Goal: Communication & Community: Answer question/provide support

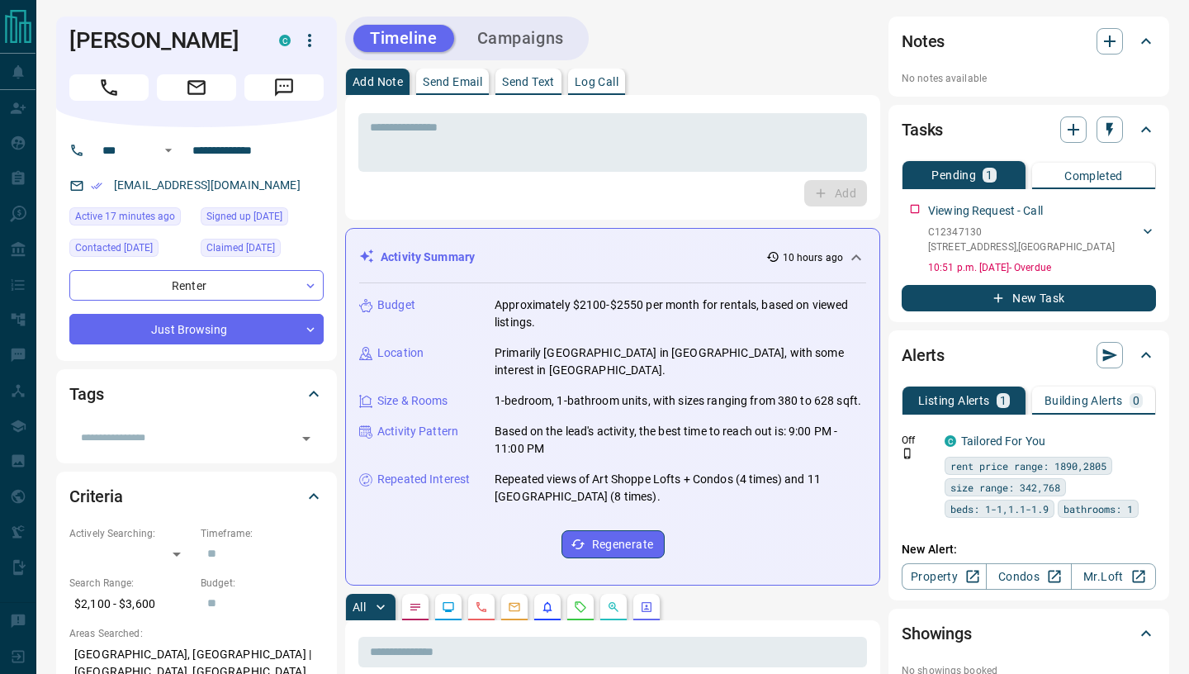
scroll to position [343, 0]
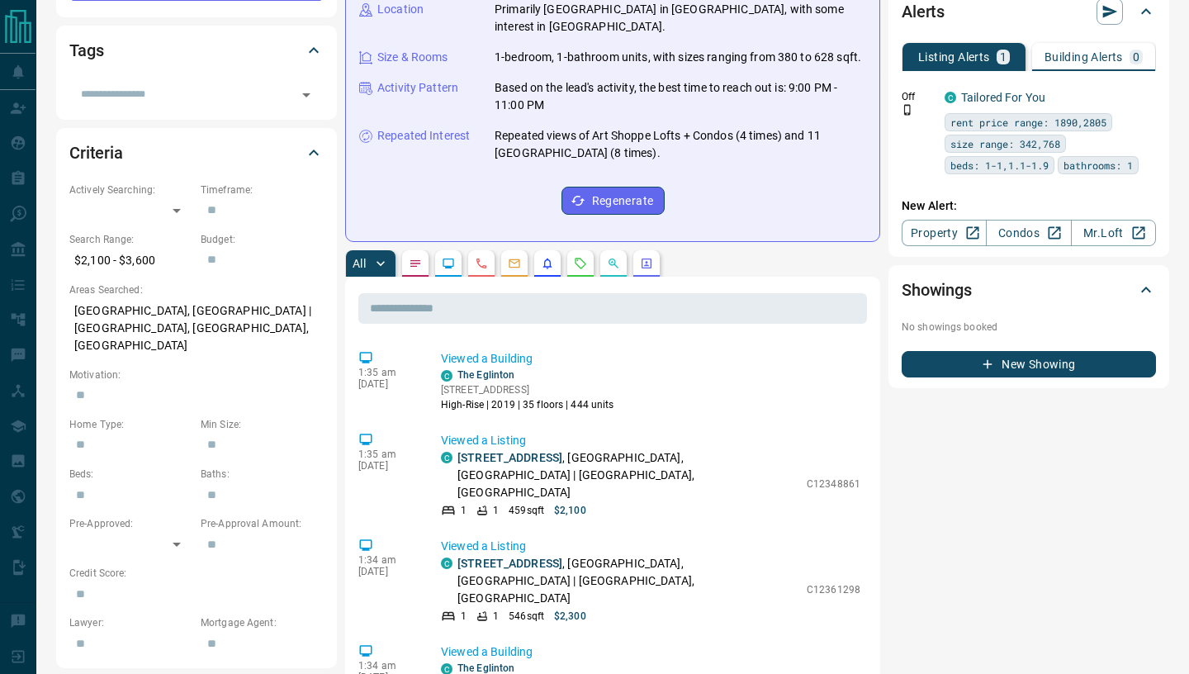
click at [577, 253] on button "button" at bounding box center [580, 263] width 26 height 26
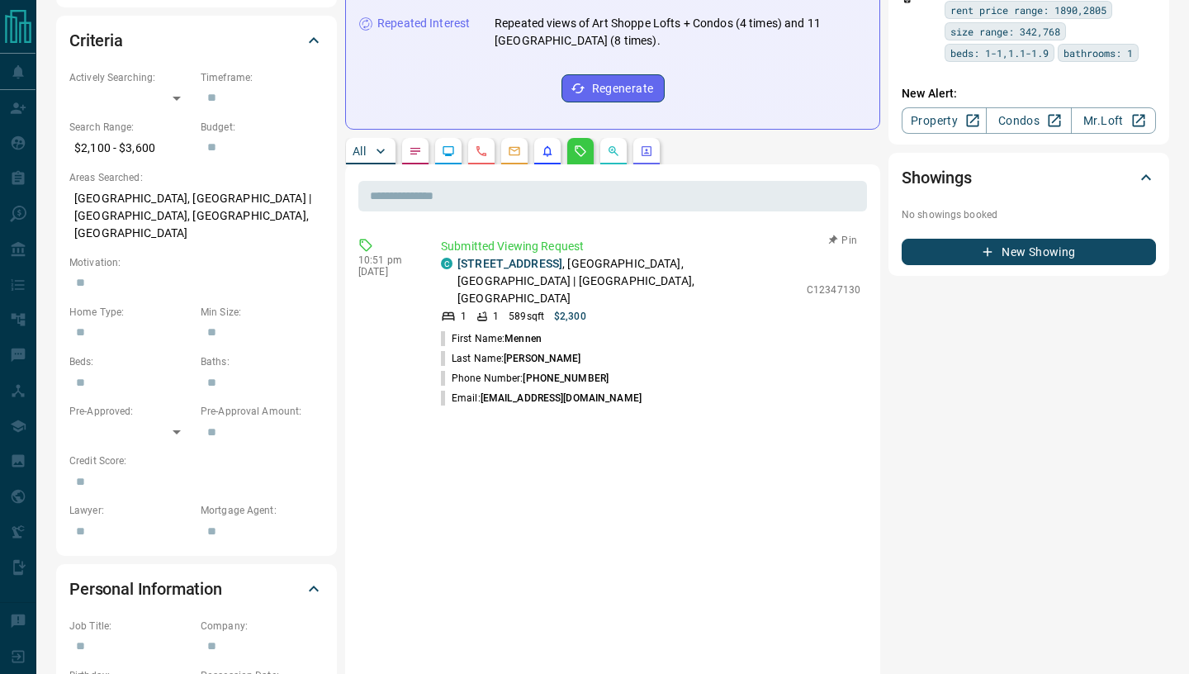
scroll to position [457, 0]
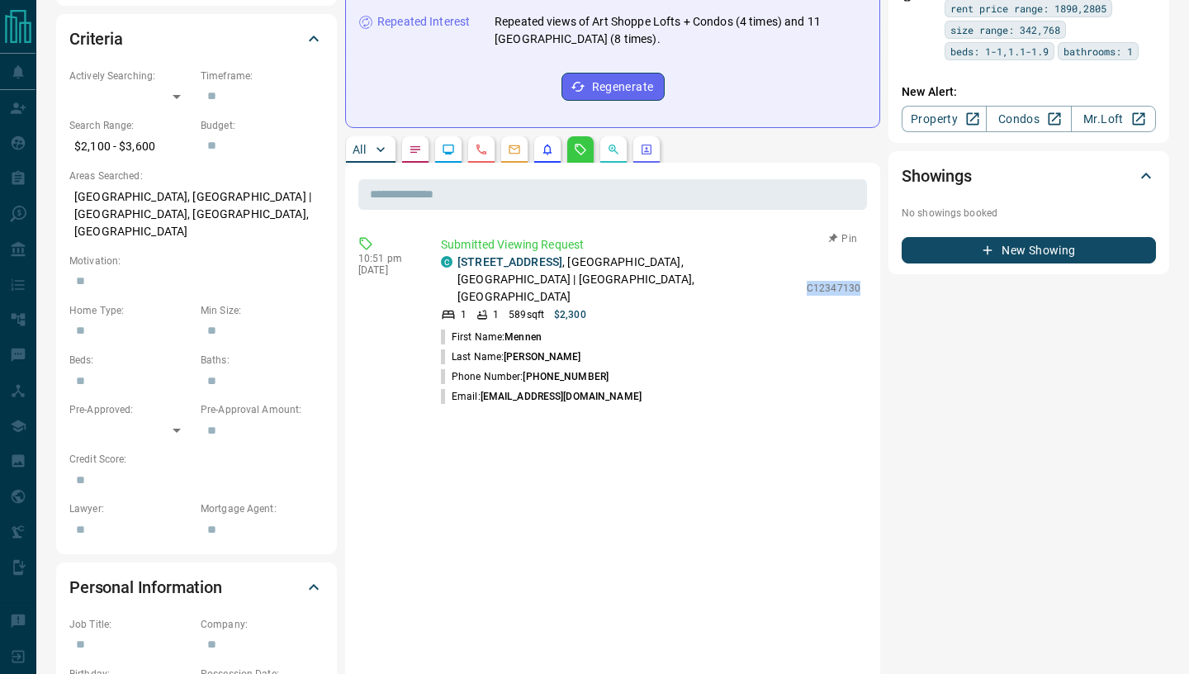
drag, startPoint x: 807, startPoint y: 277, endPoint x: 863, endPoint y: 279, distance: 56.2
click at [863, 279] on div "Submitted Viewing Request C [STREET_ADDRESS] 1 1 589 sqft $2,300 C12347130 Firs…" at bounding box center [654, 321] width 426 height 170
copy p "C12347130"
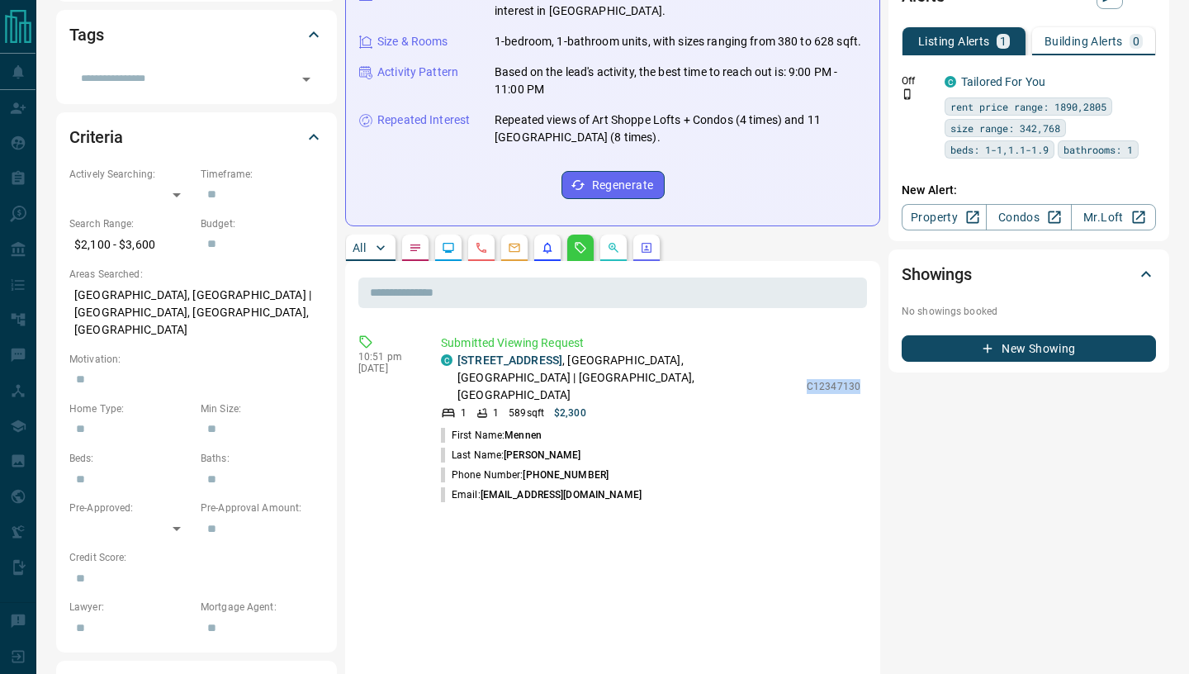
scroll to position [31, 0]
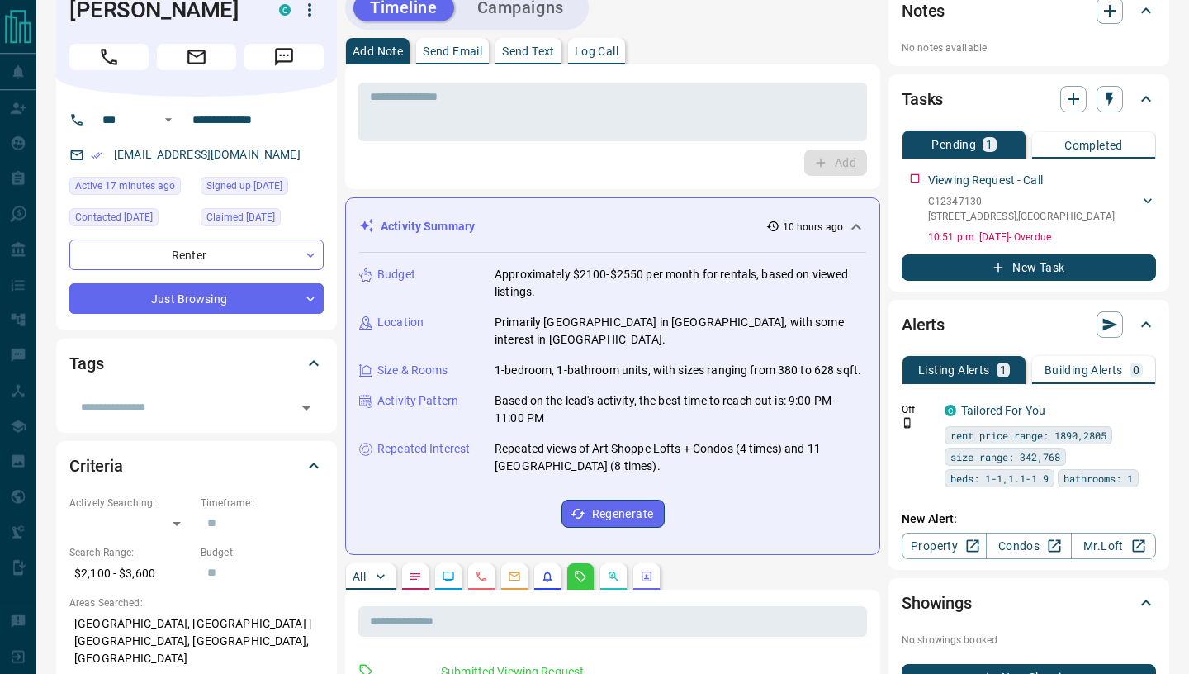
click at [467, 47] on p "Send Email" at bounding box center [452, 51] width 59 height 12
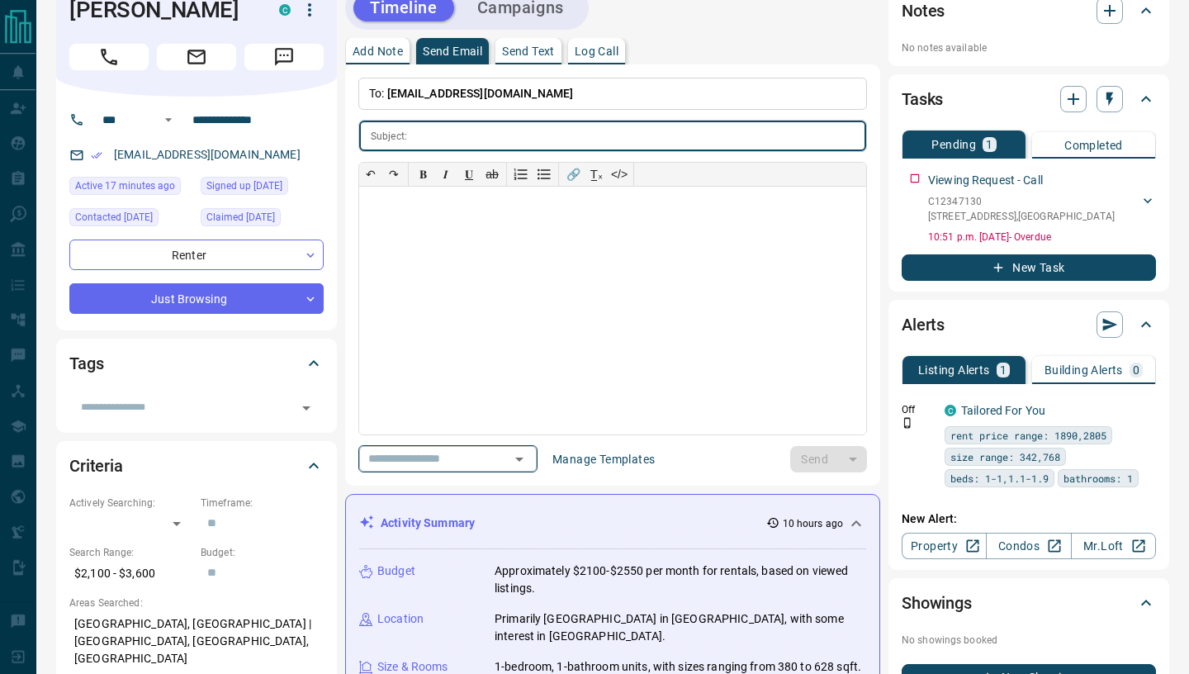
click at [529, 452] on icon "Open" at bounding box center [519, 459] width 20 height 20
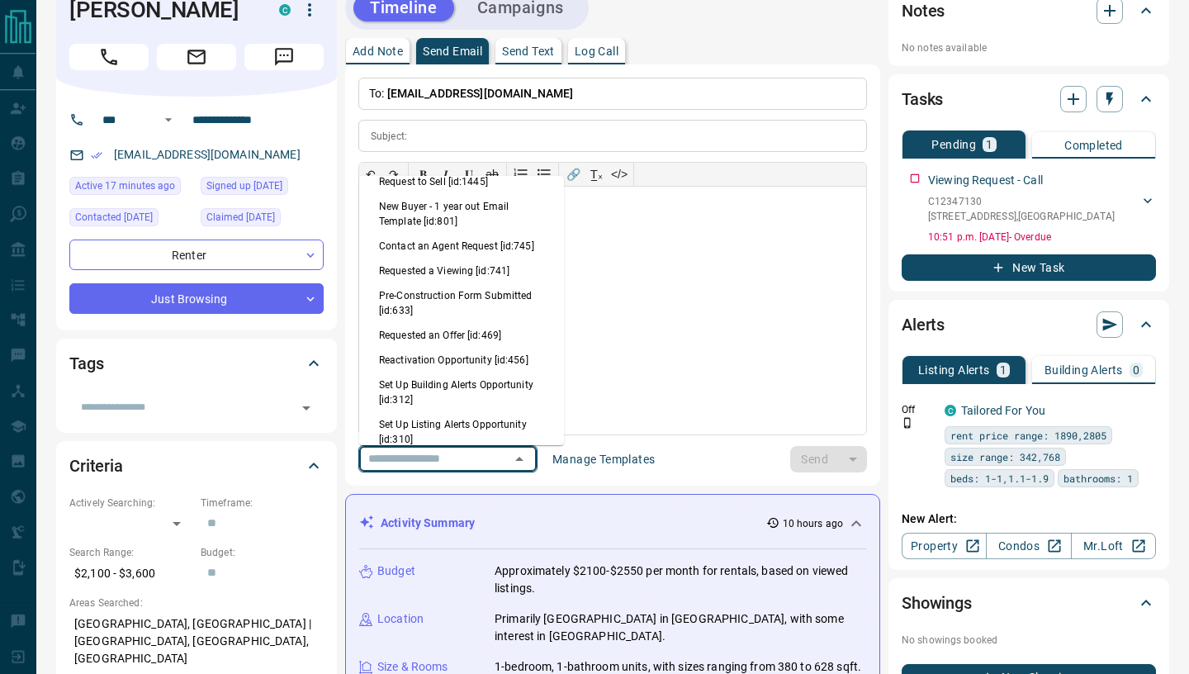
scroll to position [709, 0]
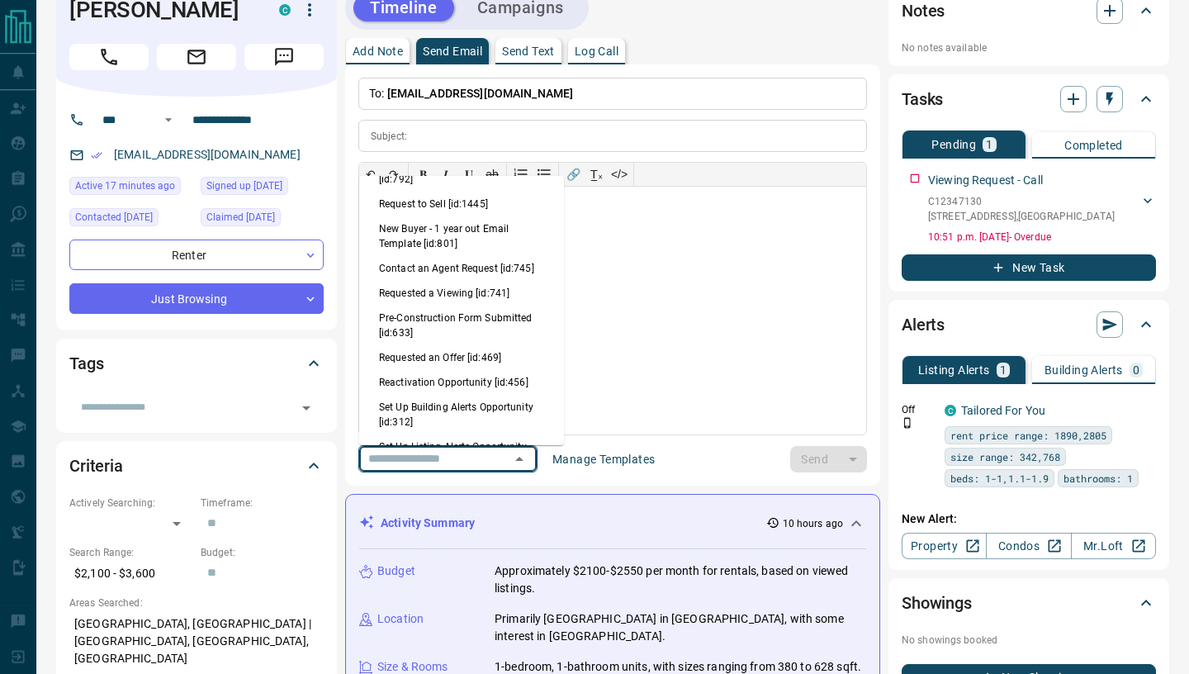
click at [464, 290] on li "Requested a Viewing [id:741]" at bounding box center [461, 293] width 205 height 25
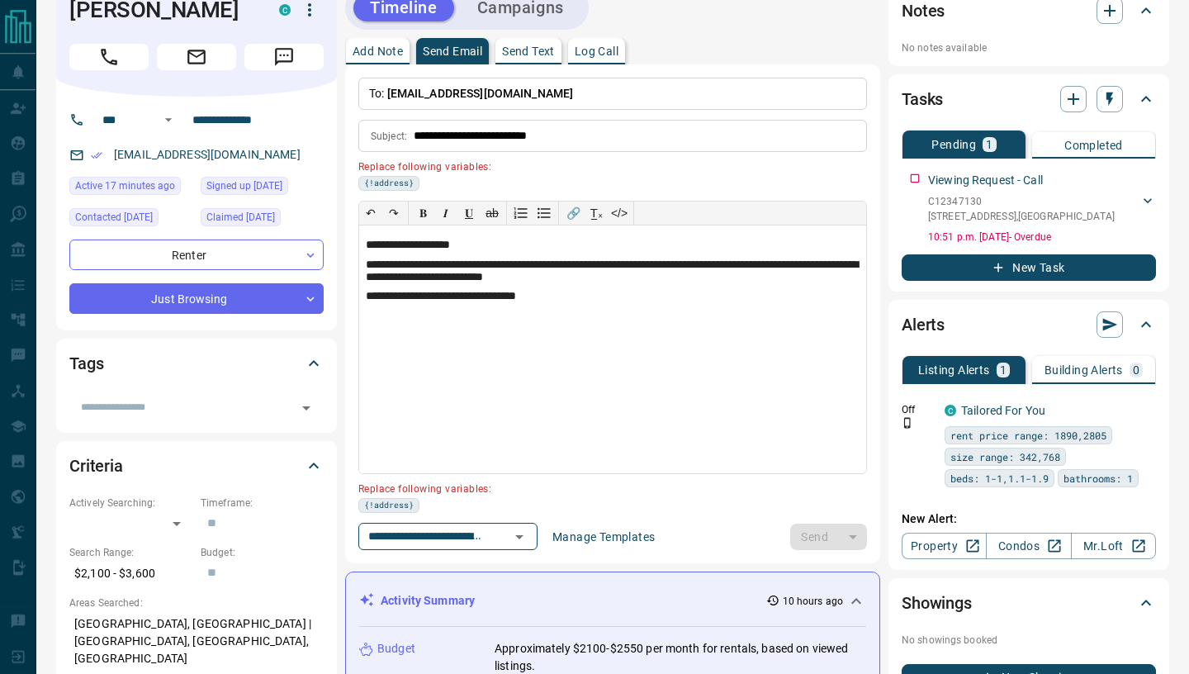
type input "**********"
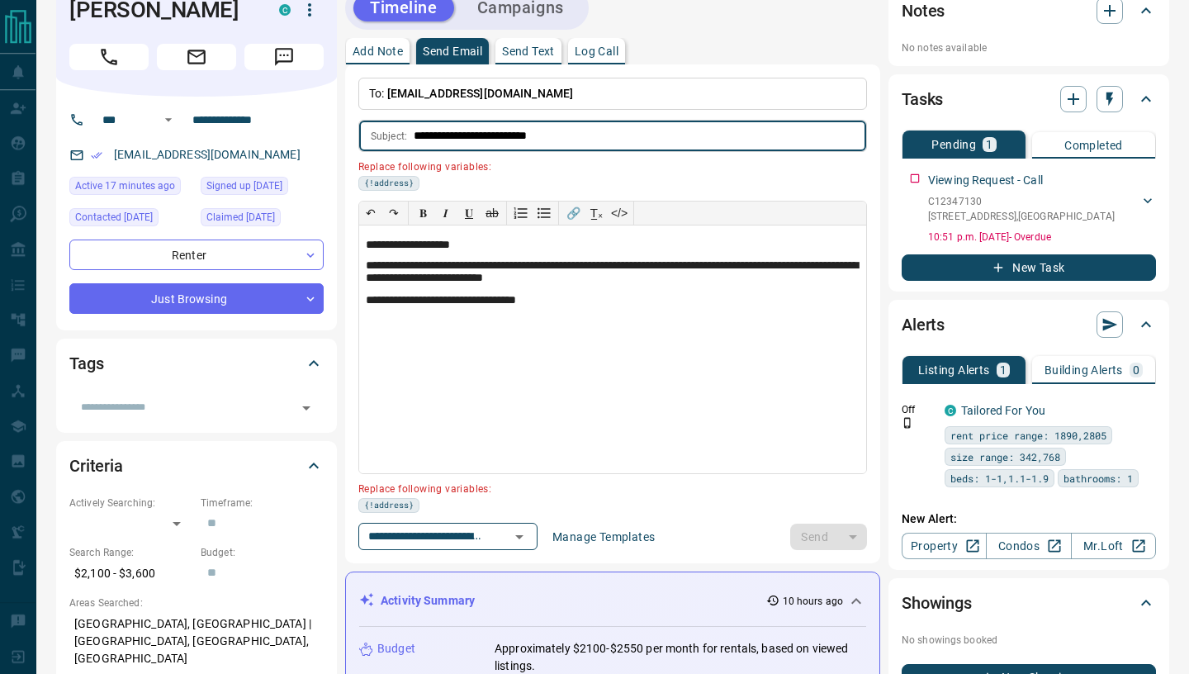
drag, startPoint x: 521, startPoint y: 136, endPoint x: 576, endPoint y: 140, distance: 54.7
click at [575, 140] on input "**********" at bounding box center [640, 136] width 452 height 31
paste input "******"
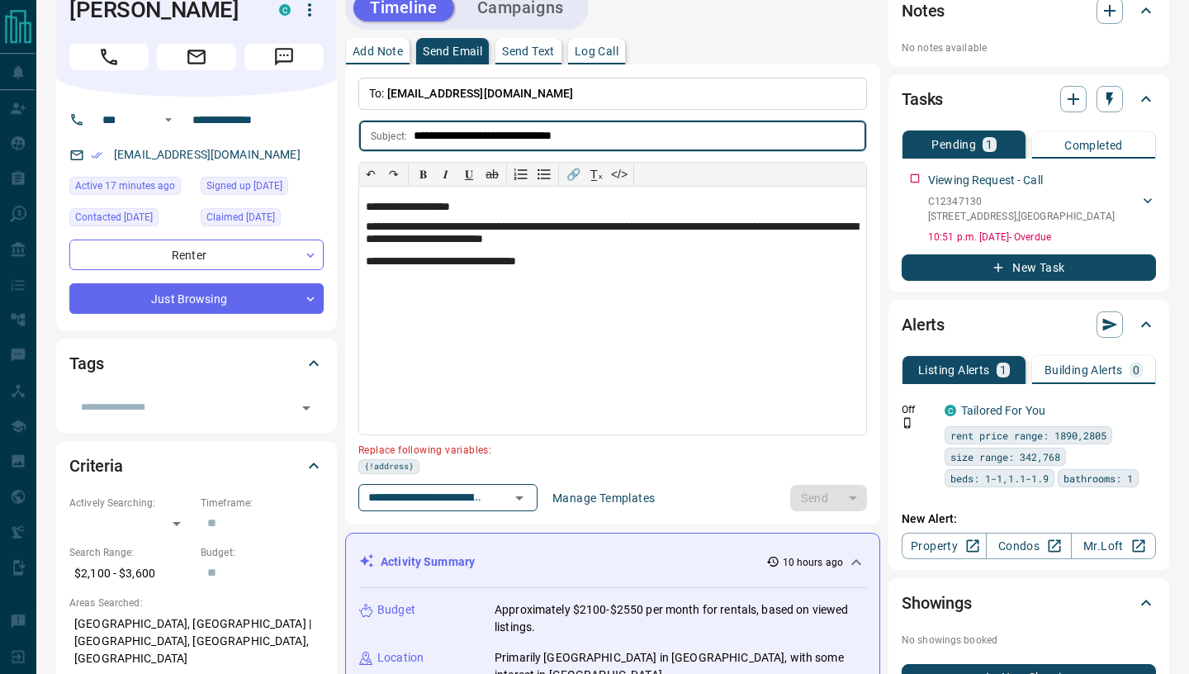
click at [504, 135] on input "**********" at bounding box center [640, 136] width 452 height 31
drag, startPoint x: 506, startPoint y: 135, endPoint x: 613, endPoint y: 141, distance: 107.5
click at [613, 141] on input "**********" at bounding box center [640, 136] width 452 height 31
type input "**********"
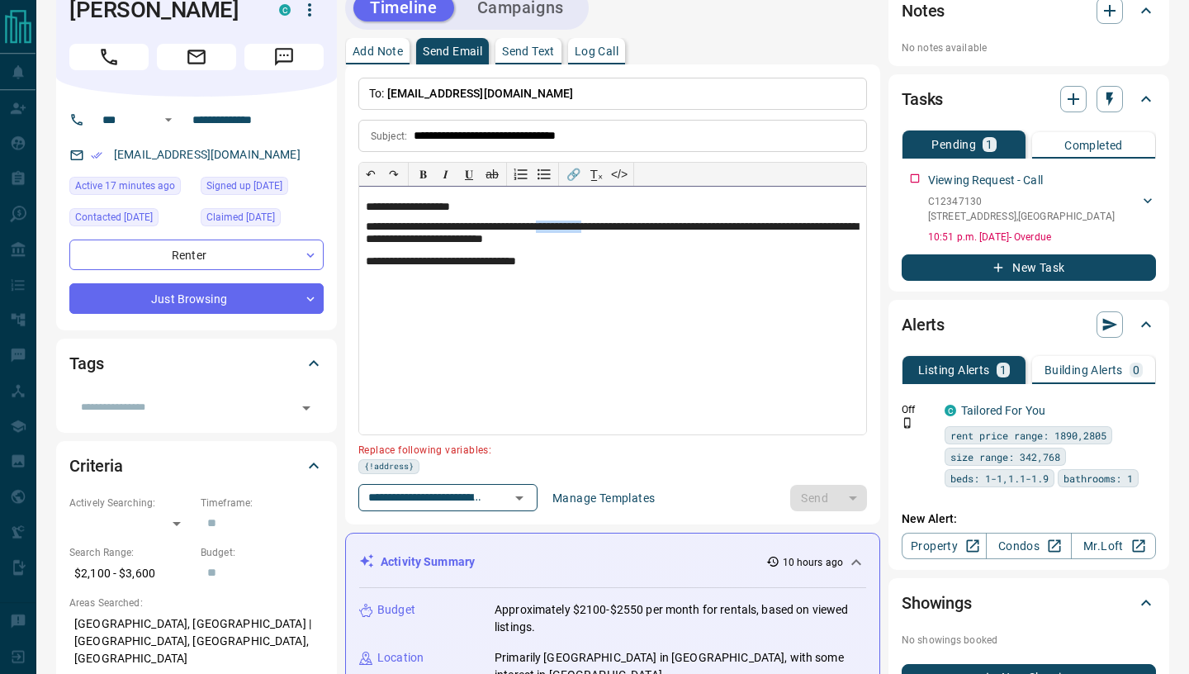
drag, startPoint x: 605, startPoint y: 225, endPoint x: 644, endPoint y: 229, distance: 38.9
click at [644, 229] on p "**********" at bounding box center [613, 233] width 494 height 27
paste div
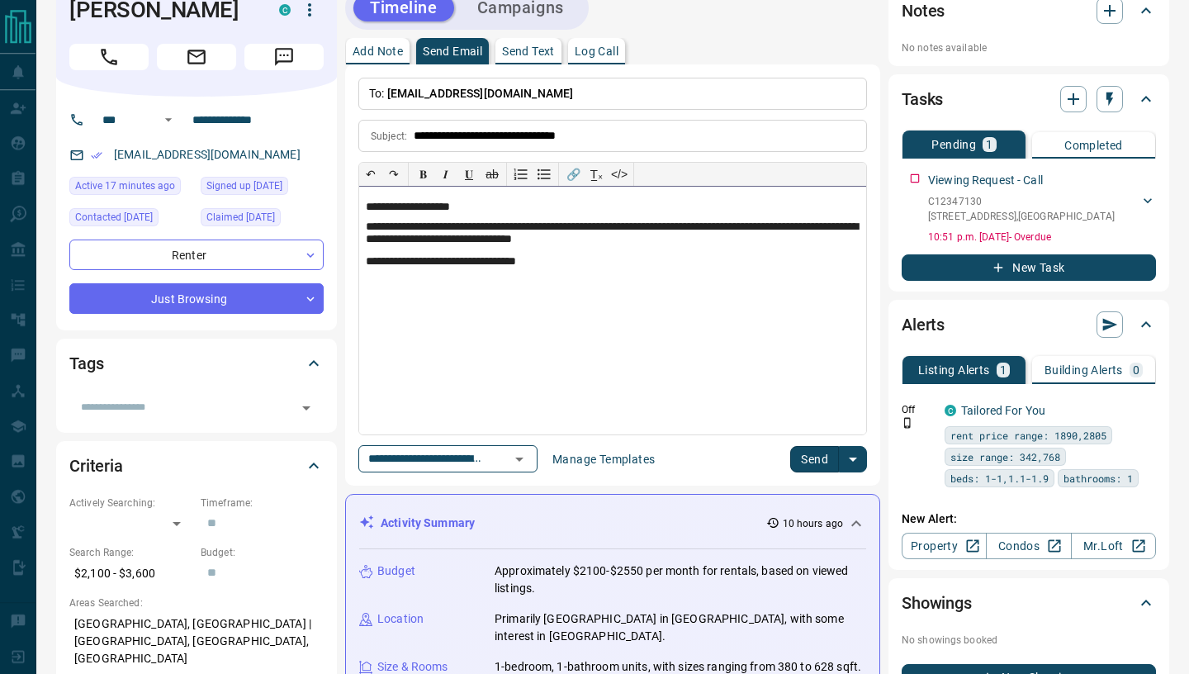
drag, startPoint x: 680, startPoint y: 240, endPoint x: 682, endPoint y: 266, distance: 25.7
click at [679, 242] on p "**********" at bounding box center [613, 233] width 494 height 27
click at [817, 456] on button "Send" at bounding box center [814, 459] width 49 height 26
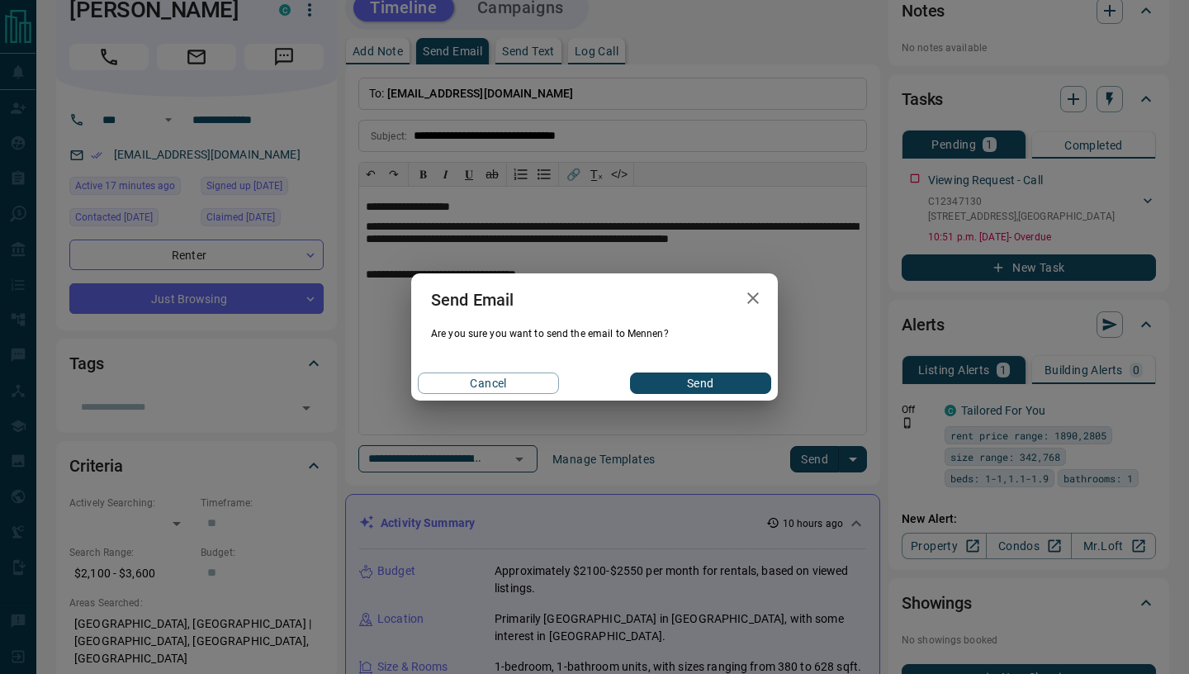
click at [691, 380] on button "Send" at bounding box center [700, 382] width 141 height 21
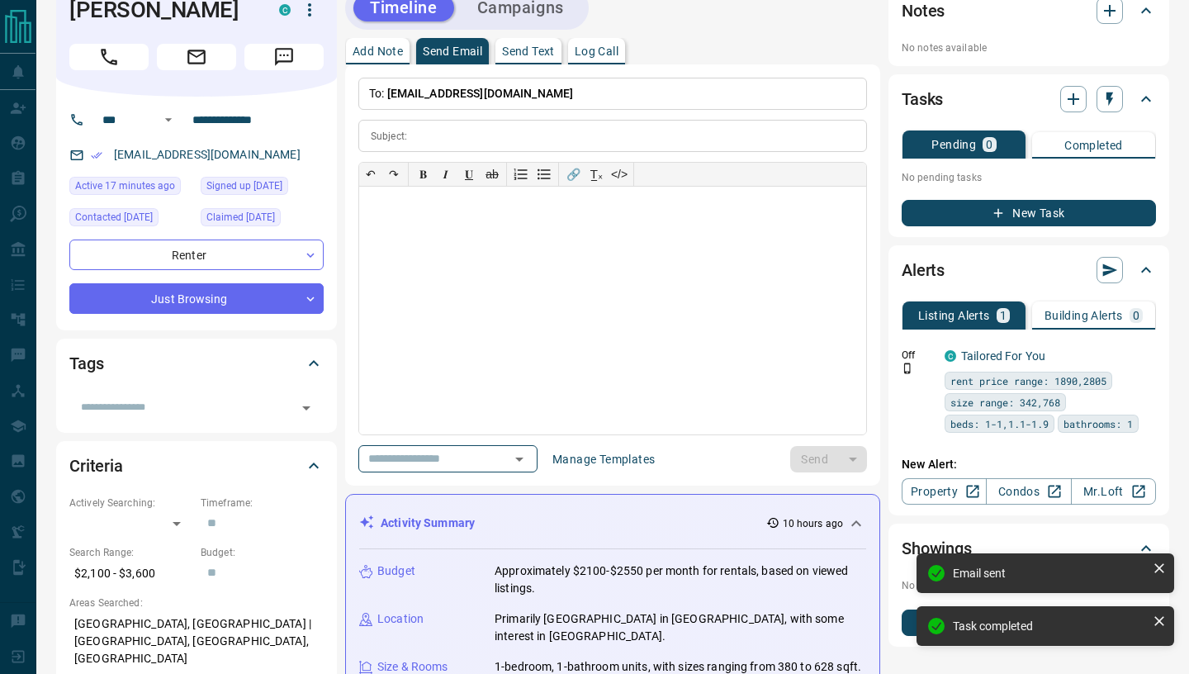
click at [368, 45] on p "Add Note" at bounding box center [378, 51] width 50 height 12
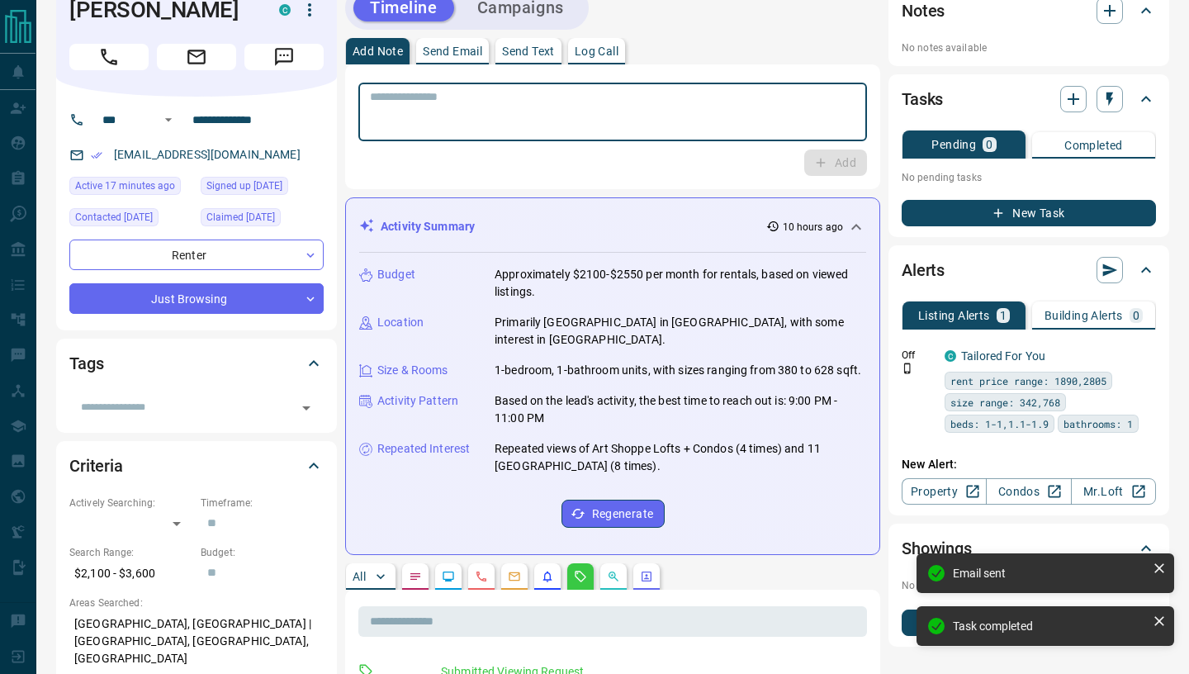
click at [432, 109] on textarea at bounding box center [613, 112] width 486 height 45
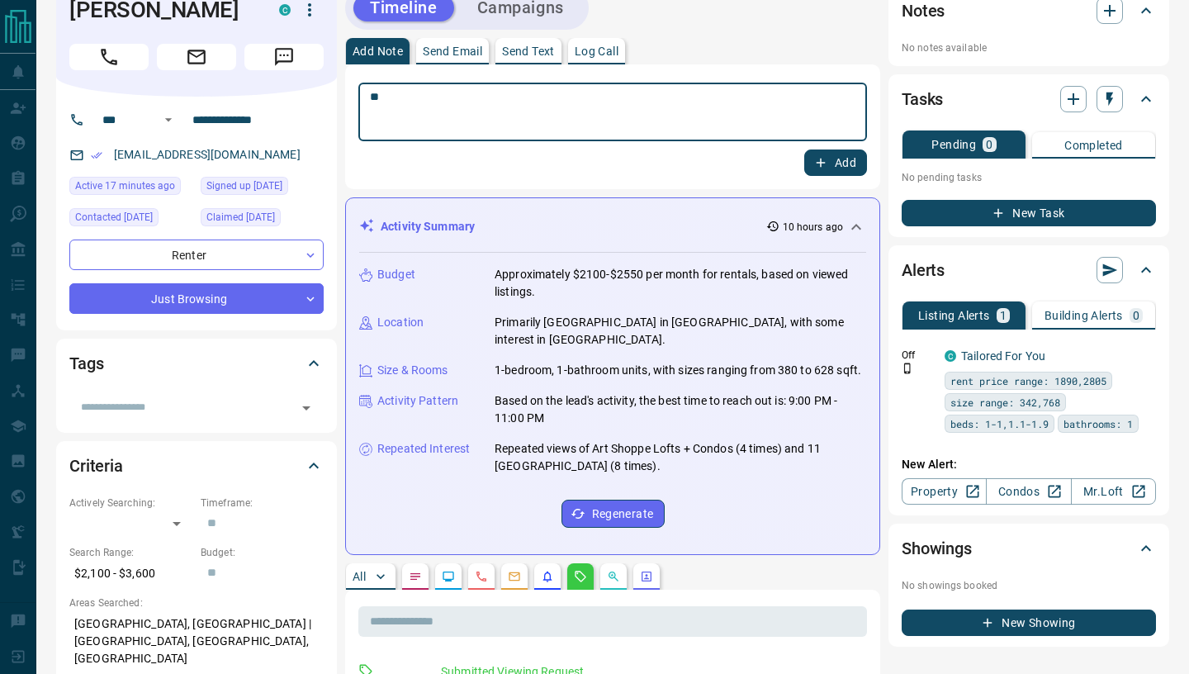
type textarea "*"
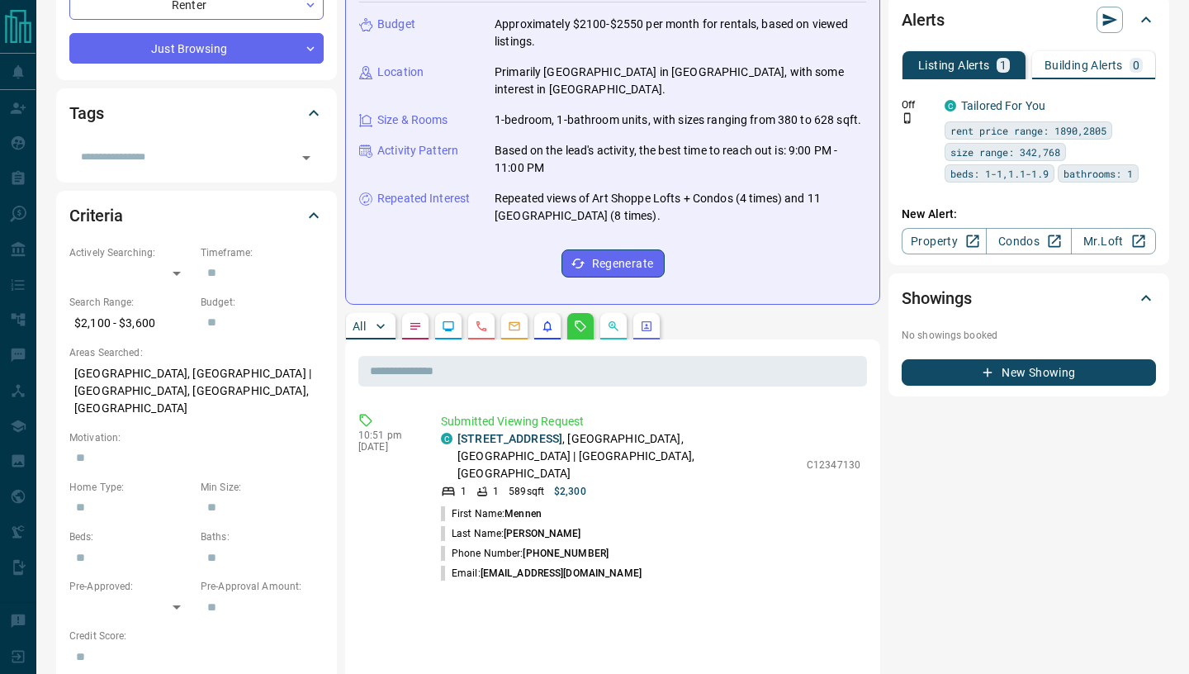
scroll to position [0, 0]
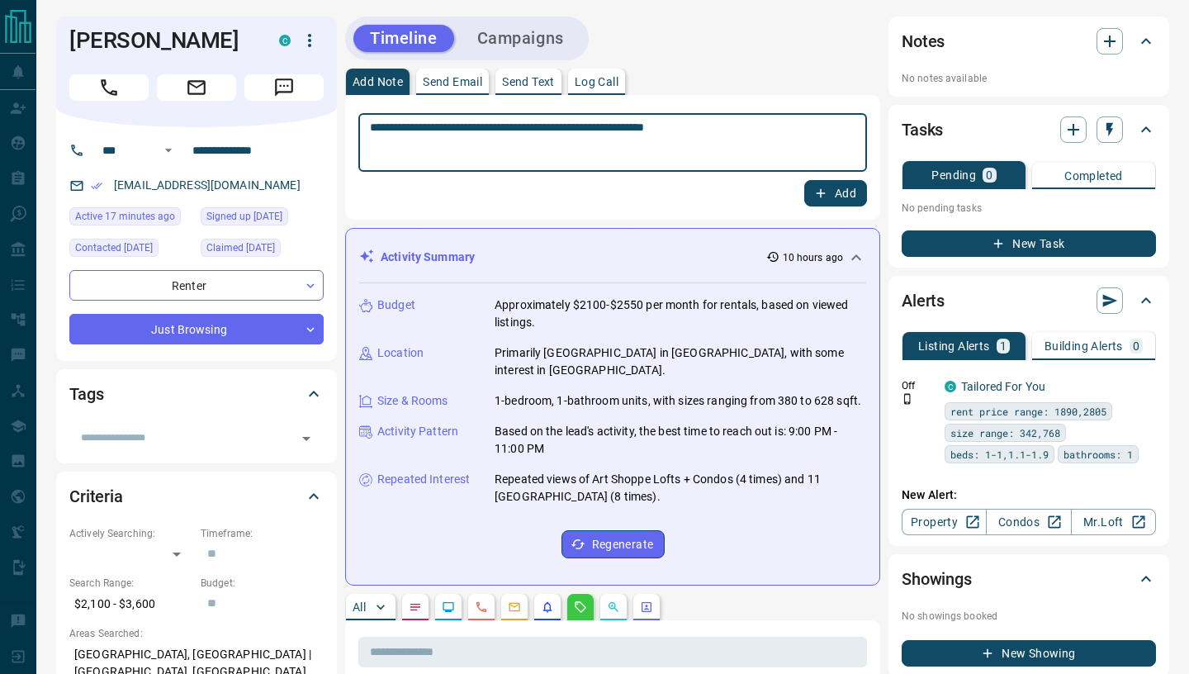
paste textarea "**********"
type textarea "**********"
click at [844, 196] on button "Add" at bounding box center [835, 193] width 63 height 26
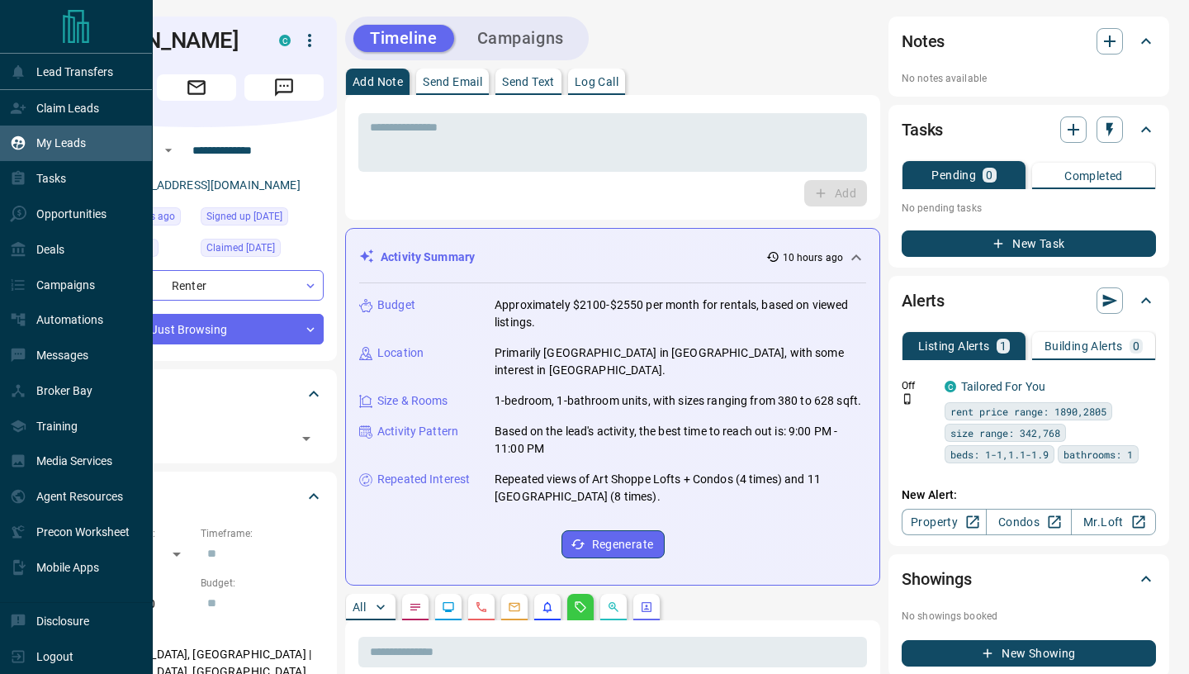
click at [61, 143] on p "My Leads" at bounding box center [61, 142] width 50 height 13
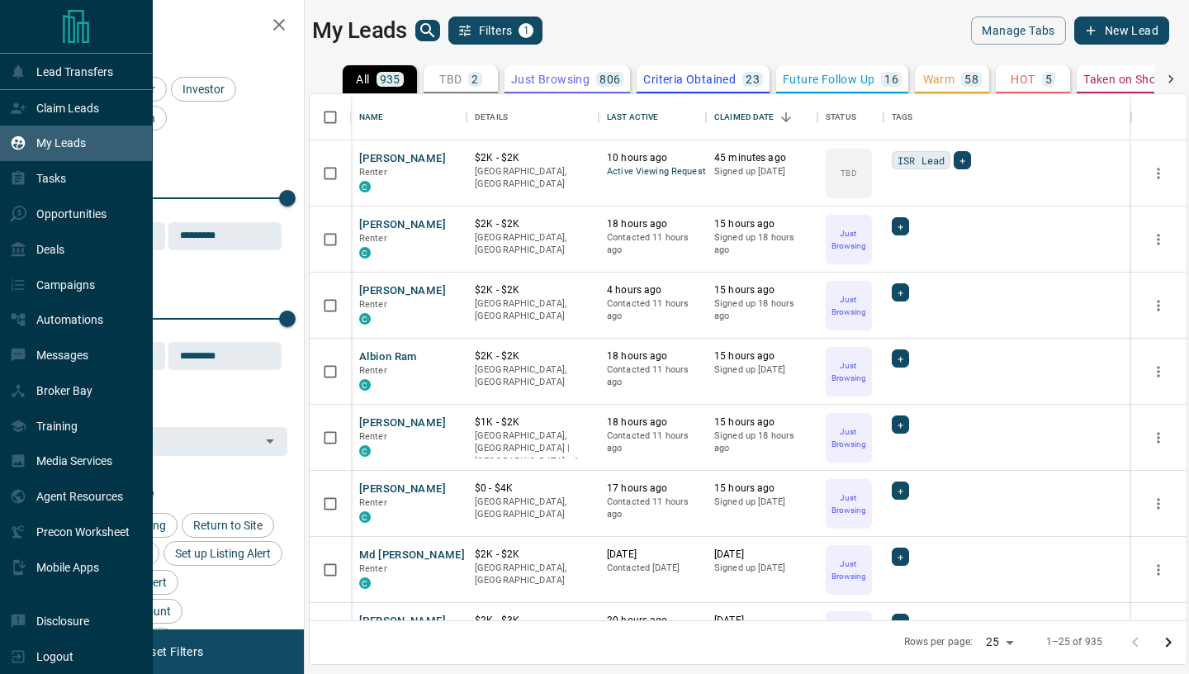
scroll to position [525, 877]
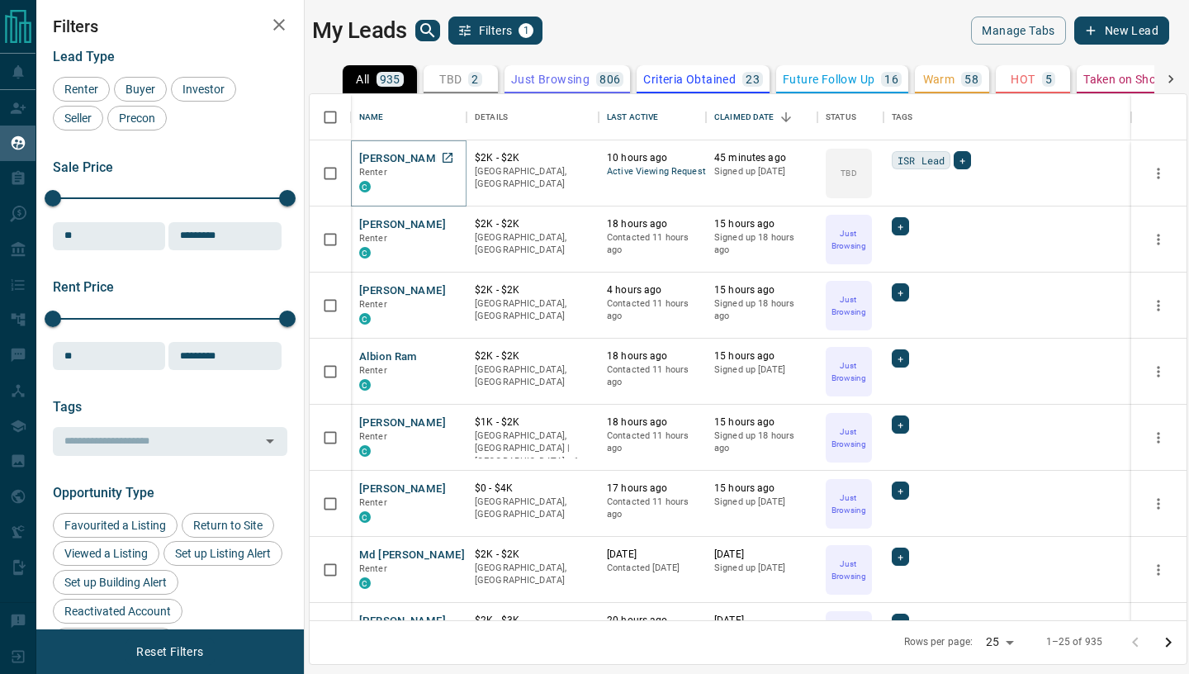
click at [388, 159] on button "[PERSON_NAME]" at bounding box center [402, 159] width 87 height 16
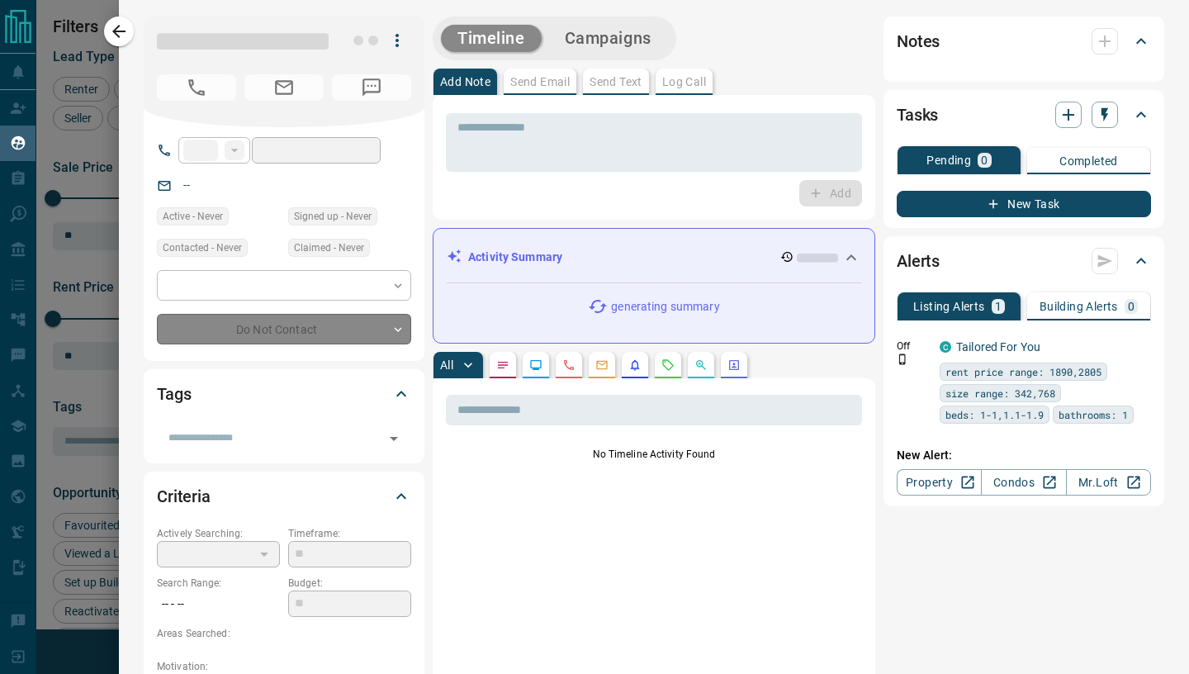
type input "**"
type input "**********"
type input "**"
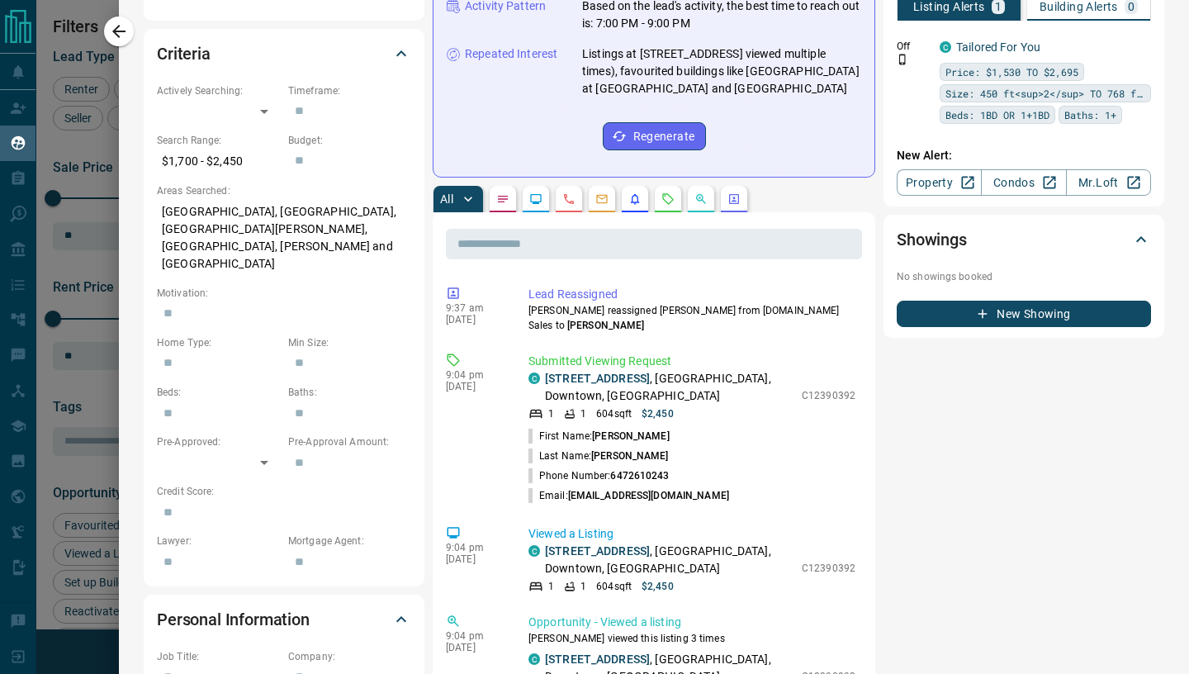
scroll to position [449, 0]
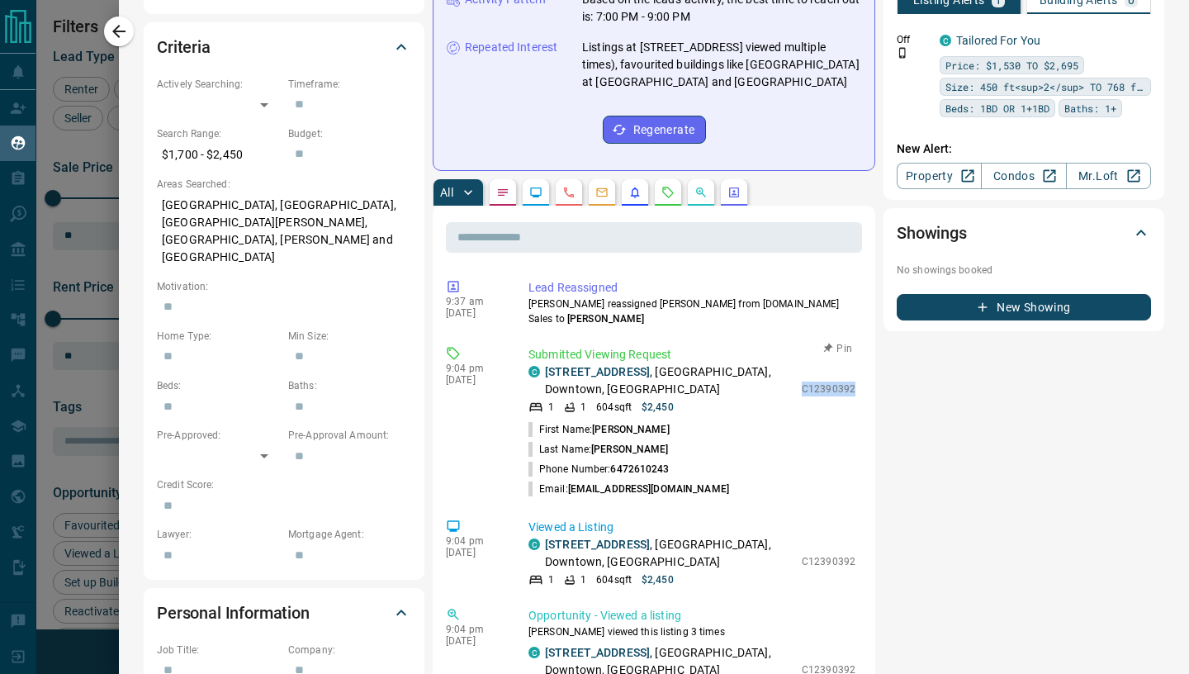
drag, startPoint x: 803, startPoint y: 372, endPoint x: 855, endPoint y: 373, distance: 52.9
click at [855, 373] on div "Submitted Viewing Request C [STREET_ADDRESS] 1 1 604 sqft $2,450 C12390392 Firs…" at bounding box center [695, 422] width 334 height 153
copy p "C12390392"
click at [668, 186] on icon "Requests" at bounding box center [667, 192] width 13 height 13
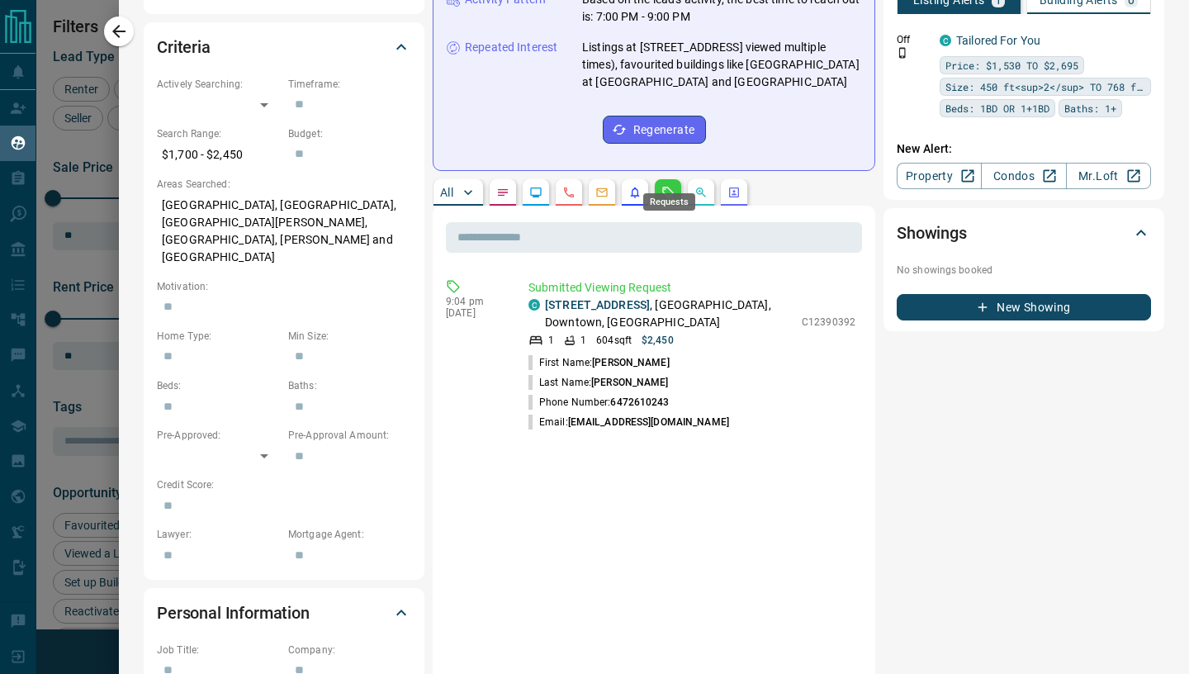
scroll to position [0, 0]
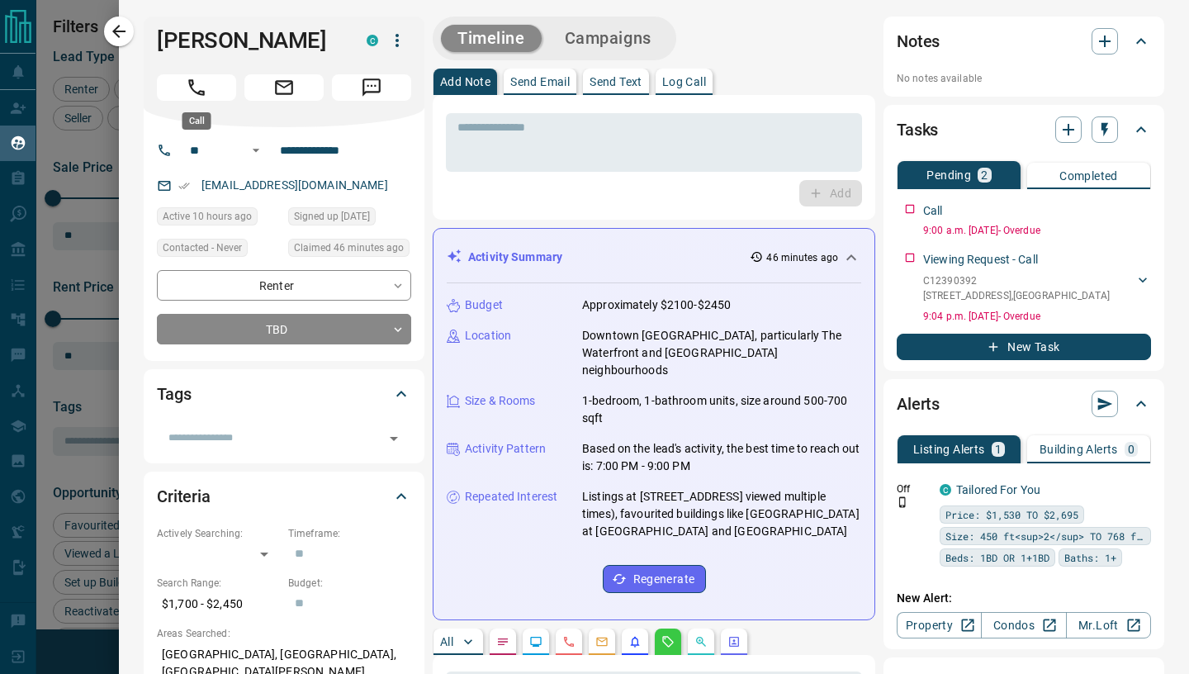
click at [182, 92] on button "Call" at bounding box center [196, 87] width 79 height 26
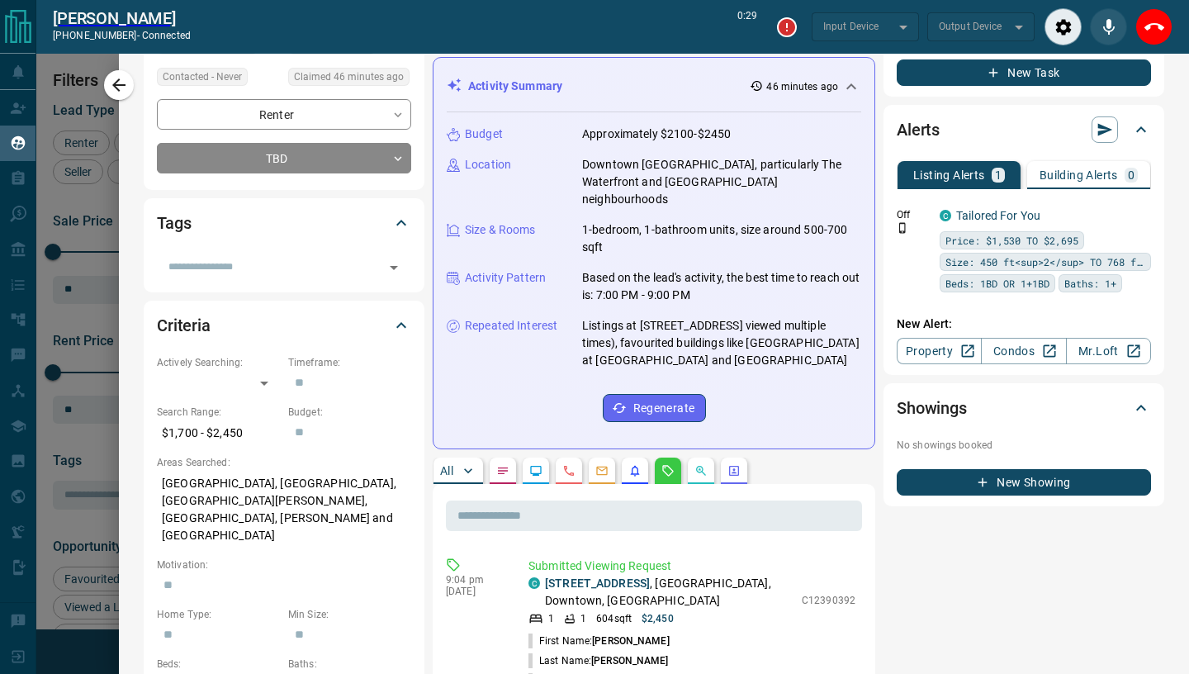
scroll to position [225, 0]
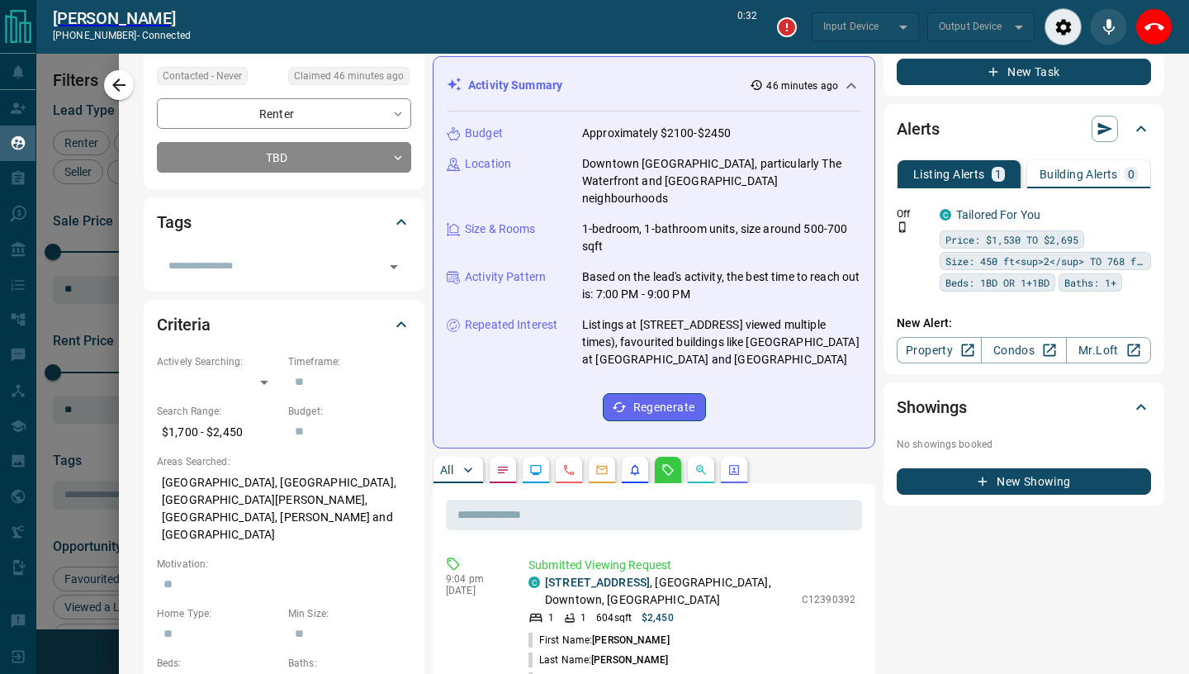
click at [514, 316] on p "Repeated Interest" at bounding box center [511, 324] width 92 height 17
click at [1155, 34] on icon "End Call" at bounding box center [1154, 27] width 20 height 20
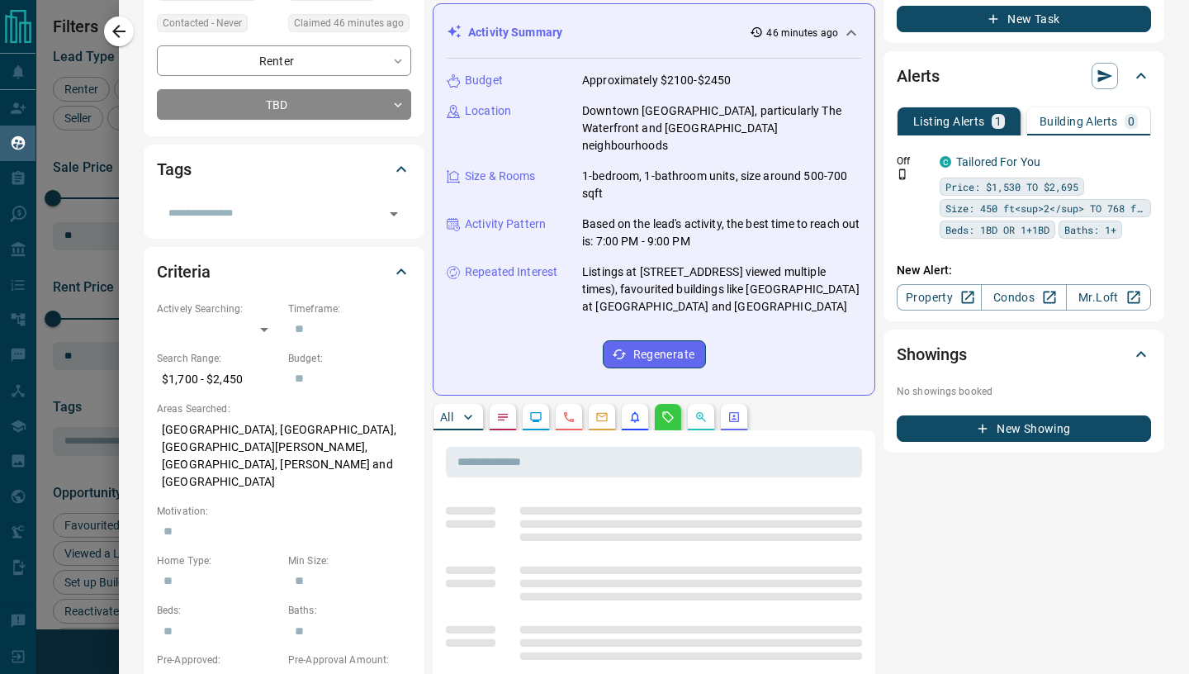
scroll to position [223, 0]
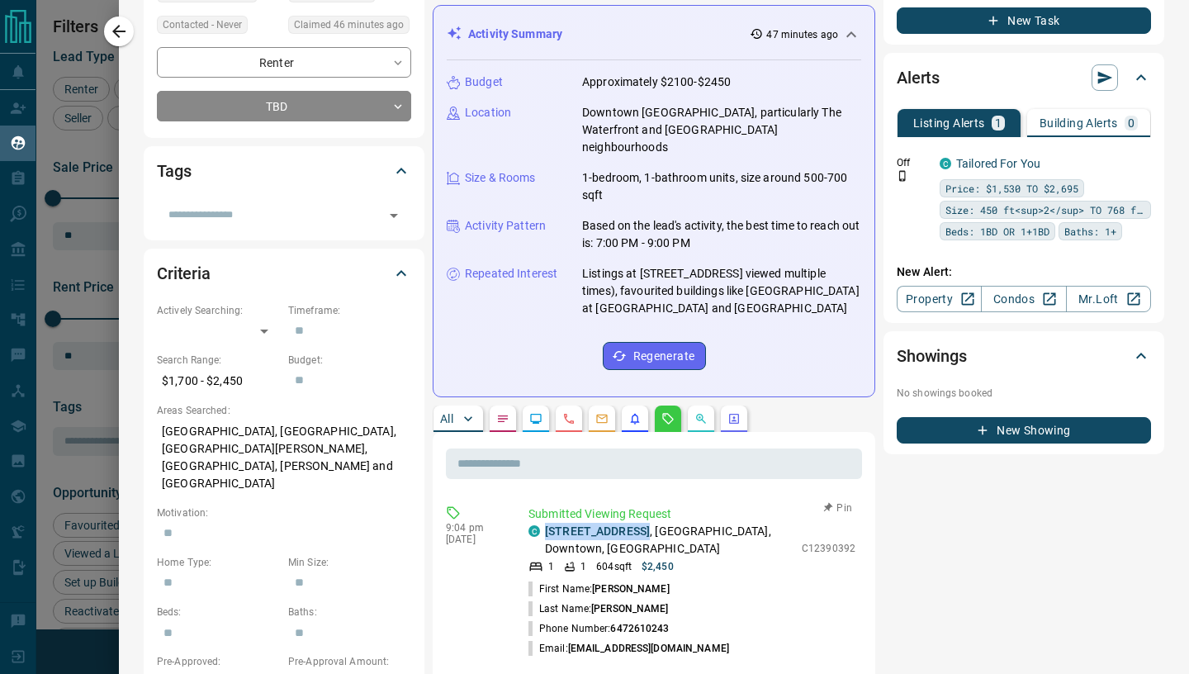
drag, startPoint x: 678, startPoint y: 514, endPoint x: 945, endPoint y: 501, distance: 267.0
click at [549, 523] on p "[STREET_ADDRESS]" at bounding box center [669, 540] width 249 height 35
copy link "[STREET_ADDRESS]"
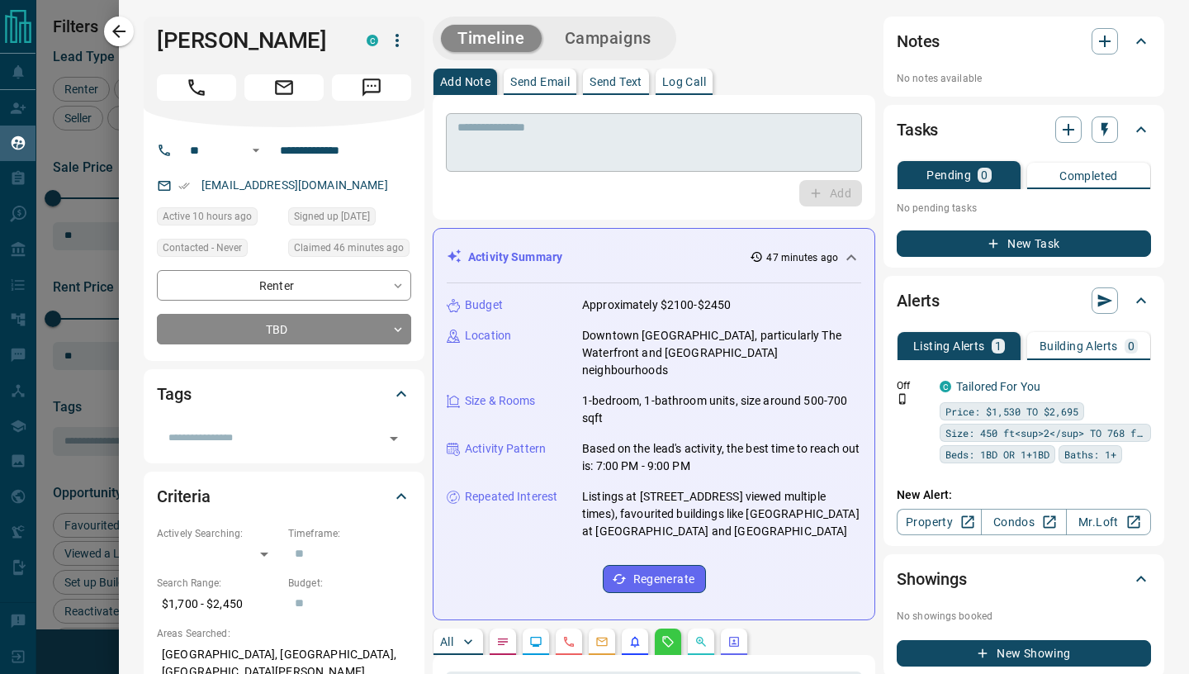
click at [527, 135] on textarea at bounding box center [653, 143] width 393 height 45
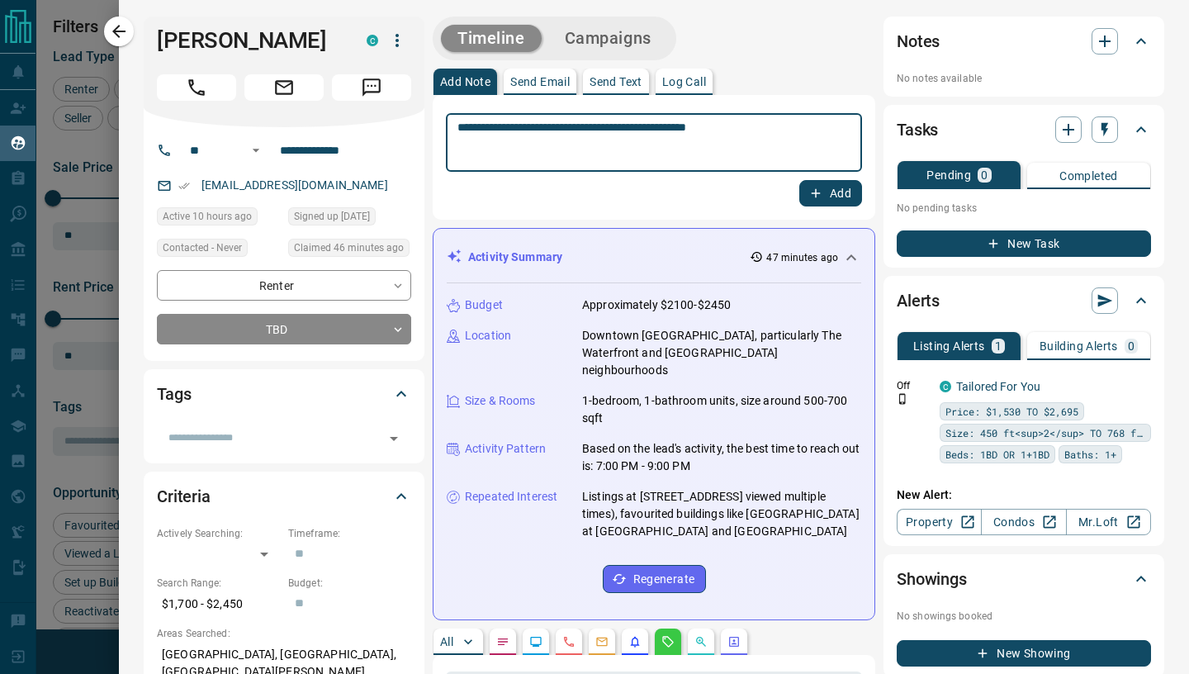
paste textarea "**********"
type textarea "**********"
click at [828, 194] on button "Add" at bounding box center [830, 193] width 63 height 26
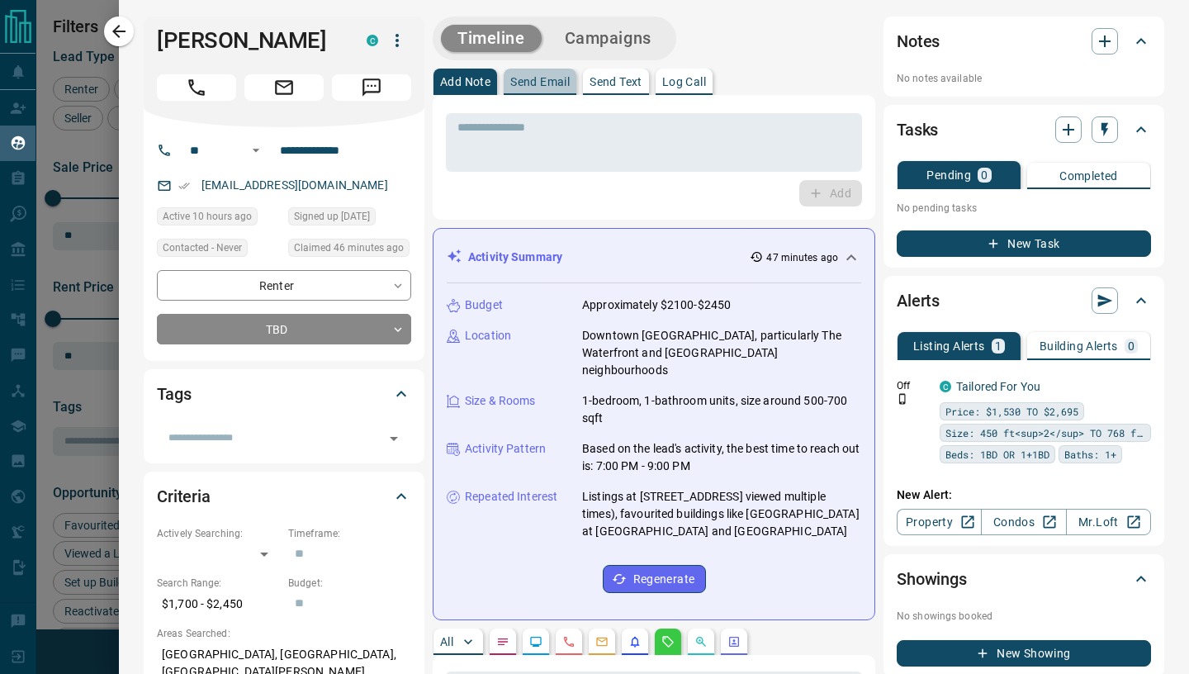
click at [539, 91] on button "Send Email" at bounding box center [540, 82] width 73 height 26
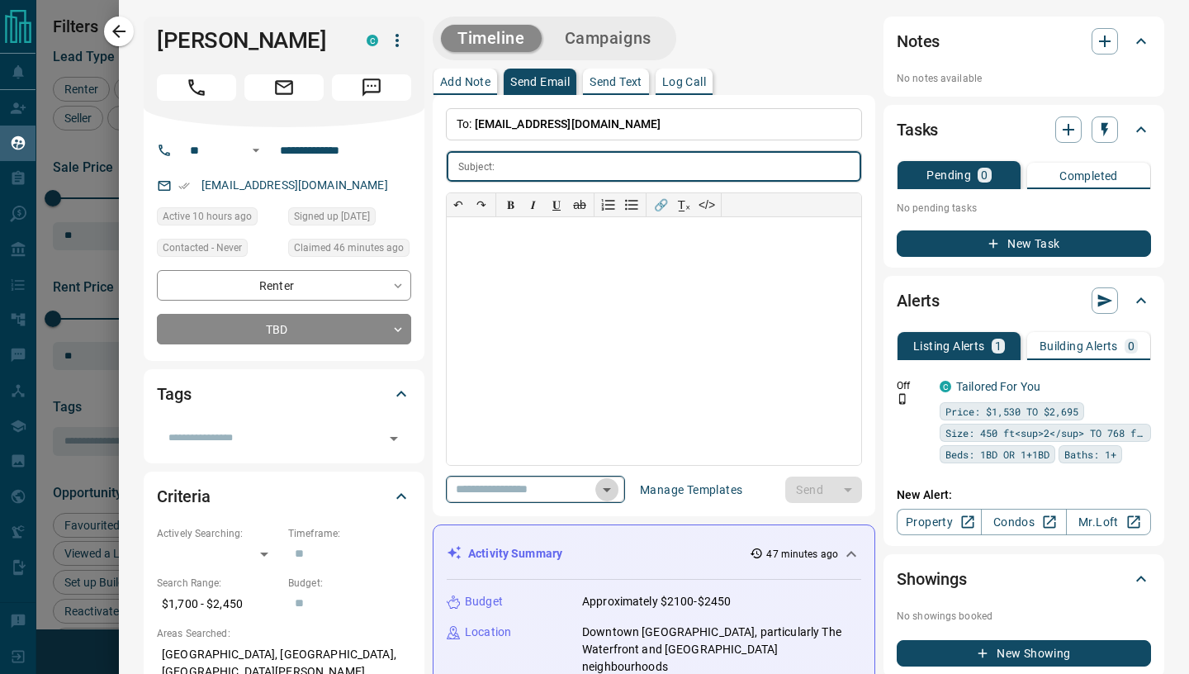
click at [617, 481] on icon "Open" at bounding box center [607, 490] width 20 height 20
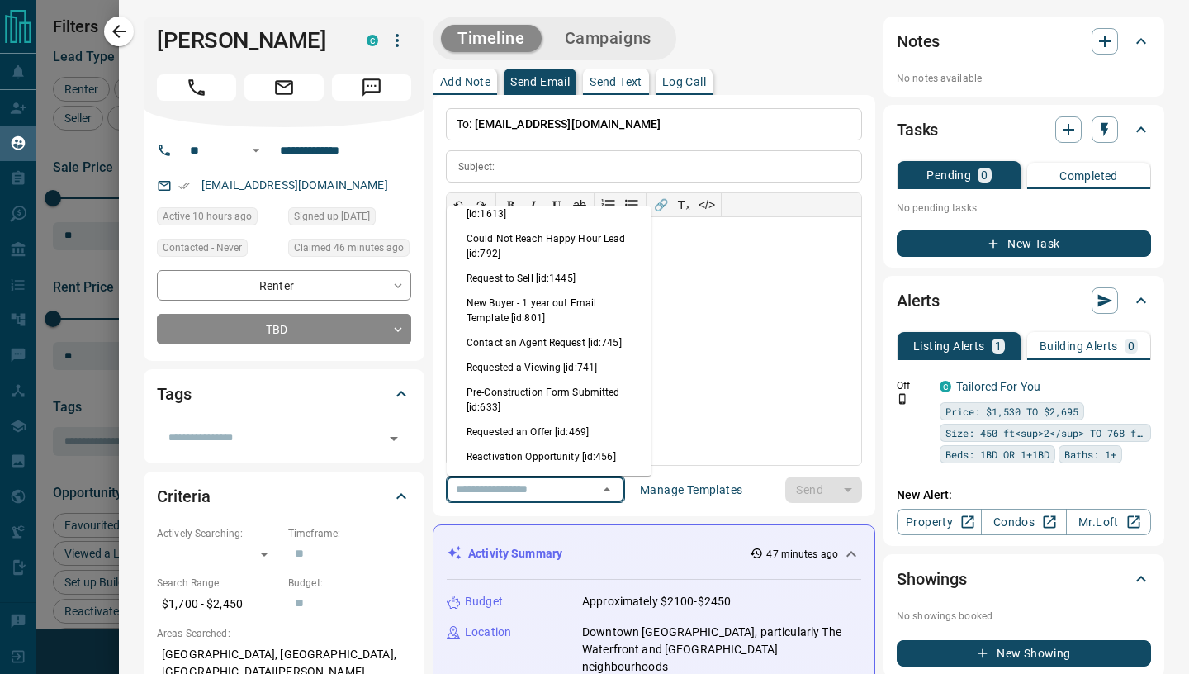
scroll to position [687, 0]
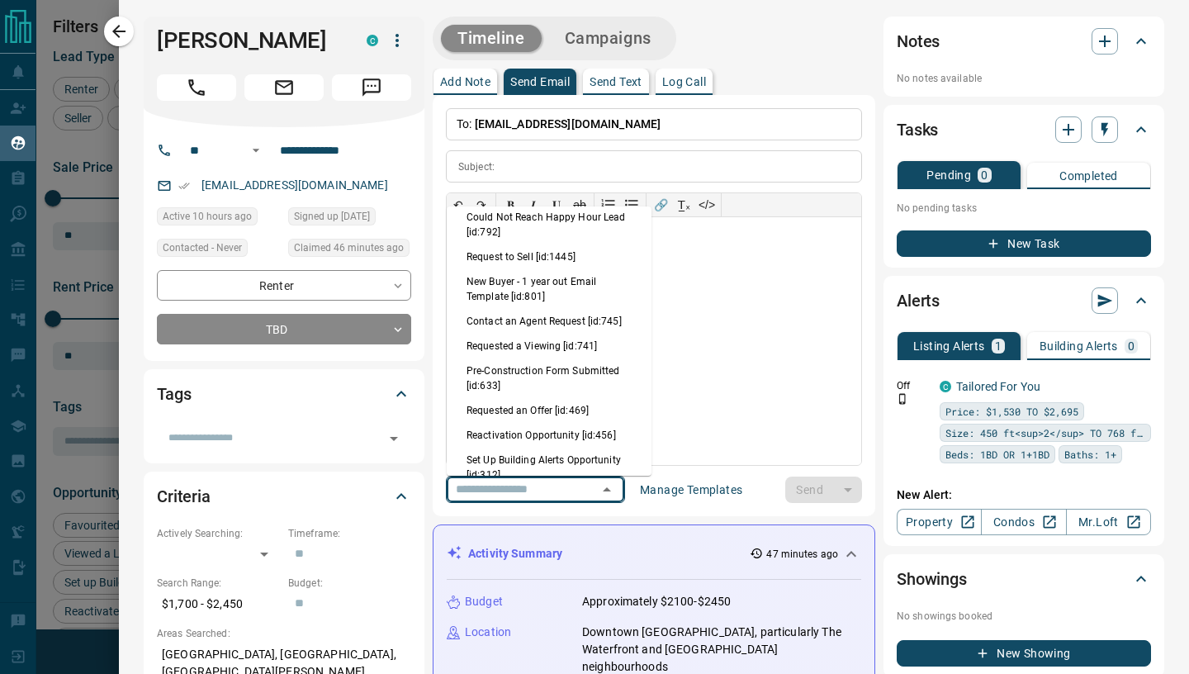
click at [583, 340] on li "Requested a Viewing [id:741]" at bounding box center [549, 346] width 205 height 25
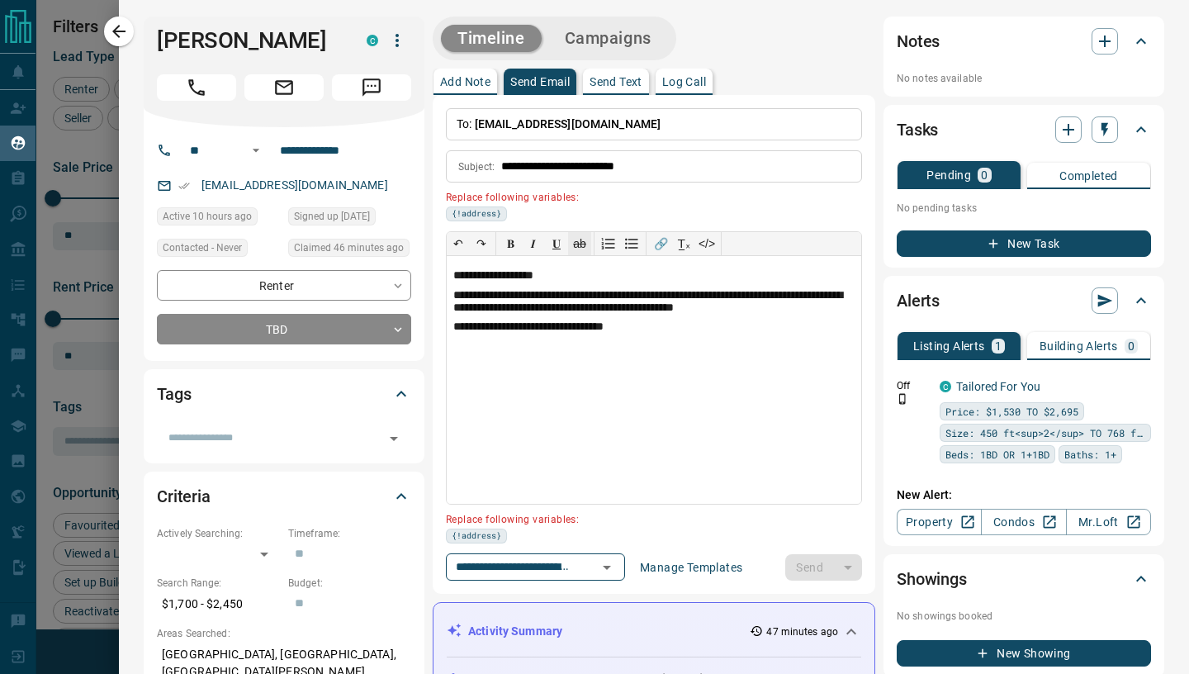
type input "**********"
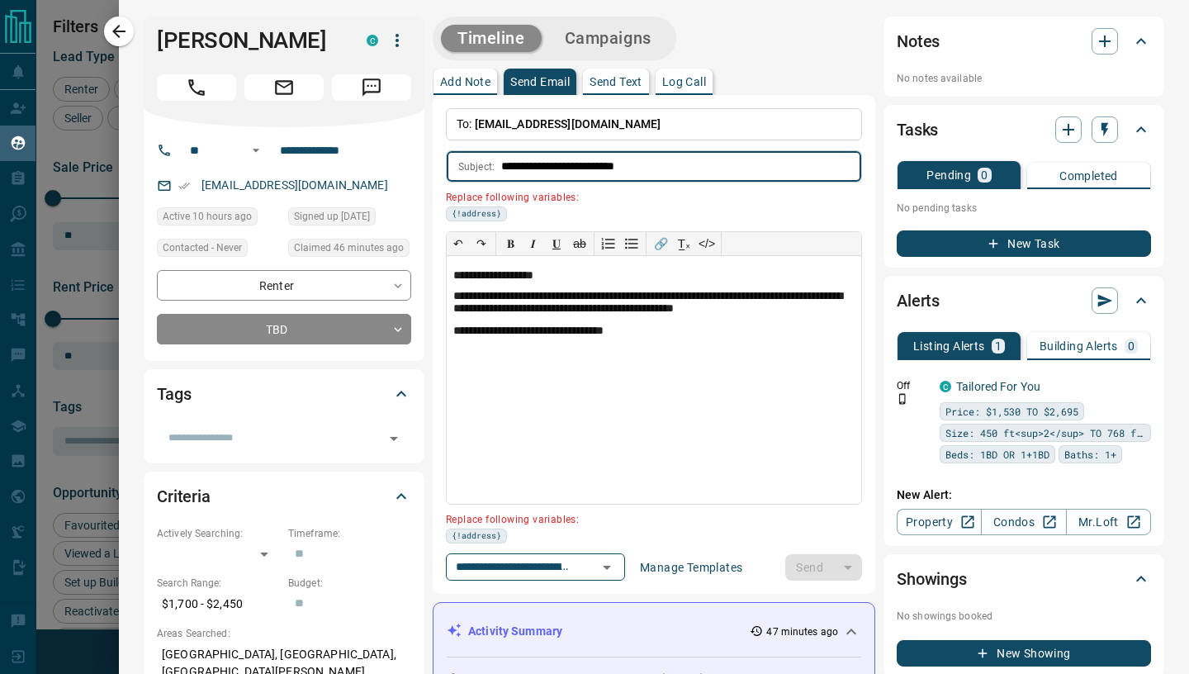
drag, startPoint x: 596, startPoint y: 168, endPoint x: 661, endPoint y: 173, distance: 64.6
click at [660, 173] on input "**********" at bounding box center [681, 166] width 360 height 31
paste input "**********"
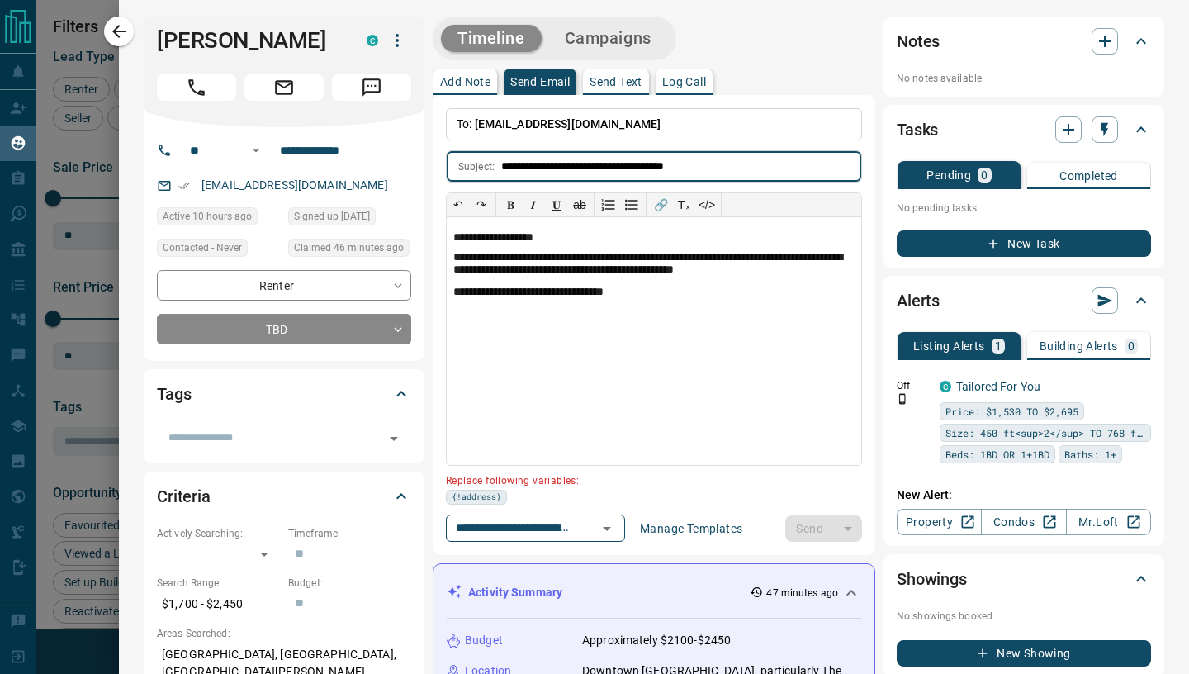
click at [807, 182] on input "**********" at bounding box center [681, 166] width 360 height 31
type input "**********"
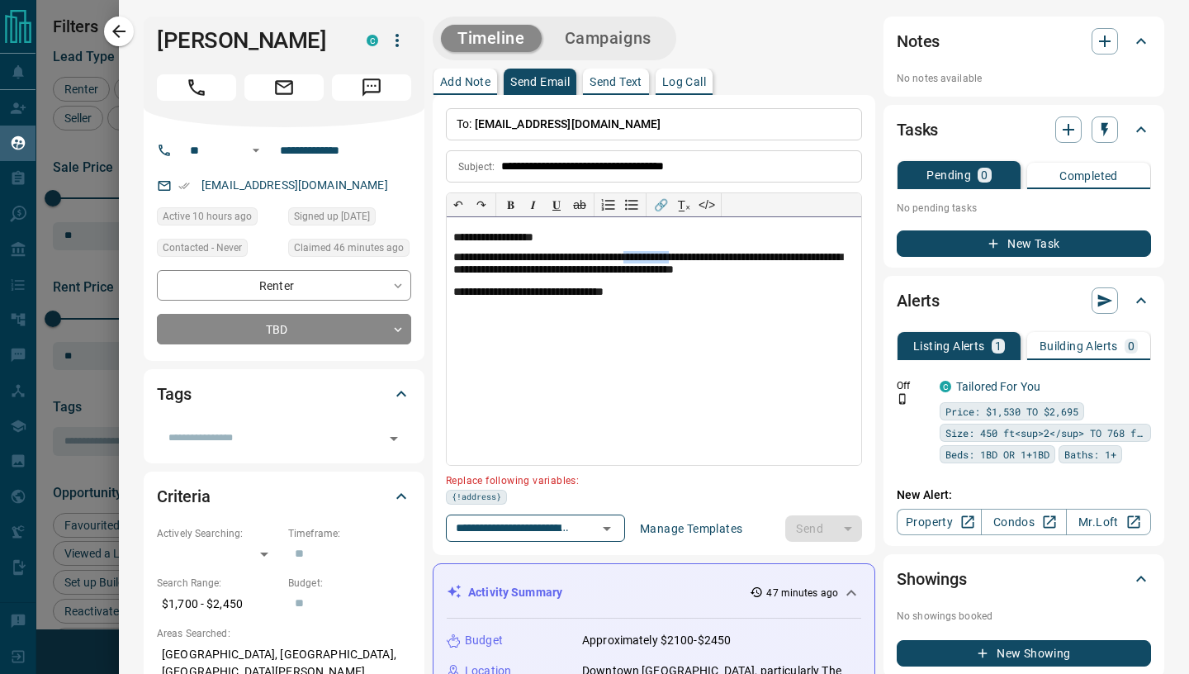
drag, startPoint x: 676, startPoint y: 257, endPoint x: 728, endPoint y: 263, distance: 52.3
click at [728, 263] on p "**********" at bounding box center [653, 264] width 401 height 27
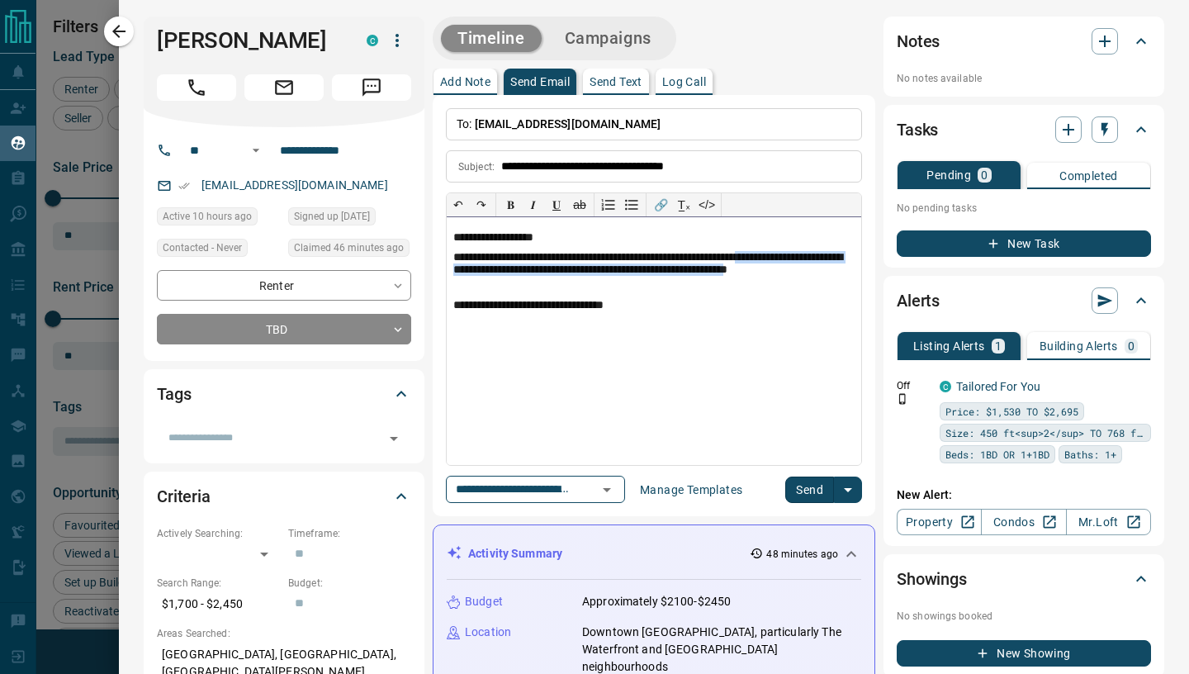
drag, startPoint x: 485, startPoint y: 290, endPoint x: 812, endPoint y: 258, distance: 328.6
click at [812, 258] on p "**********" at bounding box center [653, 271] width 401 height 41
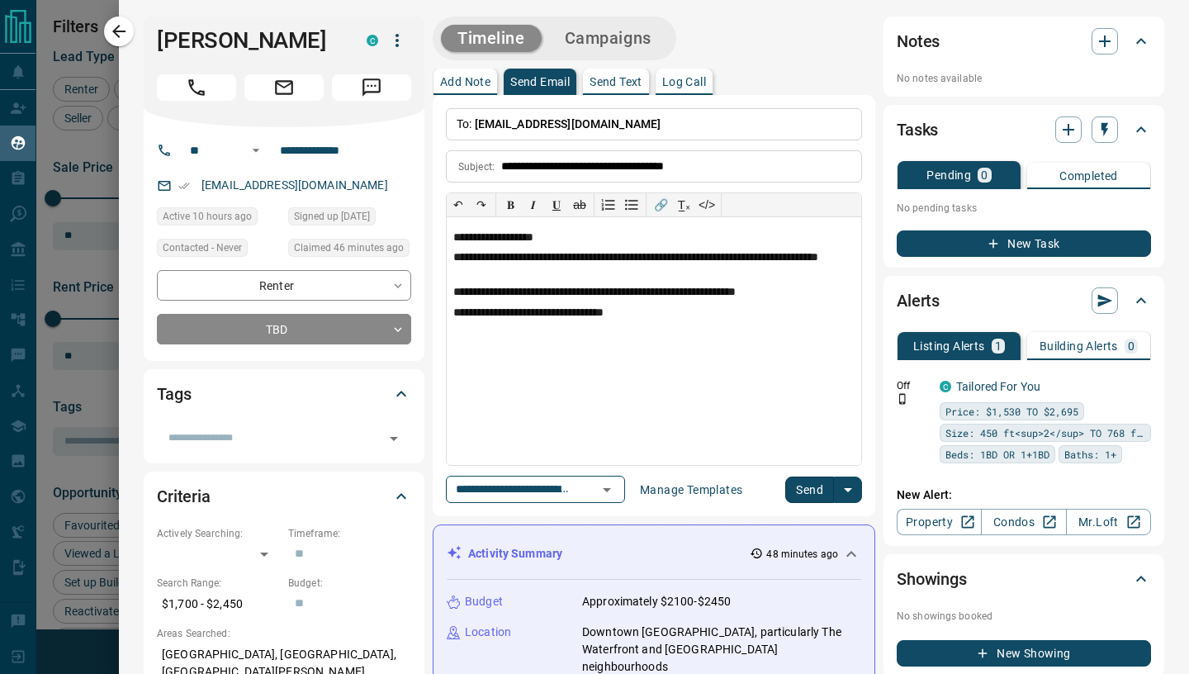
click at [816, 498] on button "Send" at bounding box center [809, 489] width 49 height 26
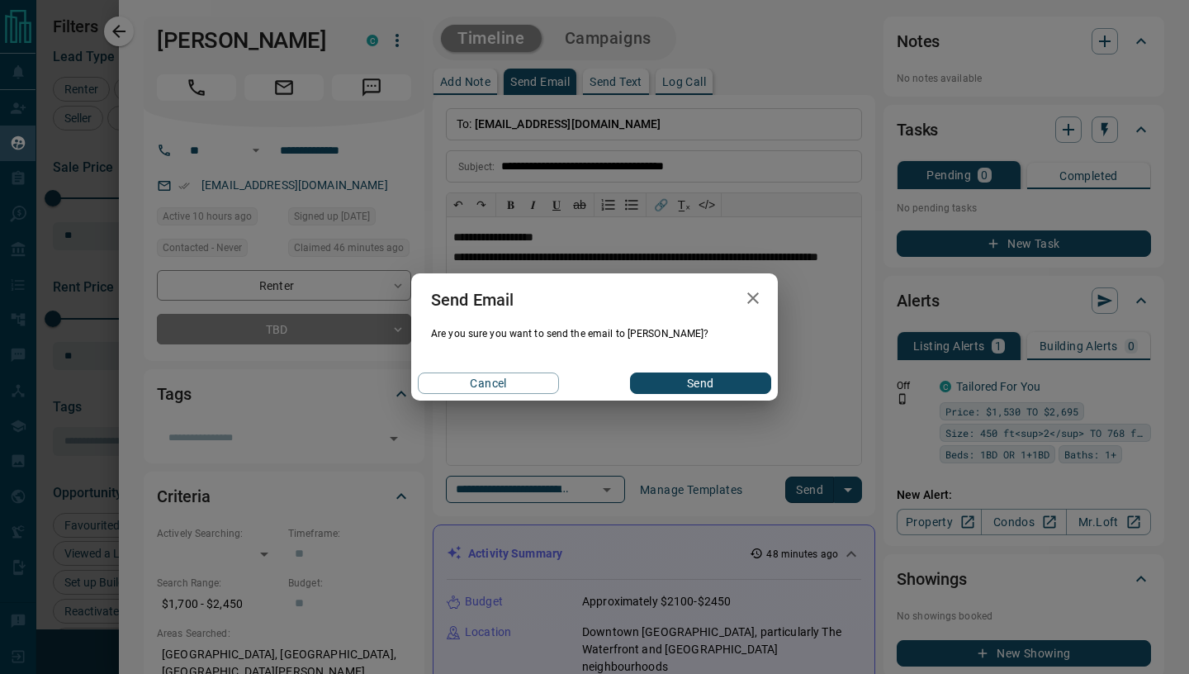
click at [740, 384] on button "Send" at bounding box center [700, 382] width 141 height 21
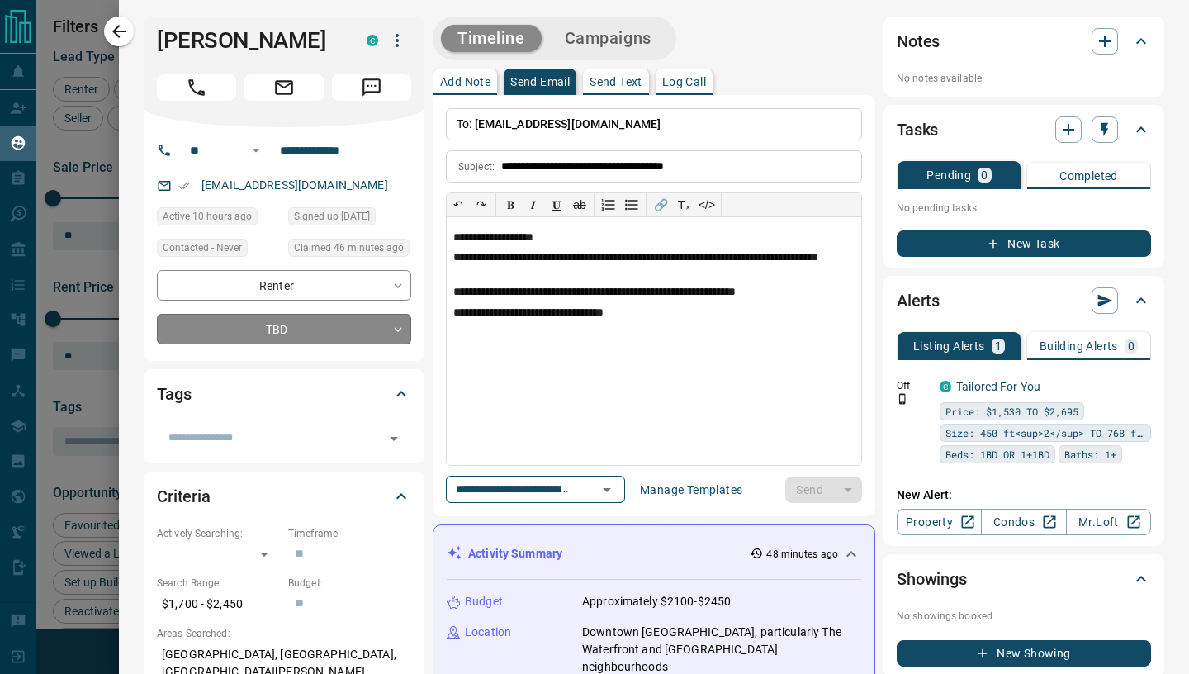
click at [386, 333] on body "Lead Transfers Claim Leads My Leads Tasks Opportunities Deals Campaigns Automat…" at bounding box center [594, 326] width 1189 height 653
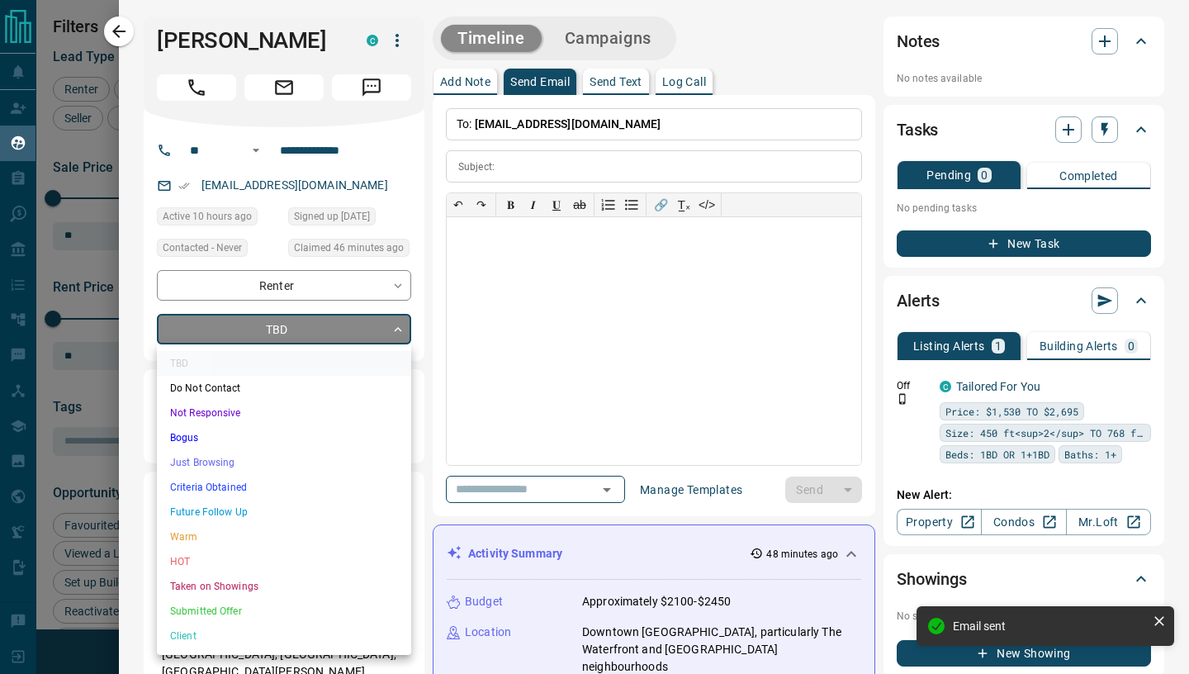
click at [209, 465] on li "Just Browsing" at bounding box center [284, 462] width 254 height 25
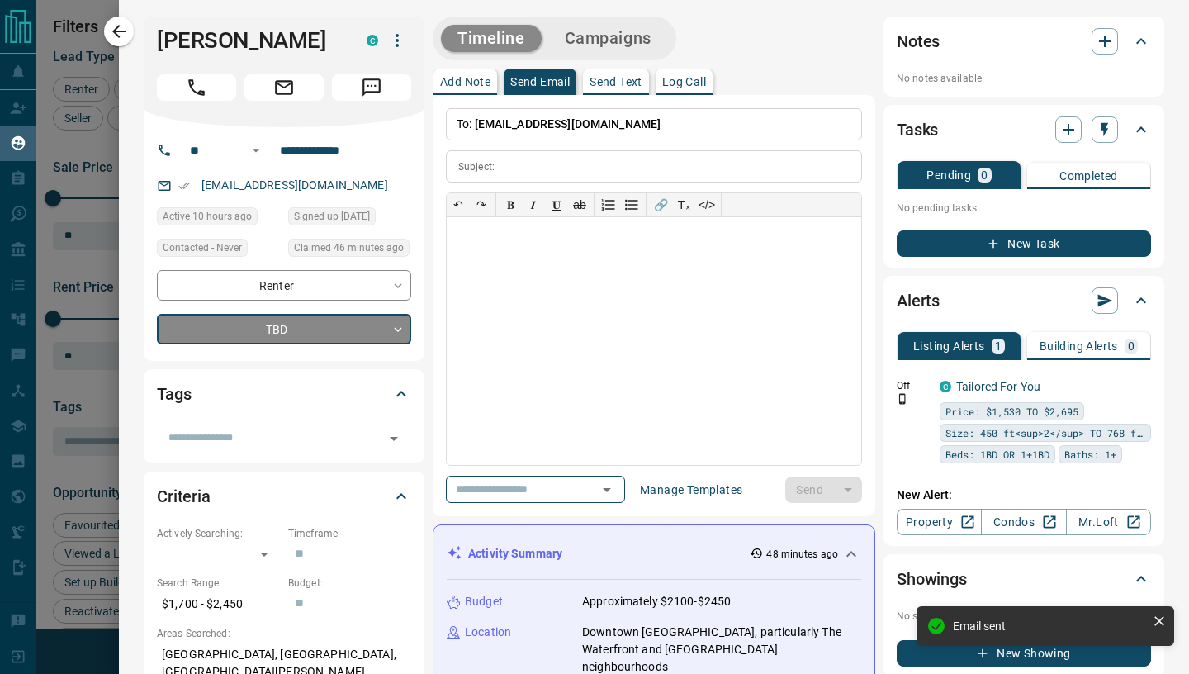
type input "*"
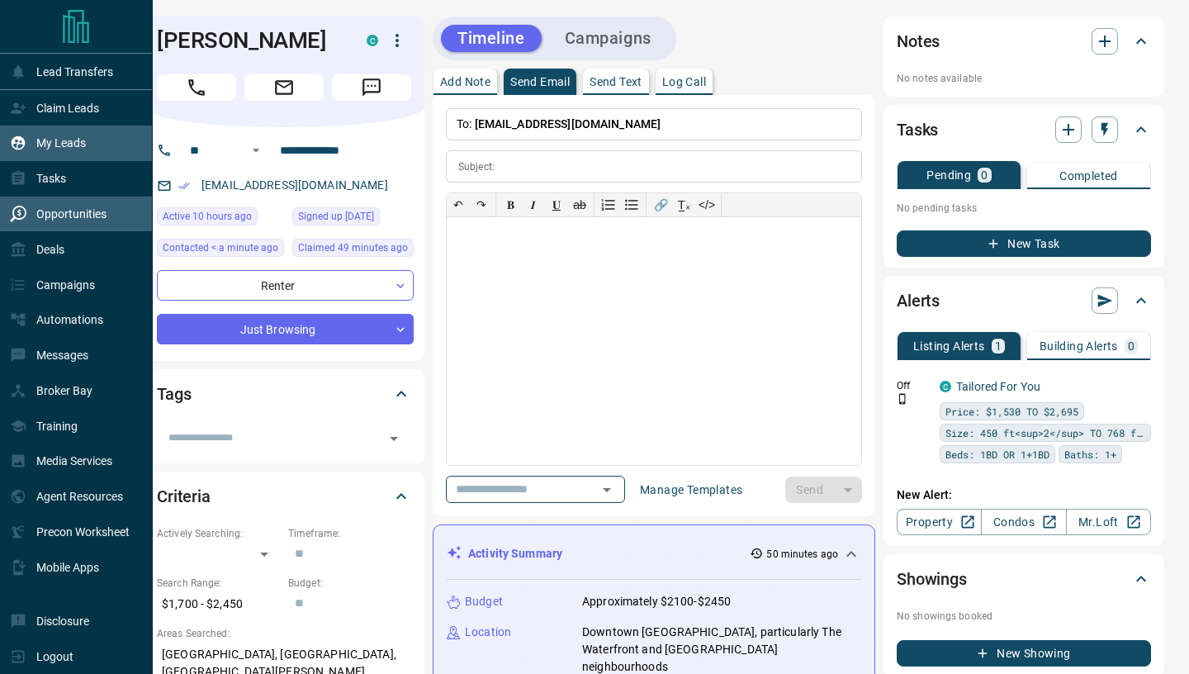
click at [58, 223] on div "Opportunities" at bounding box center [58, 214] width 97 height 27
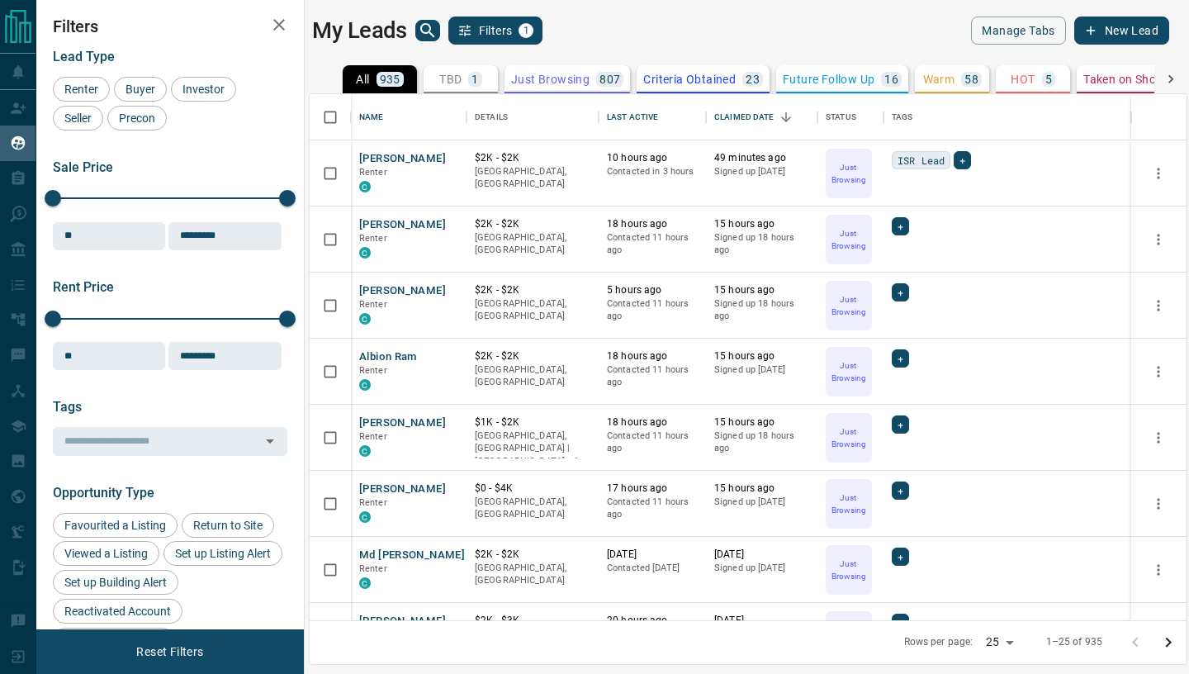
click at [270, 20] on icon "button" at bounding box center [279, 25] width 20 height 20
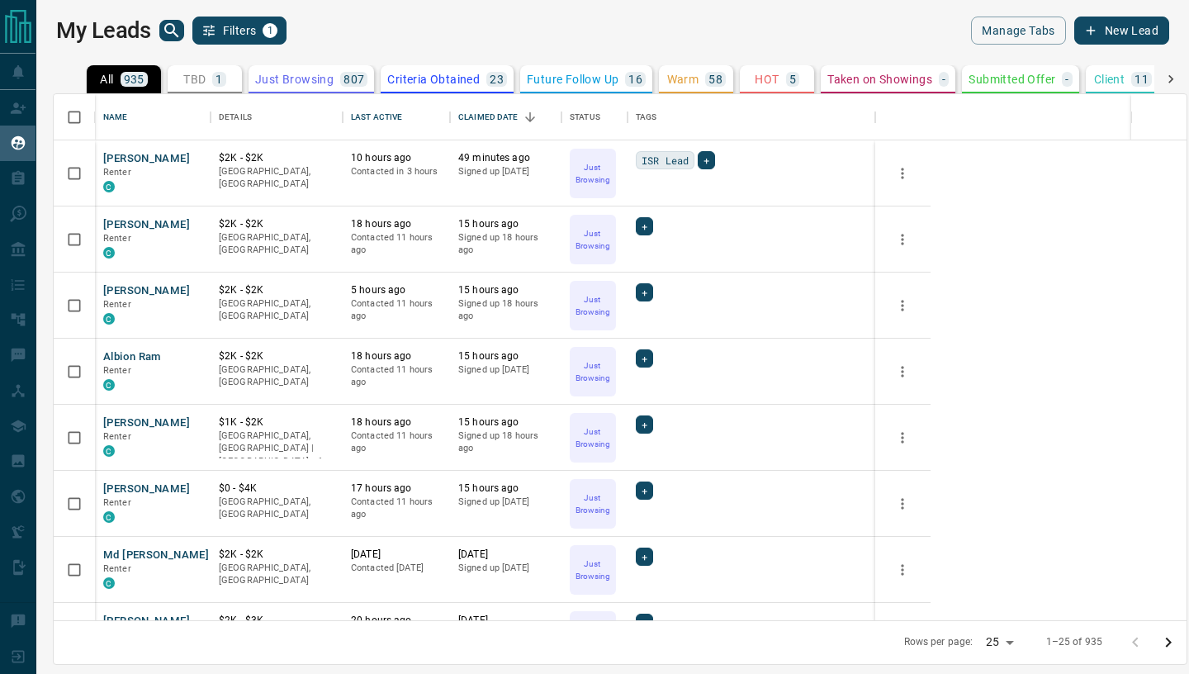
scroll to position [1, 1]
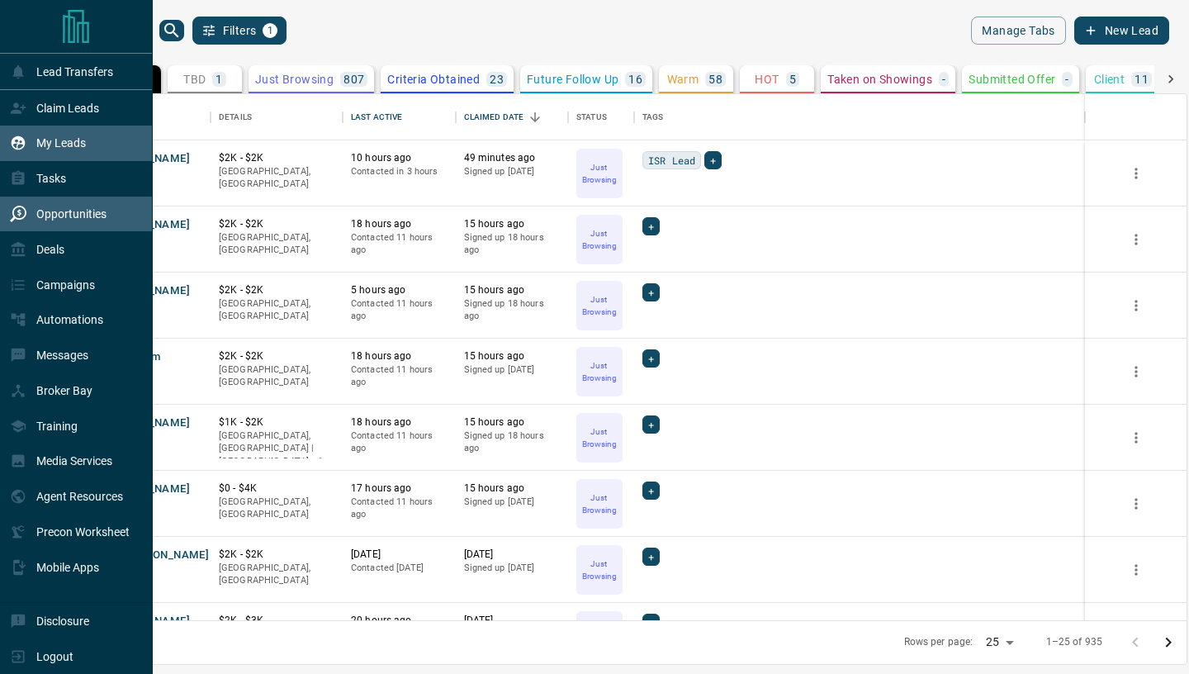
click at [48, 216] on p "Opportunities" at bounding box center [71, 213] width 70 height 13
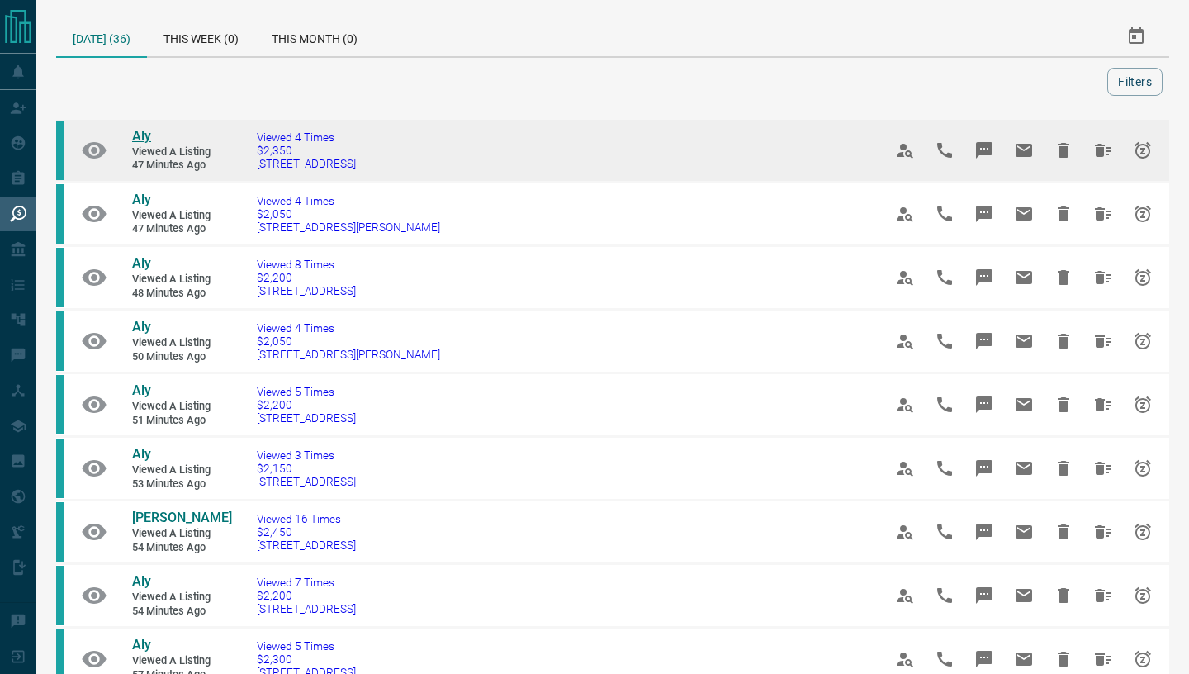
click at [136, 140] on span "Aly" at bounding box center [141, 136] width 19 height 16
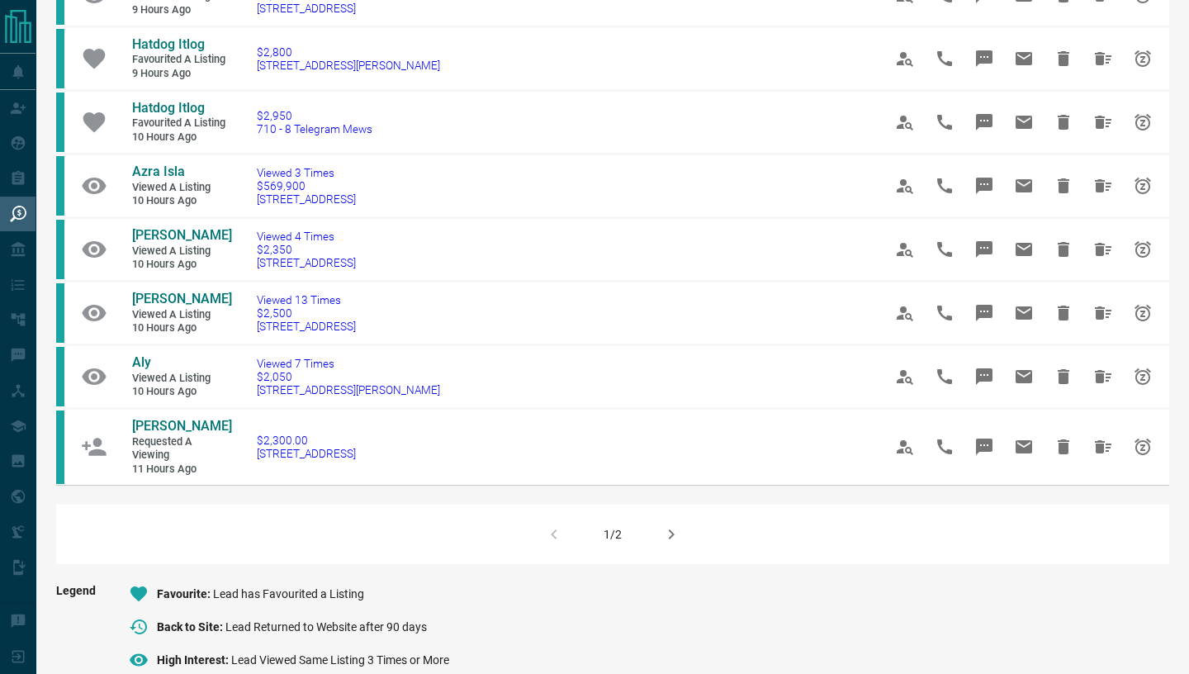
scroll to position [920, 0]
click at [678, 525] on icon "button" at bounding box center [671, 533] width 20 height 20
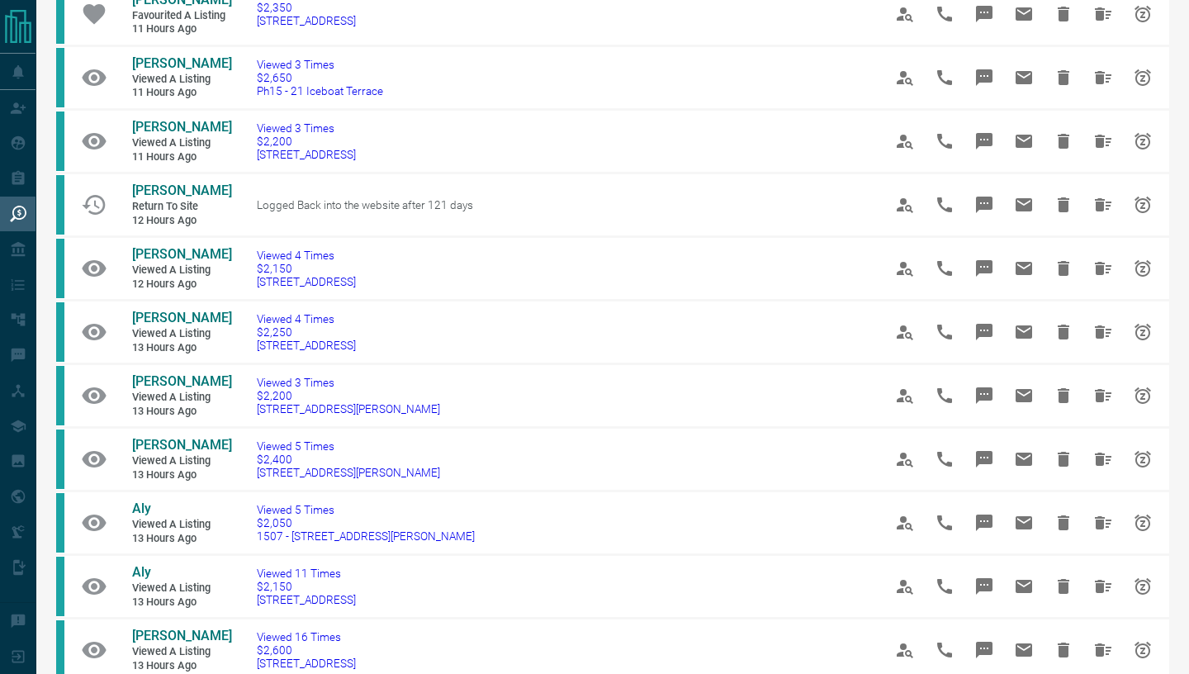
scroll to position [0, 0]
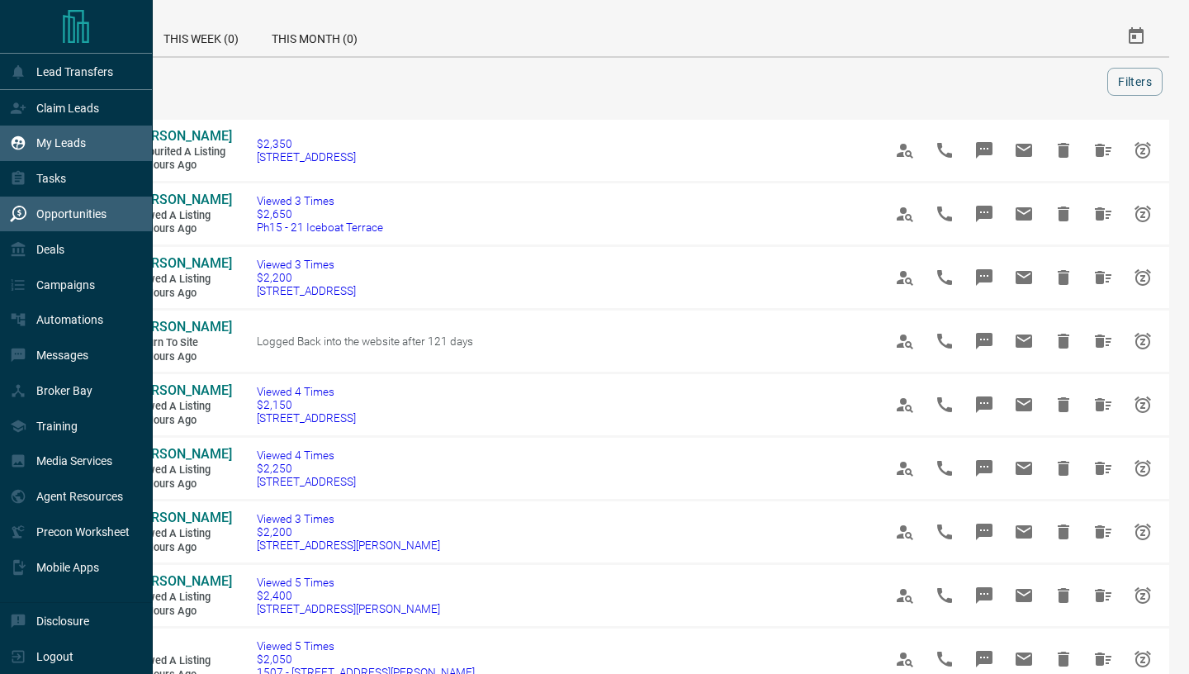
click at [63, 135] on div "My Leads" at bounding box center [48, 143] width 76 height 27
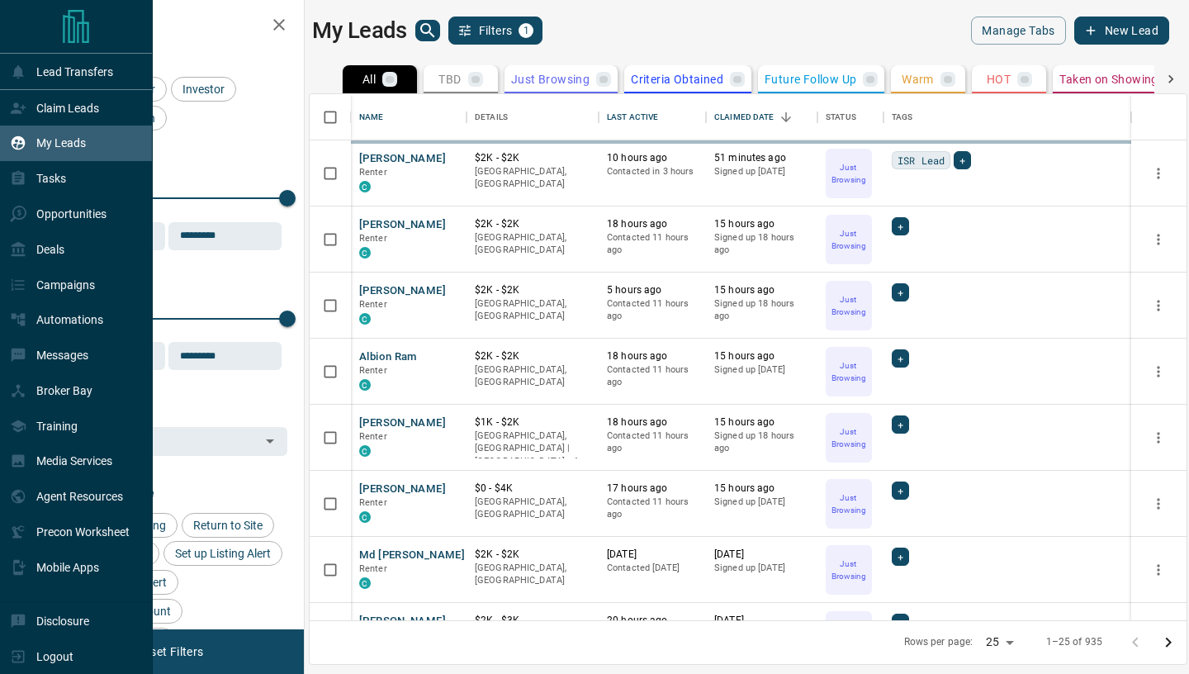
scroll to position [525, 877]
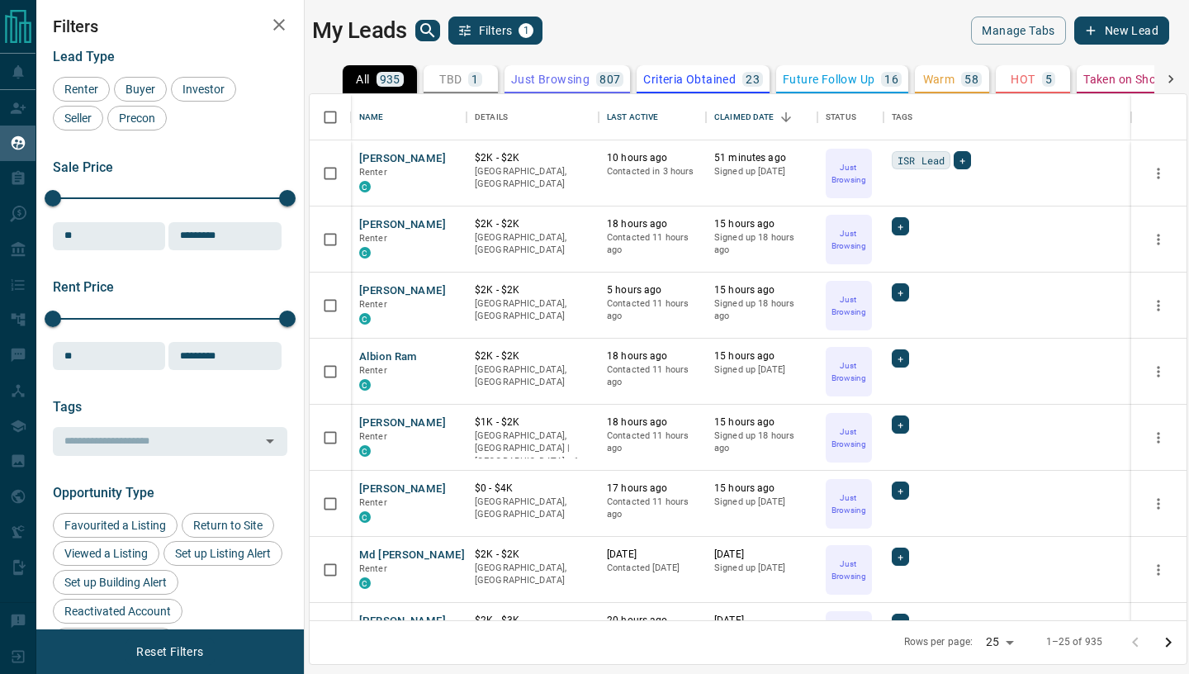
click at [277, 26] on icon "button" at bounding box center [279, 25] width 12 height 12
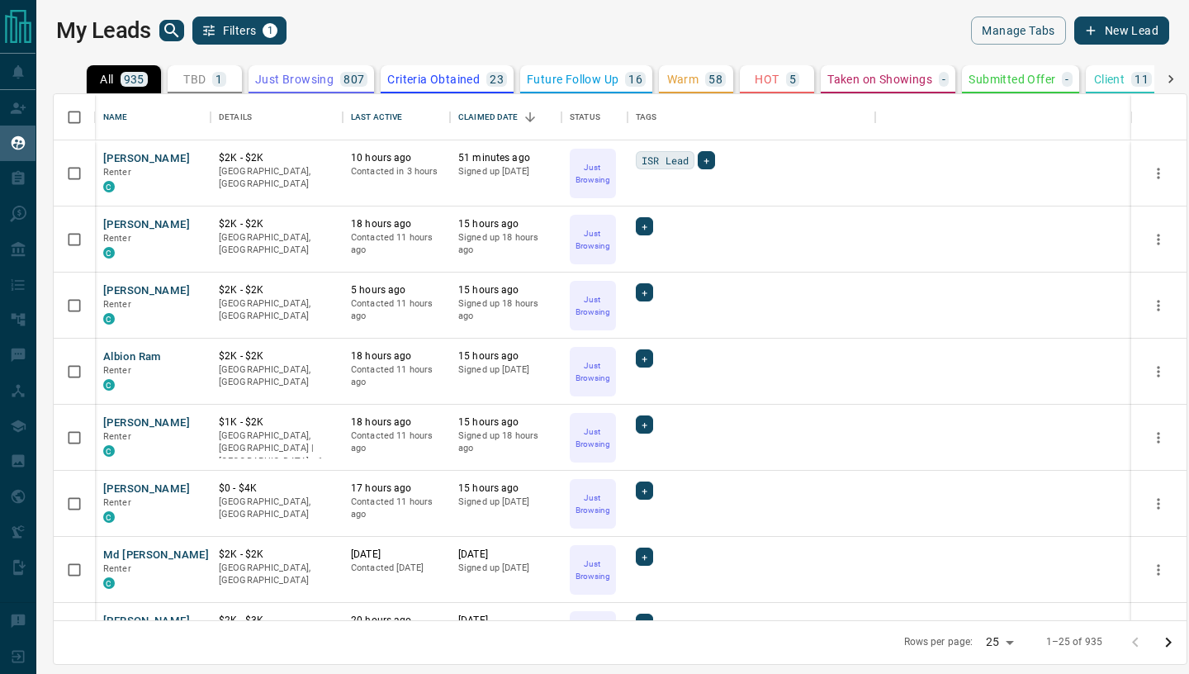
scroll to position [525, 1133]
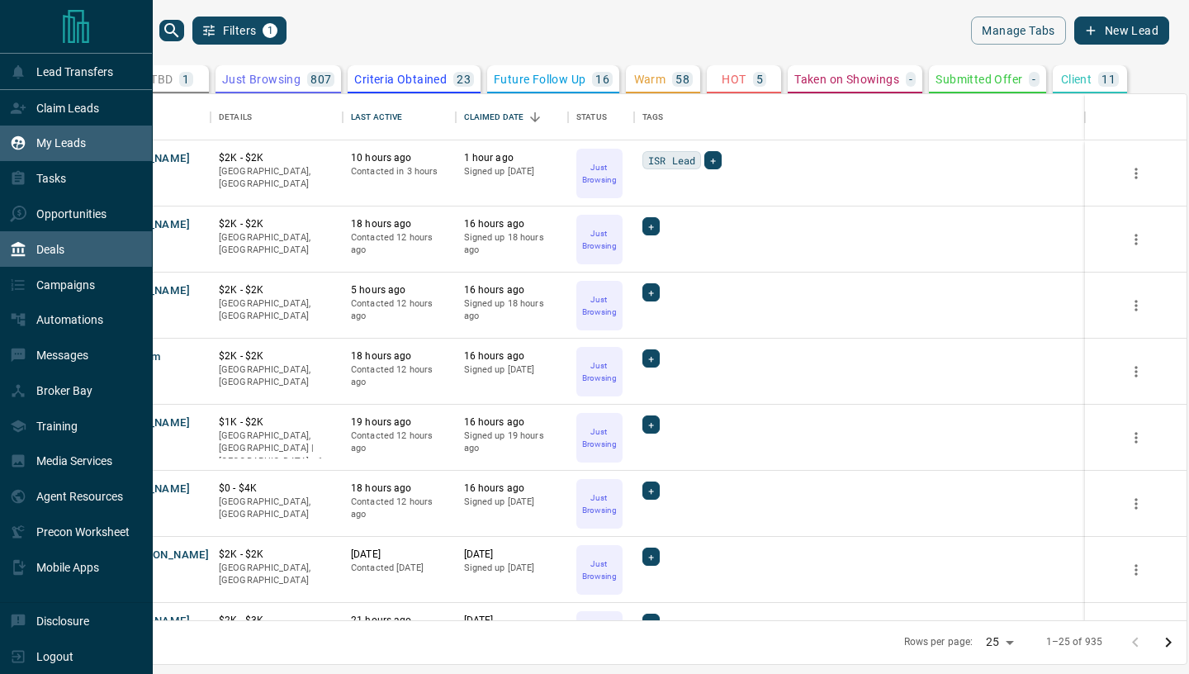
click at [50, 249] on p "Deals" at bounding box center [50, 249] width 28 height 13
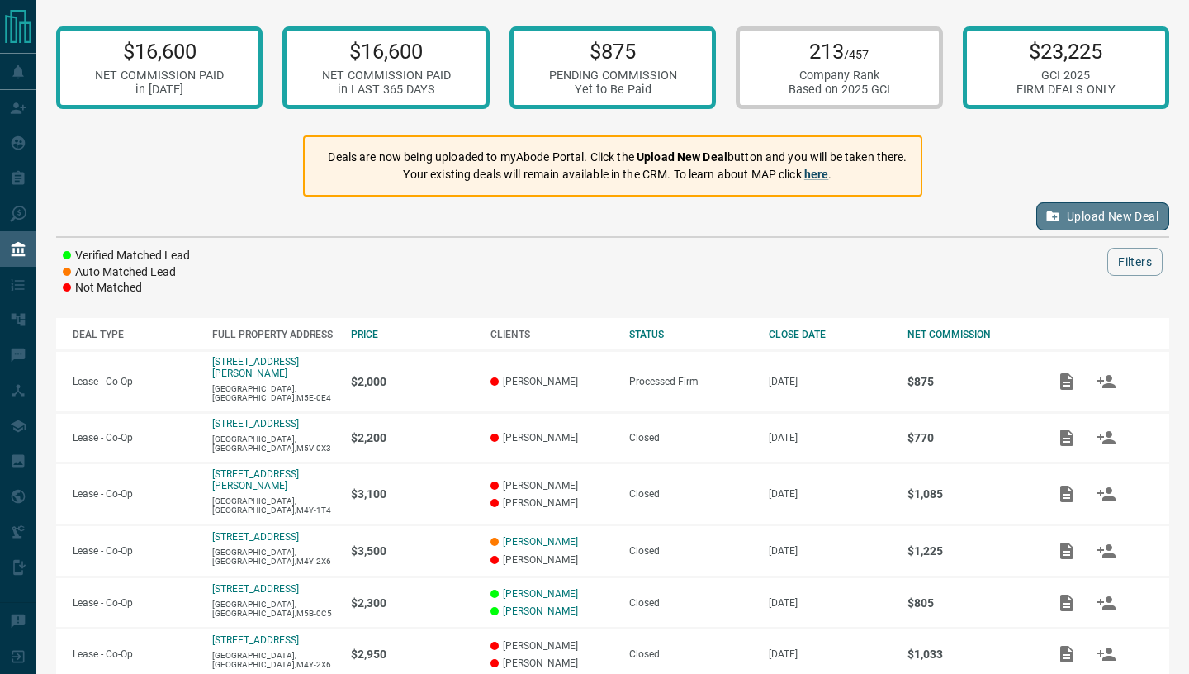
click at [1126, 224] on button "Upload New Deal" at bounding box center [1102, 216] width 133 height 28
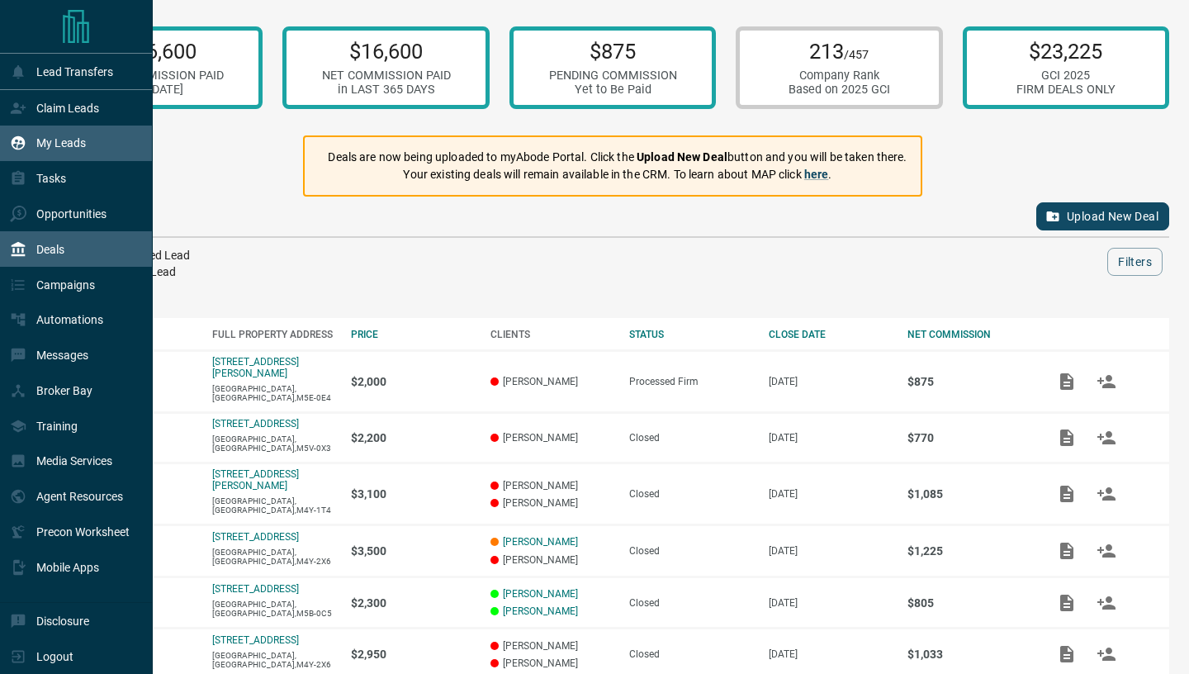
click at [43, 139] on p "My Leads" at bounding box center [61, 142] width 50 height 13
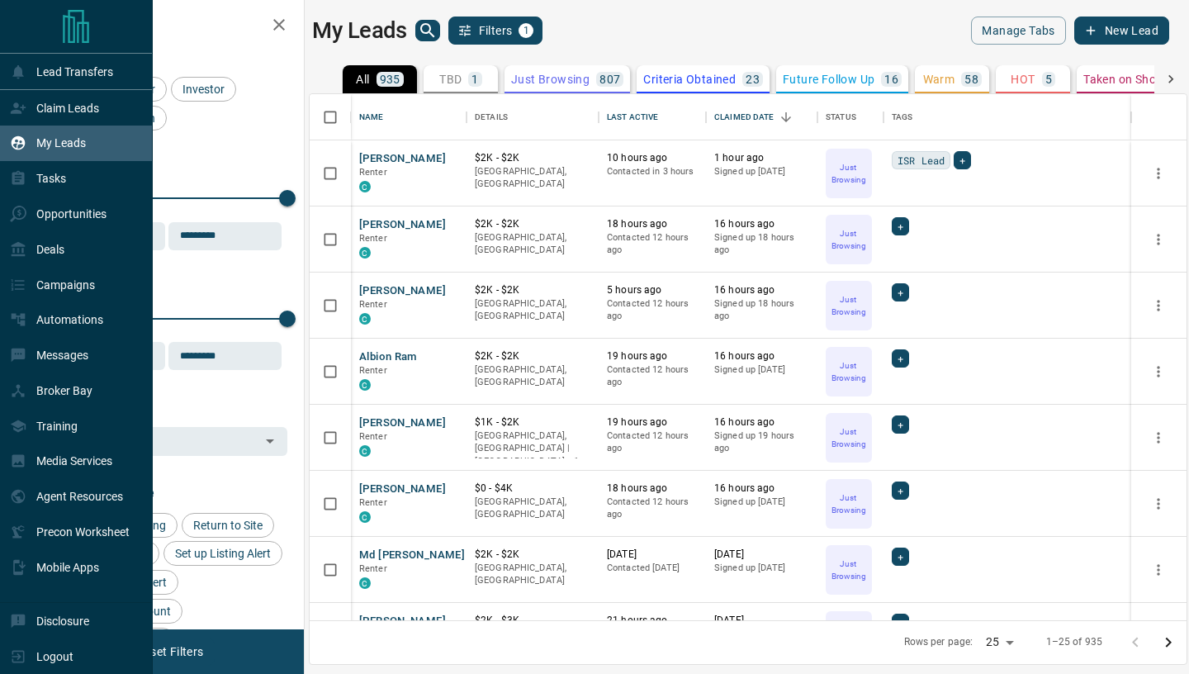
scroll to position [525, 877]
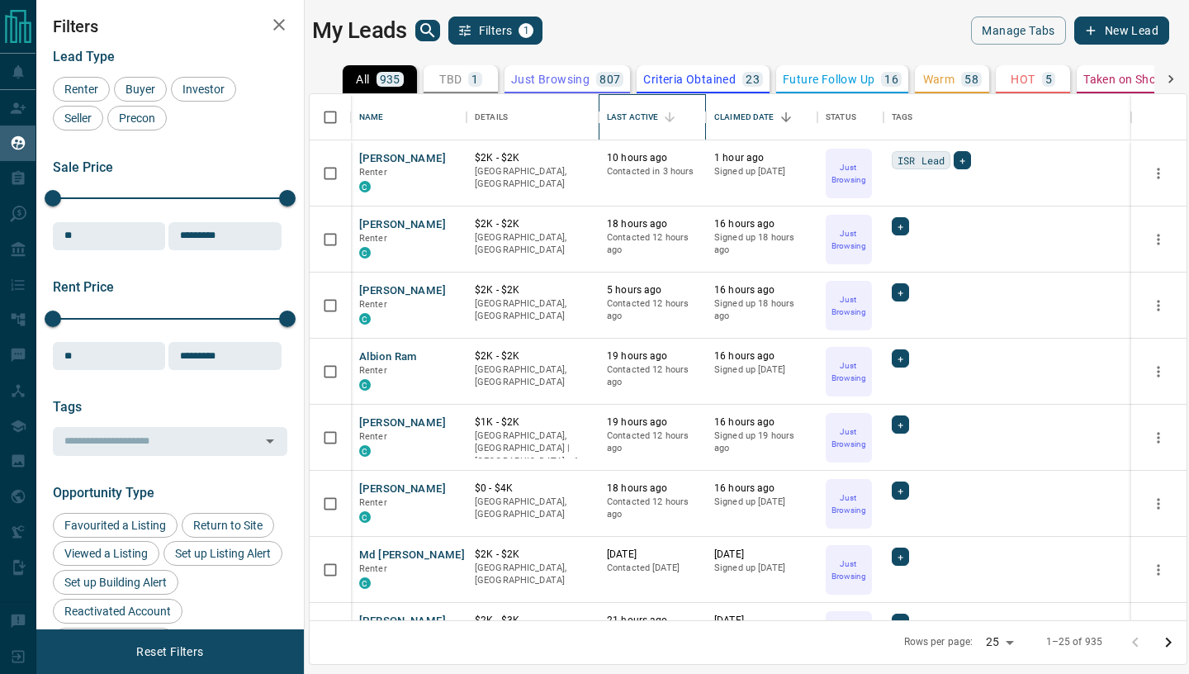
click at [634, 116] on div "Last Active" at bounding box center [632, 117] width 51 height 46
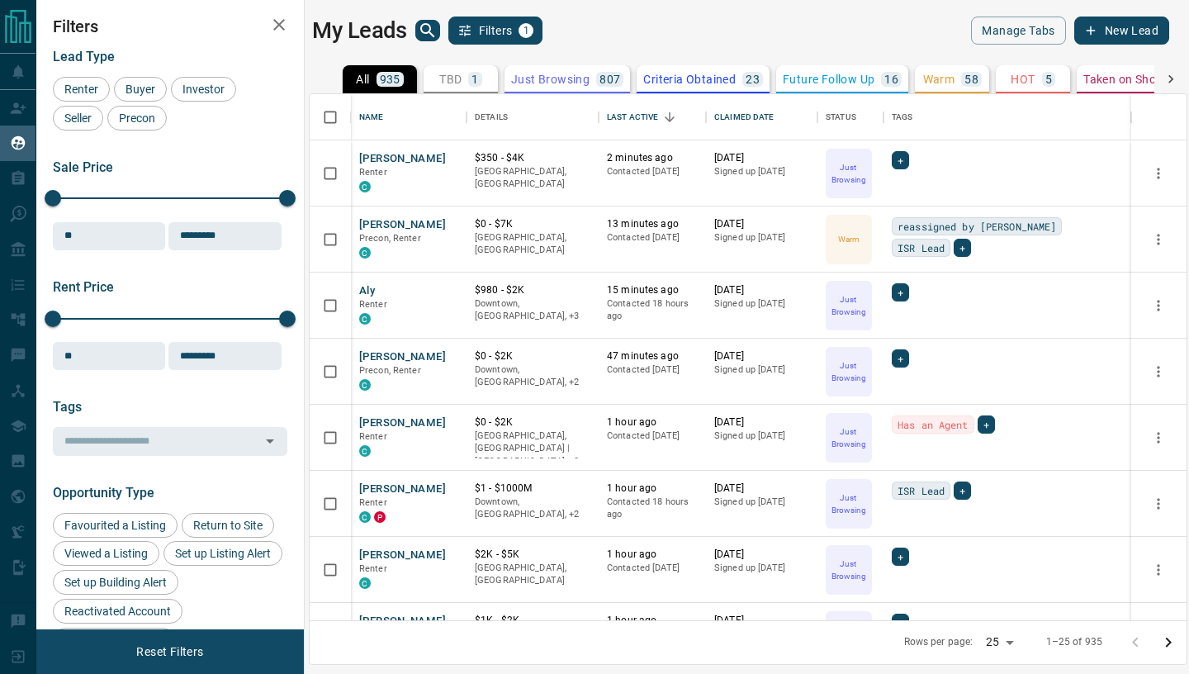
click at [291, 27] on button "button" at bounding box center [279, 24] width 33 height 33
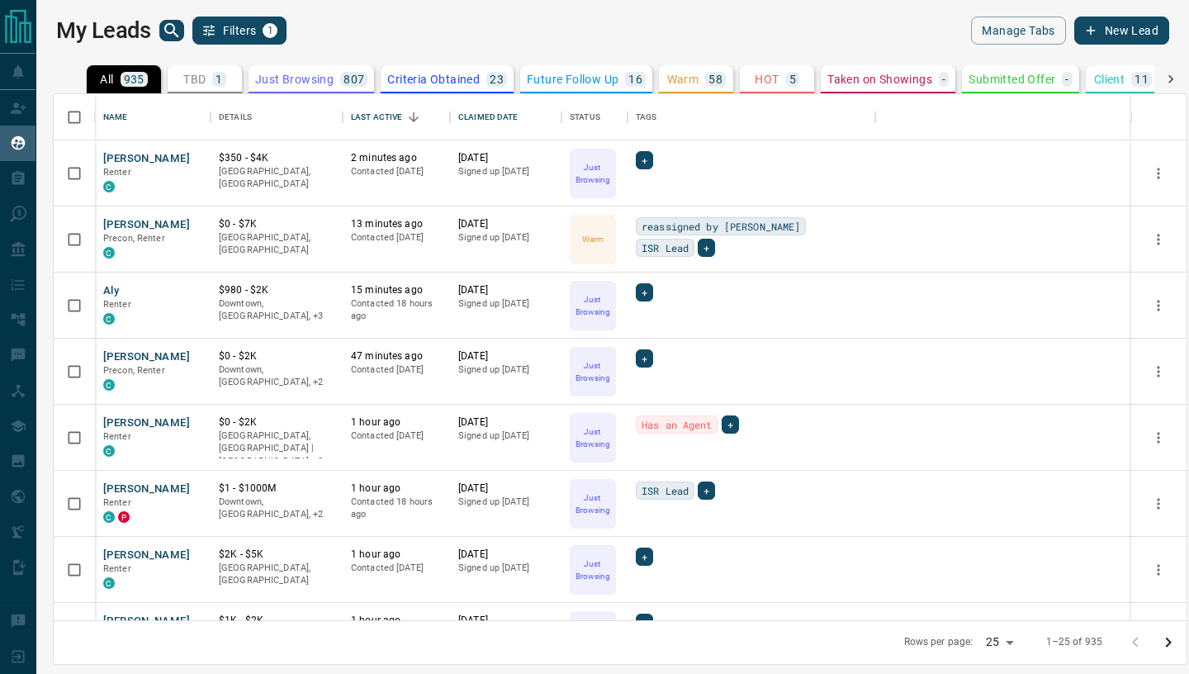
scroll to position [525, 1133]
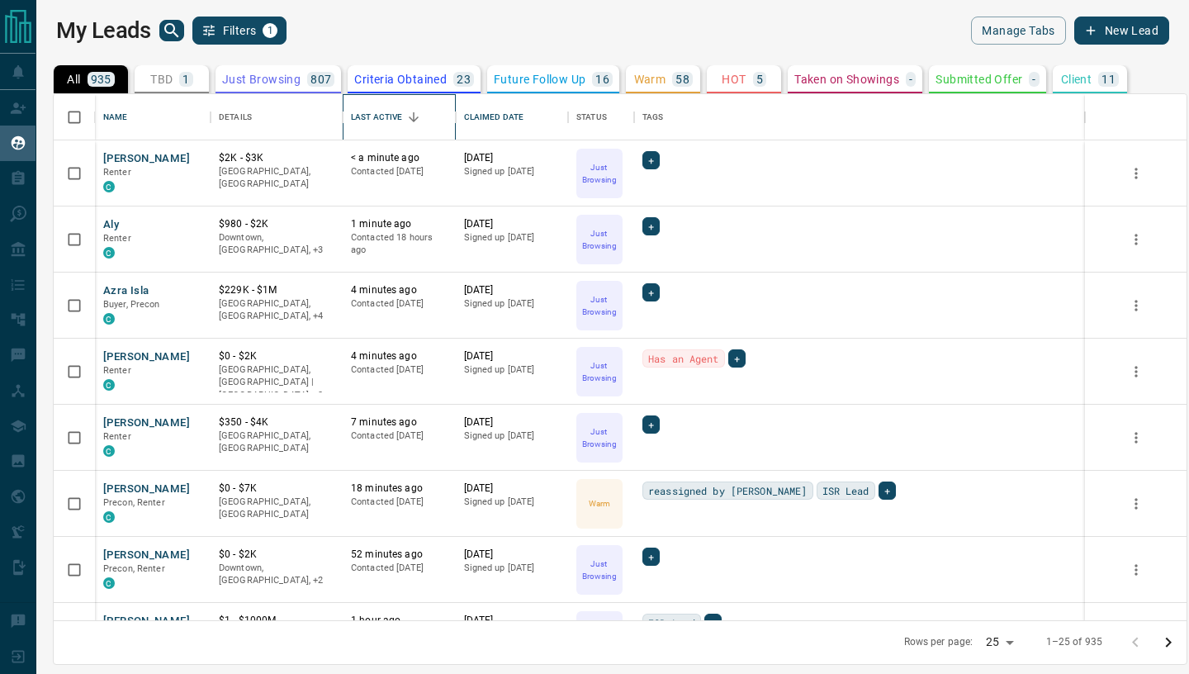
click at [395, 126] on div "Last Active" at bounding box center [376, 117] width 51 height 46
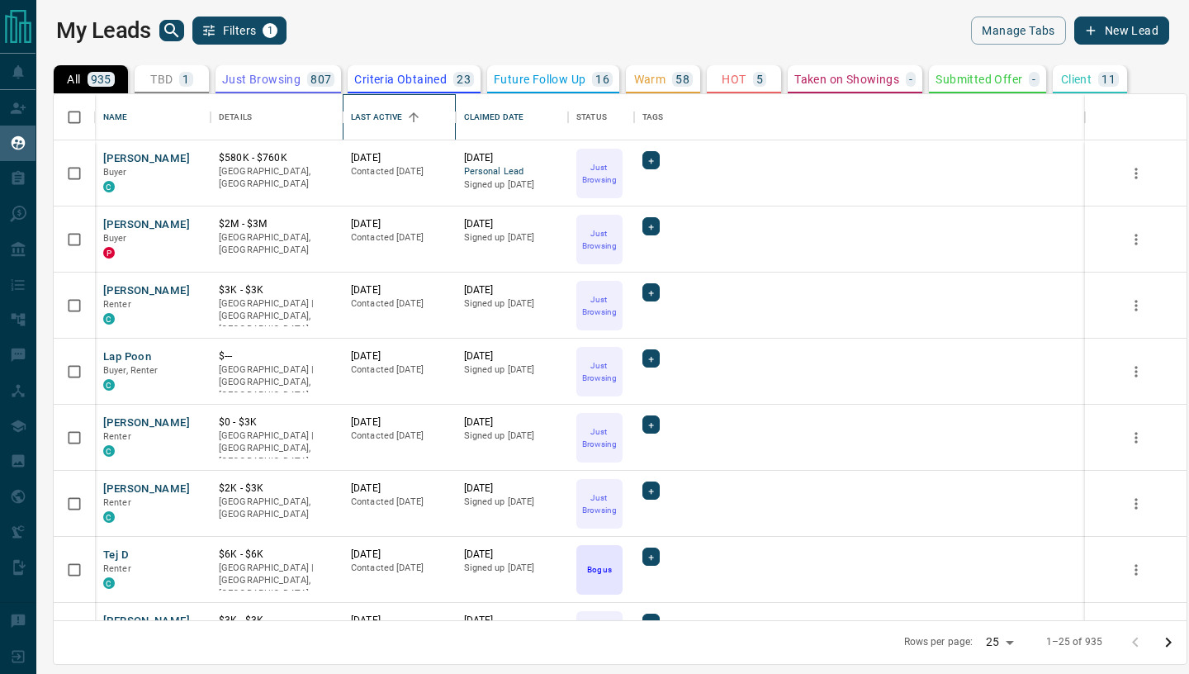
click at [388, 121] on div "Last Active" at bounding box center [376, 117] width 51 height 46
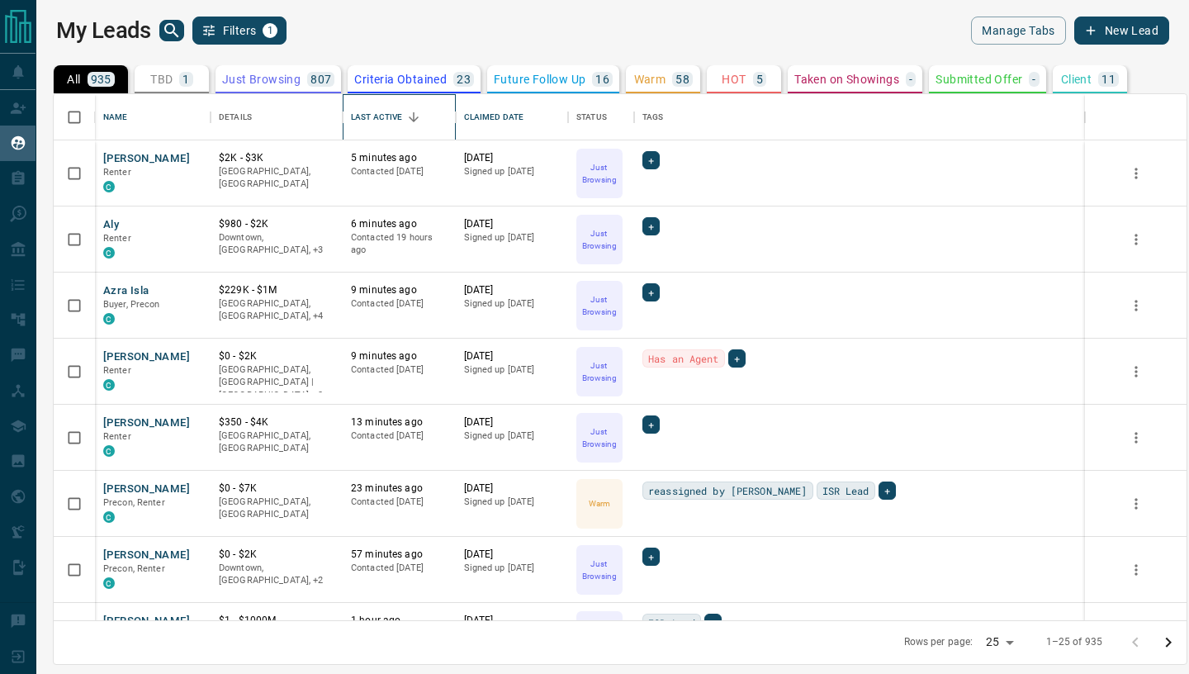
click at [388, 121] on div "Last Active" at bounding box center [376, 117] width 51 height 46
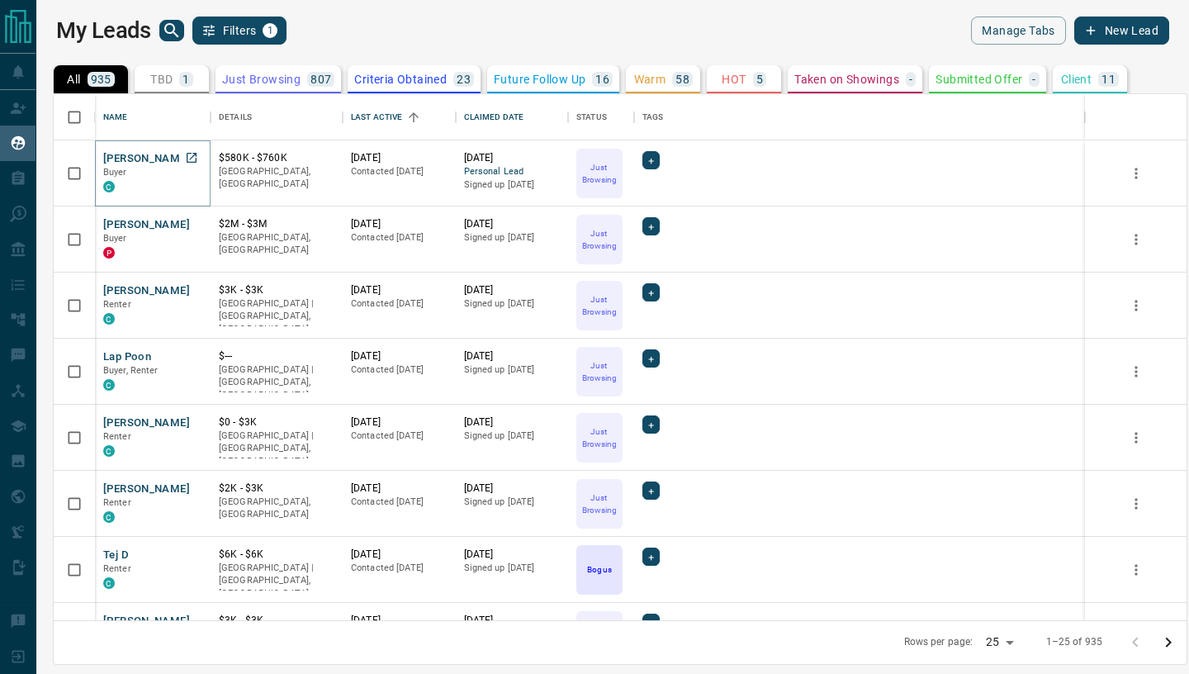
click at [151, 159] on button "[PERSON_NAME]" at bounding box center [146, 159] width 87 height 16
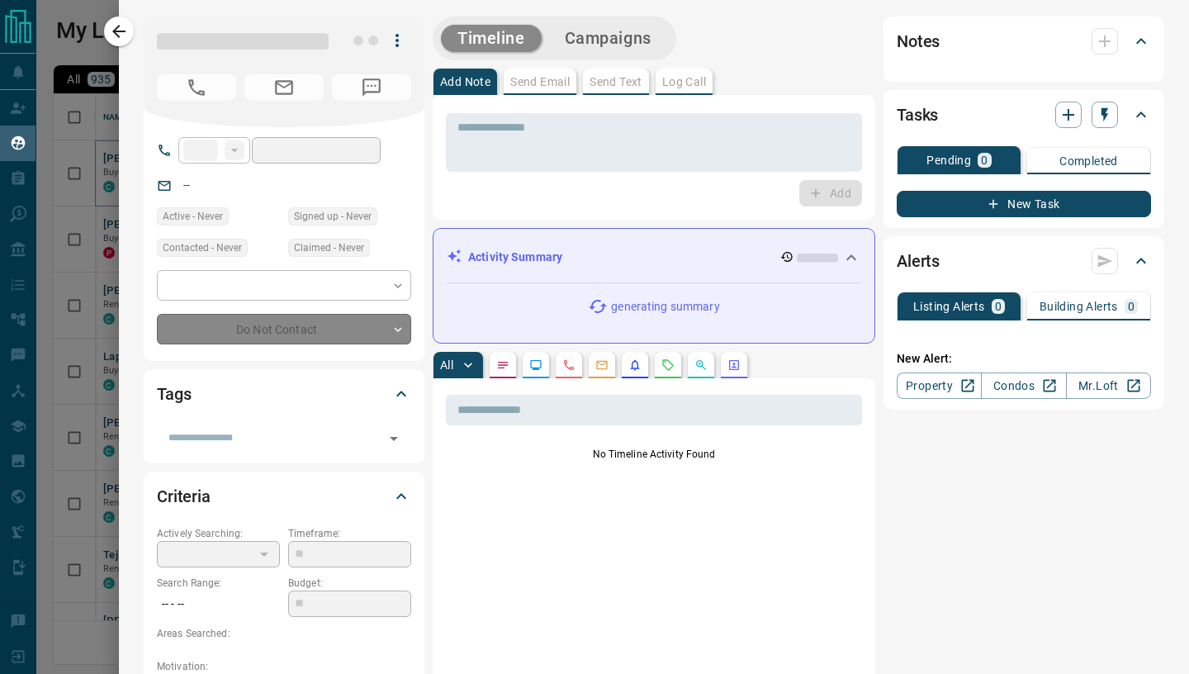
type input "**"
type input "**********"
type input "*"
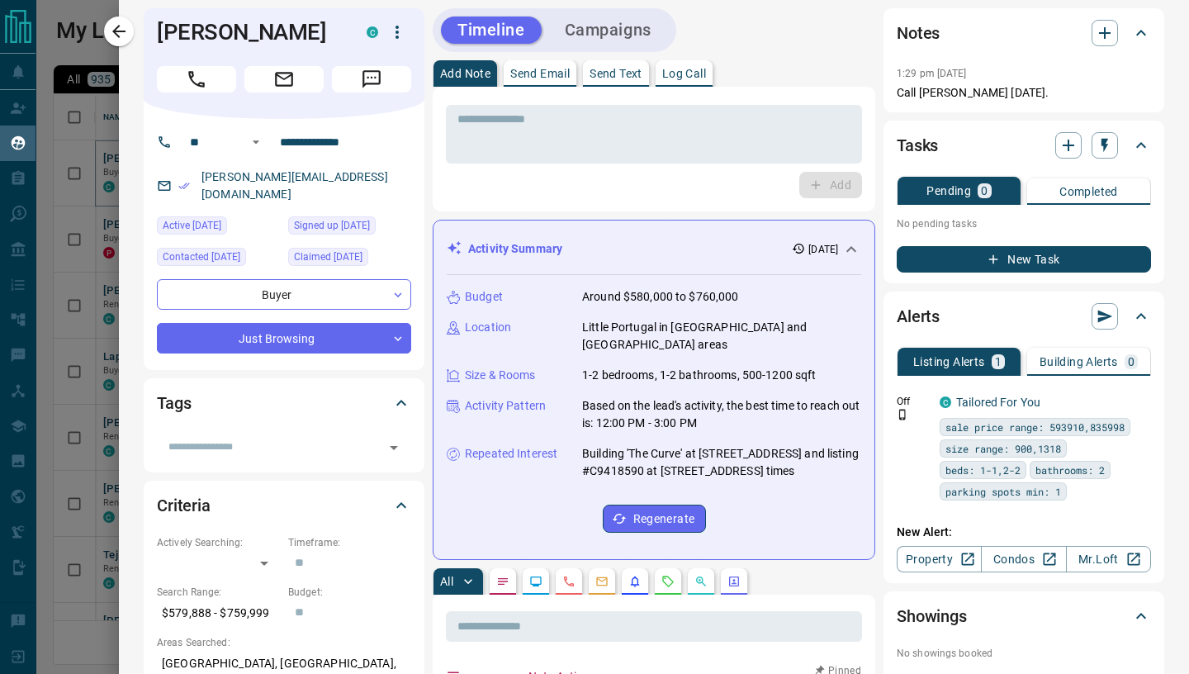
scroll to position [0, 0]
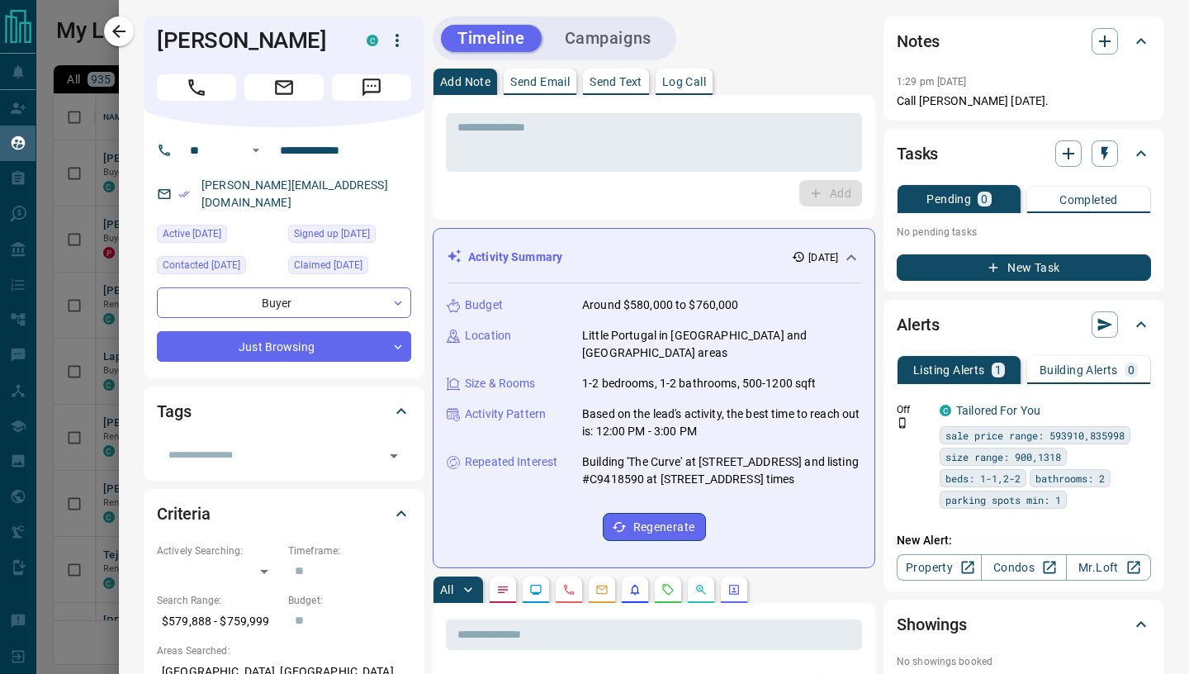
click at [533, 82] on p "Send Email" at bounding box center [539, 82] width 59 height 12
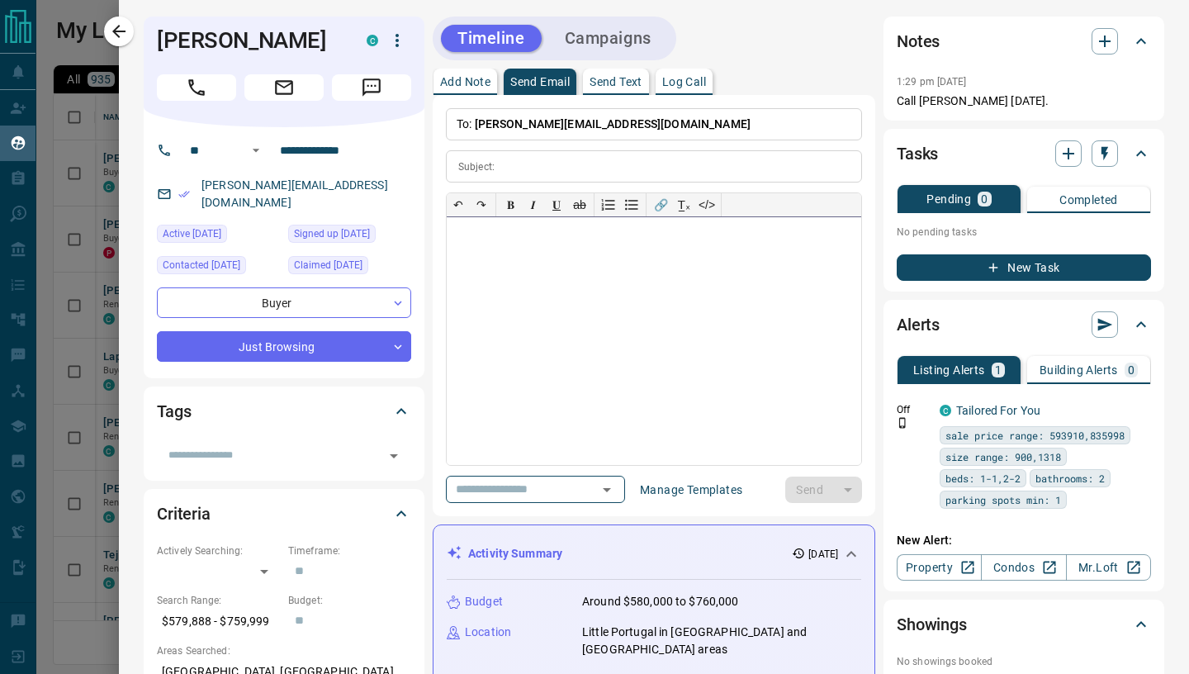
click at [628, 301] on div at bounding box center [654, 341] width 414 height 248
paste div
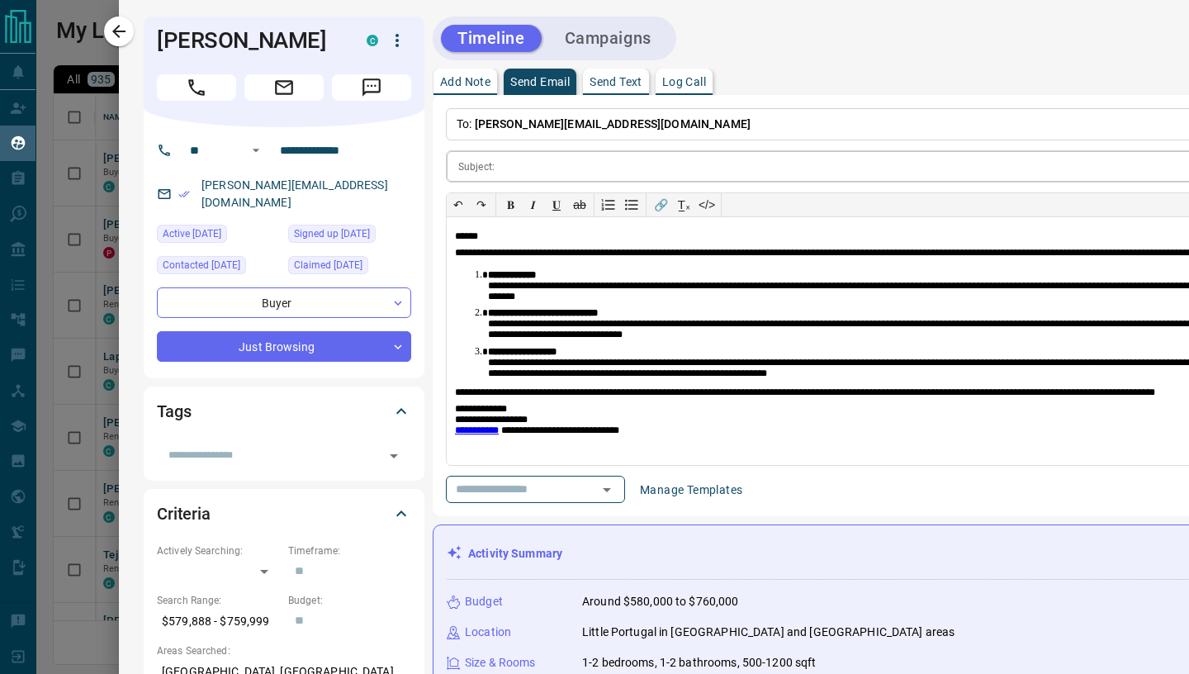
click at [500, 164] on div "Subject: ​" at bounding box center [944, 166] width 997 height 32
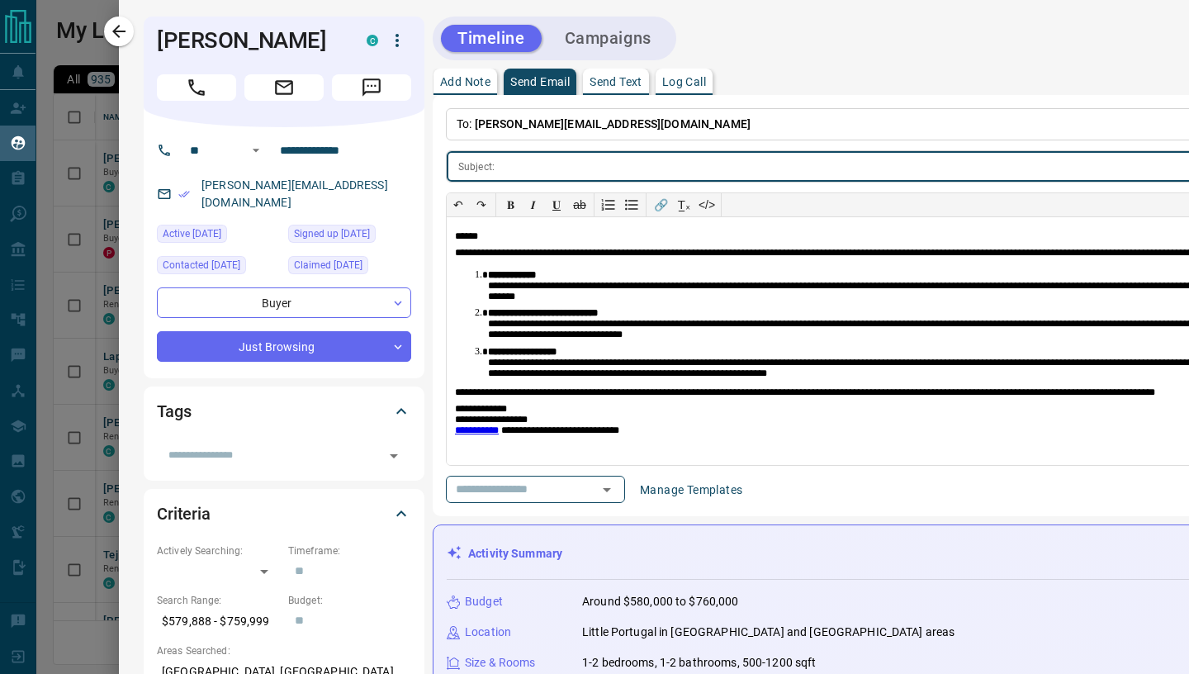
paste input "**********"
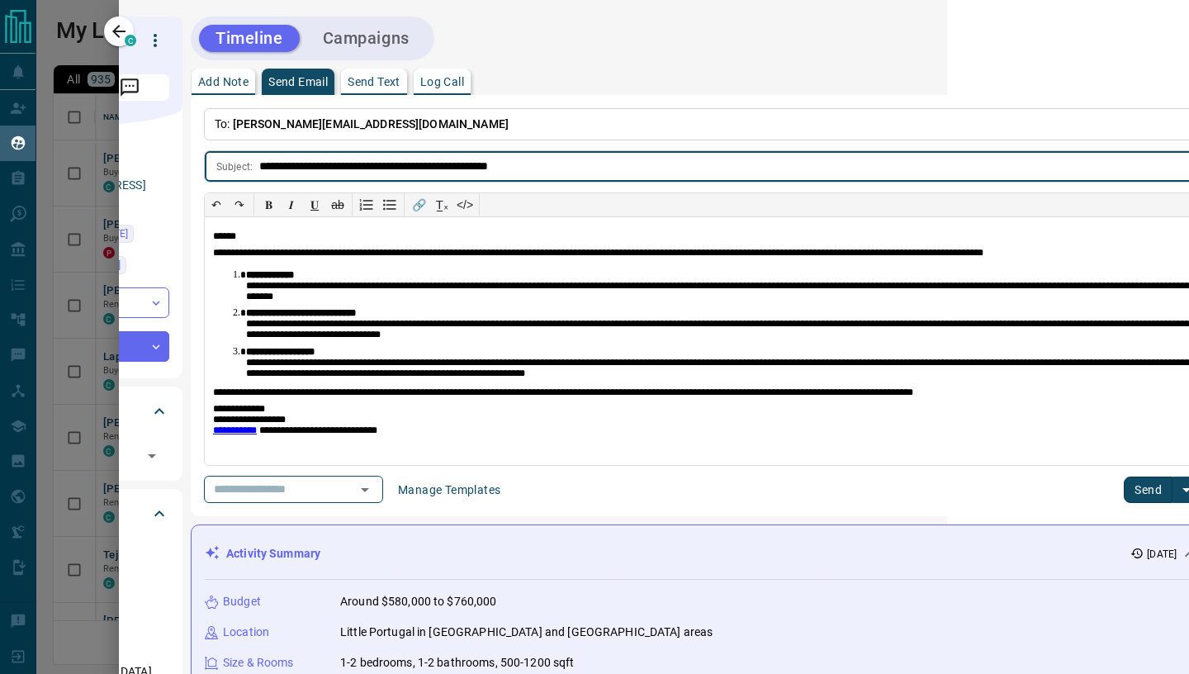
scroll to position [0, 556]
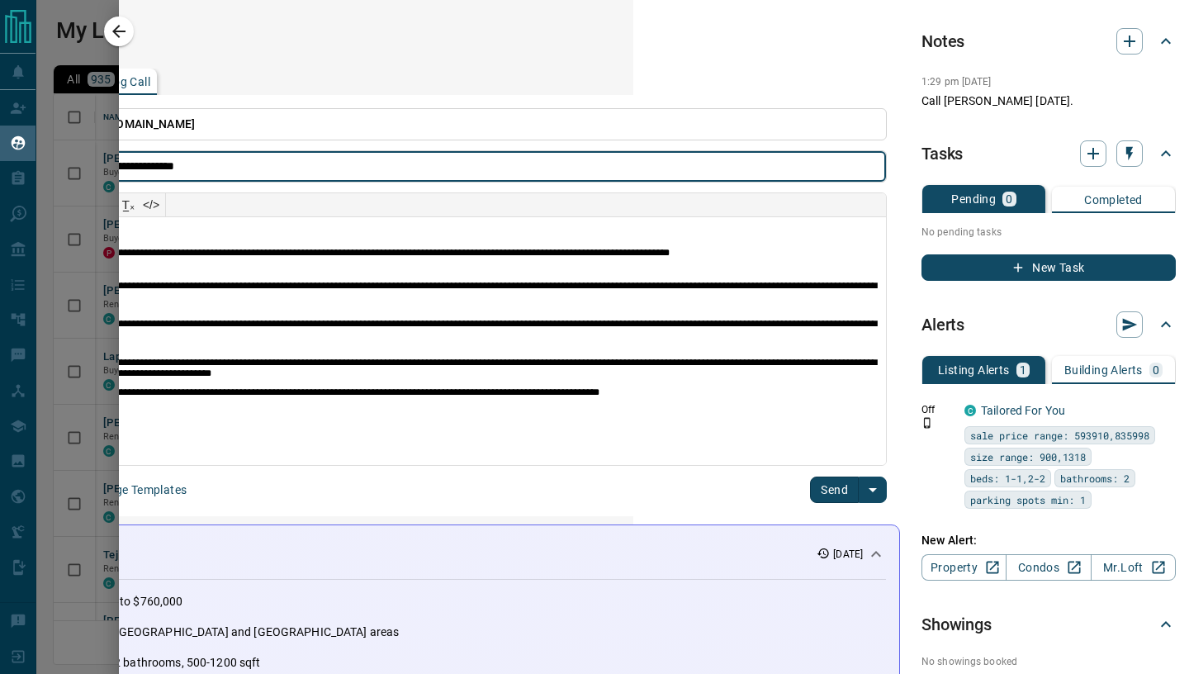
type input "**********"
click at [829, 490] on button "Send" at bounding box center [834, 489] width 49 height 26
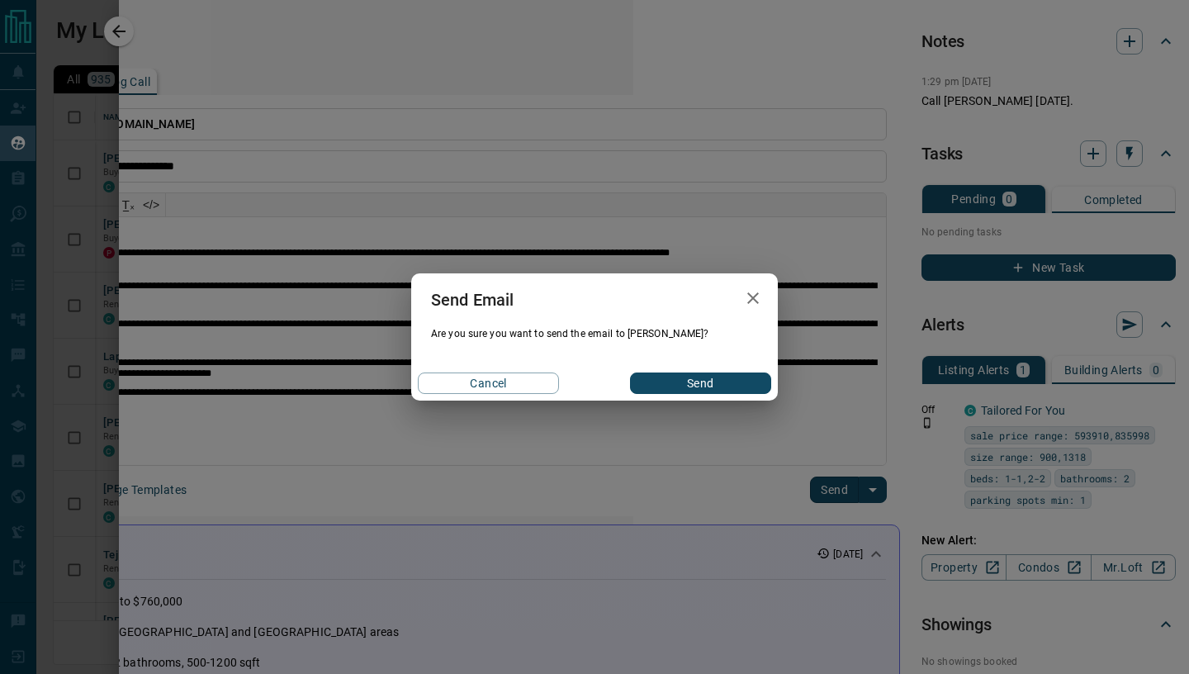
click at [689, 384] on button "Send" at bounding box center [700, 382] width 141 height 21
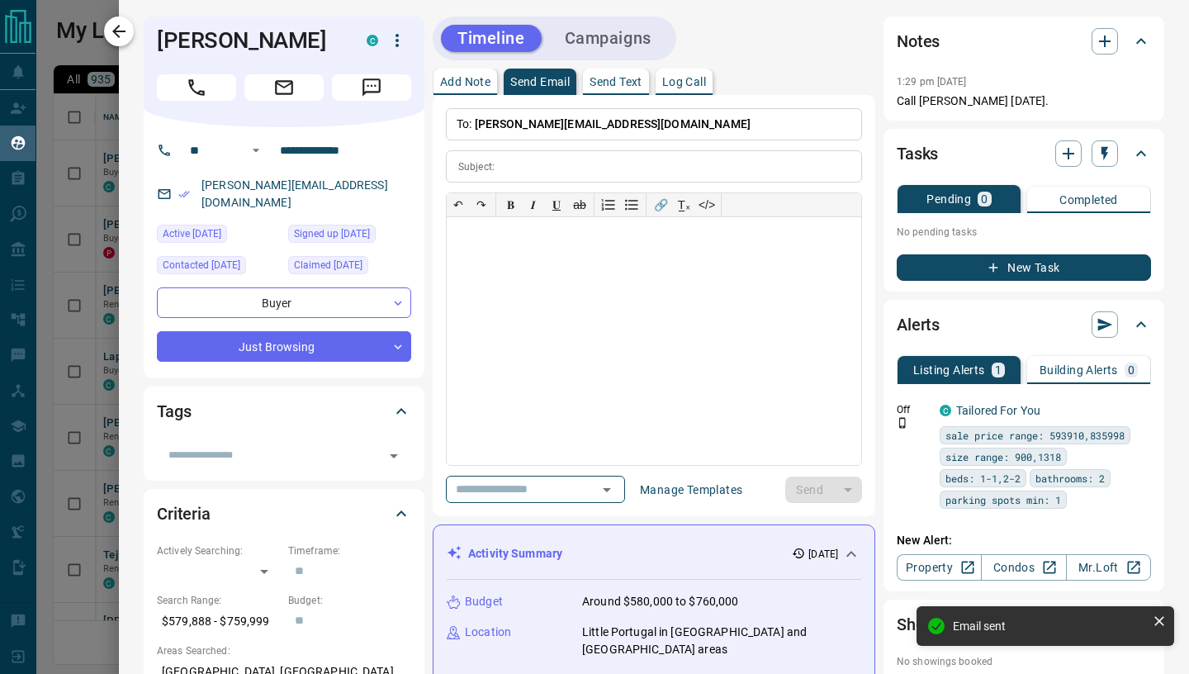
scroll to position [0, 0]
click at [115, 36] on icon "button" at bounding box center [119, 31] width 20 height 20
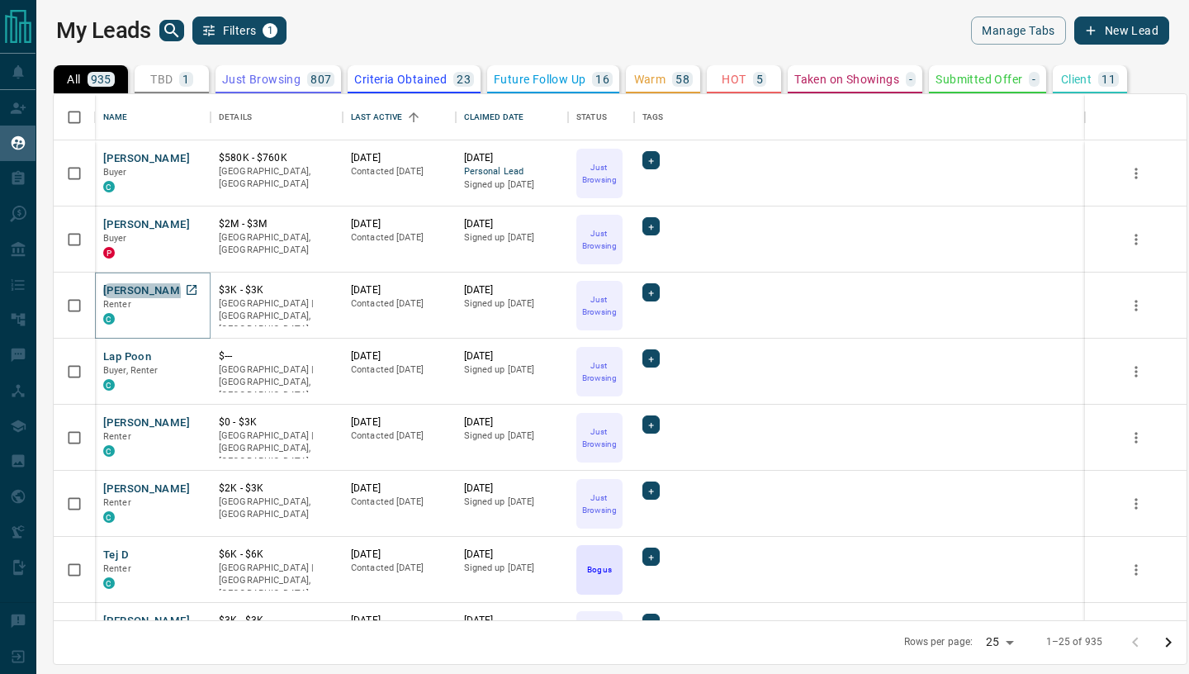
click at [123, 293] on button "[PERSON_NAME]" at bounding box center [146, 291] width 87 height 16
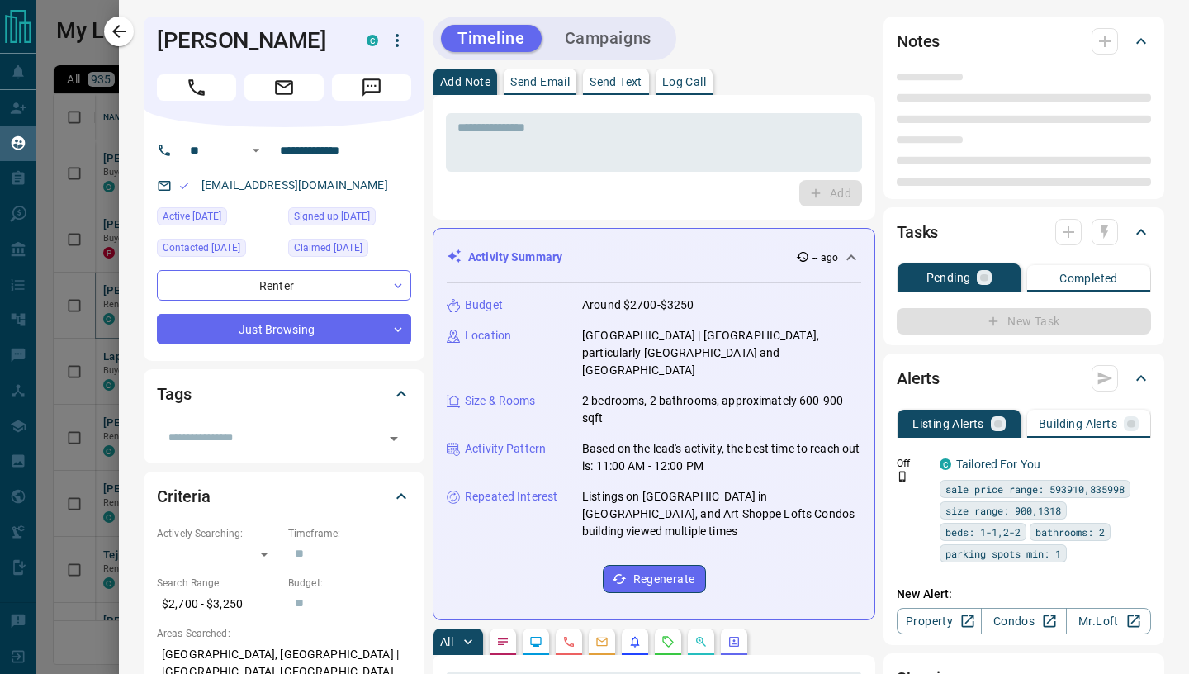
type input "**"
type input "**********"
type input "*"
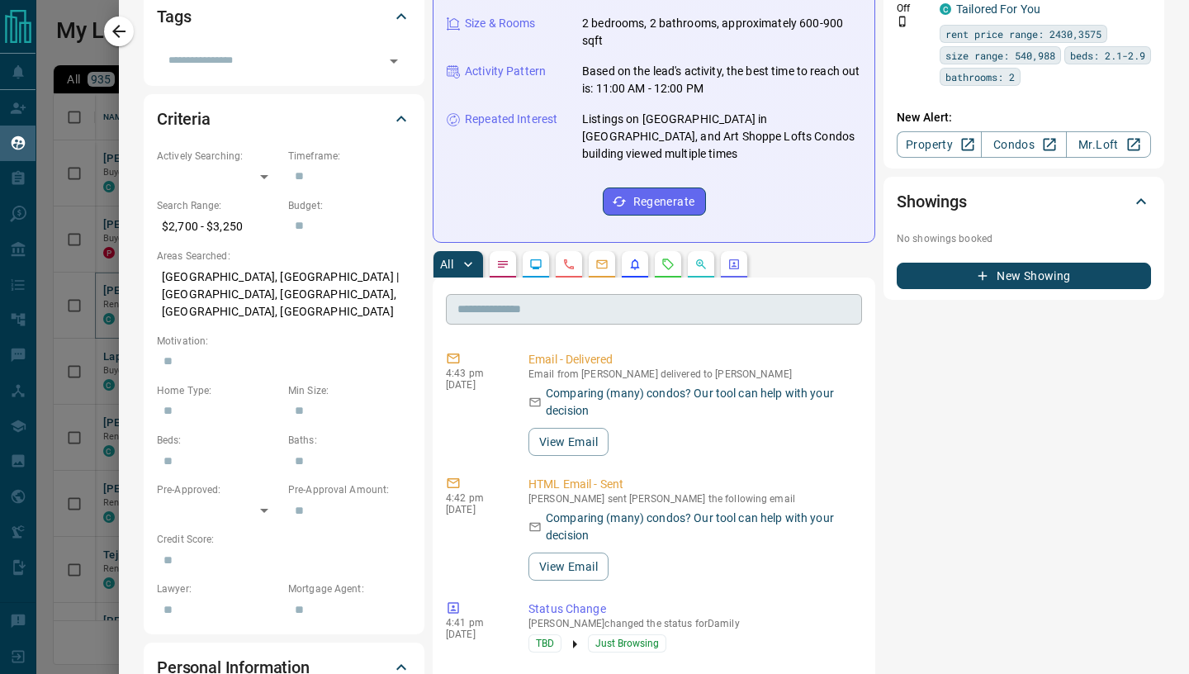
scroll to position [373, 0]
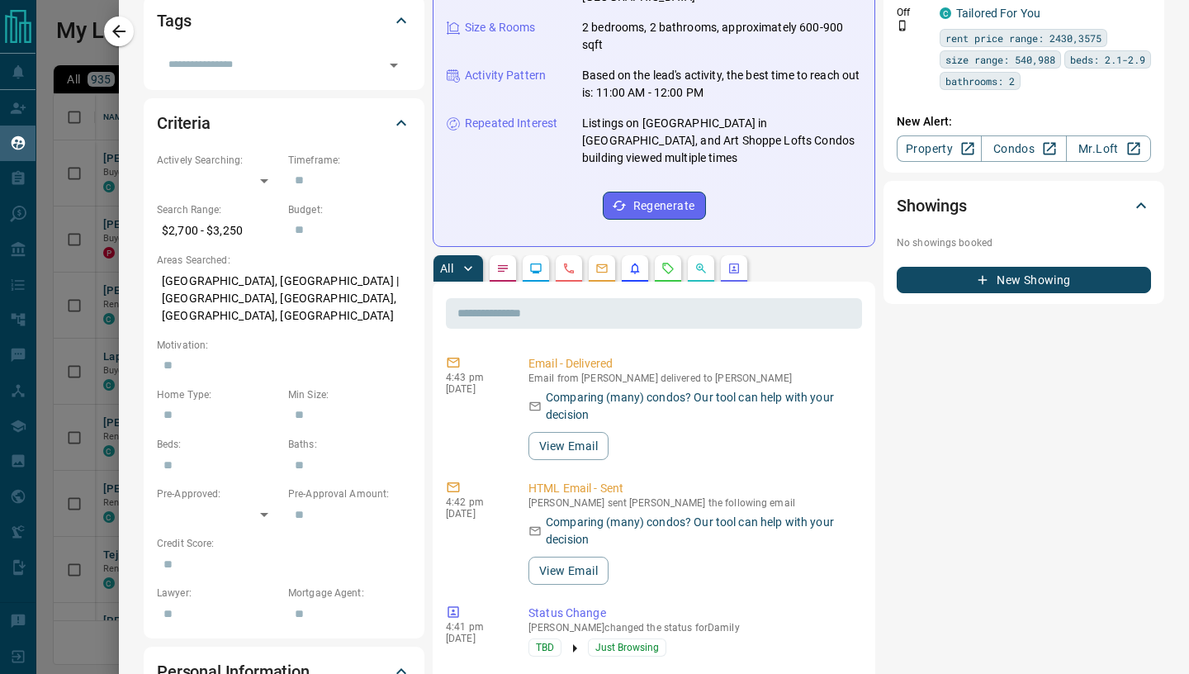
click at [603, 262] on icon "Emails" at bounding box center [601, 268] width 13 height 13
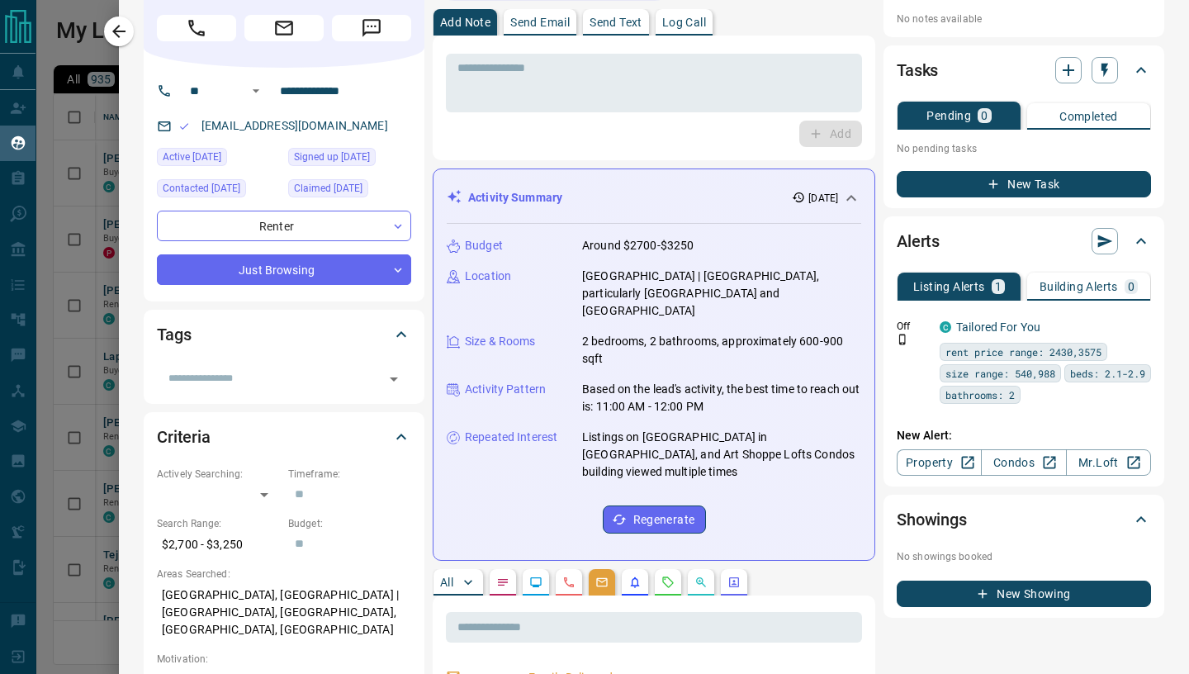
scroll to position [0, 0]
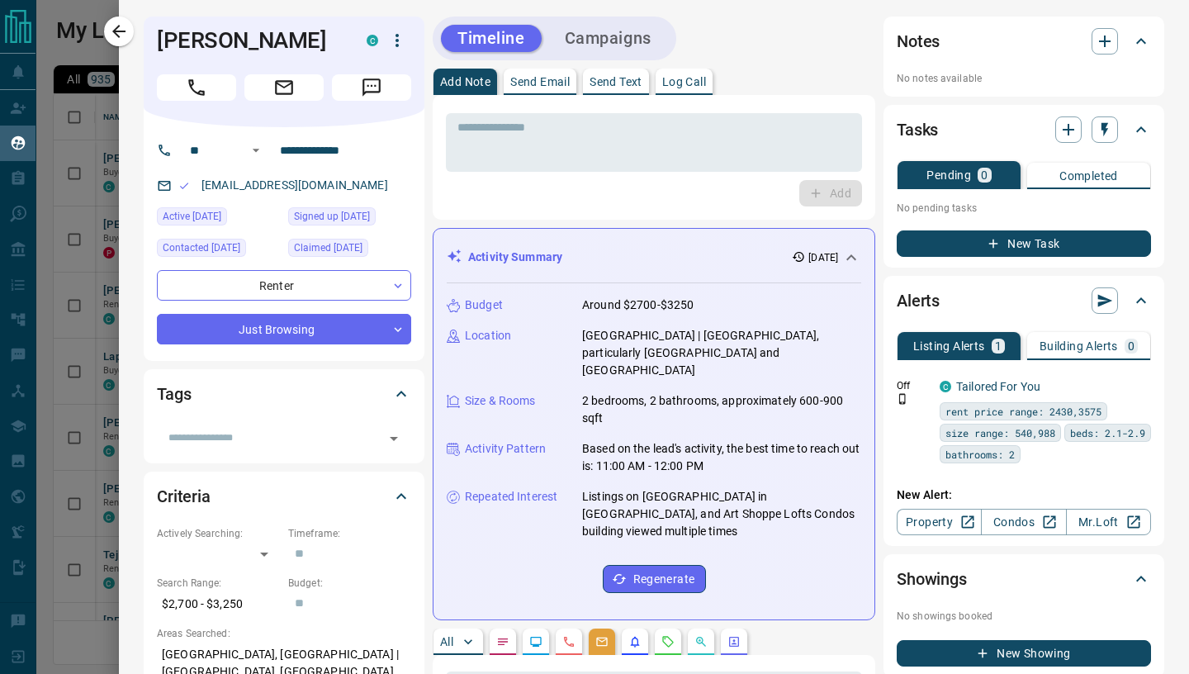
click at [544, 85] on p "Send Email" at bounding box center [539, 82] width 59 height 12
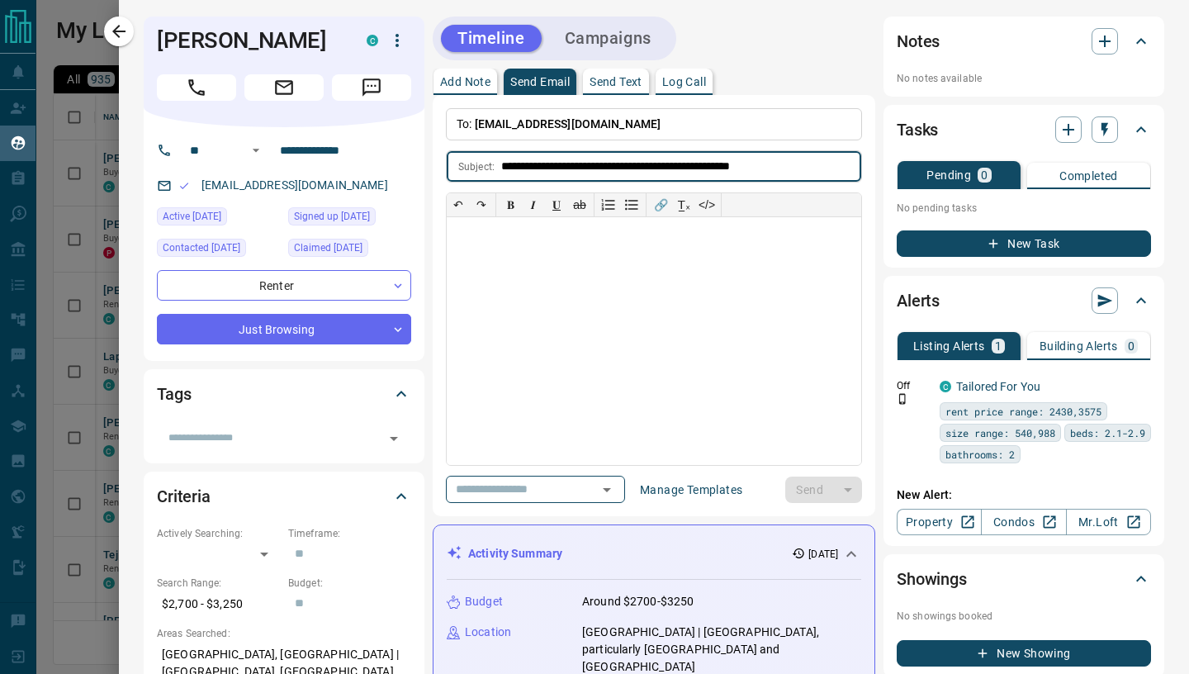
type input "**********"
click at [484, 249] on div at bounding box center [654, 341] width 414 height 248
paste div
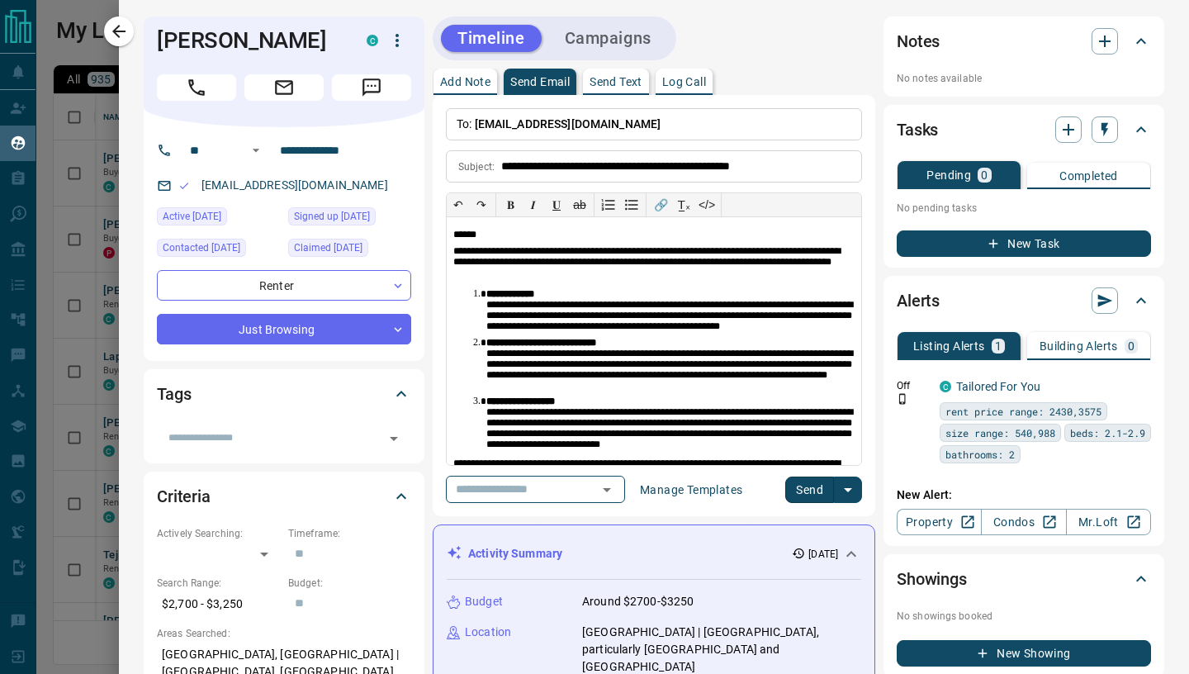
click at [803, 493] on button "Send" at bounding box center [809, 489] width 49 height 26
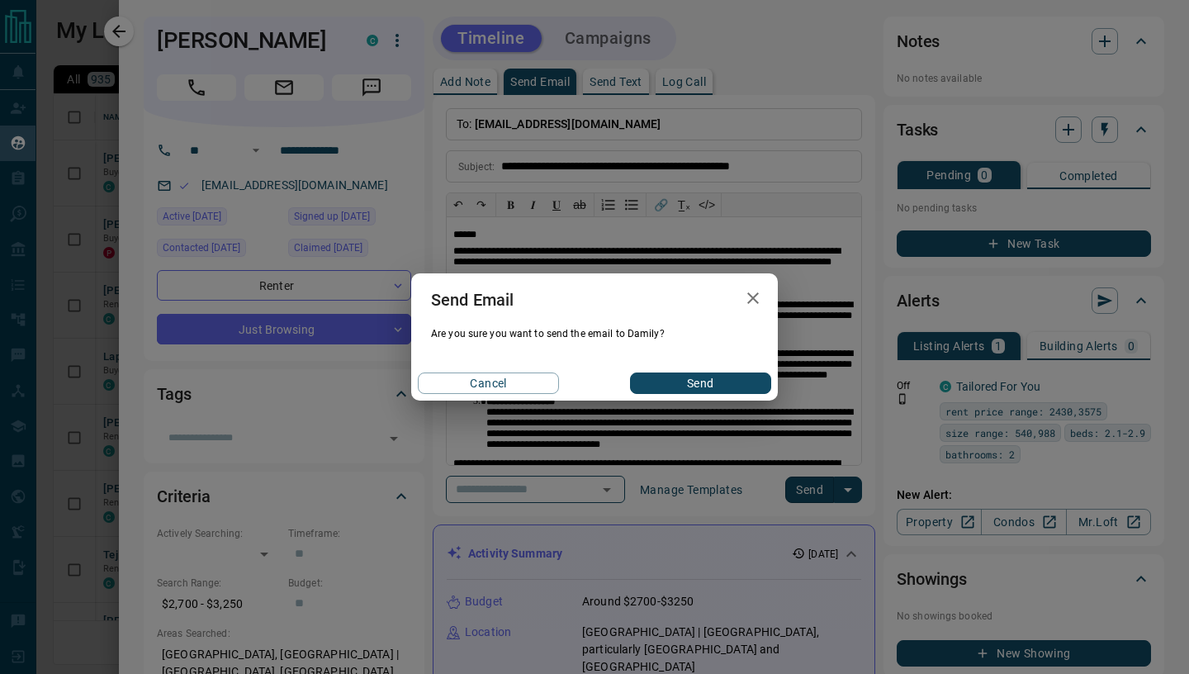
click at [699, 386] on button "Send" at bounding box center [700, 382] width 141 height 21
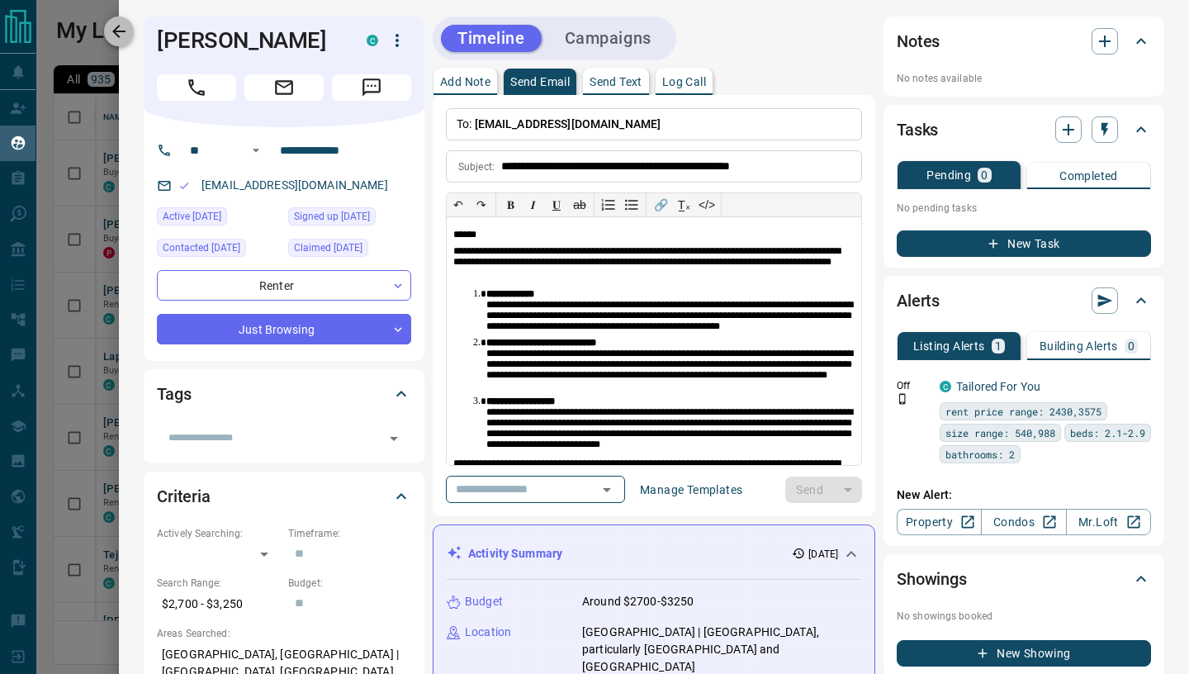
click at [125, 33] on icon "button" at bounding box center [119, 31] width 20 height 20
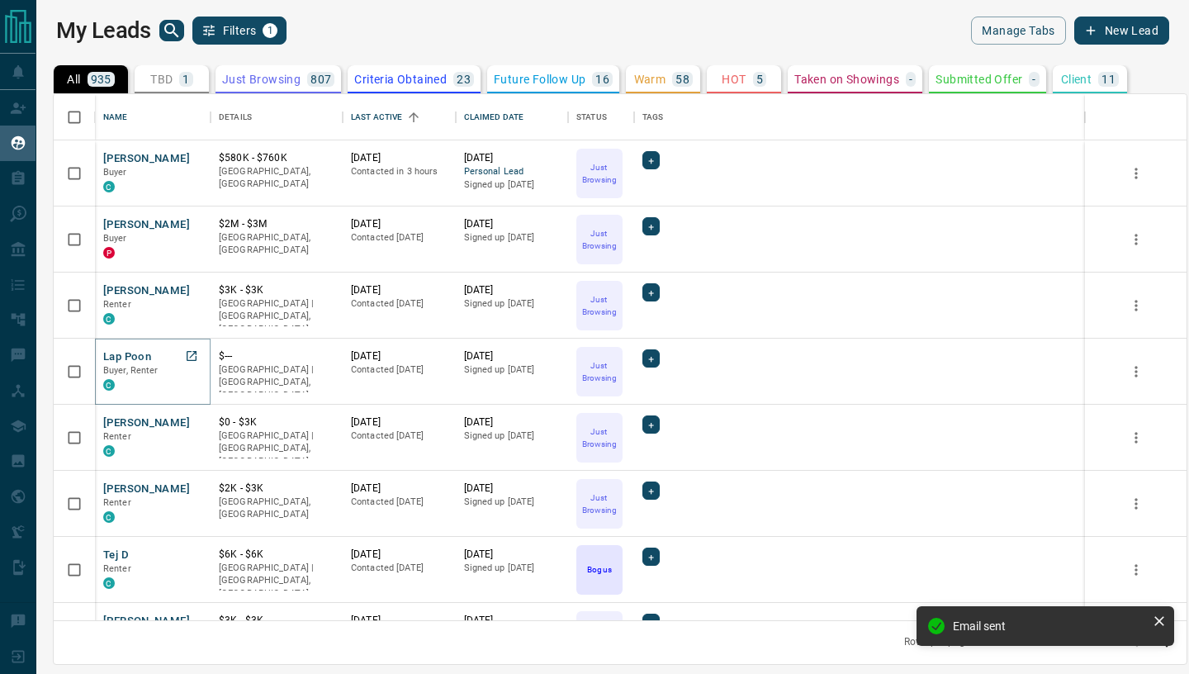
click at [138, 357] on button "Lap Poon" at bounding box center [127, 357] width 48 height 16
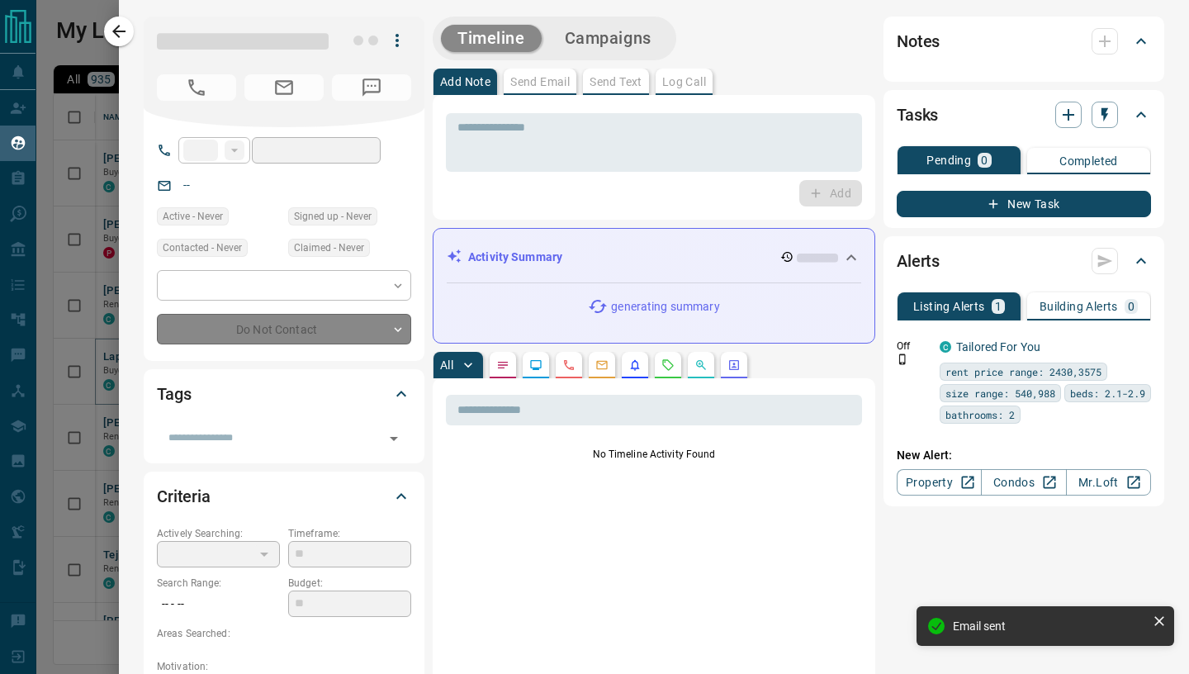
type input "****"
type input "**********"
type input "*"
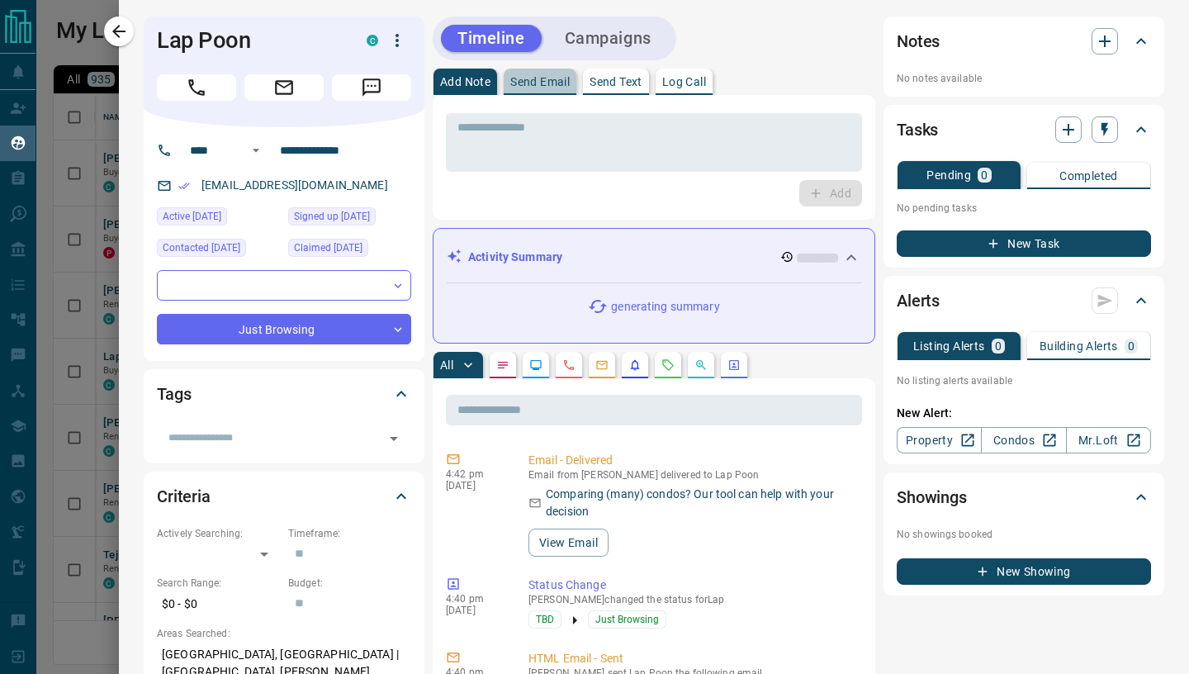
click at [540, 71] on button "Send Email" at bounding box center [540, 82] width 73 height 26
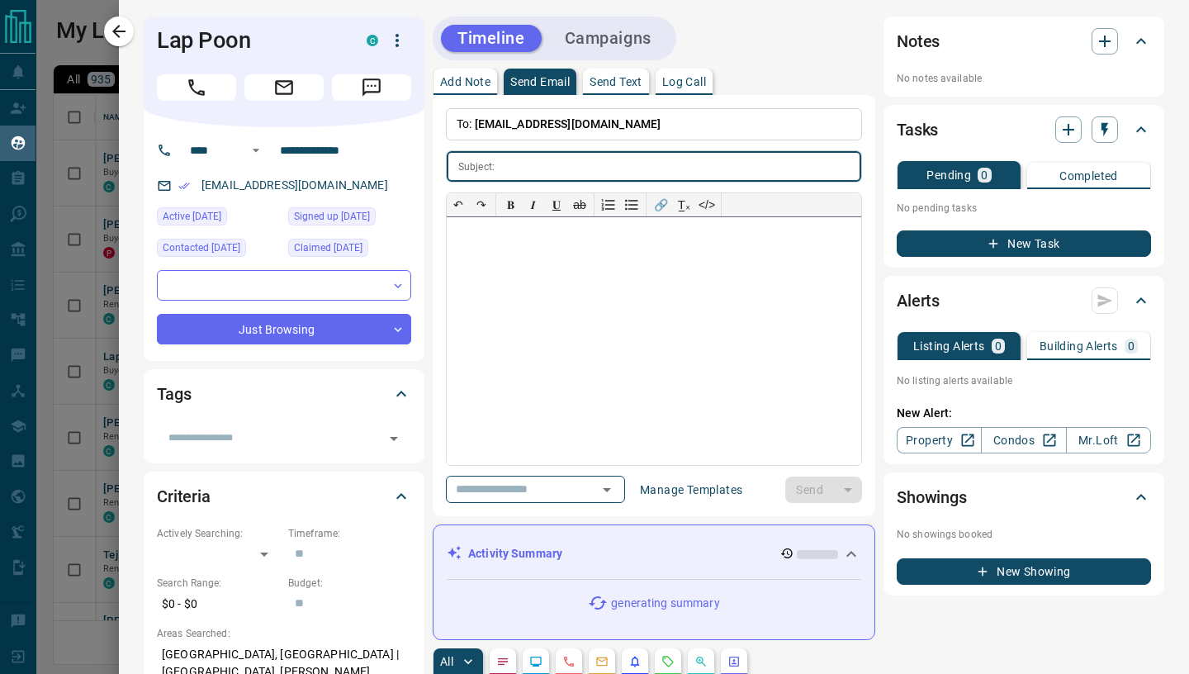
click at [566, 296] on div at bounding box center [654, 341] width 414 height 248
paste div
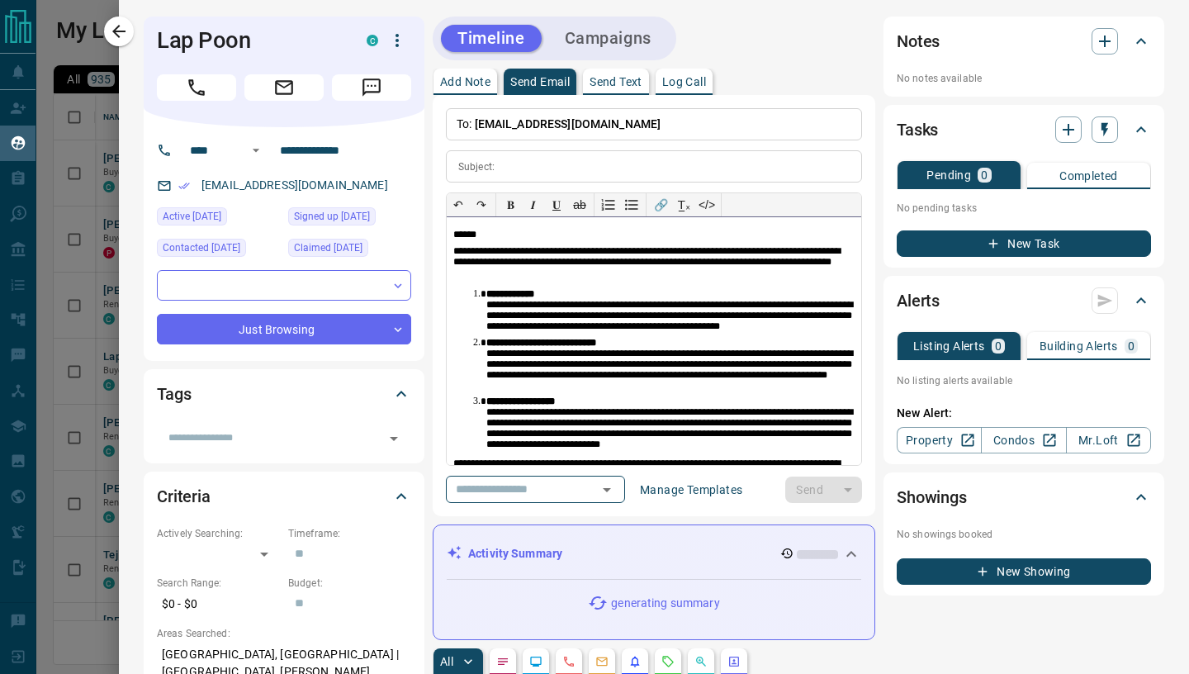
scroll to position [45, 0]
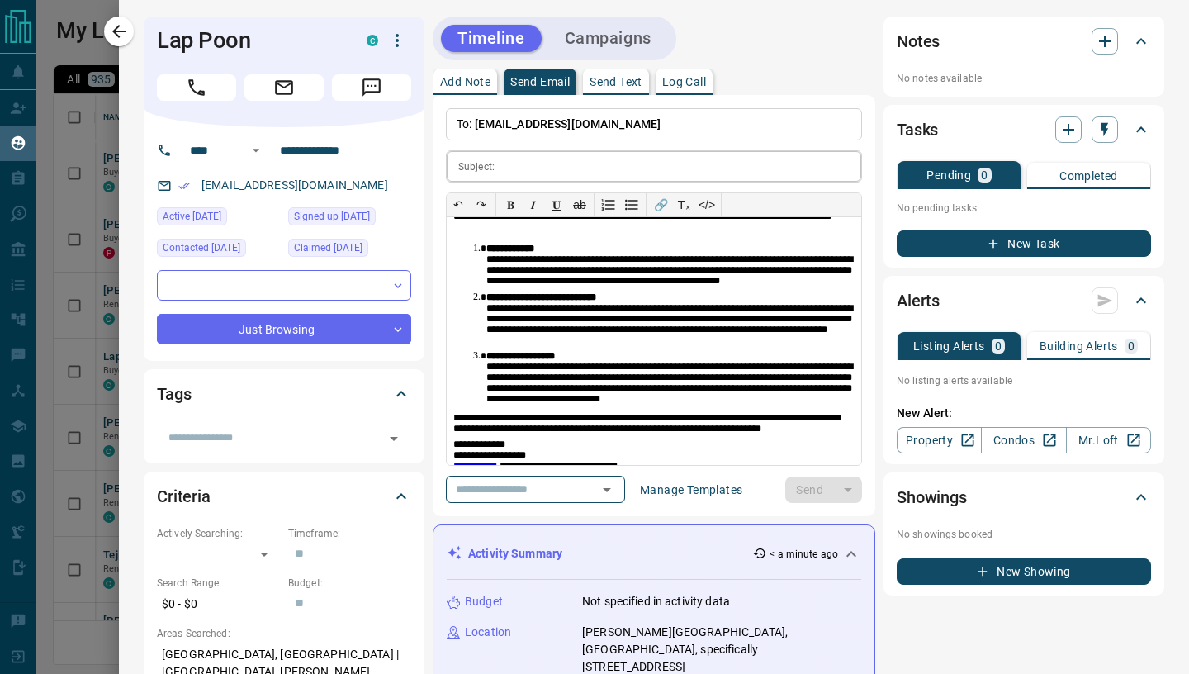
click at [505, 171] on input "text" at bounding box center [681, 166] width 360 height 31
paste input "**********"
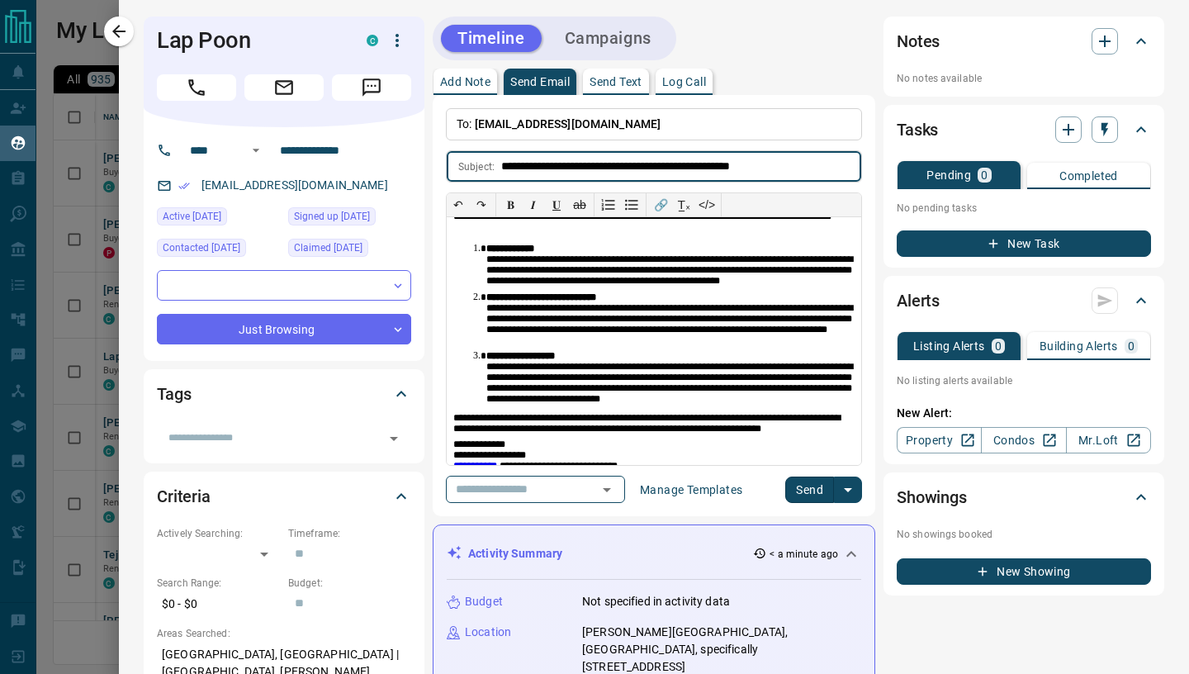
click at [503, 168] on input "**********" at bounding box center [681, 166] width 360 height 31
type input "**********"
click at [806, 487] on button "Send" at bounding box center [809, 489] width 49 height 26
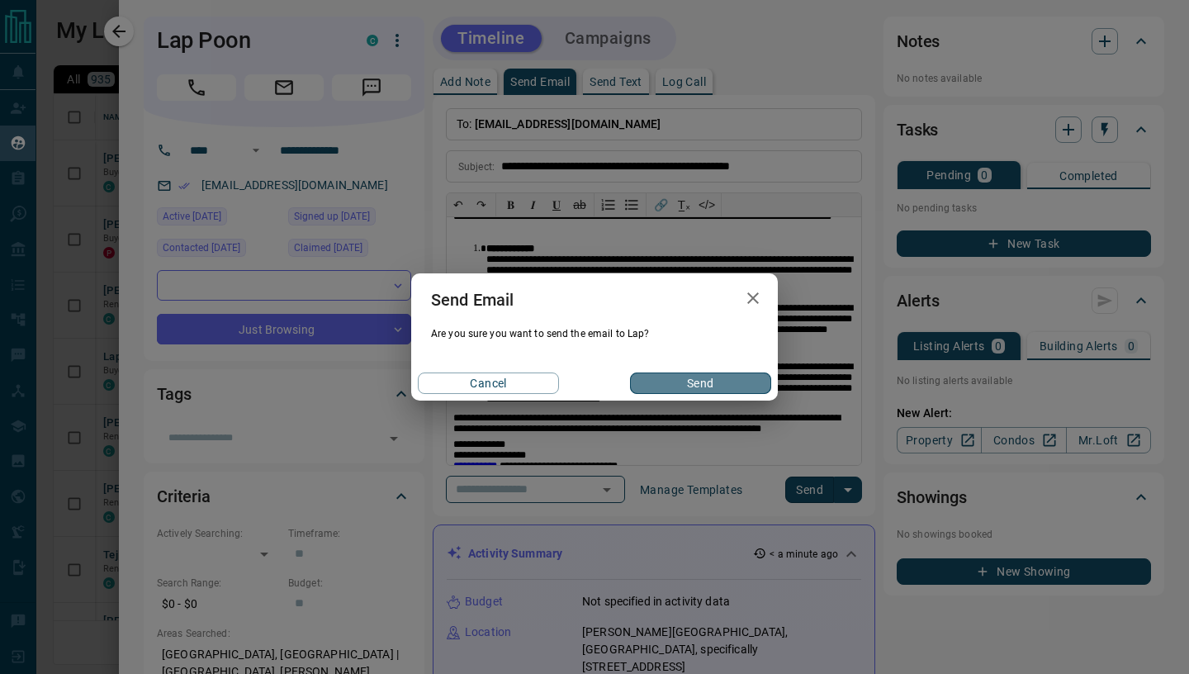
click at [713, 381] on button "Send" at bounding box center [700, 382] width 141 height 21
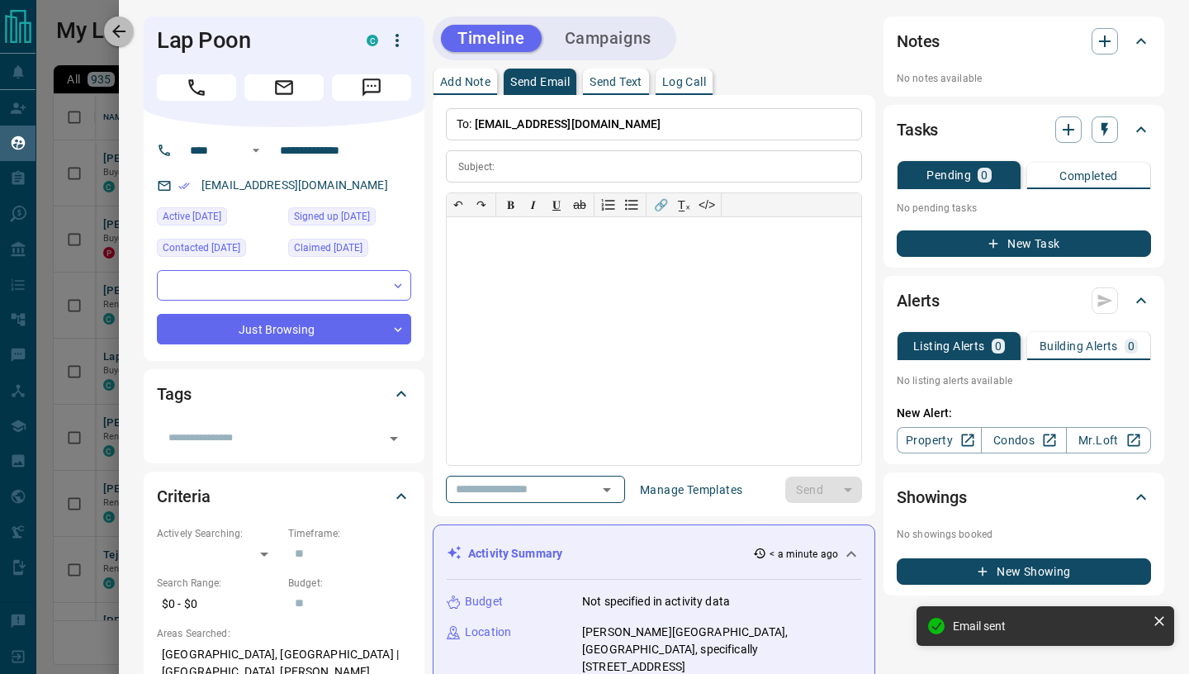
click at [115, 31] on icon "button" at bounding box center [118, 31] width 13 height 13
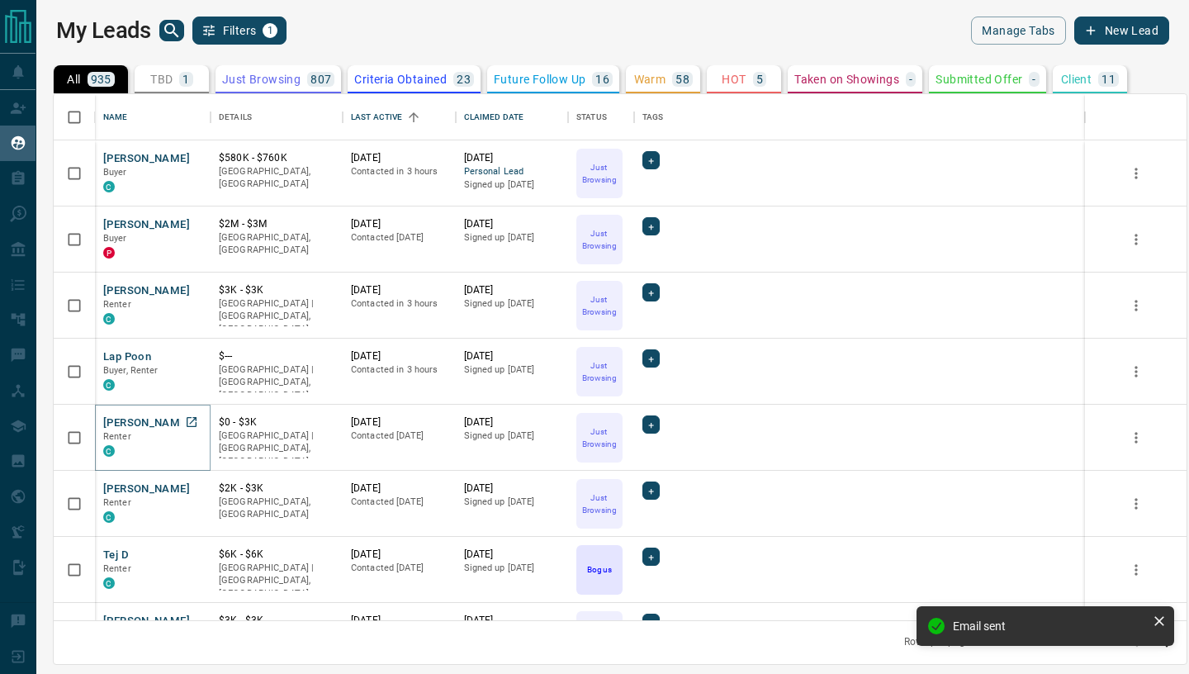
click at [173, 428] on button "[PERSON_NAME]" at bounding box center [146, 423] width 87 height 16
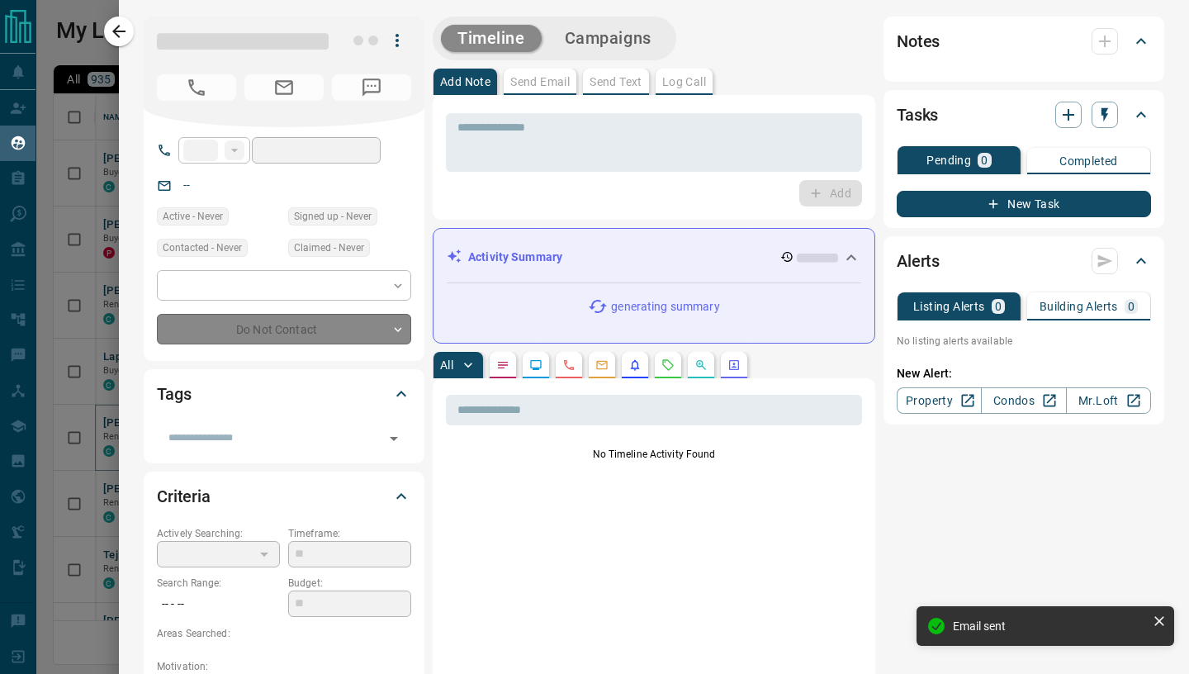
type input "**"
type input "**********"
type input "*"
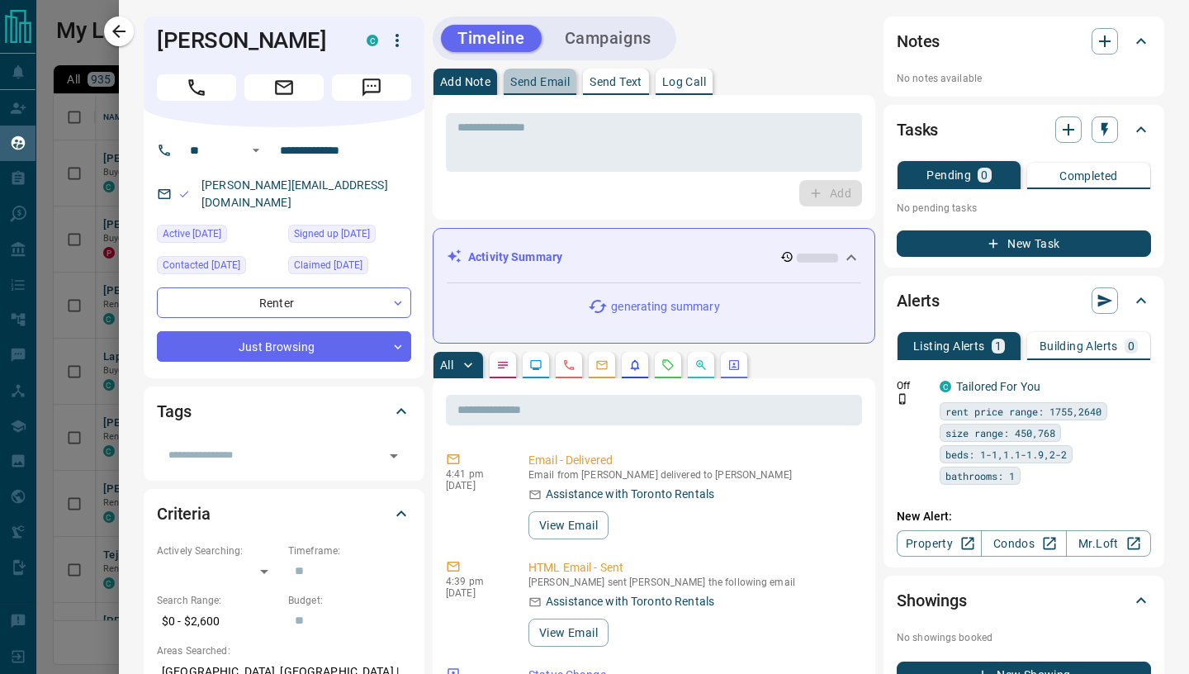
click at [538, 86] on p "Send Email" at bounding box center [539, 82] width 59 height 12
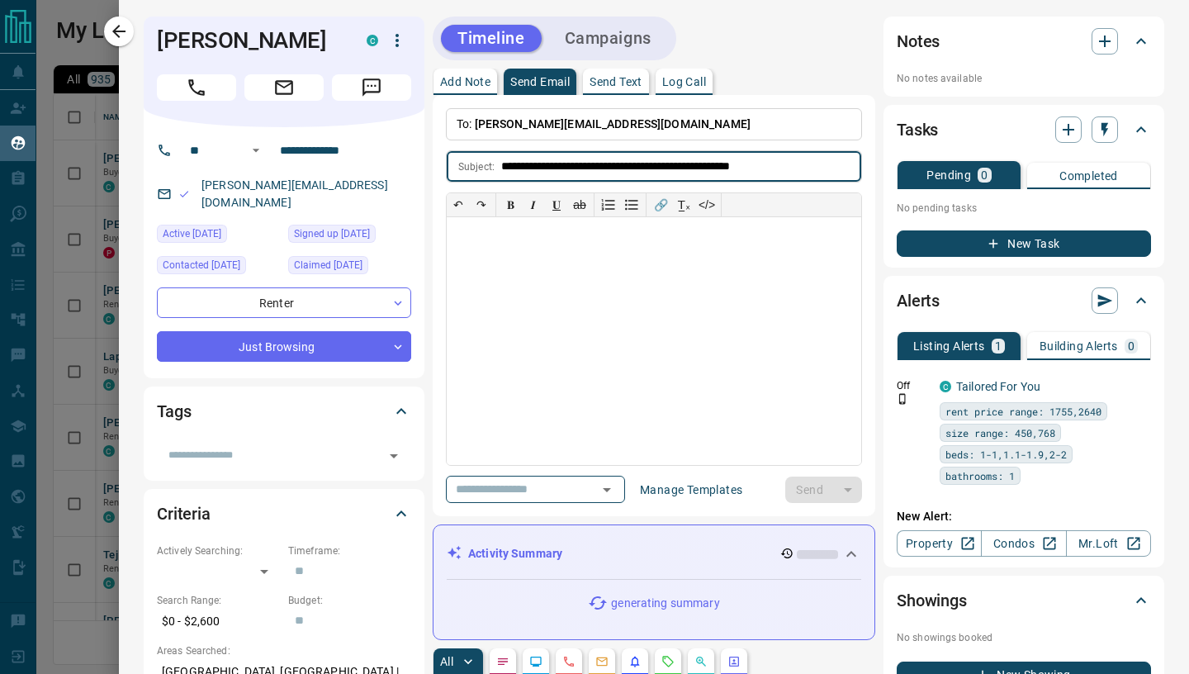
type input "**********"
drag, startPoint x: 550, startPoint y: 249, endPoint x: 557, endPoint y: 162, distance: 87.8
click at [550, 249] on div at bounding box center [654, 341] width 414 height 248
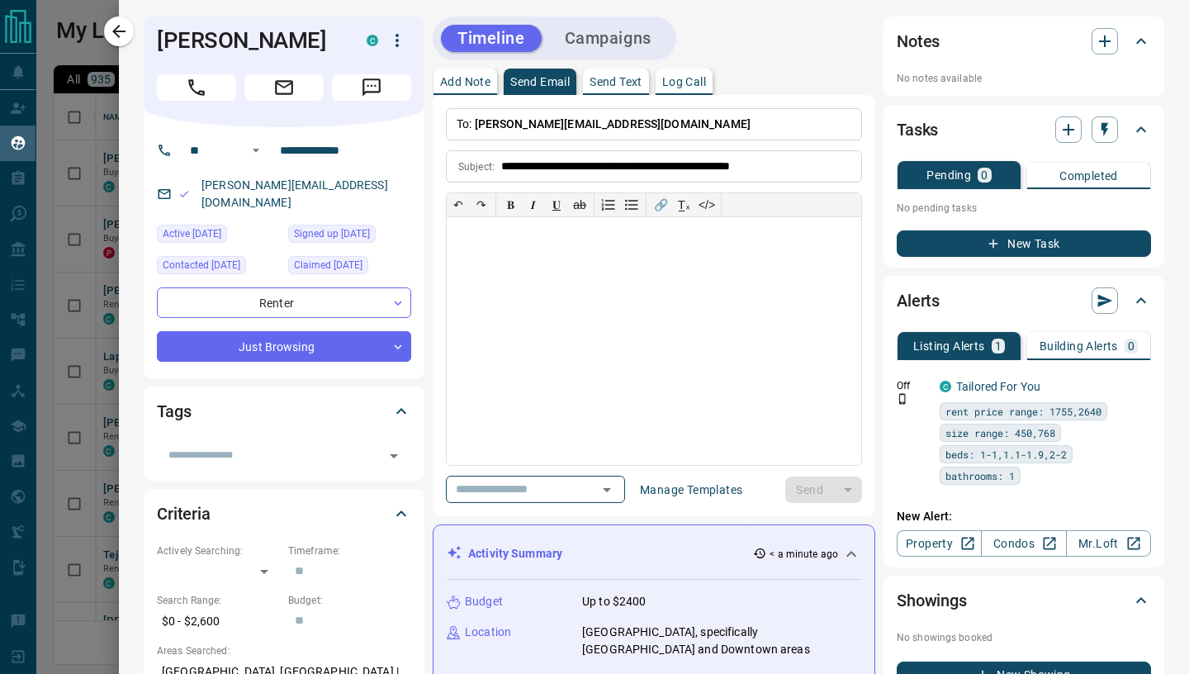
click at [567, 268] on div at bounding box center [654, 341] width 414 height 248
click at [532, 263] on div at bounding box center [654, 341] width 414 height 248
paste div
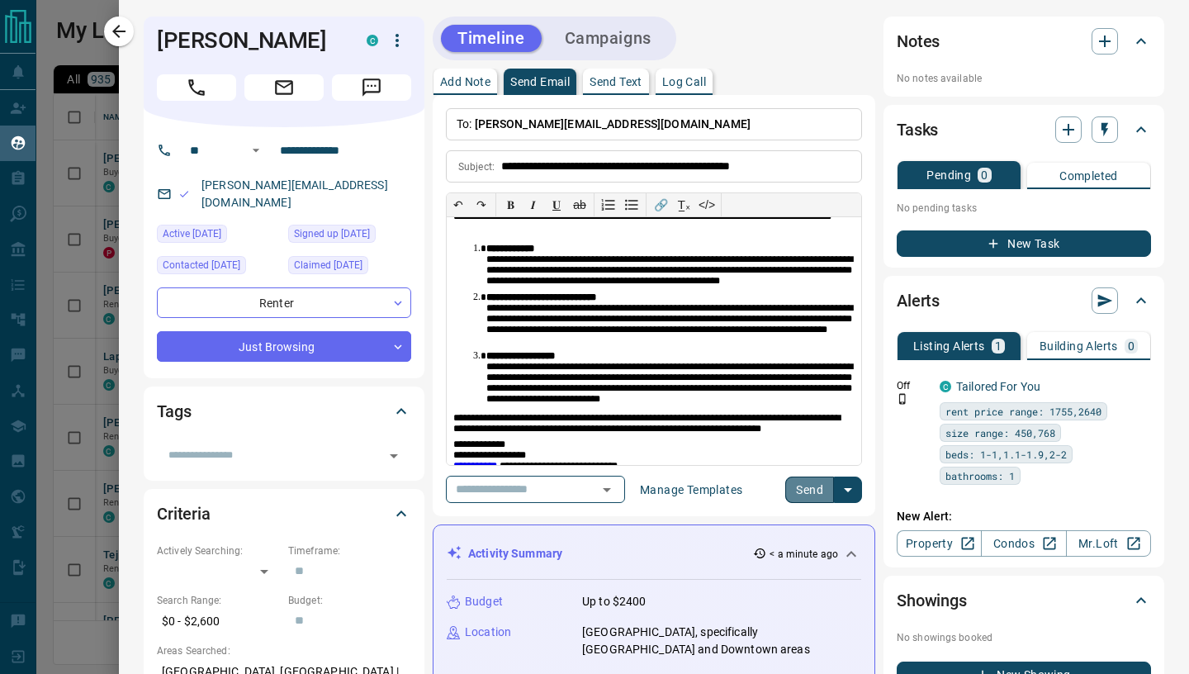
click at [793, 488] on button "Send" at bounding box center [809, 489] width 49 height 26
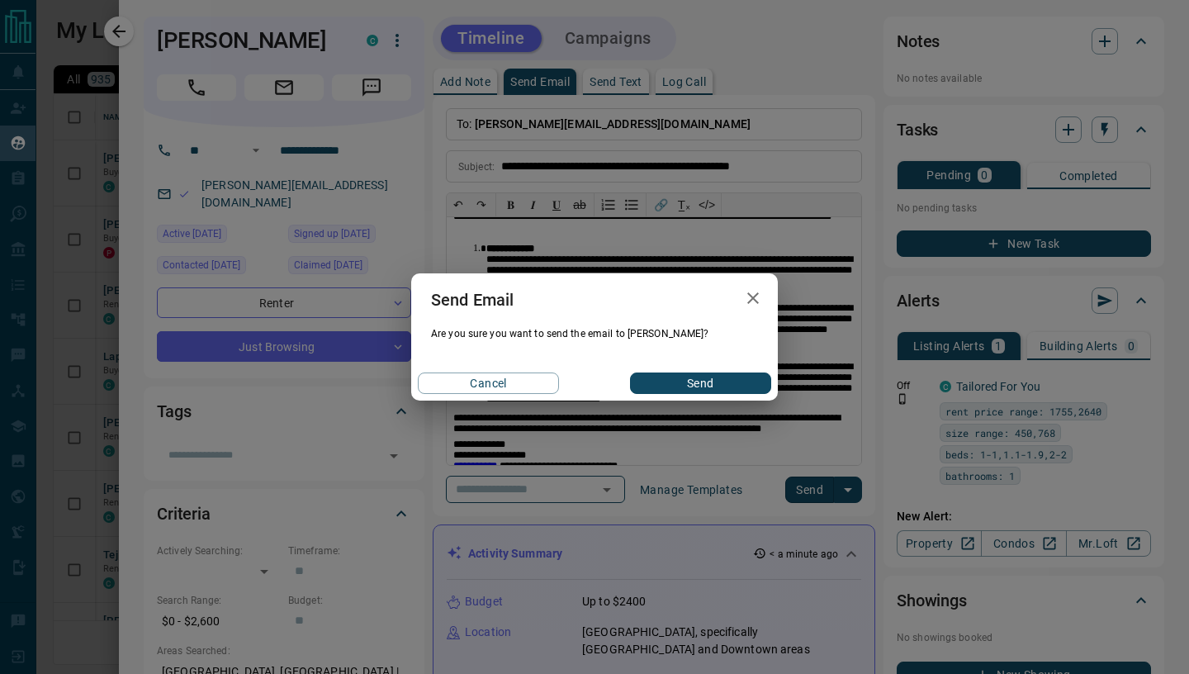
click at [708, 384] on button "Send" at bounding box center [700, 382] width 141 height 21
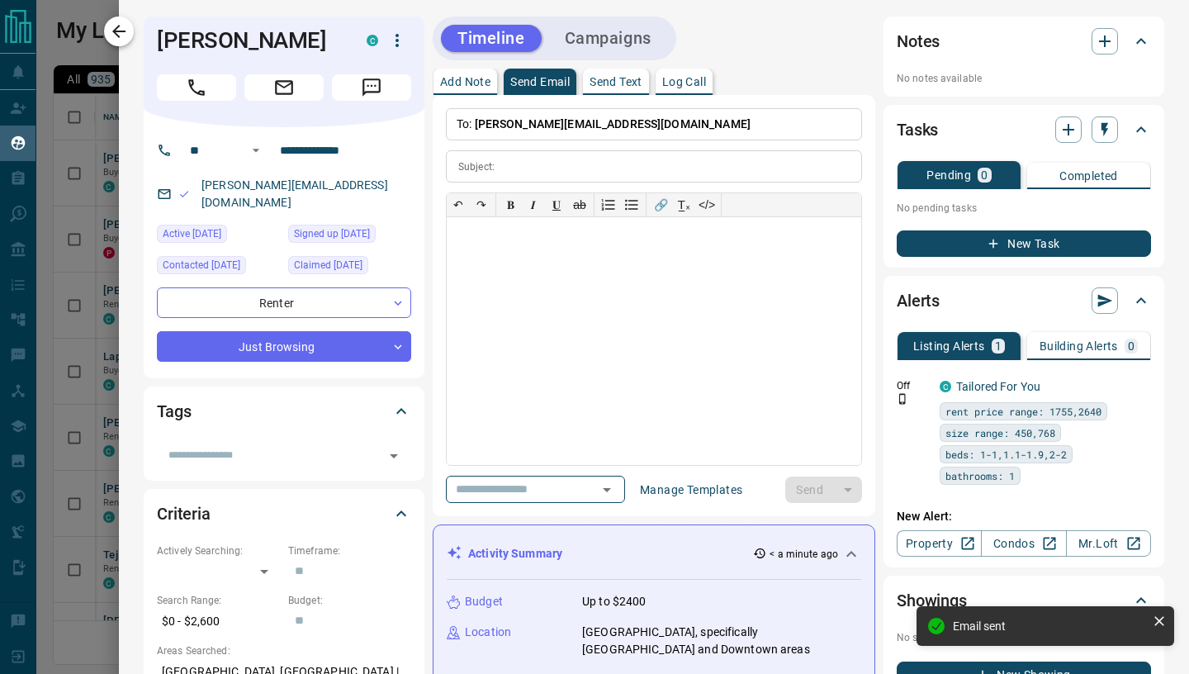
click at [114, 33] on icon "button" at bounding box center [118, 31] width 13 height 13
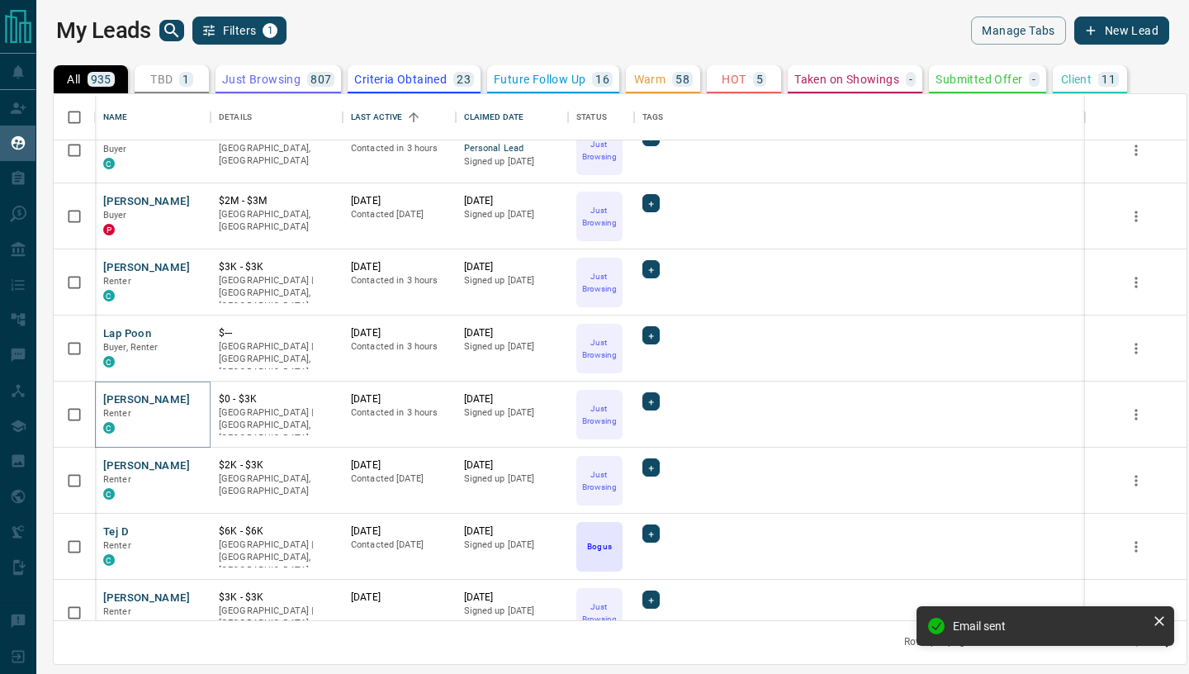
scroll to position [31, 0]
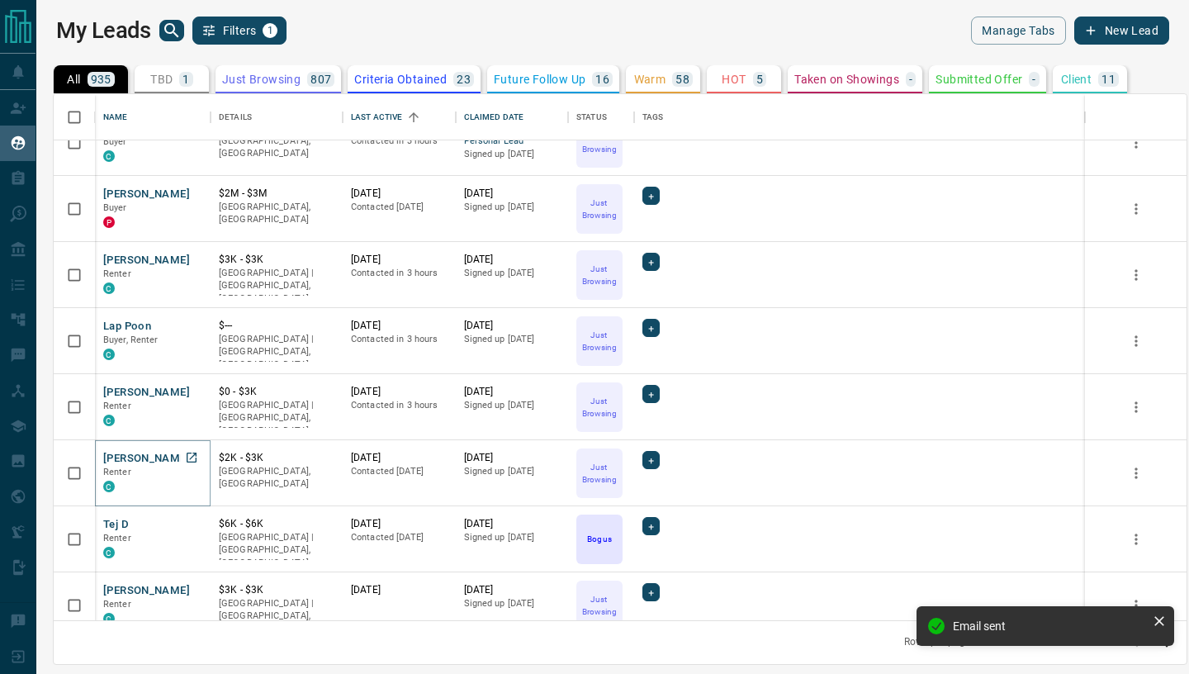
click at [170, 460] on button "[PERSON_NAME]" at bounding box center [146, 459] width 87 height 16
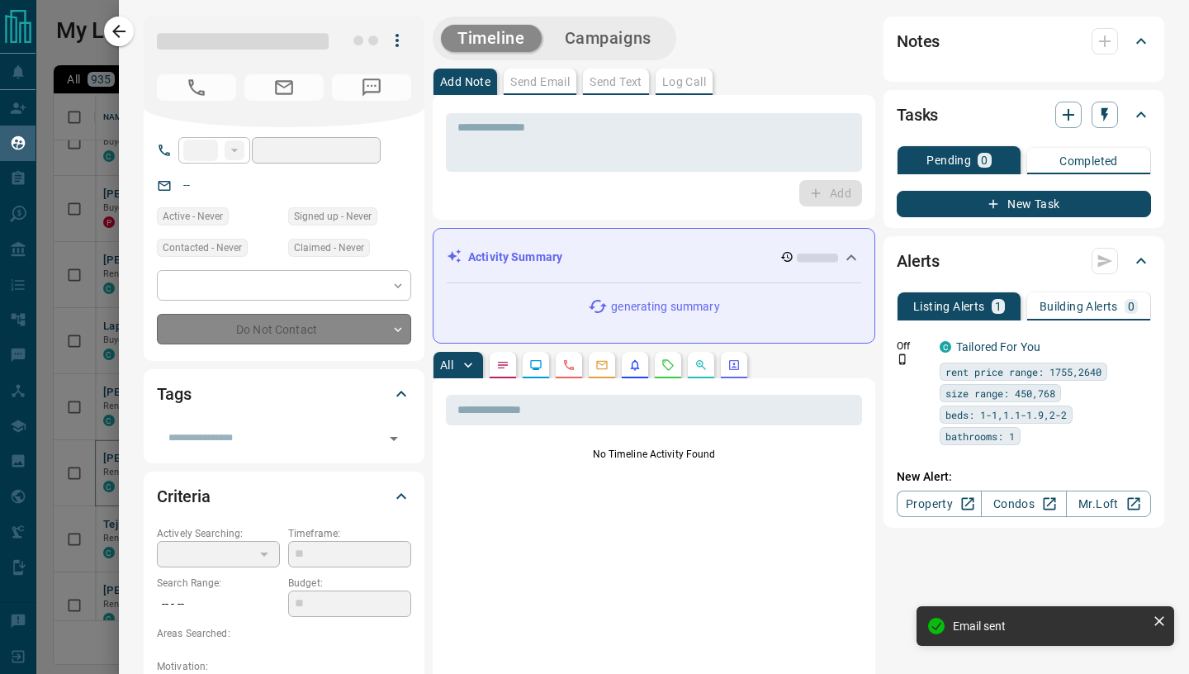
type input "***"
type input "**********"
type input "*"
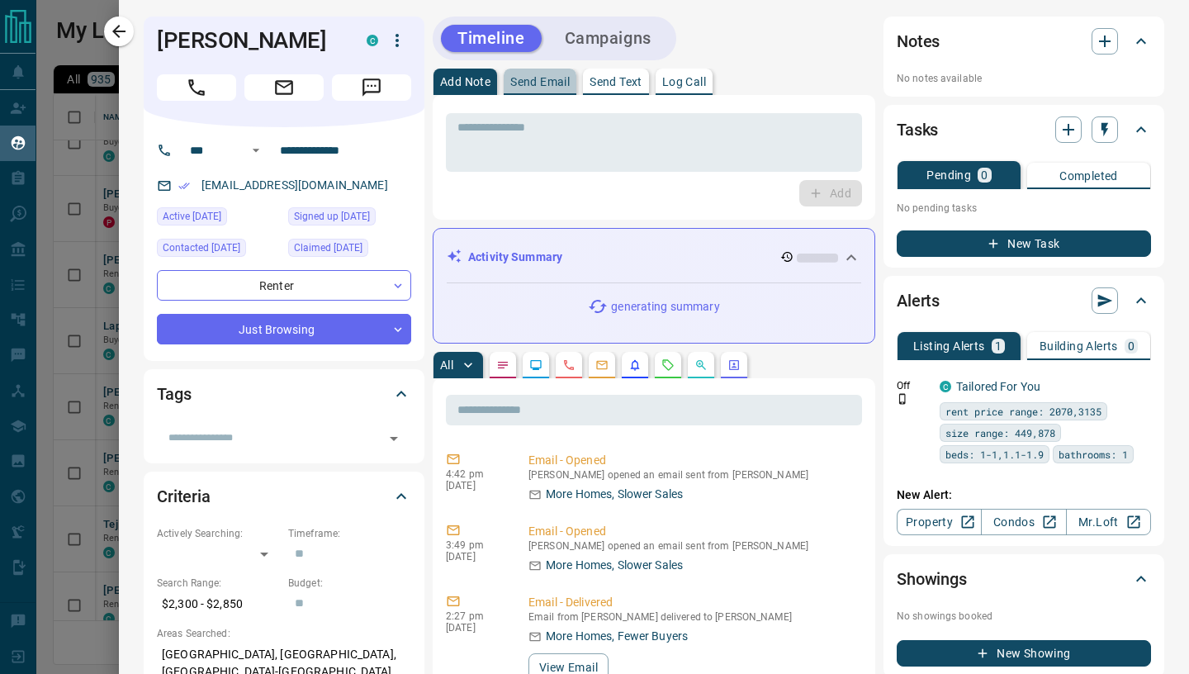
click at [538, 81] on p "Send Email" at bounding box center [539, 82] width 59 height 12
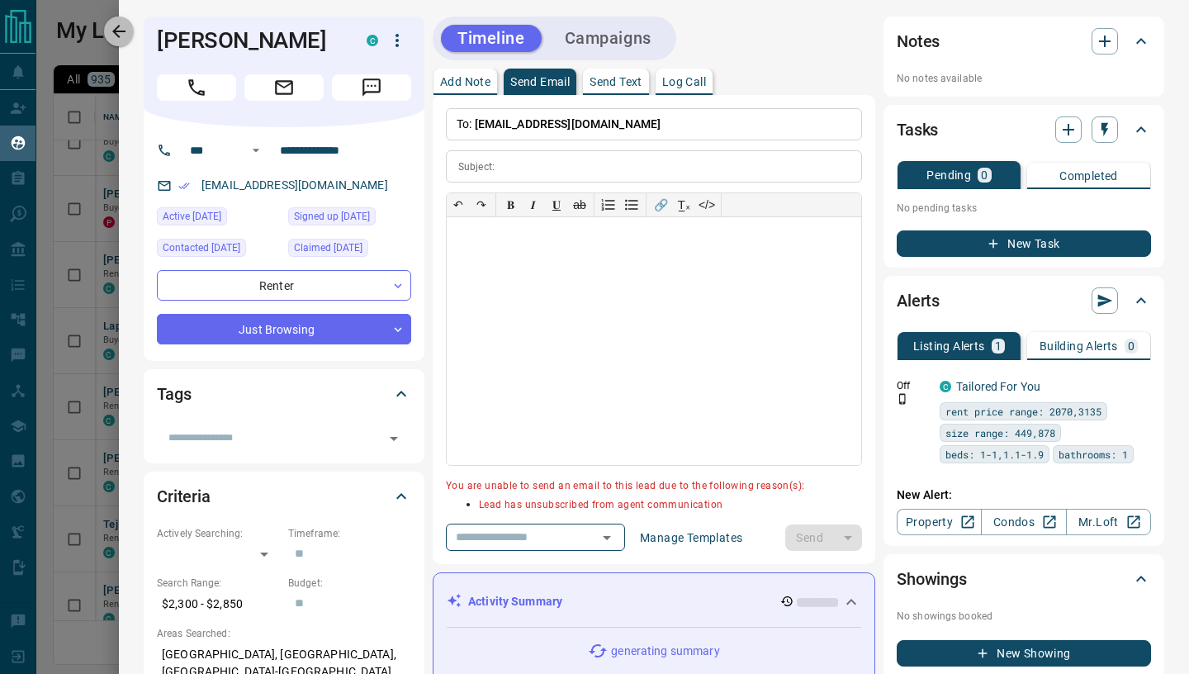
drag, startPoint x: 115, startPoint y: 26, endPoint x: 120, endPoint y: 35, distance: 10.3
click at [115, 26] on icon "button" at bounding box center [119, 31] width 20 height 20
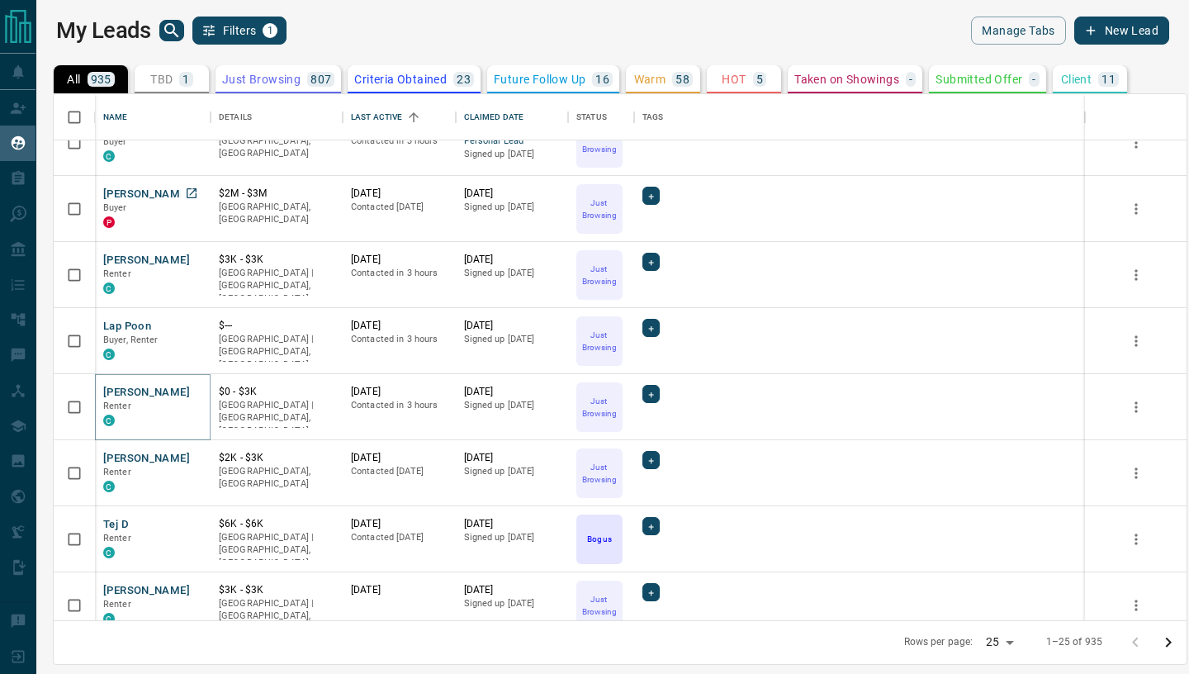
click at [112, 385] on button "[PERSON_NAME]" at bounding box center [146, 393] width 87 height 16
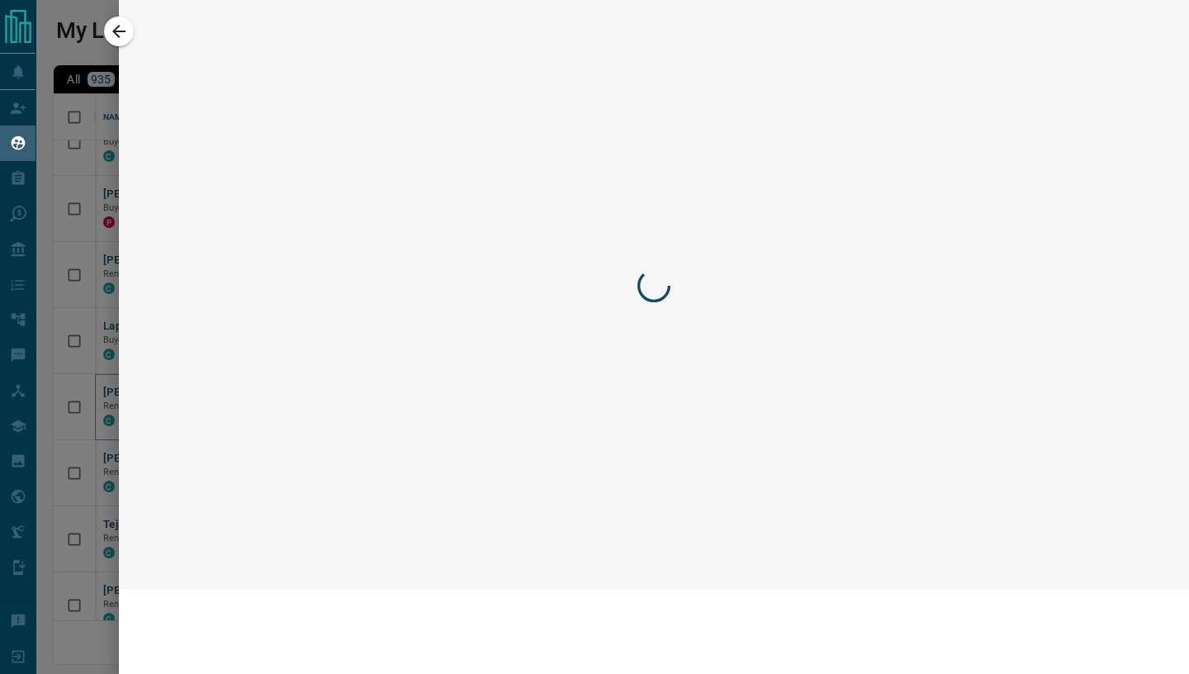
scroll to position [215, 0]
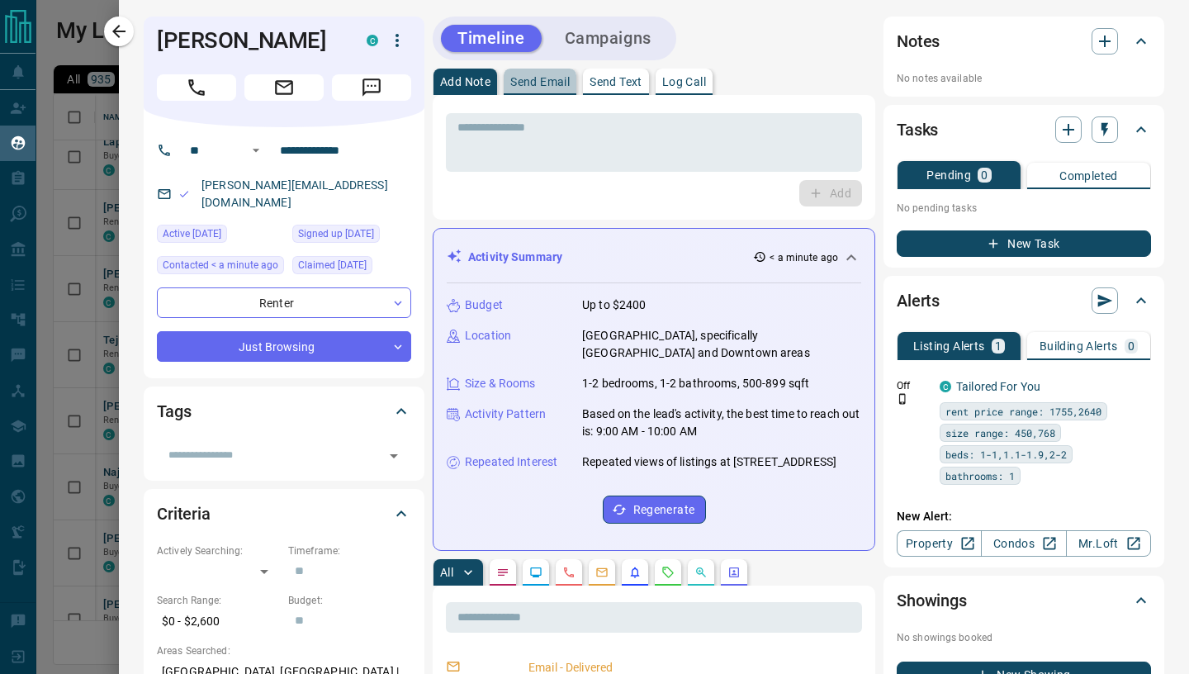
click at [555, 79] on p "Send Email" at bounding box center [539, 82] width 59 height 12
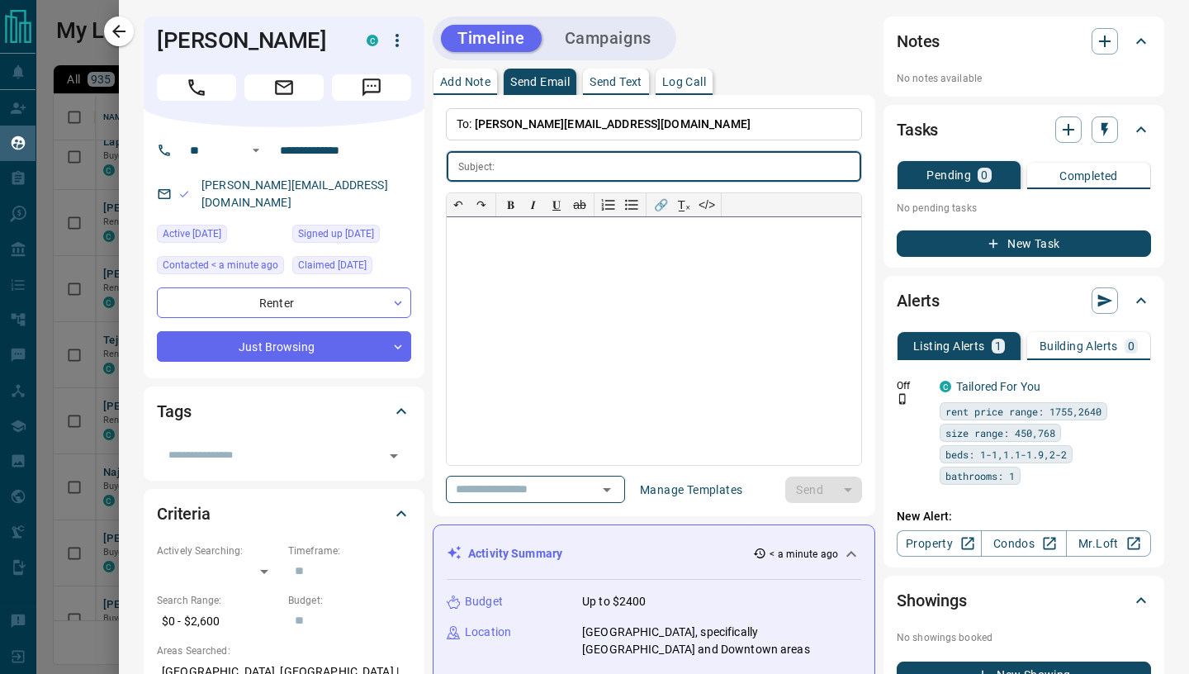
click at [523, 296] on div at bounding box center [654, 341] width 414 height 248
paste div
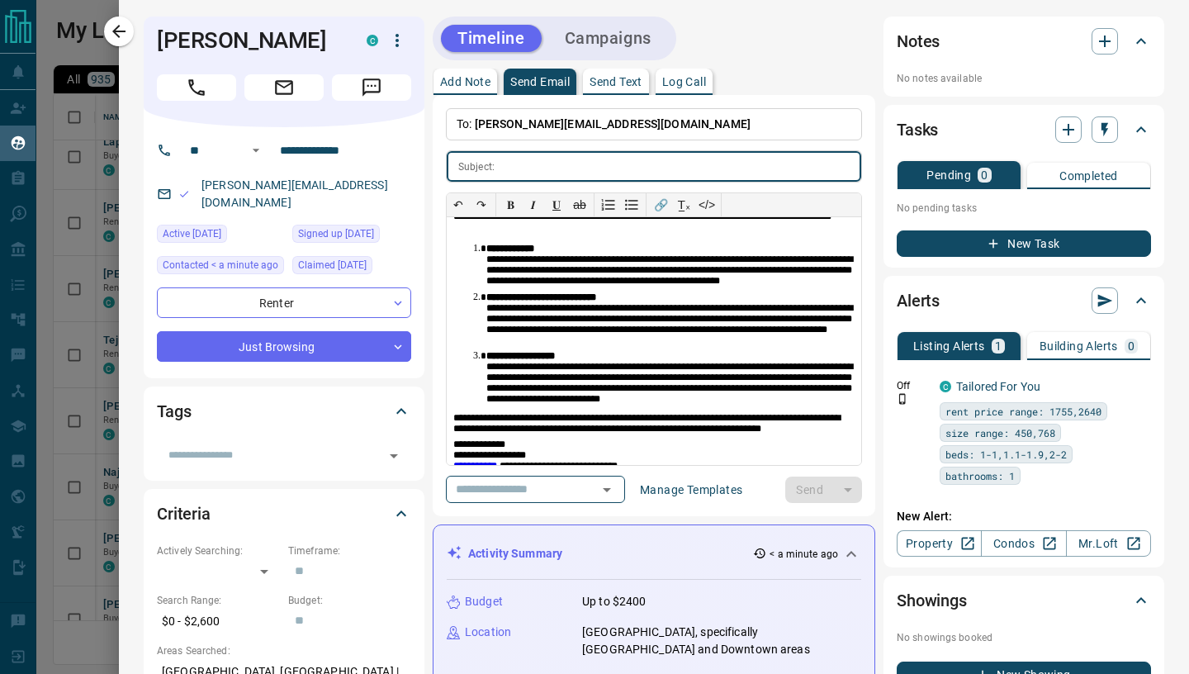
click at [529, 167] on input "text" at bounding box center [681, 166] width 360 height 31
paste input "**********"
type input "**********"
click at [808, 492] on button "Send" at bounding box center [809, 489] width 49 height 26
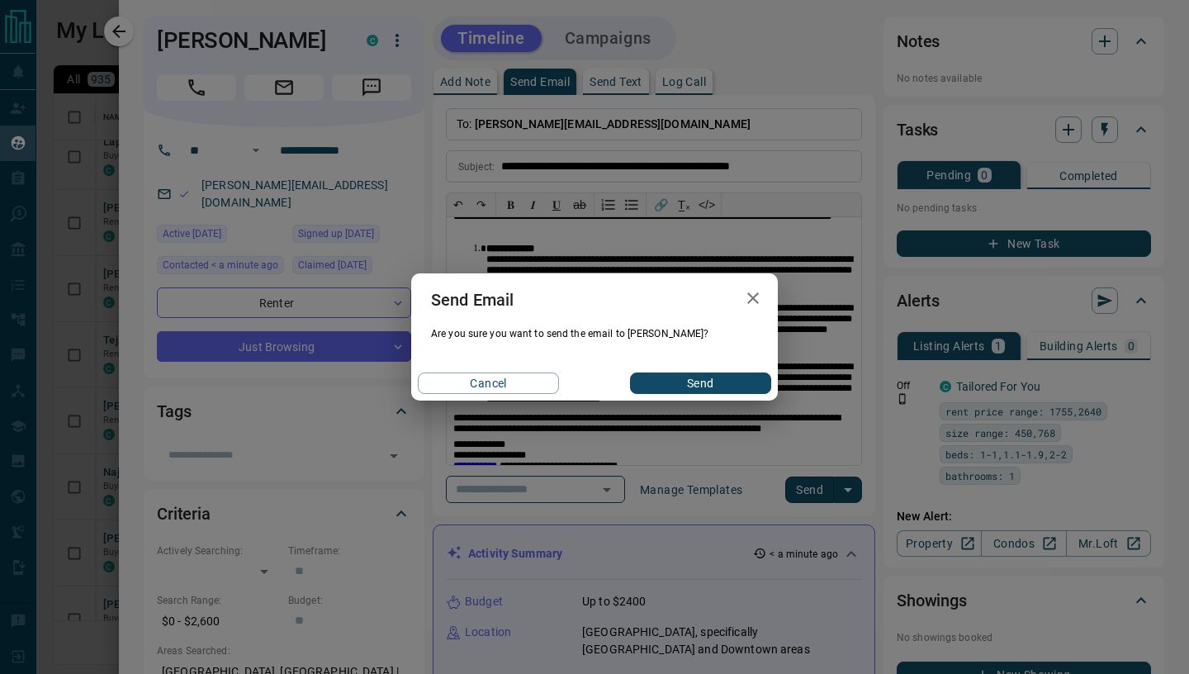
click at [684, 390] on button "Send" at bounding box center [700, 382] width 141 height 21
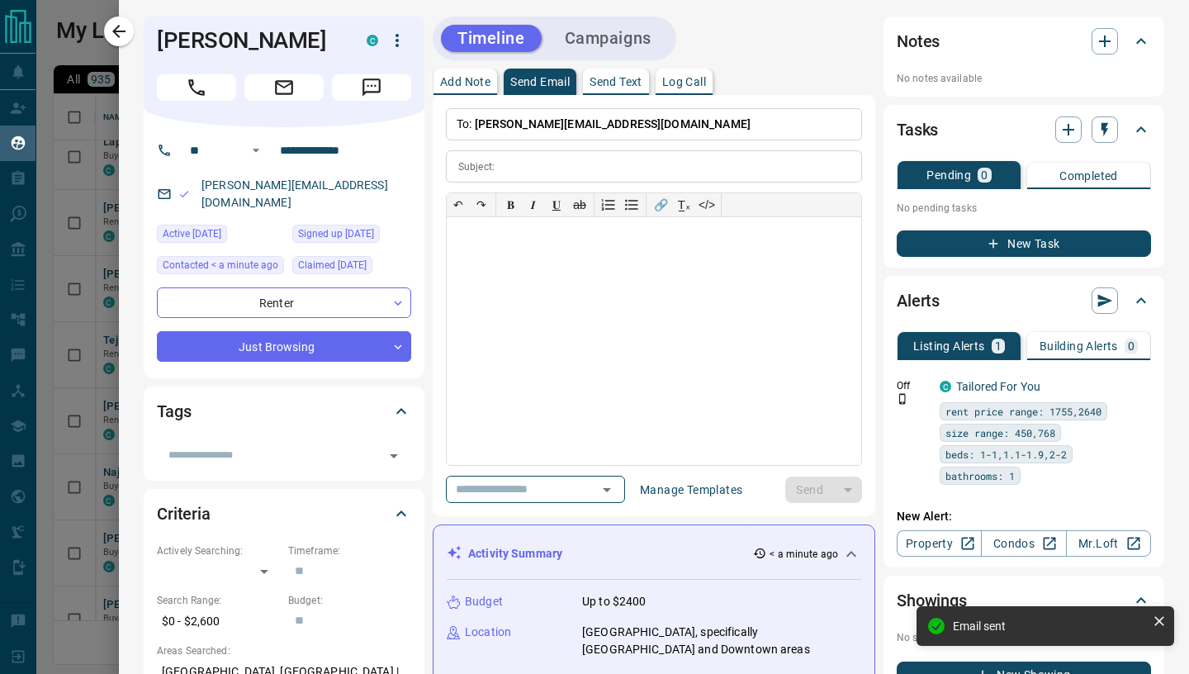
click at [129, 31] on button "button" at bounding box center [119, 32] width 30 height 30
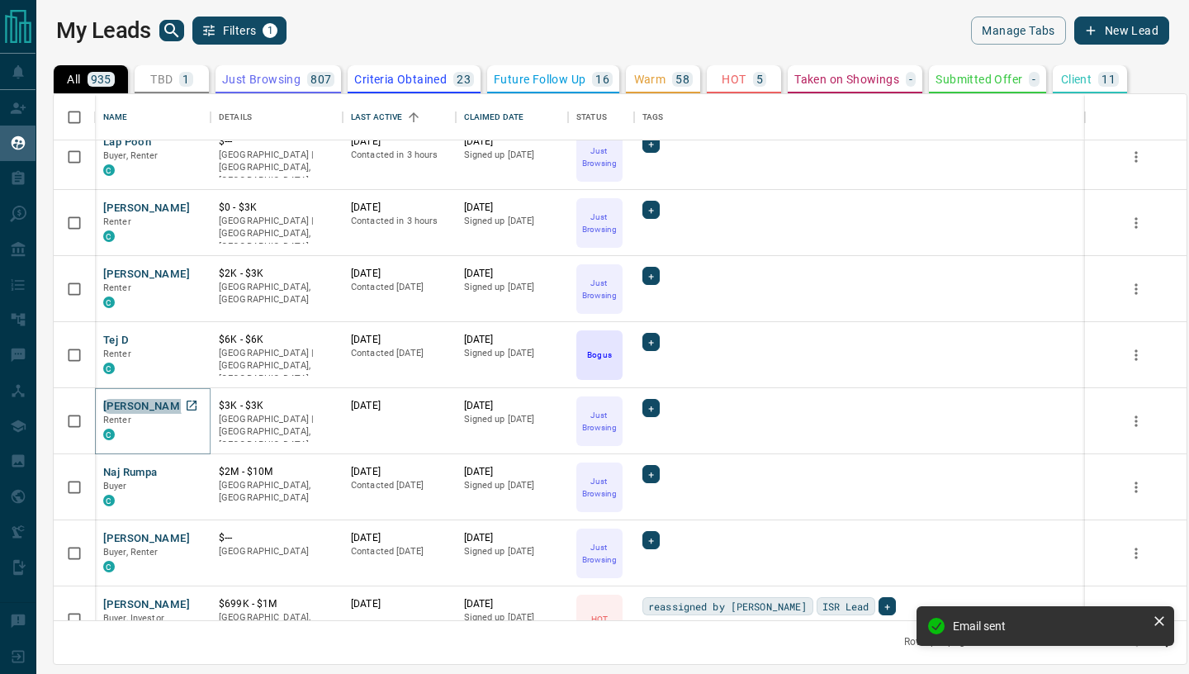
click at [142, 405] on button "[PERSON_NAME]" at bounding box center [146, 407] width 87 height 16
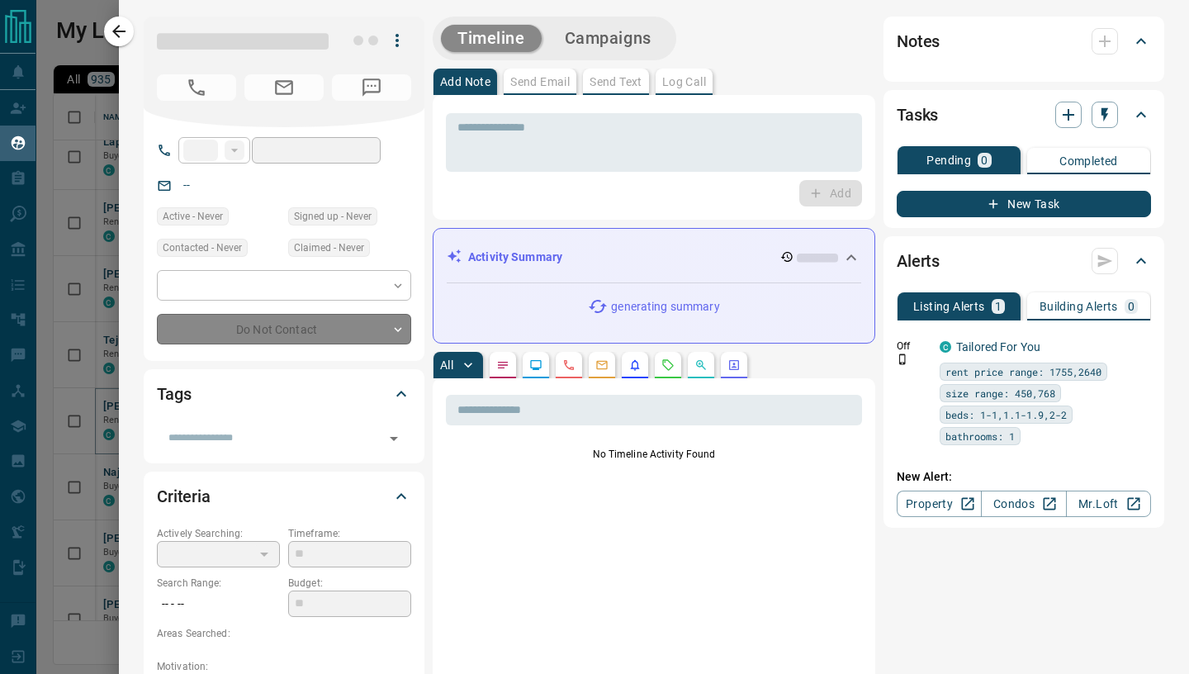
type input "**"
type input "**********"
type input "*"
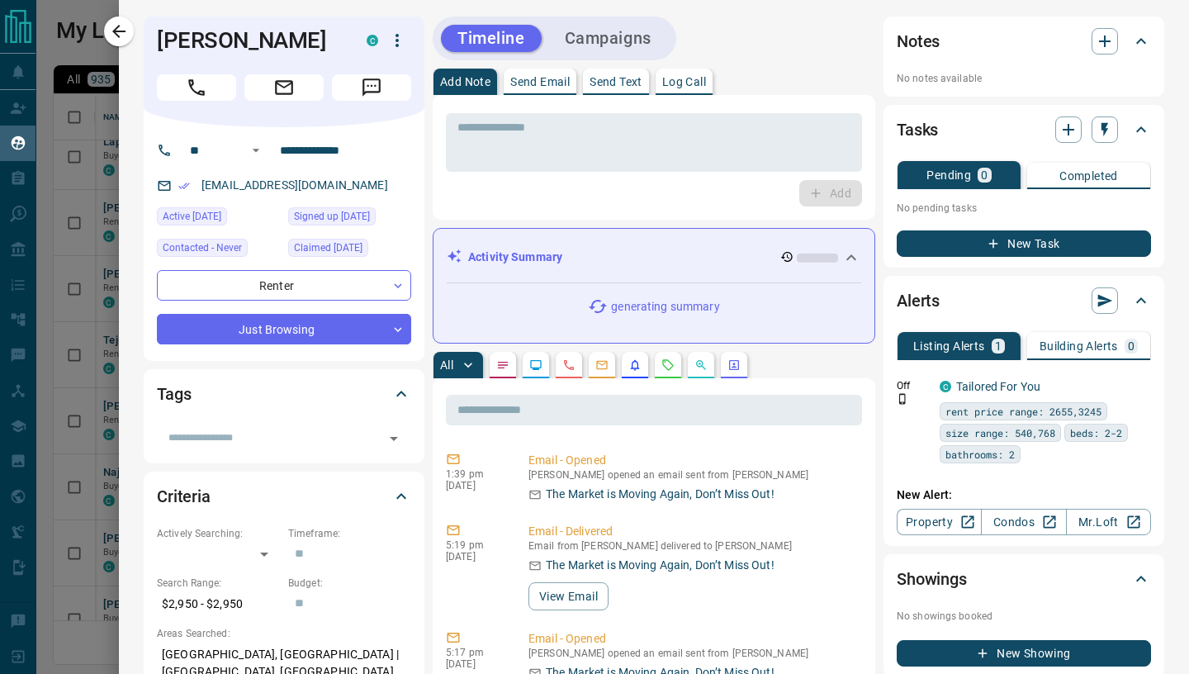
click at [547, 84] on p "Send Email" at bounding box center [539, 82] width 59 height 12
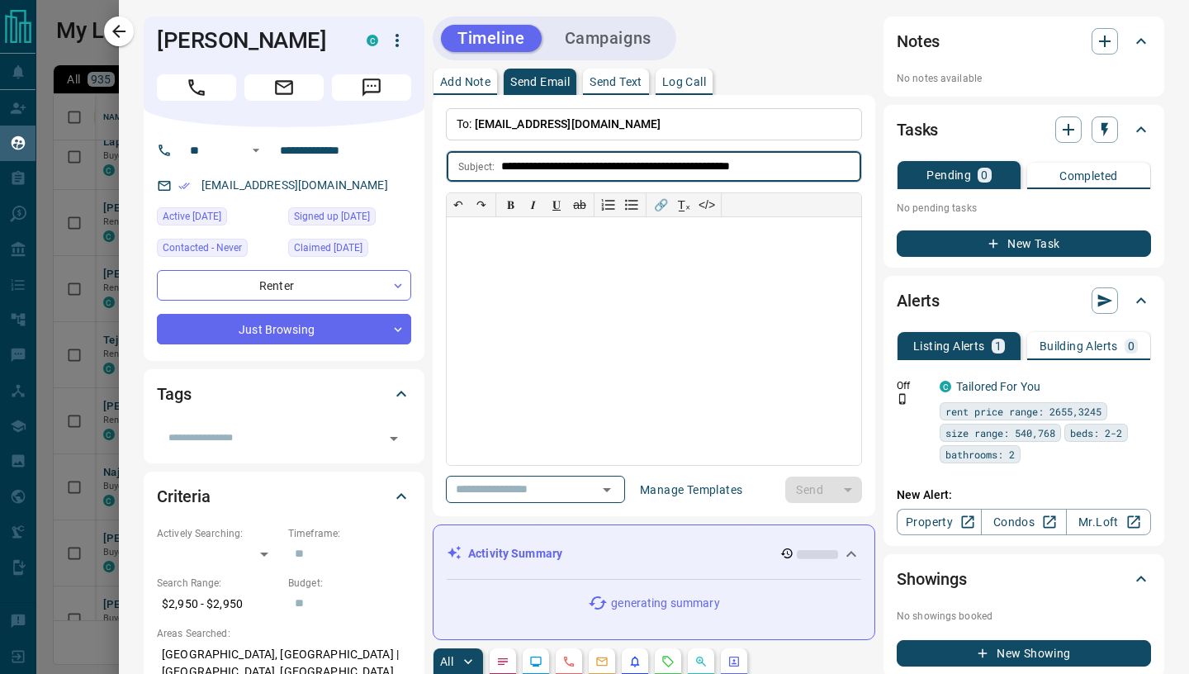
type input "**********"
drag, startPoint x: 519, startPoint y: 246, endPoint x: 517, endPoint y: 234, distance: 11.7
click at [518, 246] on div at bounding box center [654, 341] width 414 height 248
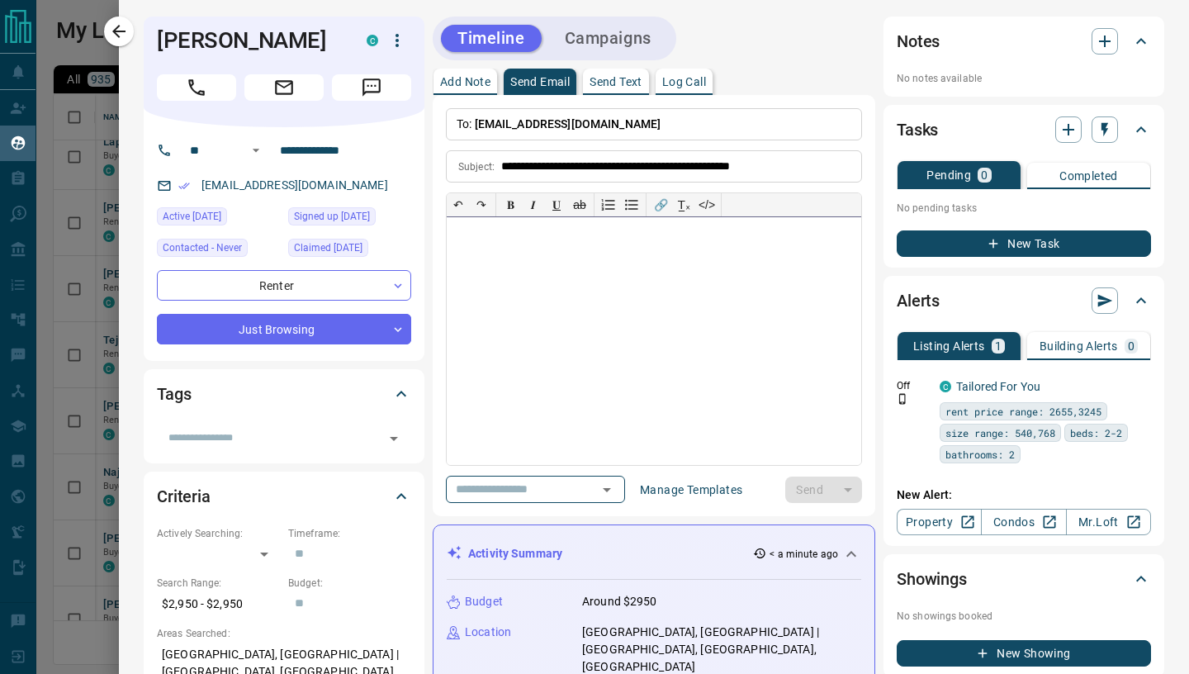
paste div
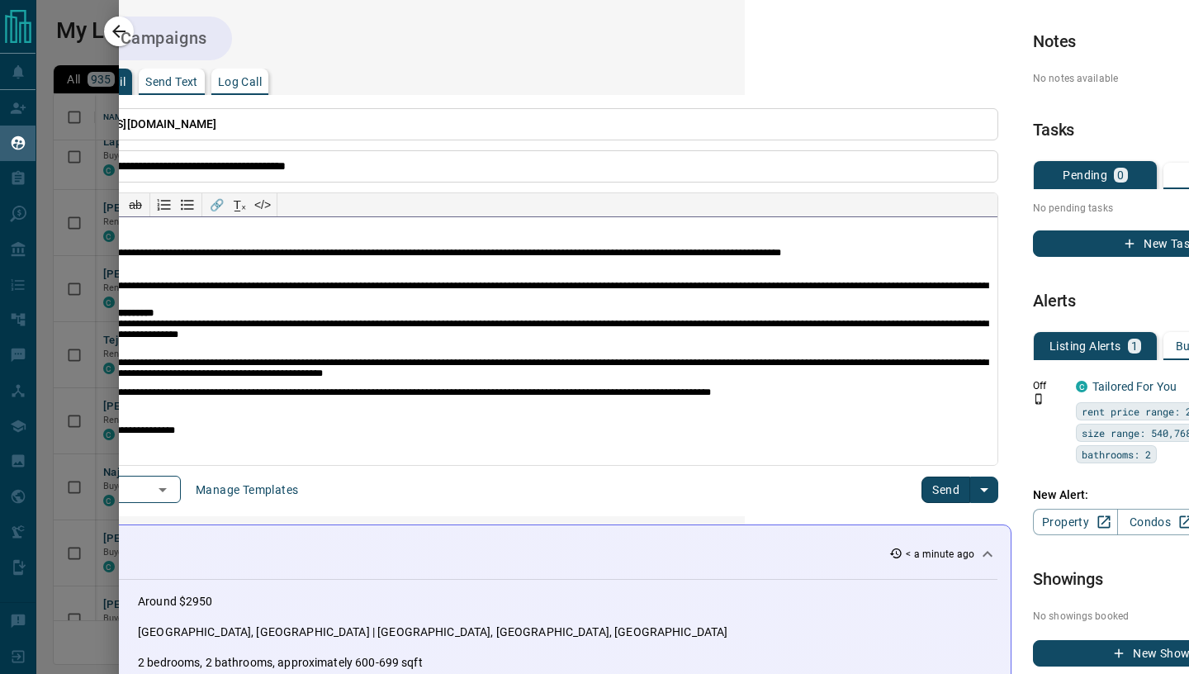
scroll to position [0, 446]
click at [943, 488] on button "Send" at bounding box center [944, 489] width 49 height 26
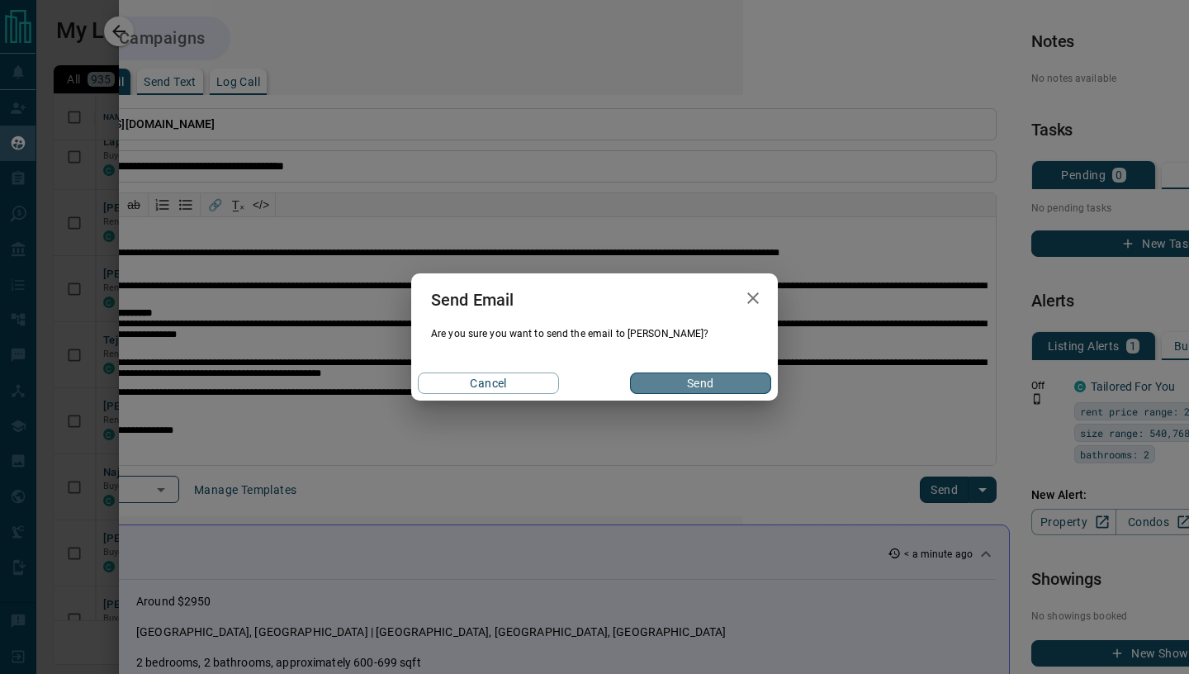
click at [751, 391] on button "Send" at bounding box center [700, 382] width 141 height 21
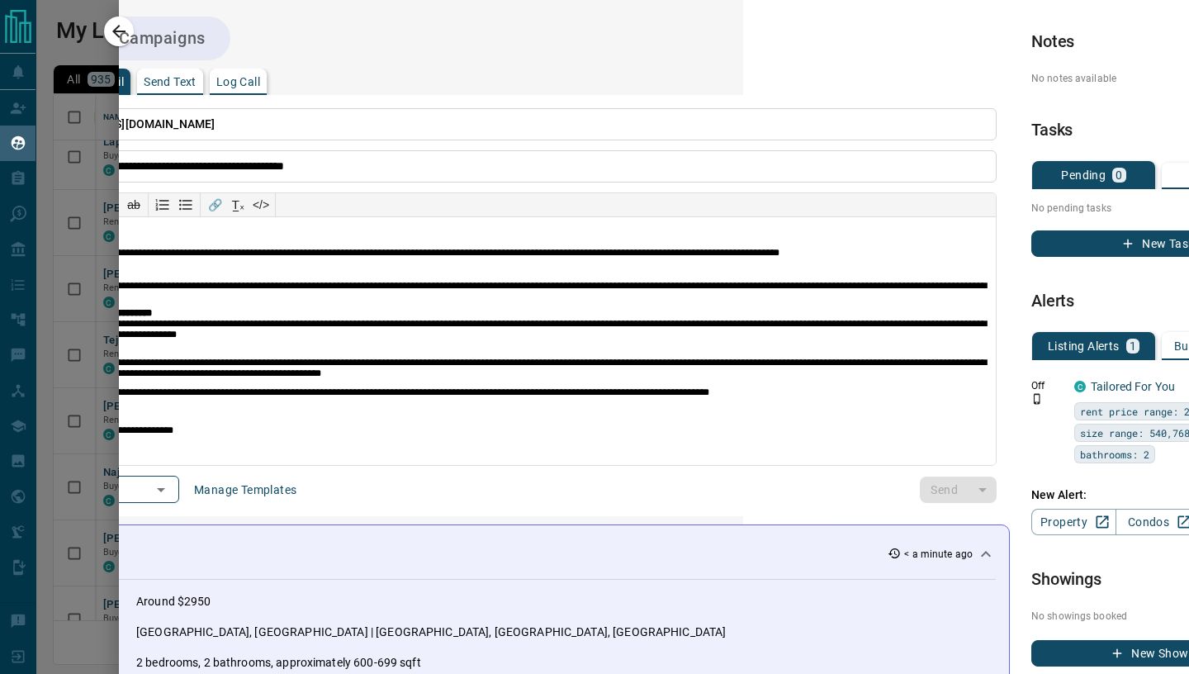
click at [120, 28] on button "Campaigns" at bounding box center [162, 38] width 120 height 27
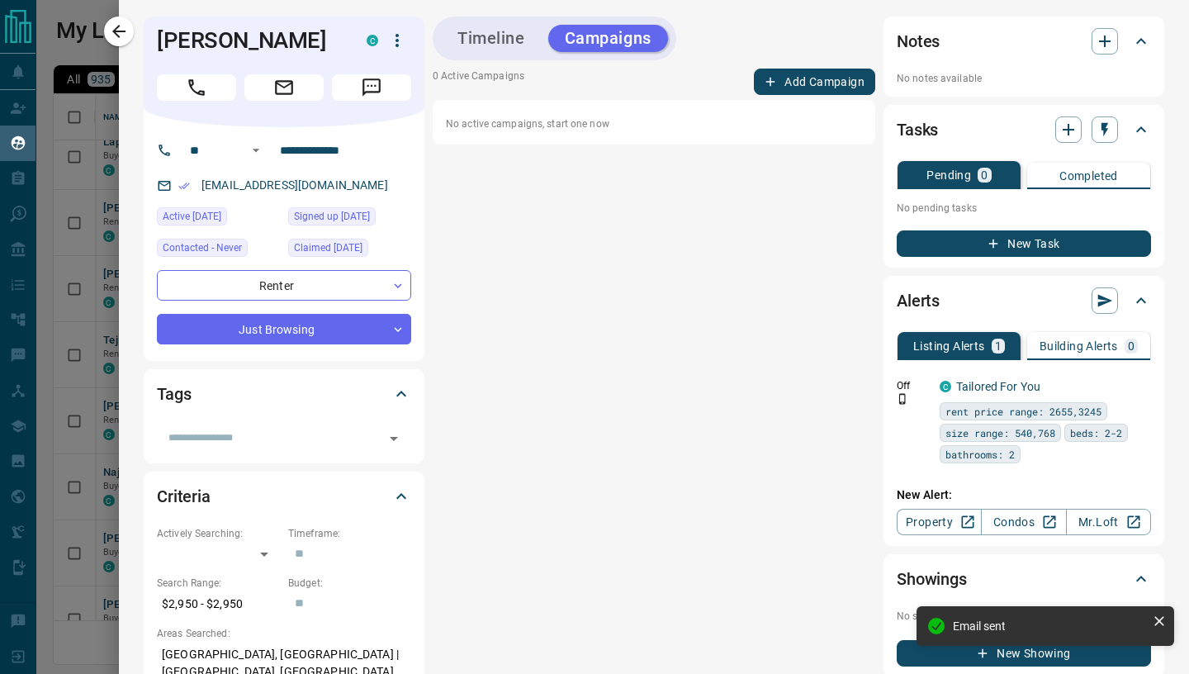
drag, startPoint x: 127, startPoint y: 33, endPoint x: 230, endPoint y: 282, distance: 269.6
click at [127, 33] on icon "button" at bounding box center [119, 31] width 20 height 20
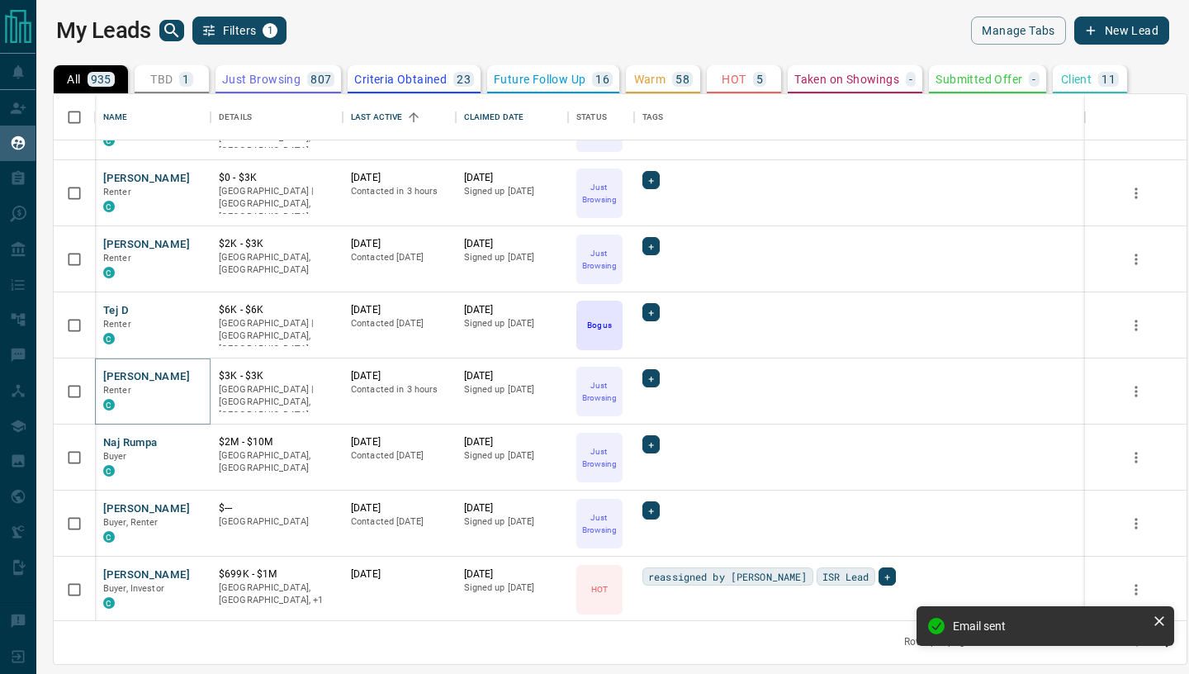
scroll to position [253, 0]
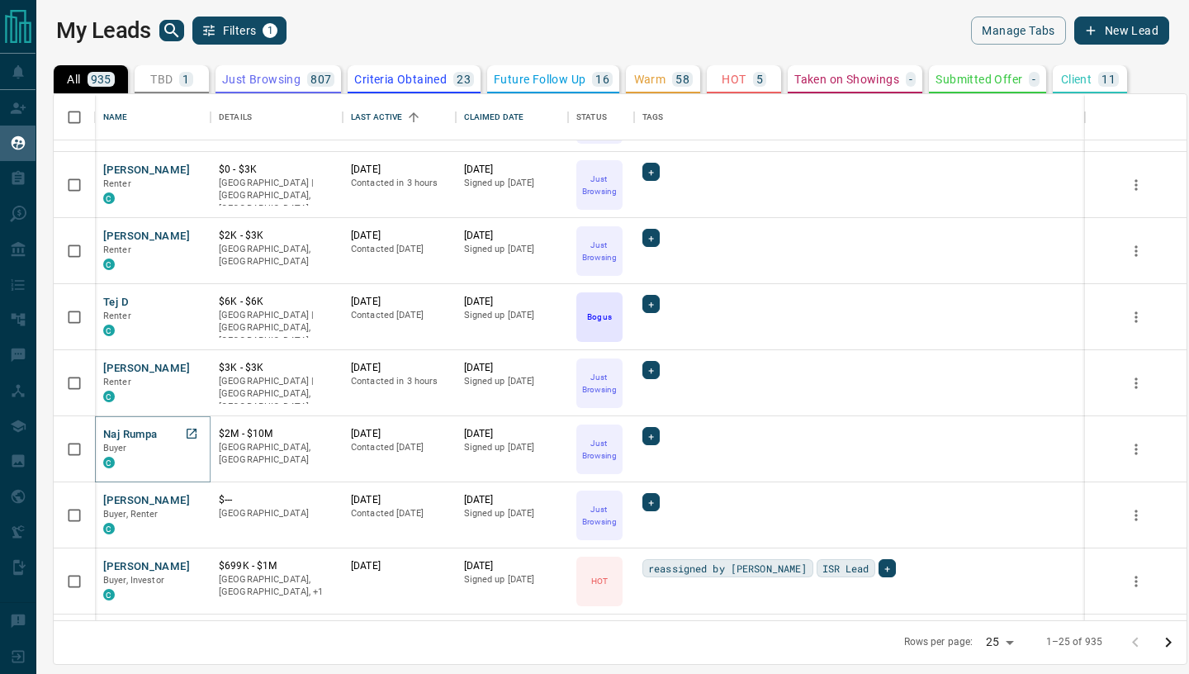
click at [123, 428] on button "Naj Rumpa" at bounding box center [130, 435] width 54 height 16
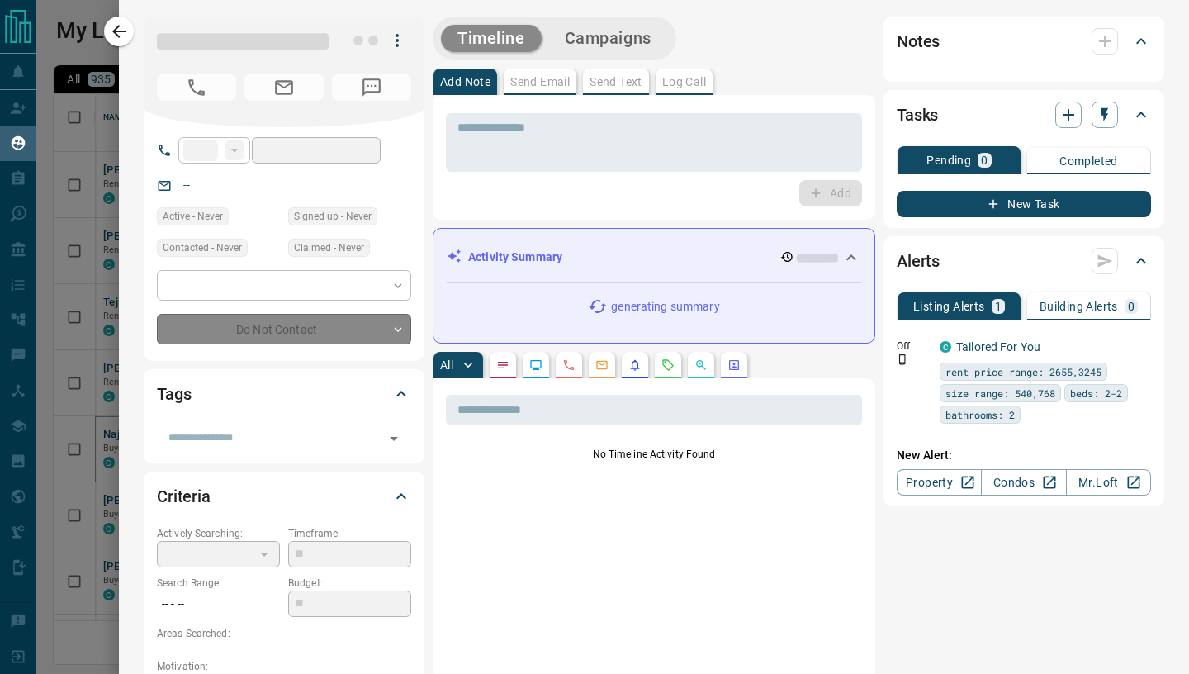
type input "***"
type input "**********"
type input "*"
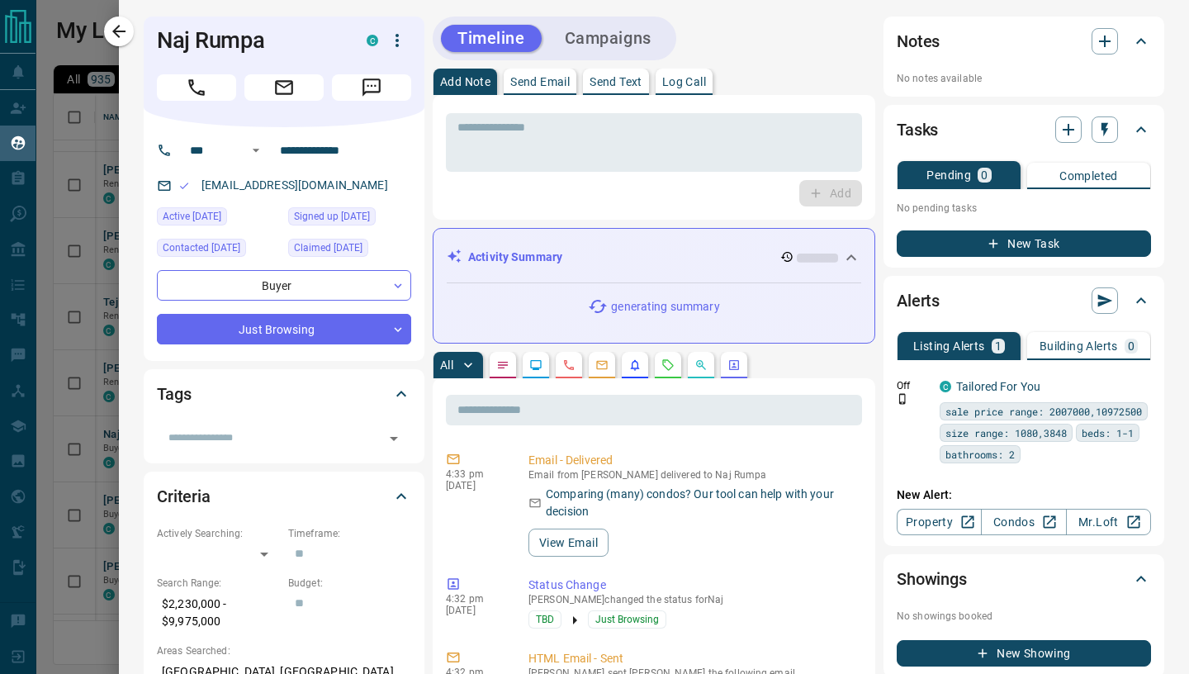
click at [528, 78] on p "Send Email" at bounding box center [539, 82] width 59 height 12
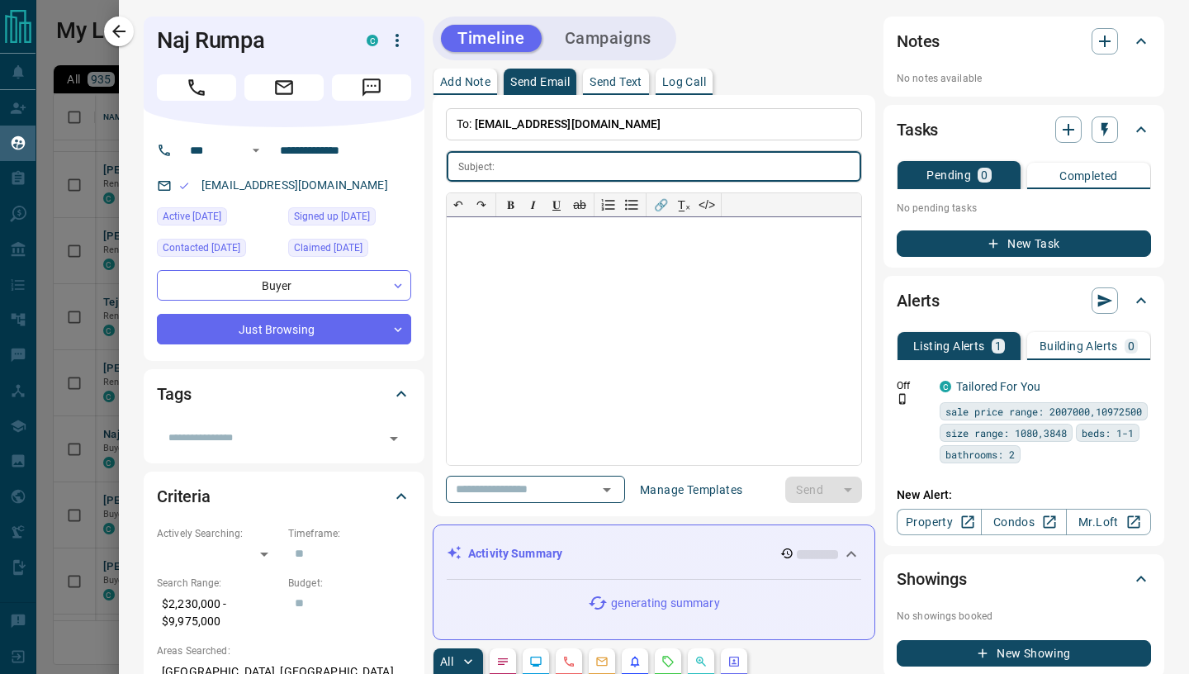
click at [523, 306] on div at bounding box center [654, 341] width 414 height 248
paste div
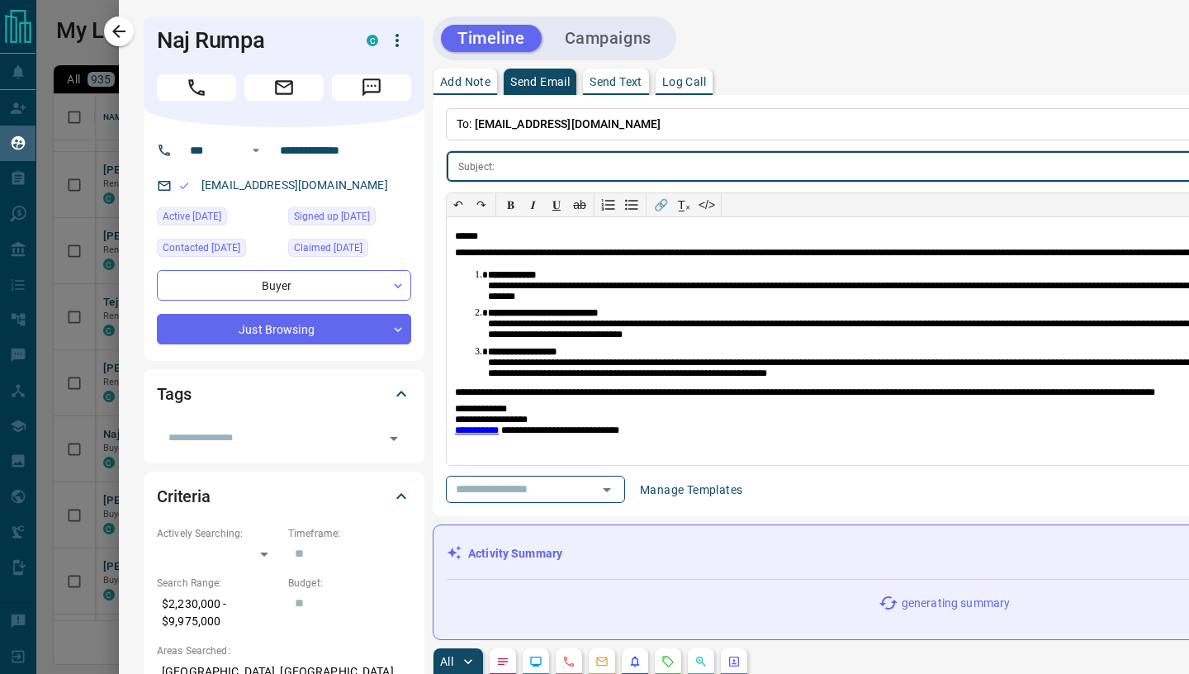
click at [514, 168] on input "text" at bounding box center [971, 166] width 940 height 31
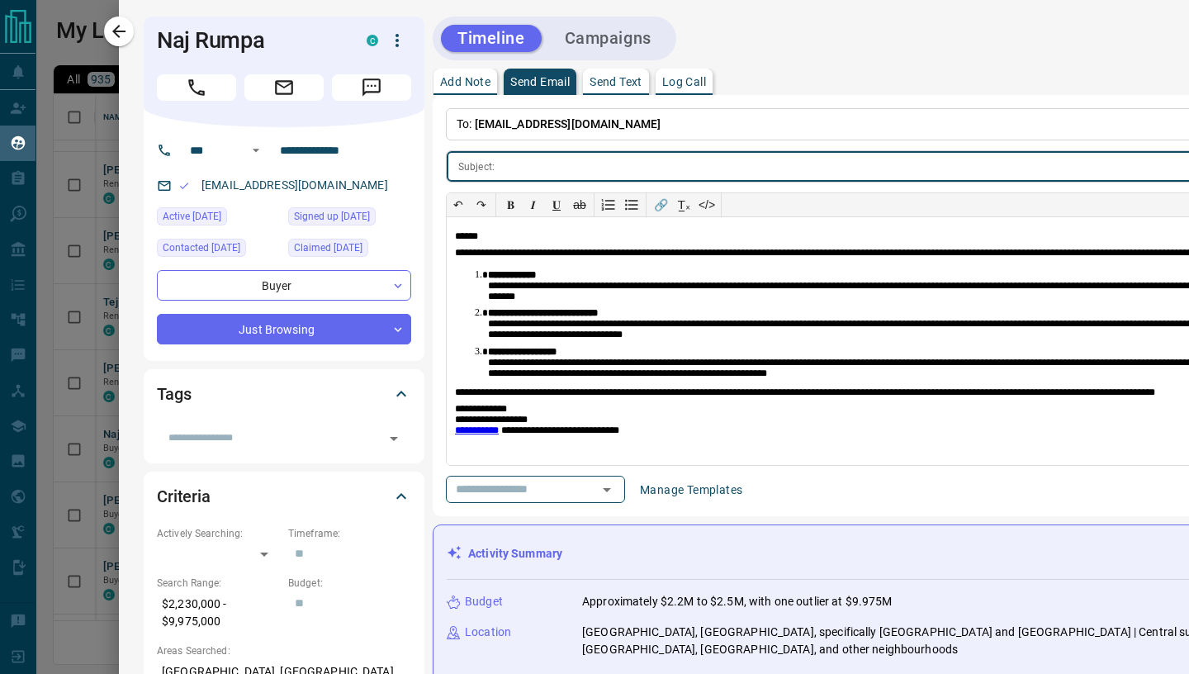
paste input "**********"
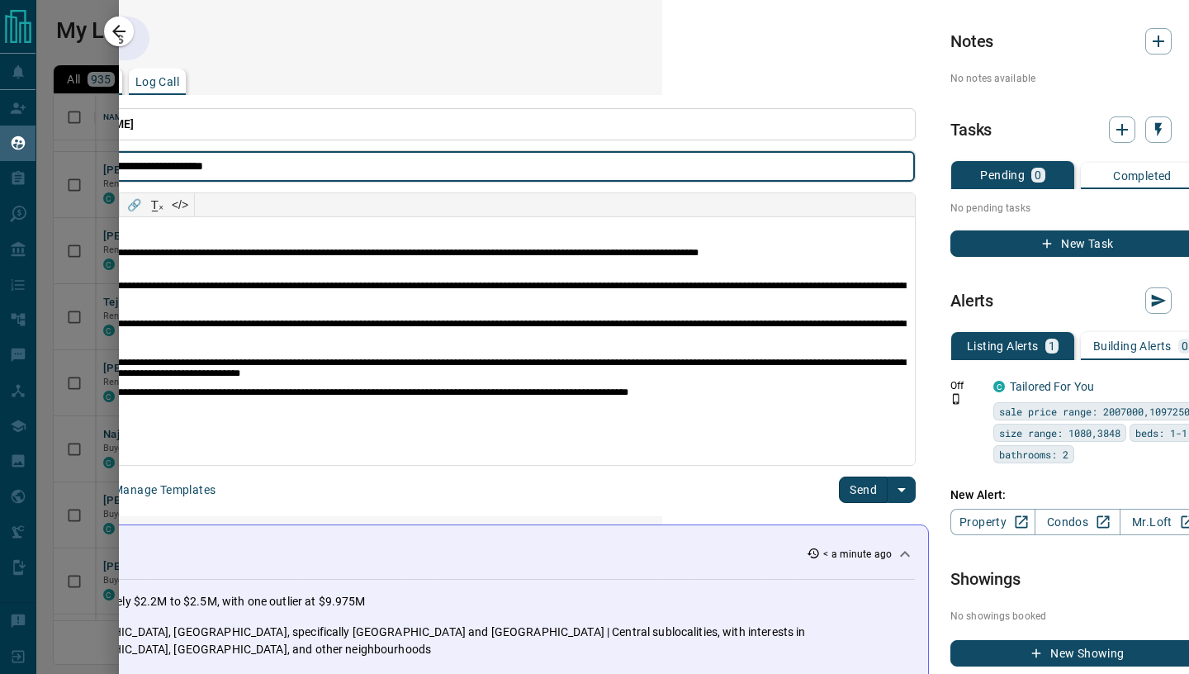
scroll to position [0, 556]
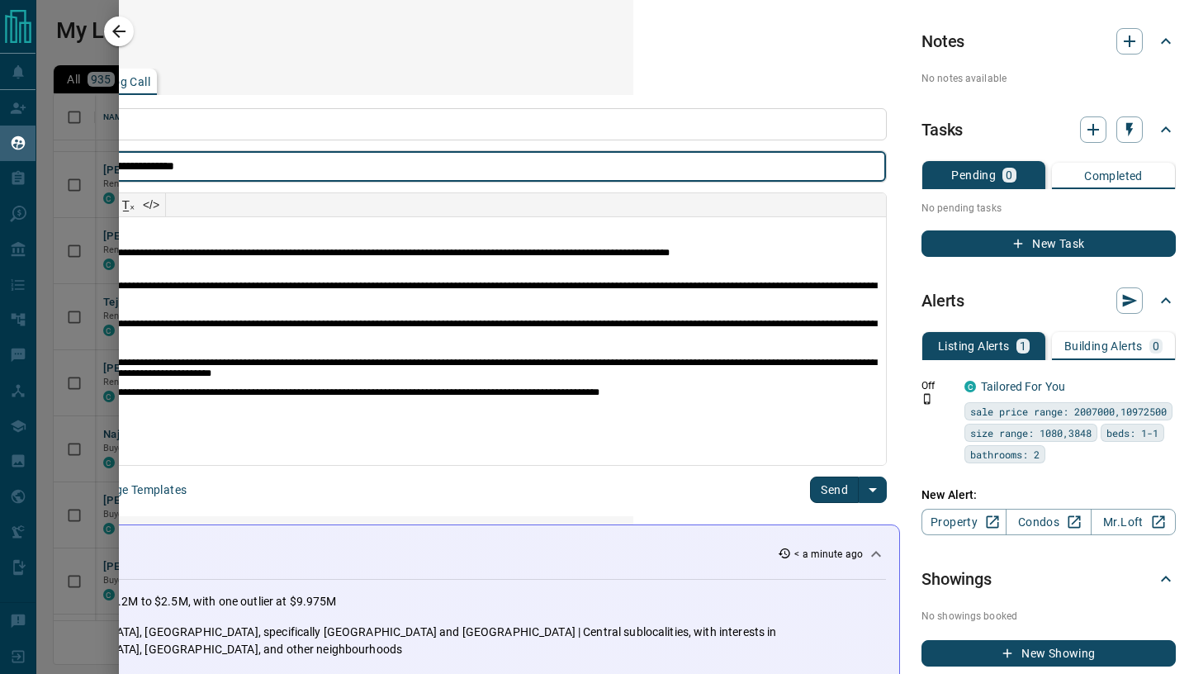
type input "**********"
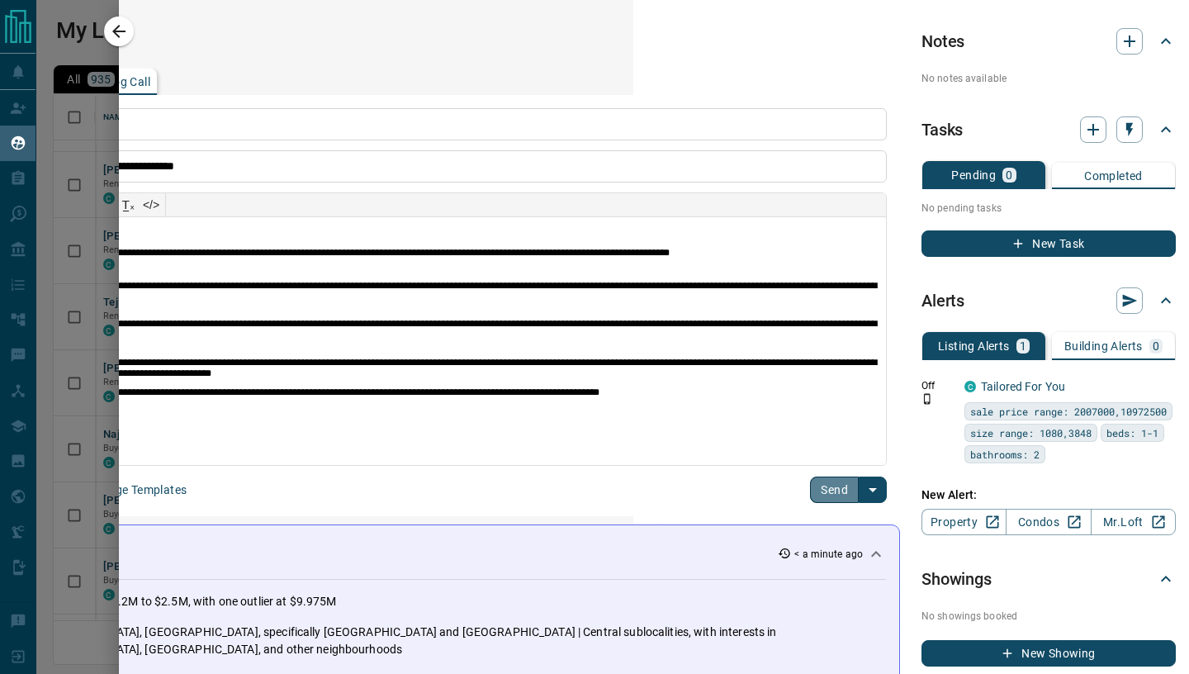
click at [828, 484] on button "Send" at bounding box center [834, 489] width 49 height 26
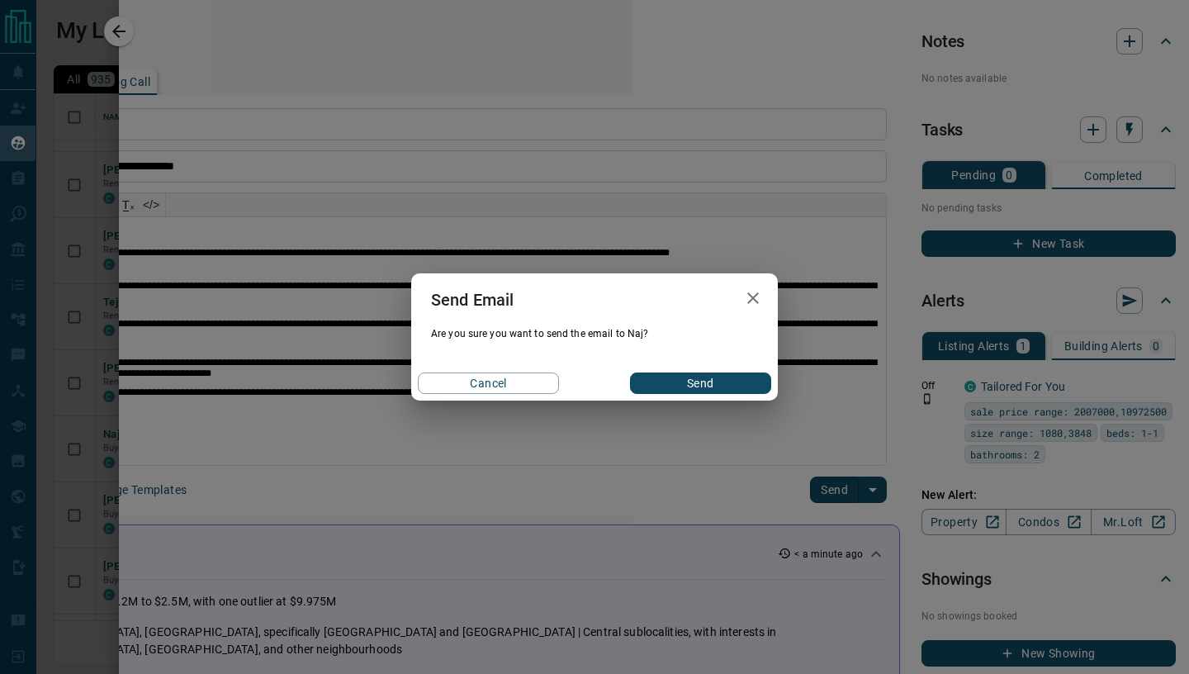
click at [697, 383] on button "Send" at bounding box center [700, 382] width 141 height 21
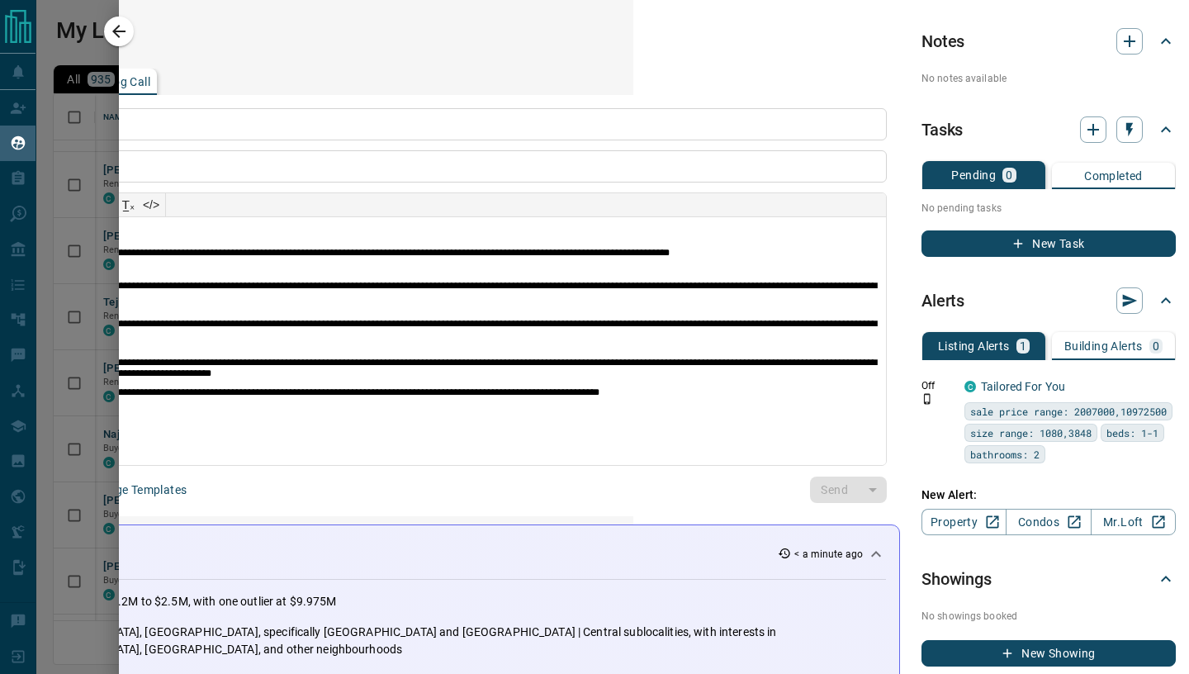
scroll to position [0, 0]
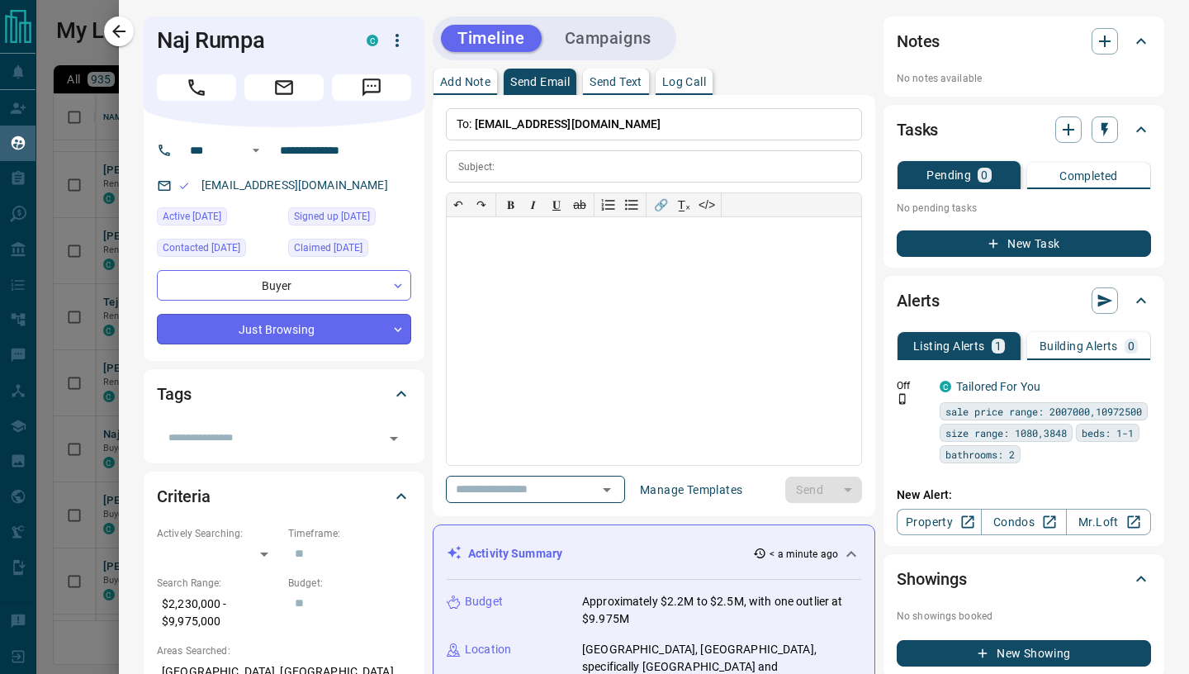
drag, startPoint x: 121, startPoint y: 40, endPoint x: 266, endPoint y: 331, distance: 325.3
click at [121, 40] on icon "button" at bounding box center [119, 31] width 20 height 20
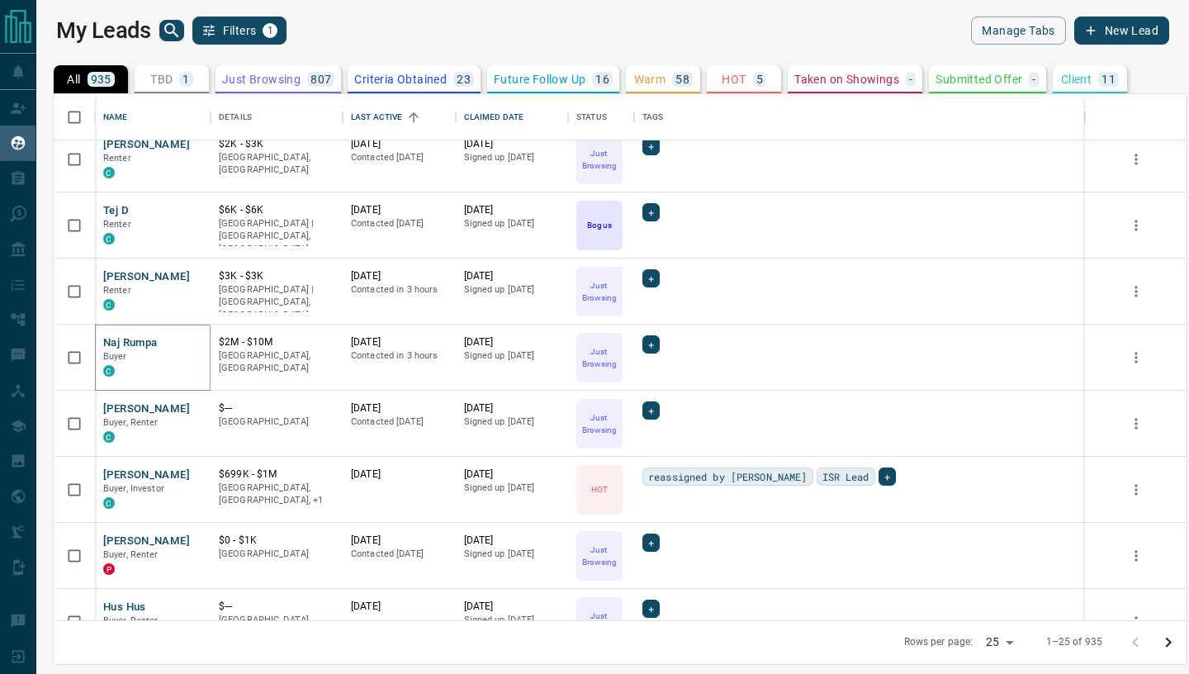
scroll to position [348, 0]
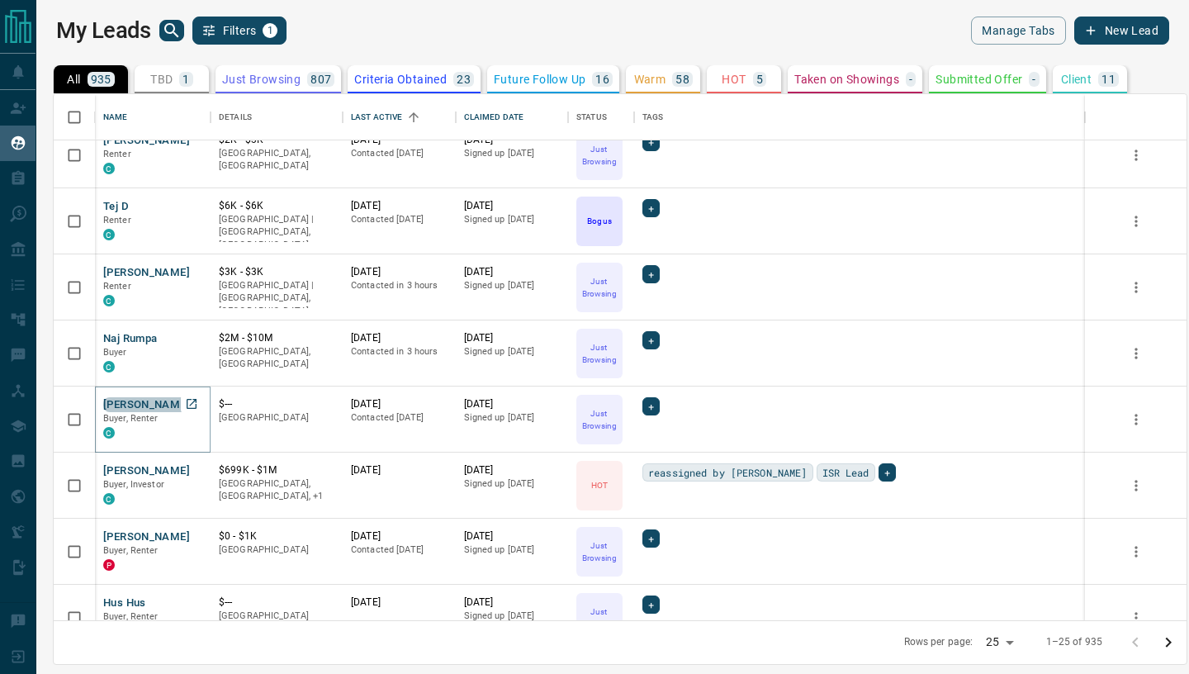
click at [139, 409] on button "[PERSON_NAME]" at bounding box center [146, 405] width 87 height 16
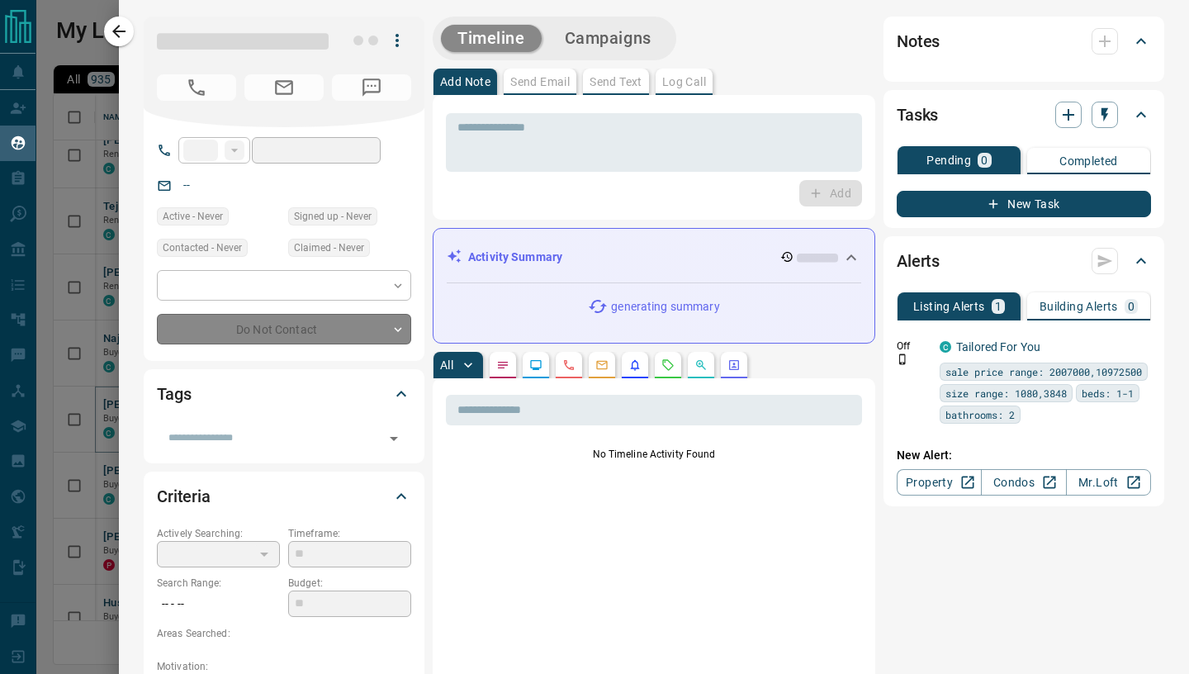
type input "**"
type input "**********"
type input "*"
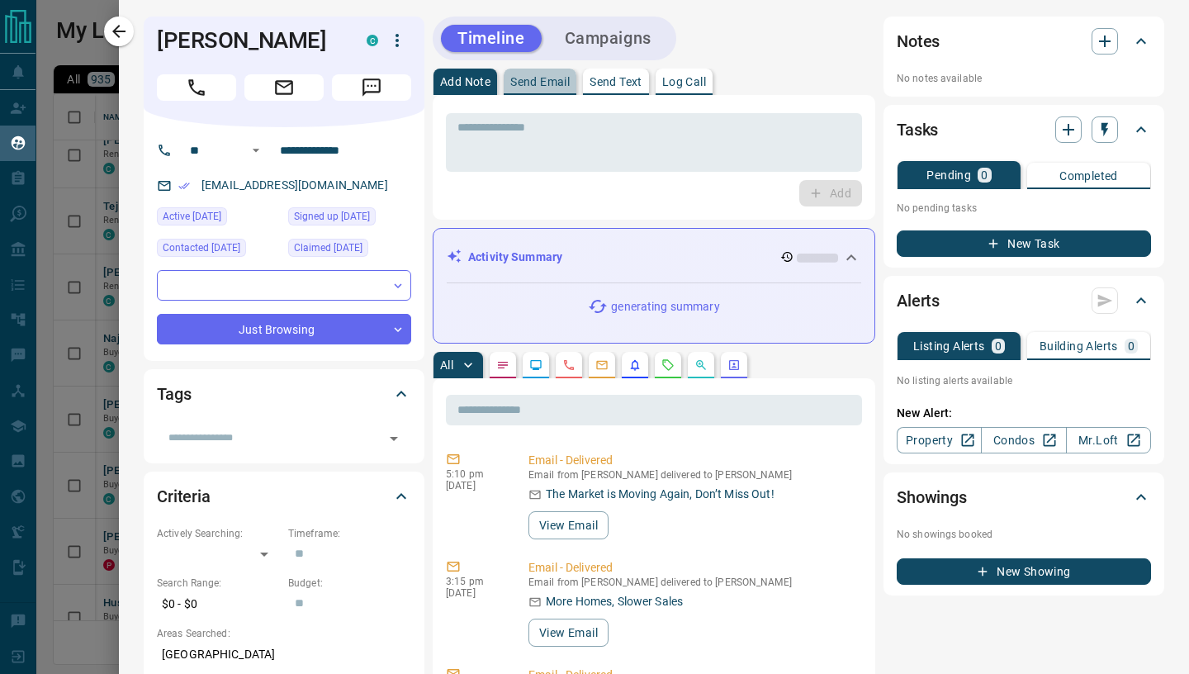
click at [524, 87] on p "Send Email" at bounding box center [539, 82] width 59 height 12
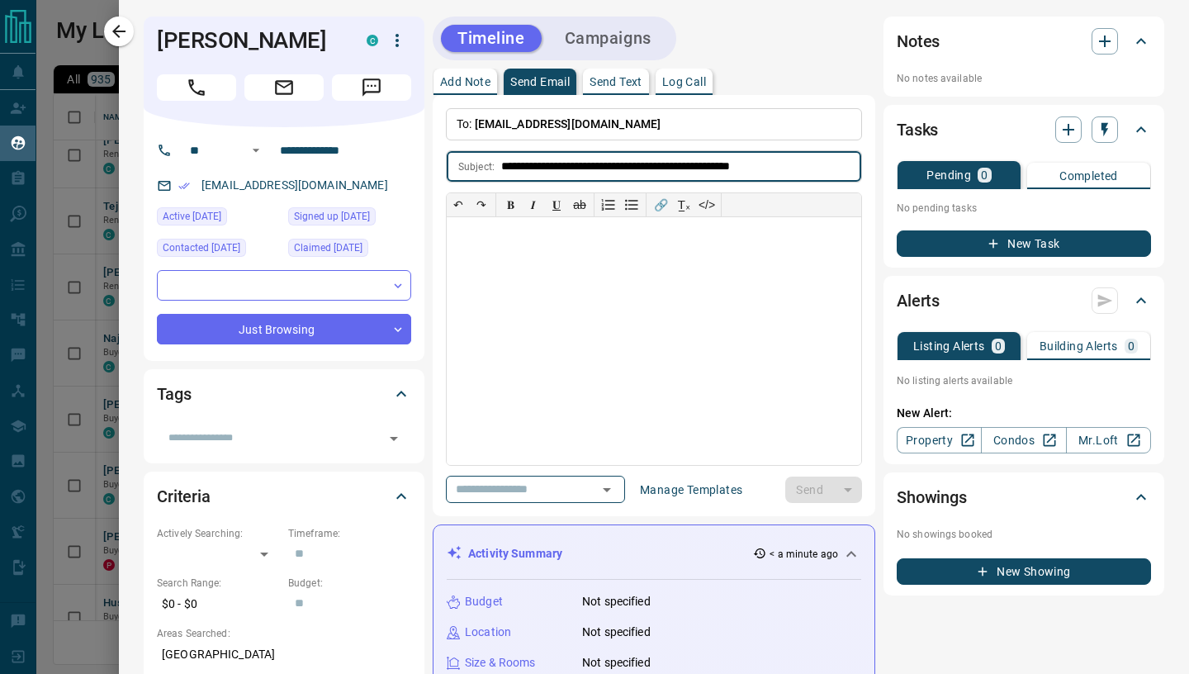
type input "**********"
drag, startPoint x: 511, startPoint y: 239, endPoint x: 519, endPoint y: 231, distance: 11.1
click at [512, 239] on div at bounding box center [654, 341] width 414 height 248
drag, startPoint x: 471, startPoint y: 246, endPoint x: 455, endPoint y: 224, distance: 27.7
click at [471, 246] on div at bounding box center [654, 341] width 414 height 248
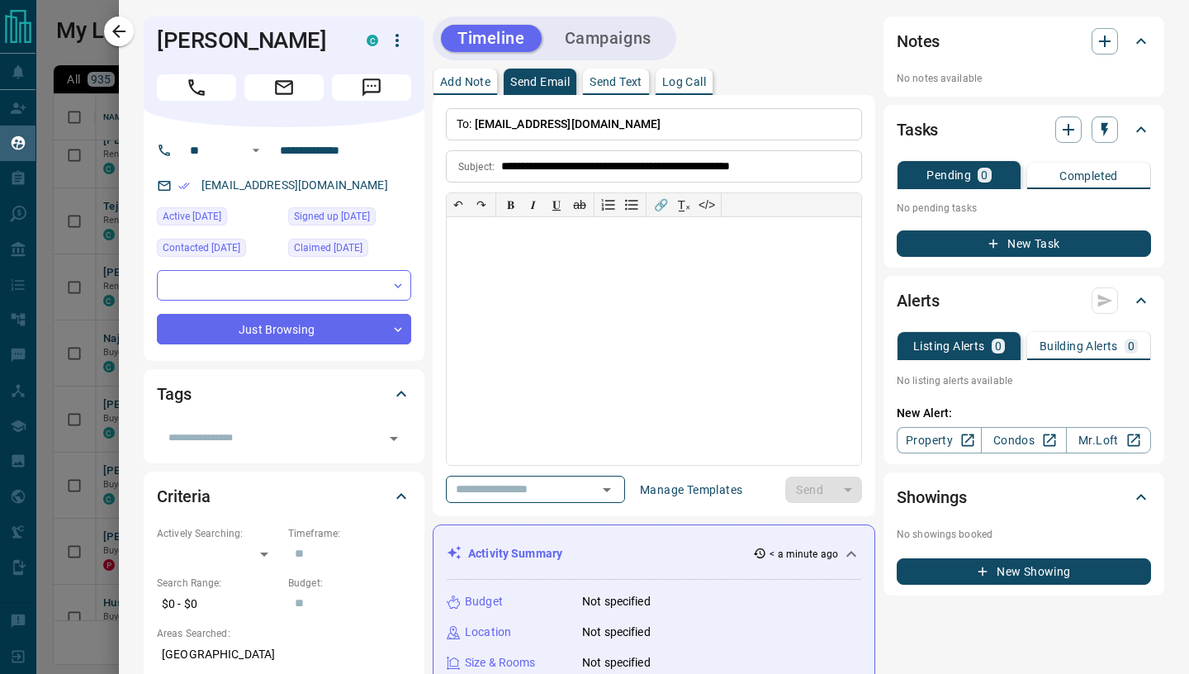
click at [474, 253] on div at bounding box center [654, 341] width 414 height 248
paste div
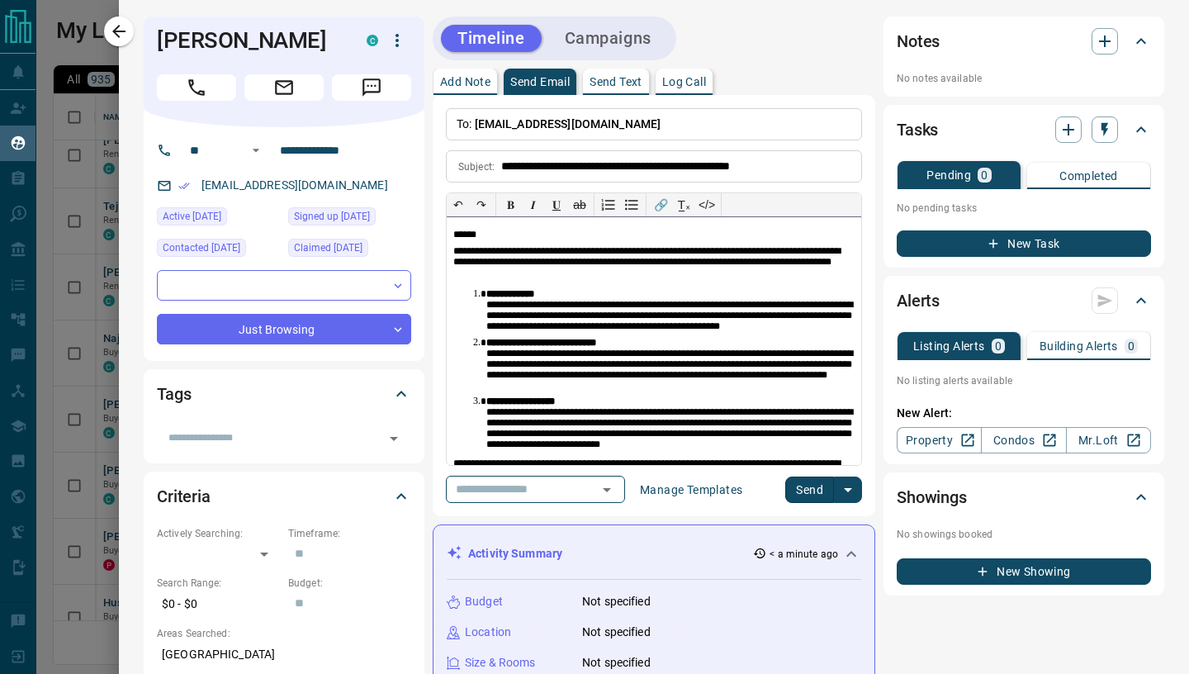
scroll to position [45, 0]
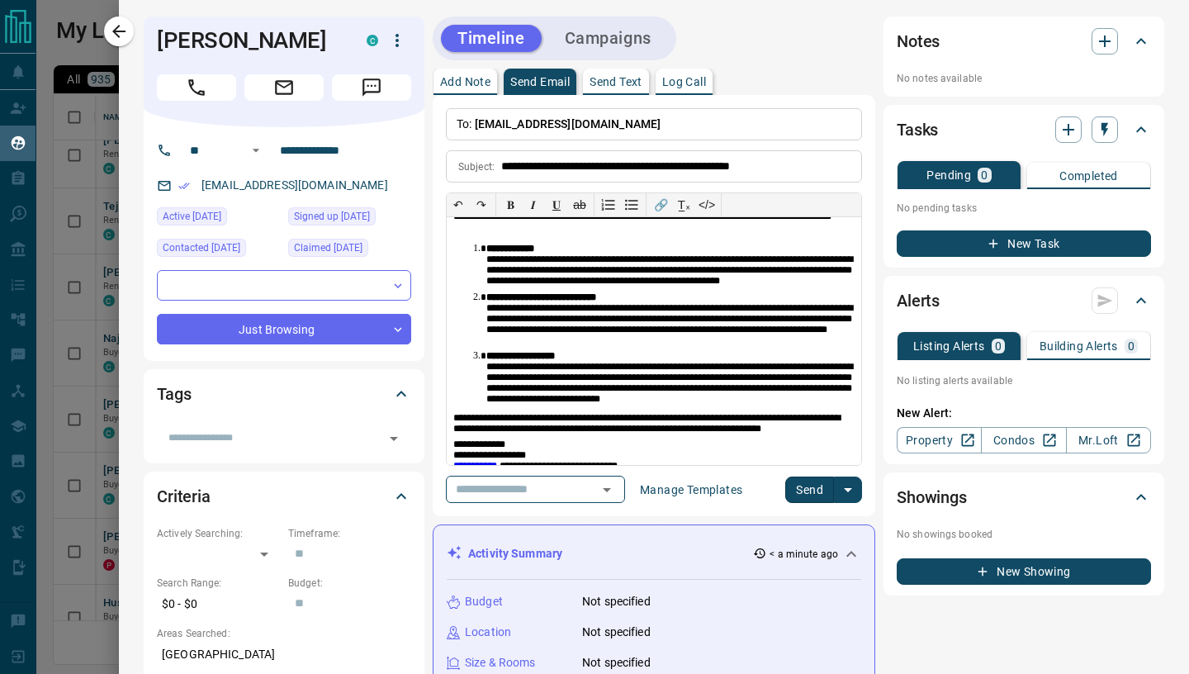
click at [820, 491] on button "Send" at bounding box center [809, 489] width 49 height 26
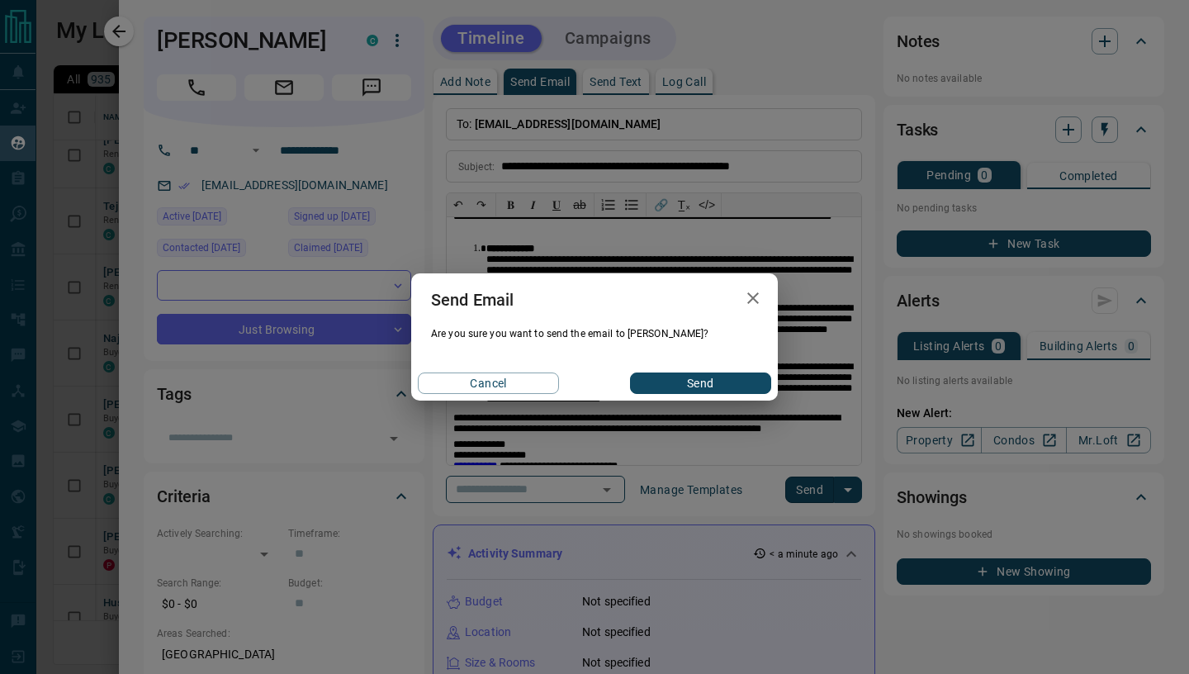
click at [683, 388] on button "Send" at bounding box center [700, 382] width 141 height 21
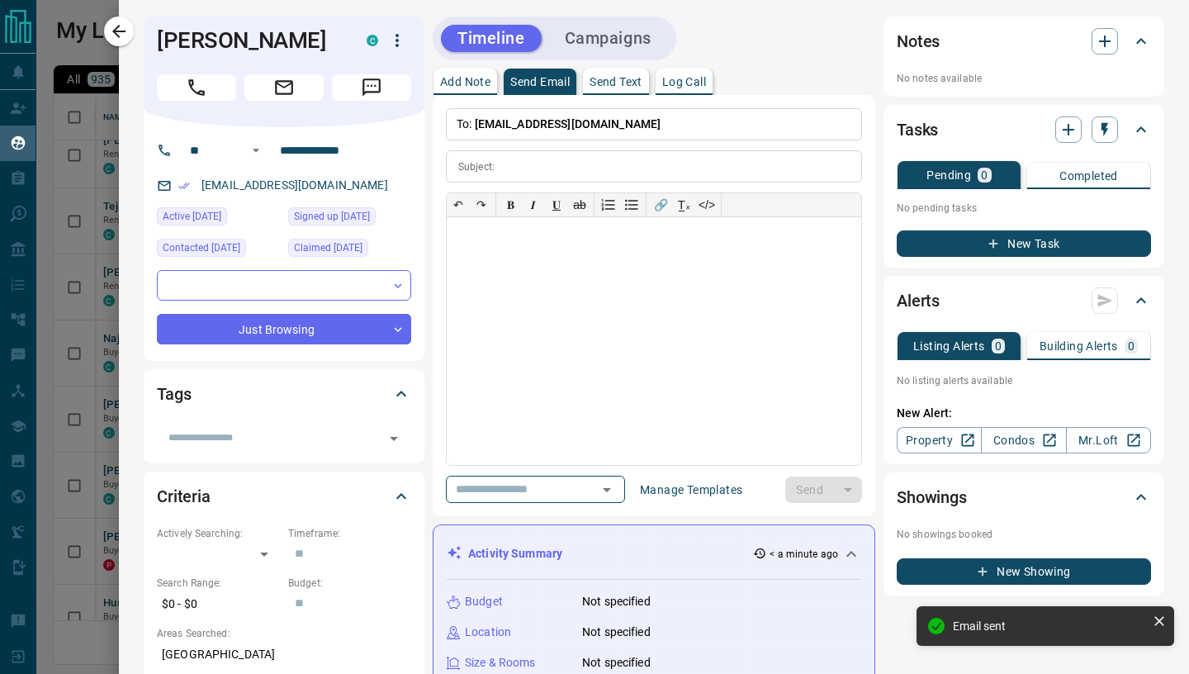
drag, startPoint x: 112, startPoint y: 29, endPoint x: 130, endPoint y: 56, distance: 32.3
click at [112, 29] on icon "button" at bounding box center [119, 31] width 20 height 20
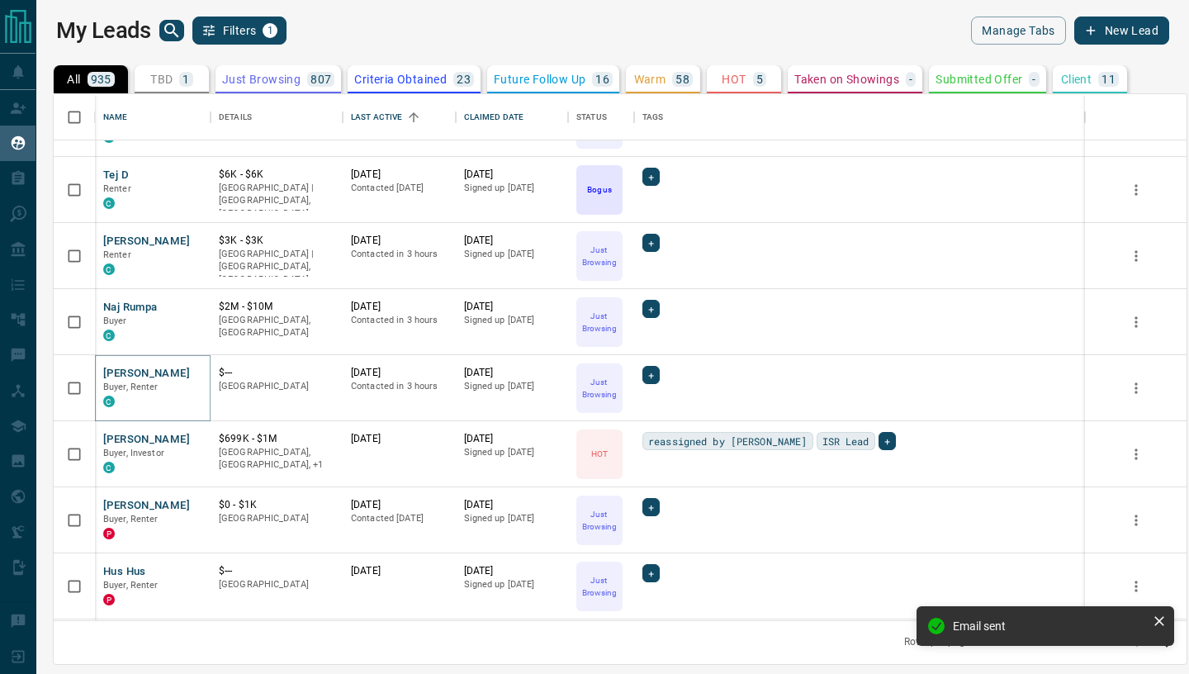
scroll to position [383, 0]
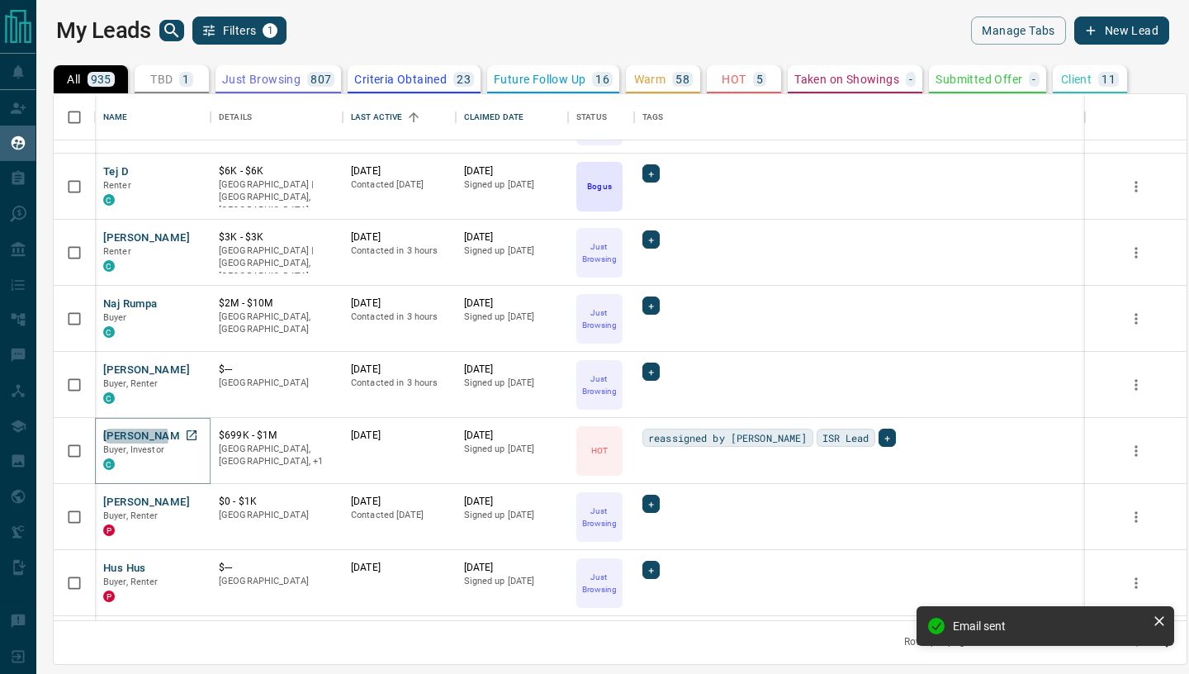
click at [135, 437] on button "[PERSON_NAME]" at bounding box center [146, 437] width 87 height 16
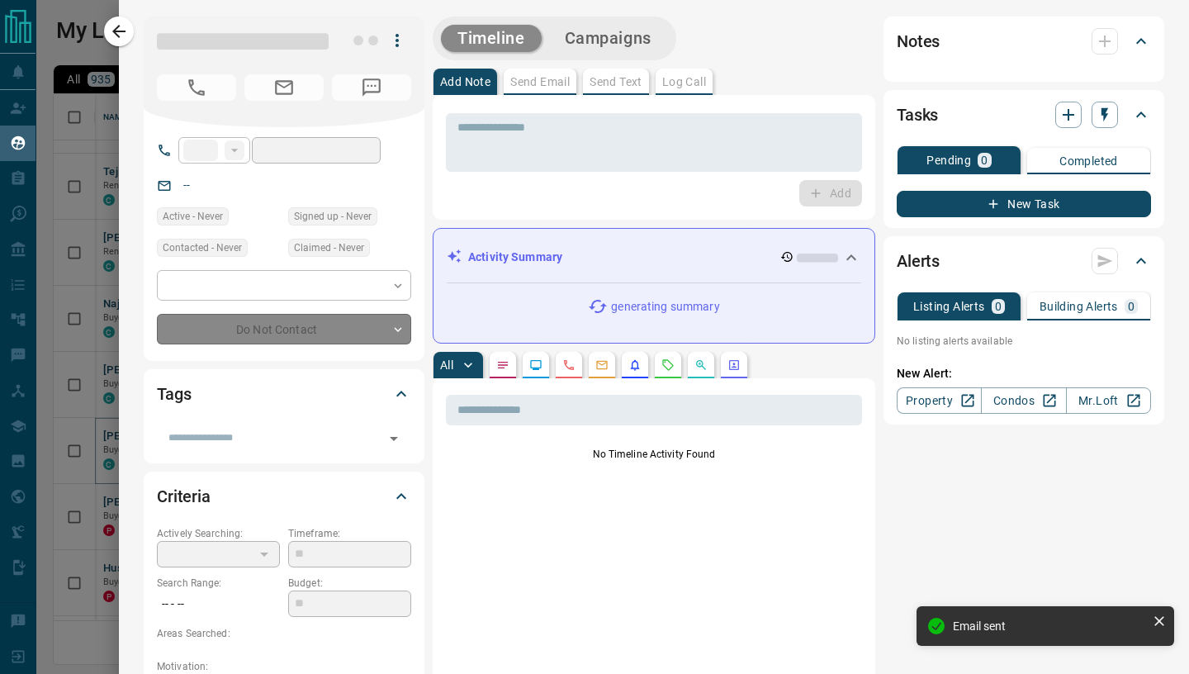
type input "**"
type input "**********"
type input "*"
type input "*********"
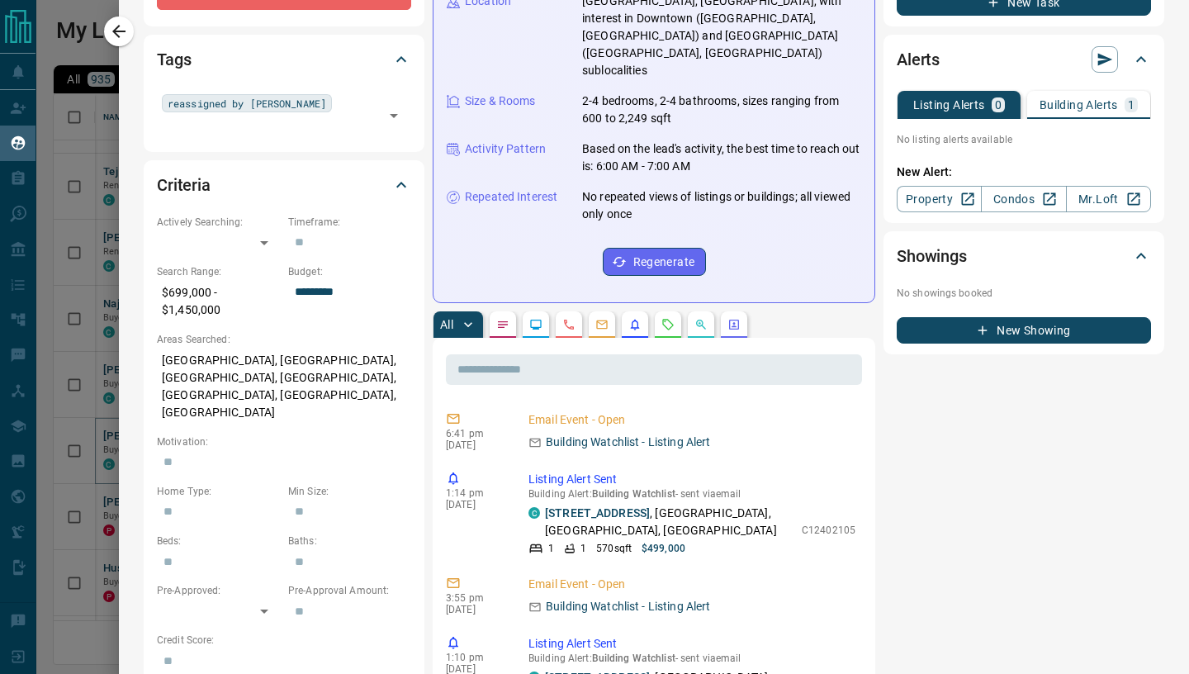
scroll to position [0, 0]
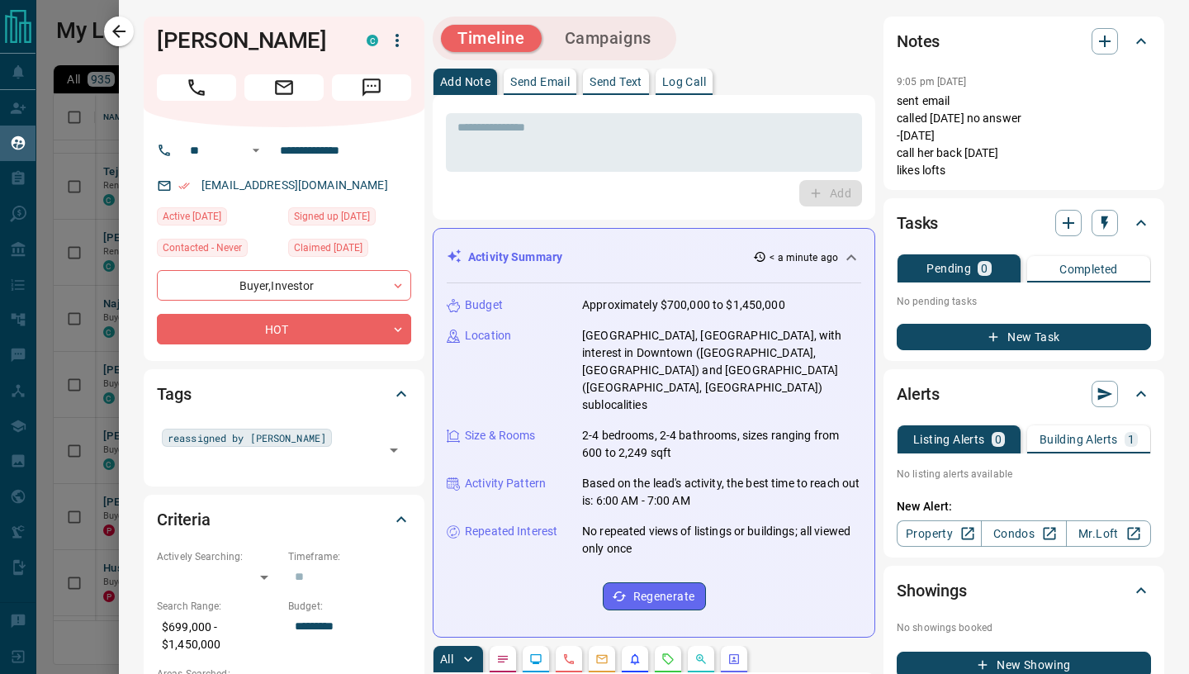
click at [528, 84] on p "Send Email" at bounding box center [539, 82] width 59 height 12
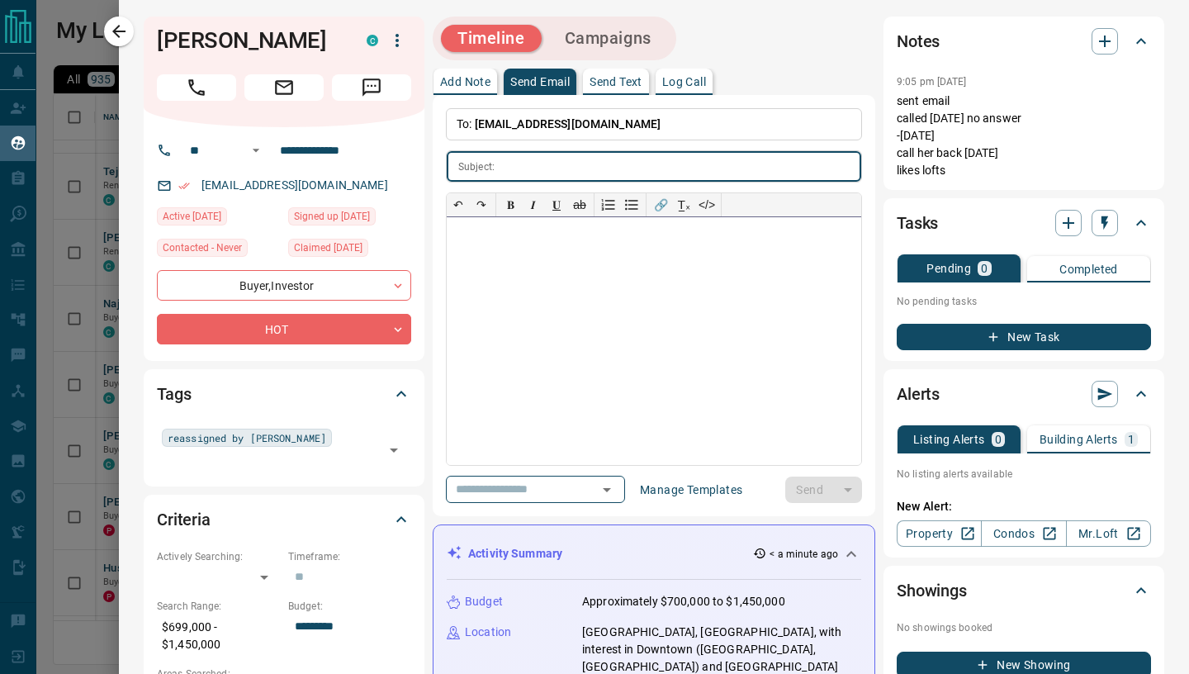
click at [528, 257] on div at bounding box center [654, 341] width 414 height 248
paste div
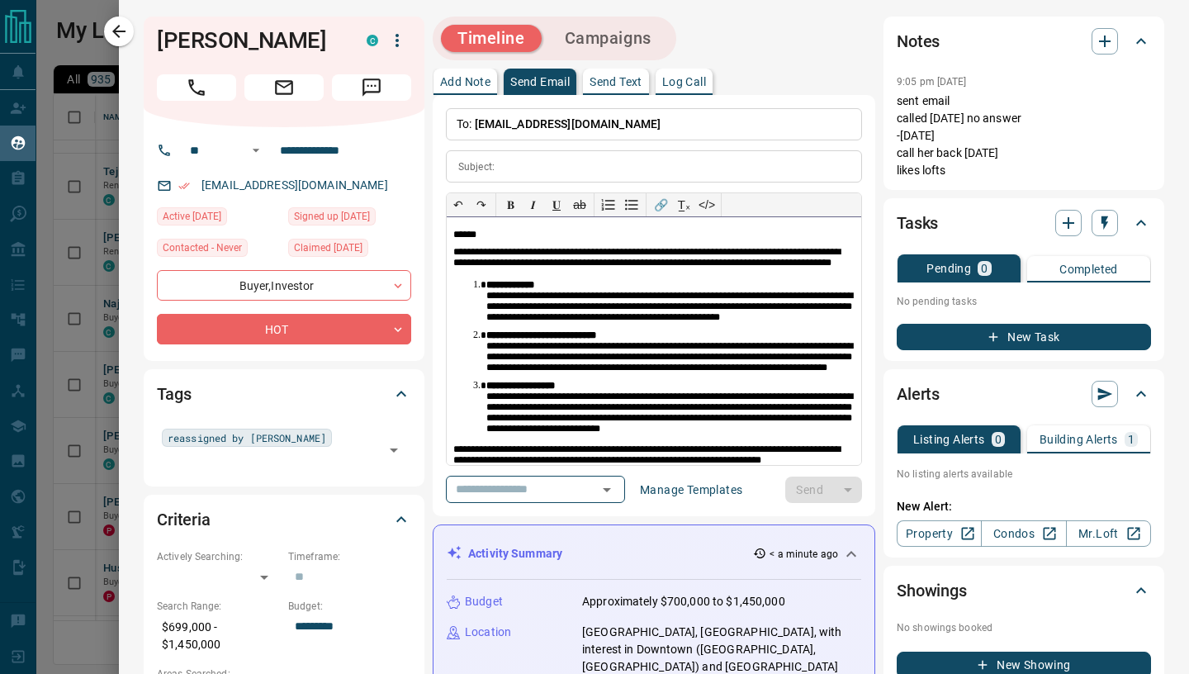
scroll to position [45, 0]
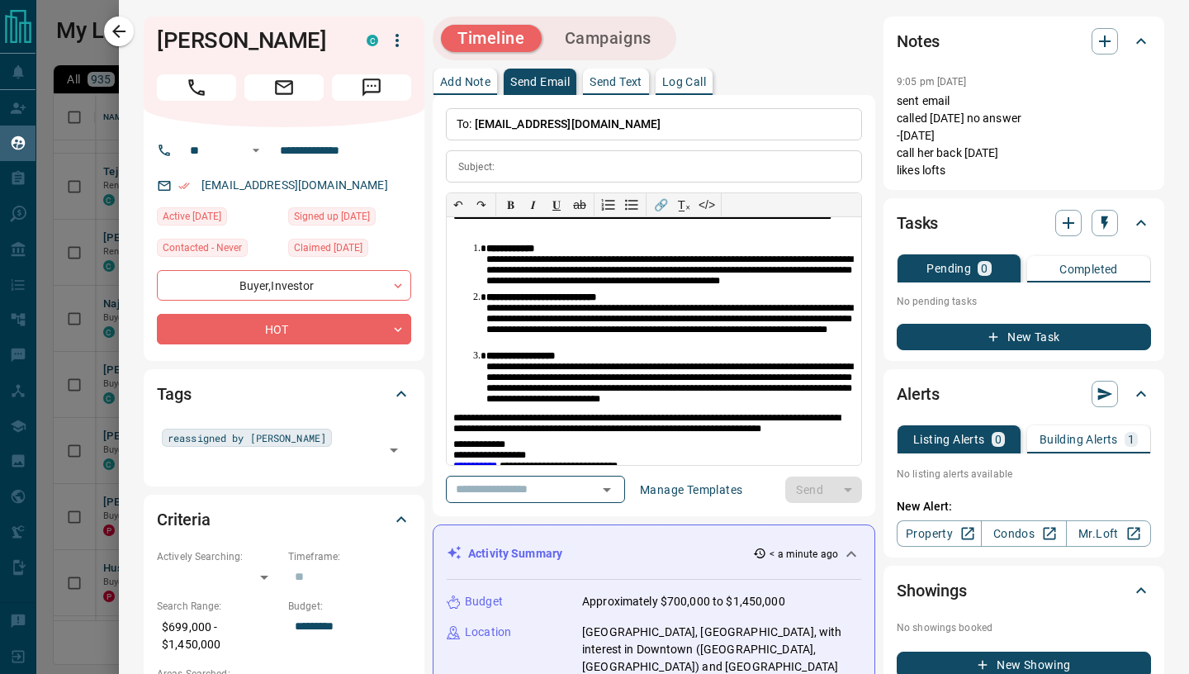
click at [534, 171] on input "text" at bounding box center [681, 166] width 360 height 31
paste input "**********"
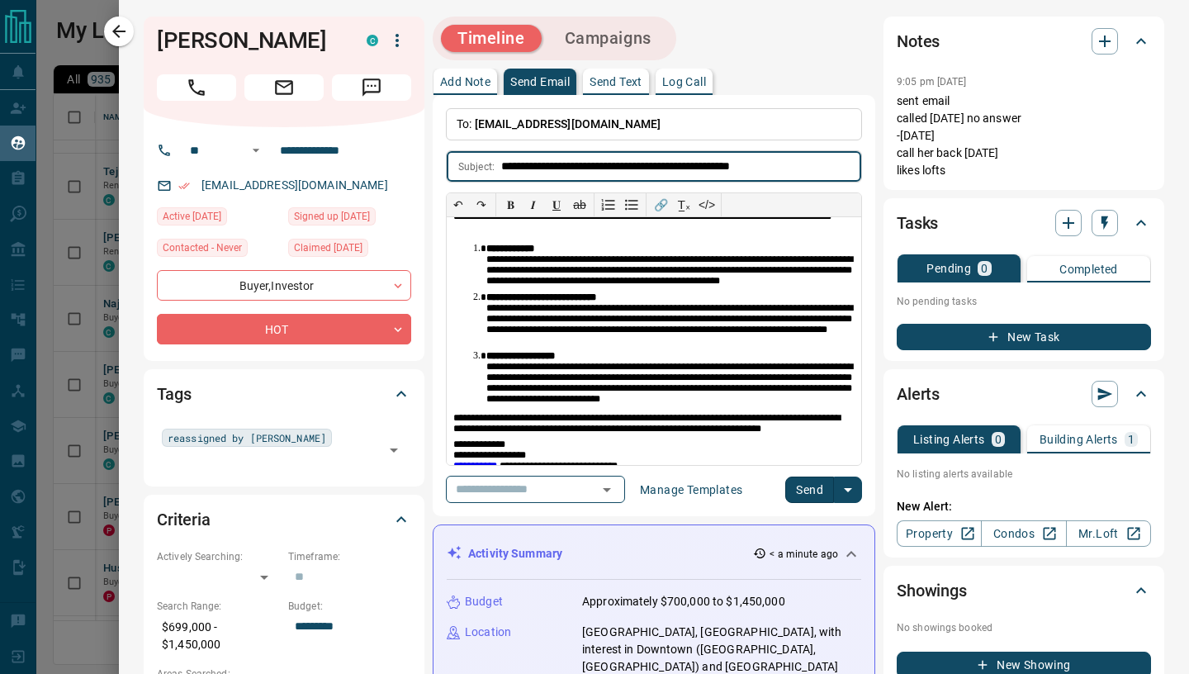
type input "**********"
click at [824, 493] on button "Send" at bounding box center [809, 489] width 49 height 26
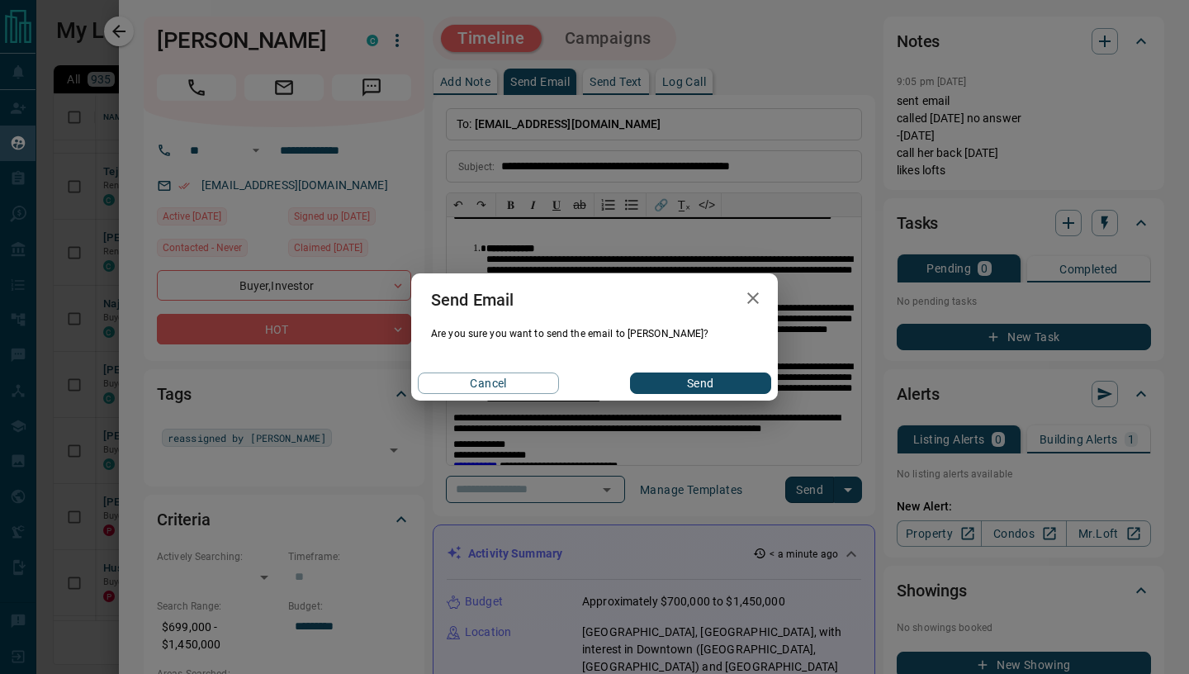
click at [734, 386] on button "Send" at bounding box center [700, 382] width 141 height 21
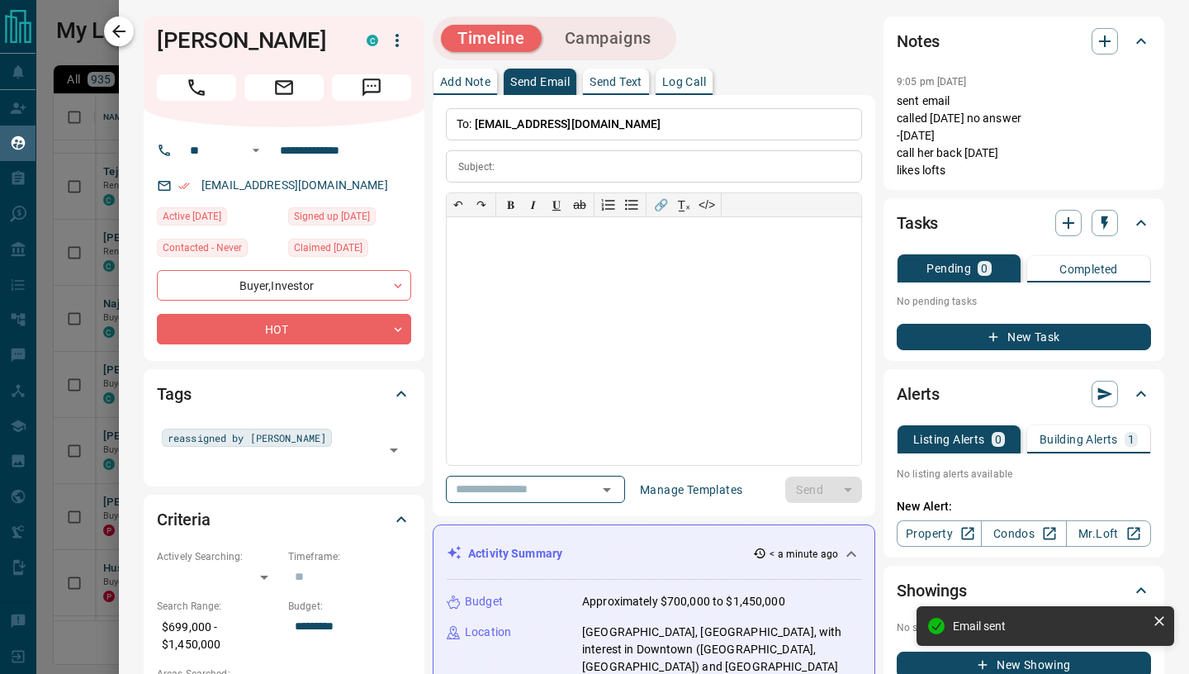
drag, startPoint x: 116, startPoint y: 40, endPoint x: 97, endPoint y: 32, distance: 20.4
click at [116, 40] on icon "button" at bounding box center [119, 31] width 20 height 20
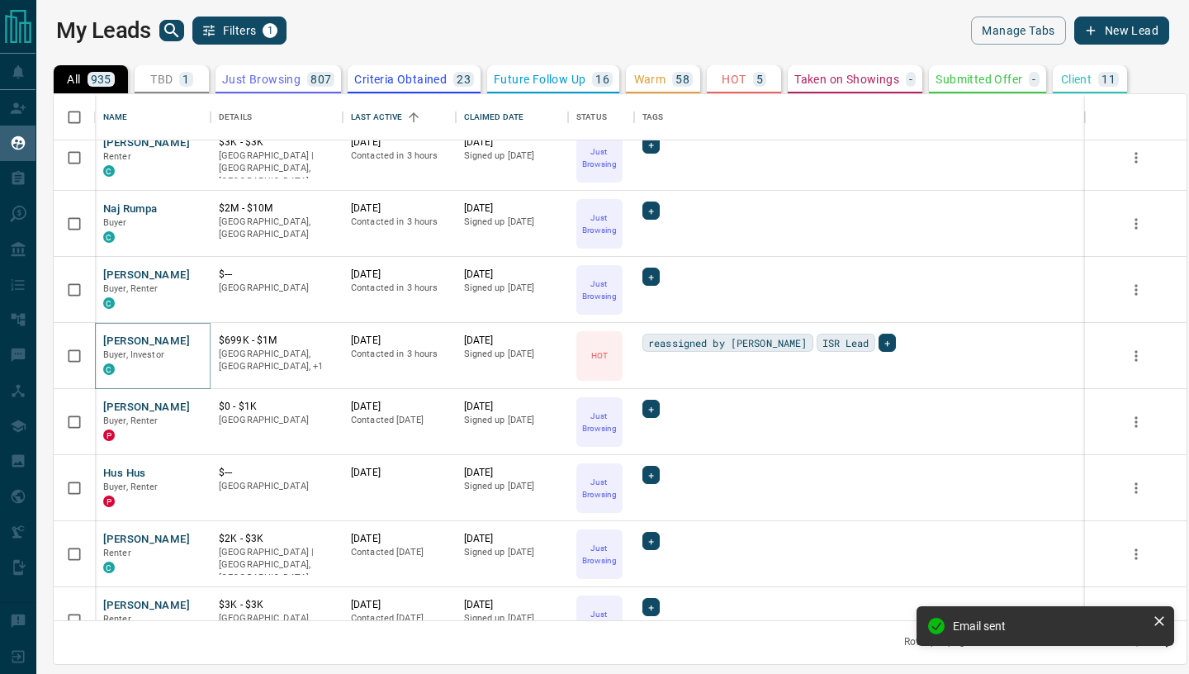
scroll to position [483, 0]
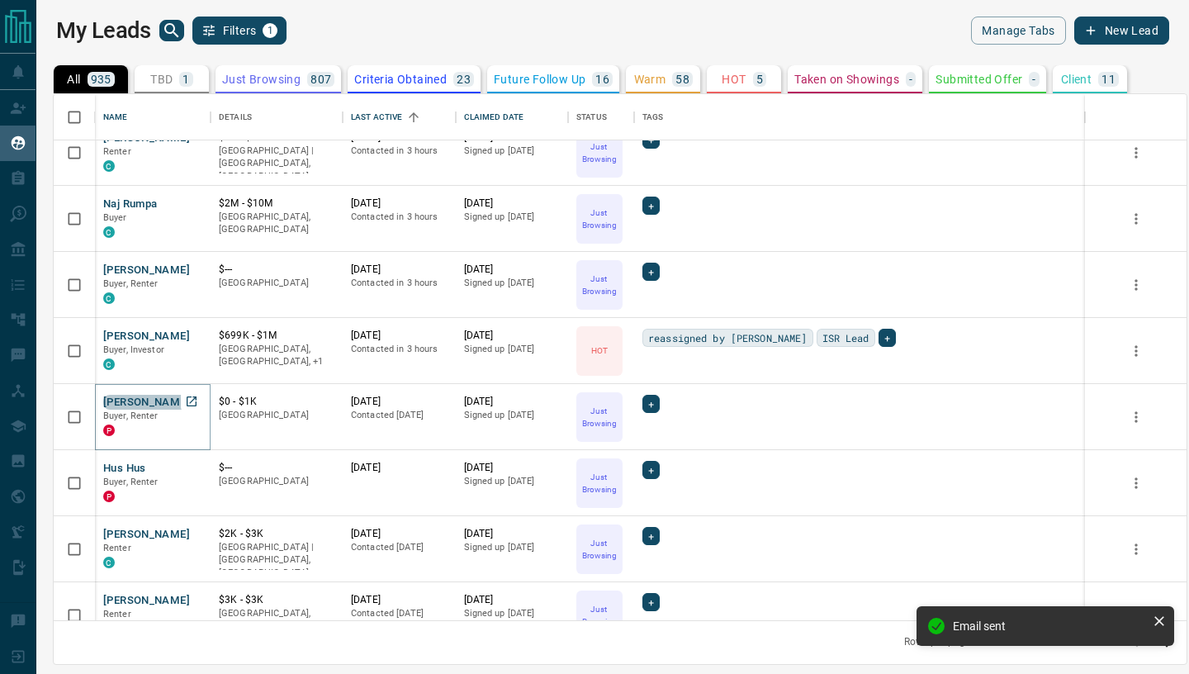
click at [175, 404] on button "[PERSON_NAME]" at bounding box center [146, 403] width 87 height 16
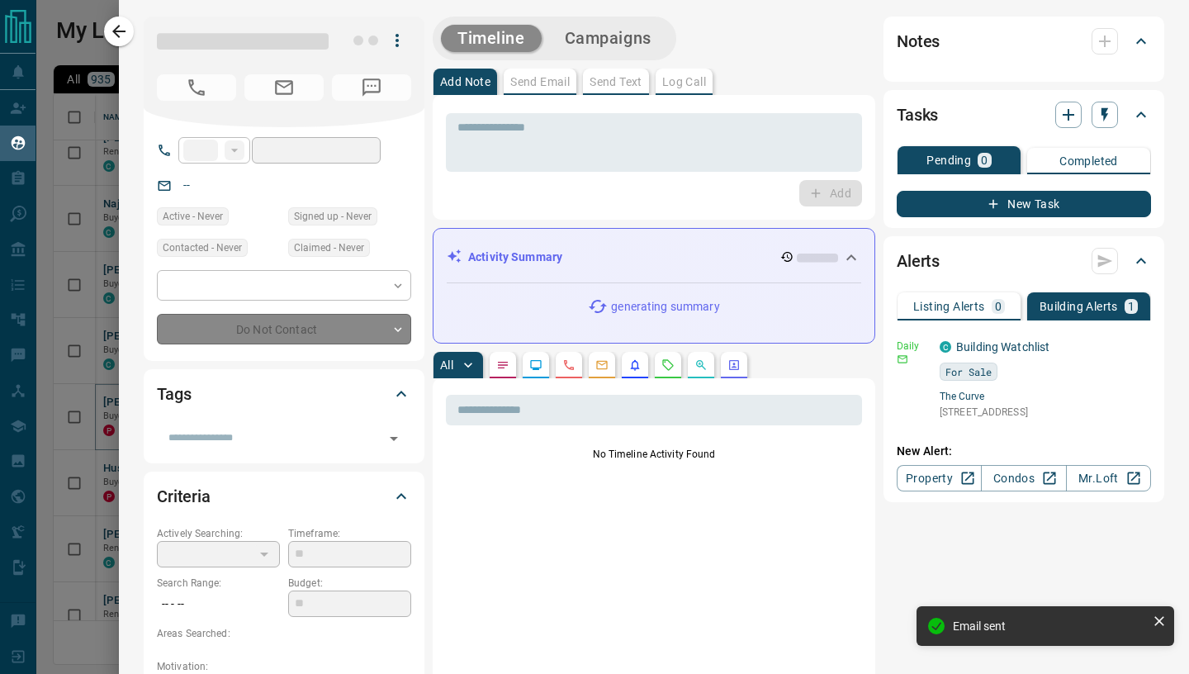
type input "***"
type input "**********"
type input "*"
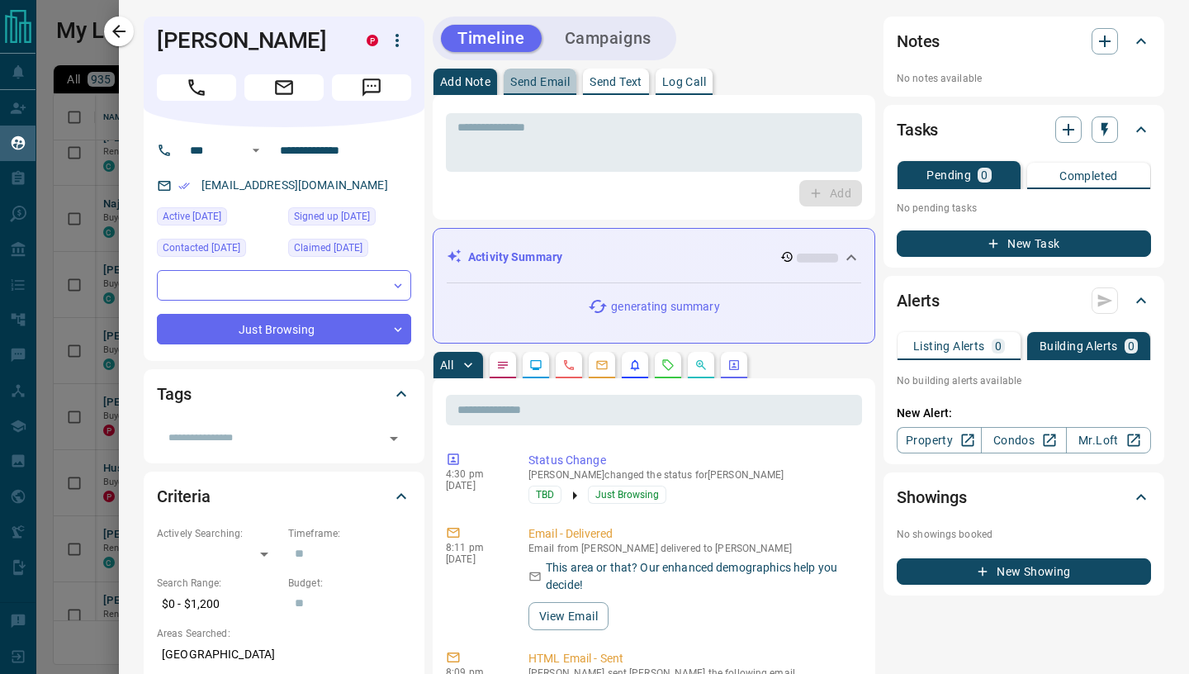
click at [547, 78] on p "Send Email" at bounding box center [539, 82] width 59 height 12
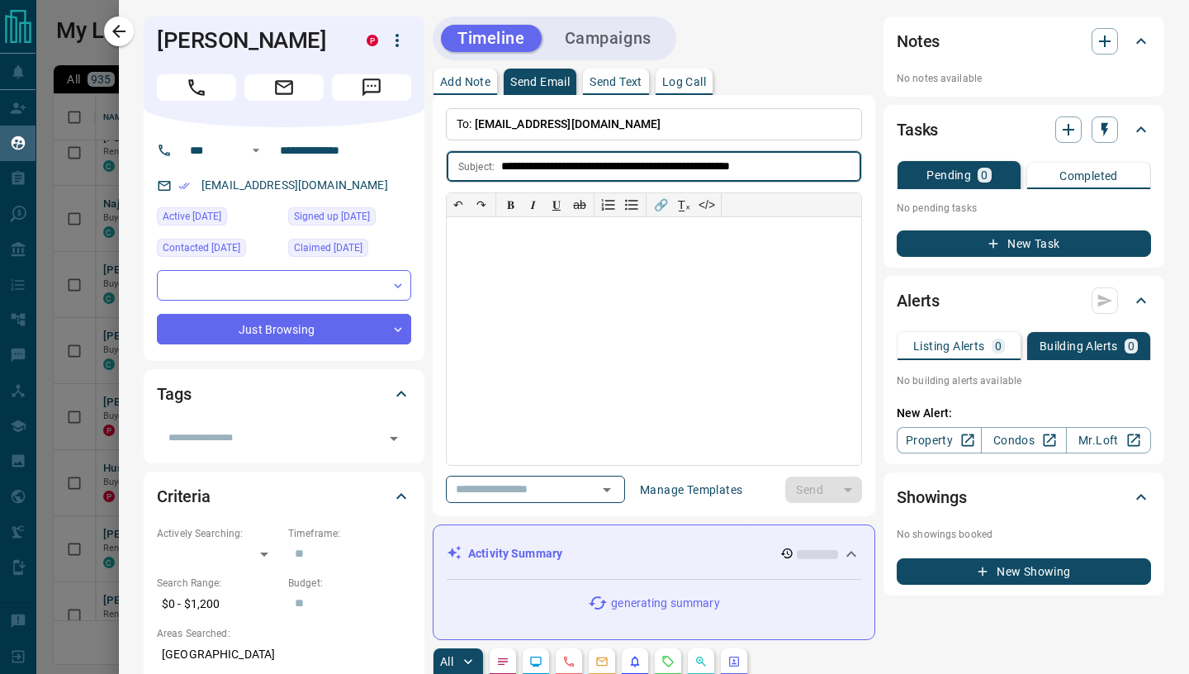
type input "**********"
click at [528, 249] on div at bounding box center [654, 341] width 414 height 248
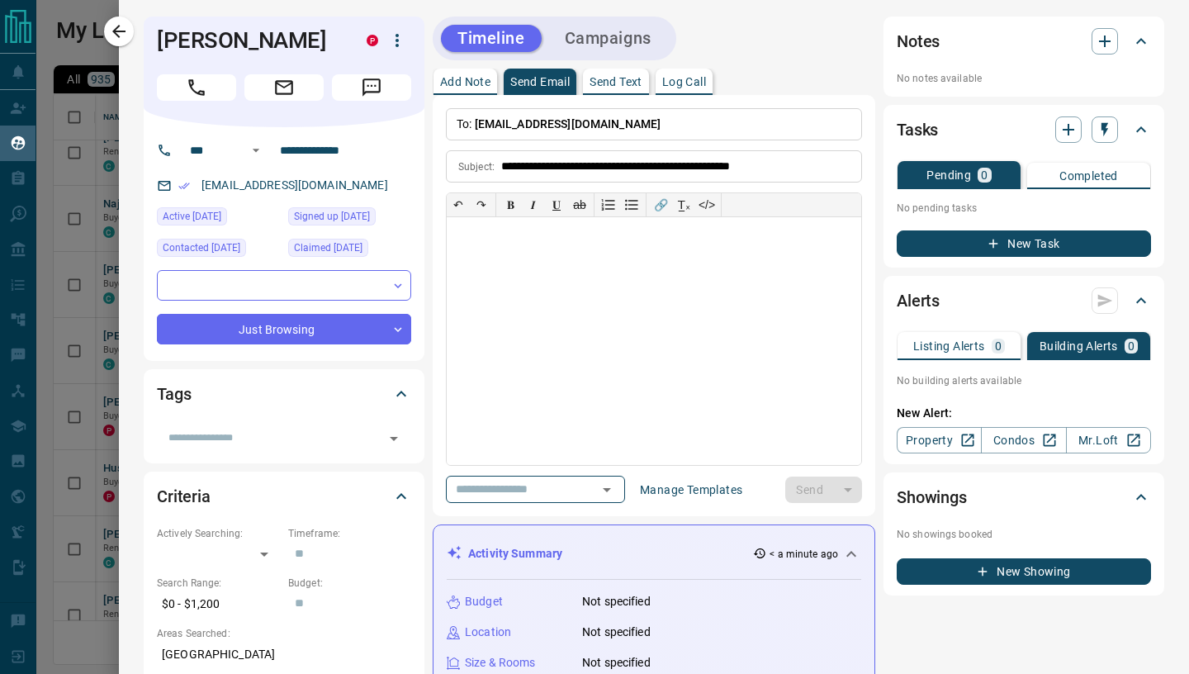
click at [494, 256] on div at bounding box center [654, 341] width 414 height 248
paste div
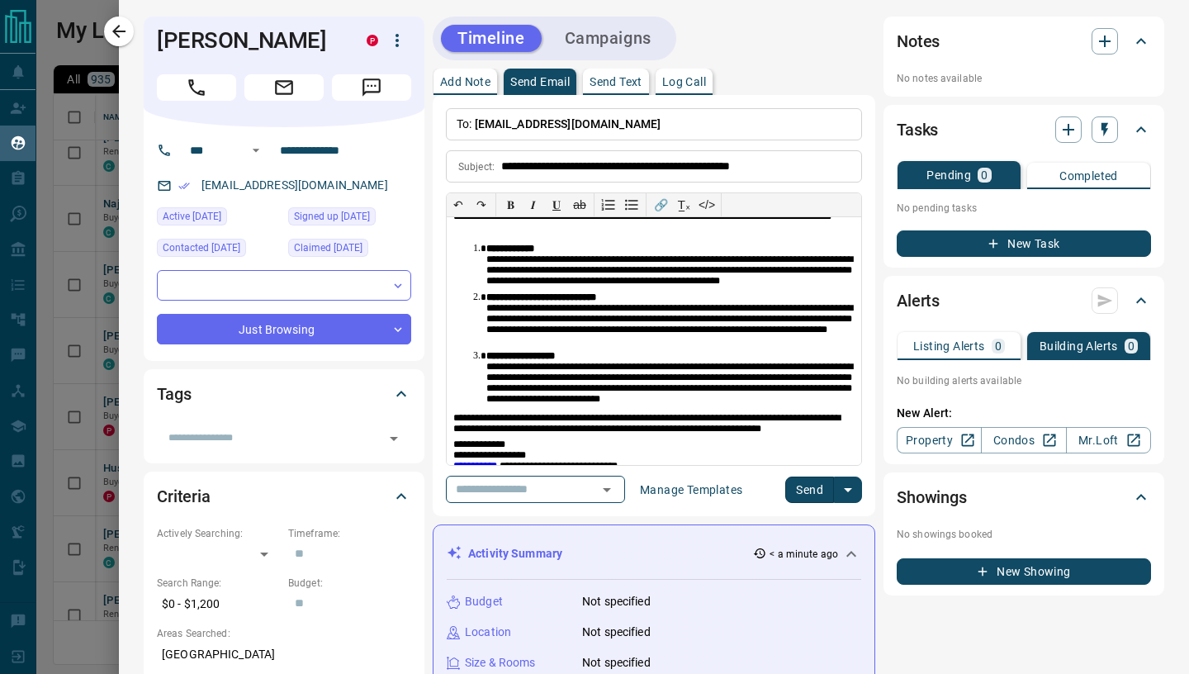
click at [811, 486] on button "Send" at bounding box center [809, 489] width 49 height 26
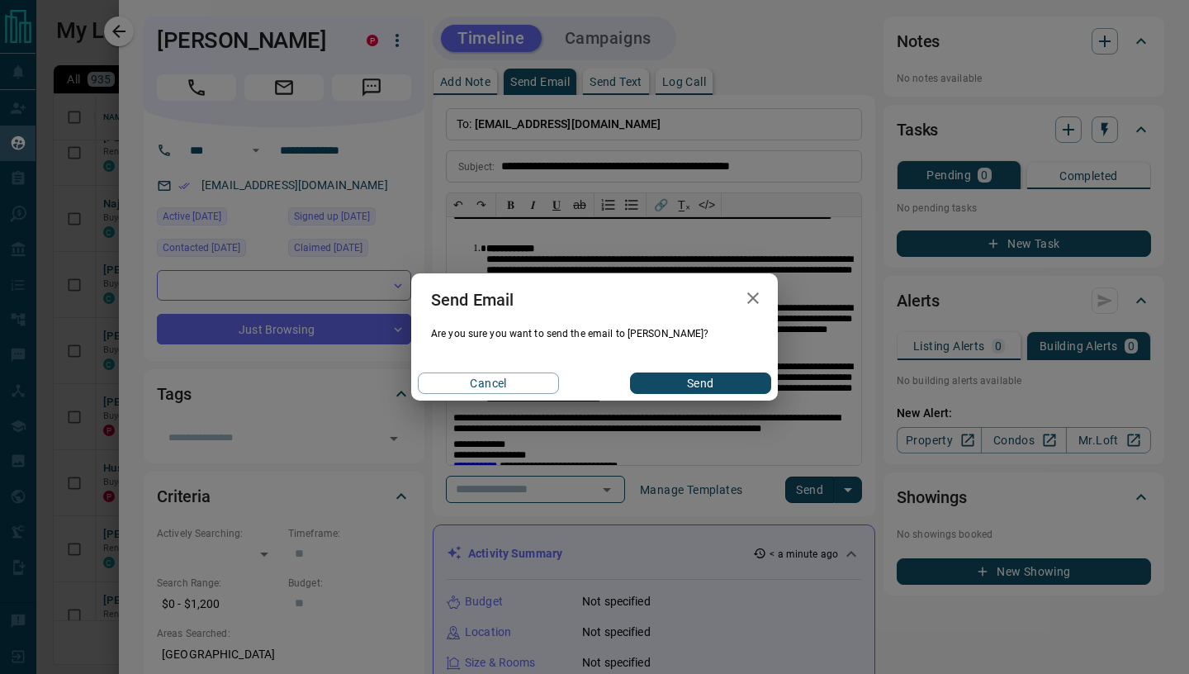
click at [678, 382] on button "Send" at bounding box center [700, 382] width 141 height 21
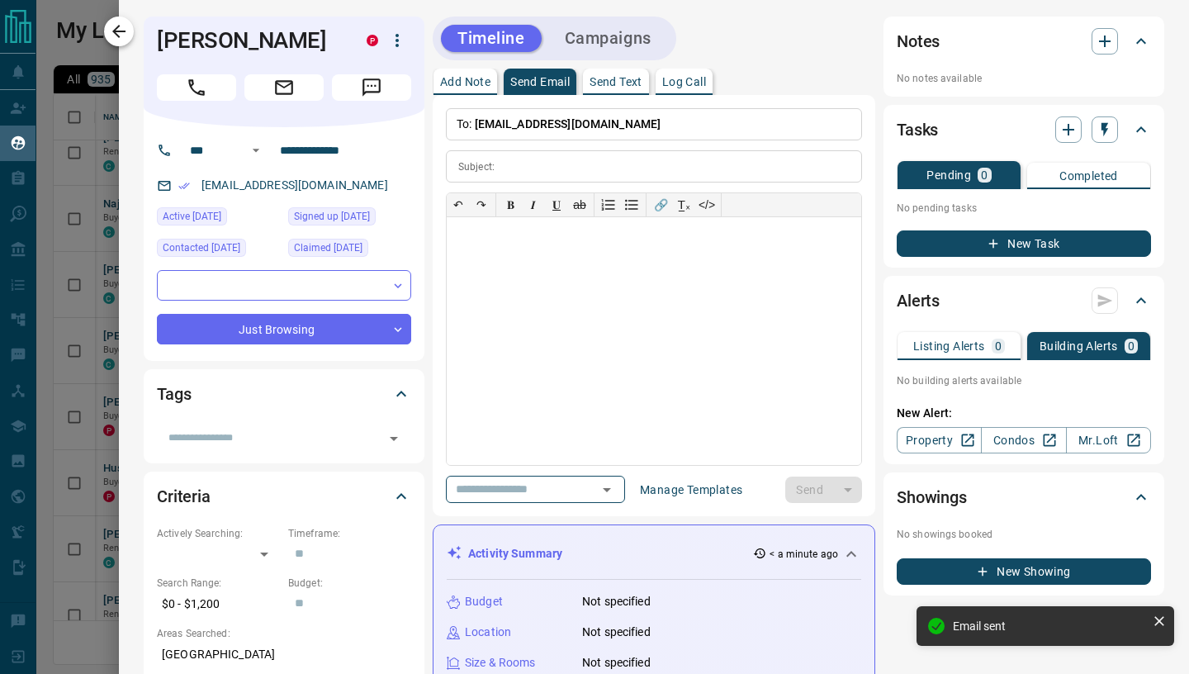
click at [124, 37] on icon "button" at bounding box center [119, 31] width 20 height 20
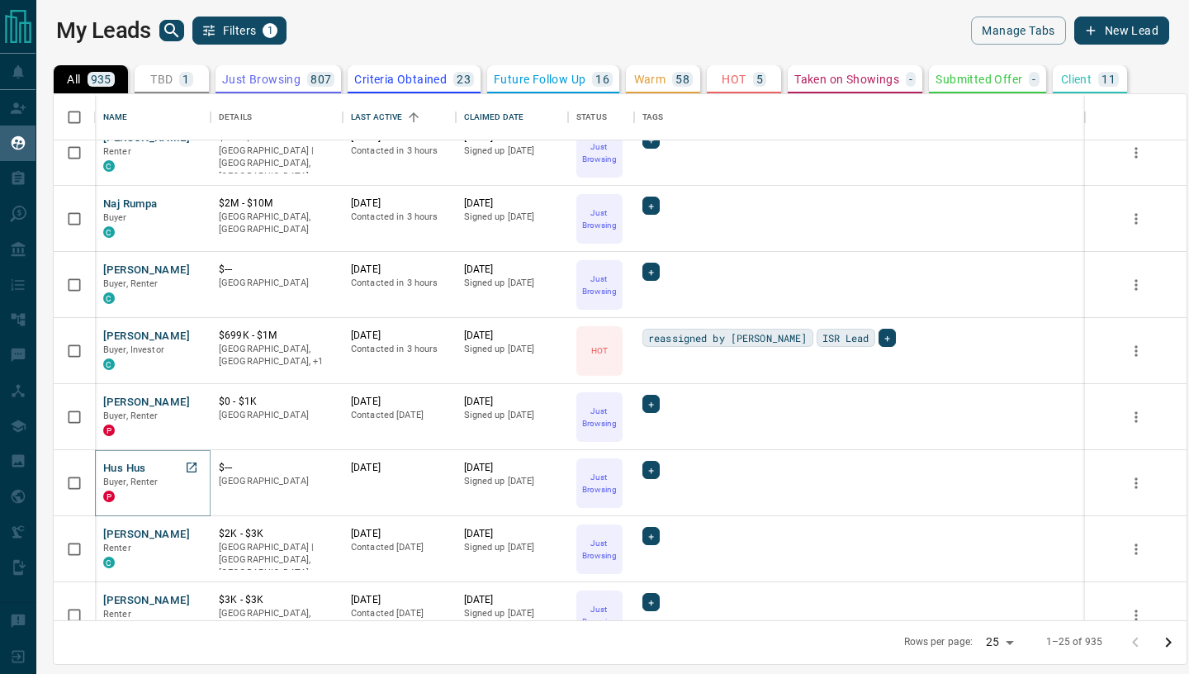
click at [142, 466] on button "Hus Hus" at bounding box center [124, 469] width 43 height 16
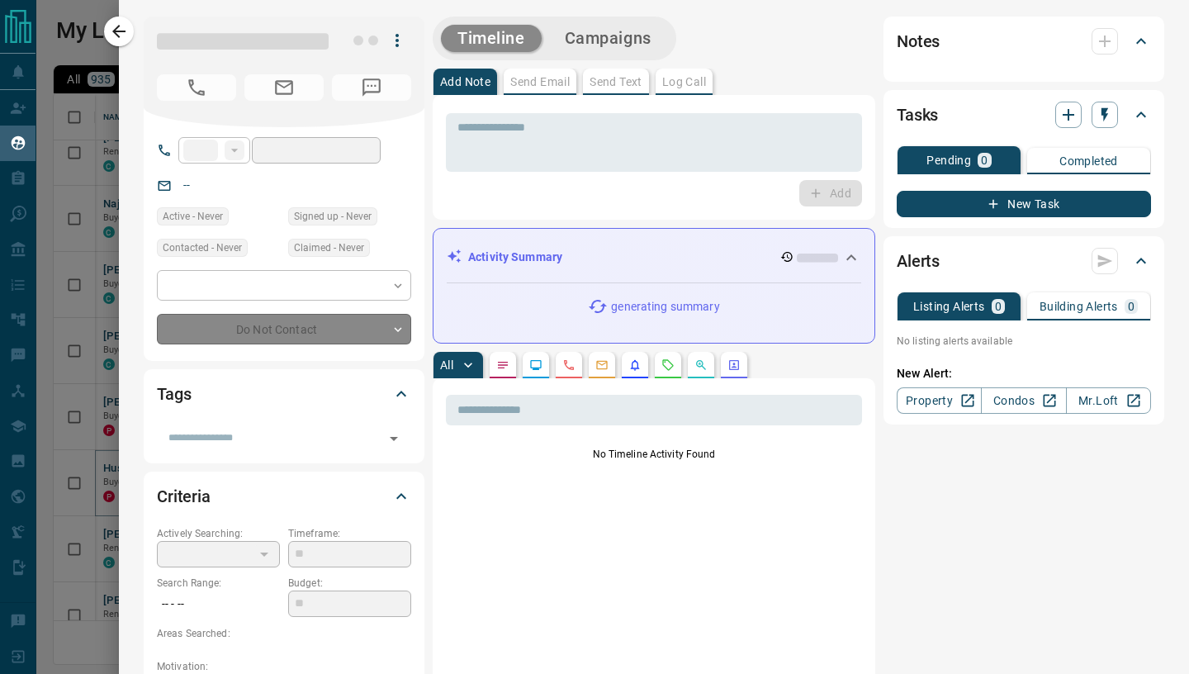
type input "**"
type input "**********"
type input "*"
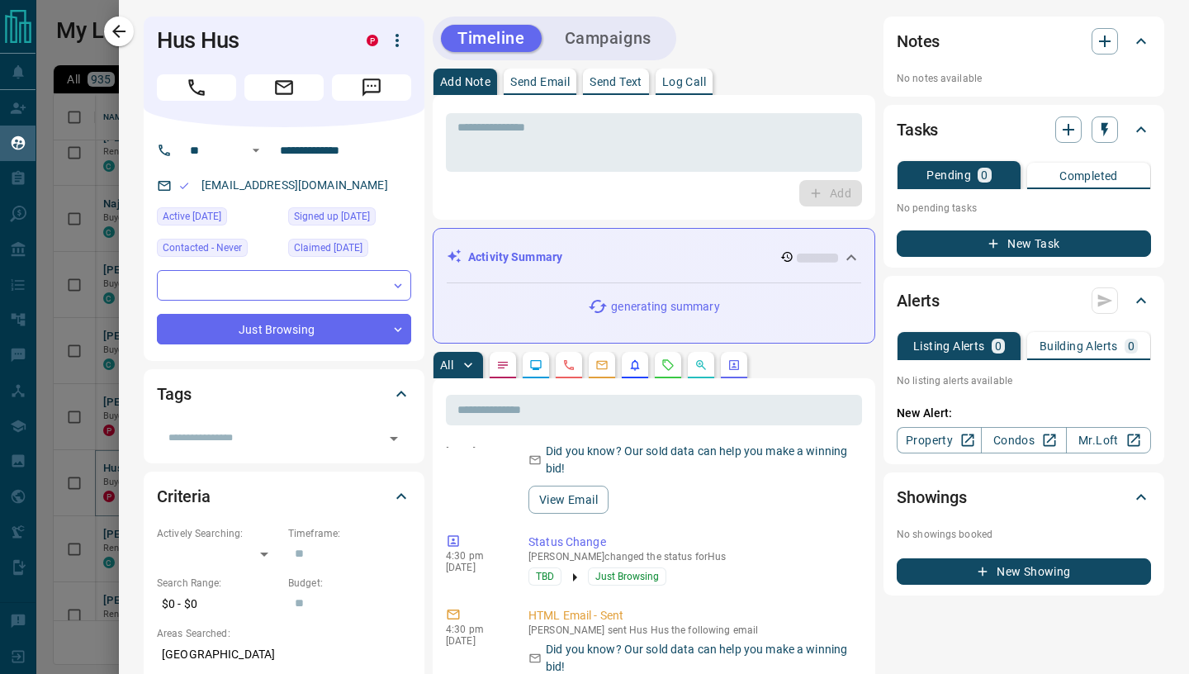
scroll to position [0, 0]
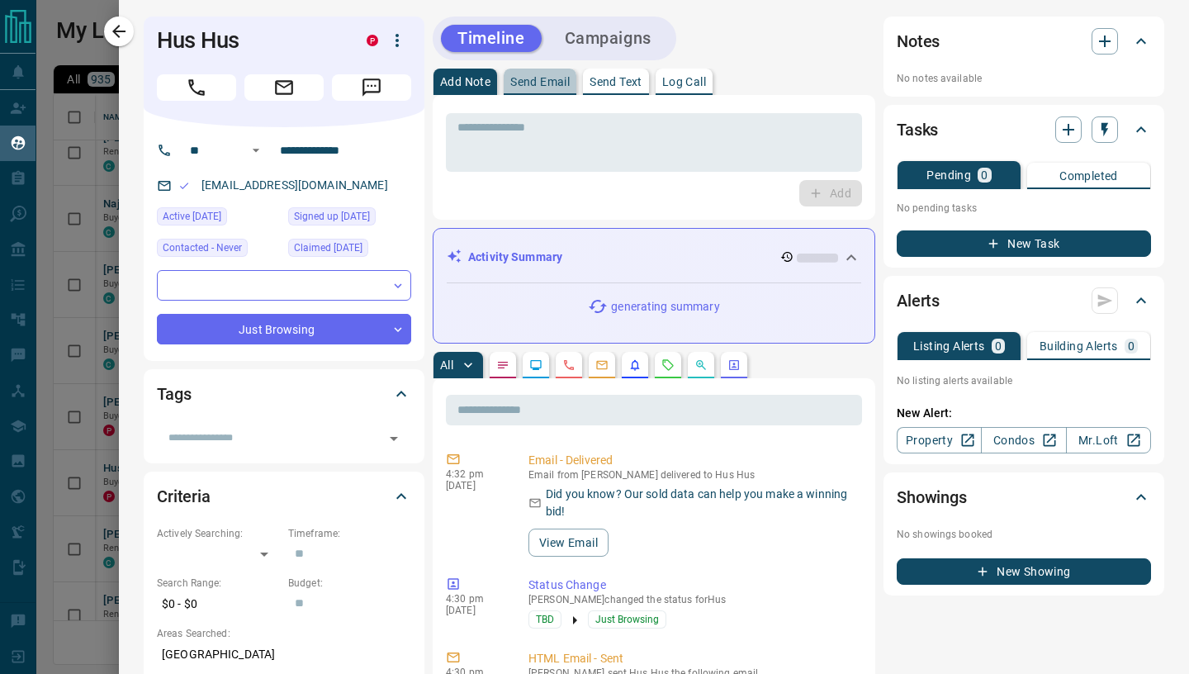
drag, startPoint x: 538, startPoint y: 81, endPoint x: 548, endPoint y: 89, distance: 13.5
click at [538, 82] on p "Send Email" at bounding box center [539, 82] width 59 height 12
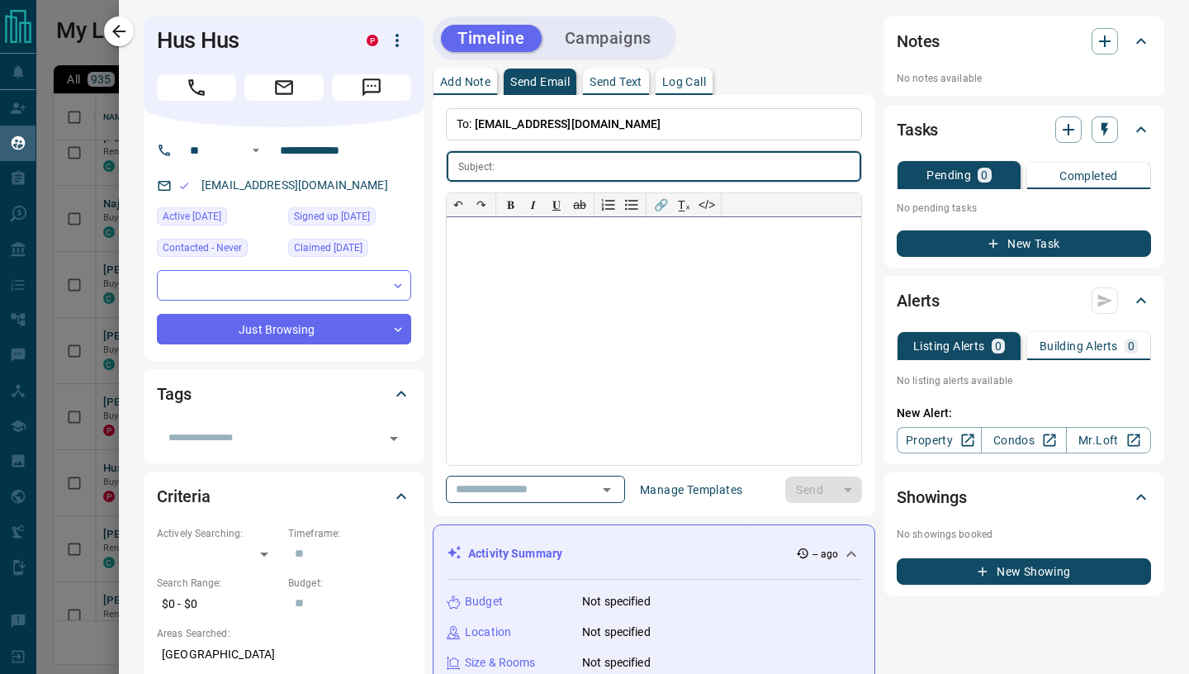
click at [533, 320] on div at bounding box center [654, 341] width 414 height 248
paste div
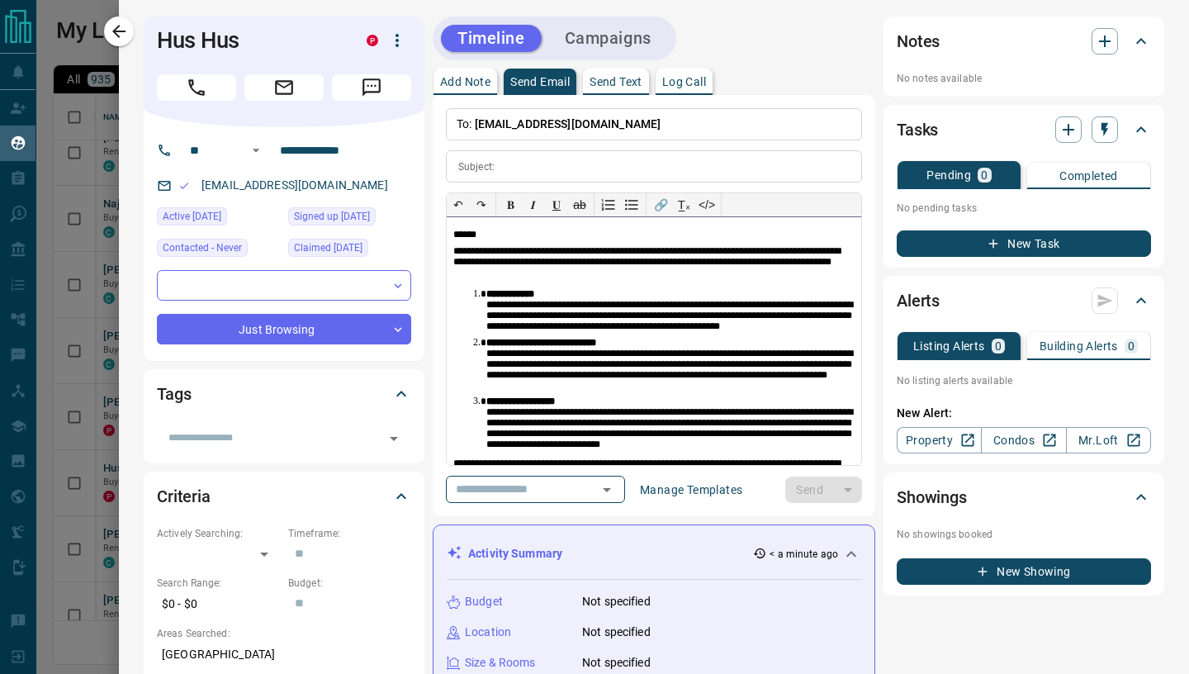
scroll to position [45, 0]
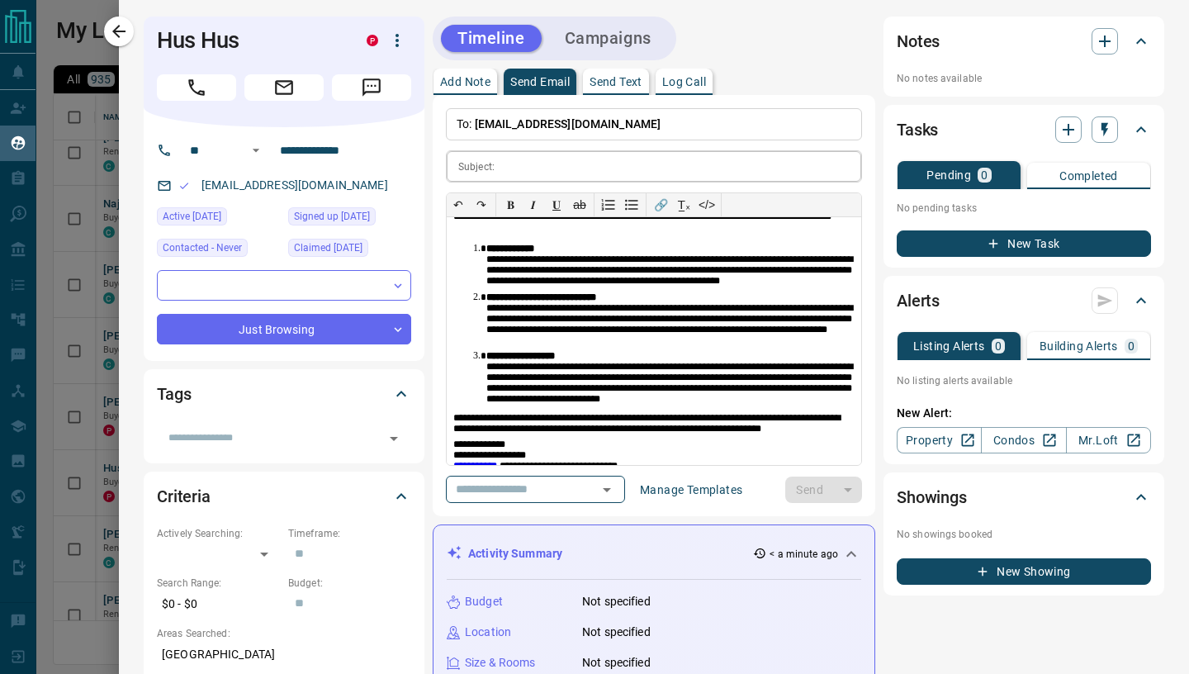
click at [528, 168] on input "text" at bounding box center [681, 166] width 360 height 31
paste input "**********"
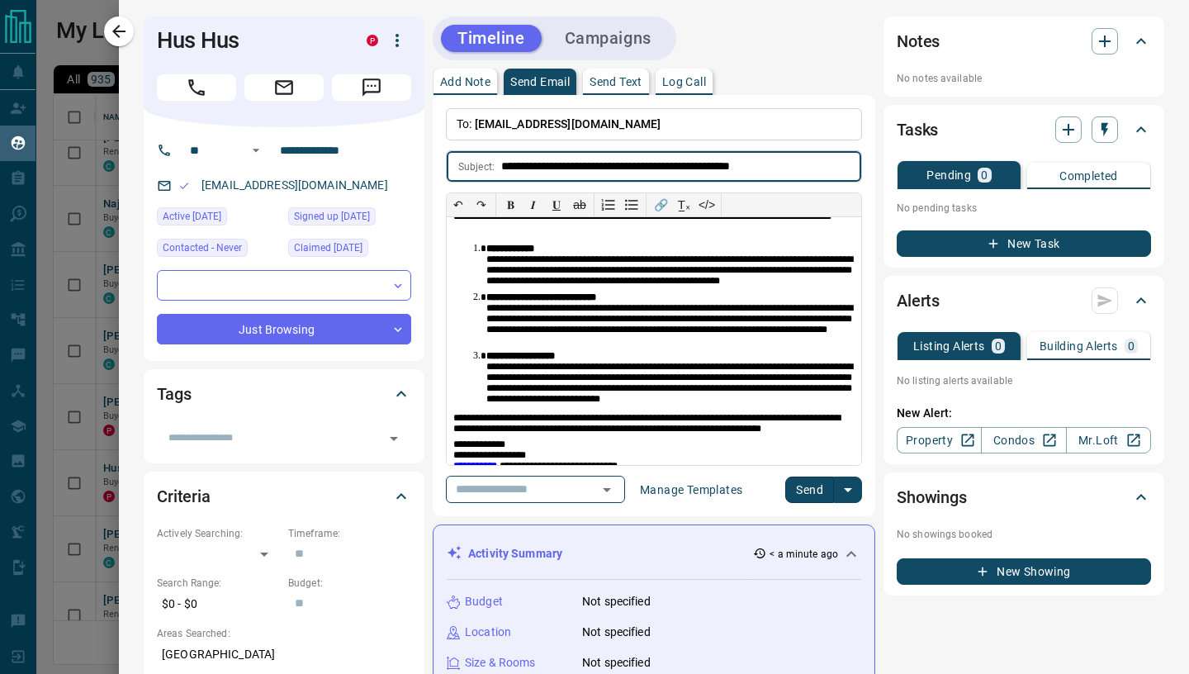
scroll to position [59, 0]
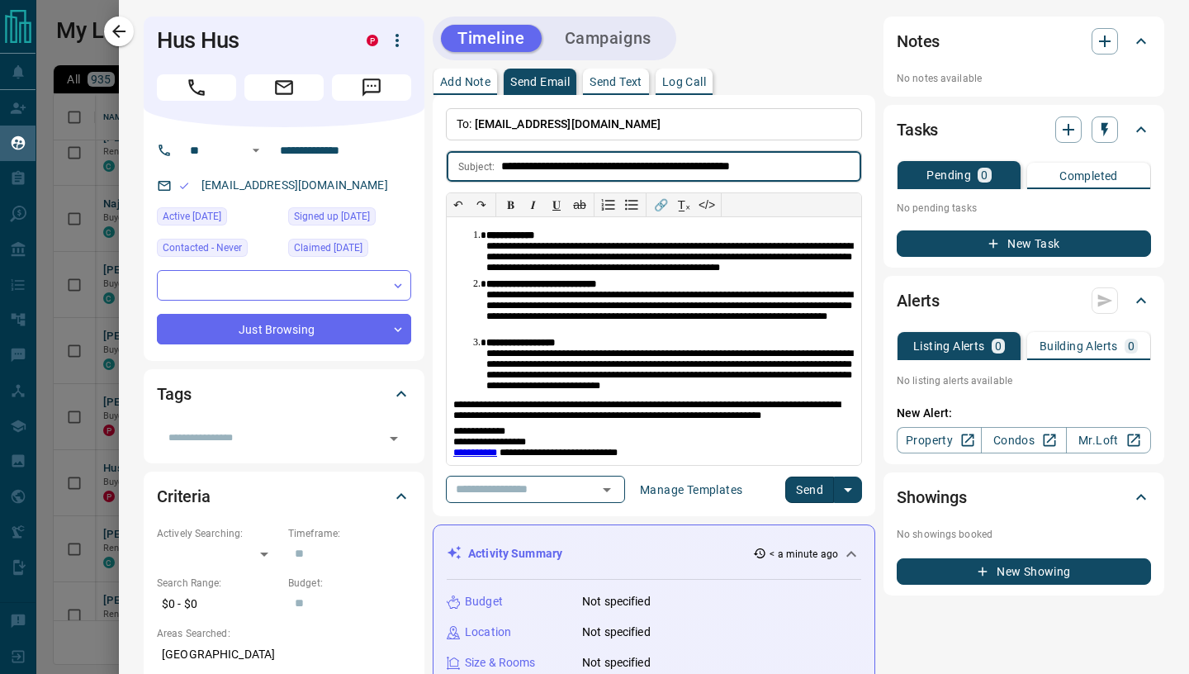
type input "**********"
click at [799, 486] on button "Send" at bounding box center [809, 489] width 49 height 26
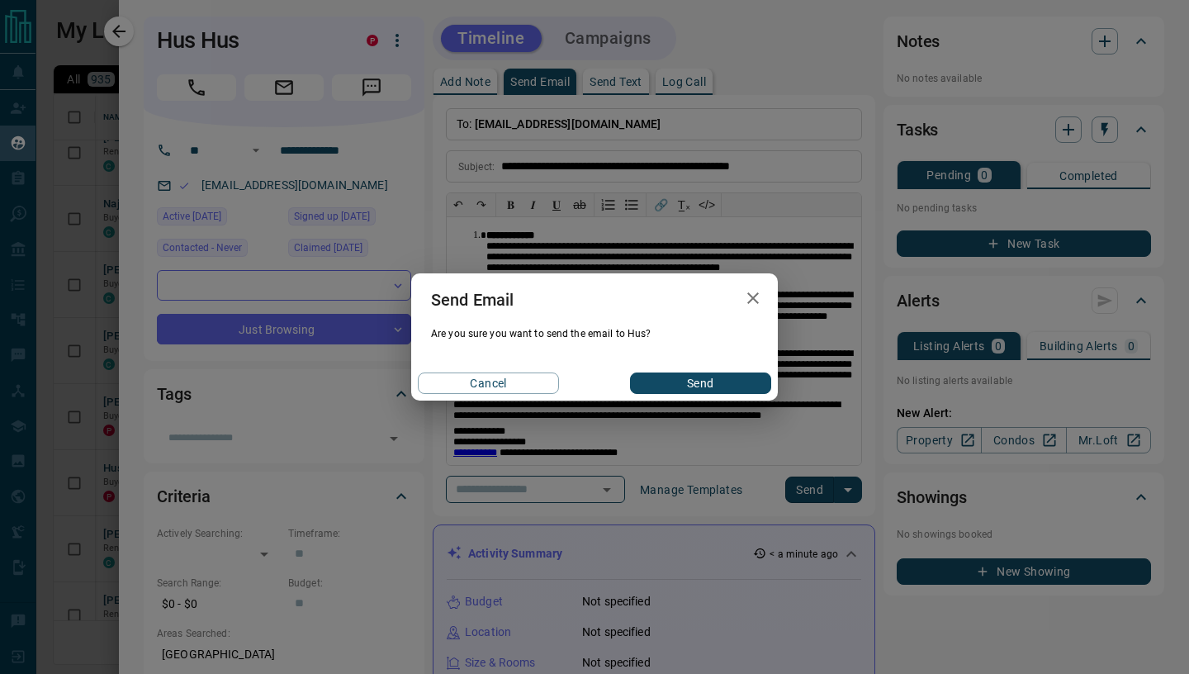
click at [692, 383] on button "Send" at bounding box center [700, 382] width 141 height 21
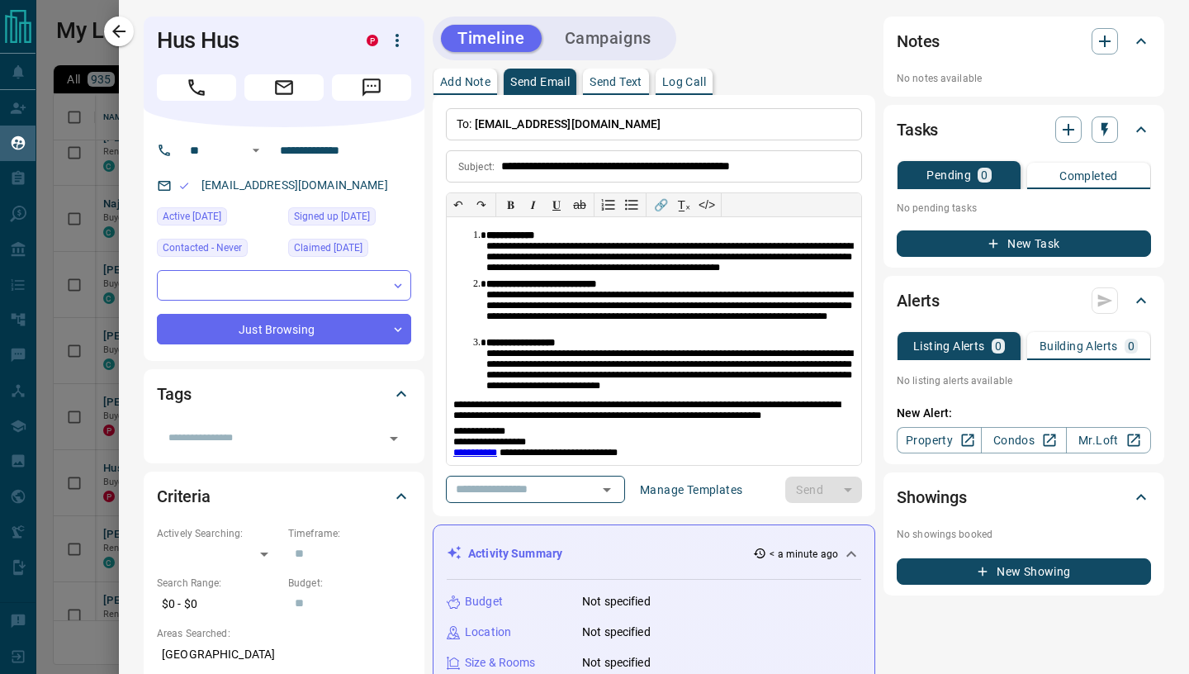
click at [126, 39] on icon "button" at bounding box center [119, 31] width 20 height 20
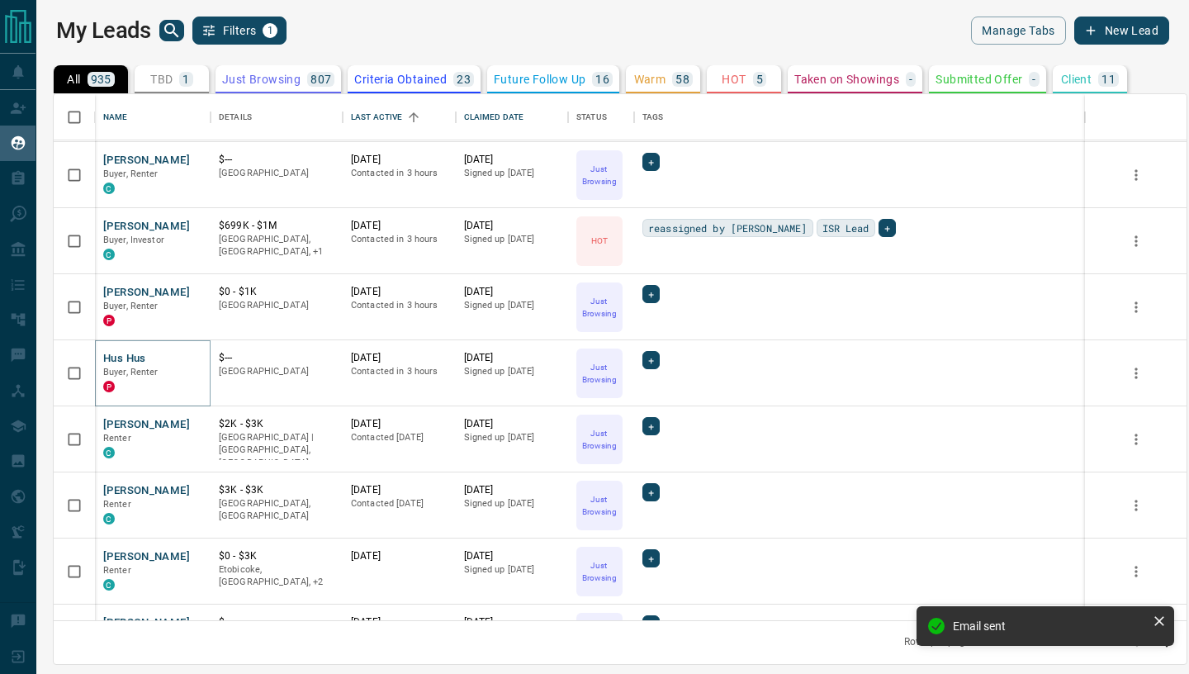
scroll to position [596, 0]
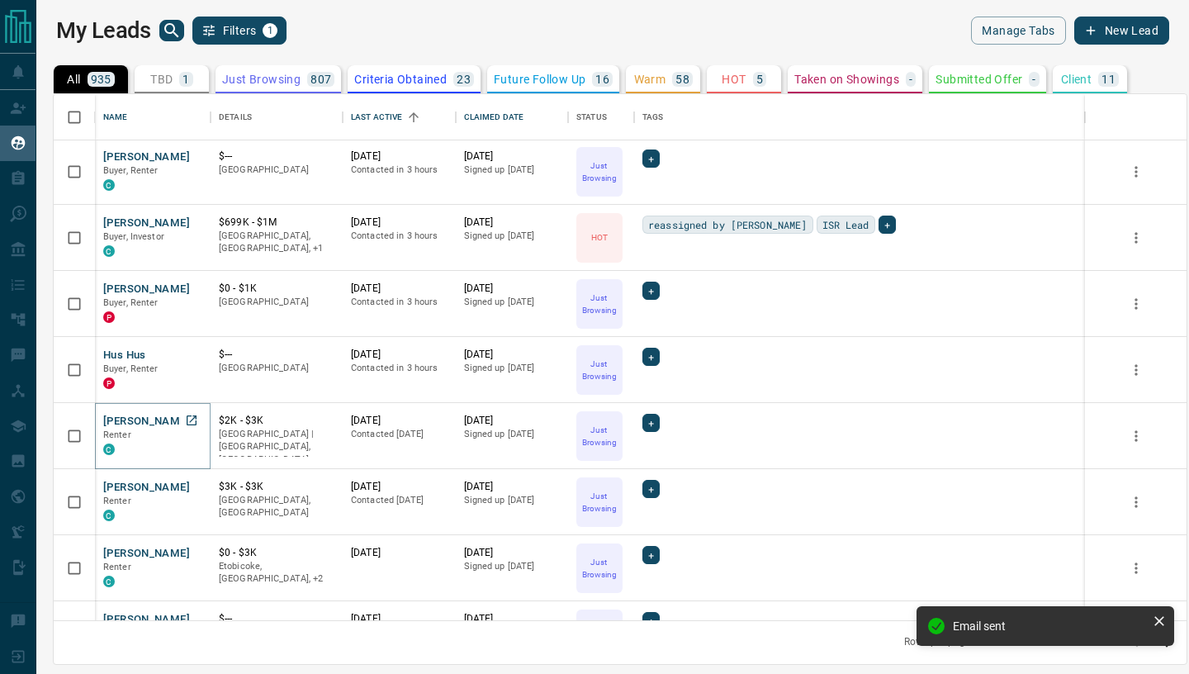
click at [113, 423] on button "[PERSON_NAME]" at bounding box center [146, 422] width 87 height 16
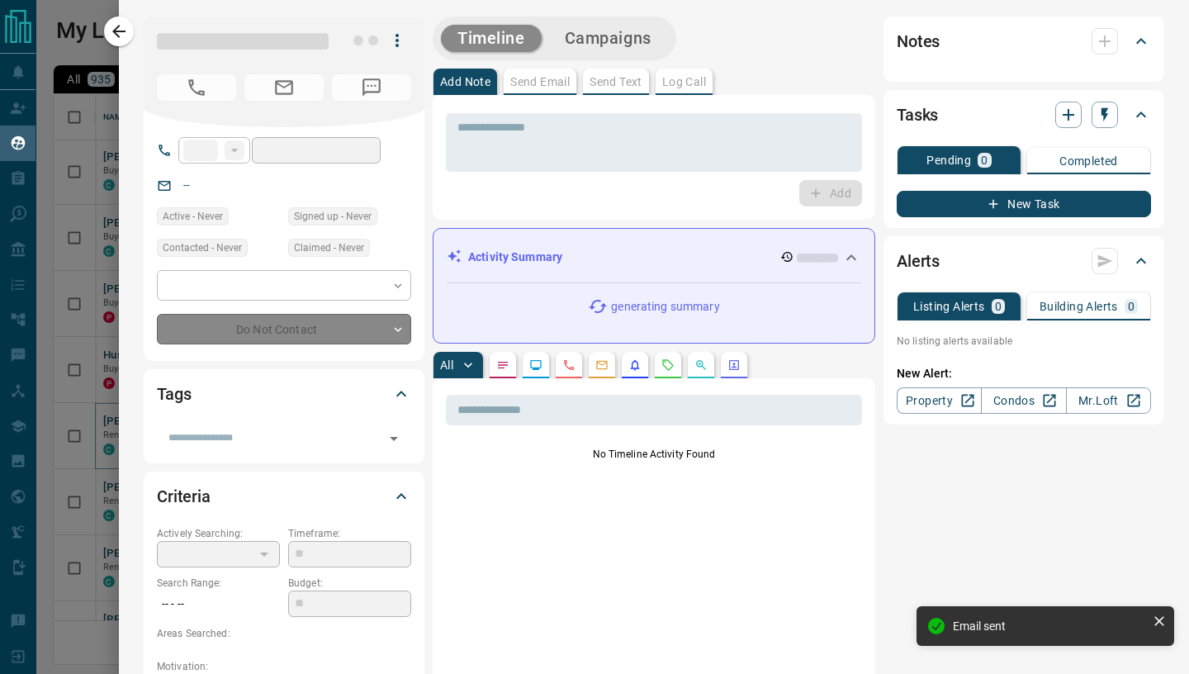
type input "***"
type input "**********"
type input "*"
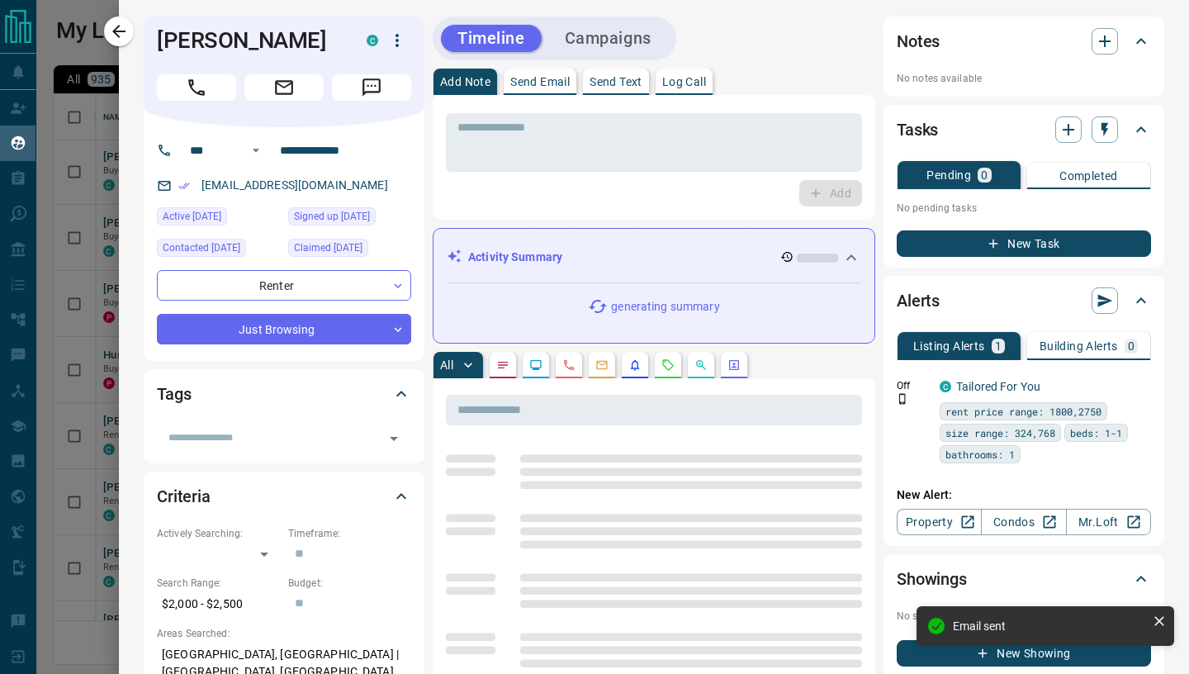
click at [539, 86] on p "Send Email" at bounding box center [539, 82] width 59 height 12
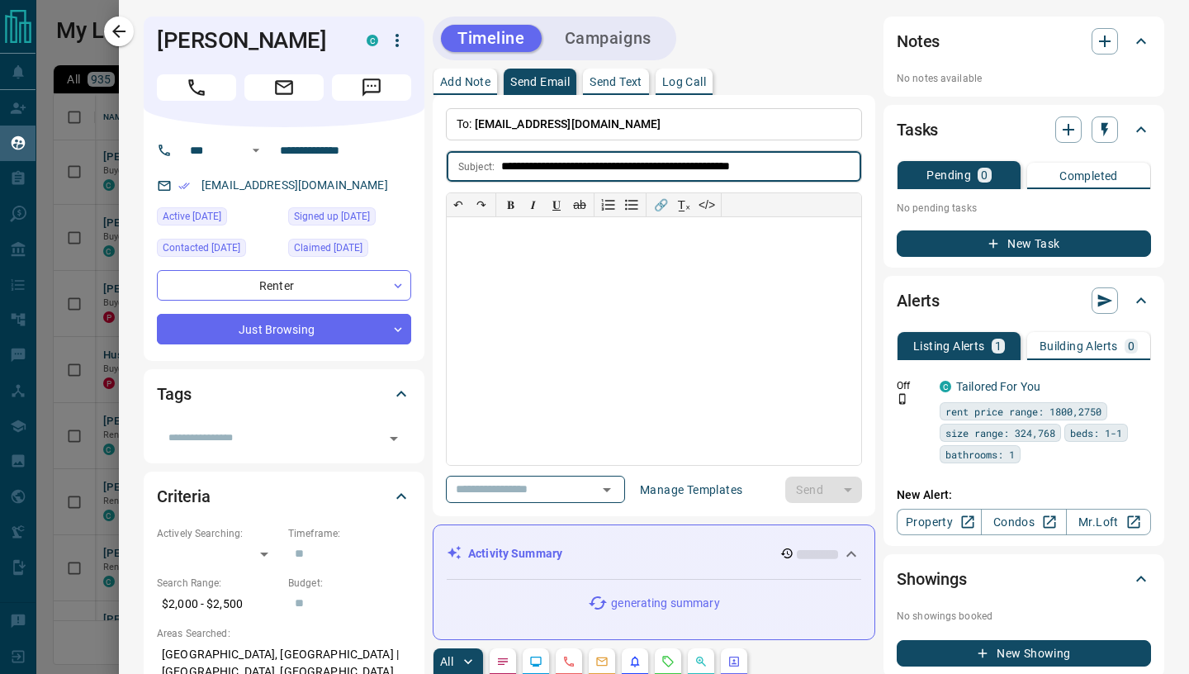
type input "**********"
click at [553, 375] on div at bounding box center [654, 341] width 414 height 248
paste div
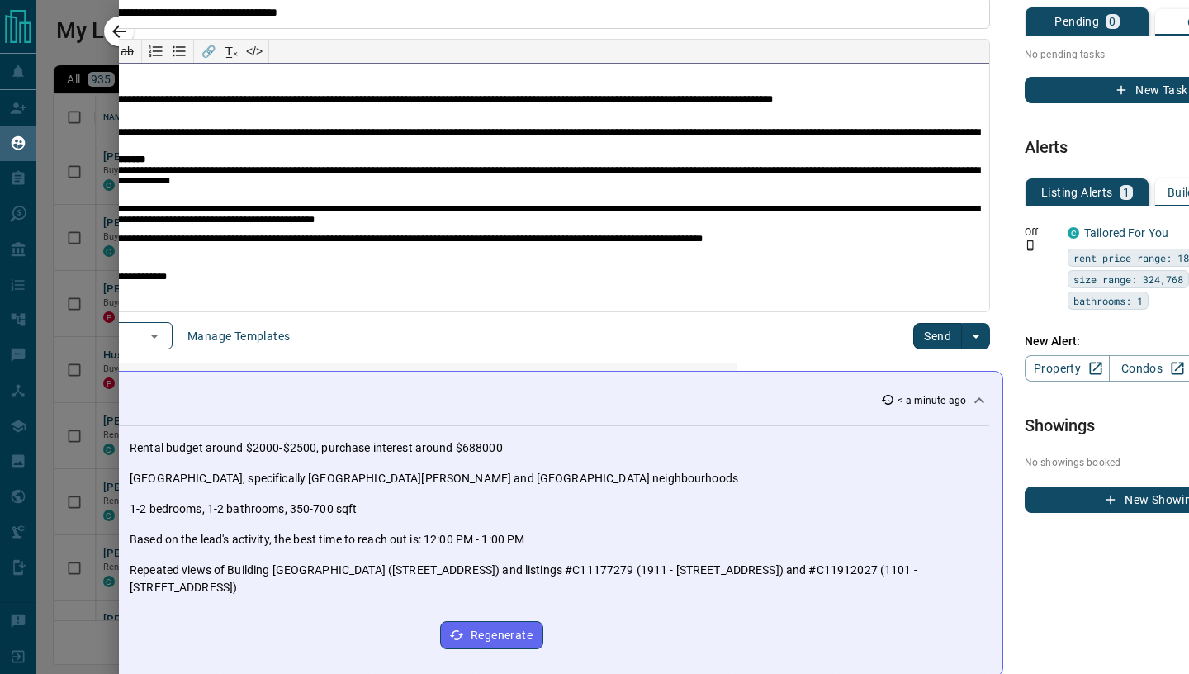
scroll to position [154, 457]
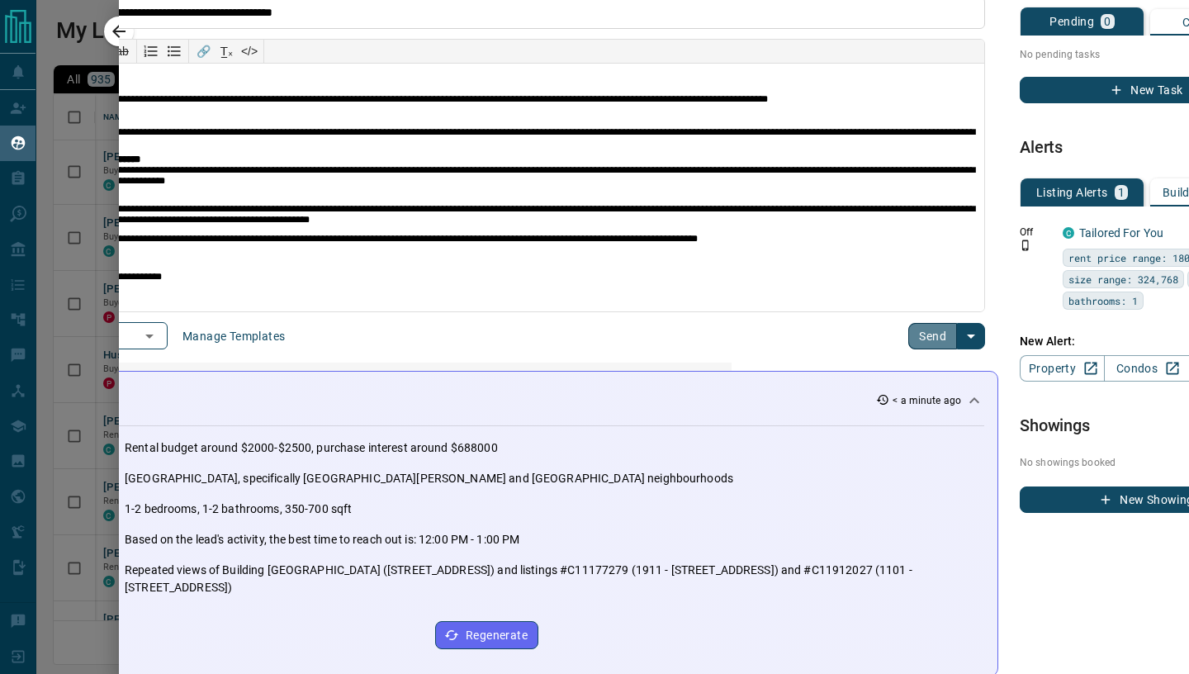
click at [914, 333] on button "Send" at bounding box center [932, 336] width 49 height 26
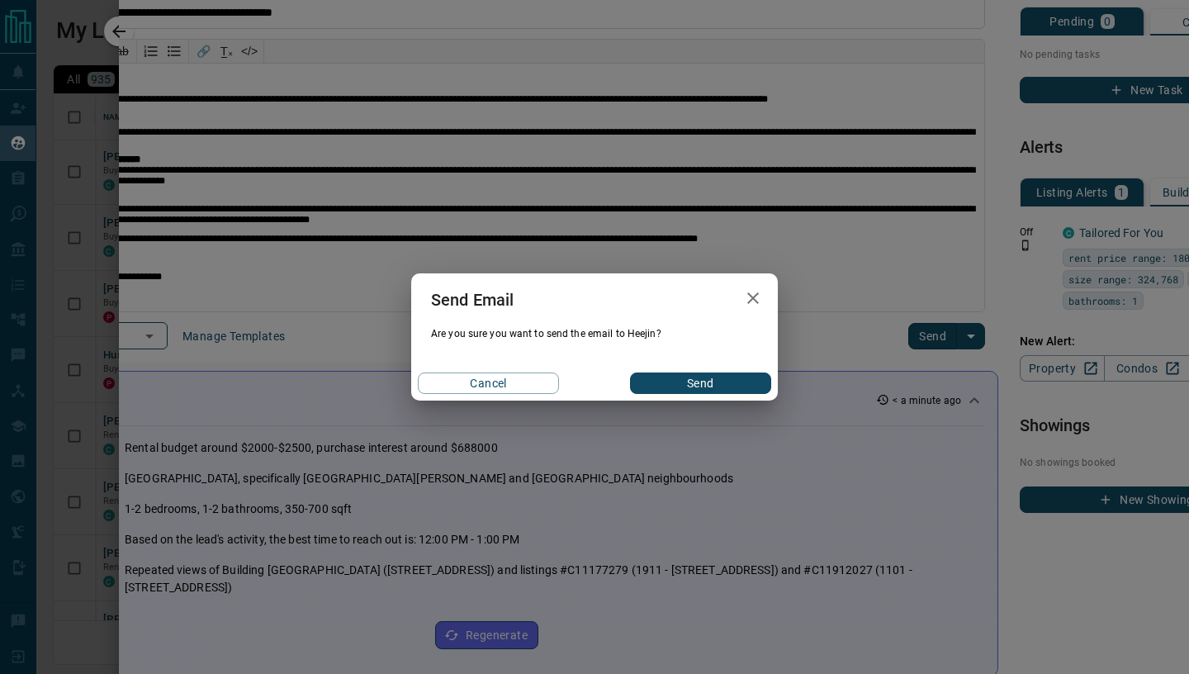
click at [681, 384] on button "Send" at bounding box center [700, 382] width 141 height 21
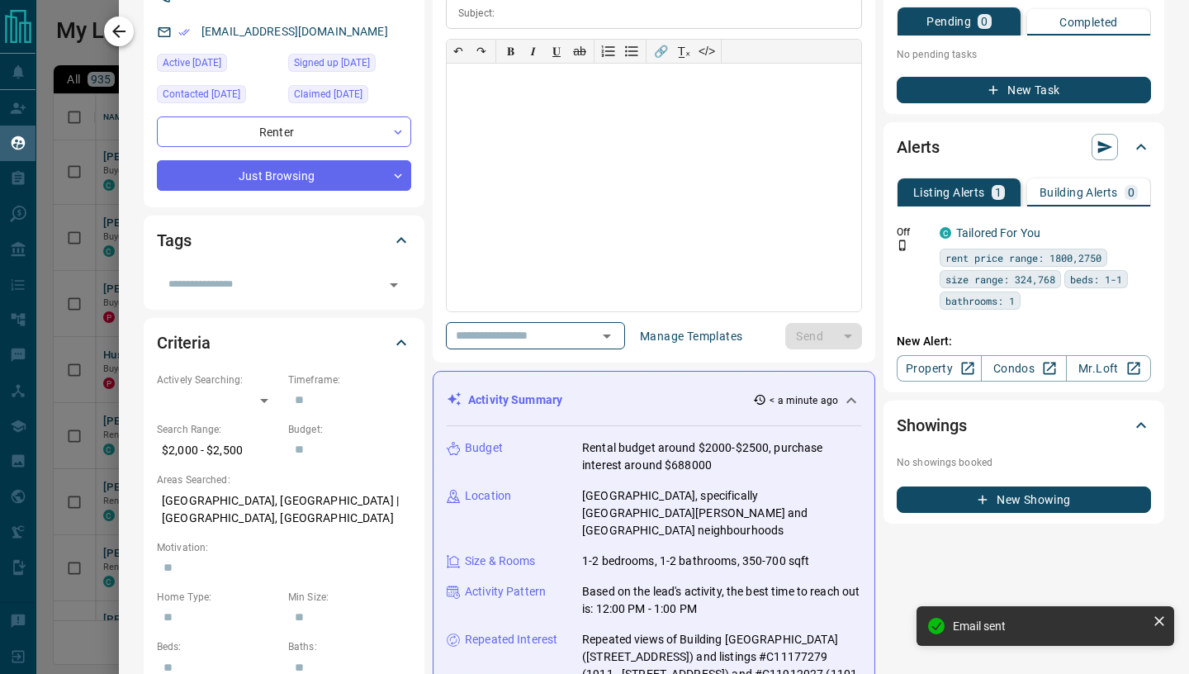
scroll to position [154, 0]
click at [120, 32] on icon "button" at bounding box center [118, 31] width 13 height 13
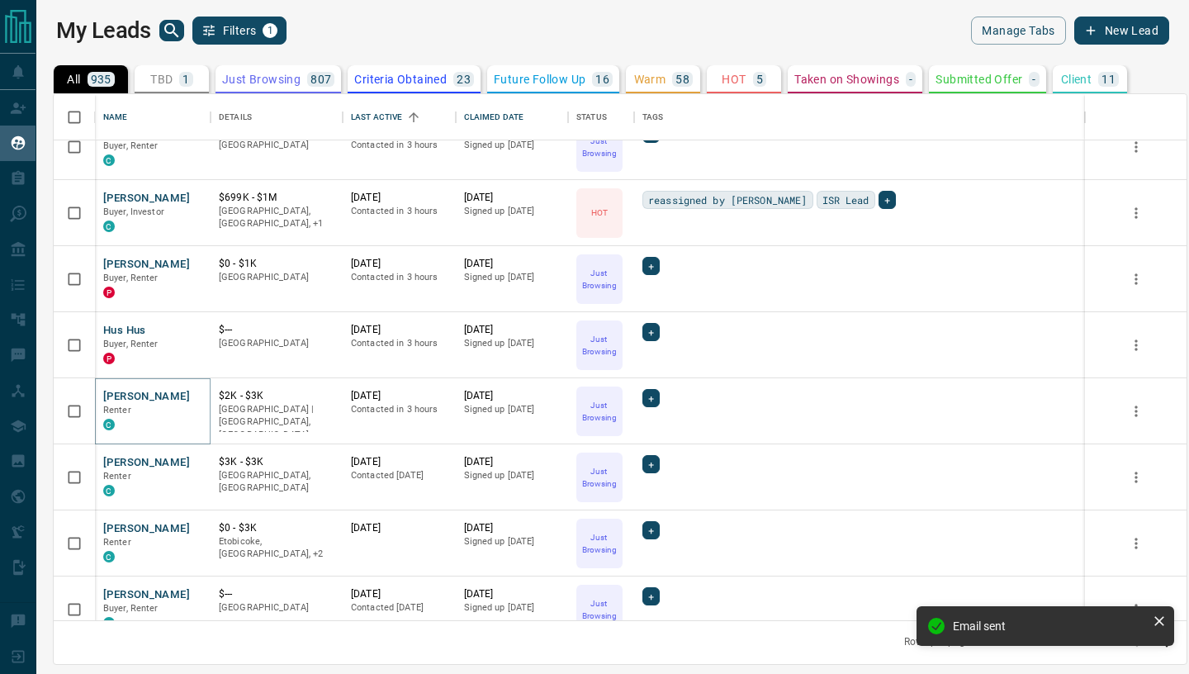
scroll to position [623, 0]
click at [132, 461] on button "[PERSON_NAME]" at bounding box center [146, 461] width 87 height 16
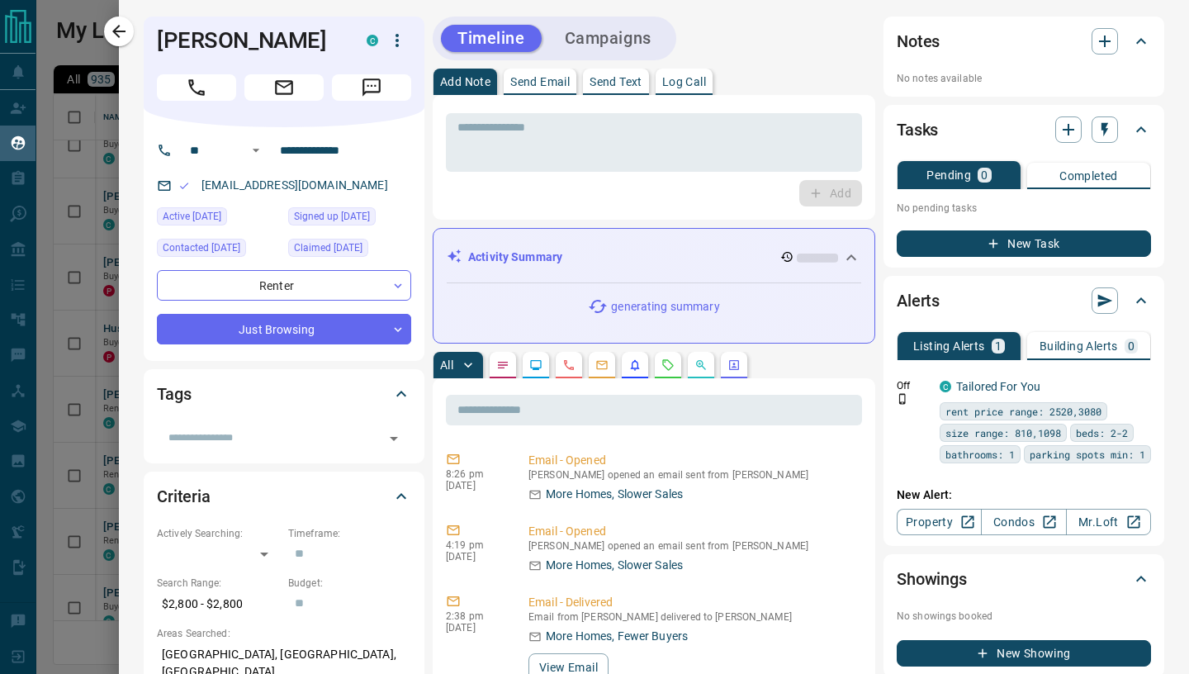
click at [546, 83] on p "Send Email" at bounding box center [539, 82] width 59 height 12
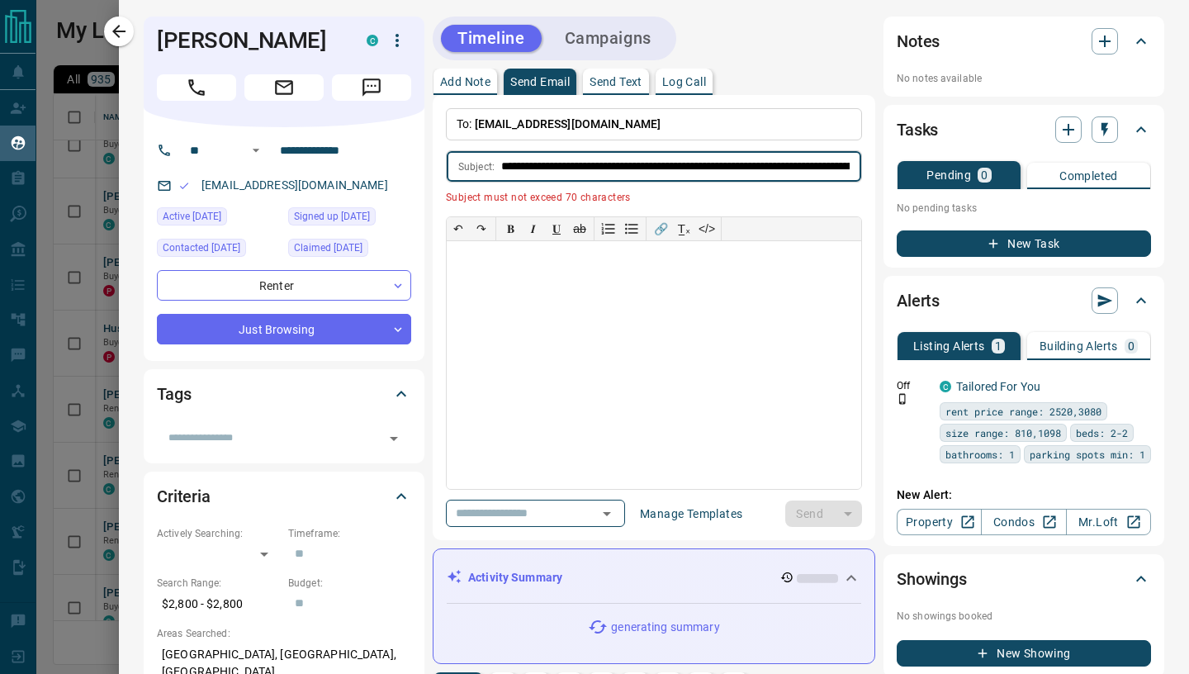
type input "**********"
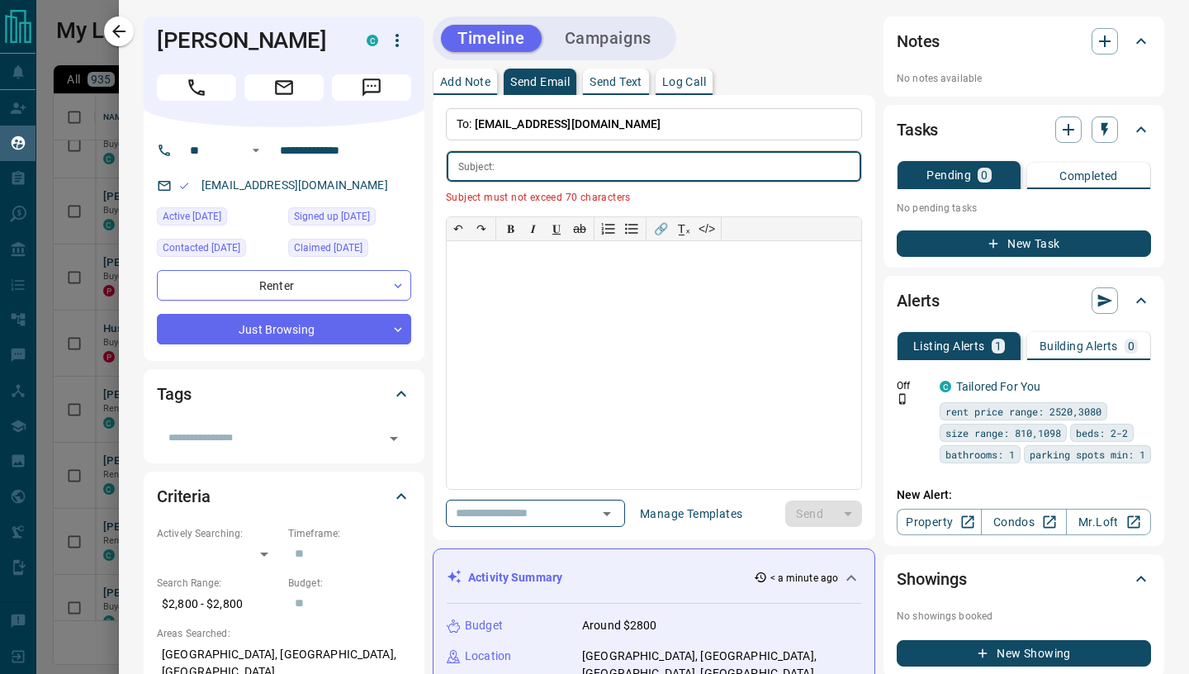
scroll to position [0, 0]
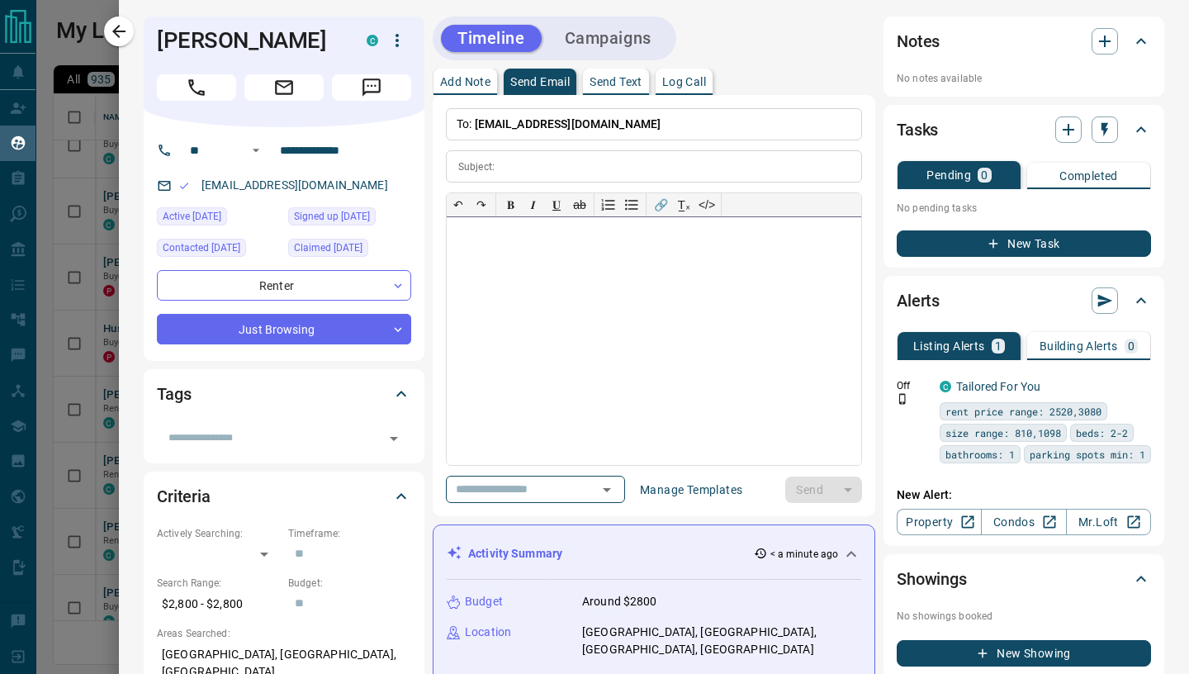
click at [552, 315] on div at bounding box center [654, 341] width 414 height 248
paste div
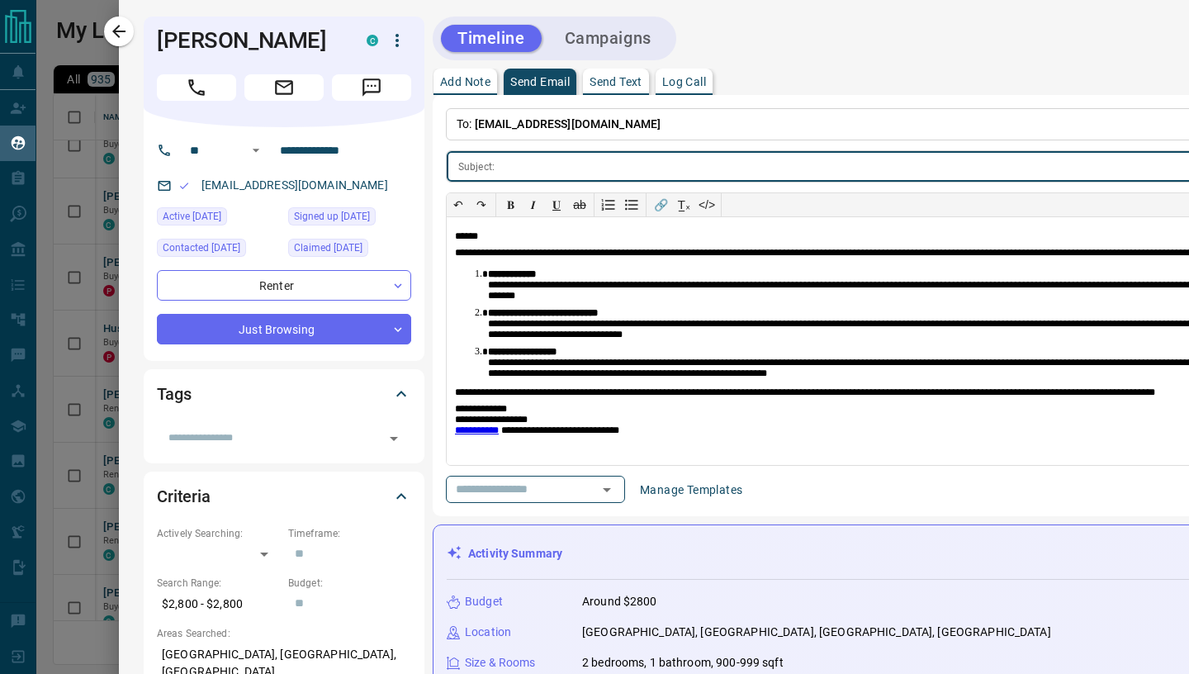
click at [522, 173] on input "text" at bounding box center [971, 166] width 940 height 31
paste input "**********"
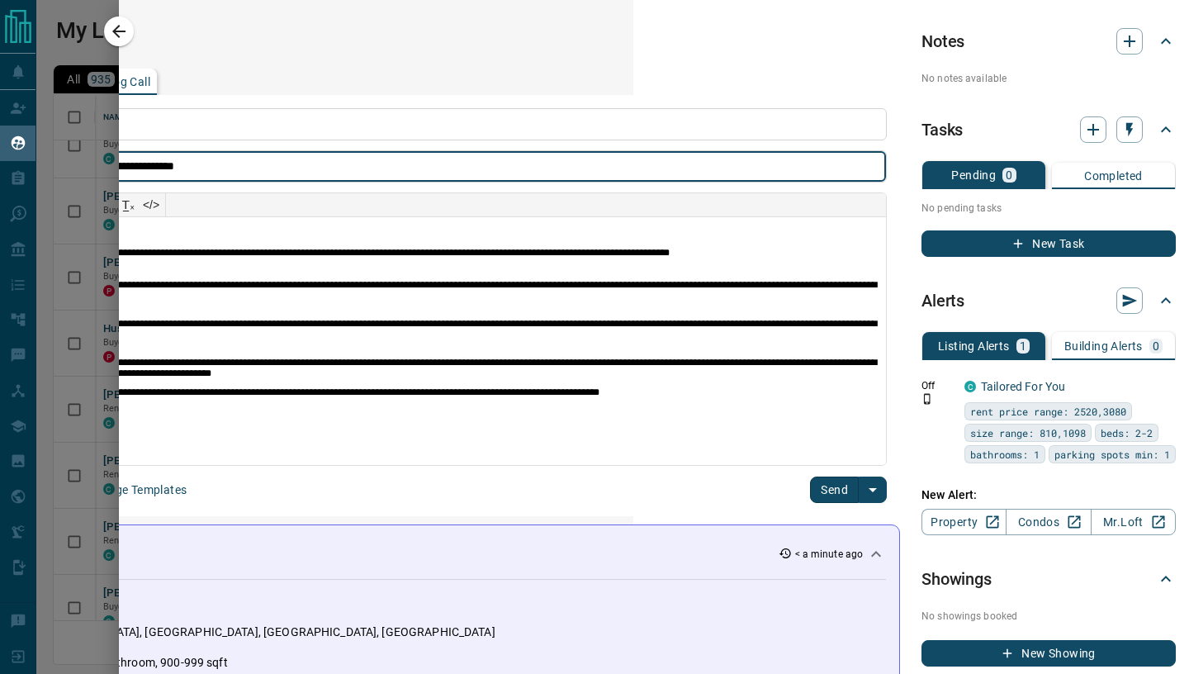
type input "**********"
click at [846, 482] on button "Send" at bounding box center [834, 489] width 49 height 26
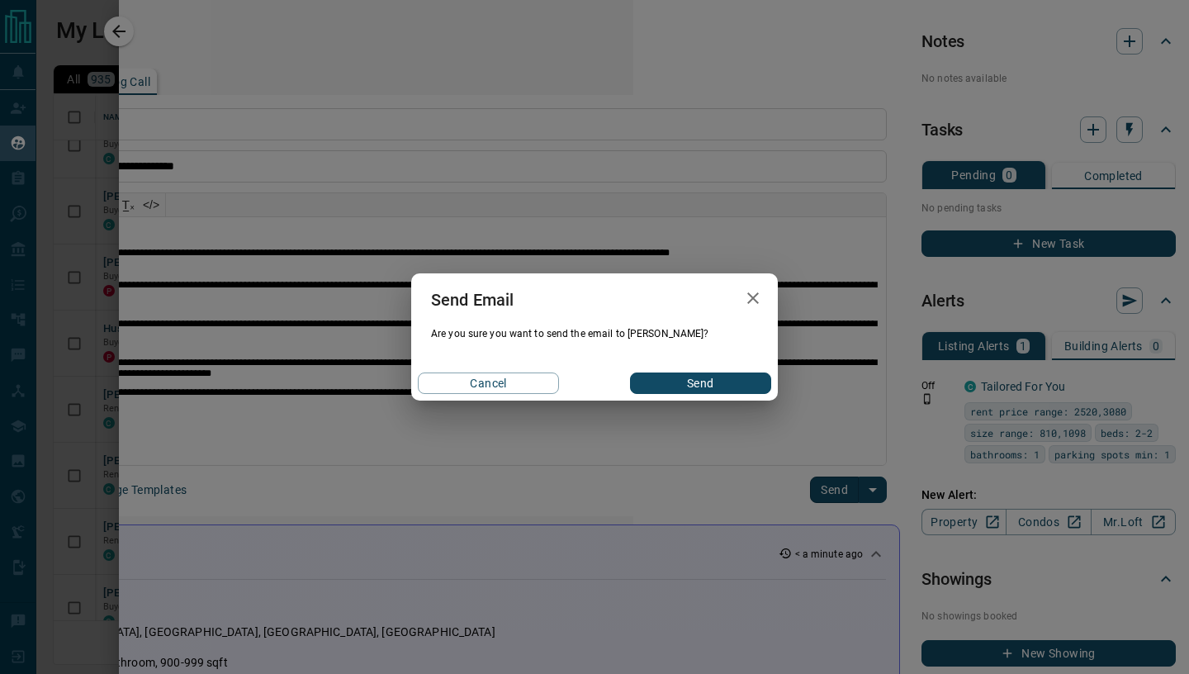
drag, startPoint x: 727, startPoint y: 391, endPoint x: 703, endPoint y: 374, distance: 29.6
click at [727, 391] on button "Send" at bounding box center [700, 382] width 141 height 21
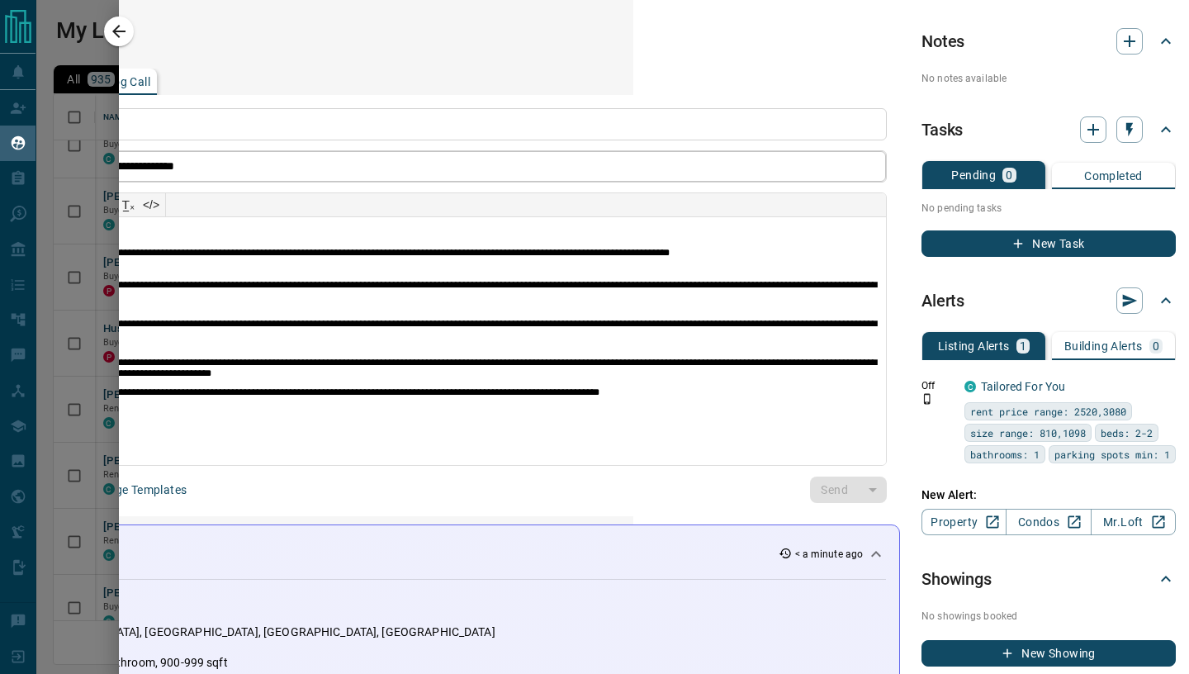
click at [452, 182] on div "**********" at bounding box center [388, 166] width 997 height 32
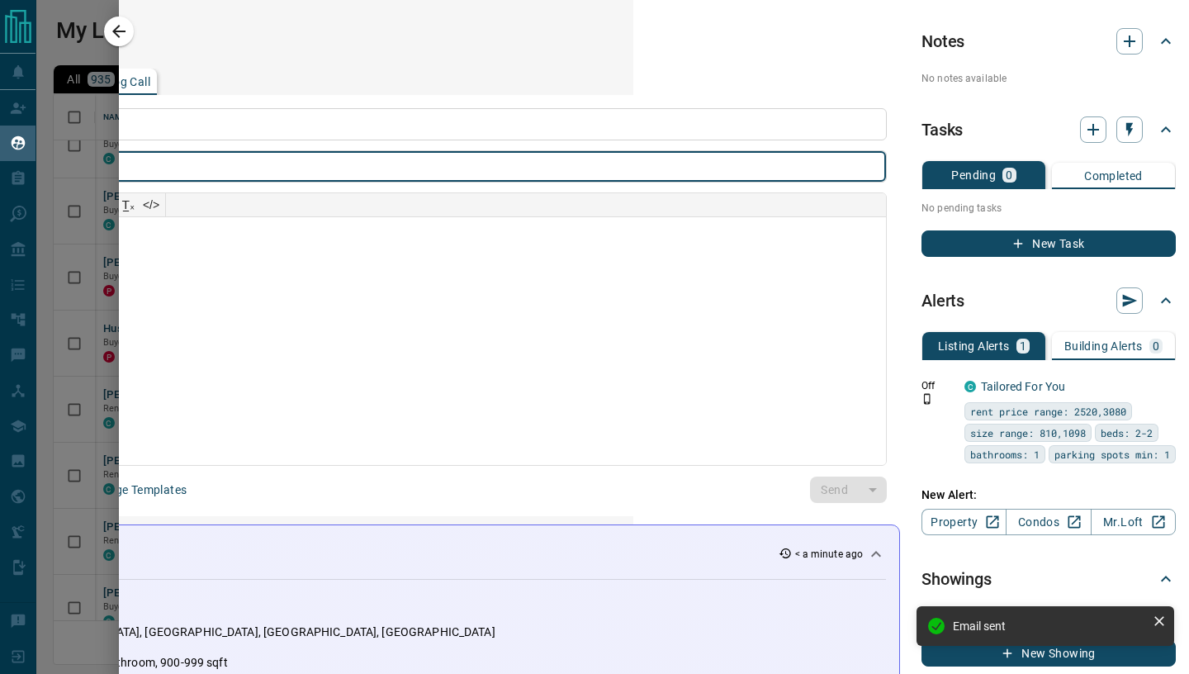
scroll to position [0, 0]
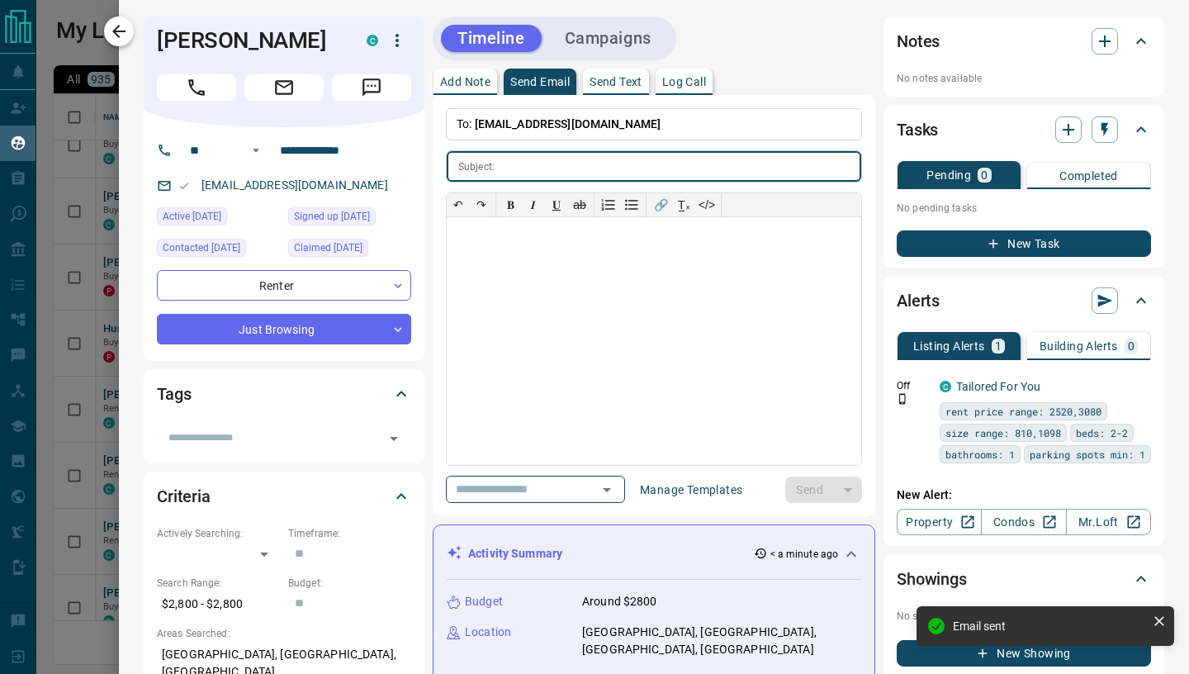
click at [121, 32] on icon "button" at bounding box center [118, 31] width 13 height 13
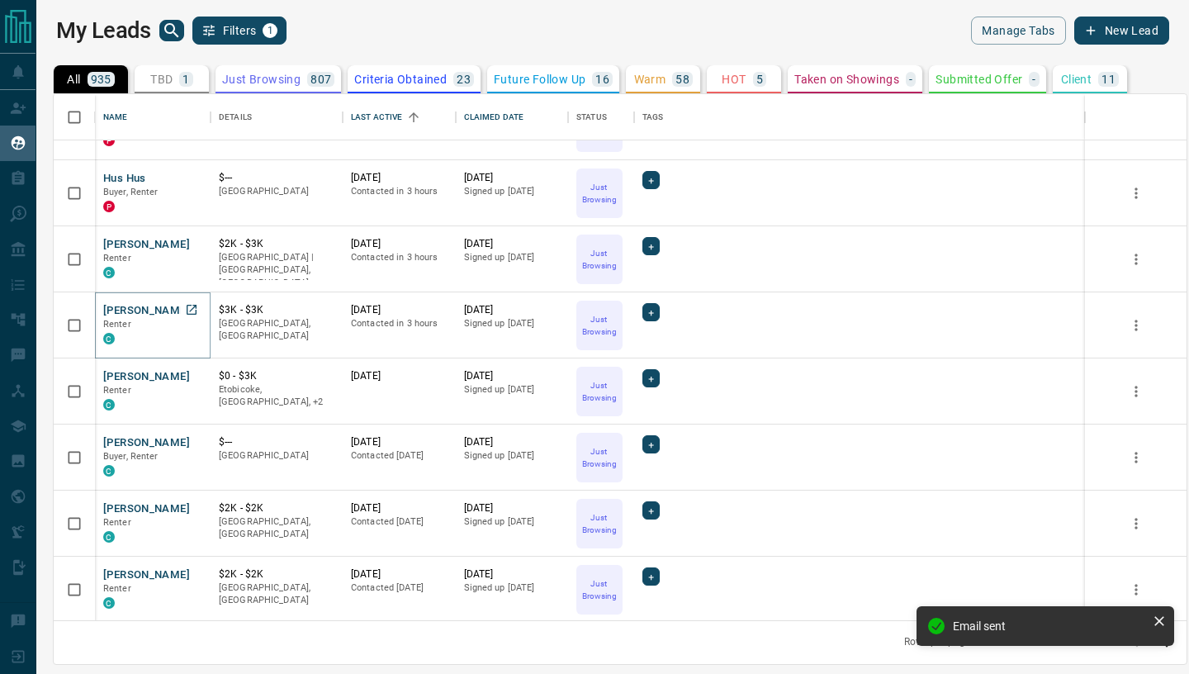
scroll to position [780, 0]
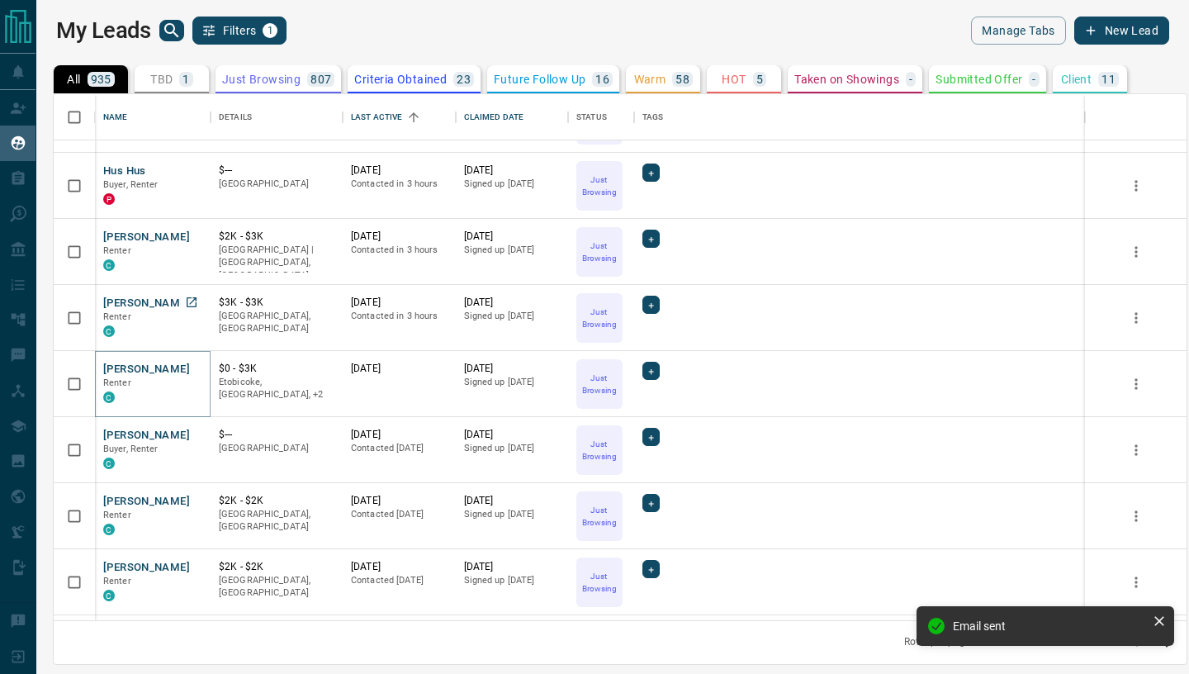
click at [118, 369] on button "[PERSON_NAME]" at bounding box center [146, 370] width 87 height 16
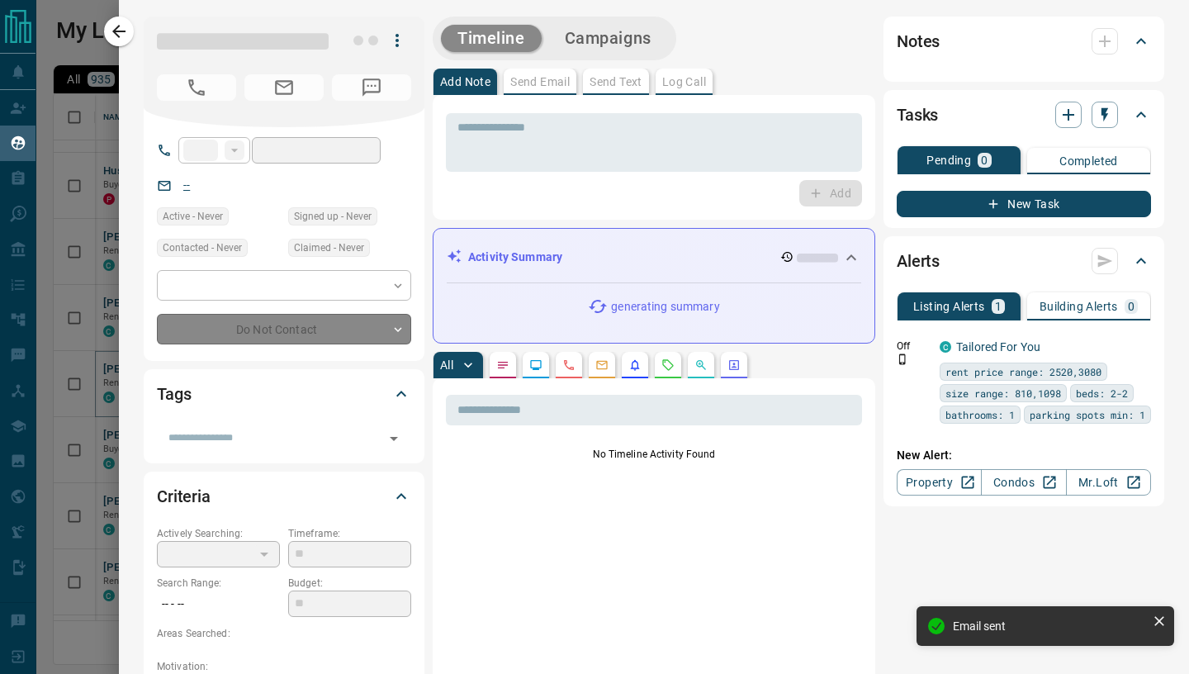
type input "**"
type input "**********"
type input "*"
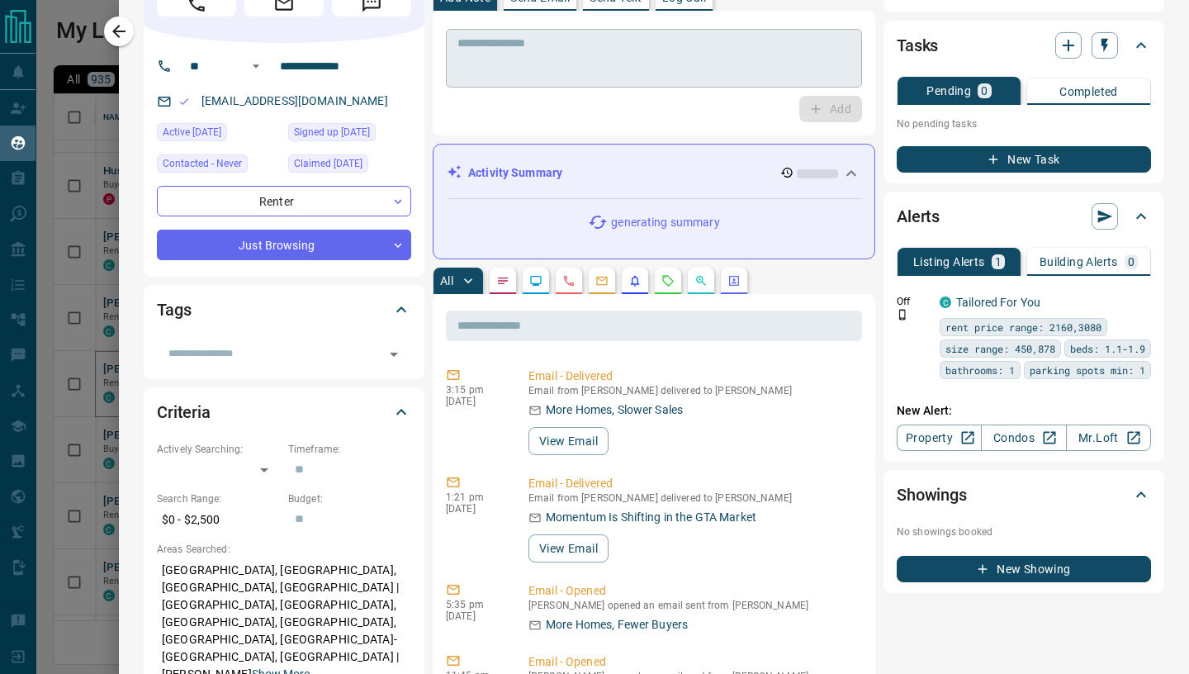
scroll to position [0, 0]
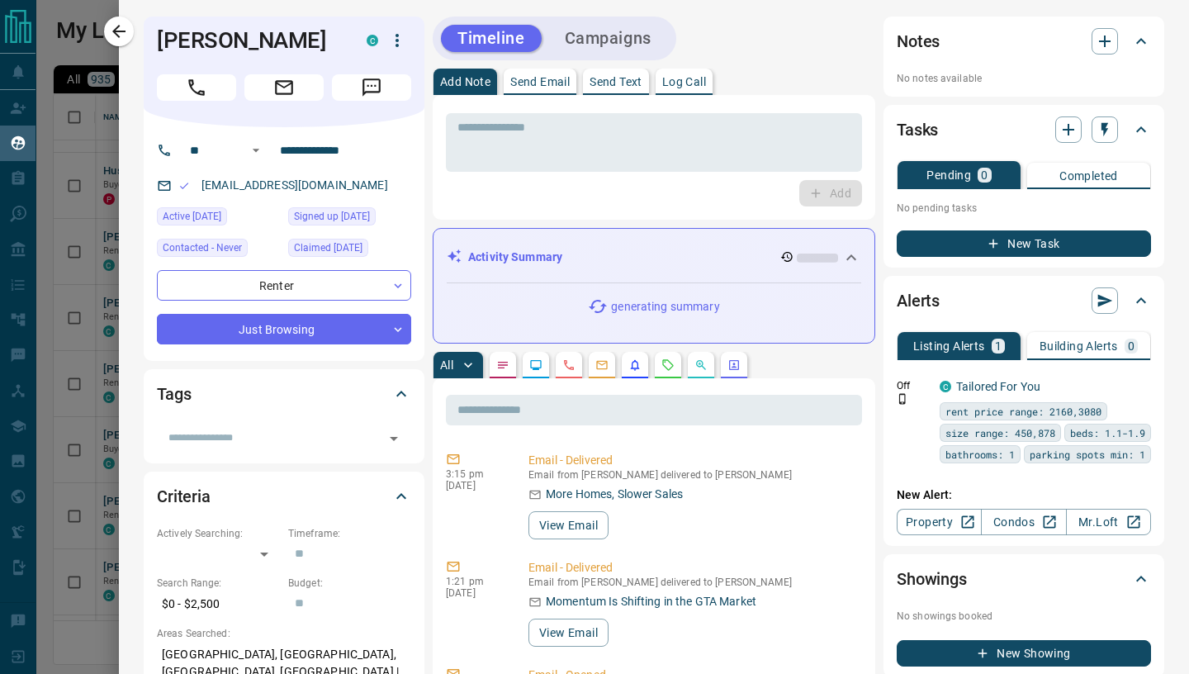
drag, startPoint x: 539, startPoint y: 83, endPoint x: 548, endPoint y: 91, distance: 11.7
click at [539, 83] on p "Send Email" at bounding box center [539, 82] width 59 height 12
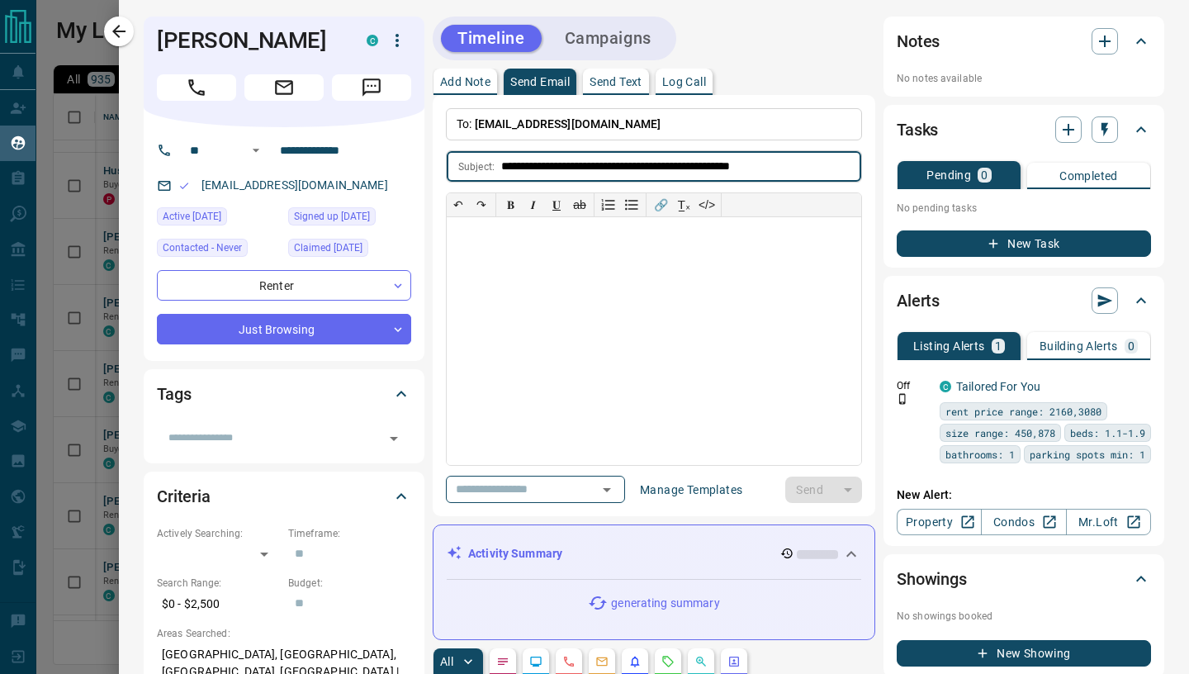
type input "**********"
click at [513, 289] on div at bounding box center [654, 341] width 414 height 248
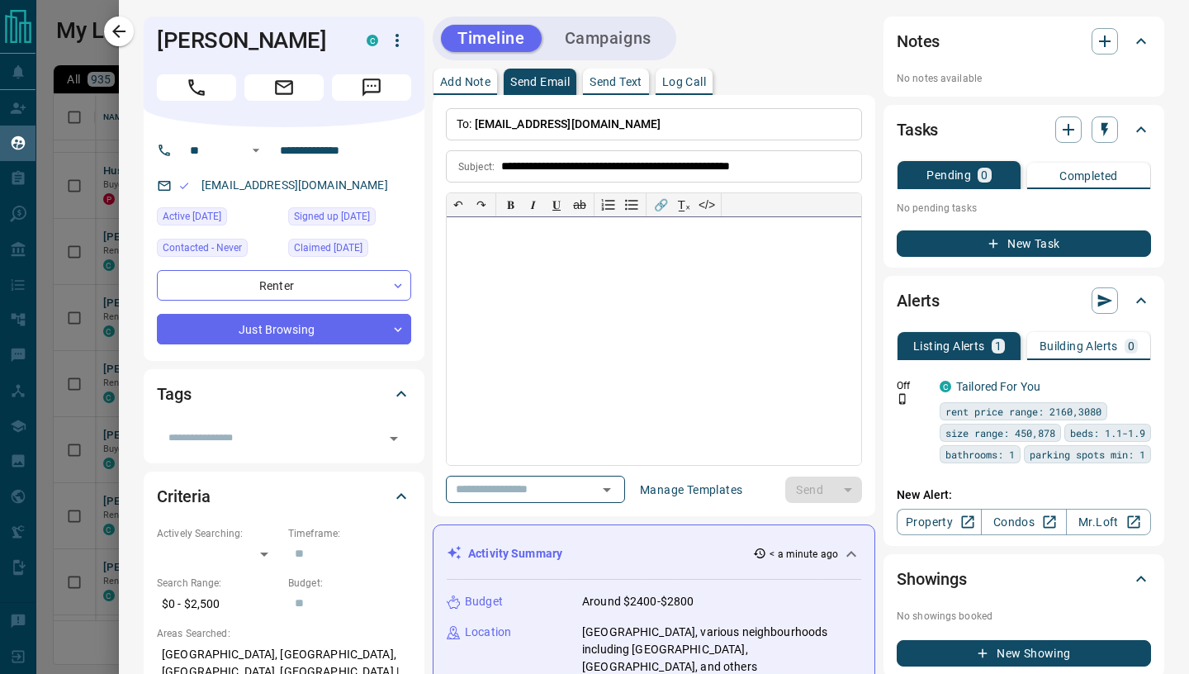
click at [494, 251] on div at bounding box center [654, 341] width 414 height 248
paste div
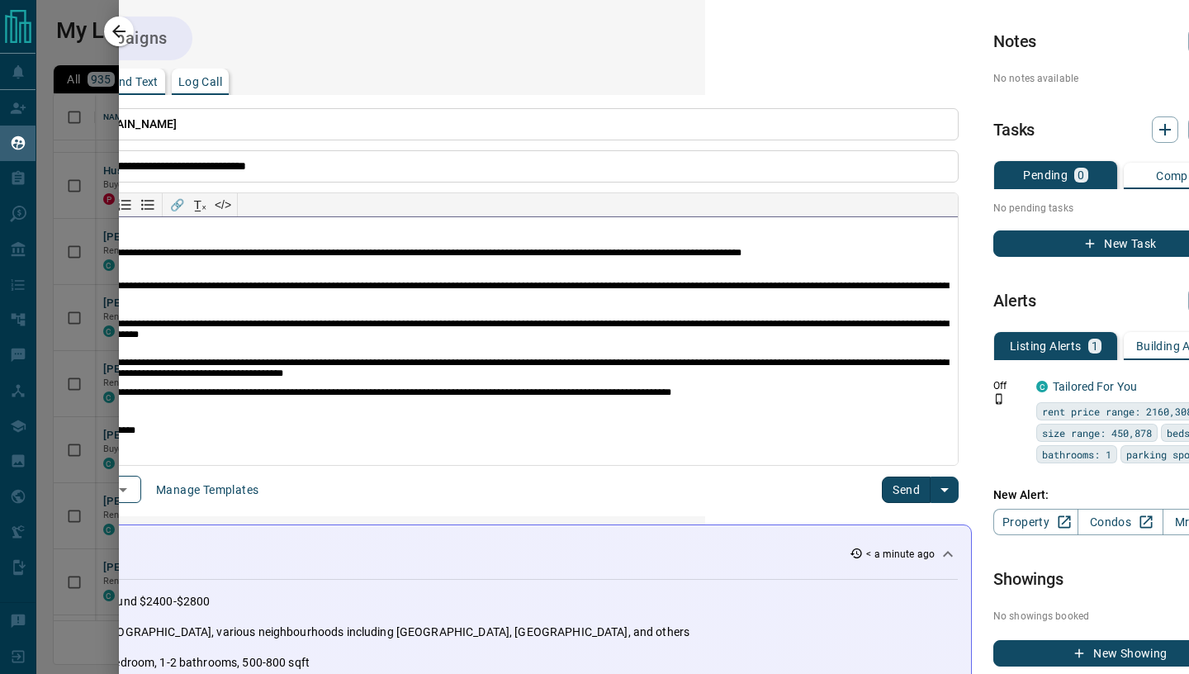
scroll to position [0, 485]
click at [908, 487] on button "Send" at bounding box center [905, 489] width 49 height 26
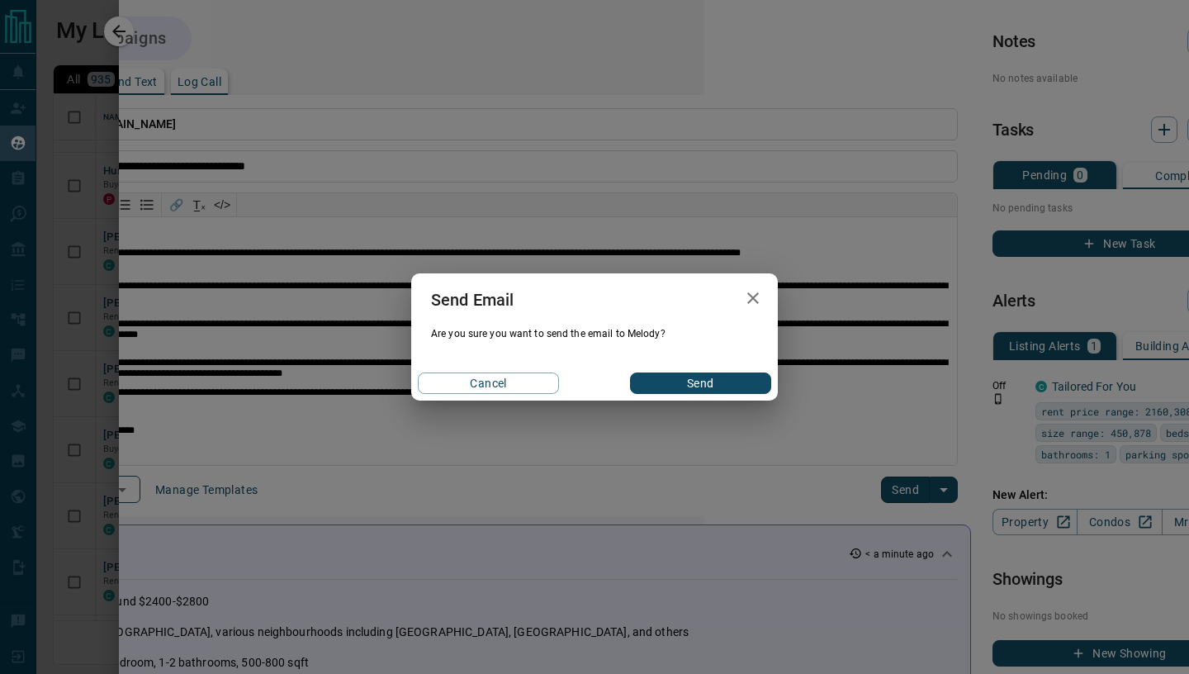
click at [740, 391] on button "Send" at bounding box center [700, 382] width 141 height 21
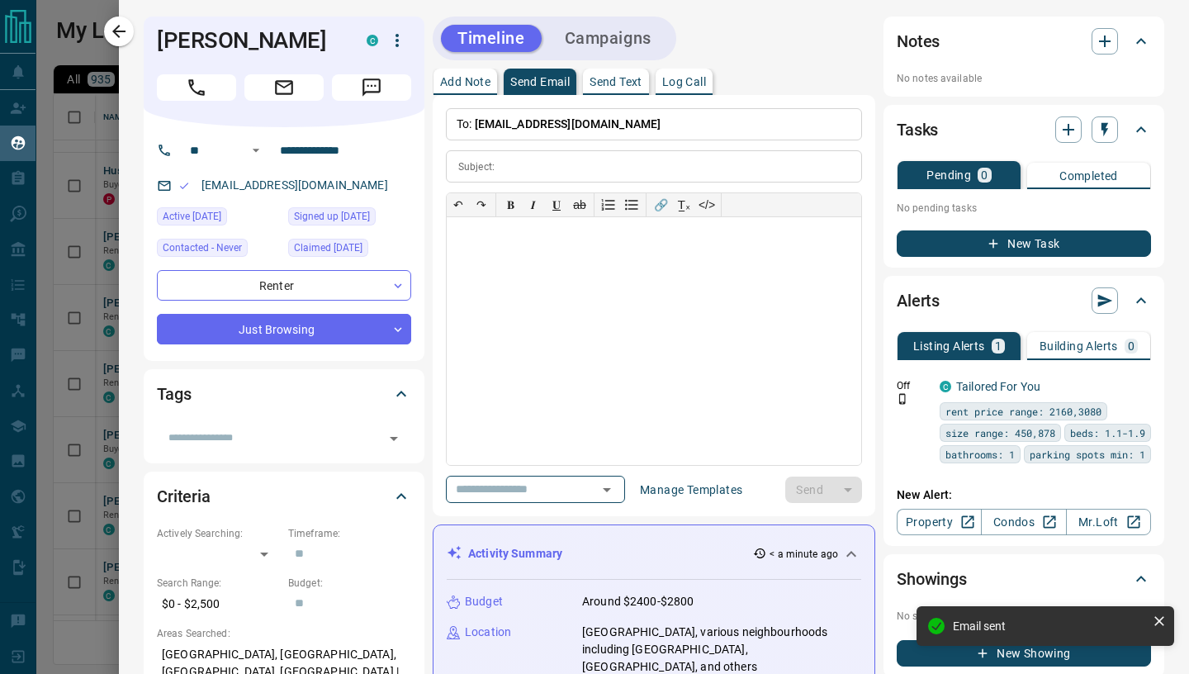
scroll to position [0, 0]
click at [129, 26] on icon "button" at bounding box center [119, 31] width 20 height 20
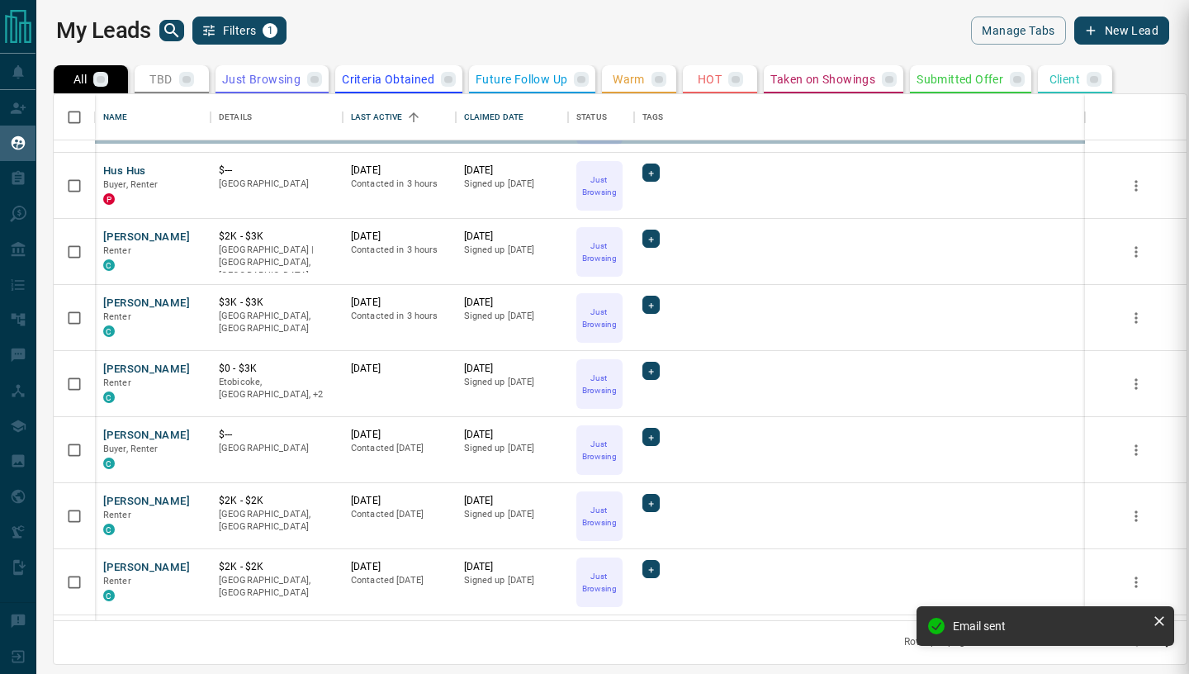
click at [118, 433] on div "**********" at bounding box center [594, 337] width 1189 height 674
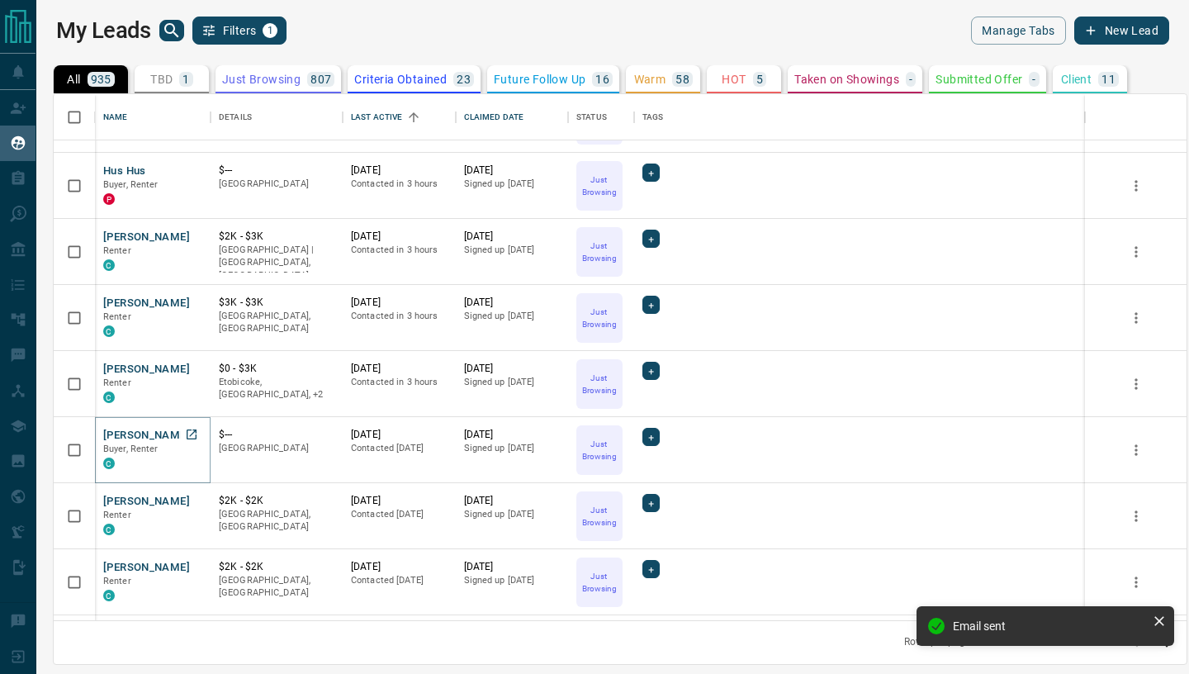
click at [122, 433] on button "[PERSON_NAME]" at bounding box center [146, 436] width 87 height 16
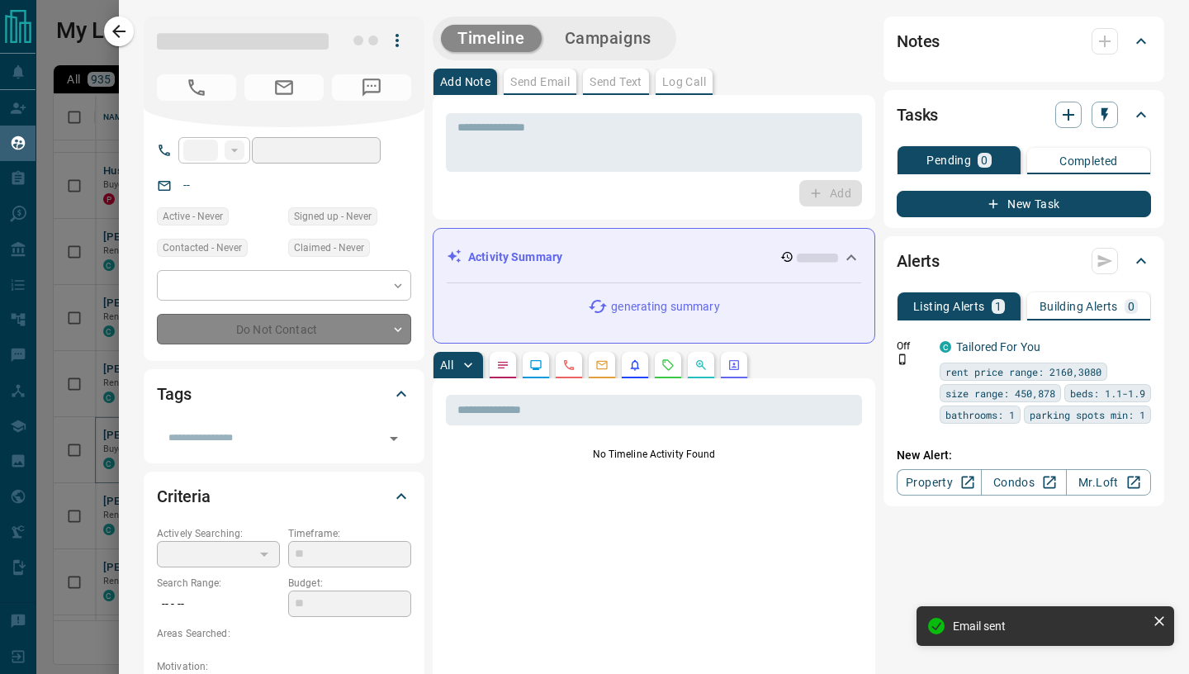
type input "**"
type input "**********"
type input "*"
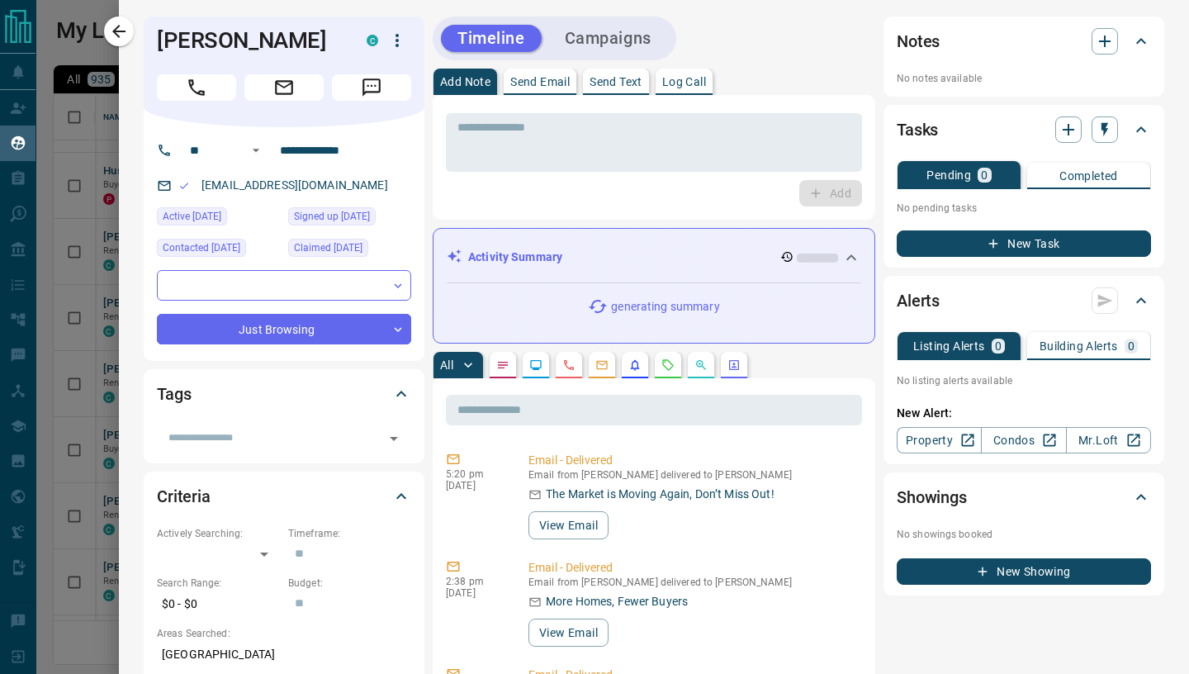
click at [525, 78] on p "Send Email" at bounding box center [539, 82] width 59 height 12
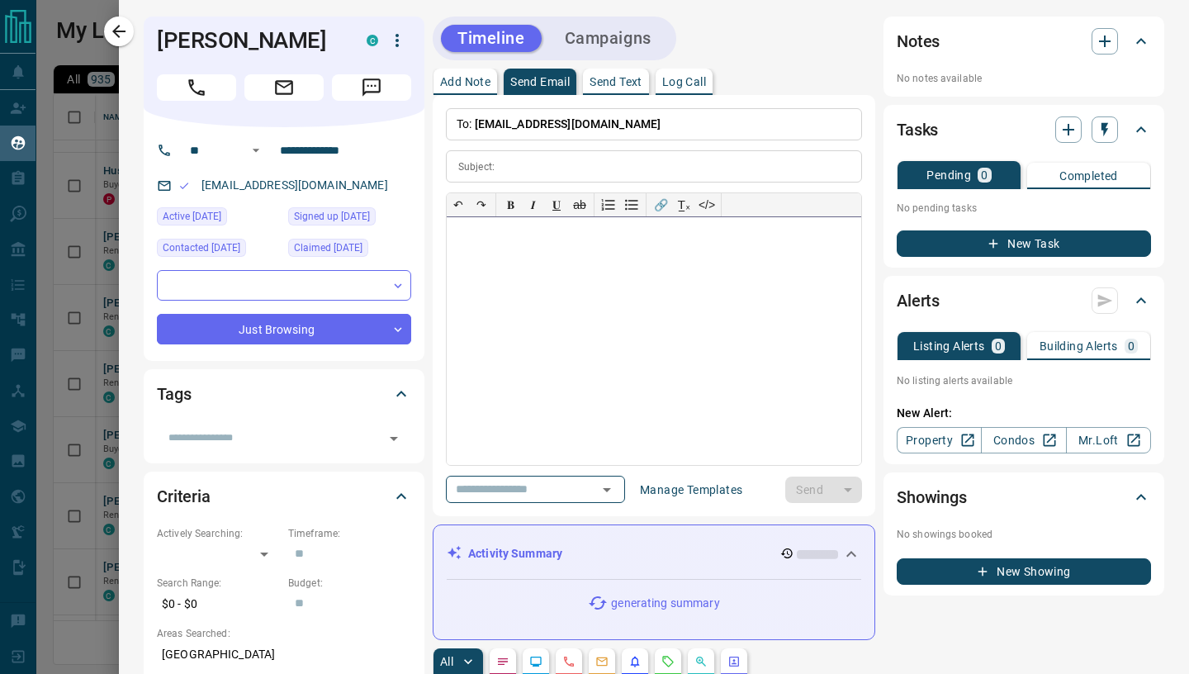
click at [561, 280] on div at bounding box center [654, 341] width 414 height 248
paste div
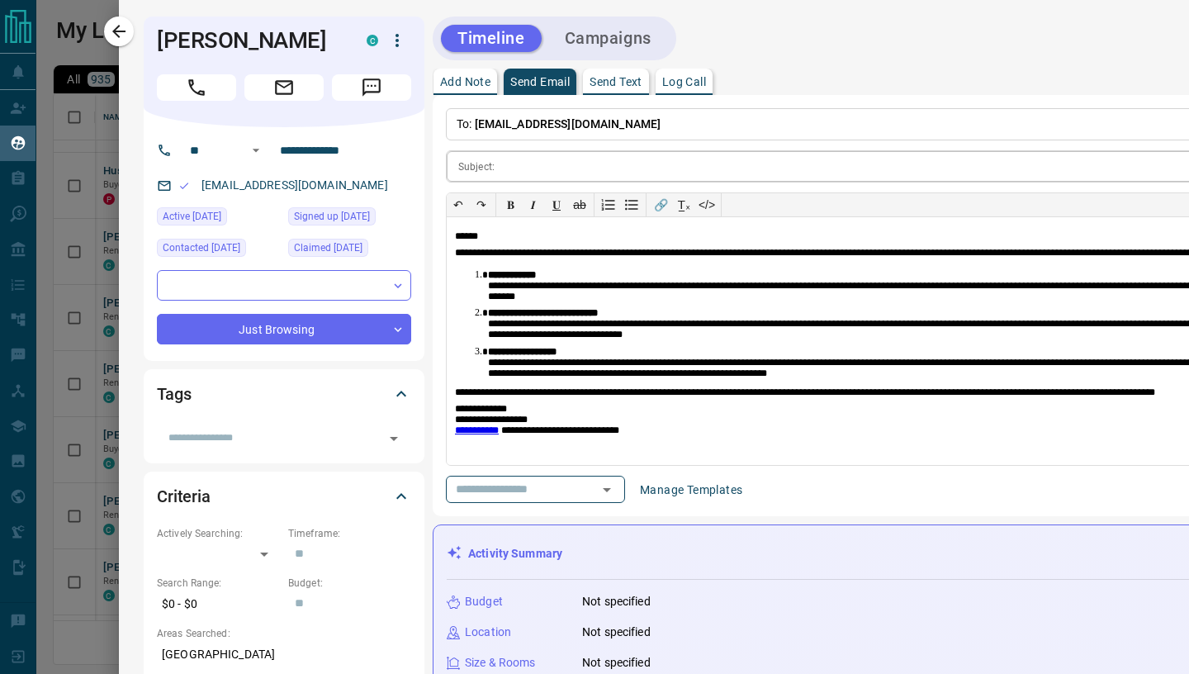
click at [543, 178] on input "text" at bounding box center [971, 166] width 940 height 31
click at [522, 177] on input "text" at bounding box center [971, 166] width 940 height 31
click at [520, 168] on input "text" at bounding box center [971, 166] width 940 height 31
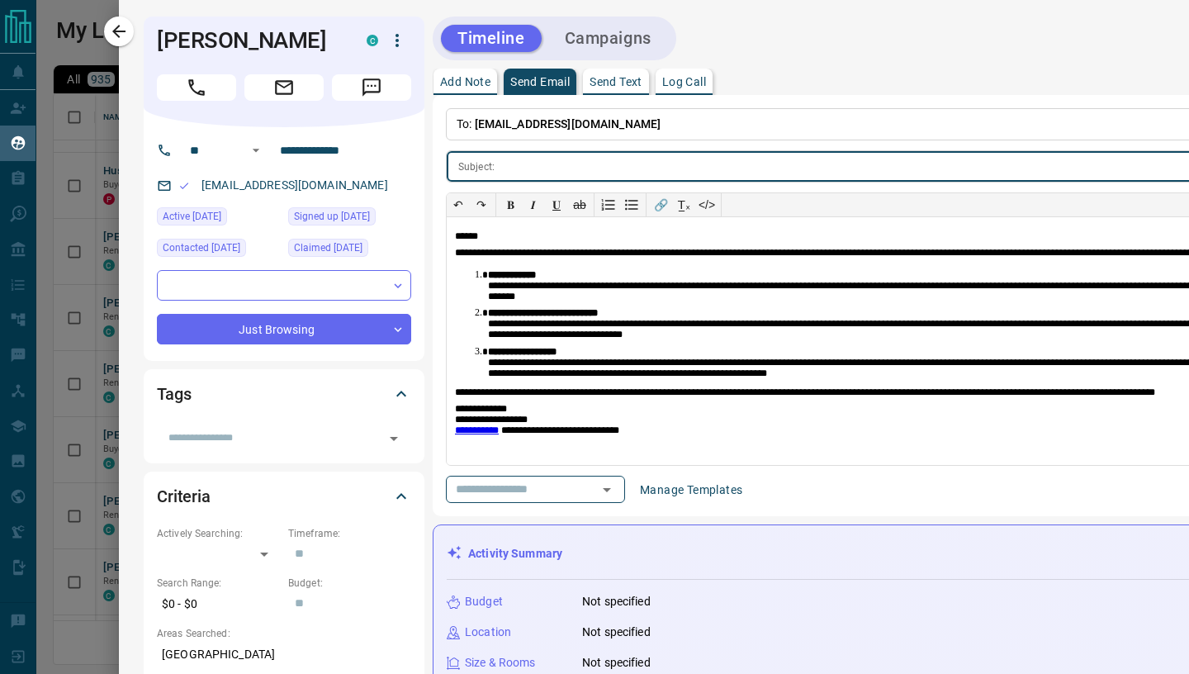
paste input "**********"
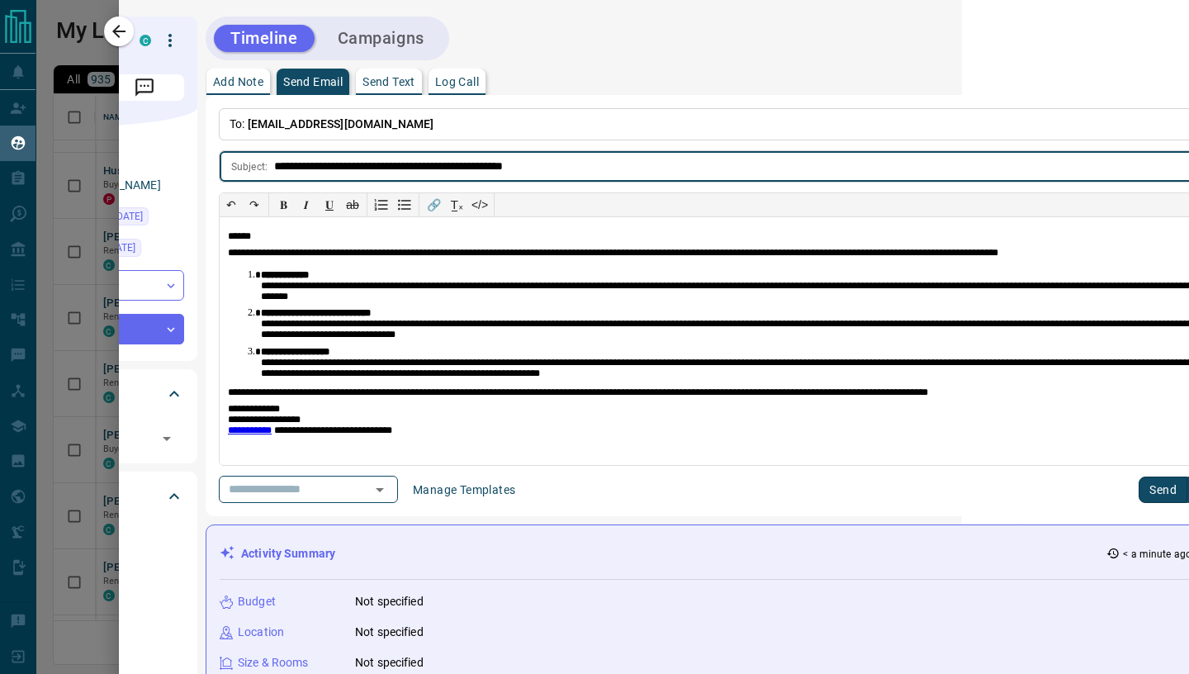
scroll to position [0, 556]
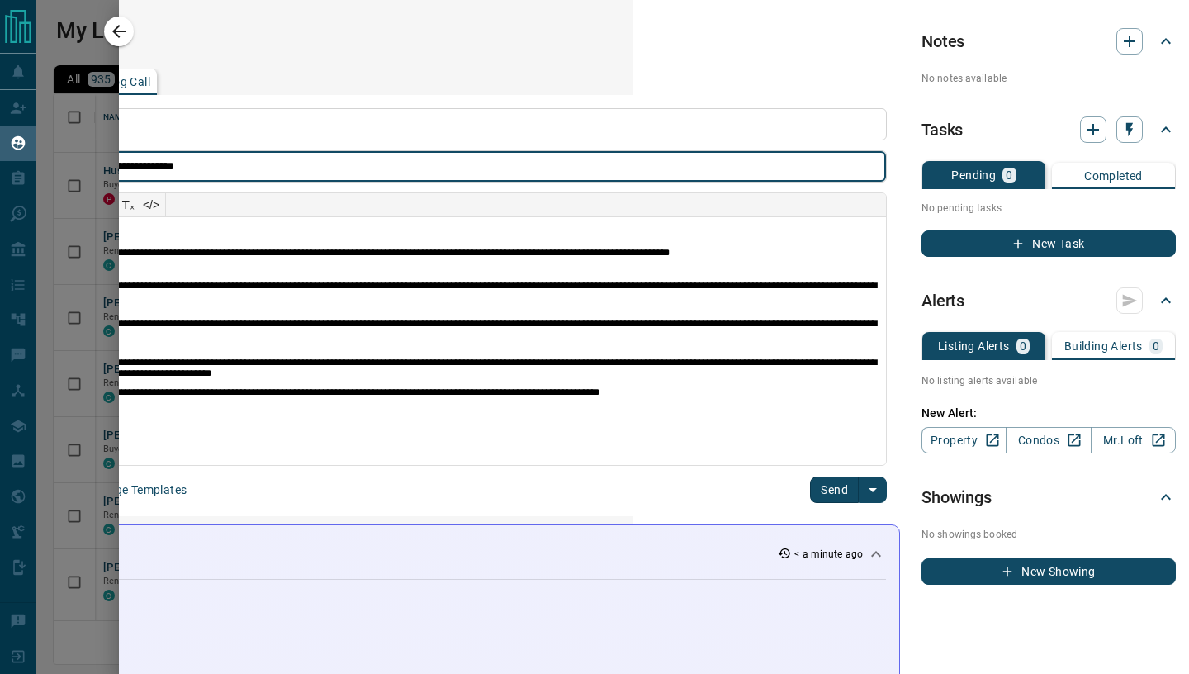
type input "**********"
click at [836, 494] on button "Send" at bounding box center [834, 489] width 49 height 26
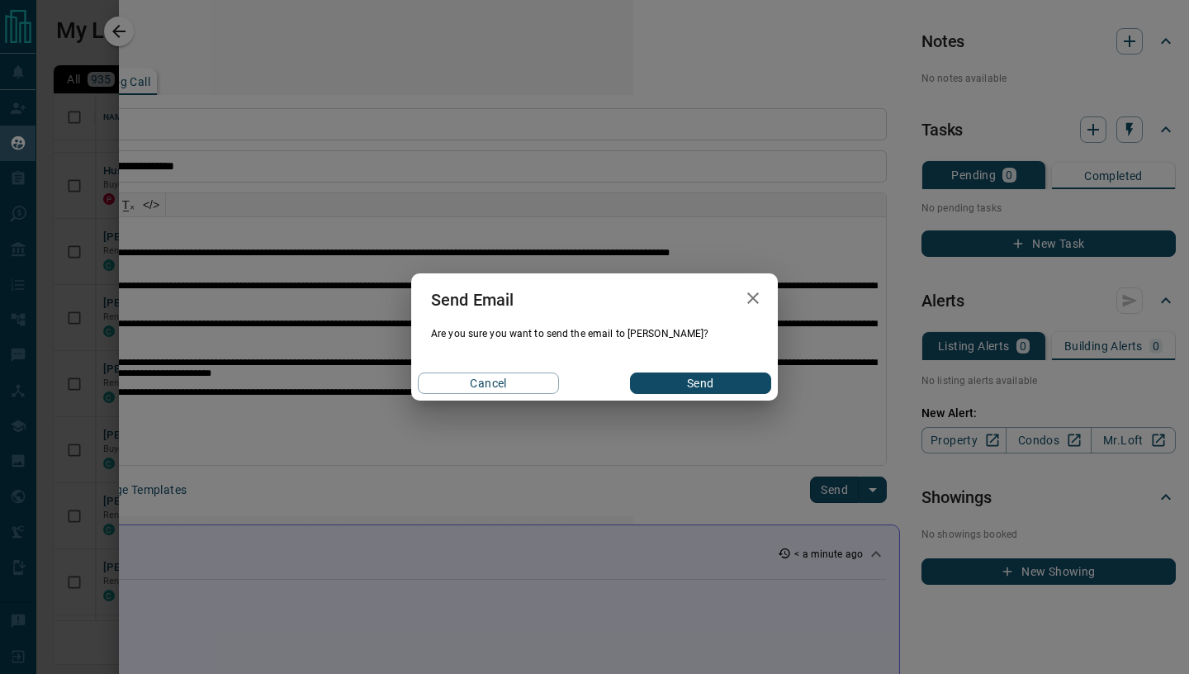
click at [693, 377] on button "Send" at bounding box center [700, 382] width 141 height 21
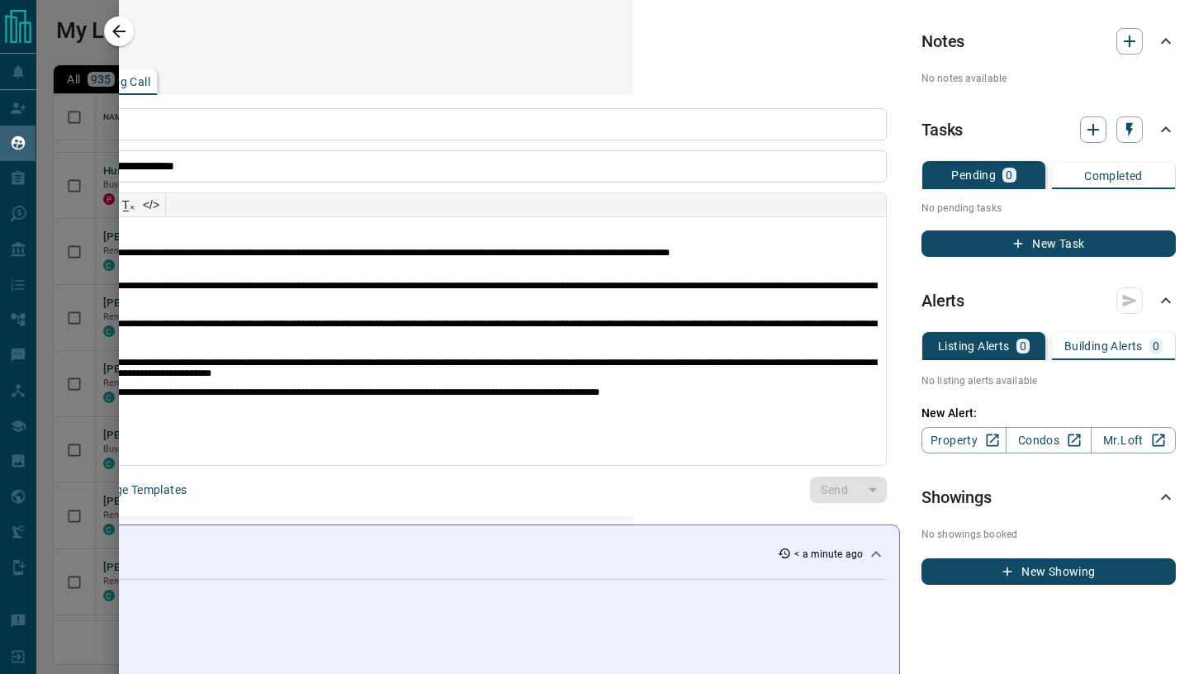
click at [116, 30] on icon "button" at bounding box center [118, 31] width 13 height 13
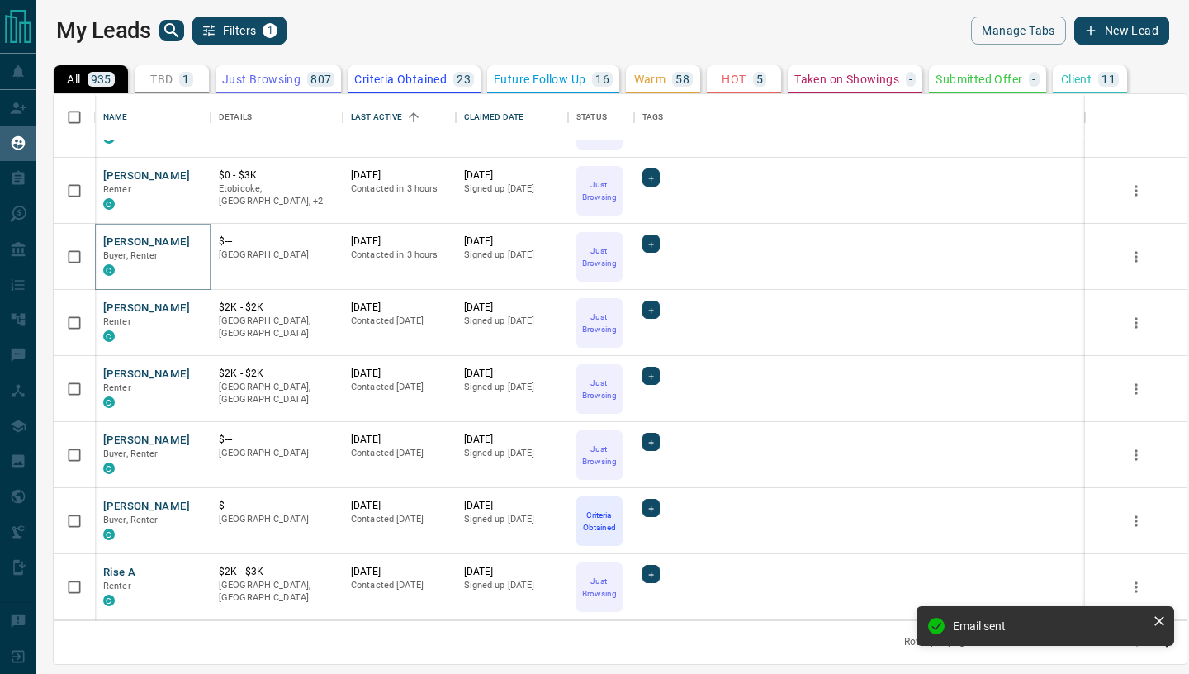
scroll to position [986, 0]
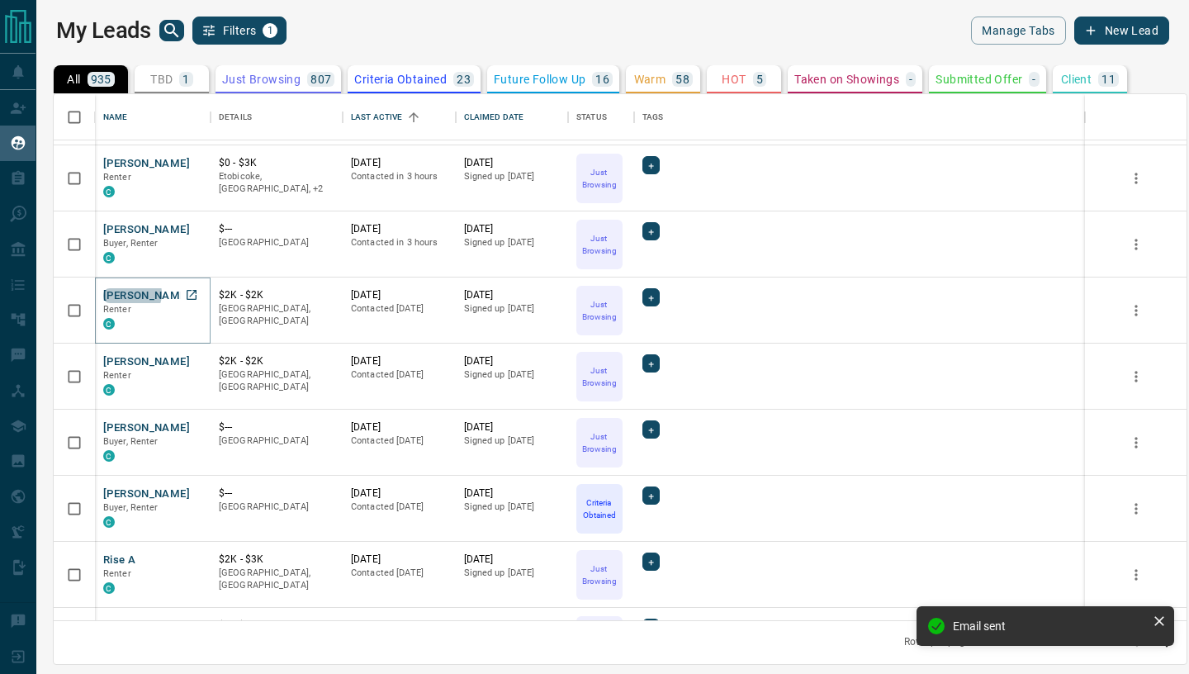
click at [131, 293] on button "[PERSON_NAME]" at bounding box center [146, 296] width 87 height 16
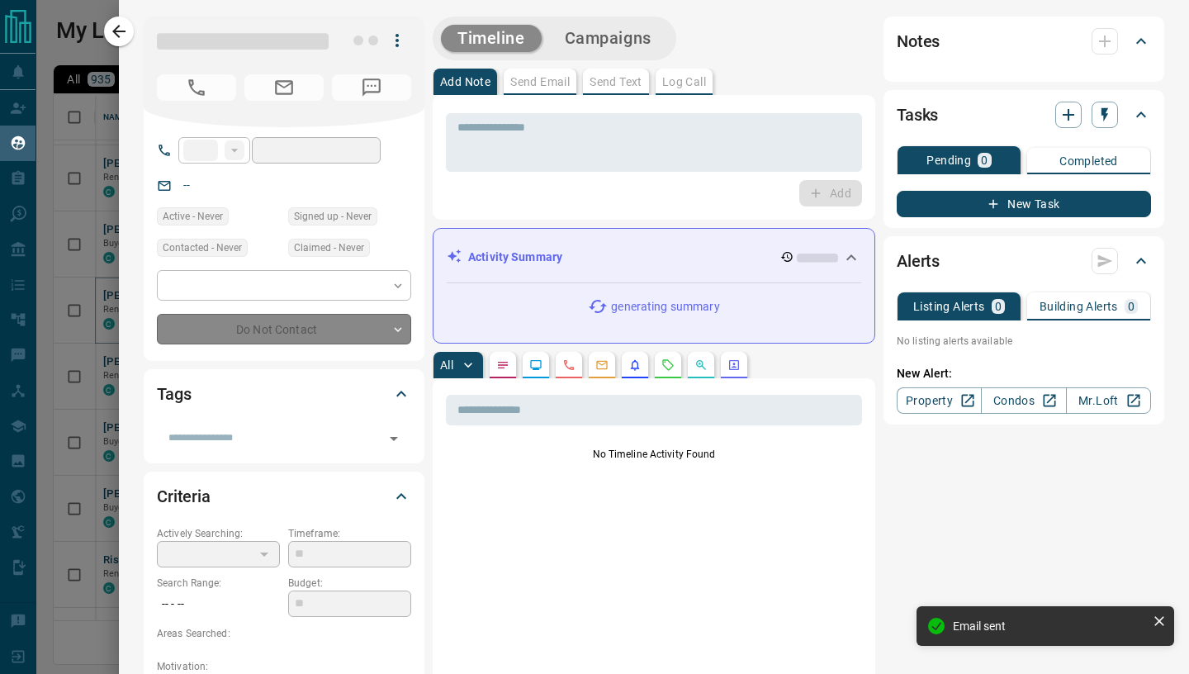
type input "**"
type input "**********"
type input "*"
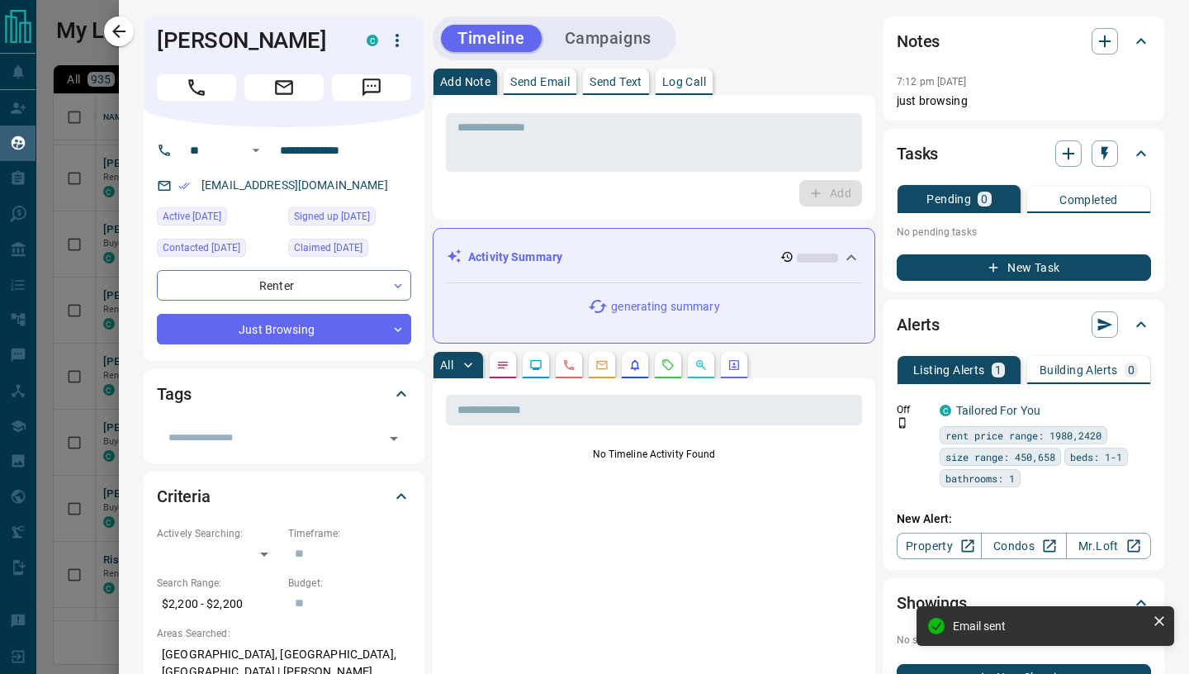
click at [533, 82] on p "Send Email" at bounding box center [539, 82] width 59 height 12
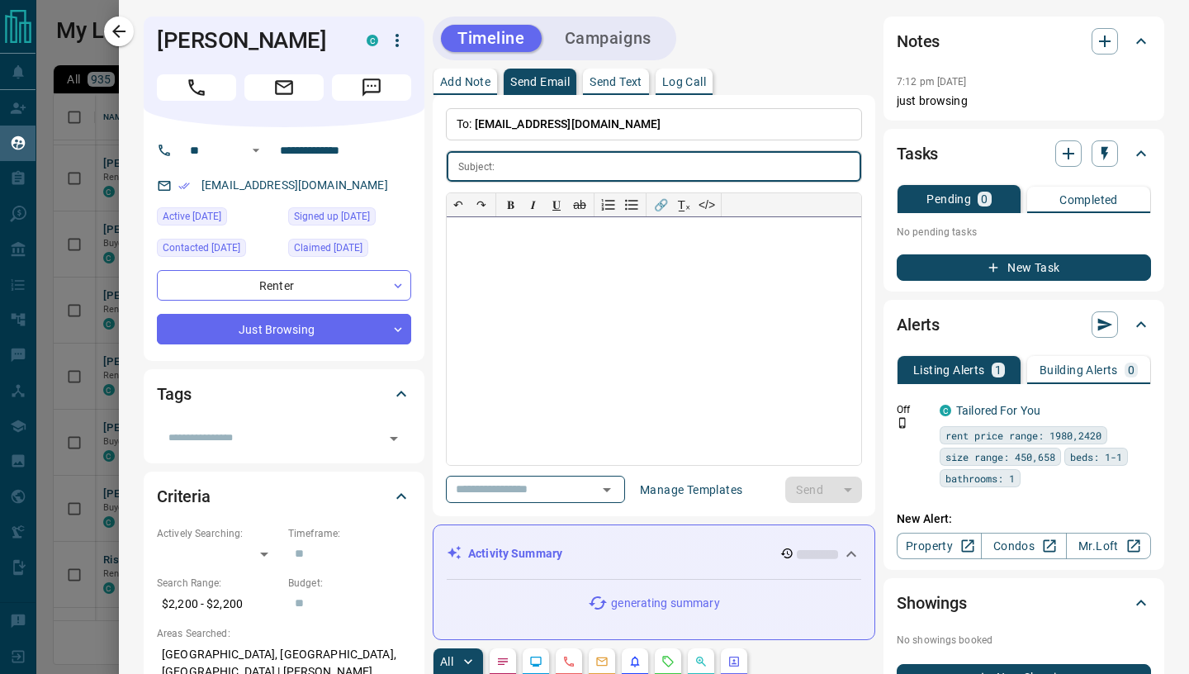
click at [513, 273] on div at bounding box center [654, 341] width 414 height 248
paste div
click at [551, 172] on input "text" at bounding box center [681, 166] width 360 height 31
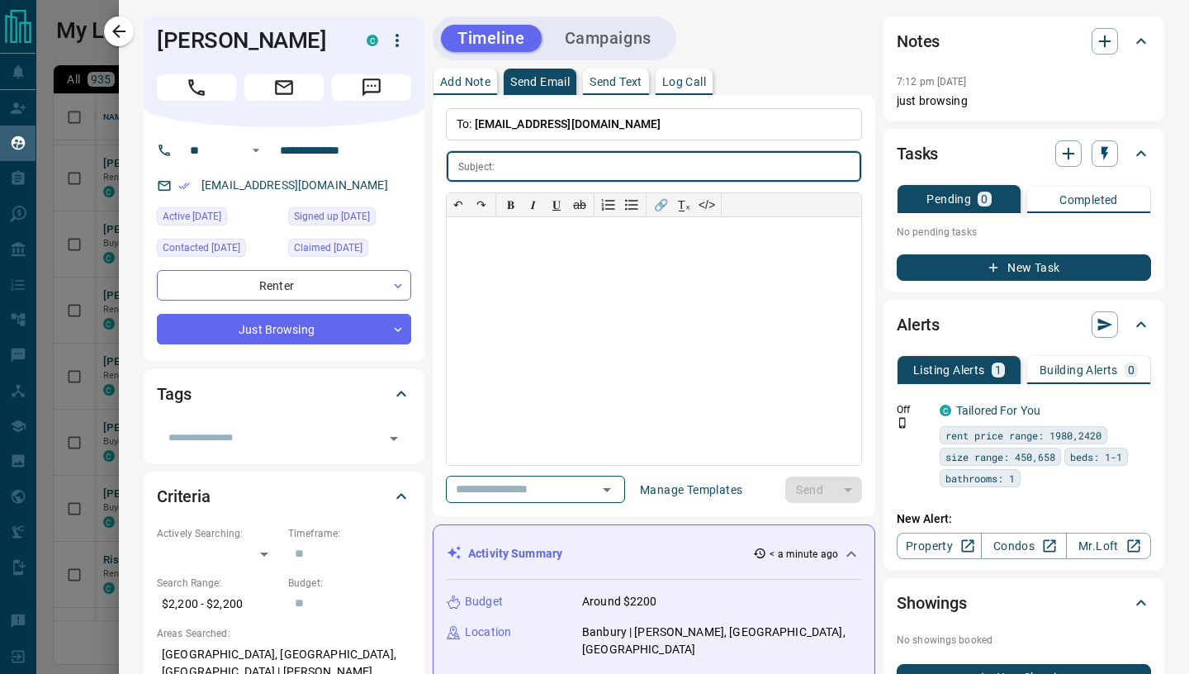
paste input "**********"
type input "**********"
drag, startPoint x: 490, startPoint y: 301, endPoint x: 490, endPoint y: 287, distance: 14.1
click at [492, 301] on div at bounding box center [654, 341] width 414 height 248
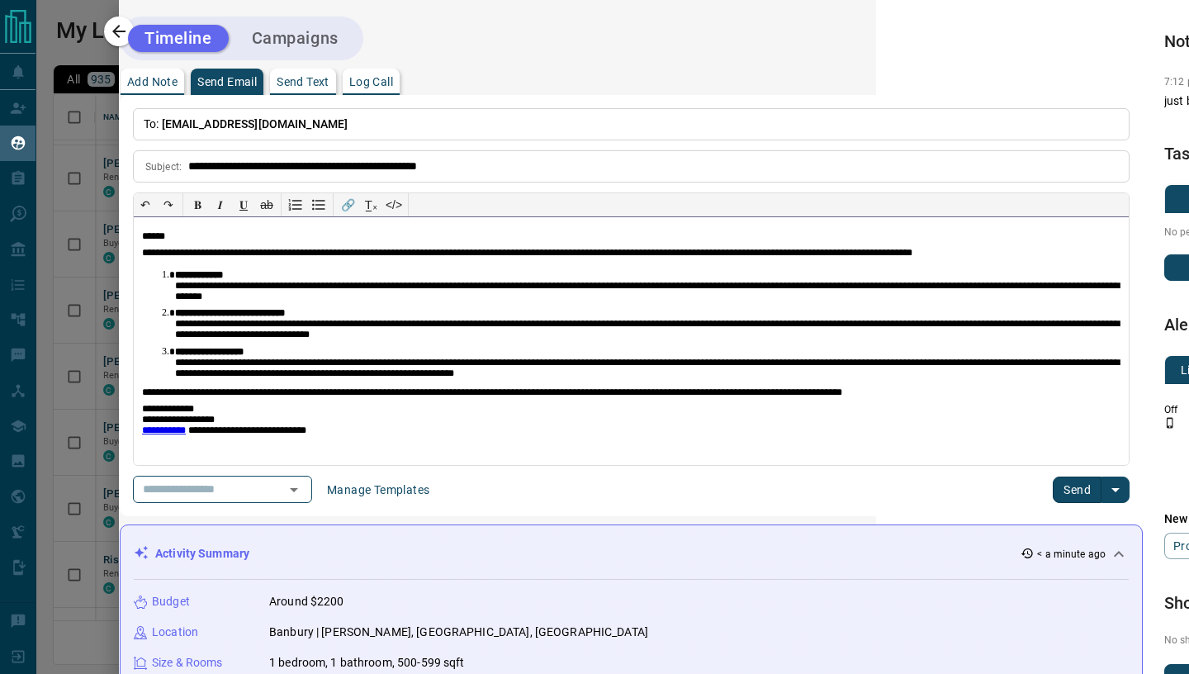
scroll to position [0, 556]
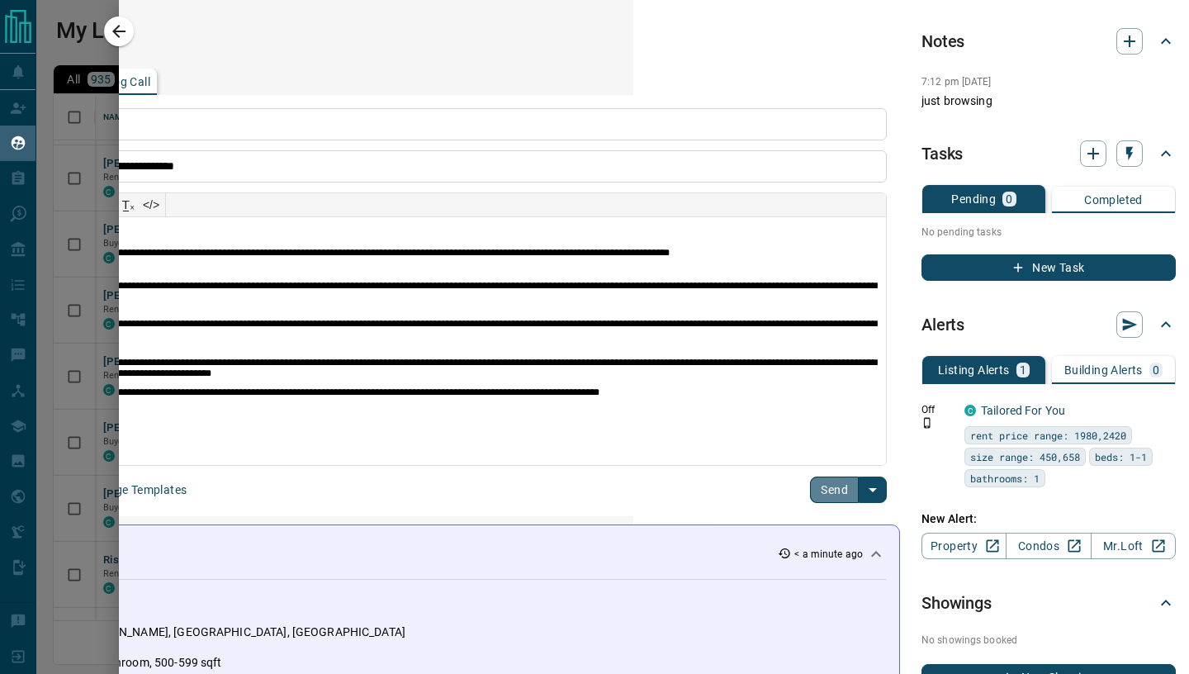
click at [816, 482] on button "Send" at bounding box center [834, 489] width 49 height 26
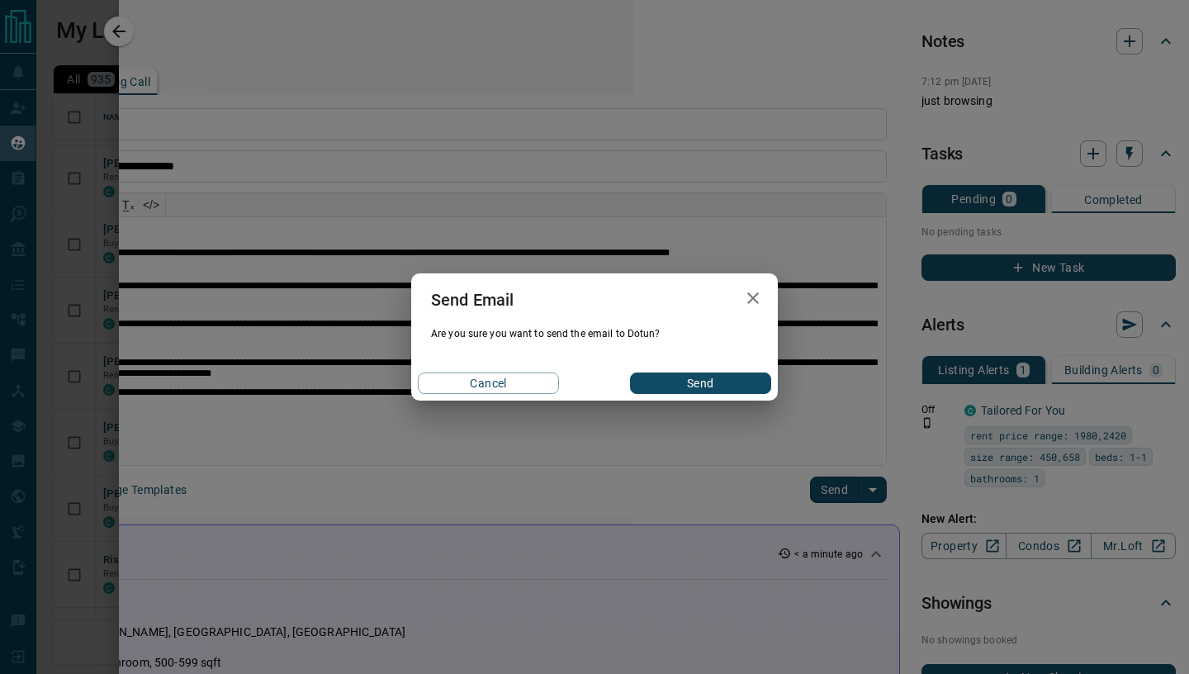
click at [695, 381] on button "Send" at bounding box center [700, 382] width 141 height 21
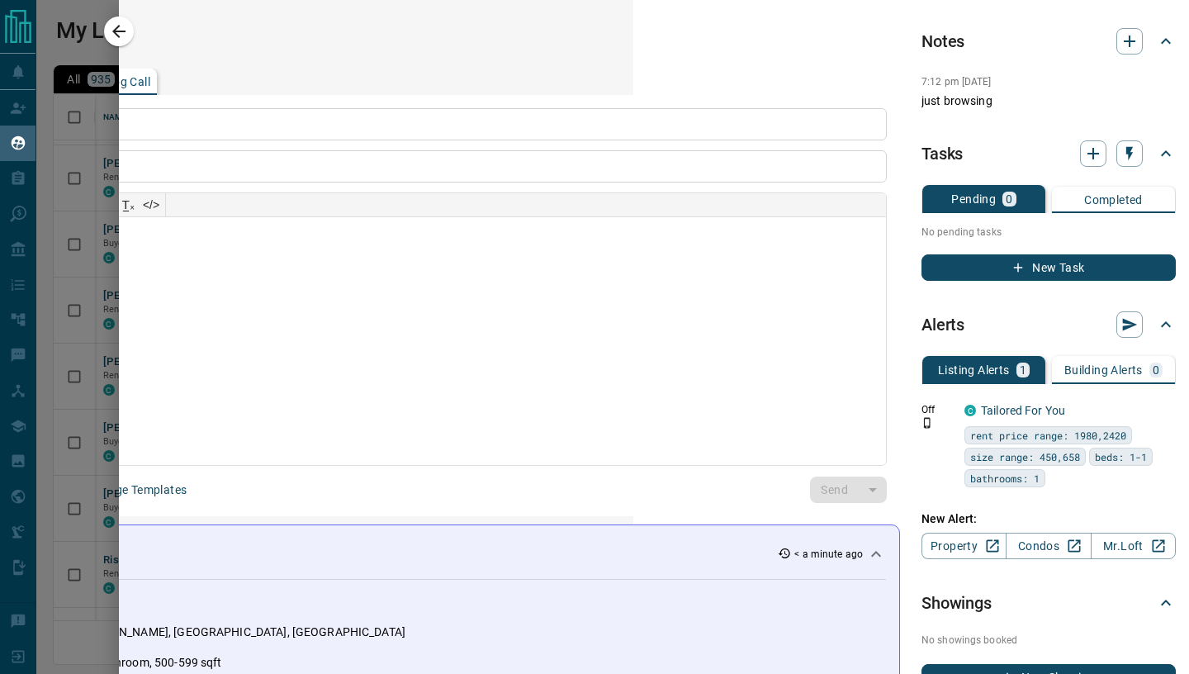
scroll to position [0, 0]
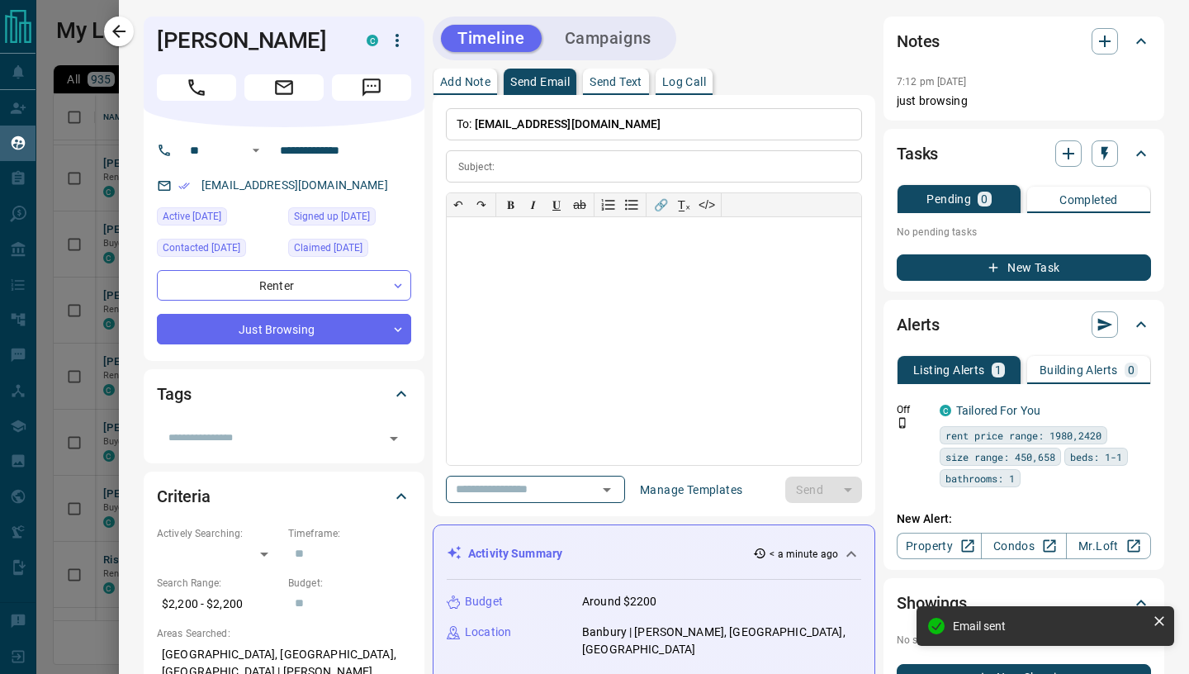
click at [131, 31] on button "button" at bounding box center [119, 32] width 30 height 30
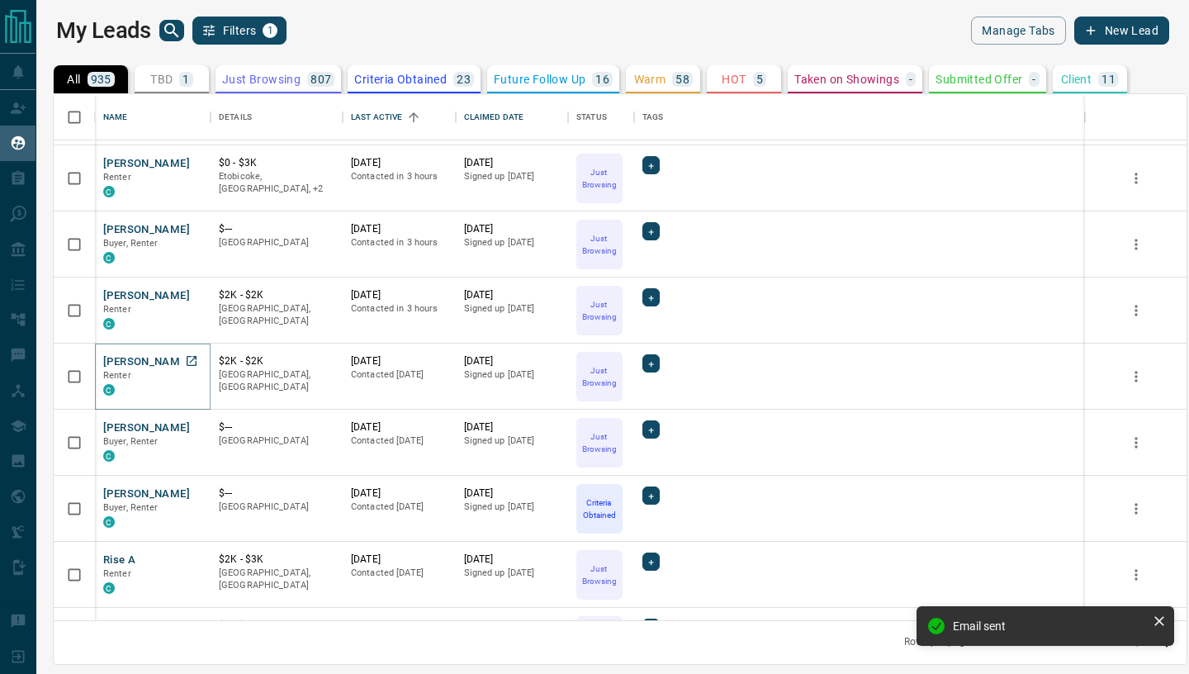
click at [121, 366] on button "[PERSON_NAME]" at bounding box center [146, 362] width 87 height 16
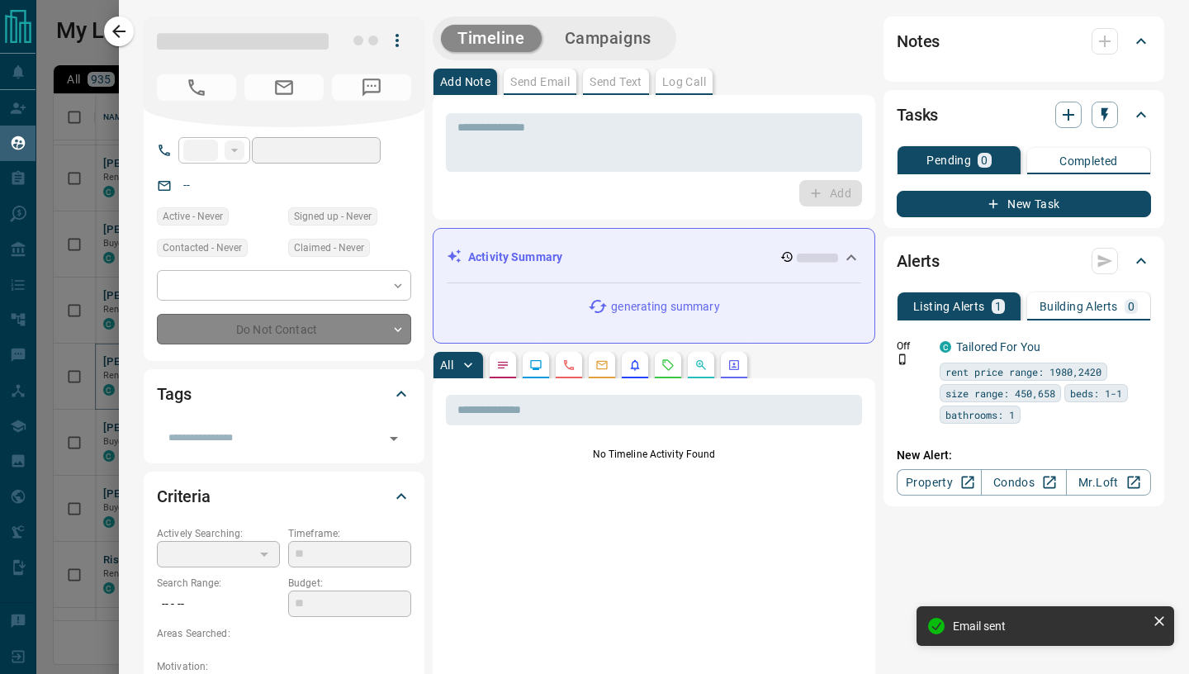
type input "**"
type input "**********"
type input "*"
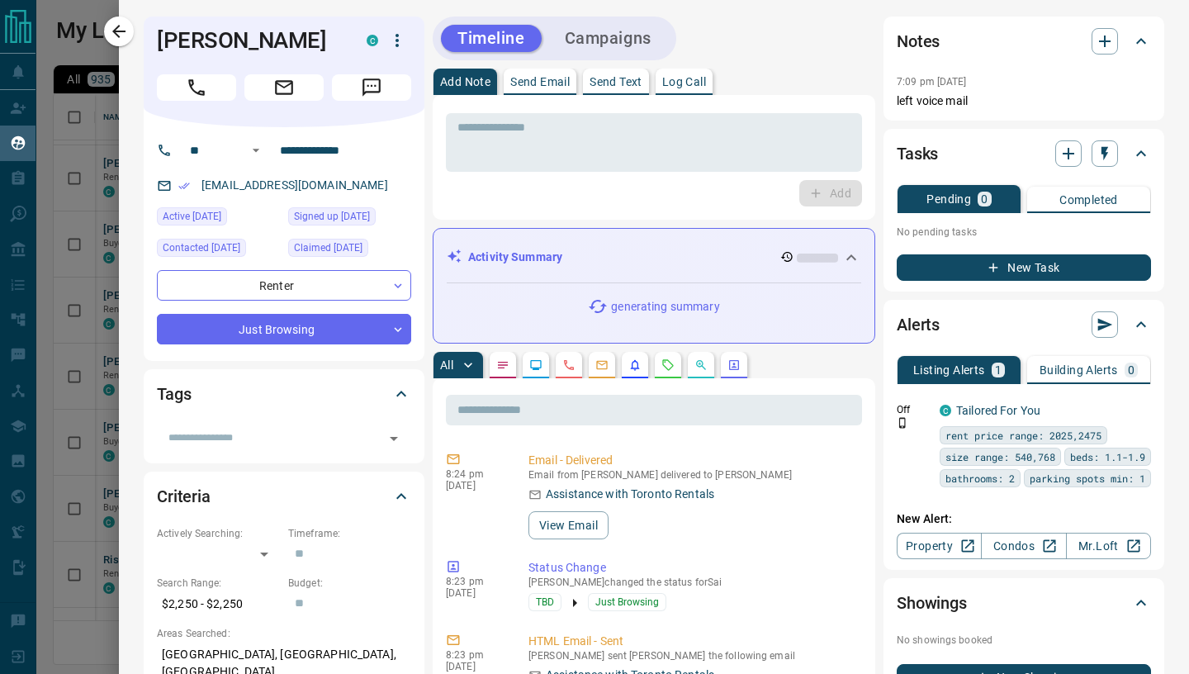
click at [528, 81] on p "Send Email" at bounding box center [539, 82] width 59 height 12
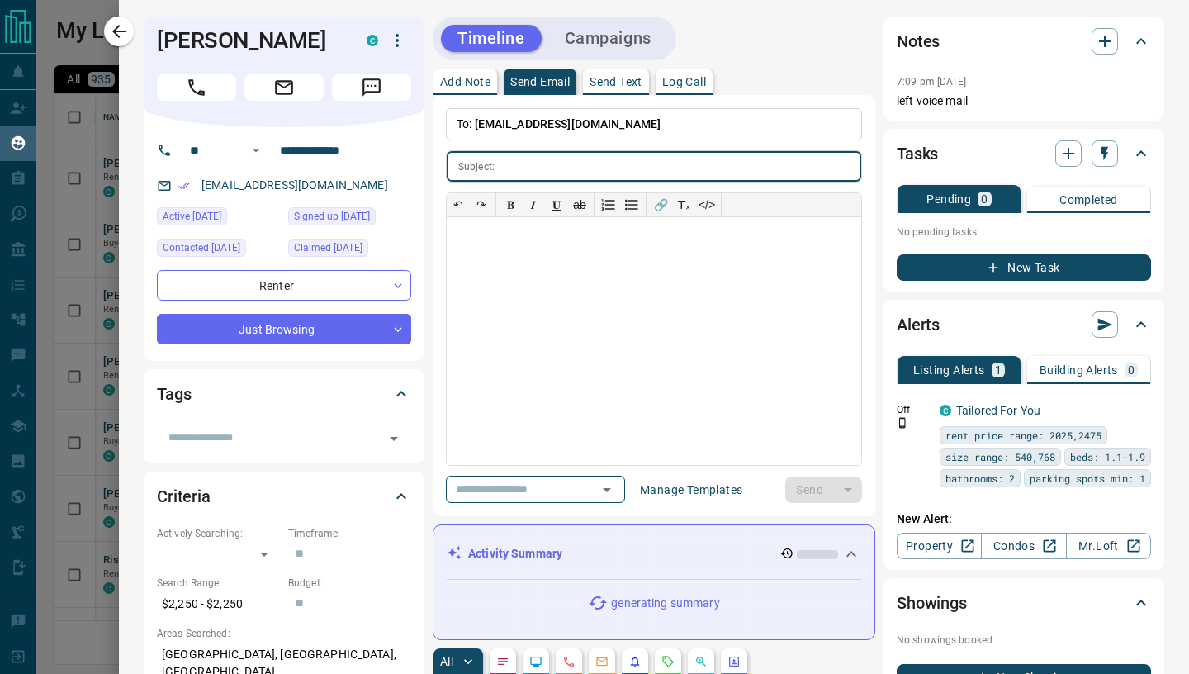
type input "**********"
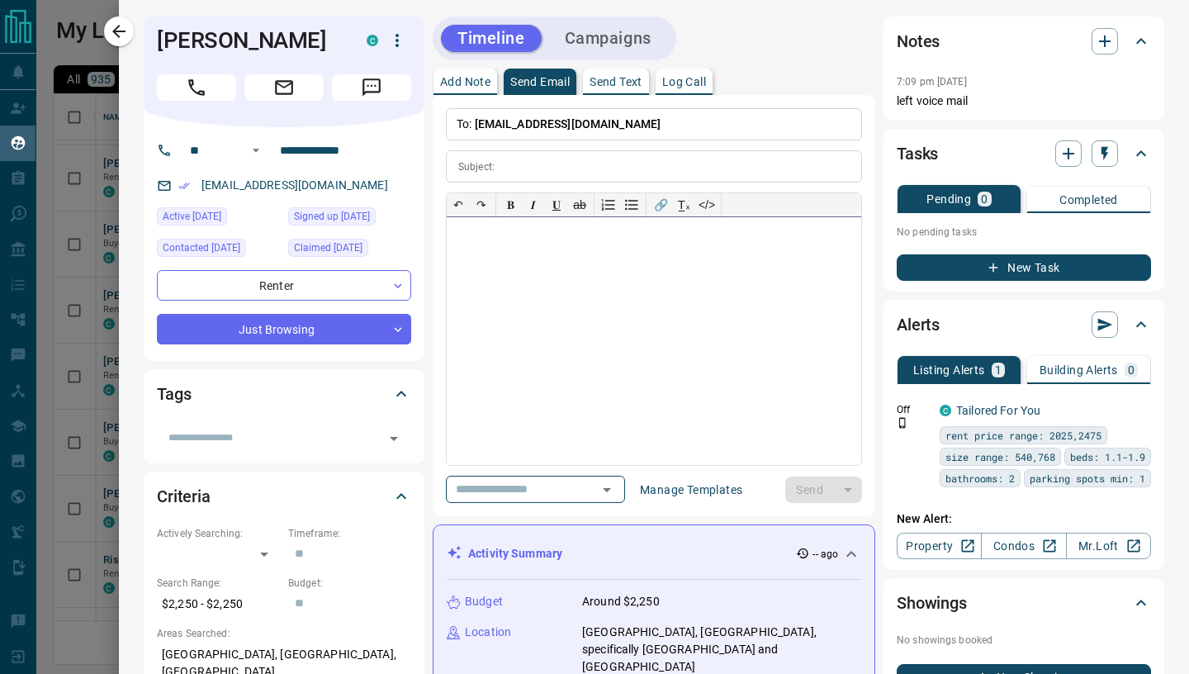
click at [516, 255] on div at bounding box center [654, 341] width 414 height 248
paste div
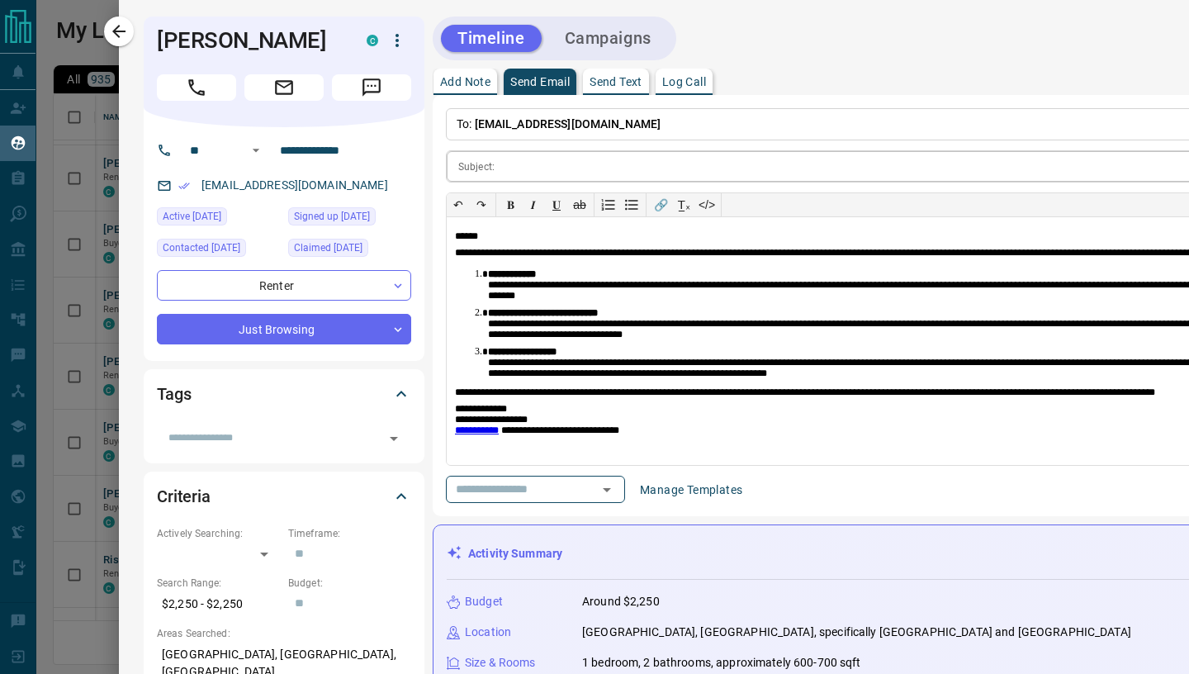
click at [512, 168] on input "text" at bounding box center [971, 166] width 940 height 31
click at [514, 164] on input "text" at bounding box center [971, 166] width 940 height 31
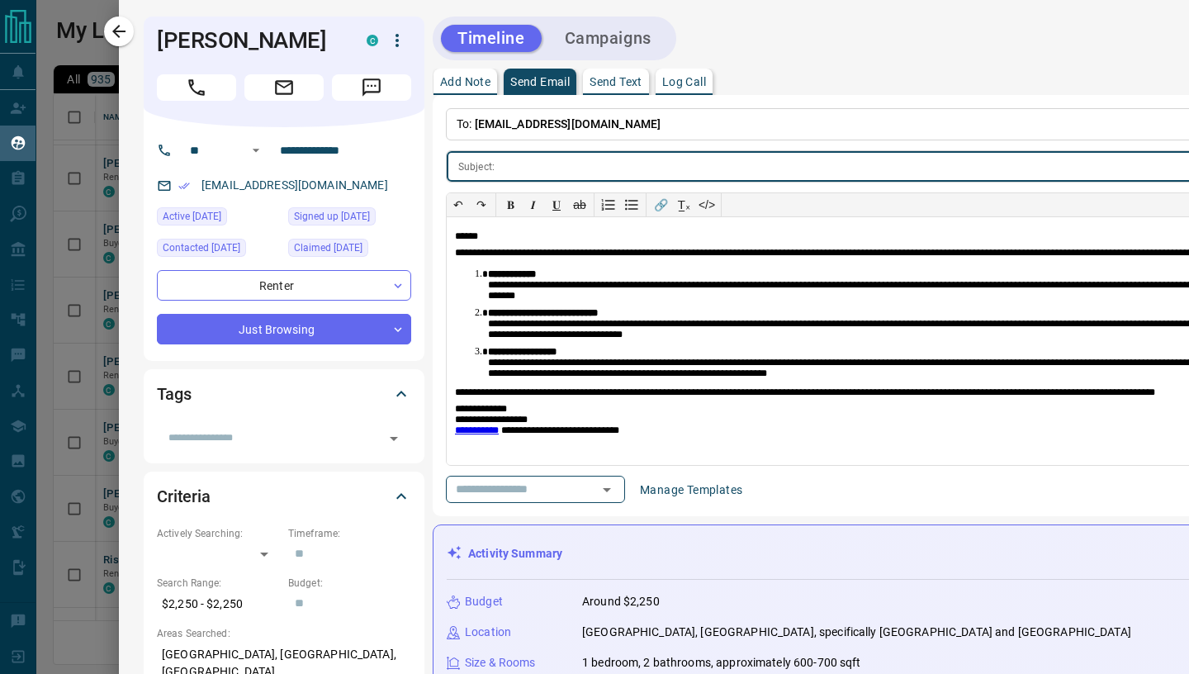
paste input "**********"
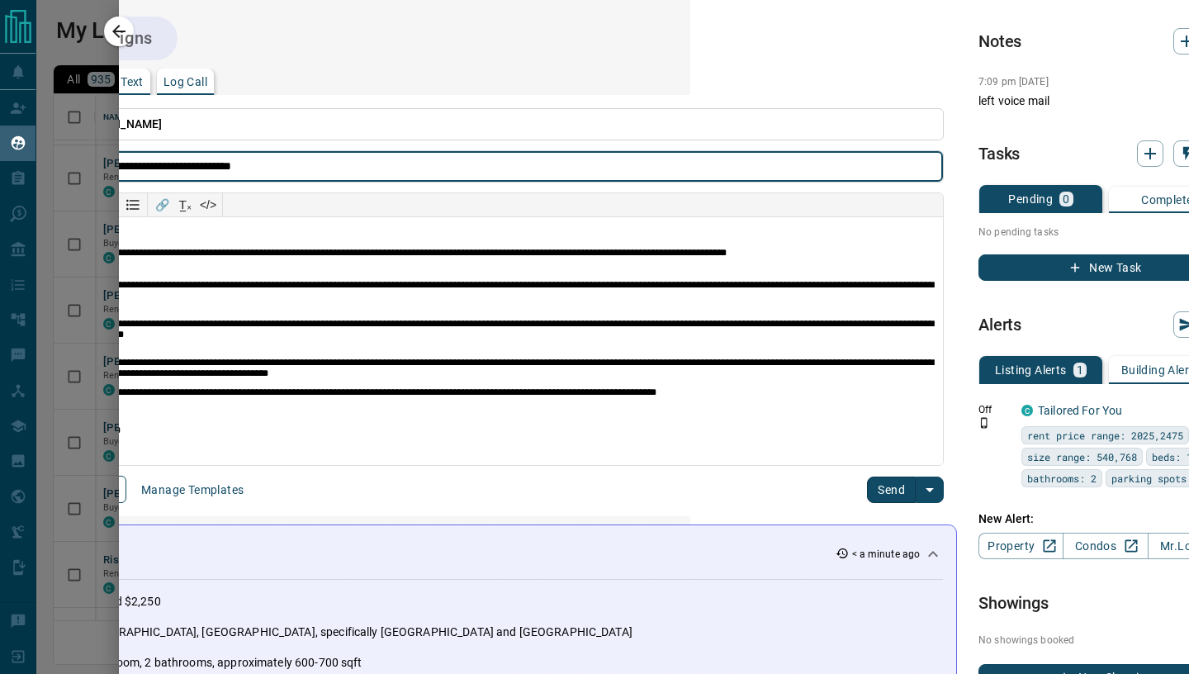
scroll to position [0, 502]
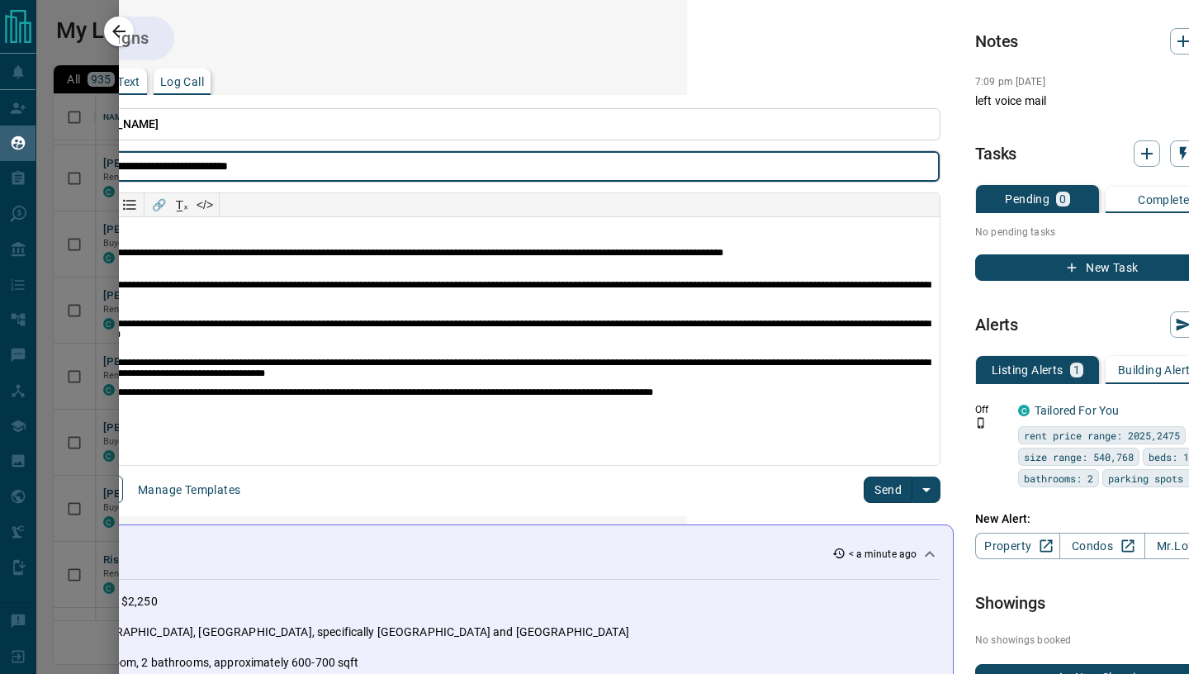
type input "**********"
click at [895, 490] on button "Send" at bounding box center [888, 489] width 49 height 26
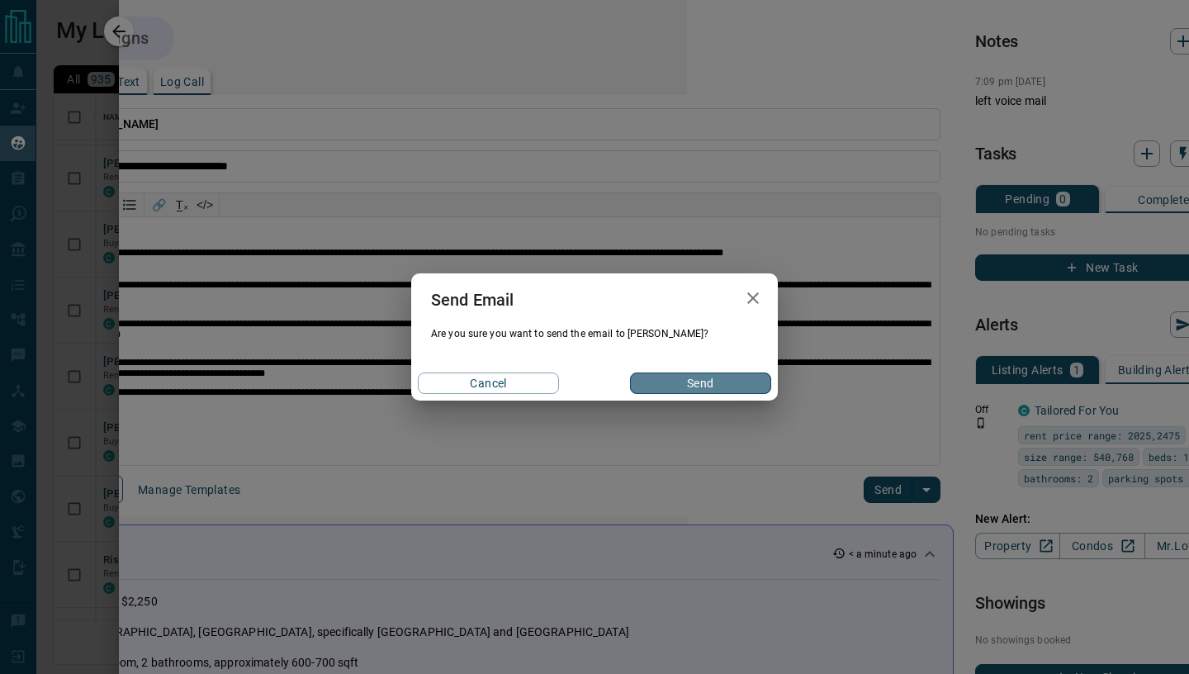
click at [693, 384] on button "Send" at bounding box center [700, 382] width 141 height 21
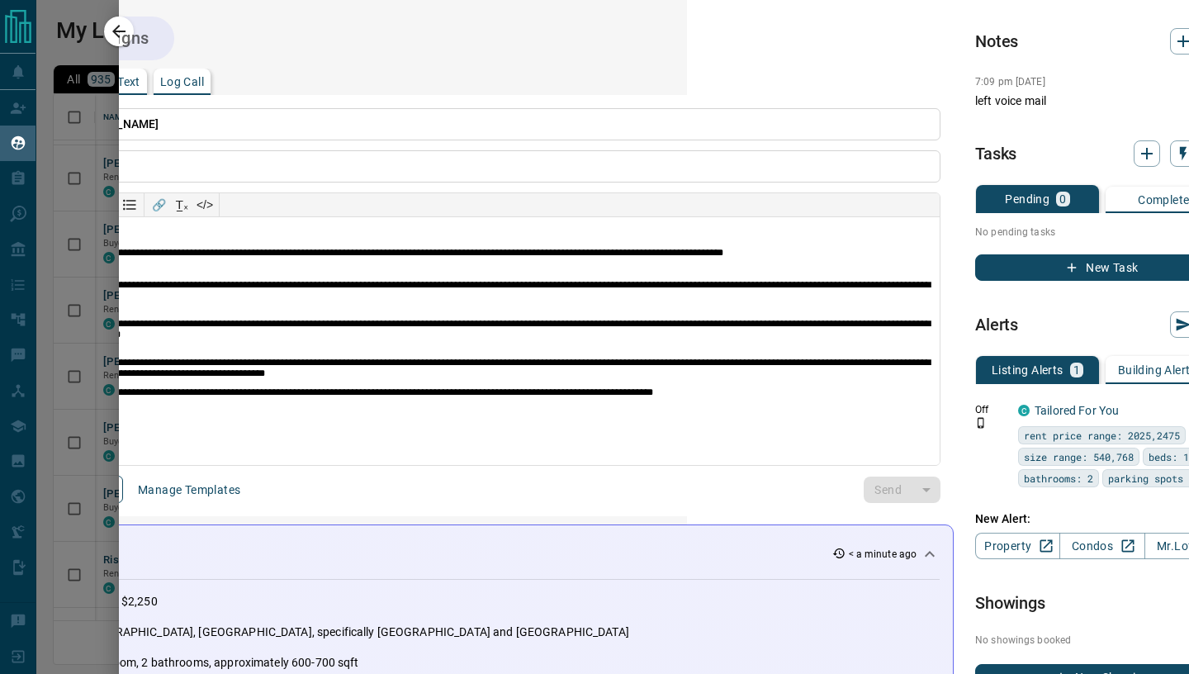
scroll to position [0, 0]
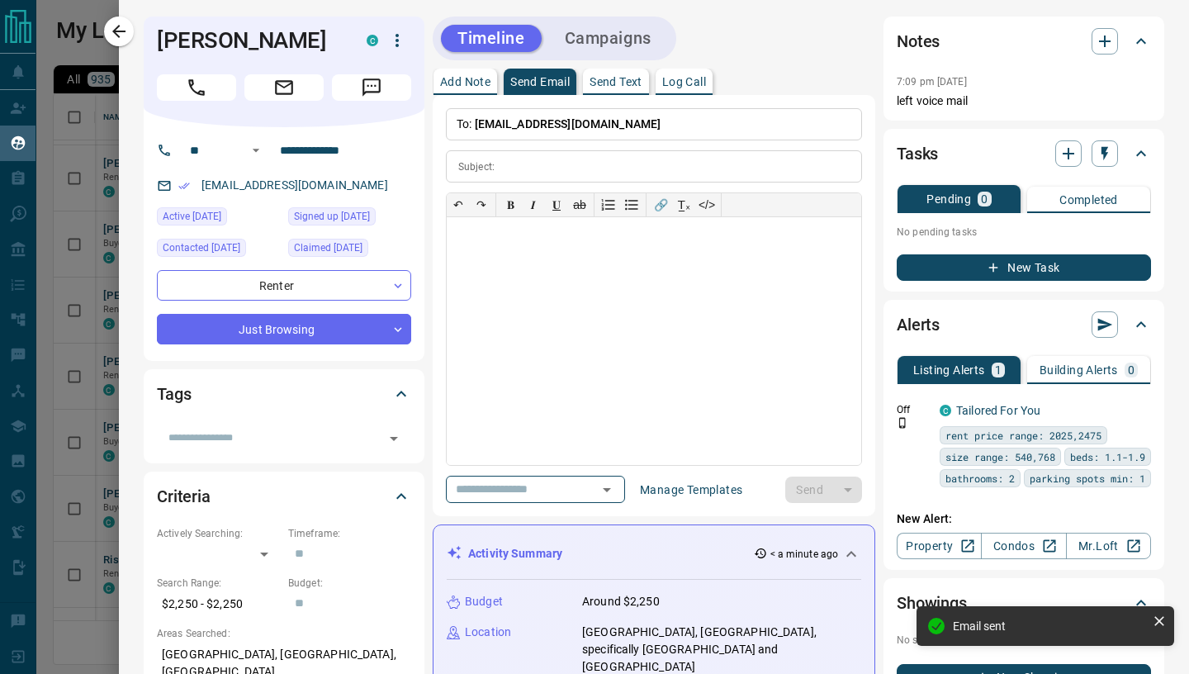
drag, startPoint x: 121, startPoint y: 26, endPoint x: 153, endPoint y: 155, distance: 132.8
click at [121, 27] on icon "button" at bounding box center [119, 31] width 20 height 20
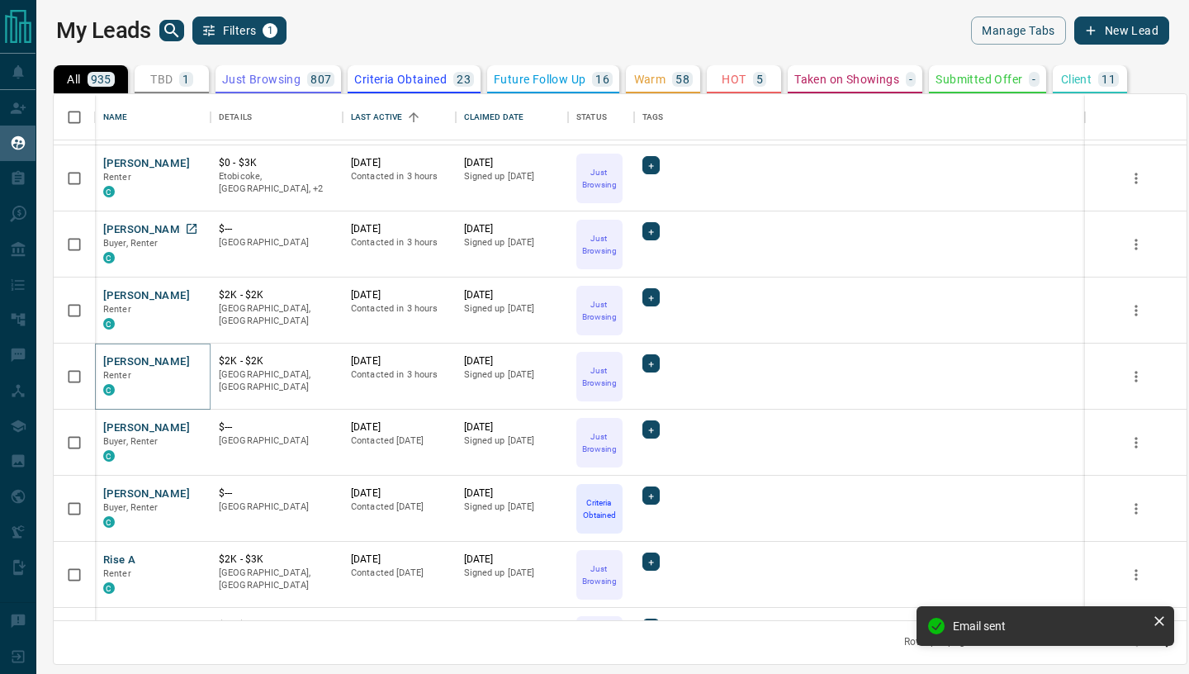
scroll to position [1051, 0]
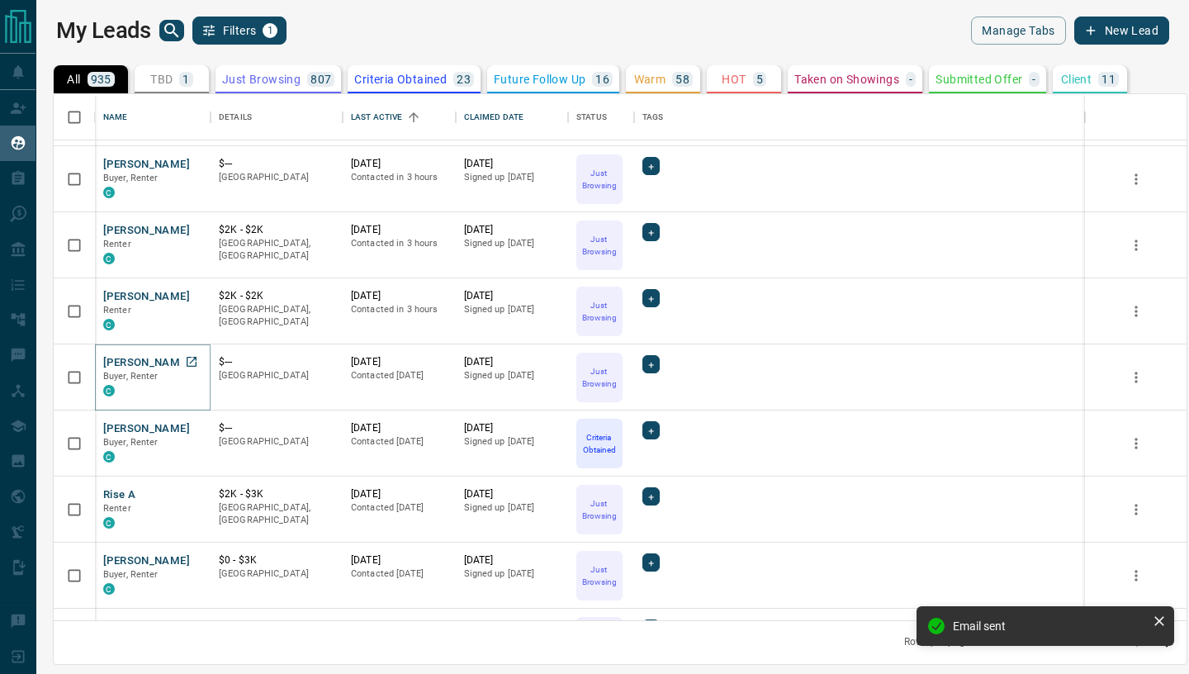
click at [120, 368] on button "[PERSON_NAME]" at bounding box center [146, 363] width 87 height 16
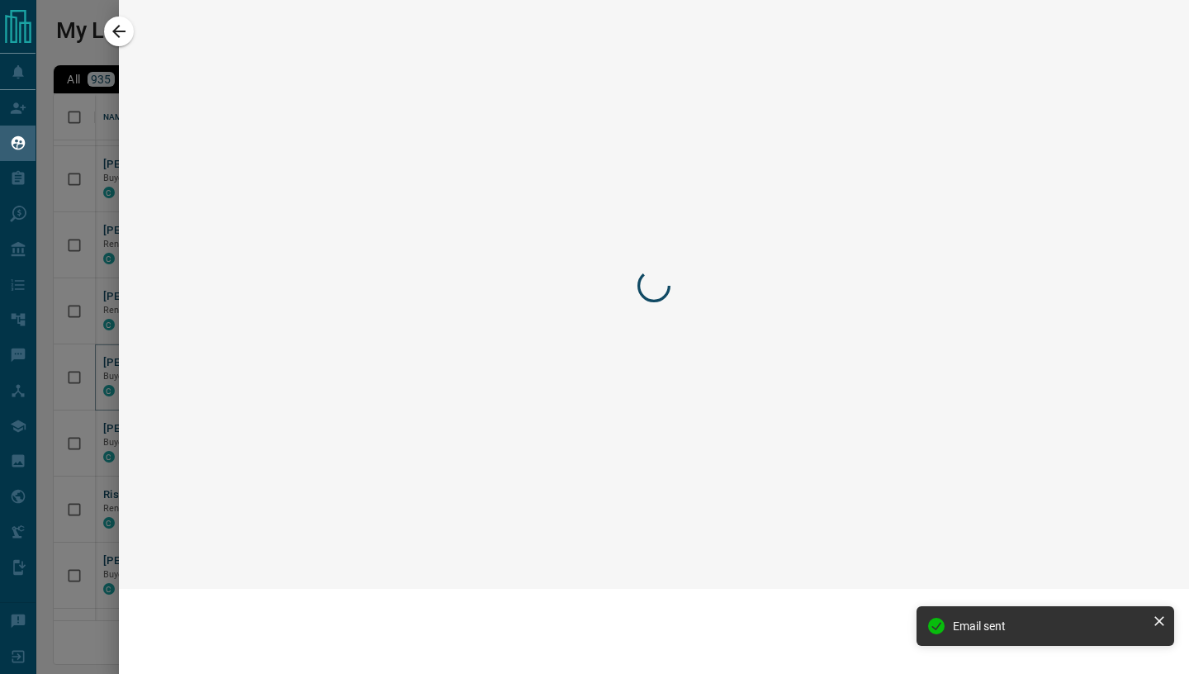
scroll to position [985, 0]
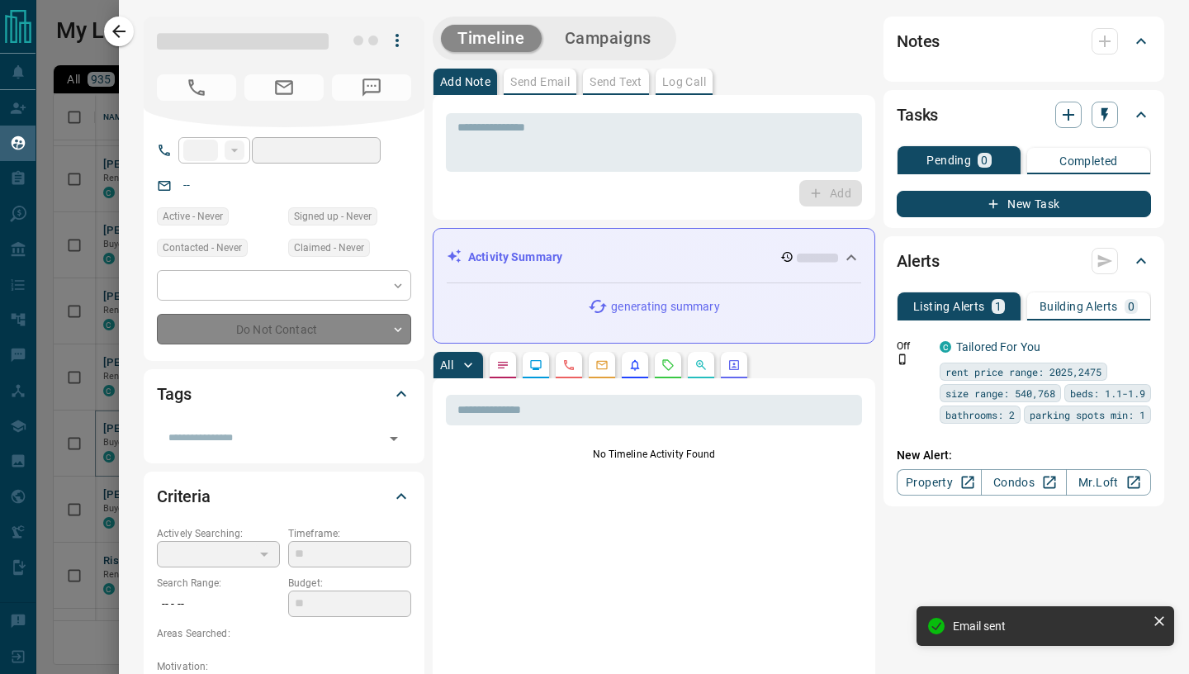
type input "****"
type input "**********"
type input "*"
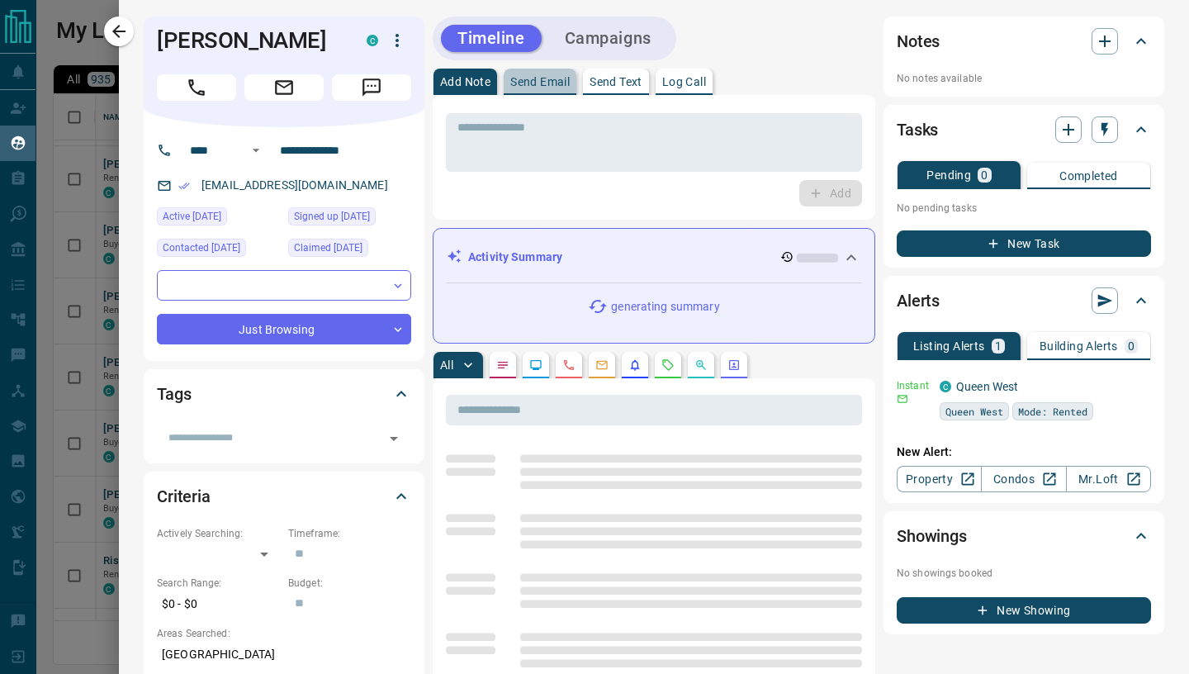
click at [547, 85] on p "Send Email" at bounding box center [539, 82] width 59 height 12
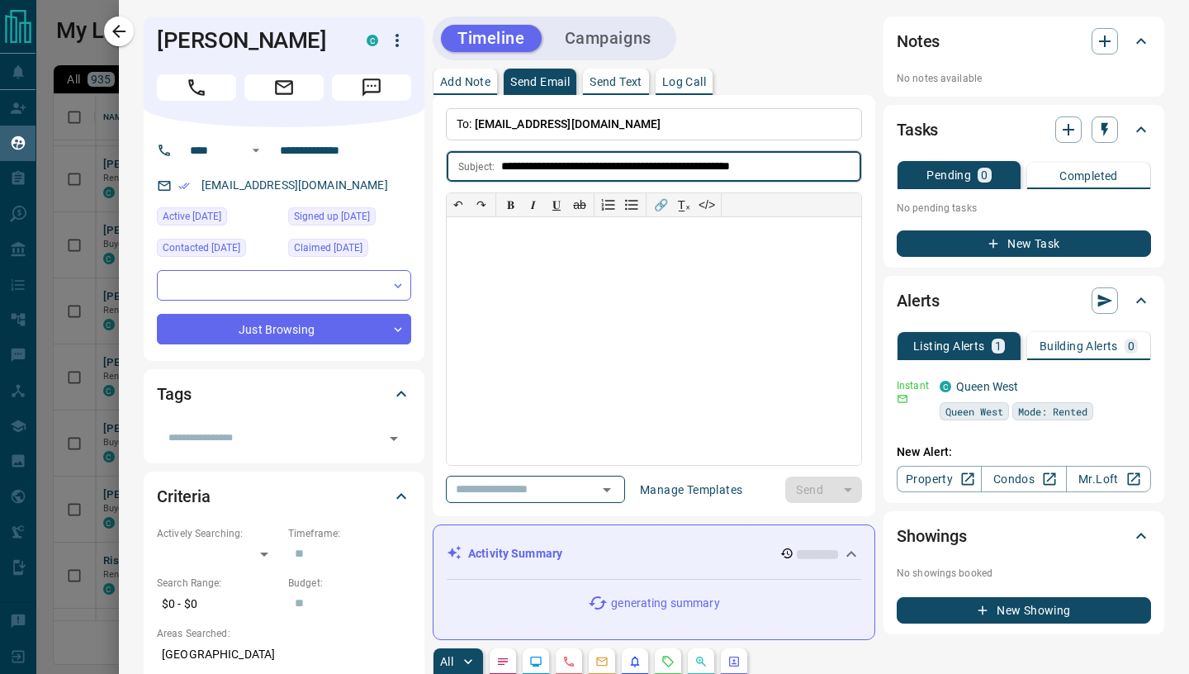
type input "**********"
click at [510, 244] on div at bounding box center [654, 341] width 414 height 248
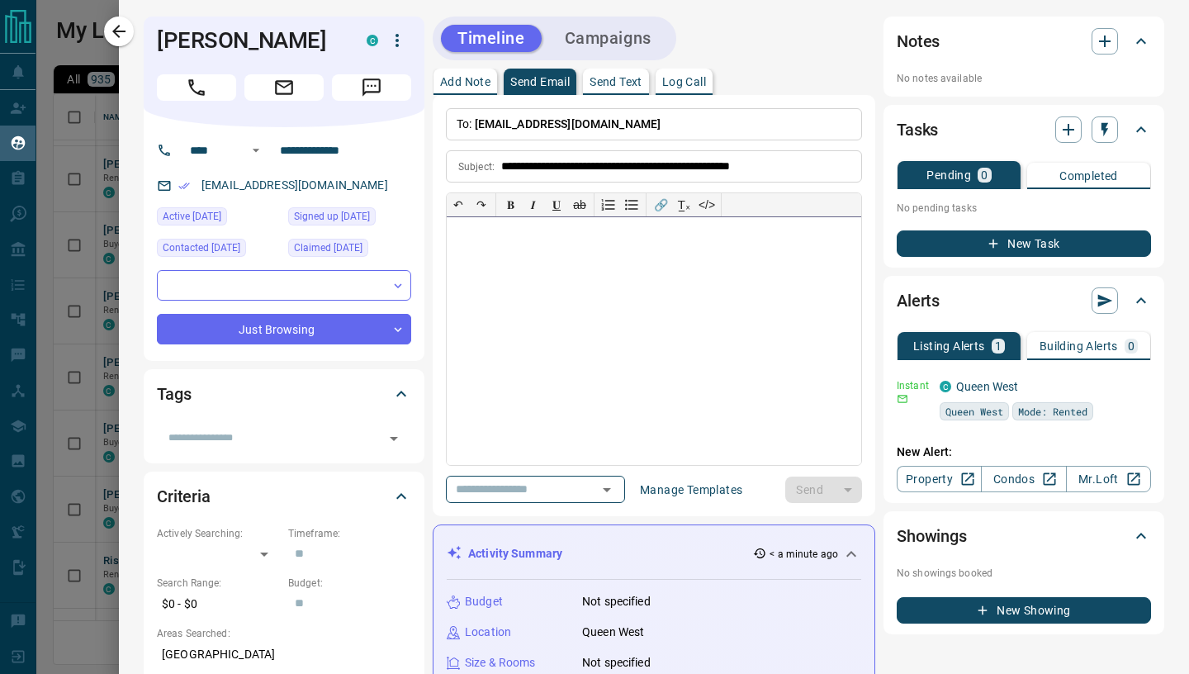
paste div
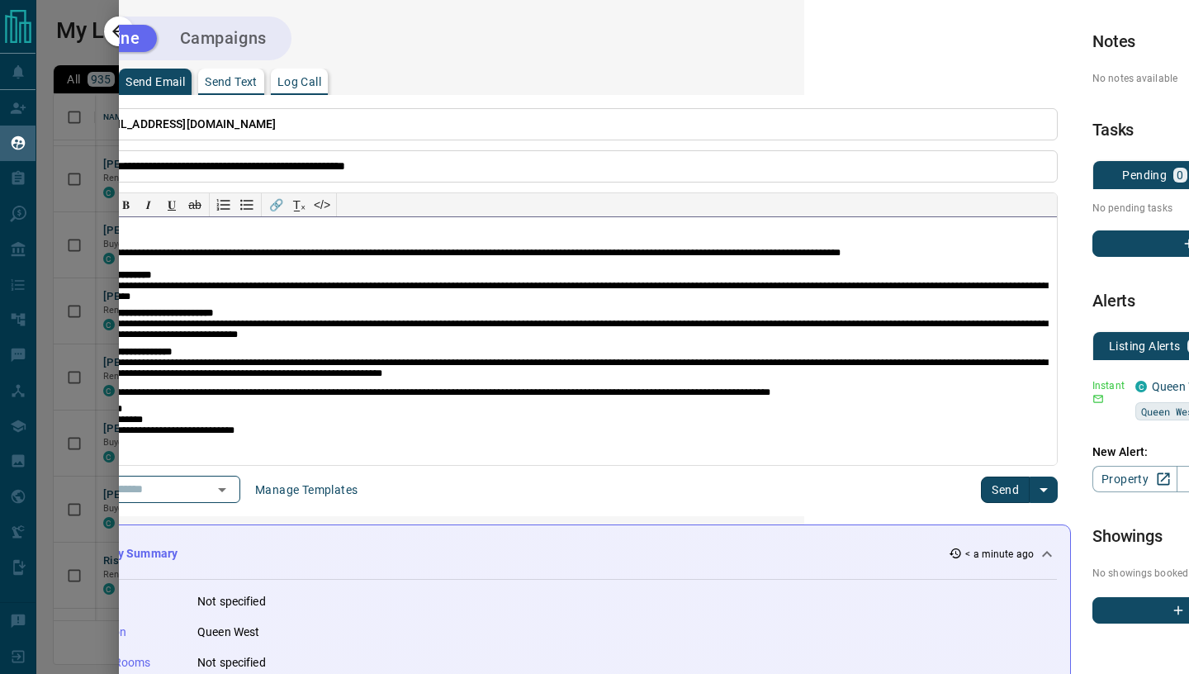
scroll to position [0, 386]
click at [1018, 488] on button "Send" at bounding box center [1003, 489] width 49 height 26
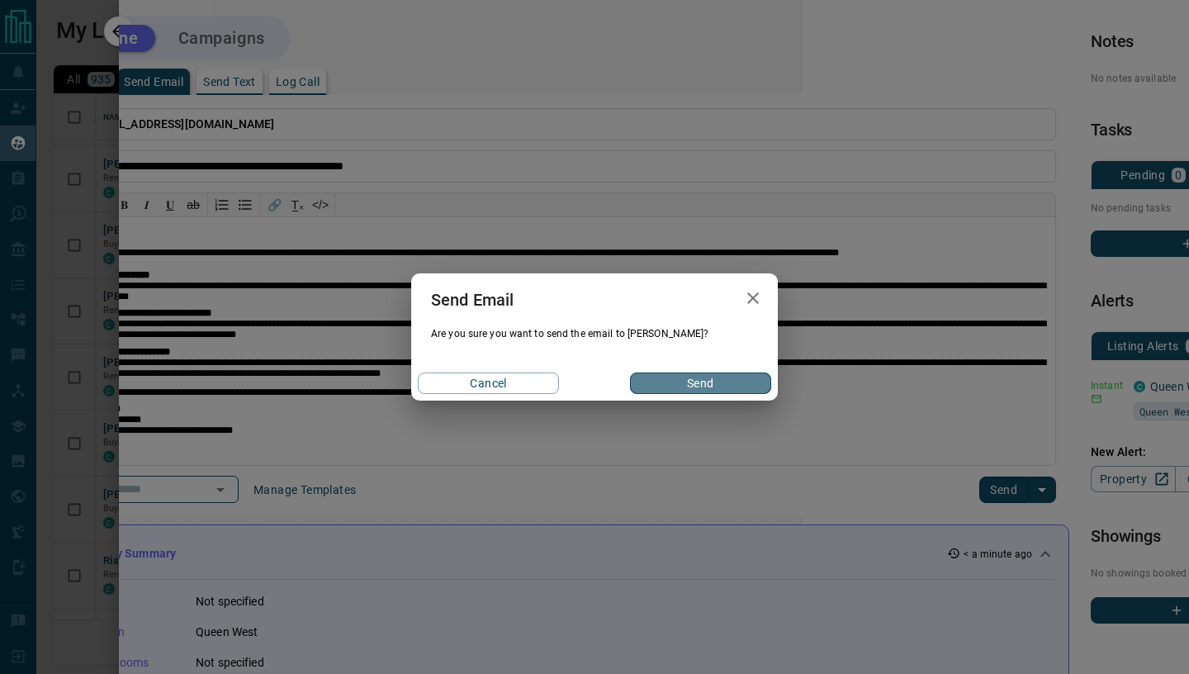
click at [727, 387] on button "Send" at bounding box center [700, 382] width 141 height 21
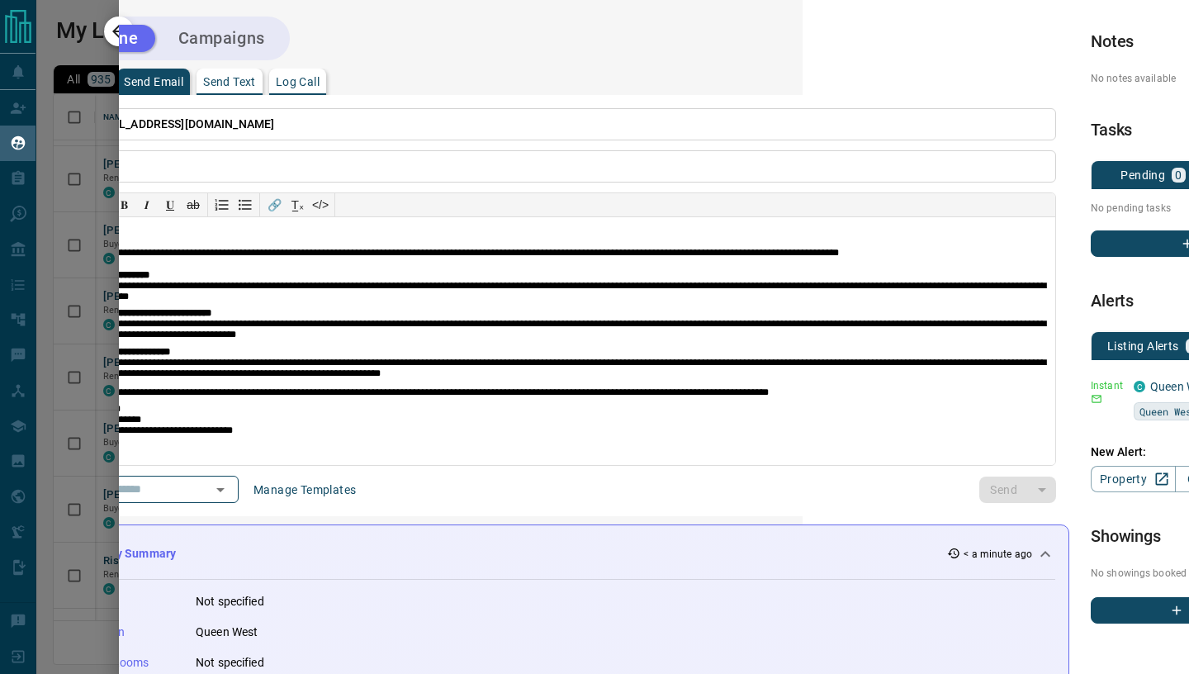
scroll to position [0, 0]
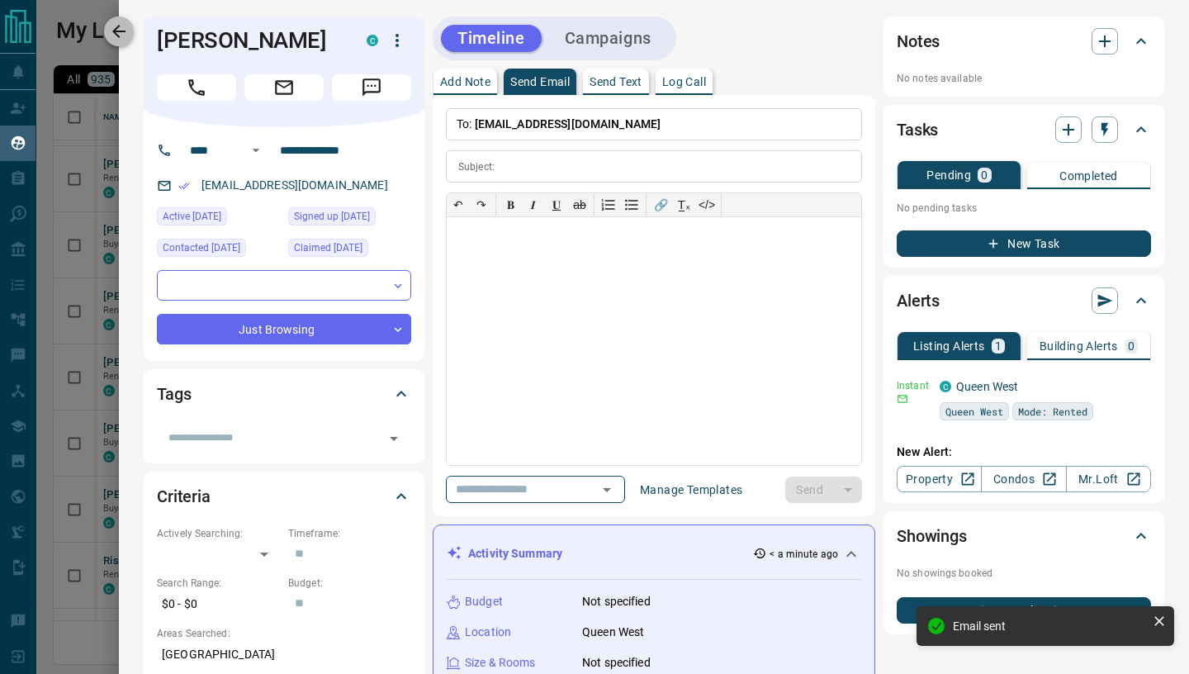
click at [116, 31] on icon "button" at bounding box center [118, 31] width 13 height 13
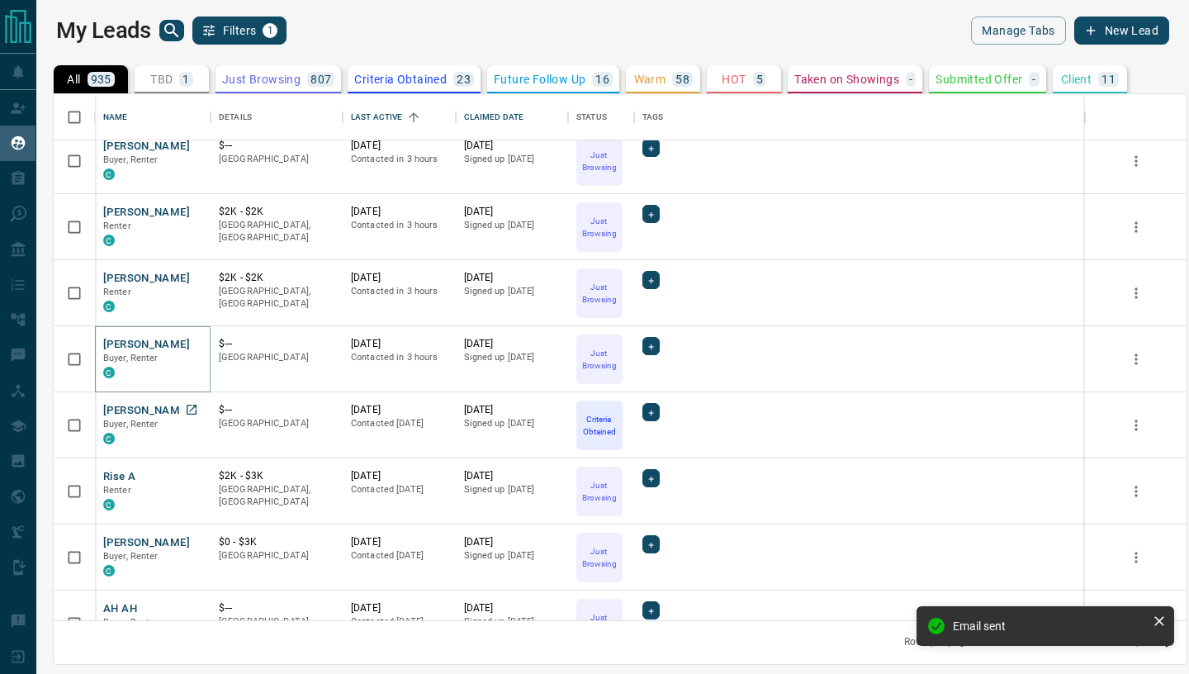
scroll to position [1129, 0]
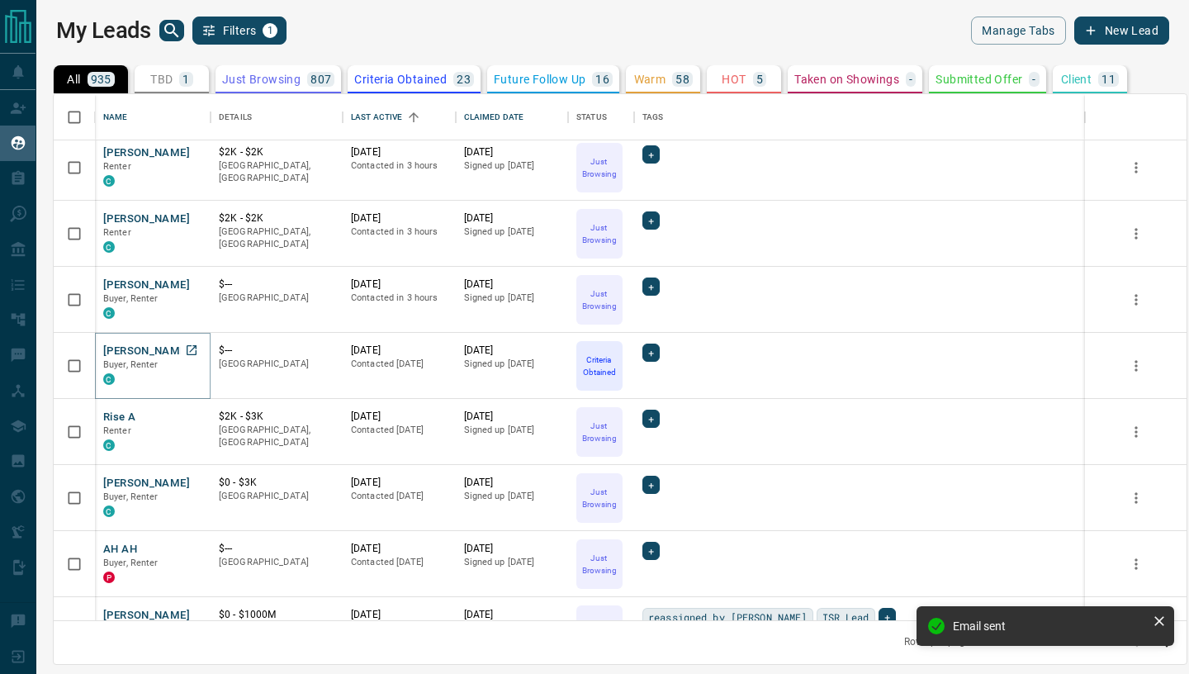
click at [133, 343] on button "[PERSON_NAME]" at bounding box center [146, 351] width 87 height 16
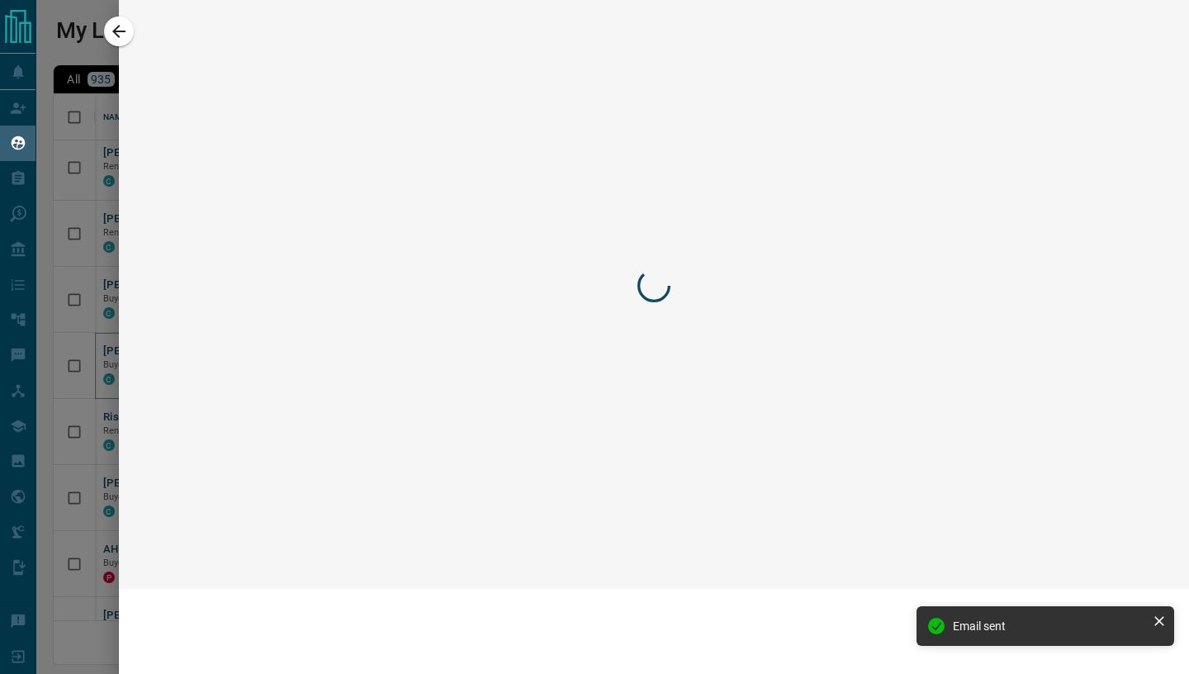
scroll to position [1144, 0]
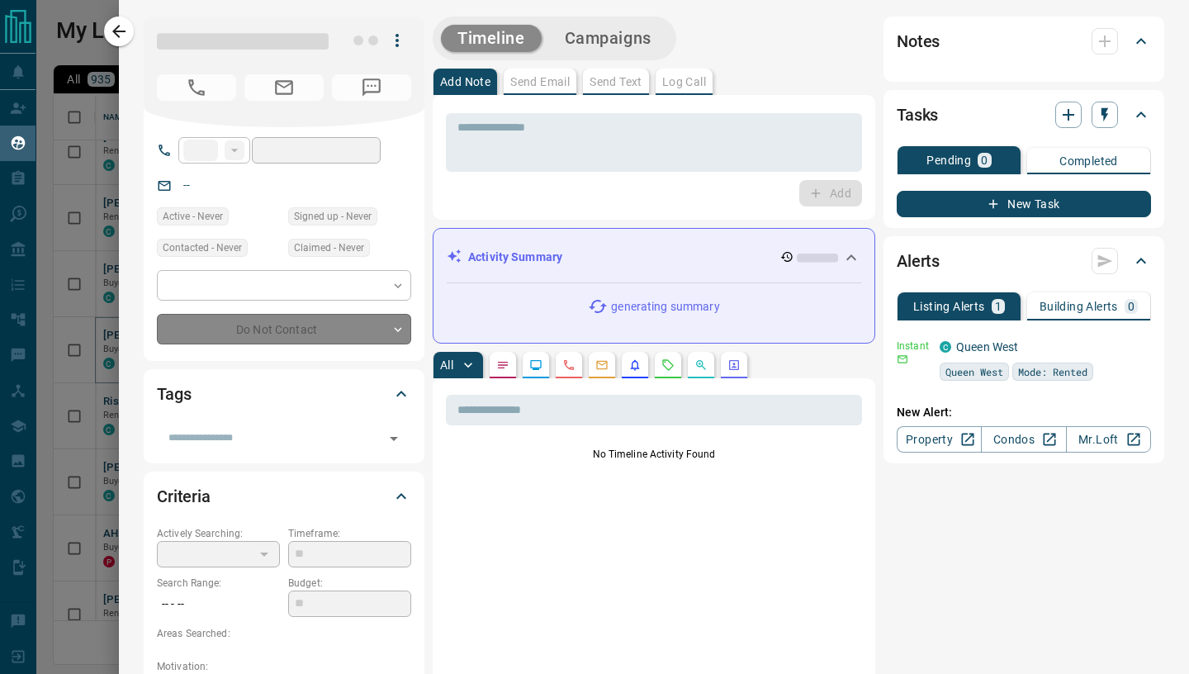
type input "****"
type input "**********"
type input "*"
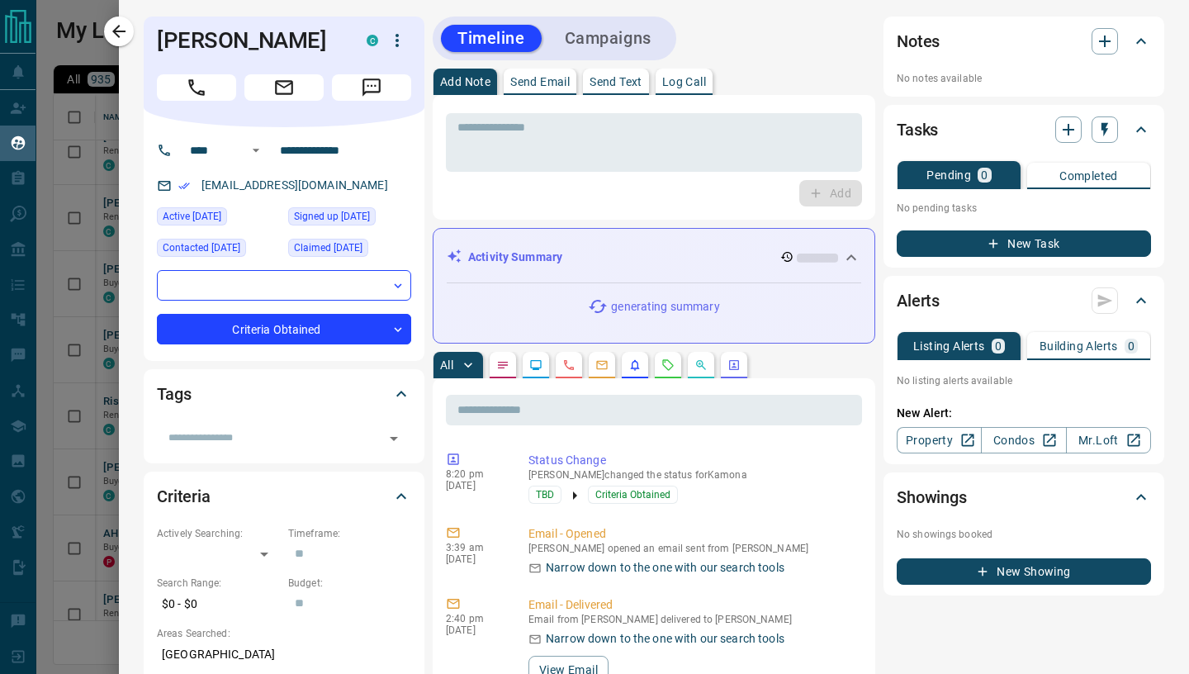
click at [533, 81] on p "Send Email" at bounding box center [539, 82] width 59 height 12
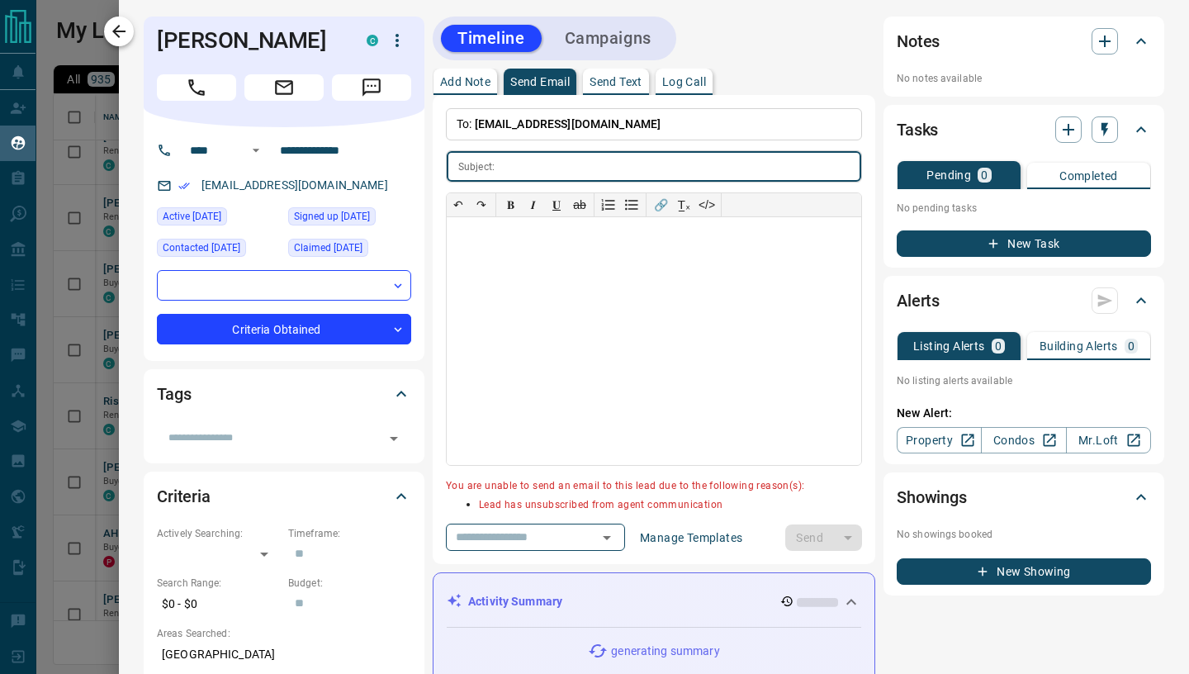
click at [120, 40] on icon "button" at bounding box center [119, 31] width 20 height 20
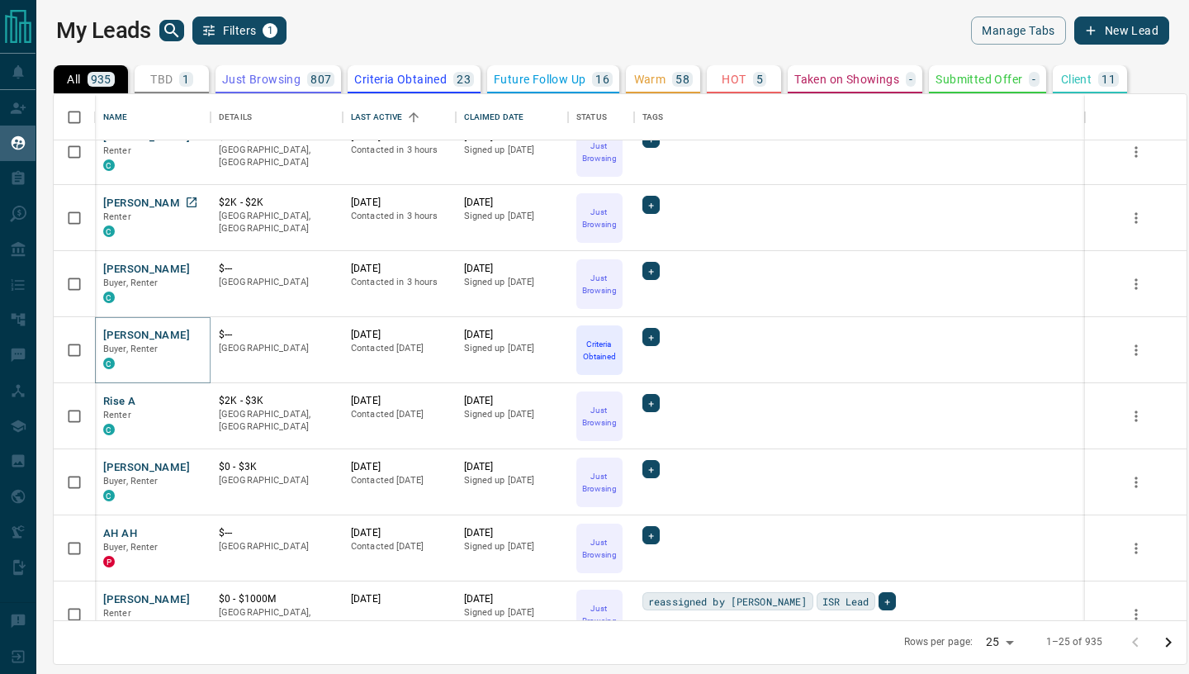
scroll to position [1172, 0]
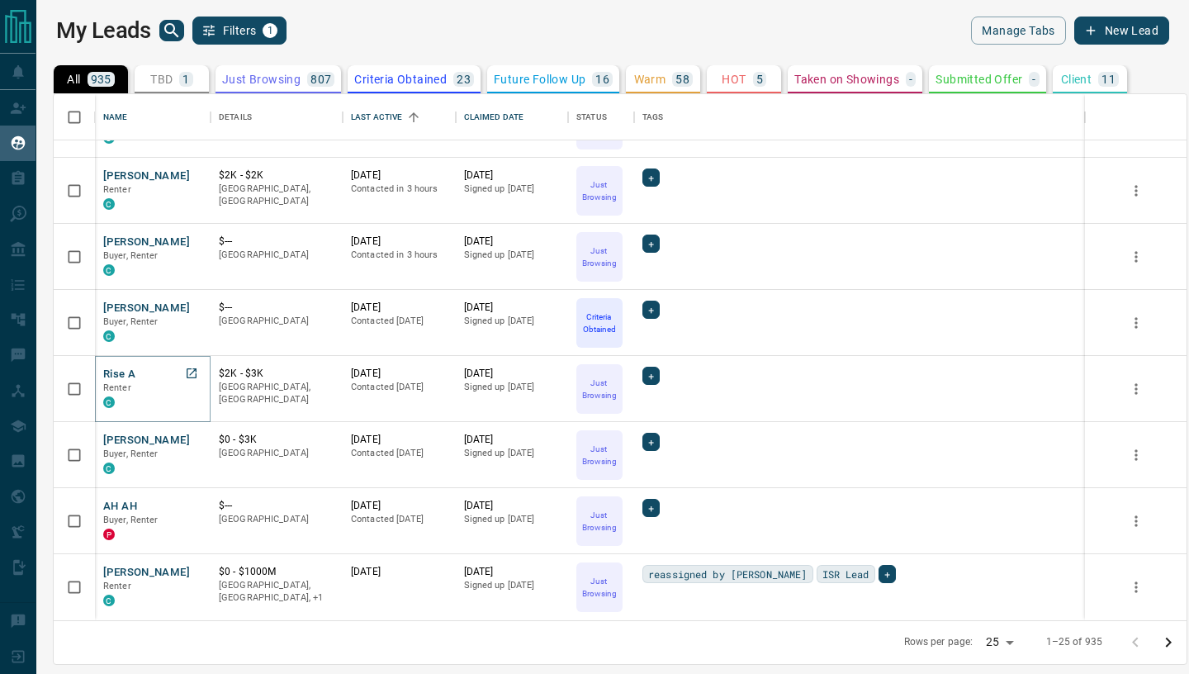
click at [115, 373] on button "Rise A" at bounding box center [119, 375] width 32 height 16
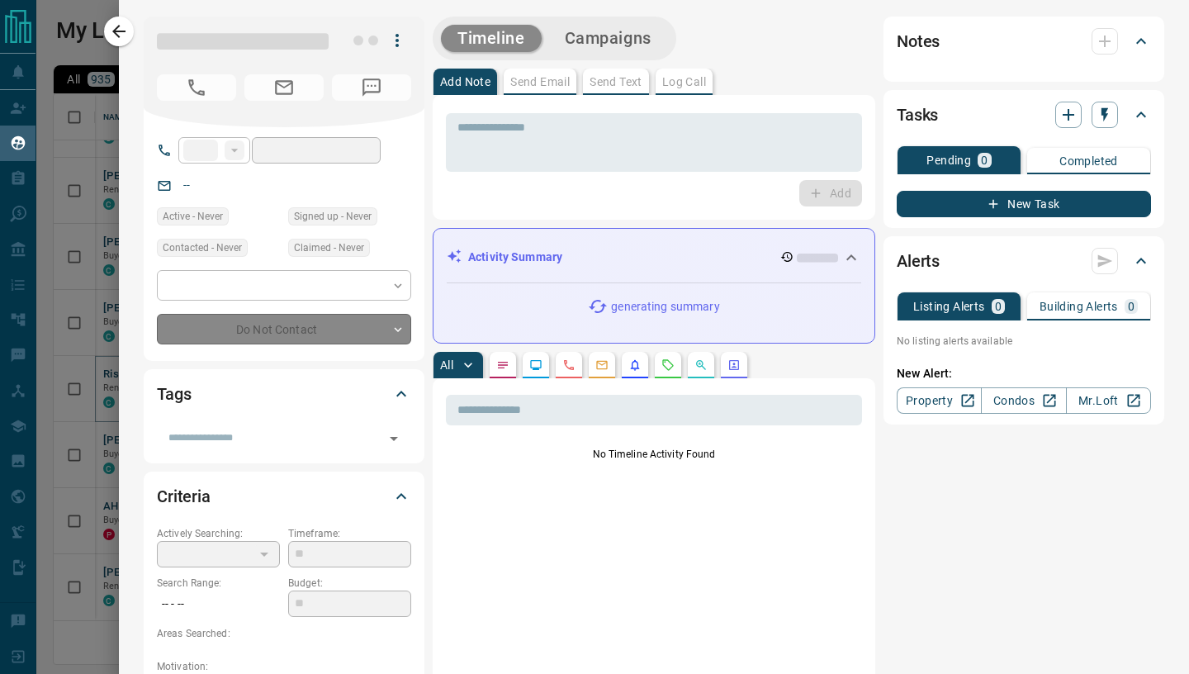
type input "**"
type input "**********"
type input "*"
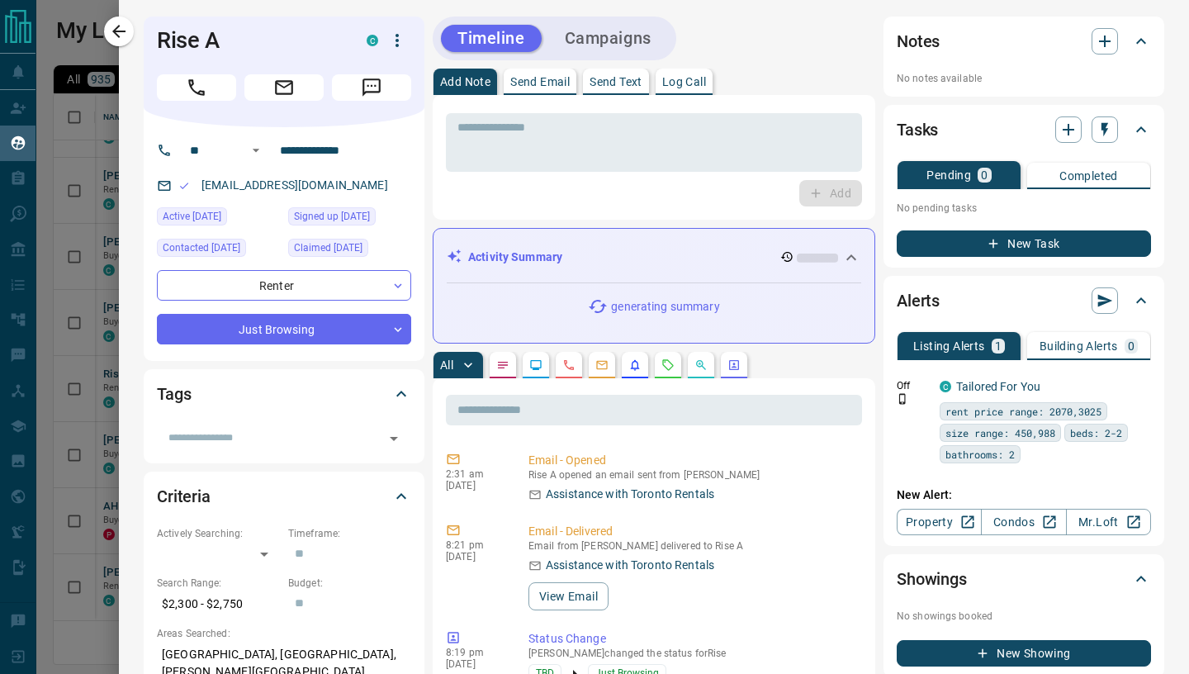
click at [543, 83] on p "Send Email" at bounding box center [539, 82] width 59 height 12
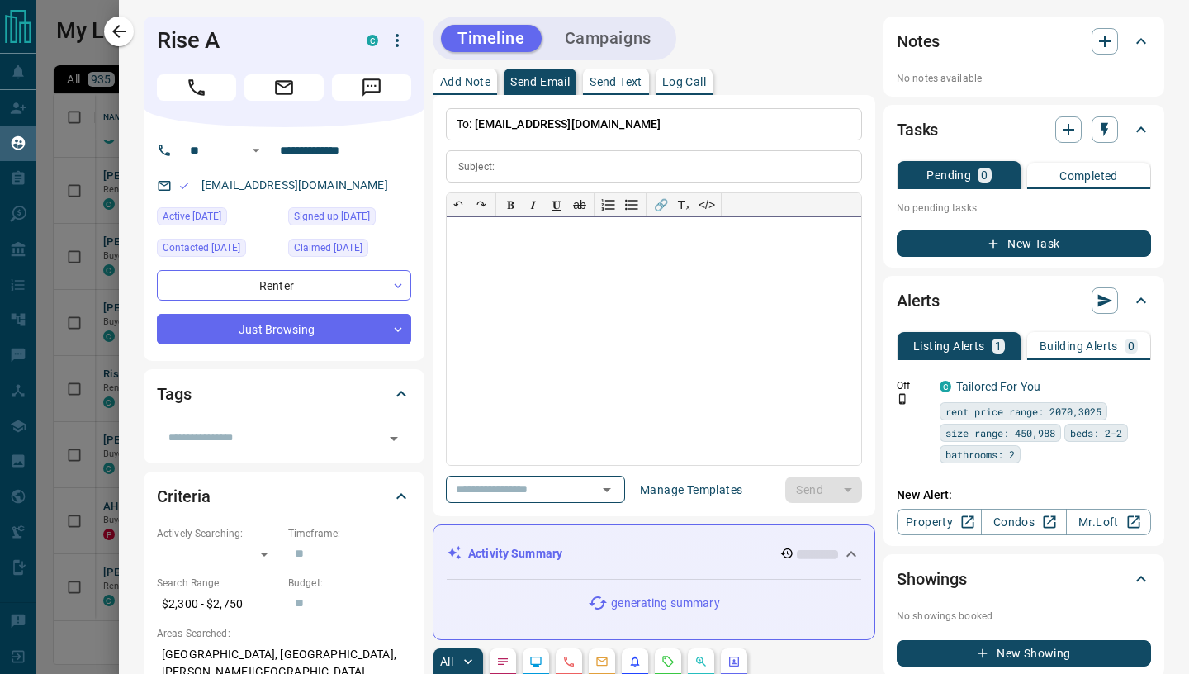
click at [507, 307] on div at bounding box center [654, 341] width 414 height 248
paste div
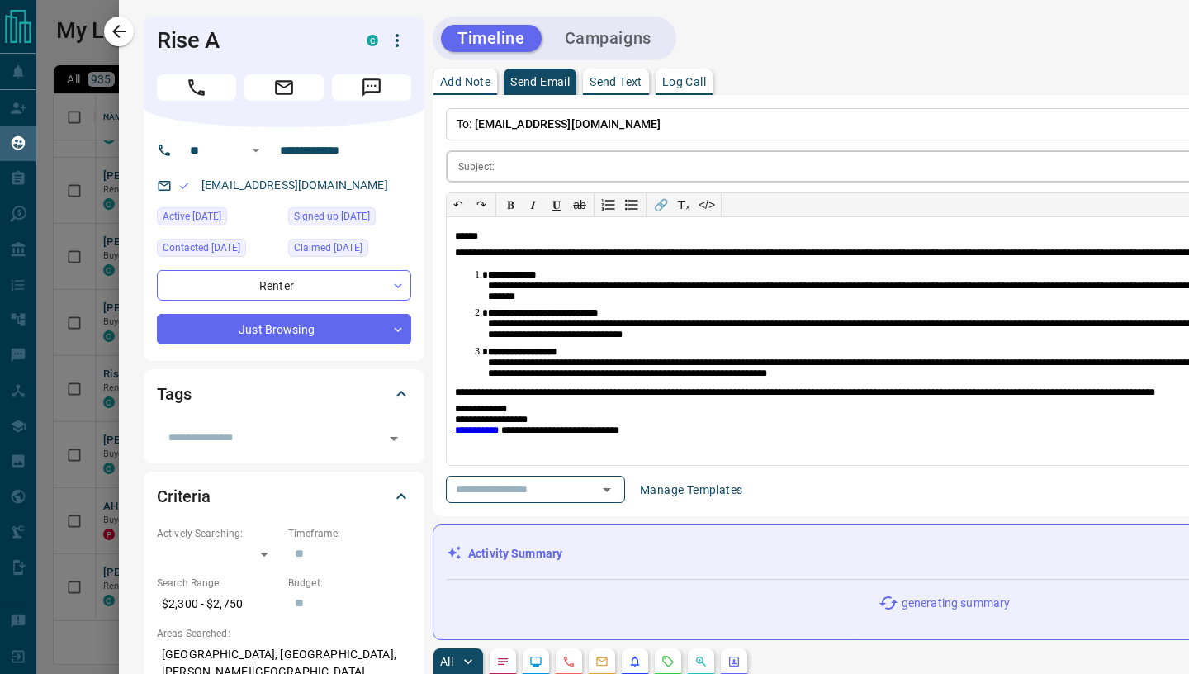
click at [517, 165] on input "text" at bounding box center [971, 166] width 940 height 31
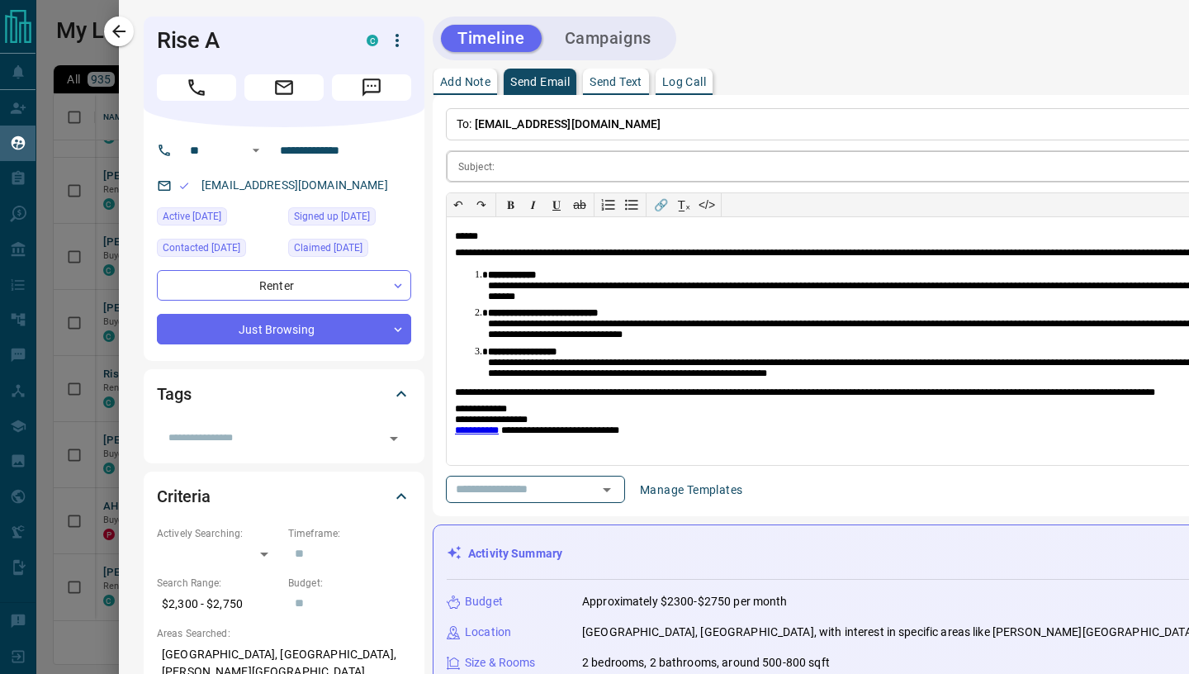
type input "**********"
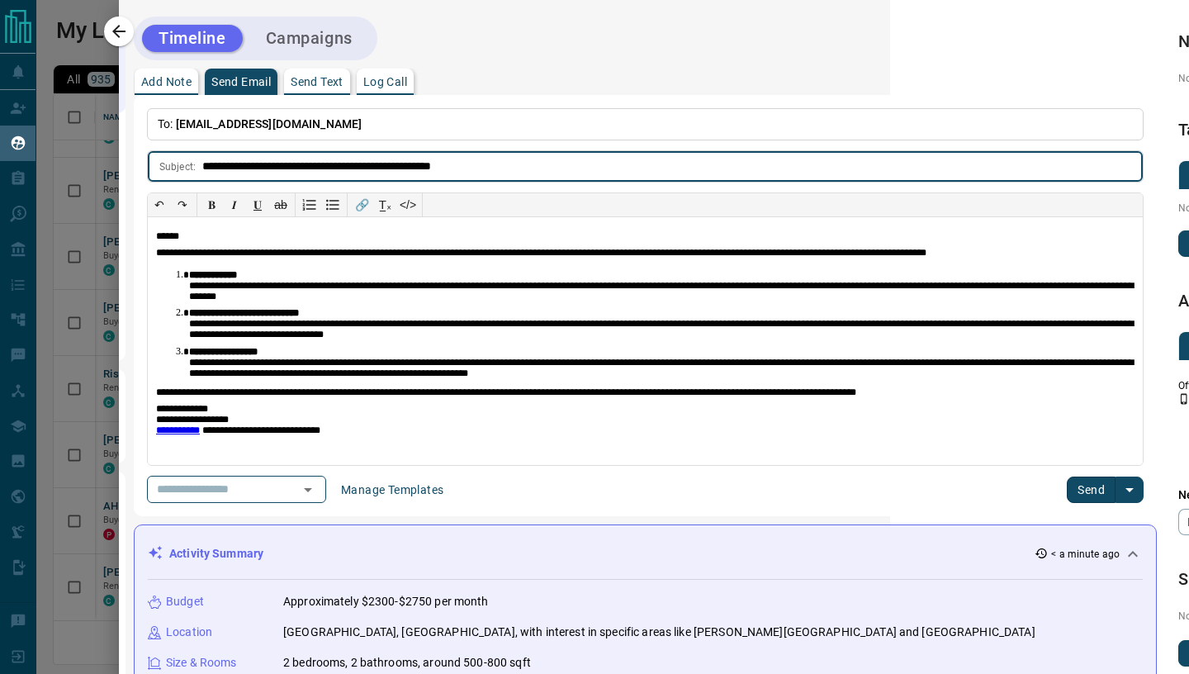
scroll to position [0, 556]
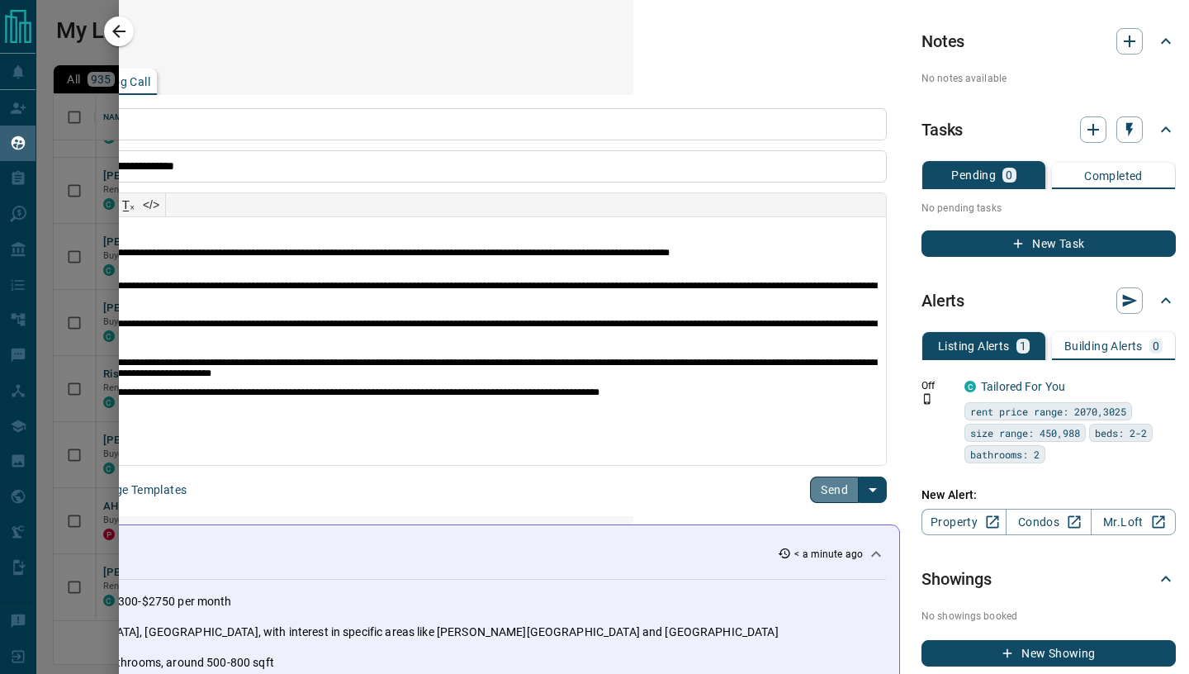
click at [818, 487] on button "Send" at bounding box center [834, 489] width 49 height 26
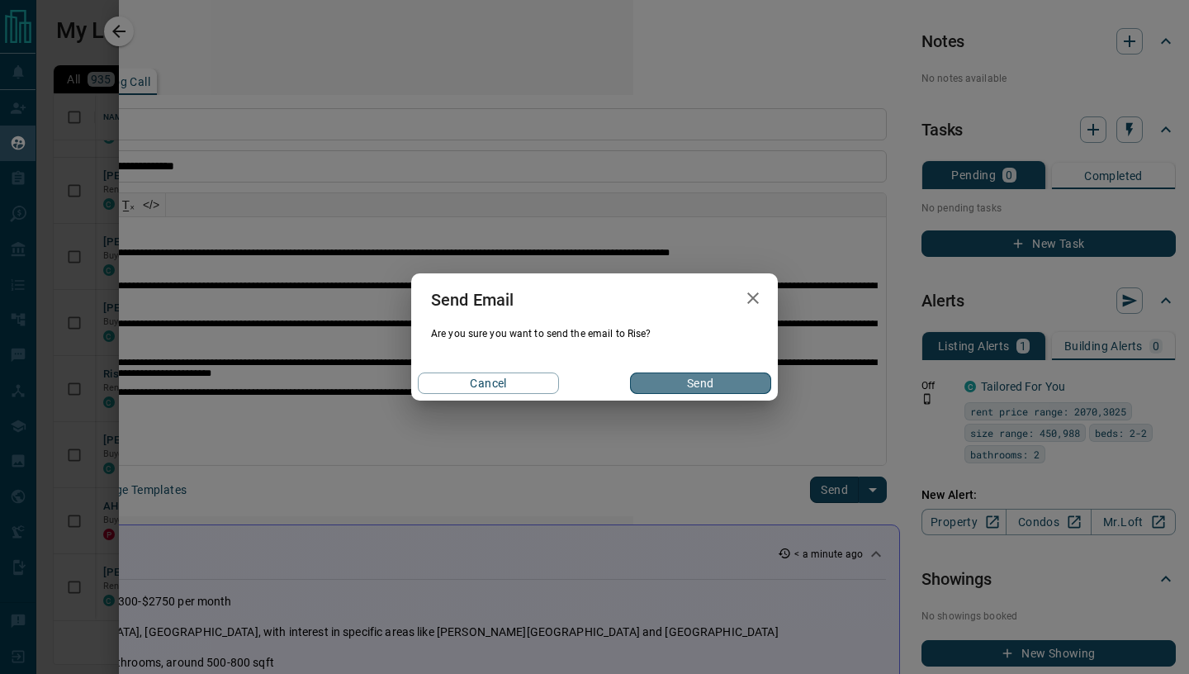
drag, startPoint x: 706, startPoint y: 385, endPoint x: 571, endPoint y: 338, distance: 143.4
click at [706, 385] on button "Send" at bounding box center [700, 382] width 141 height 21
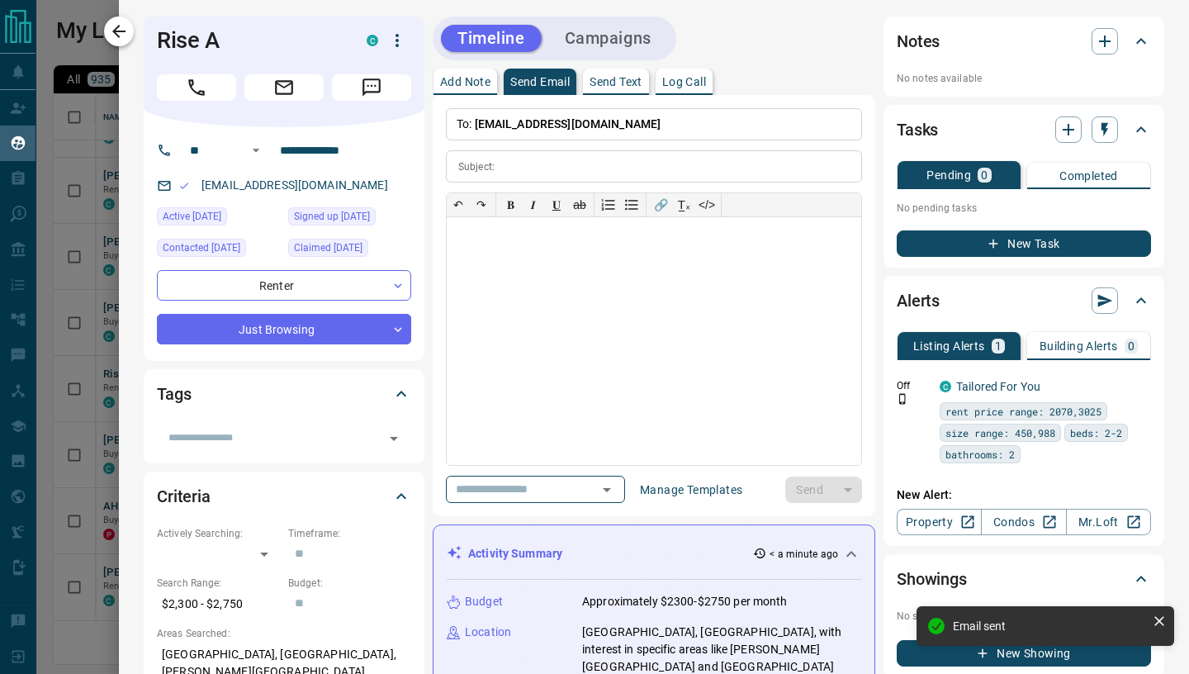
scroll to position [0, 0]
click at [121, 33] on icon "button" at bounding box center [119, 31] width 20 height 20
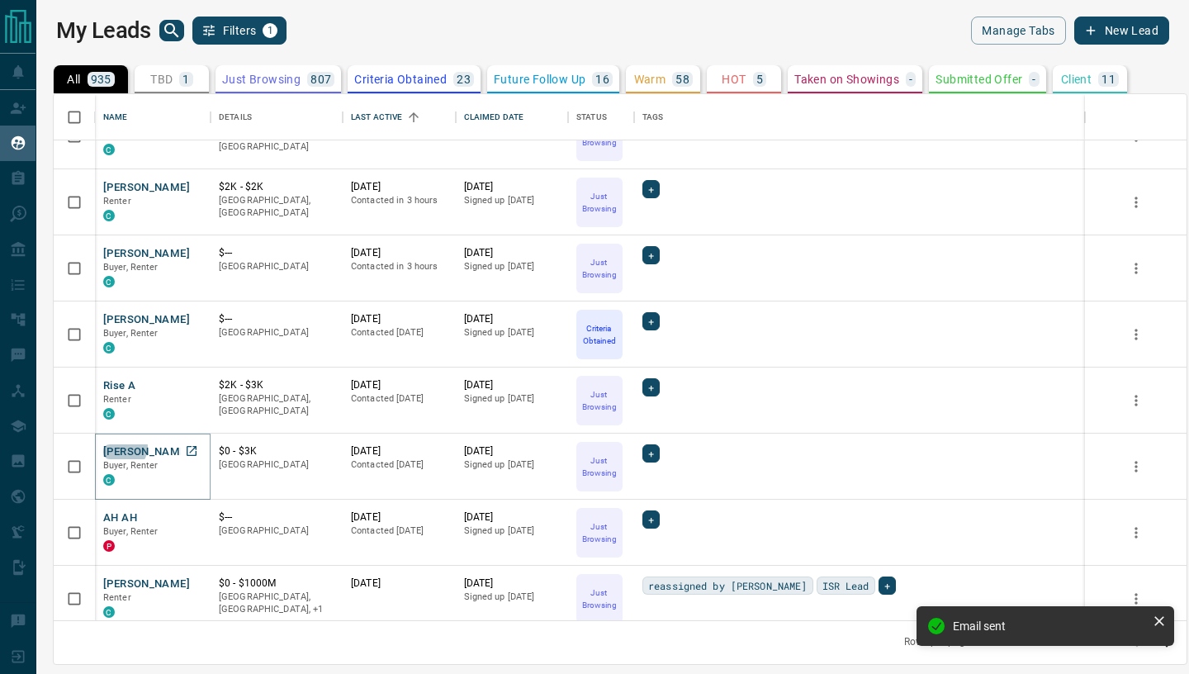
click at [123, 447] on button "[PERSON_NAME]" at bounding box center [146, 452] width 87 height 16
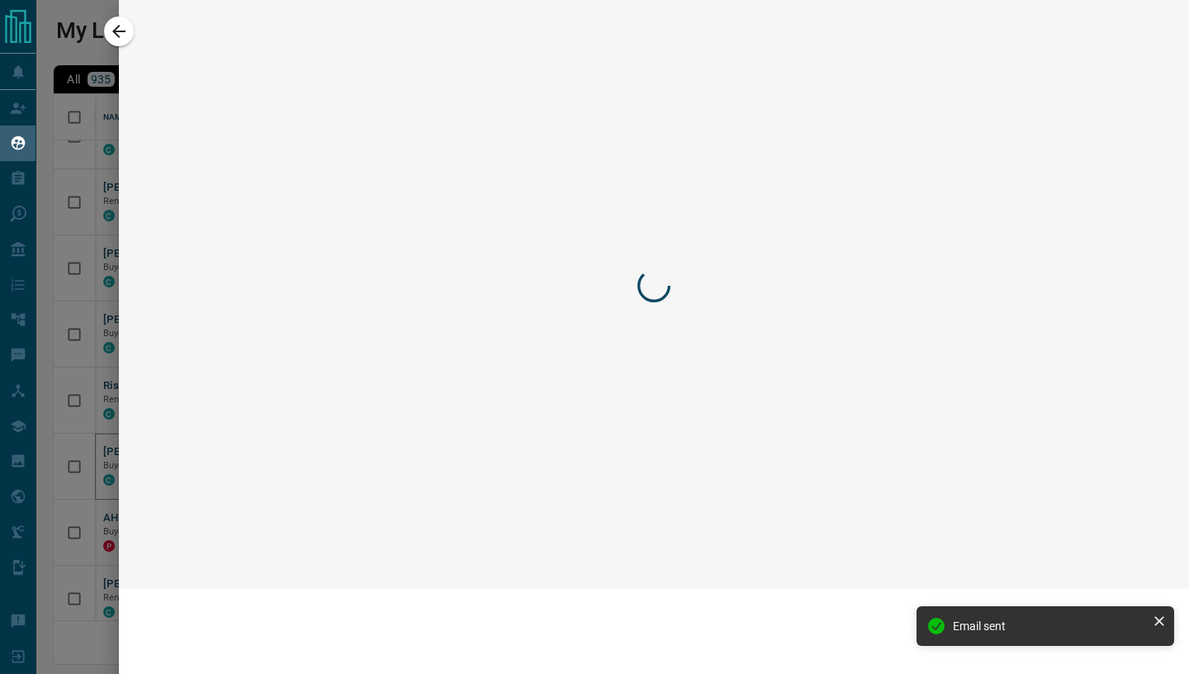
scroll to position [1158, 0]
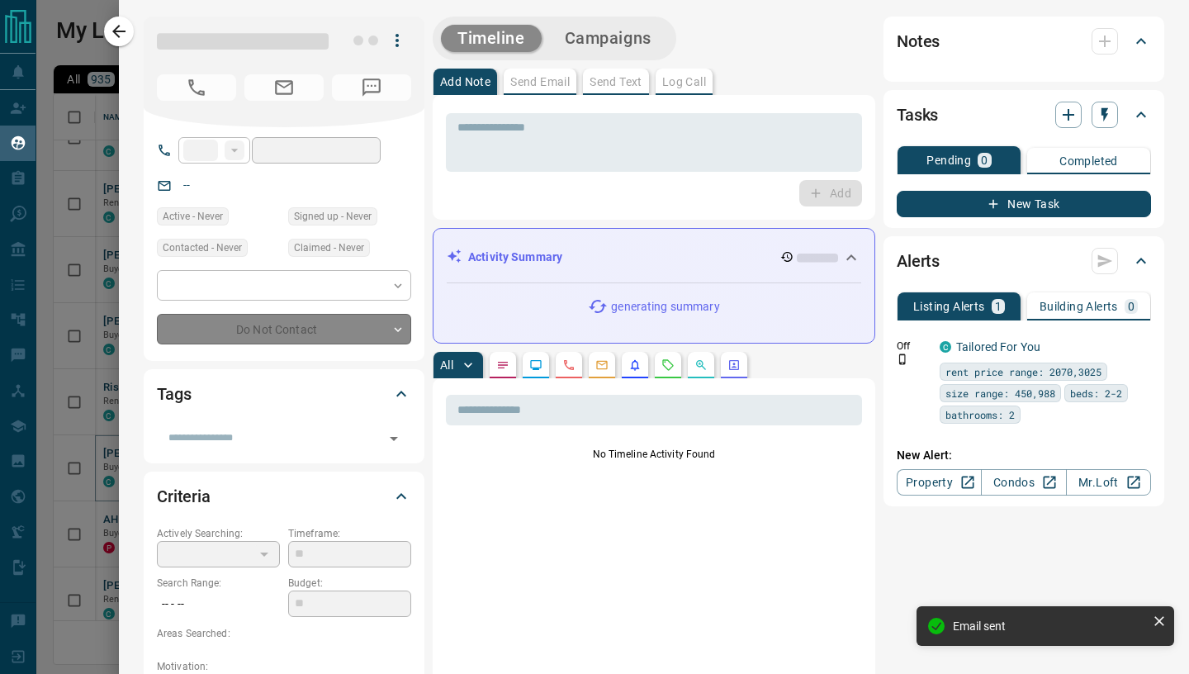
type input "***"
type input "**********"
type input "*"
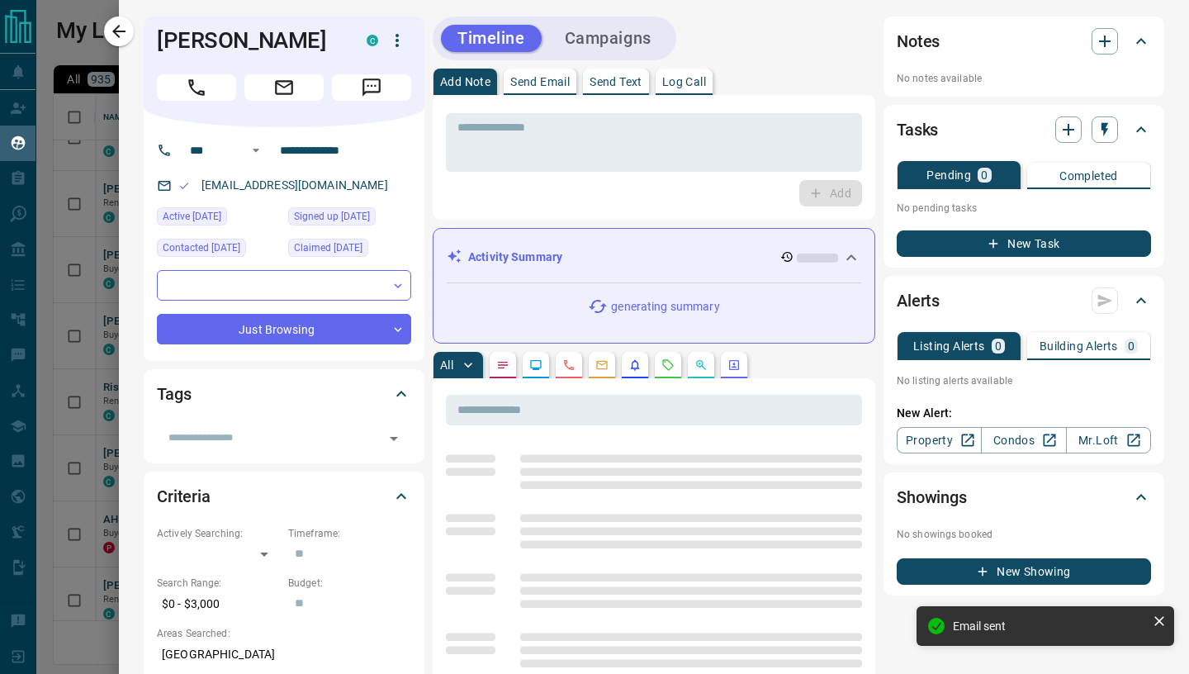
click at [547, 81] on p "Send Email" at bounding box center [539, 82] width 59 height 12
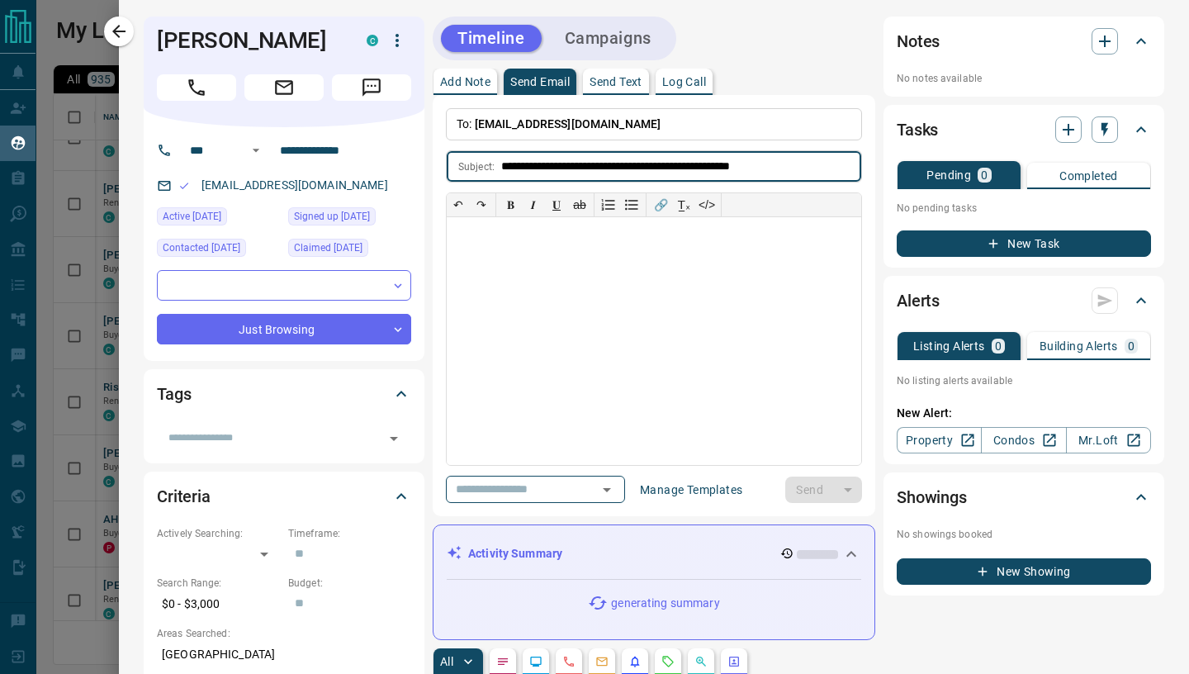
type input "**********"
click at [514, 260] on div at bounding box center [654, 341] width 414 height 248
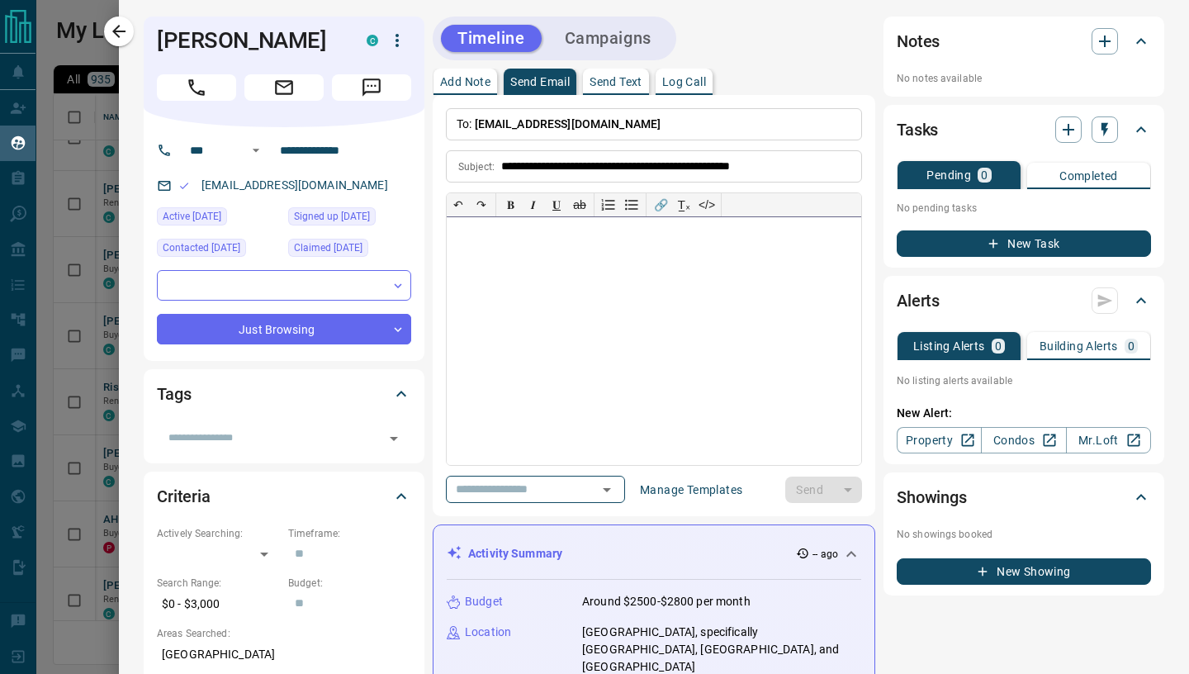
paste div
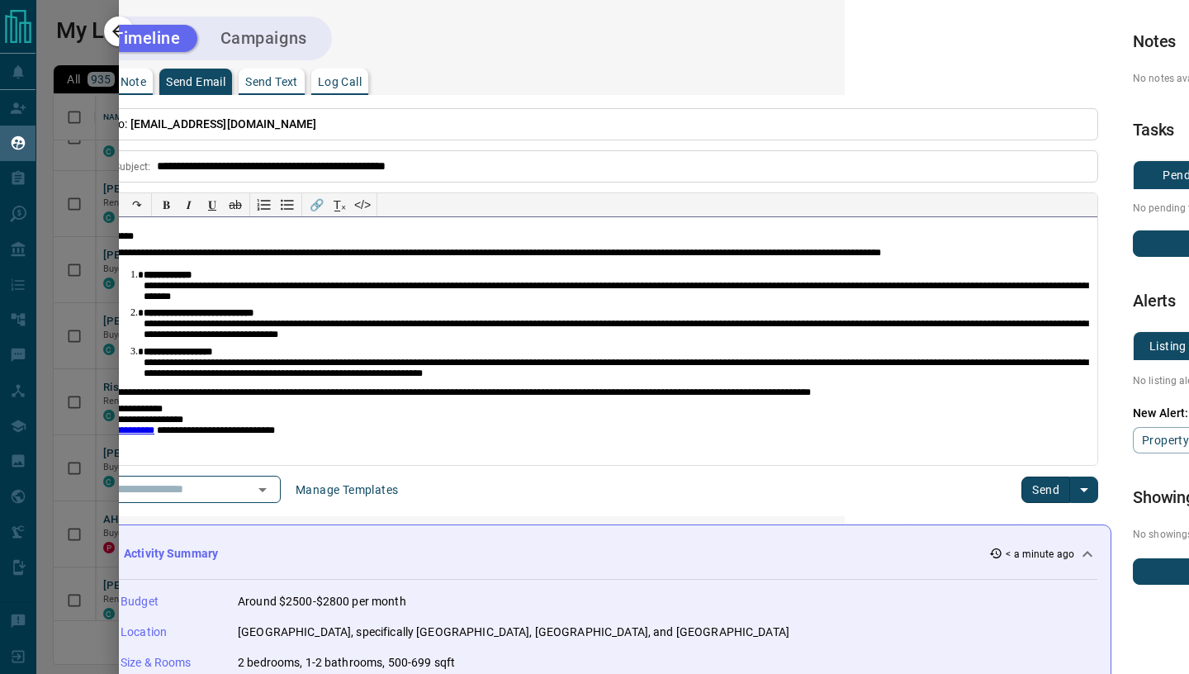
scroll to position [0, 399]
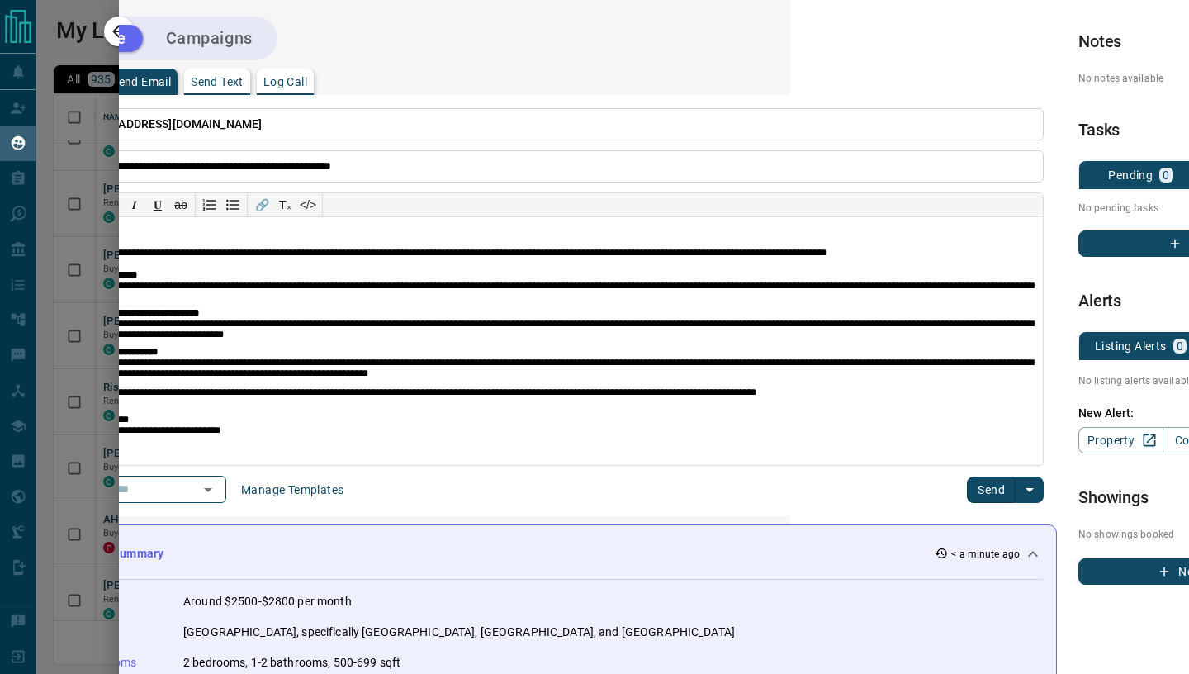
click at [985, 481] on button "Send" at bounding box center [991, 489] width 49 height 26
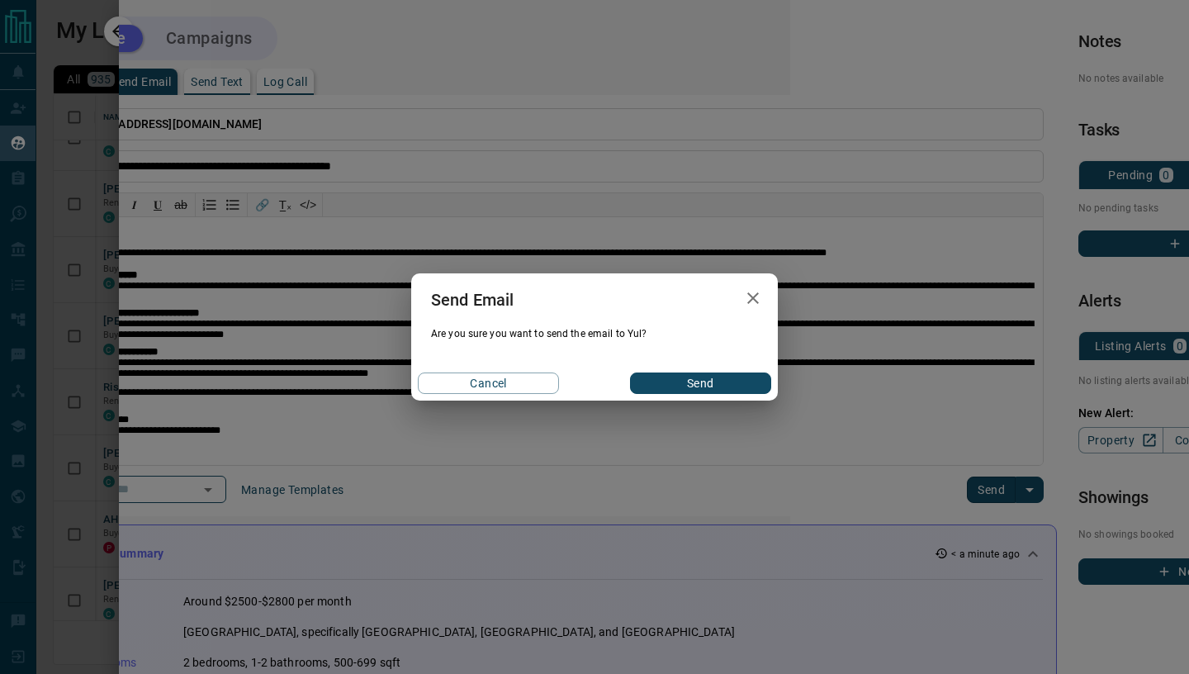
click at [729, 386] on button "Send" at bounding box center [700, 382] width 141 height 21
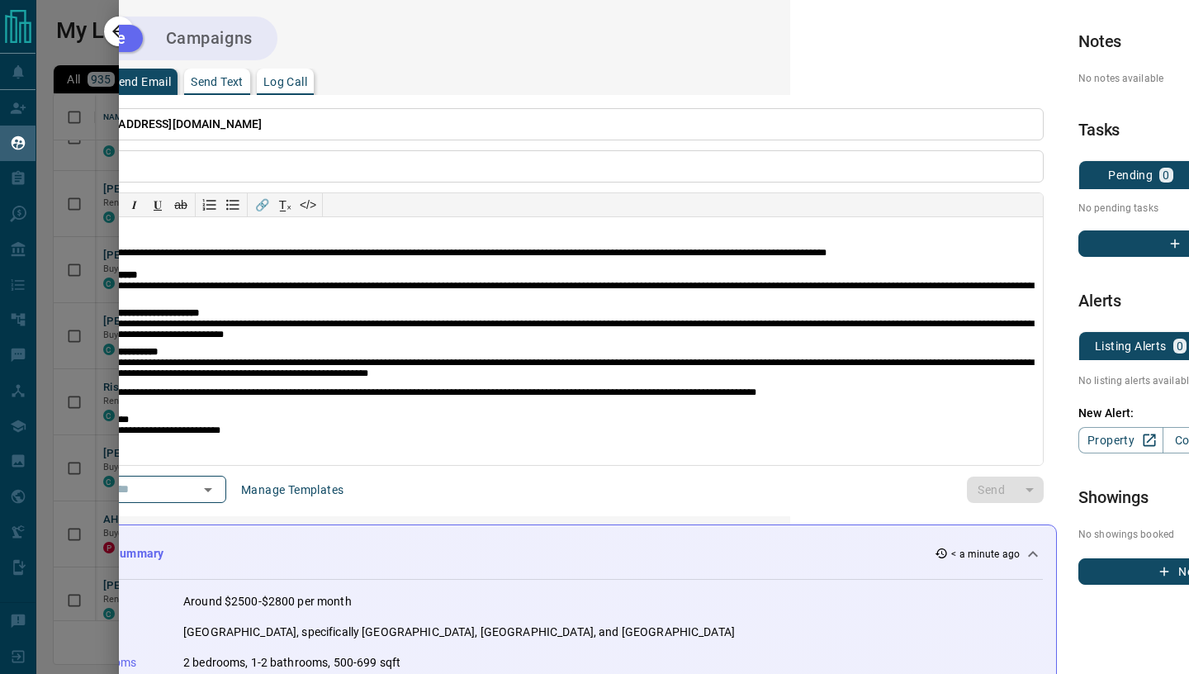
scroll to position [0, 0]
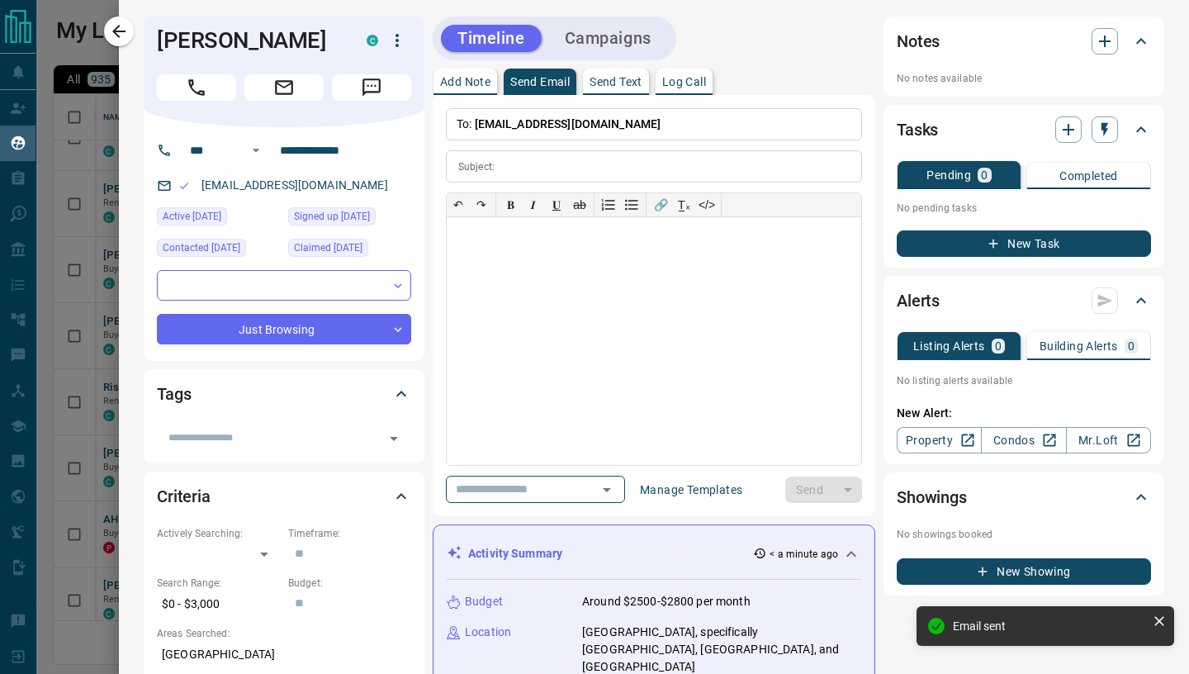
drag, startPoint x: 121, startPoint y: 37, endPoint x: 135, endPoint y: 117, distance: 81.2
click at [124, 39] on icon "button" at bounding box center [119, 31] width 20 height 20
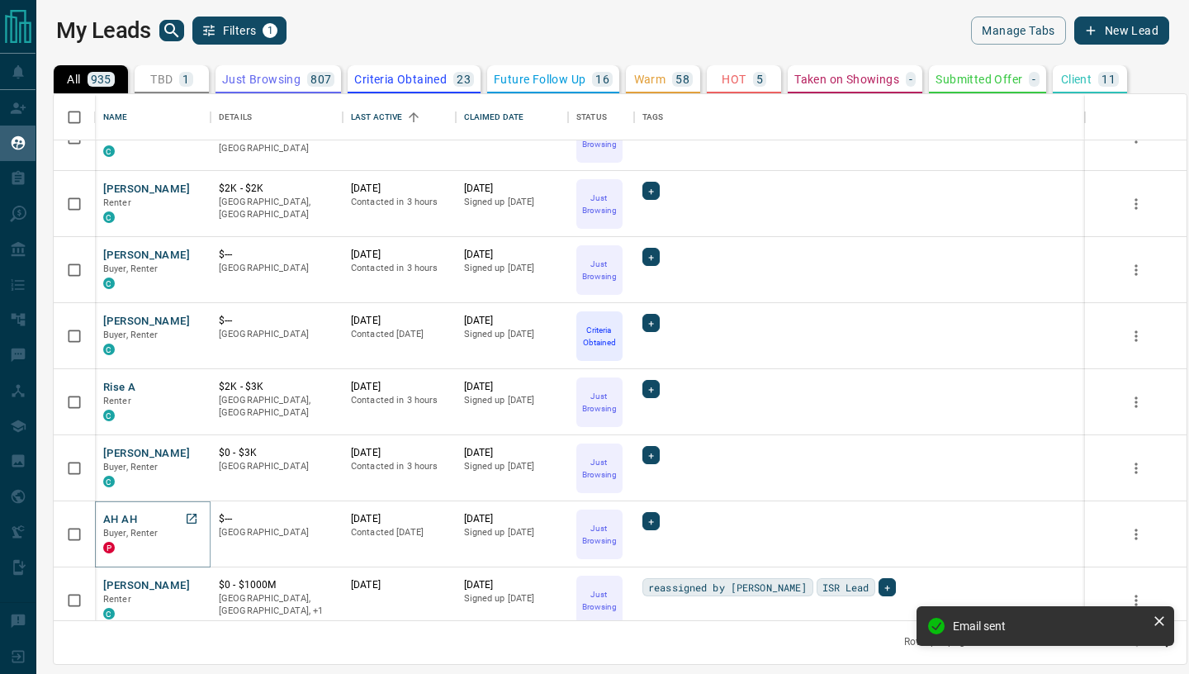
click at [122, 522] on button "AH AH" at bounding box center [120, 520] width 34 height 16
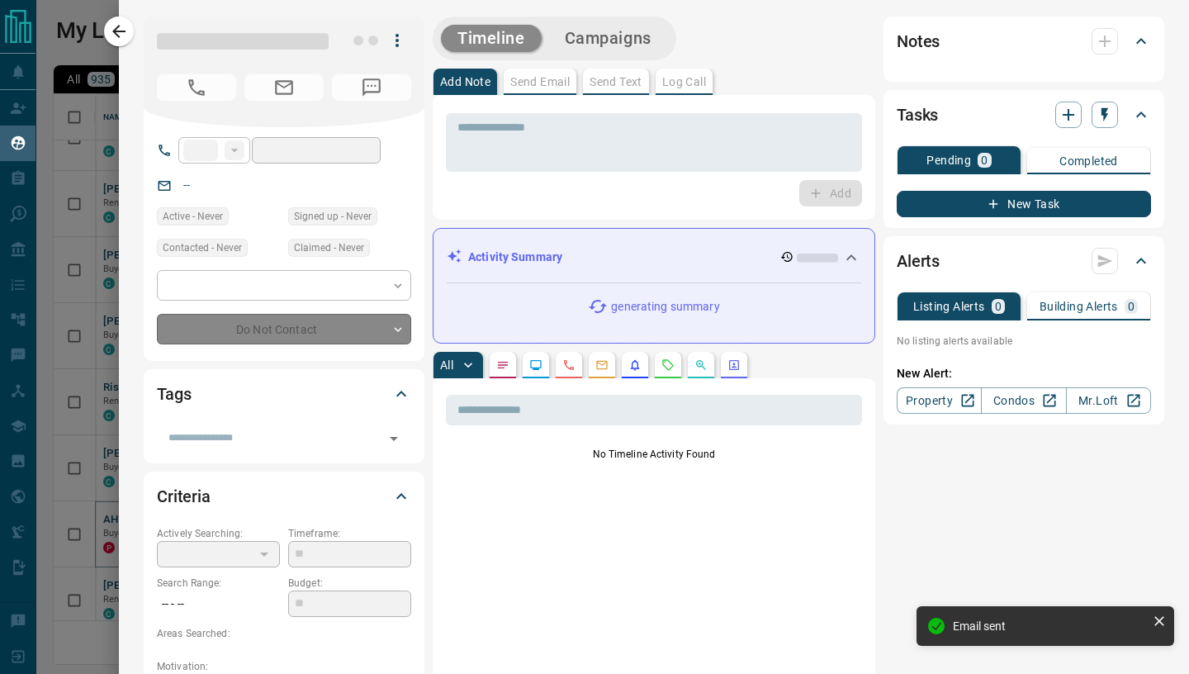
type input "**"
type input "**********"
type input "*"
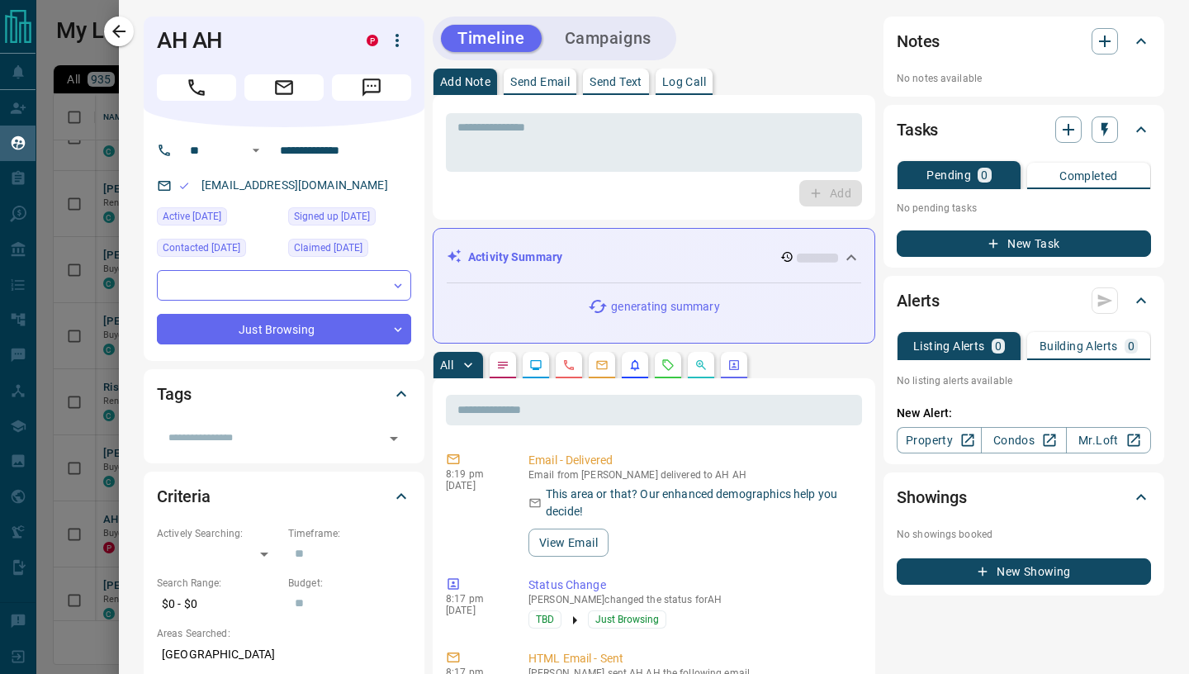
click at [543, 82] on p "Send Email" at bounding box center [539, 82] width 59 height 12
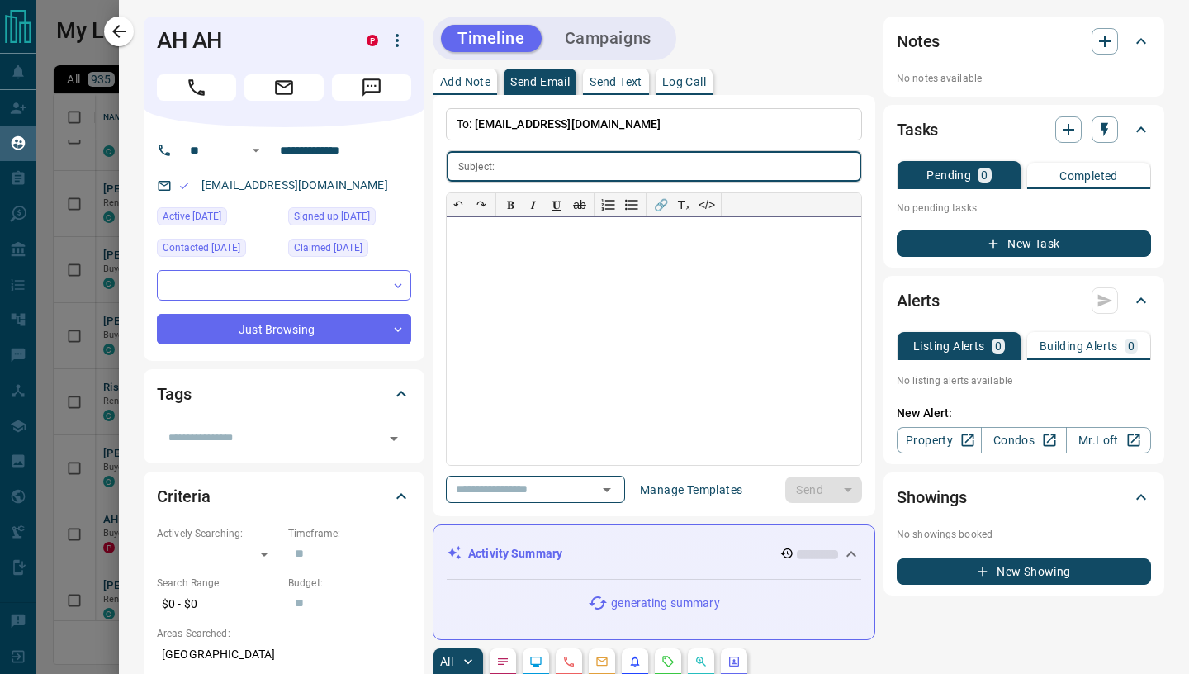
click at [517, 263] on div at bounding box center [654, 341] width 414 height 248
paste div
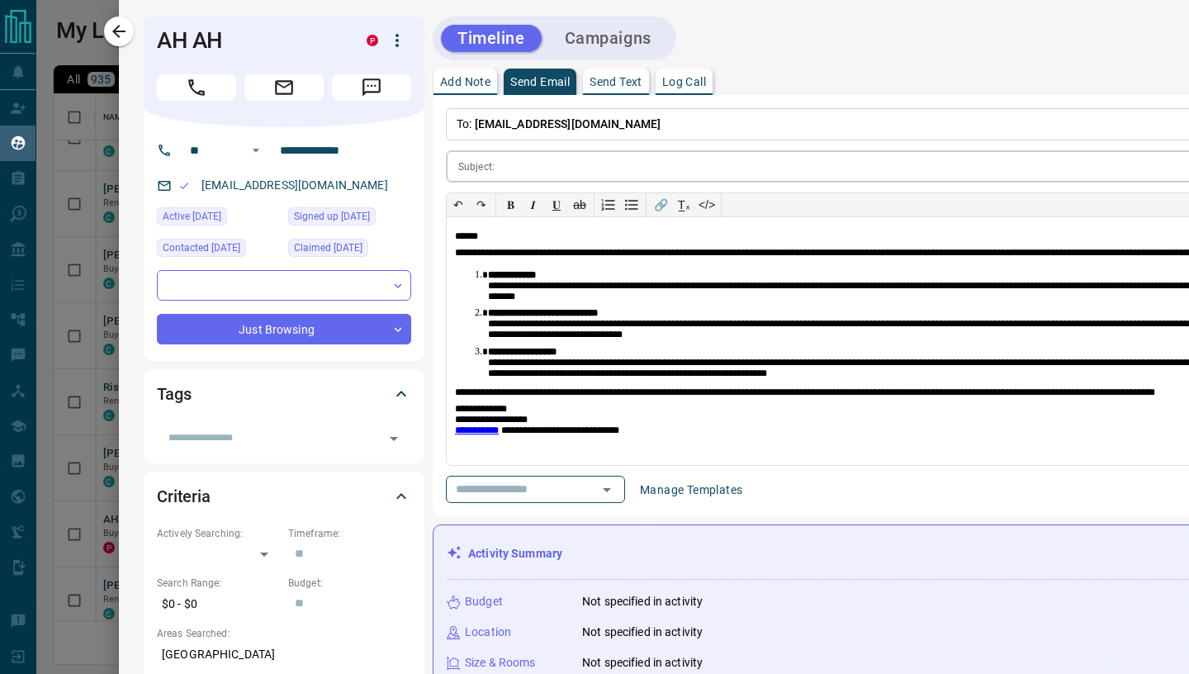
click at [508, 167] on input "text" at bounding box center [971, 166] width 940 height 31
click at [496, 163] on div "Subject: ​" at bounding box center [944, 166] width 997 height 32
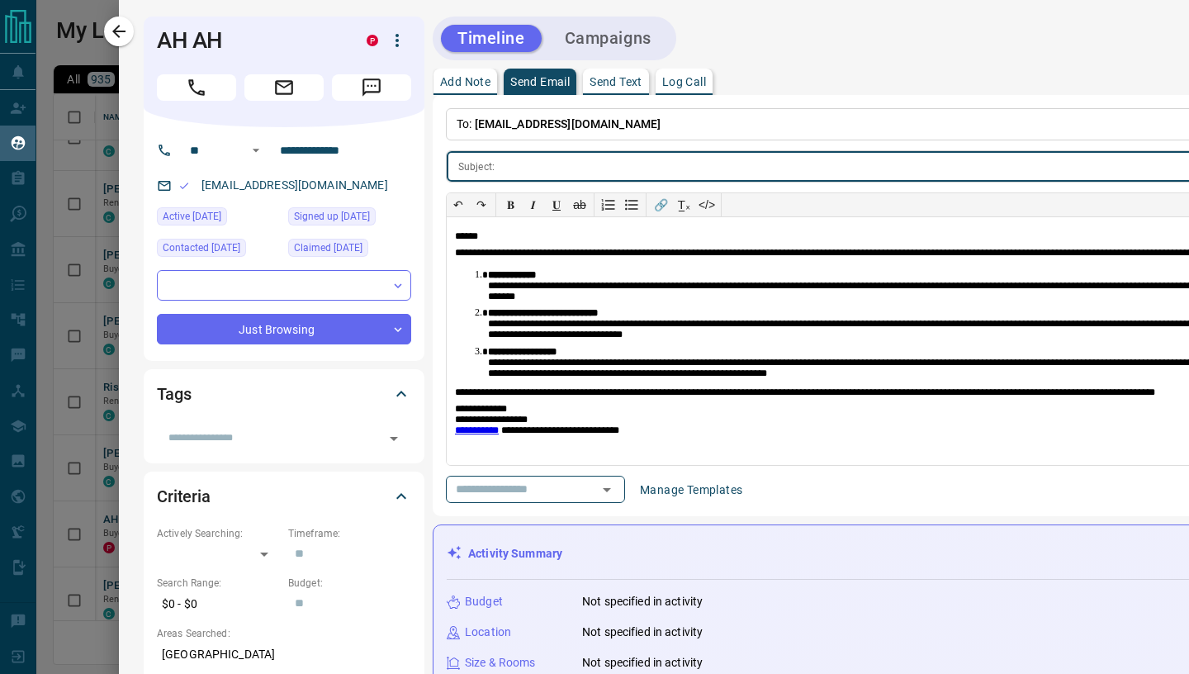
paste input "**********"
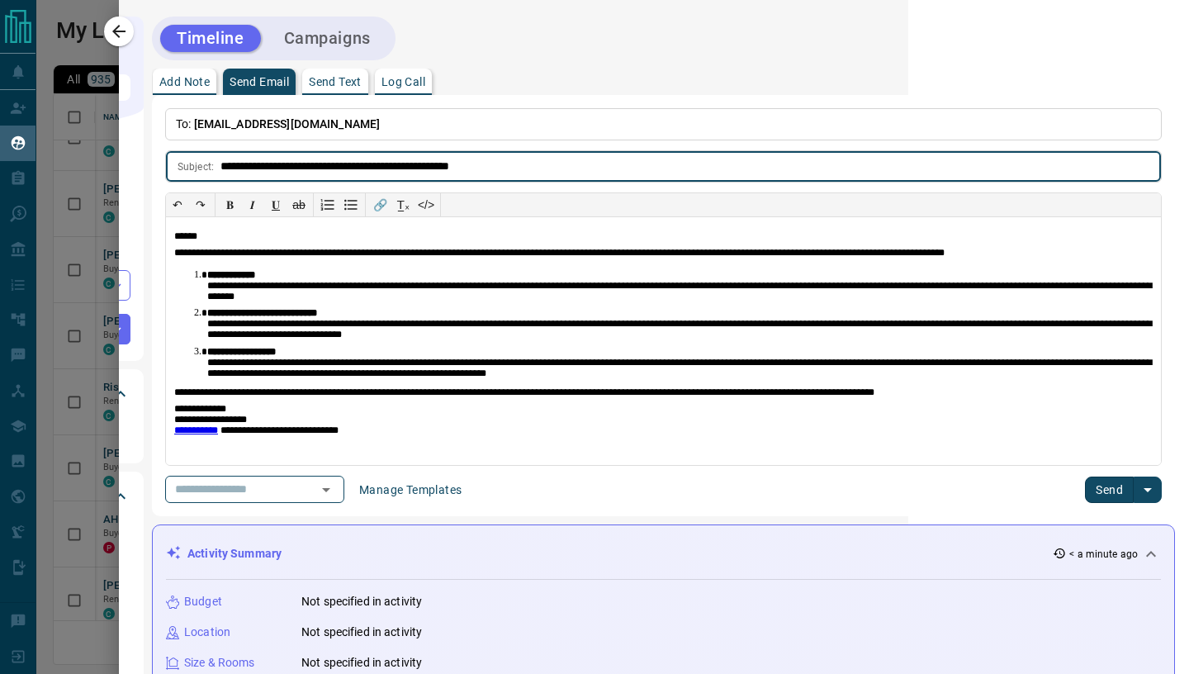
scroll to position [0, 556]
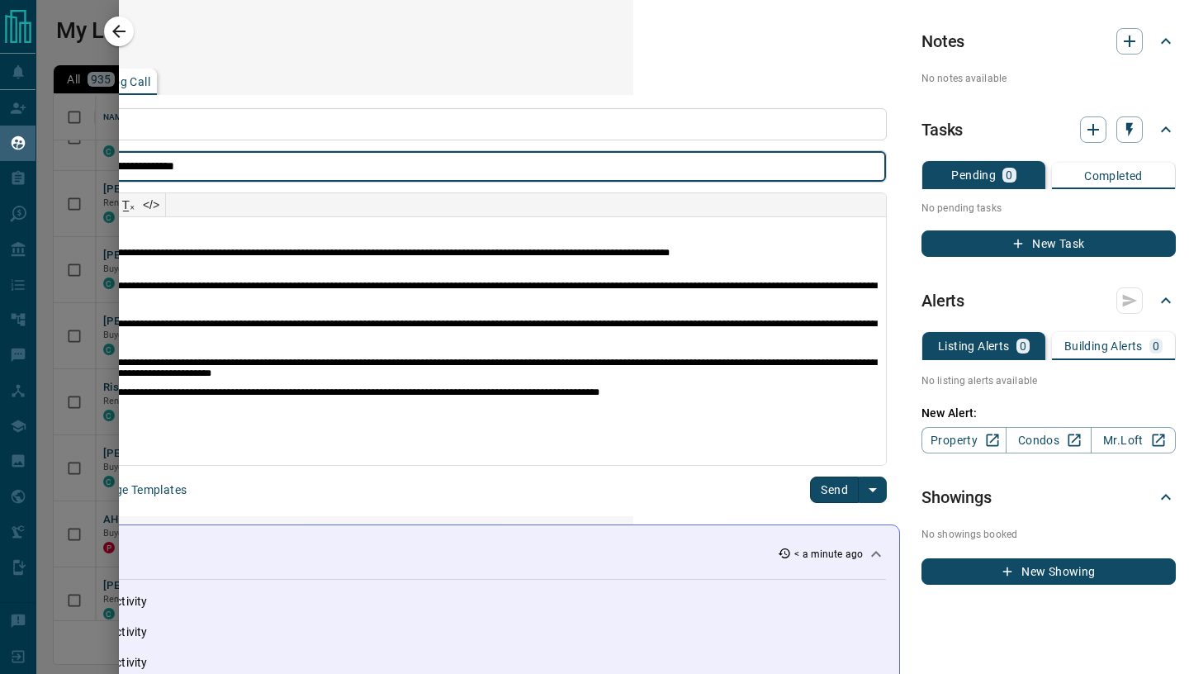
type input "**********"
click at [839, 495] on button "Send" at bounding box center [834, 489] width 49 height 26
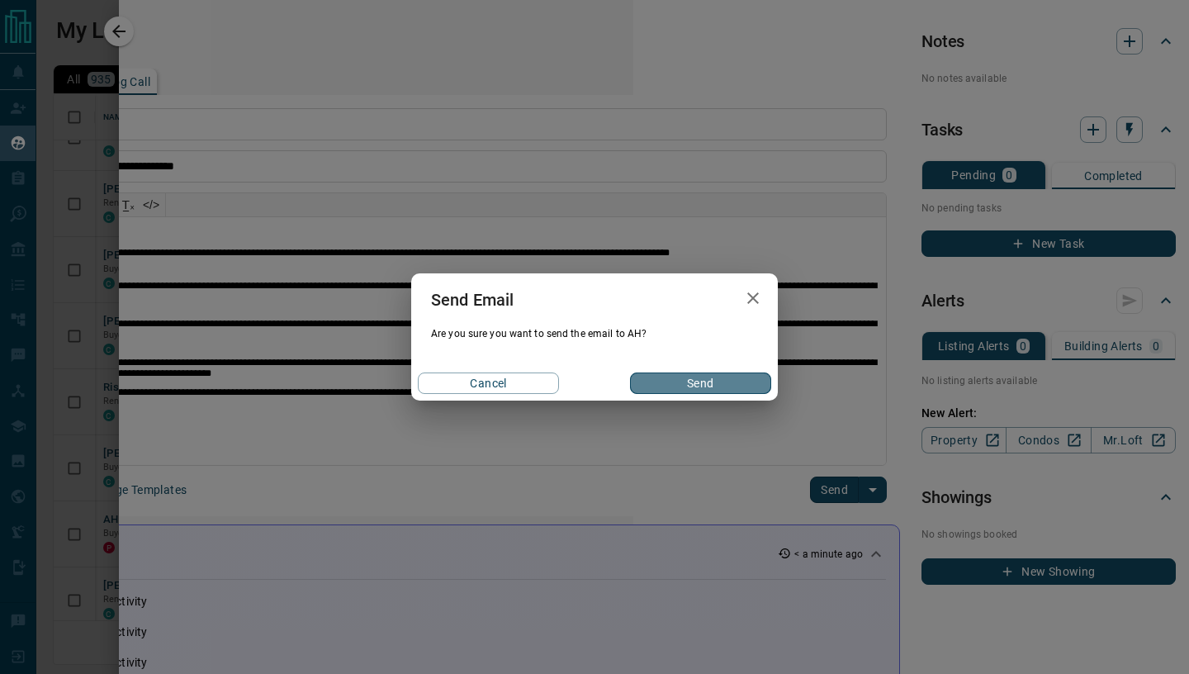
drag, startPoint x: 708, startPoint y: 388, endPoint x: 159, endPoint y: 23, distance: 658.6
click at [708, 388] on button "Send" at bounding box center [700, 382] width 141 height 21
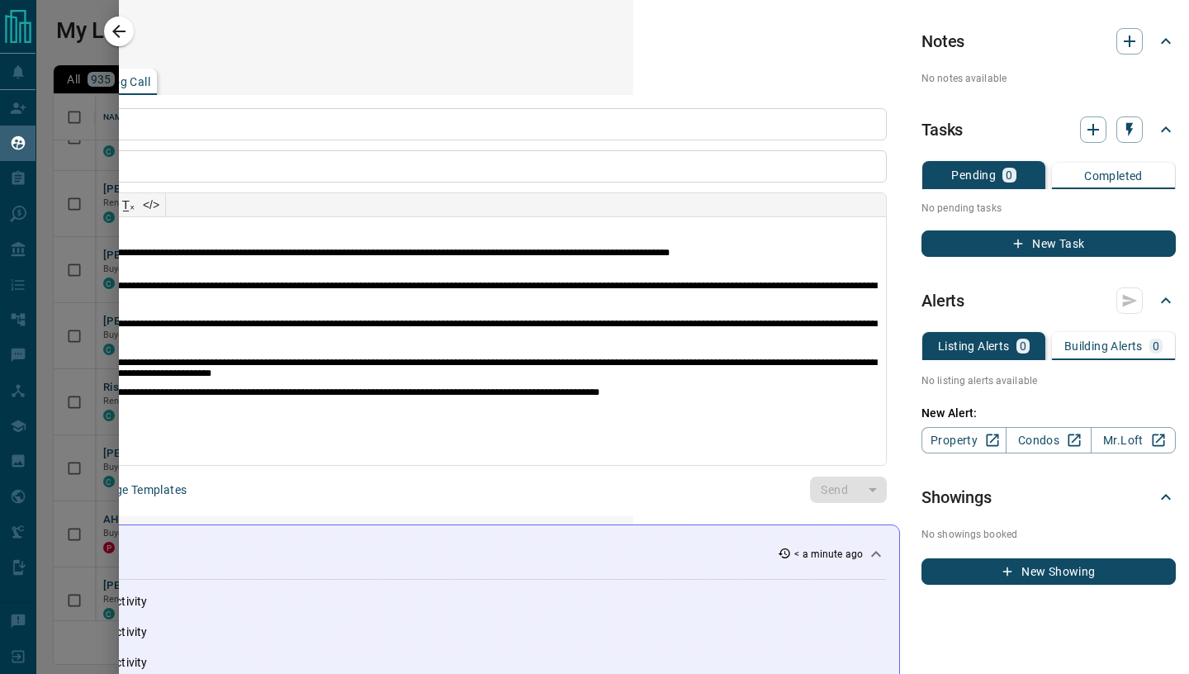
scroll to position [0, 0]
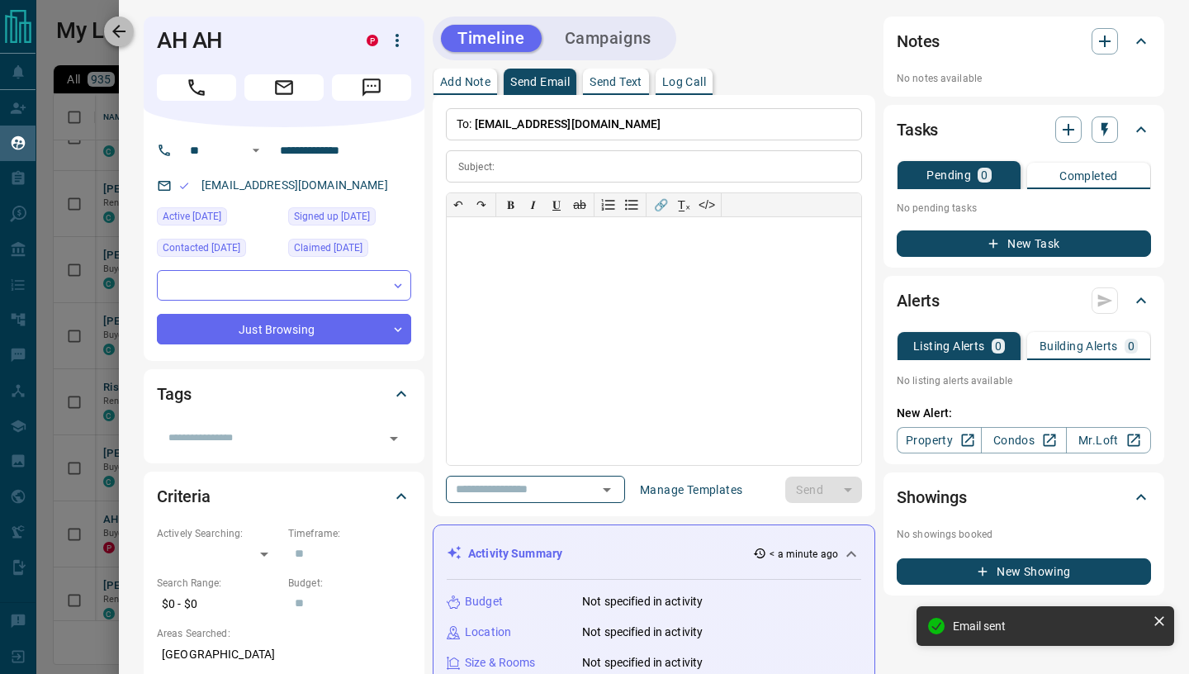
click at [125, 31] on icon "button" at bounding box center [118, 31] width 13 height 13
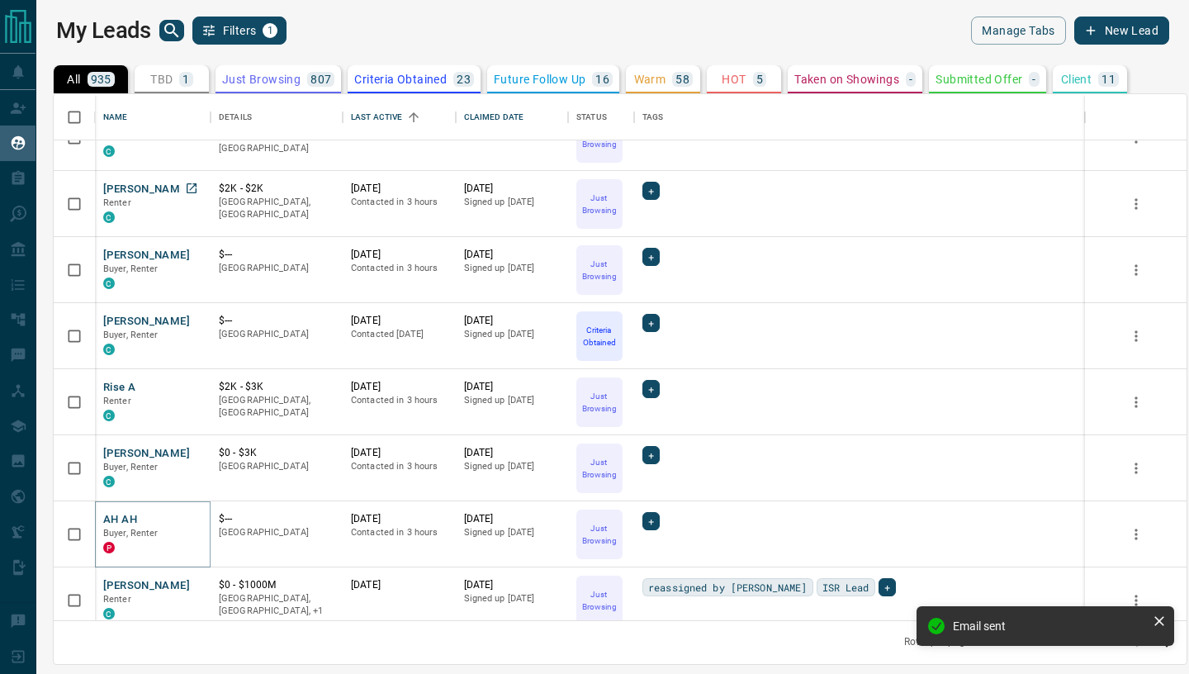
scroll to position [1172, 0]
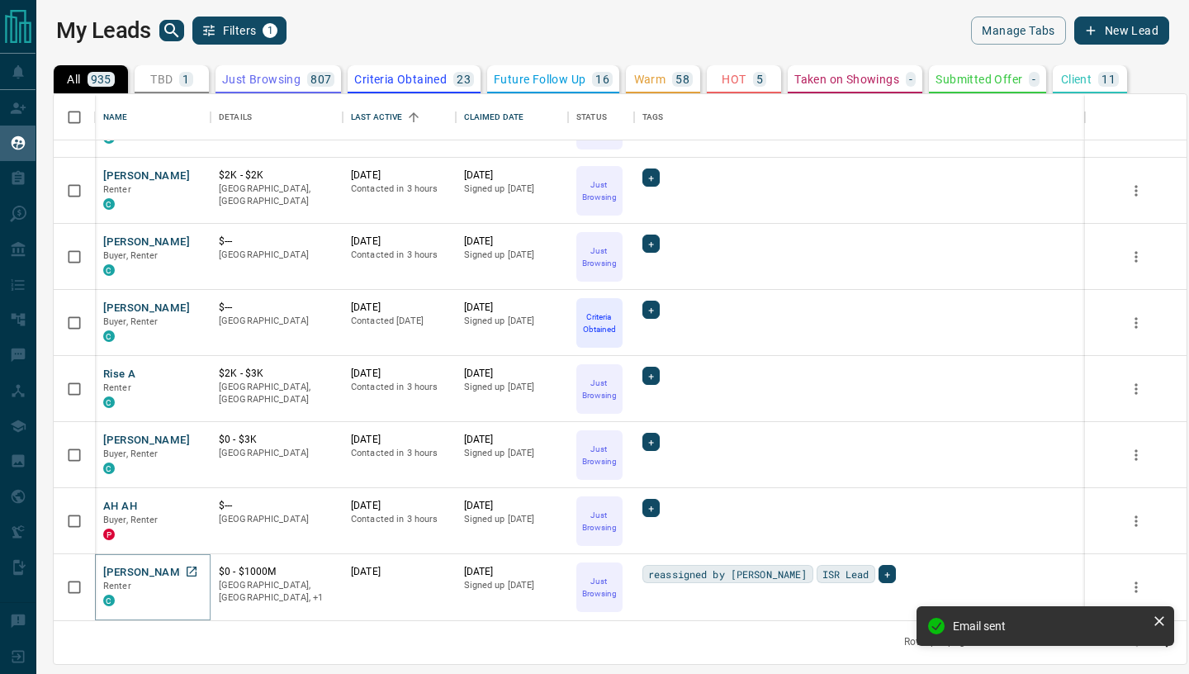
click at [137, 576] on button "[PERSON_NAME]" at bounding box center [146, 573] width 87 height 16
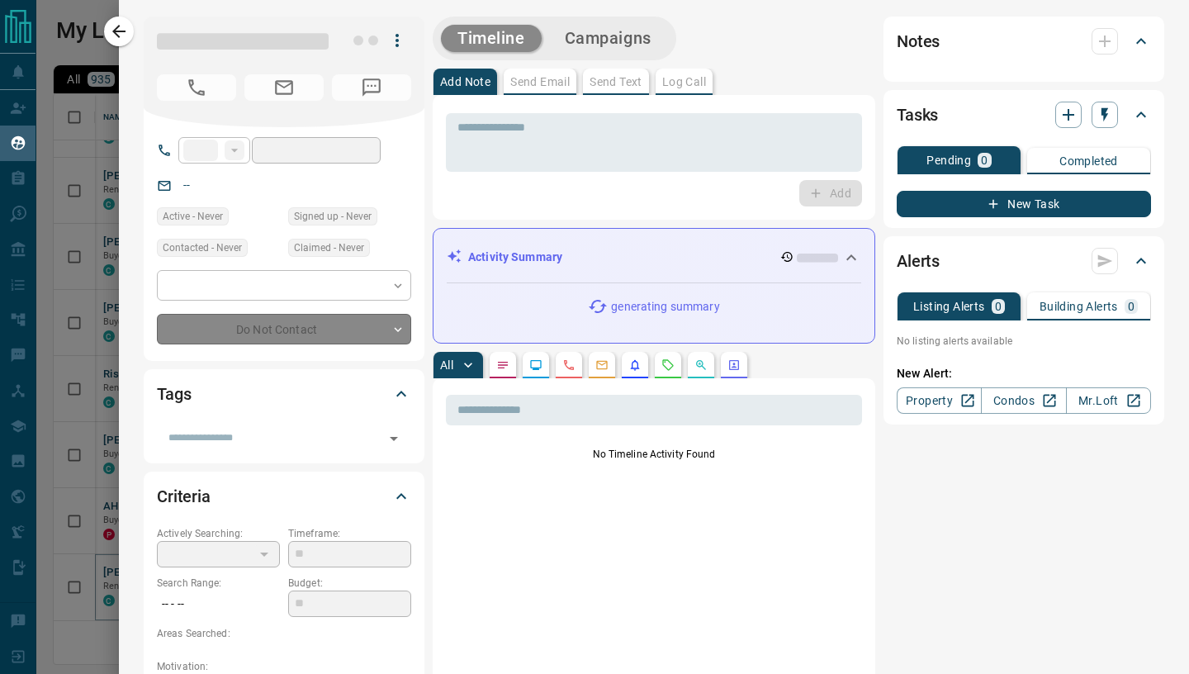
type input "**"
type input "**********"
type input "*"
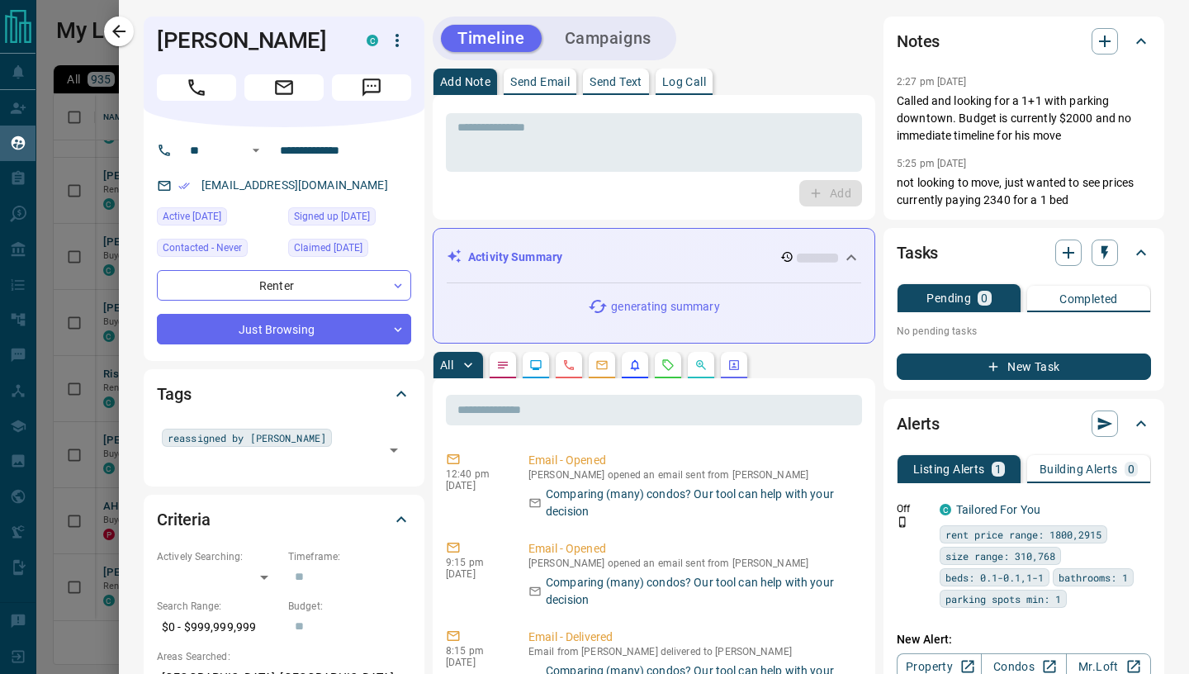
click at [547, 88] on p "Send Email" at bounding box center [539, 82] width 59 height 12
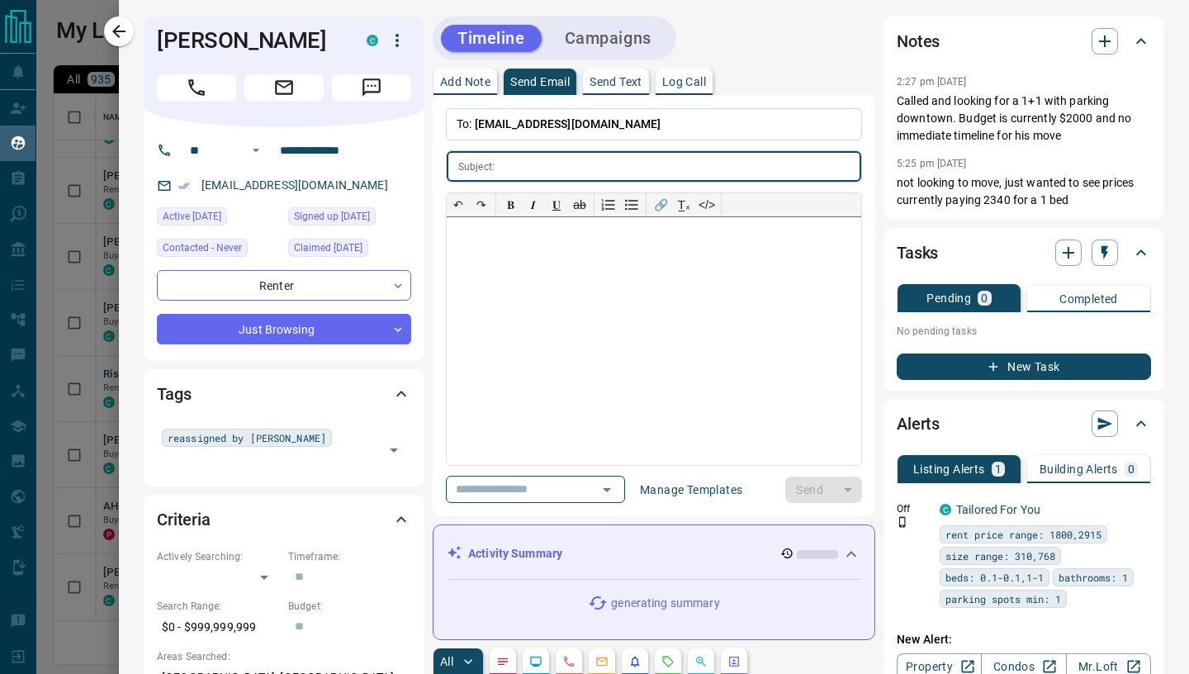
click at [510, 307] on div at bounding box center [654, 341] width 414 height 248
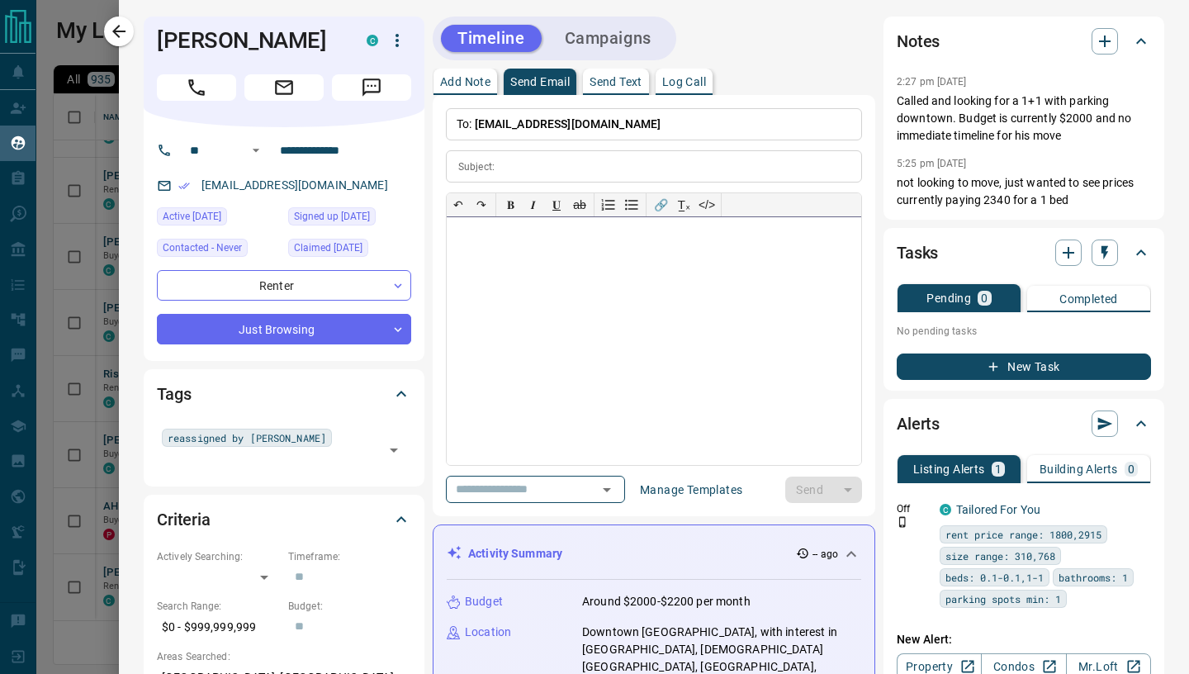
paste div
click at [536, 173] on input "text" at bounding box center [681, 166] width 360 height 31
paste input "**********"
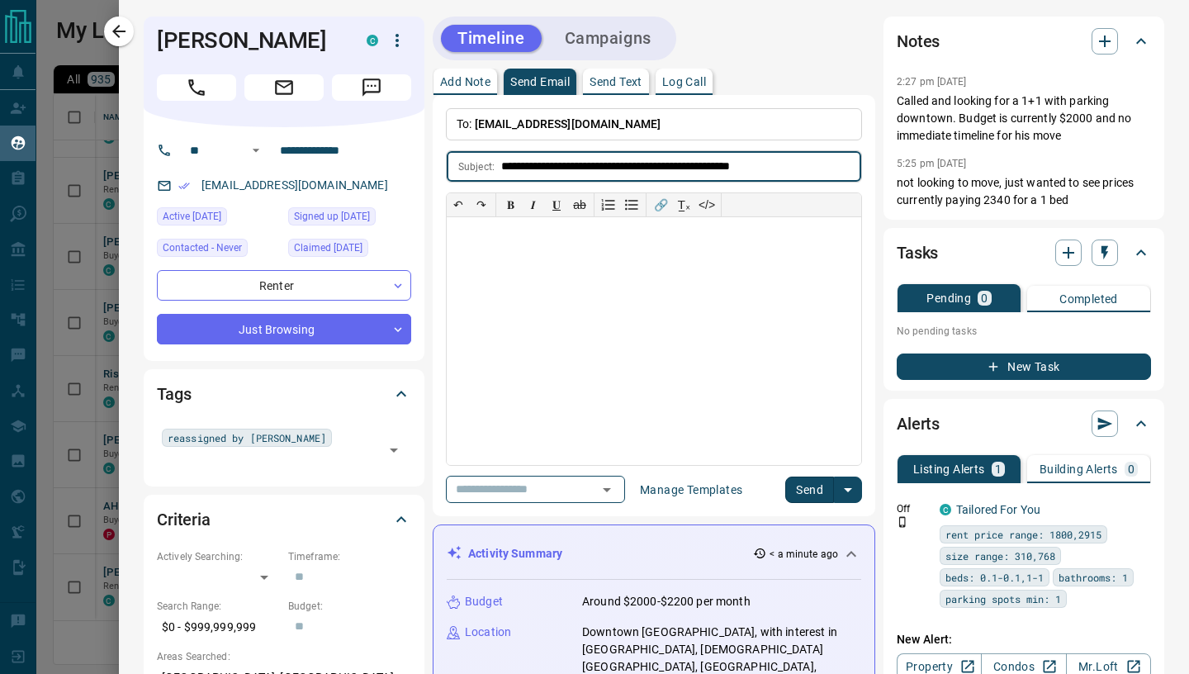
type input "**********"
click at [509, 278] on div at bounding box center [654, 341] width 414 height 248
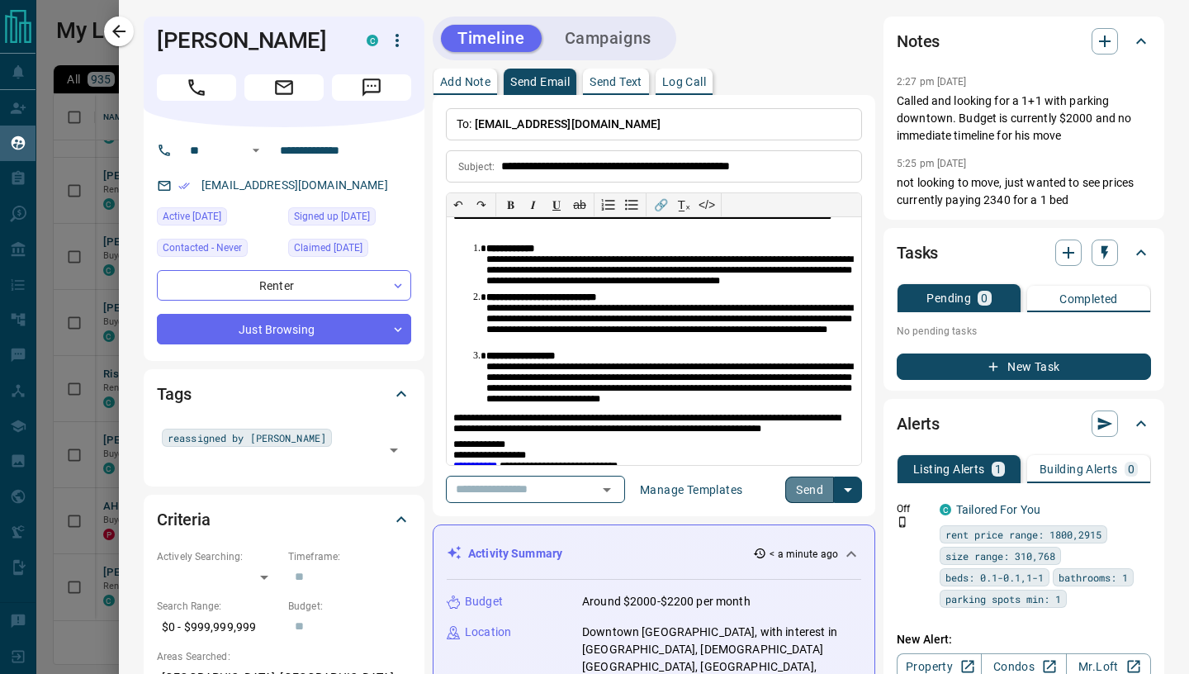
click at [815, 490] on button "Send" at bounding box center [809, 489] width 49 height 26
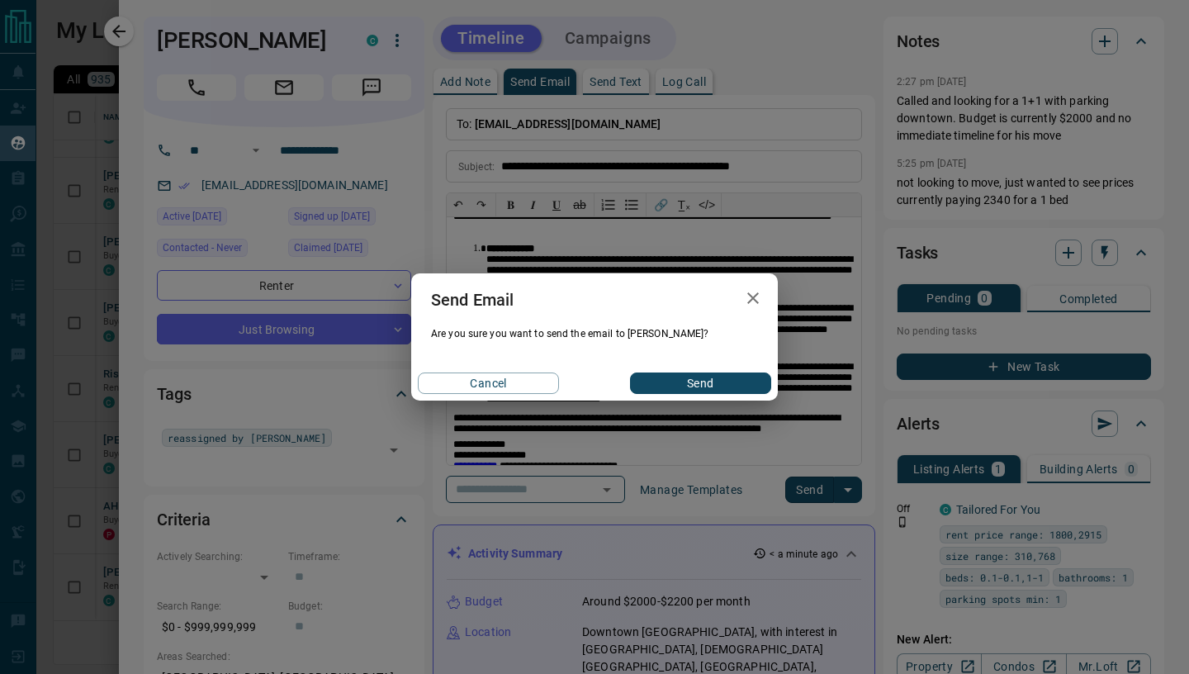
click at [723, 390] on button "Send" at bounding box center [700, 382] width 141 height 21
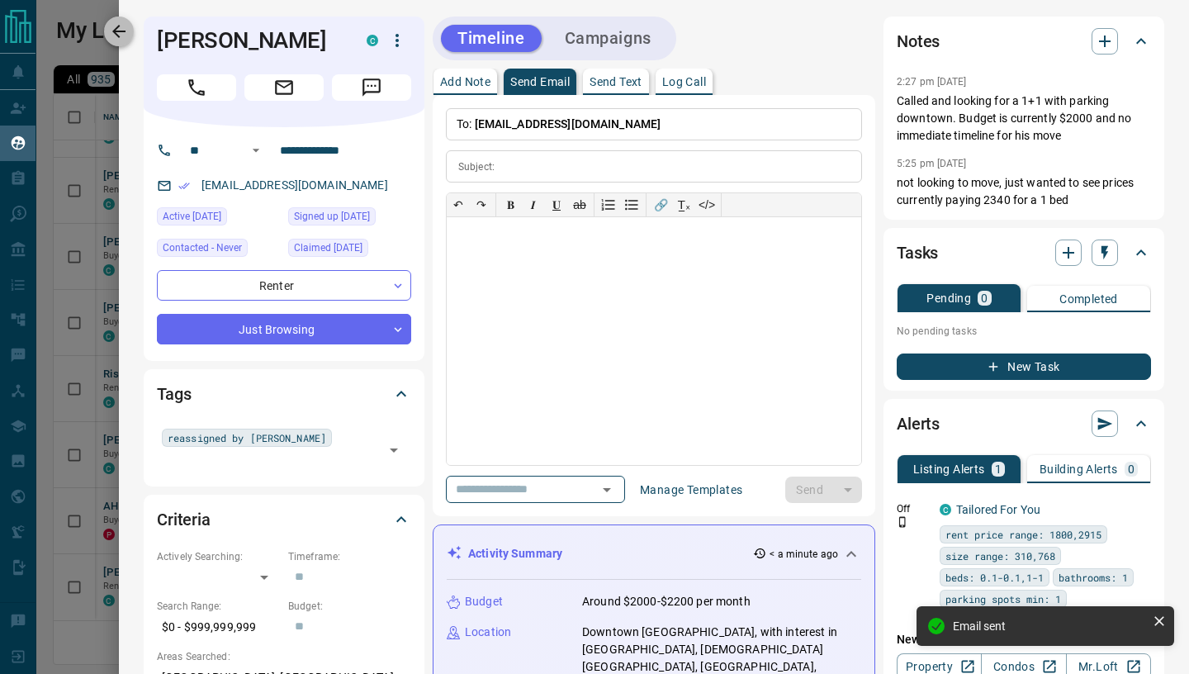
click at [117, 23] on icon "button" at bounding box center [119, 31] width 20 height 20
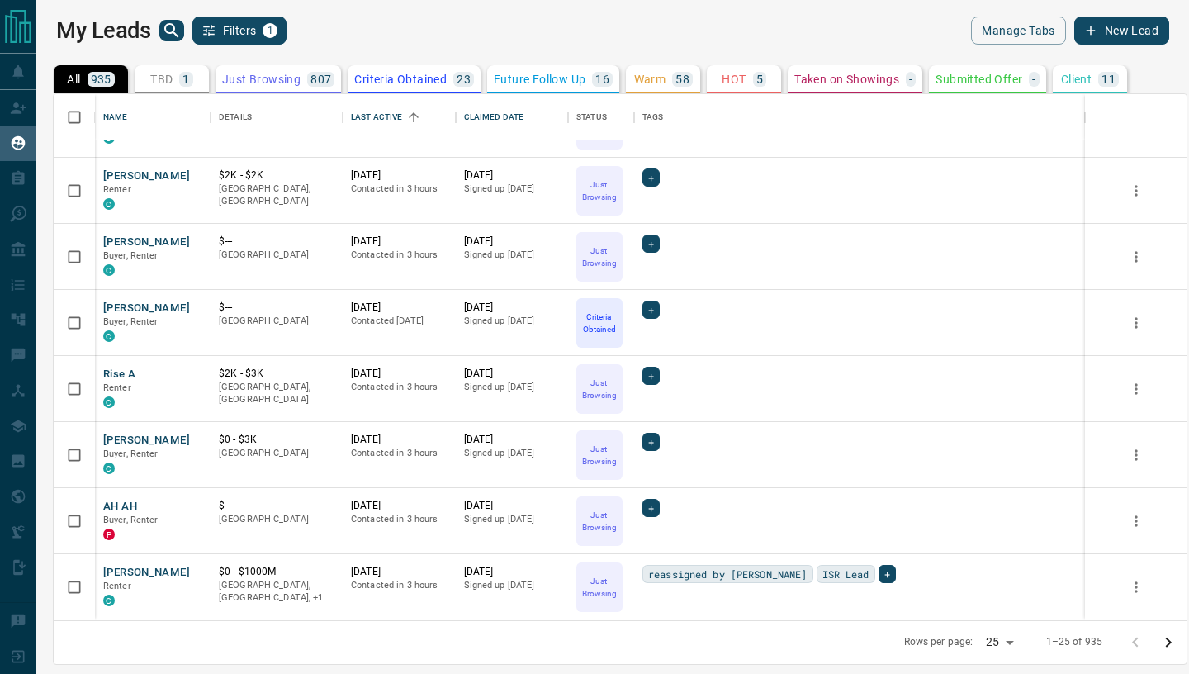
click at [1164, 645] on icon "Go to next page" at bounding box center [1168, 642] width 20 height 20
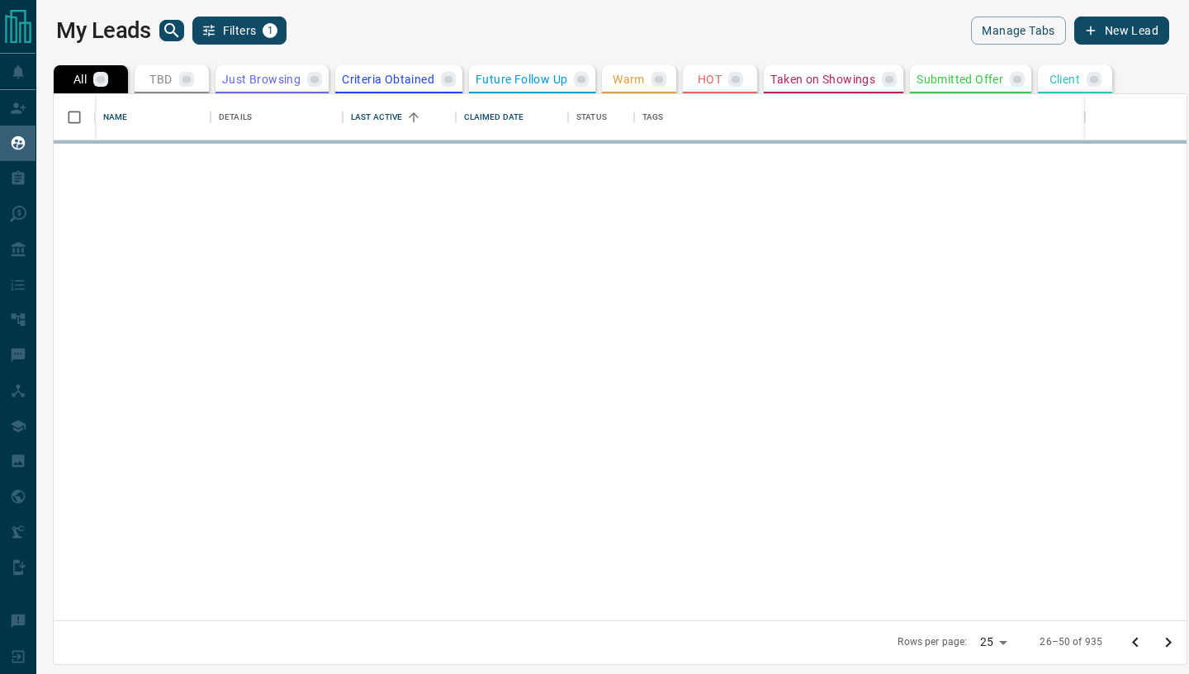
scroll to position [0, 0]
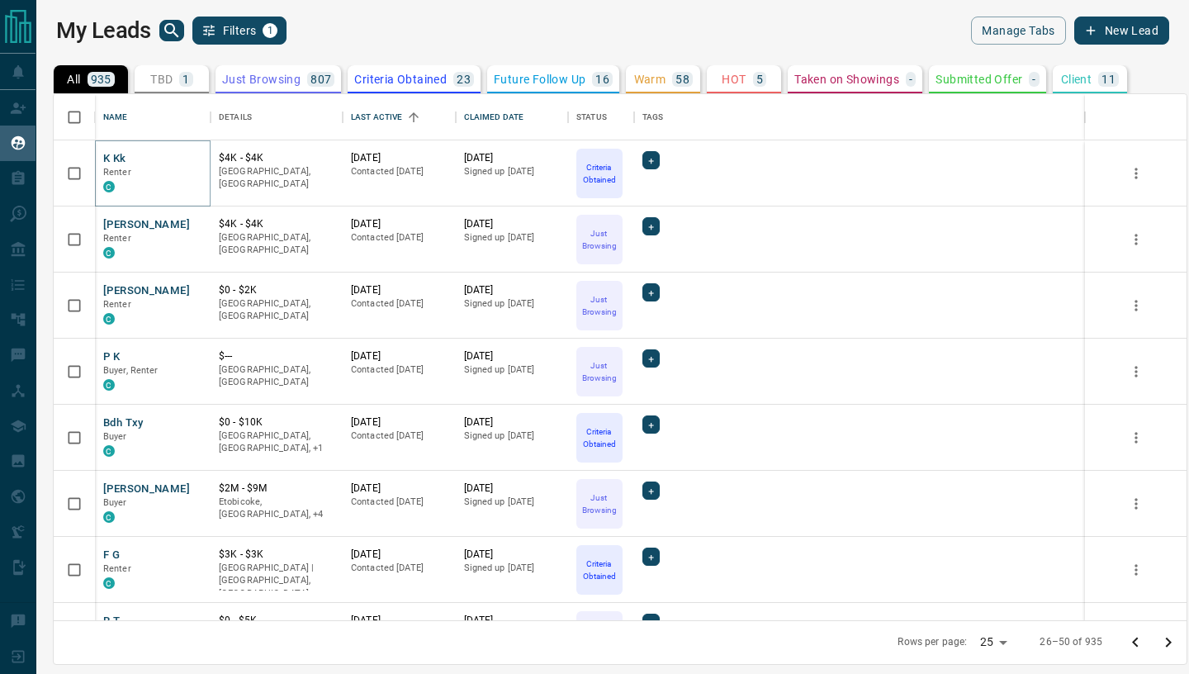
click at [105, 158] on button "K Kk" at bounding box center [114, 159] width 23 height 16
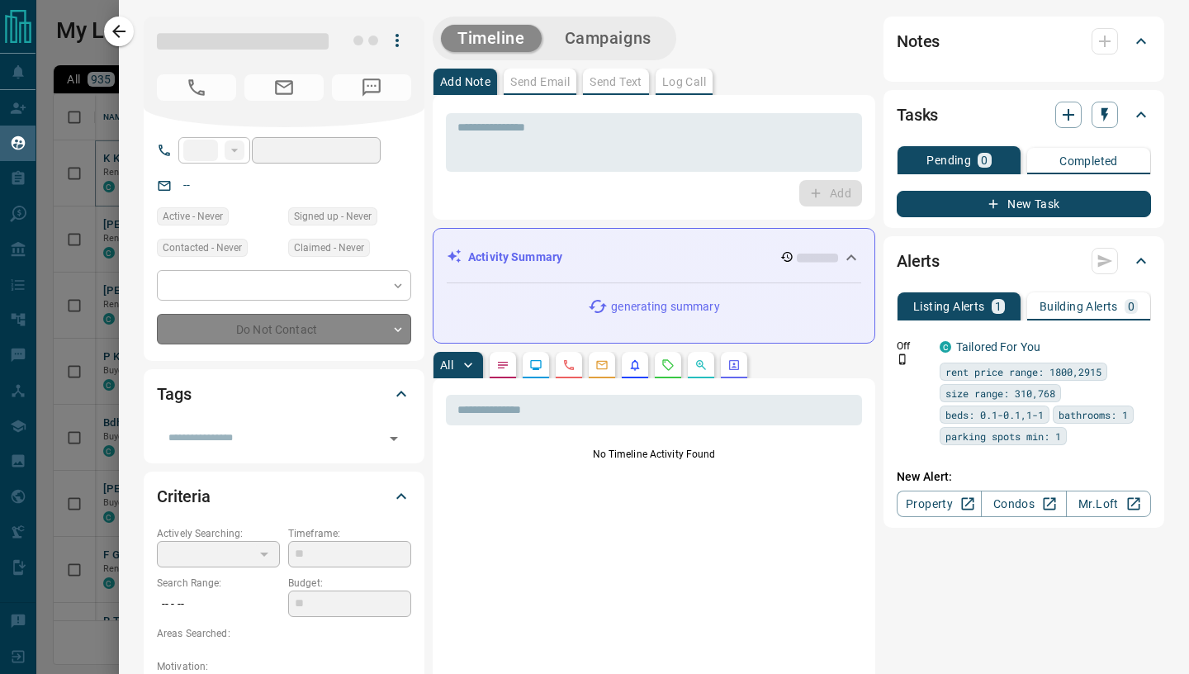
type input "****"
type input "**********"
type input "*"
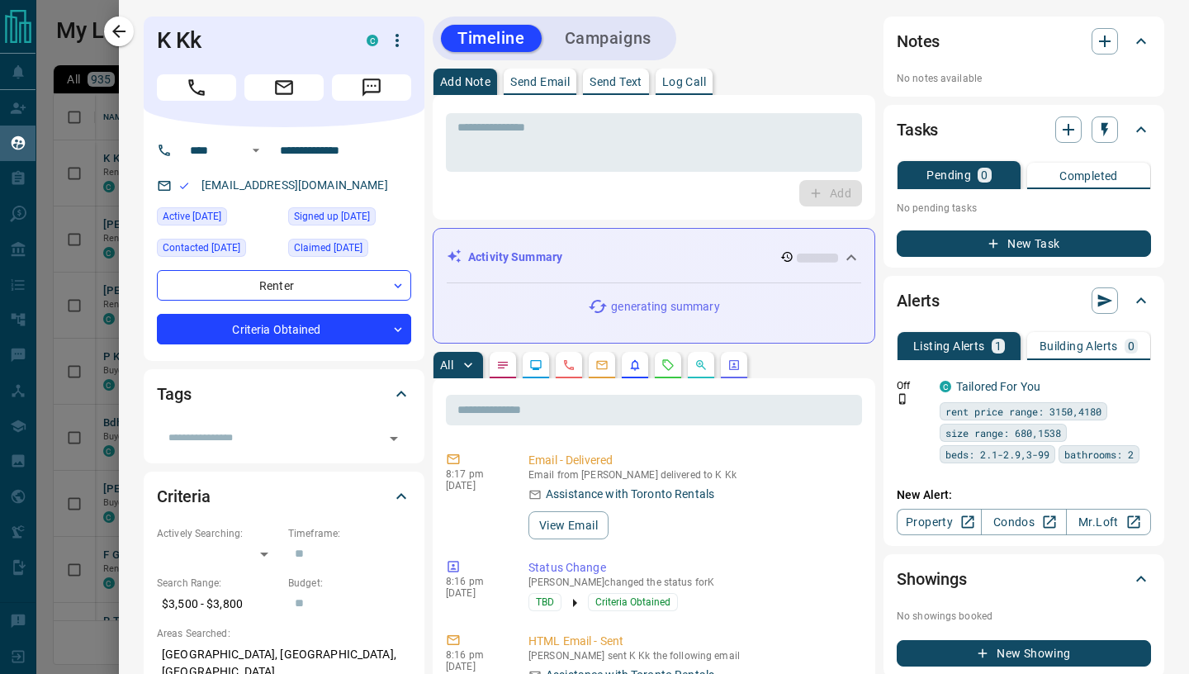
click at [541, 87] on p "Send Email" at bounding box center [539, 82] width 59 height 12
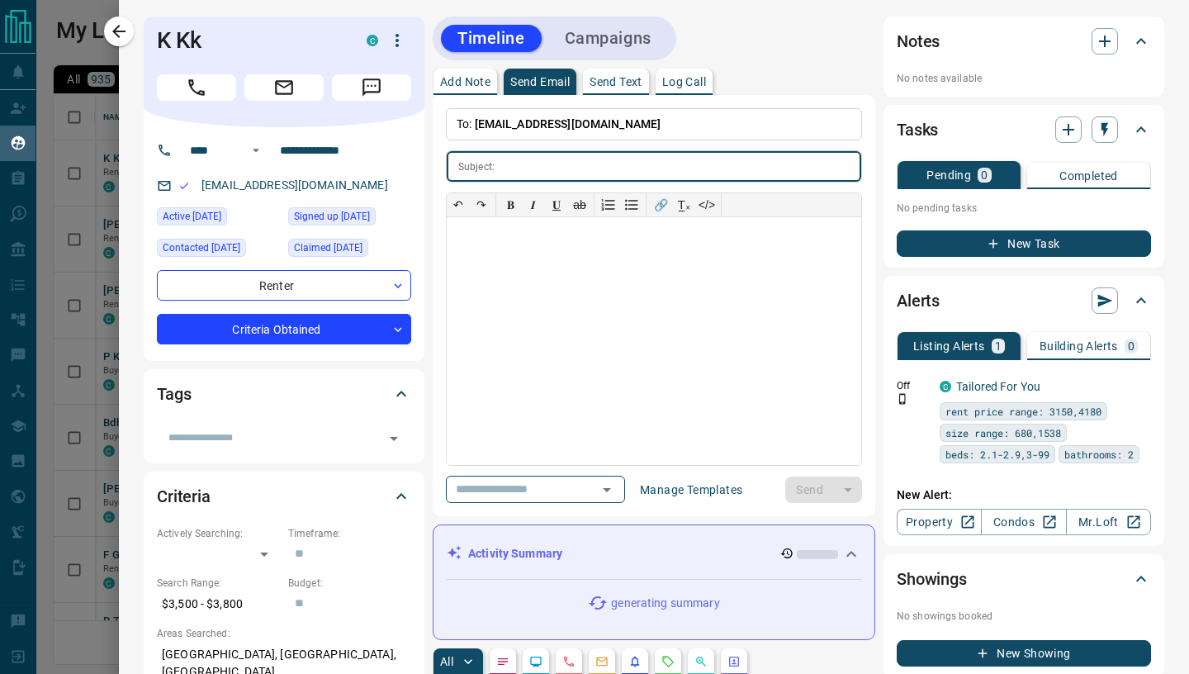
type input "**********"
click at [479, 303] on div at bounding box center [654, 341] width 414 height 248
paste div
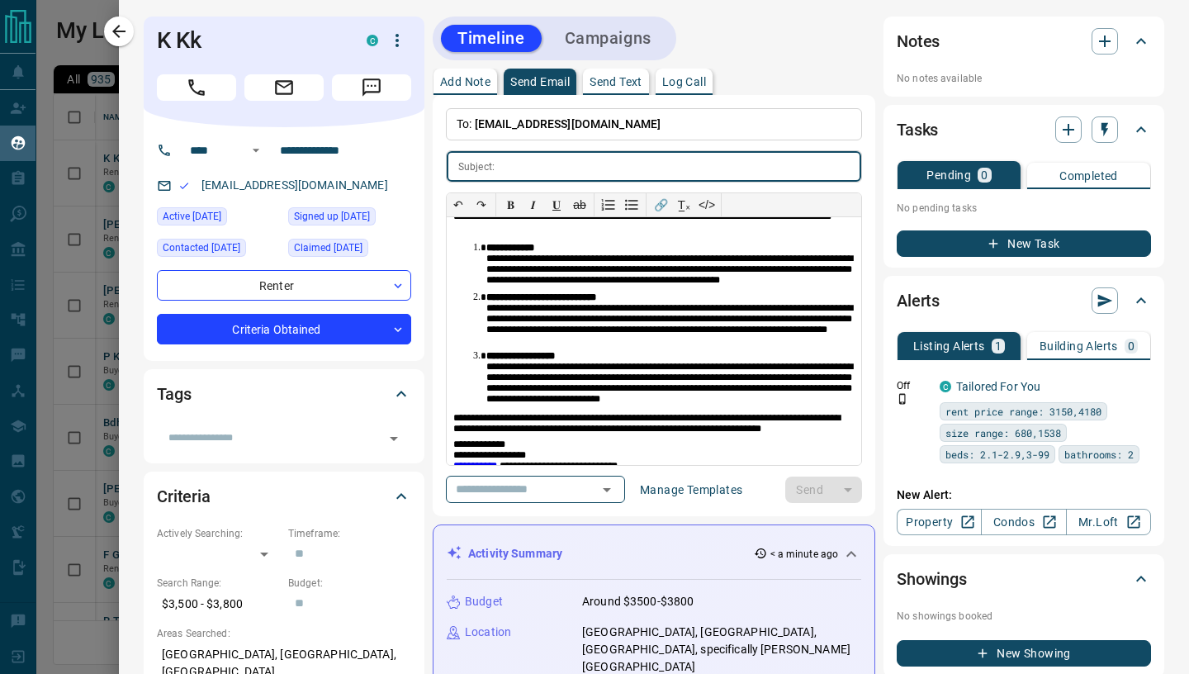
click at [502, 169] on input "text" at bounding box center [681, 166] width 360 height 31
paste input "**********"
type input "**********"
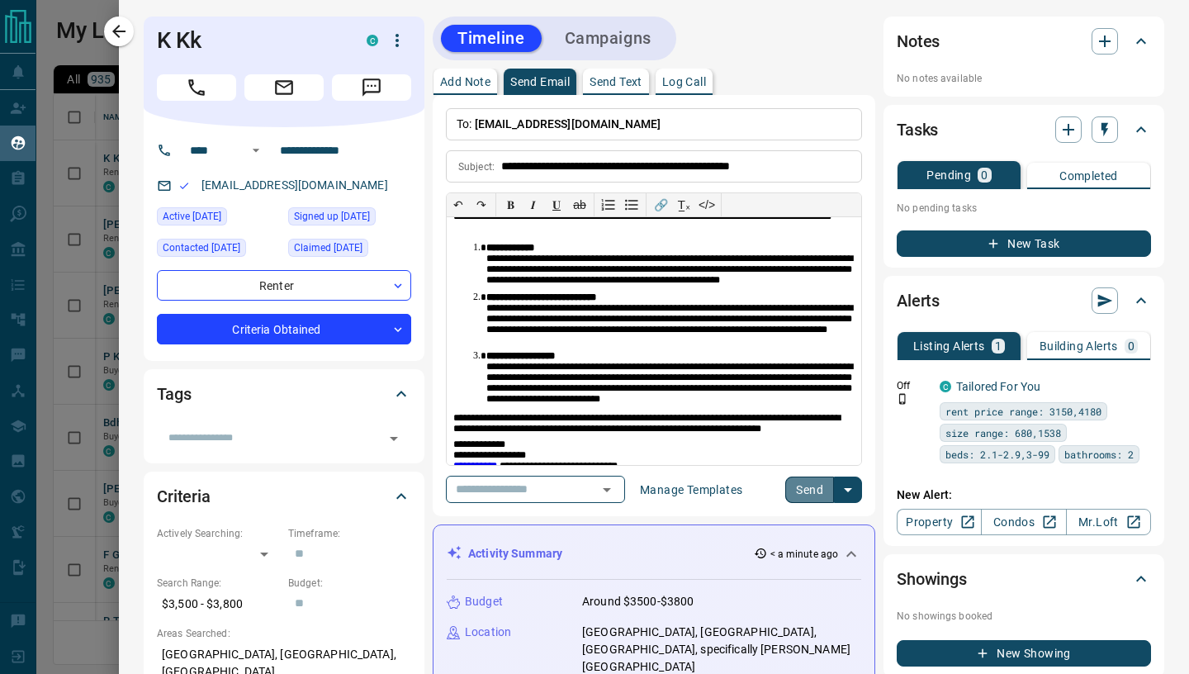
click at [803, 486] on button "Send" at bounding box center [809, 489] width 49 height 26
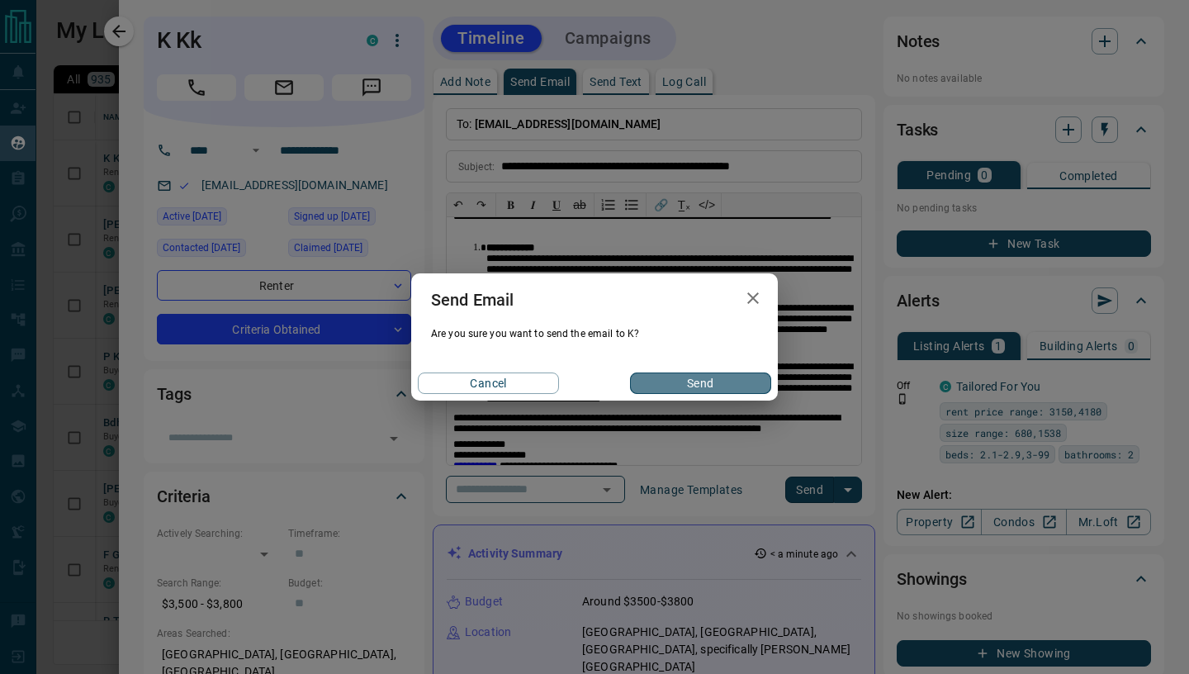
drag, startPoint x: 718, startPoint y: 386, endPoint x: 123, endPoint y: 31, distance: 692.9
click at [718, 386] on button "Send" at bounding box center [700, 382] width 141 height 21
click at [123, 30] on div "Send Email Are you sure you want to send the email to K? Cancel Send" at bounding box center [594, 337] width 1189 height 674
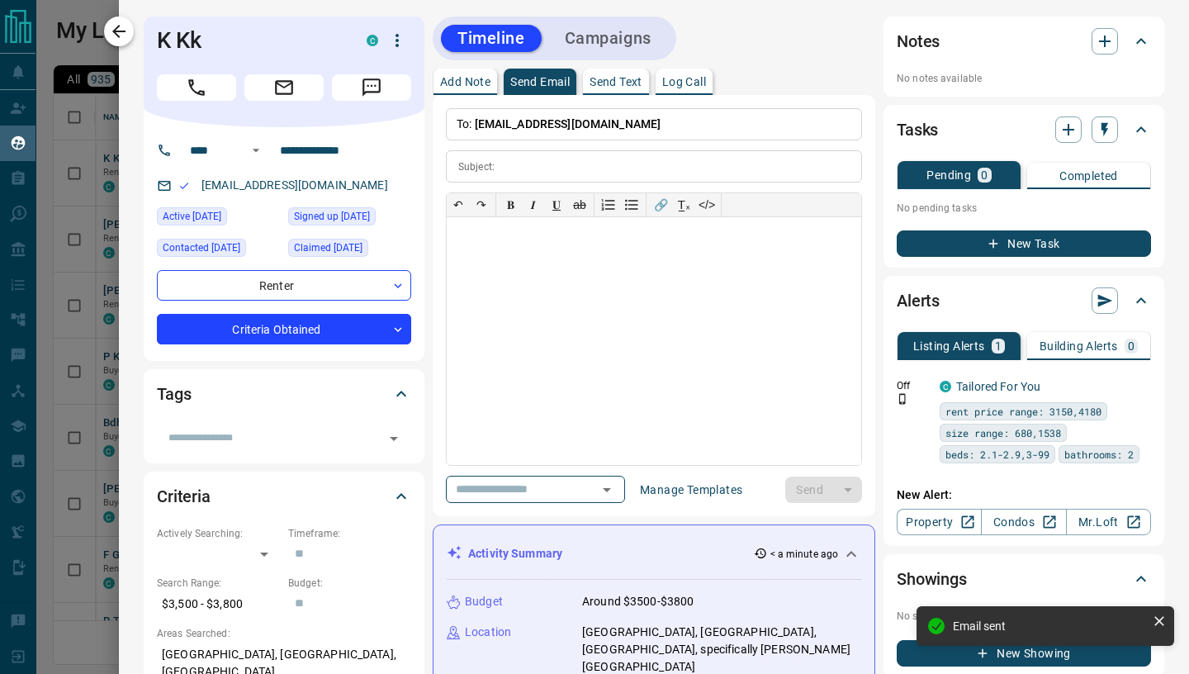
click at [121, 31] on icon "button" at bounding box center [118, 31] width 13 height 13
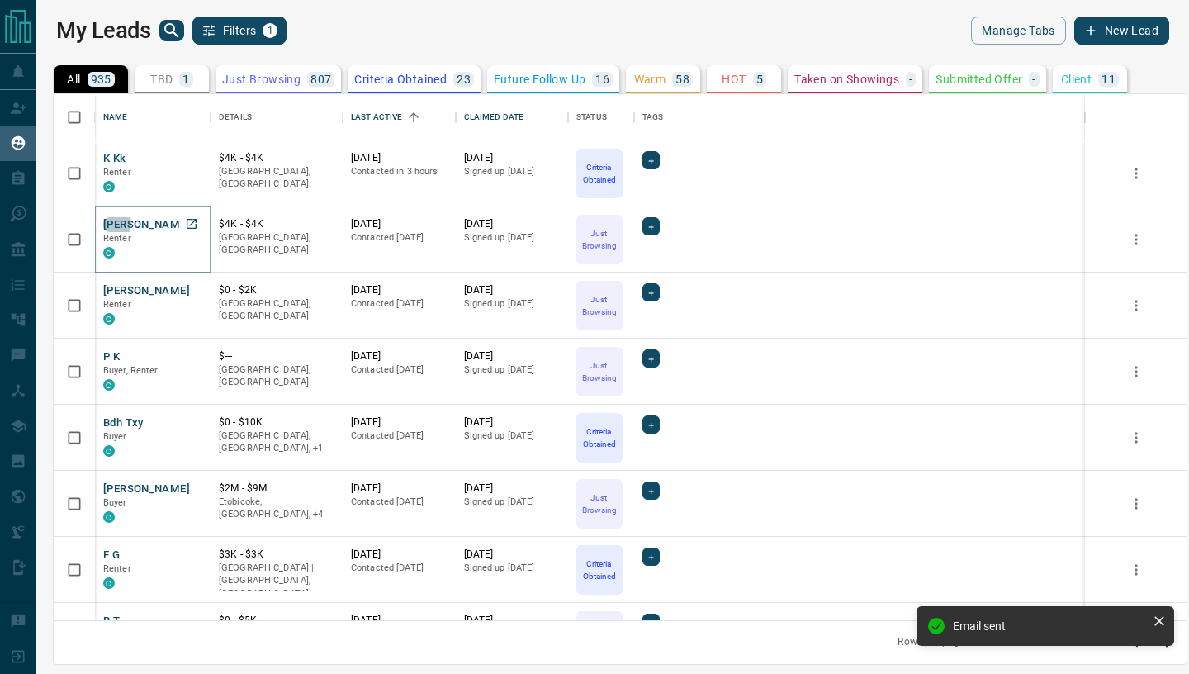
click at [109, 223] on button "[PERSON_NAME]" at bounding box center [146, 225] width 87 height 16
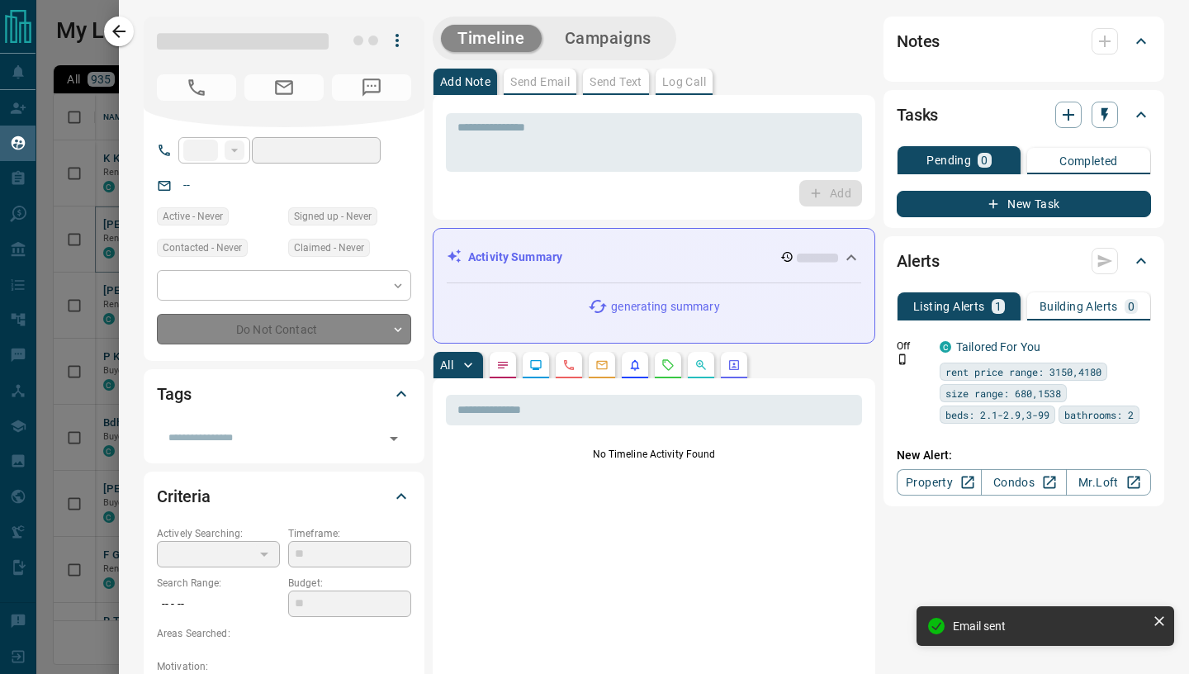
type input "**"
type input "**********"
type input "*"
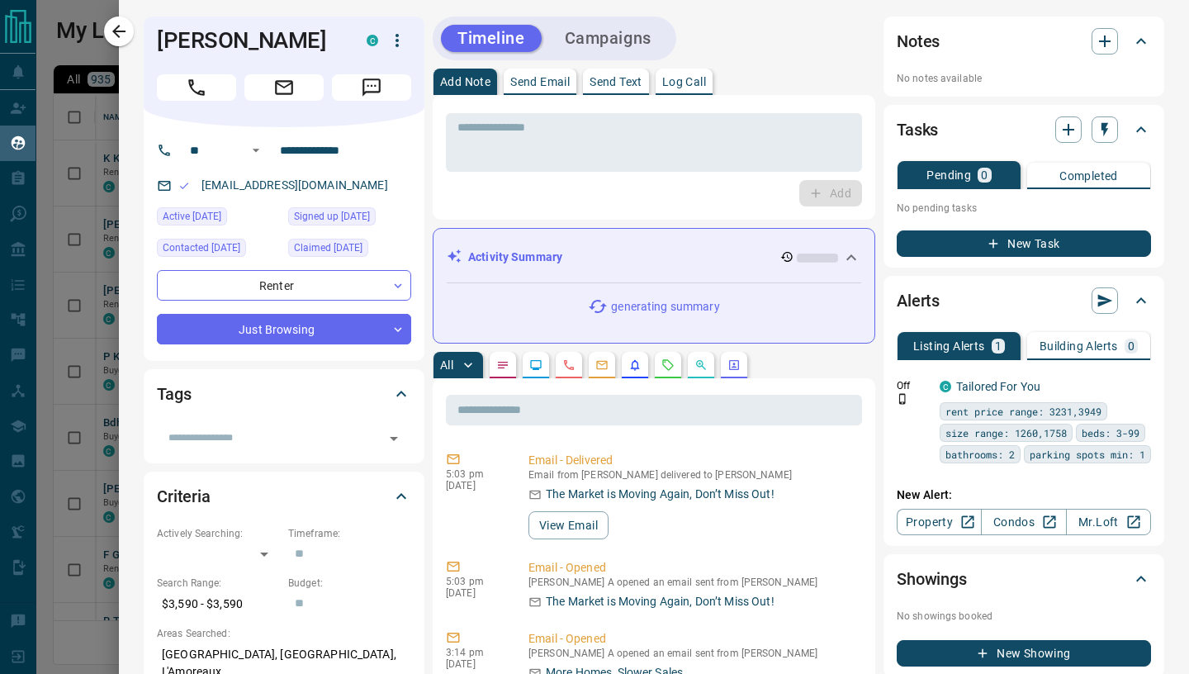
click at [532, 87] on p "Send Email" at bounding box center [539, 82] width 59 height 12
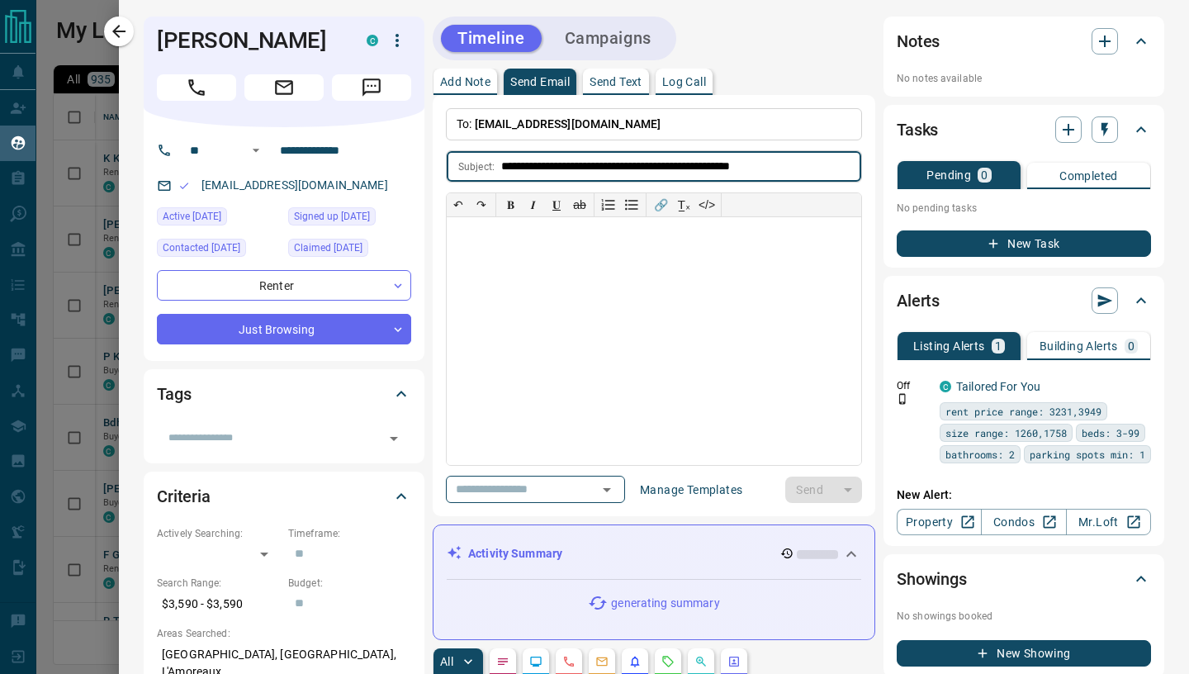
type input "**********"
click at [506, 291] on div at bounding box center [654, 341] width 414 height 248
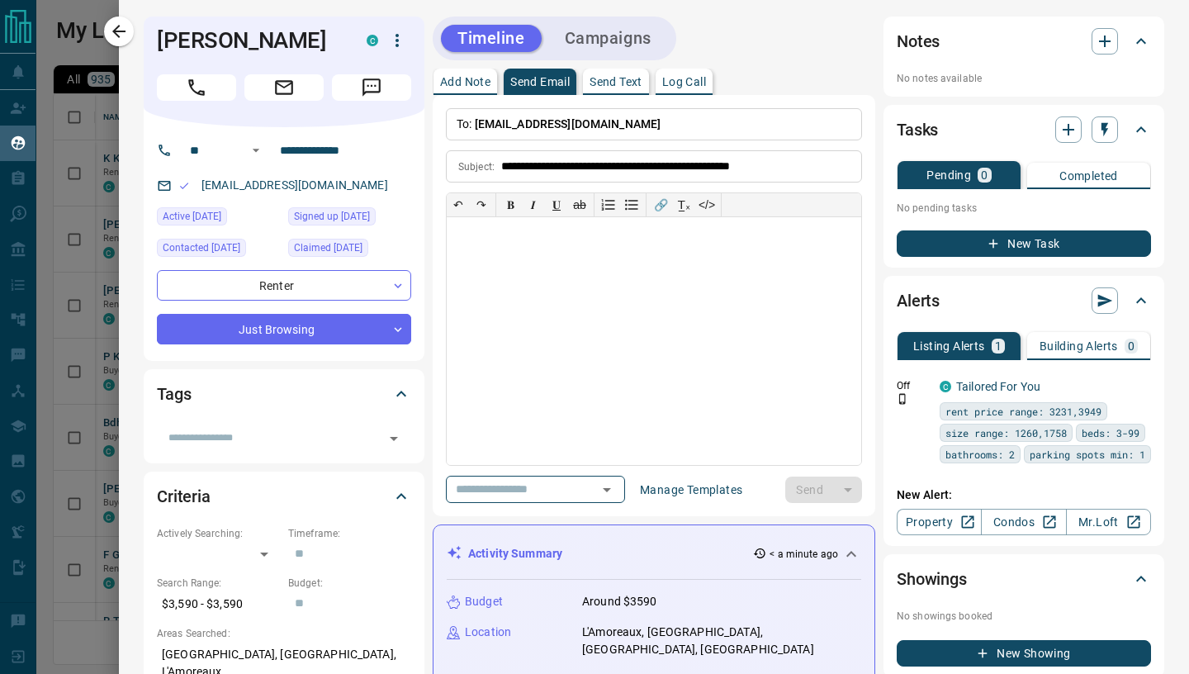
click at [491, 275] on div at bounding box center [654, 341] width 414 height 248
click at [487, 265] on div at bounding box center [654, 341] width 414 height 248
click at [475, 260] on div at bounding box center [654, 341] width 414 height 248
paste div
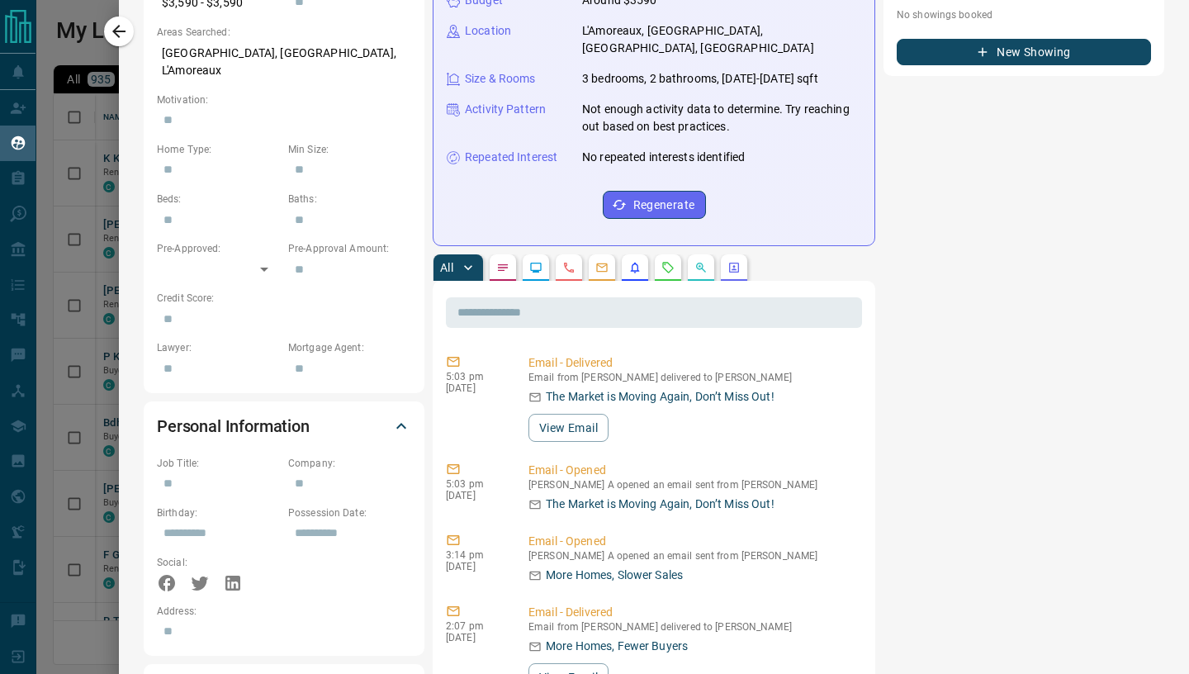
scroll to position [0, 0]
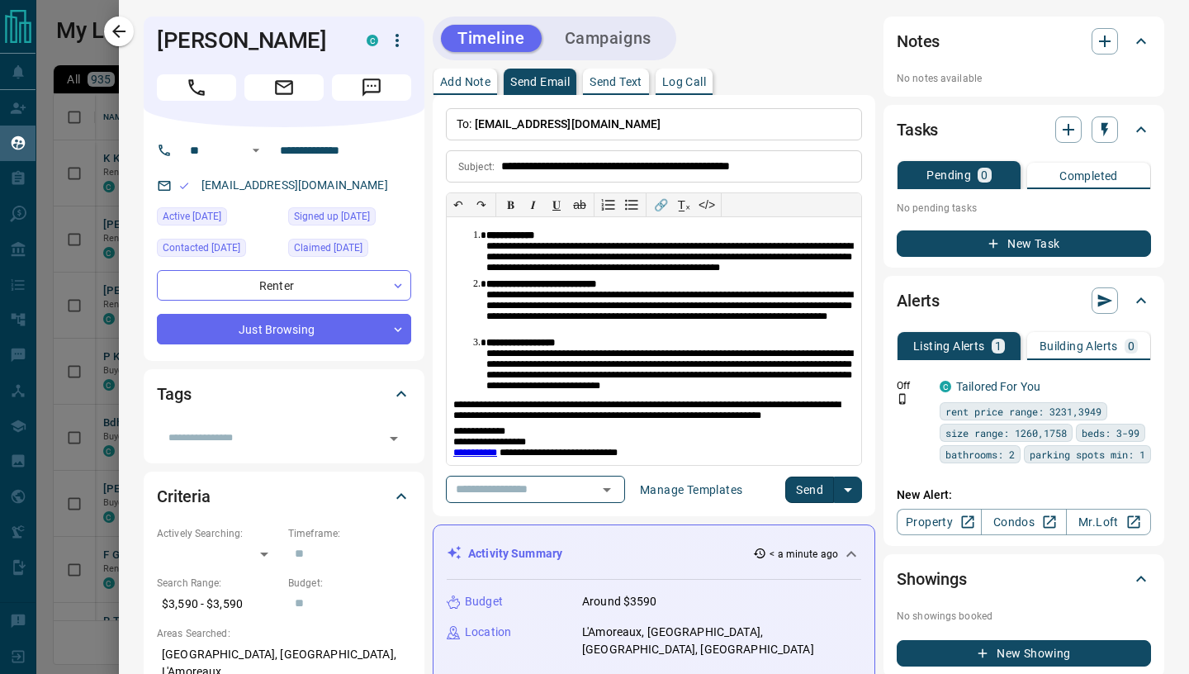
click at [812, 486] on button "Send" at bounding box center [809, 489] width 49 height 26
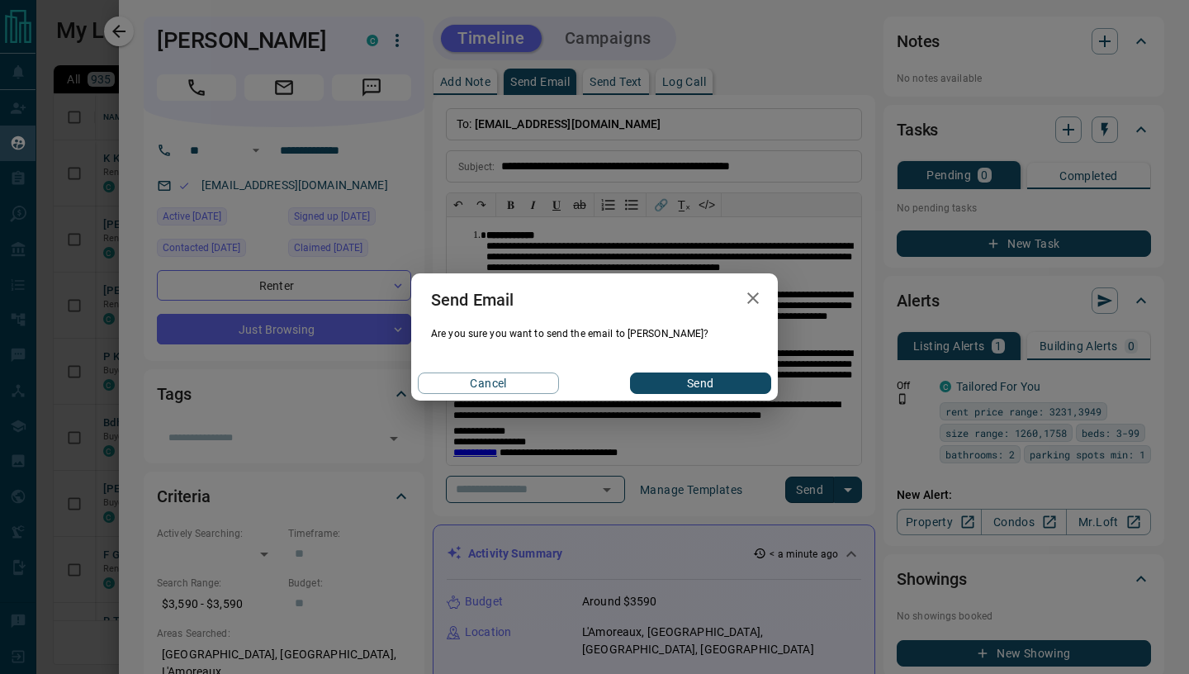
click at [690, 377] on button "Send" at bounding box center [700, 382] width 141 height 21
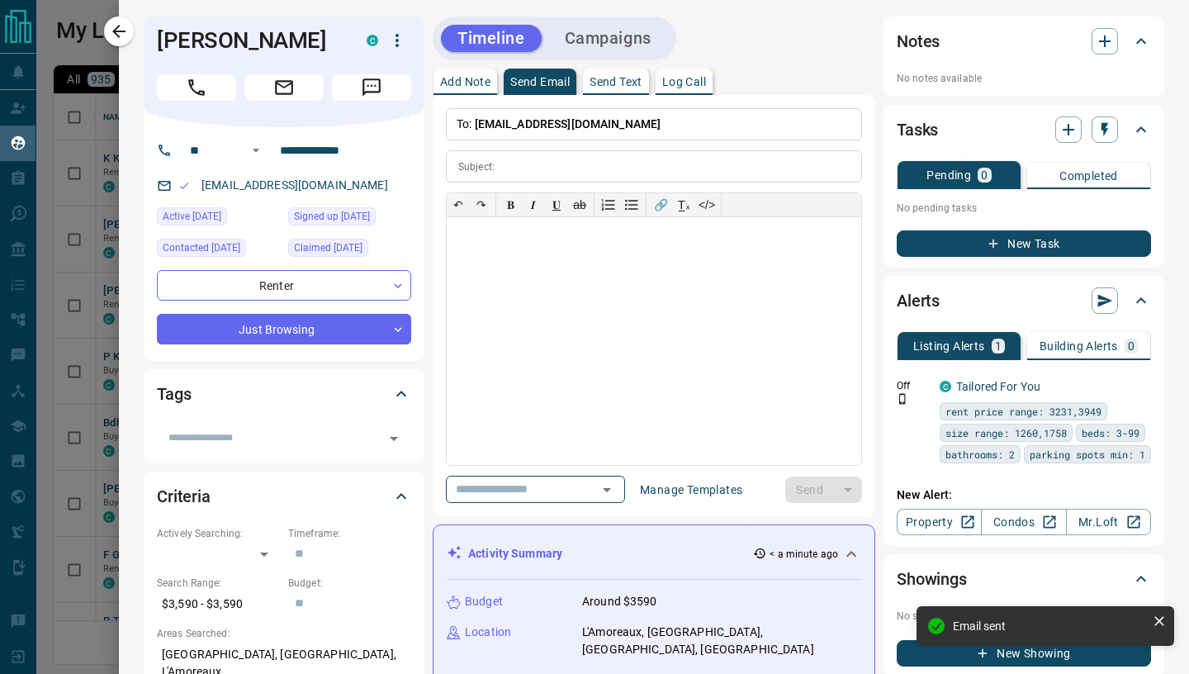
click at [125, 29] on icon "button" at bounding box center [119, 31] width 20 height 20
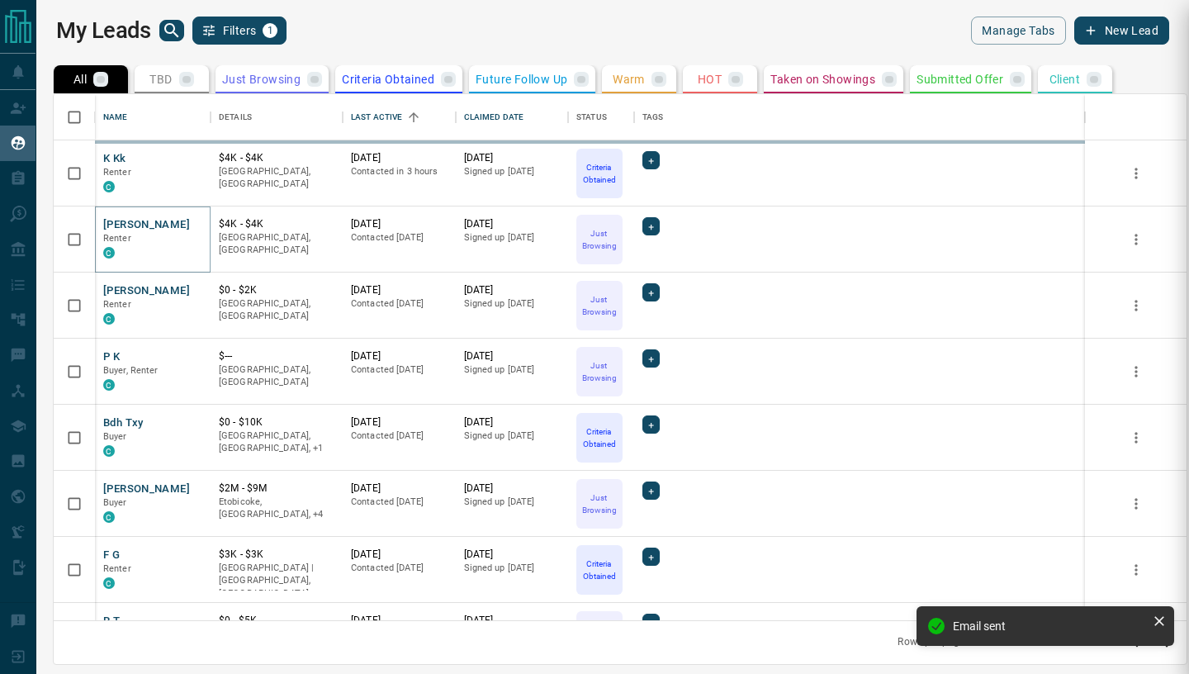
click at [142, 292] on div "**********" at bounding box center [594, 337] width 1189 height 674
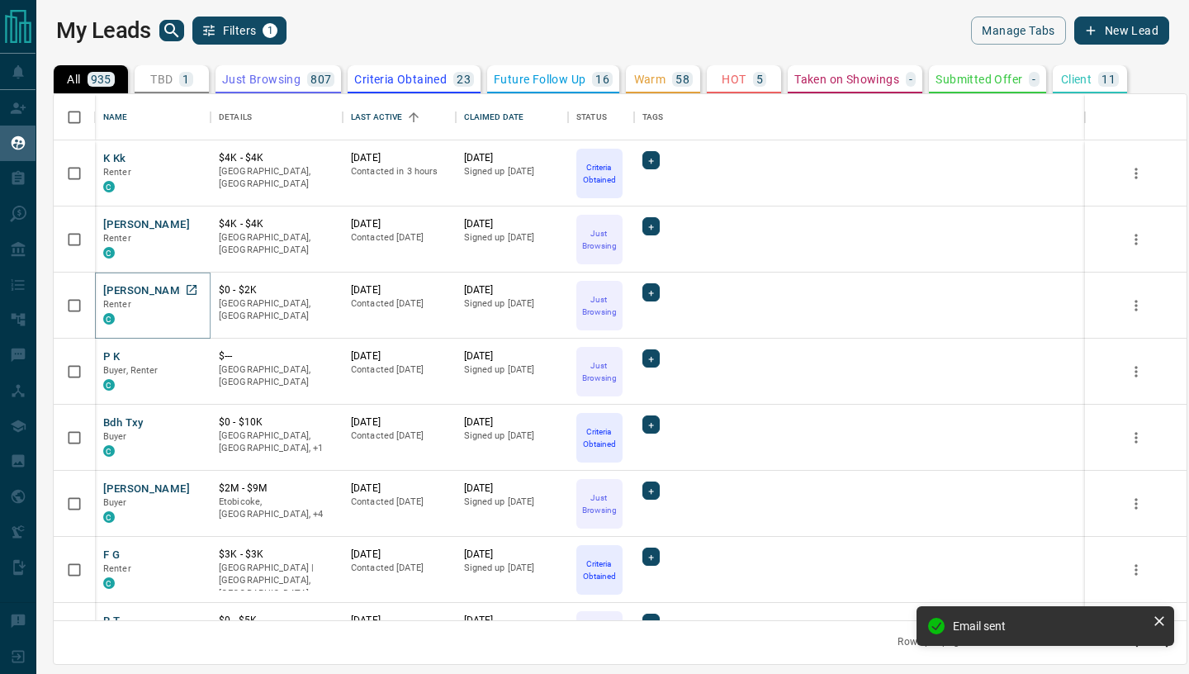
click at [140, 287] on button "[PERSON_NAME]" at bounding box center [146, 291] width 87 height 16
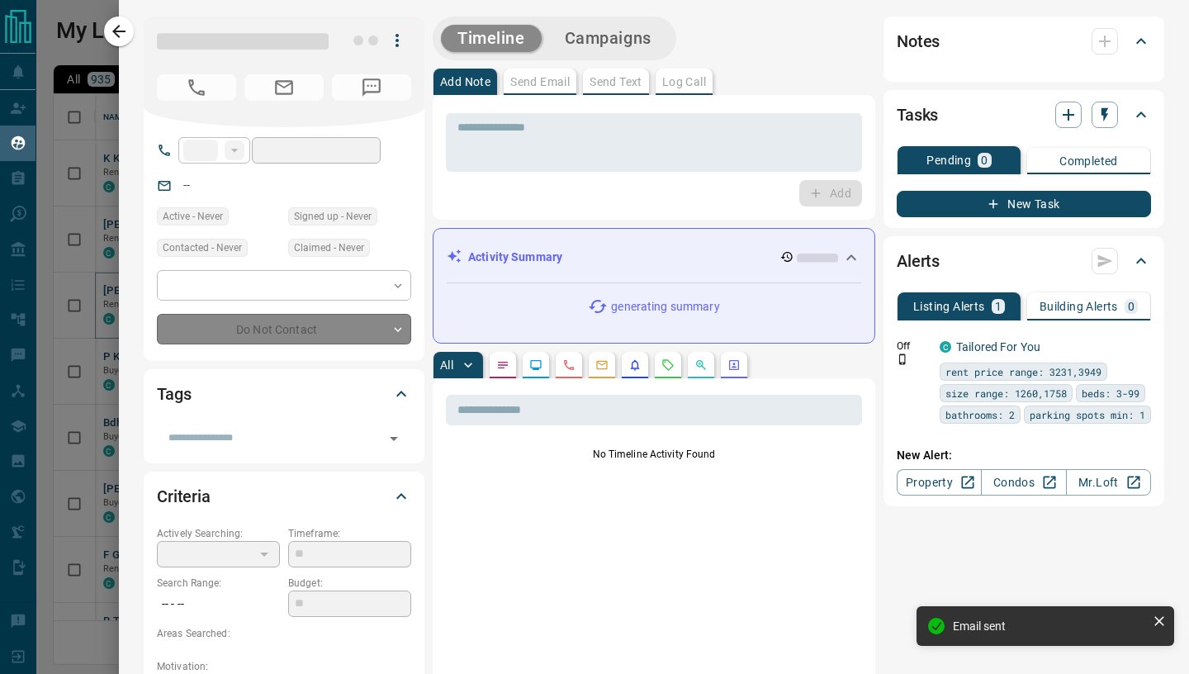
type input "***"
type input "**********"
type input "*"
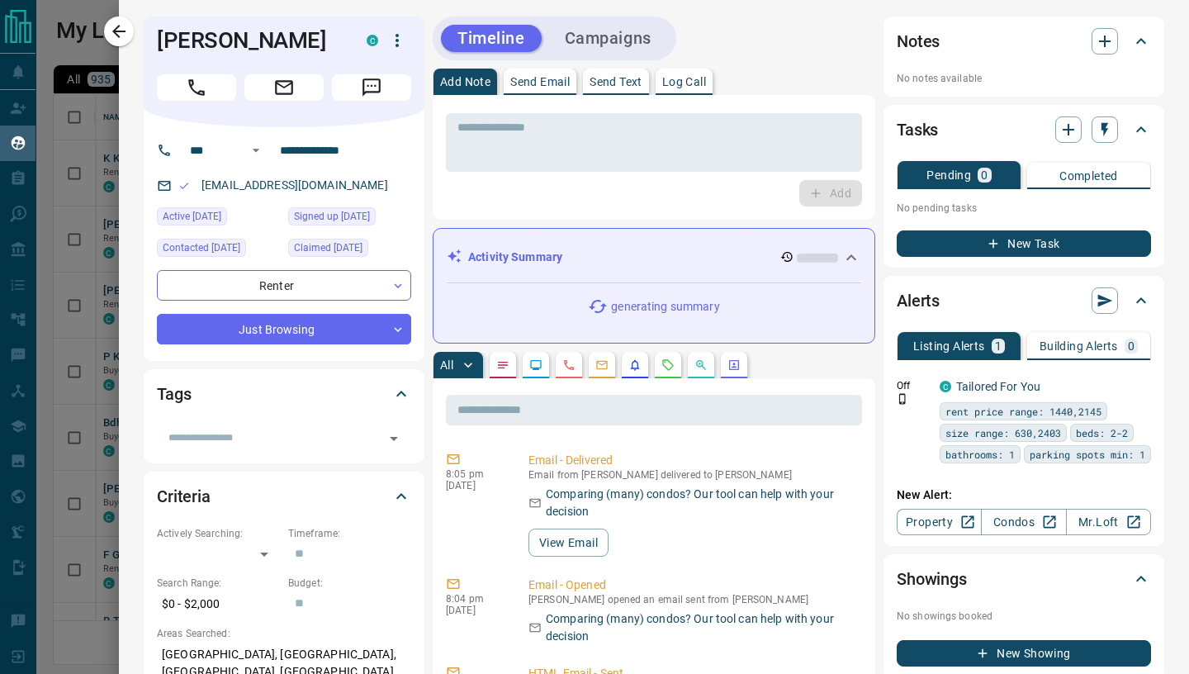
click at [536, 77] on p "Send Email" at bounding box center [539, 82] width 59 height 12
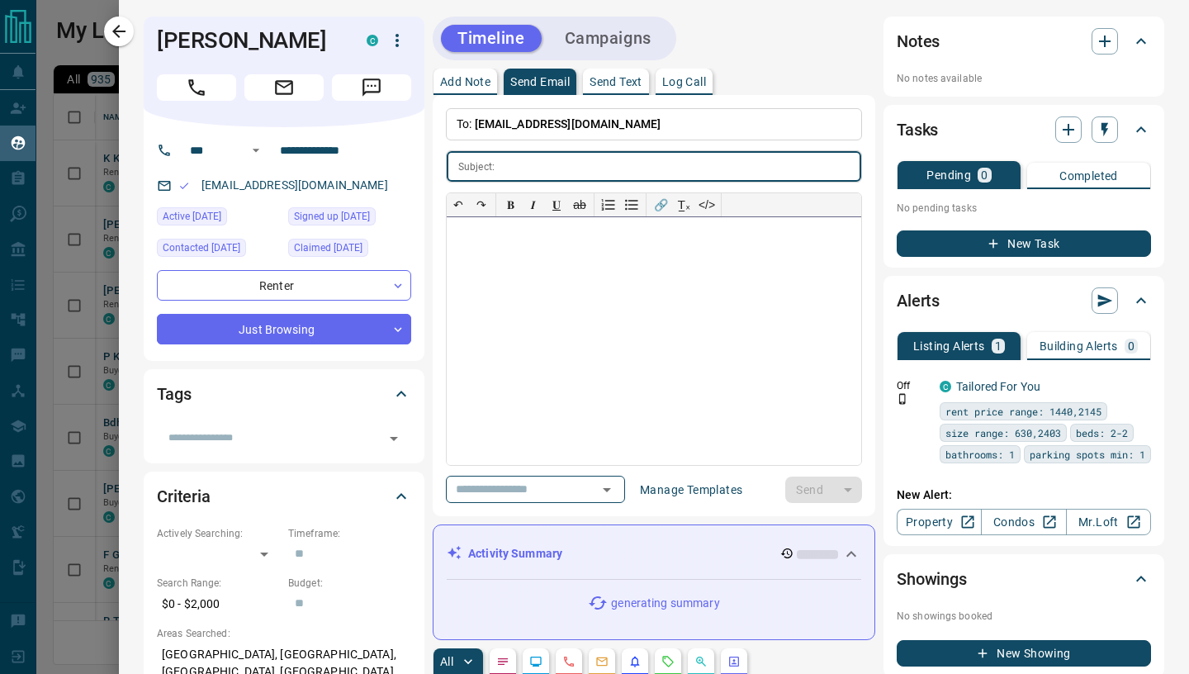
click at [537, 241] on div at bounding box center [654, 341] width 414 height 248
paste div
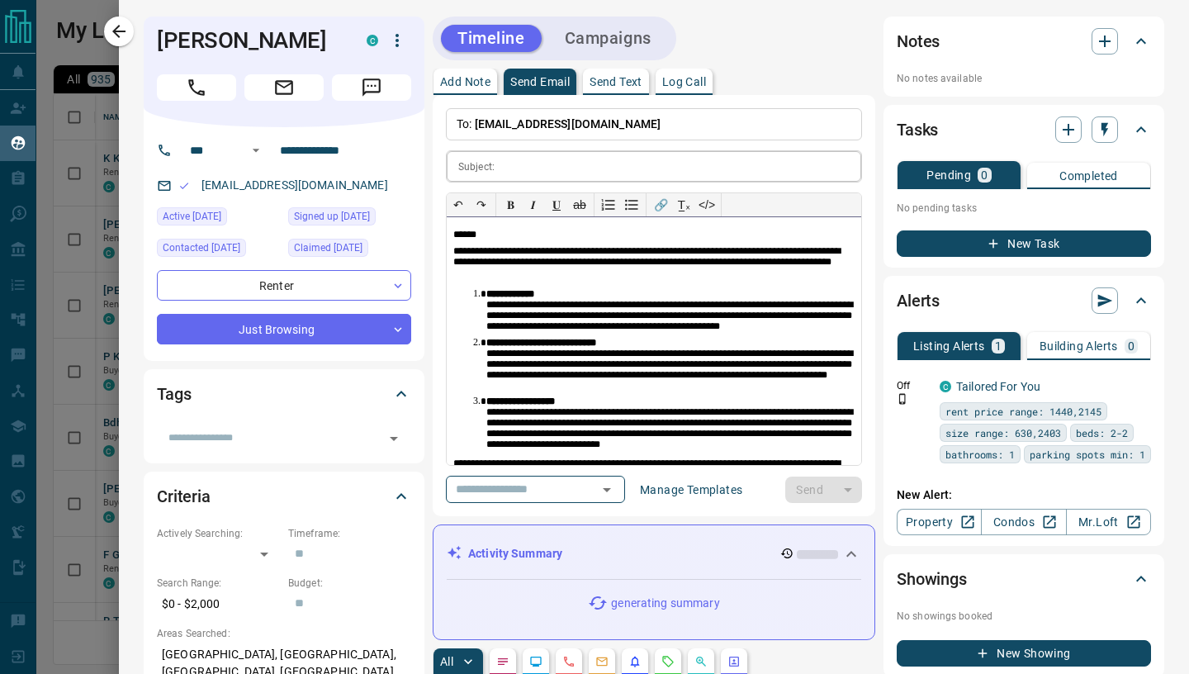
scroll to position [45, 0]
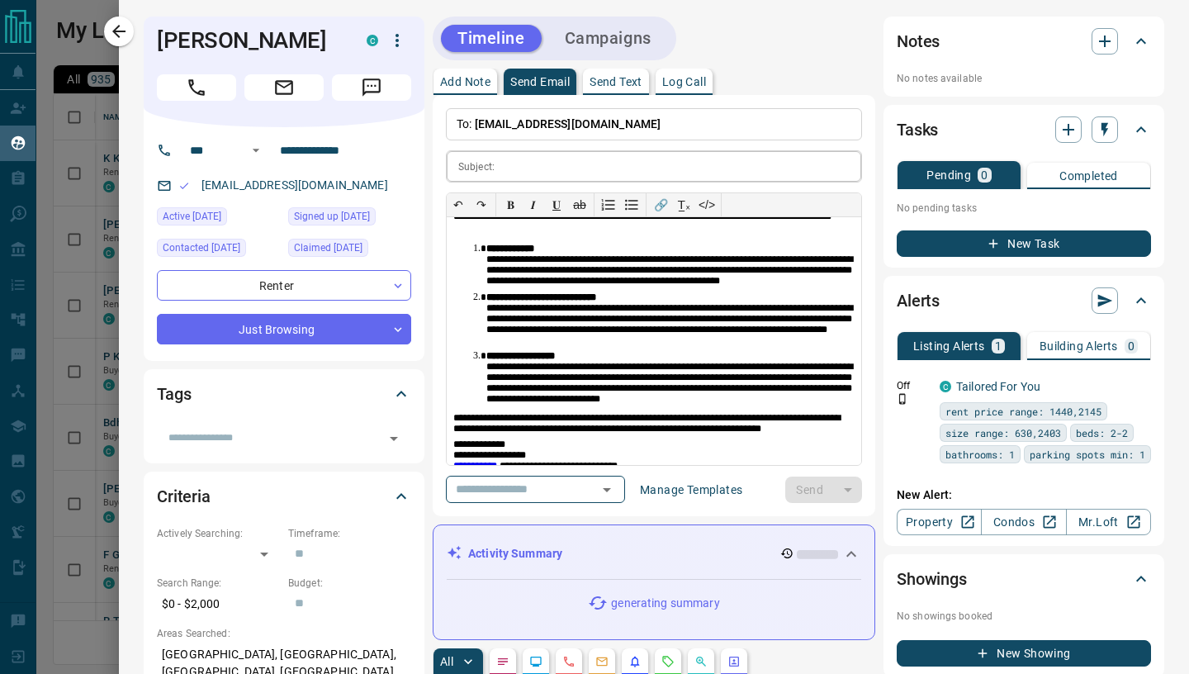
click at [523, 170] on input "text" at bounding box center [681, 166] width 360 height 31
click at [510, 170] on input "text" at bounding box center [681, 166] width 360 height 31
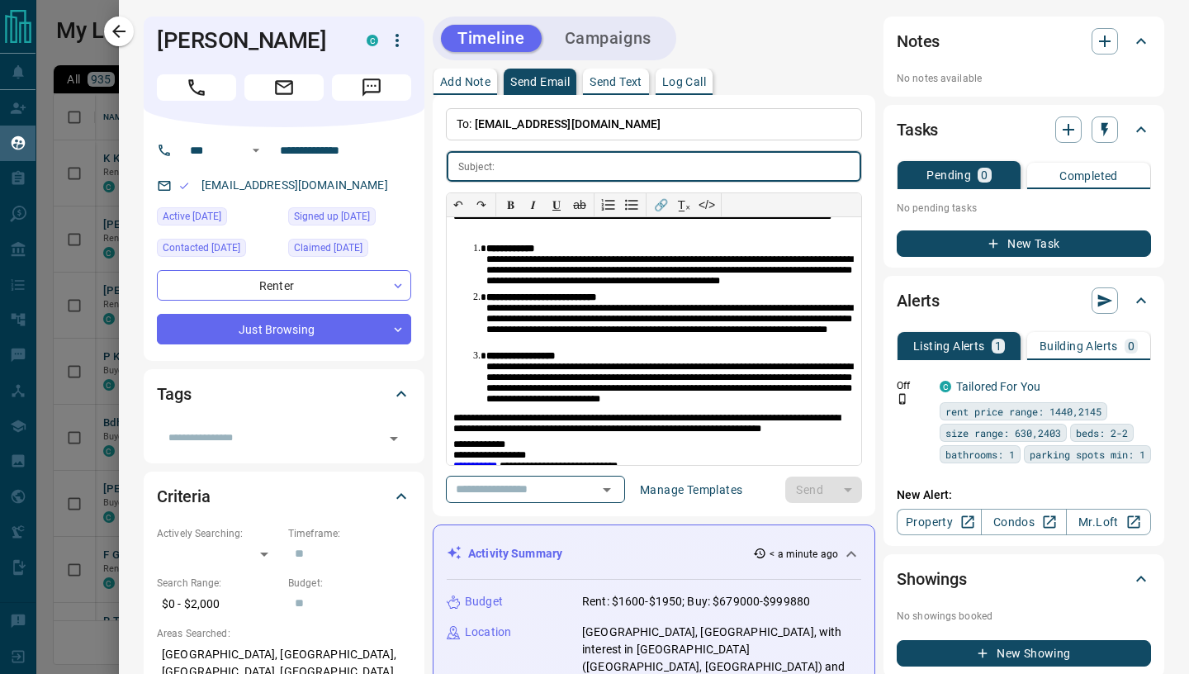
paste input "**********"
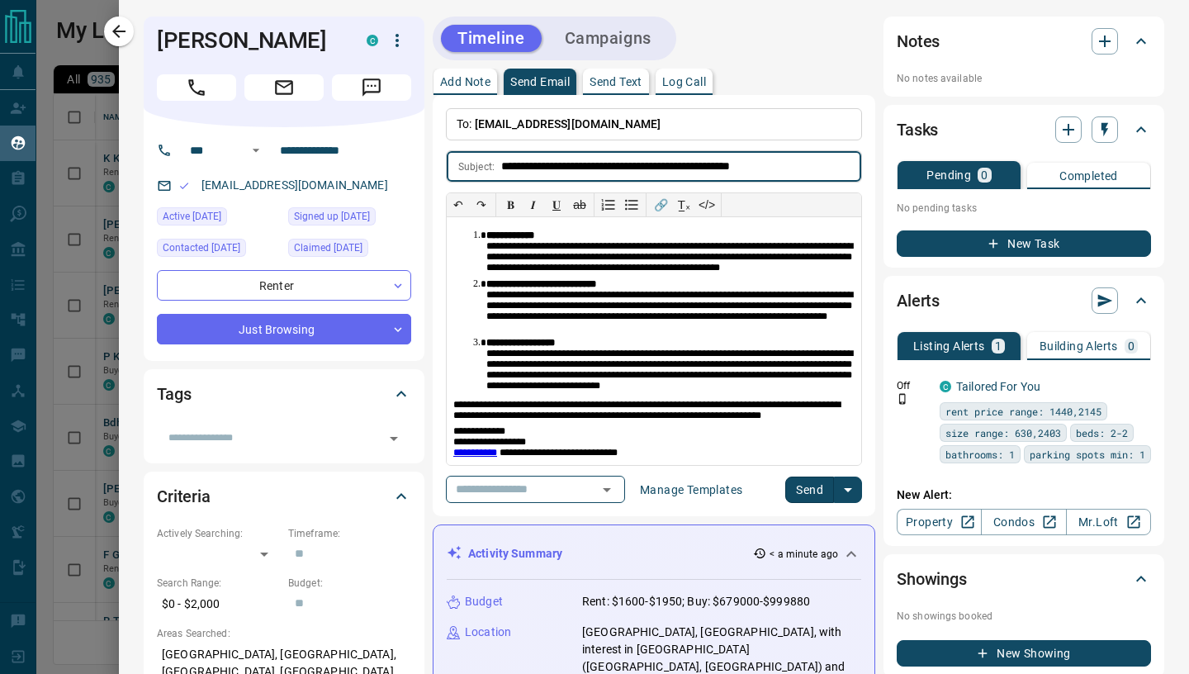
type input "**********"
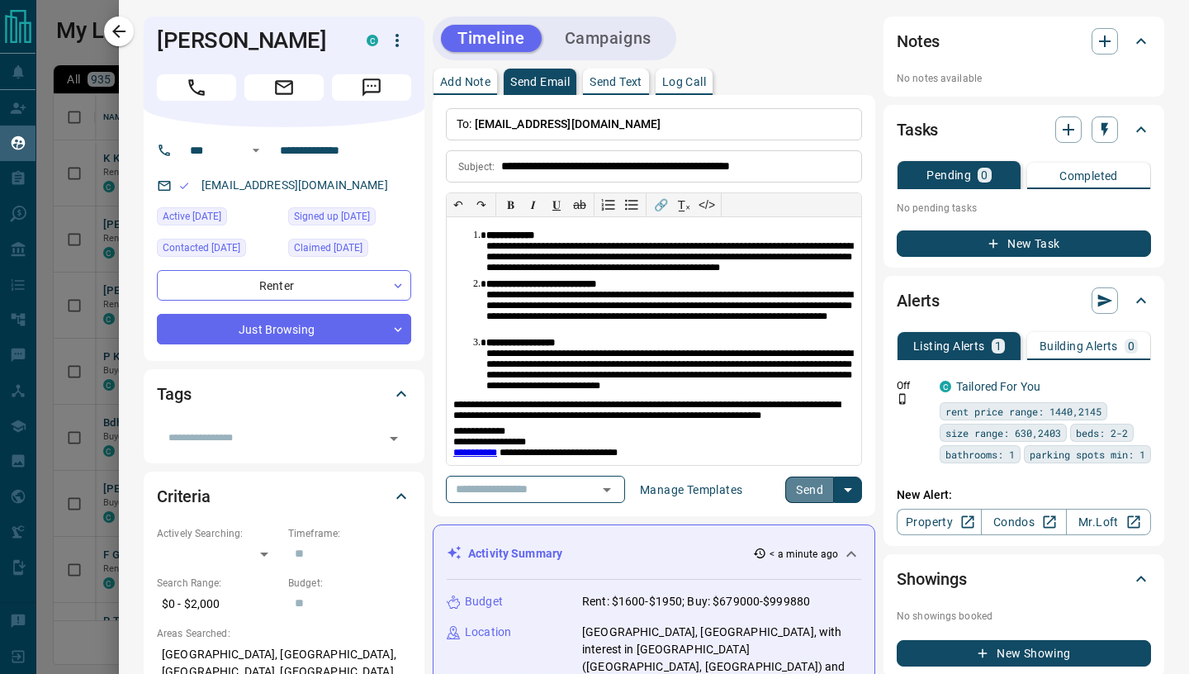
click at [809, 487] on button "Send" at bounding box center [809, 489] width 49 height 26
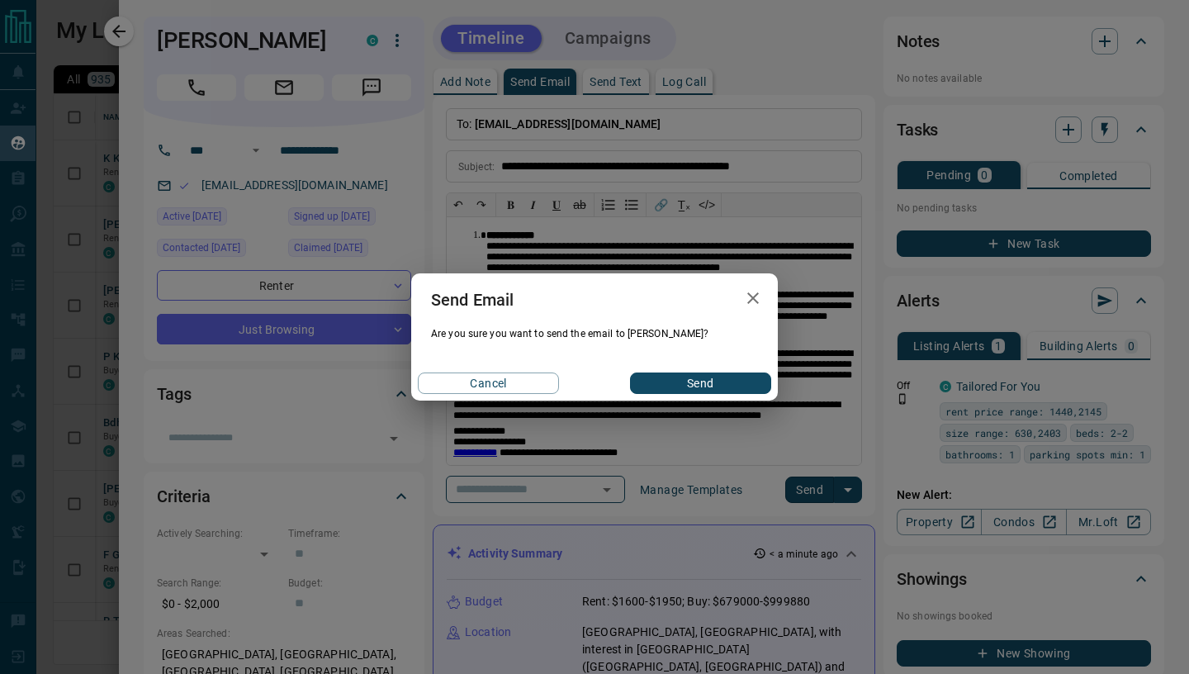
click at [672, 386] on button "Send" at bounding box center [700, 382] width 141 height 21
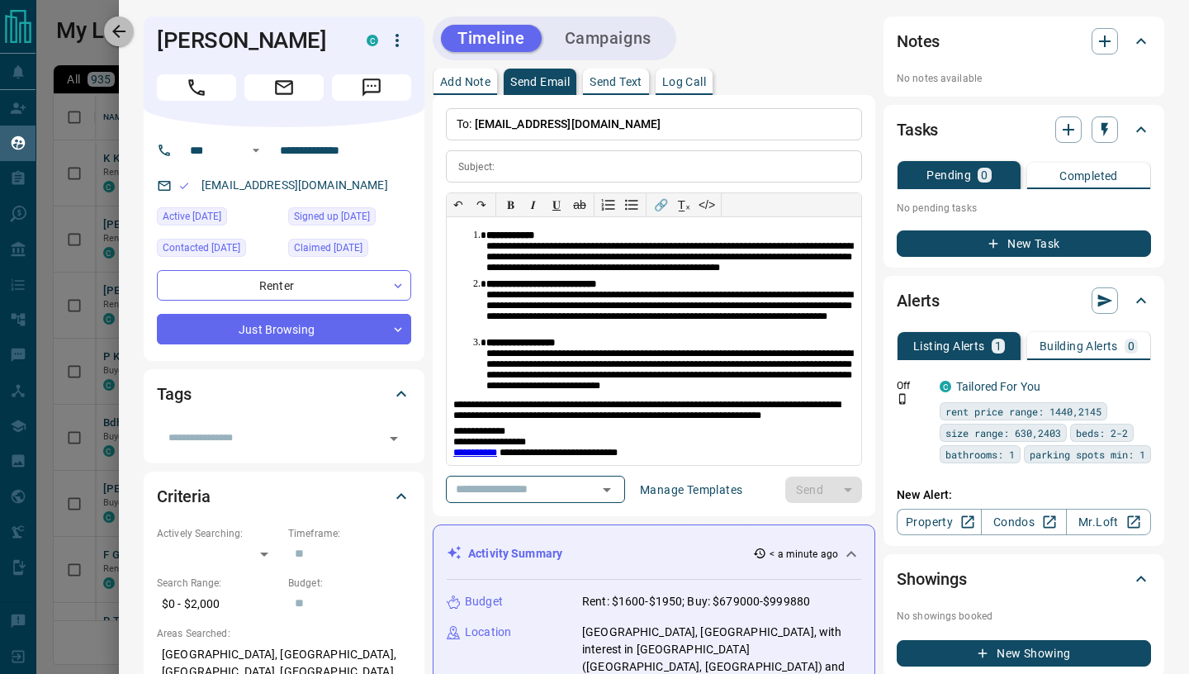
drag, startPoint x: 124, startPoint y: 36, endPoint x: 152, endPoint y: 95, distance: 65.7
click at [125, 36] on icon "button" at bounding box center [119, 31] width 20 height 20
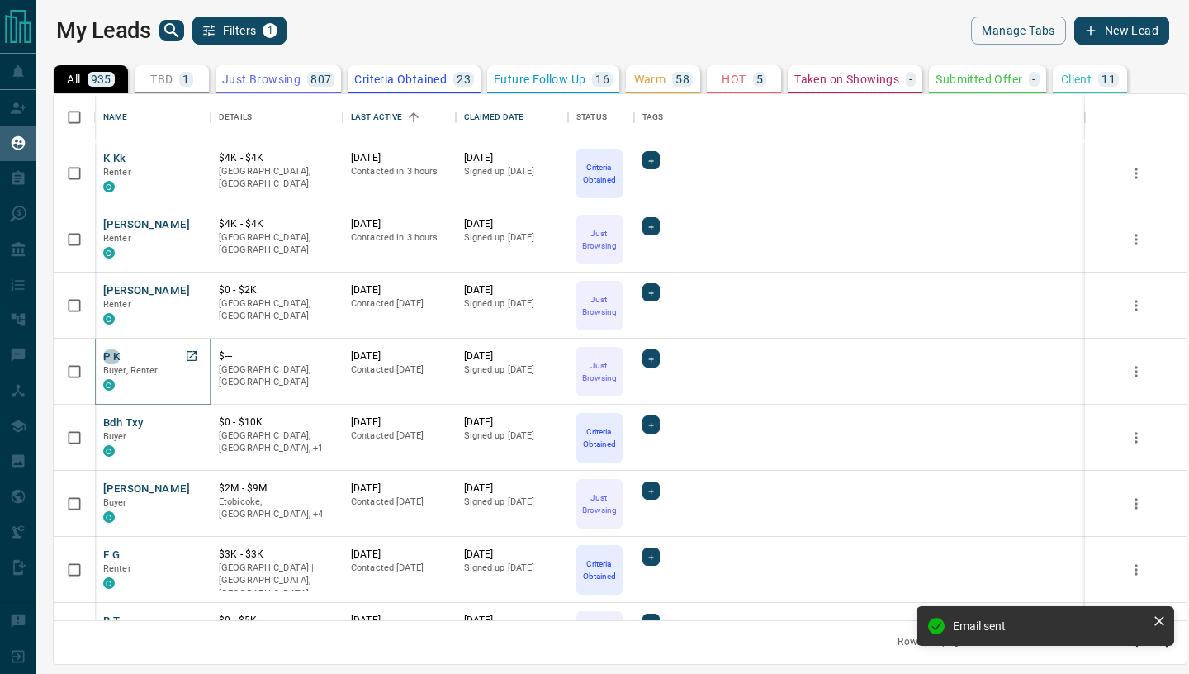
click at [110, 356] on button "P K" at bounding box center [111, 357] width 17 height 16
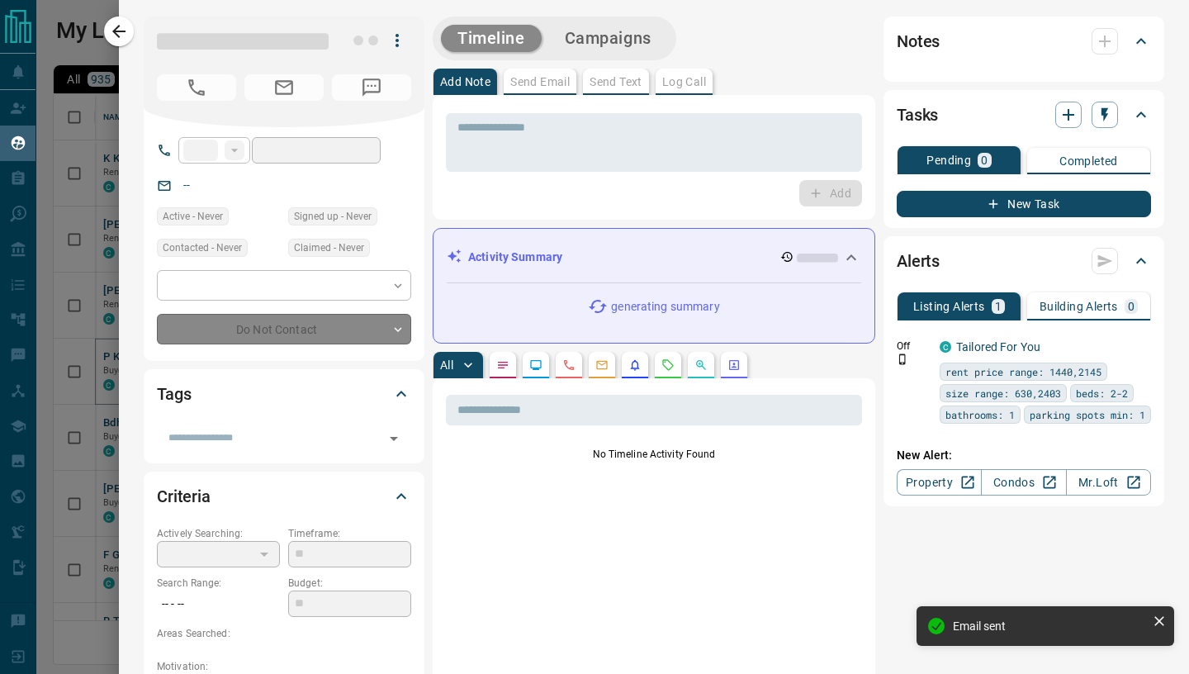
type input "***"
type input "**********"
type input "*"
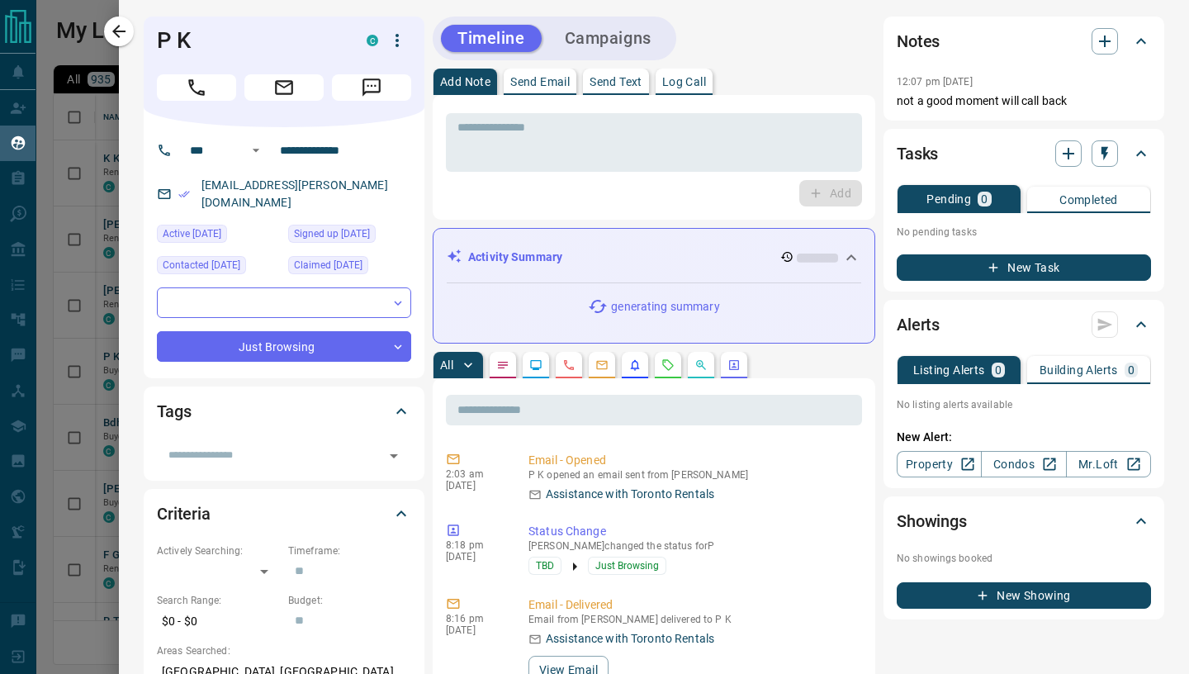
click at [545, 85] on p "Send Email" at bounding box center [539, 82] width 59 height 12
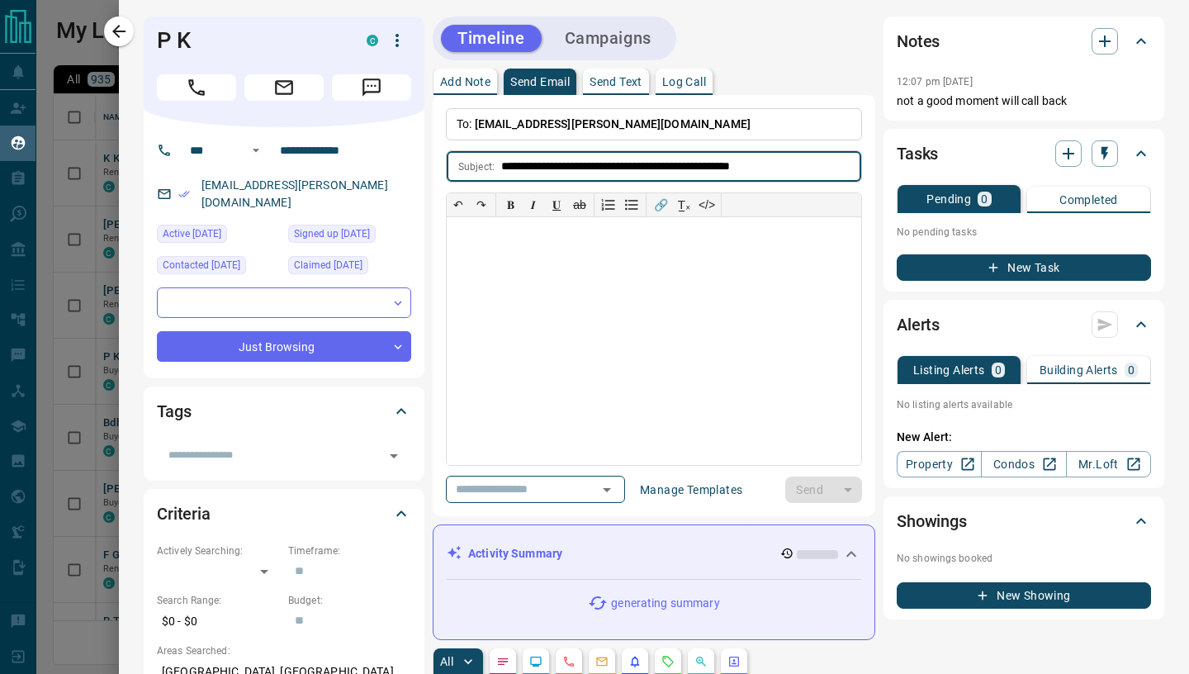
type input "**********"
click at [535, 258] on div at bounding box center [654, 341] width 414 height 248
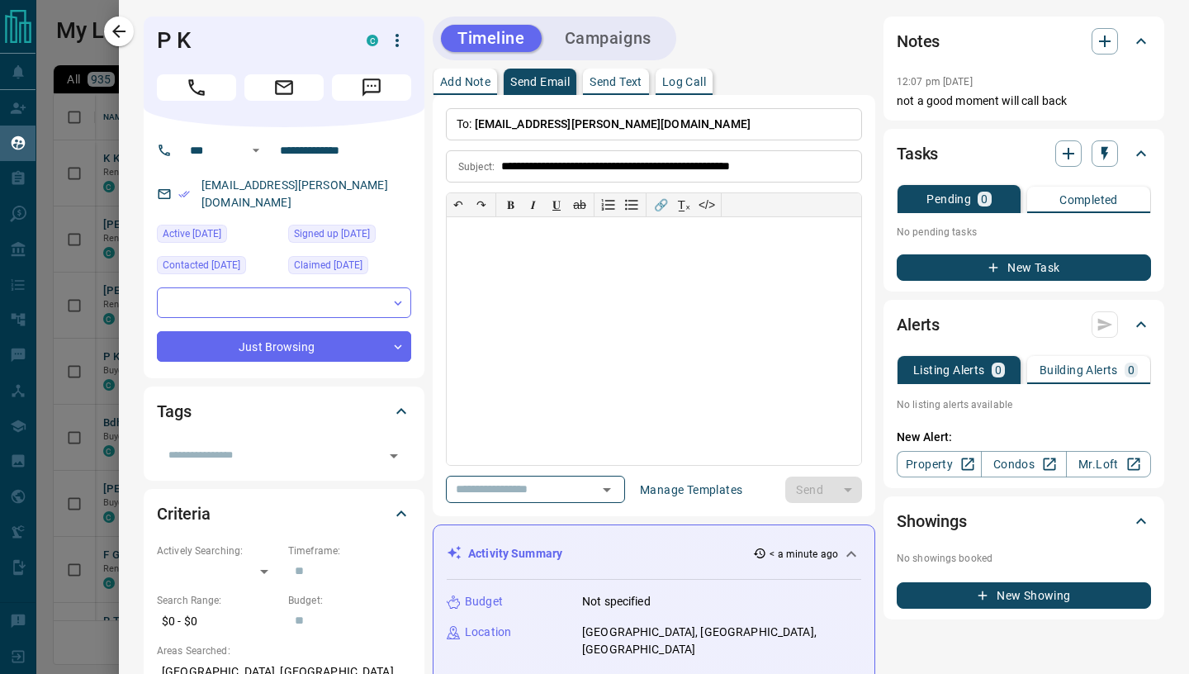
click at [485, 250] on div at bounding box center [654, 341] width 414 height 248
click at [476, 250] on div at bounding box center [654, 341] width 414 height 248
paste div
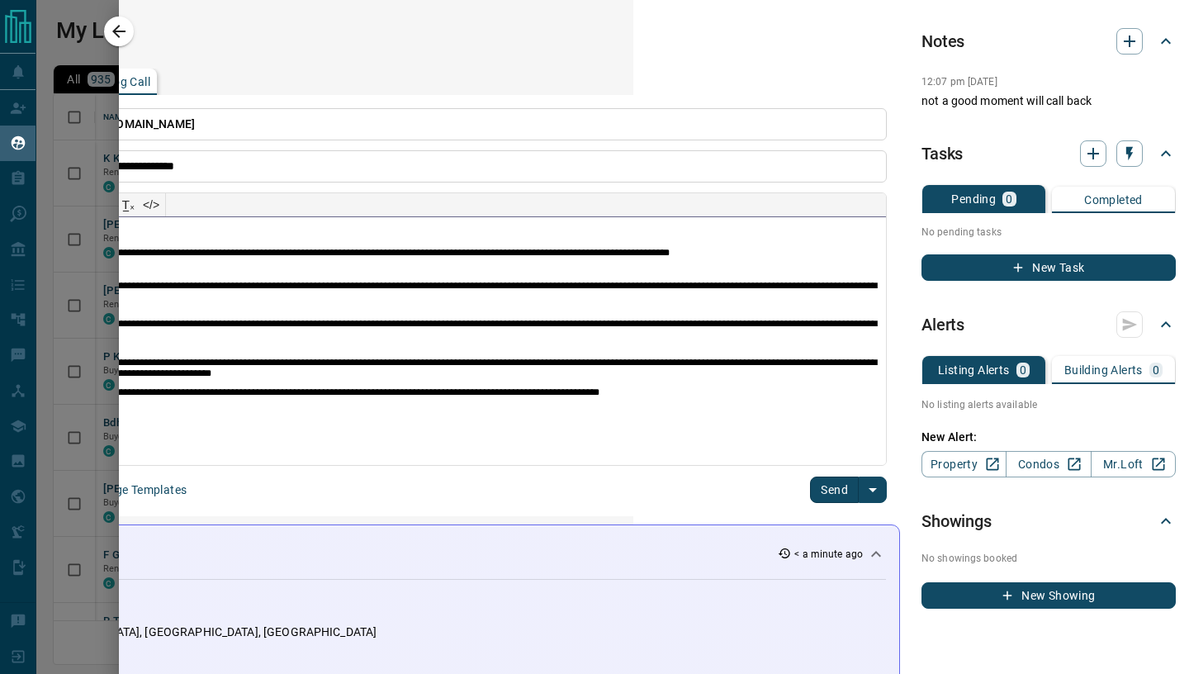
scroll to position [1, 556]
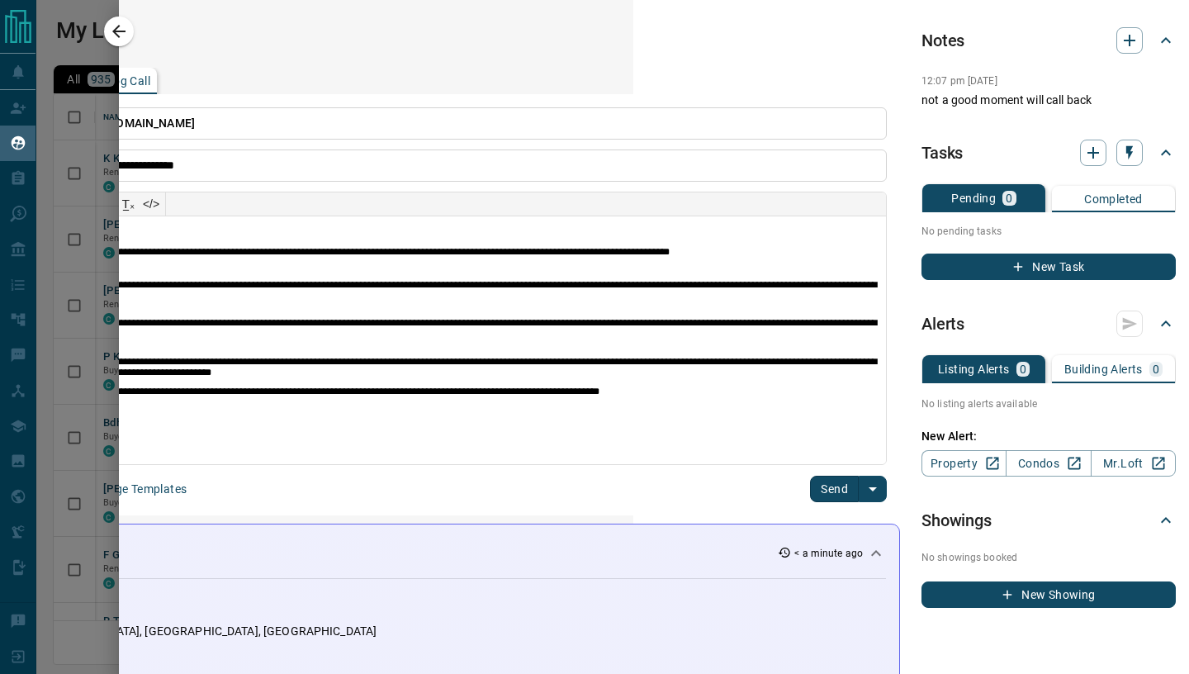
click at [830, 494] on button "Send" at bounding box center [834, 489] width 49 height 26
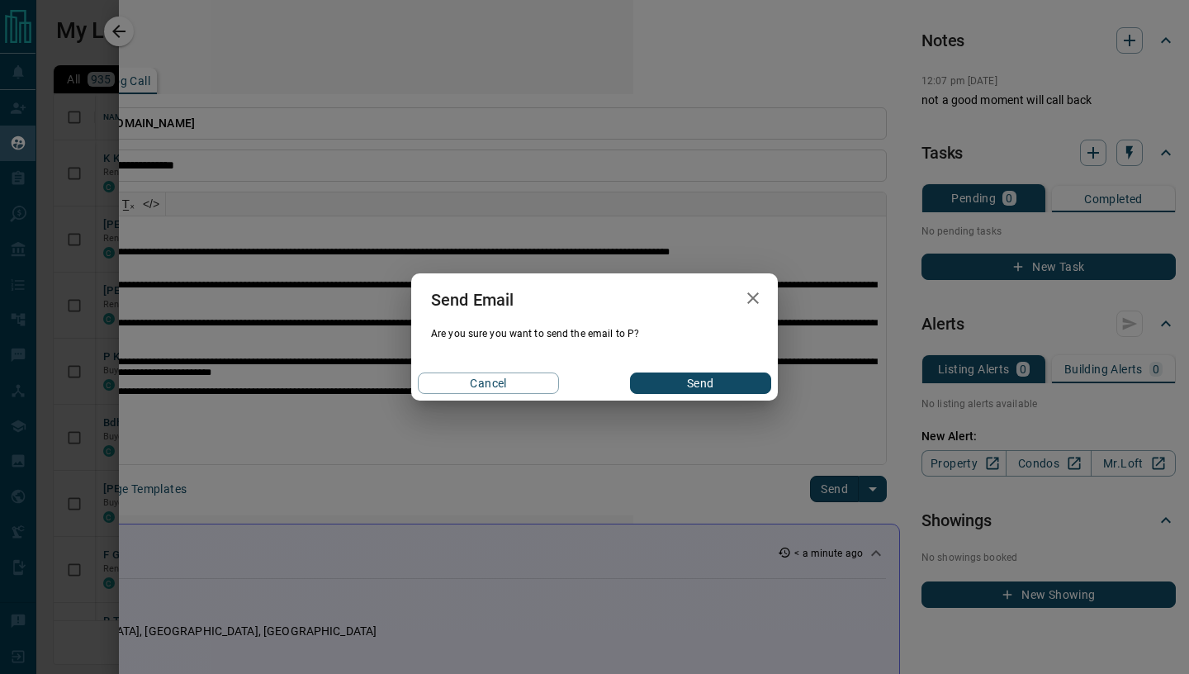
click at [676, 388] on button "Send" at bounding box center [700, 382] width 141 height 21
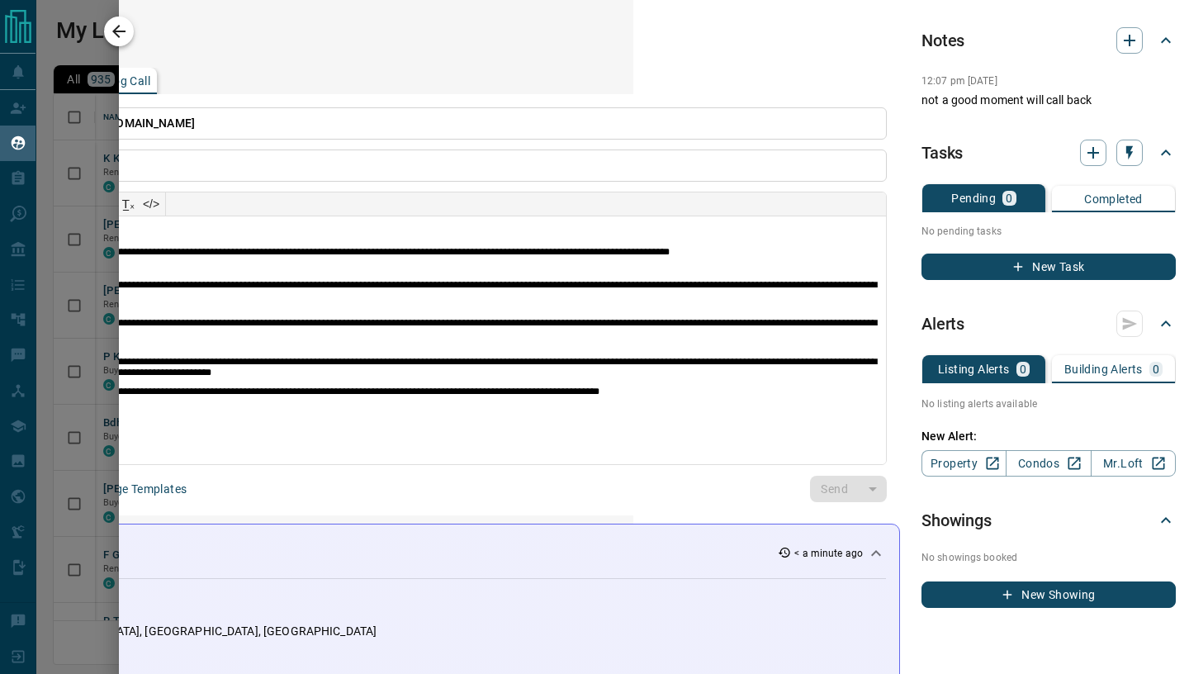
scroll to position [1, 0]
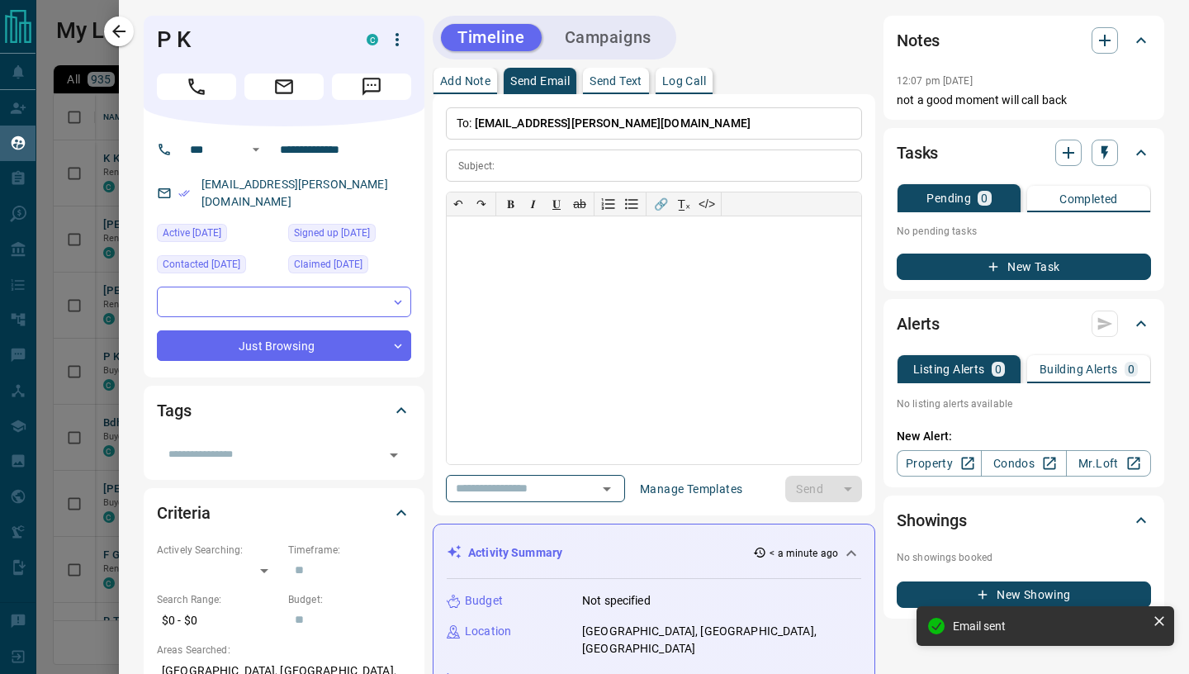
drag, startPoint x: 126, startPoint y: 36, endPoint x: 138, endPoint y: 83, distance: 48.7
click at [126, 36] on icon "button" at bounding box center [119, 31] width 20 height 20
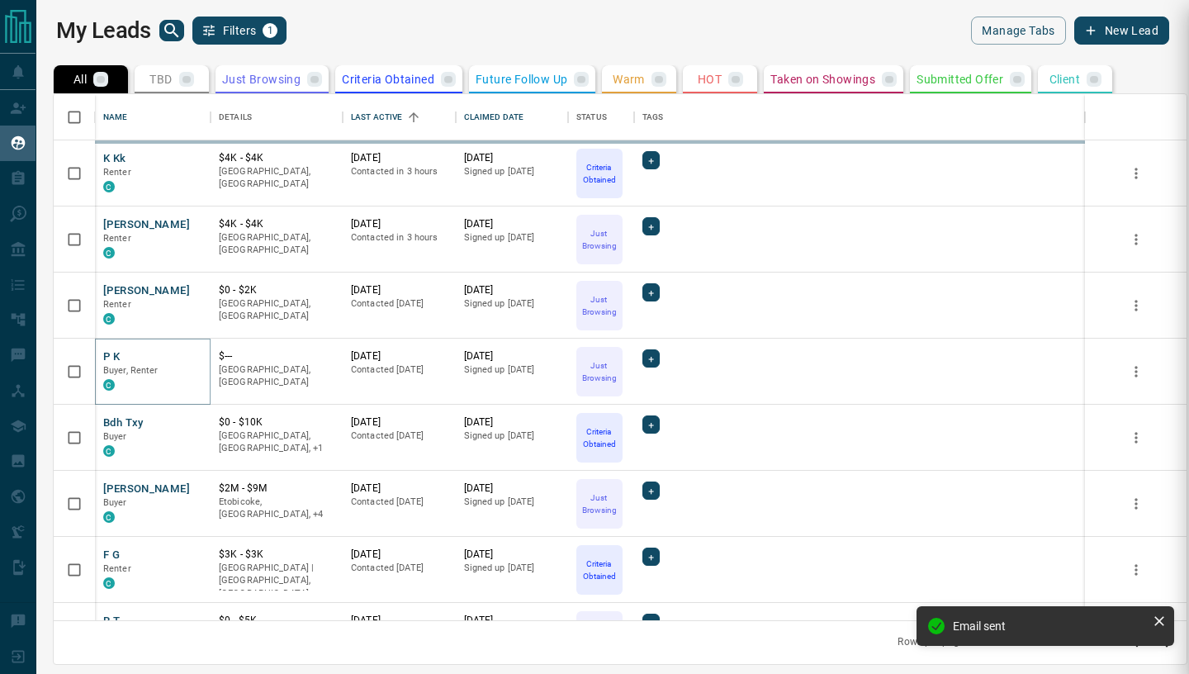
scroll to position [0, 0]
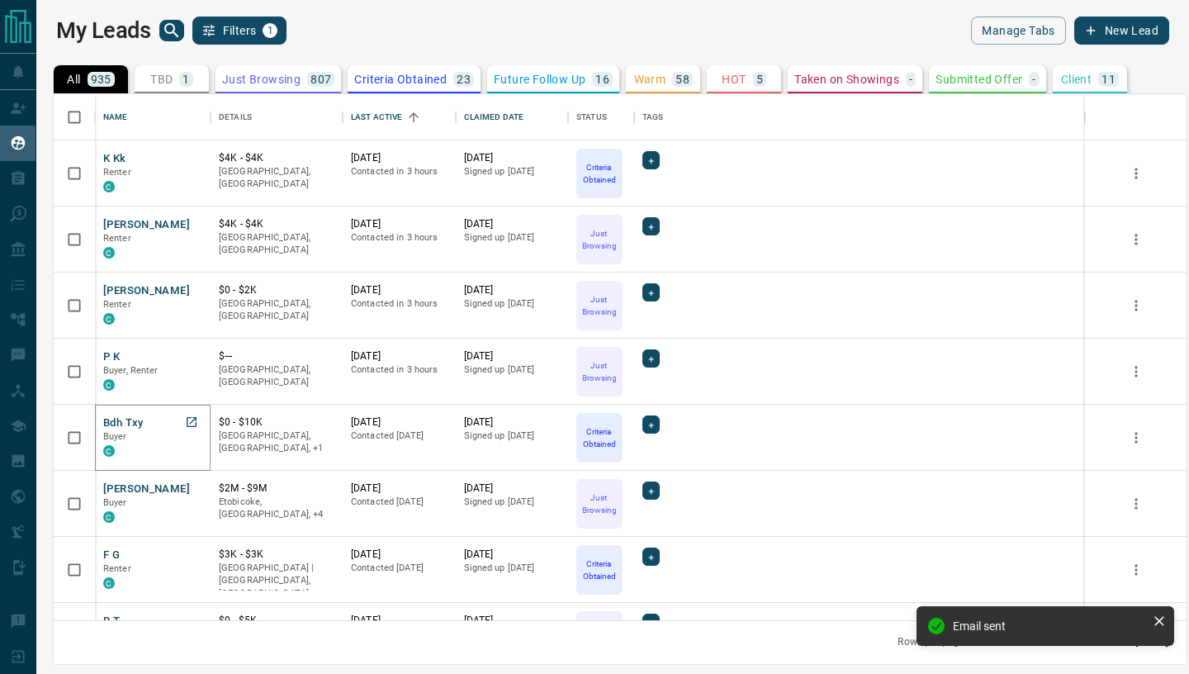
click at [123, 422] on button "Bdh Txy" at bounding box center [123, 423] width 40 height 16
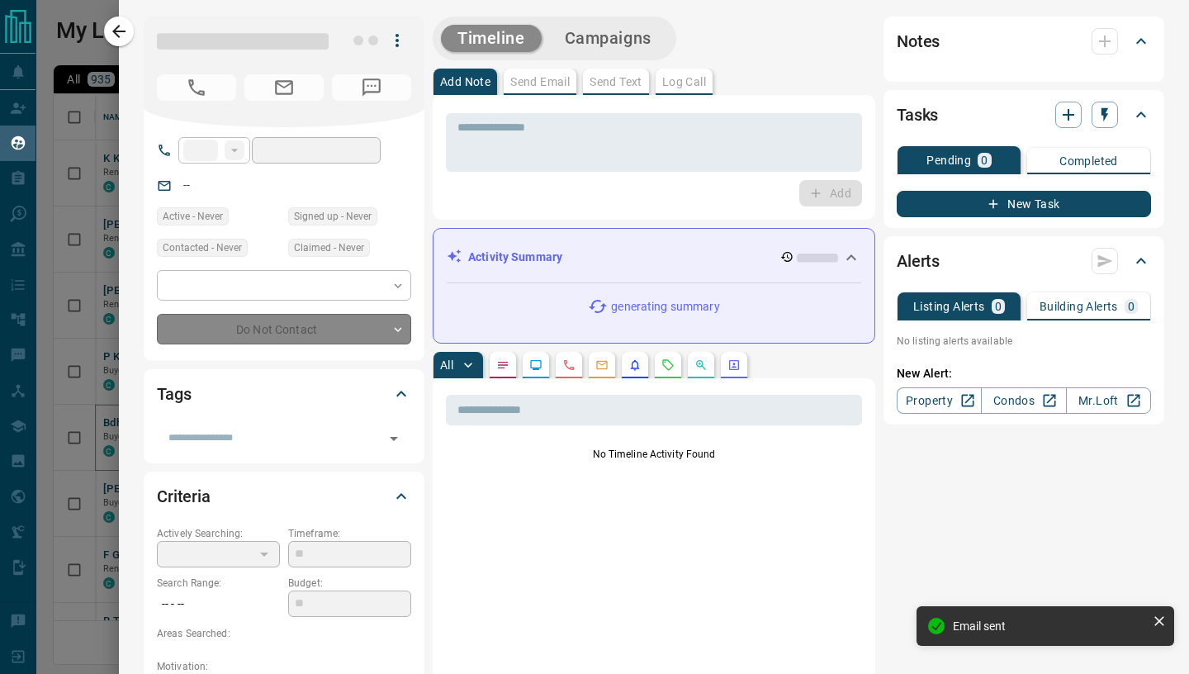
type input "***"
type input "**********"
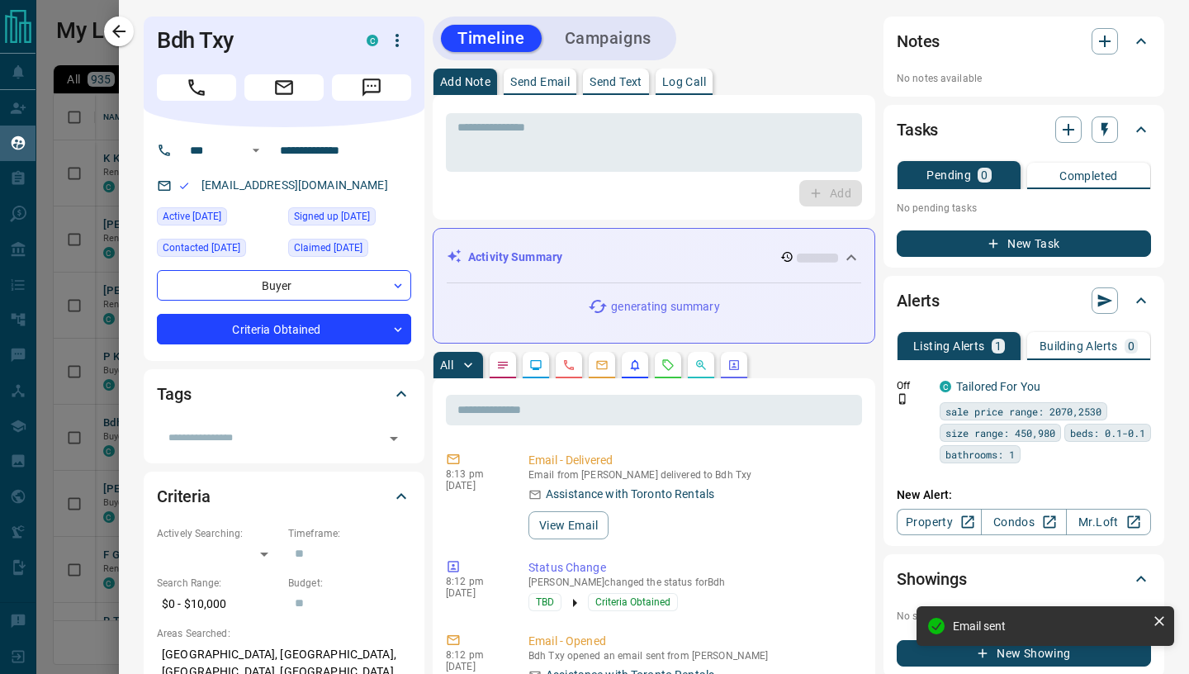
click at [519, 87] on p "Send Email" at bounding box center [539, 82] width 59 height 12
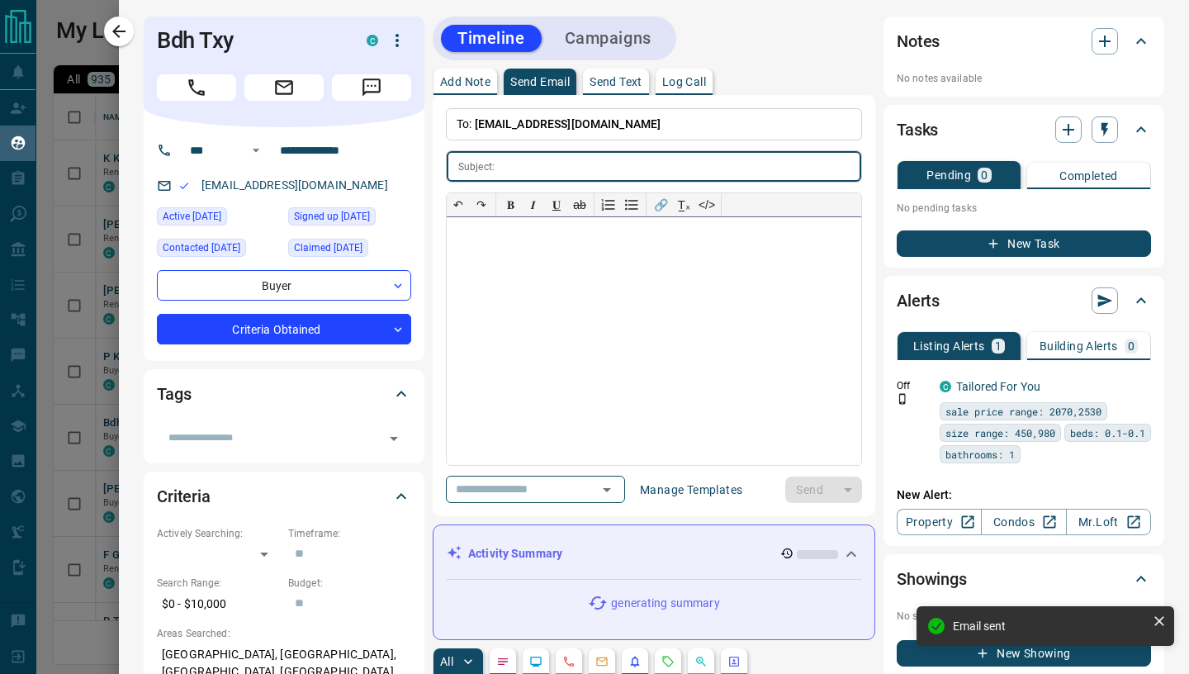
click at [490, 290] on div at bounding box center [654, 341] width 414 height 248
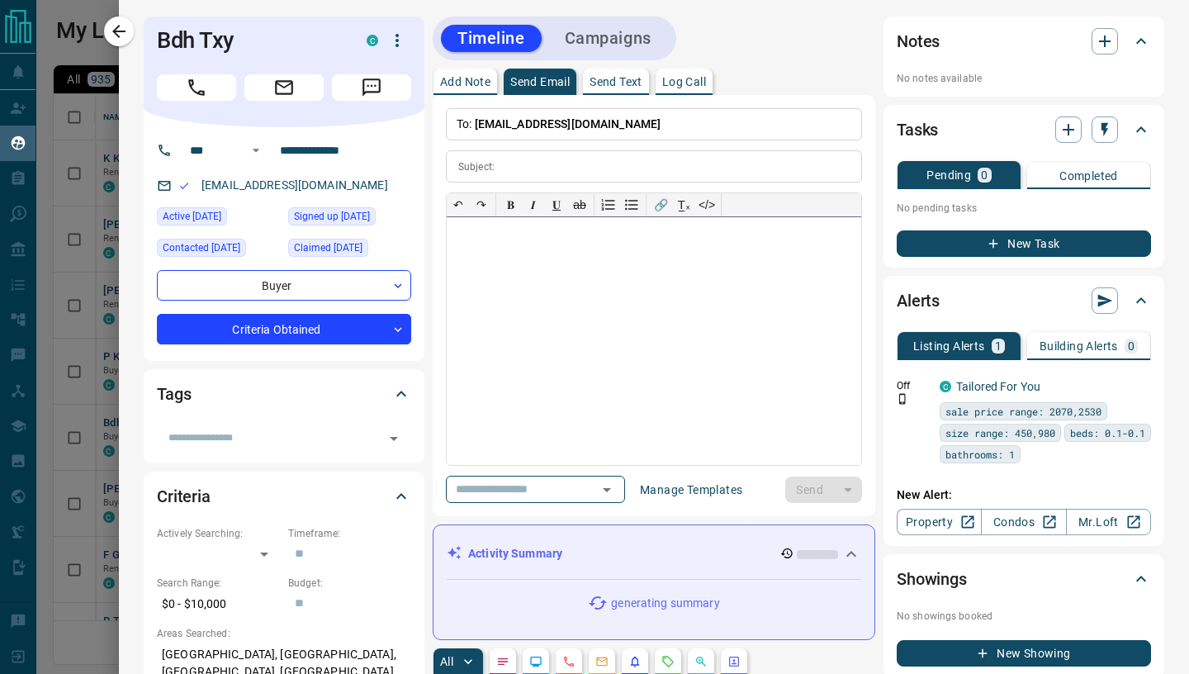
paste div
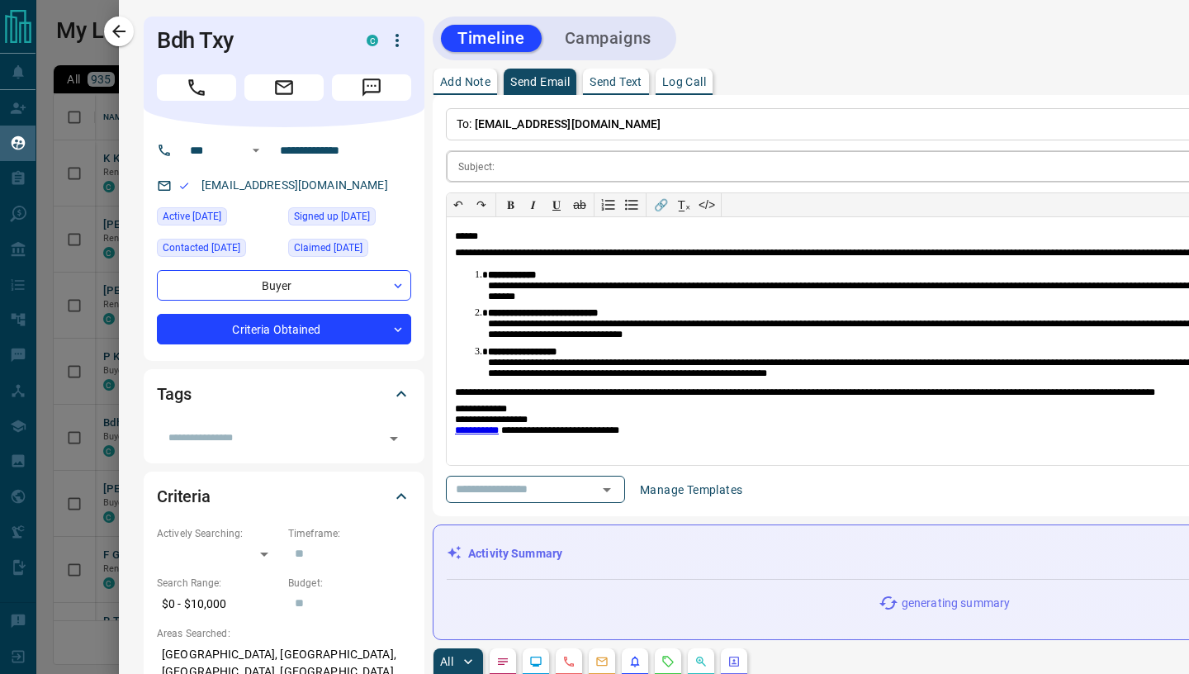
click at [502, 166] on input "text" at bounding box center [971, 166] width 940 height 31
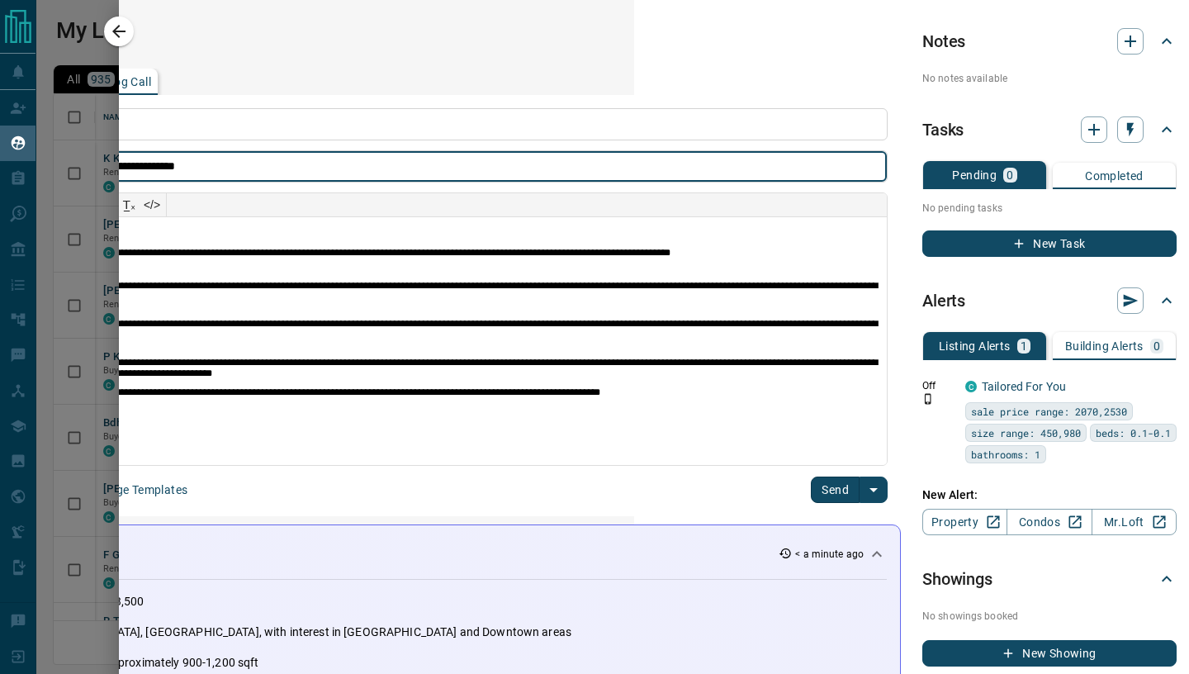
scroll to position [0, 556]
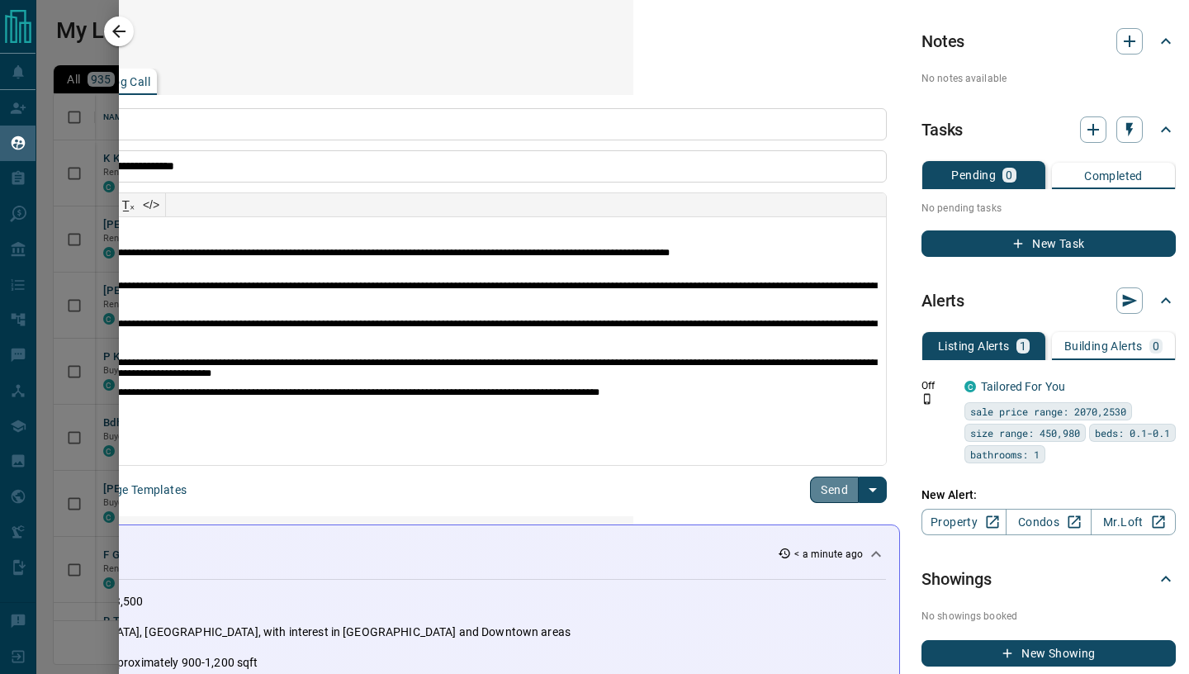
click at [829, 486] on button "Send" at bounding box center [834, 489] width 49 height 26
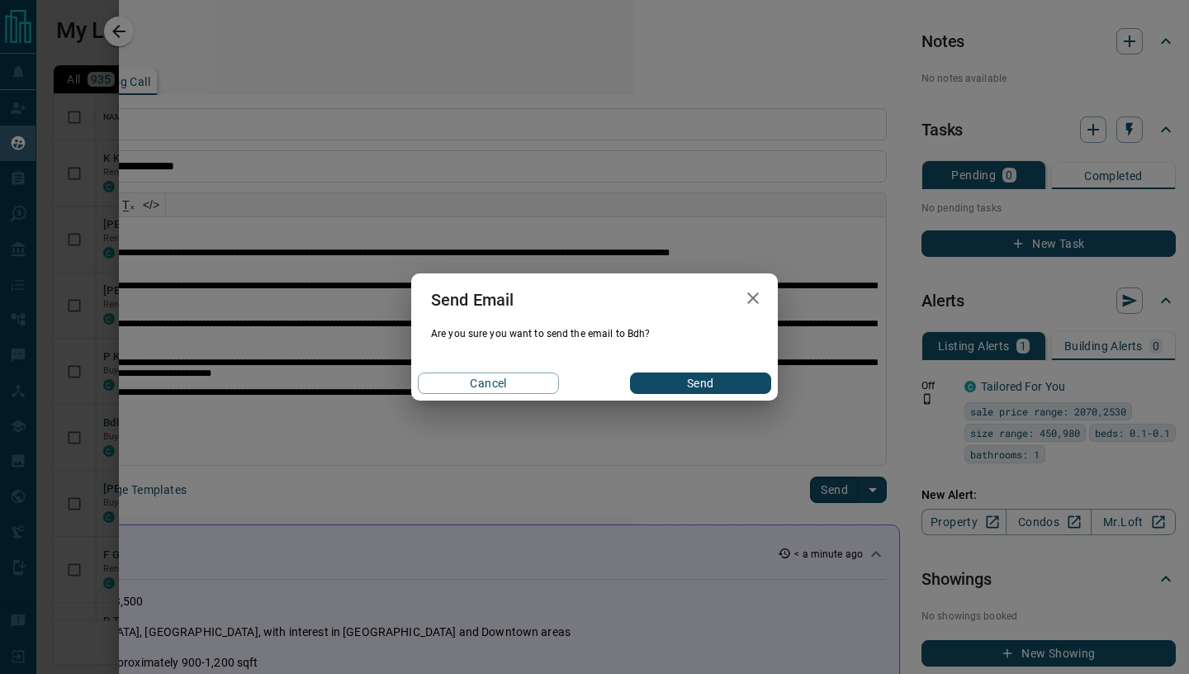
click at [732, 377] on button "Send" at bounding box center [700, 382] width 141 height 21
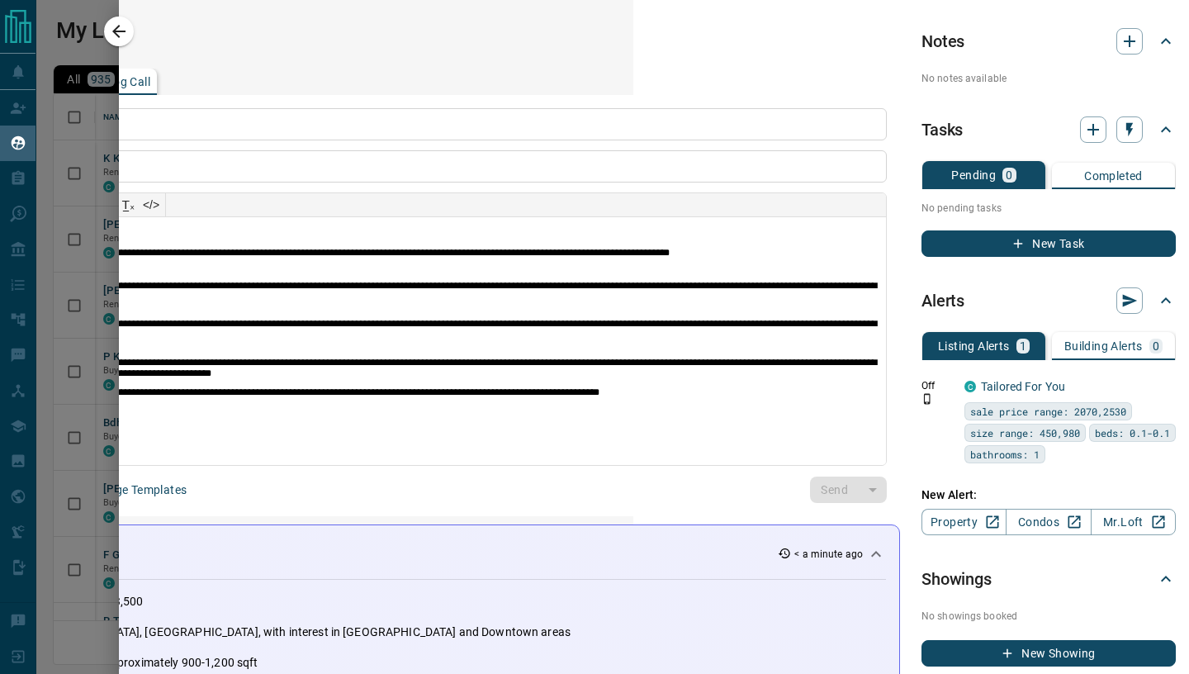
scroll to position [0, 0]
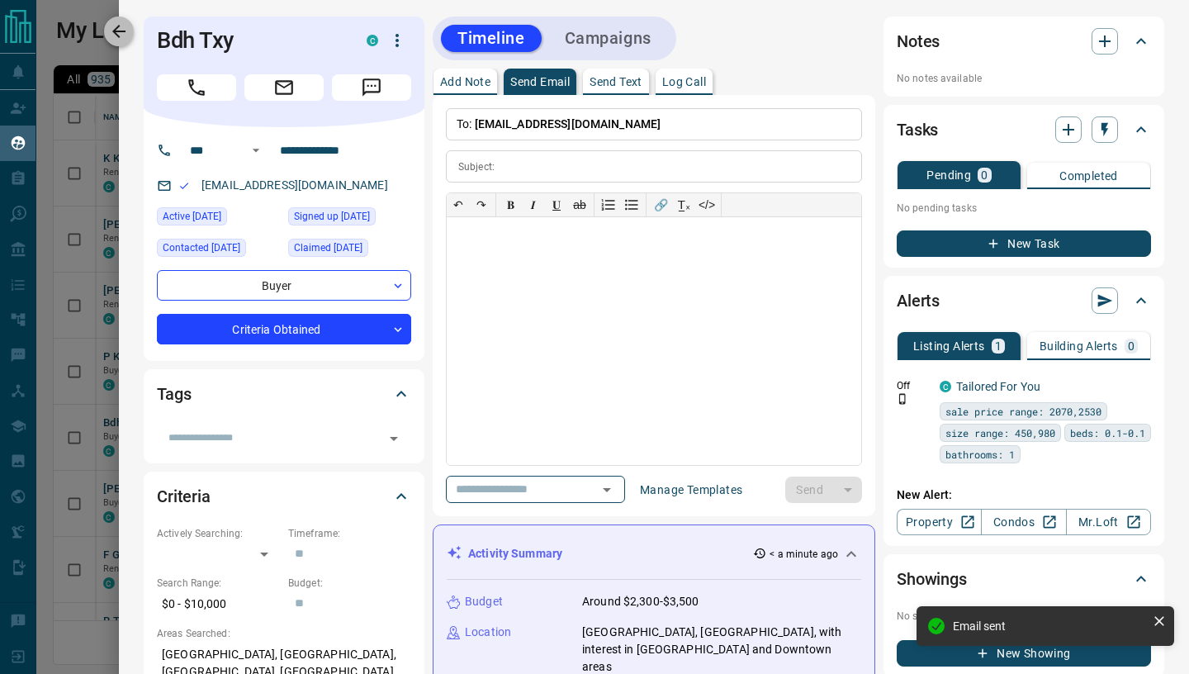
drag, startPoint x: 131, startPoint y: 32, endPoint x: 437, endPoint y: 21, distance: 305.7
click at [131, 32] on button "button" at bounding box center [119, 32] width 30 height 30
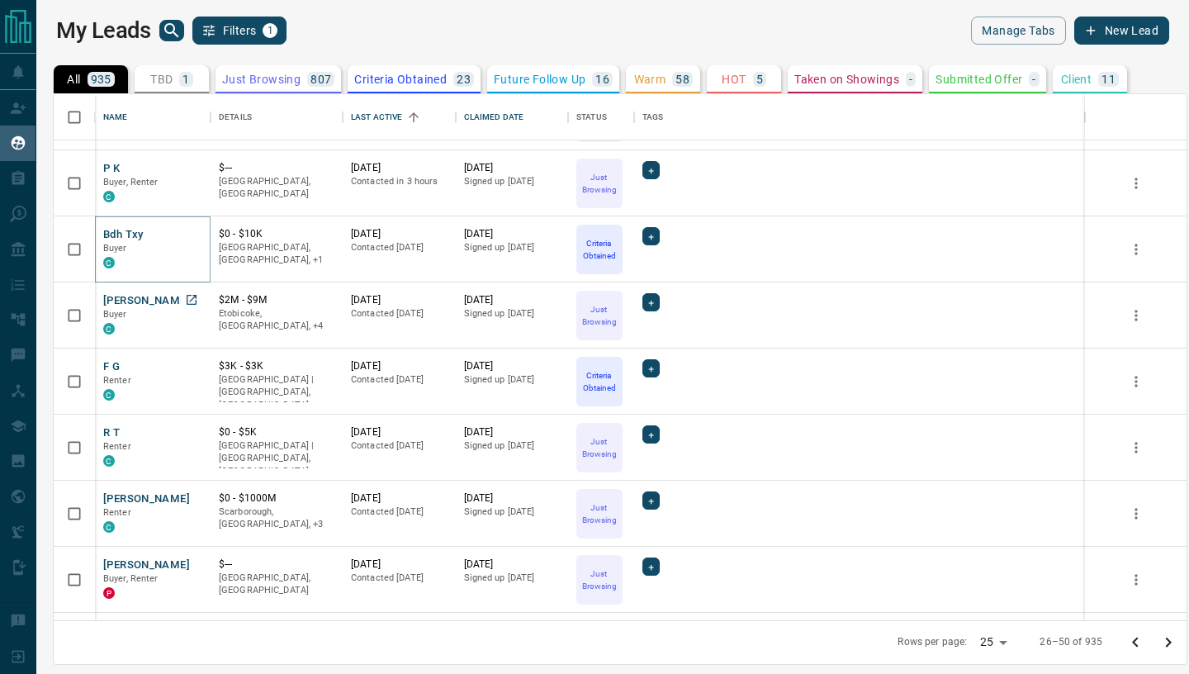
scroll to position [190, 0]
click at [128, 299] on button "[PERSON_NAME]" at bounding box center [146, 299] width 87 height 16
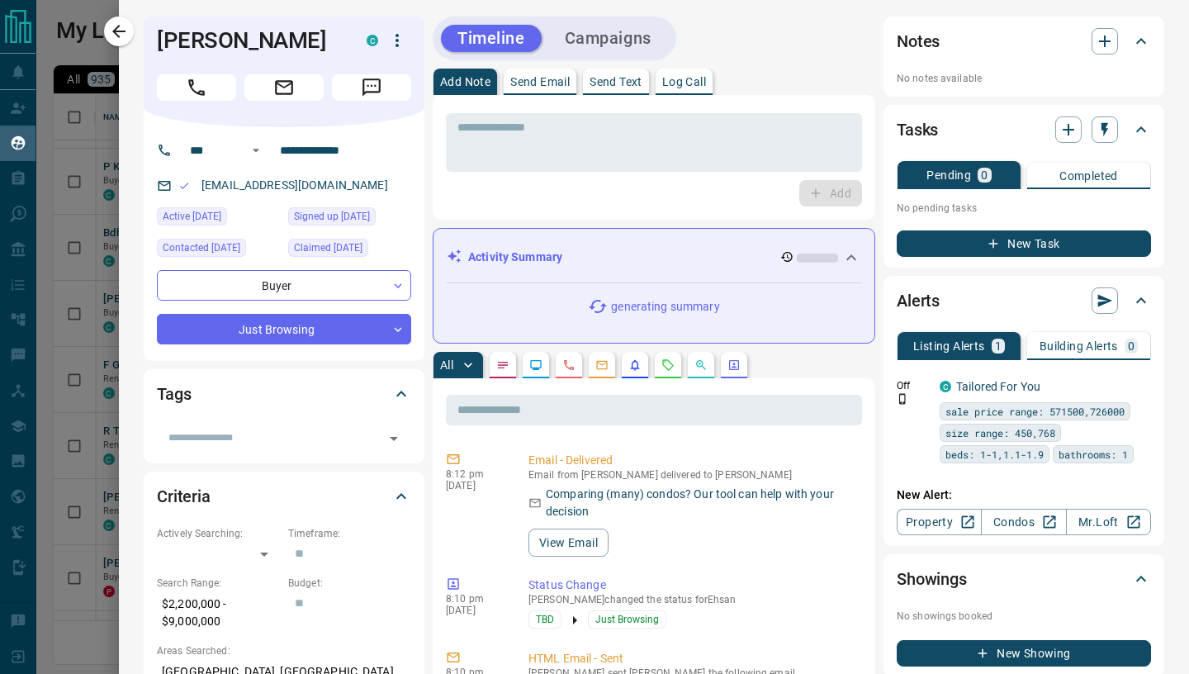
click at [528, 85] on p "Send Email" at bounding box center [539, 82] width 59 height 12
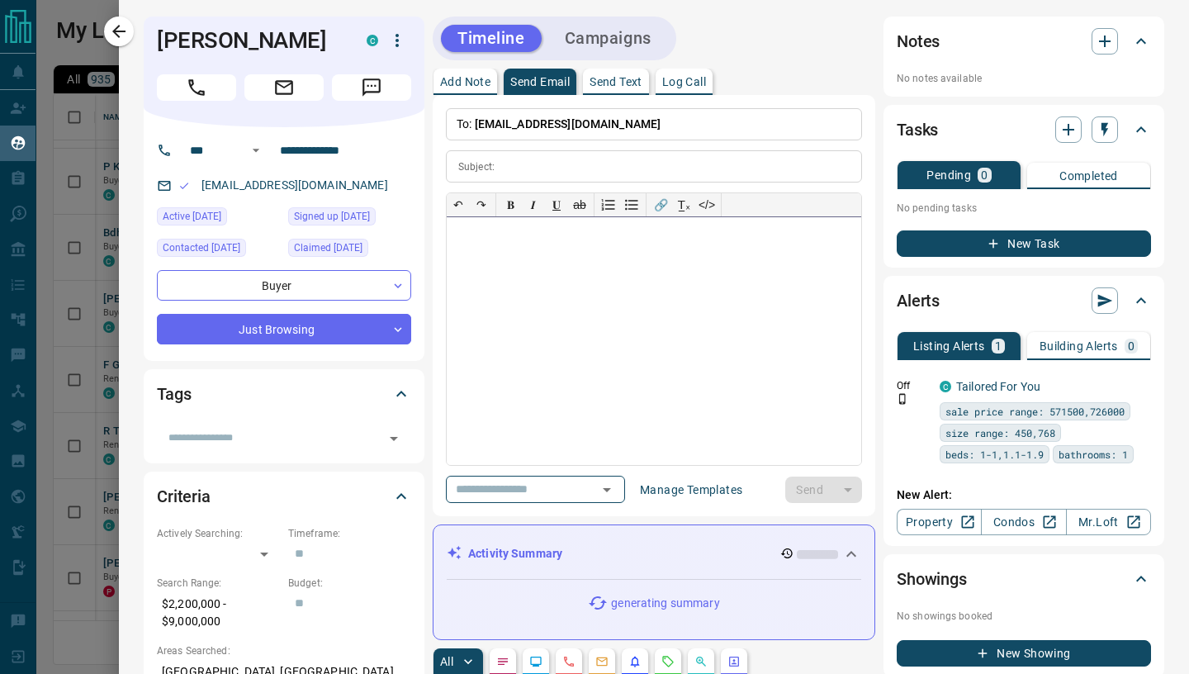
click at [528, 263] on div at bounding box center [654, 341] width 414 height 248
paste div
click at [529, 164] on input "text" at bounding box center [681, 166] width 360 height 31
paste input "**********"
click at [523, 301] on div at bounding box center [654, 341] width 414 height 248
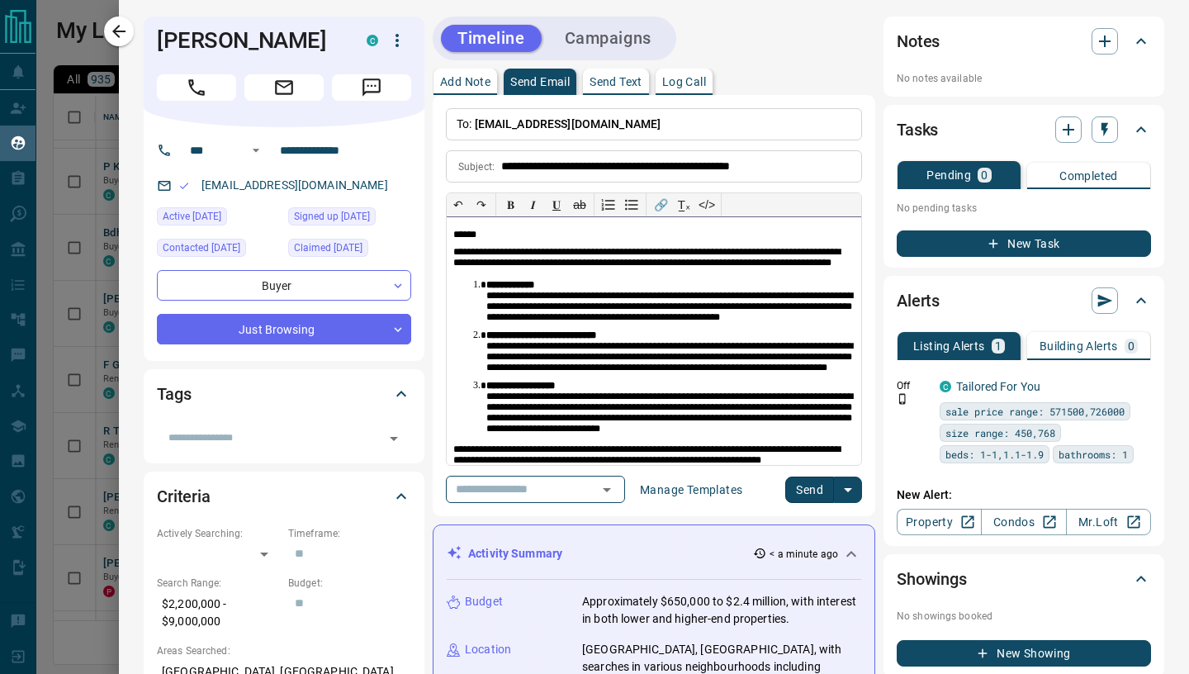
scroll to position [45, 0]
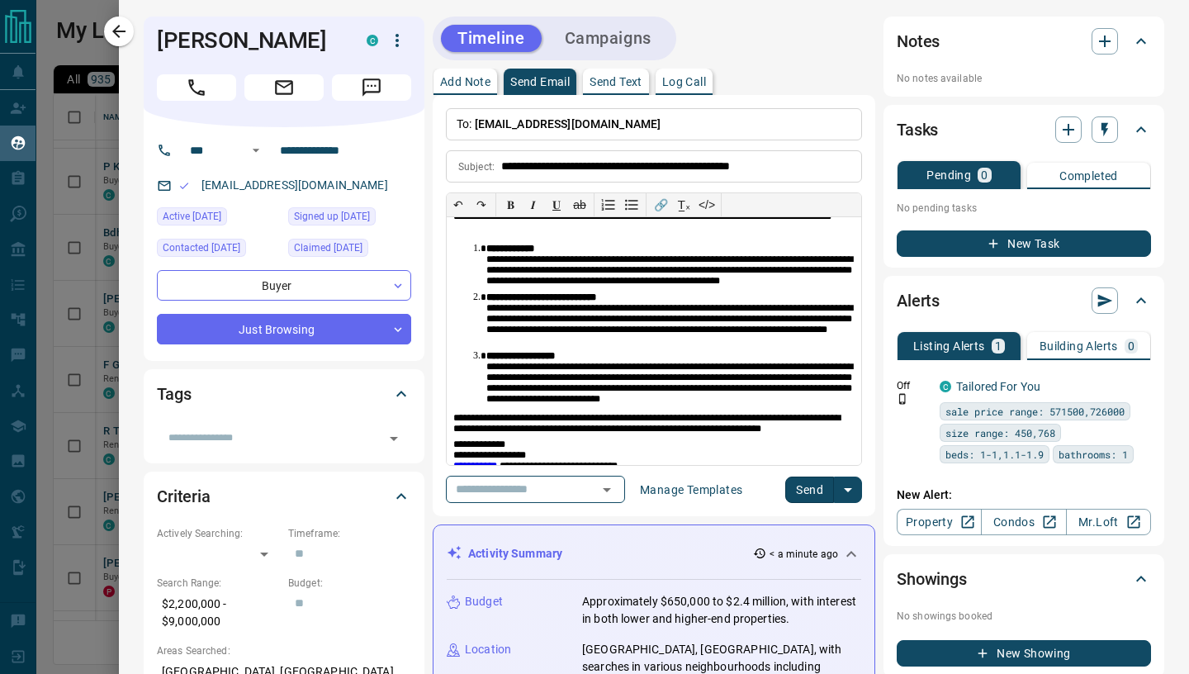
click at [792, 487] on button "Send" at bounding box center [809, 489] width 49 height 26
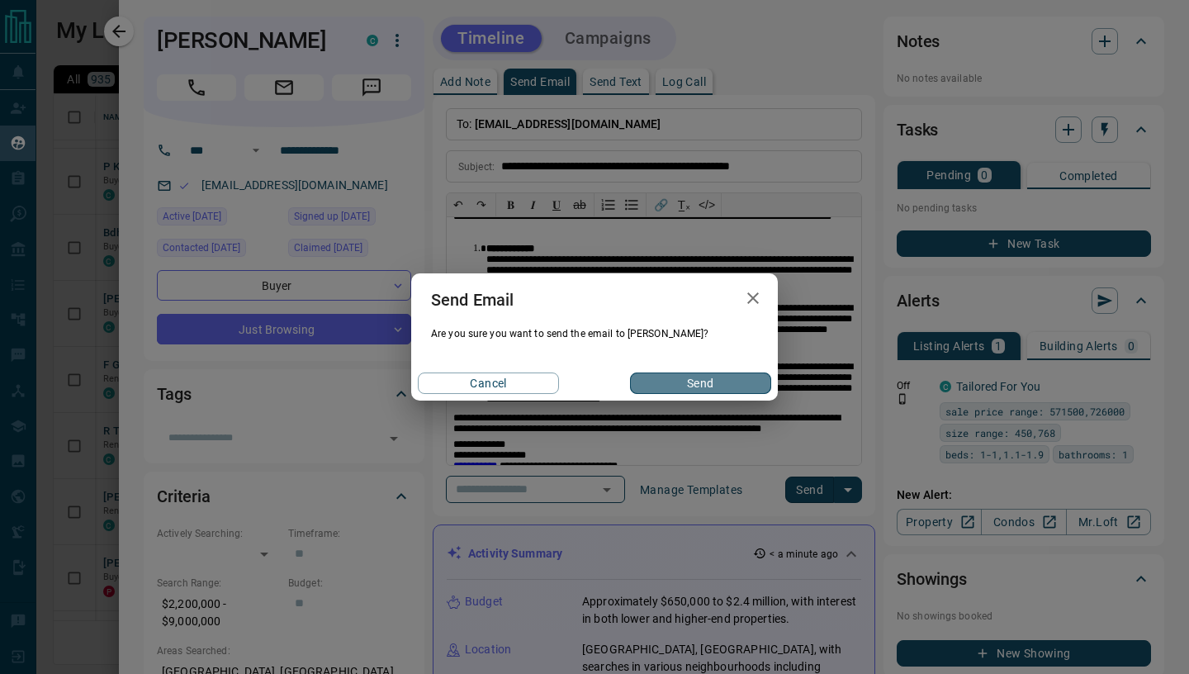
click at [721, 384] on button "Send" at bounding box center [700, 382] width 141 height 21
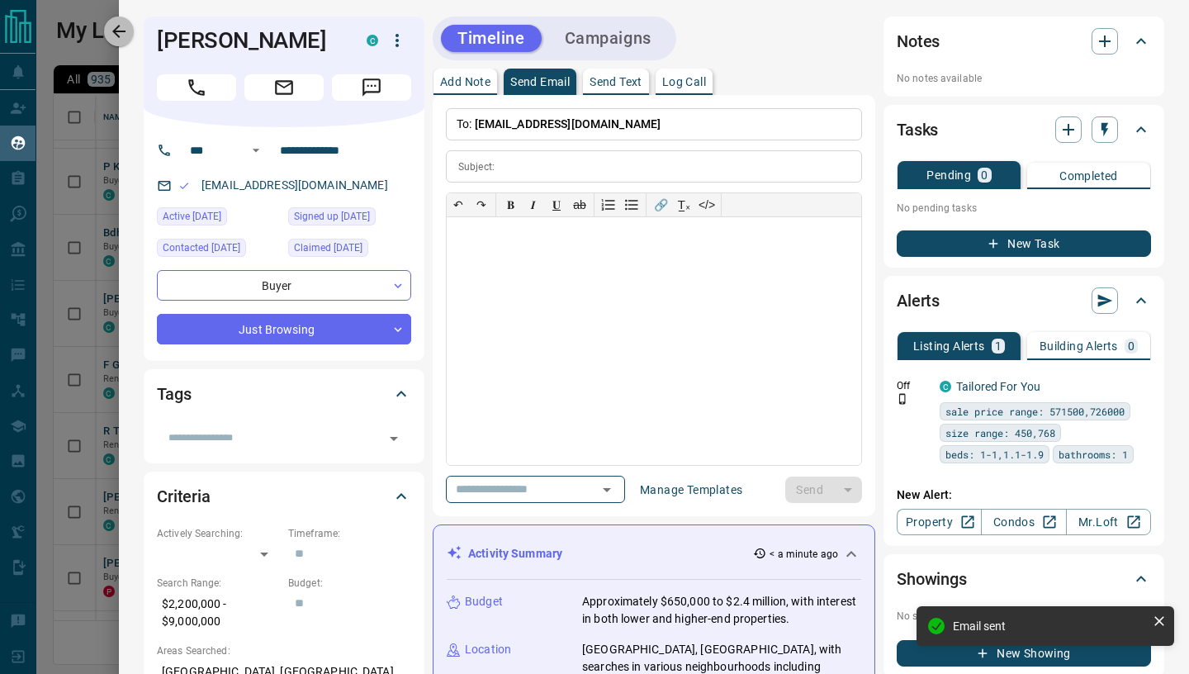
click at [127, 29] on icon "button" at bounding box center [119, 31] width 20 height 20
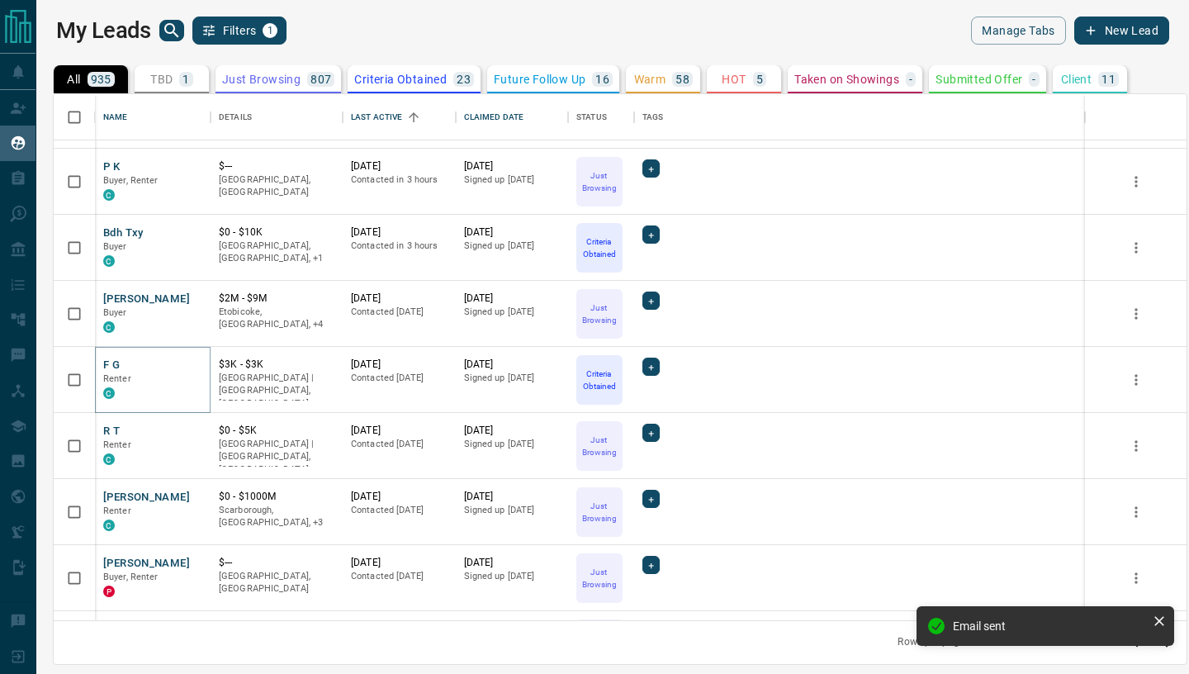
click at [113, 364] on button "F G" at bounding box center [111, 366] width 17 height 16
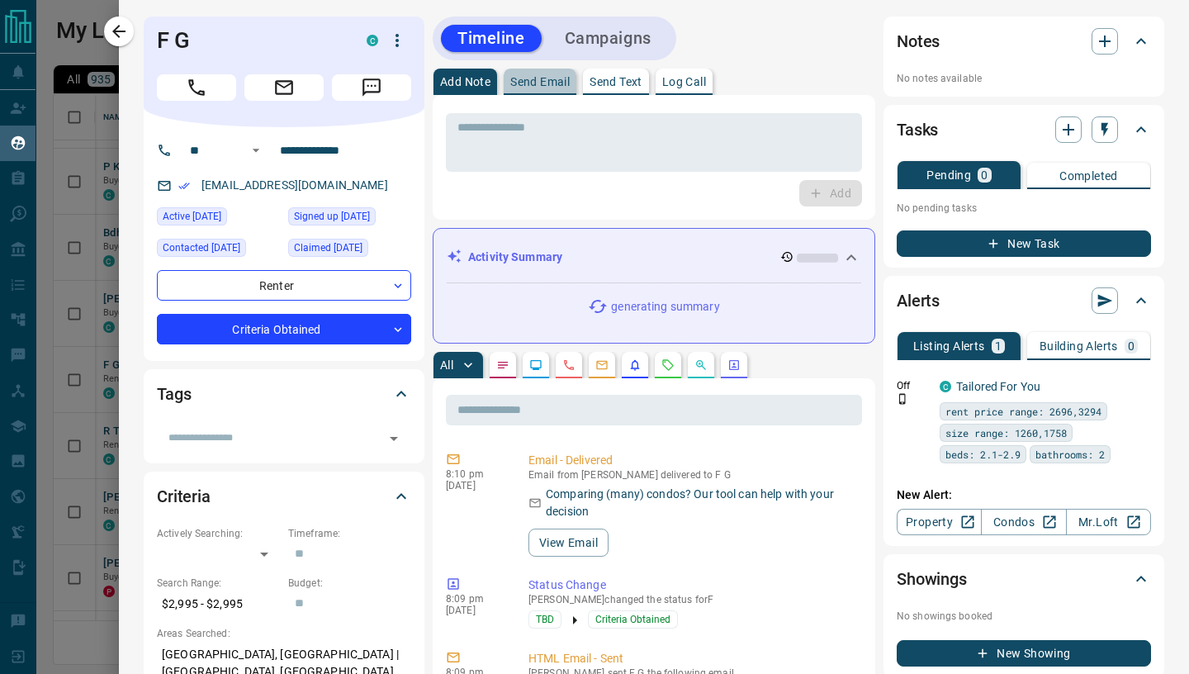
drag, startPoint x: 533, startPoint y: 87, endPoint x: 530, endPoint y: 96, distance: 9.7
click at [533, 87] on p "Send Email" at bounding box center [539, 82] width 59 height 12
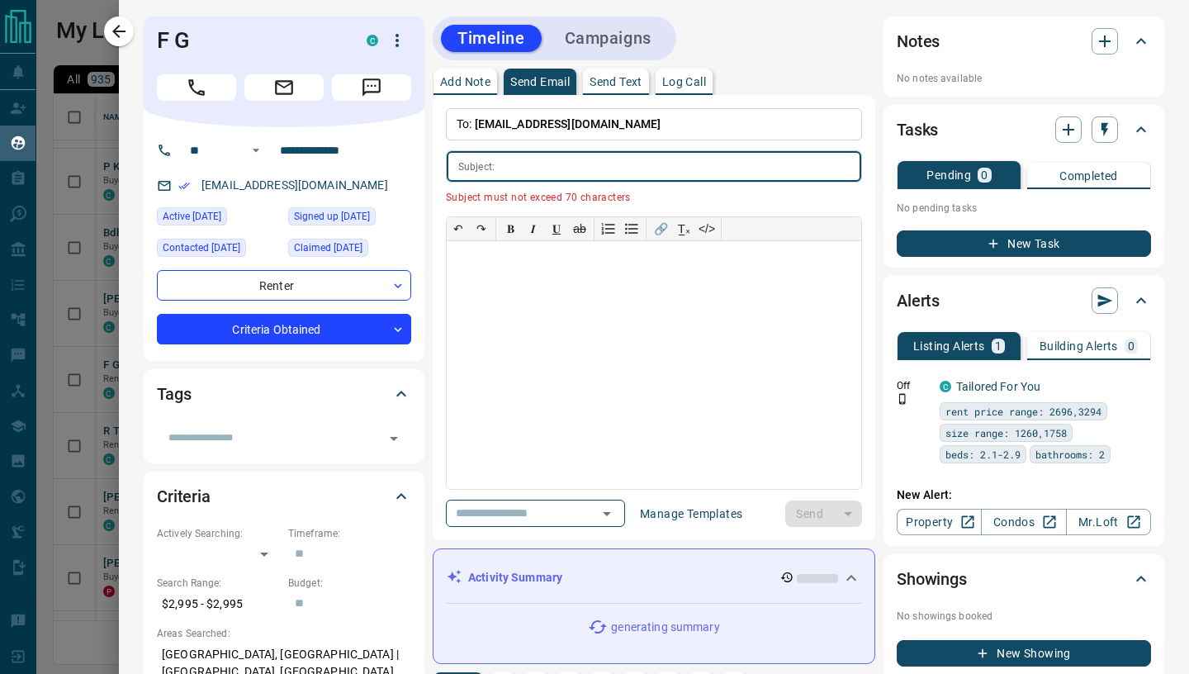
scroll to position [0, 0]
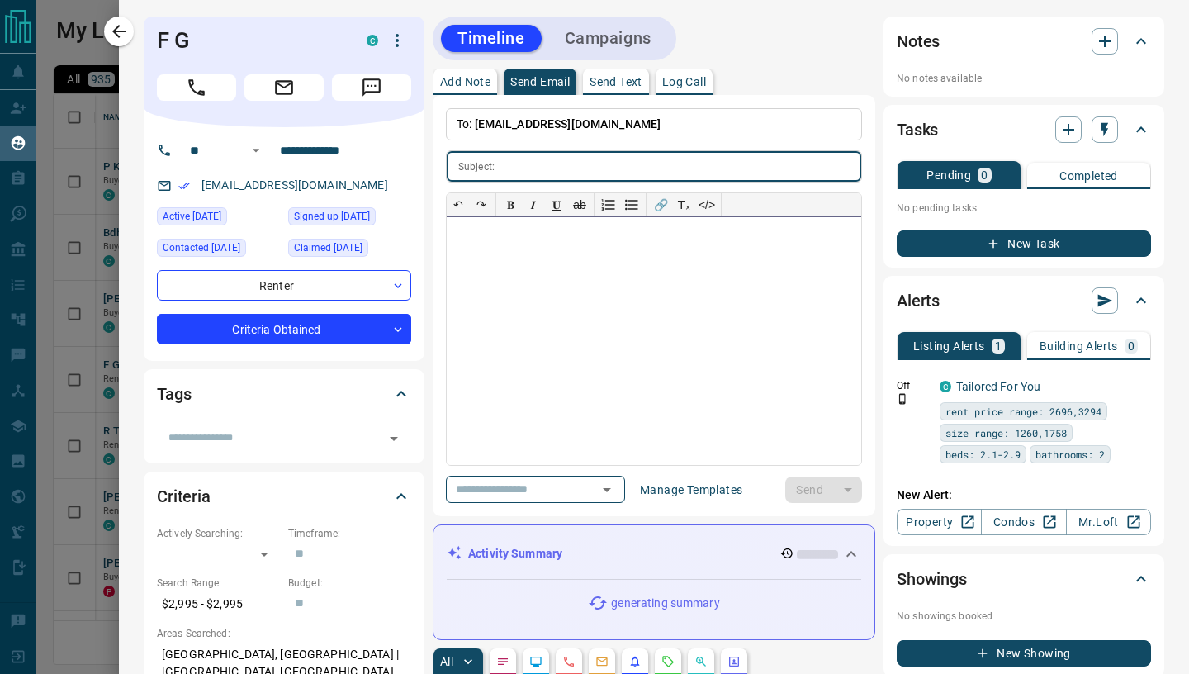
click at [509, 240] on div at bounding box center [654, 341] width 414 height 248
paste div
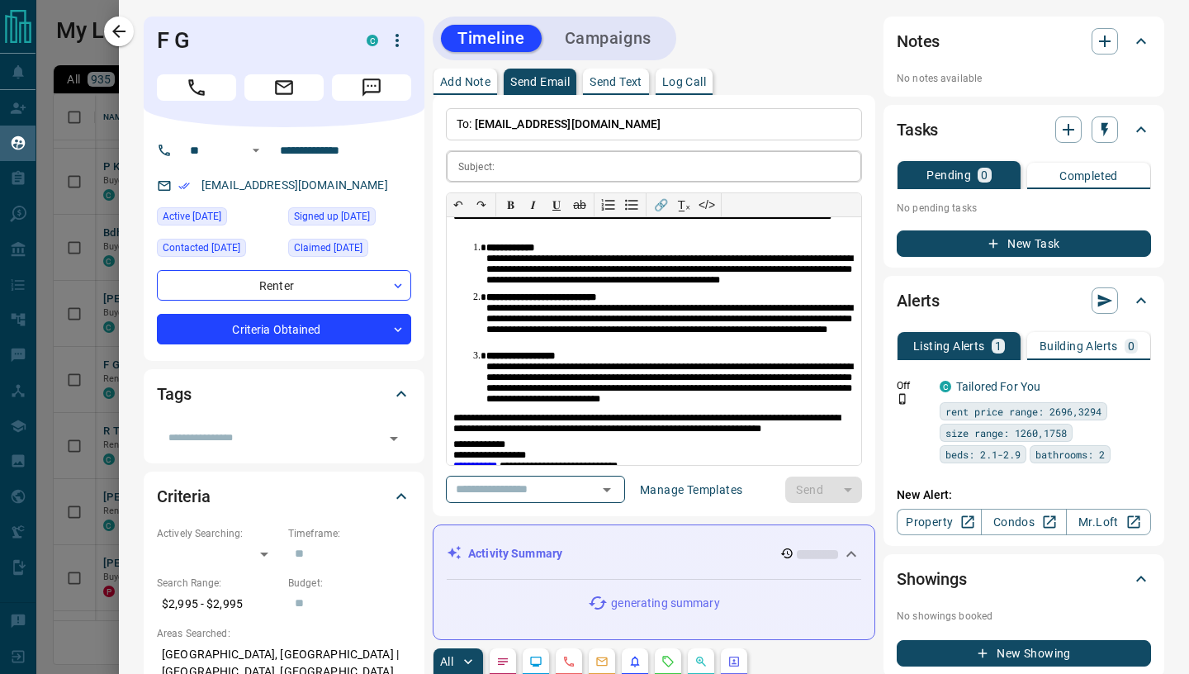
click at [534, 174] on input "text" at bounding box center [681, 166] width 360 height 31
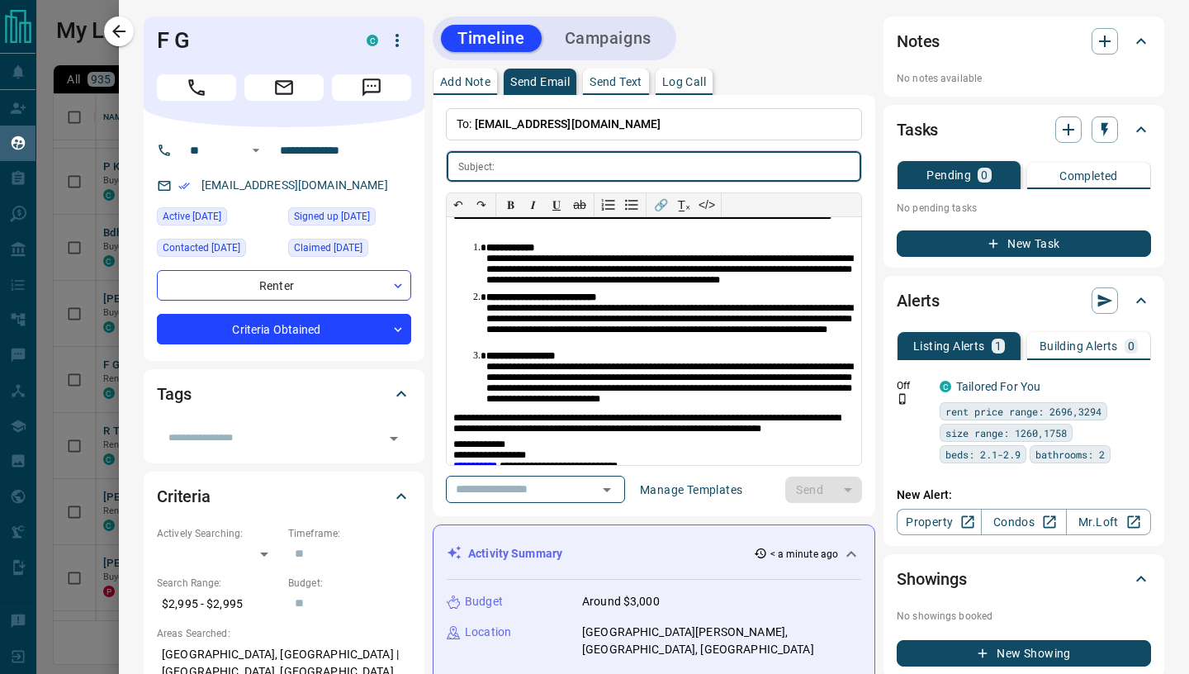
paste input "**********"
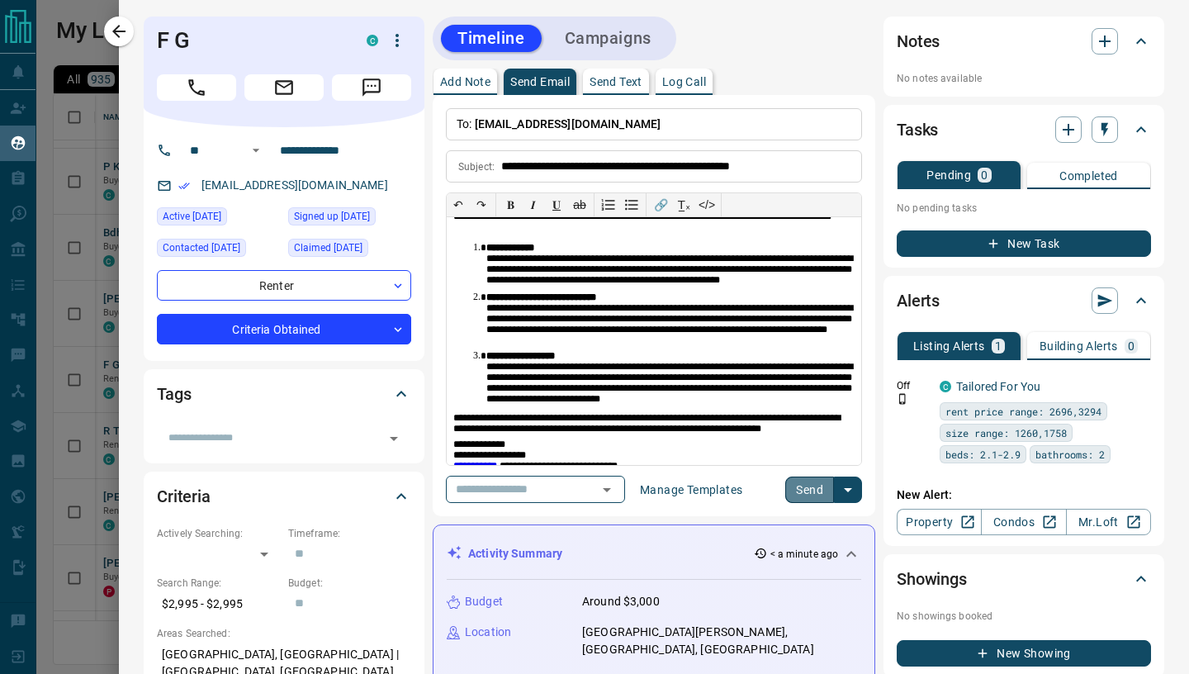
click at [819, 499] on button "Send" at bounding box center [809, 489] width 49 height 26
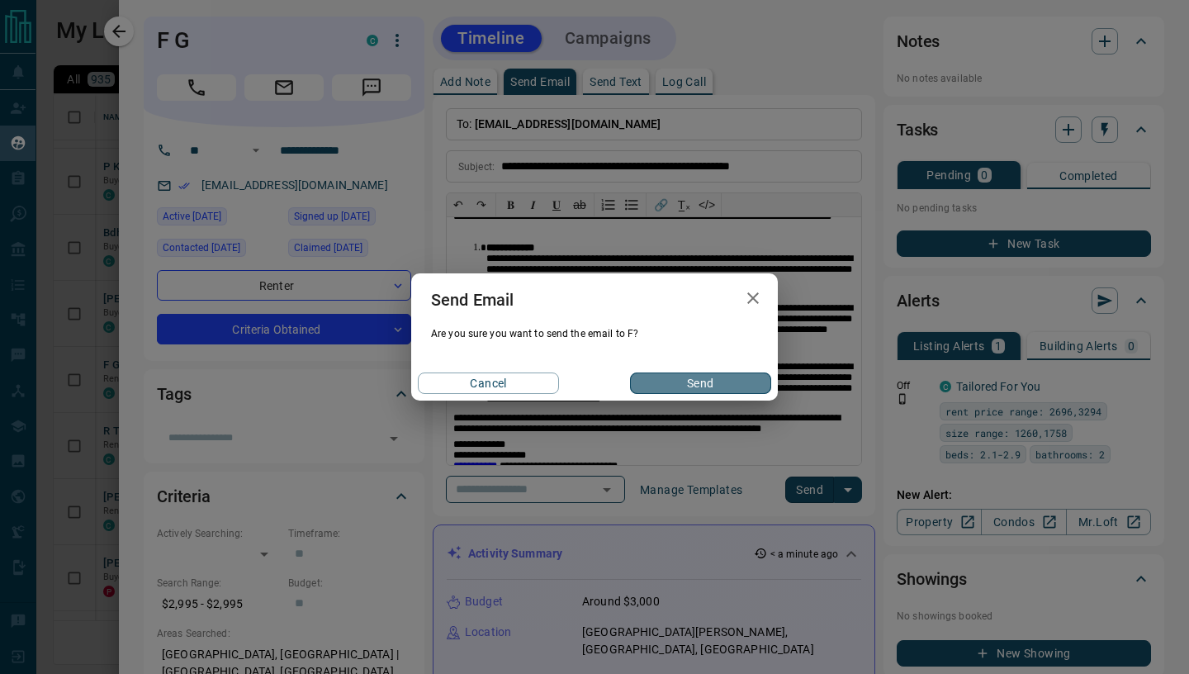
drag, startPoint x: 667, startPoint y: 386, endPoint x: 646, endPoint y: 373, distance: 24.8
click at [667, 386] on button "Send" at bounding box center [700, 382] width 141 height 21
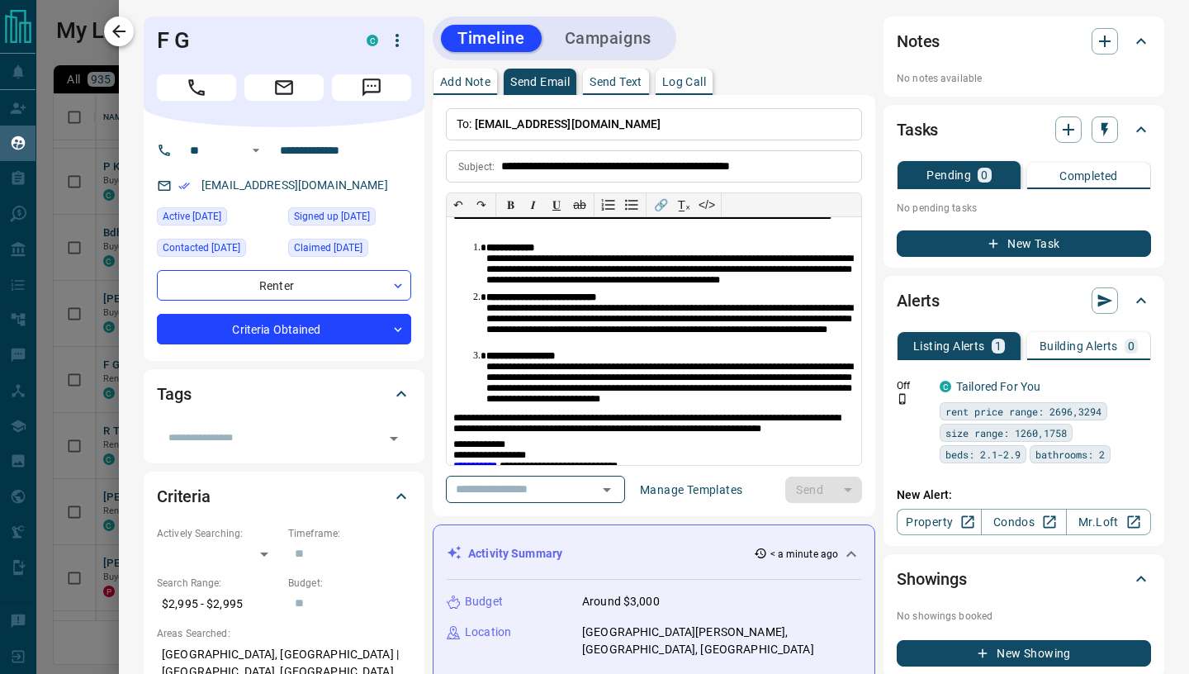
click at [130, 29] on button "button" at bounding box center [119, 32] width 30 height 30
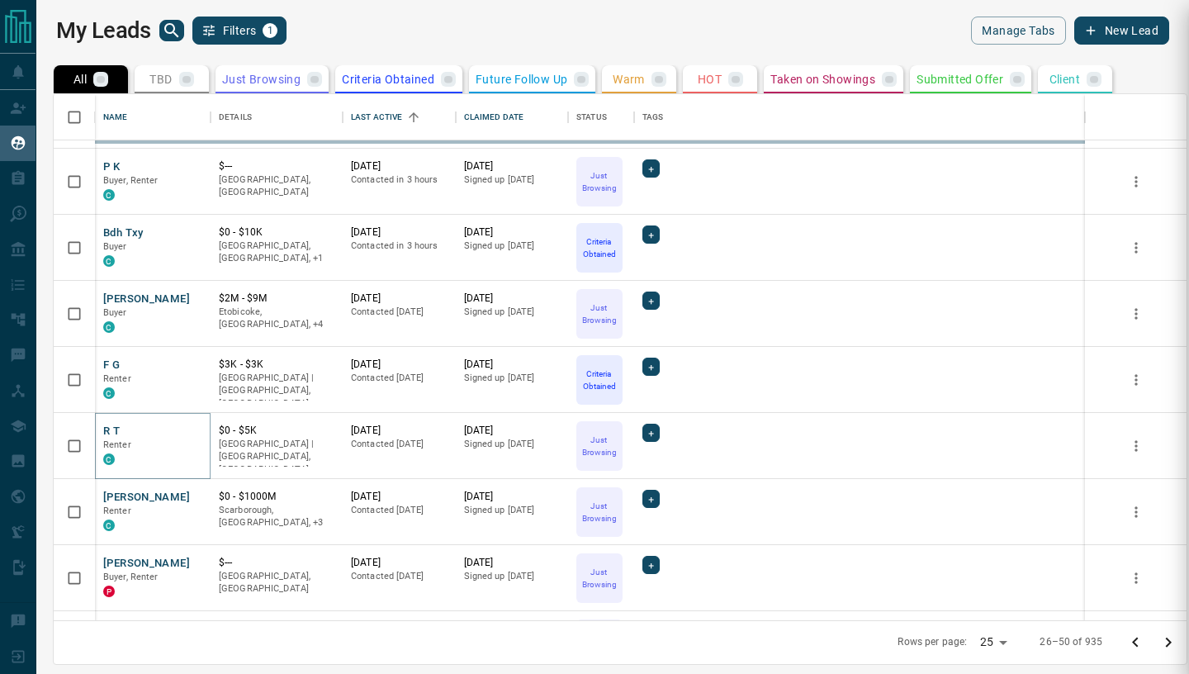
click at [114, 433] on button "R T" at bounding box center [111, 432] width 17 height 16
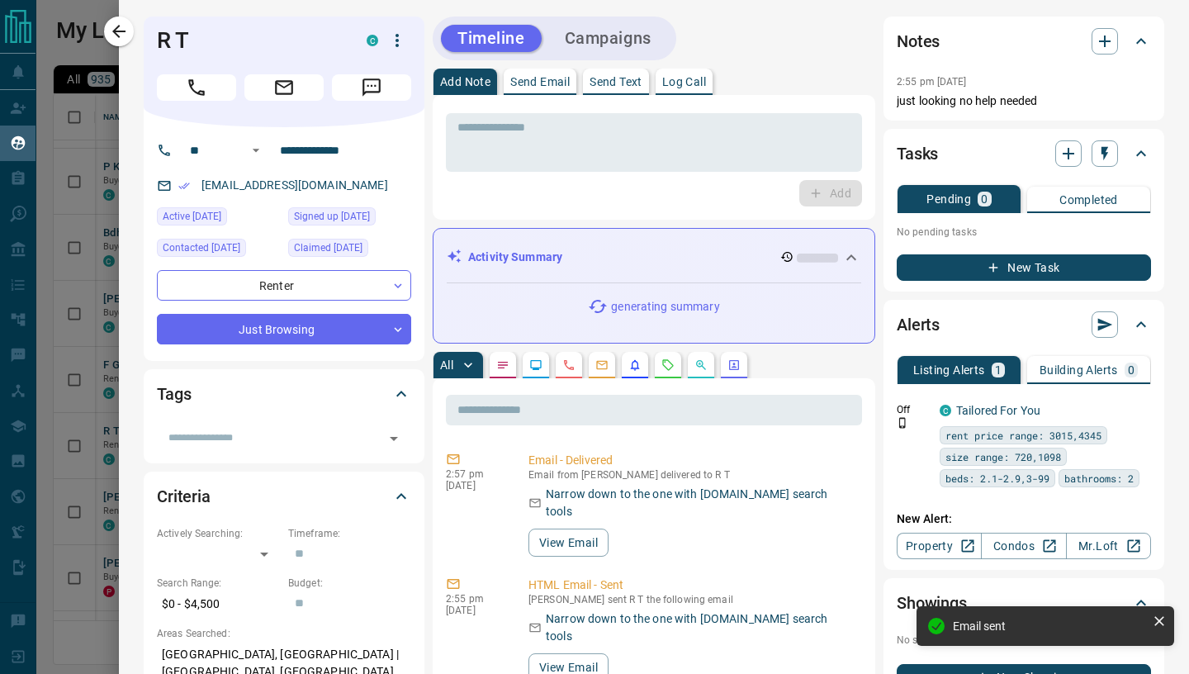
click at [540, 88] on p "Send Email" at bounding box center [539, 82] width 59 height 12
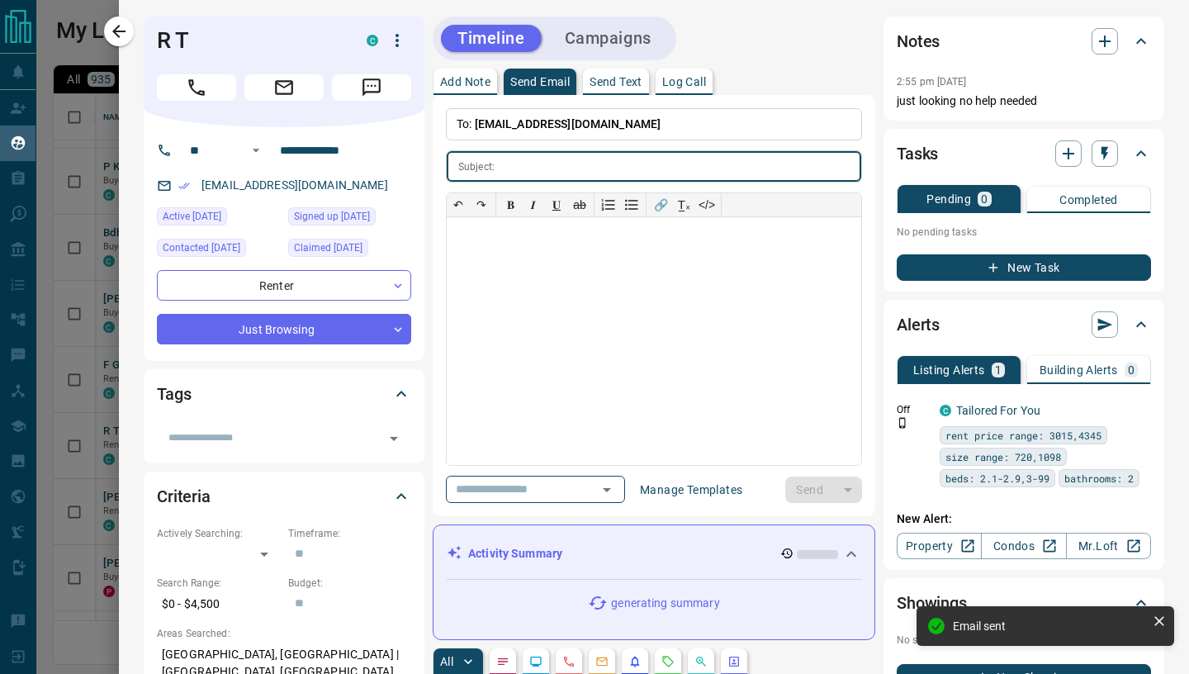
click at [545, 171] on input "text" at bounding box center [681, 166] width 360 height 31
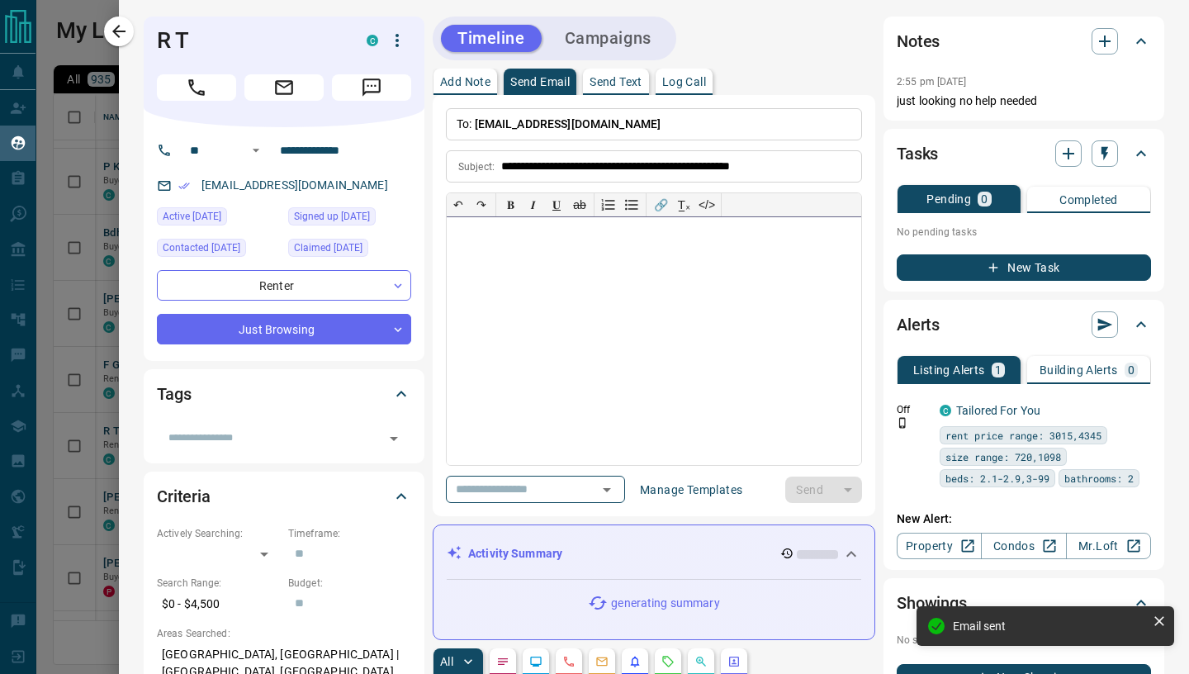
click at [550, 276] on div at bounding box center [654, 341] width 414 height 248
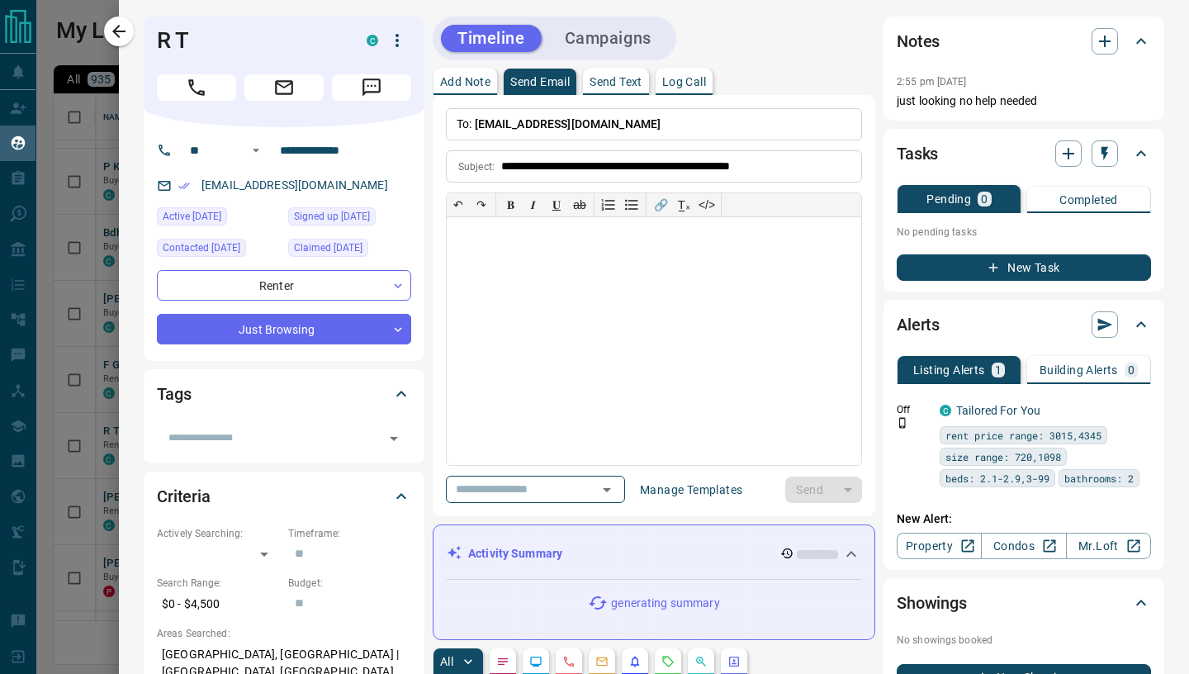
click at [468, 250] on div at bounding box center [654, 341] width 414 height 248
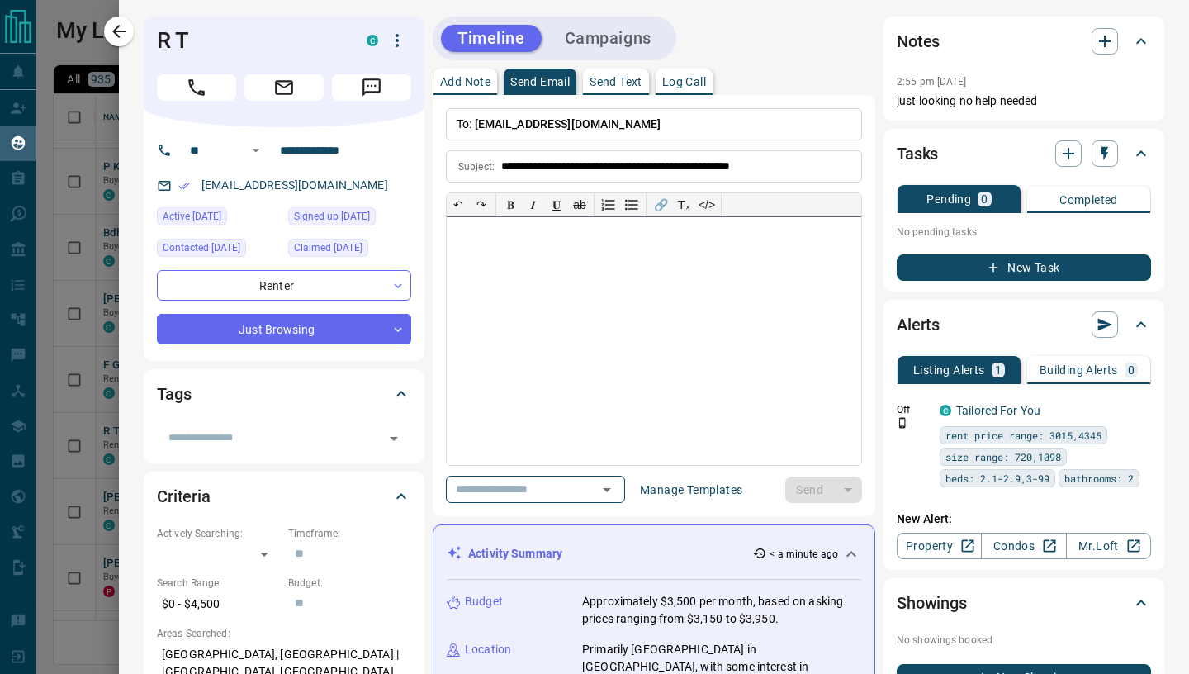
paste div
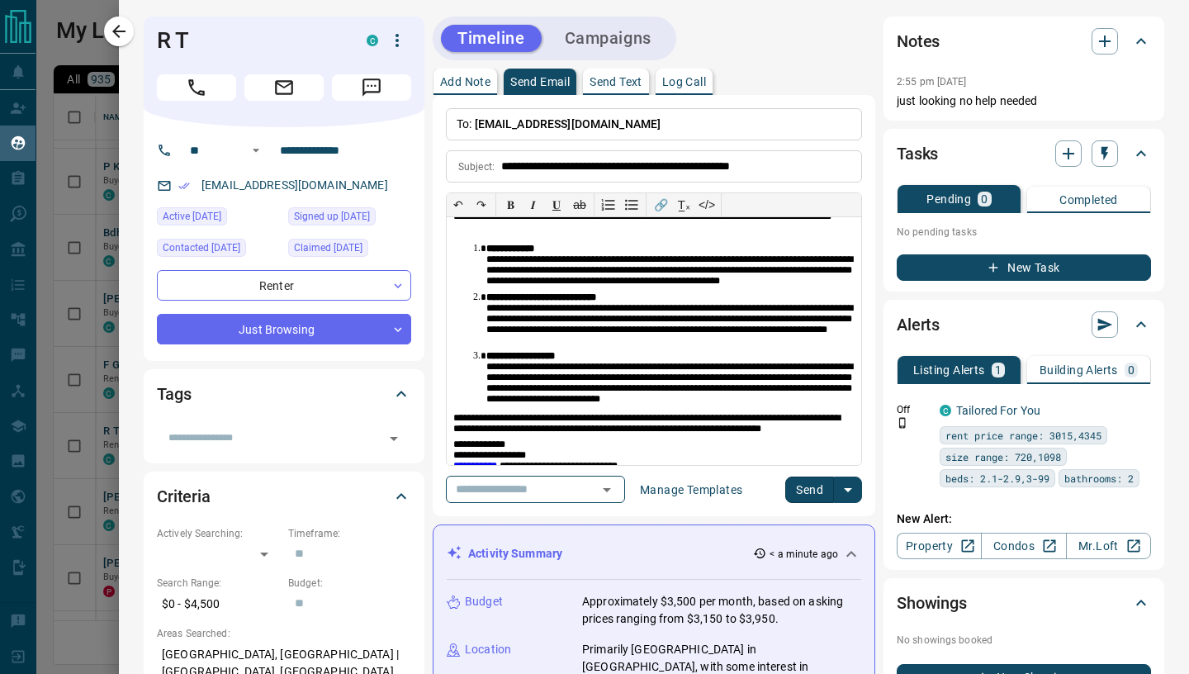
click at [798, 489] on button "Send" at bounding box center [809, 489] width 49 height 26
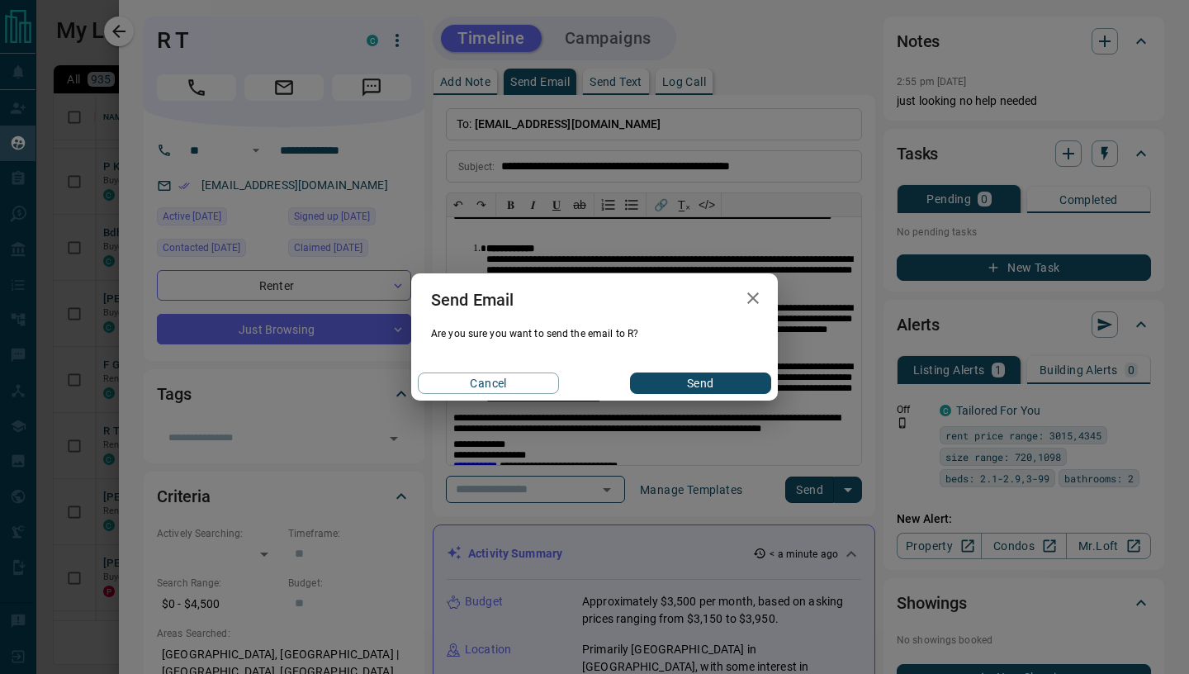
click at [684, 400] on div "Cancel Send" at bounding box center [594, 383] width 367 height 35
click at [675, 386] on button "Send" at bounding box center [700, 382] width 141 height 21
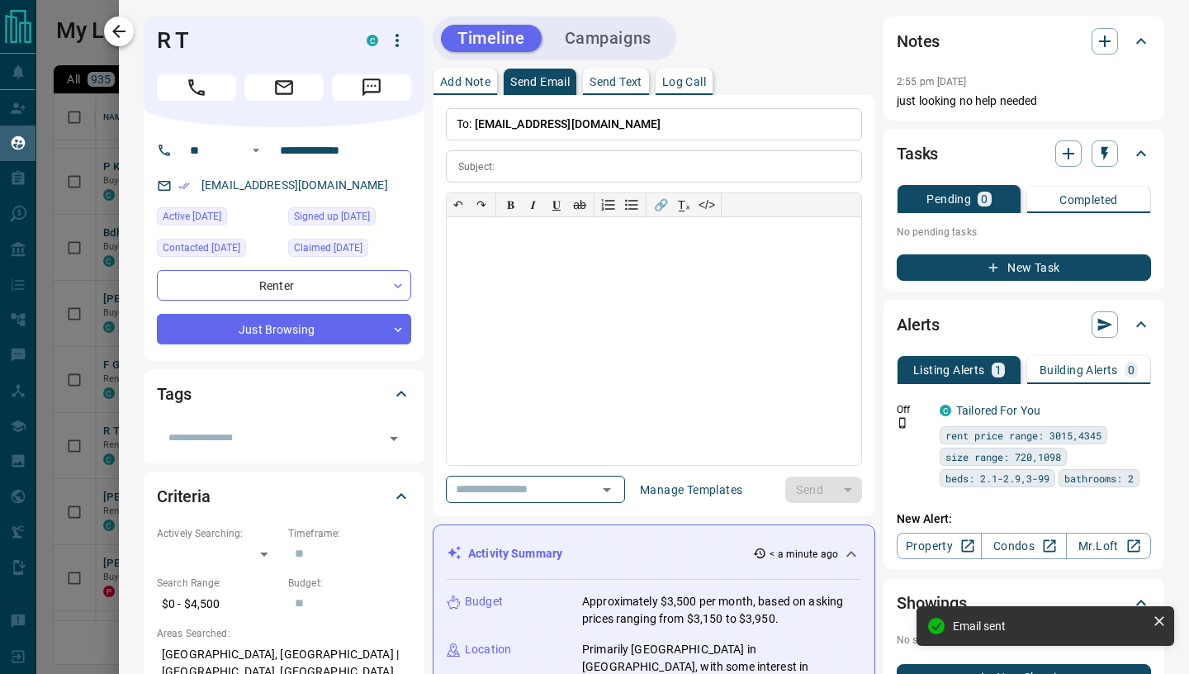
click at [121, 37] on icon "button" at bounding box center [119, 31] width 20 height 20
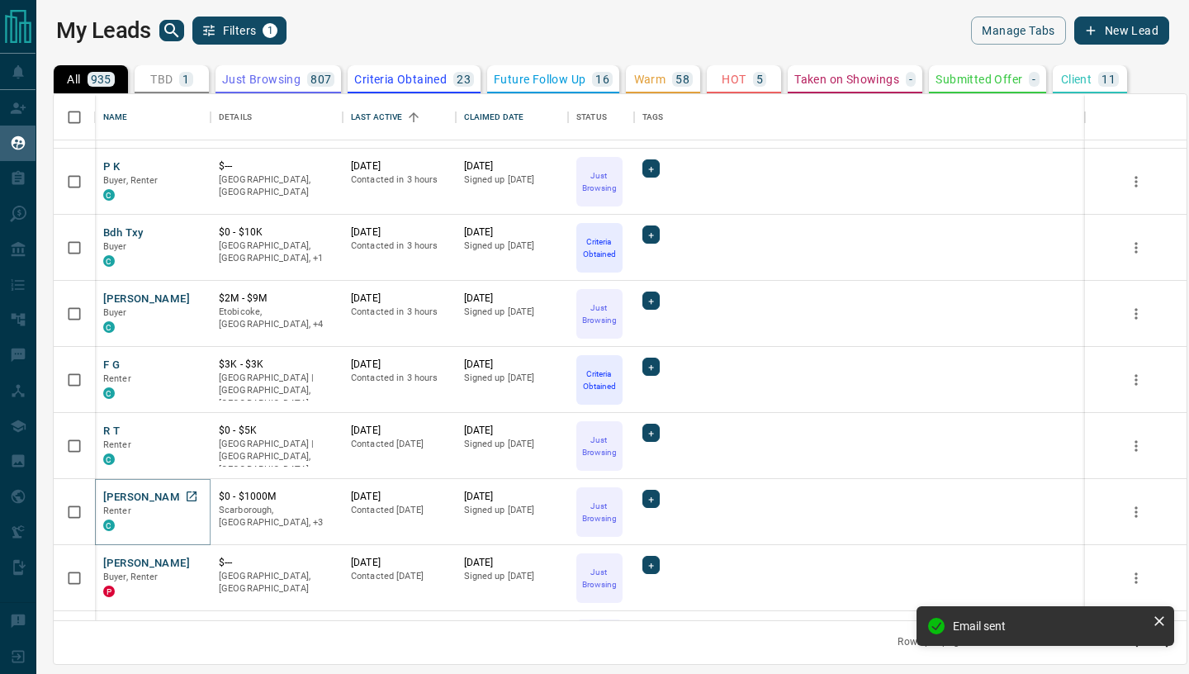
click at [141, 500] on button "[PERSON_NAME]" at bounding box center [146, 498] width 87 height 16
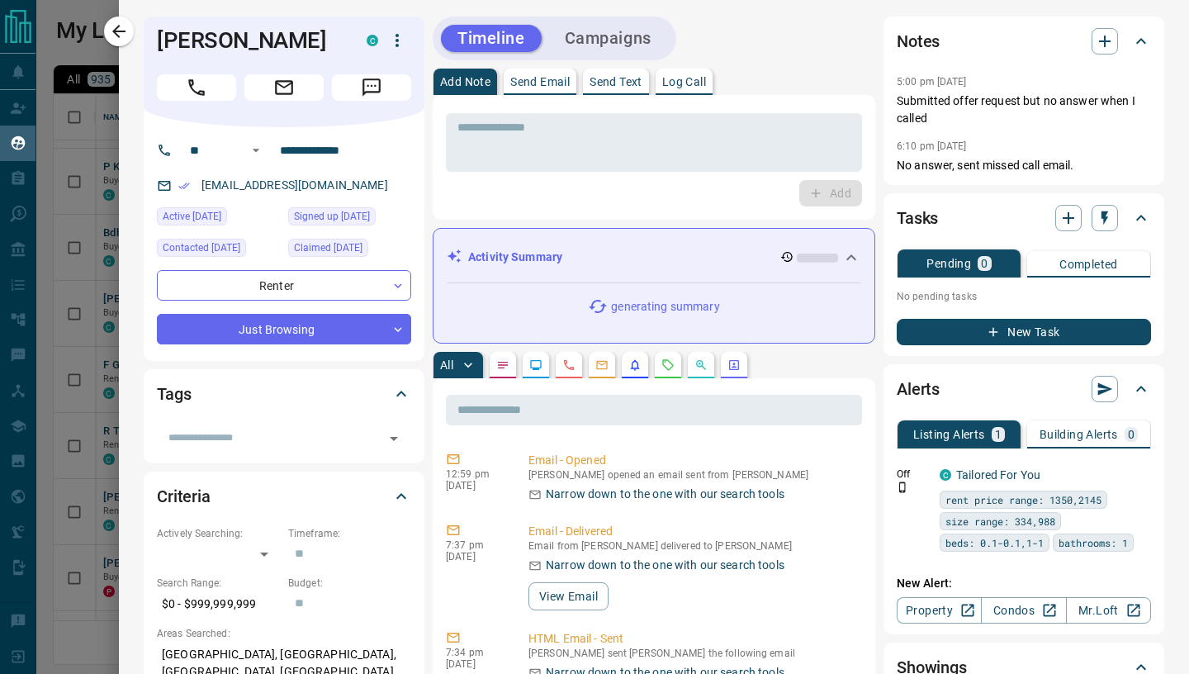
click at [544, 86] on p "Send Email" at bounding box center [539, 82] width 59 height 12
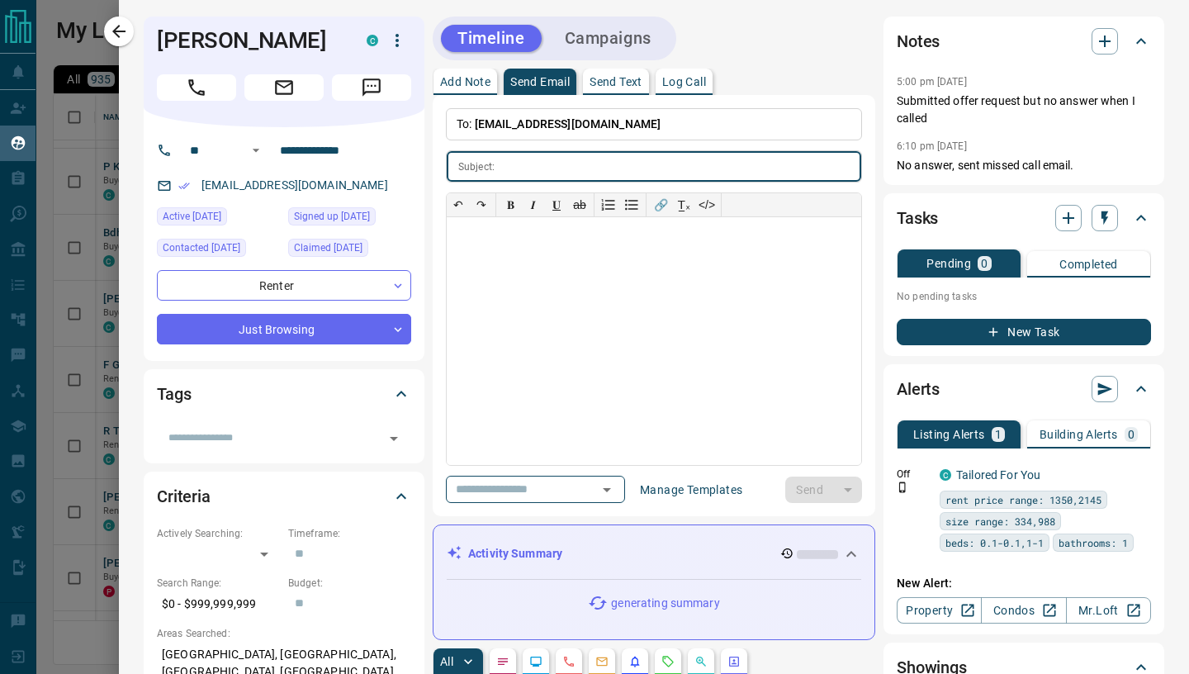
scroll to position [0, 0]
click at [503, 253] on div at bounding box center [654, 341] width 414 height 248
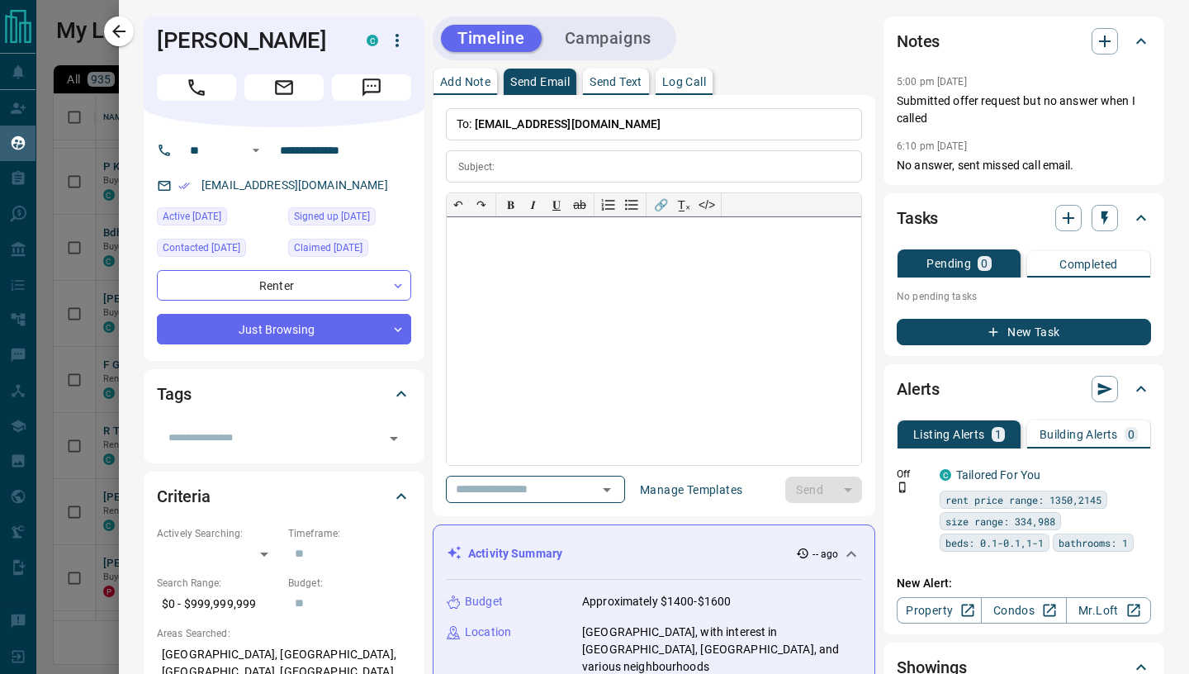
paste div
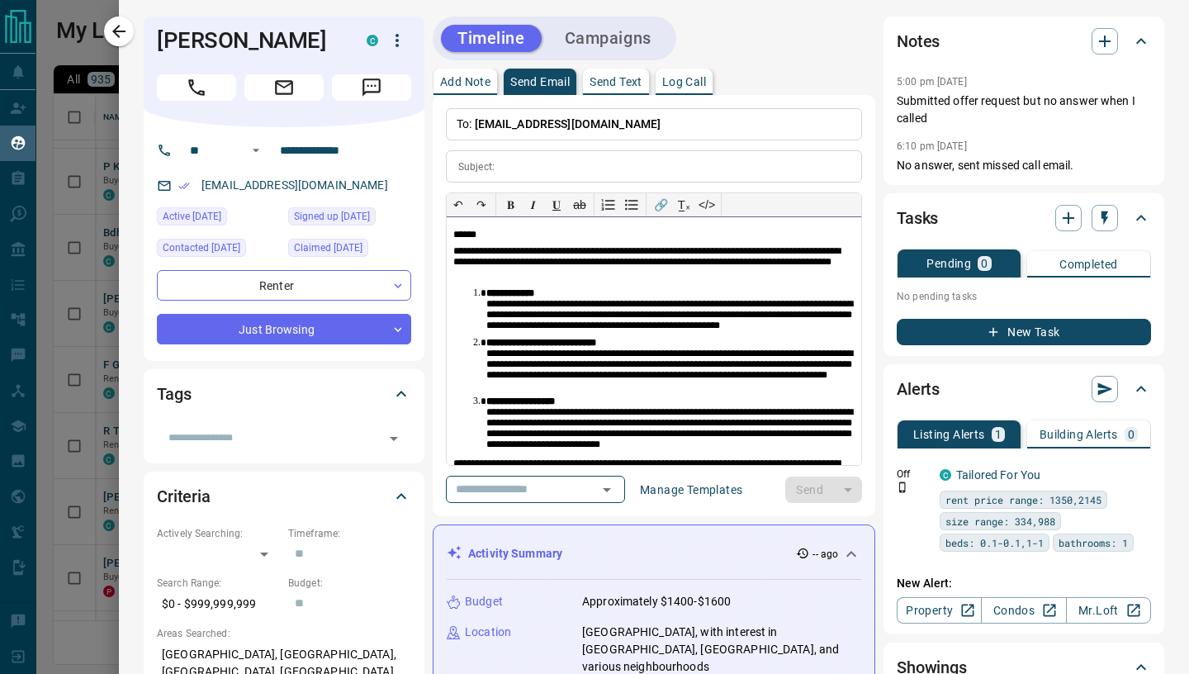
scroll to position [45, 0]
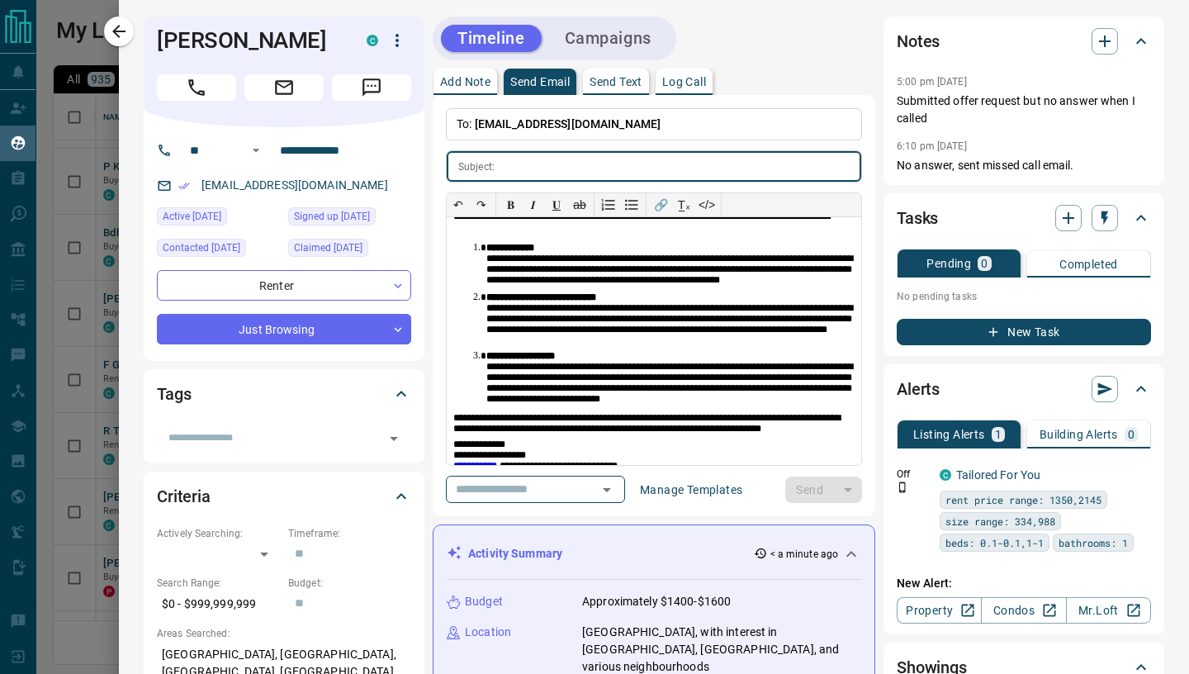
click at [511, 173] on input "text" at bounding box center [681, 166] width 360 height 31
click at [511, 169] on input "text" at bounding box center [681, 166] width 360 height 31
click at [503, 167] on input "text" at bounding box center [681, 166] width 360 height 31
paste input "**********"
click at [796, 493] on button "Send" at bounding box center [809, 489] width 49 height 26
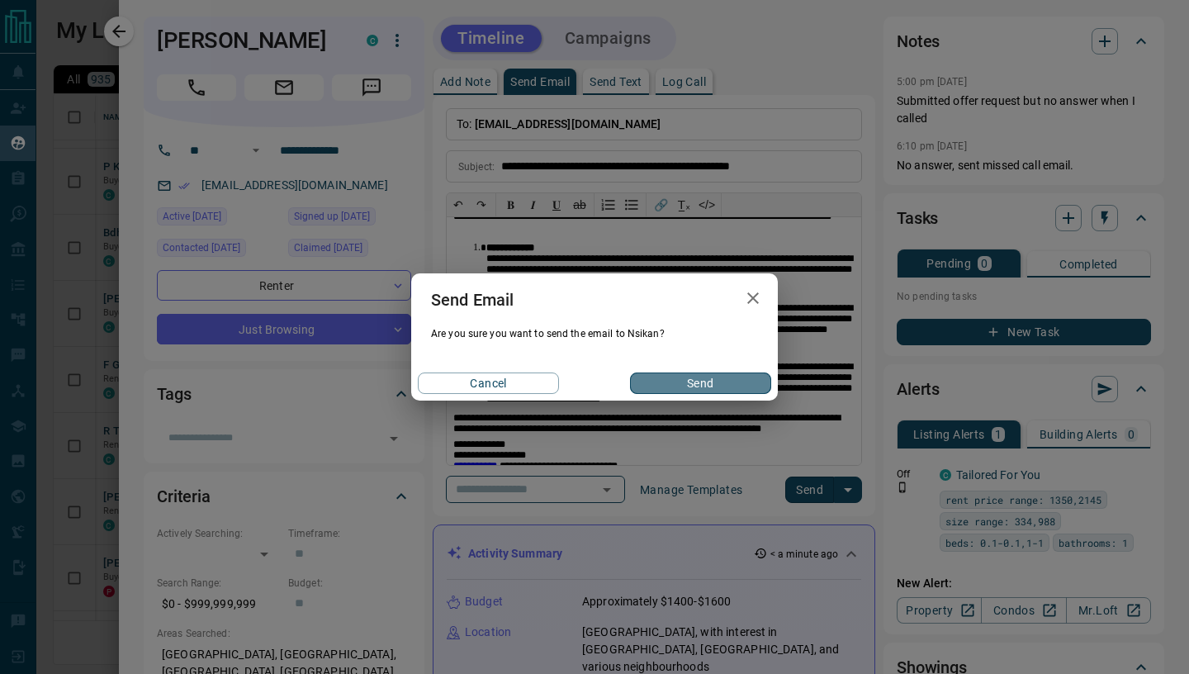
click at [667, 392] on button "Send" at bounding box center [700, 382] width 141 height 21
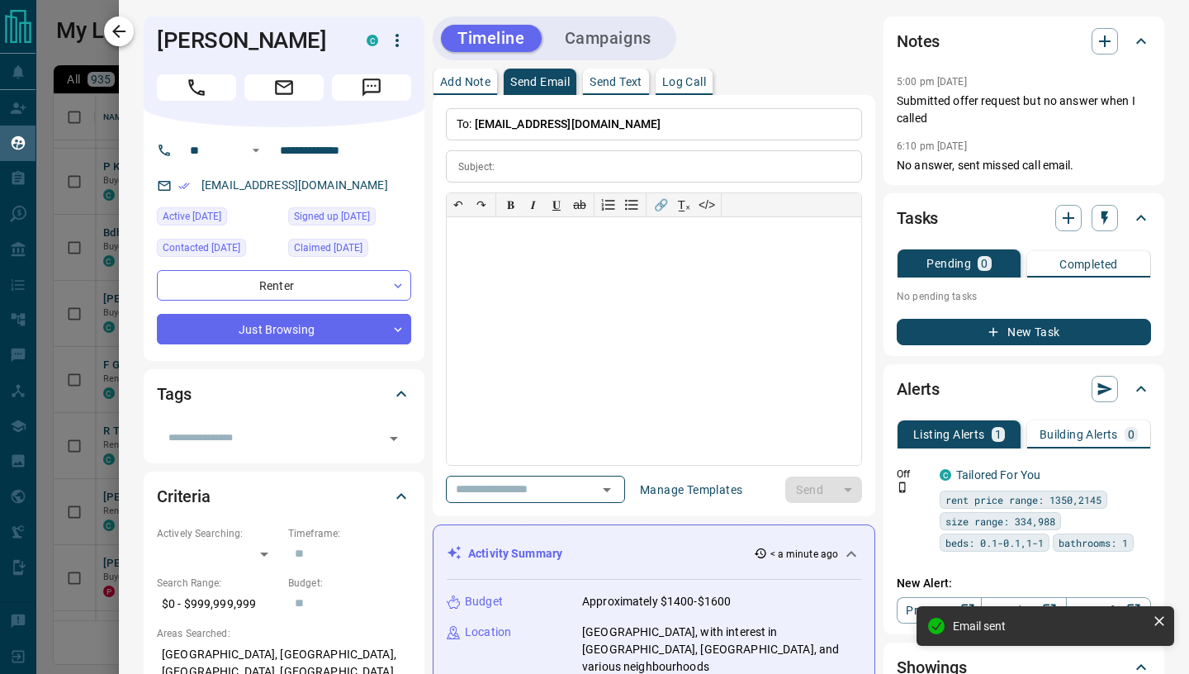
click at [118, 40] on icon "button" at bounding box center [119, 31] width 20 height 20
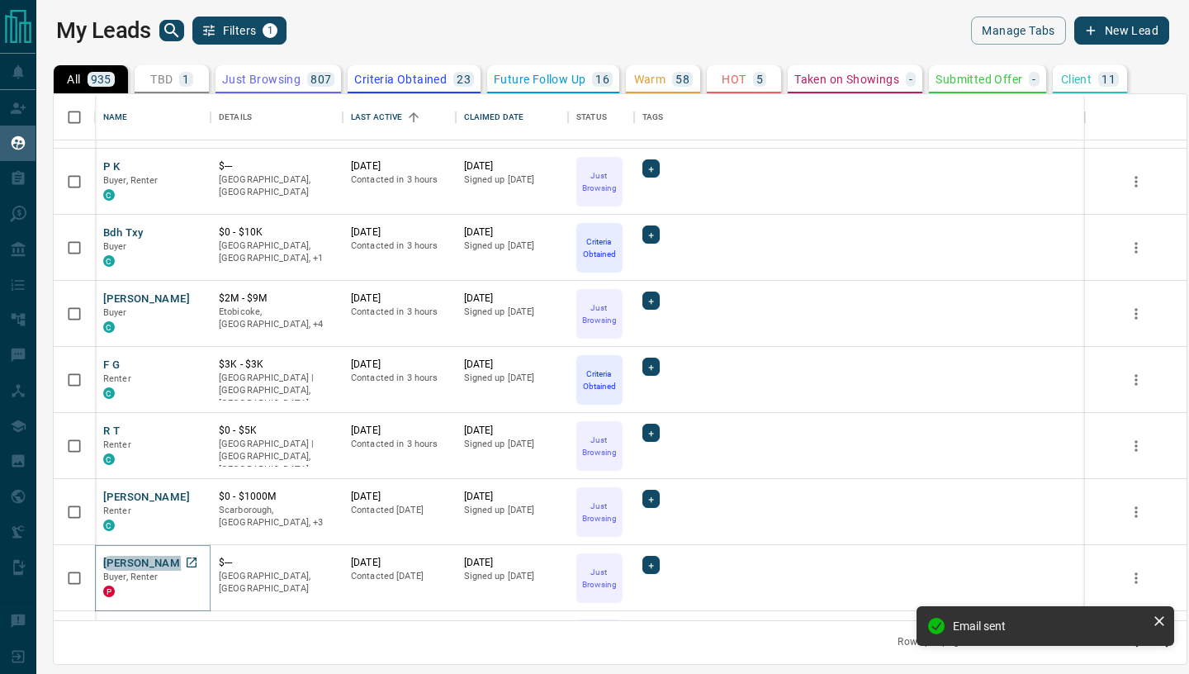
click at [155, 561] on button "[PERSON_NAME]" at bounding box center [146, 564] width 87 height 16
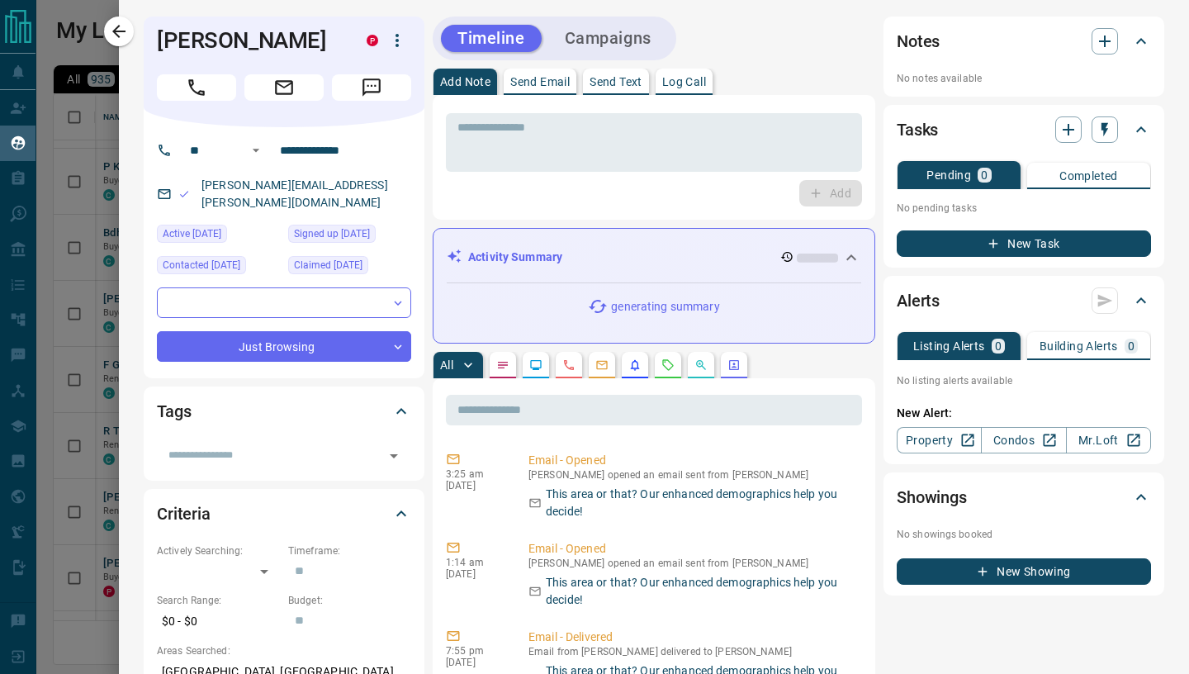
click at [537, 80] on p "Send Email" at bounding box center [539, 82] width 59 height 12
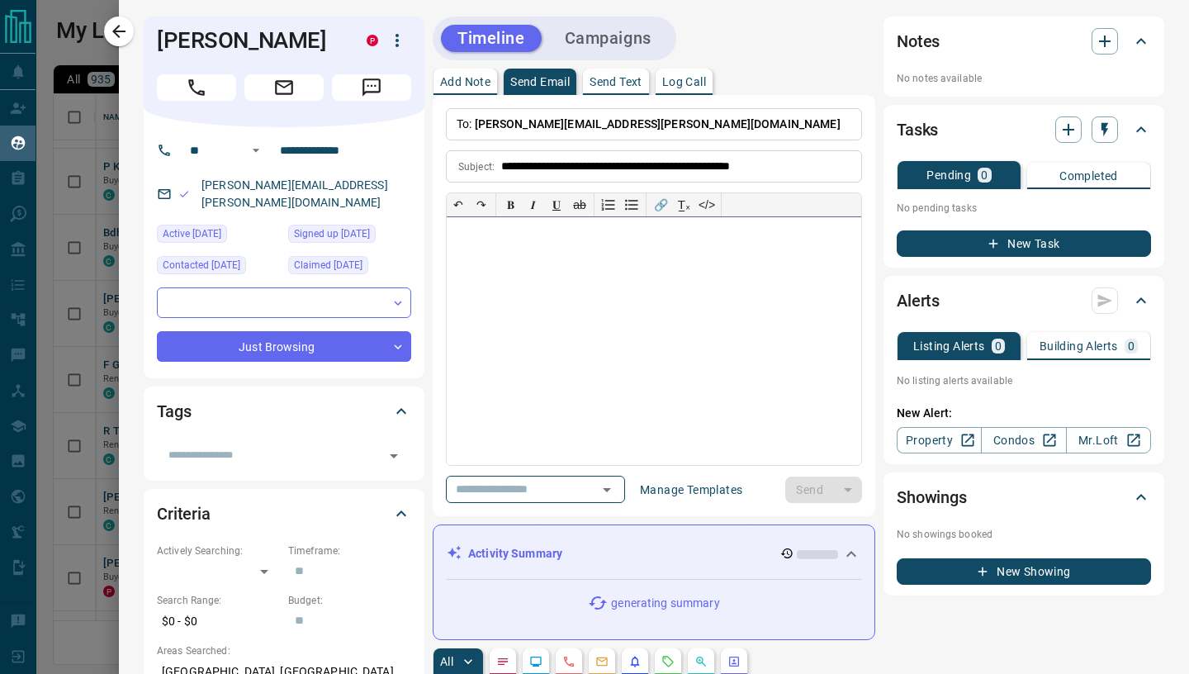
click at [524, 272] on div at bounding box center [654, 341] width 414 height 248
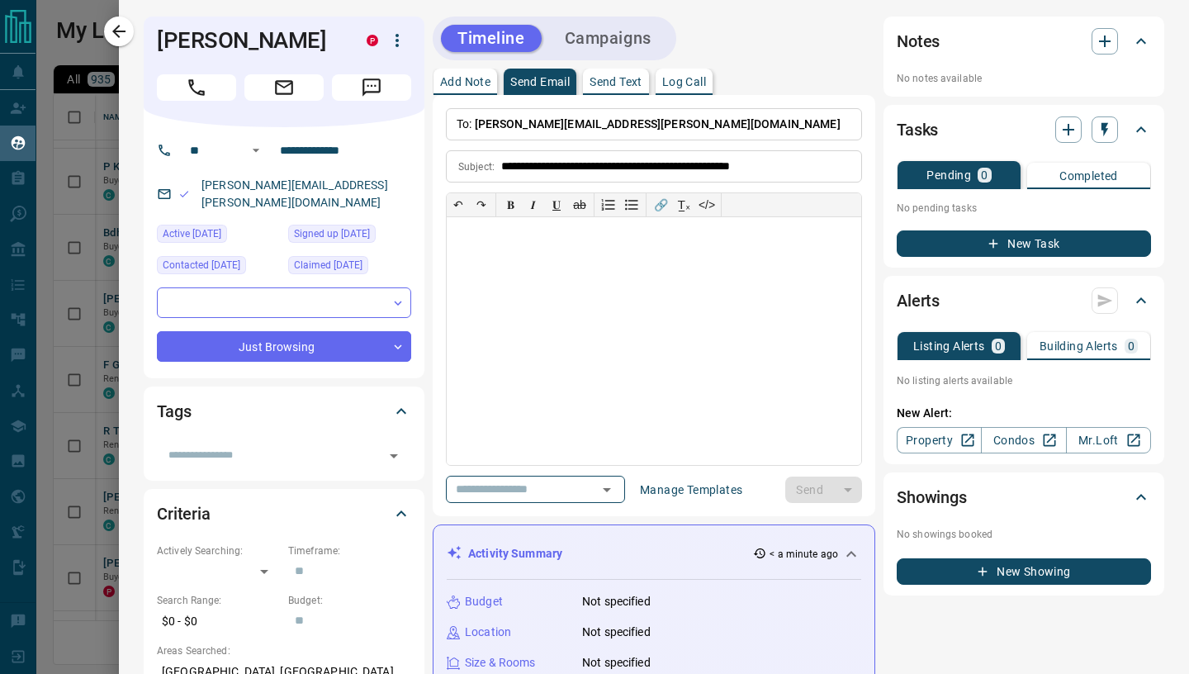
click at [540, 300] on div at bounding box center [654, 341] width 414 height 248
click at [508, 268] on div at bounding box center [654, 341] width 414 height 248
paste div
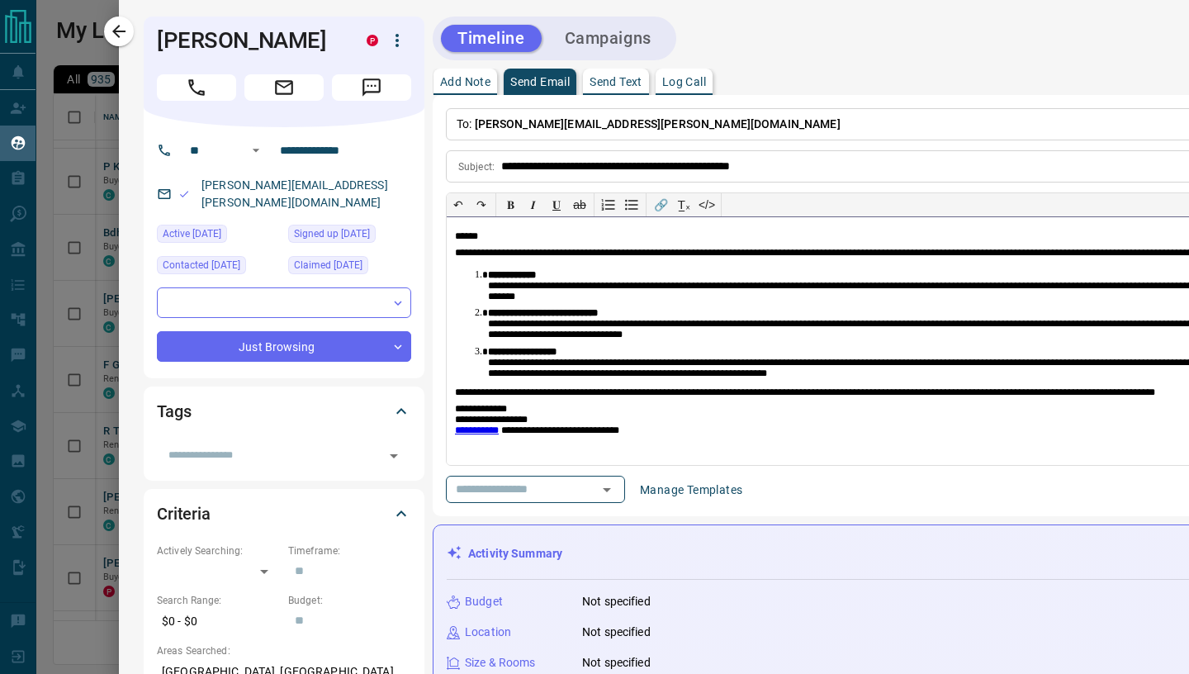
scroll to position [0, 556]
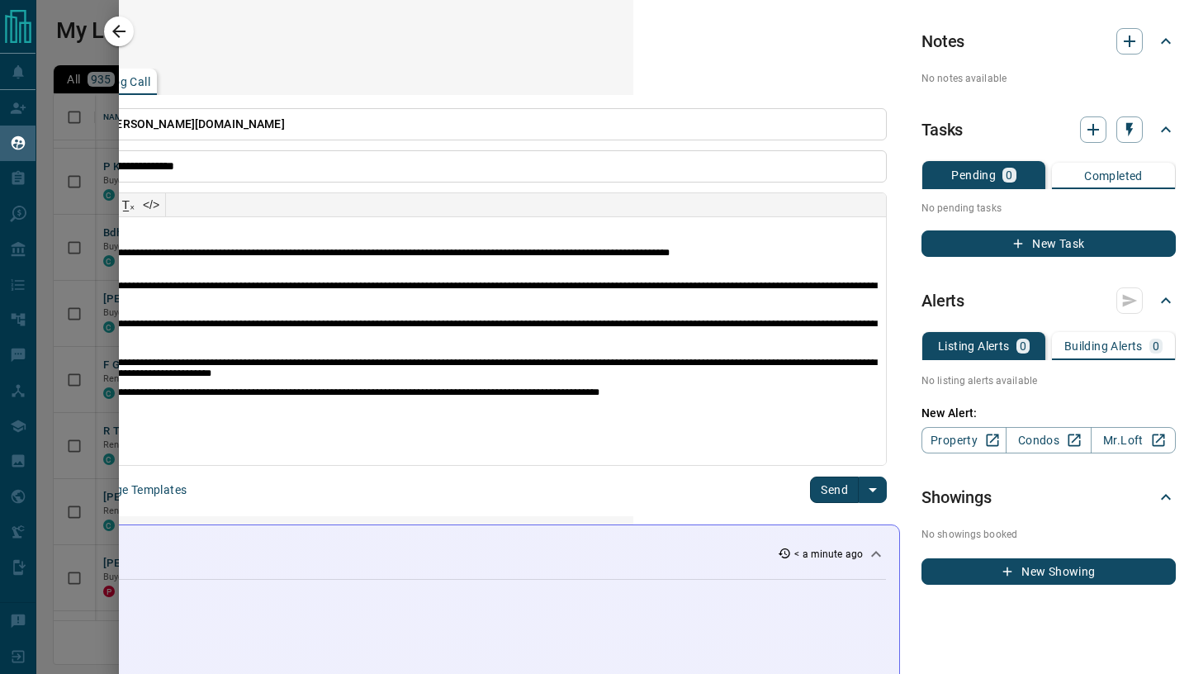
click at [831, 488] on button "Send" at bounding box center [834, 489] width 49 height 26
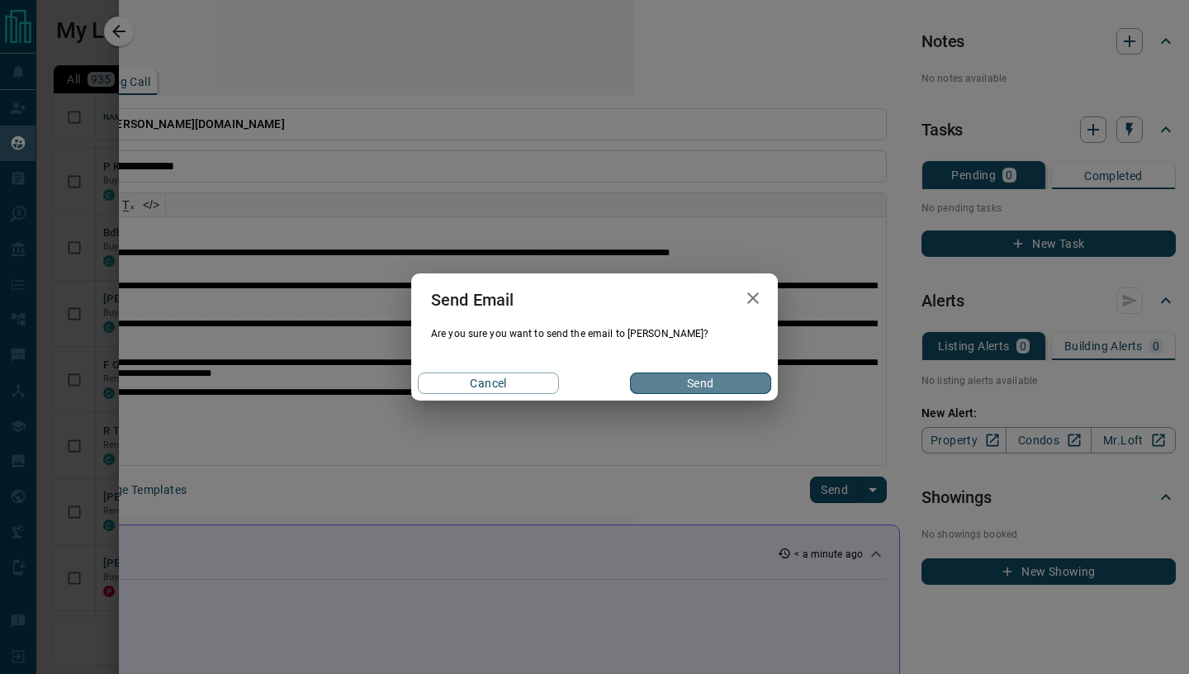
click at [733, 387] on button "Send" at bounding box center [700, 382] width 141 height 21
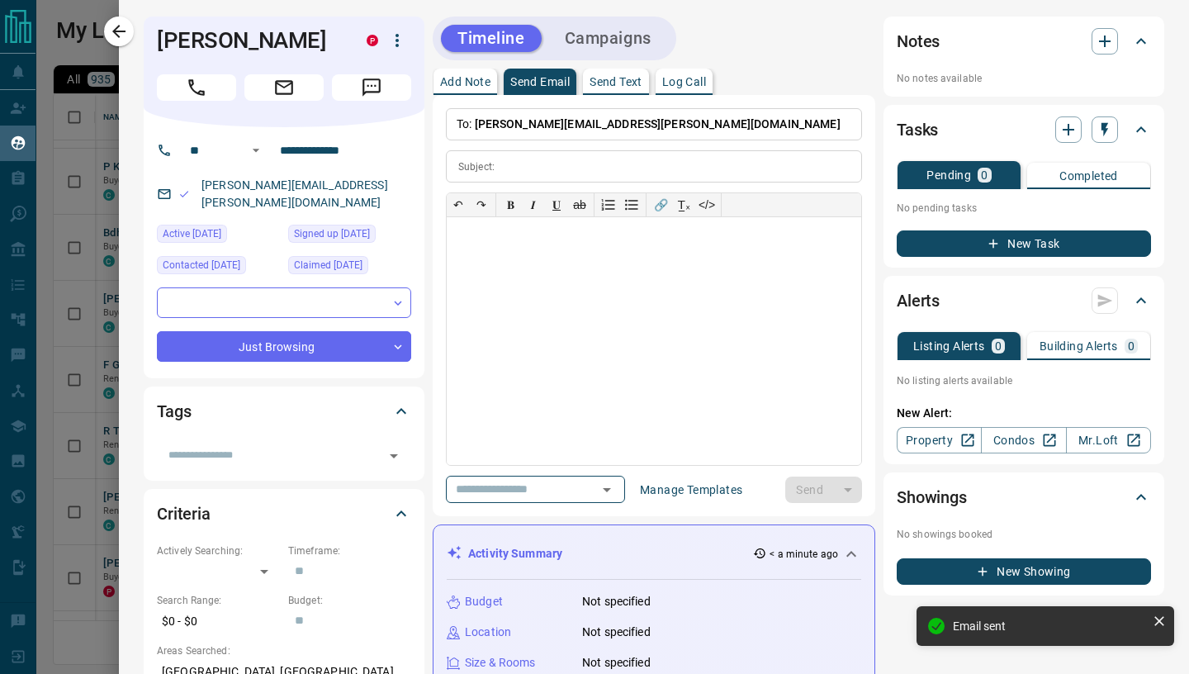
scroll to position [0, 0]
click at [115, 32] on icon "button" at bounding box center [118, 31] width 13 height 13
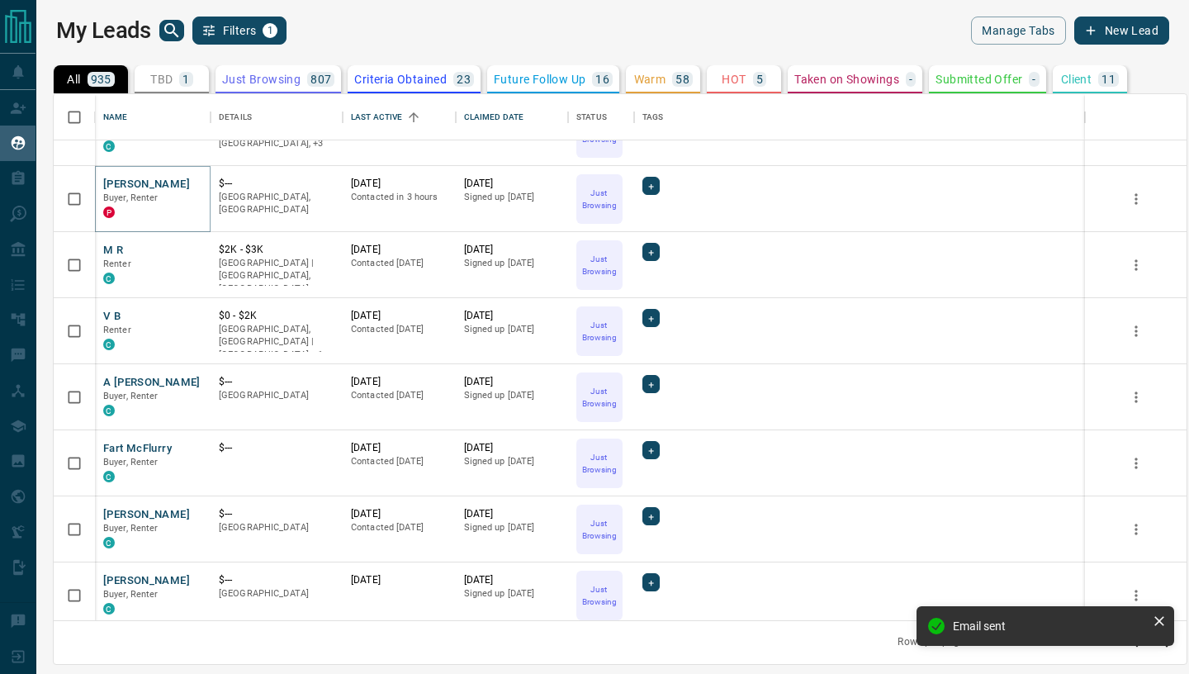
scroll to position [567, 0]
click at [112, 250] on button "M R" at bounding box center [113, 252] width 20 height 16
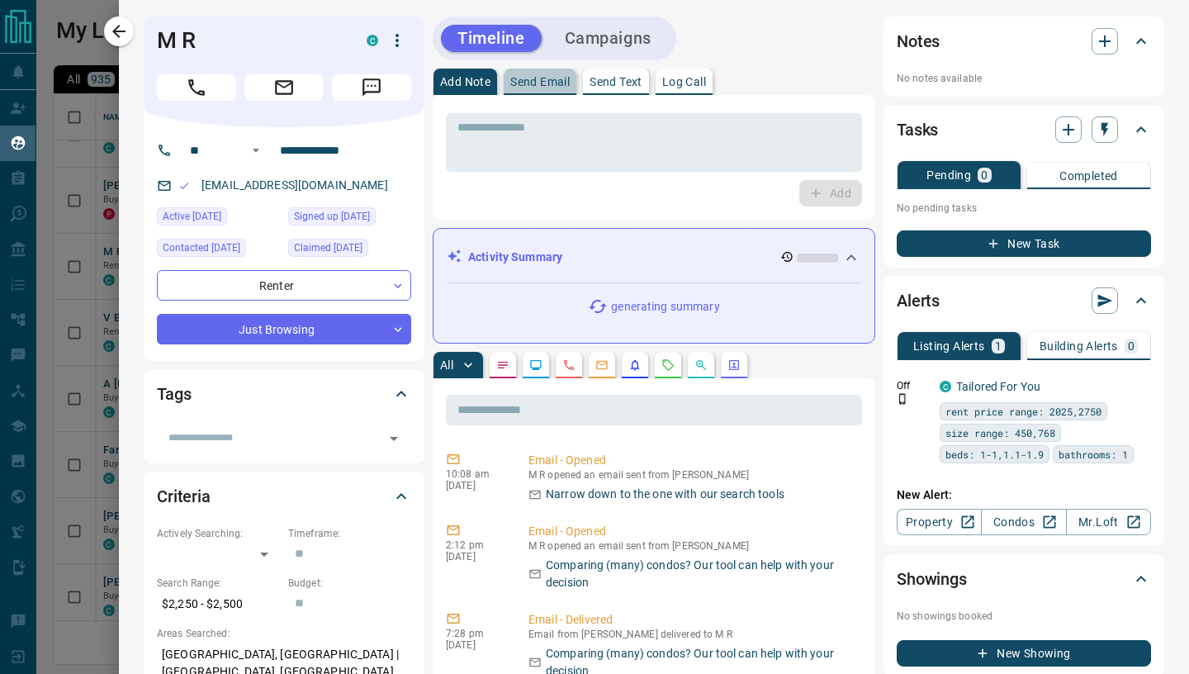
click at [520, 88] on p "Send Email" at bounding box center [539, 82] width 59 height 12
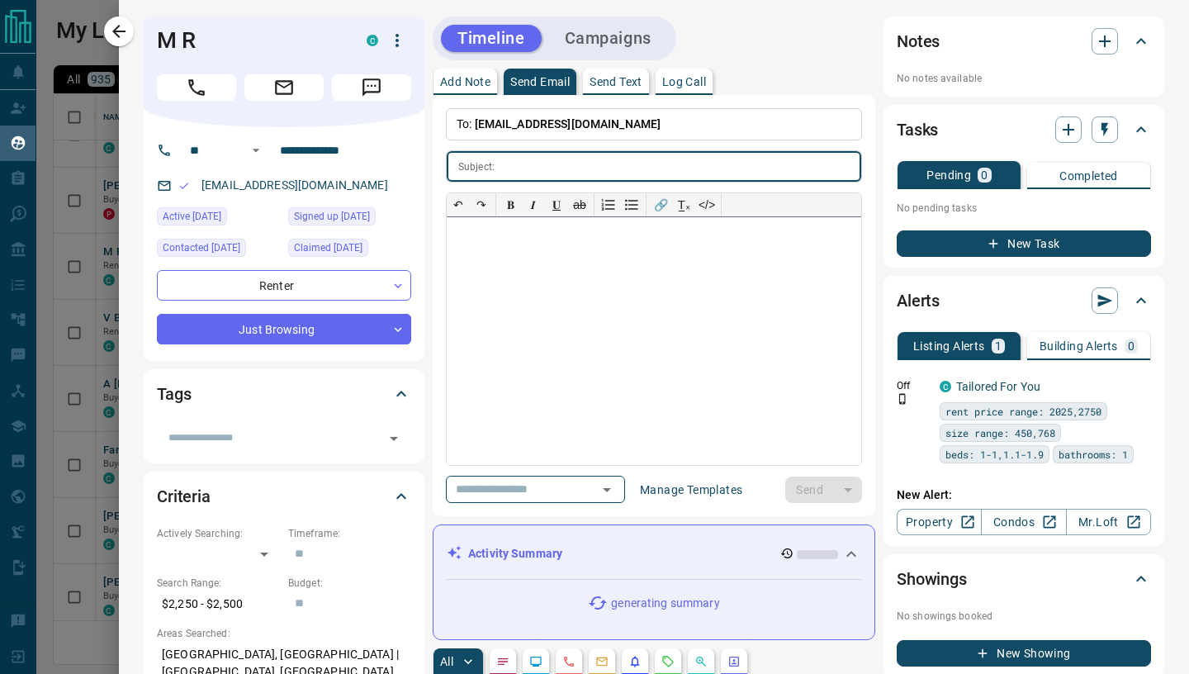
click at [504, 272] on div at bounding box center [654, 341] width 414 height 248
paste div
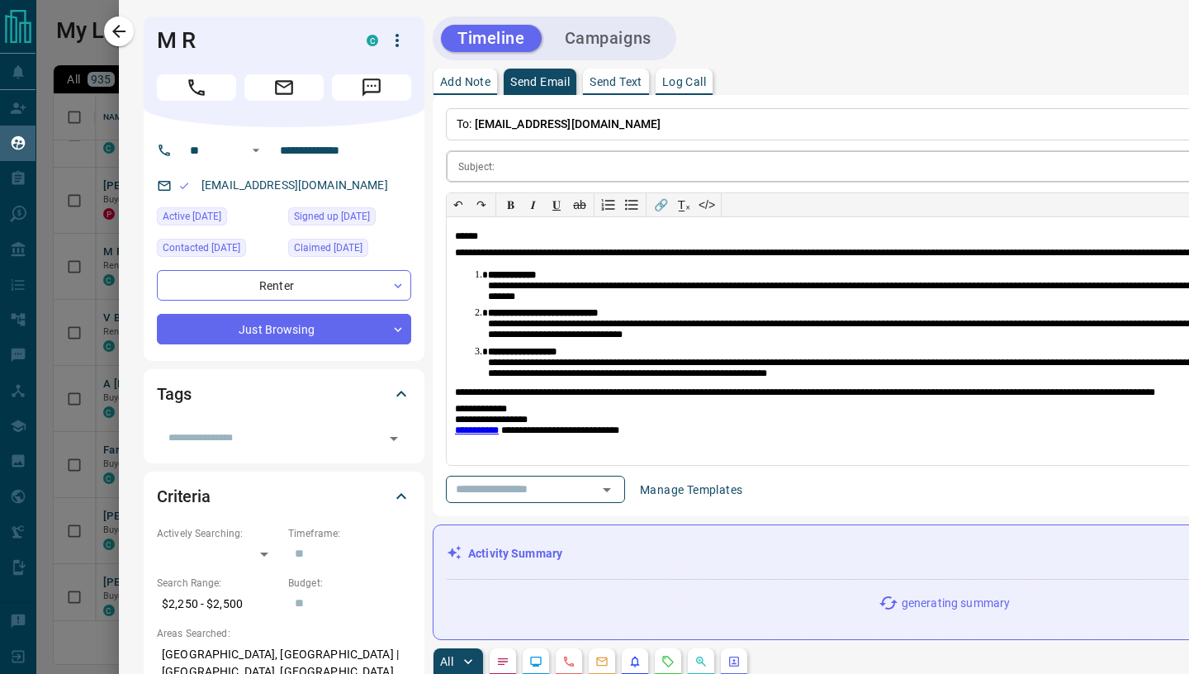
click at [534, 163] on input "text" at bounding box center [971, 166] width 940 height 31
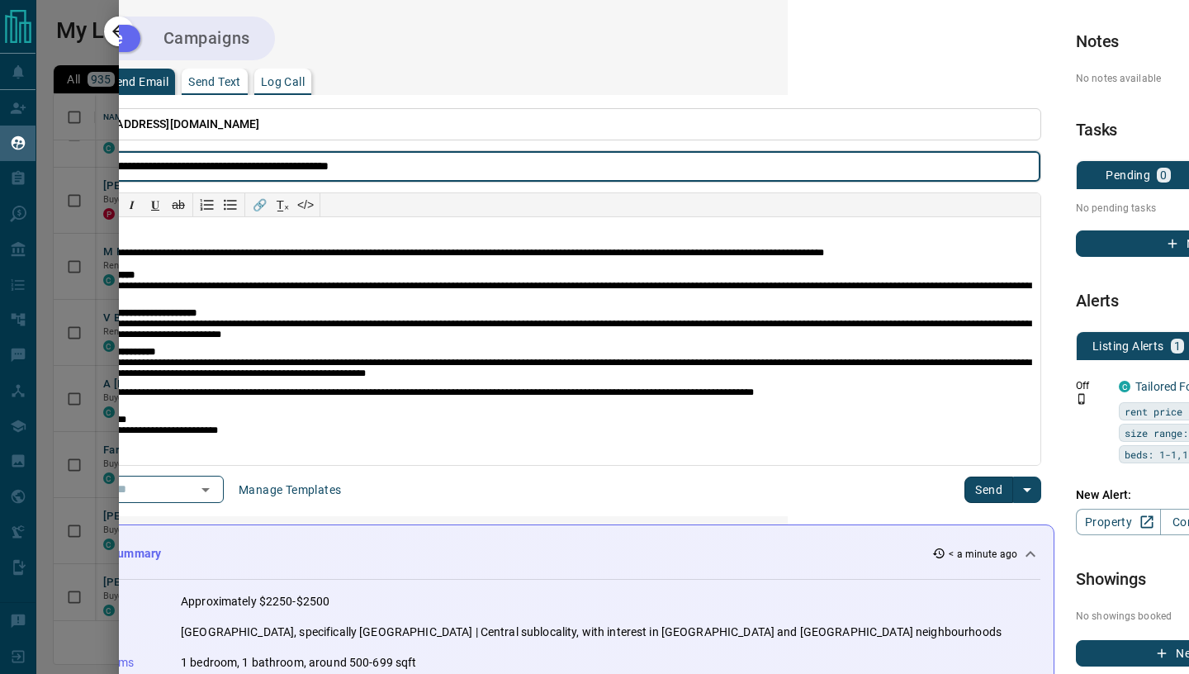
scroll to position [0, 556]
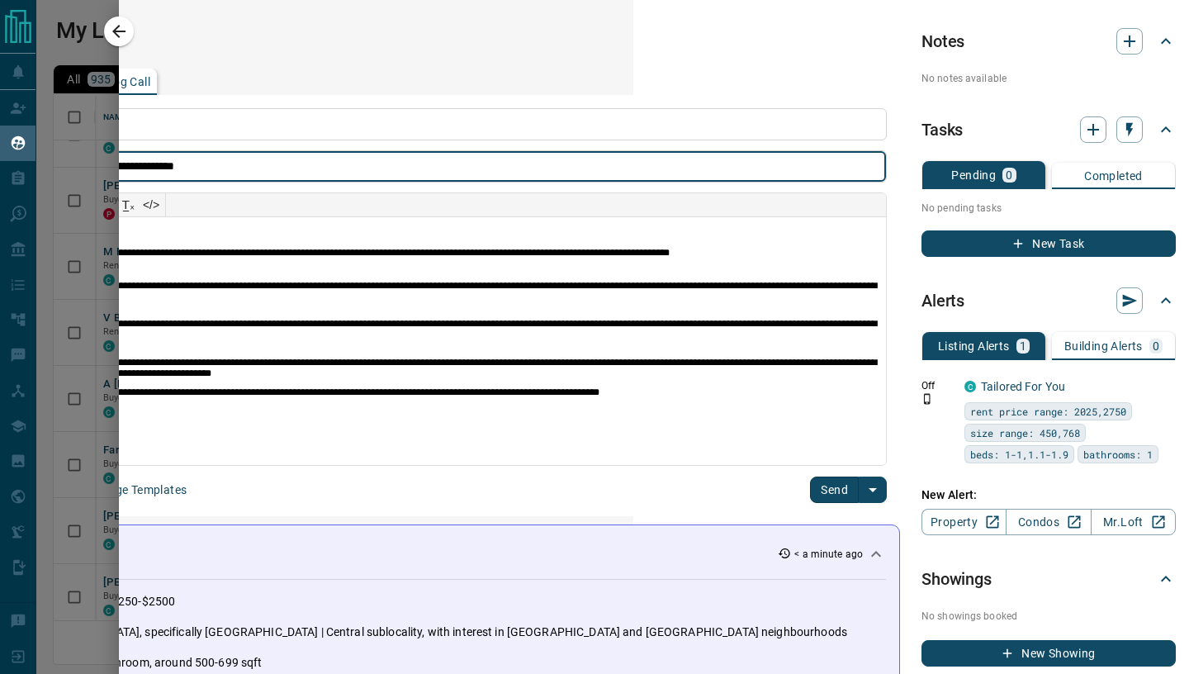
click at [835, 495] on button "Send" at bounding box center [834, 489] width 49 height 26
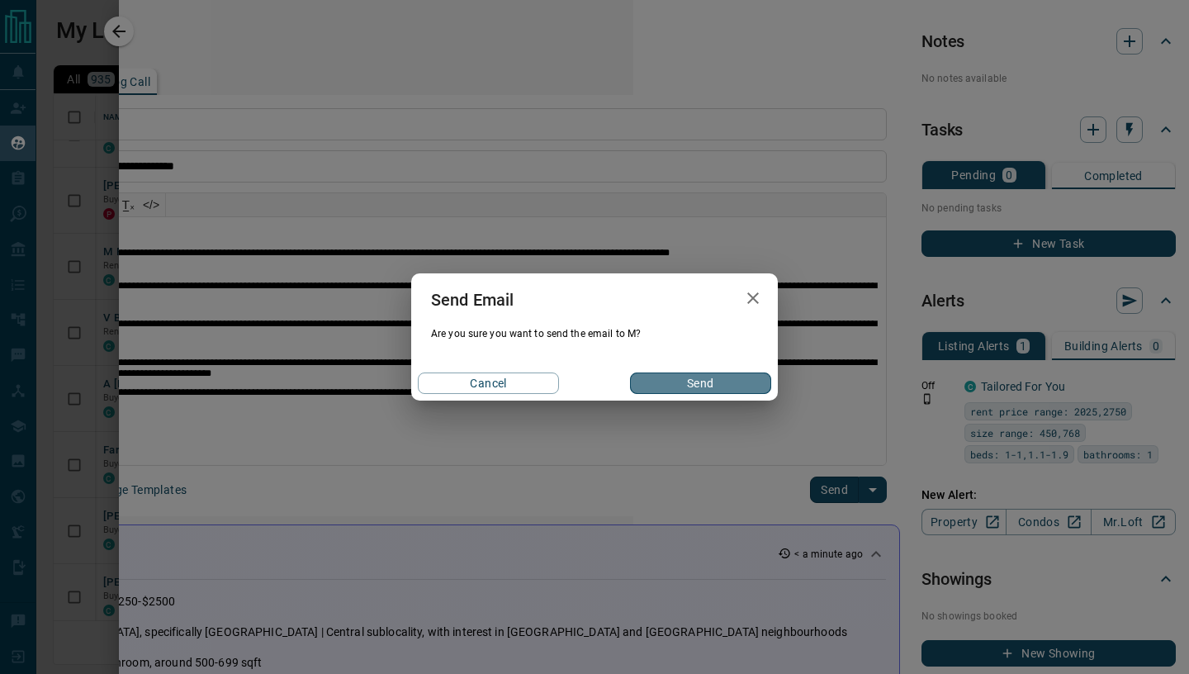
click at [698, 382] on button "Send" at bounding box center [700, 382] width 141 height 21
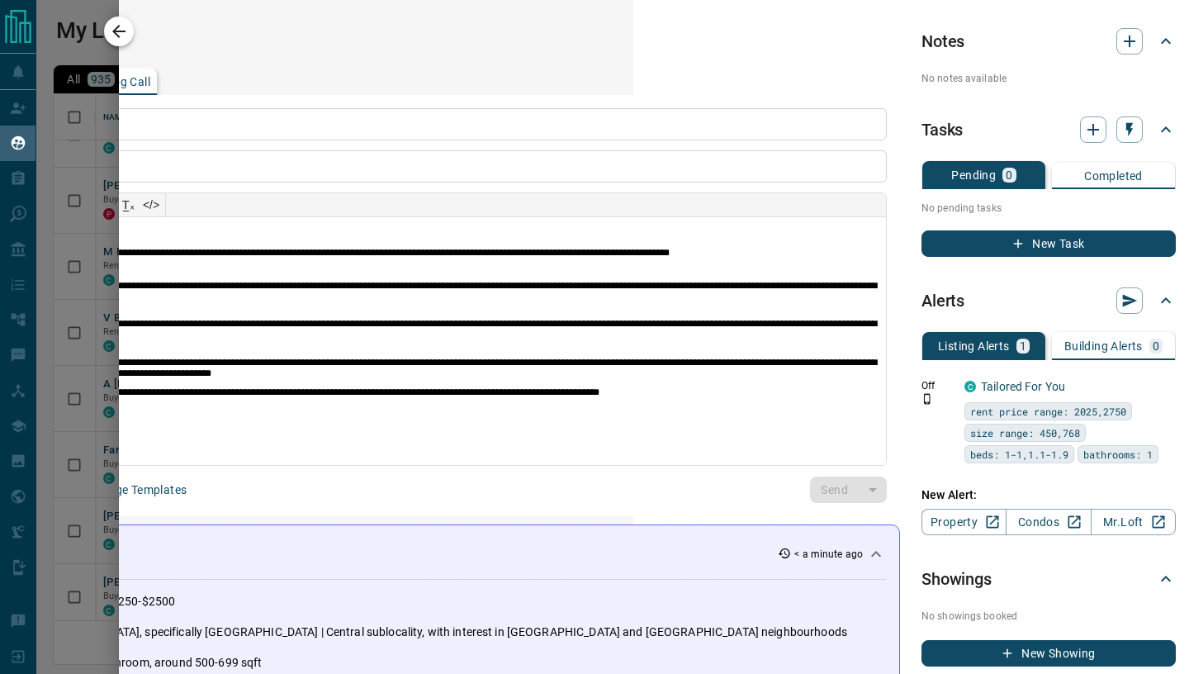
scroll to position [0, 0]
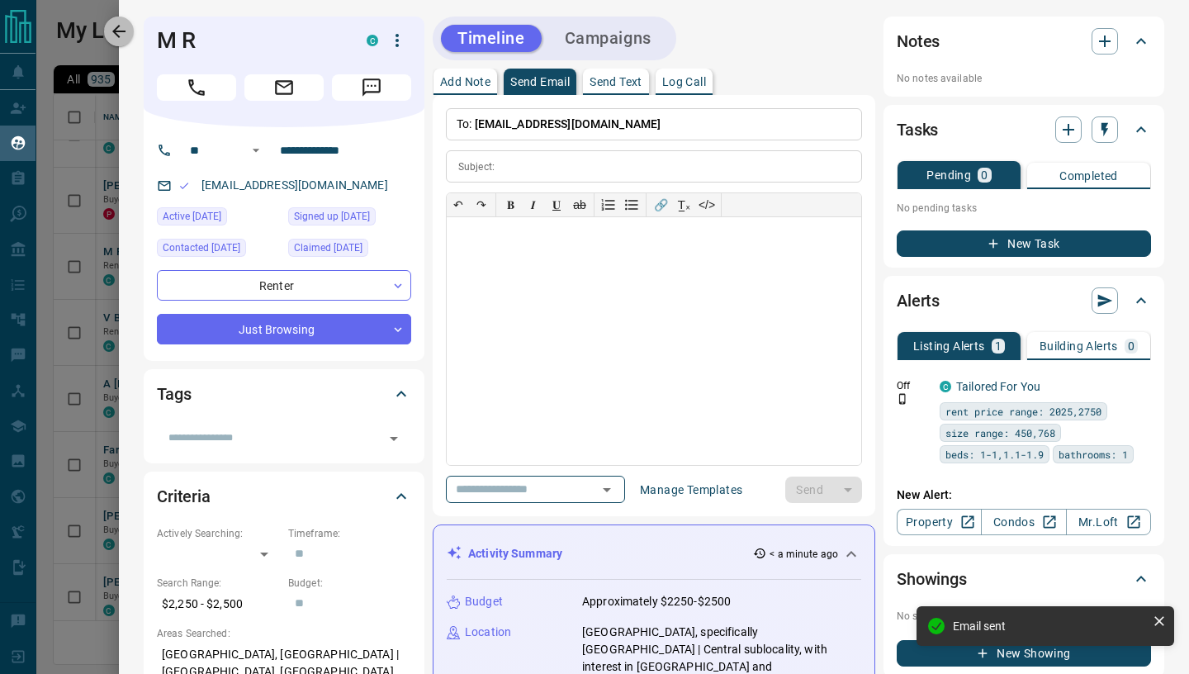
click at [126, 30] on icon "button" at bounding box center [119, 31] width 20 height 20
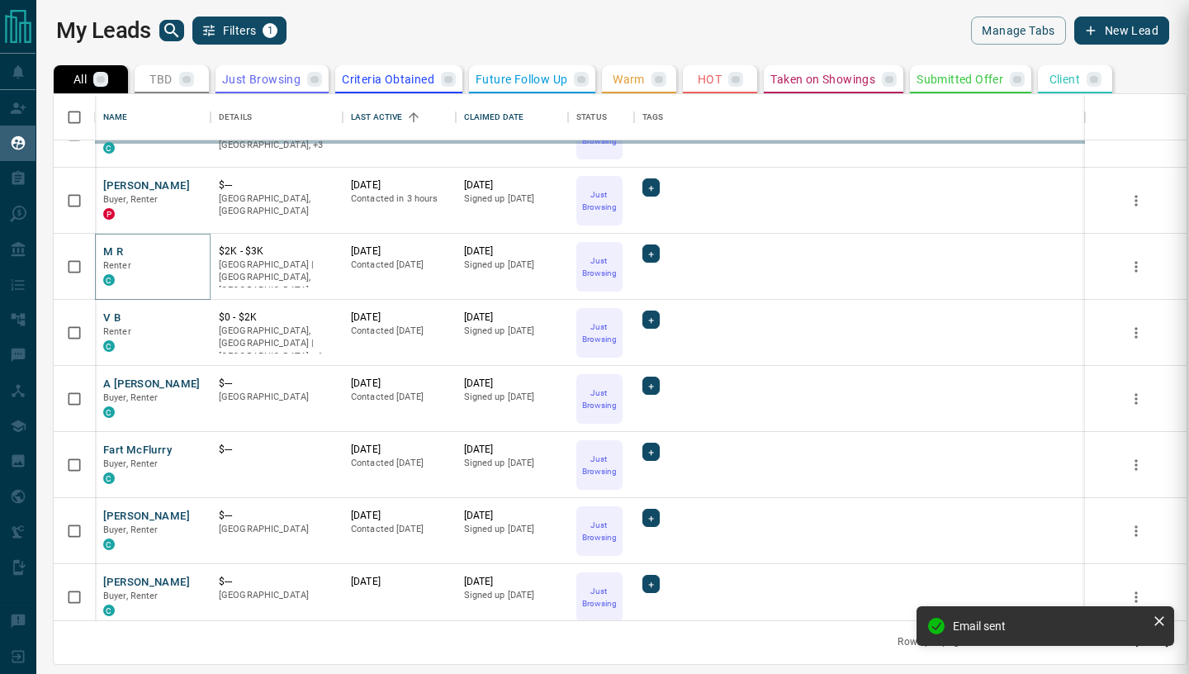
click at [114, 317] on div "**********" at bounding box center [594, 337] width 1189 height 674
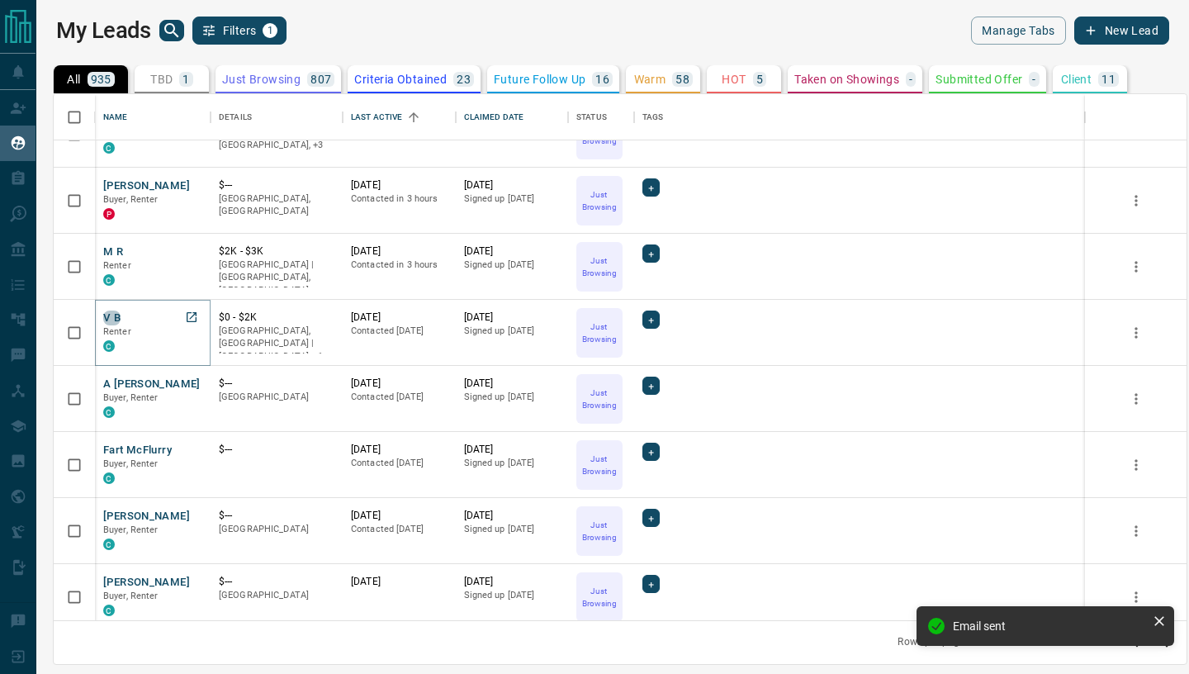
click at [115, 317] on button "V B" at bounding box center [111, 318] width 17 height 16
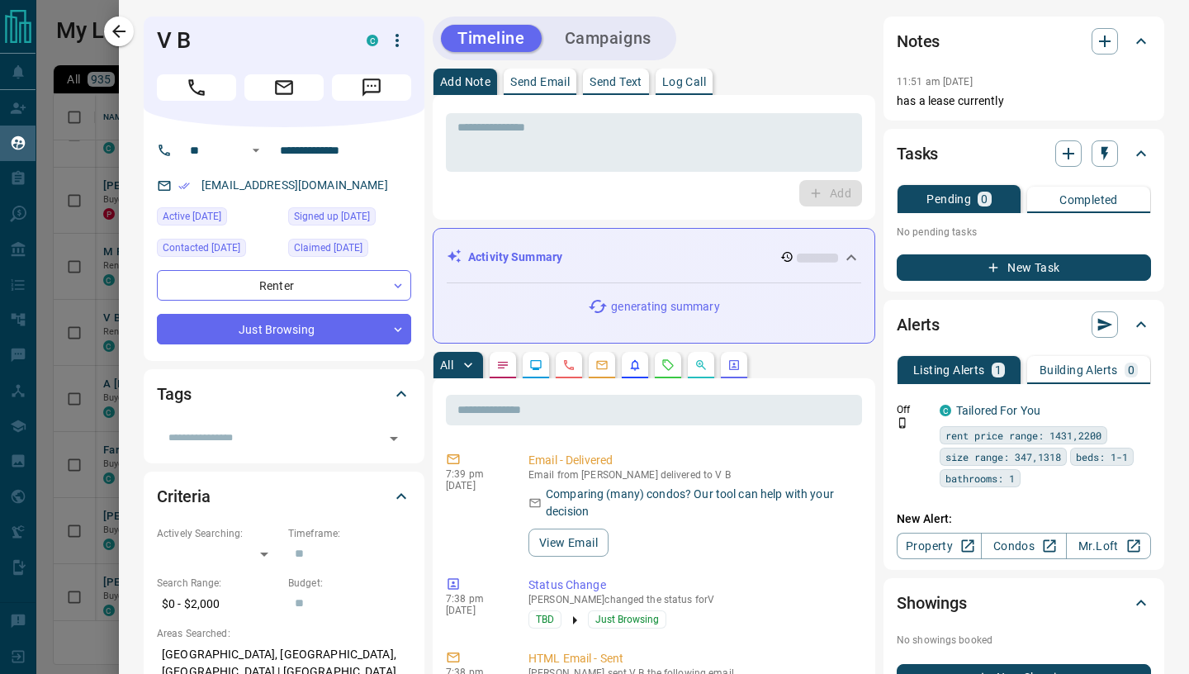
click at [524, 84] on p "Send Email" at bounding box center [539, 82] width 59 height 12
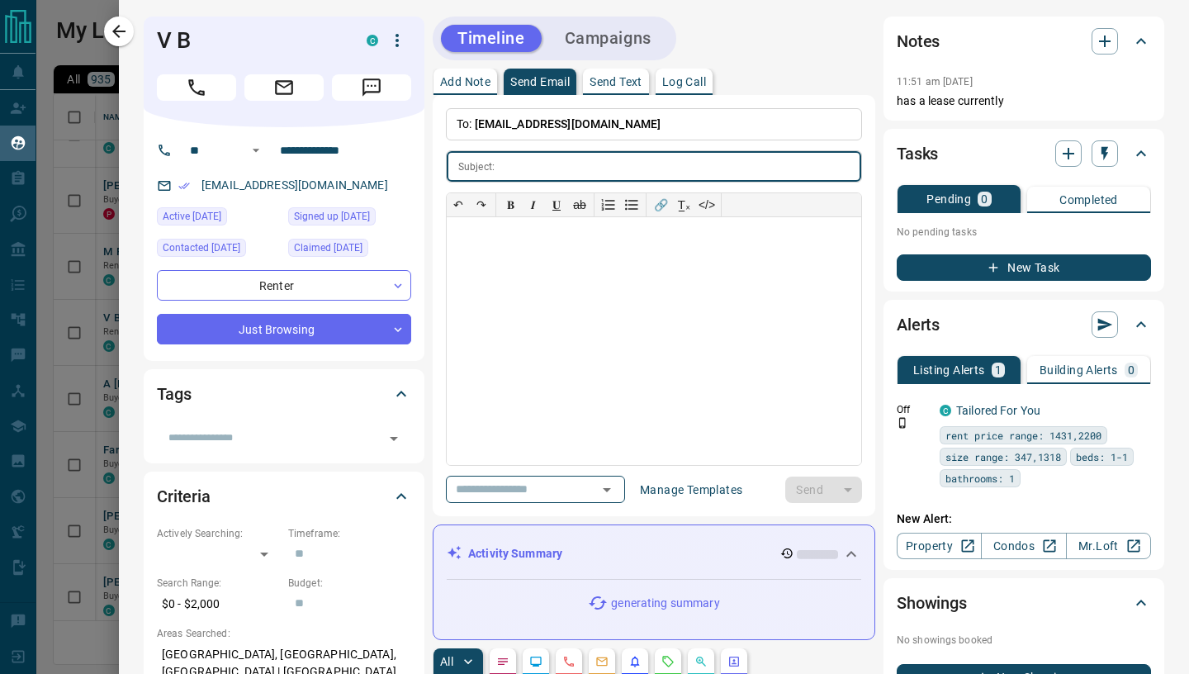
click at [514, 168] on input "text" at bounding box center [681, 166] width 360 height 31
click at [504, 283] on div at bounding box center [654, 341] width 414 height 248
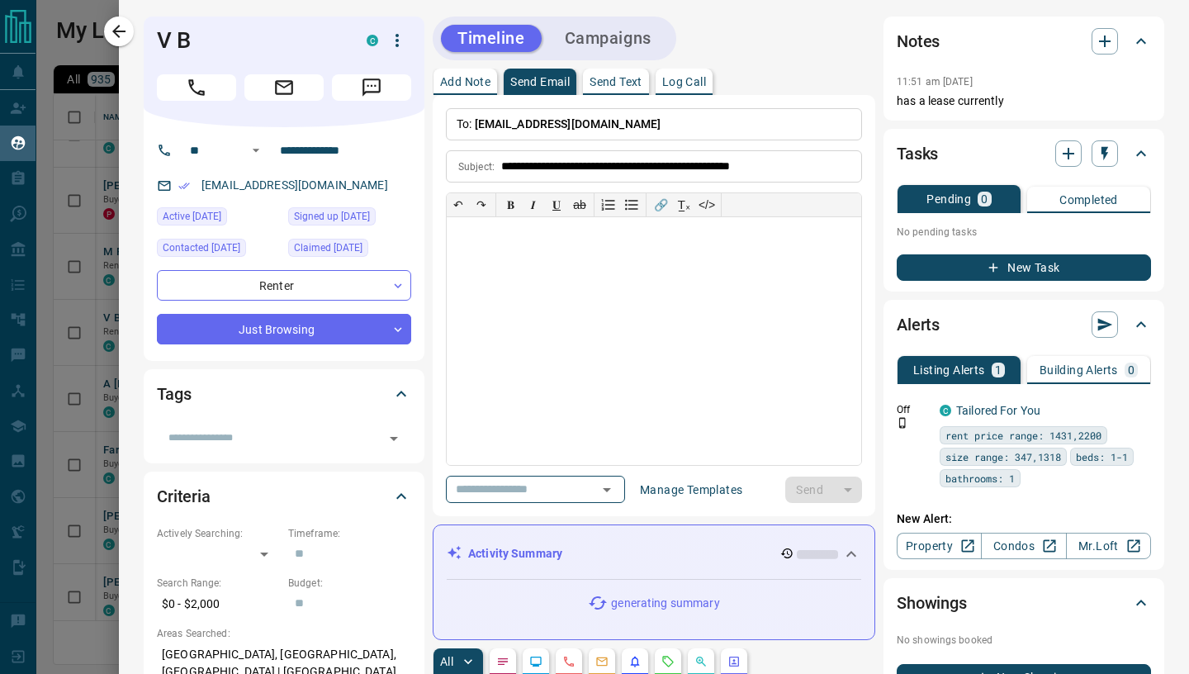
click at [514, 276] on div at bounding box center [654, 341] width 414 height 248
click at [480, 268] on div at bounding box center [654, 341] width 414 height 248
paste div
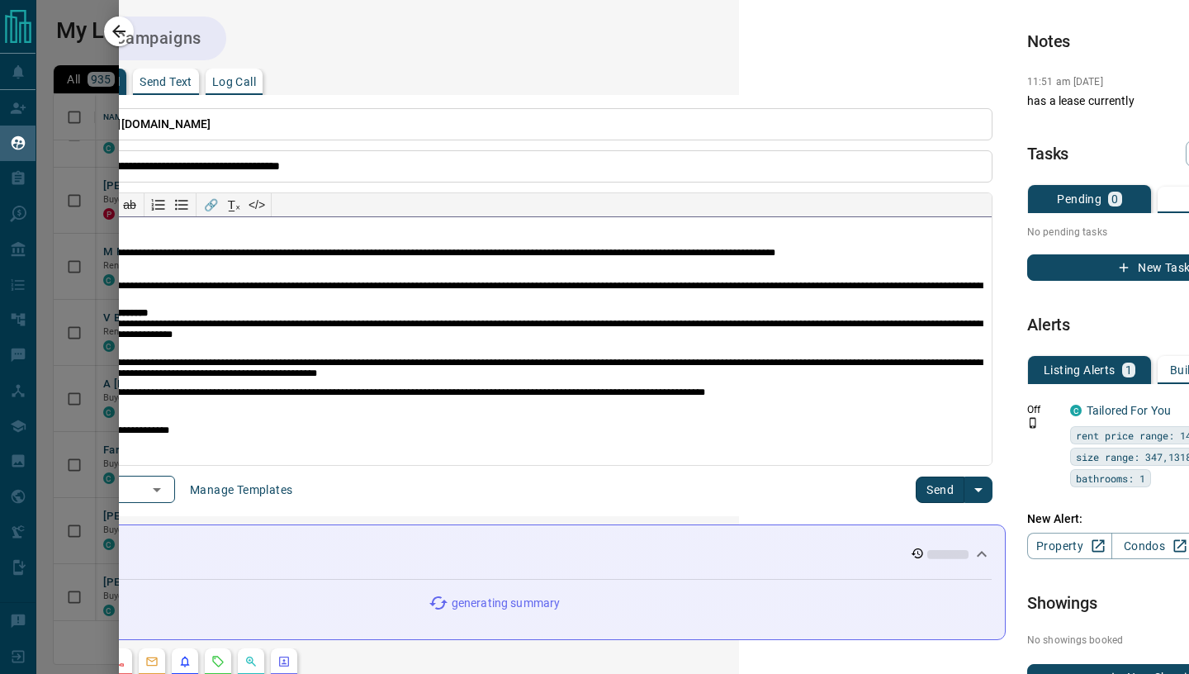
scroll to position [0, 467]
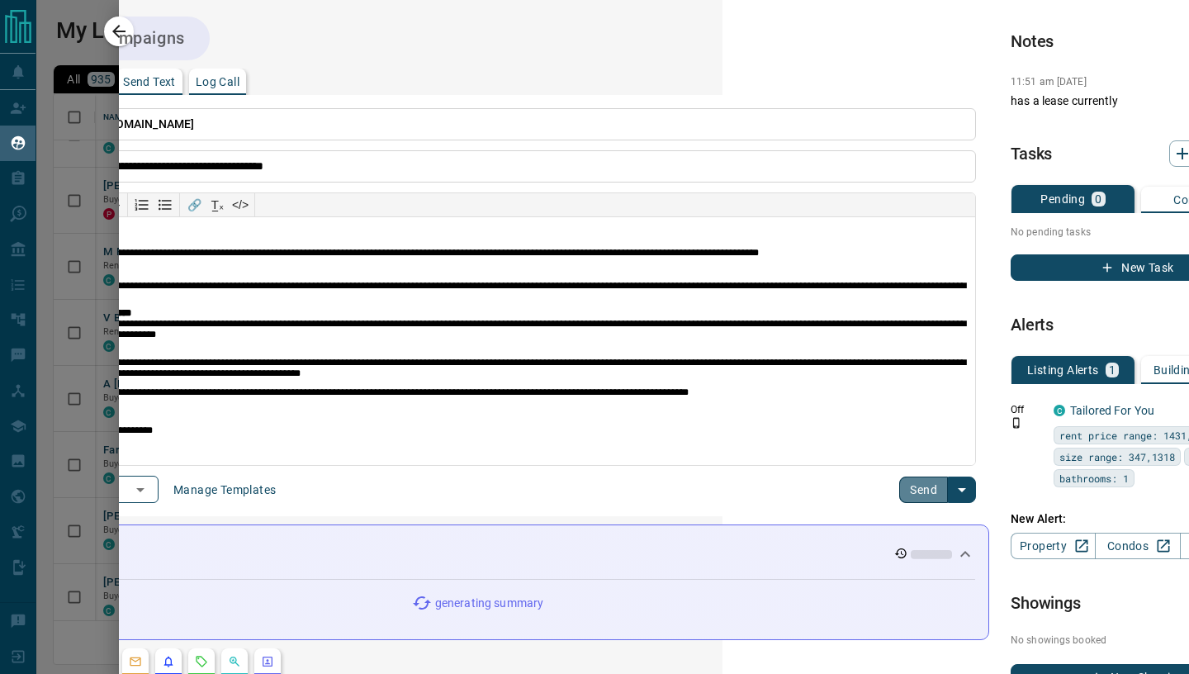
click at [921, 486] on button "Send" at bounding box center [923, 489] width 49 height 26
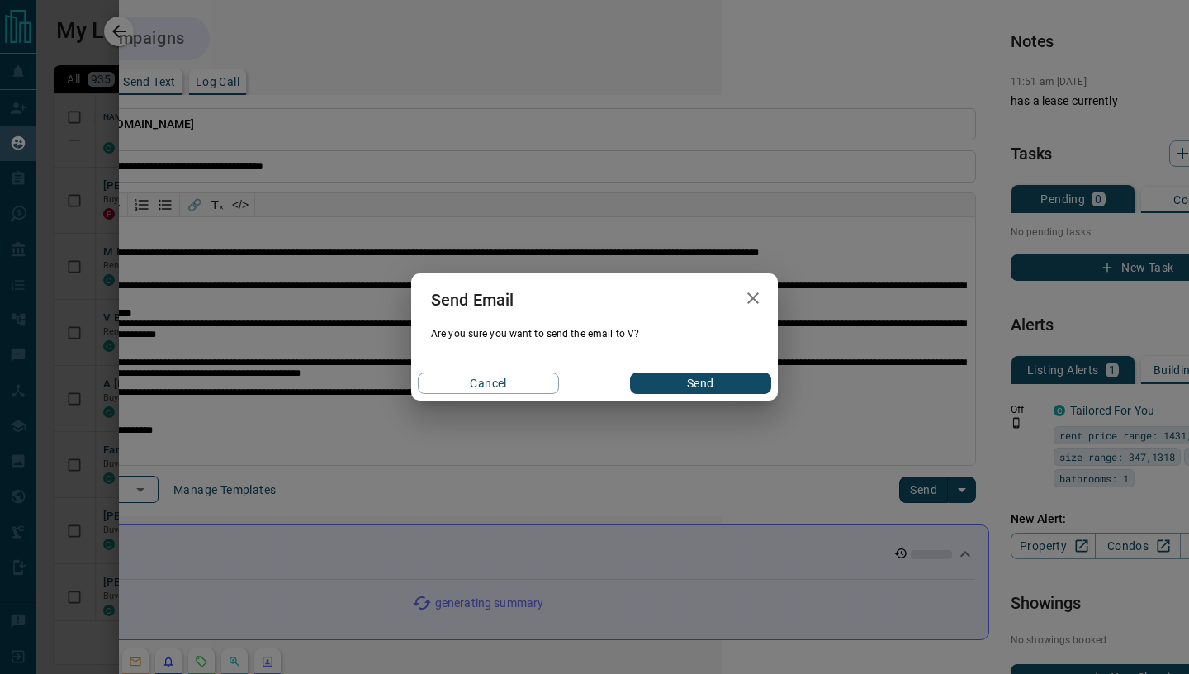
click at [738, 386] on button "Send" at bounding box center [700, 382] width 141 height 21
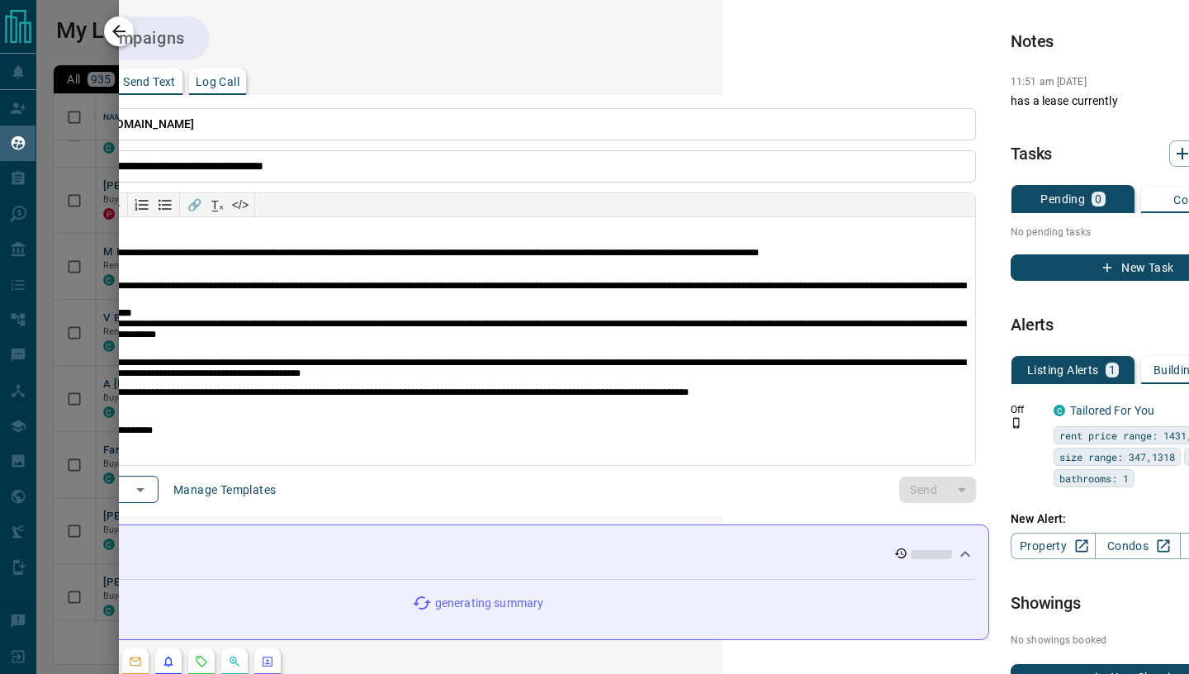
click at [116, 32] on icon "button" at bounding box center [118, 31] width 13 height 13
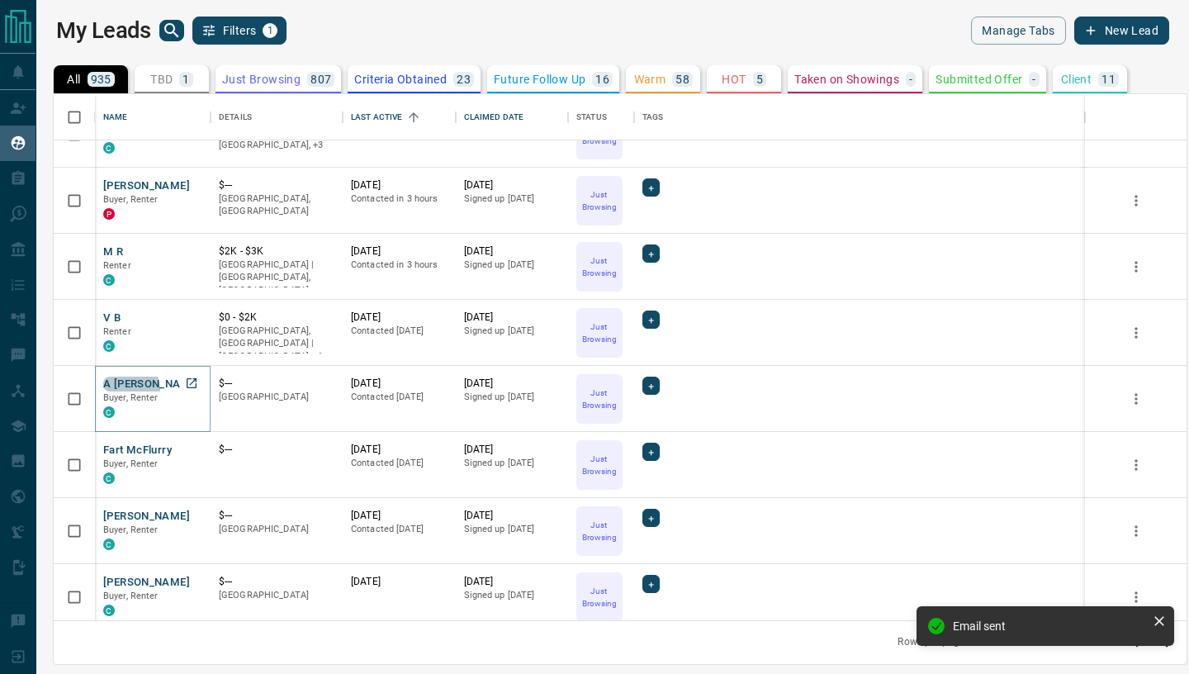
click at [130, 388] on button "A [PERSON_NAME]" at bounding box center [151, 385] width 97 height 16
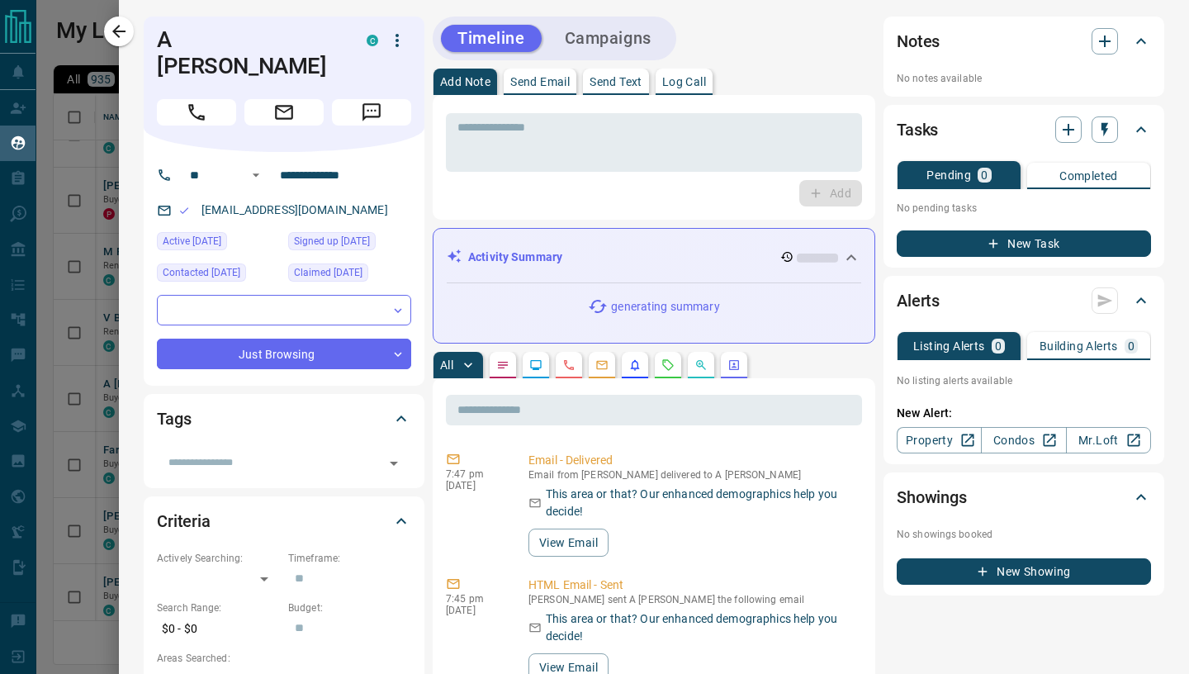
click at [549, 71] on button "Send Email" at bounding box center [540, 82] width 73 height 26
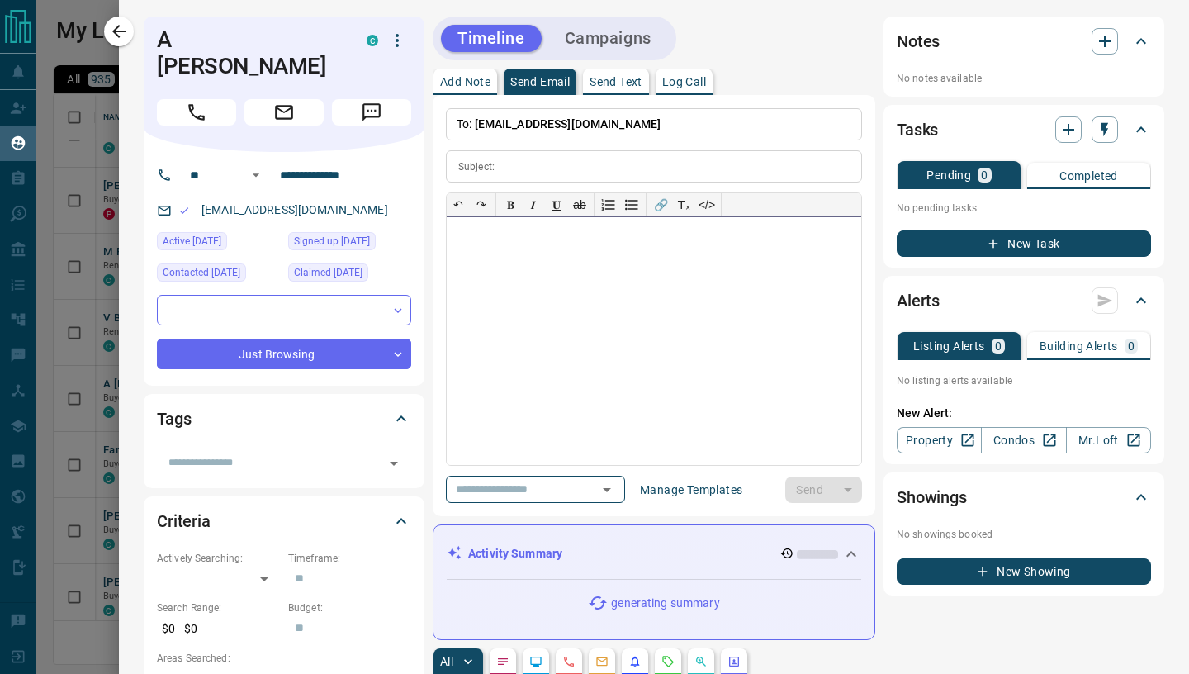
click at [509, 284] on div at bounding box center [654, 341] width 414 height 248
paste div
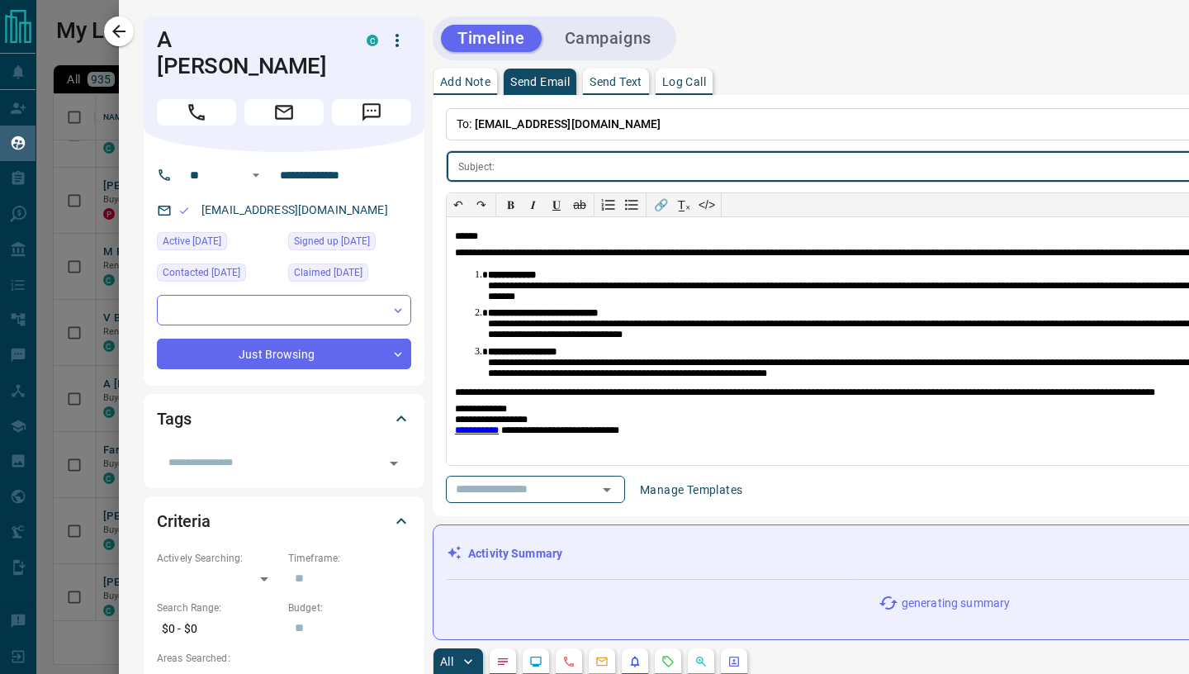
click at [517, 167] on input "text" at bounding box center [971, 166] width 940 height 31
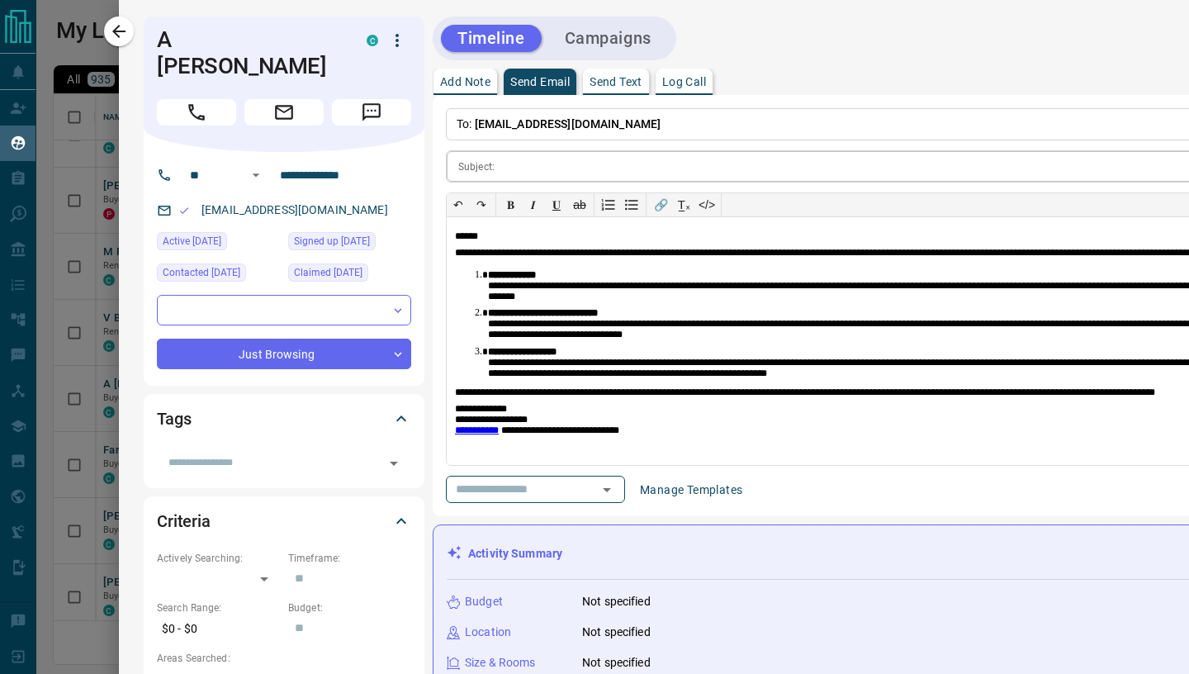
click at [518, 171] on input "text" at bounding box center [971, 166] width 940 height 31
click at [509, 168] on input "text" at bounding box center [971, 166] width 940 height 31
click at [495, 167] on div "Subject: ​" at bounding box center [944, 166] width 997 height 32
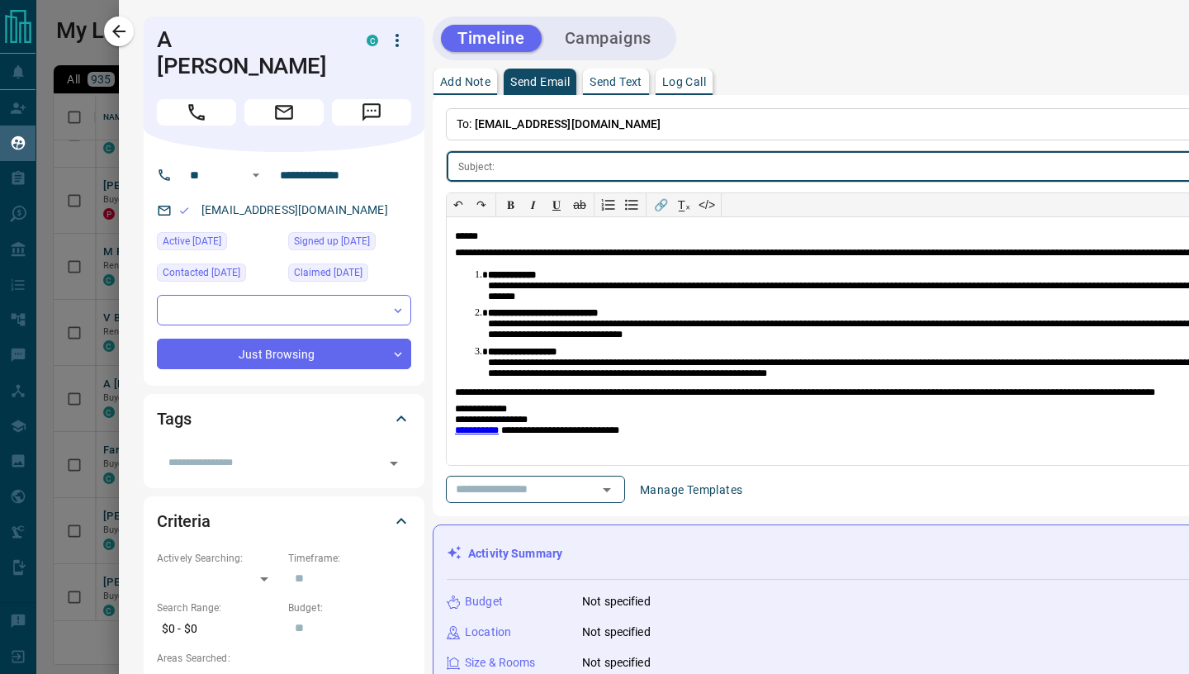
paste input "**********"
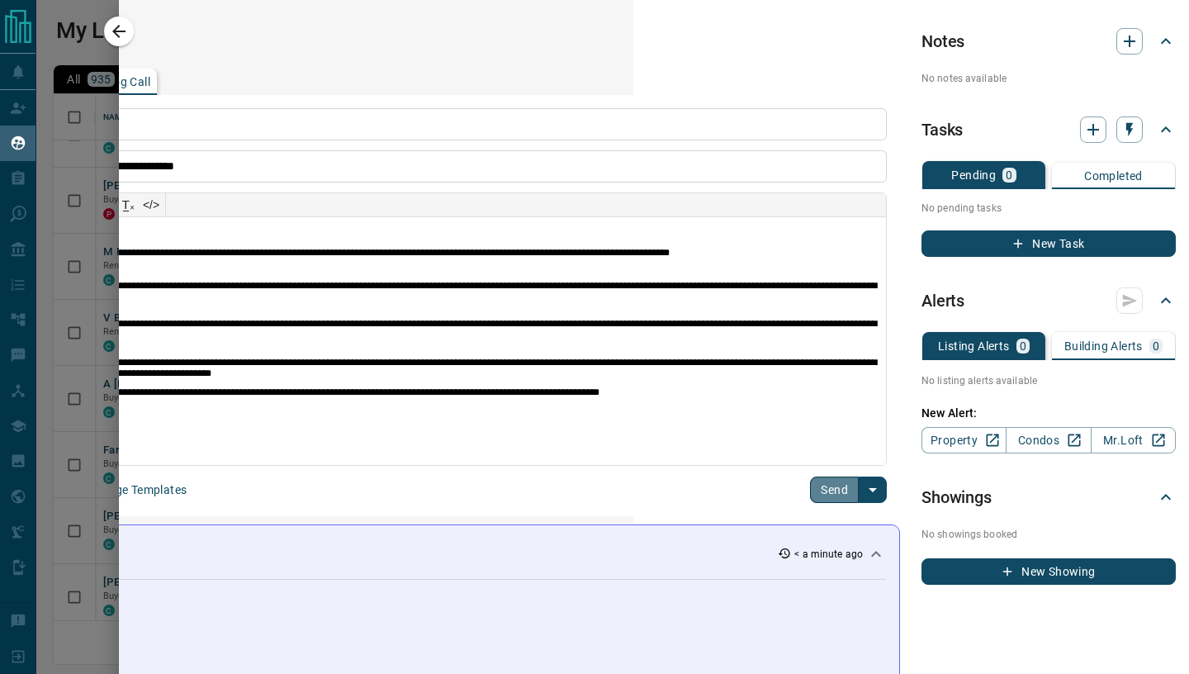
click at [826, 486] on button "Send" at bounding box center [834, 489] width 49 height 26
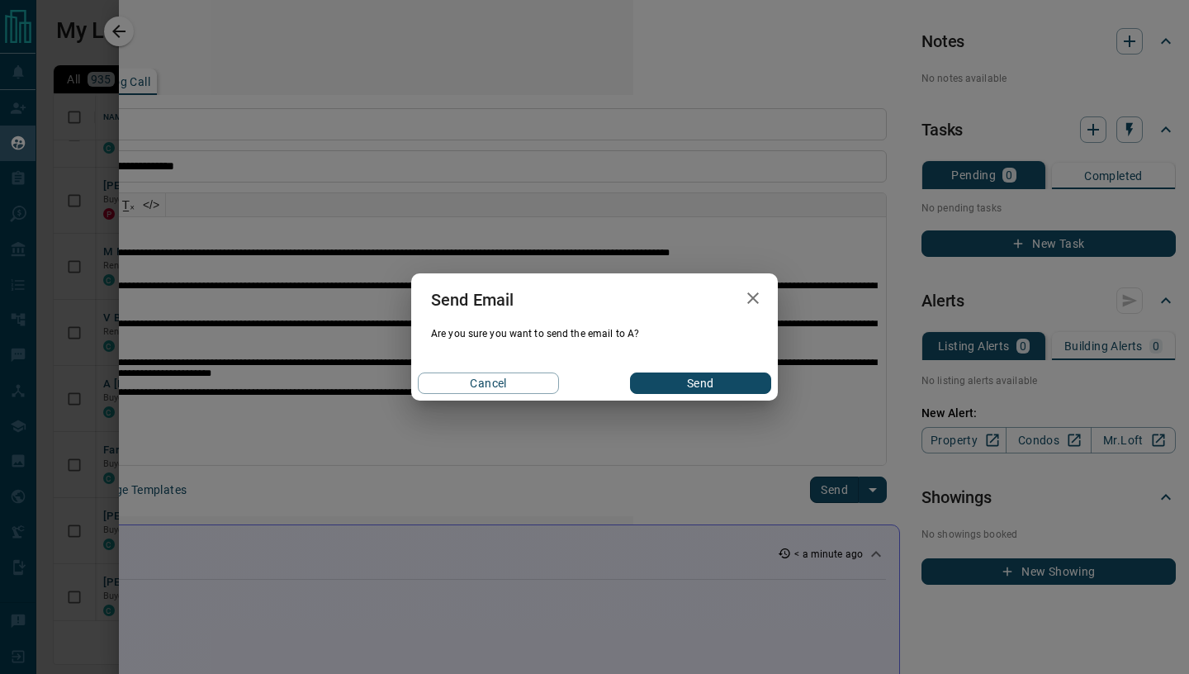
click at [721, 388] on button "Send" at bounding box center [700, 382] width 141 height 21
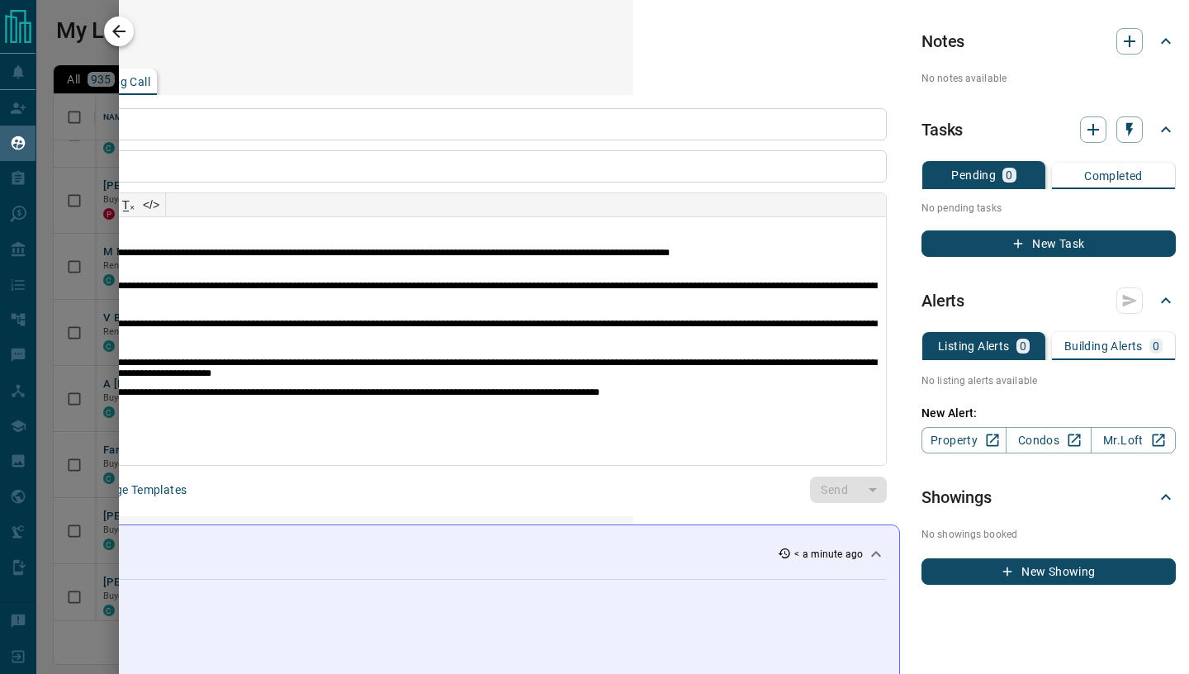
scroll to position [0, 0]
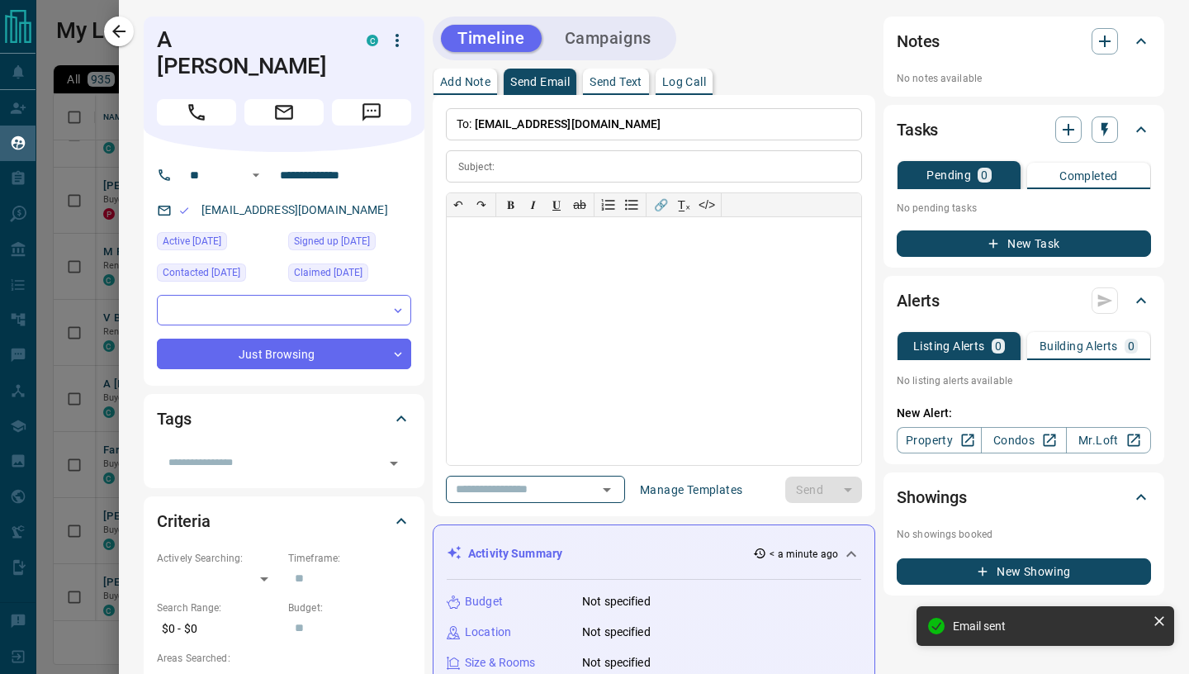
drag, startPoint x: 122, startPoint y: 34, endPoint x: 121, endPoint y: 43, distance: 9.1
click at [122, 34] on icon "button" at bounding box center [119, 31] width 20 height 20
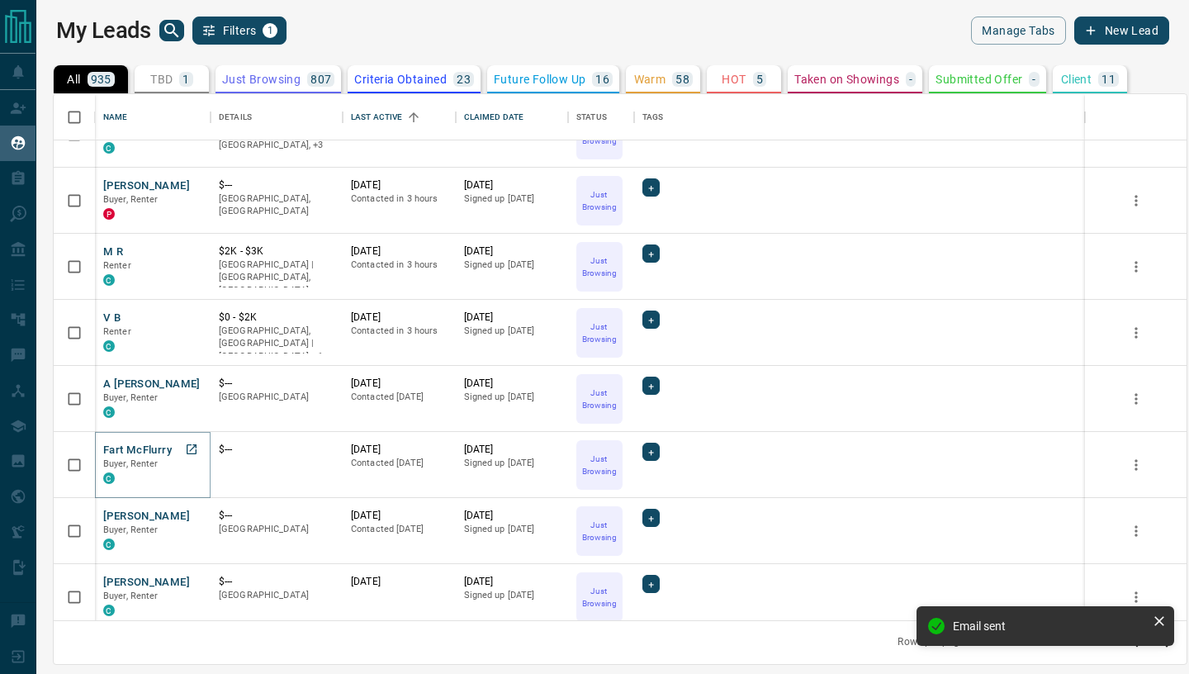
click at [118, 452] on button "Fart McFlurry" at bounding box center [137, 451] width 69 height 16
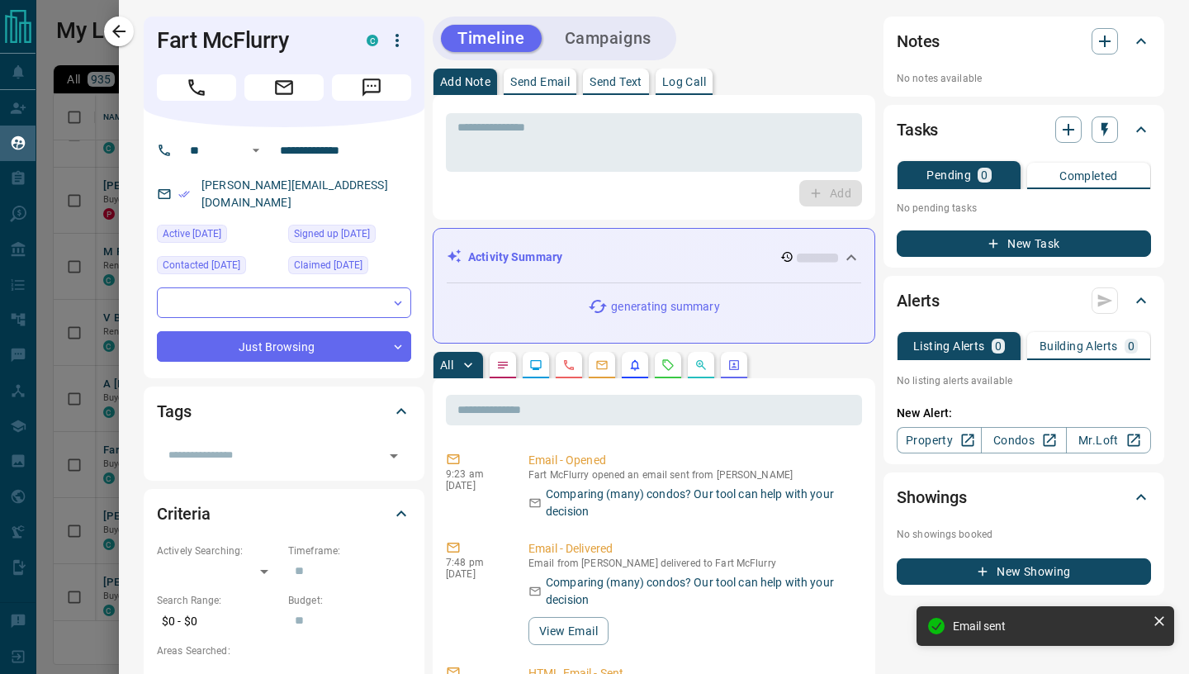
click at [535, 78] on p "Send Email" at bounding box center [539, 82] width 59 height 12
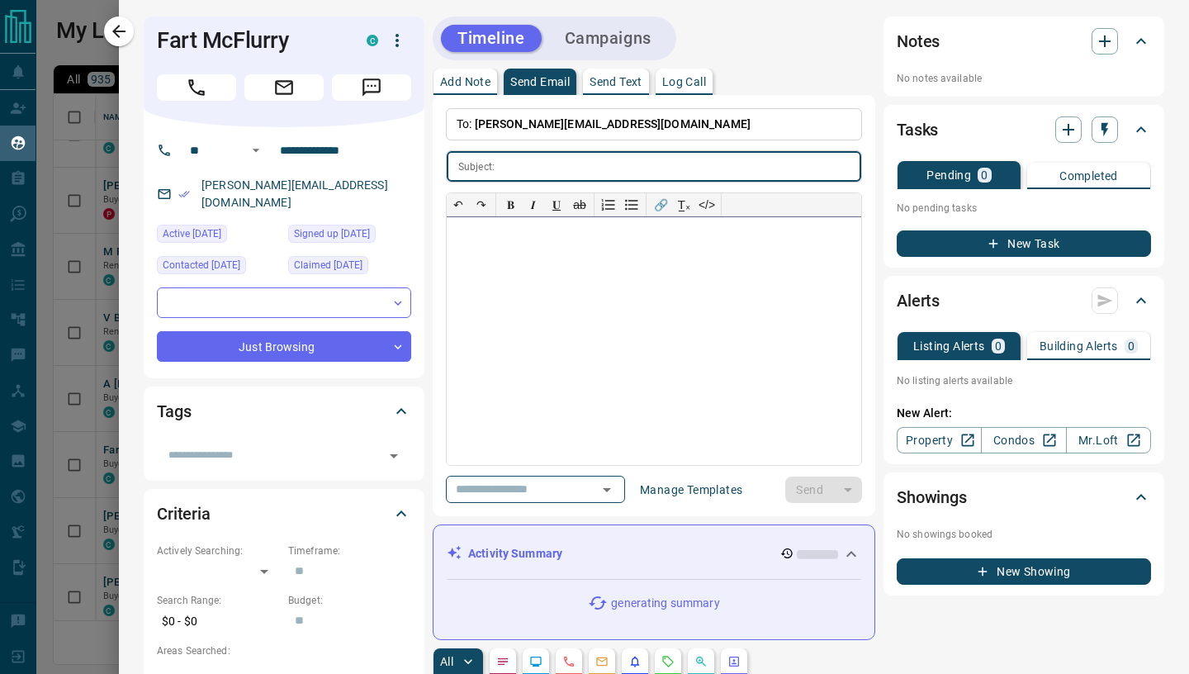
click at [514, 297] on div at bounding box center [654, 341] width 414 height 248
paste div
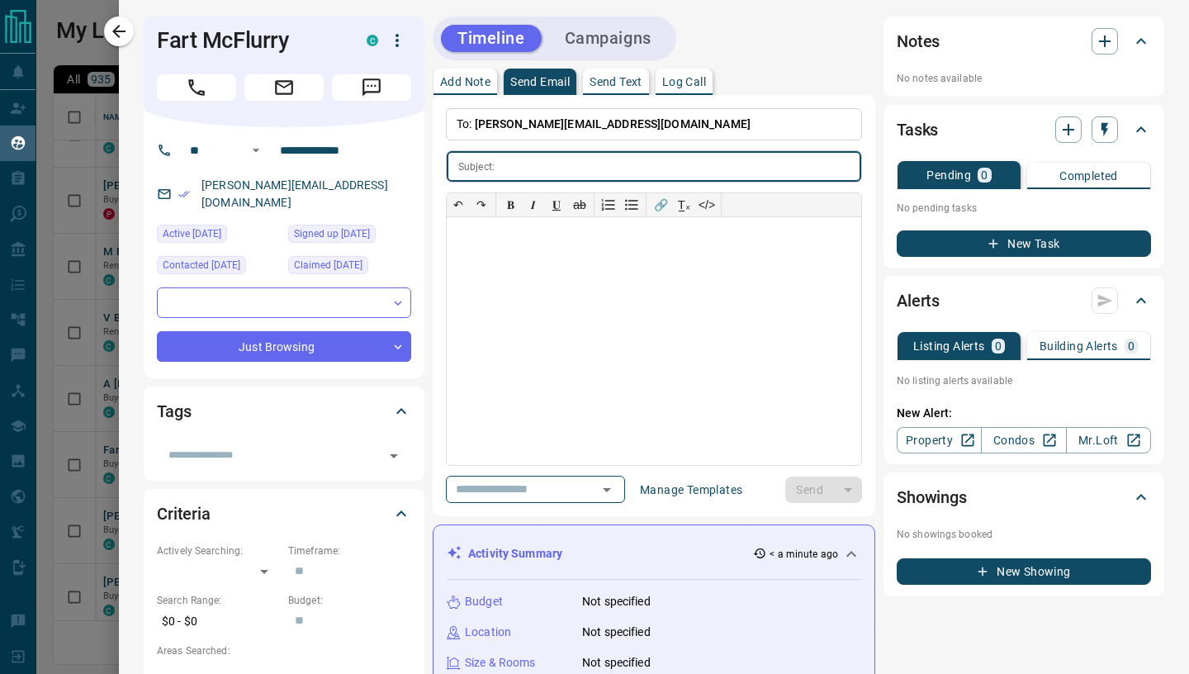
click at [516, 162] on input "text" at bounding box center [681, 166] width 360 height 31
paste input "**********"
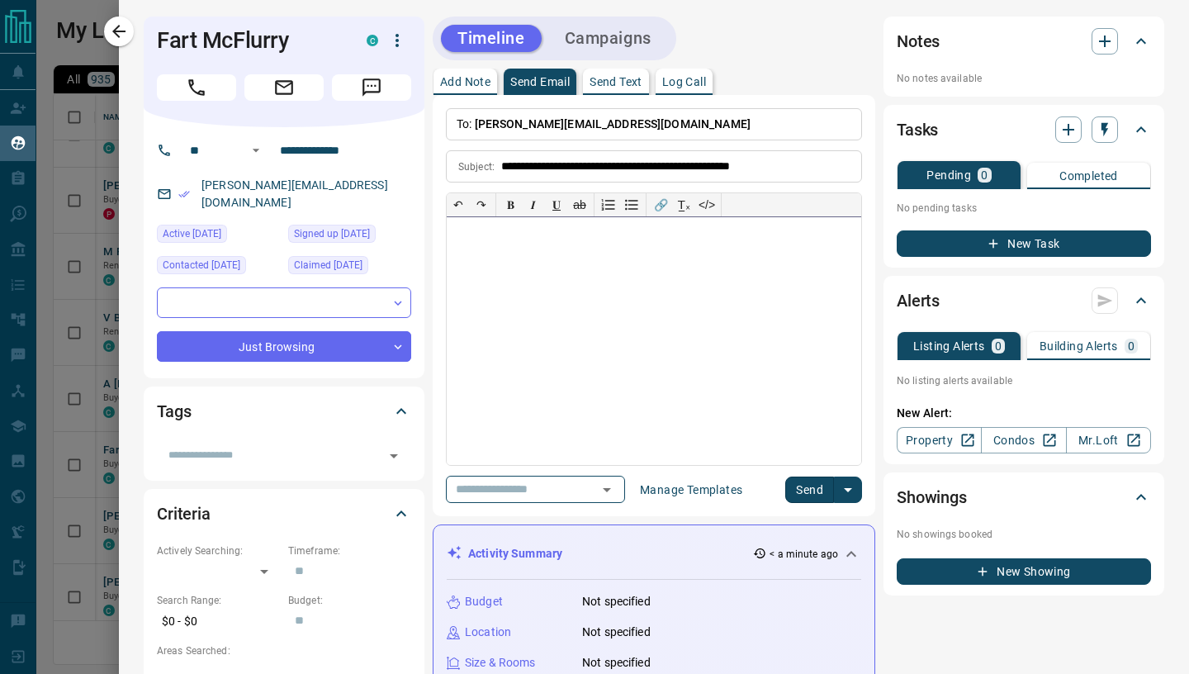
click at [511, 252] on div at bounding box center [654, 341] width 414 height 248
click at [513, 315] on div at bounding box center [654, 341] width 414 height 248
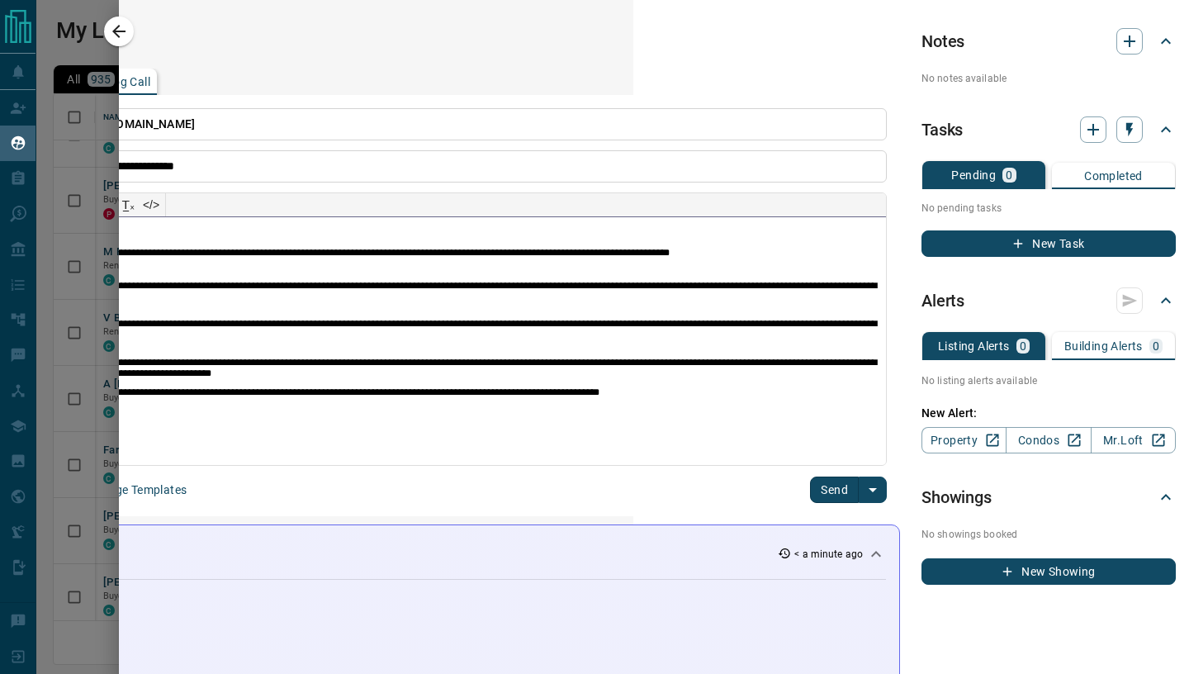
scroll to position [0, 554]
click at [838, 488] on button "Send" at bounding box center [836, 489] width 49 height 26
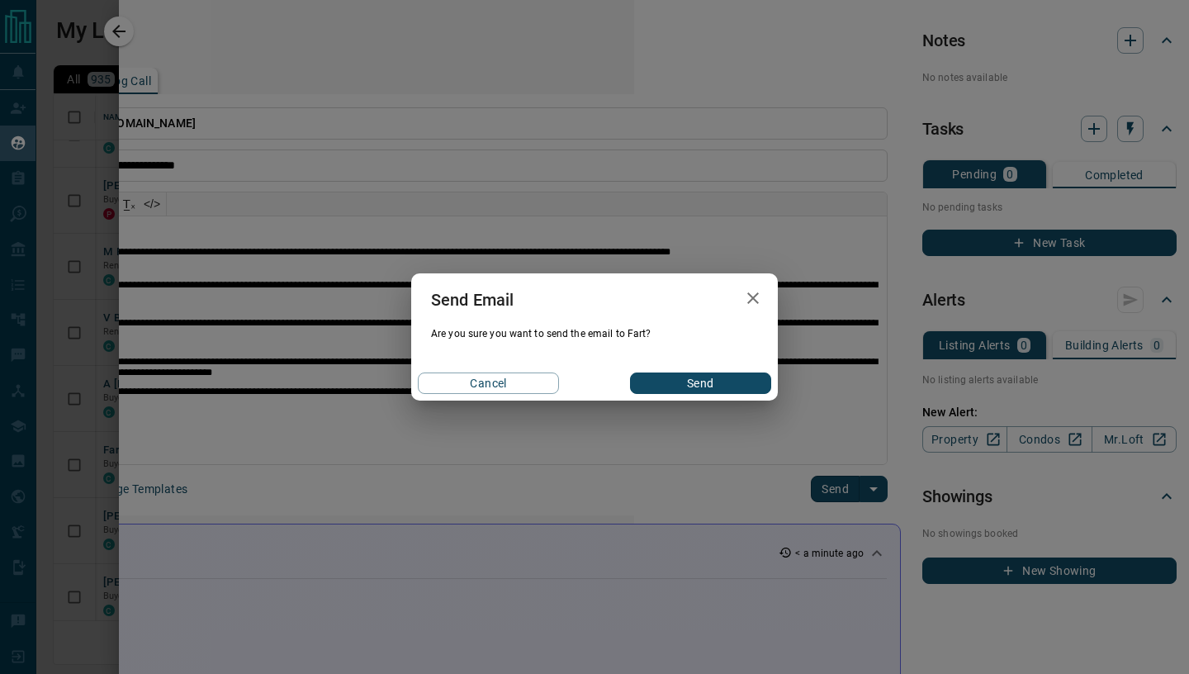
click at [695, 381] on button "Send" at bounding box center [700, 382] width 141 height 21
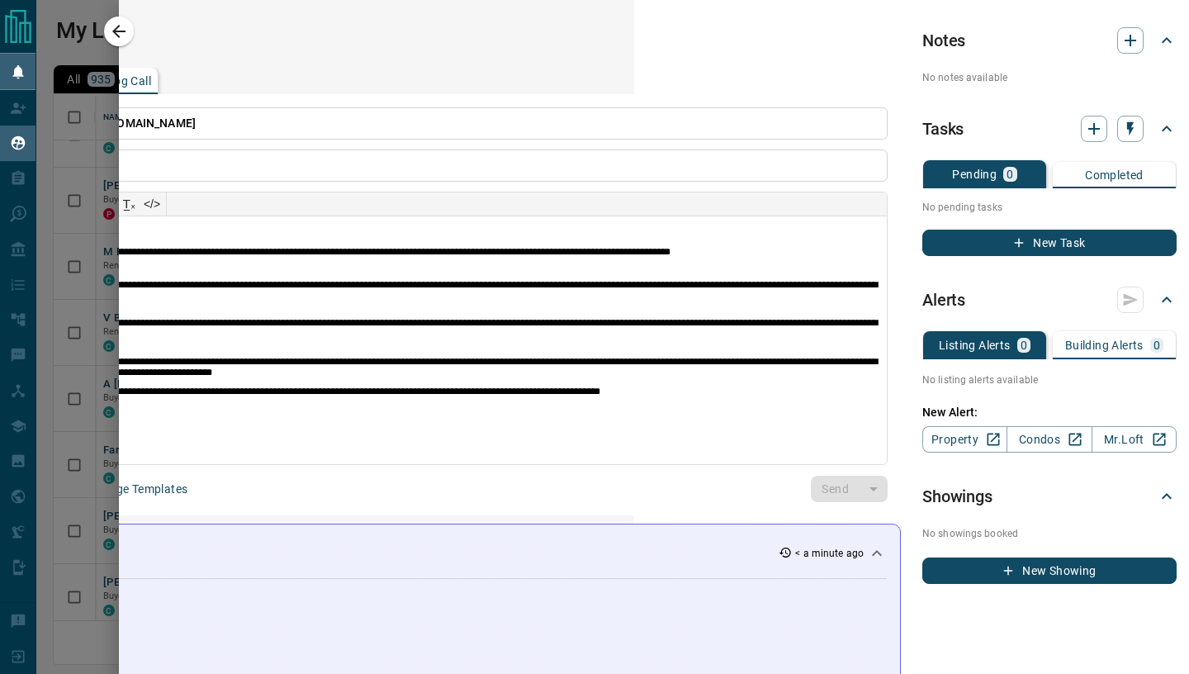
scroll to position [1, 0]
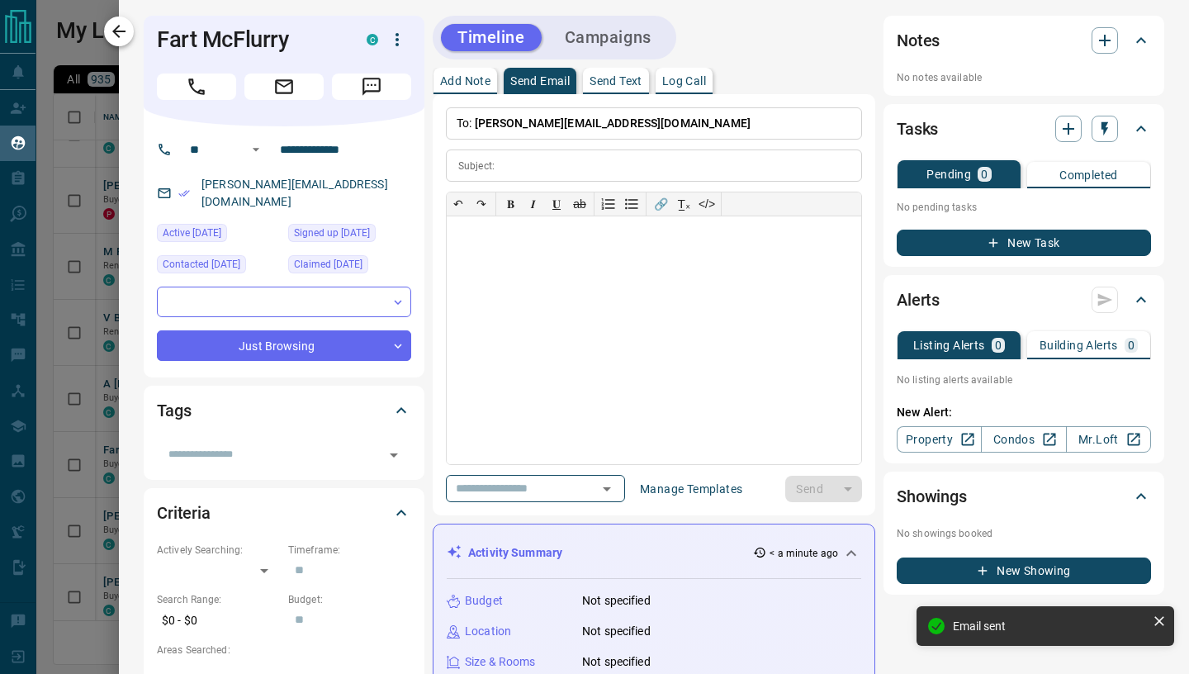
click at [108, 28] on button "button" at bounding box center [119, 32] width 30 height 30
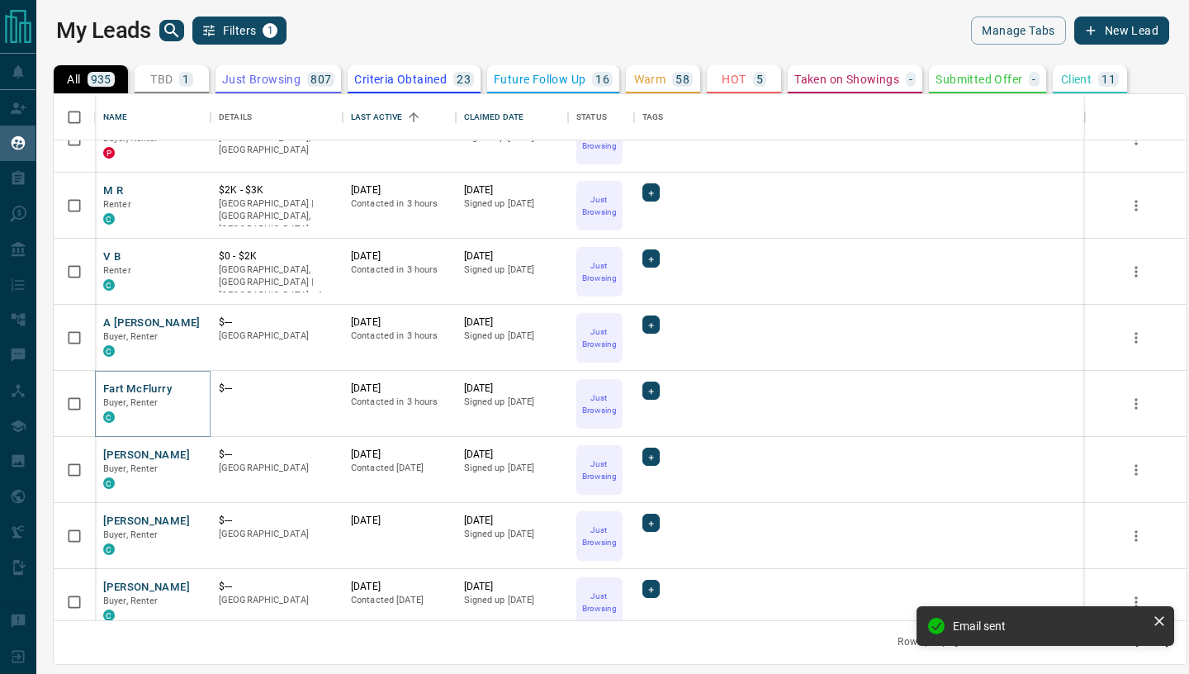
scroll to position [645, 0]
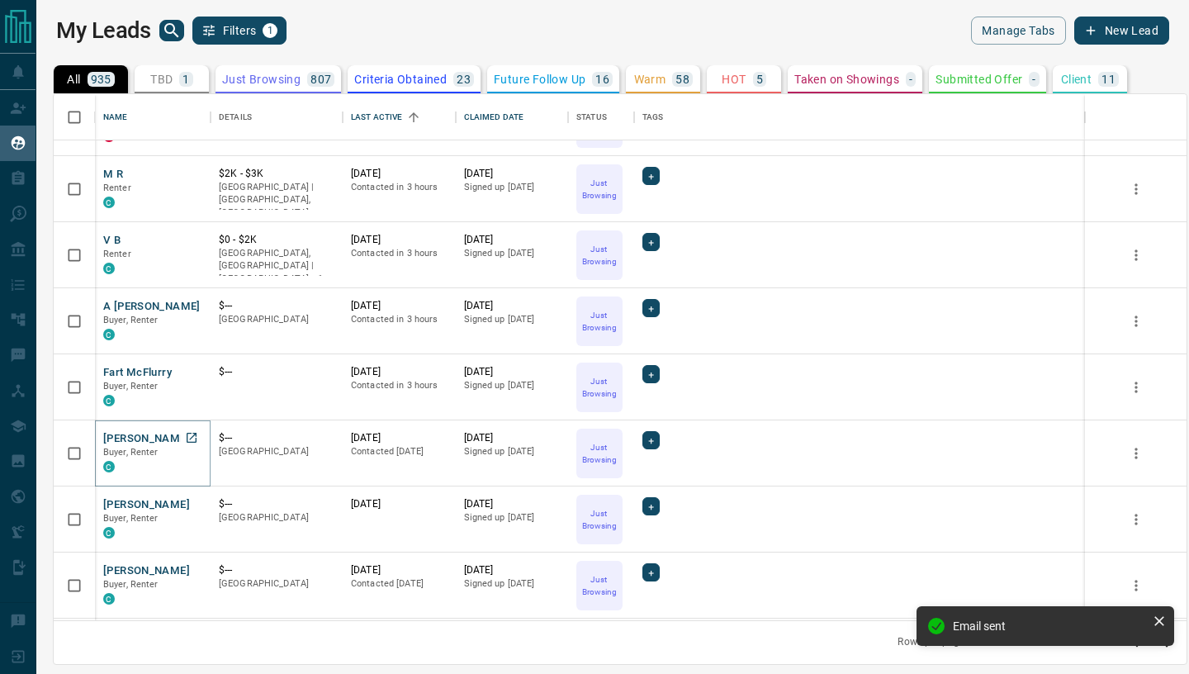
click at [119, 439] on button "[PERSON_NAME]" at bounding box center [146, 439] width 87 height 16
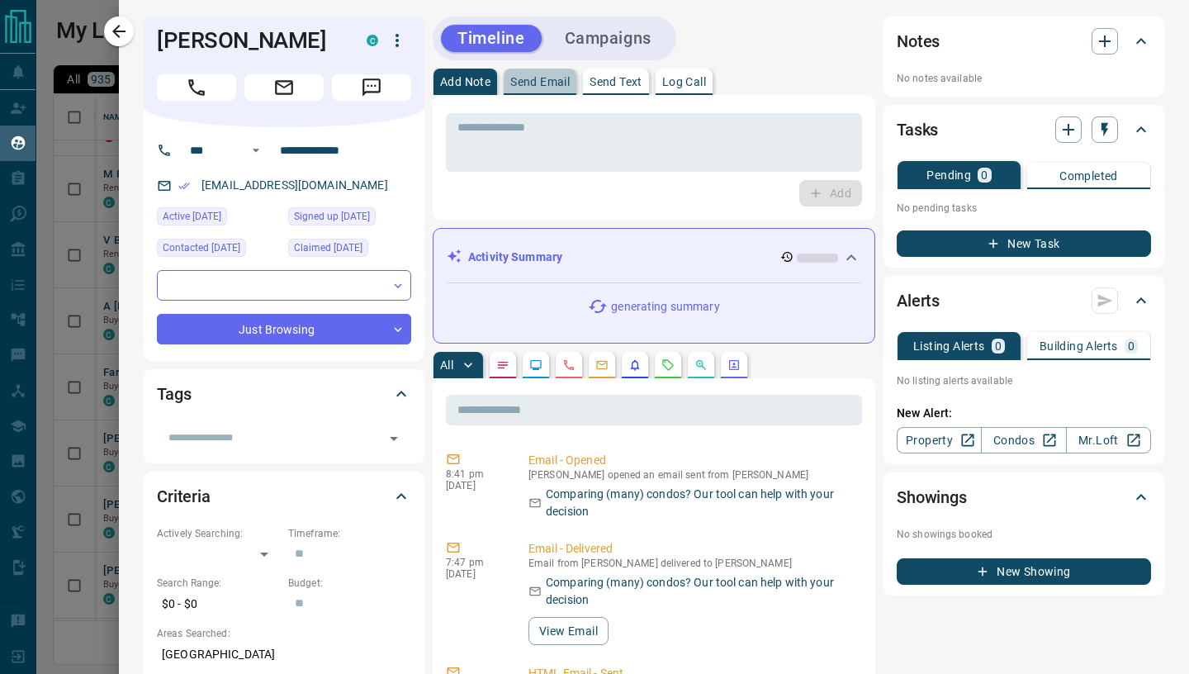
click at [526, 80] on p "Send Email" at bounding box center [539, 82] width 59 height 12
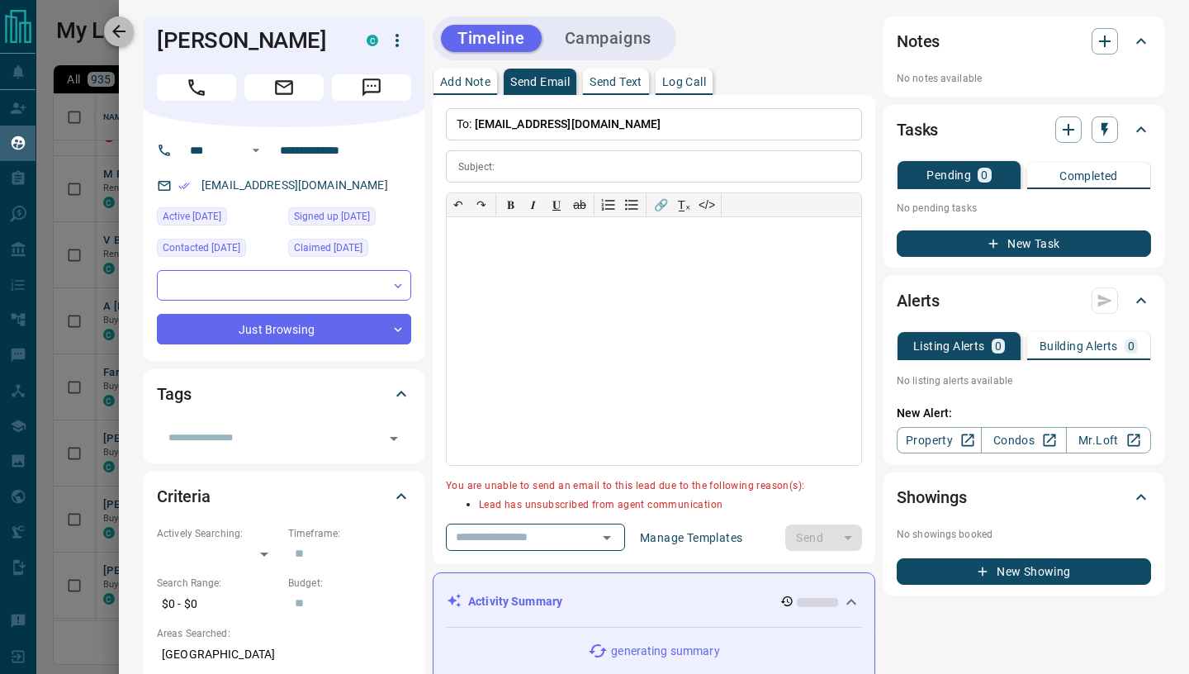
click at [113, 32] on icon "button" at bounding box center [118, 31] width 13 height 13
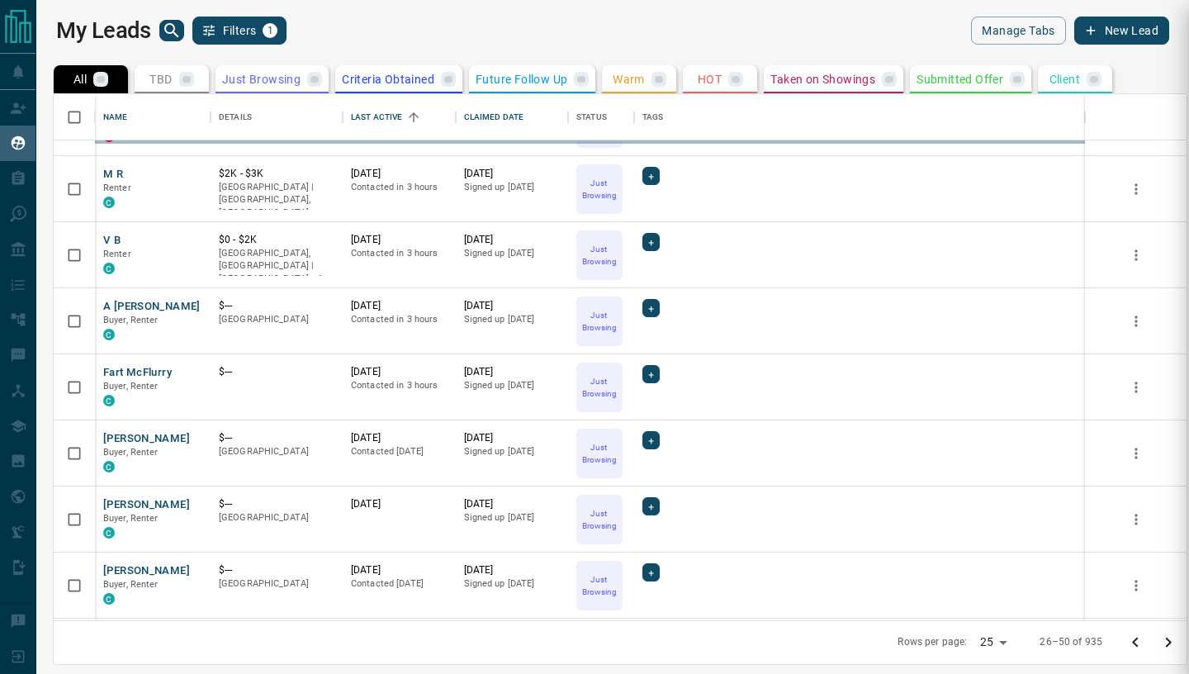
click at [130, 504] on div at bounding box center [594, 337] width 1189 height 674
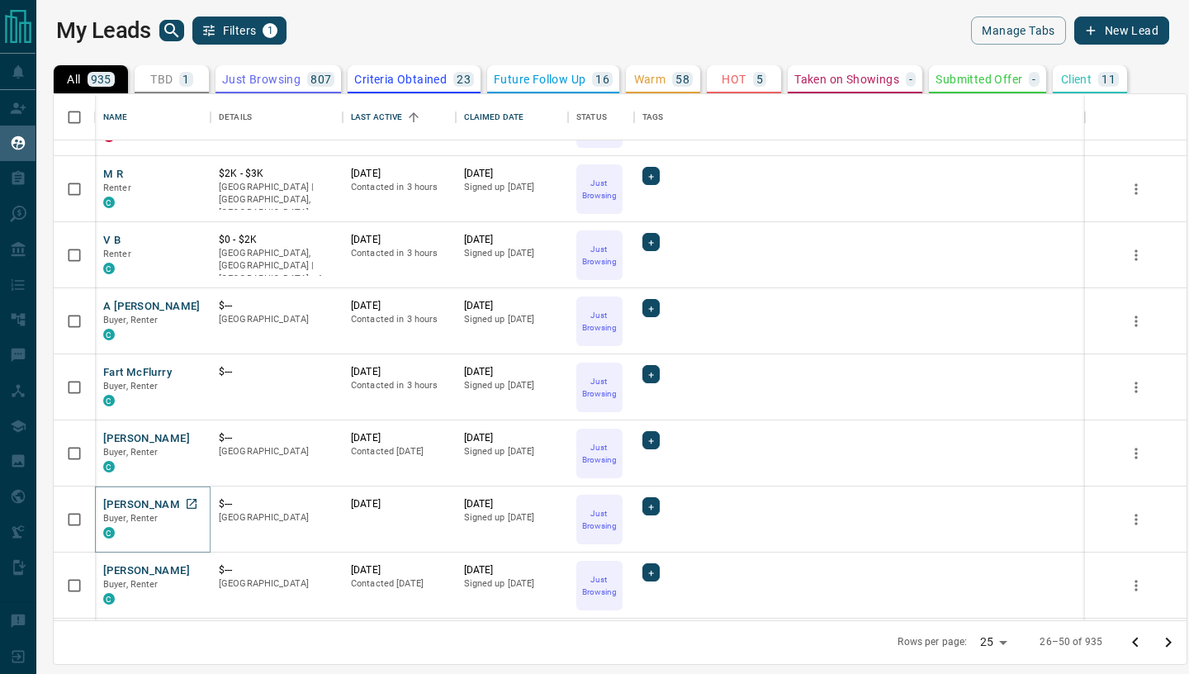
click at [126, 504] on button "[PERSON_NAME]" at bounding box center [146, 505] width 87 height 16
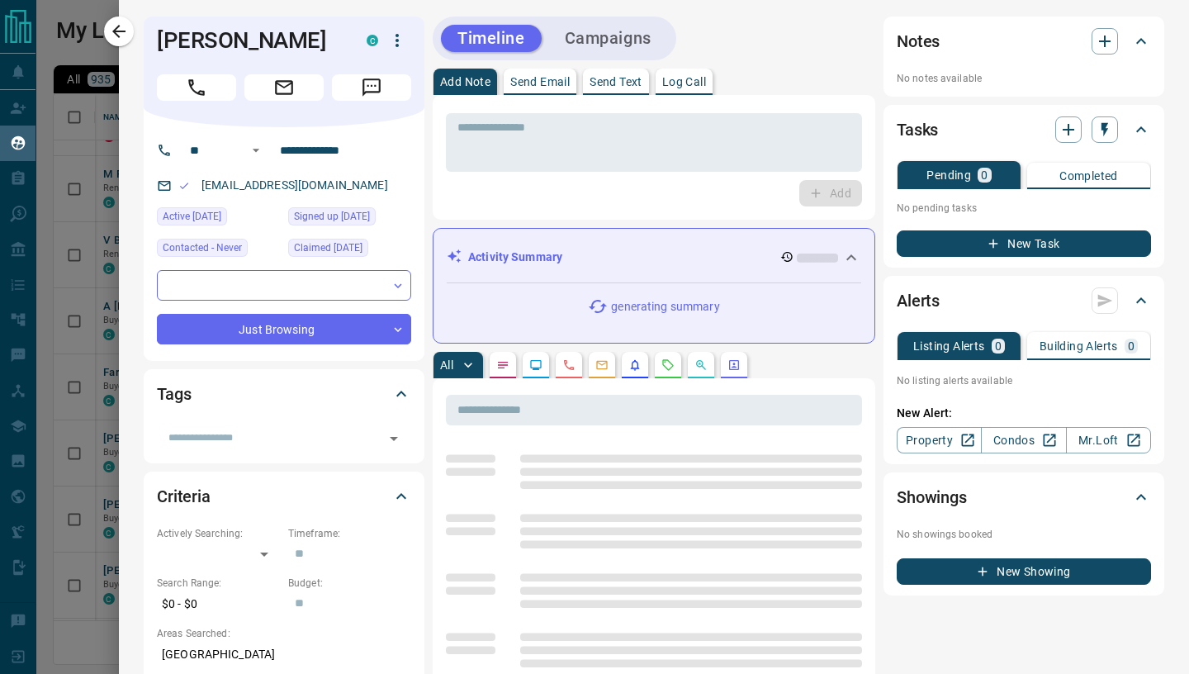
click at [535, 82] on p "Send Email" at bounding box center [539, 82] width 59 height 12
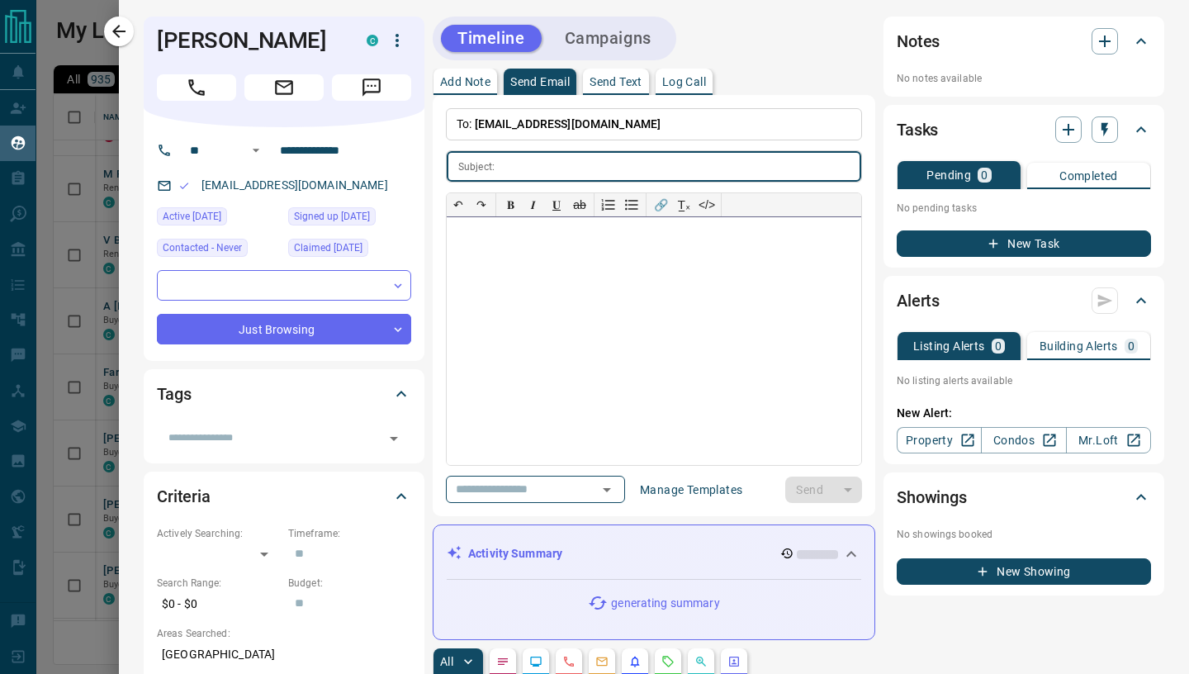
click at [501, 274] on div at bounding box center [654, 341] width 414 height 248
paste div
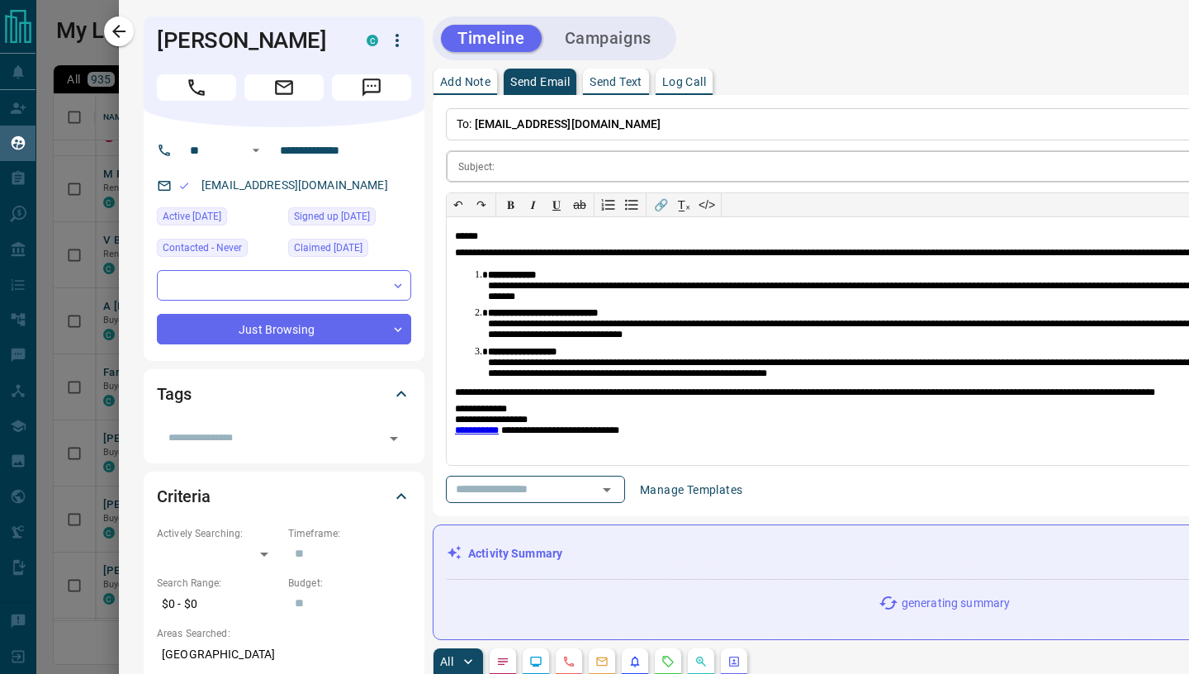
click at [529, 165] on input "text" at bounding box center [971, 166] width 940 height 31
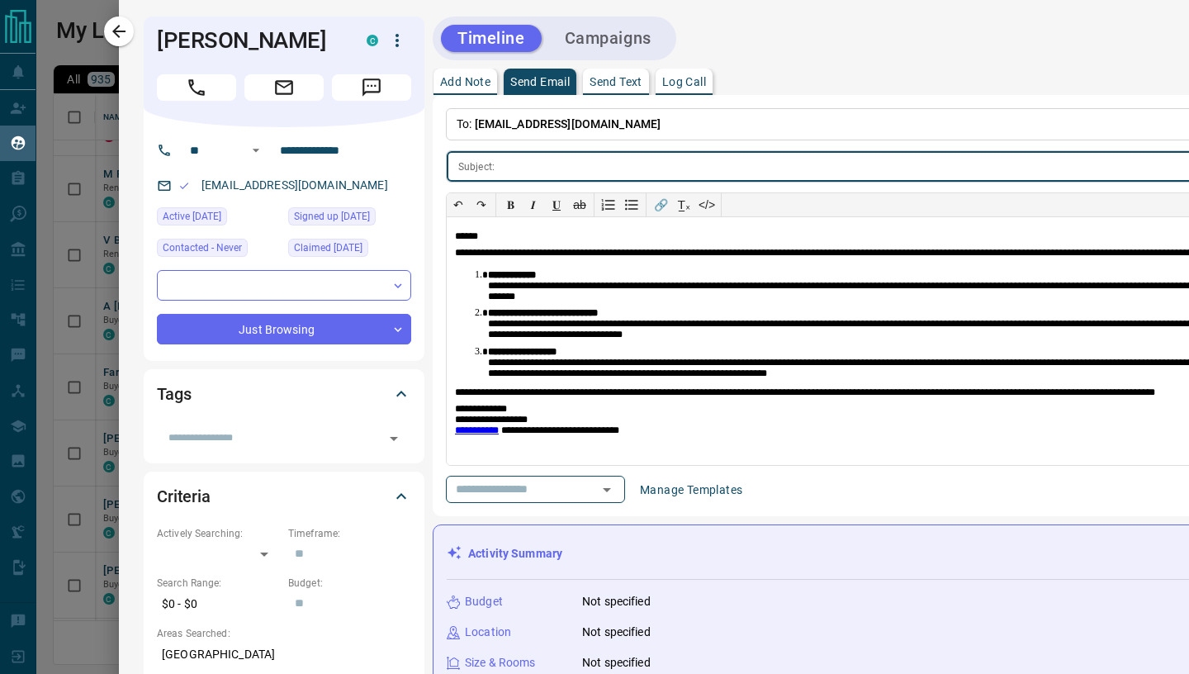
paste input "**********"
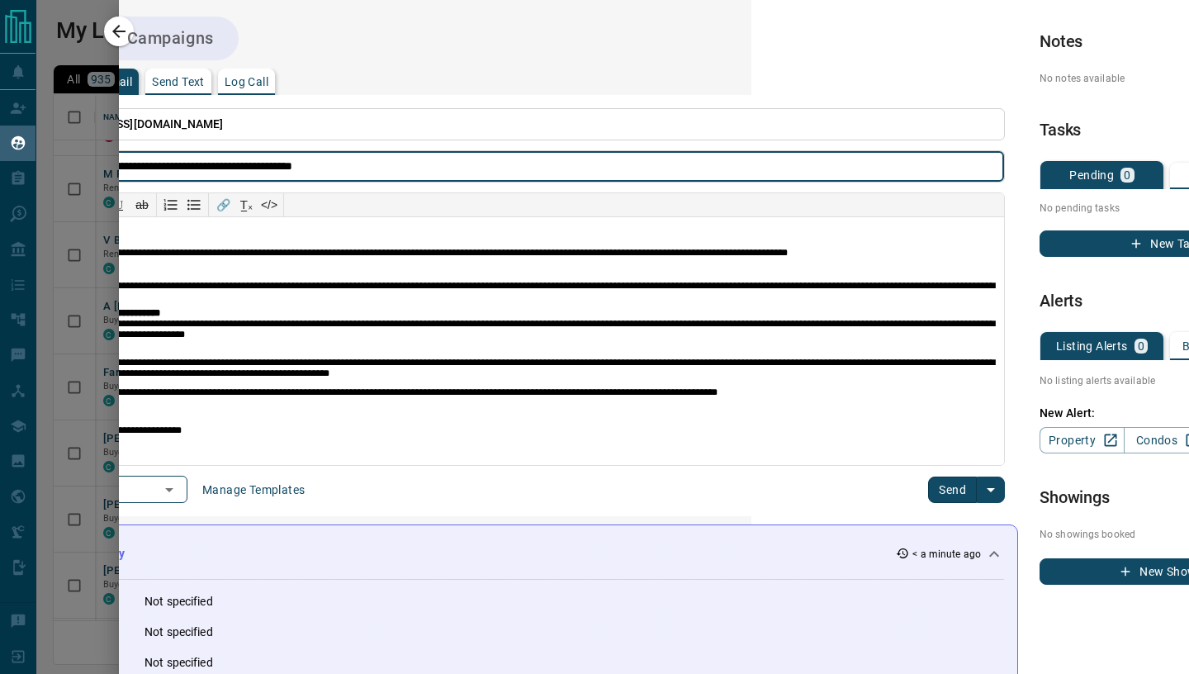
scroll to position [0, 556]
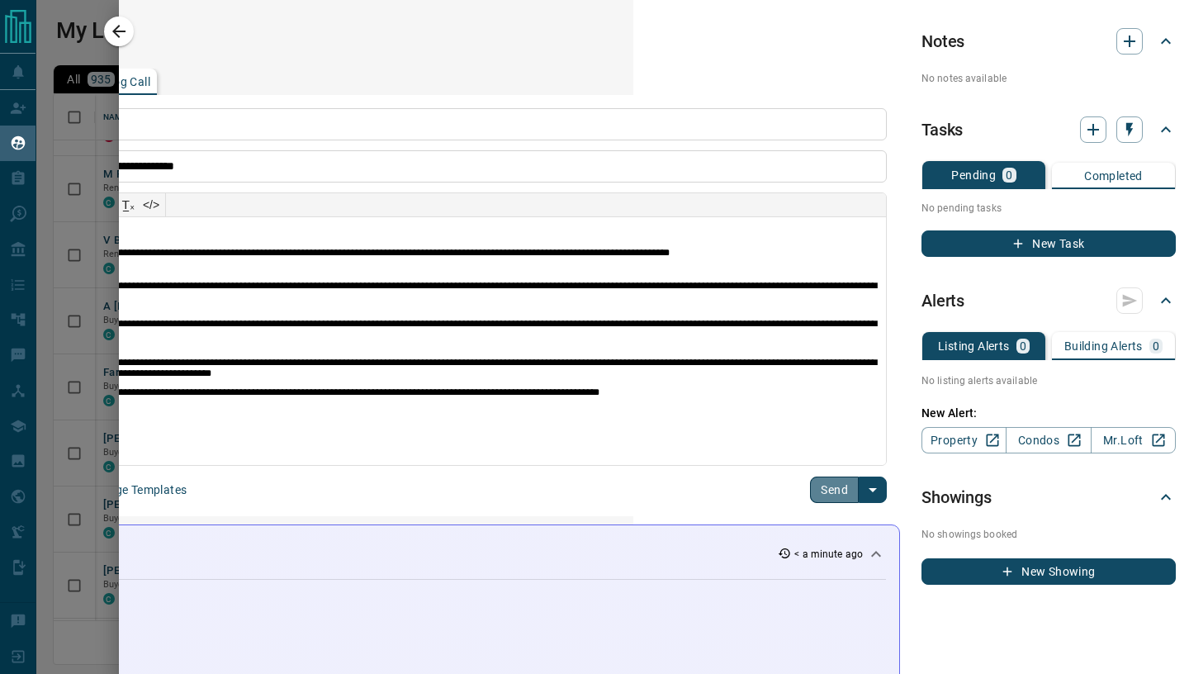
click at [827, 486] on button "Send" at bounding box center [834, 489] width 49 height 26
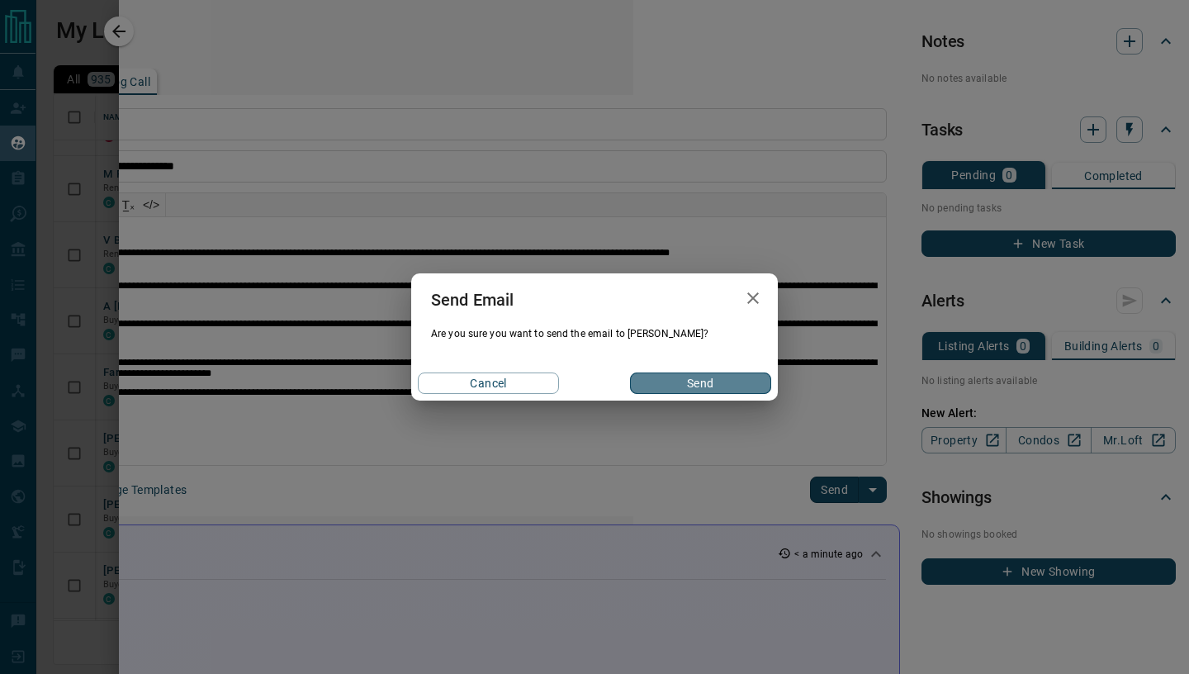
drag, startPoint x: 710, startPoint y: 382, endPoint x: 700, endPoint y: 382, distance: 9.9
click at [710, 382] on button "Send" at bounding box center [700, 382] width 141 height 21
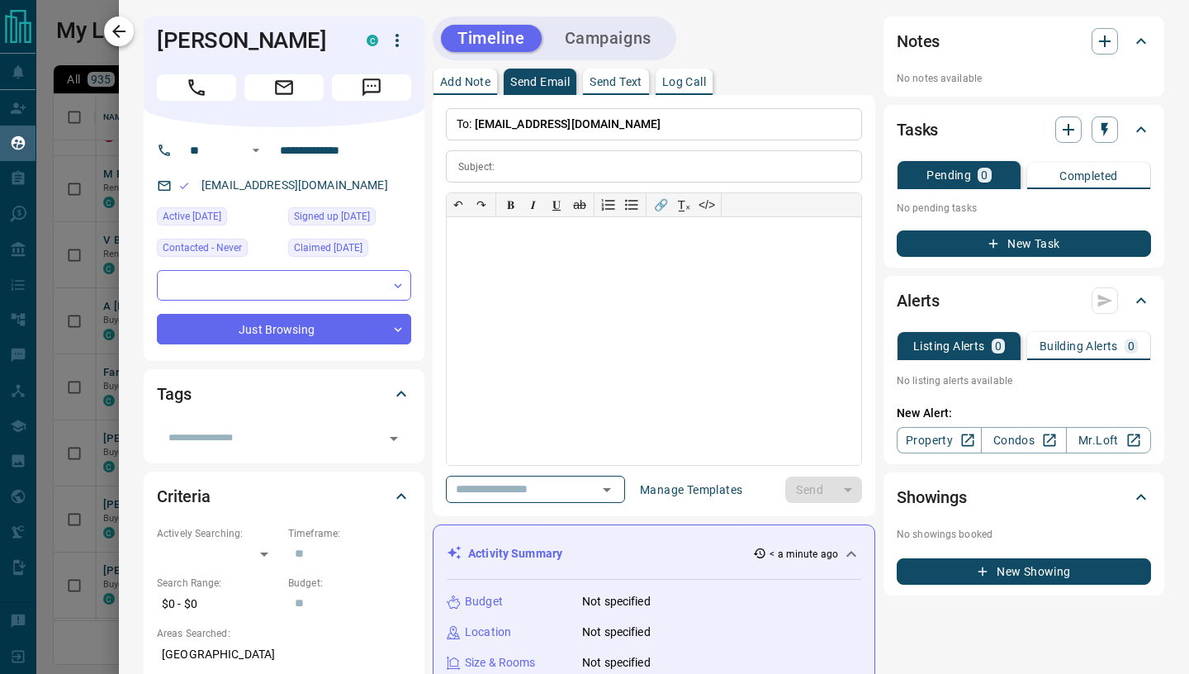
scroll to position [0, 0]
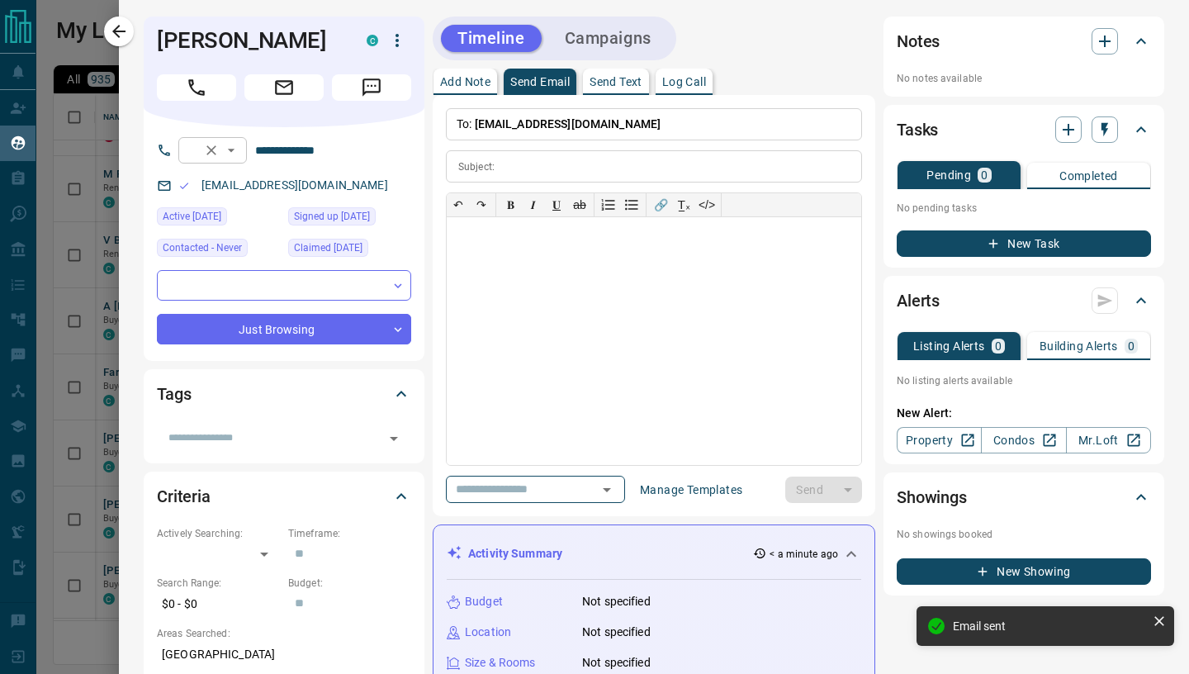
click at [124, 36] on icon "button" at bounding box center [119, 31] width 20 height 20
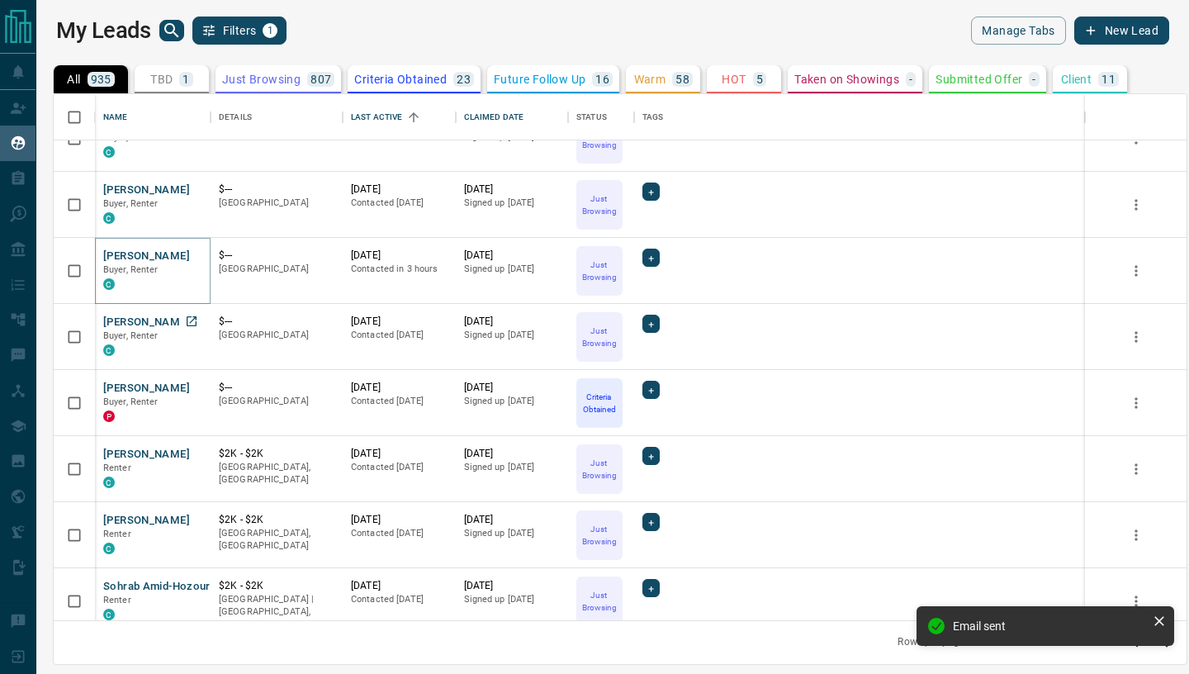
scroll to position [897, 0]
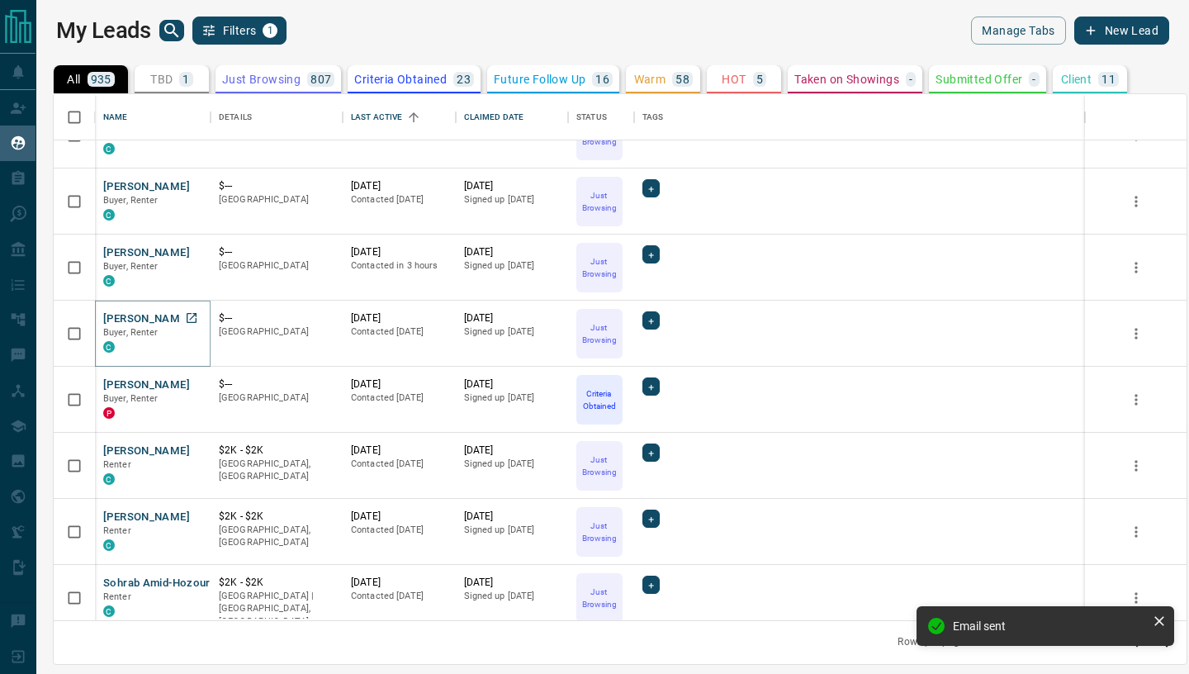
click at [140, 320] on button "[PERSON_NAME]" at bounding box center [146, 319] width 87 height 16
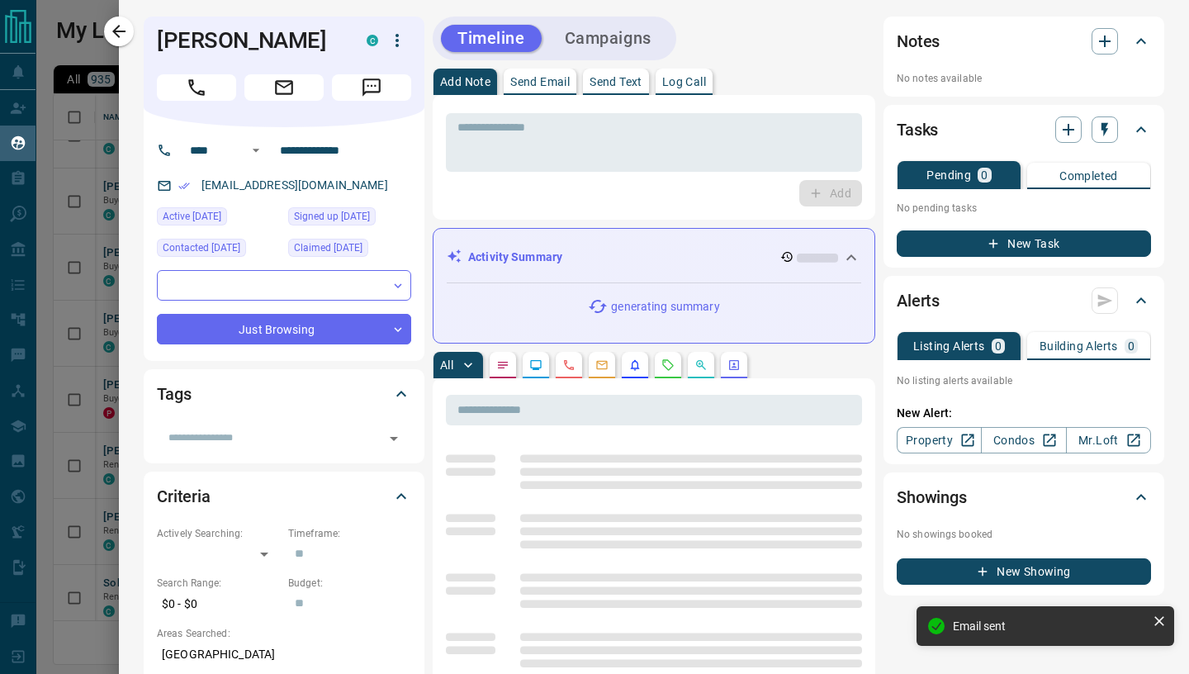
click at [532, 83] on p "Send Email" at bounding box center [539, 82] width 59 height 12
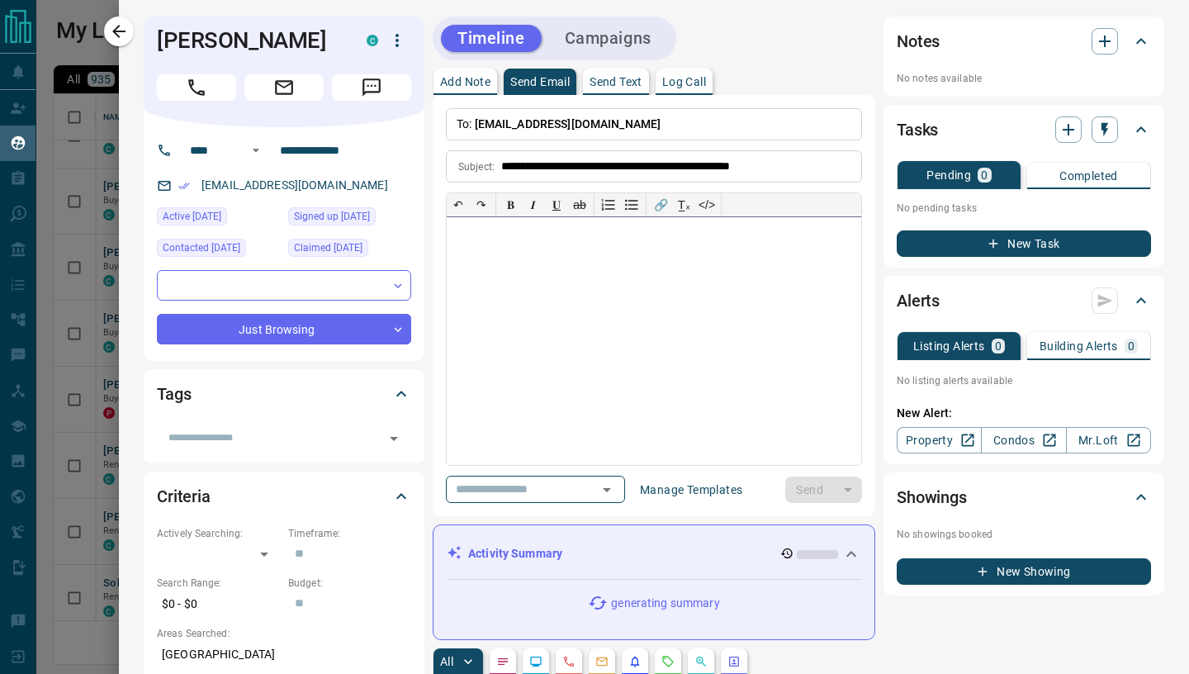
click at [509, 341] on div at bounding box center [654, 341] width 414 height 248
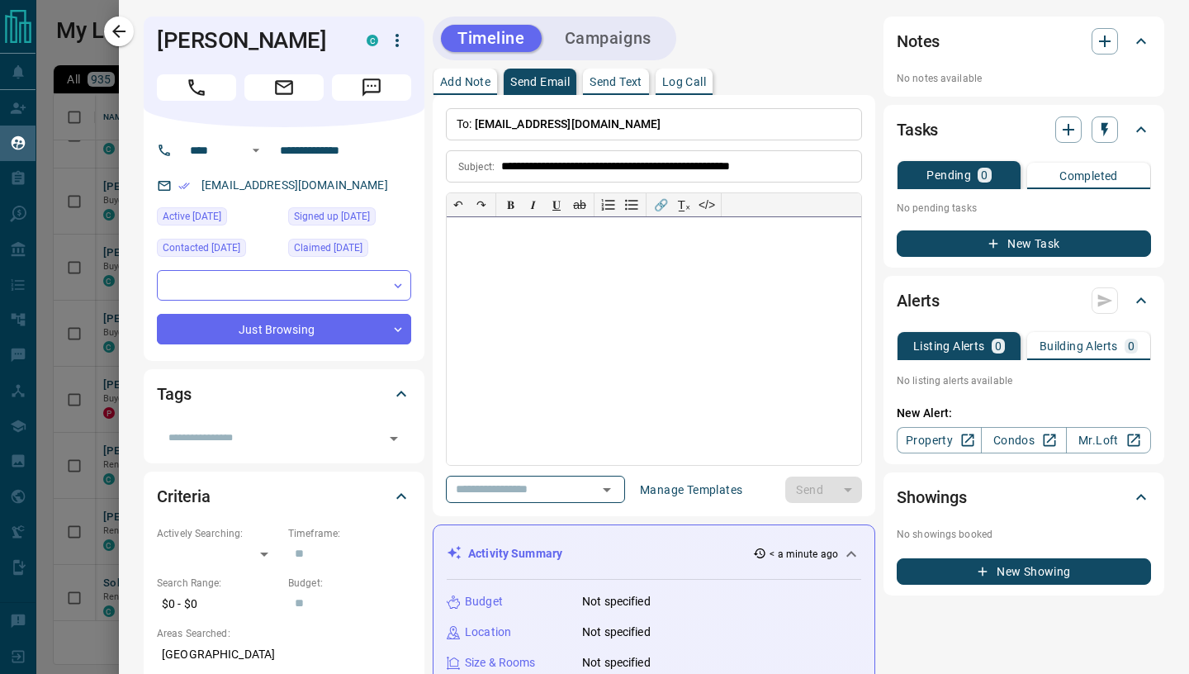
click at [512, 298] on div at bounding box center [654, 341] width 414 height 248
paste div
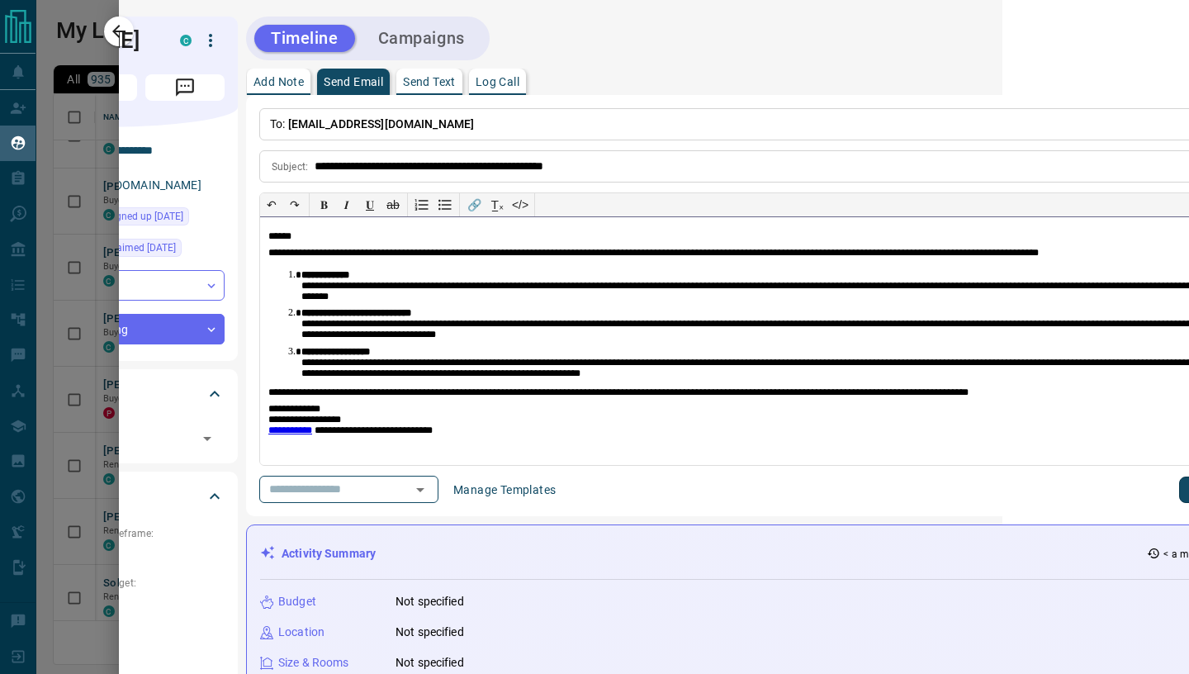
scroll to position [0, 556]
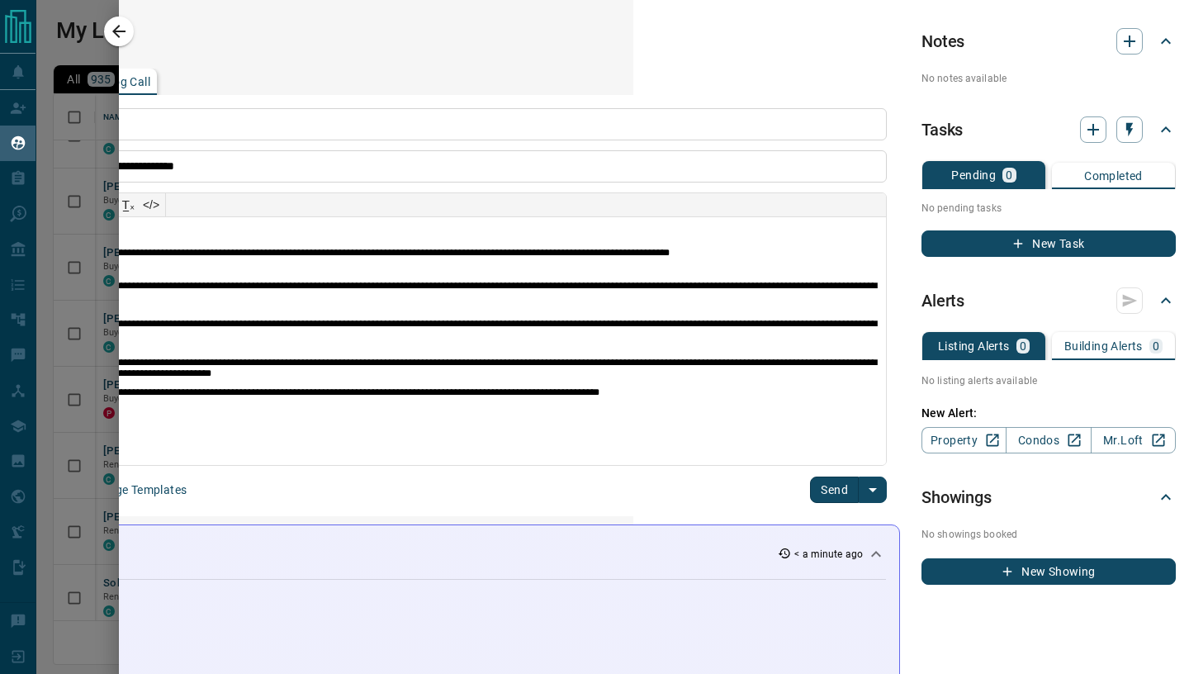
click at [809, 487] on div "​ Manage Templates Send" at bounding box center [388, 489] width 997 height 27
click at [830, 490] on button "Send" at bounding box center [834, 489] width 49 height 26
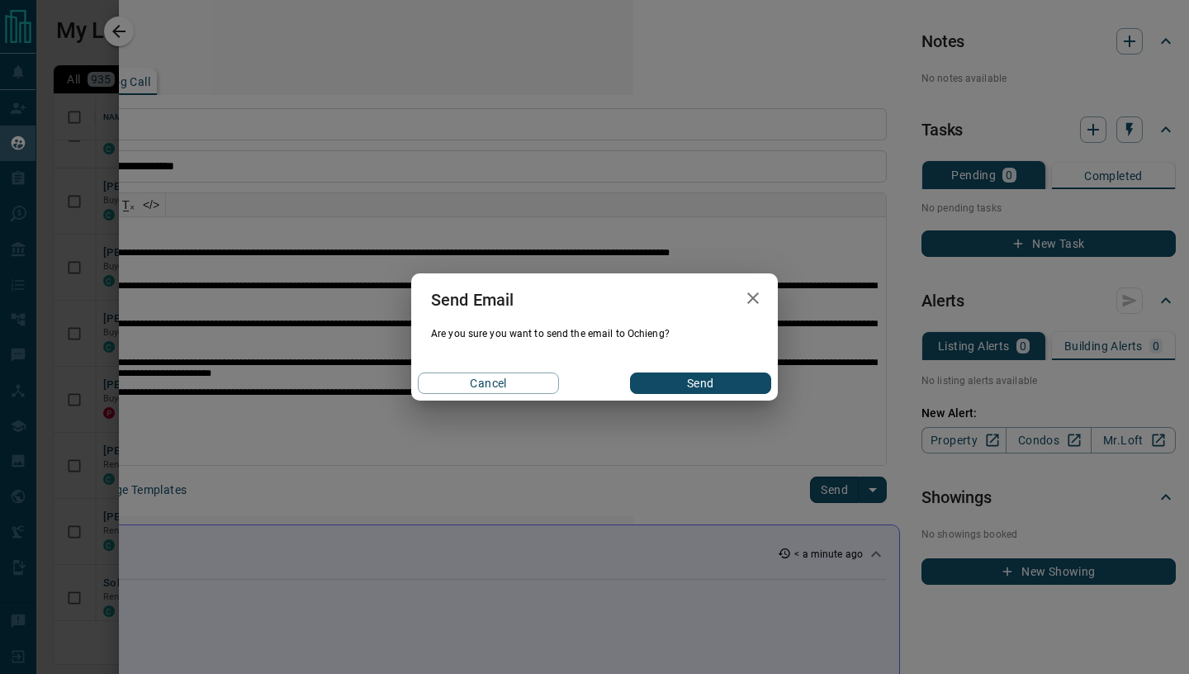
click at [705, 382] on button "Send" at bounding box center [700, 382] width 141 height 21
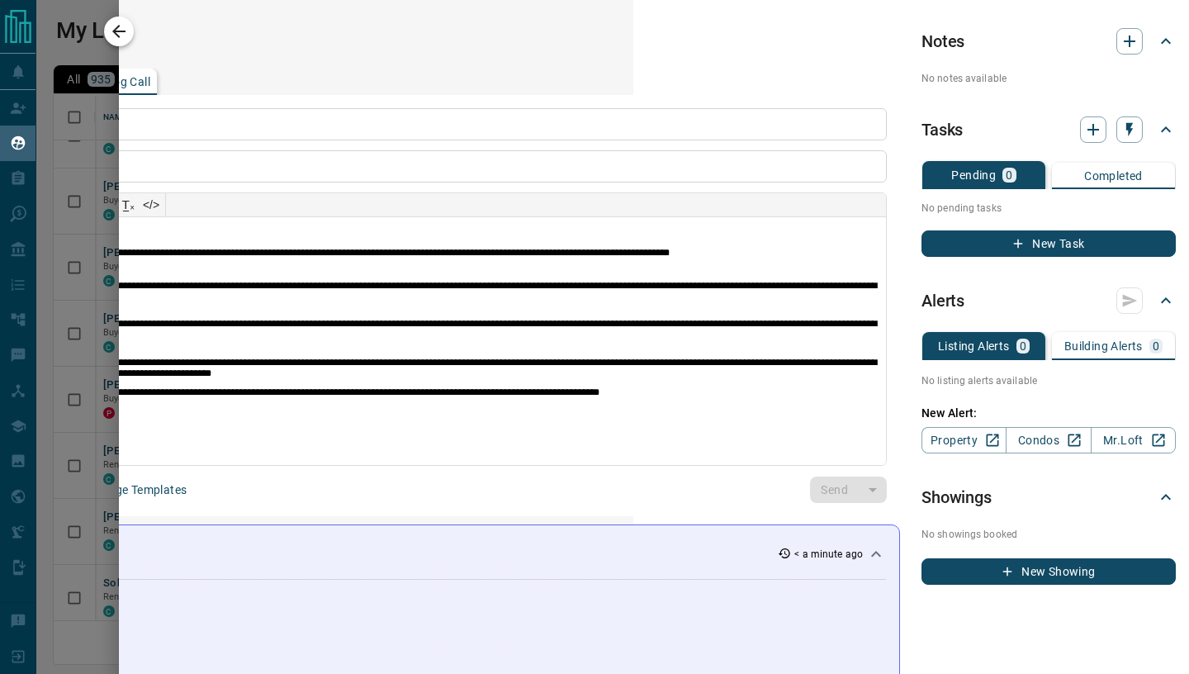
scroll to position [0, 0]
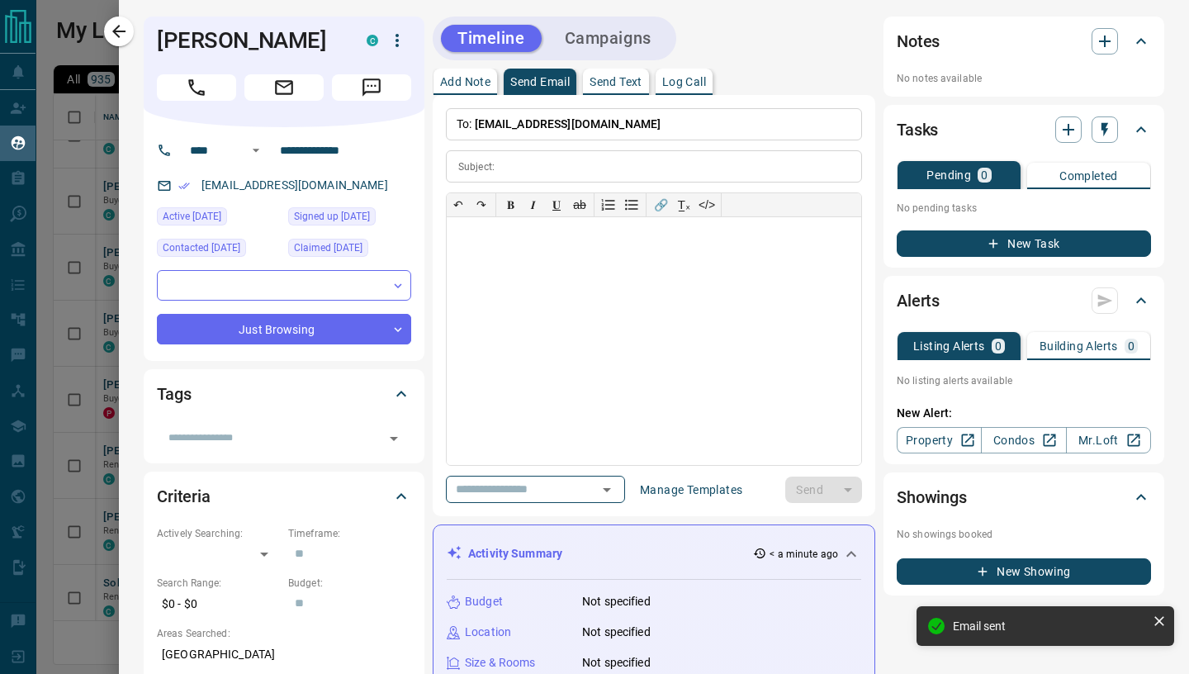
click at [122, 36] on icon "button" at bounding box center [119, 31] width 20 height 20
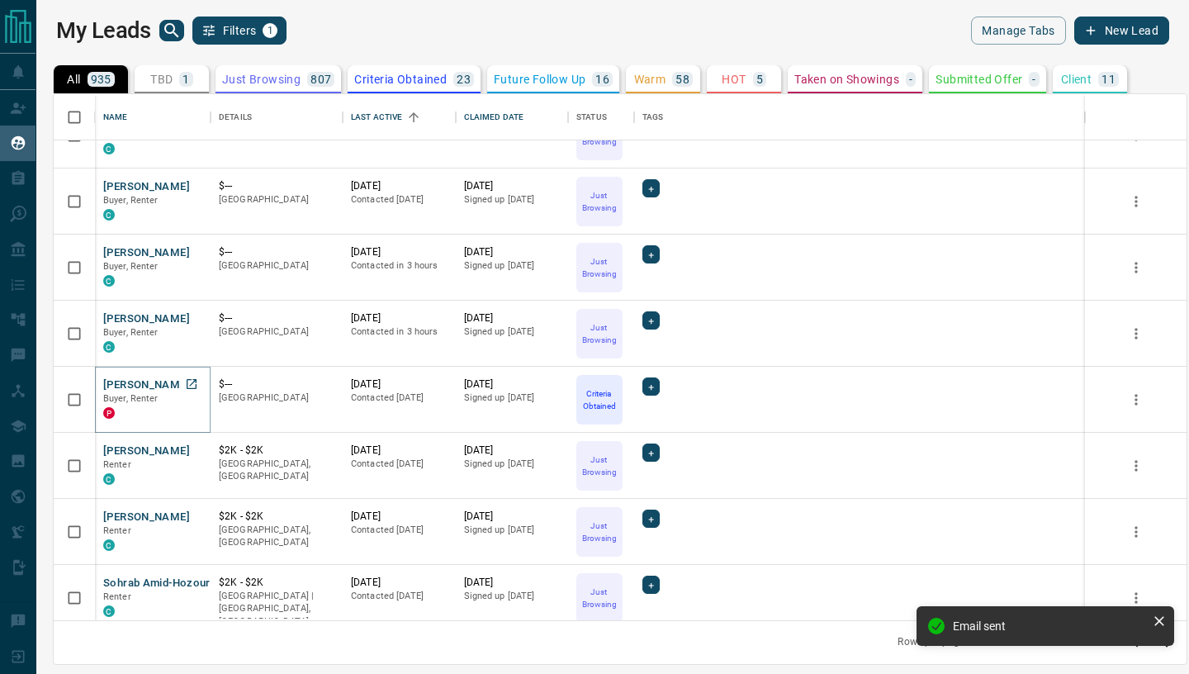
click at [160, 392] on button "[PERSON_NAME]" at bounding box center [146, 385] width 87 height 16
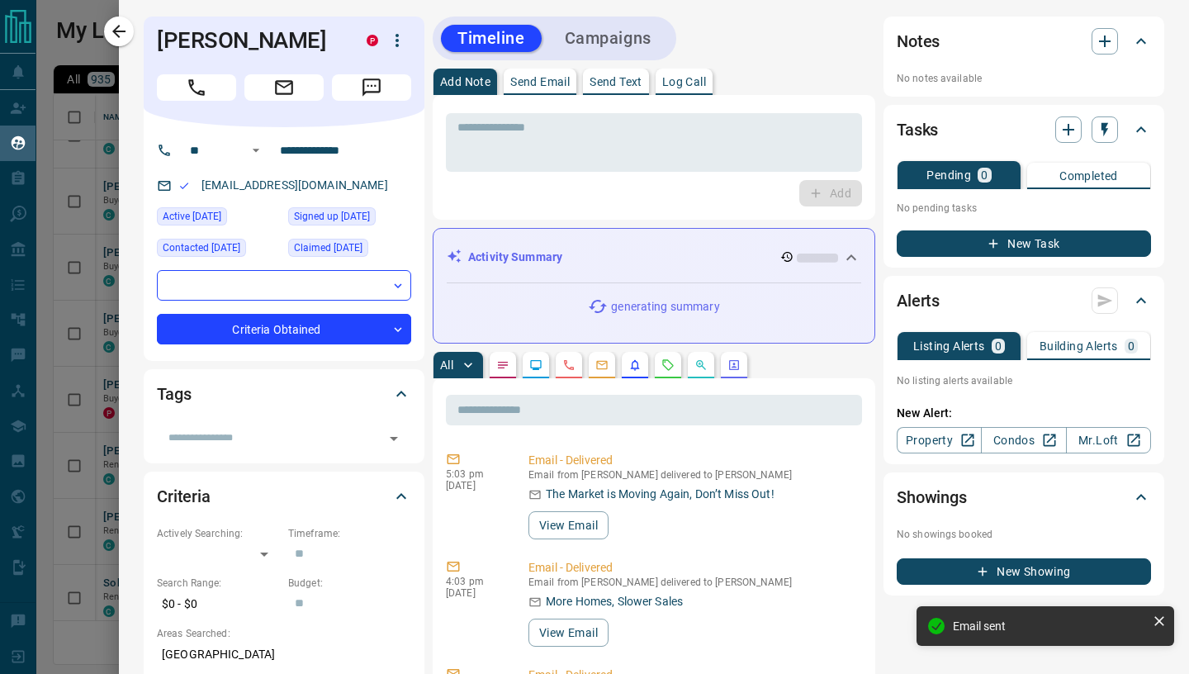
click at [542, 76] on p "Send Email" at bounding box center [539, 82] width 59 height 12
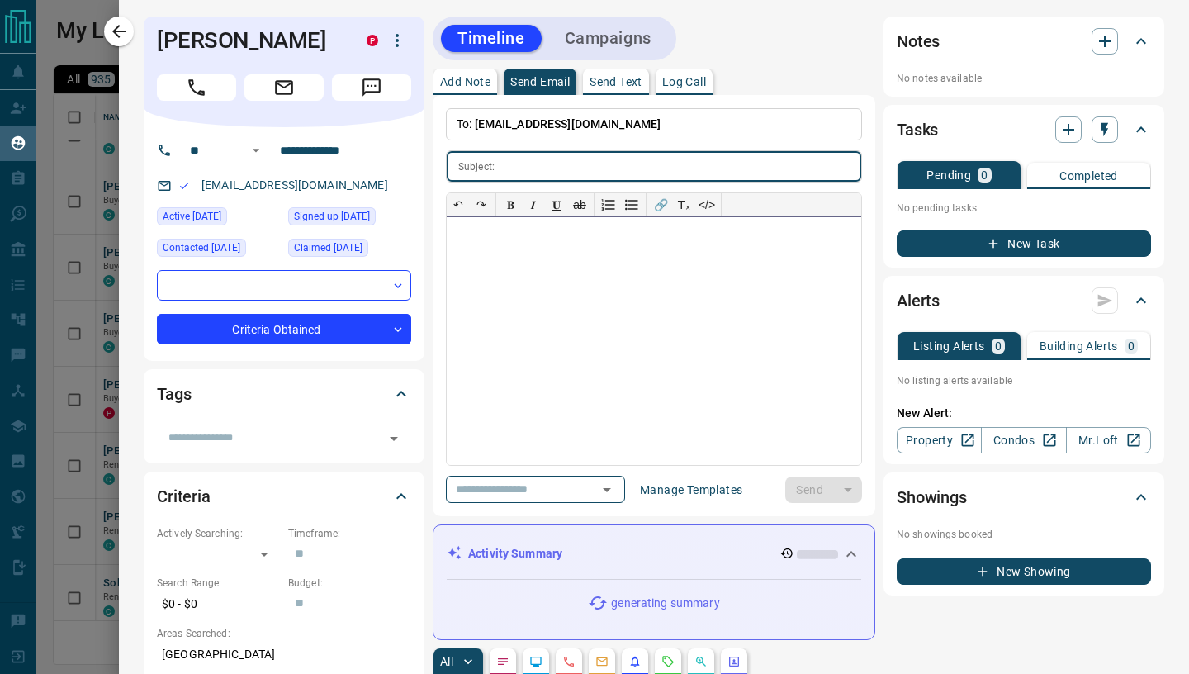
click at [523, 303] on div at bounding box center [654, 341] width 414 height 248
paste div
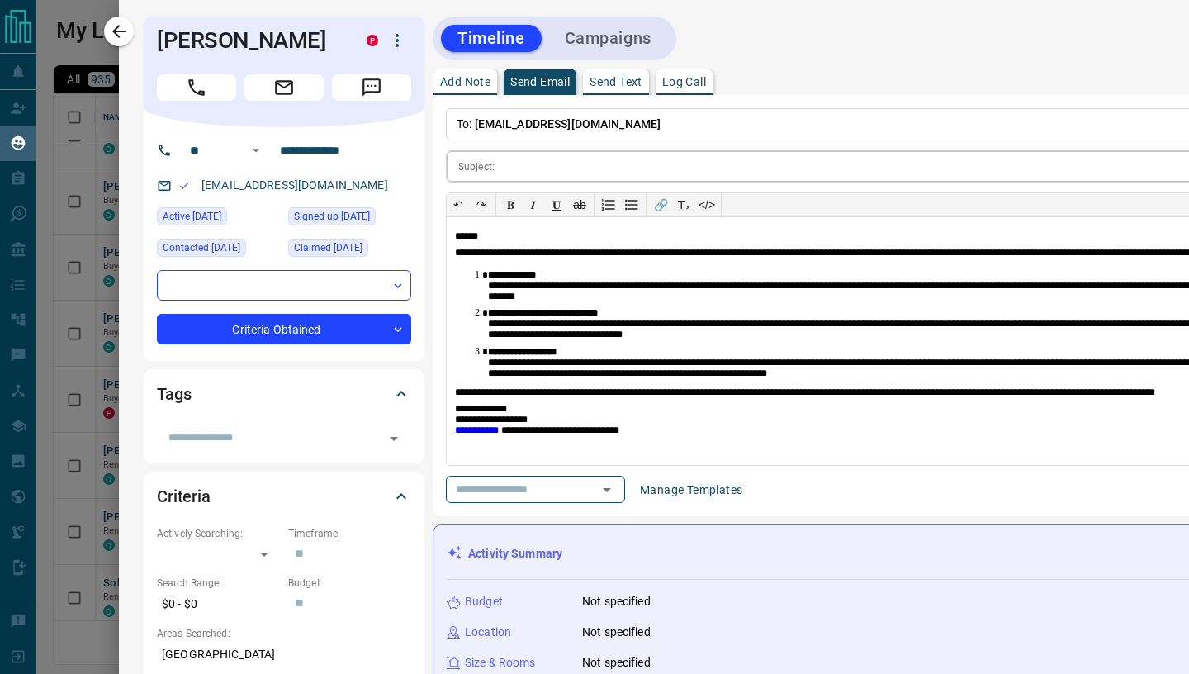
click at [523, 157] on input "text" at bounding box center [971, 166] width 940 height 31
click at [538, 164] on input "text" at bounding box center [971, 166] width 940 height 31
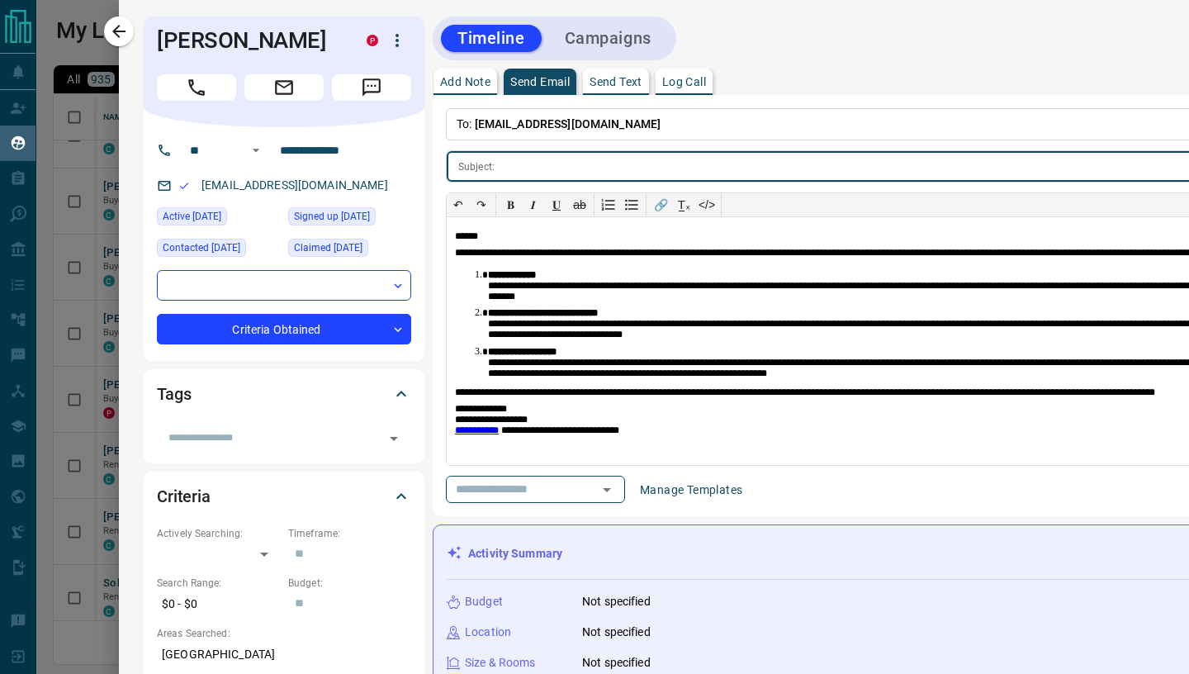
paste input "**********"
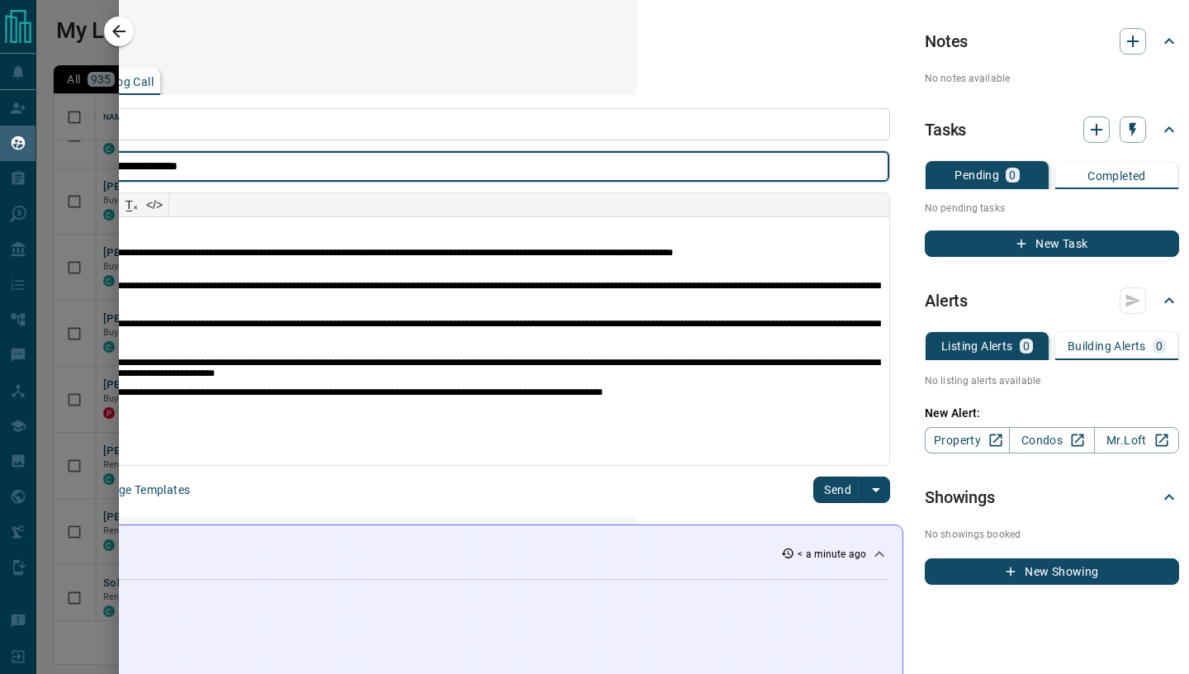
scroll to position [0, 556]
click at [828, 493] on button "Send" at bounding box center [834, 489] width 49 height 26
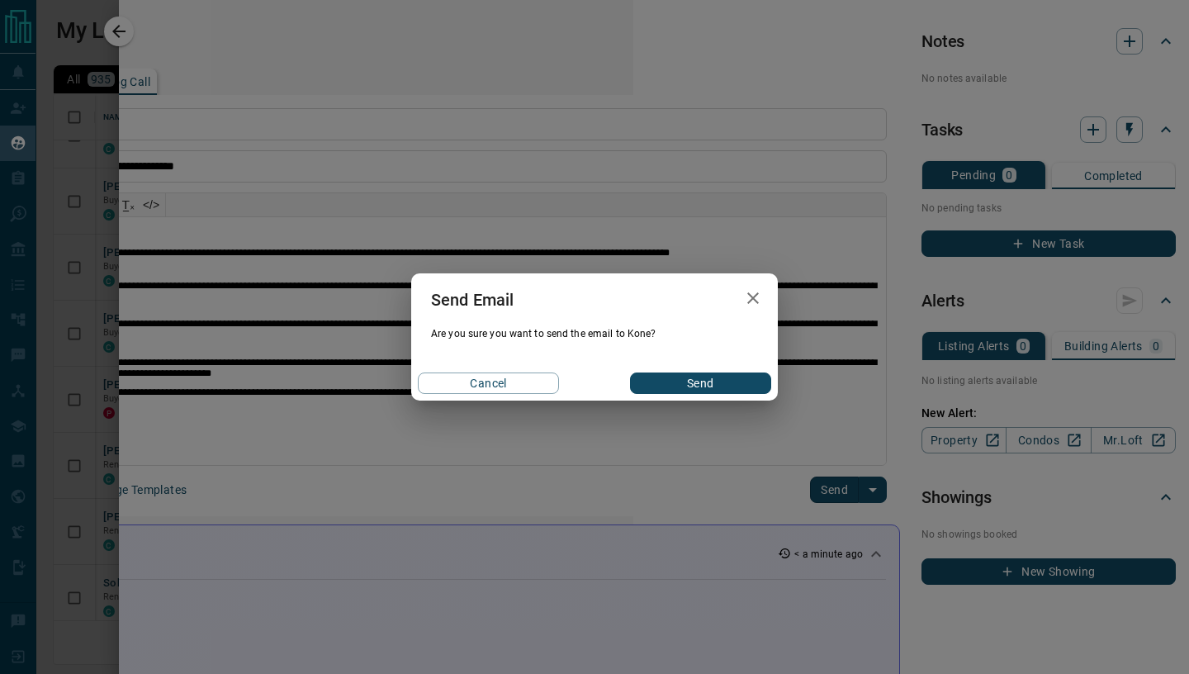
click at [678, 383] on button "Send" at bounding box center [700, 382] width 141 height 21
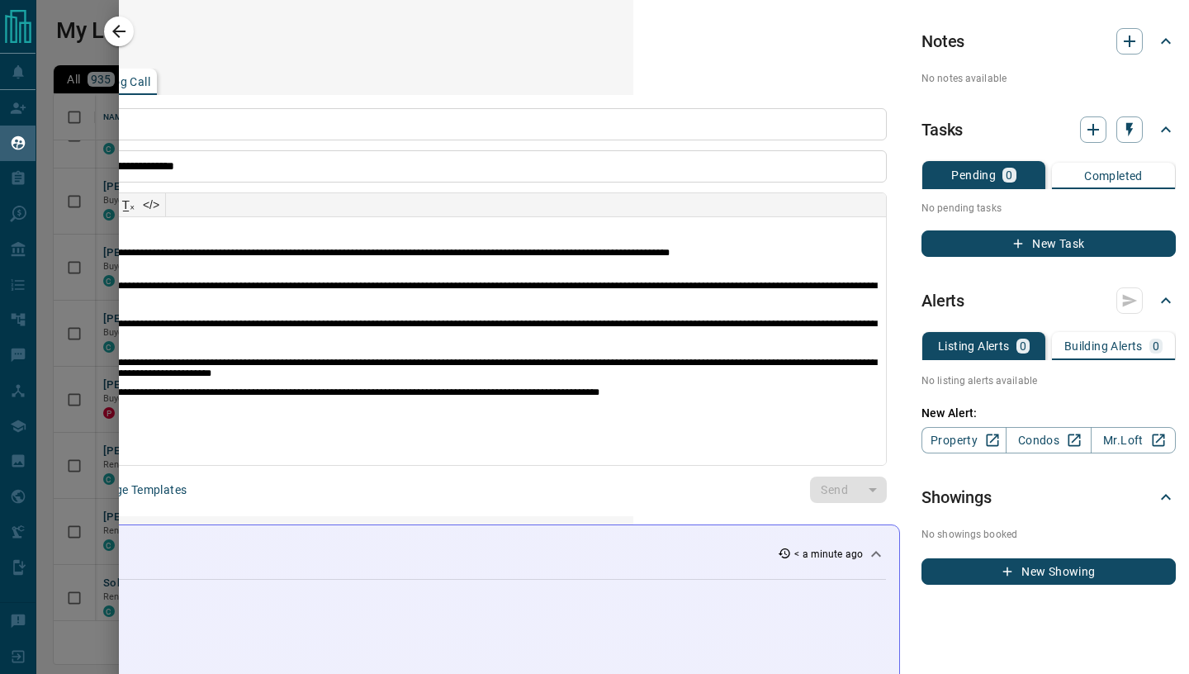
click at [125, 36] on icon "button" at bounding box center [119, 31] width 20 height 20
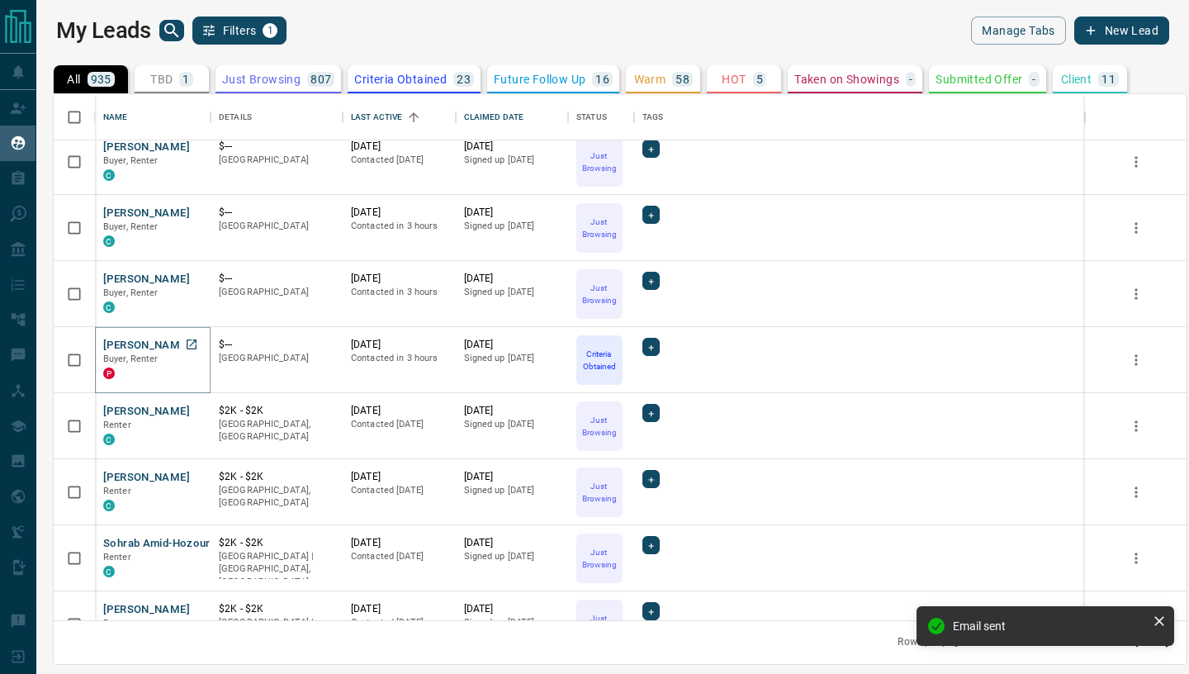
scroll to position [949, 0]
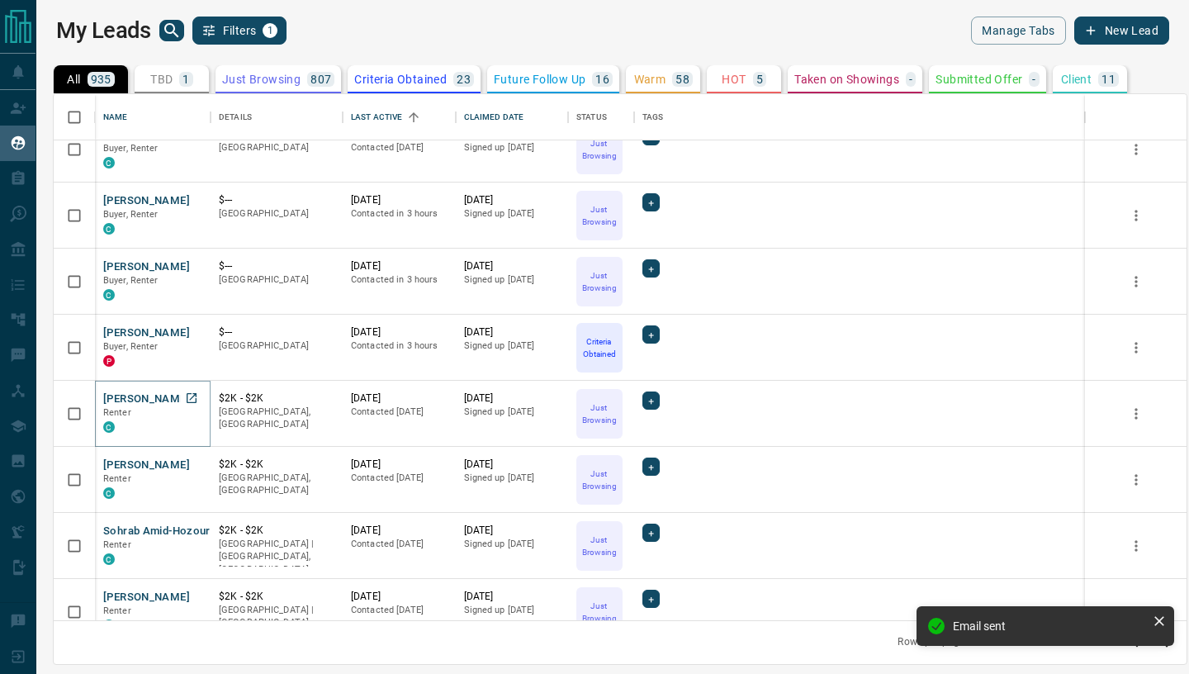
click at [149, 400] on button "[PERSON_NAME]" at bounding box center [146, 399] width 87 height 16
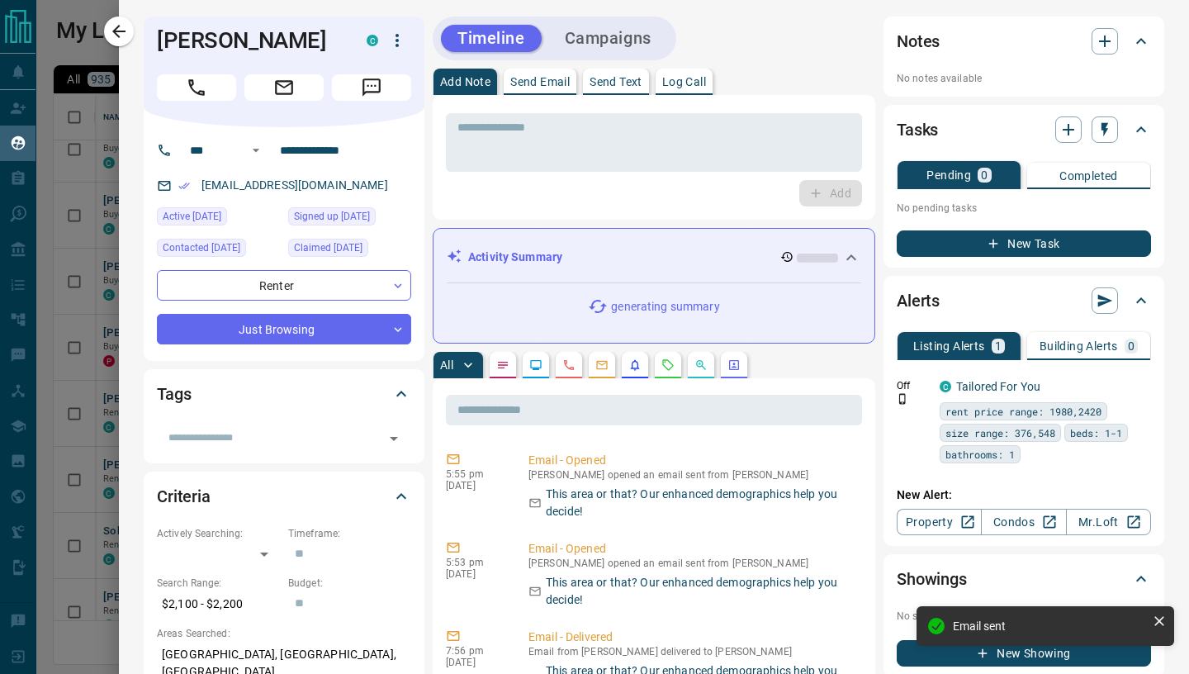
click at [545, 88] on p "Send Email" at bounding box center [539, 82] width 59 height 12
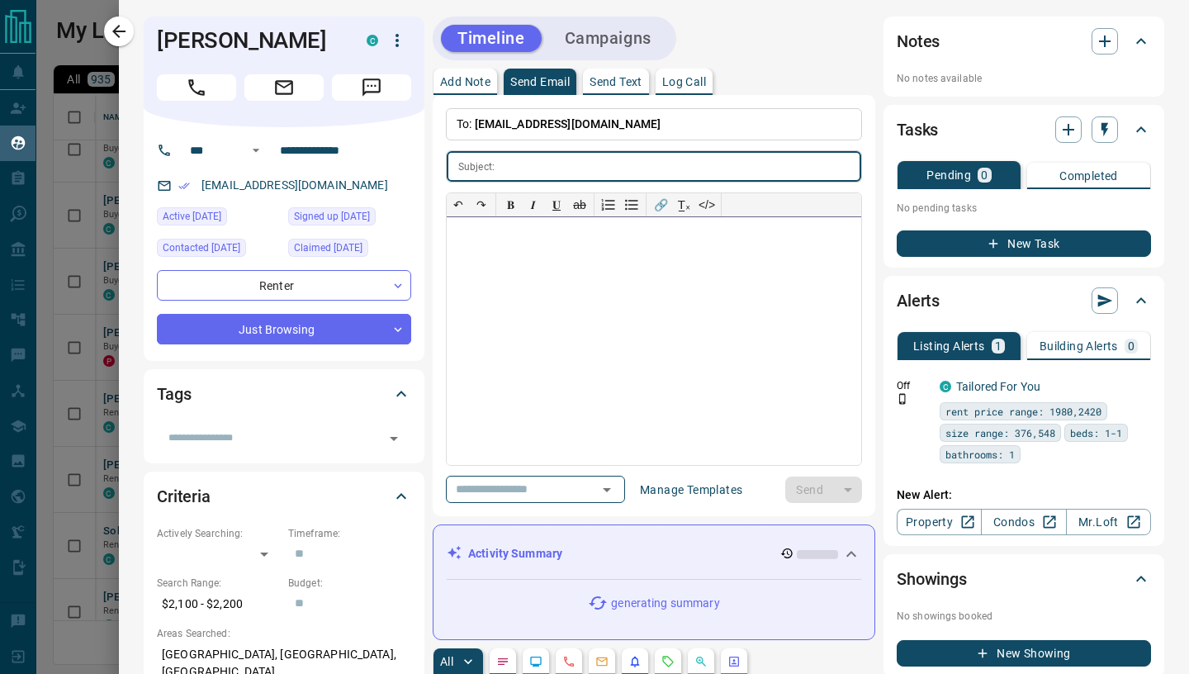
click at [535, 294] on div at bounding box center [654, 341] width 414 height 248
paste div
click at [551, 171] on input "text" at bounding box center [681, 166] width 360 height 31
paste input "**********"
click at [528, 255] on div at bounding box center [654, 341] width 414 height 248
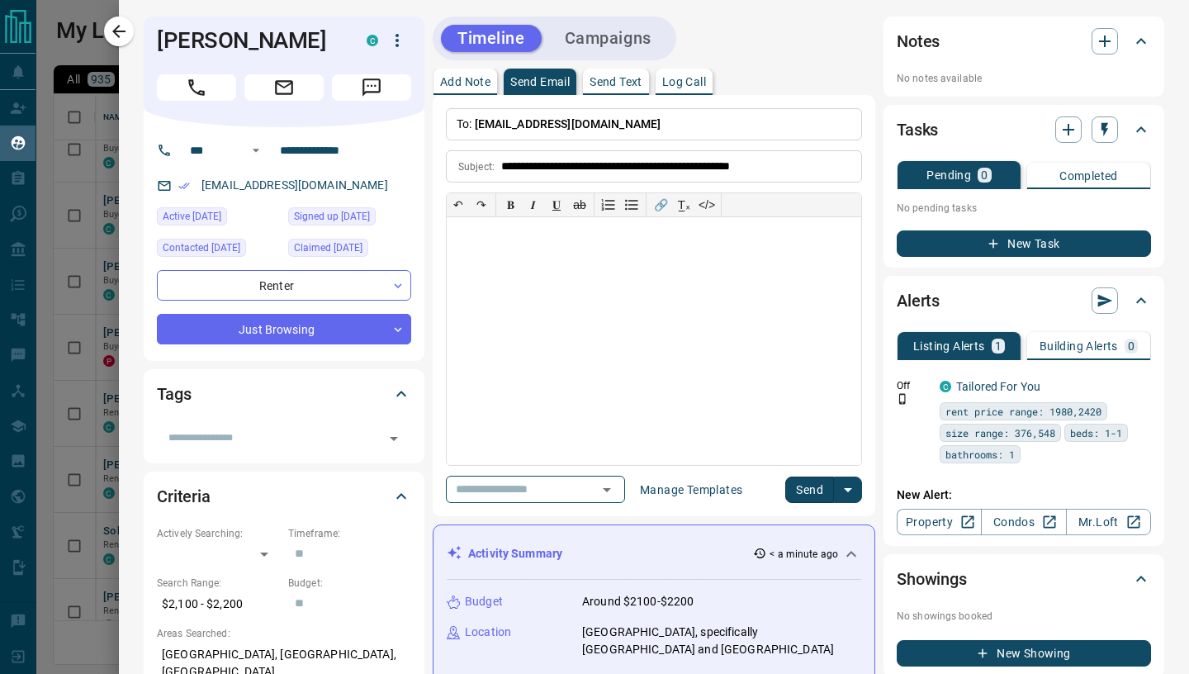
click at [514, 283] on div at bounding box center [654, 341] width 414 height 248
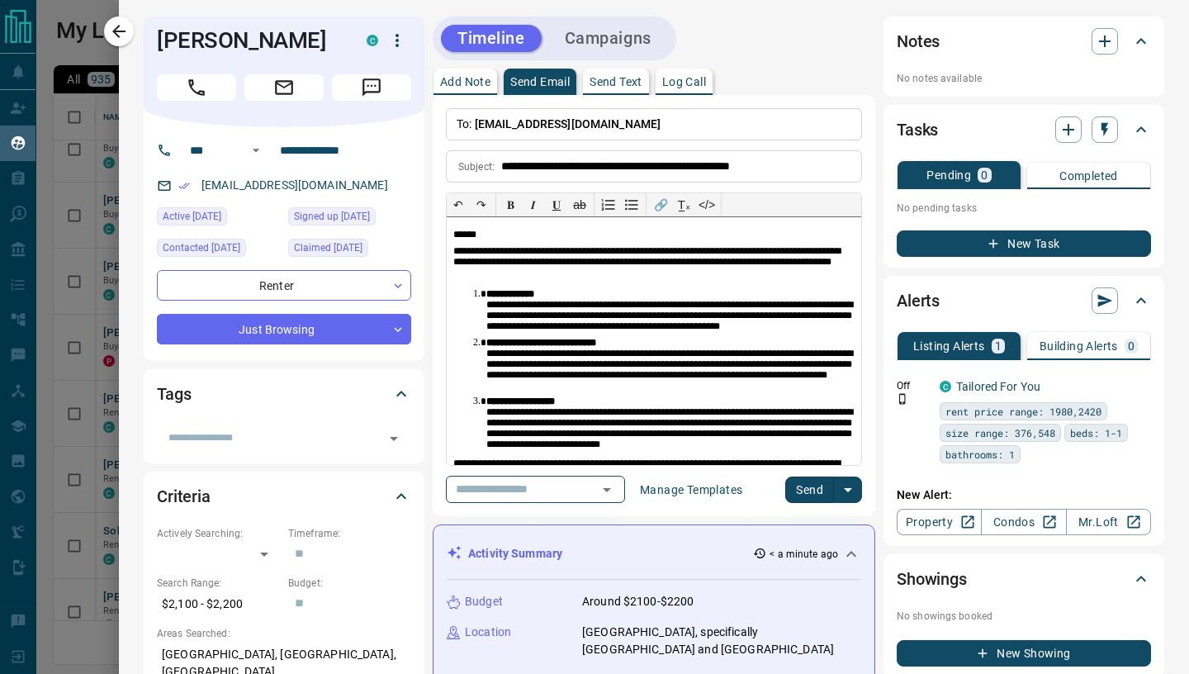
scroll to position [45, 0]
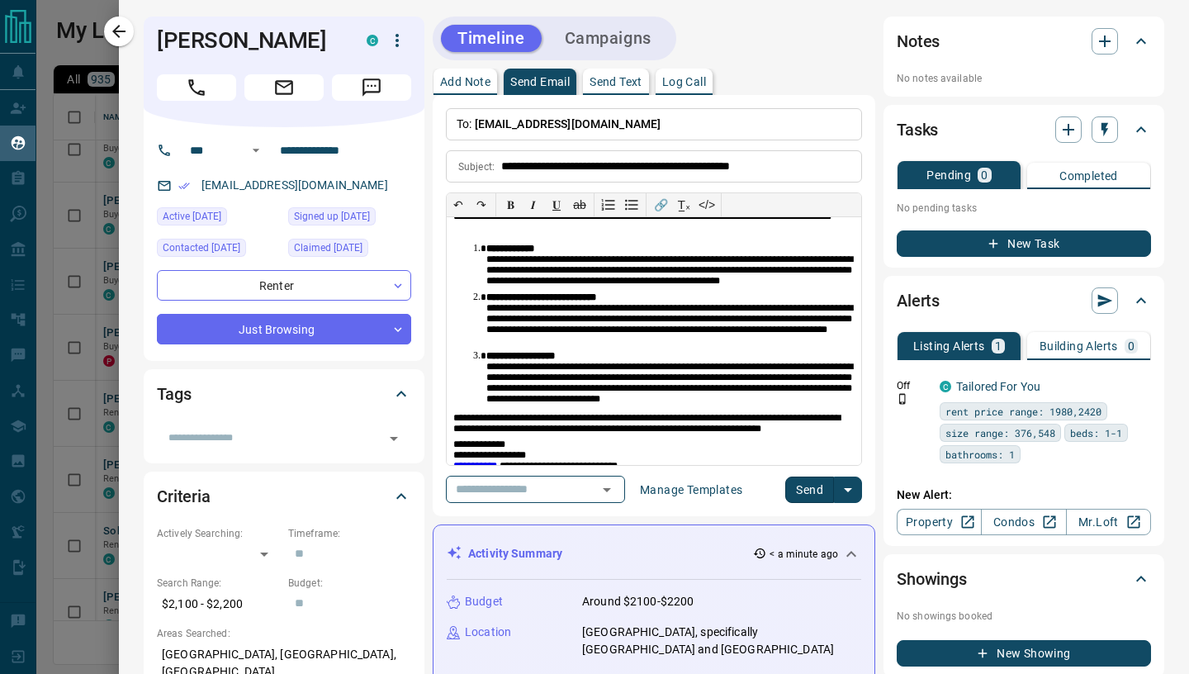
click at [804, 490] on button "Send" at bounding box center [809, 489] width 49 height 26
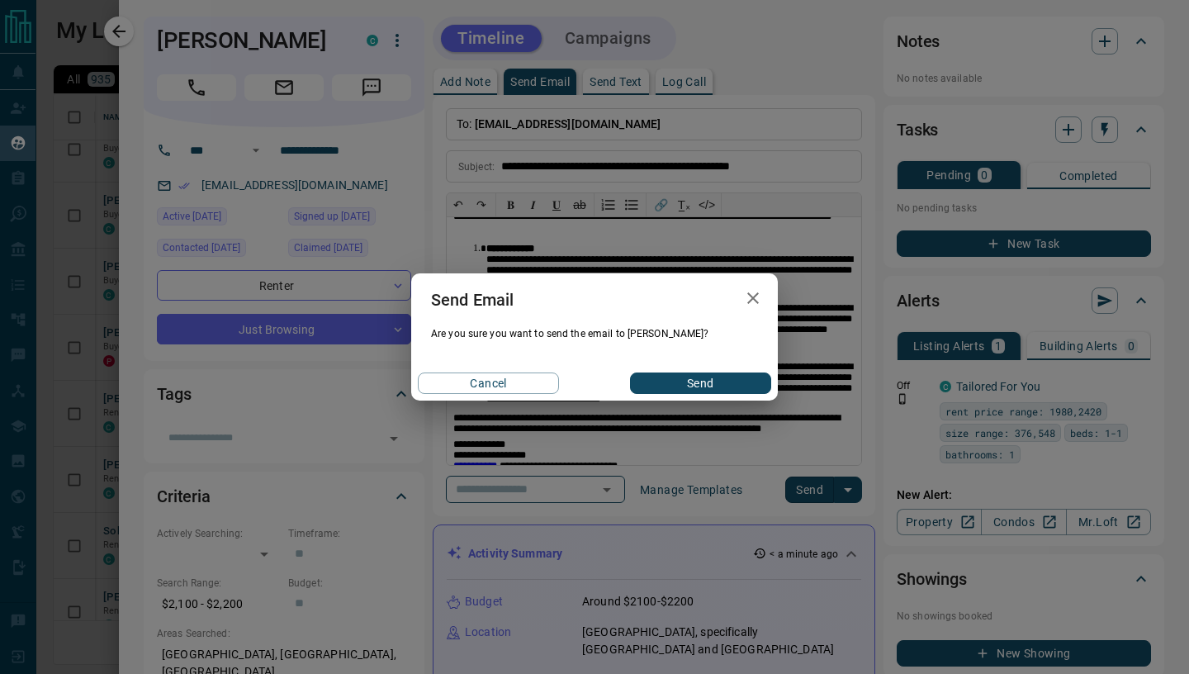
click at [720, 384] on button "Send" at bounding box center [700, 382] width 141 height 21
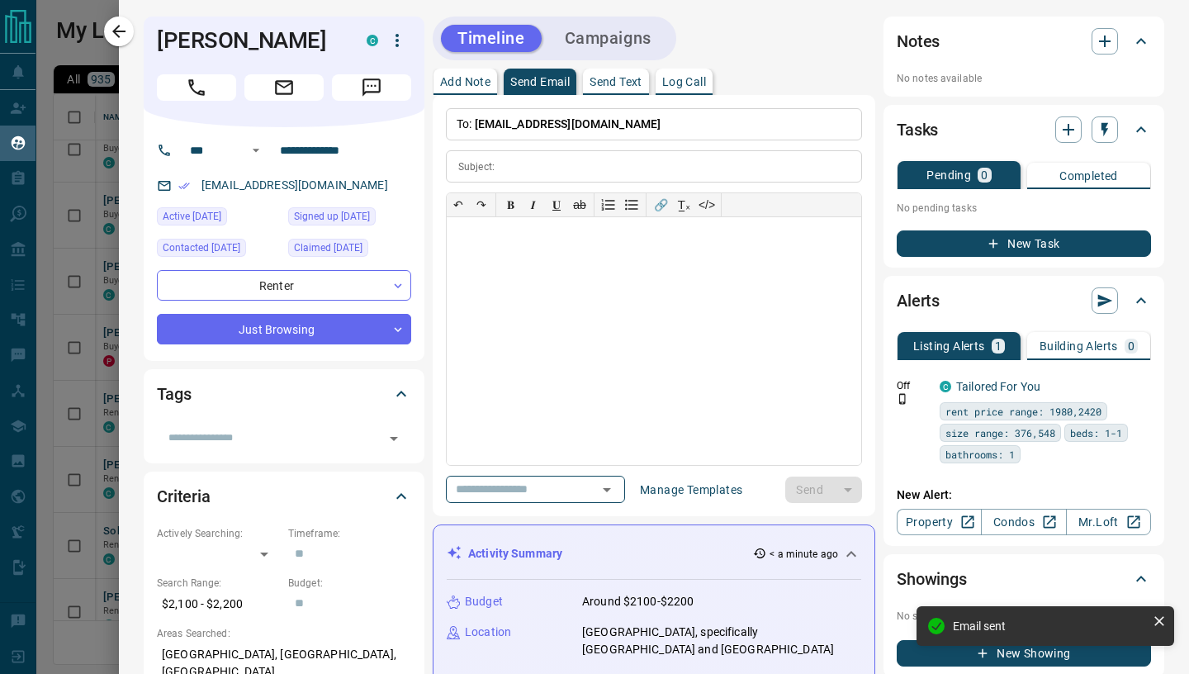
click at [124, 29] on icon "button" at bounding box center [119, 31] width 20 height 20
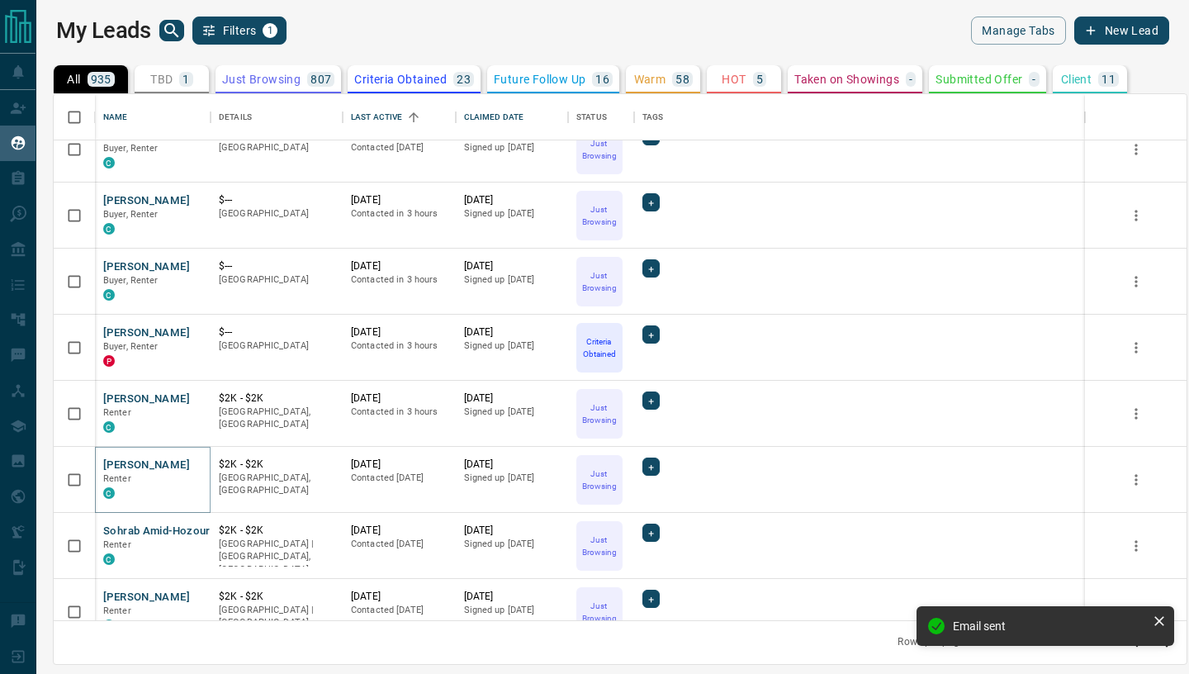
click at [140, 463] on button "[PERSON_NAME]" at bounding box center [146, 465] width 87 height 16
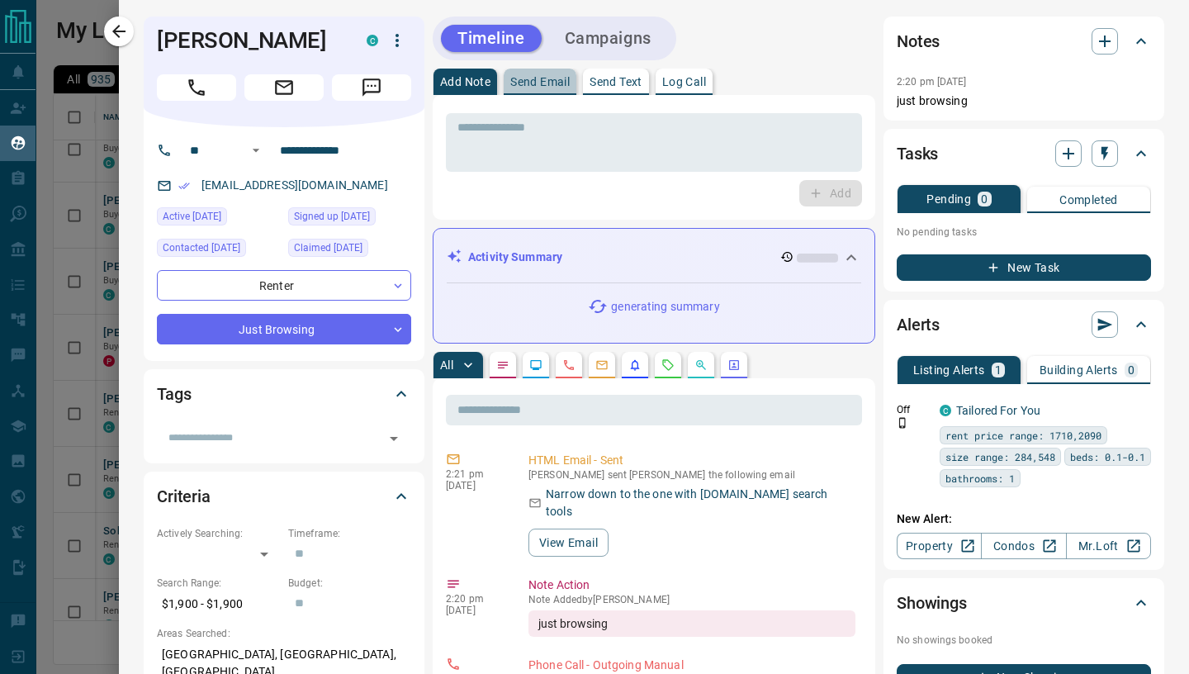
click at [538, 89] on button "Send Email" at bounding box center [540, 82] width 73 height 26
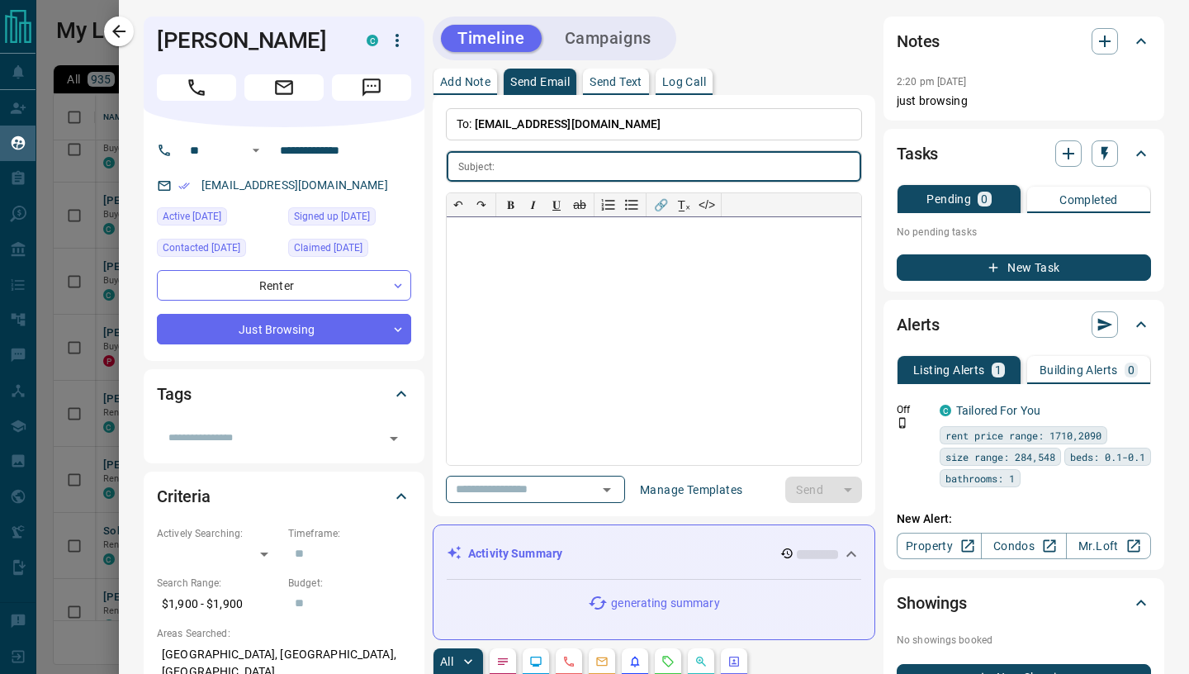
click at [551, 315] on div at bounding box center [654, 341] width 414 height 248
paste div
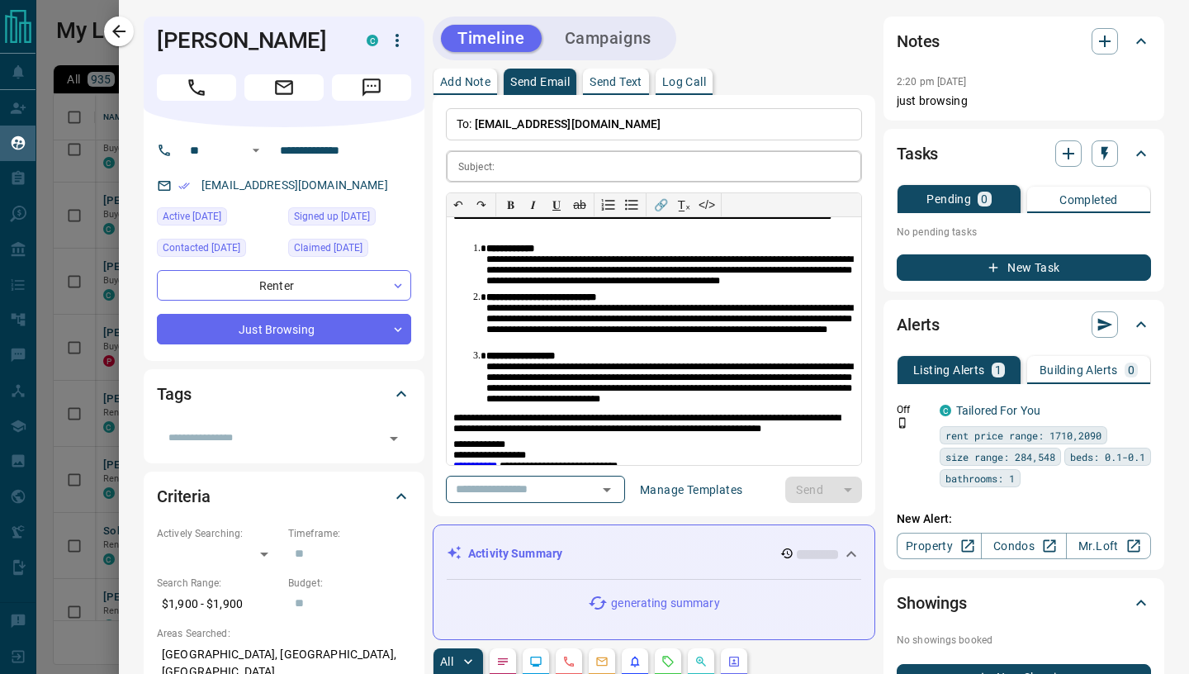
click at [504, 168] on input "text" at bounding box center [681, 166] width 360 height 31
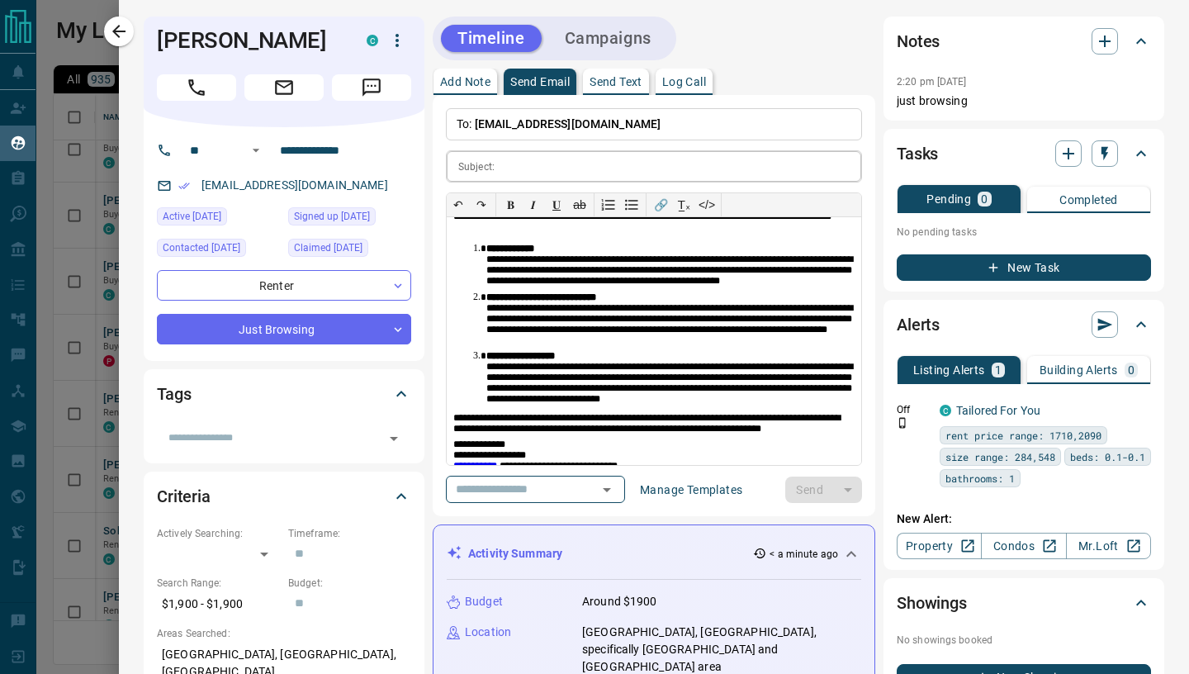
click at [513, 172] on input "text" at bounding box center [681, 166] width 360 height 31
paste input "**********"
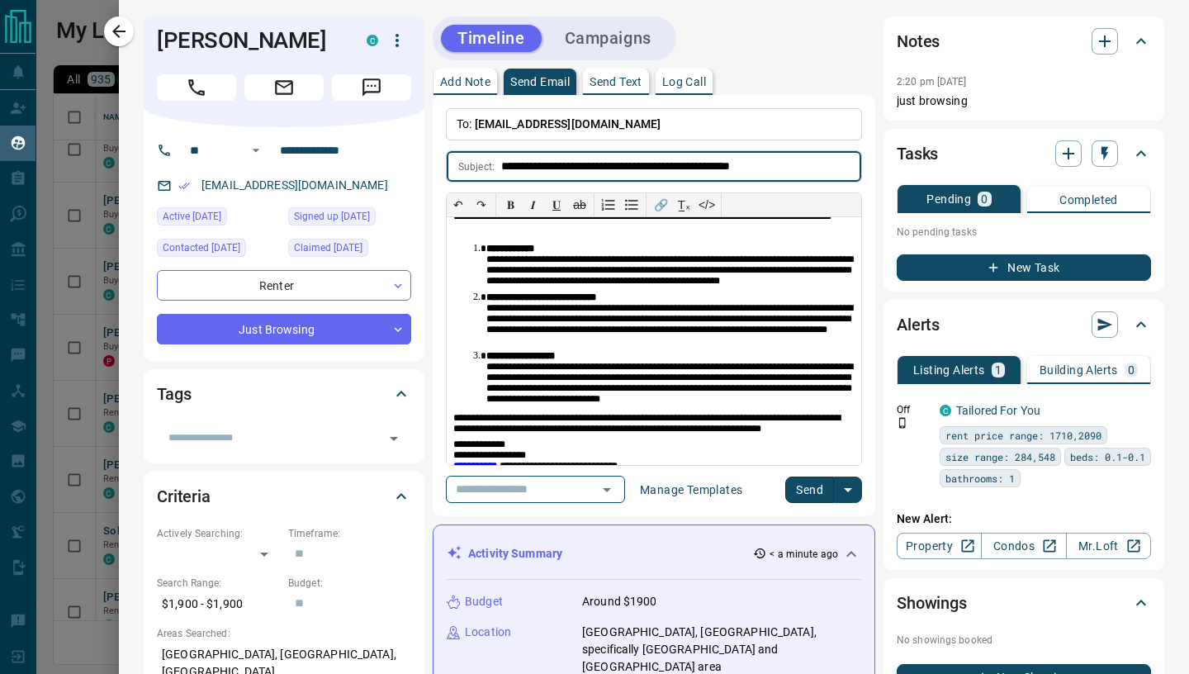
click at [802, 484] on button "Send" at bounding box center [809, 489] width 49 height 26
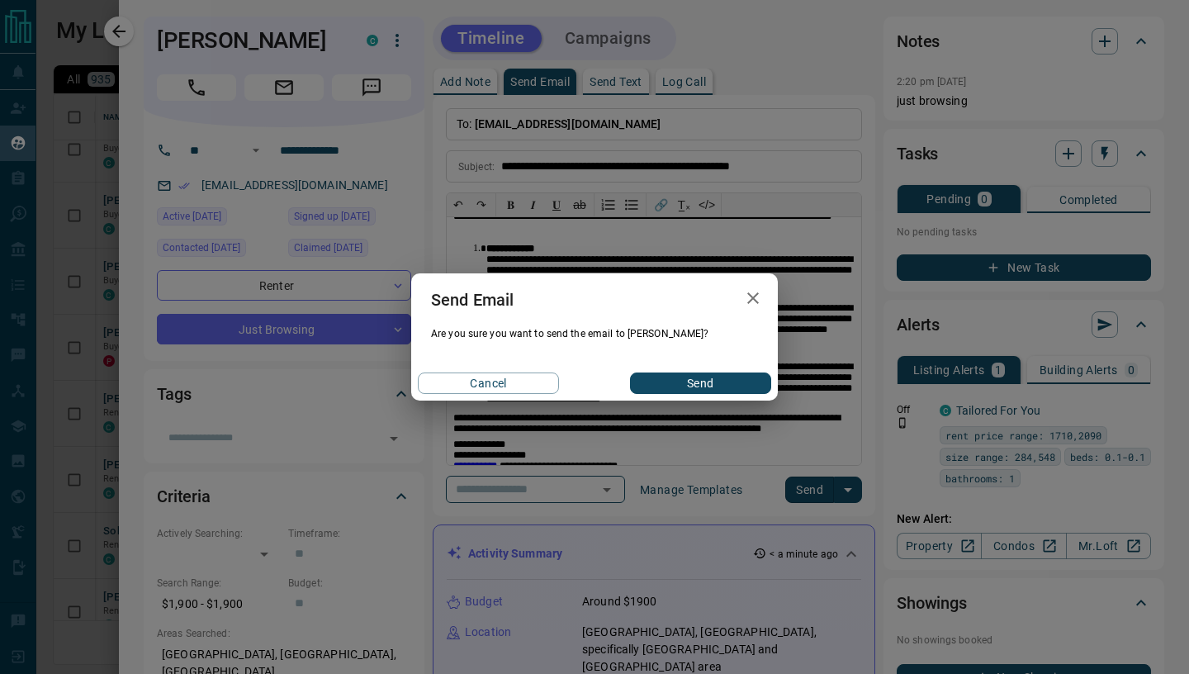
click at [696, 382] on button "Send" at bounding box center [700, 382] width 141 height 21
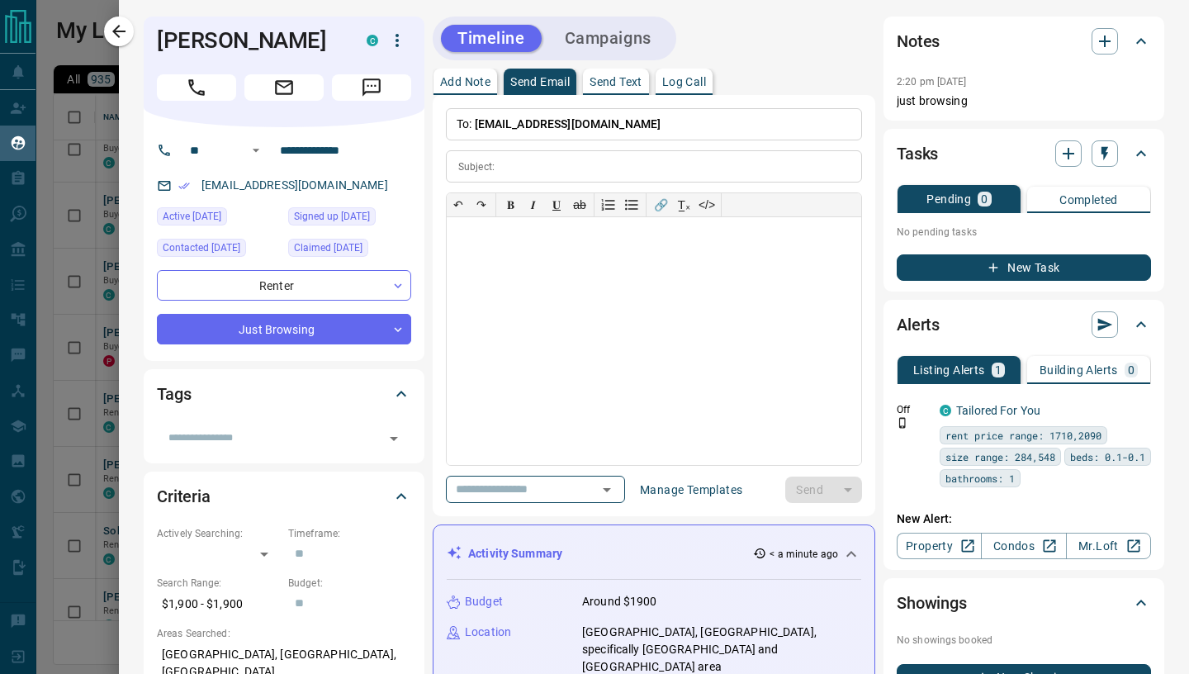
click at [124, 42] on button "button" at bounding box center [119, 32] width 30 height 30
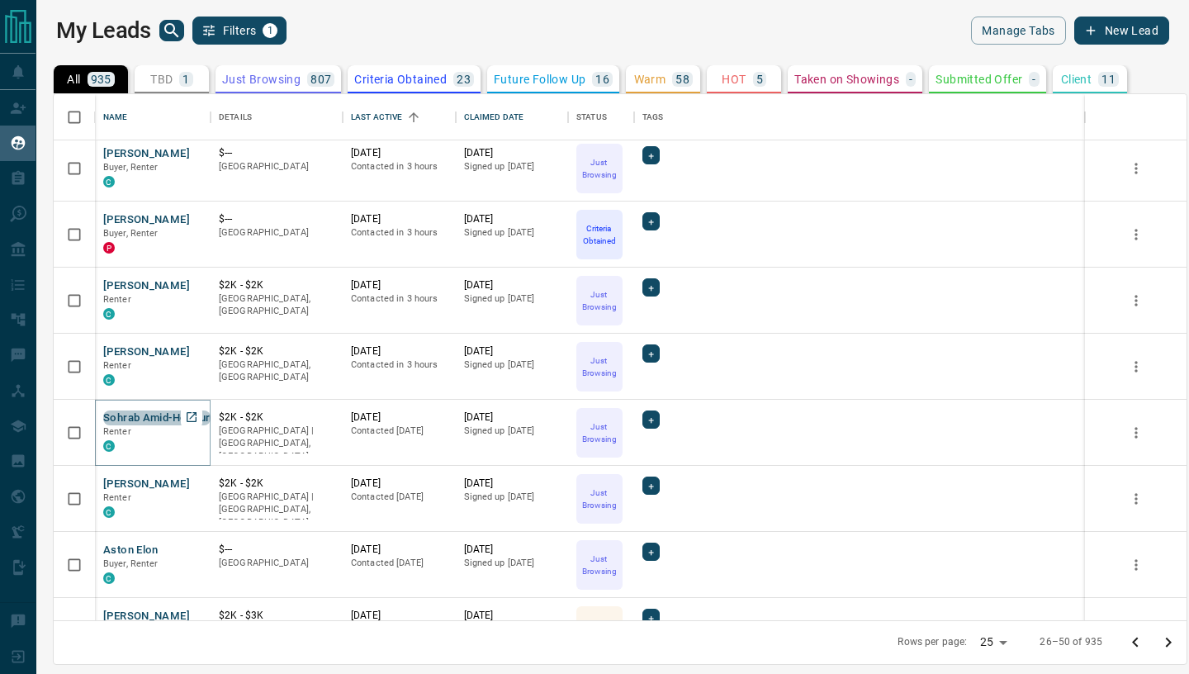
click at [163, 416] on button "Sohrab Amid-Hozour" at bounding box center [156, 418] width 107 height 16
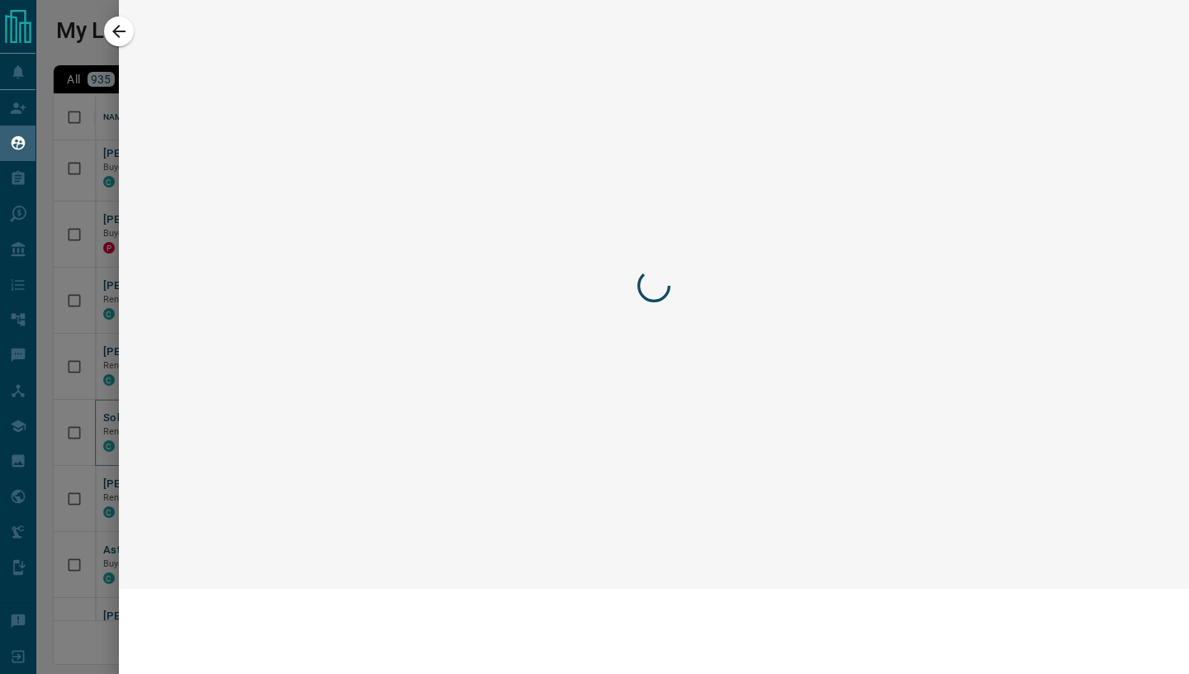
scroll to position [930, 0]
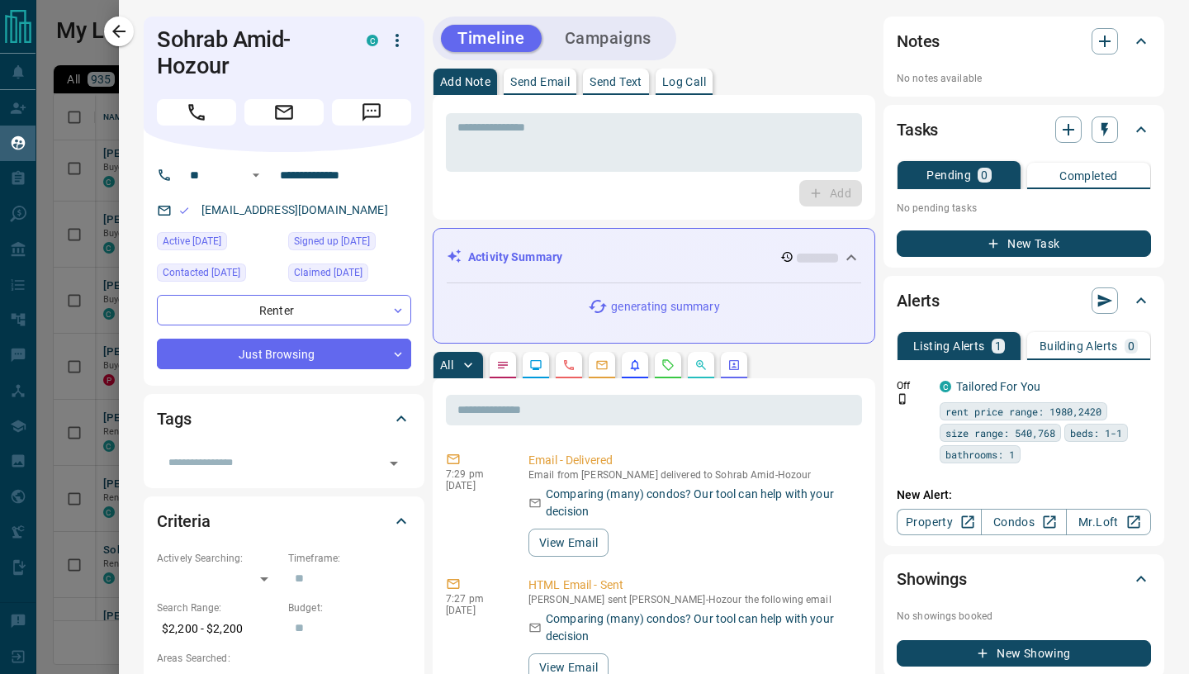
click at [570, 76] on p "Send Email" at bounding box center [539, 82] width 59 height 12
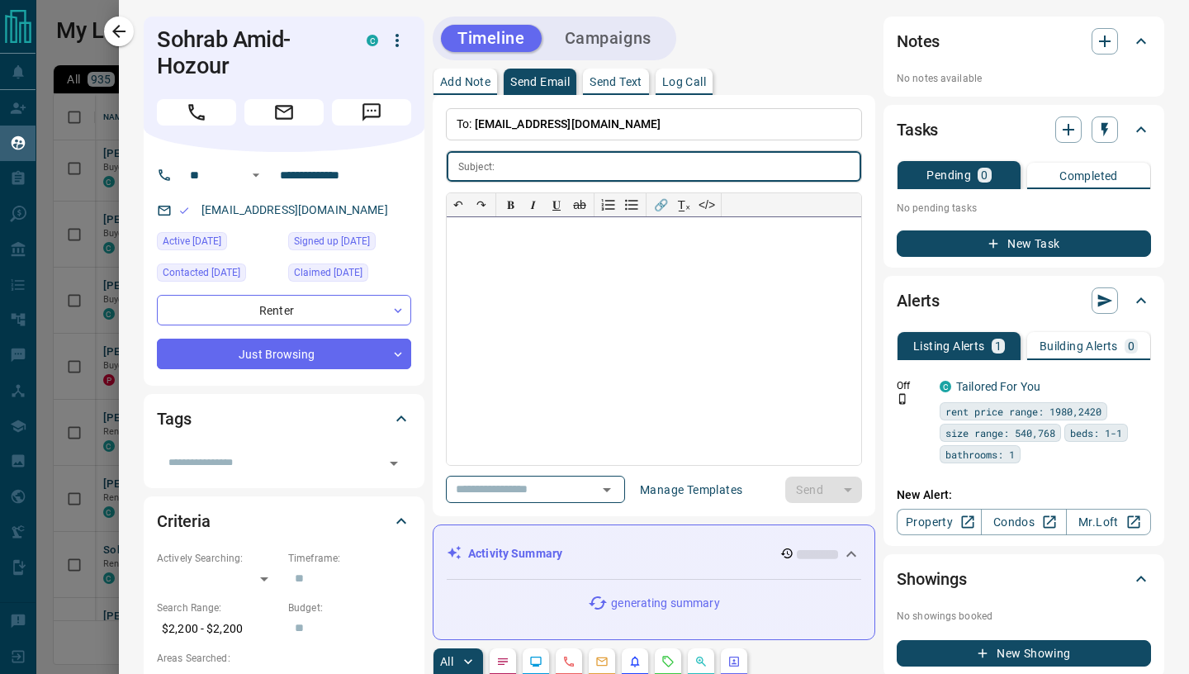
click at [542, 301] on div at bounding box center [654, 341] width 414 height 248
paste div
click at [534, 156] on input "text" at bounding box center [681, 166] width 360 height 31
paste input "**********"
click at [488, 275] on div at bounding box center [654, 341] width 414 height 248
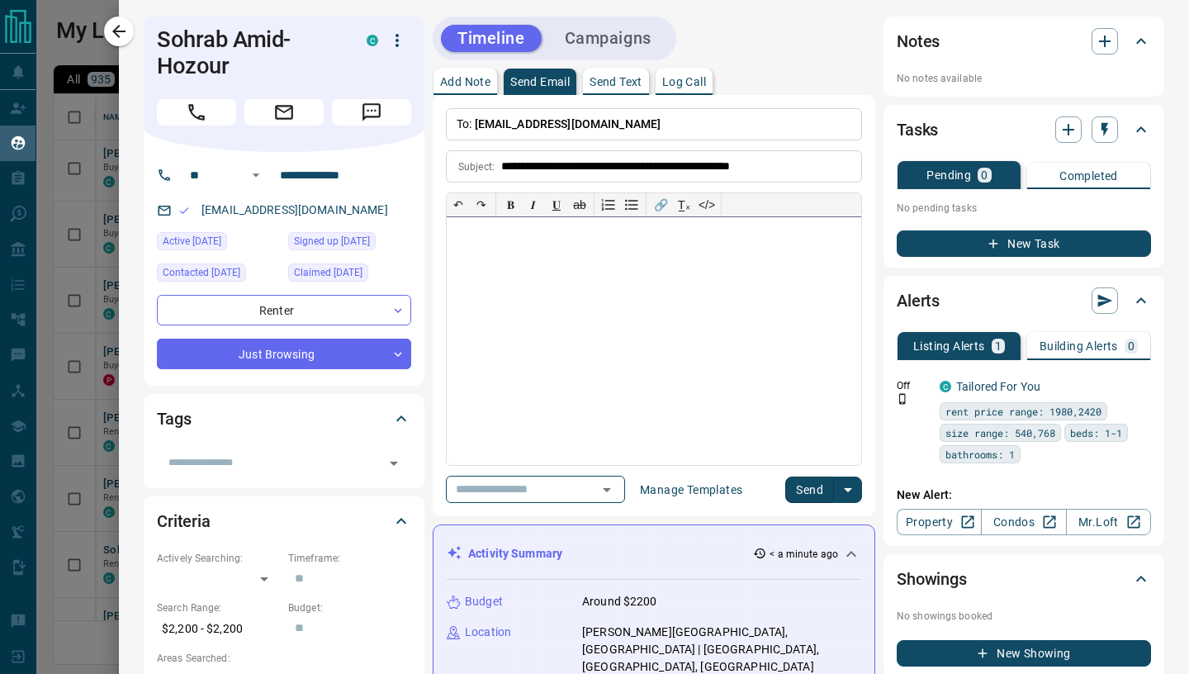
click at [597, 301] on div at bounding box center [654, 341] width 414 height 248
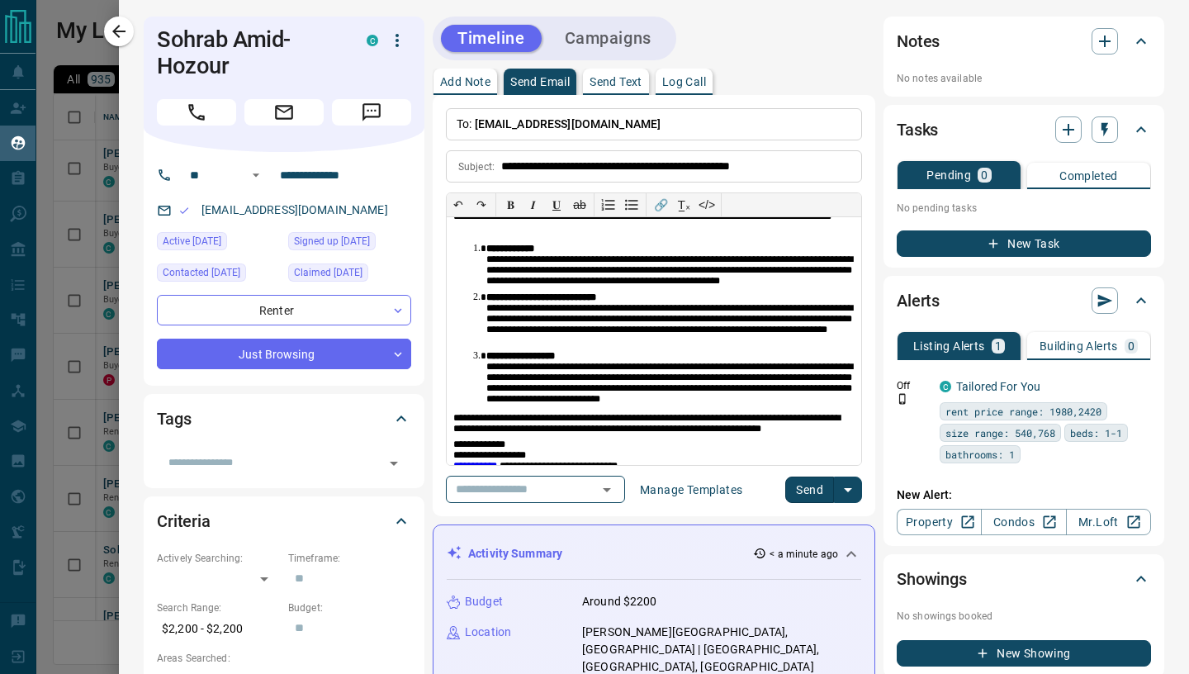
click at [801, 487] on button "Send" at bounding box center [809, 489] width 49 height 26
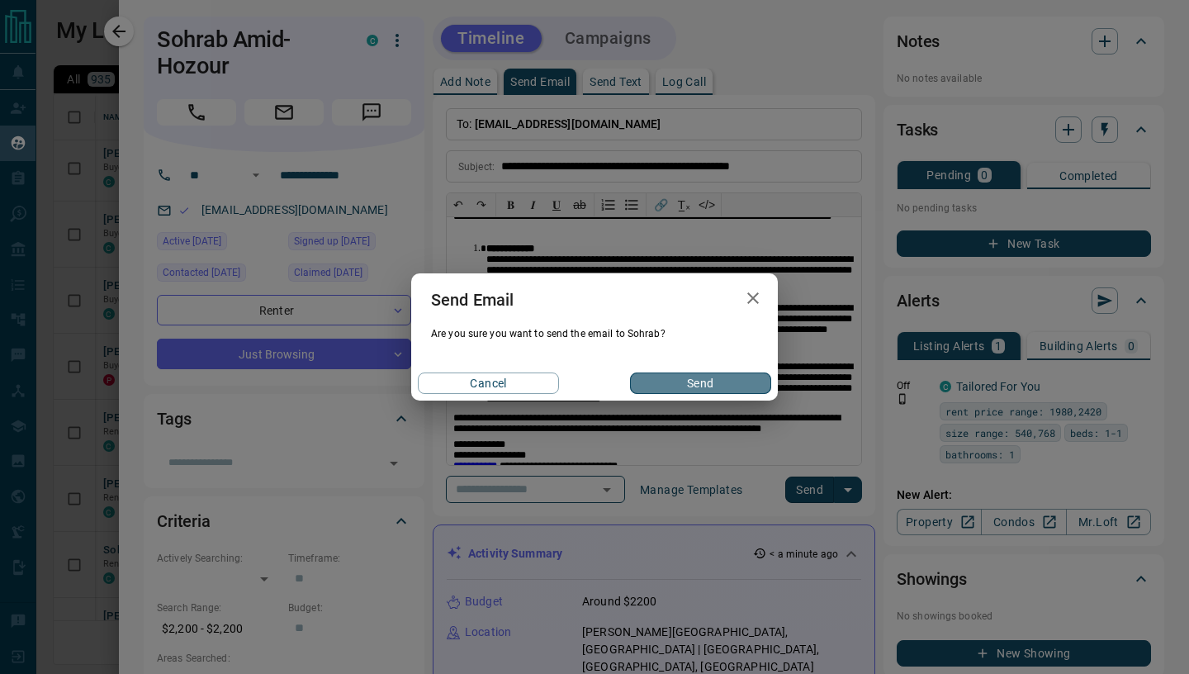
click at [711, 381] on button "Send" at bounding box center [700, 382] width 141 height 21
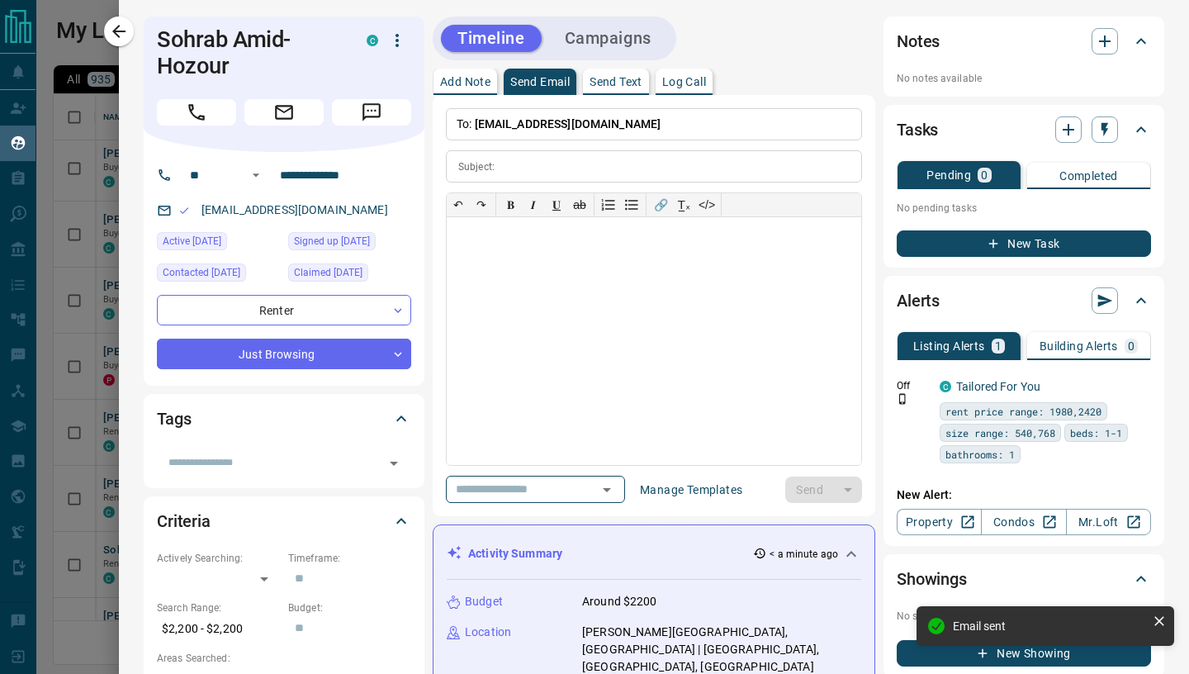
click at [121, 29] on icon "button" at bounding box center [119, 31] width 20 height 20
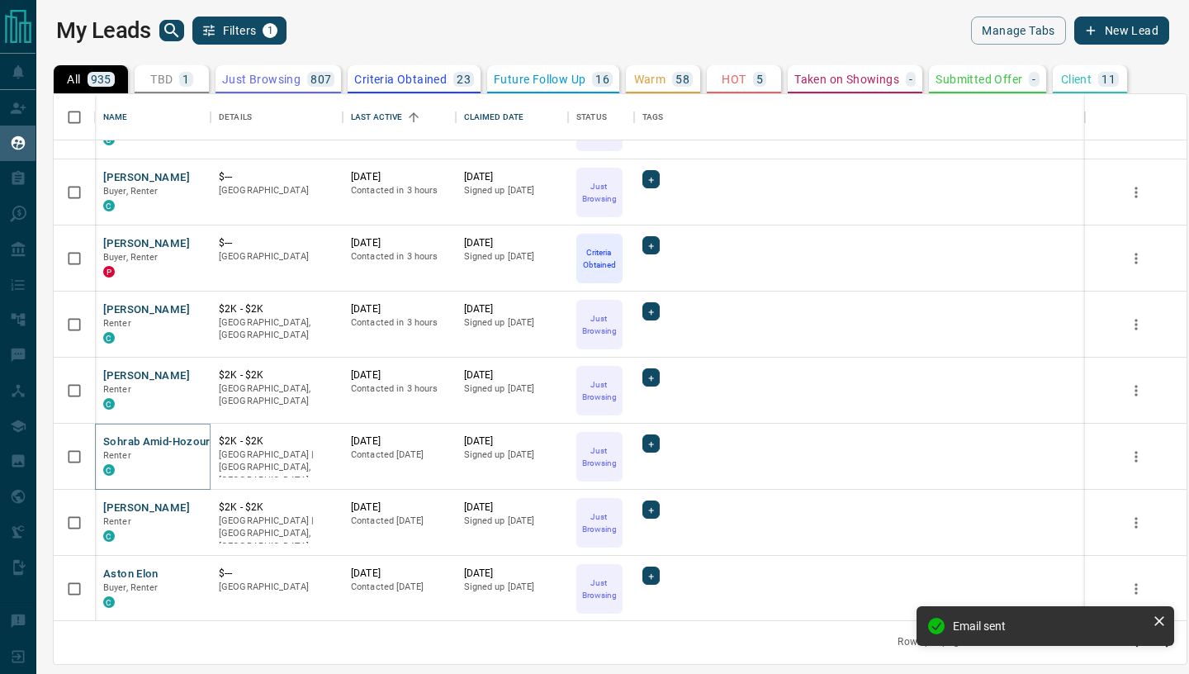
scroll to position [1042, 0]
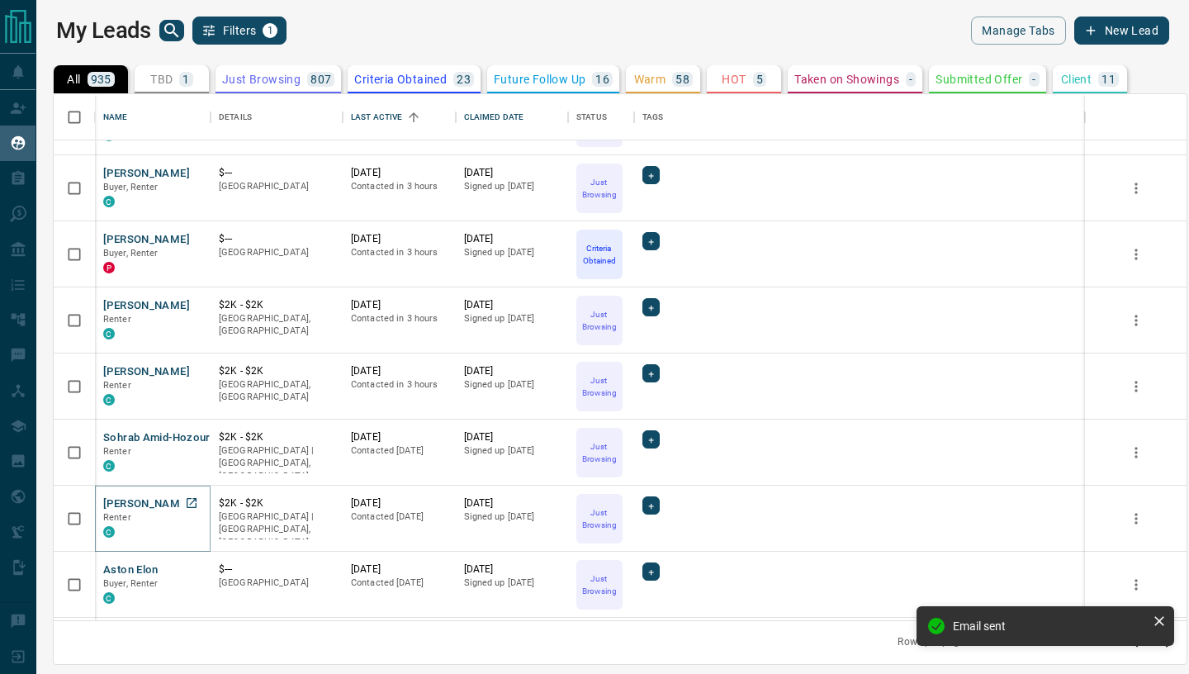
click at [174, 506] on button "[PERSON_NAME]" at bounding box center [146, 504] width 87 height 16
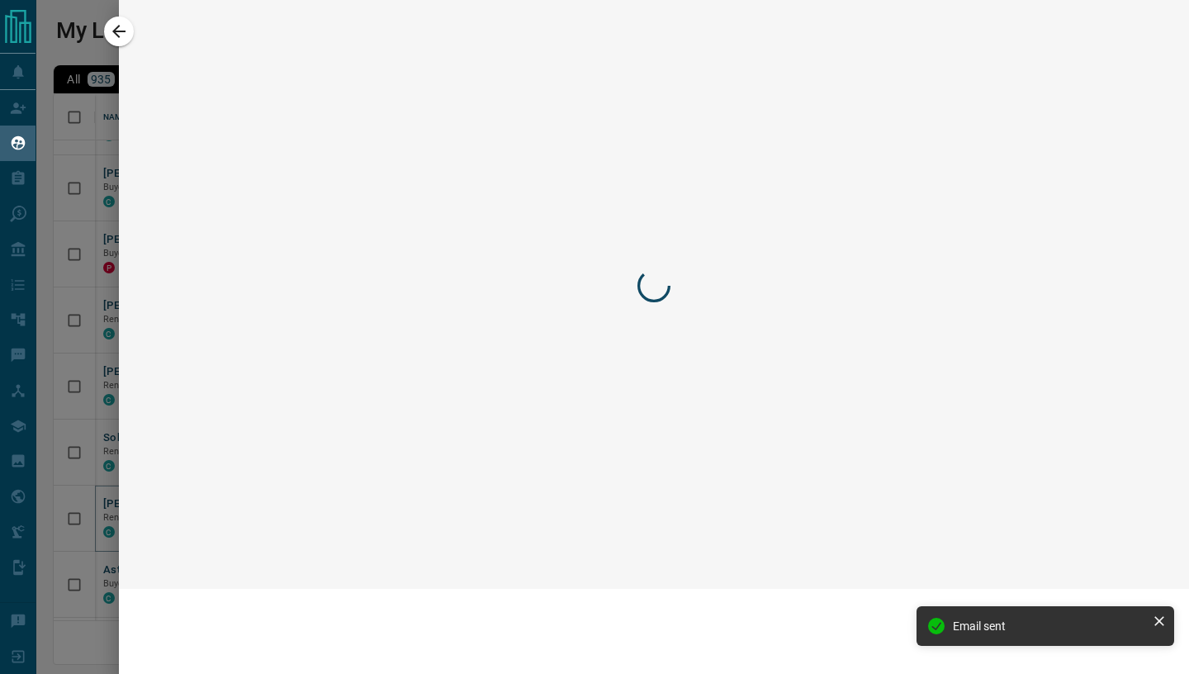
scroll to position [976, 0]
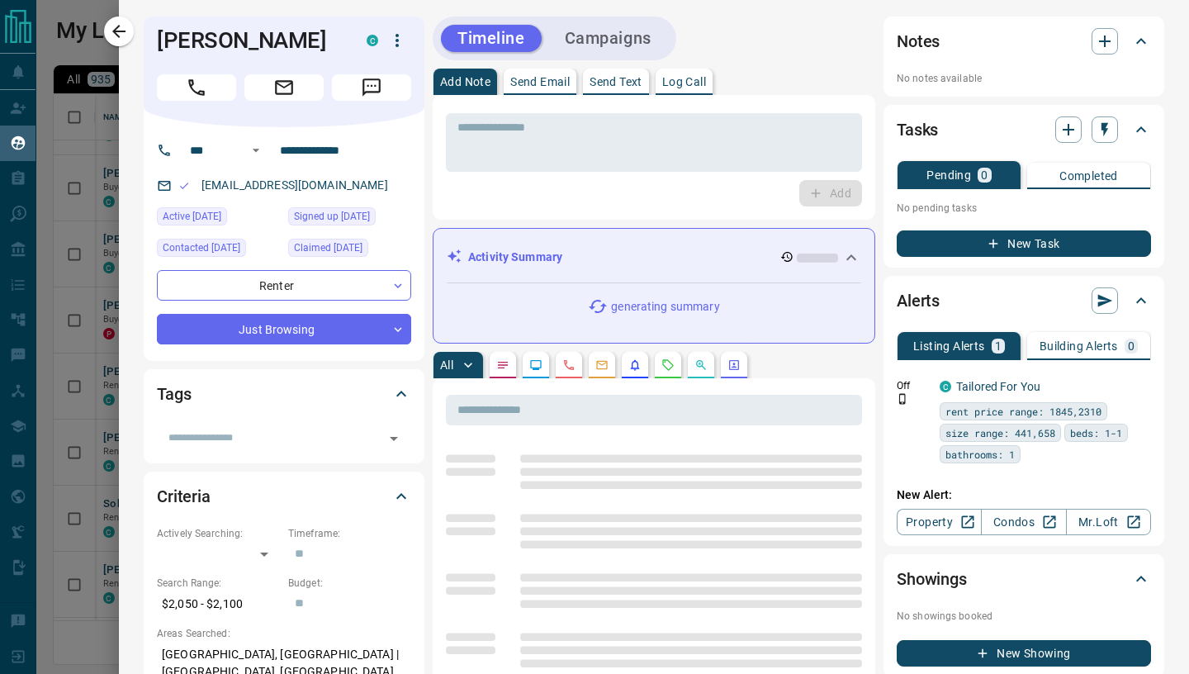
click at [538, 83] on p "Send Email" at bounding box center [539, 82] width 59 height 12
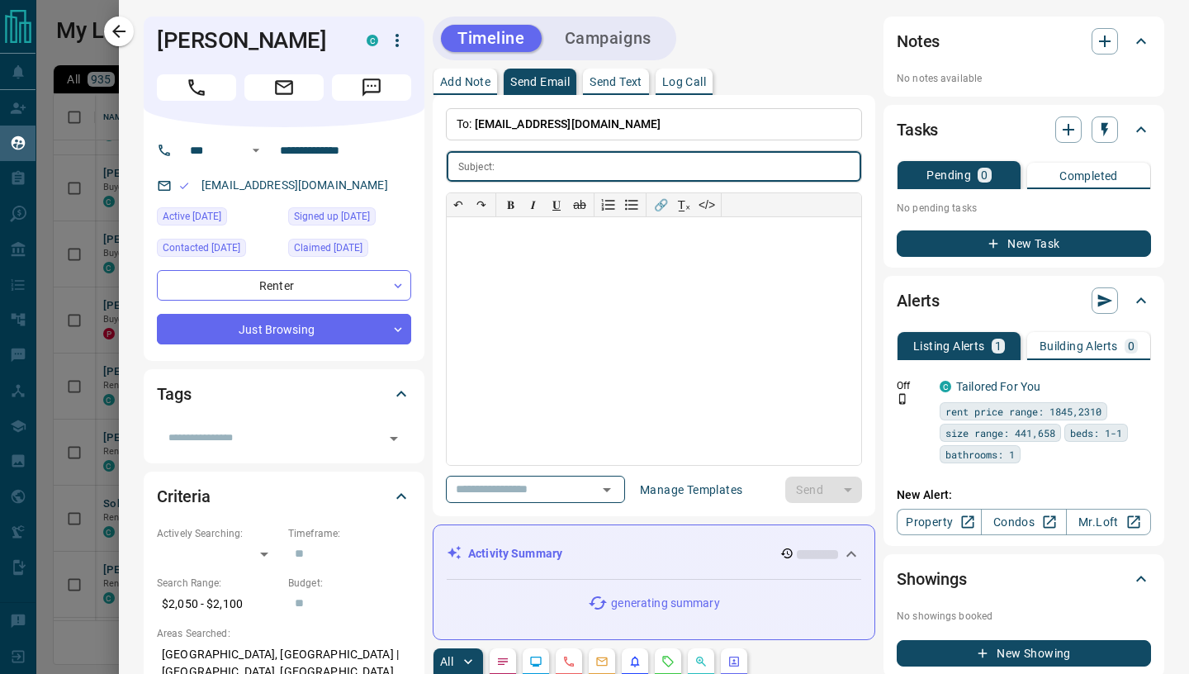
scroll to position [0, 0]
click at [540, 279] on div at bounding box center [654, 341] width 414 height 248
paste div
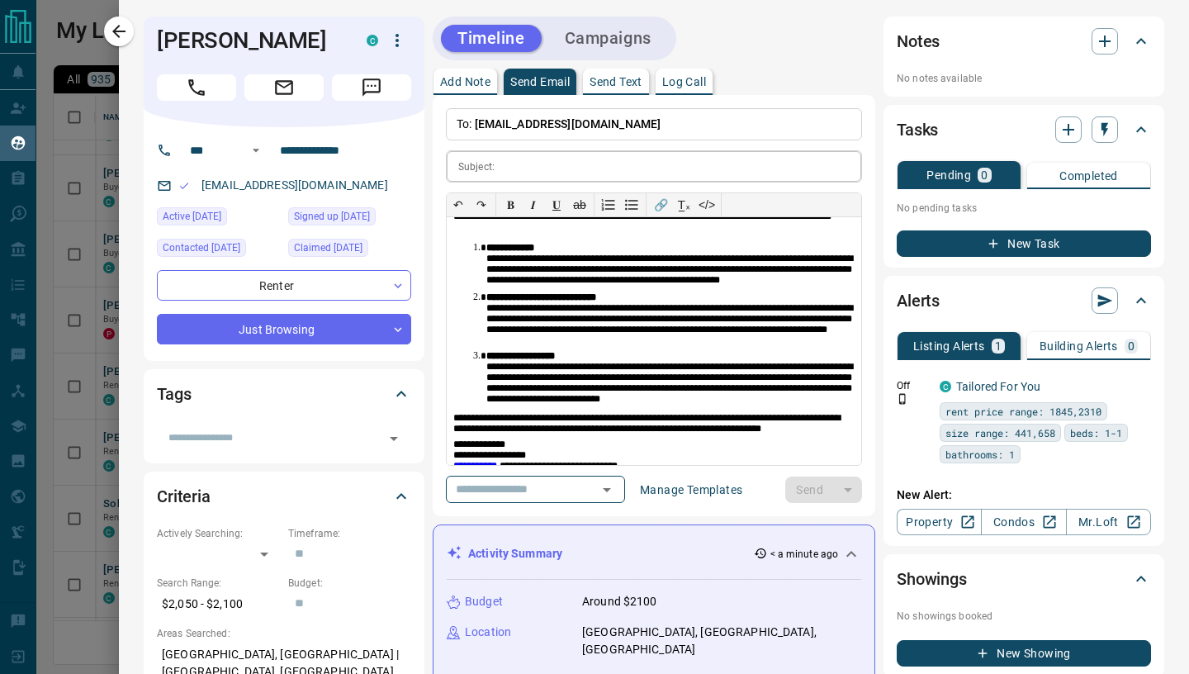
click at [523, 167] on input "text" at bounding box center [681, 166] width 360 height 31
paste input "**********"
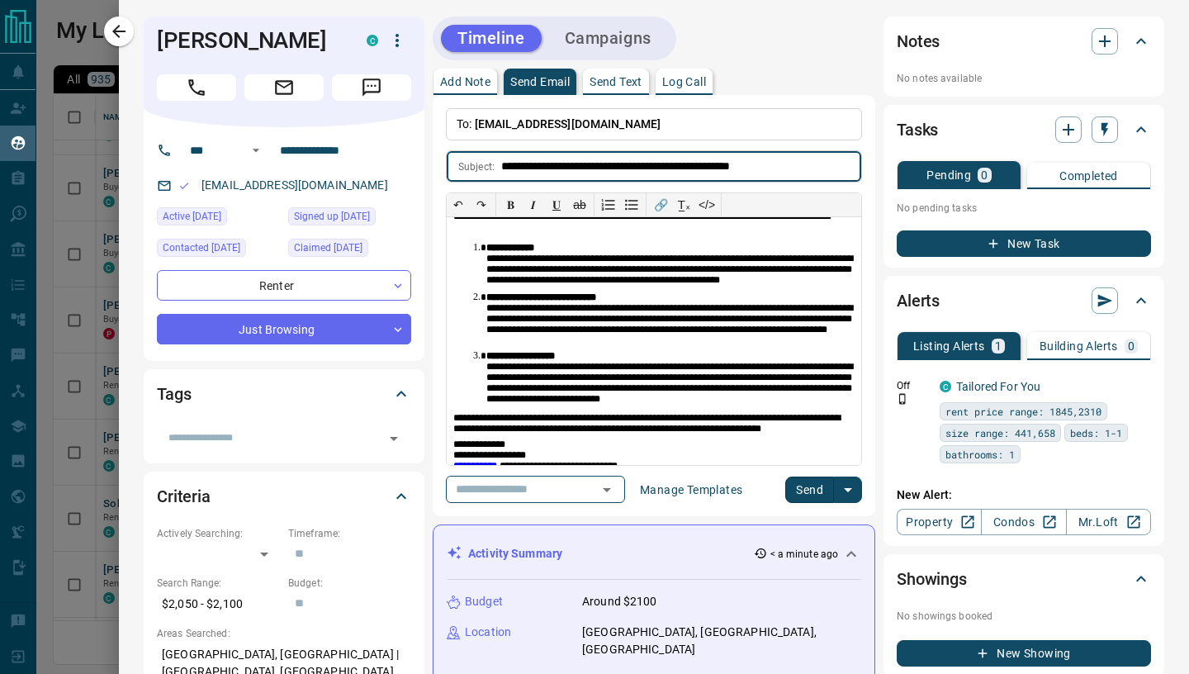
click at [820, 491] on button "Send" at bounding box center [809, 489] width 49 height 26
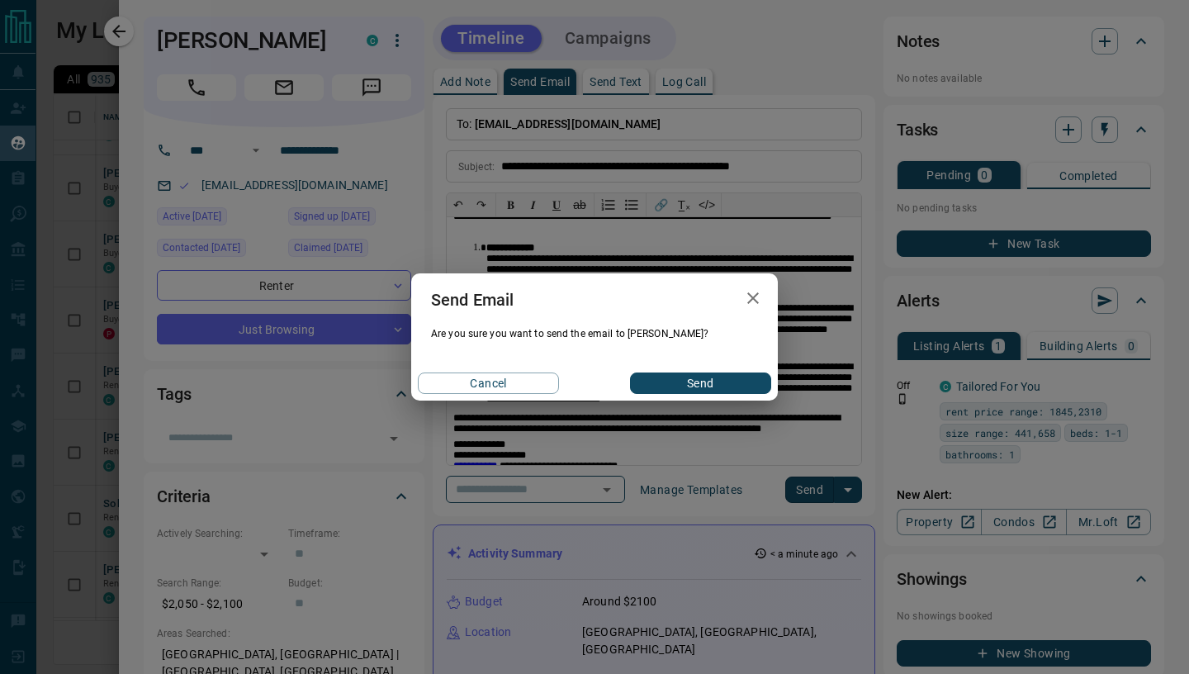
click at [715, 390] on button "Send" at bounding box center [700, 382] width 141 height 21
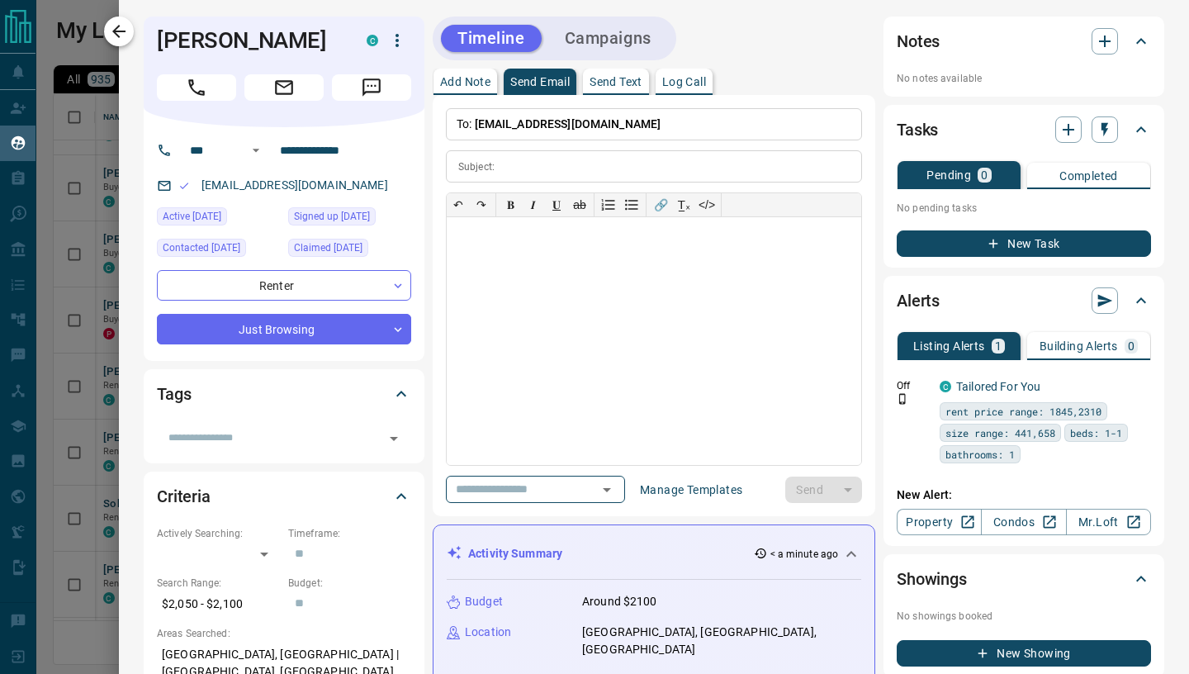
click at [120, 27] on icon "button" at bounding box center [119, 31] width 20 height 20
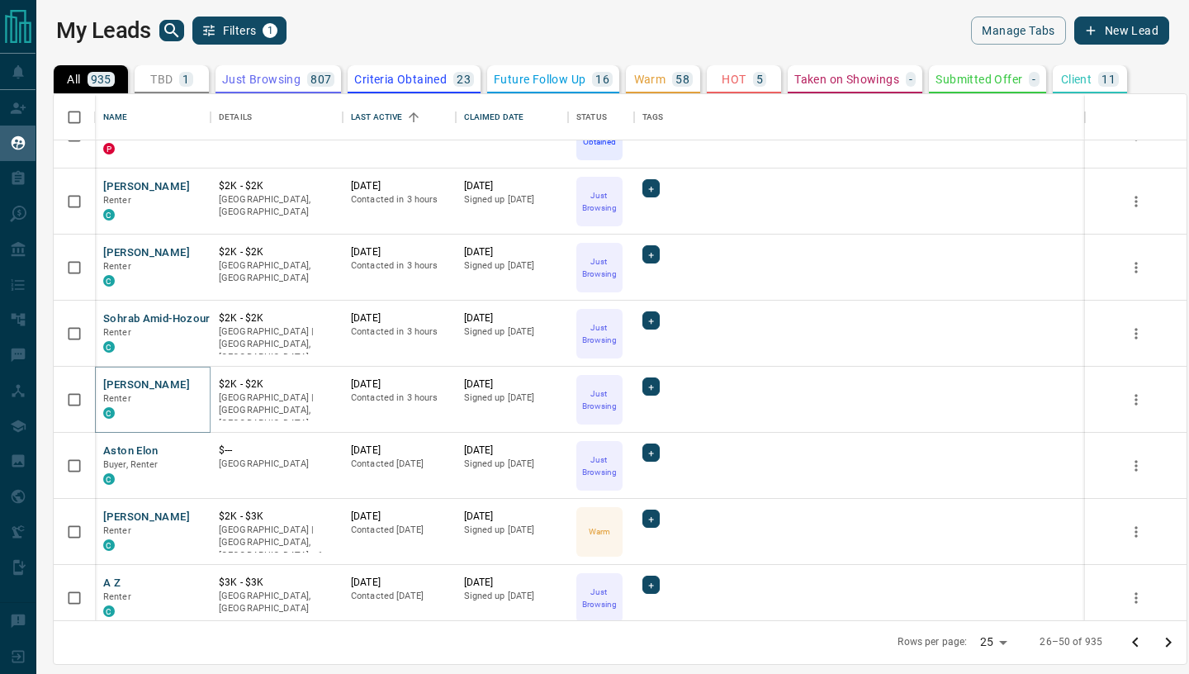
scroll to position [1172, 0]
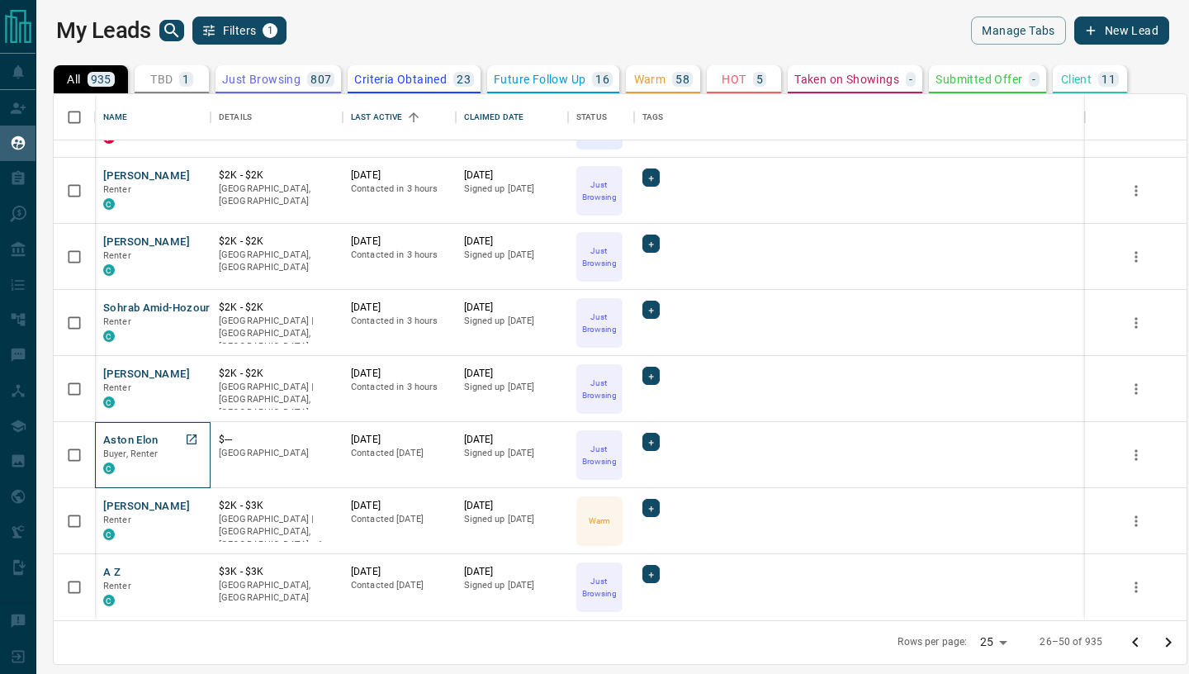
click at [125, 448] on p "Buyer, Renter" at bounding box center [152, 454] width 99 height 13
click at [130, 438] on button "Aston Elon" at bounding box center [130, 441] width 55 height 16
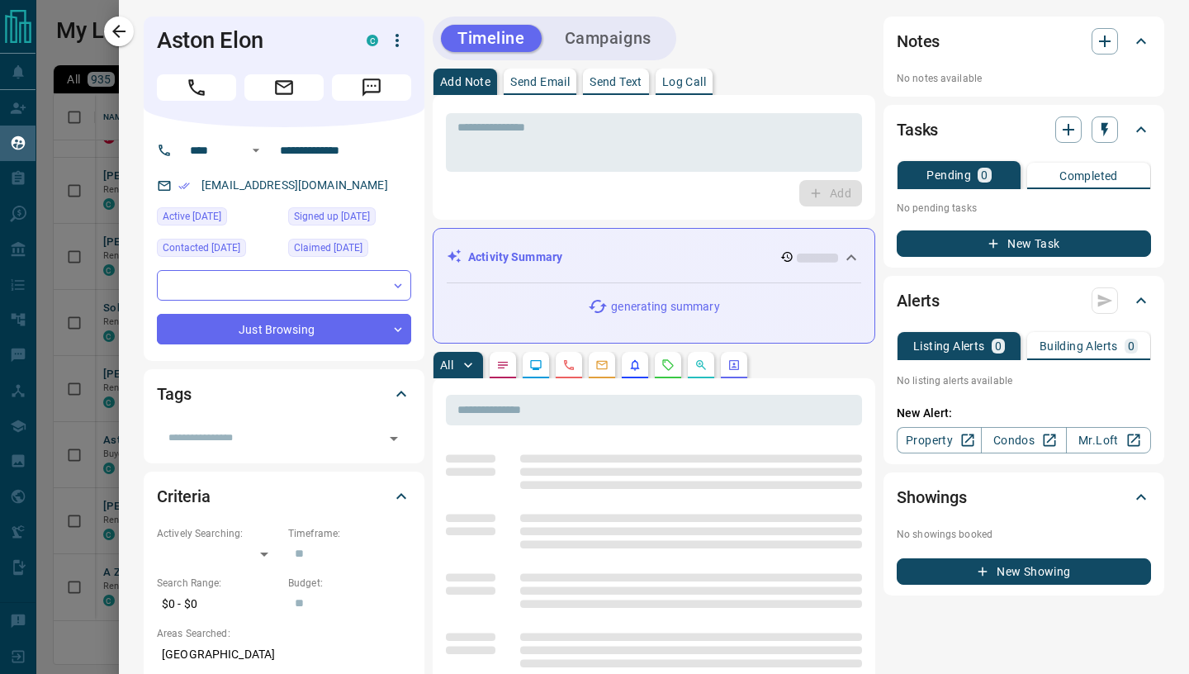
click at [560, 80] on p "Send Email" at bounding box center [539, 82] width 59 height 12
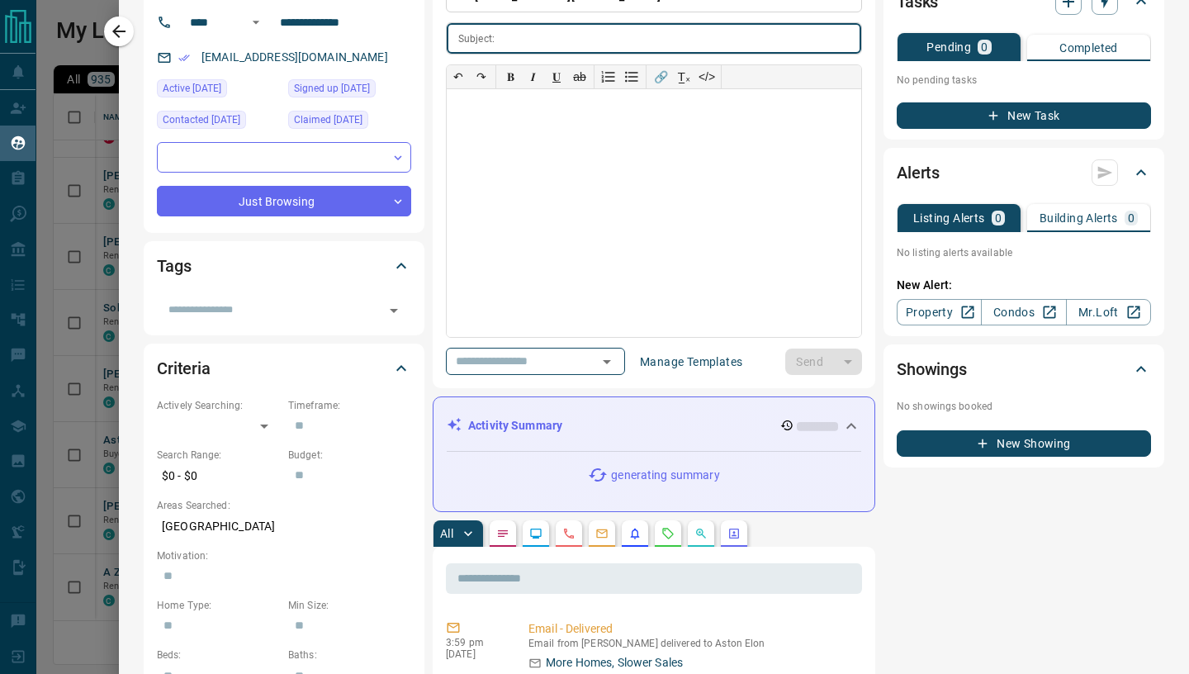
scroll to position [129, 0]
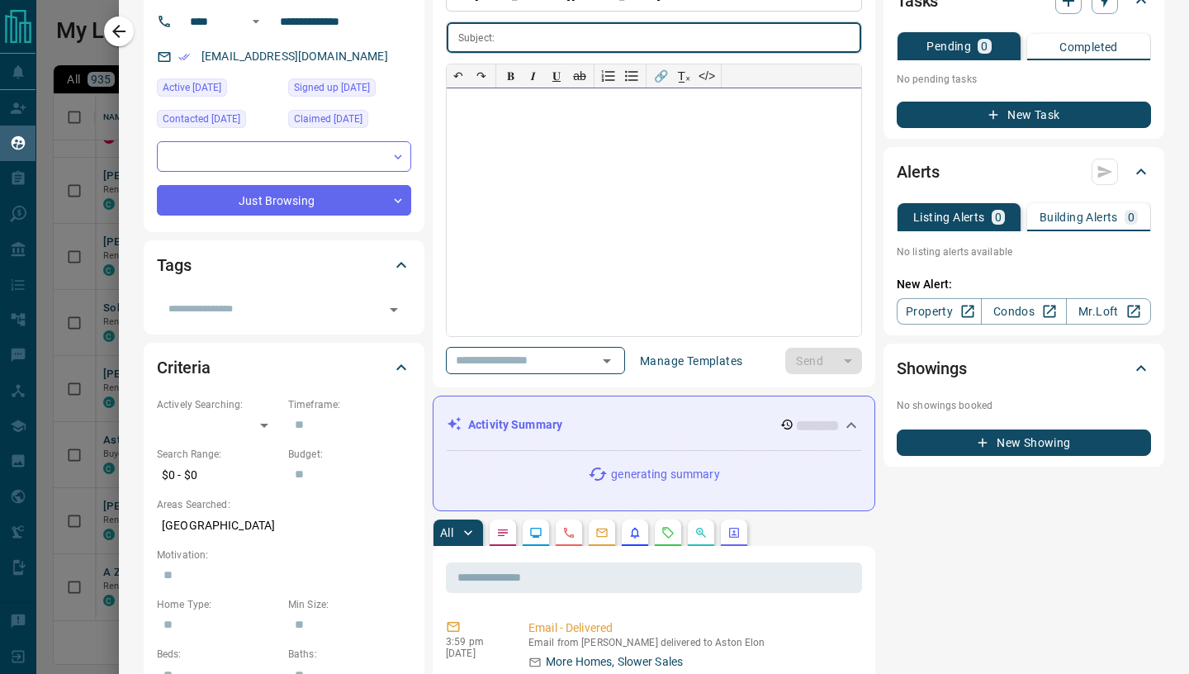
click at [547, 244] on div at bounding box center [654, 212] width 414 height 248
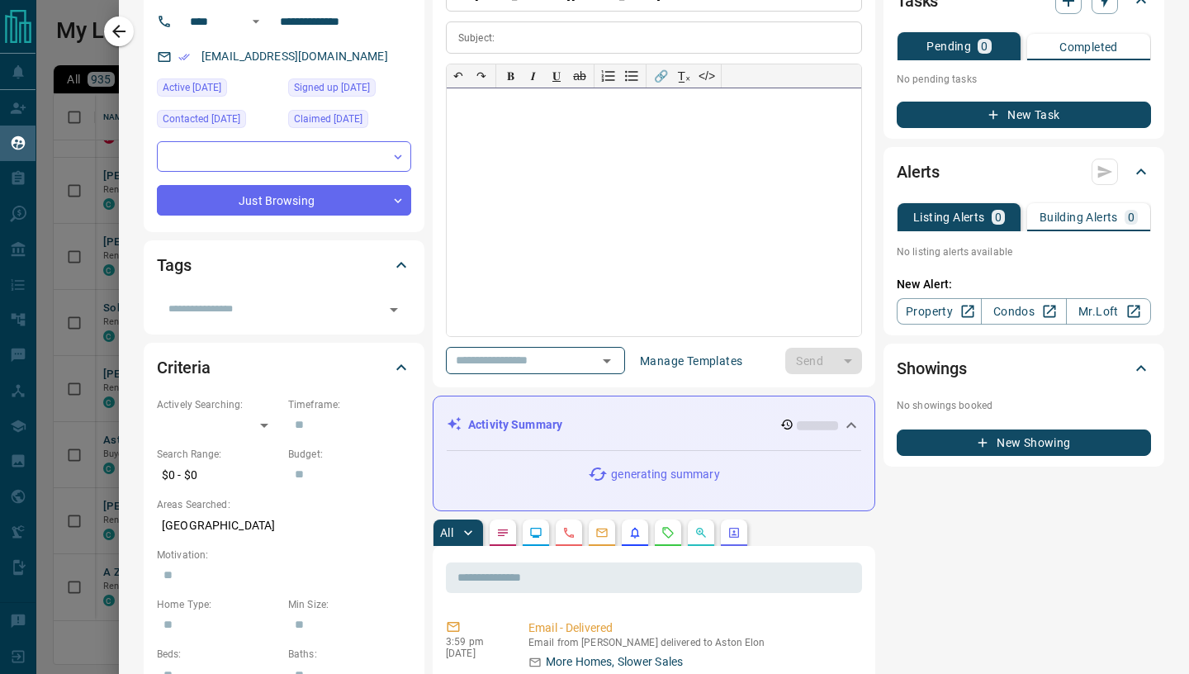
paste div
drag, startPoint x: 490, startPoint y: 38, endPoint x: 514, endPoint y: 51, distance: 26.6
click at [490, 39] on p "Subject:" at bounding box center [476, 38] width 36 height 15
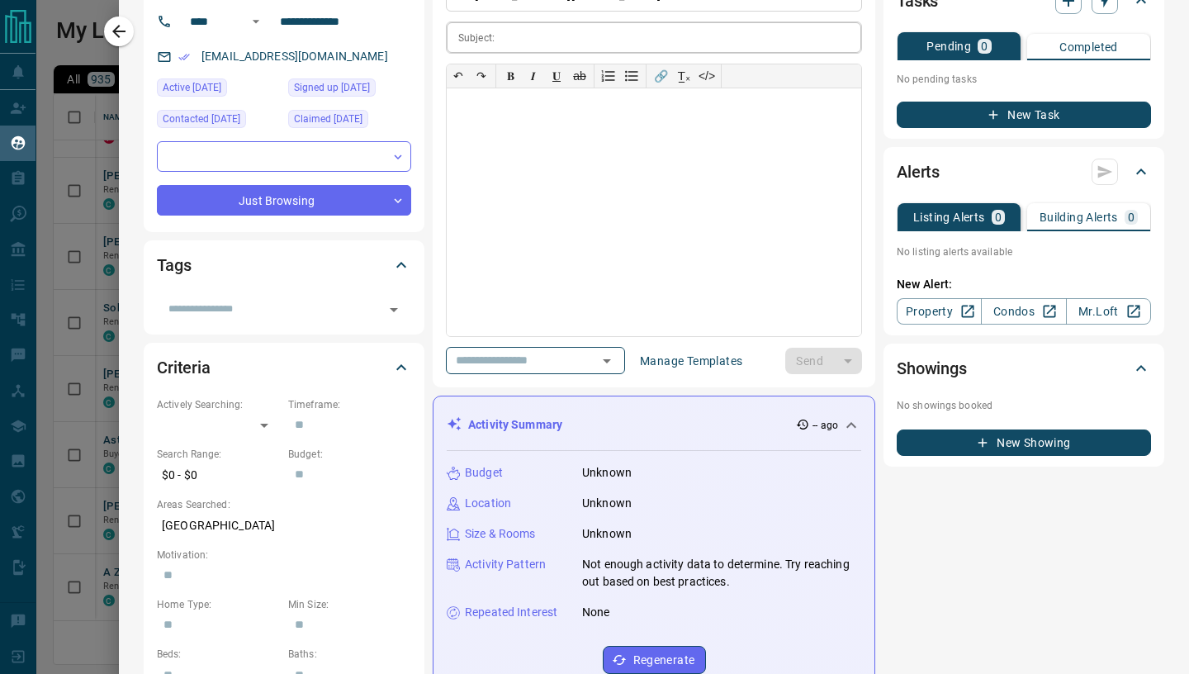
click at [506, 39] on input "text" at bounding box center [681, 37] width 360 height 31
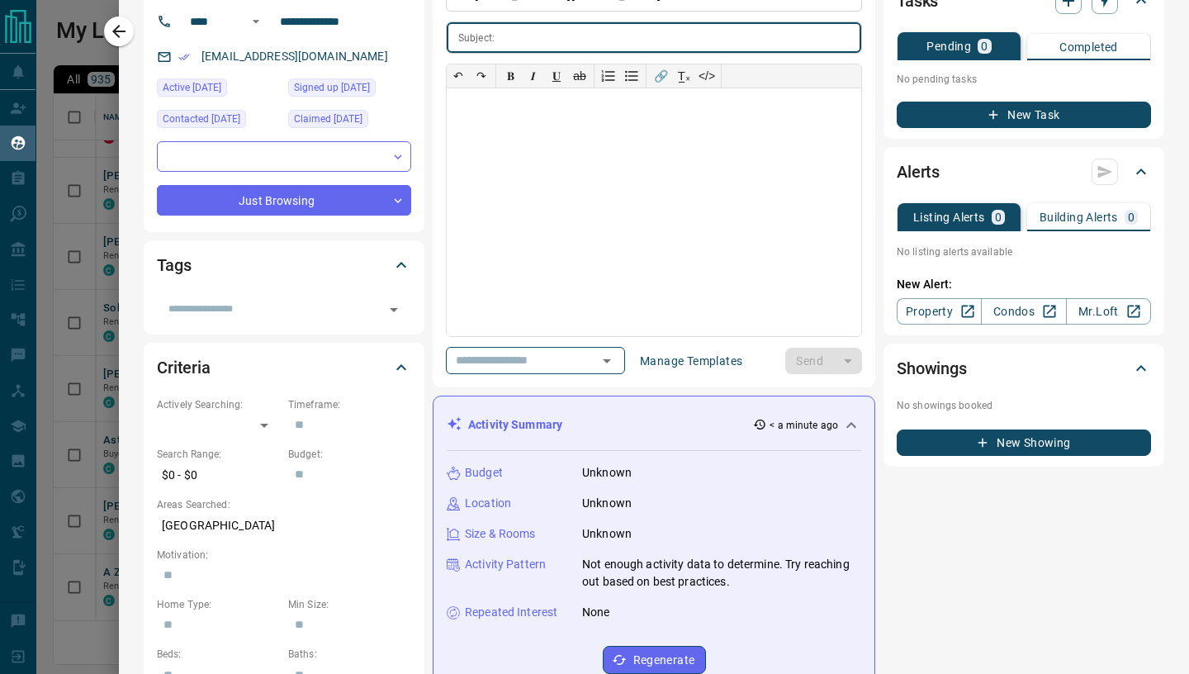
paste input "**********"
click at [522, 126] on div at bounding box center [654, 212] width 414 height 248
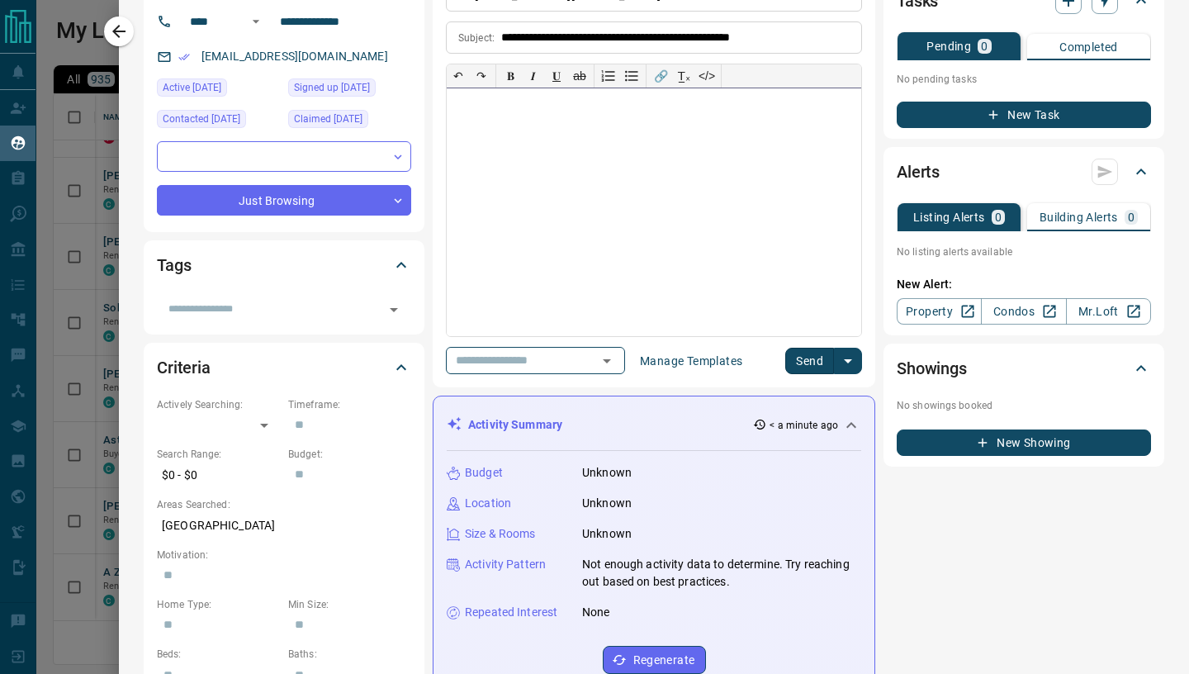
click at [515, 220] on div at bounding box center [654, 212] width 414 height 248
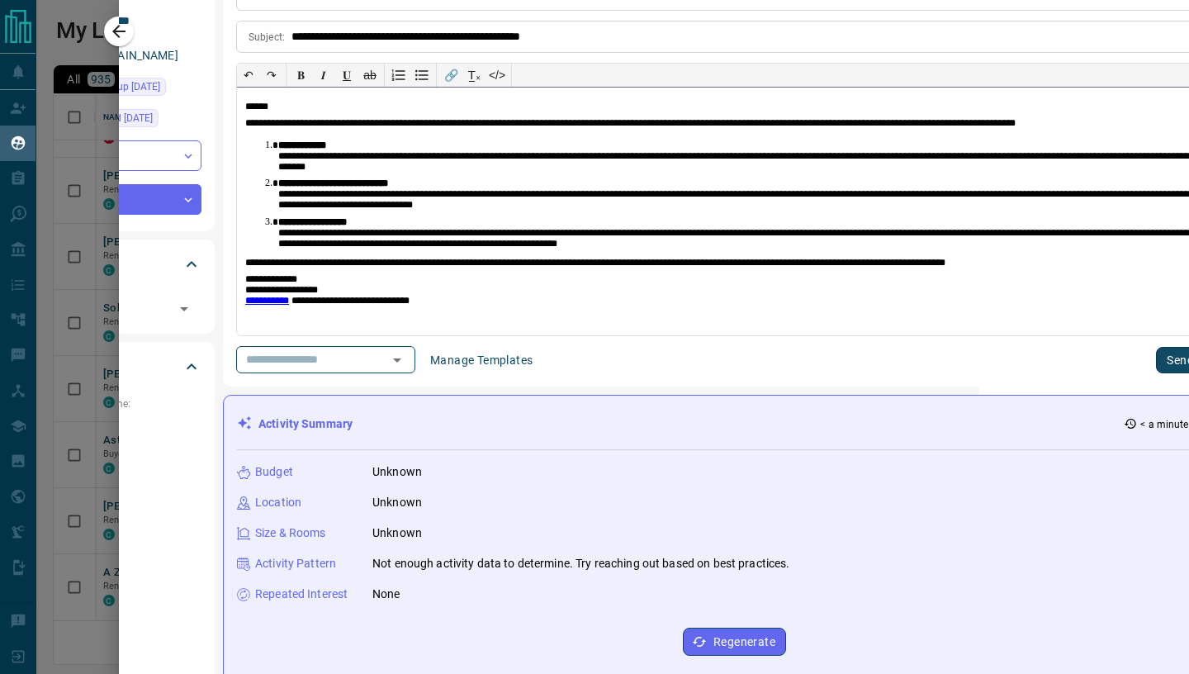
scroll to position [130, 556]
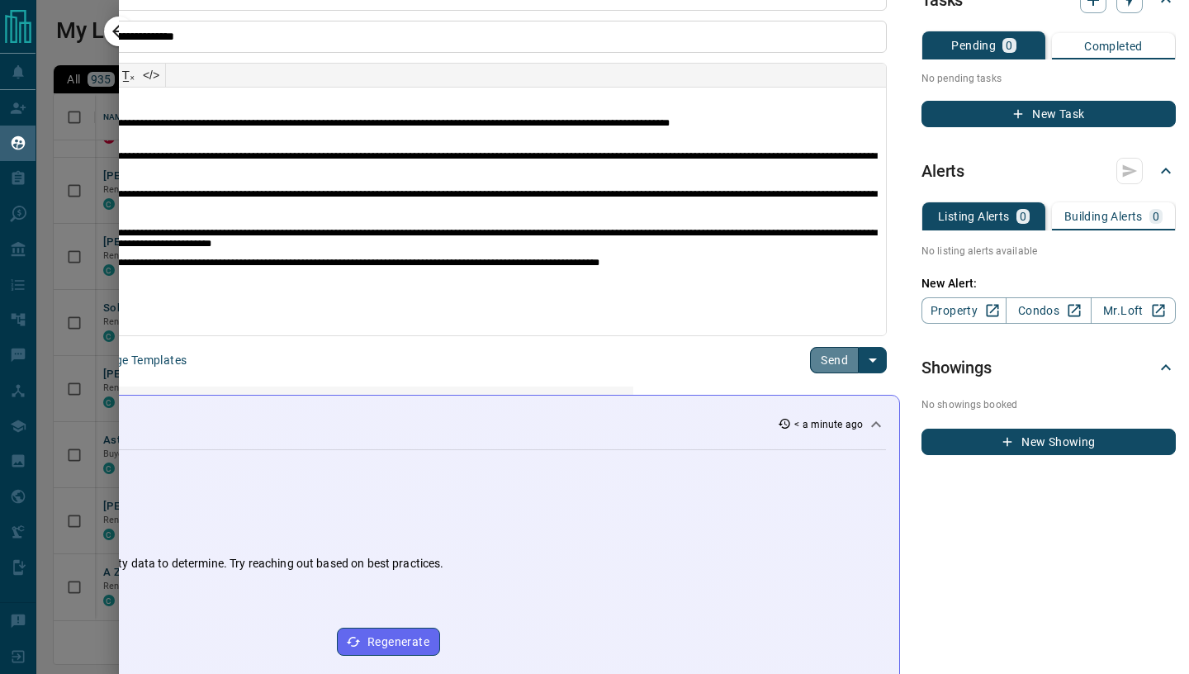
click at [830, 360] on button "Send" at bounding box center [834, 360] width 49 height 26
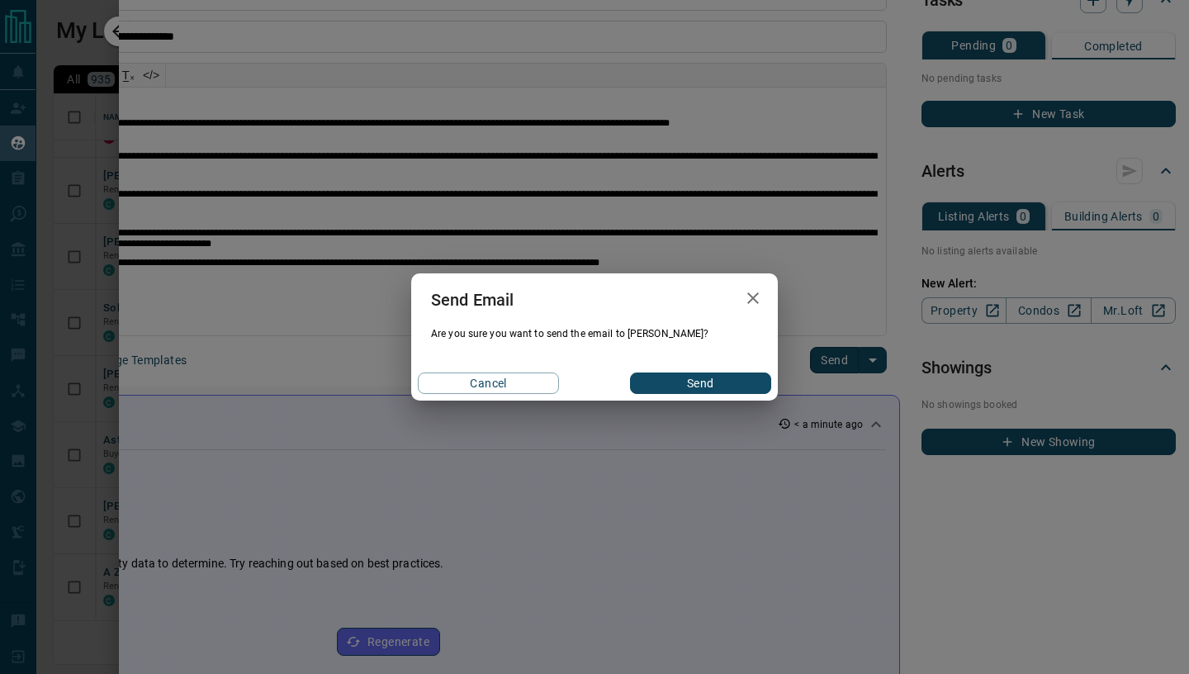
drag, startPoint x: 708, startPoint y: 392, endPoint x: 704, endPoint y: 383, distance: 9.7
click at [708, 392] on button "Send" at bounding box center [700, 382] width 141 height 21
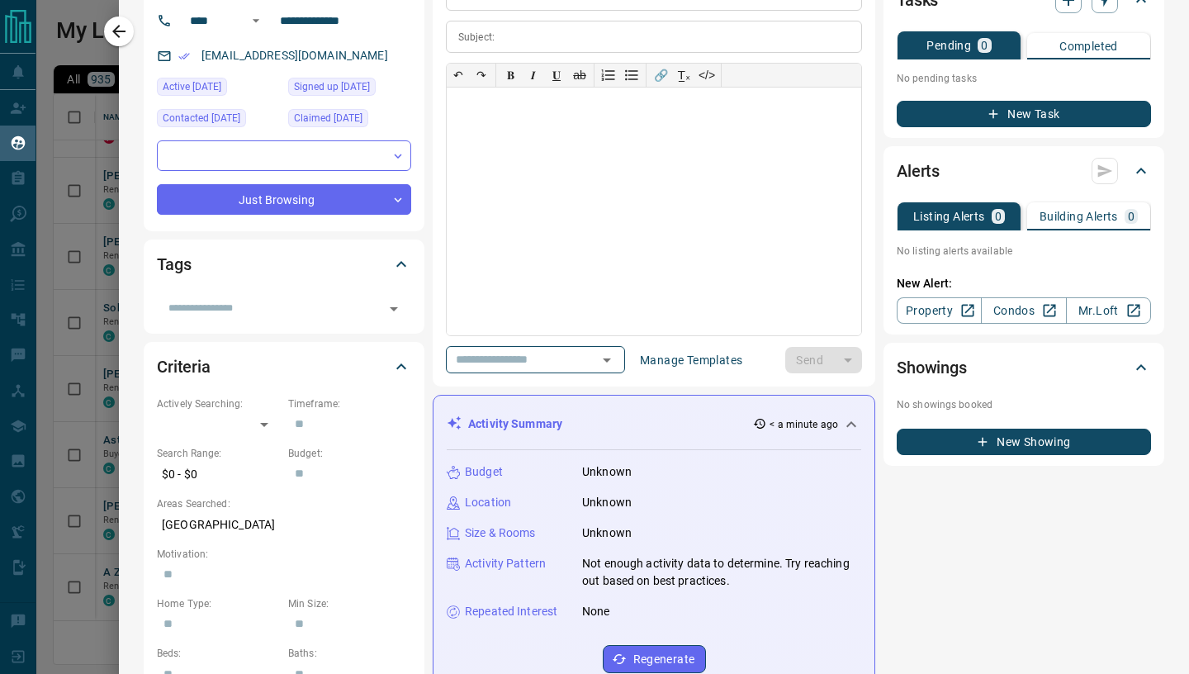
scroll to position [130, 0]
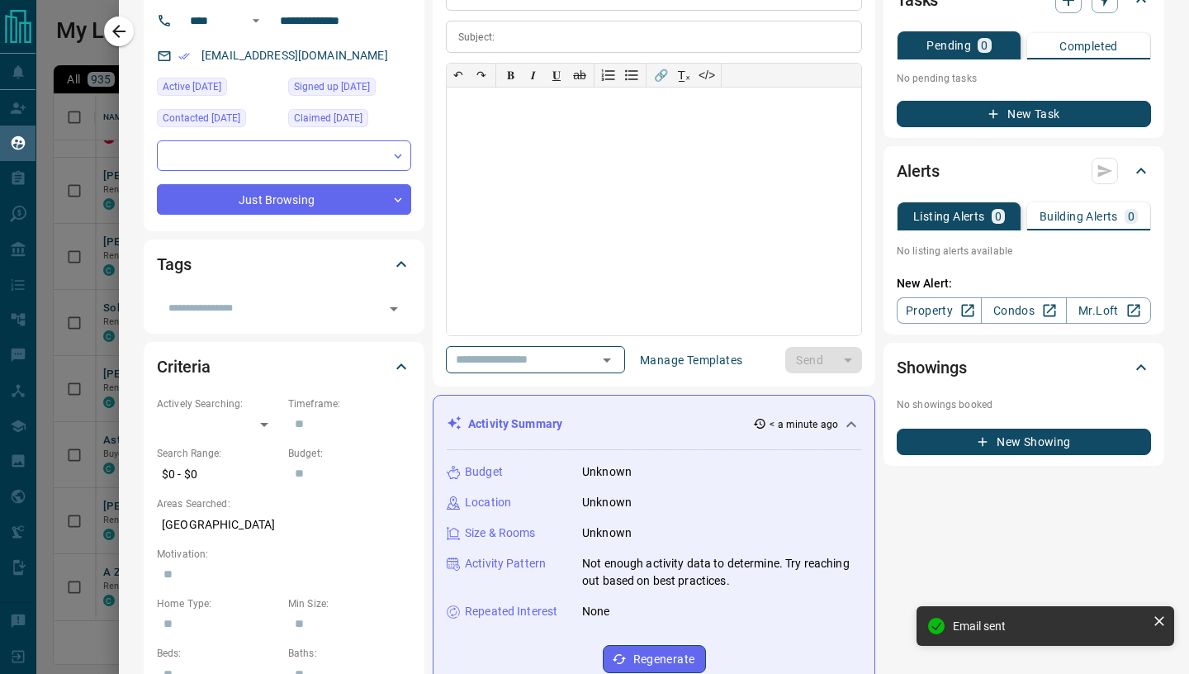
click at [122, 30] on icon "button" at bounding box center [119, 31] width 20 height 20
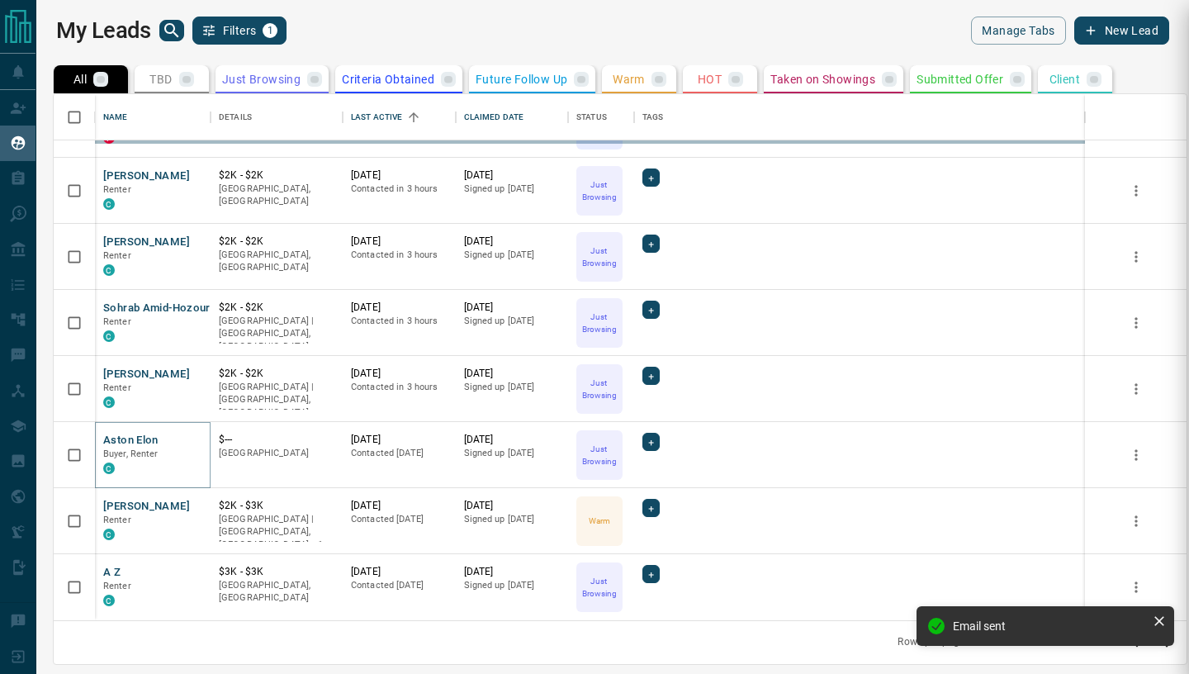
scroll to position [0, 0]
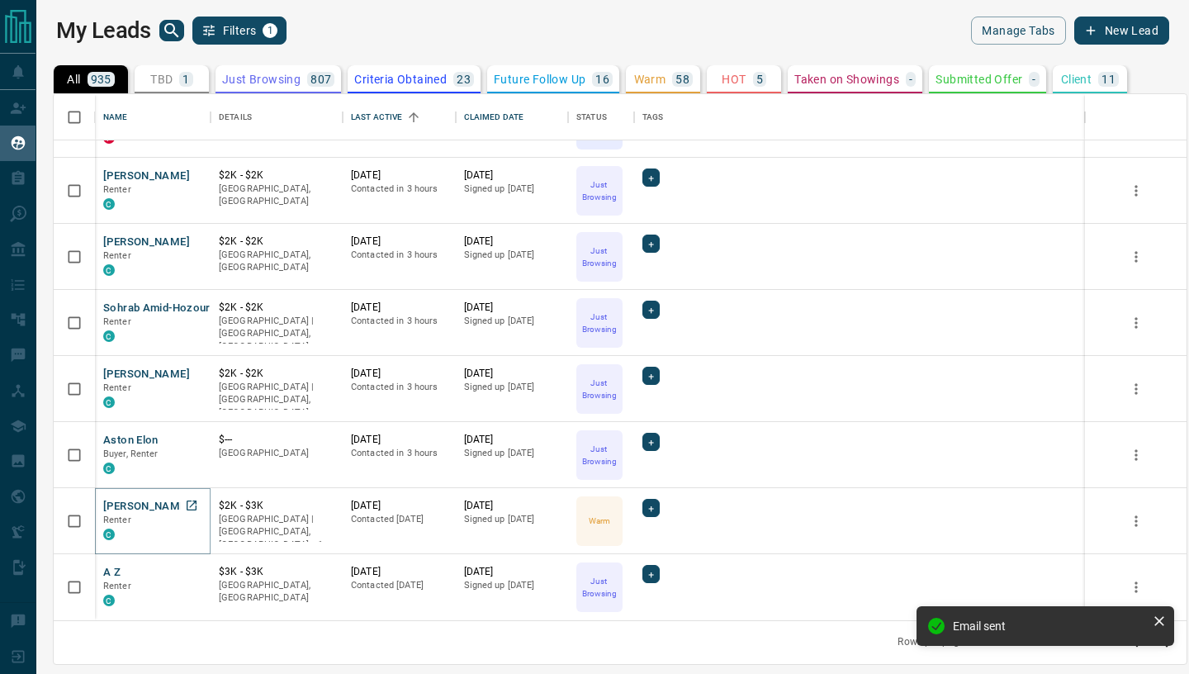
click at [161, 508] on button "[PERSON_NAME]" at bounding box center [146, 507] width 87 height 16
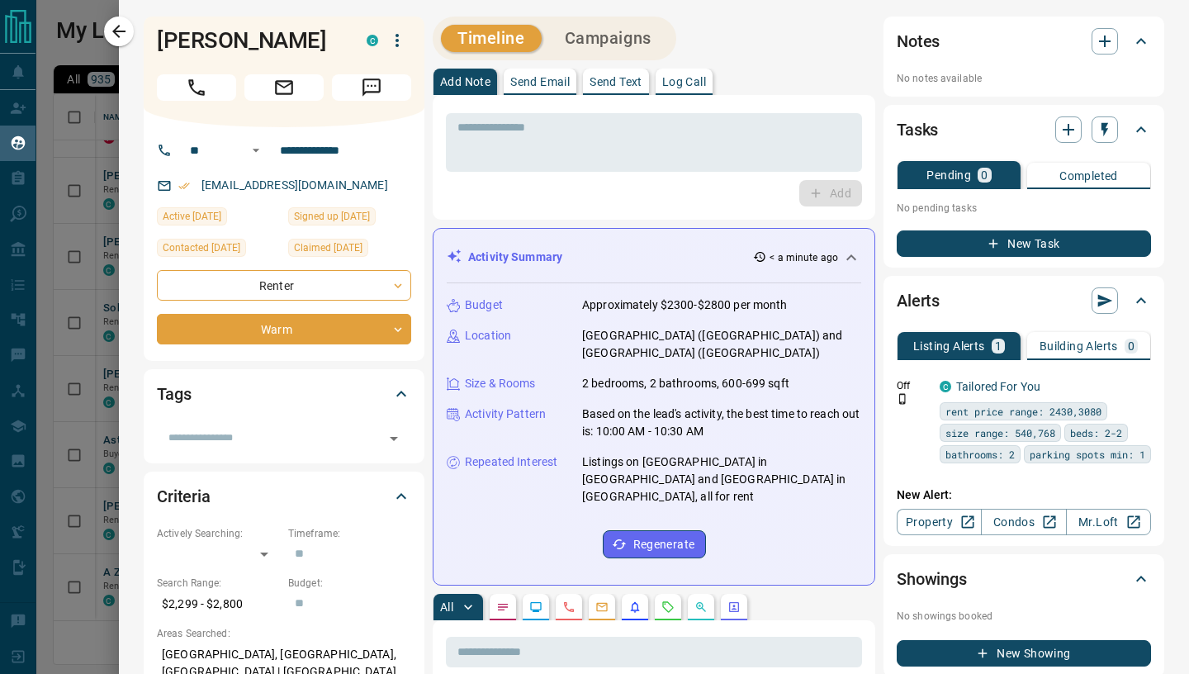
click at [520, 82] on p "Send Email" at bounding box center [539, 82] width 59 height 12
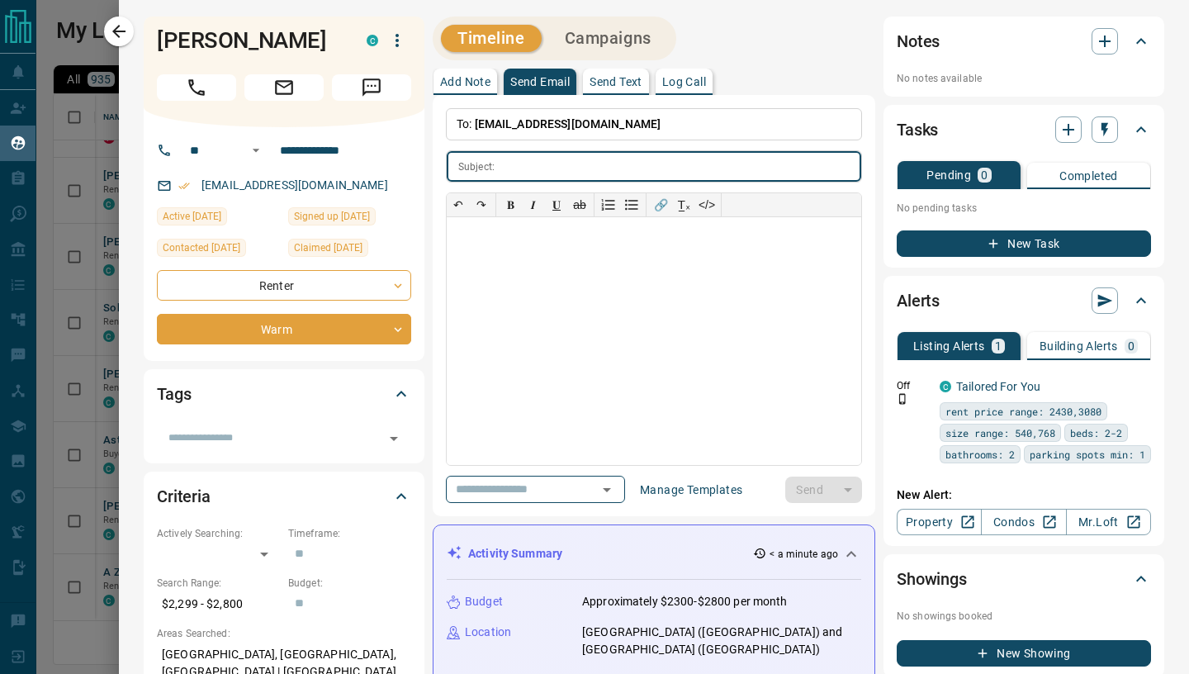
click at [533, 79] on p "Send Email" at bounding box center [539, 82] width 59 height 12
click at [505, 243] on div at bounding box center [654, 341] width 414 height 248
paste div
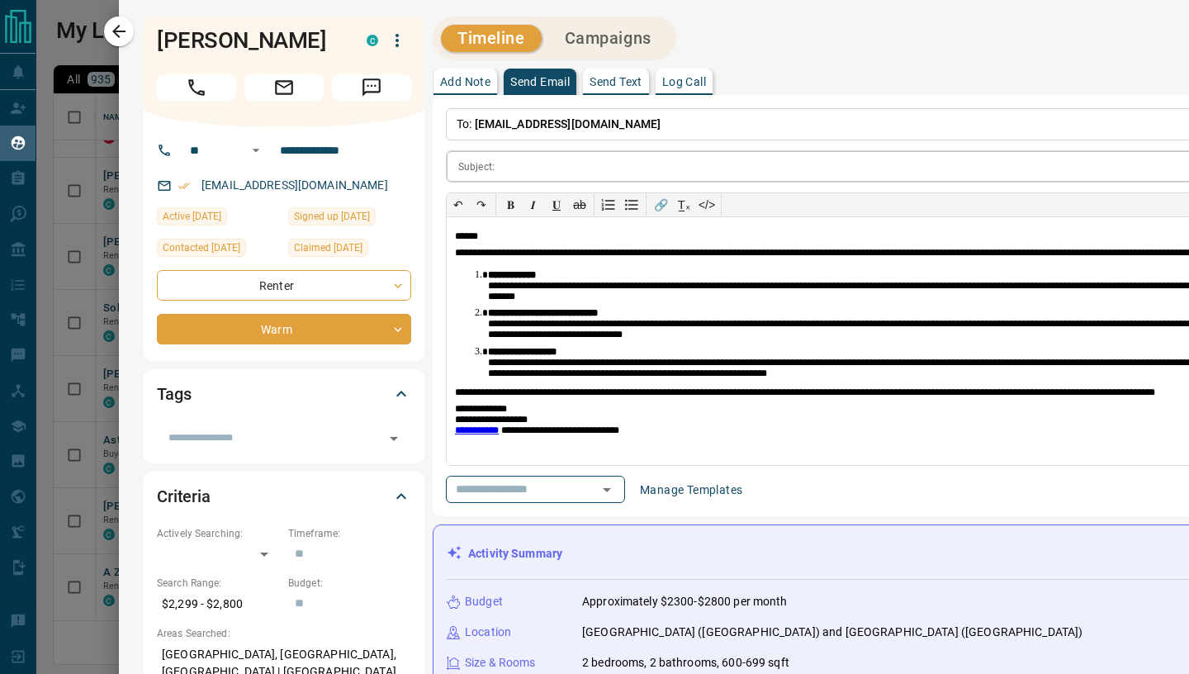
click at [524, 168] on input "text" at bounding box center [971, 166] width 940 height 31
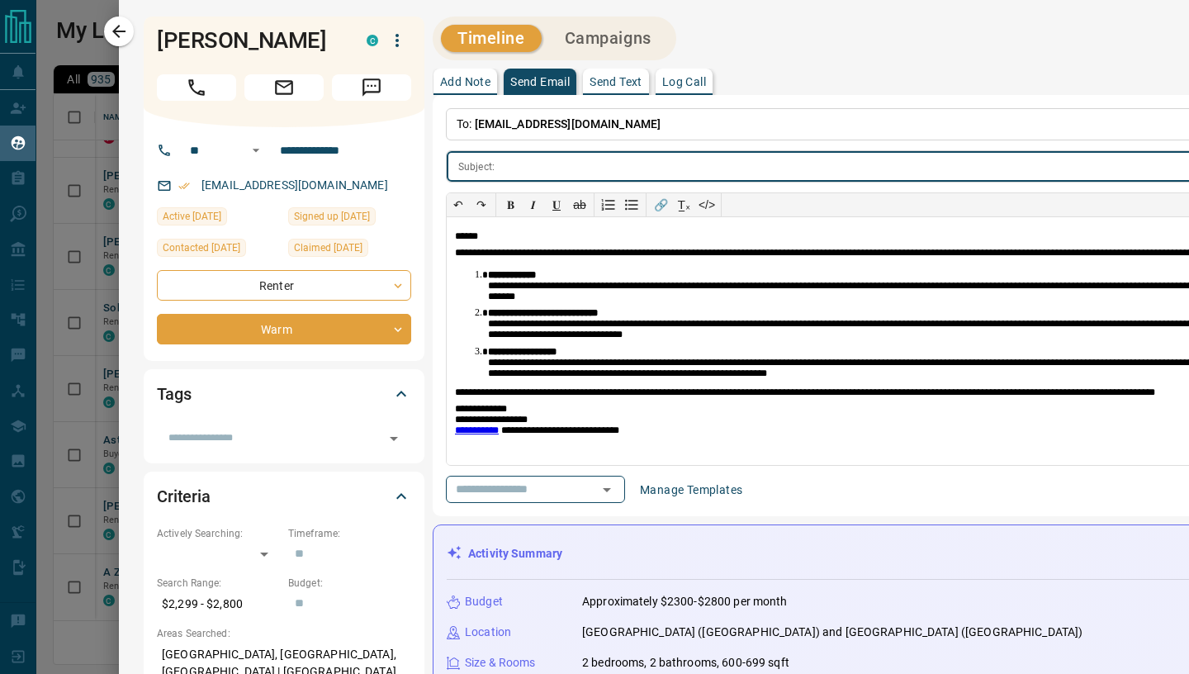
paste input "**********"
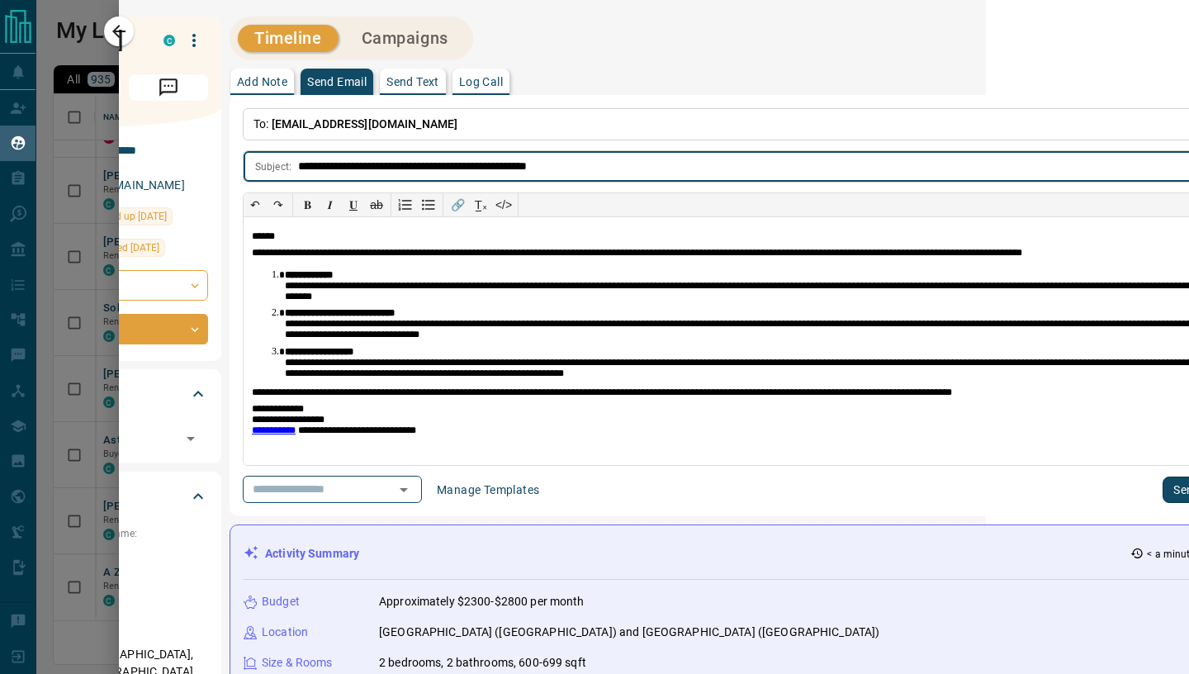
scroll to position [0, 556]
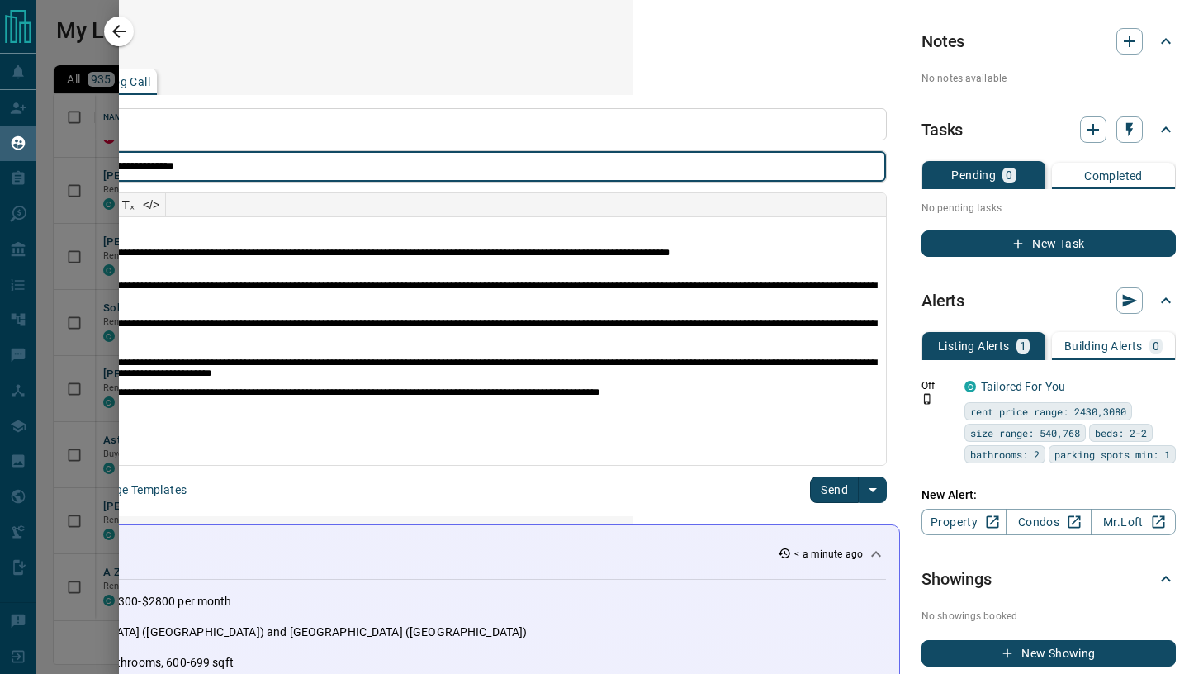
click at [845, 485] on button "Send" at bounding box center [834, 489] width 49 height 26
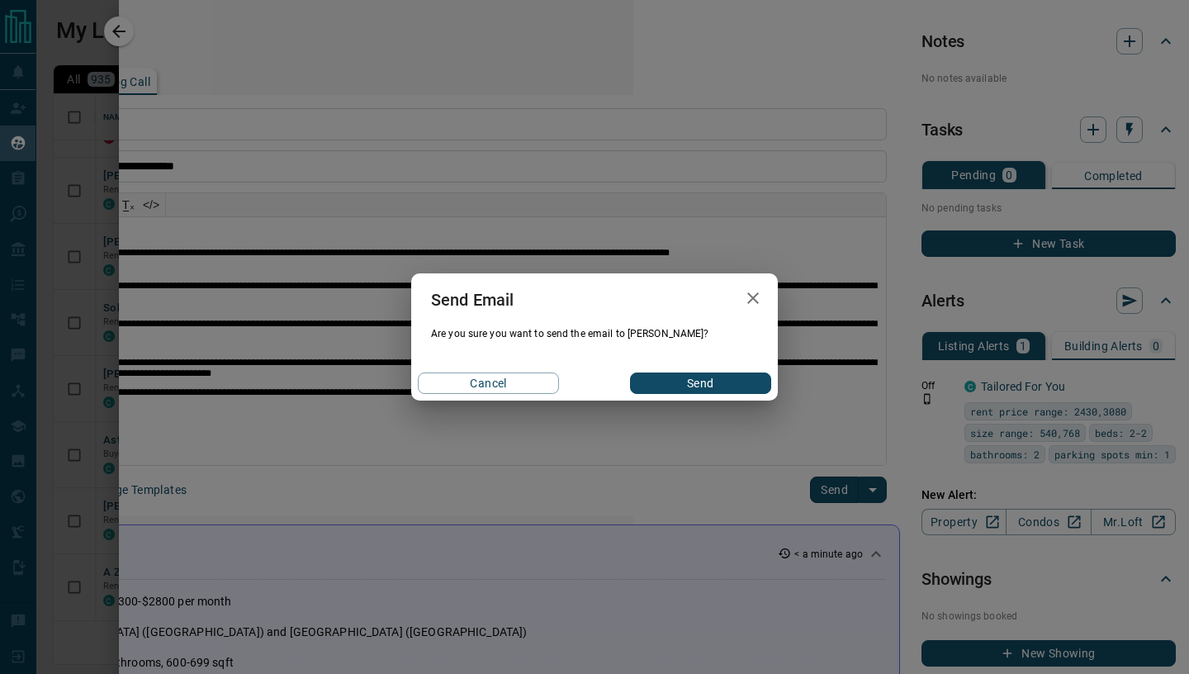
drag, startPoint x: 845, startPoint y: 485, endPoint x: 831, endPoint y: 488, distance: 14.4
click at [831, 488] on div "Send Email Are you sure you want to send the email to Opeyemi? Cancel Send" at bounding box center [594, 337] width 1189 height 674
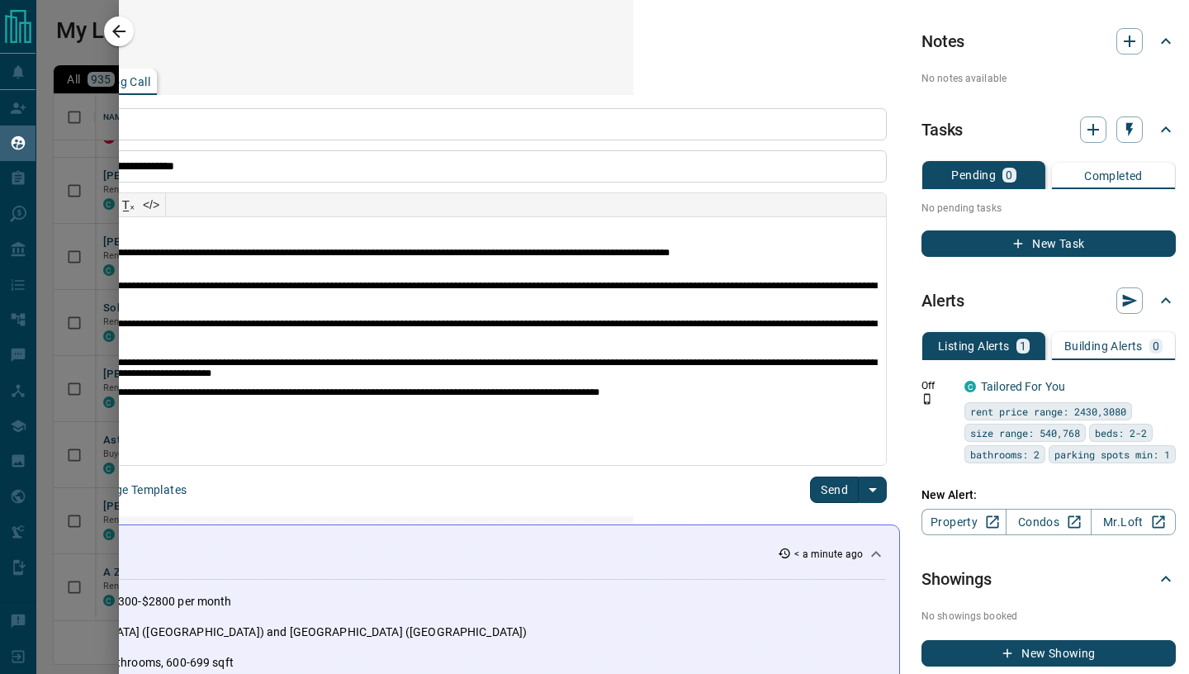
click at [834, 481] on button "Send" at bounding box center [834, 489] width 49 height 26
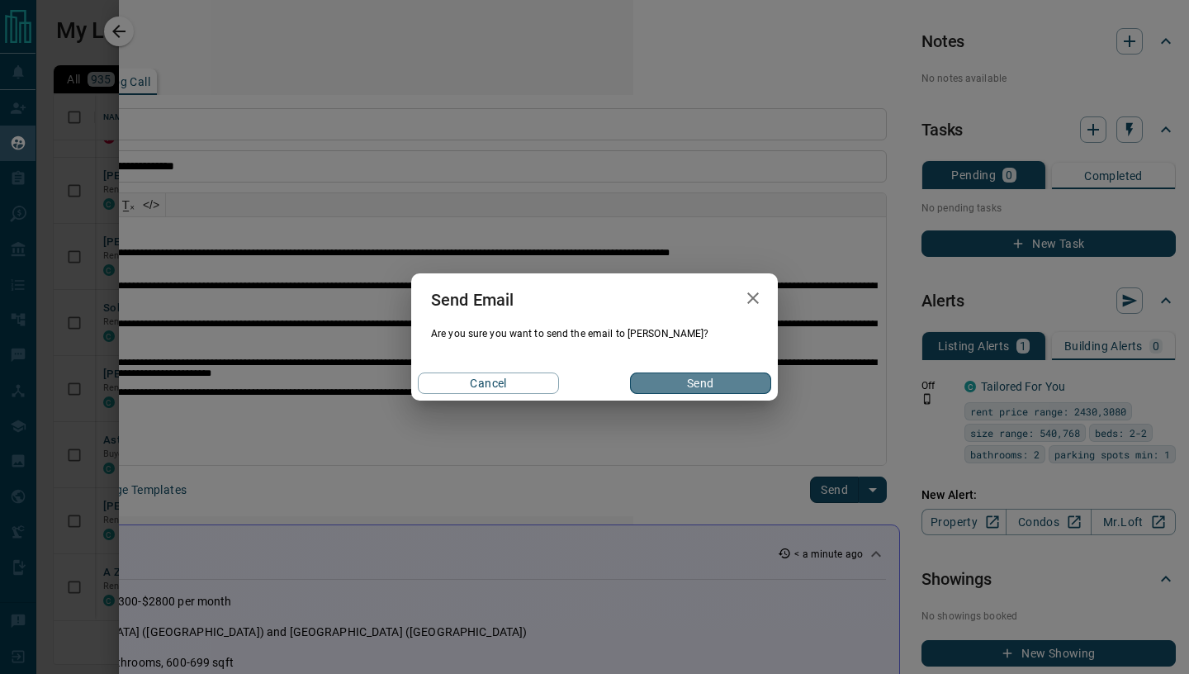
click at [734, 391] on button "Send" at bounding box center [700, 382] width 141 height 21
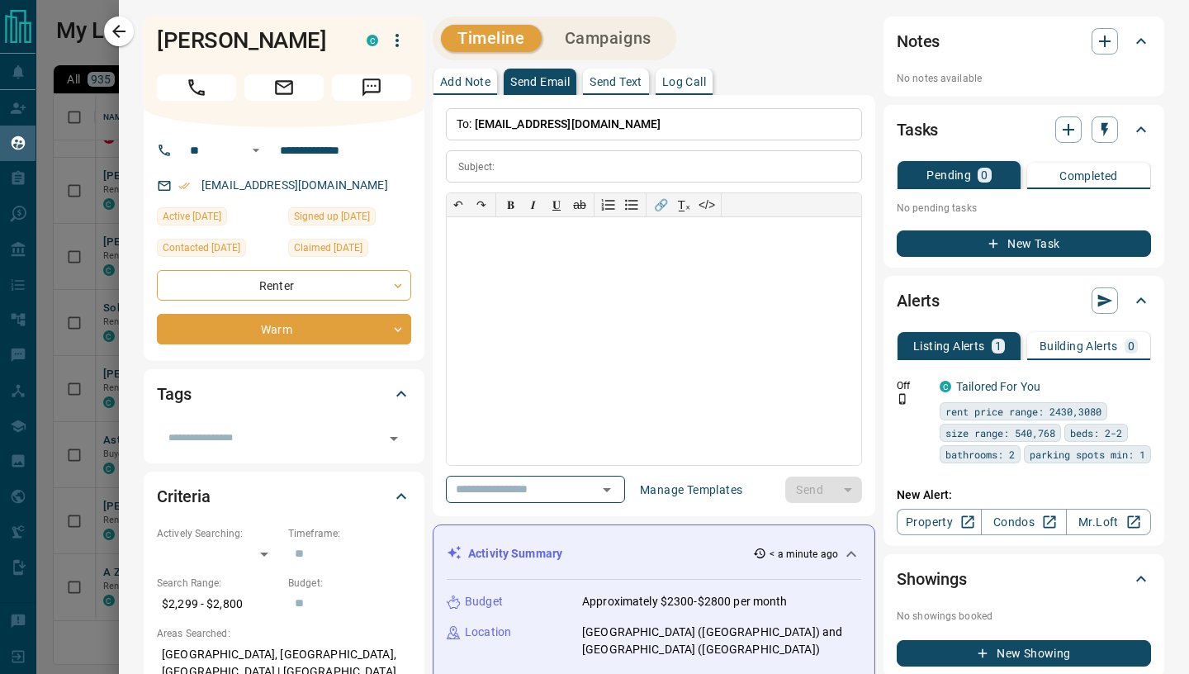
scroll to position [0, 0]
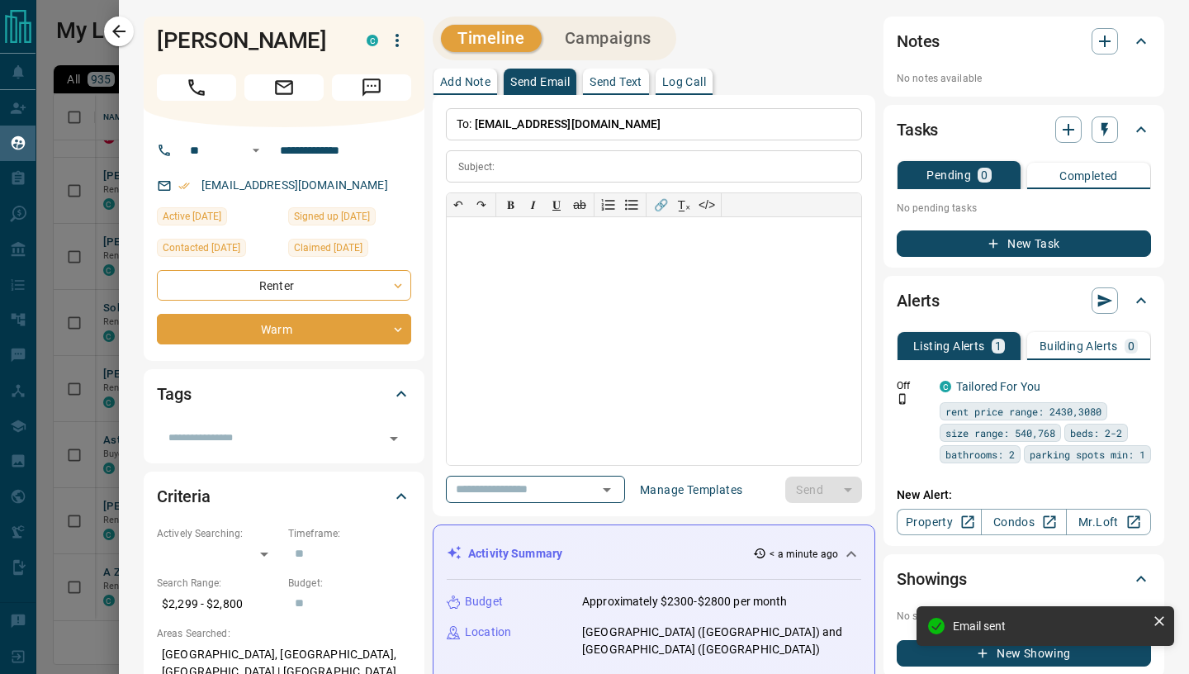
click at [112, 31] on icon "button" at bounding box center [119, 31] width 20 height 20
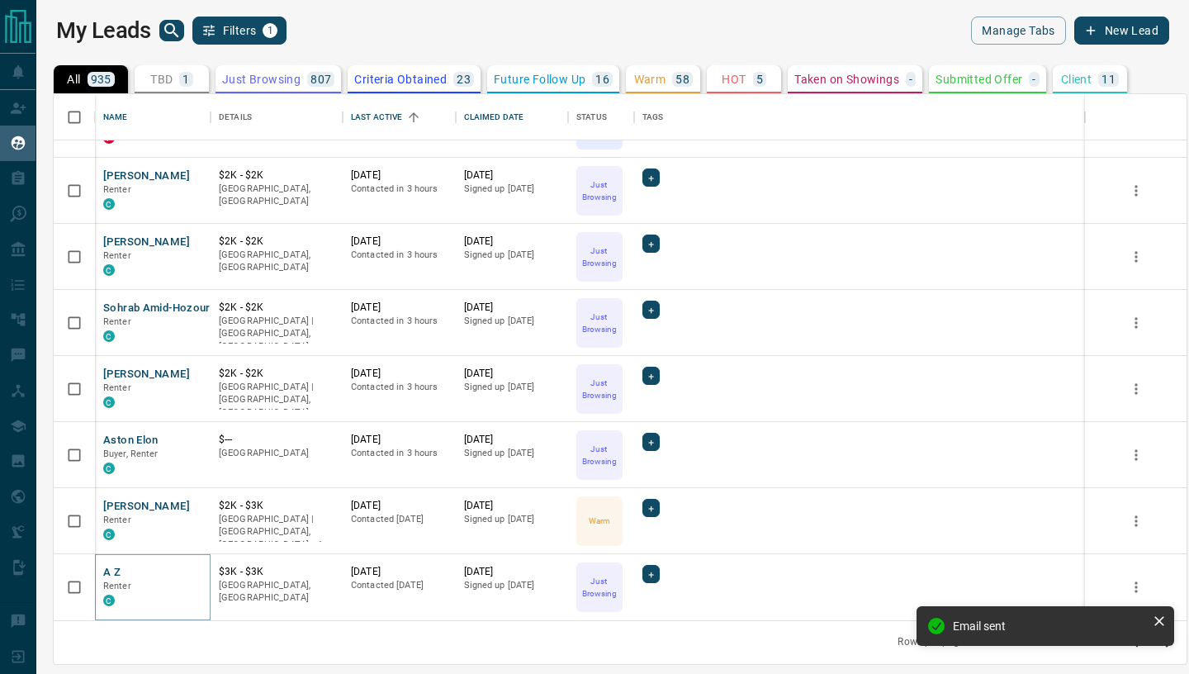
click at [116, 572] on button "A Z" at bounding box center [111, 573] width 17 height 16
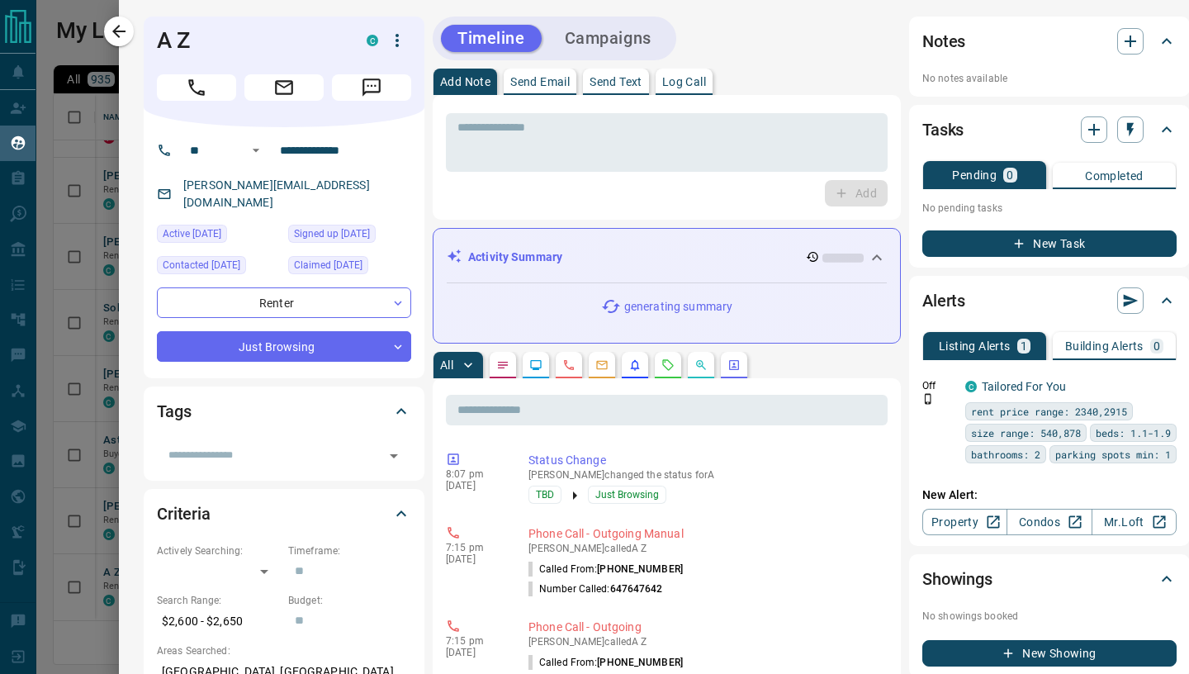
click at [547, 82] on p "Send Email" at bounding box center [539, 82] width 59 height 12
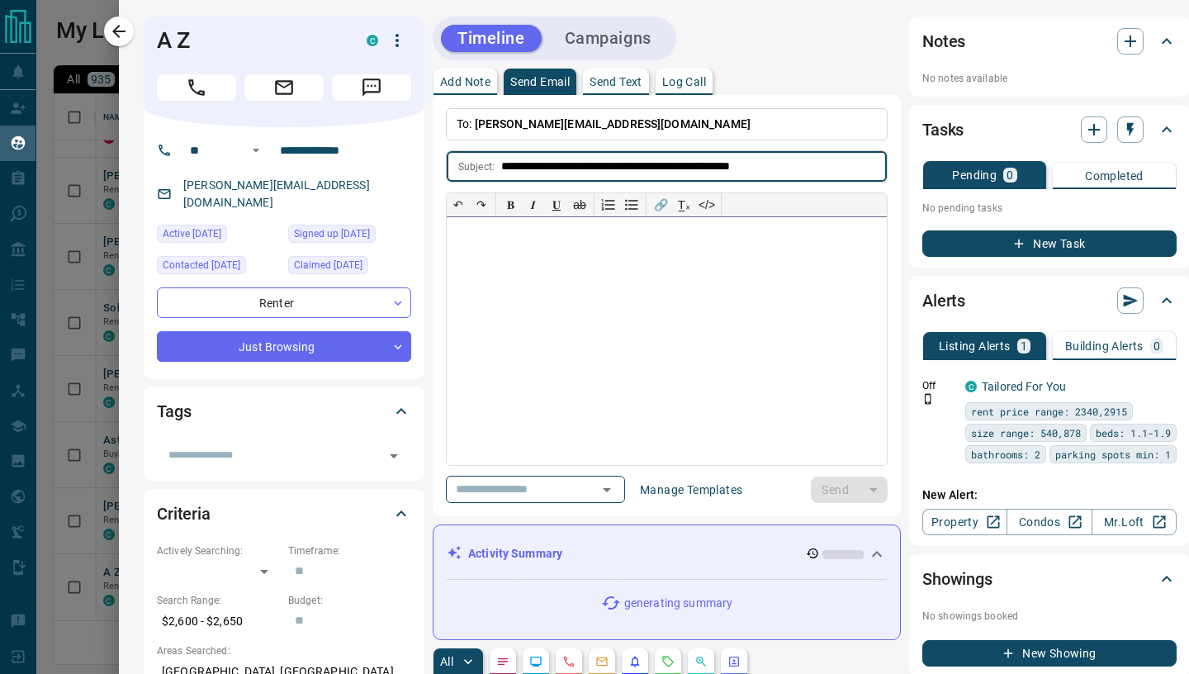
click at [528, 299] on div at bounding box center [667, 341] width 440 height 248
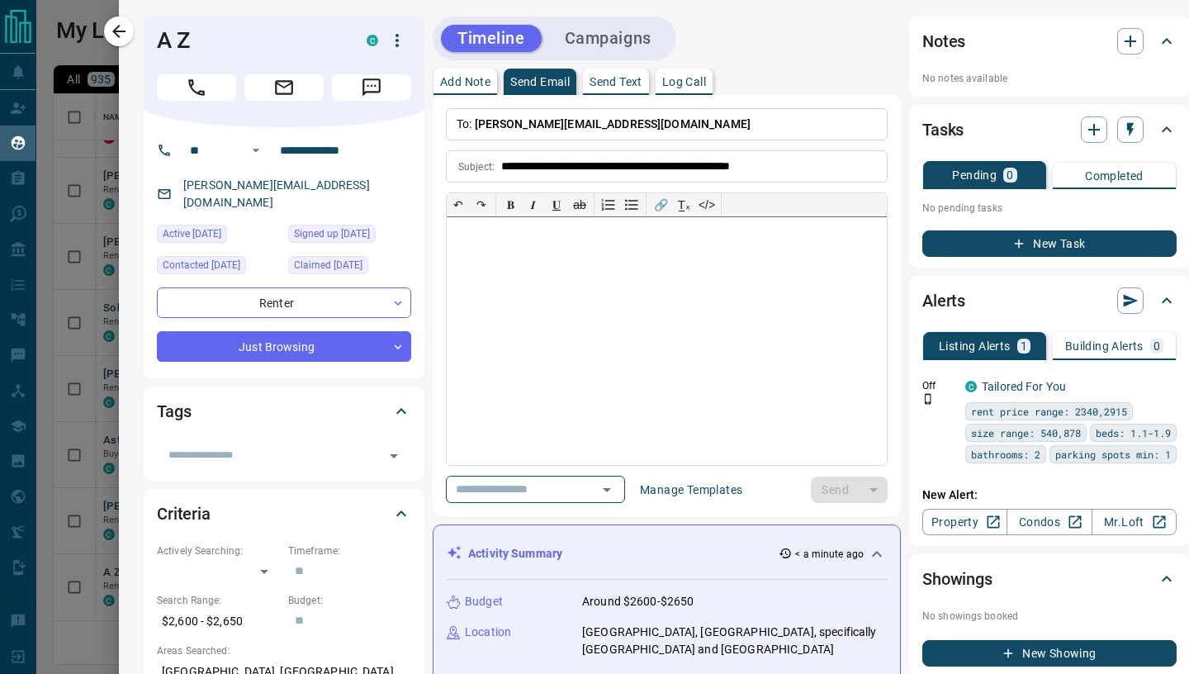
paste div
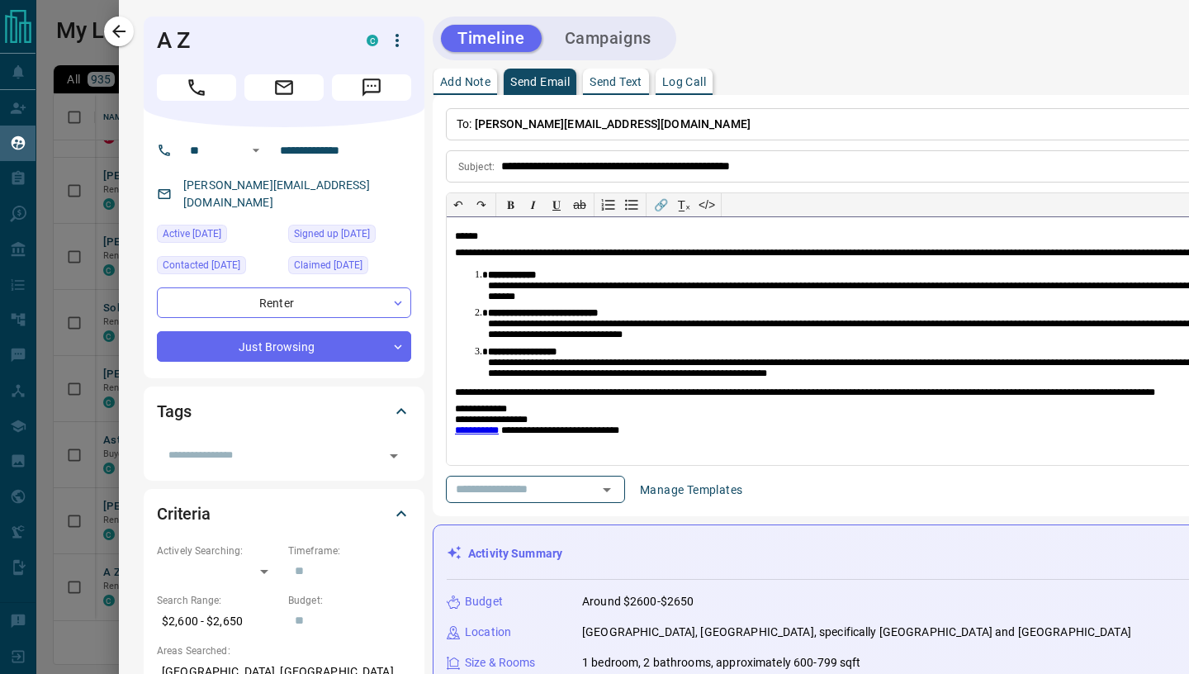
scroll to position [0, 556]
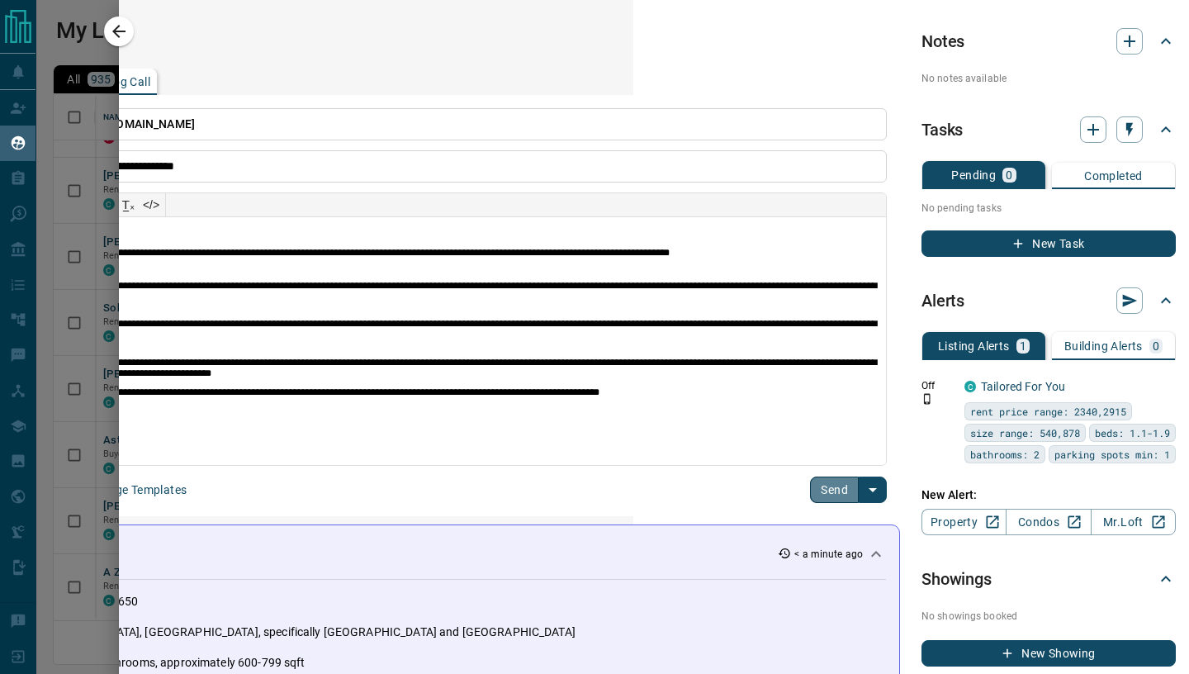
click at [834, 494] on button "Send" at bounding box center [834, 489] width 49 height 26
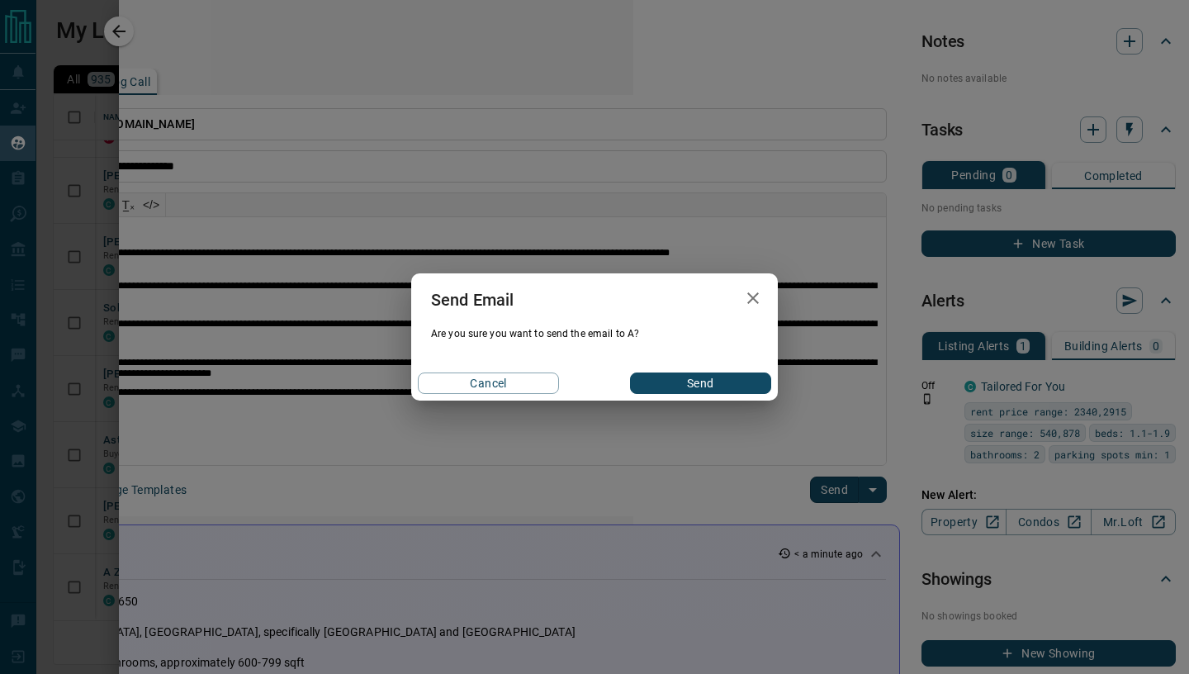
click at [688, 386] on button "Send" at bounding box center [700, 382] width 141 height 21
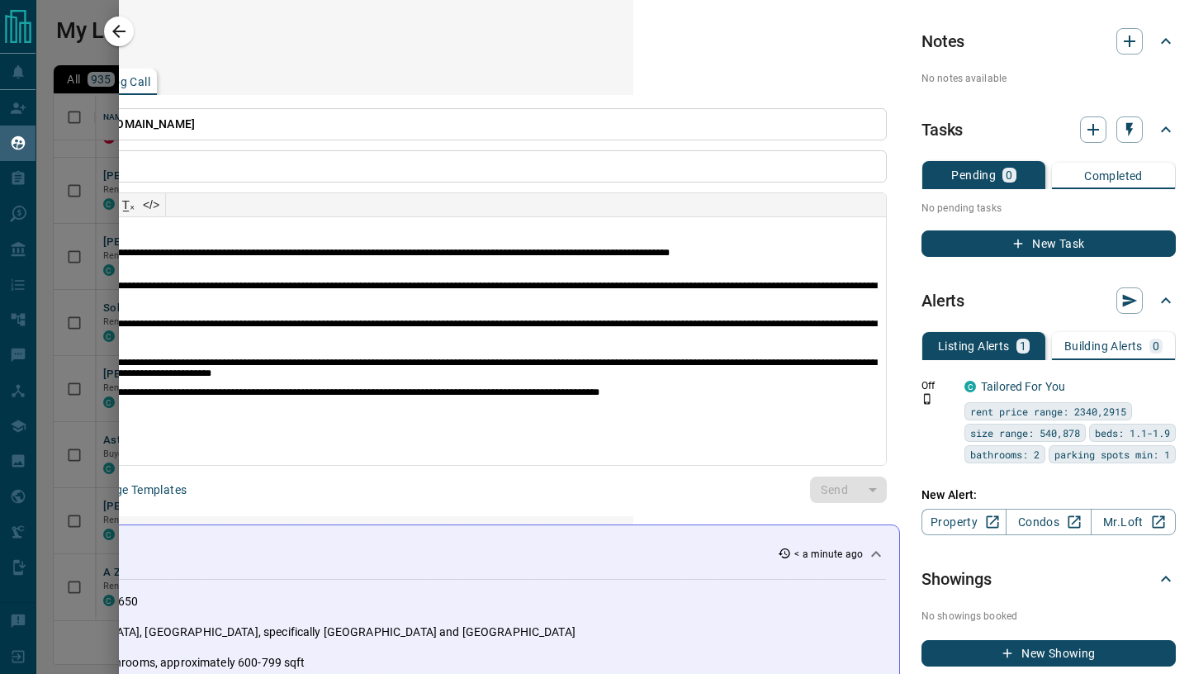
scroll to position [0, 0]
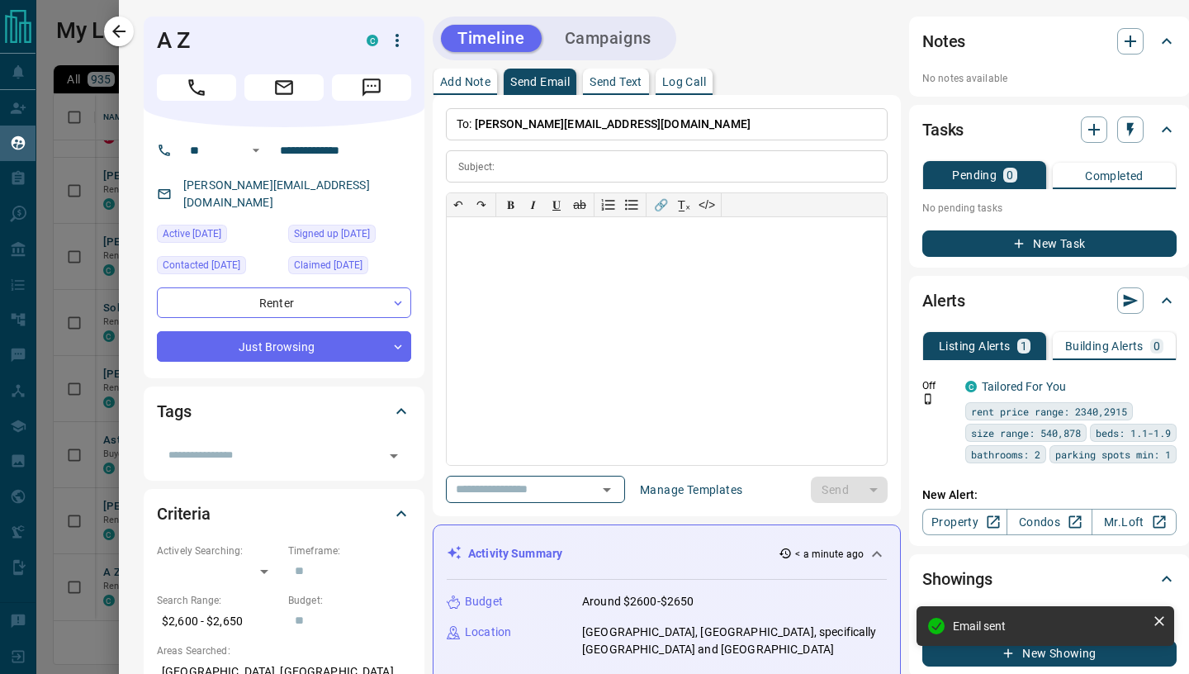
drag, startPoint x: 128, startPoint y: 35, endPoint x: 135, endPoint y: 71, distance: 36.9
click at [128, 35] on icon "button" at bounding box center [119, 31] width 20 height 20
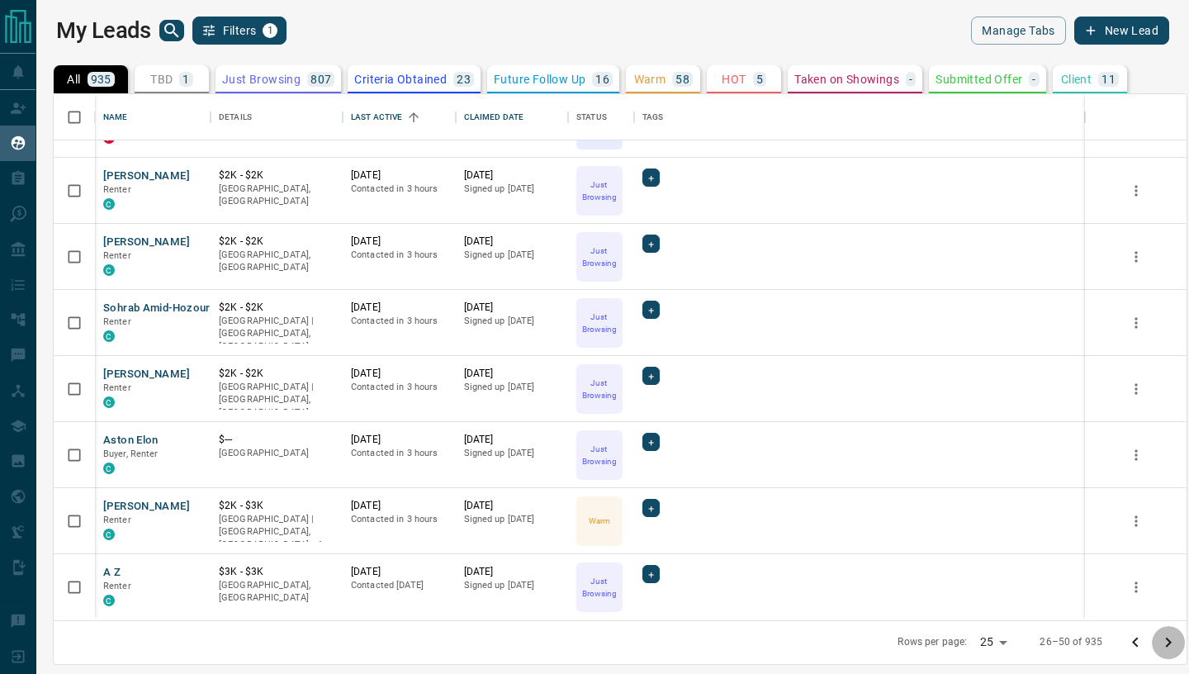
click at [1170, 643] on icon "Go to next page" at bounding box center [1169, 642] width 6 height 10
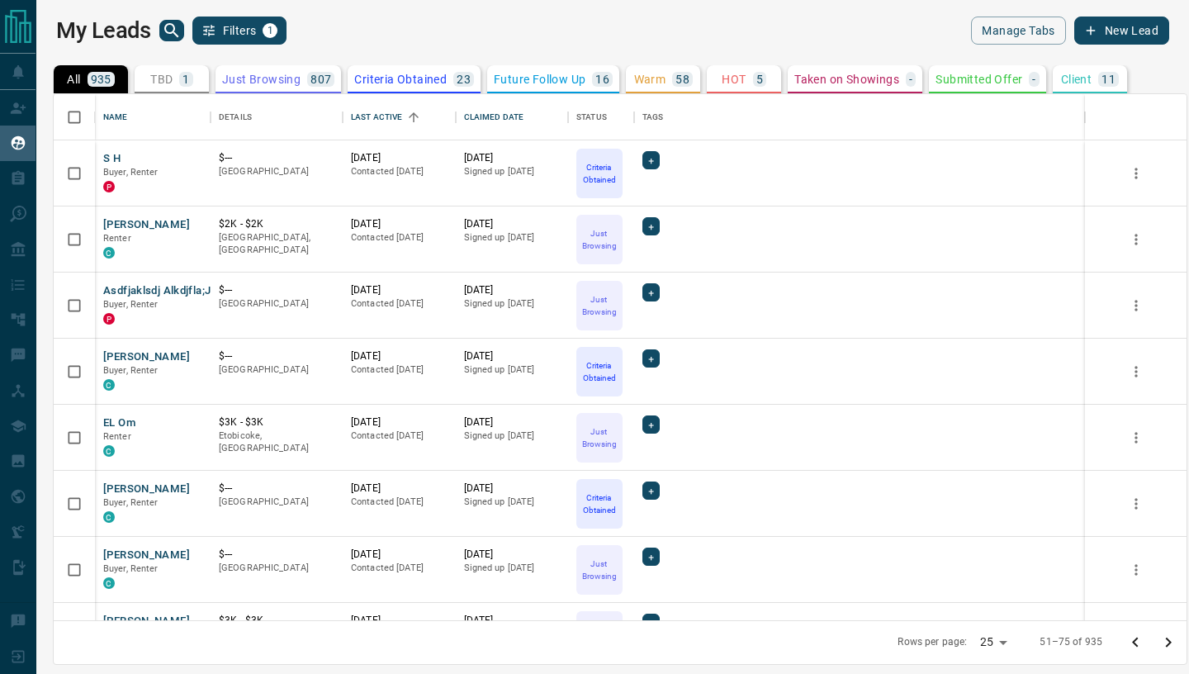
click at [111, 161] on button "S H" at bounding box center [111, 159] width 17 height 16
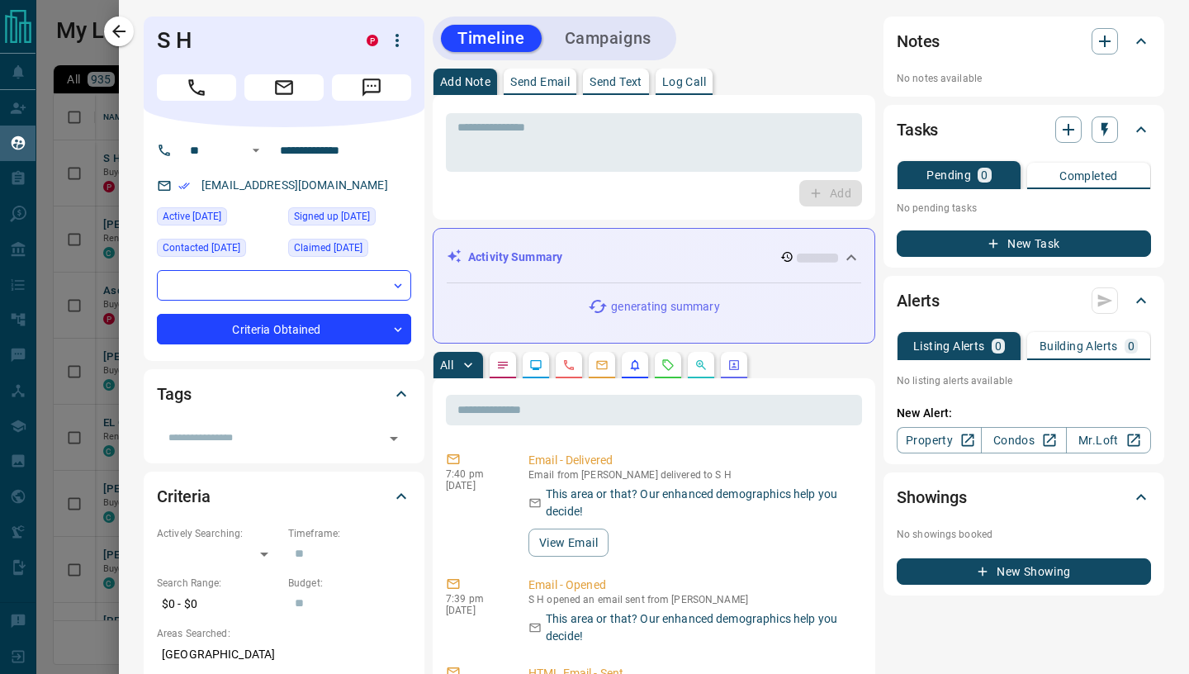
click at [537, 77] on p "Send Email" at bounding box center [539, 82] width 59 height 12
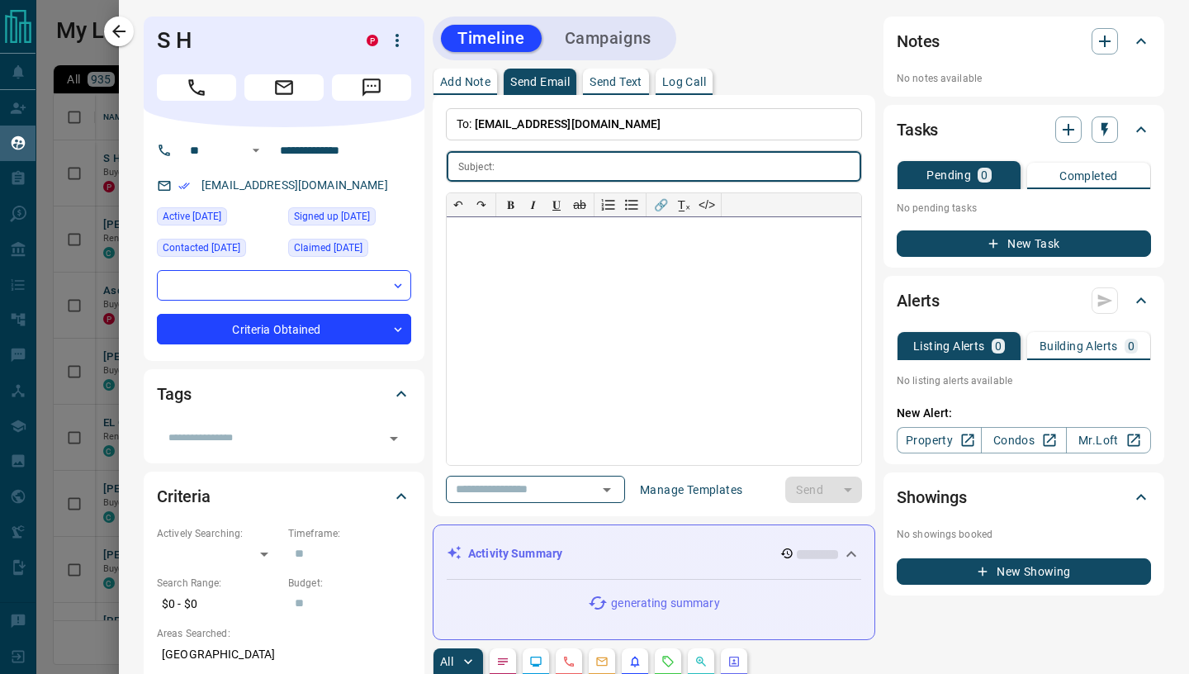
click at [496, 258] on div at bounding box center [654, 341] width 414 height 248
click at [497, 258] on div at bounding box center [654, 341] width 414 height 248
paste div
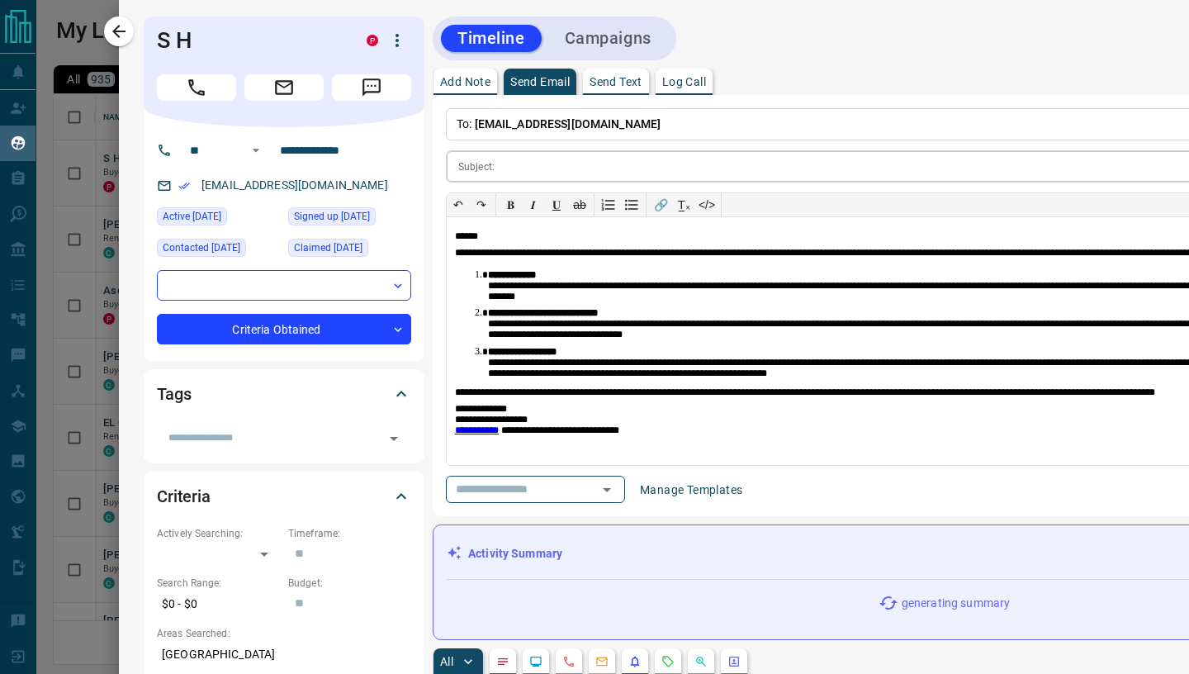
click at [512, 172] on input "text" at bounding box center [971, 166] width 940 height 31
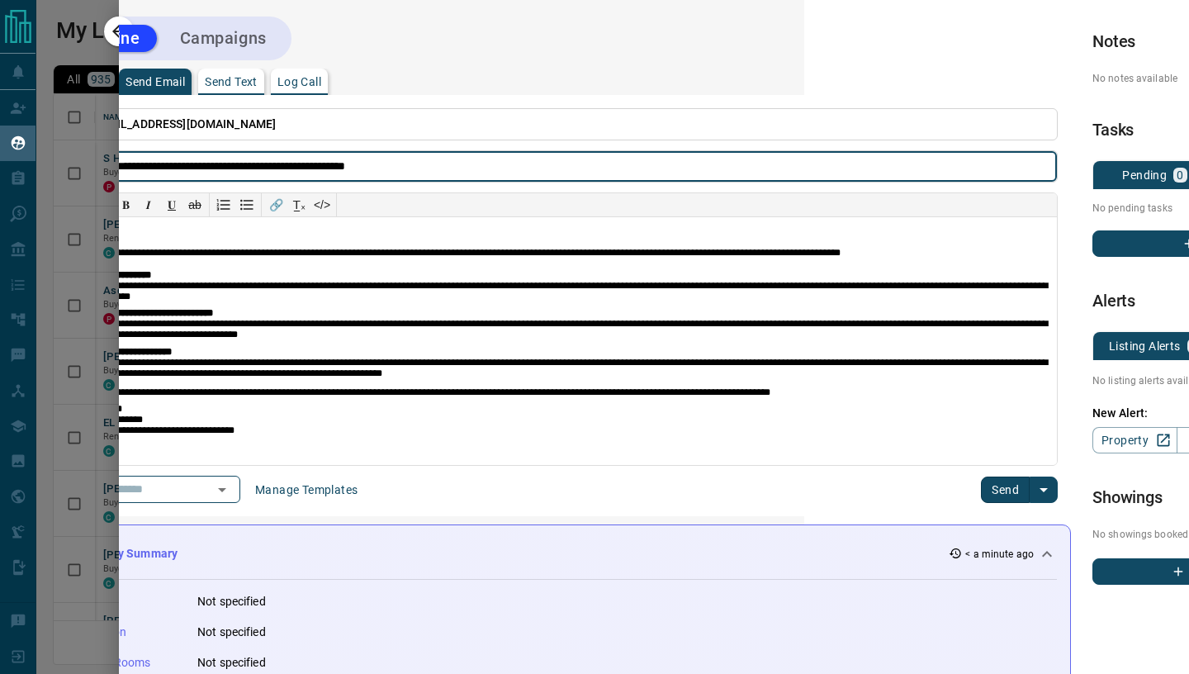
scroll to position [0, 556]
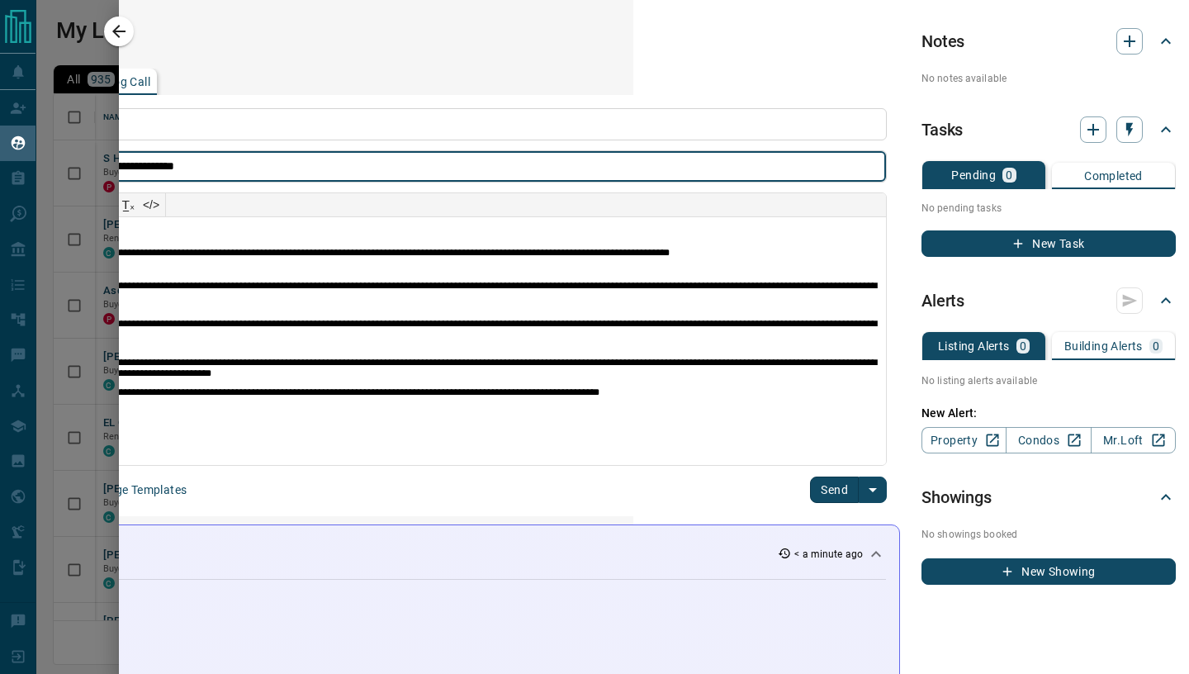
click at [834, 485] on button "Send" at bounding box center [834, 489] width 49 height 26
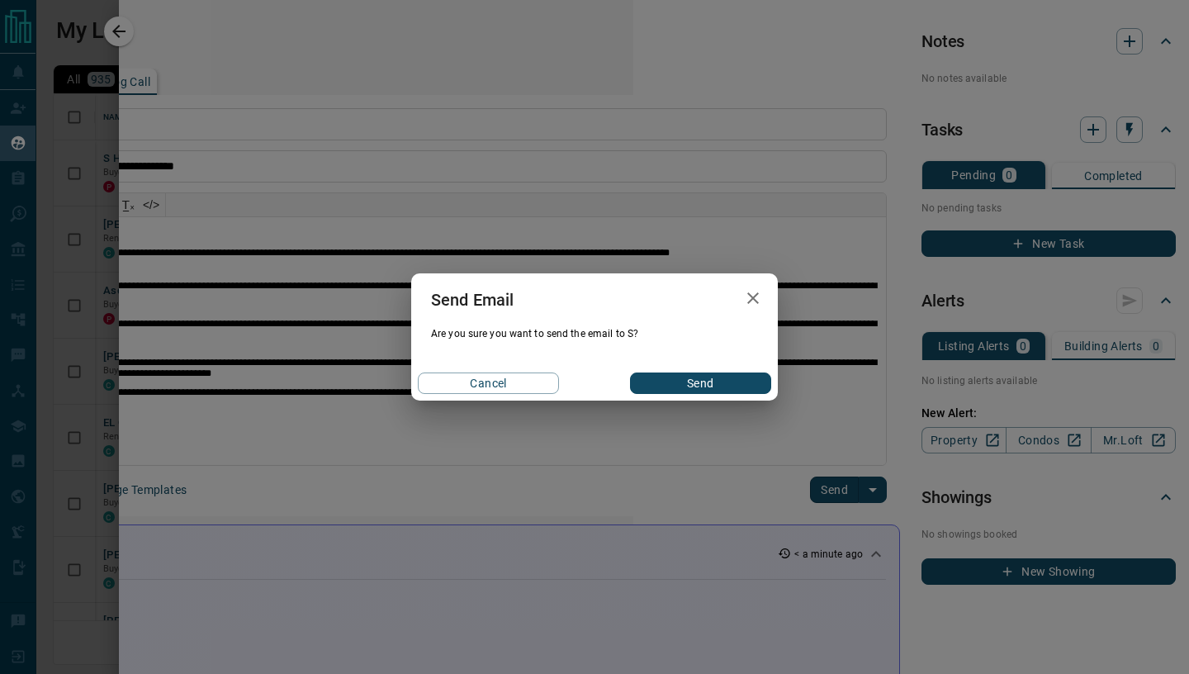
click at [732, 391] on button "Send" at bounding box center [700, 382] width 141 height 21
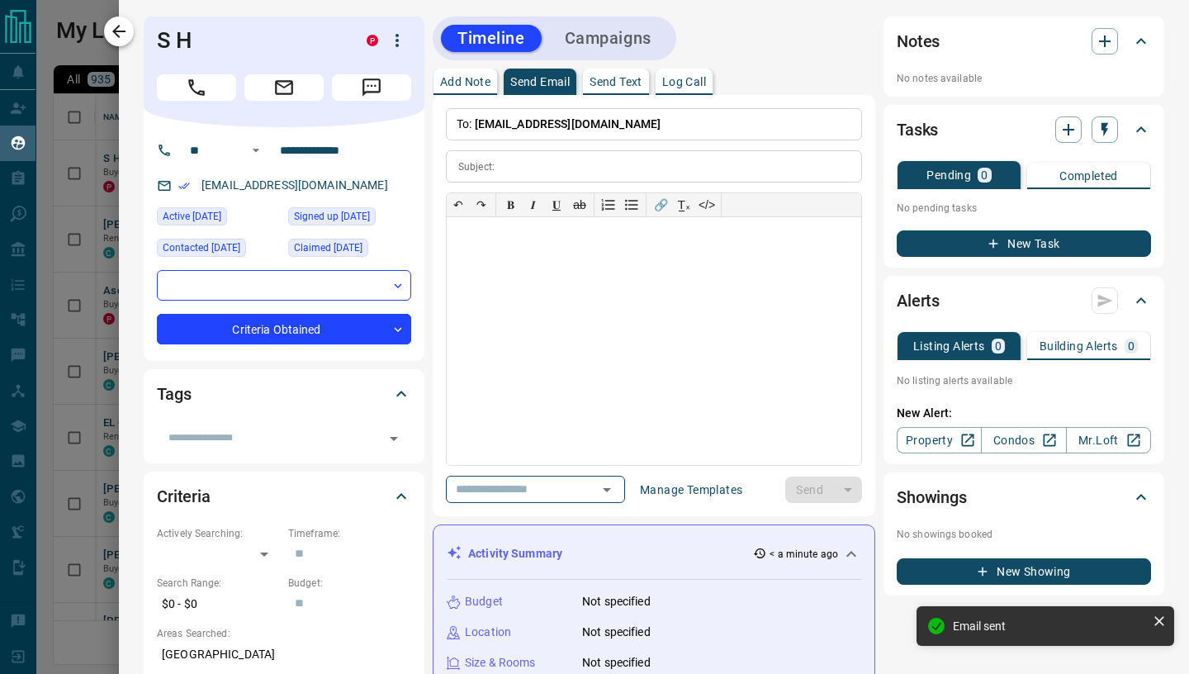
scroll to position [0, 0]
click at [124, 36] on icon "button" at bounding box center [119, 31] width 20 height 20
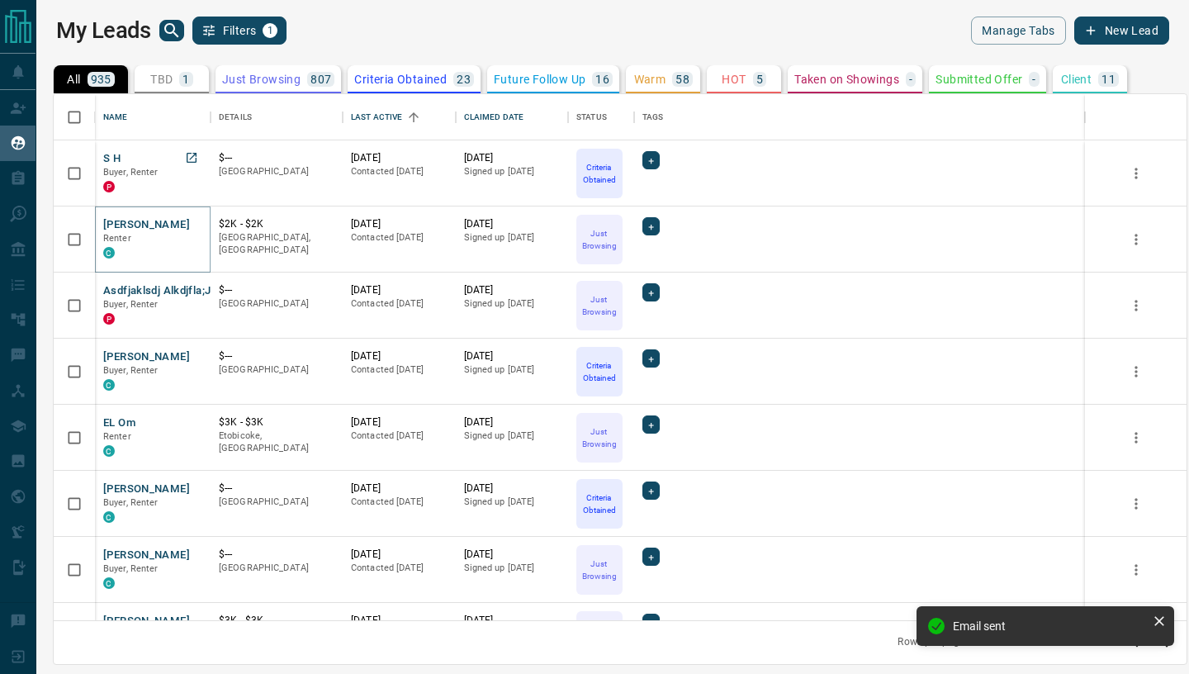
click at [125, 231] on button "[PERSON_NAME]" at bounding box center [146, 225] width 87 height 16
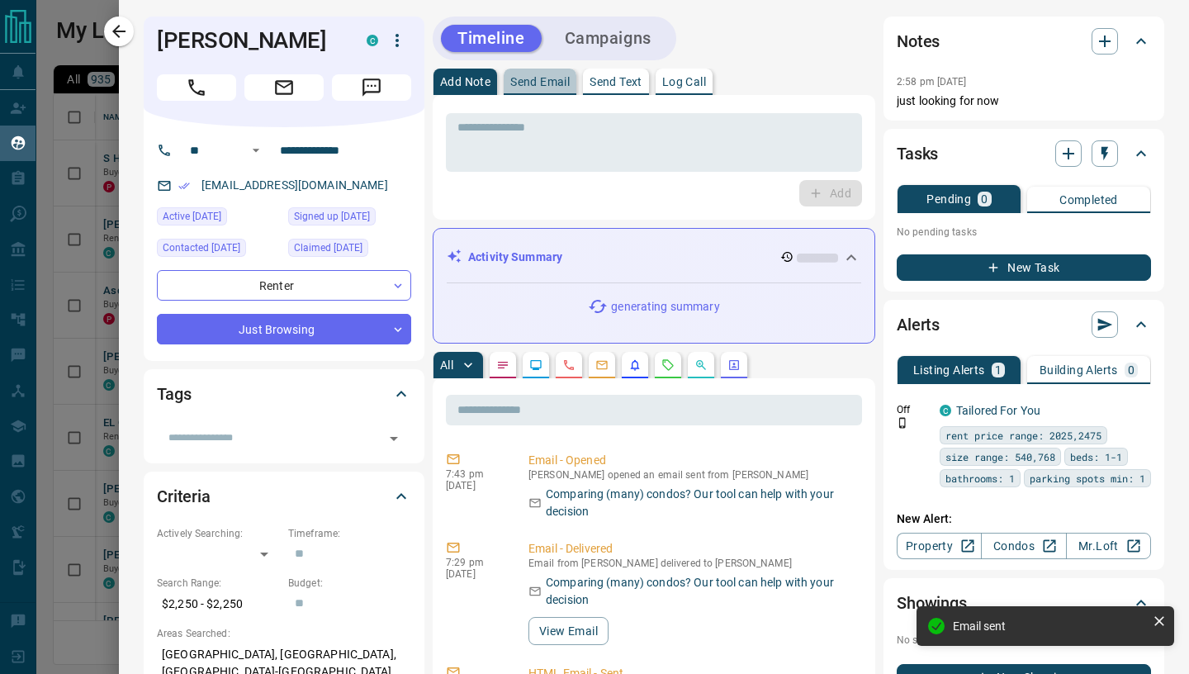
click at [525, 71] on button "Send Email" at bounding box center [540, 82] width 73 height 26
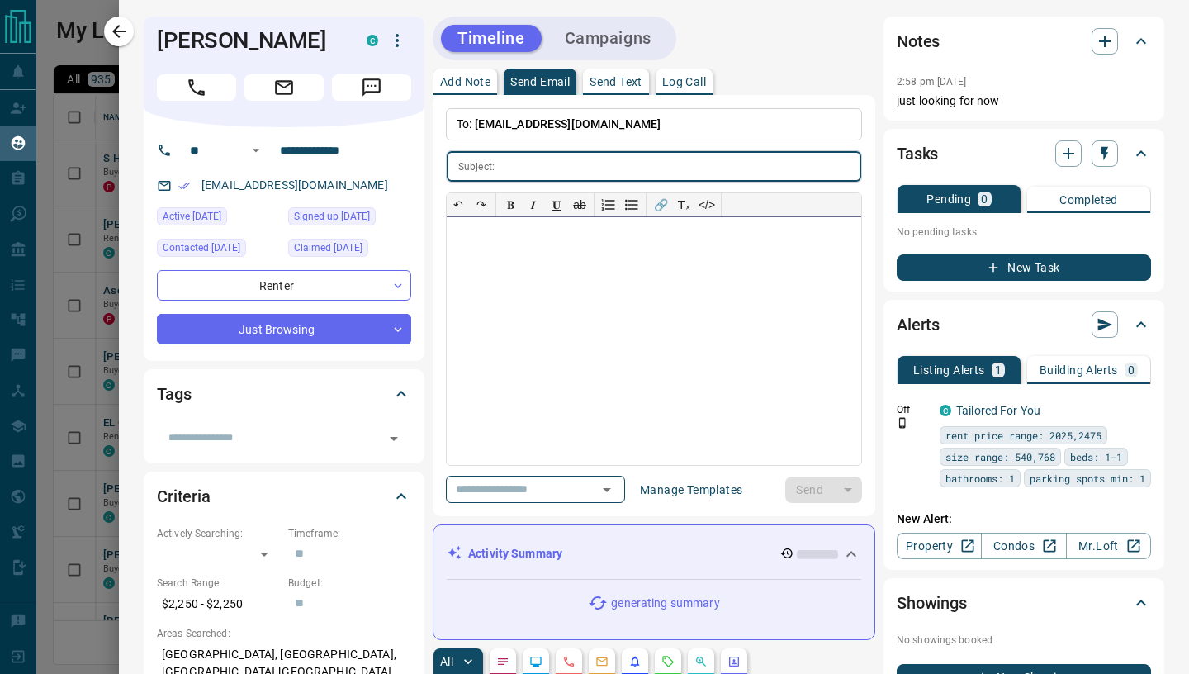
click at [495, 320] on div at bounding box center [654, 341] width 414 height 248
paste div
click at [520, 173] on input "text" at bounding box center [681, 166] width 360 height 31
paste input "**********"
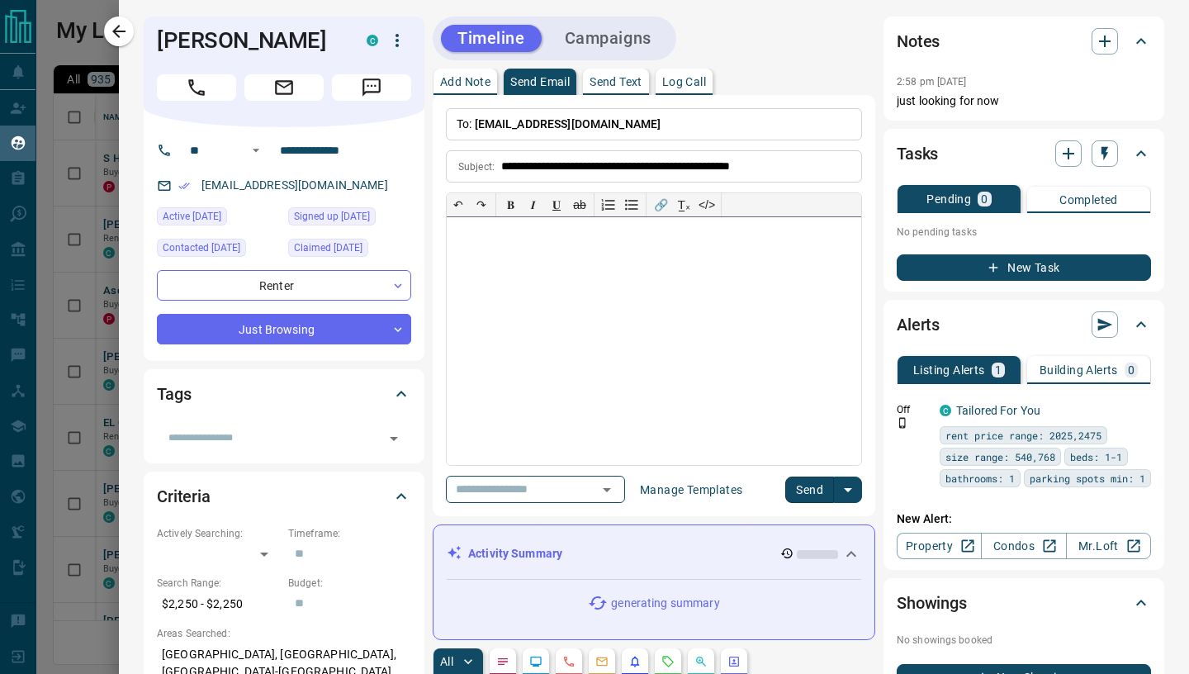
click at [560, 285] on div at bounding box center [654, 341] width 414 height 248
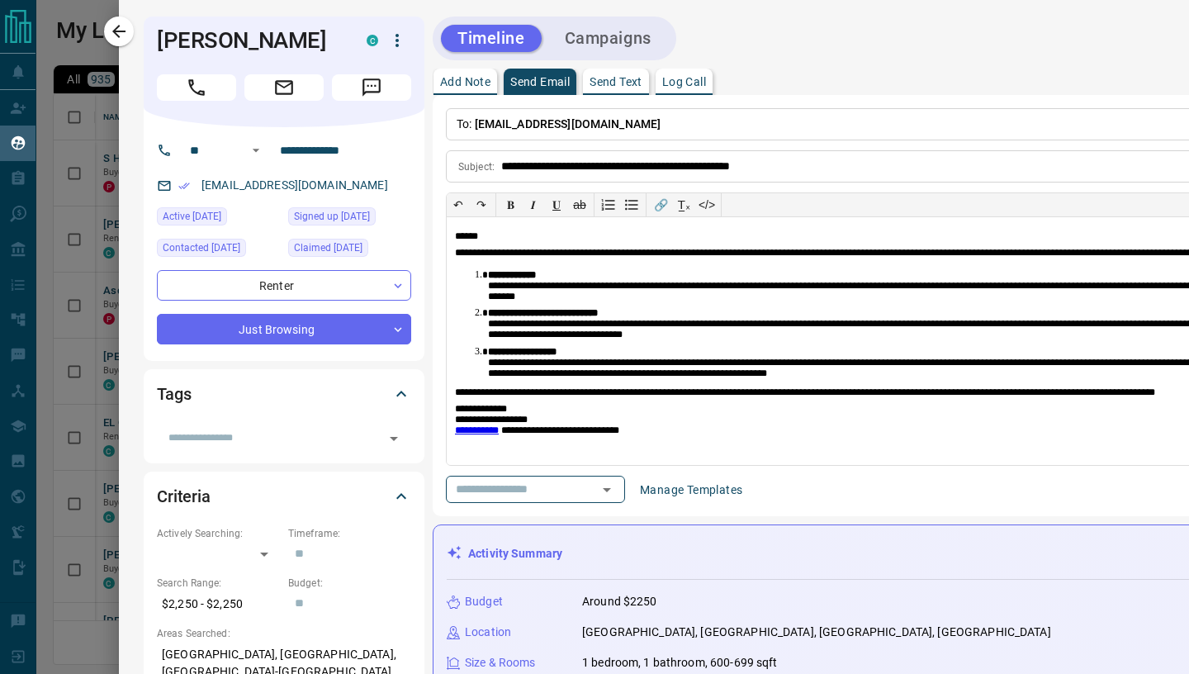
click at [834, 499] on div "​ Manage Templates Send" at bounding box center [944, 489] width 997 height 27
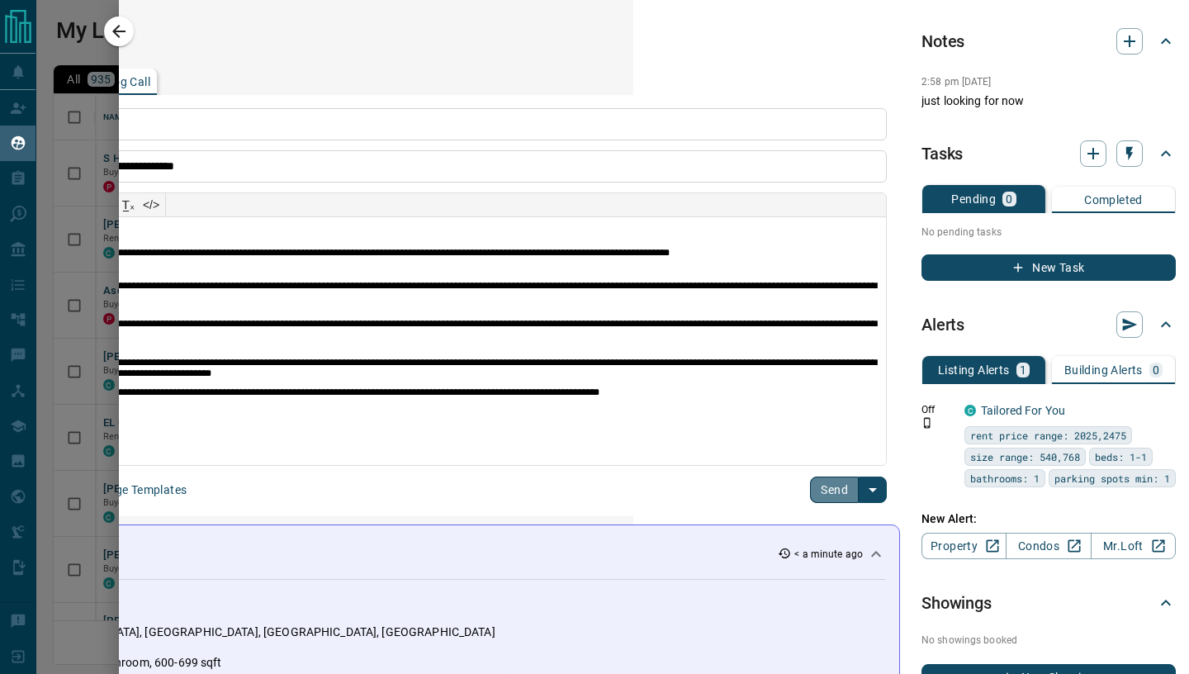
click at [828, 486] on button "Send" at bounding box center [834, 489] width 49 height 26
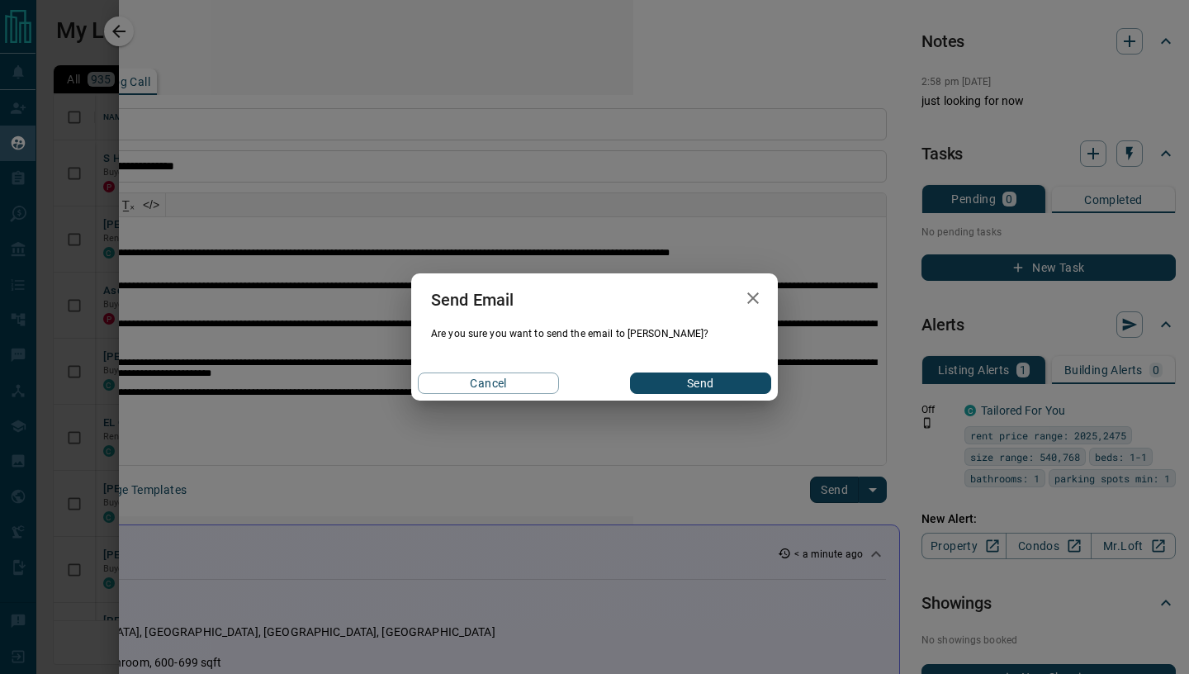
click at [685, 384] on button "Send" at bounding box center [700, 382] width 141 height 21
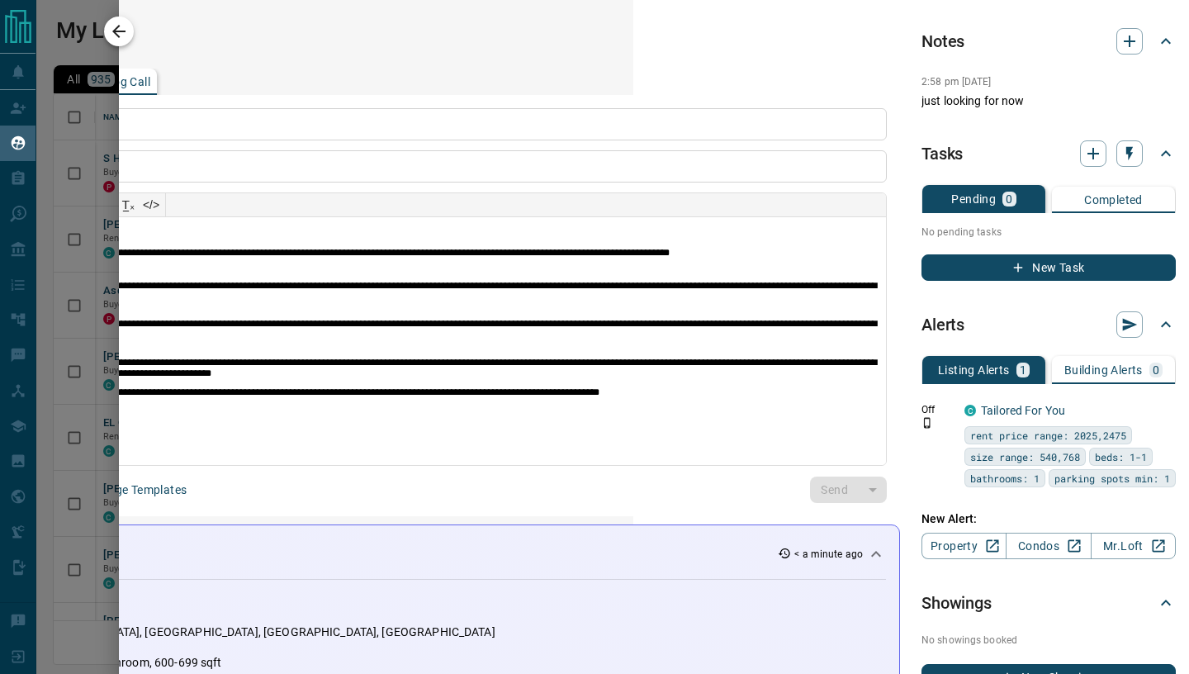
scroll to position [0, 0]
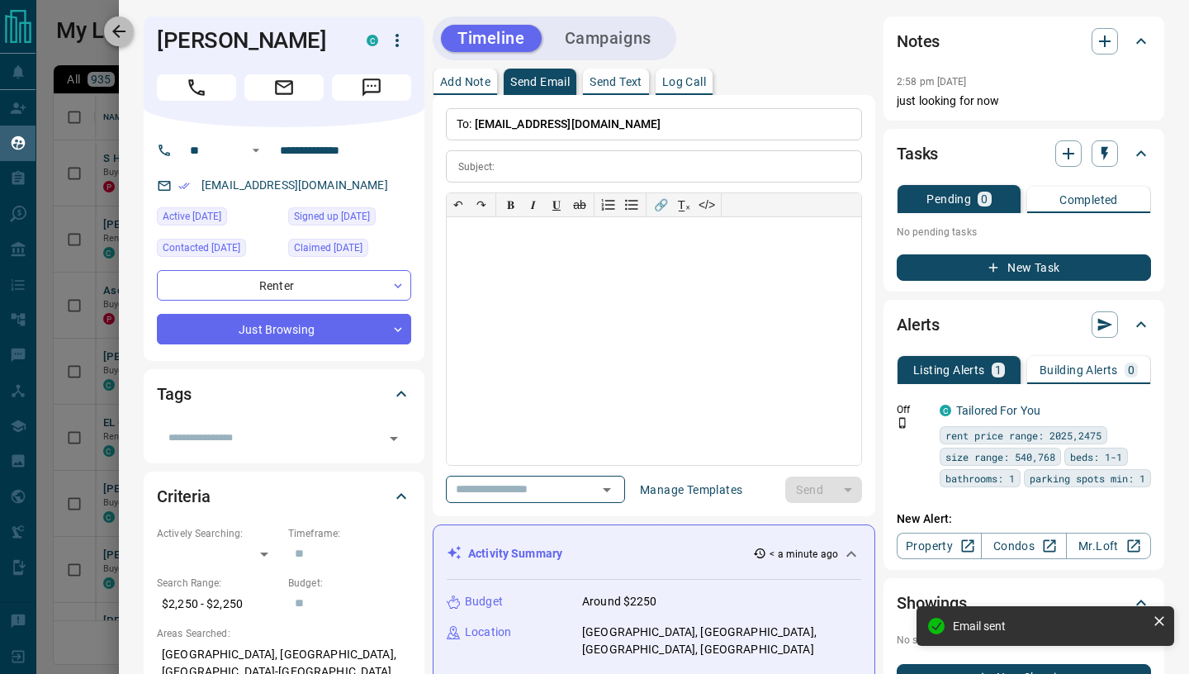
click at [122, 31] on icon "button" at bounding box center [118, 31] width 13 height 13
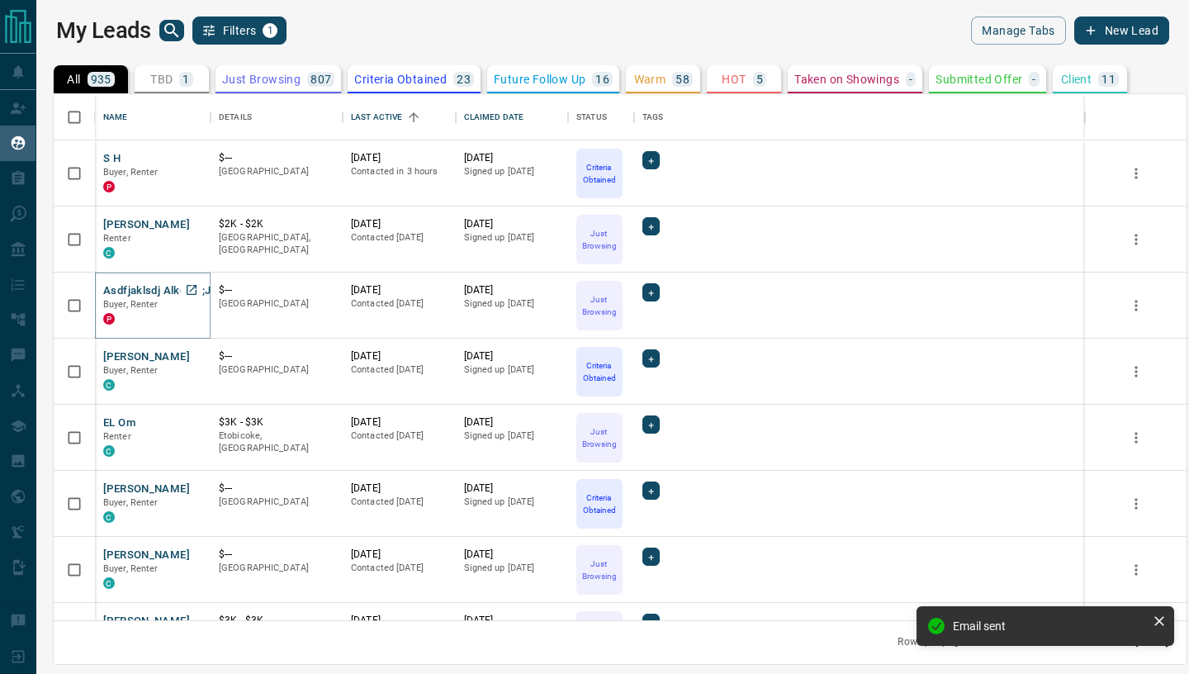
click at [128, 294] on button "Asdfjaklsdj Alkdjfla;jd" at bounding box center [160, 291] width 114 height 16
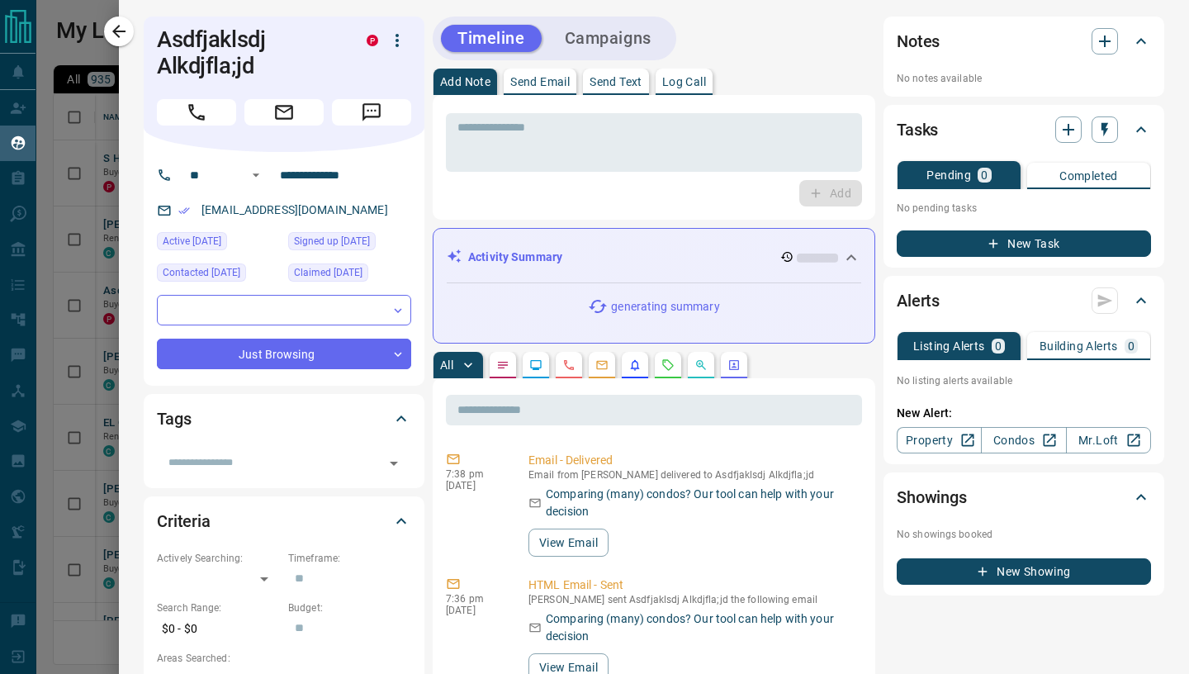
click at [515, 82] on p "Send Email" at bounding box center [539, 82] width 59 height 12
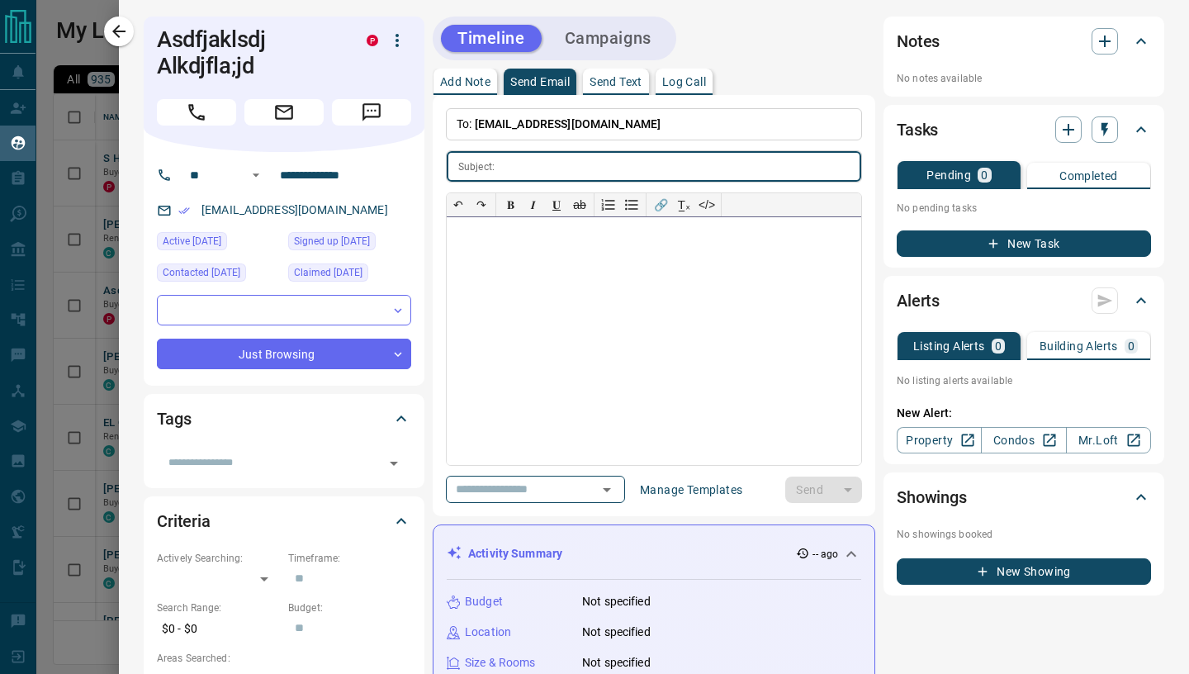
click at [514, 255] on div at bounding box center [654, 341] width 414 height 248
paste div
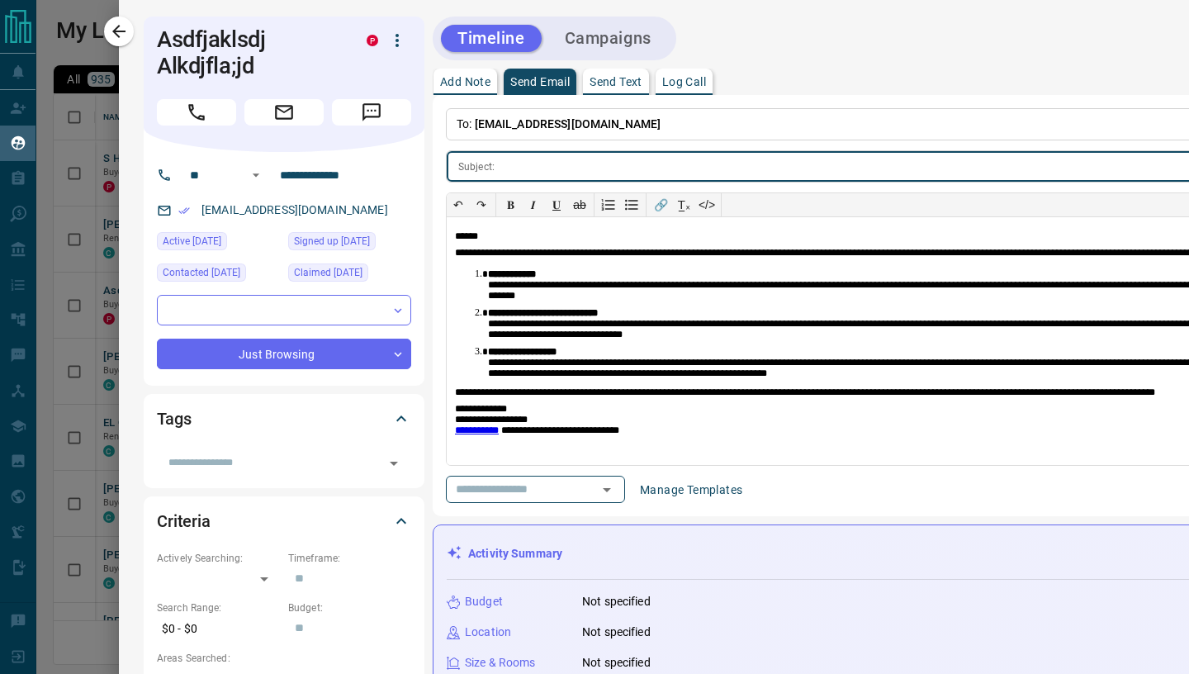
click at [515, 174] on input "text" at bounding box center [971, 166] width 940 height 31
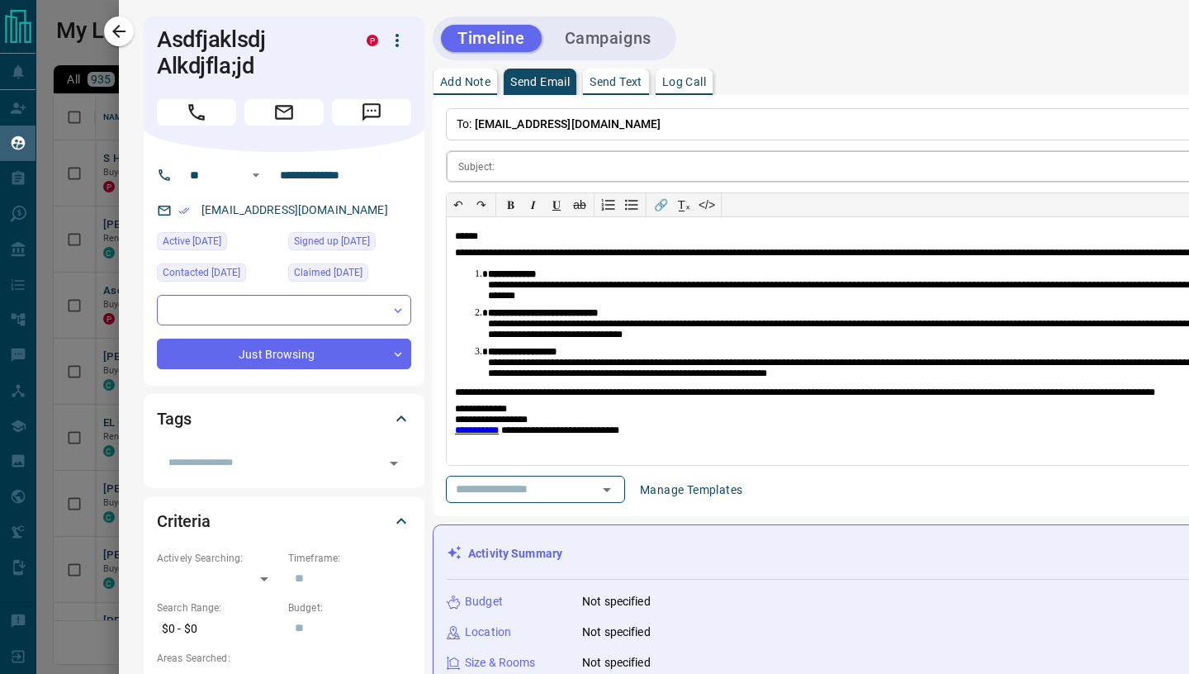
drag, startPoint x: 514, startPoint y: 175, endPoint x: 508, endPoint y: 166, distance: 11.2
click at [514, 175] on input "text" at bounding box center [971, 166] width 940 height 31
click at [508, 166] on input "text" at bounding box center [971, 166] width 940 height 31
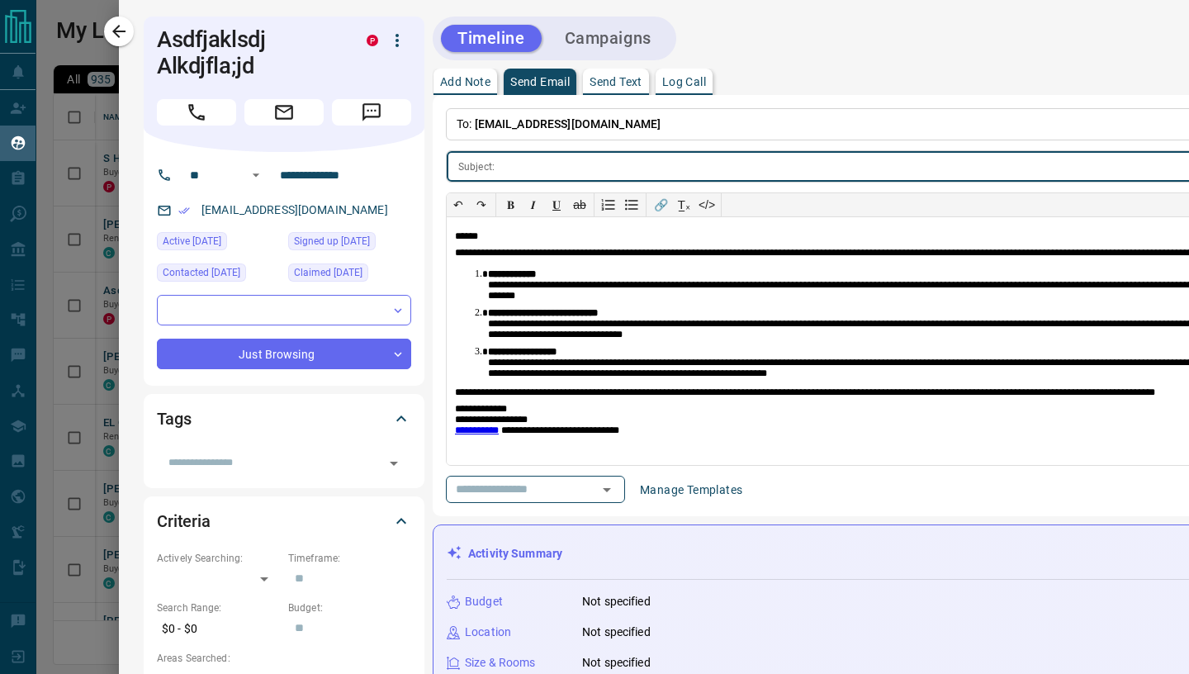
paste input "**********"
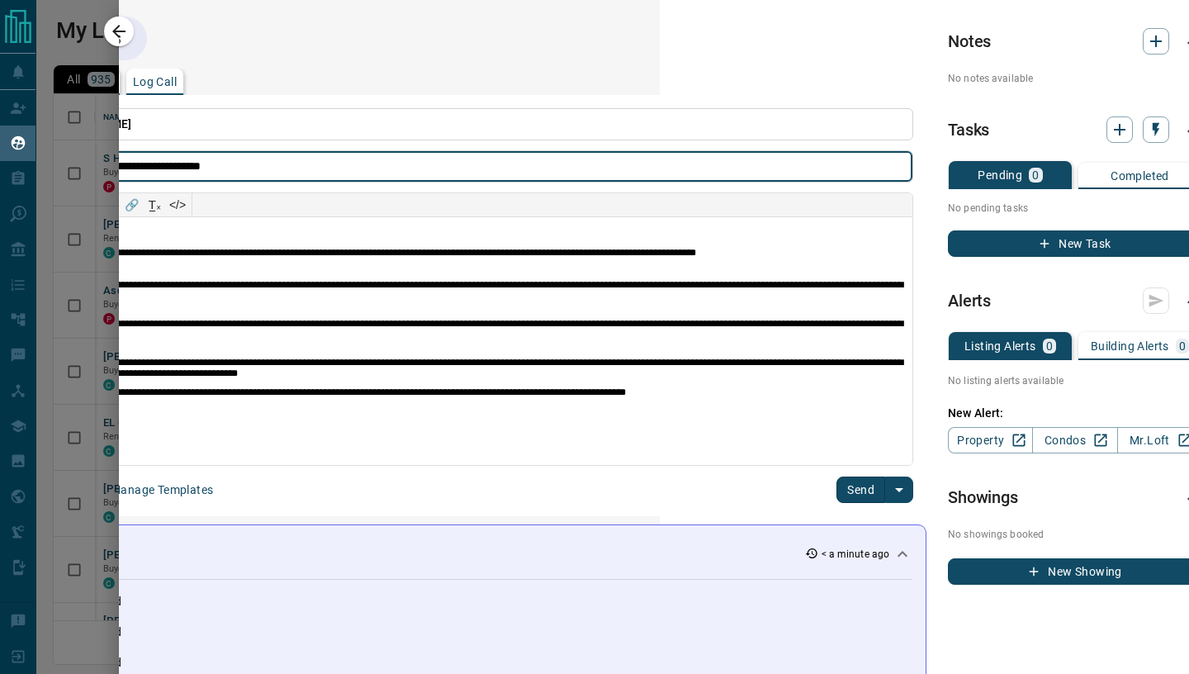
scroll to position [0, 556]
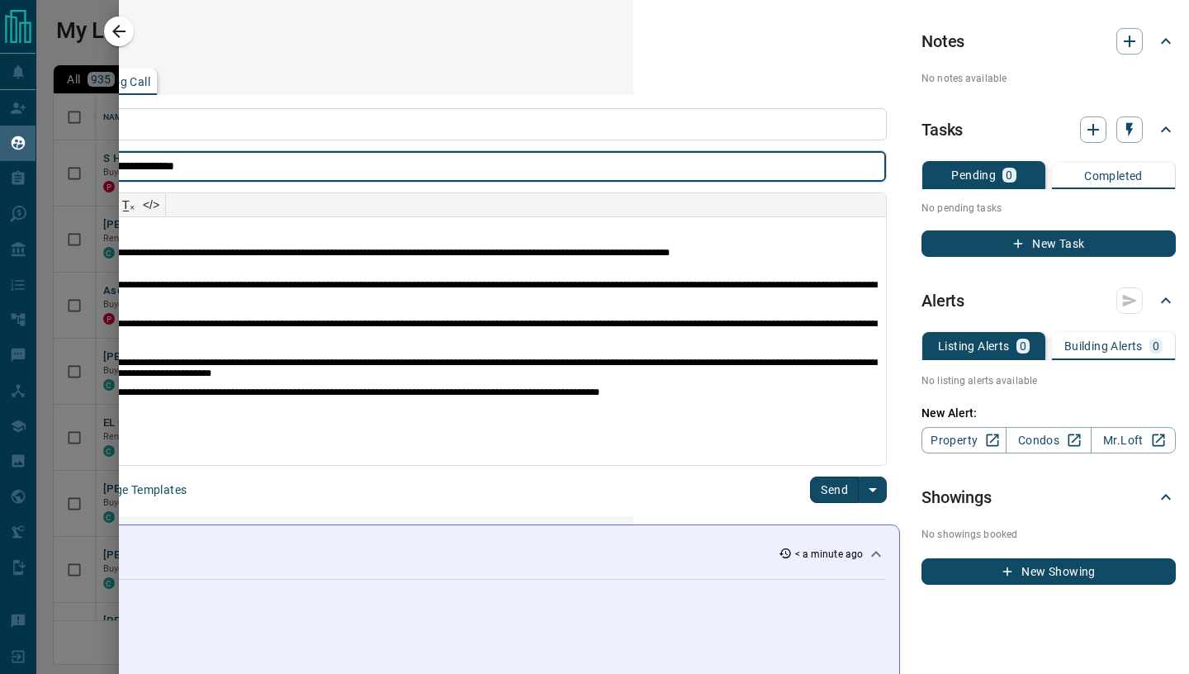
click at [836, 491] on button "Send" at bounding box center [834, 489] width 49 height 26
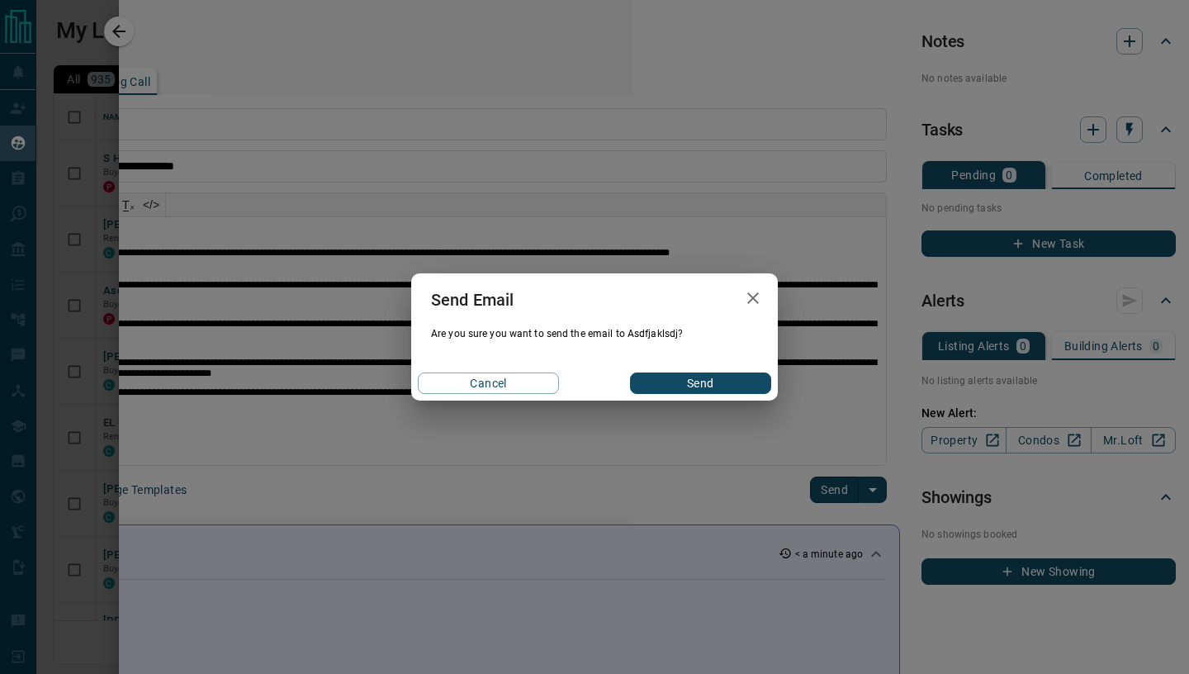
click at [705, 381] on button "Send" at bounding box center [700, 382] width 141 height 21
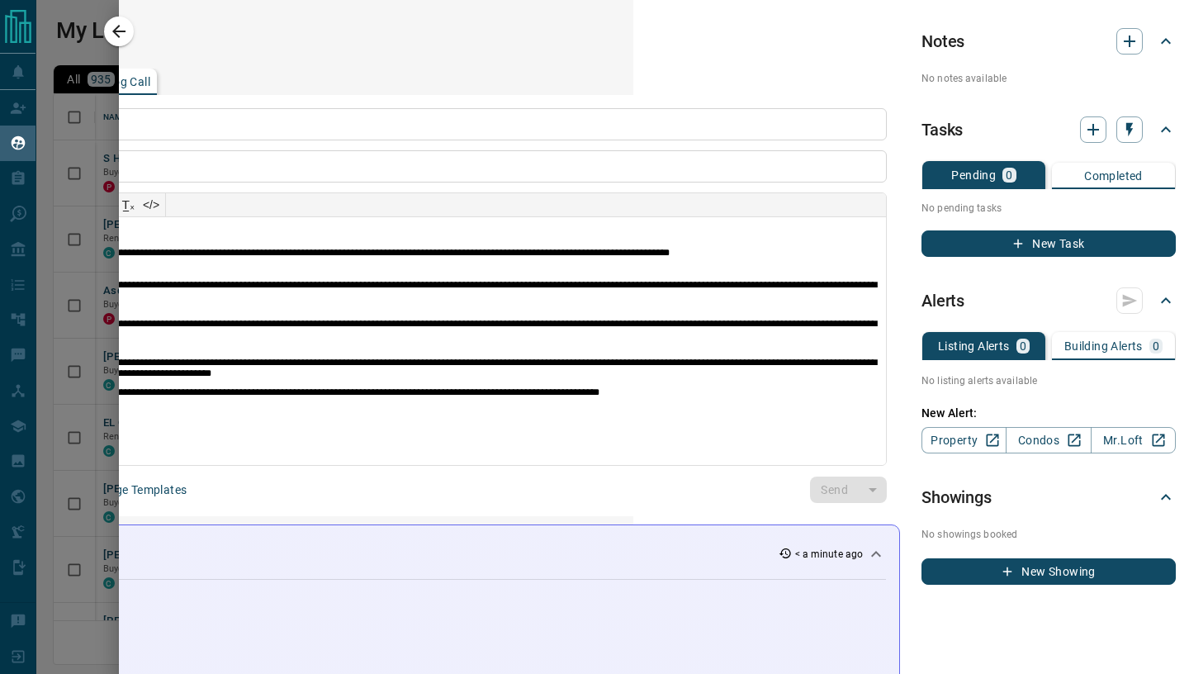
scroll to position [0, 0]
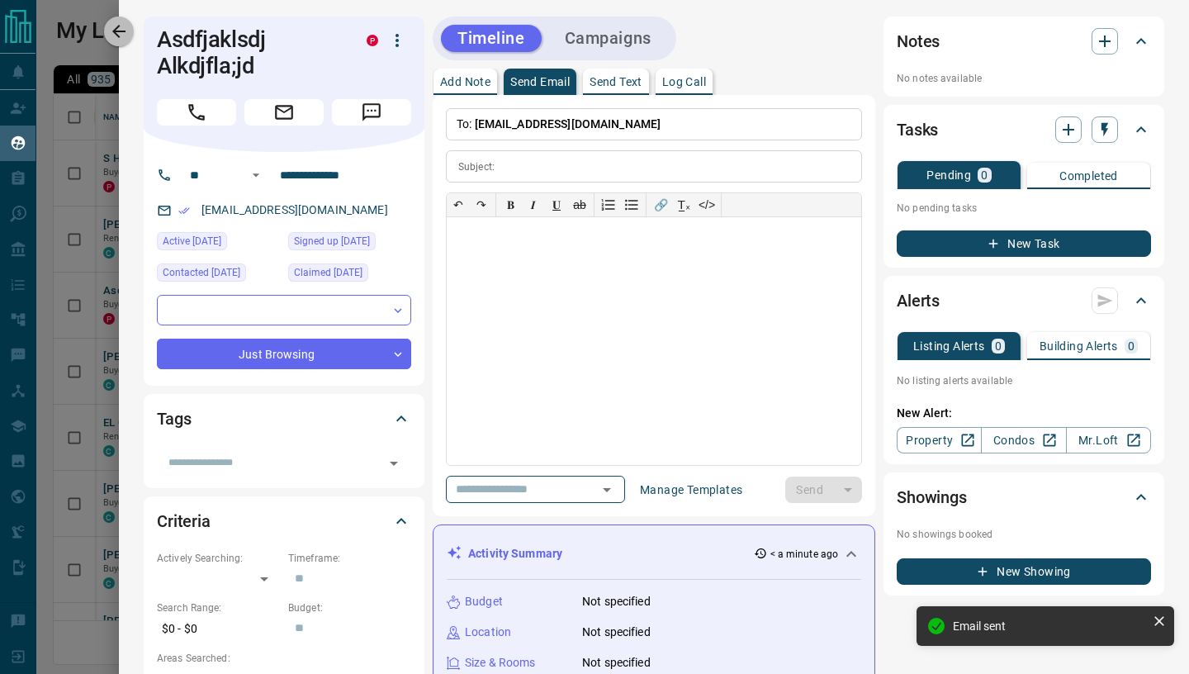
drag, startPoint x: 117, startPoint y: 31, endPoint x: 215, endPoint y: 83, distance: 110.1
click at [117, 31] on icon "button" at bounding box center [118, 31] width 13 height 13
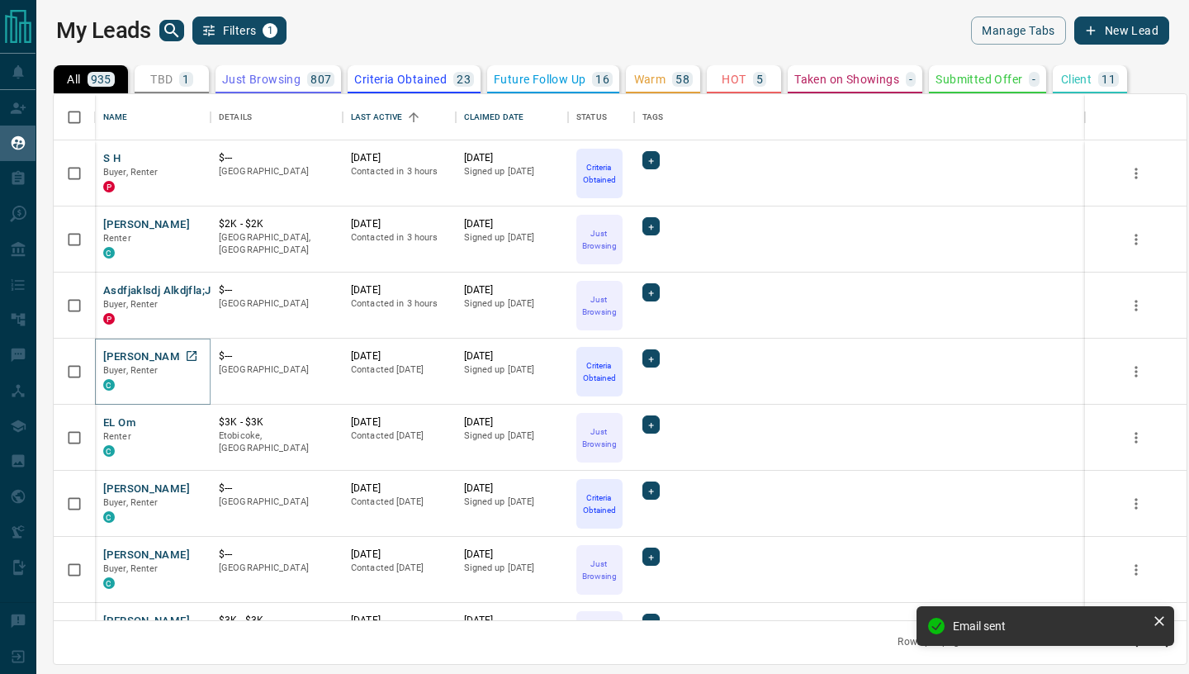
click at [144, 358] on button "[PERSON_NAME]" at bounding box center [146, 357] width 87 height 16
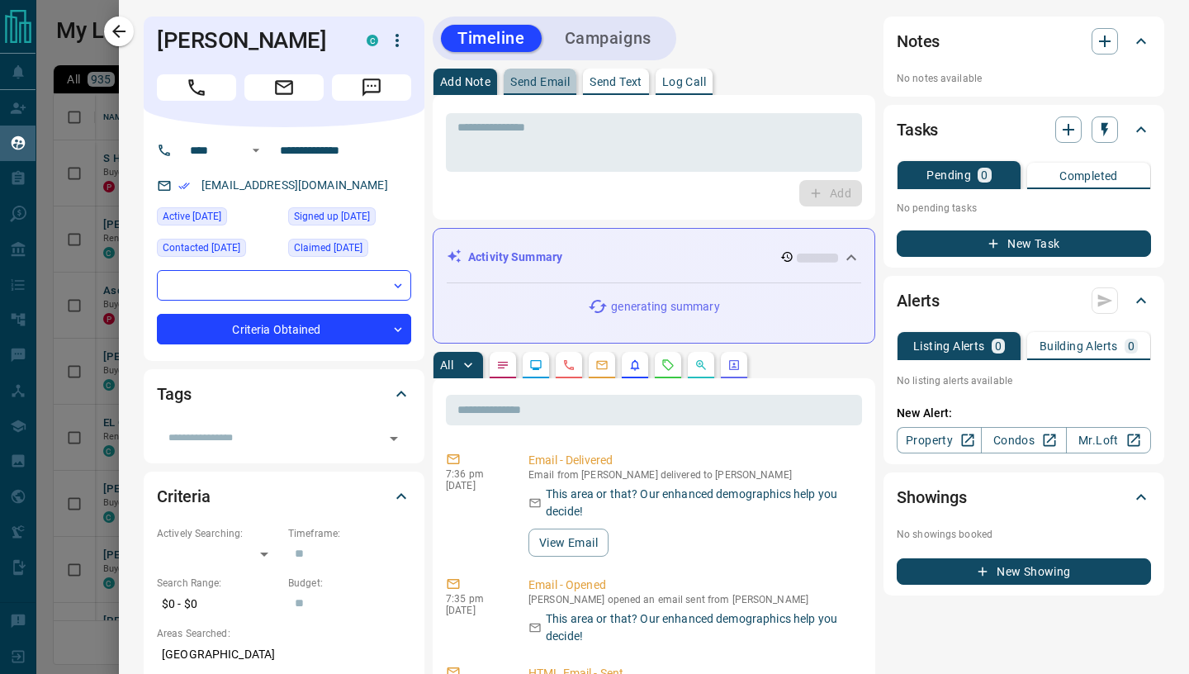
click at [552, 83] on p "Send Email" at bounding box center [539, 82] width 59 height 12
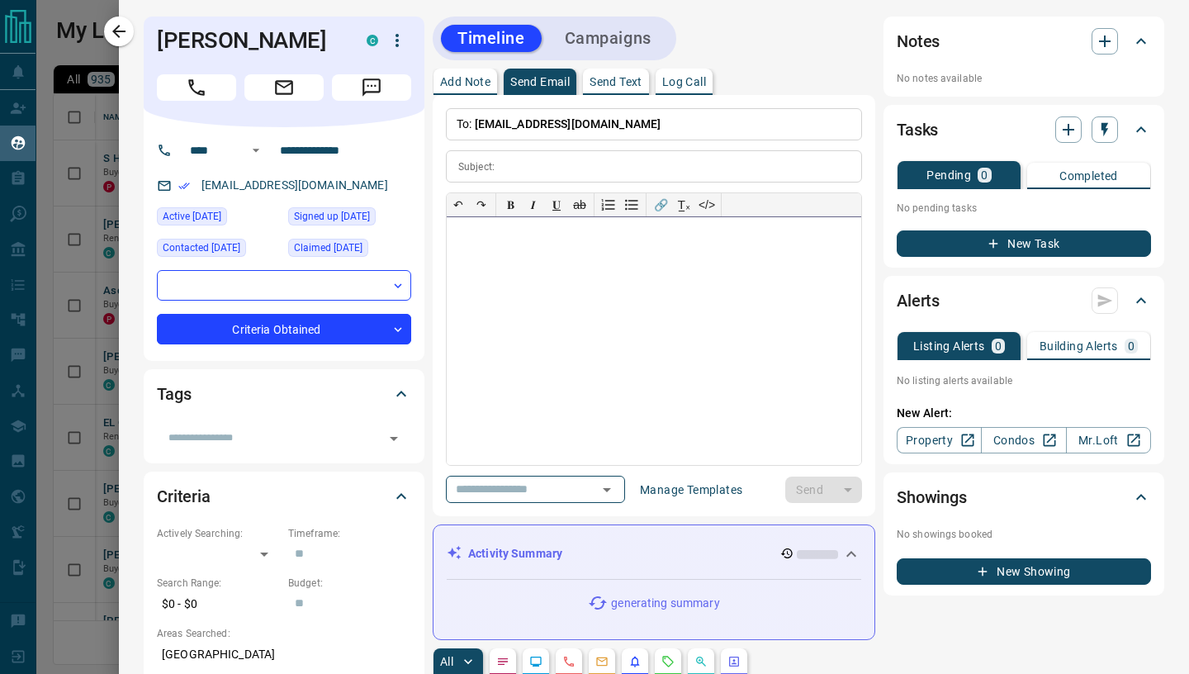
click at [523, 273] on div at bounding box center [654, 341] width 414 height 248
paste div
click at [552, 165] on input "text" at bounding box center [681, 166] width 360 height 31
paste input "**********"
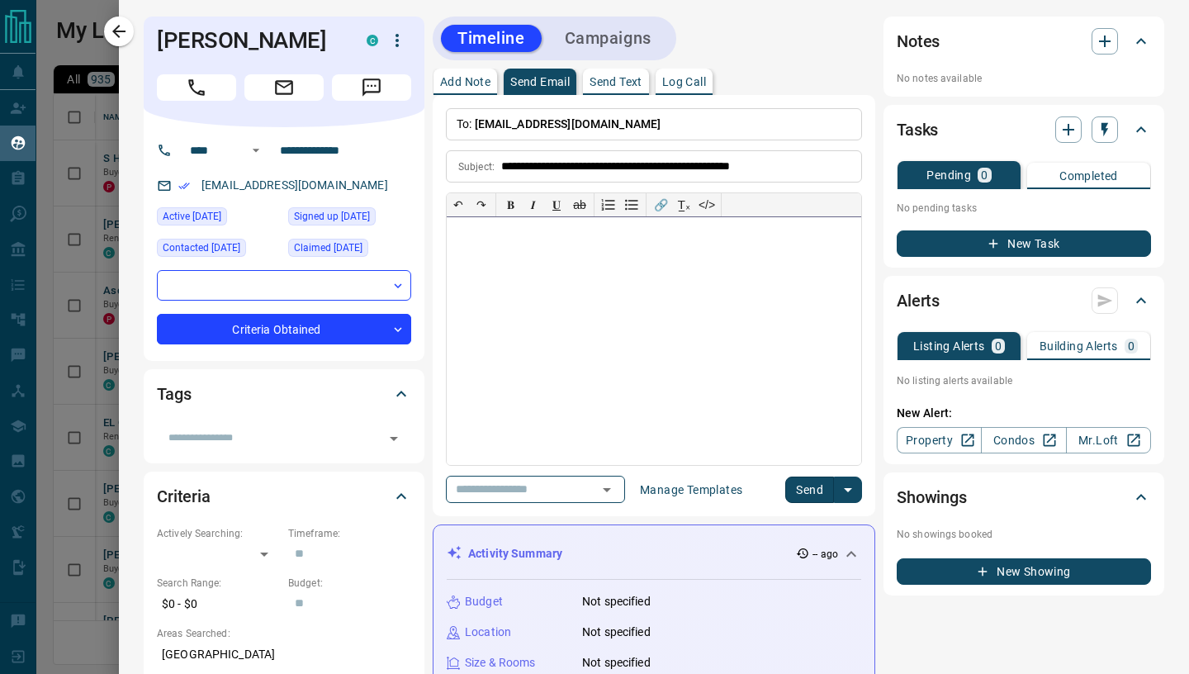
click at [521, 282] on div at bounding box center [654, 341] width 414 height 248
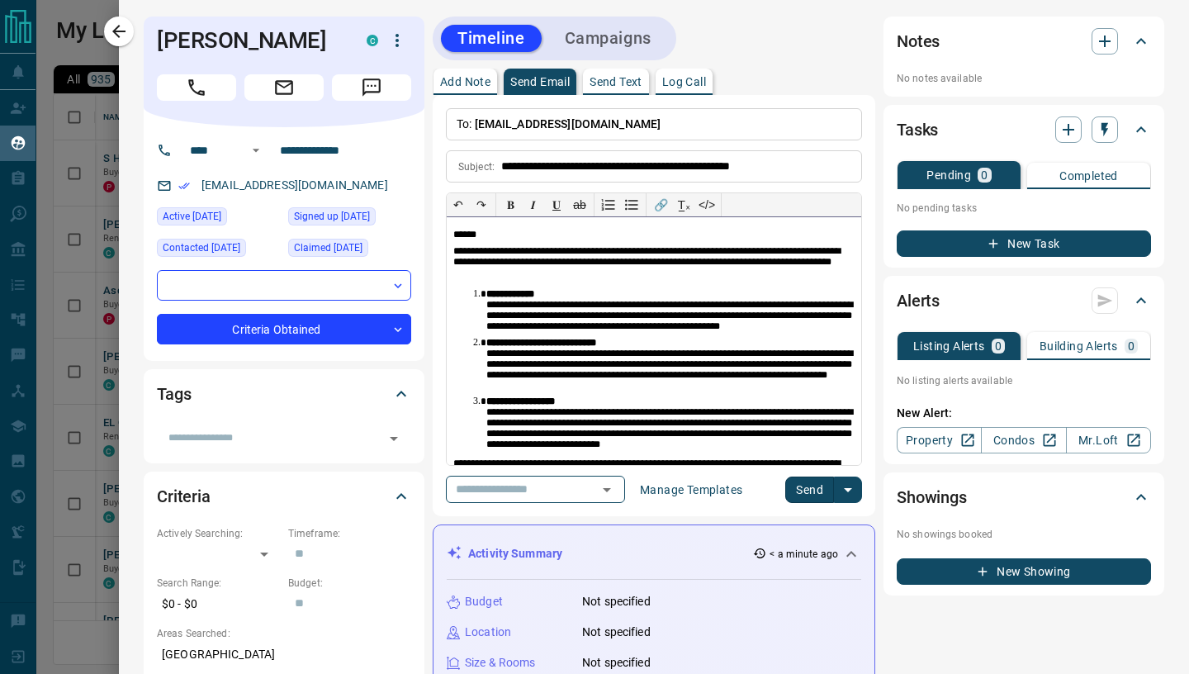
scroll to position [45, 0]
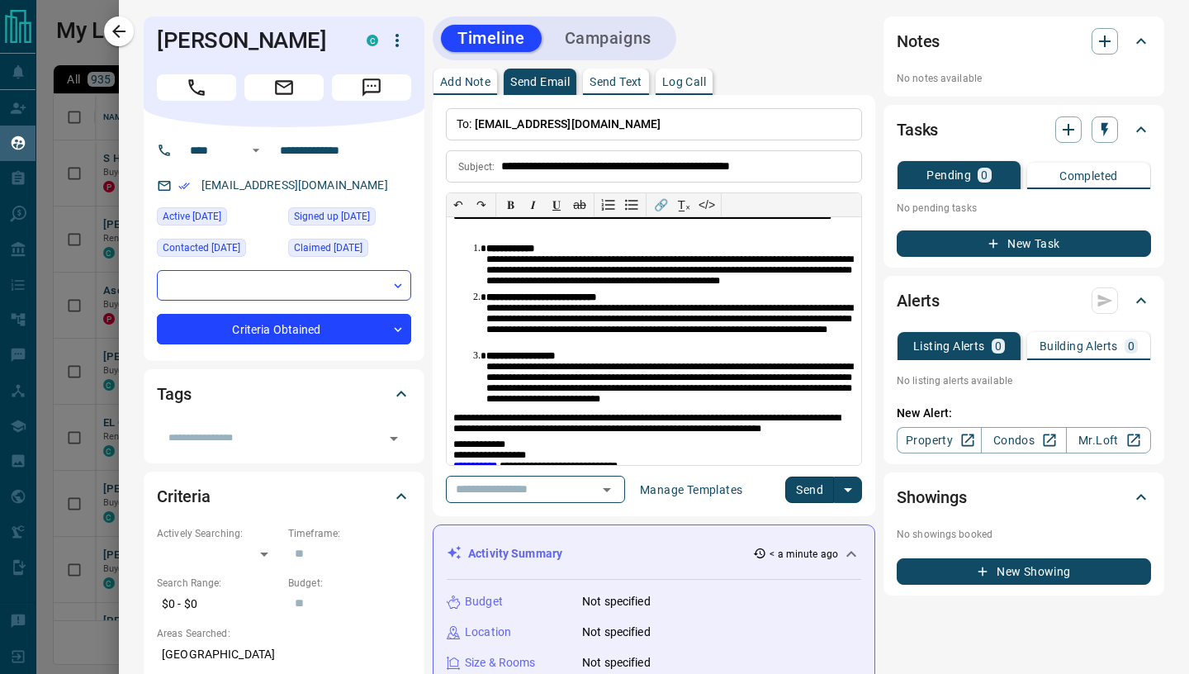
click at [811, 492] on button "Send" at bounding box center [809, 489] width 49 height 26
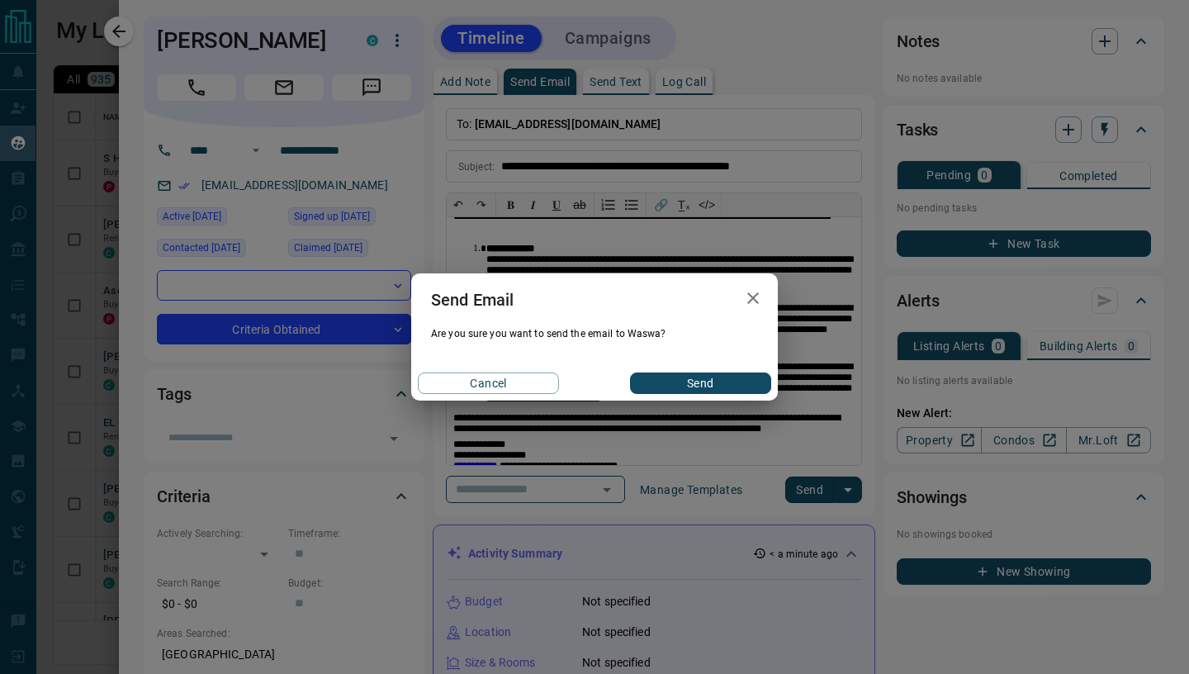
click at [743, 377] on button "Send" at bounding box center [700, 382] width 141 height 21
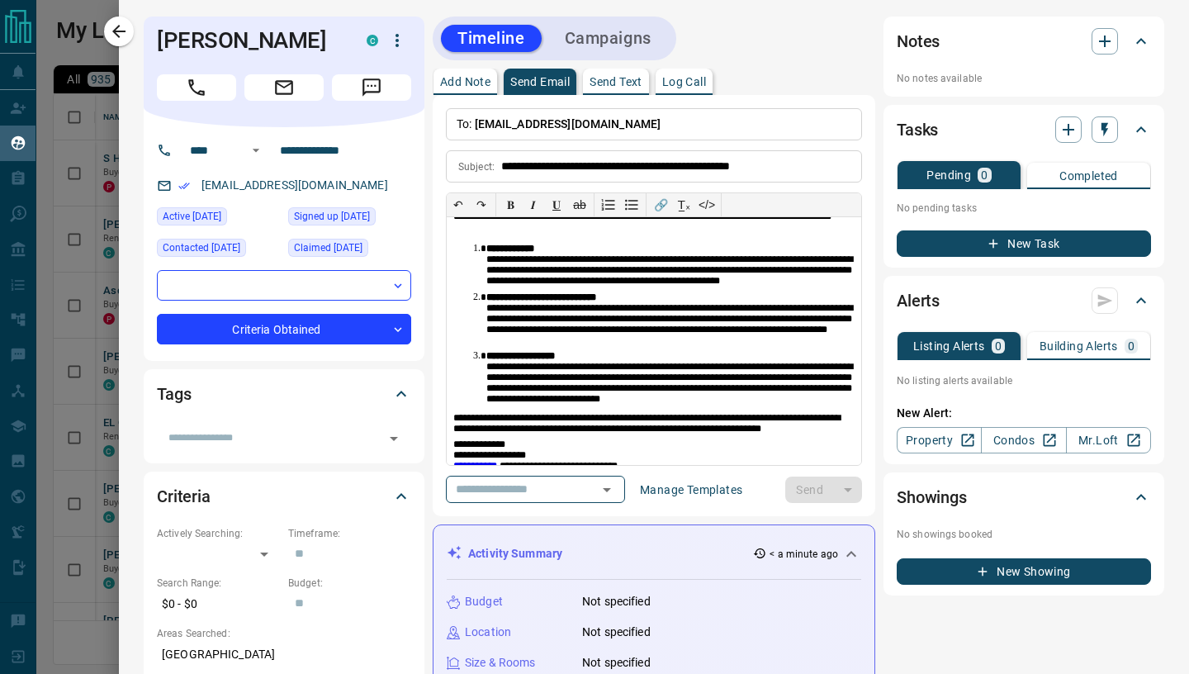
click at [124, 27] on icon "button" at bounding box center [119, 31] width 20 height 20
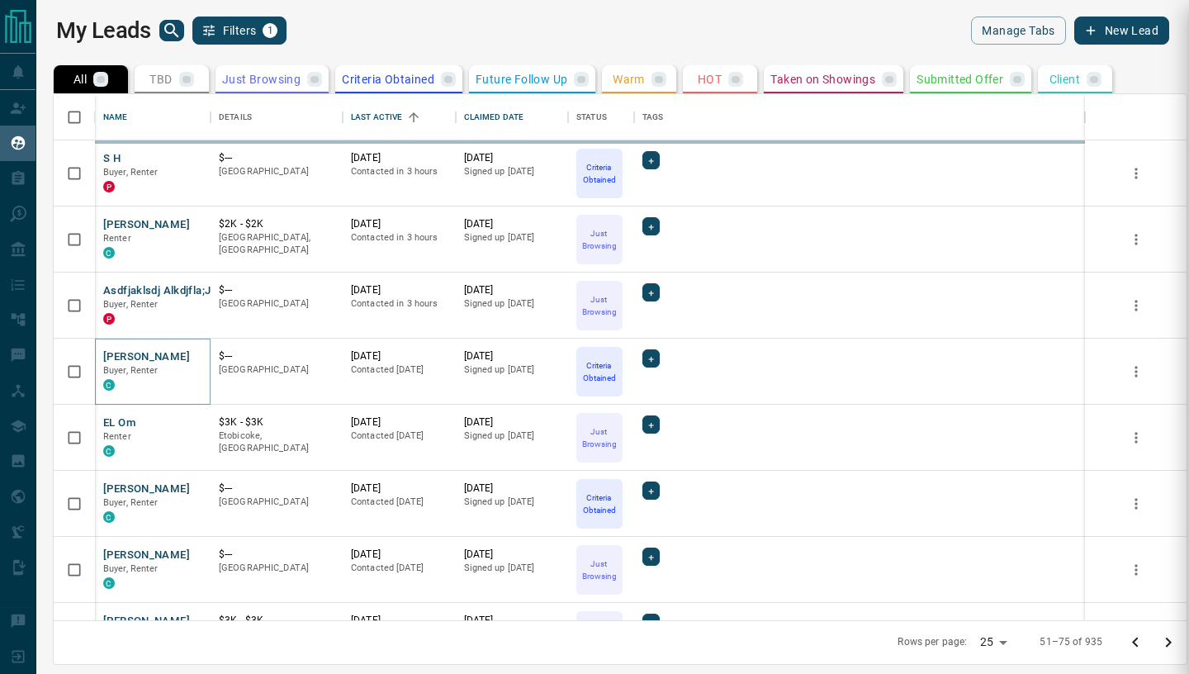
scroll to position [0, 0]
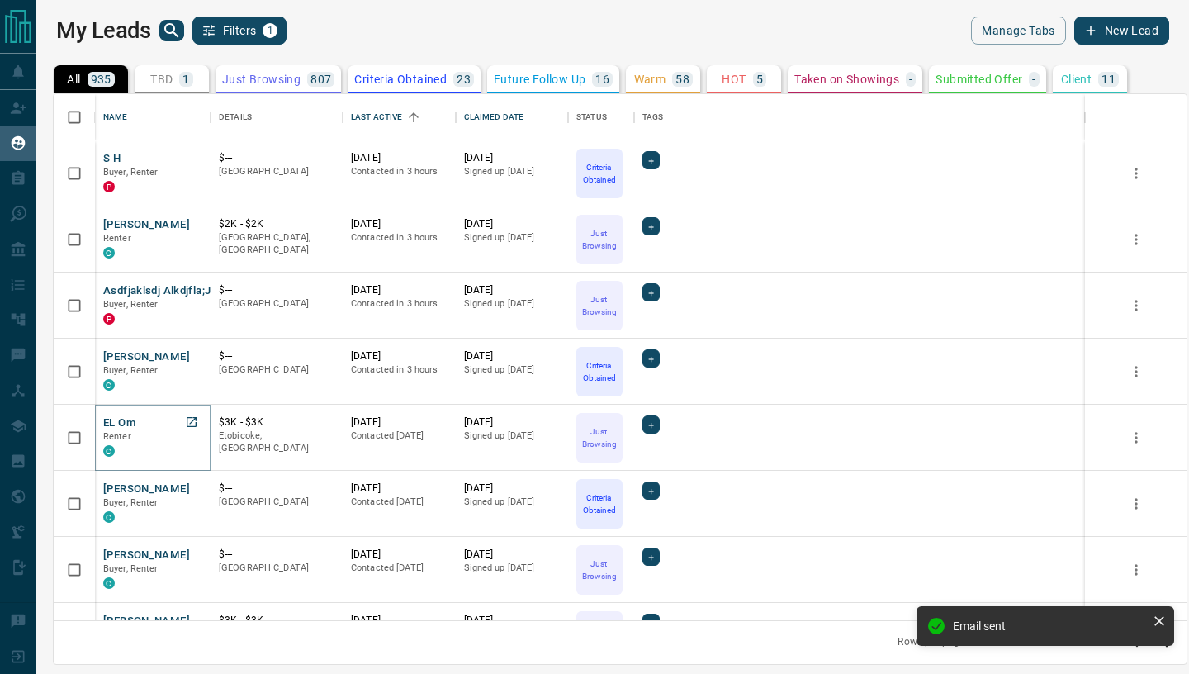
click at [131, 423] on button "EL Om" at bounding box center [119, 423] width 32 height 16
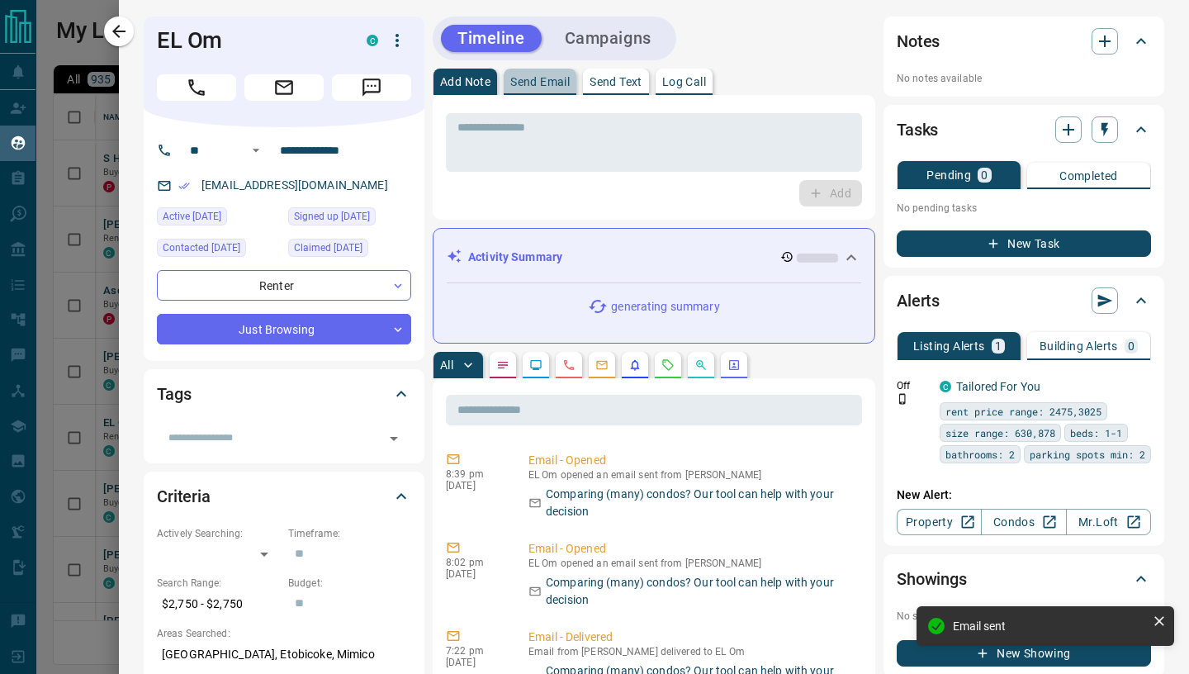
drag, startPoint x: 532, startPoint y: 89, endPoint x: 530, endPoint y: 103, distance: 14.1
click at [532, 89] on button "Send Email" at bounding box center [540, 82] width 73 height 26
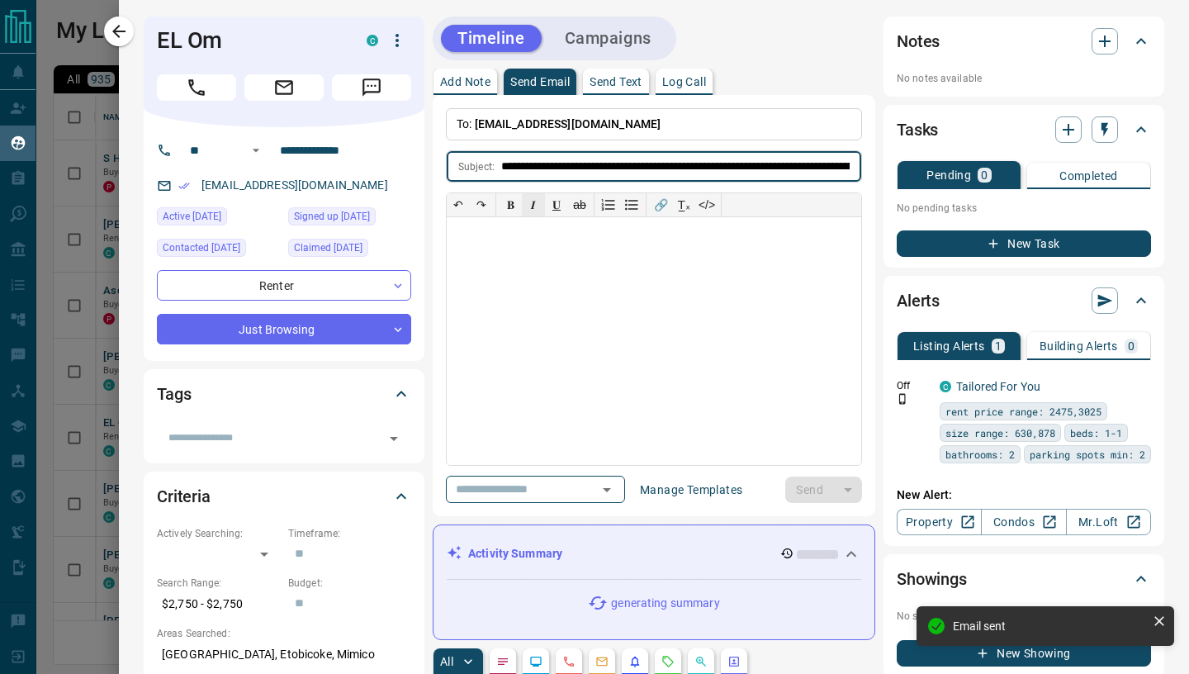
scroll to position [0, 6478]
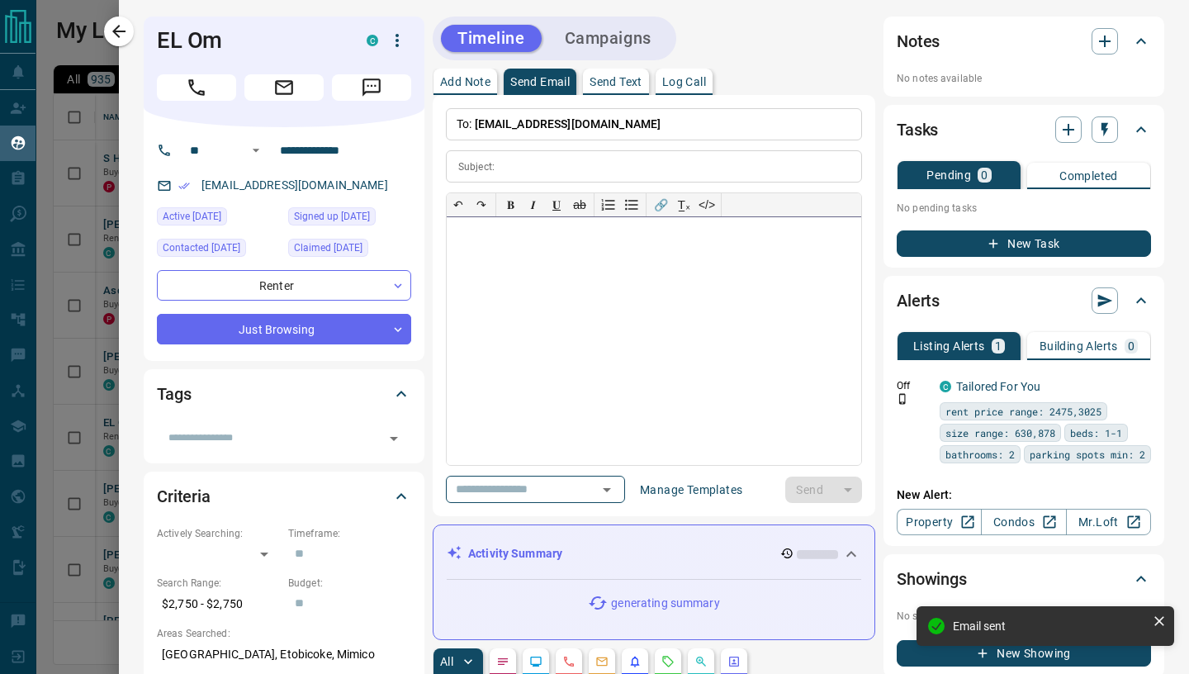
click at [544, 266] on div at bounding box center [654, 341] width 414 height 248
paste div
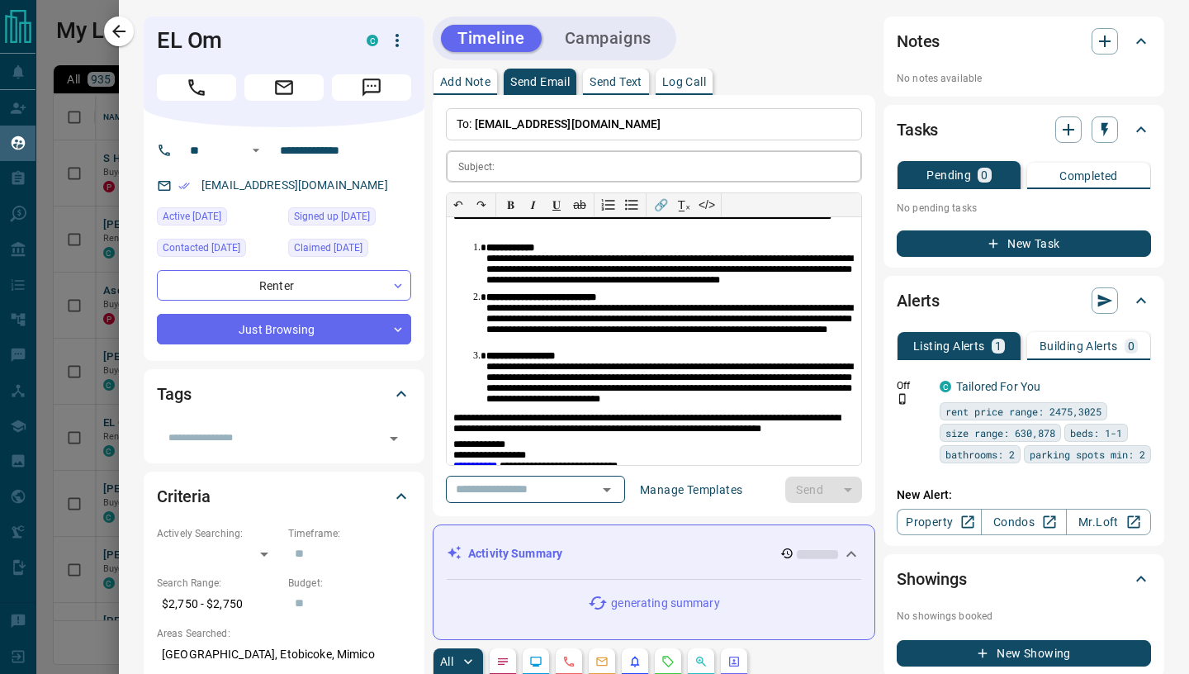
click at [539, 172] on input "text" at bounding box center [681, 166] width 360 height 31
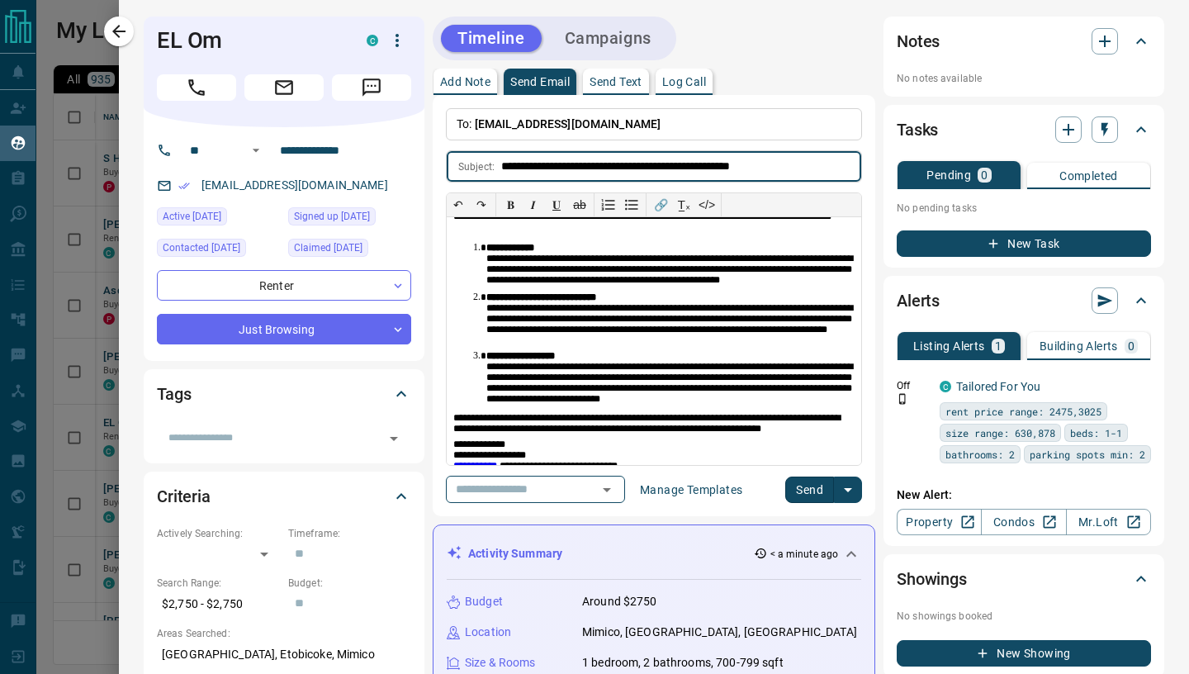
click at [819, 492] on button "Send" at bounding box center [809, 489] width 49 height 26
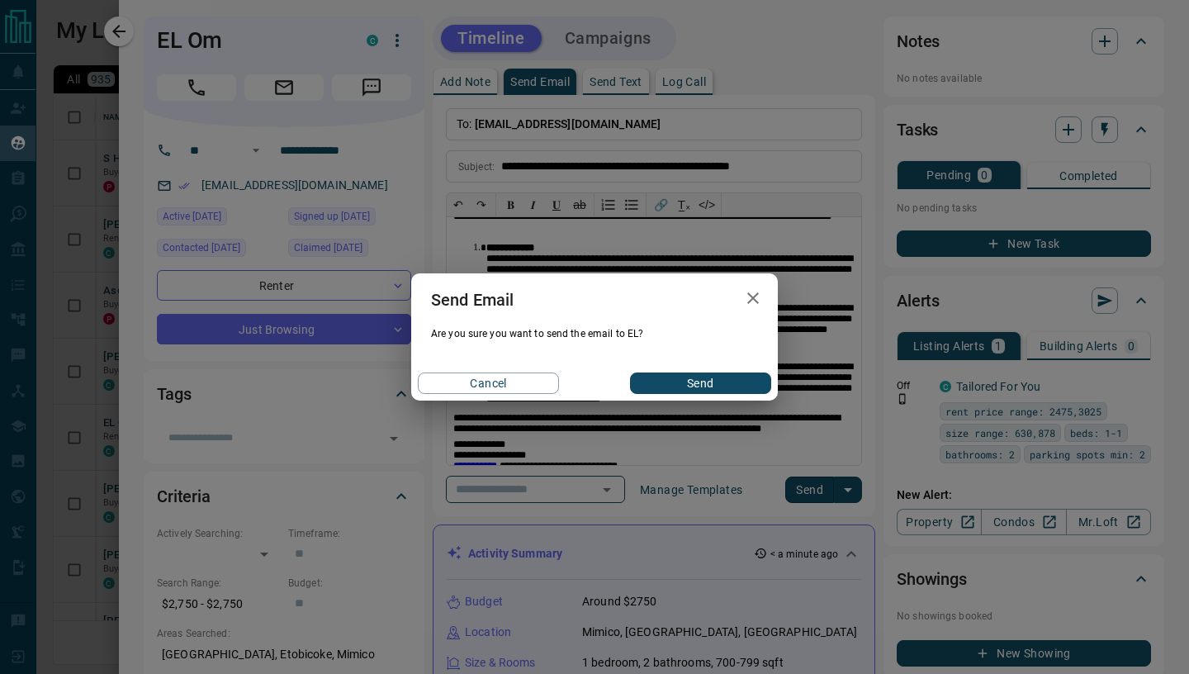
click at [706, 392] on button "Send" at bounding box center [700, 382] width 141 height 21
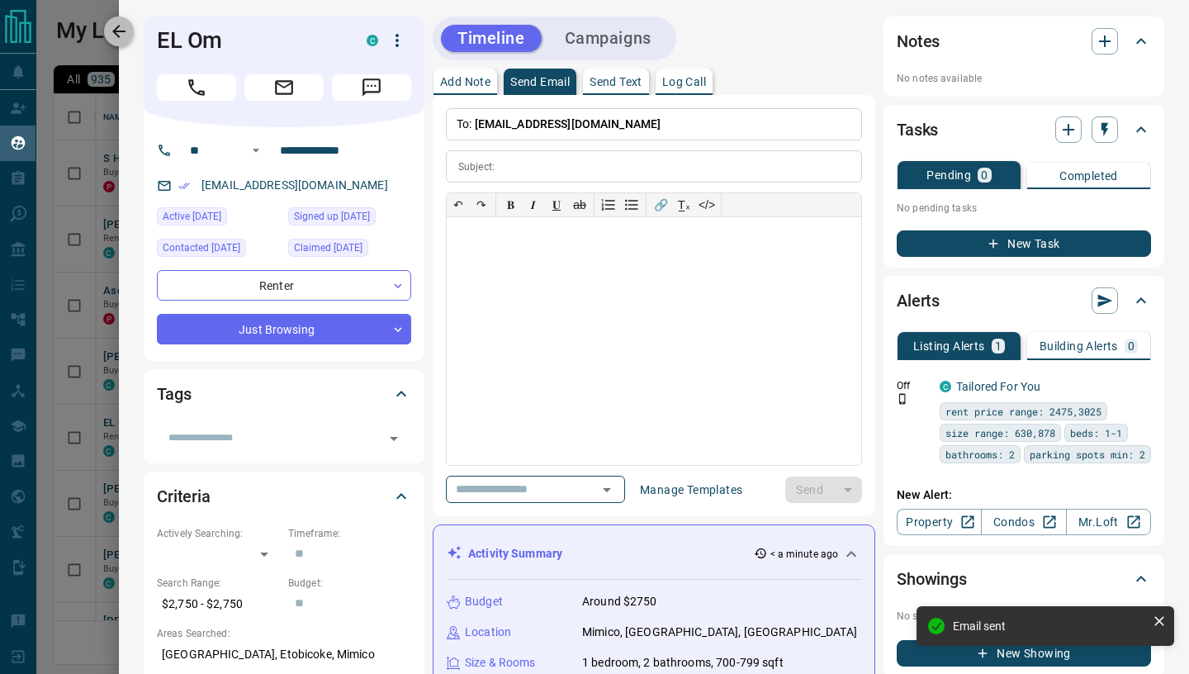
click at [122, 29] on icon "button" at bounding box center [119, 31] width 20 height 20
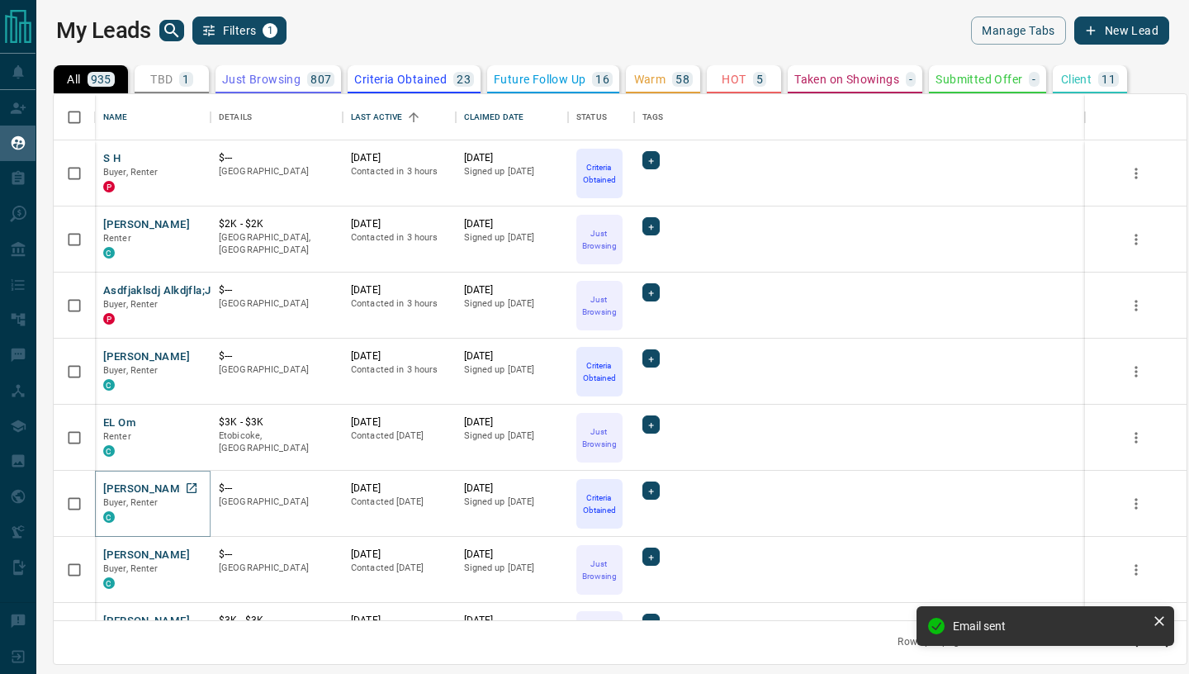
click at [144, 494] on button "[PERSON_NAME]" at bounding box center [146, 489] width 87 height 16
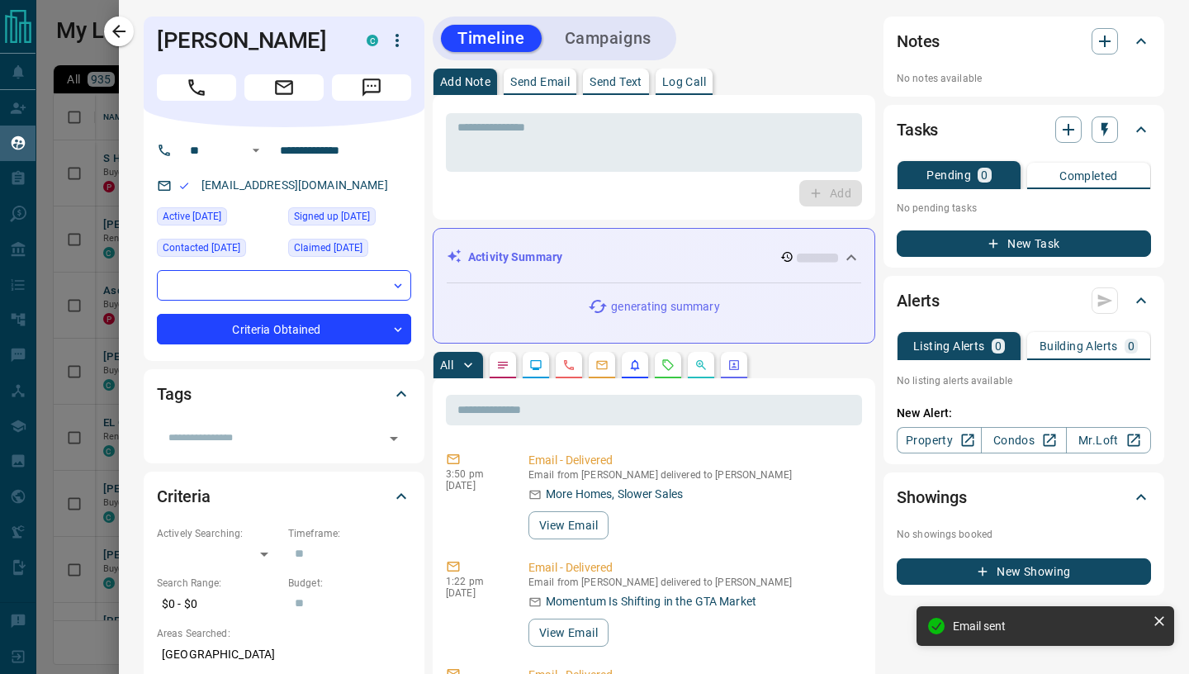
click at [532, 80] on p "Send Email" at bounding box center [539, 82] width 59 height 12
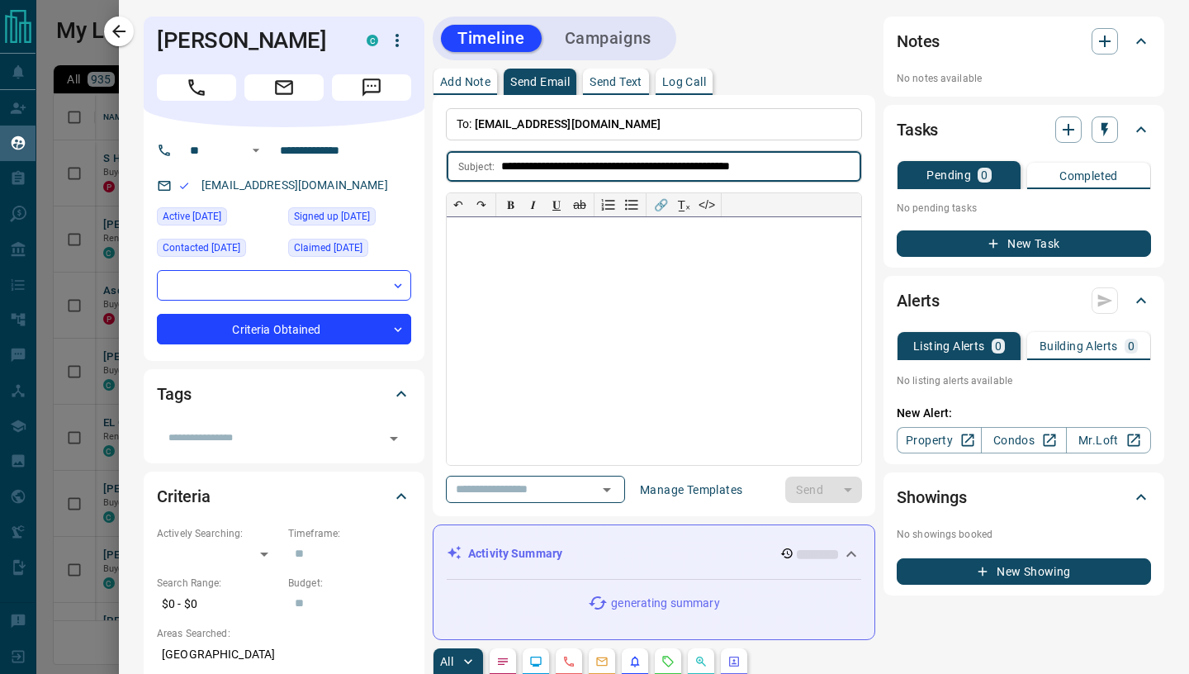
click at [561, 309] on div at bounding box center [654, 341] width 414 height 248
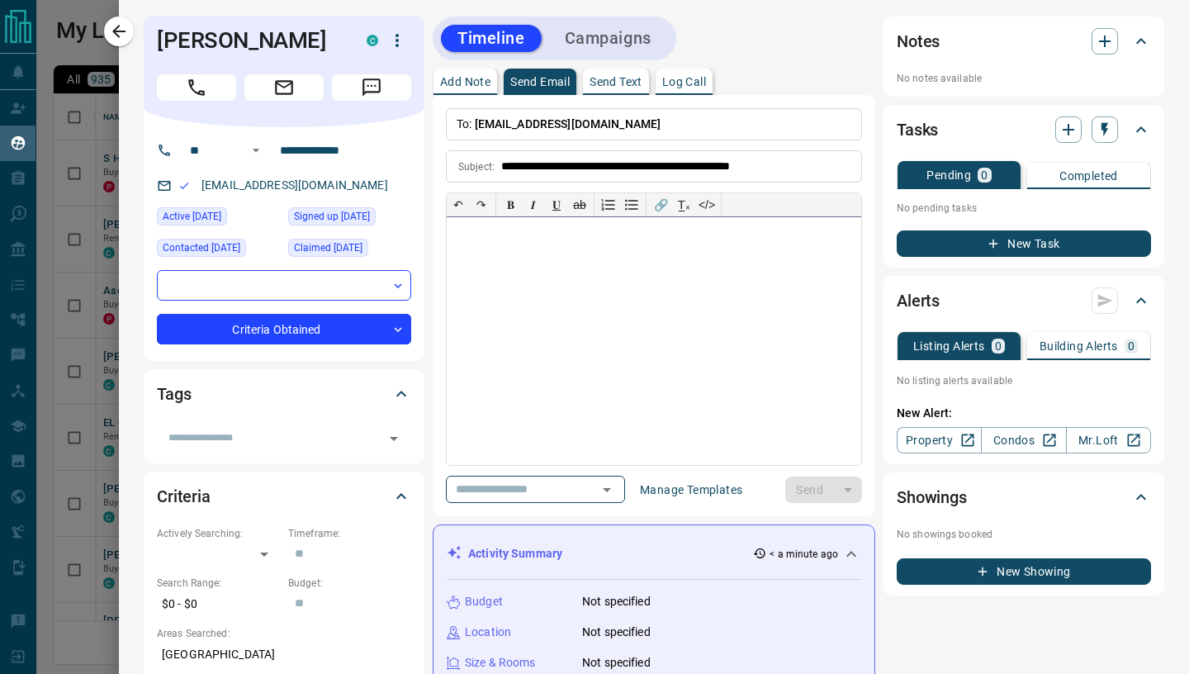
paste div
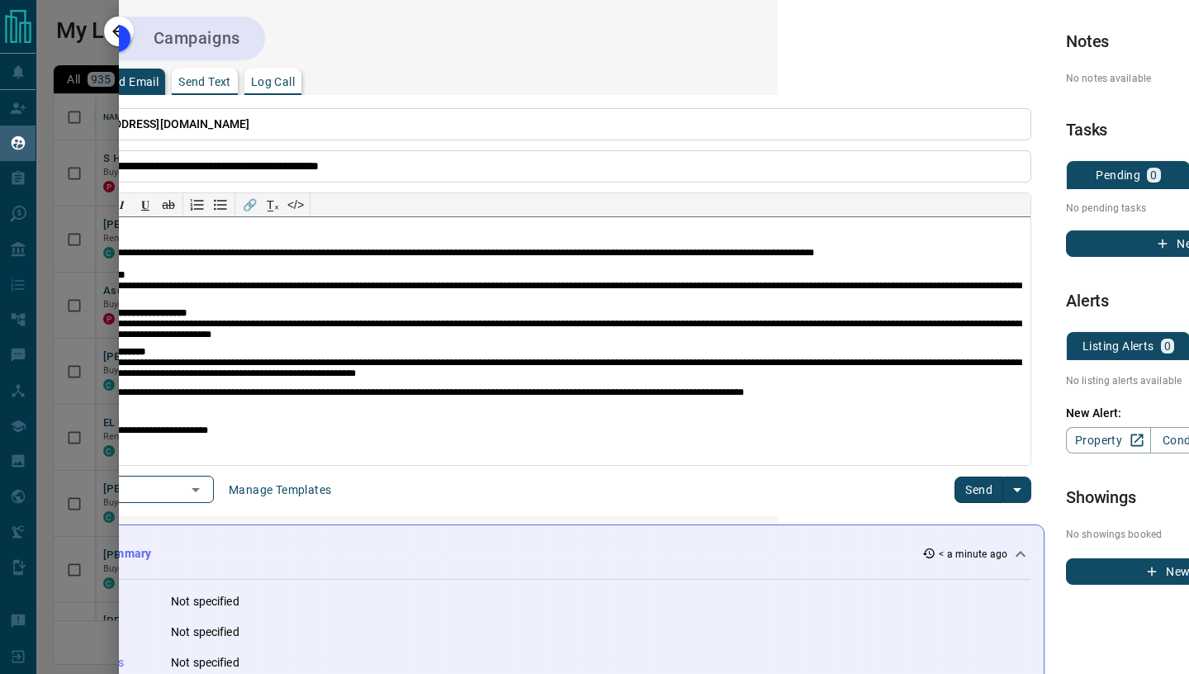
scroll to position [0, 414]
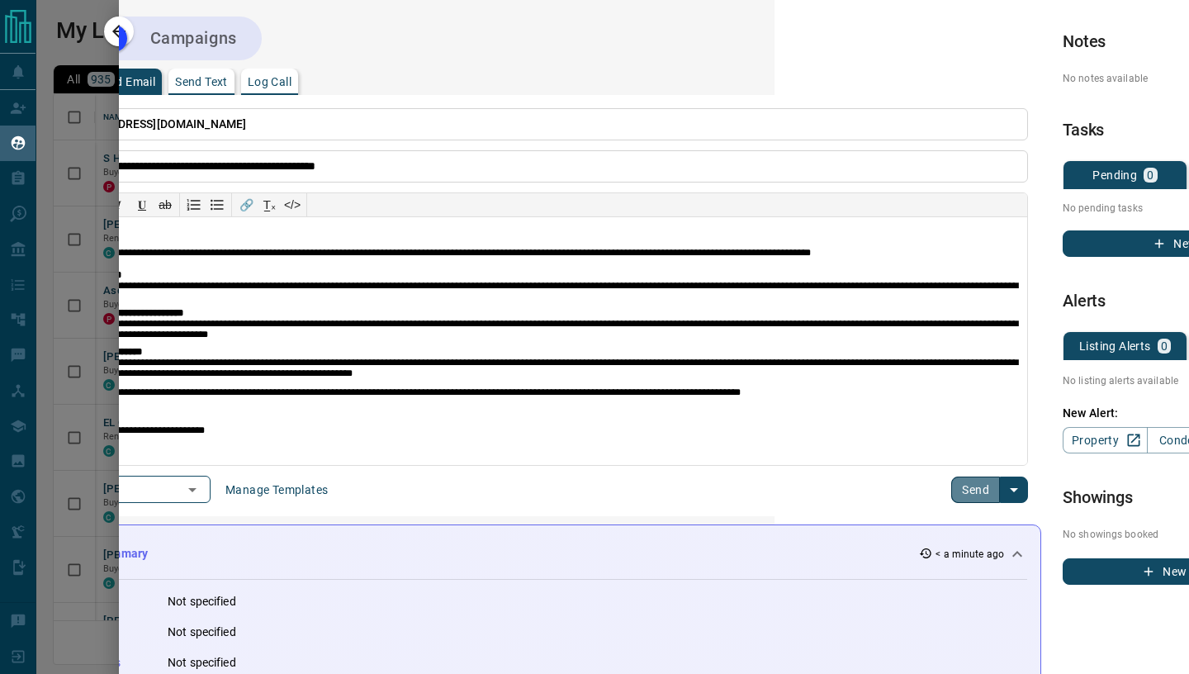
click at [997, 486] on button "Send" at bounding box center [975, 489] width 49 height 26
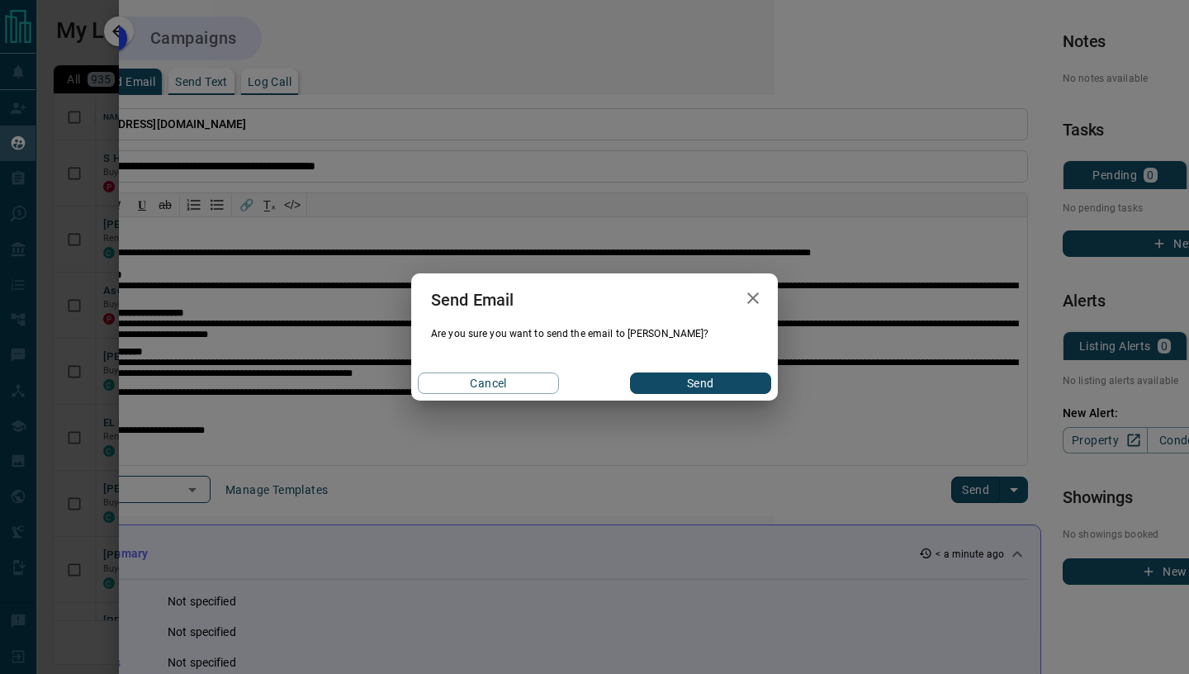
click at [722, 386] on button "Send" at bounding box center [700, 382] width 141 height 21
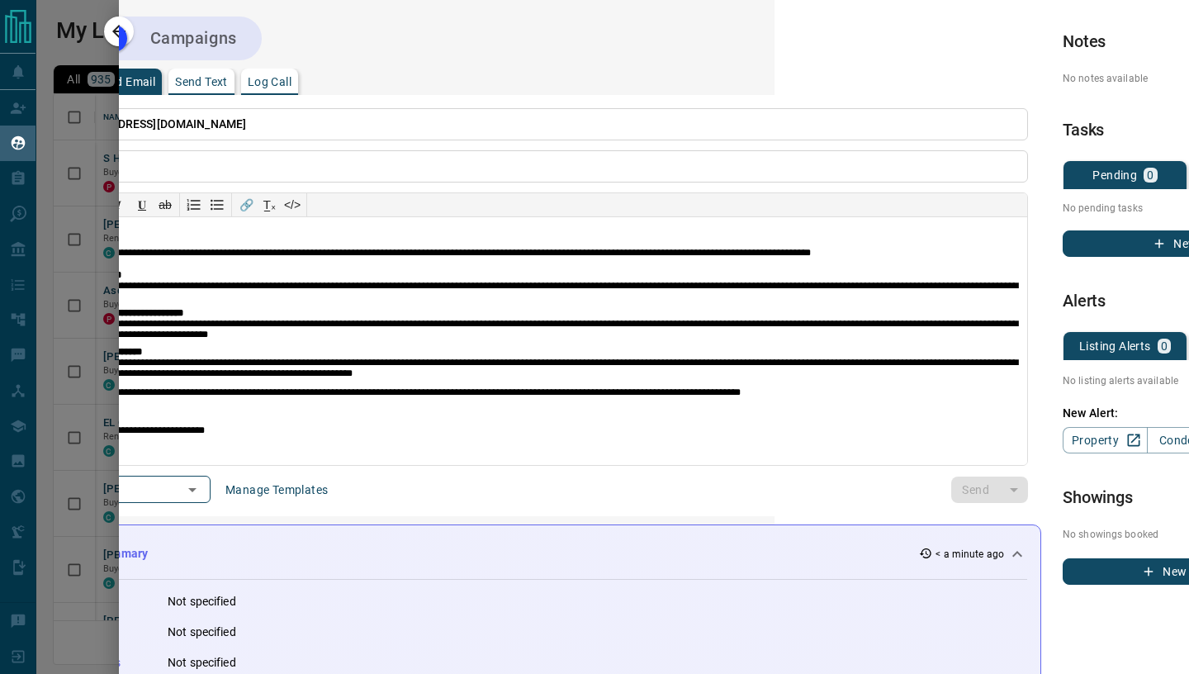
scroll to position [0, 0]
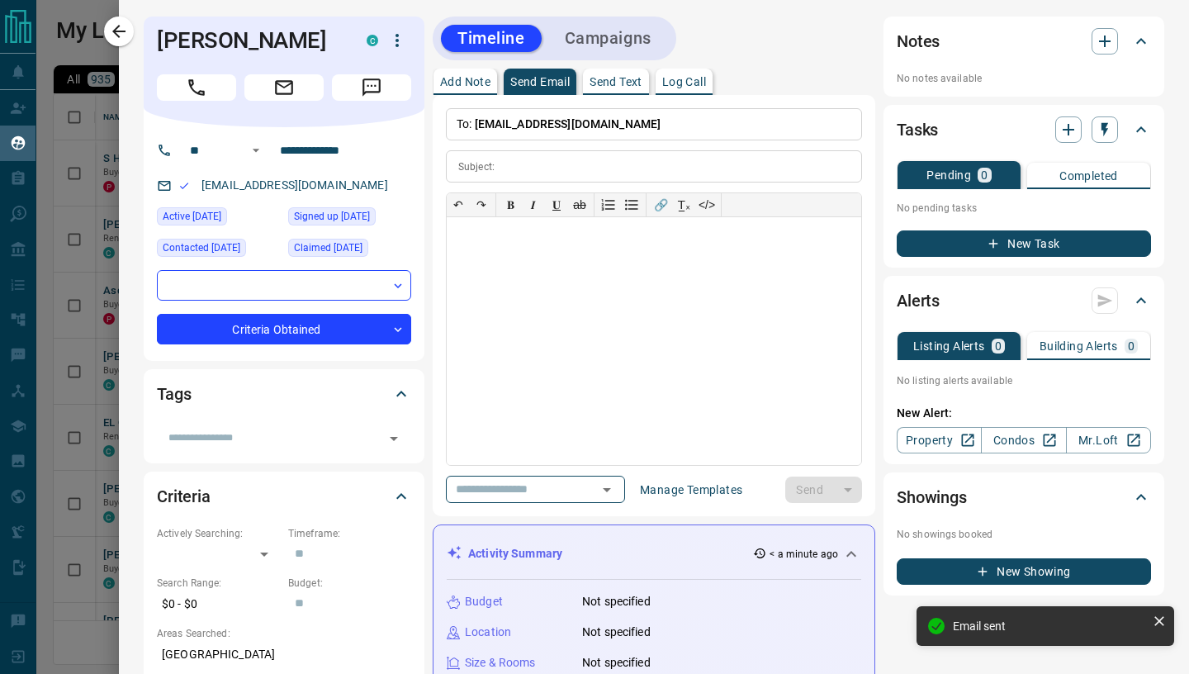
click at [123, 36] on icon "button" at bounding box center [119, 31] width 20 height 20
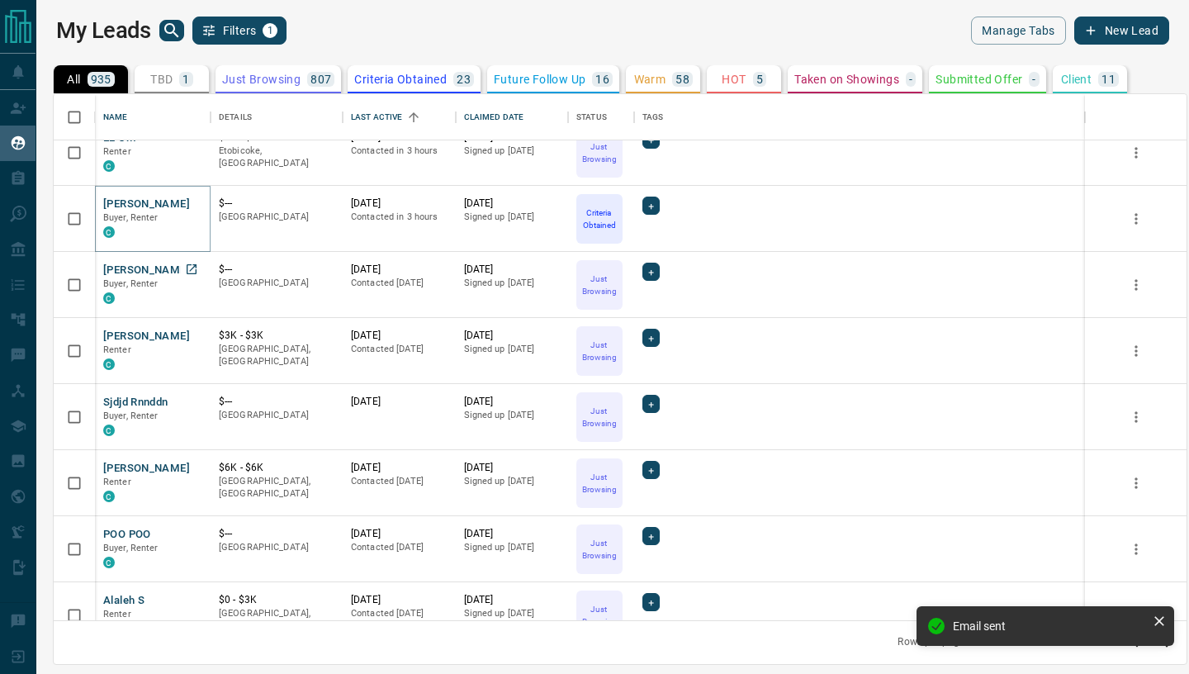
scroll to position [293, 0]
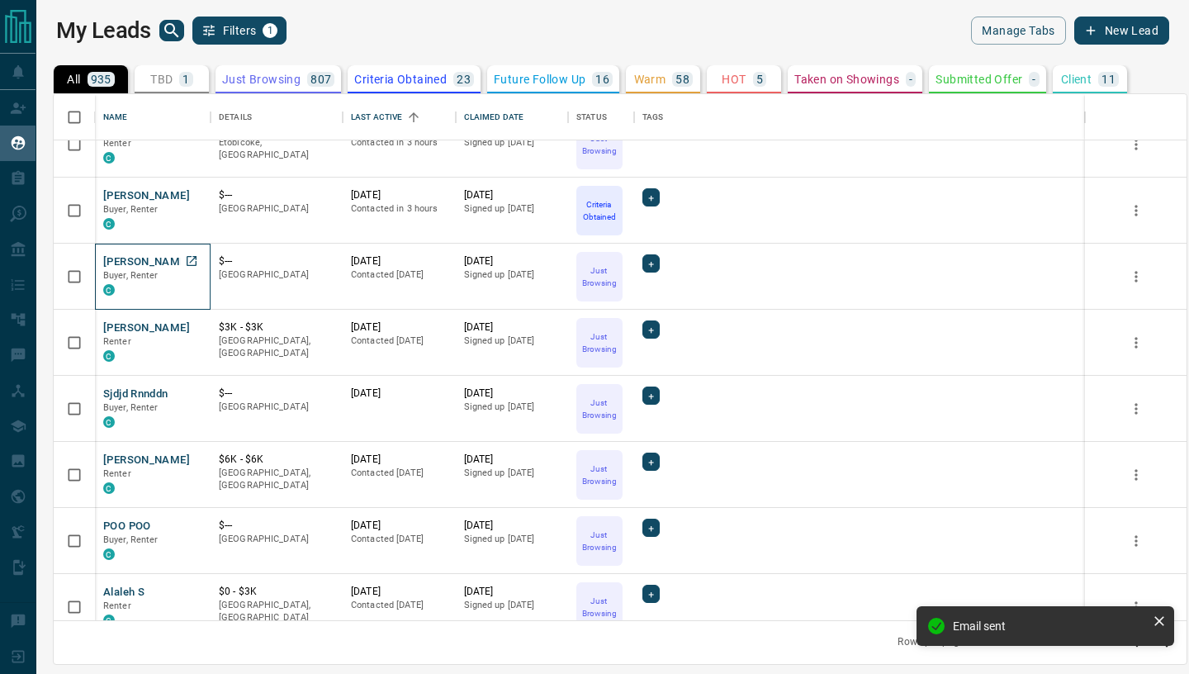
click at [126, 270] on p "Buyer, Renter" at bounding box center [152, 275] width 99 height 13
click at [135, 263] on button "[PERSON_NAME]" at bounding box center [146, 262] width 87 height 16
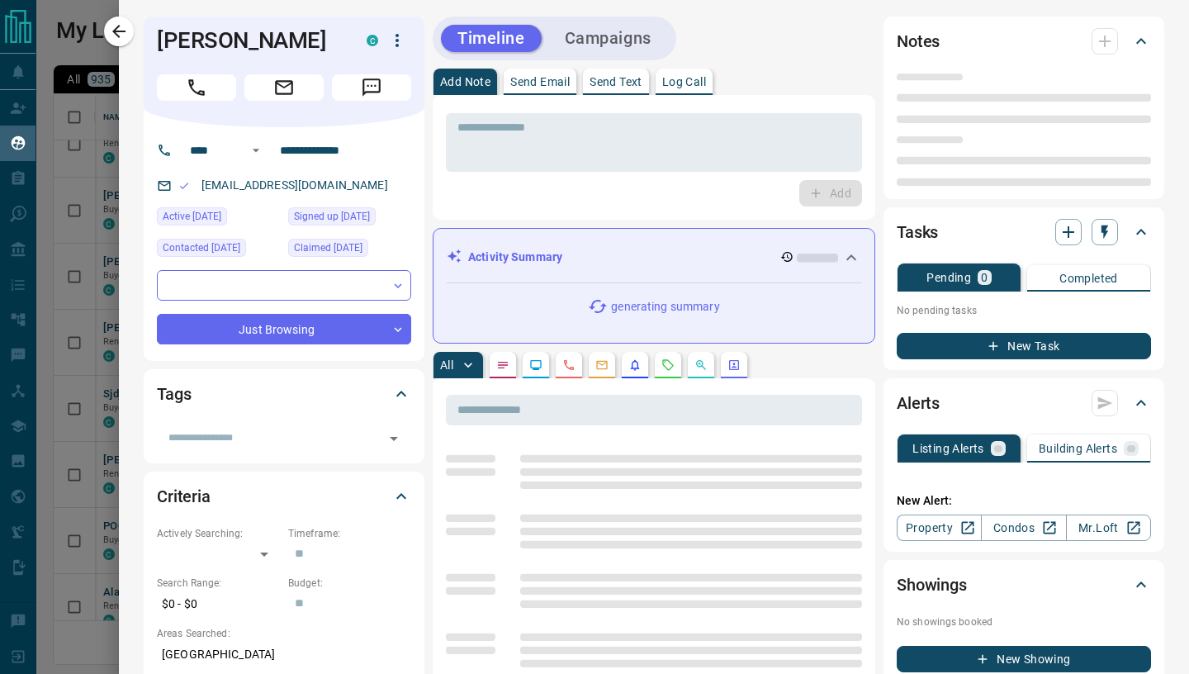
click at [542, 86] on p "Send Email" at bounding box center [539, 82] width 59 height 12
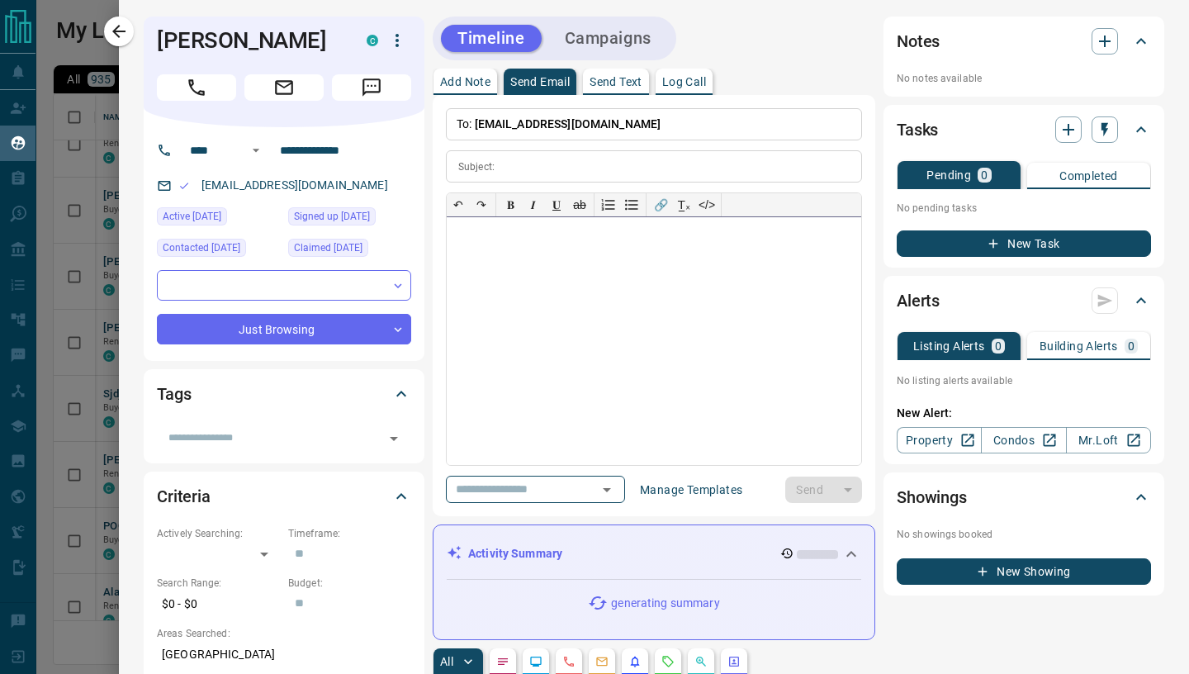
click at [537, 258] on div at bounding box center [654, 341] width 414 height 248
paste div
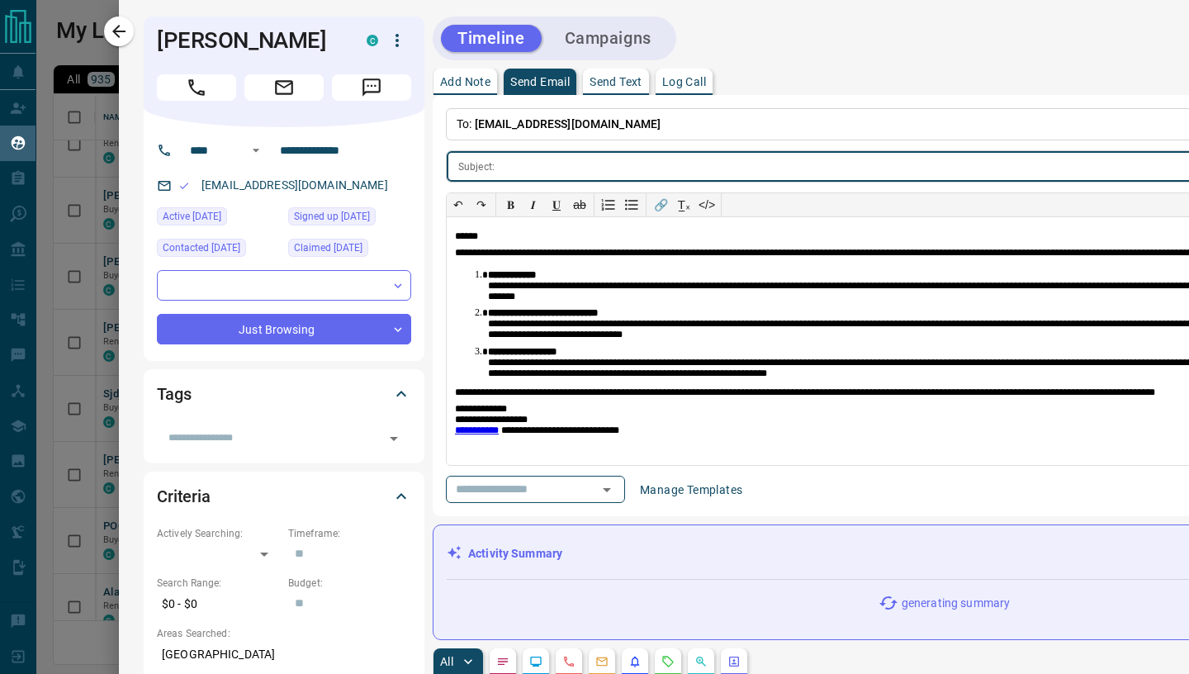
click at [519, 155] on input "text" at bounding box center [971, 166] width 940 height 31
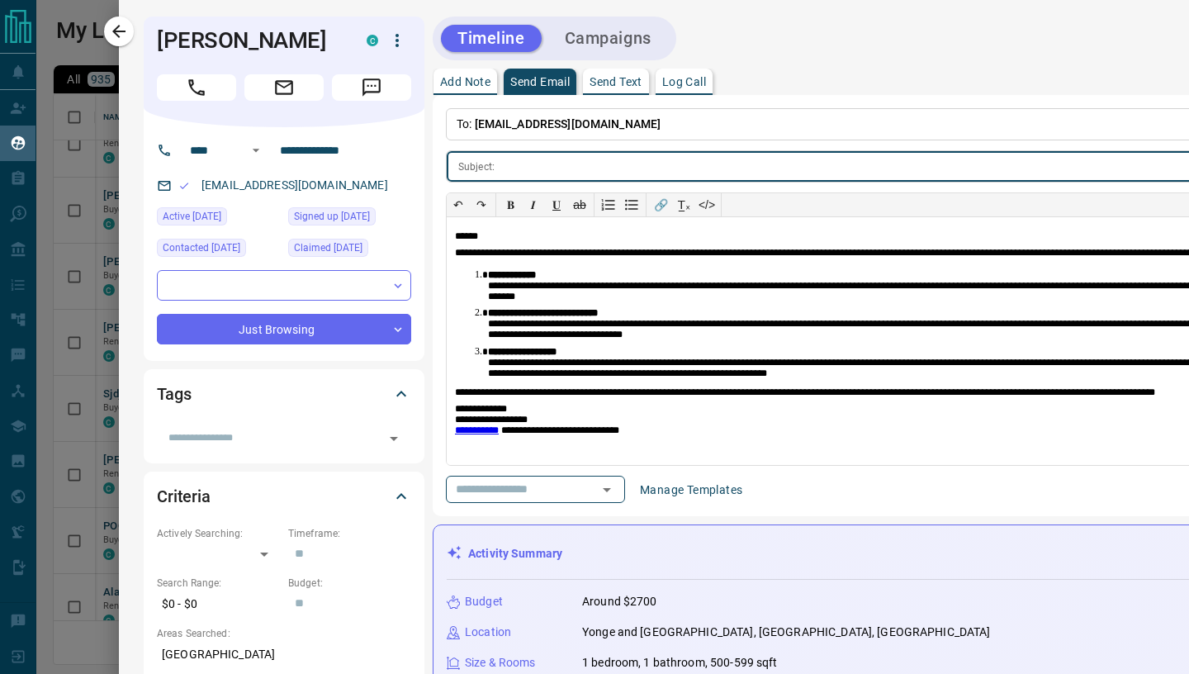
paste input "**********"
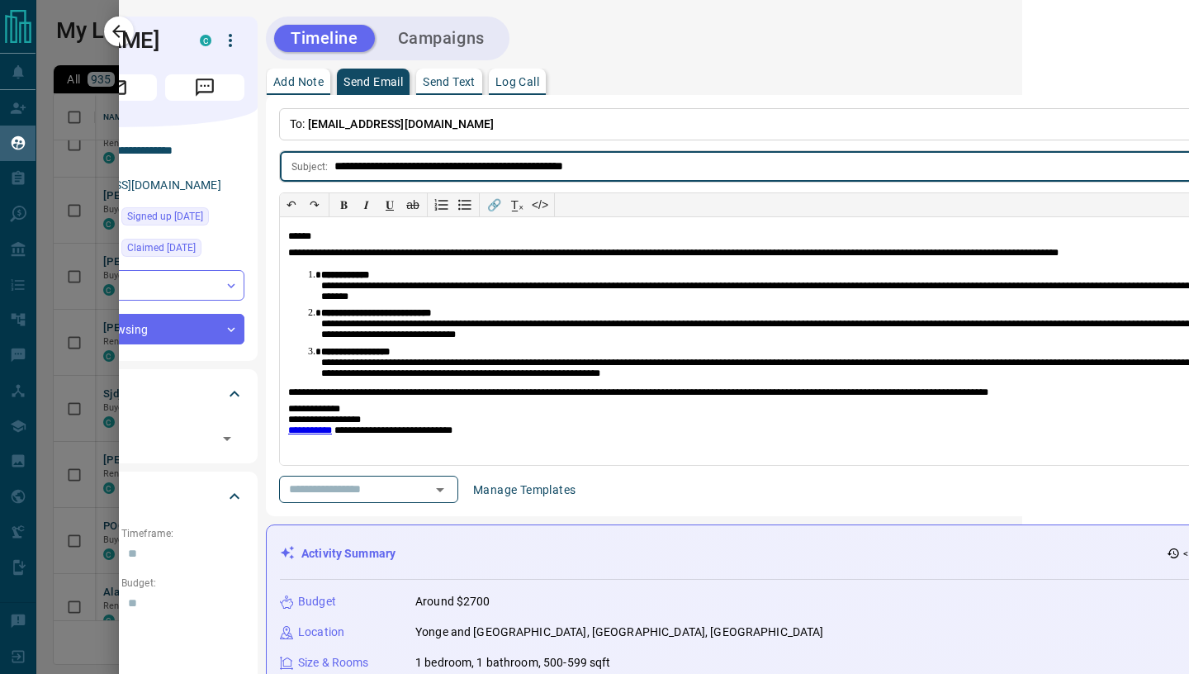
scroll to position [0, 556]
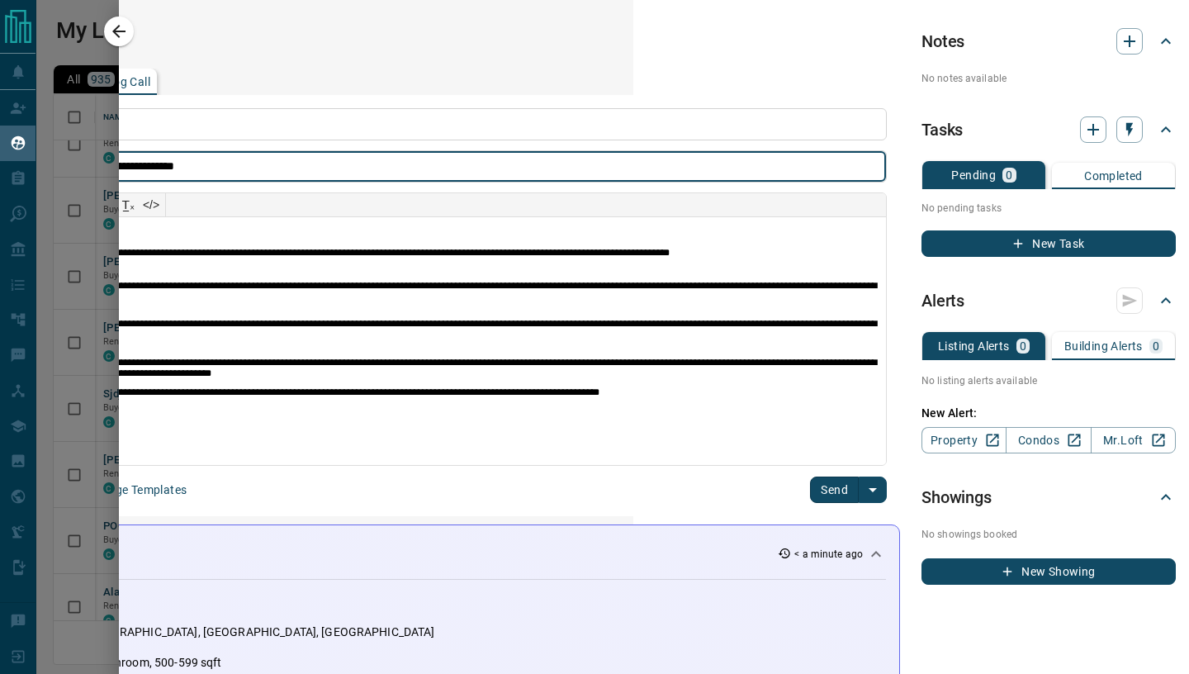
click at [831, 496] on button "Send" at bounding box center [834, 489] width 49 height 26
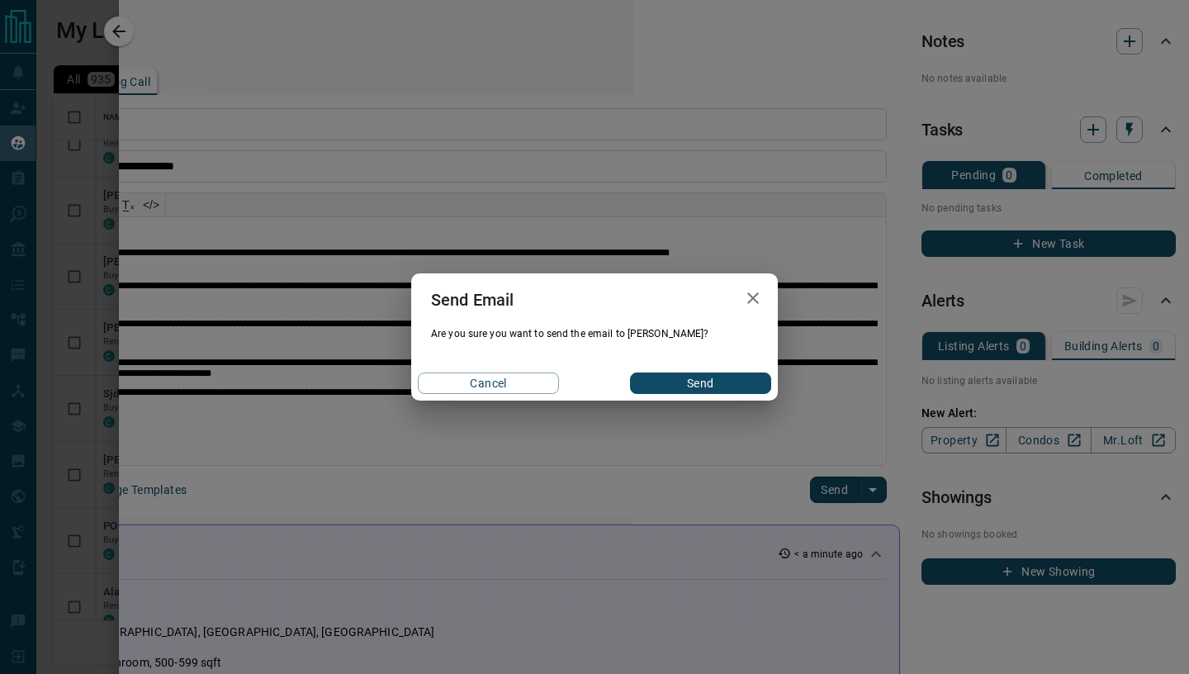
click at [714, 384] on button "Send" at bounding box center [700, 382] width 141 height 21
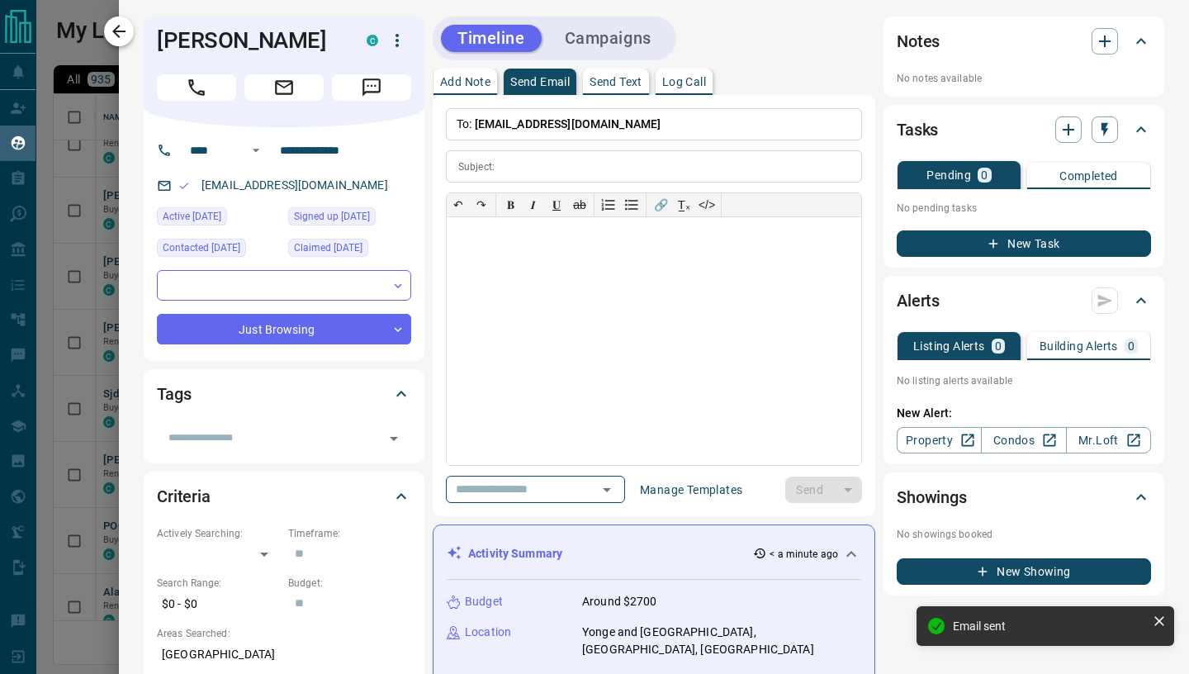
scroll to position [0, 0]
click at [118, 32] on icon "button" at bounding box center [118, 31] width 13 height 13
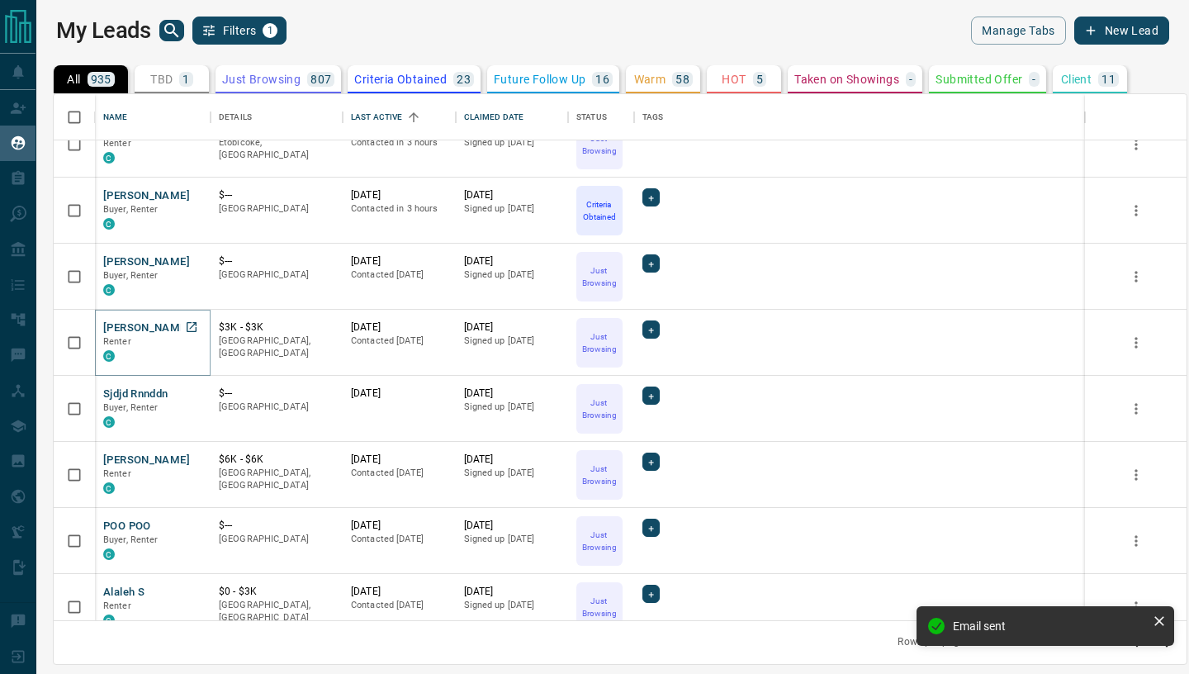
click at [134, 330] on button "[PERSON_NAME]" at bounding box center [146, 328] width 87 height 16
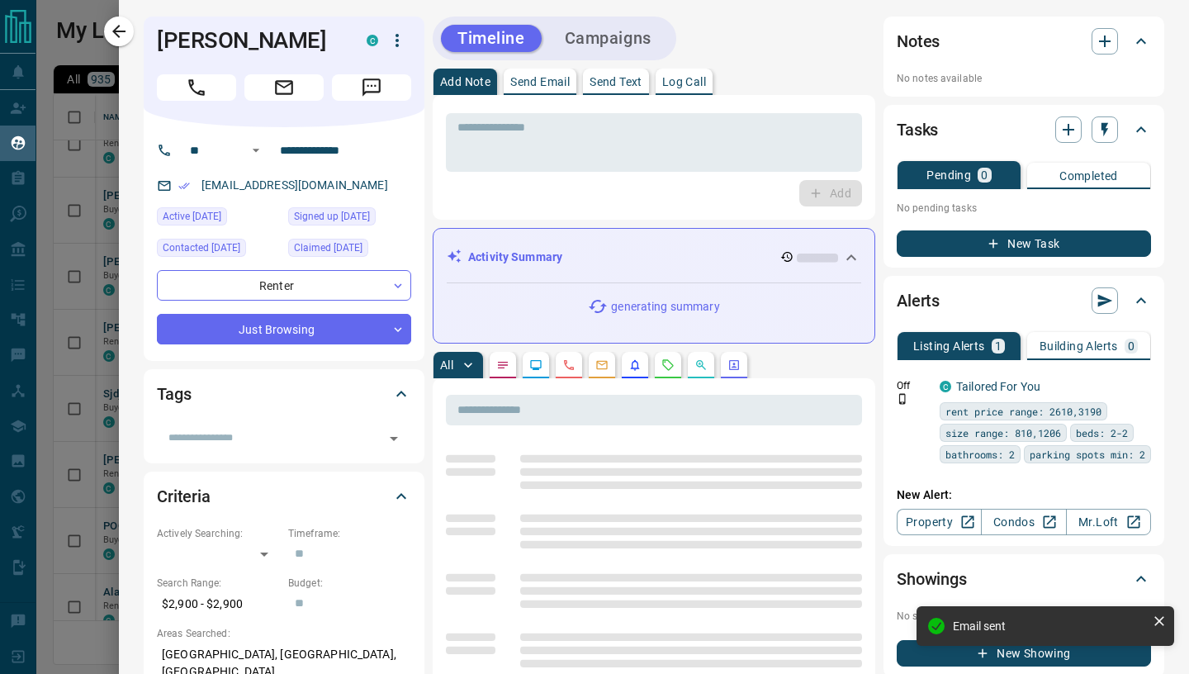
click at [540, 78] on p "Send Email" at bounding box center [539, 82] width 59 height 12
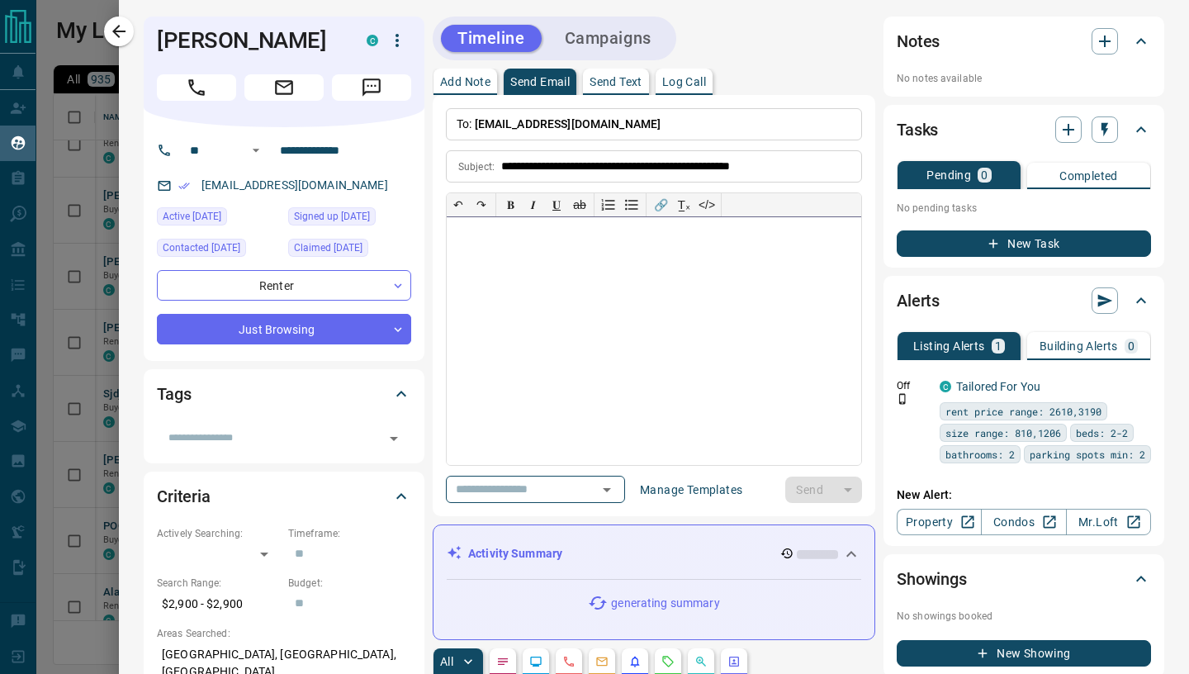
click at [554, 278] on div at bounding box center [654, 341] width 414 height 248
paste div
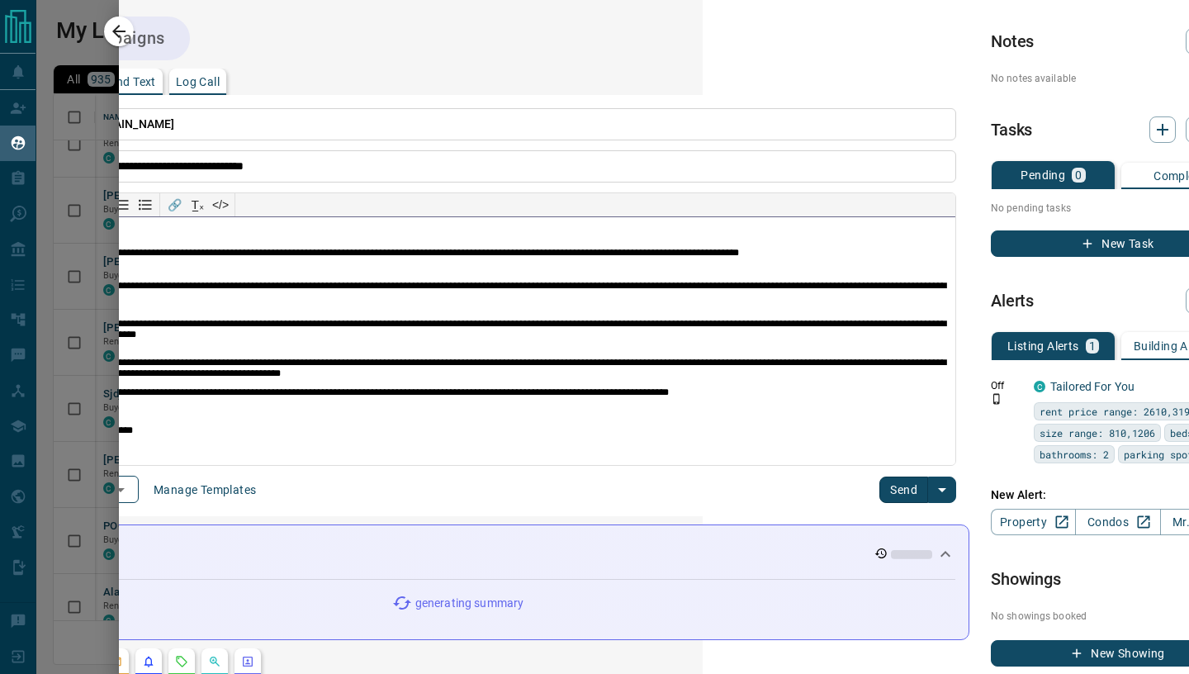
scroll to position [0, 556]
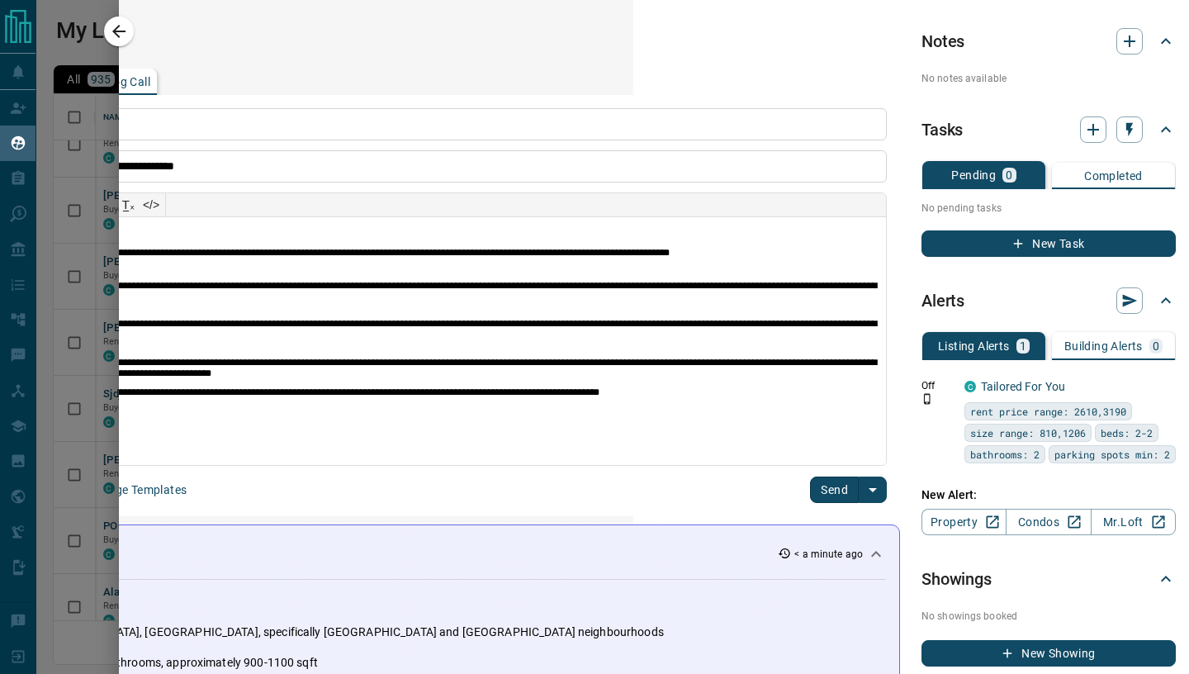
click at [827, 495] on button "Send" at bounding box center [834, 489] width 49 height 26
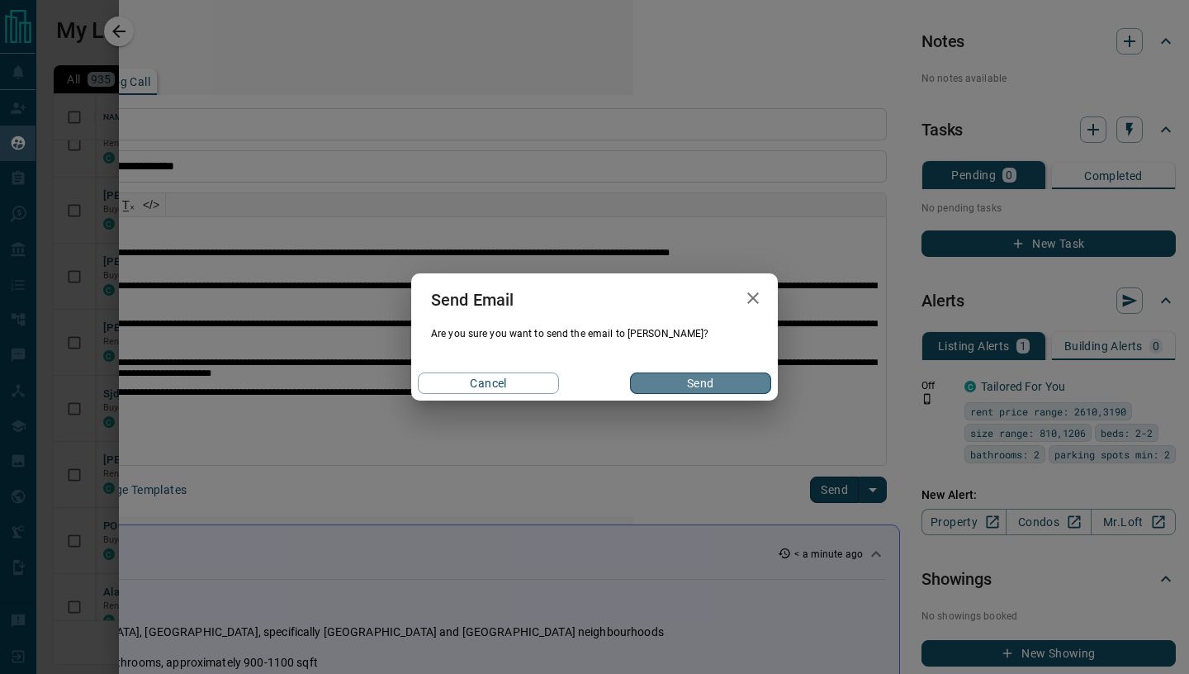
click at [737, 392] on button "Send" at bounding box center [700, 382] width 141 height 21
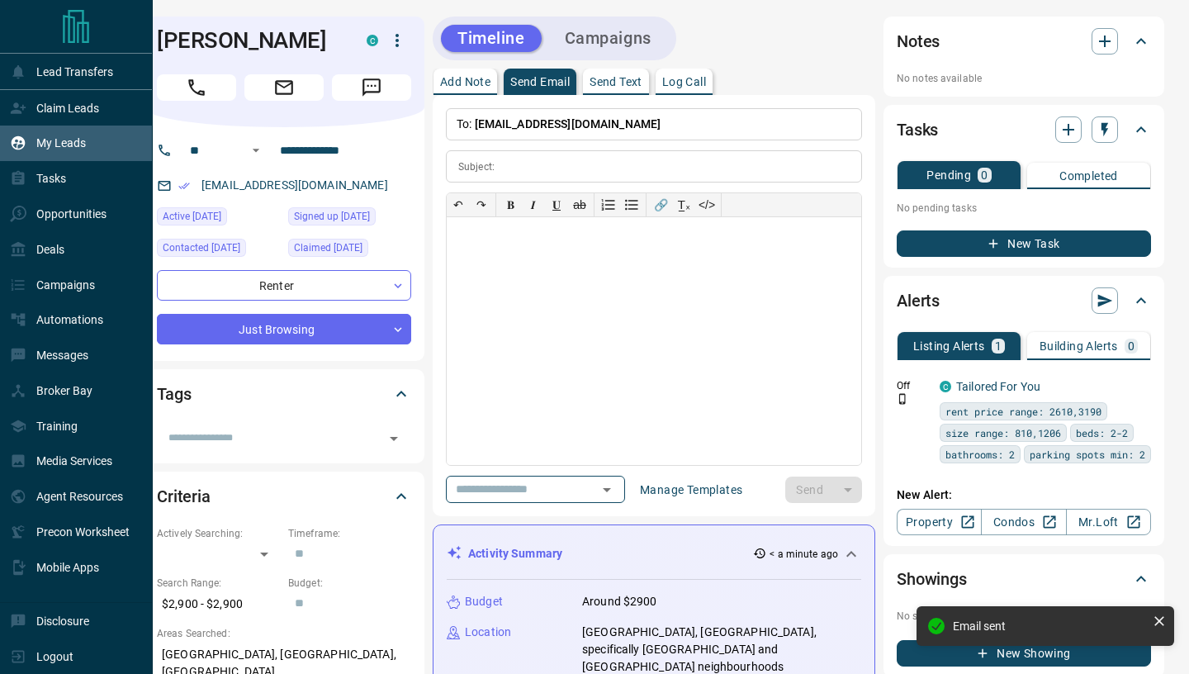
scroll to position [0, 0]
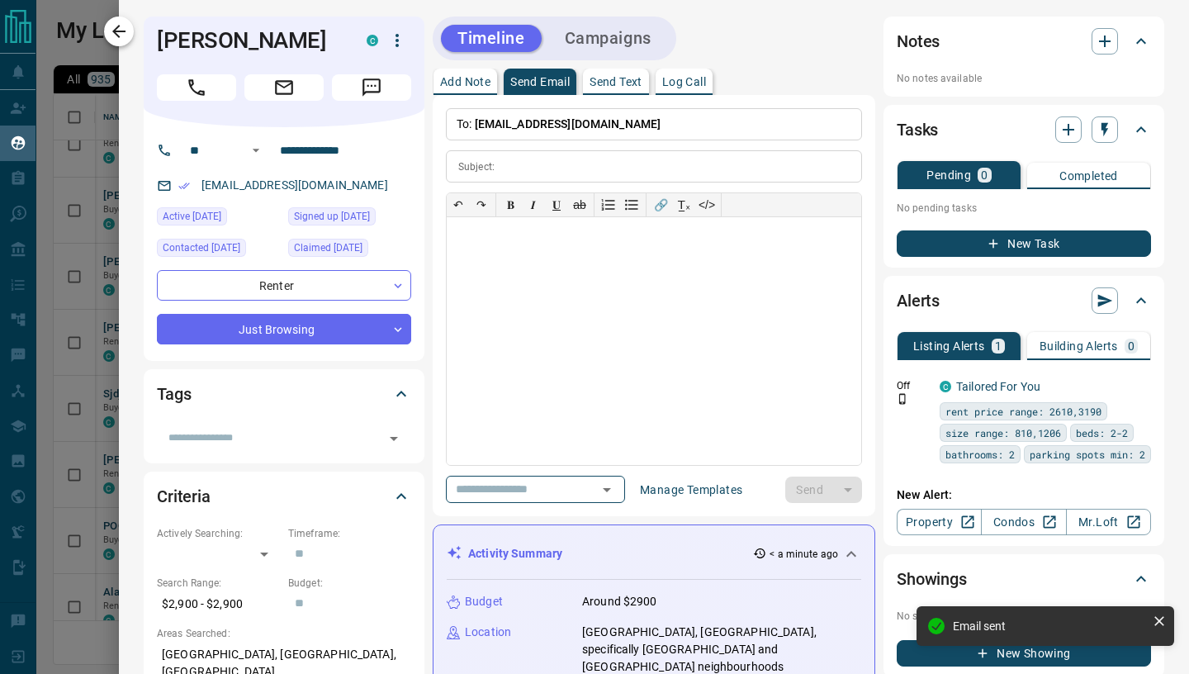
click at [131, 34] on button "button" at bounding box center [119, 32] width 30 height 30
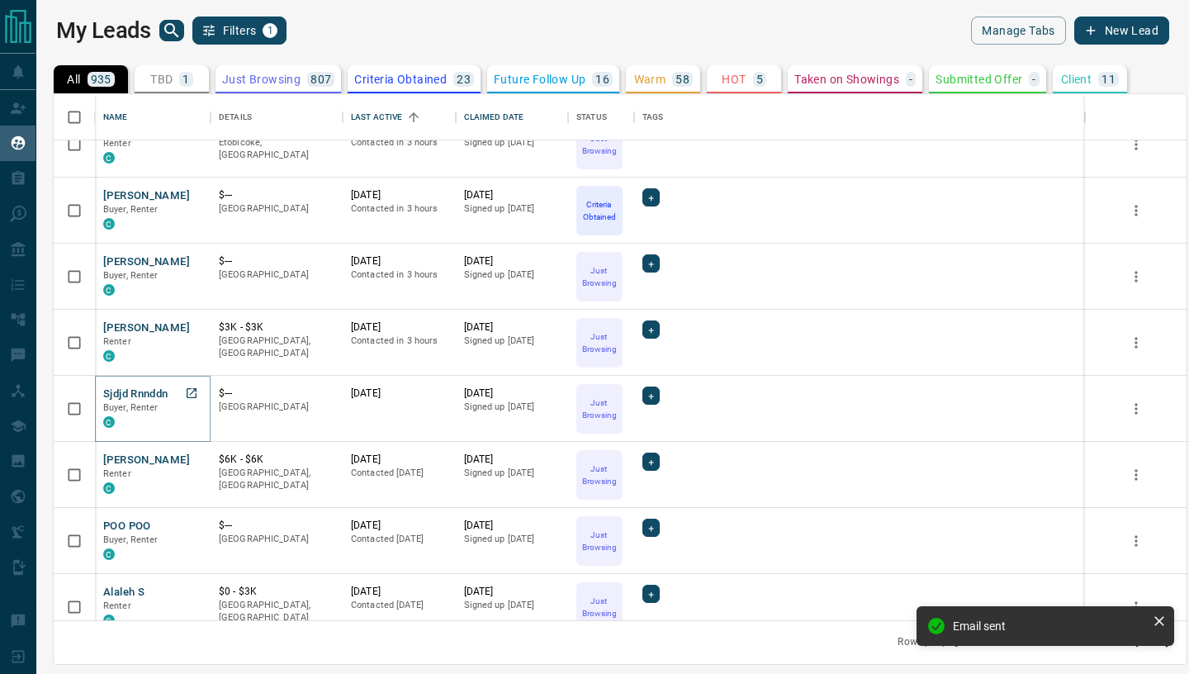
click at [149, 397] on button "Sjdjd Rnnddn" at bounding box center [135, 394] width 65 height 16
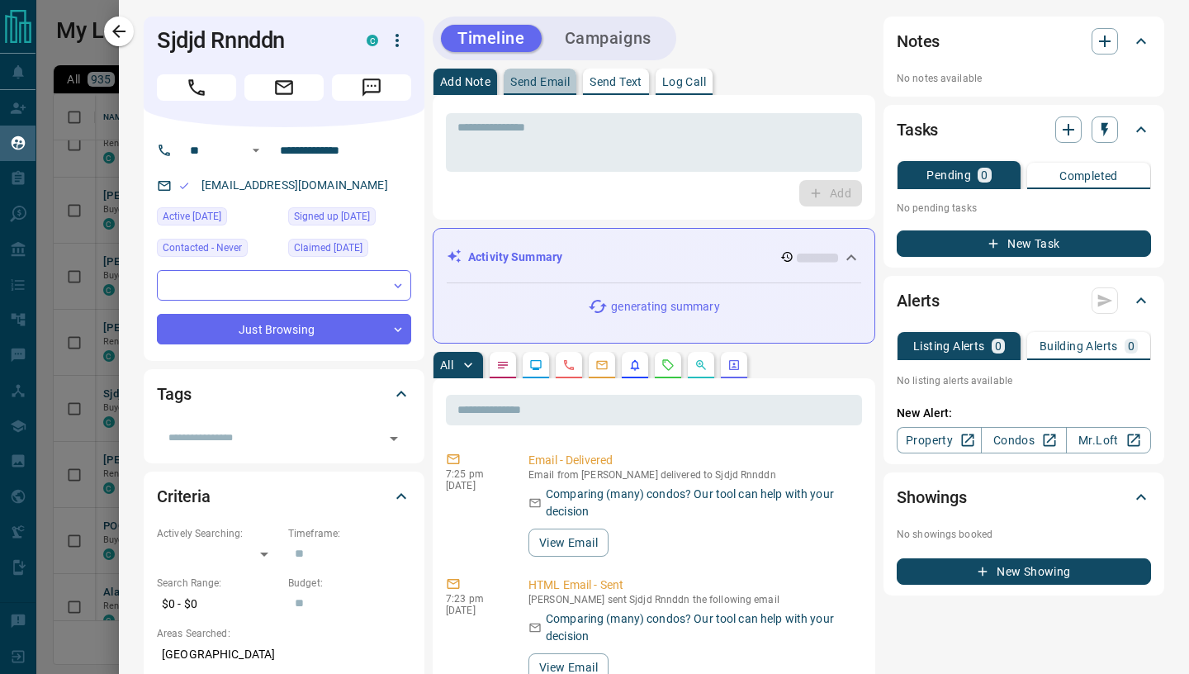
click at [545, 88] on p "Send Email" at bounding box center [539, 82] width 59 height 12
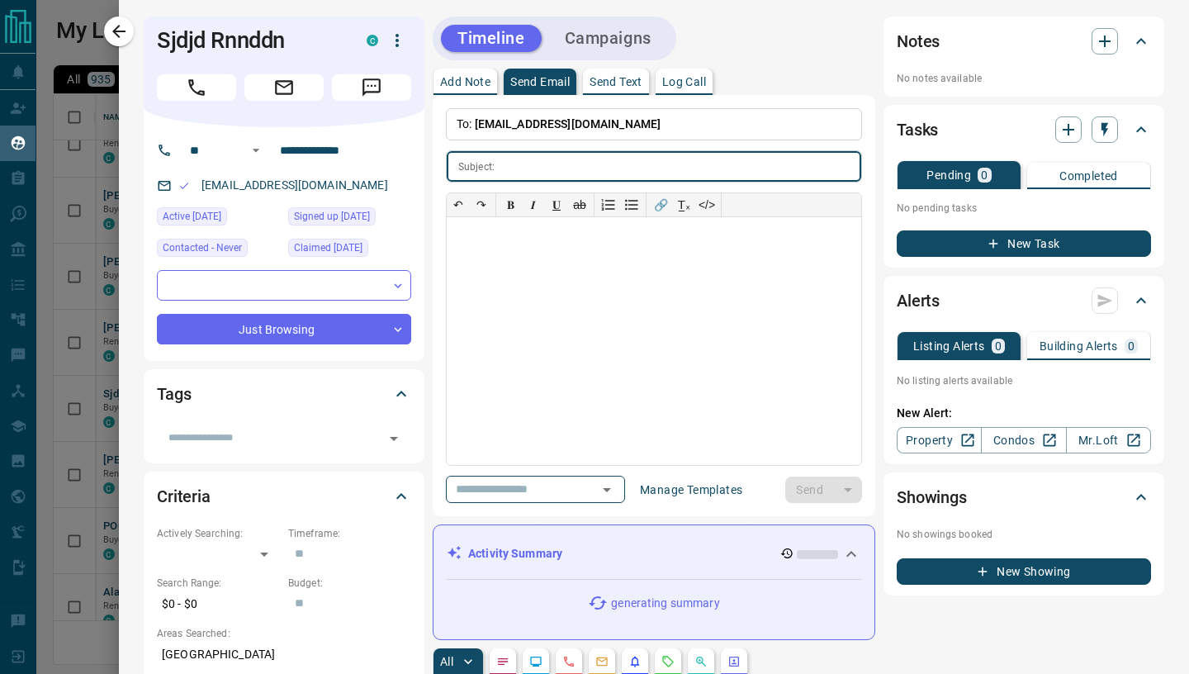
click at [511, 174] on input "text" at bounding box center [681, 166] width 360 height 31
click at [550, 343] on div at bounding box center [654, 341] width 414 height 248
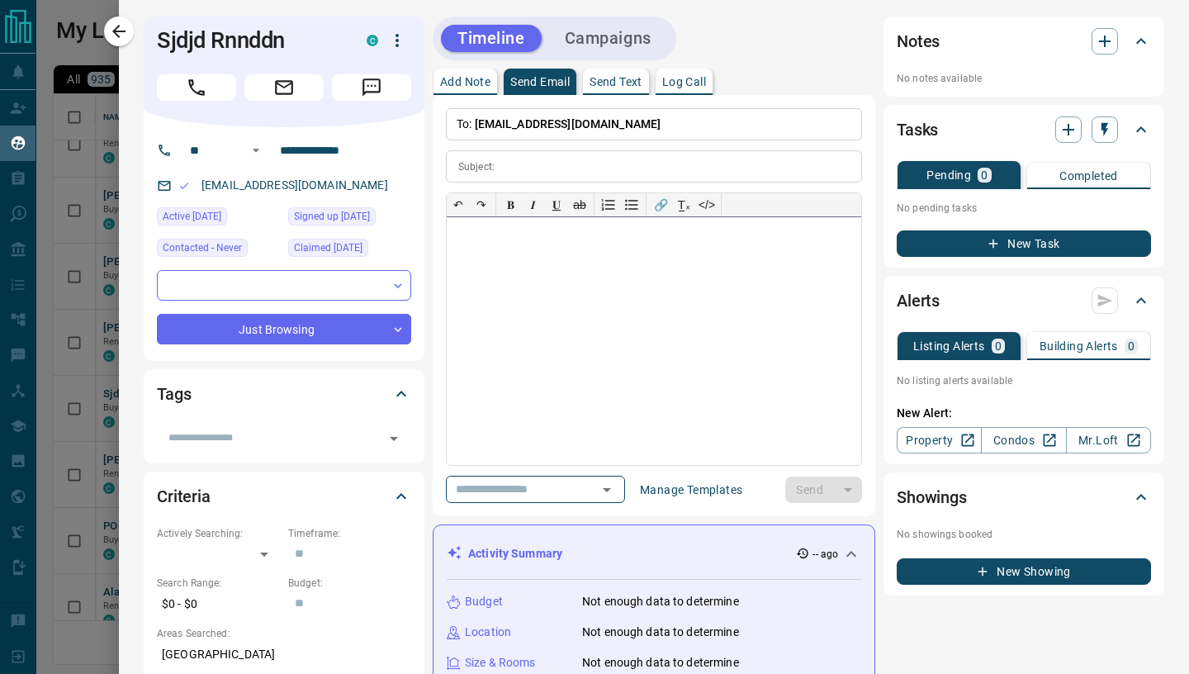
paste div
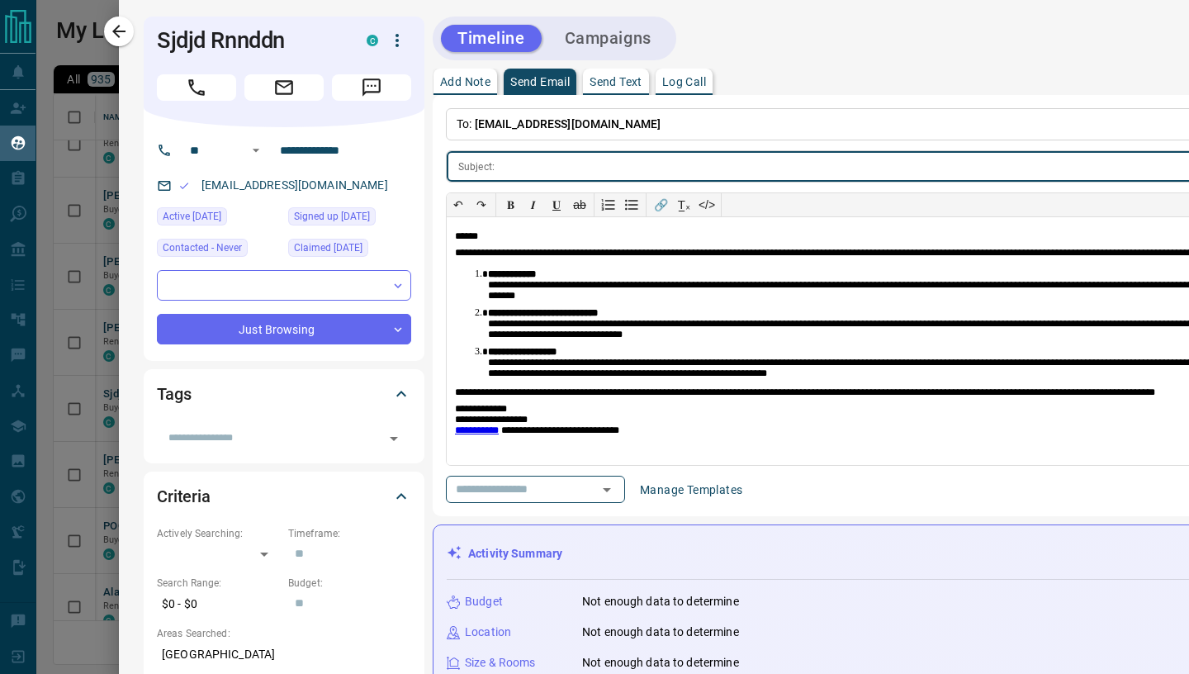
click at [510, 171] on input "text" at bounding box center [971, 166] width 940 height 31
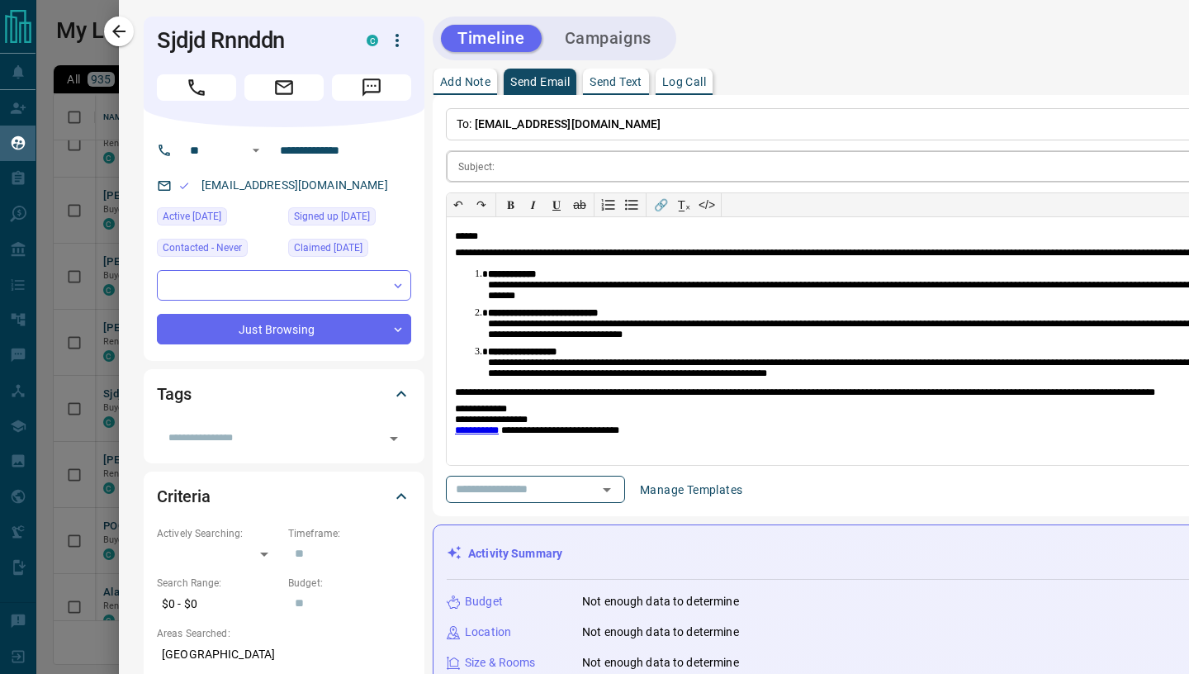
click at [541, 170] on input "text" at bounding box center [971, 166] width 940 height 31
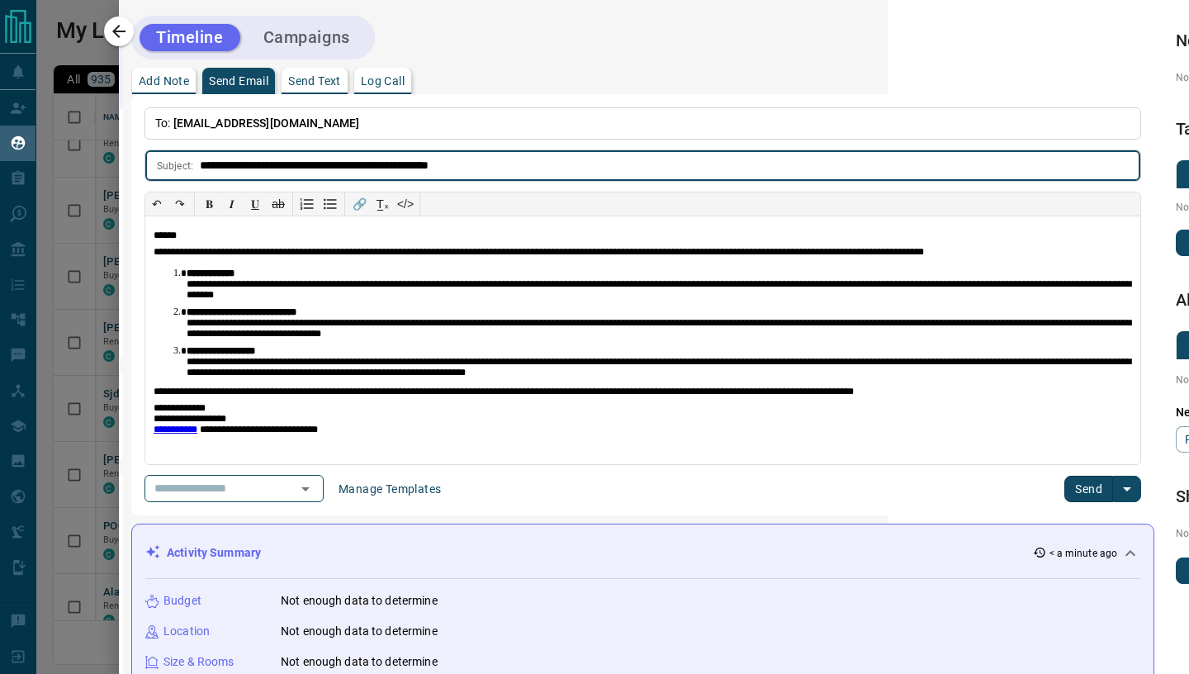
scroll to position [1, 556]
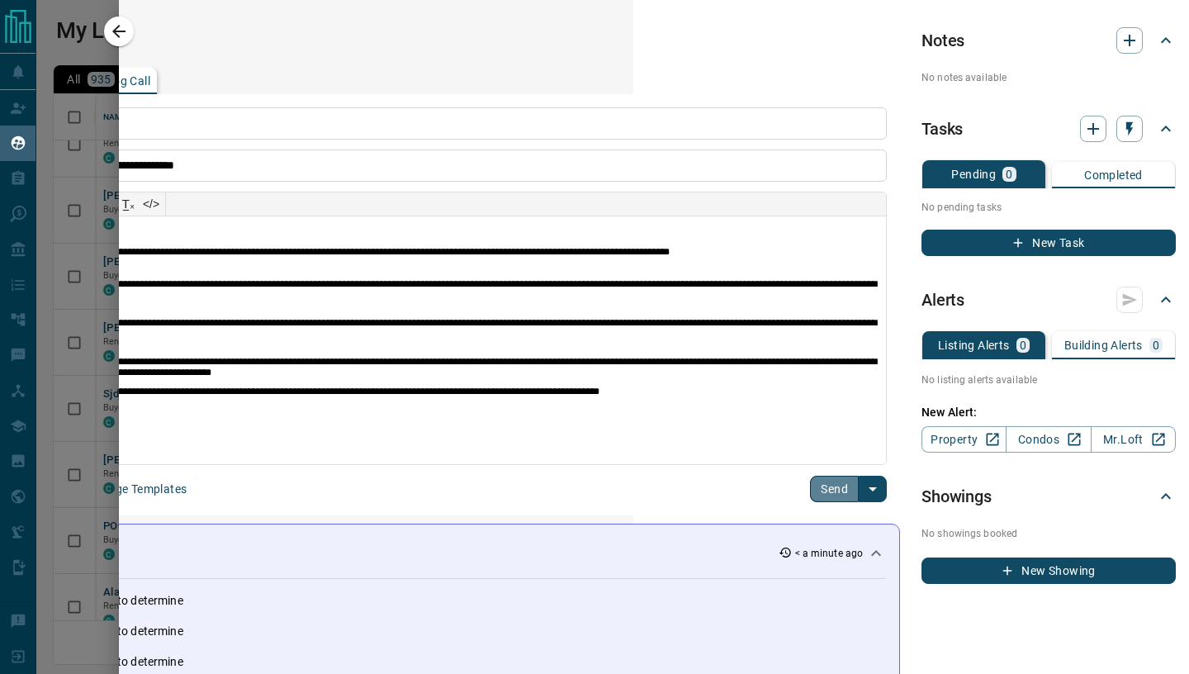
click at [835, 495] on button "Send" at bounding box center [834, 489] width 49 height 26
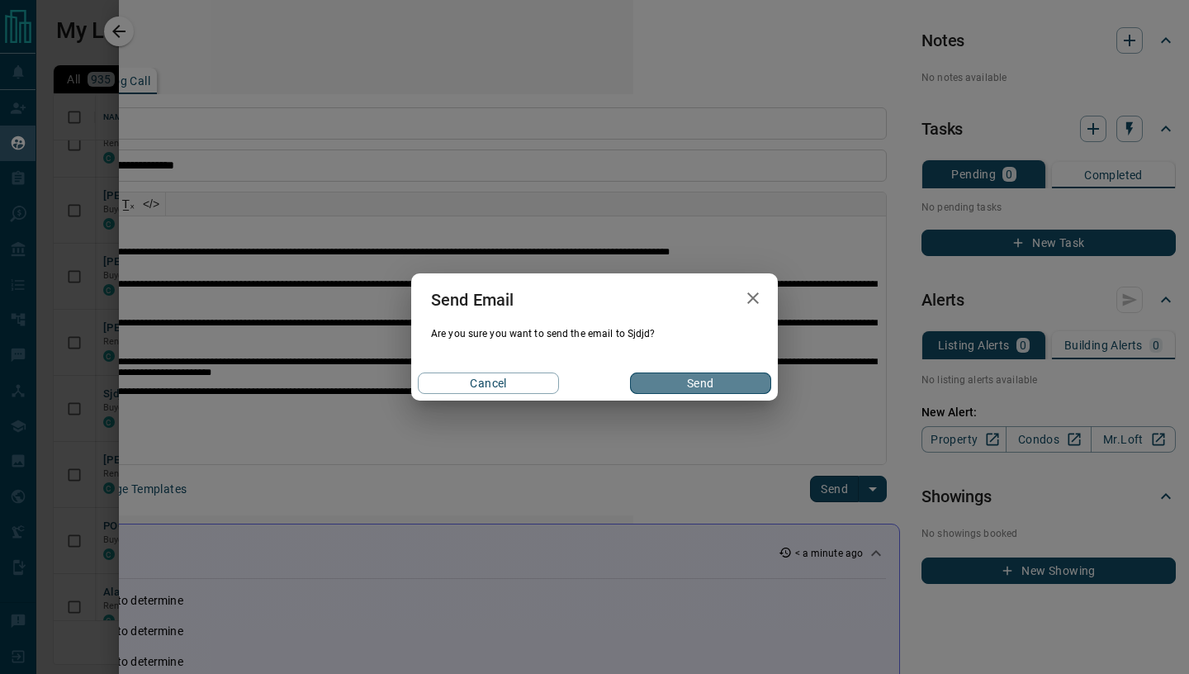
click at [746, 390] on button "Send" at bounding box center [700, 382] width 141 height 21
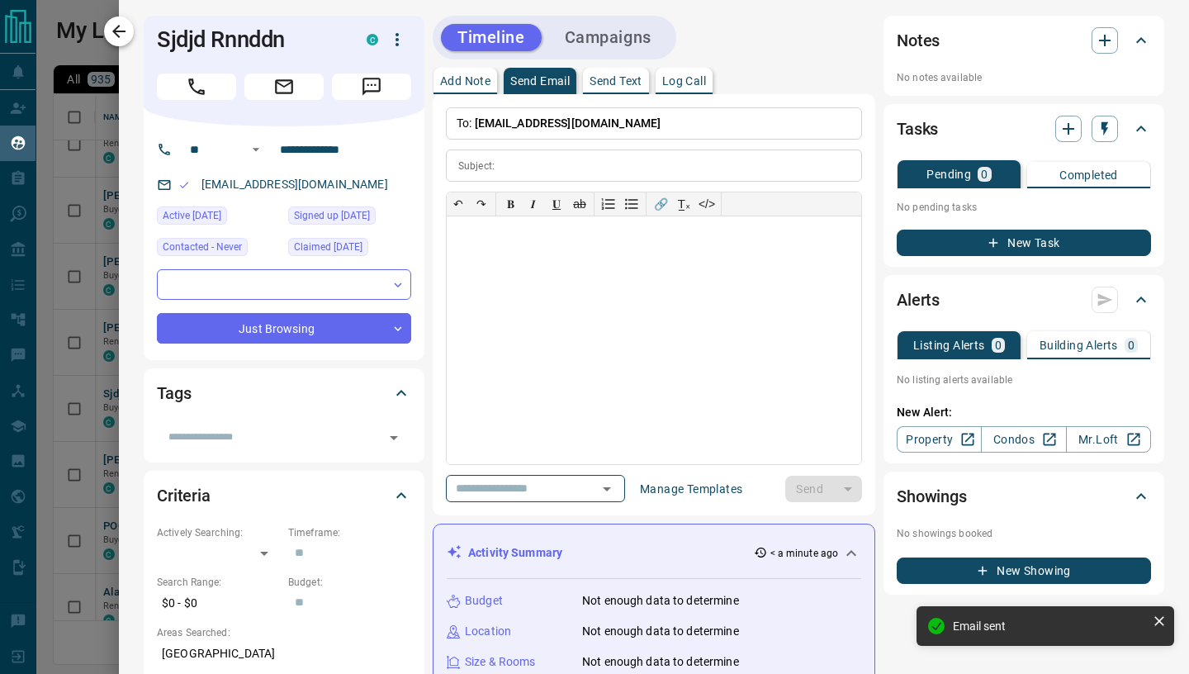
scroll to position [1, 0]
click at [119, 34] on icon "button" at bounding box center [119, 31] width 20 height 20
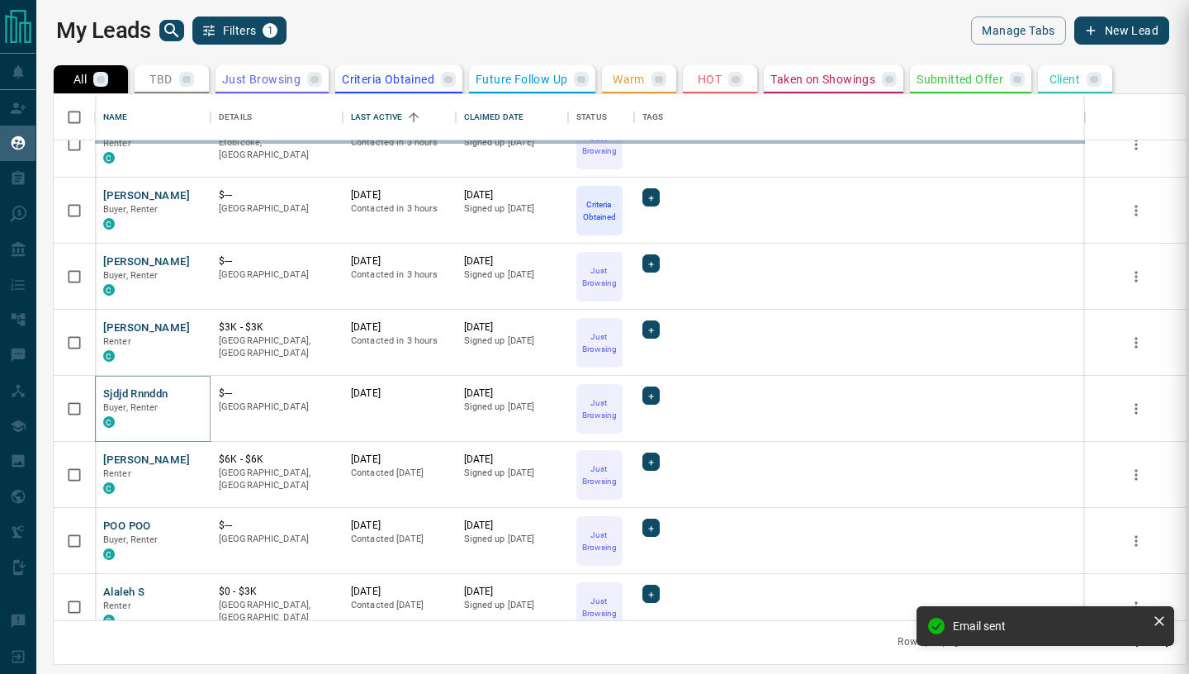
scroll to position [0, 0]
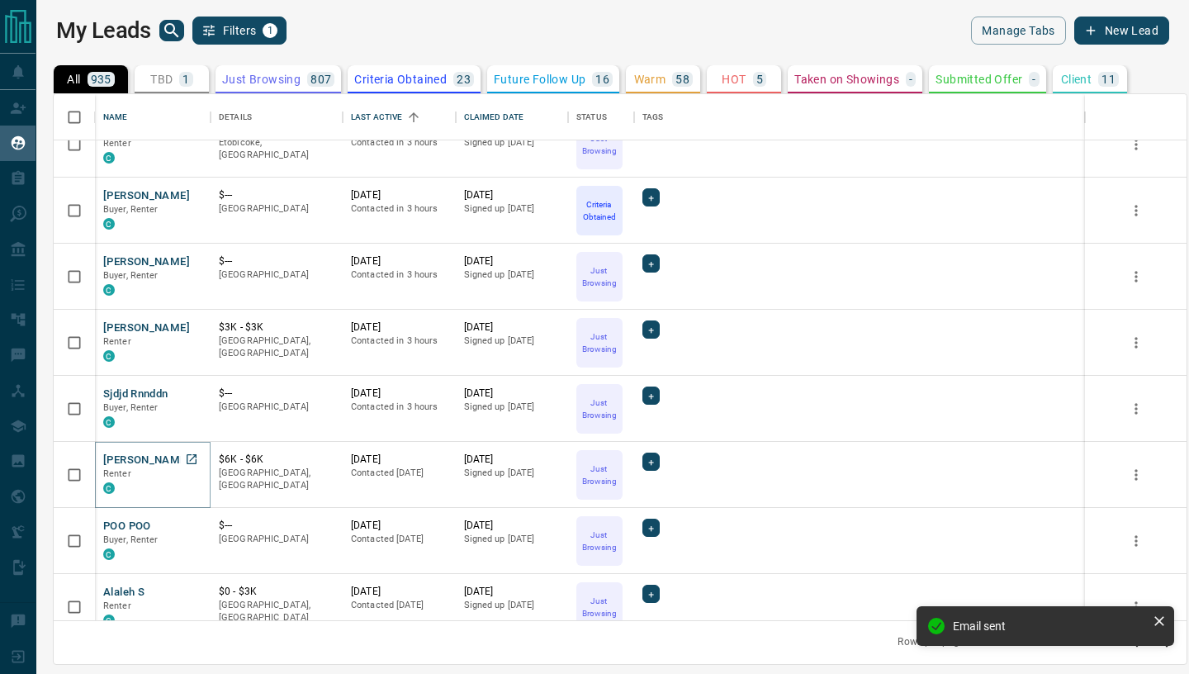
click at [152, 462] on button "[PERSON_NAME]" at bounding box center [146, 460] width 87 height 16
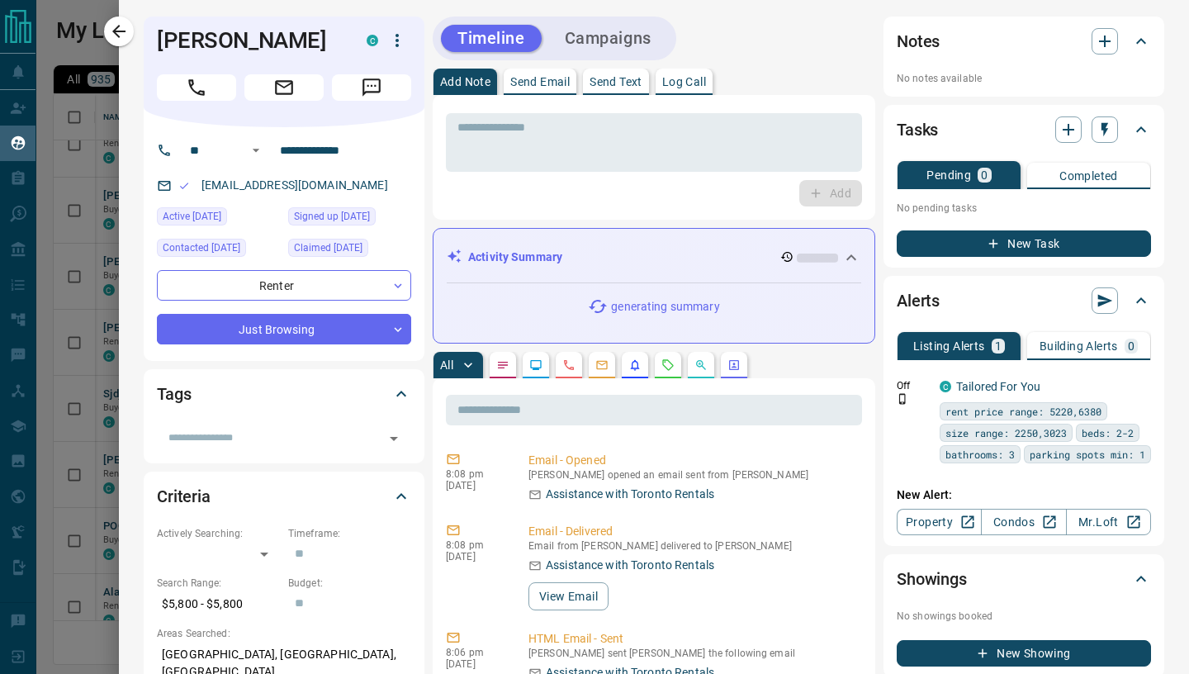
click at [523, 86] on p "Send Email" at bounding box center [539, 82] width 59 height 12
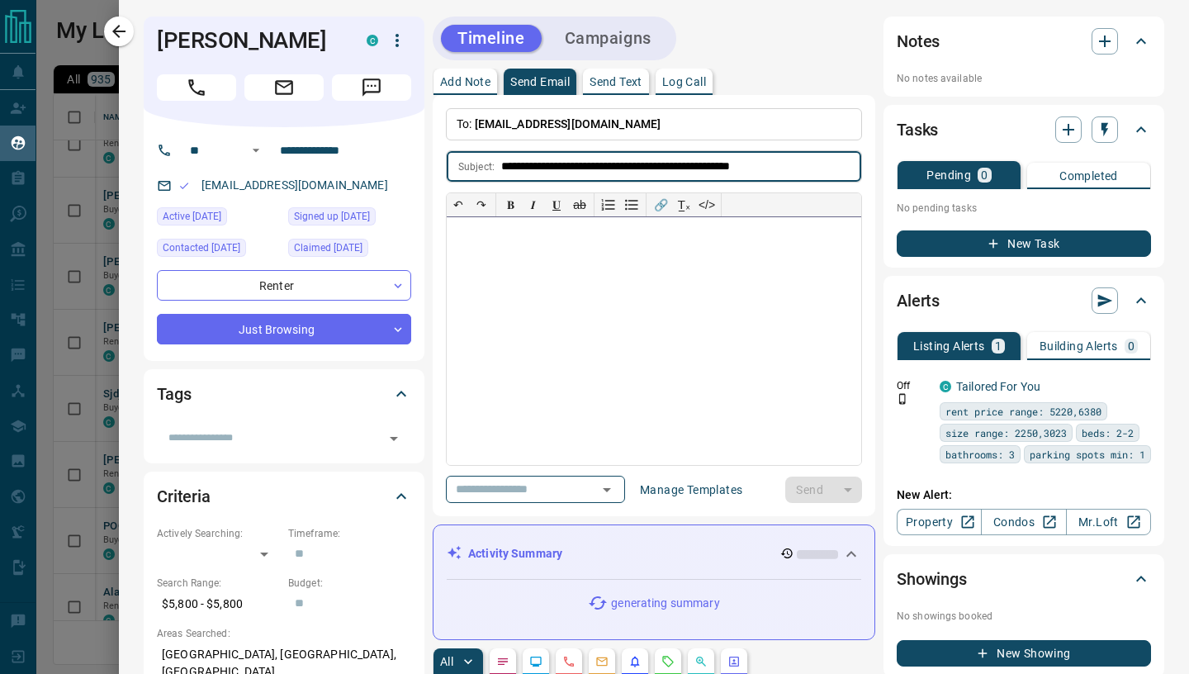
click at [489, 269] on div at bounding box center [654, 341] width 414 height 248
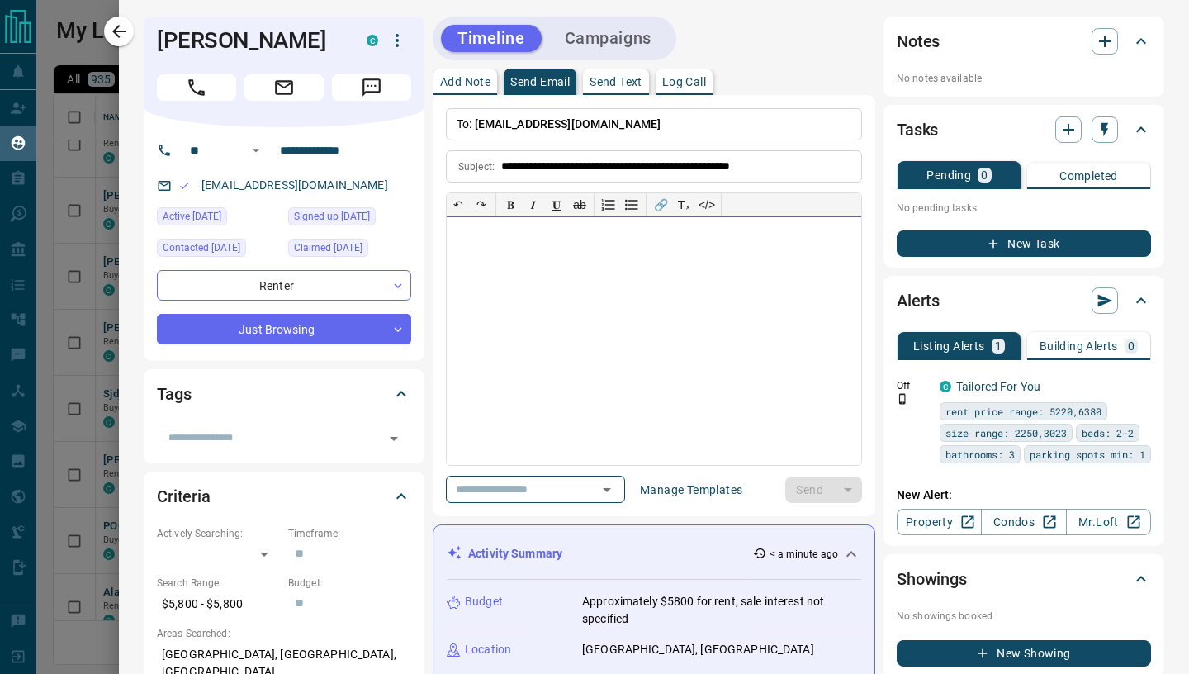
paste div
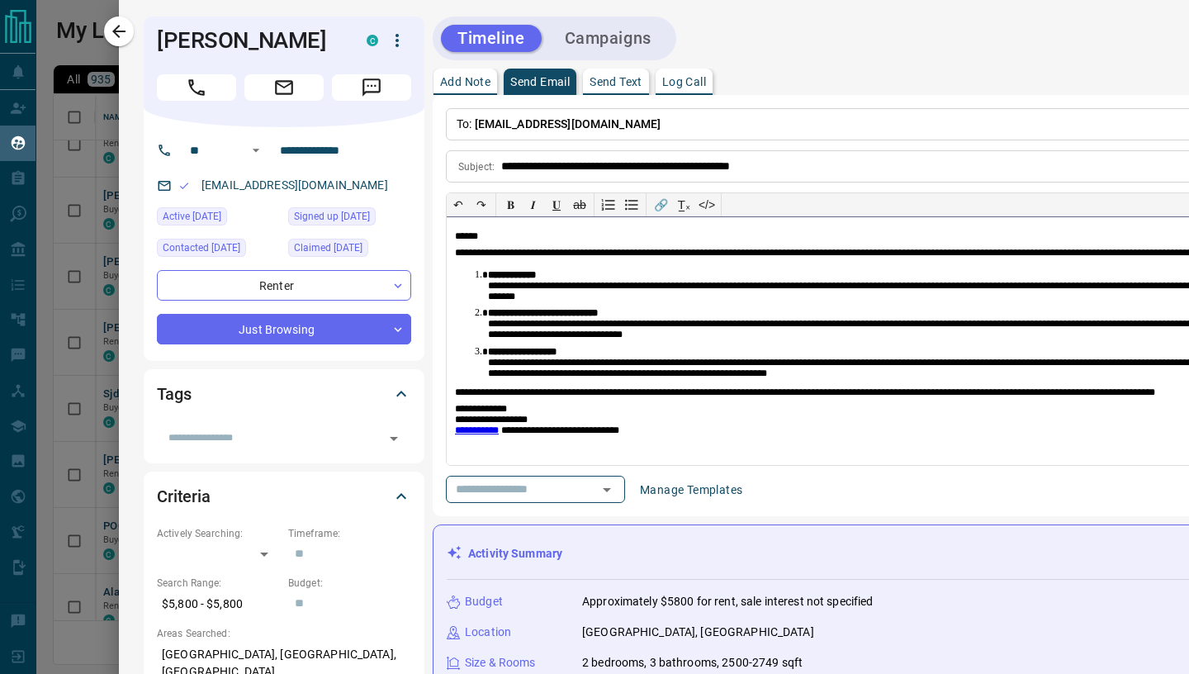
scroll to position [0, 556]
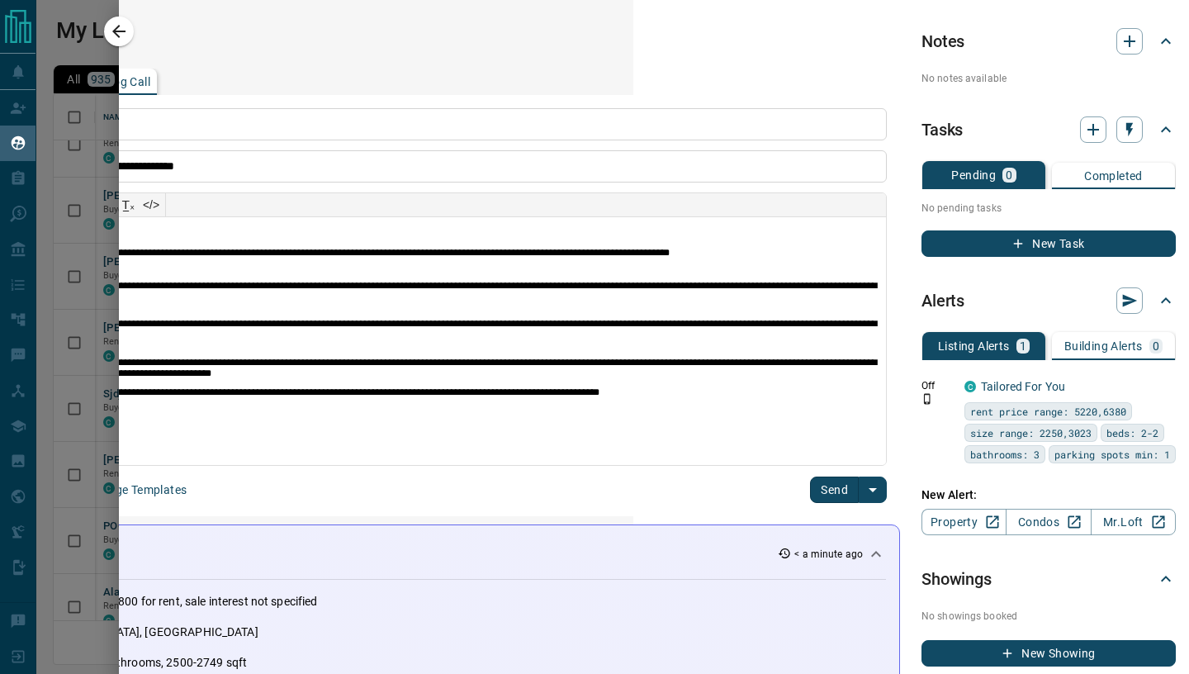
click at [830, 490] on button "Send" at bounding box center [834, 489] width 49 height 26
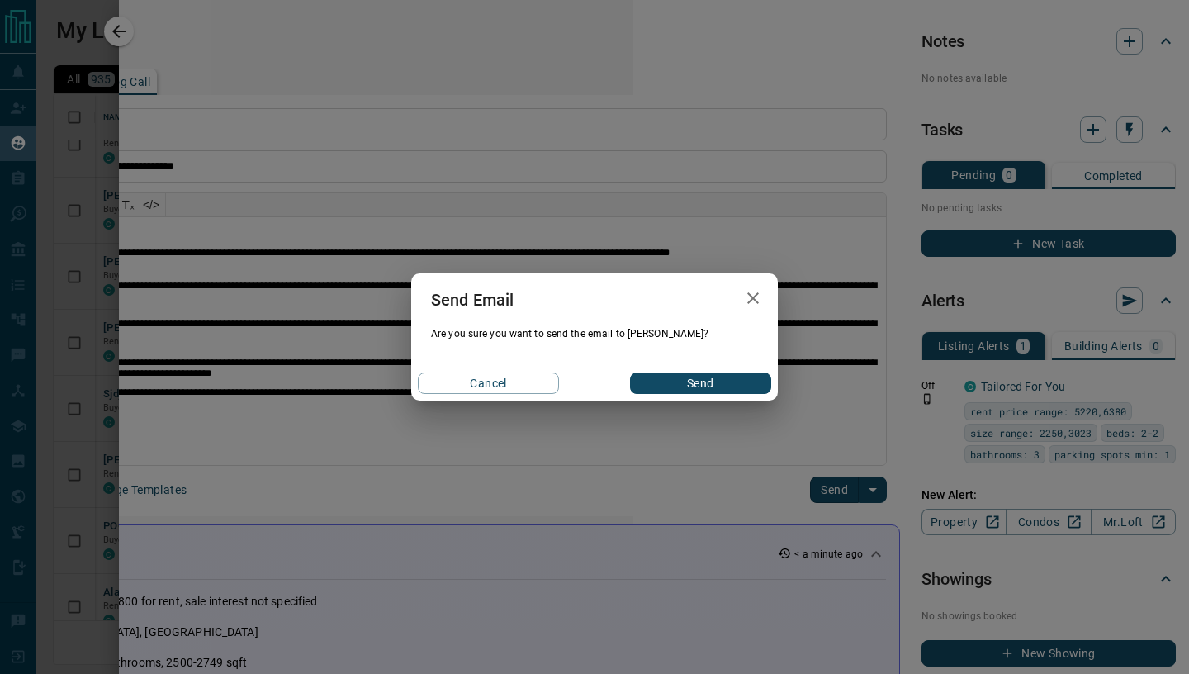
click at [715, 387] on button "Send" at bounding box center [700, 382] width 141 height 21
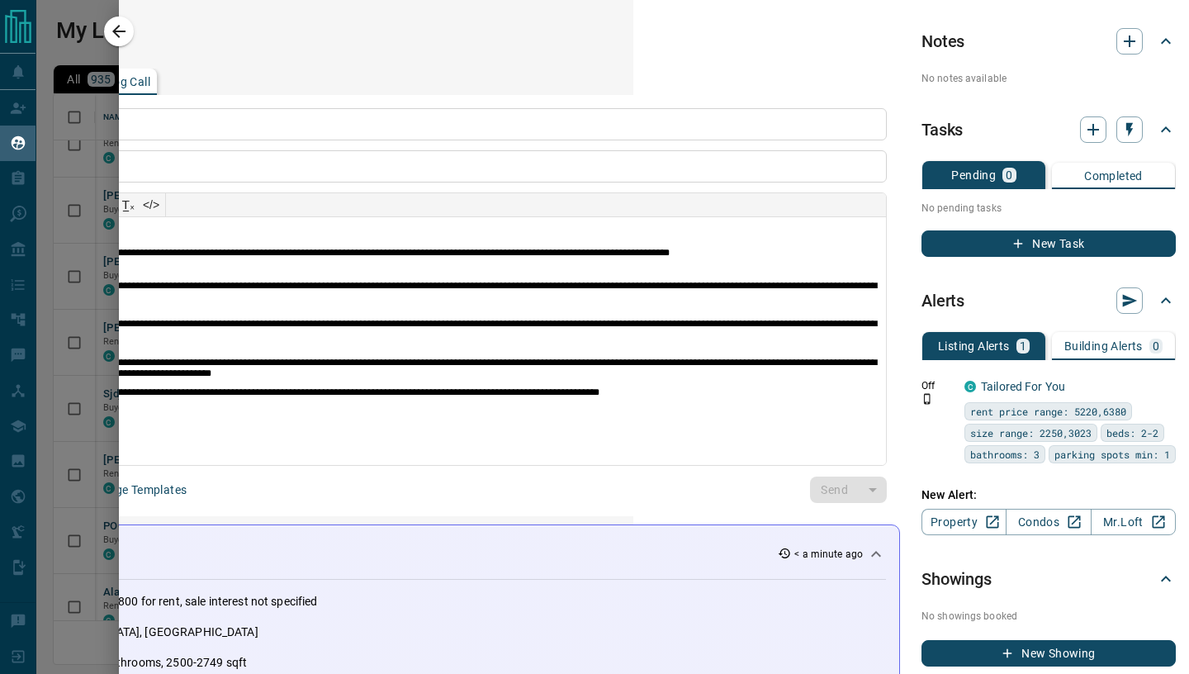
scroll to position [0, 0]
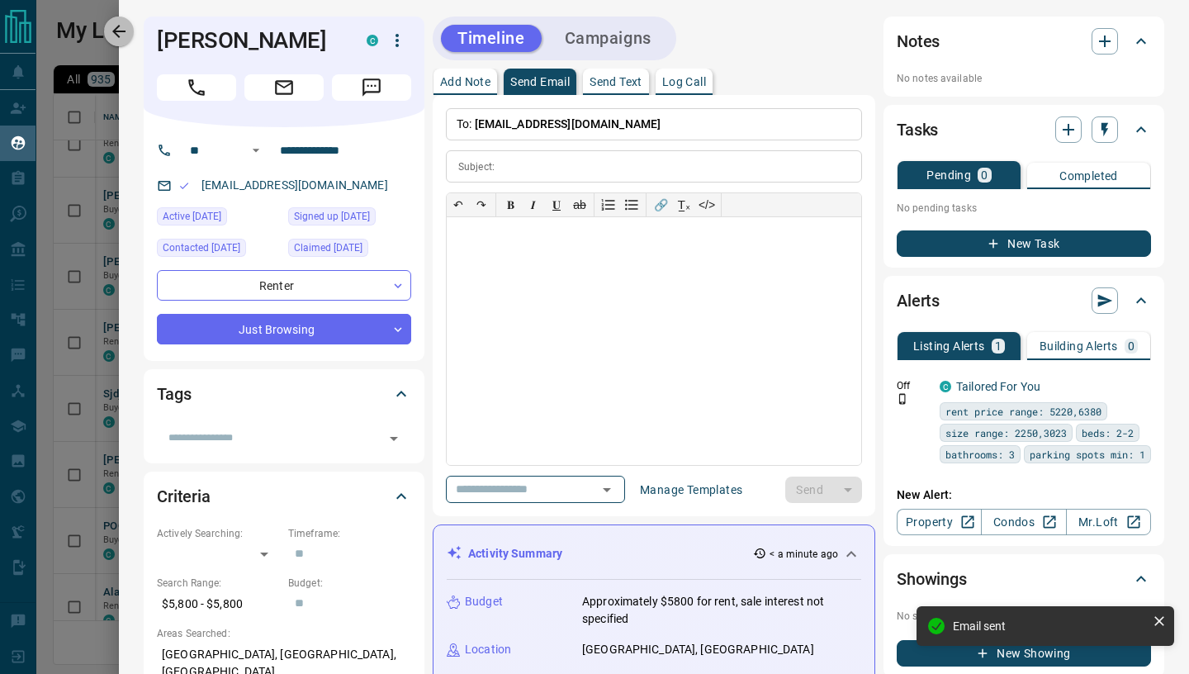
drag, startPoint x: 121, startPoint y: 34, endPoint x: 124, endPoint y: 76, distance: 42.2
click at [121, 35] on icon "button" at bounding box center [119, 31] width 20 height 20
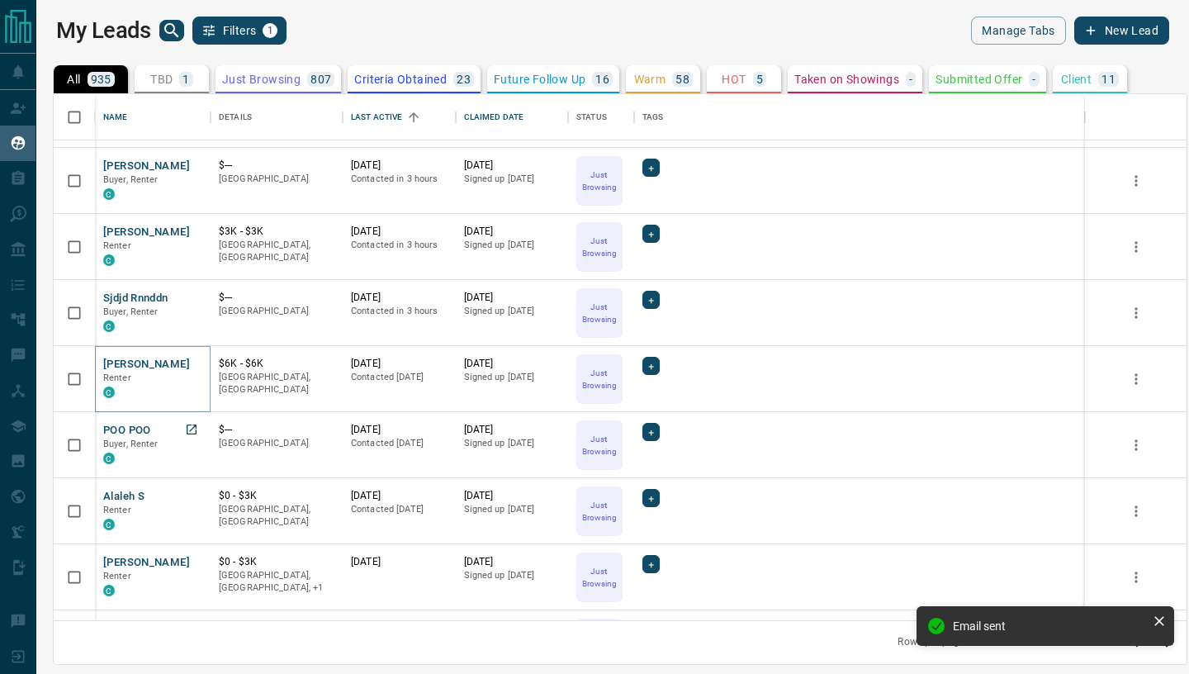
scroll to position [404, 0]
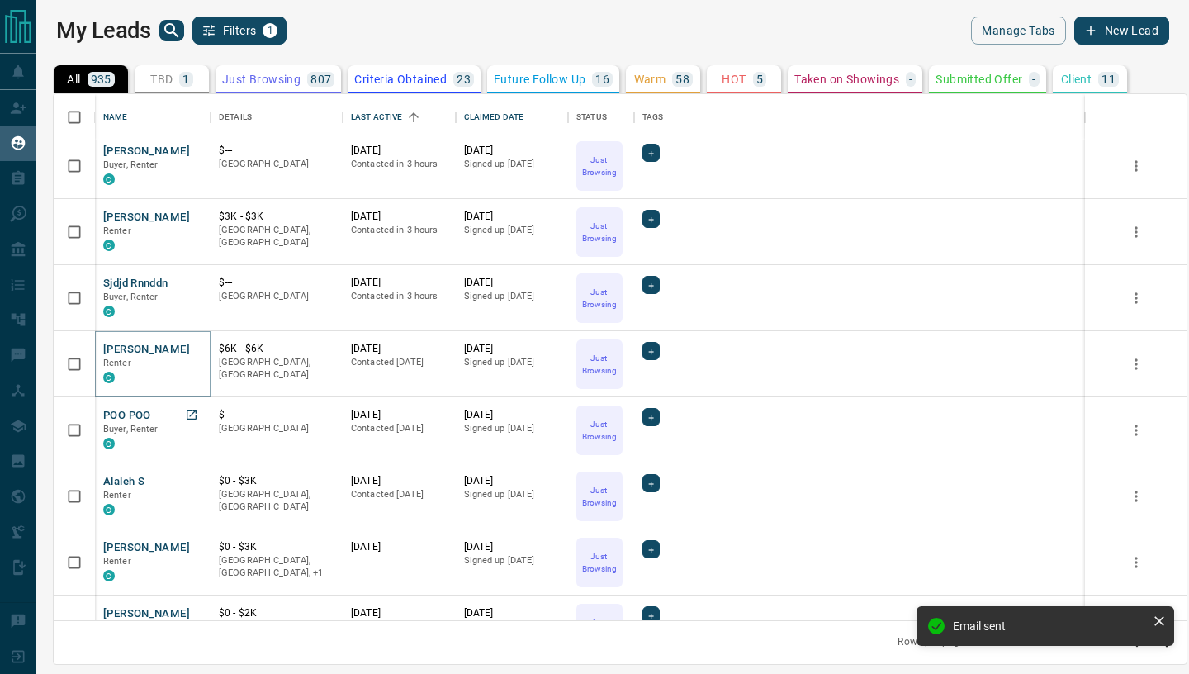
click at [135, 415] on button "POO POO" at bounding box center [127, 416] width 48 height 16
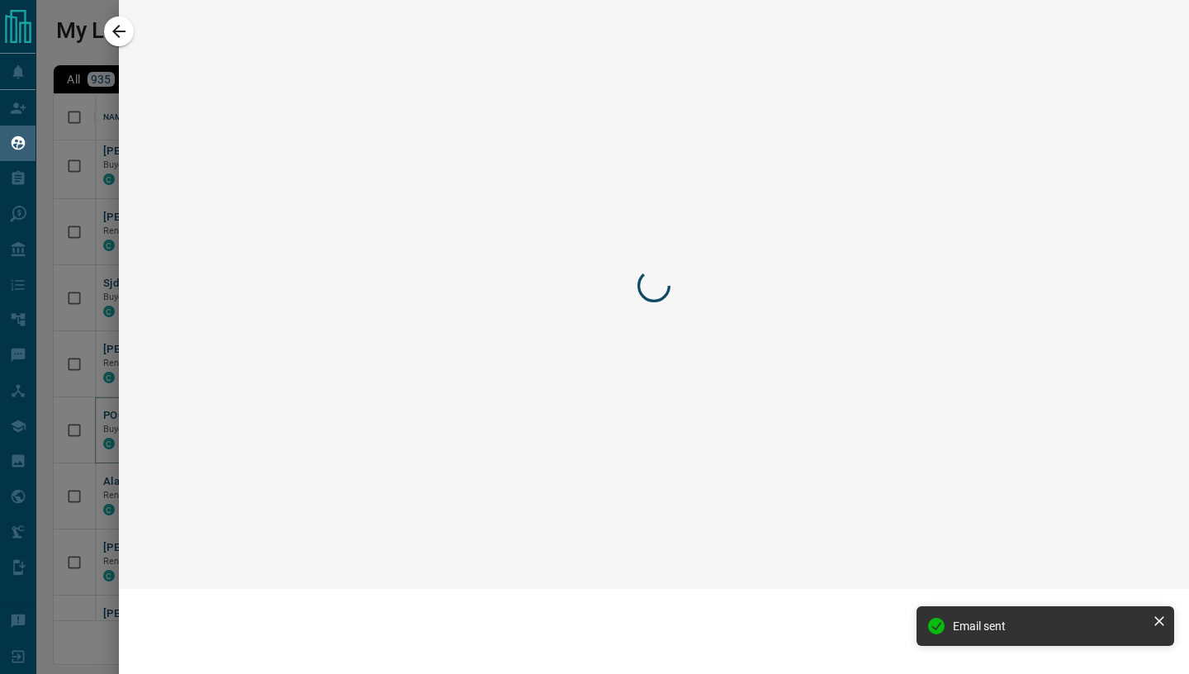
scroll to position [406, 0]
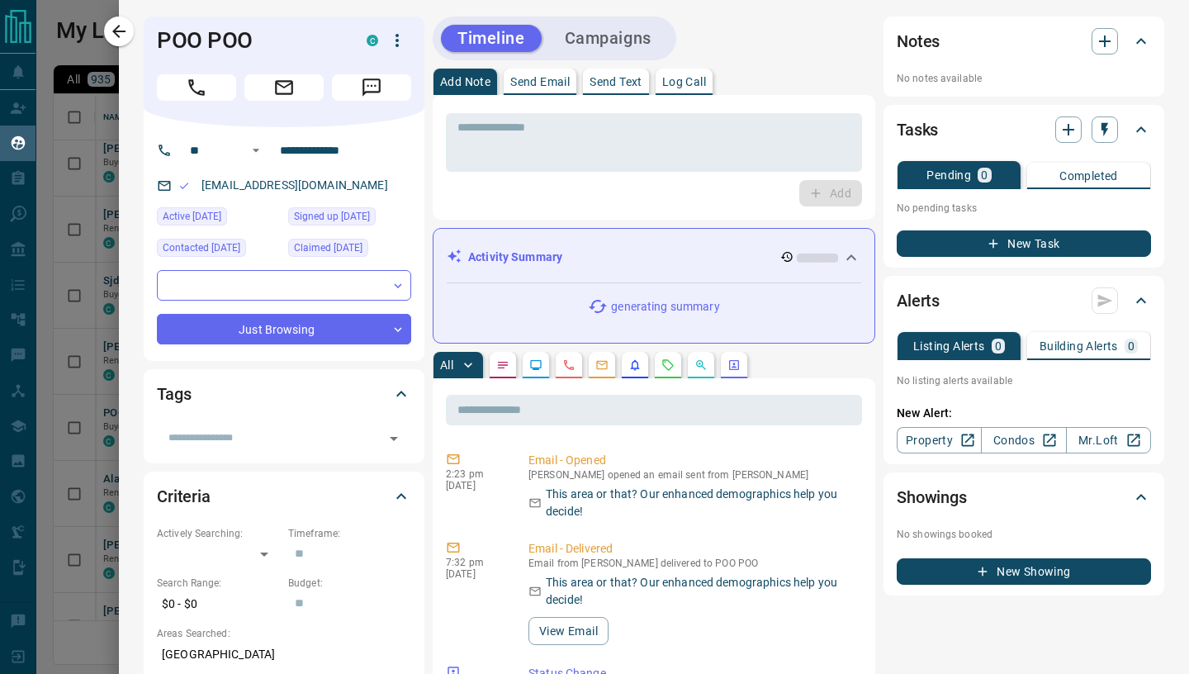
click at [560, 79] on p "Send Email" at bounding box center [539, 82] width 59 height 12
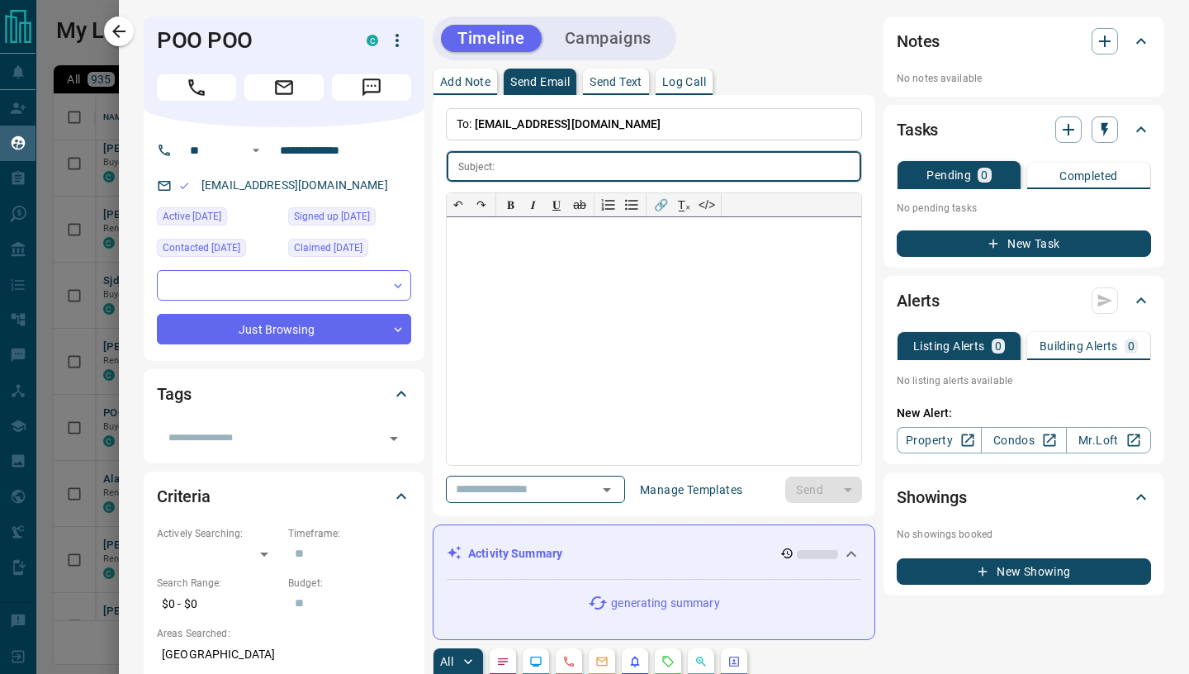
click at [546, 279] on div at bounding box center [654, 341] width 414 height 248
paste div
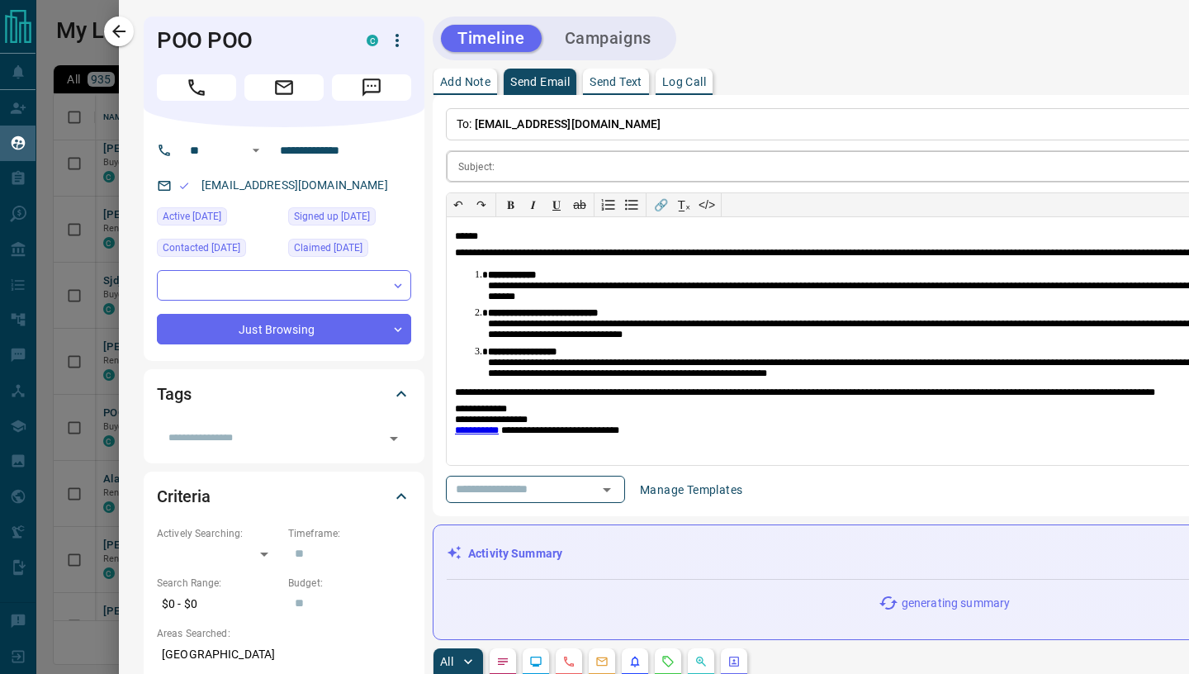
click at [533, 157] on input "text" at bounding box center [971, 166] width 940 height 31
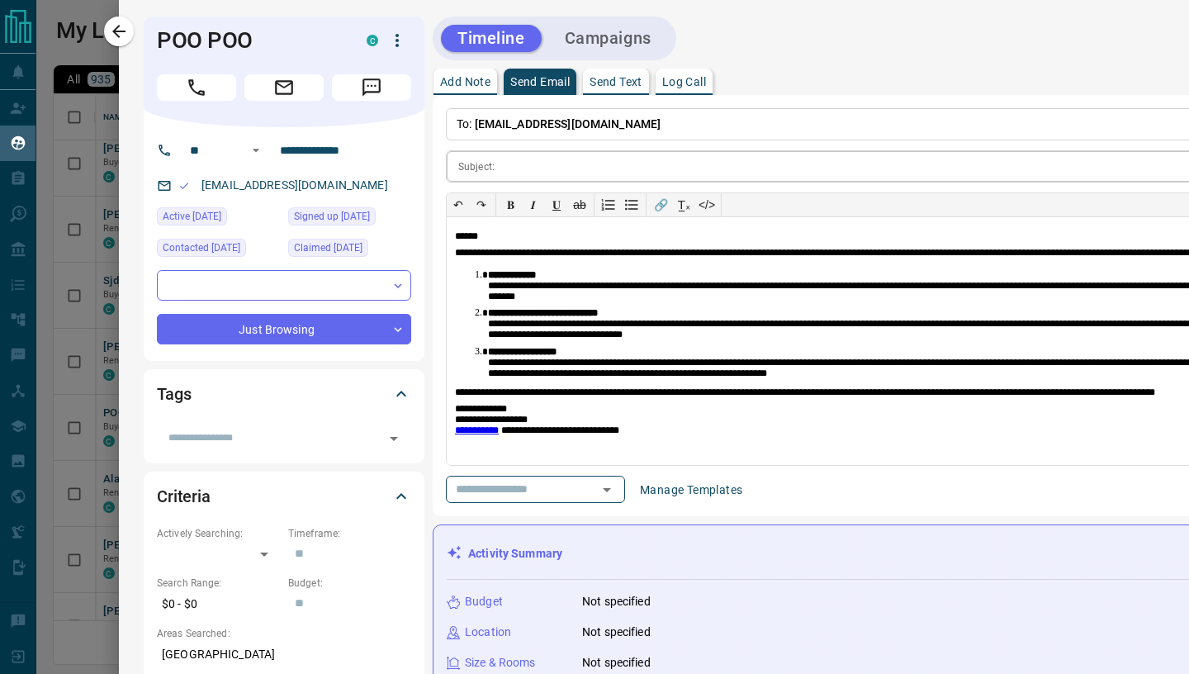
click at [523, 164] on input "text" at bounding box center [971, 166] width 940 height 31
click at [514, 170] on input "text" at bounding box center [971, 166] width 940 height 31
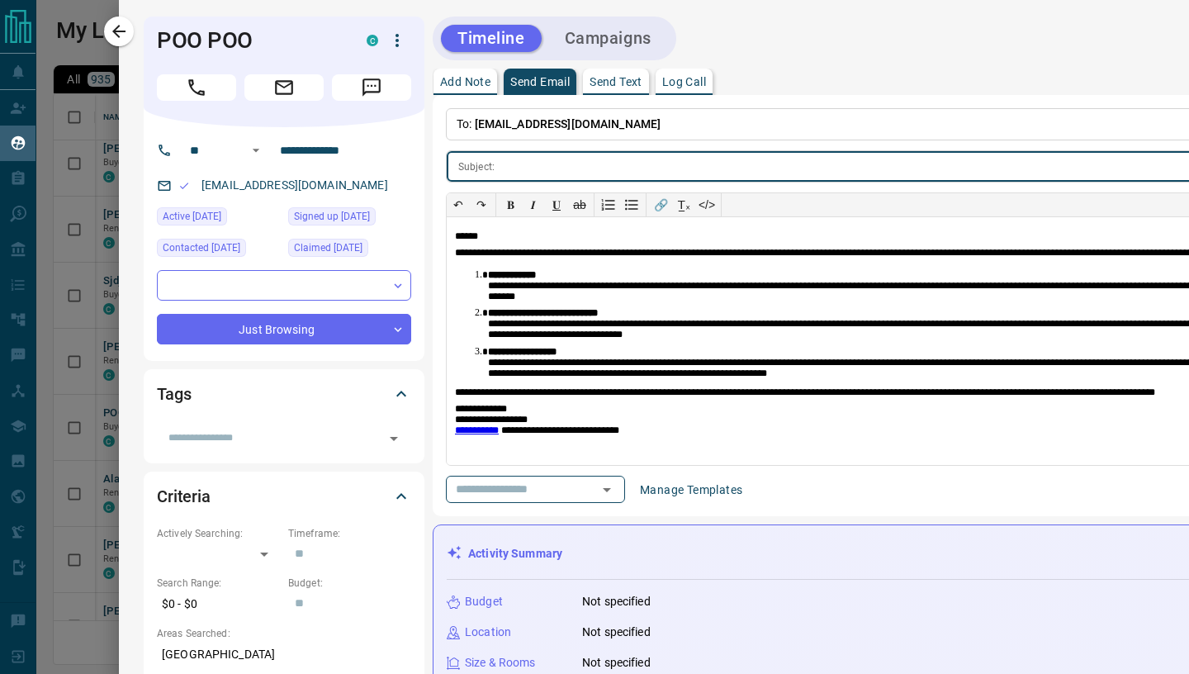
paste input "**********"
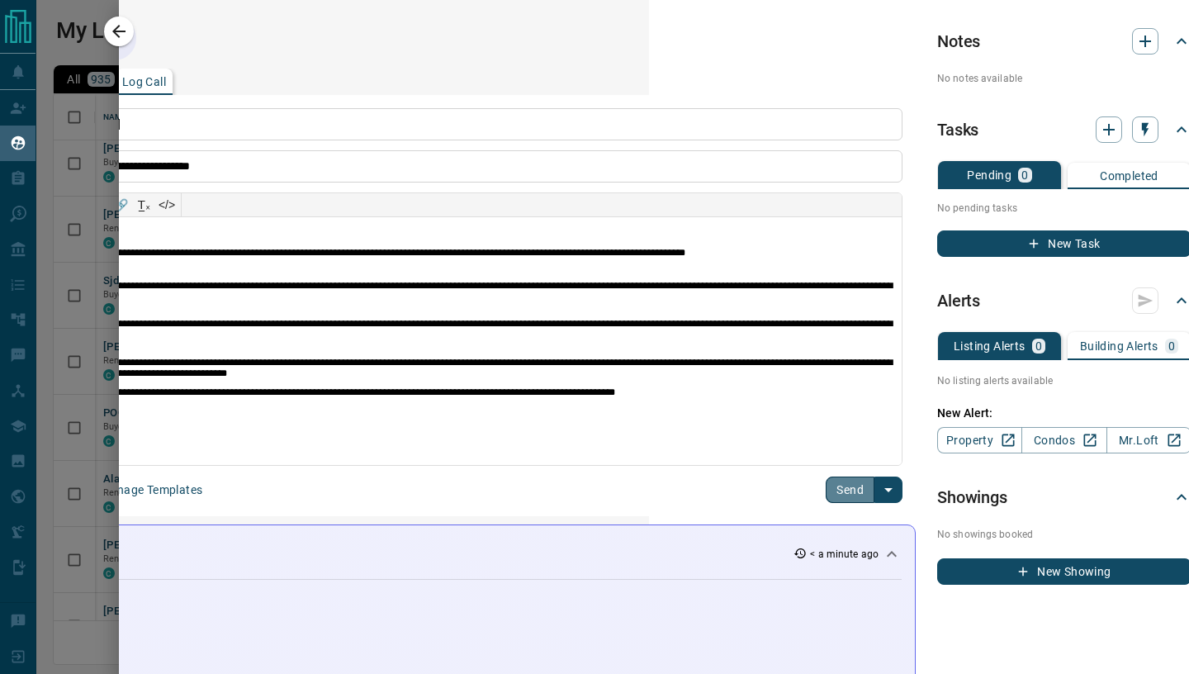
click at [838, 490] on button "Send" at bounding box center [850, 489] width 49 height 26
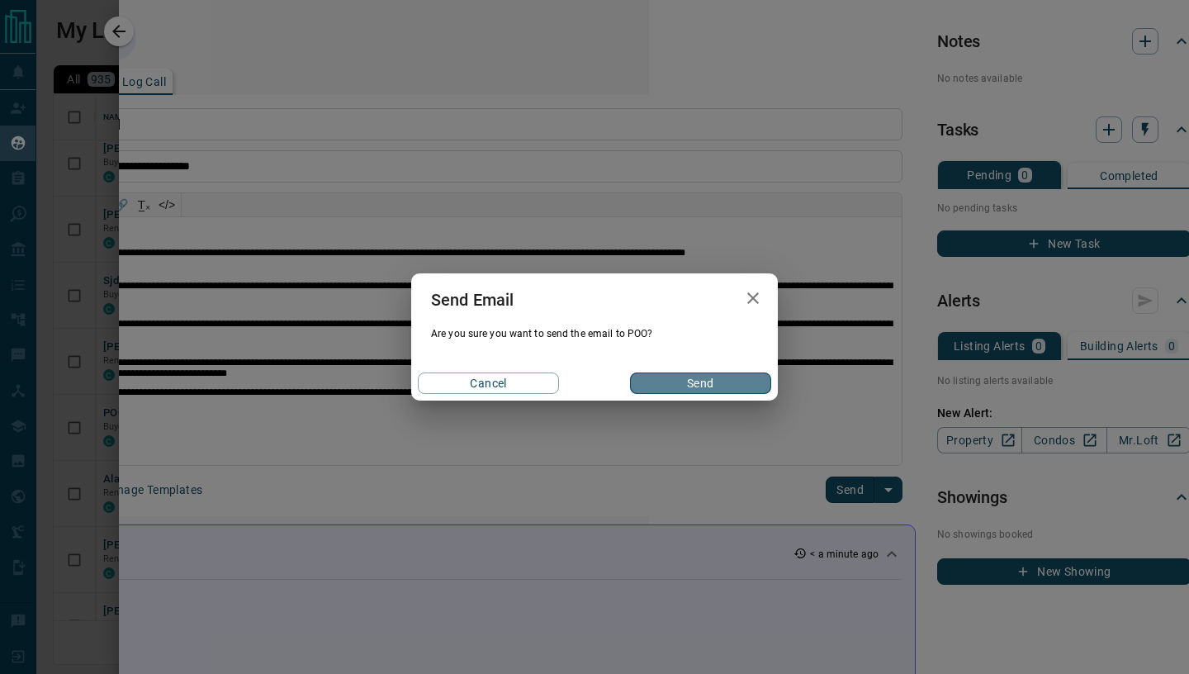
click at [681, 381] on button "Send" at bounding box center [700, 382] width 141 height 21
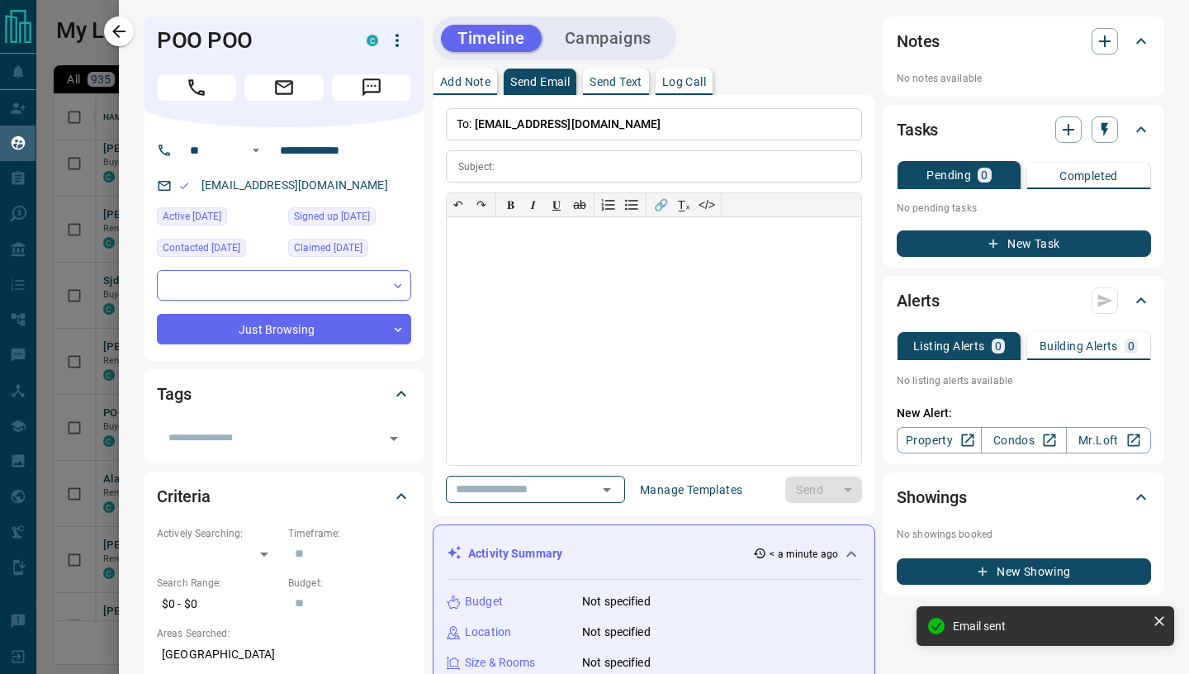
scroll to position [0, 0]
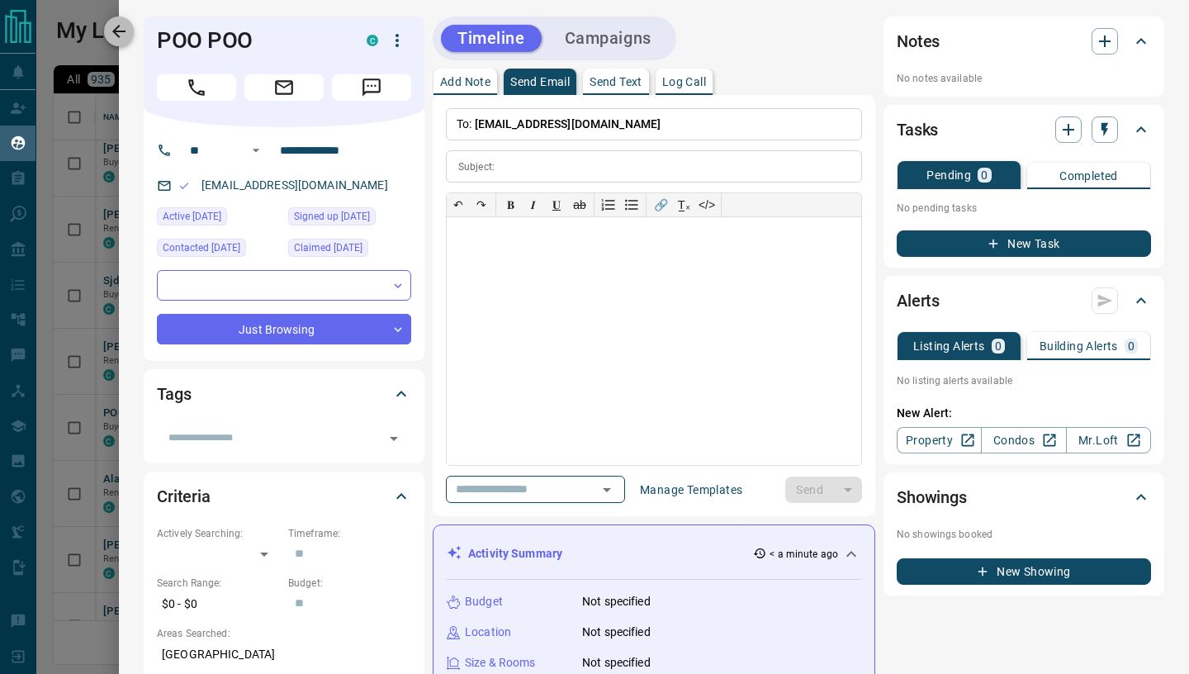
click at [117, 39] on icon "button" at bounding box center [119, 31] width 20 height 20
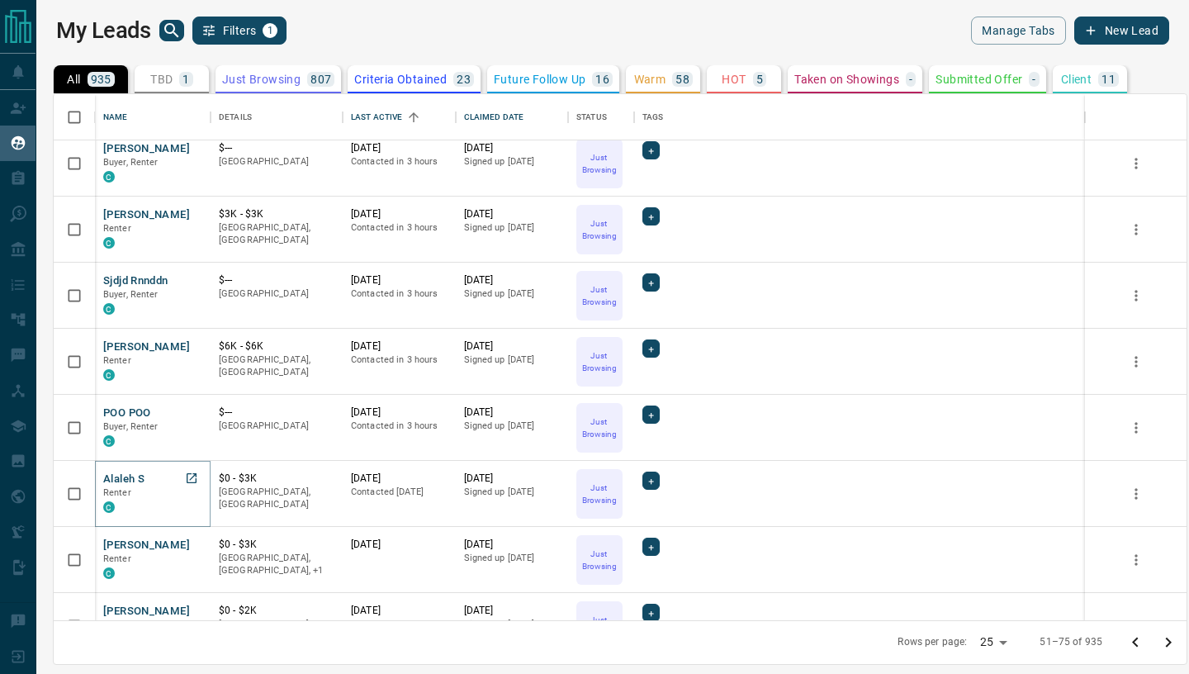
click at [123, 471] on button "Alaleh S" at bounding box center [123, 479] width 41 height 16
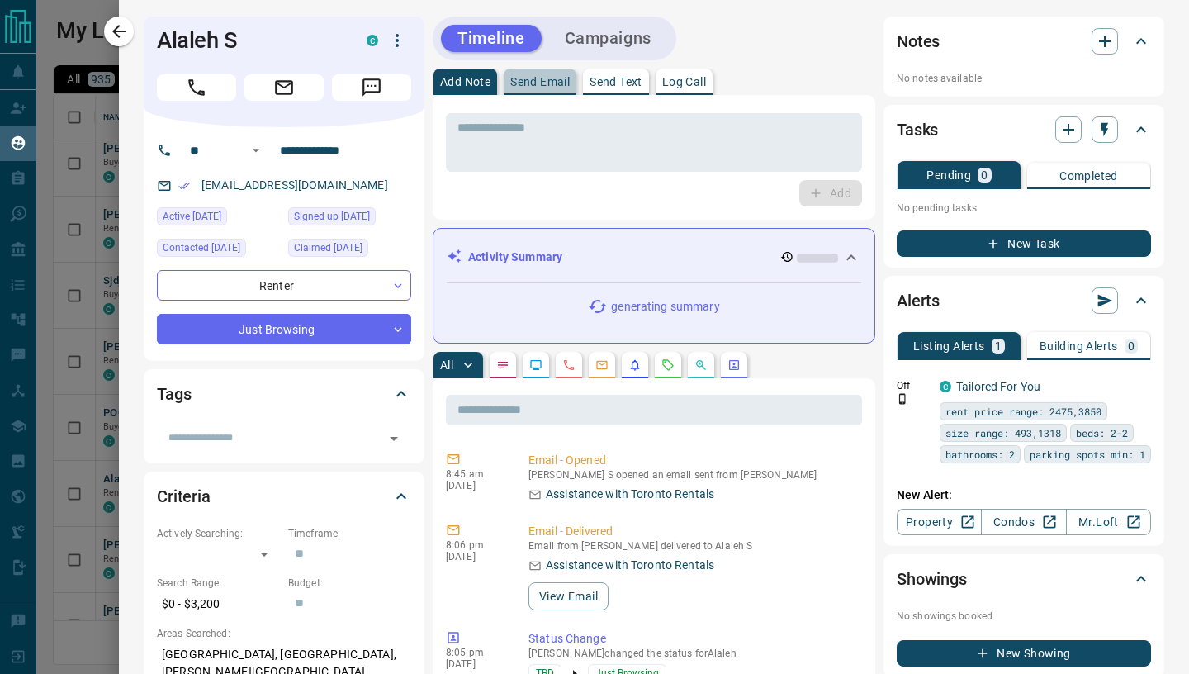
click at [538, 74] on button "Send Email" at bounding box center [540, 82] width 73 height 26
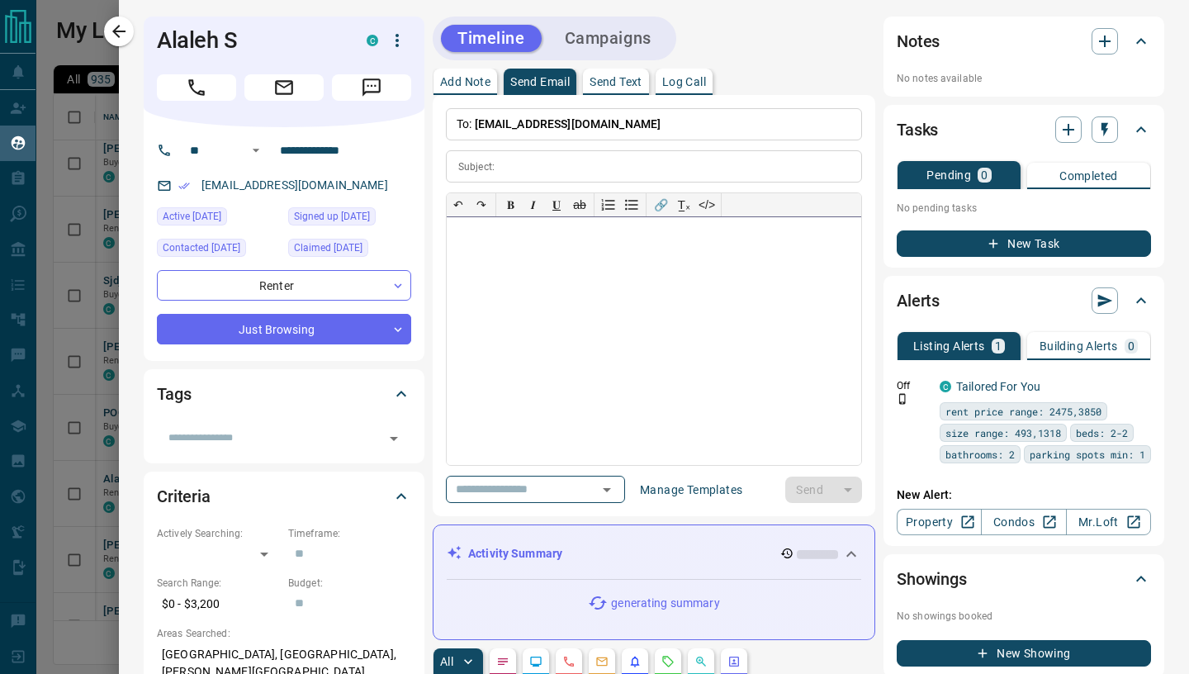
click at [505, 256] on div at bounding box center [654, 341] width 414 height 248
paste div
click at [510, 171] on input "text" at bounding box center [681, 166] width 360 height 31
paste input "**********"
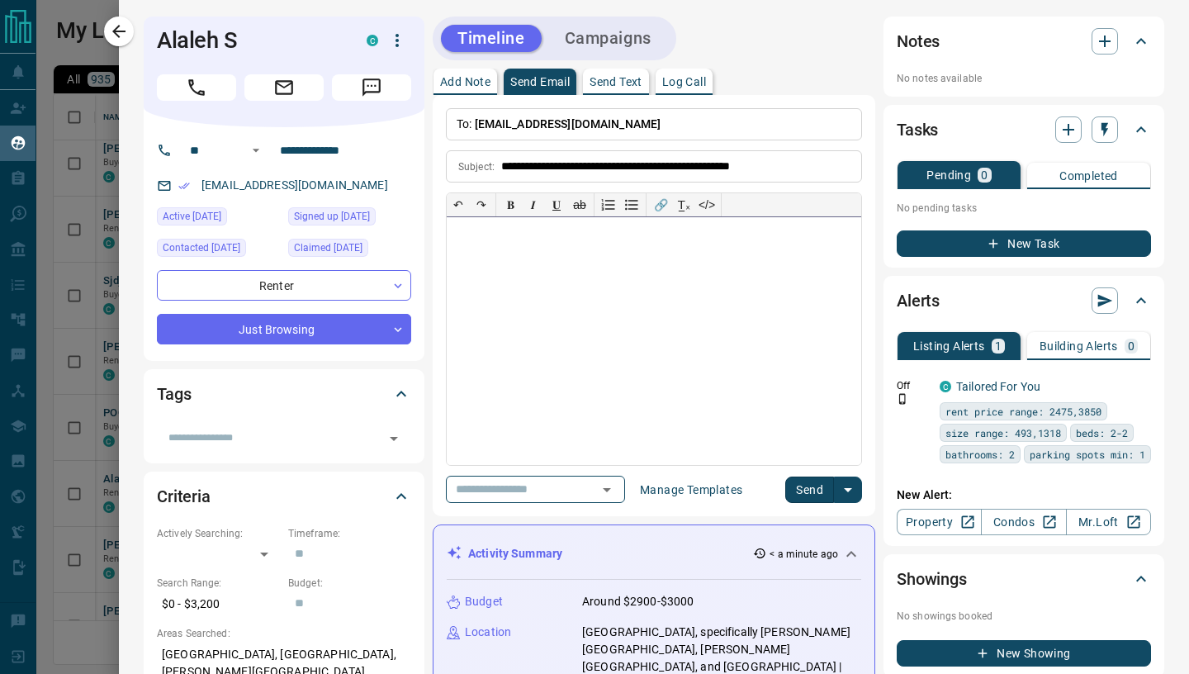
click at [497, 259] on div at bounding box center [654, 341] width 414 height 248
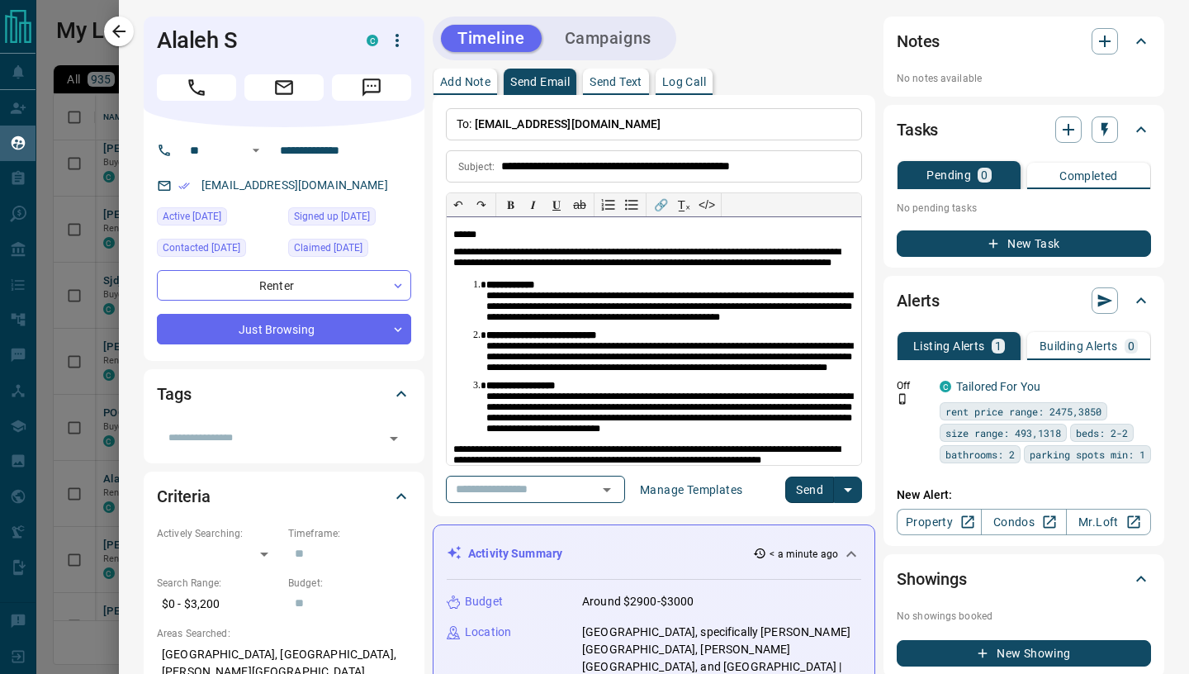
scroll to position [45, 0]
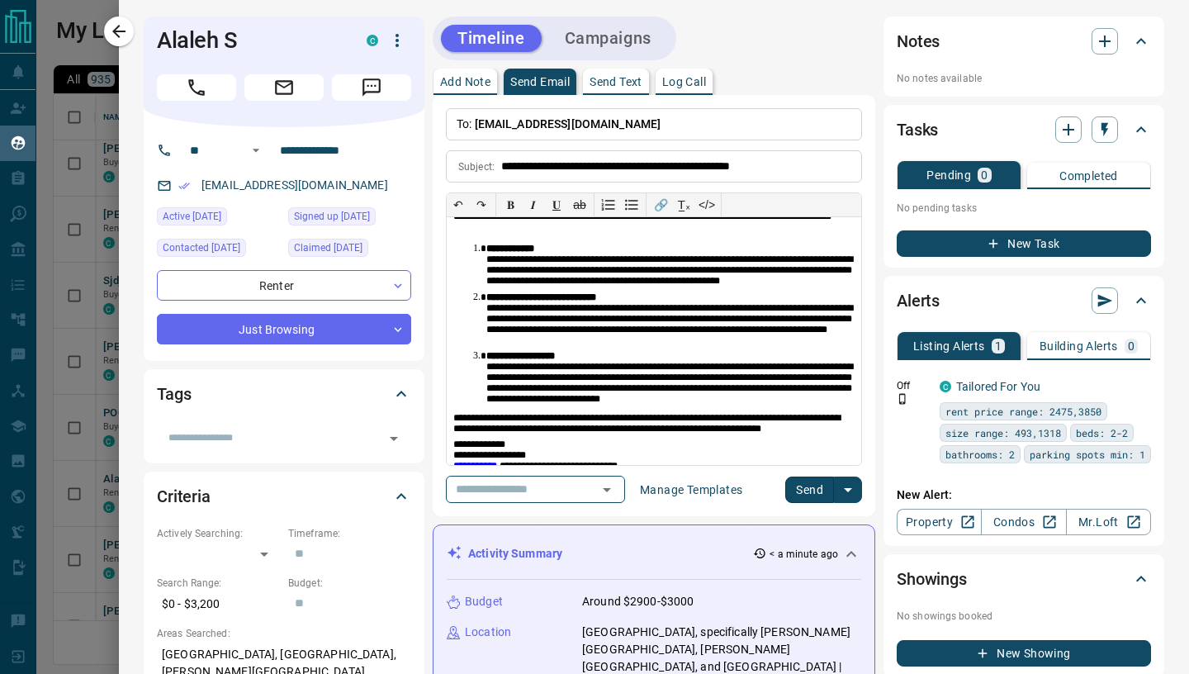
click at [808, 495] on button "Send" at bounding box center [809, 489] width 49 height 26
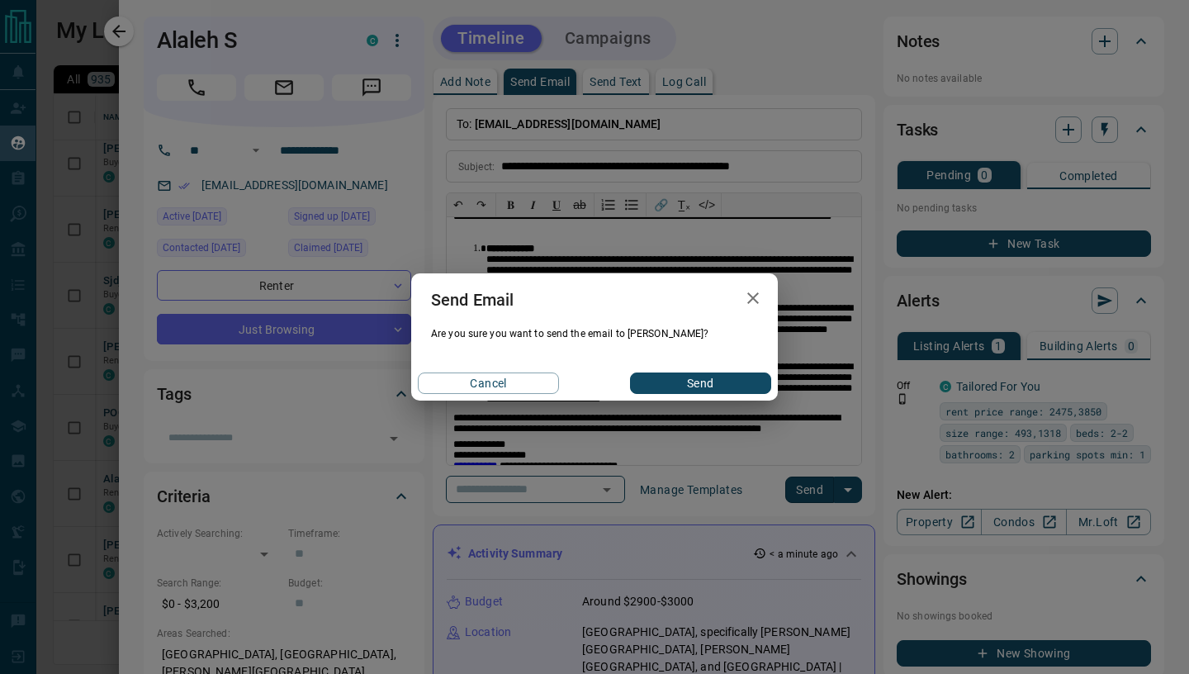
click at [731, 381] on button "Send" at bounding box center [700, 382] width 141 height 21
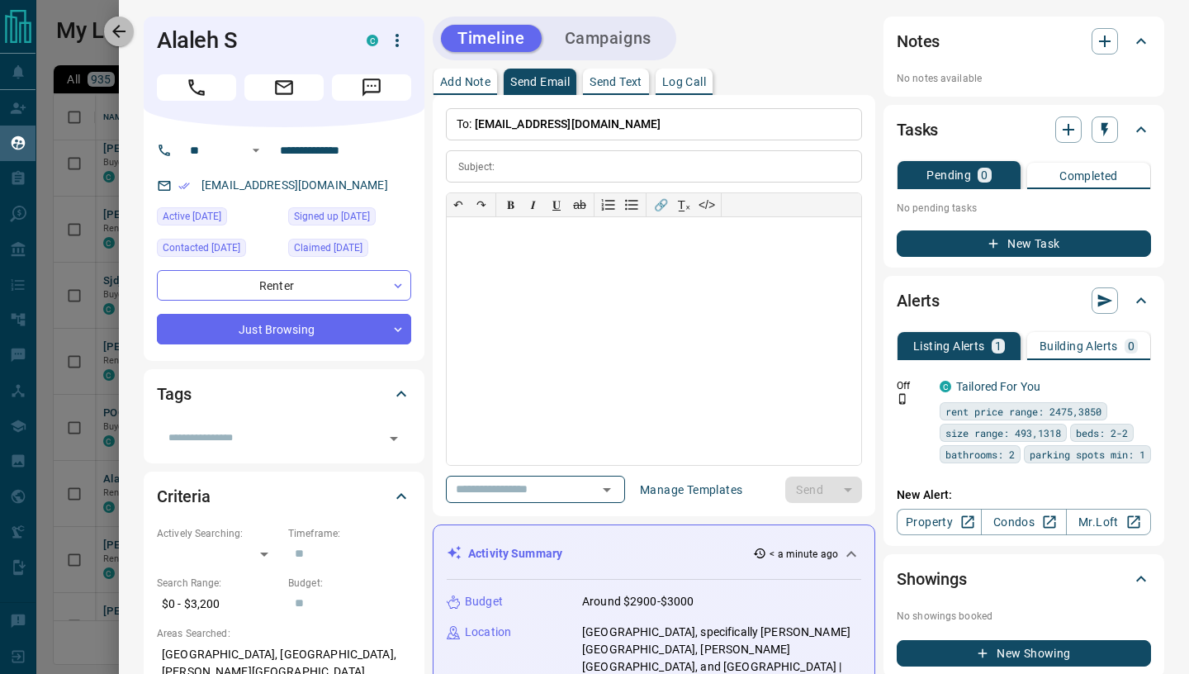
drag, startPoint x: 126, startPoint y: 28, endPoint x: 121, endPoint y: 91, distance: 62.9
click at [126, 29] on icon "button" at bounding box center [119, 31] width 20 height 20
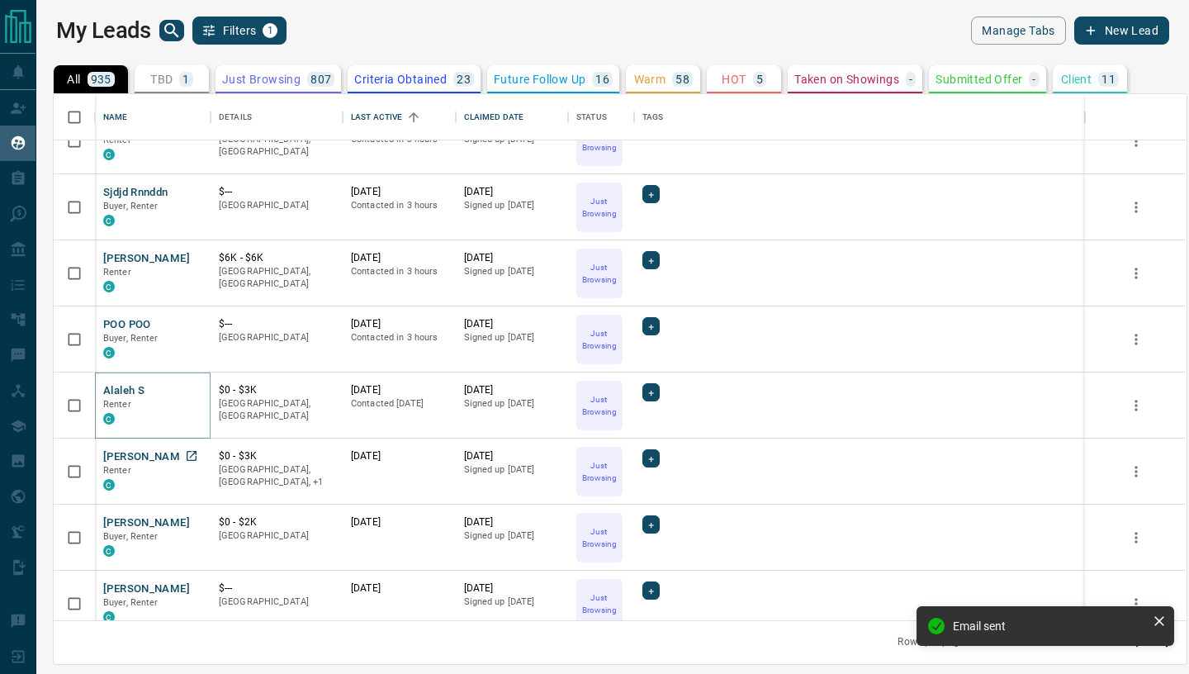
scroll to position [504, 0]
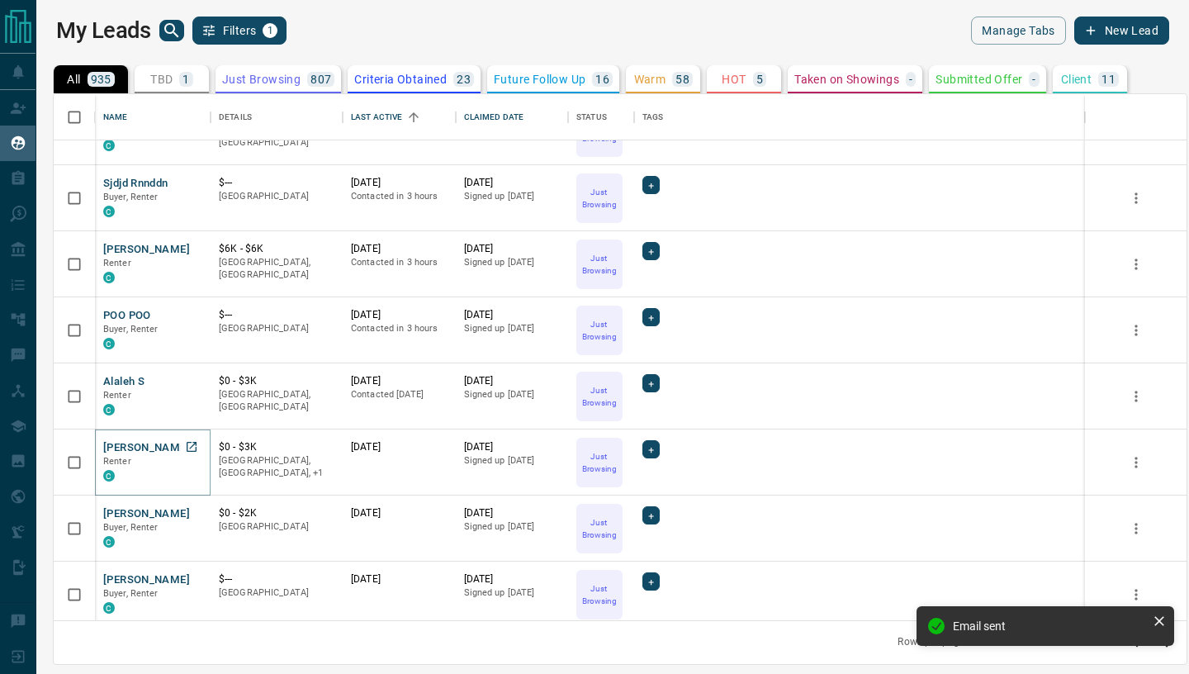
click at [143, 451] on button "[PERSON_NAME]" at bounding box center [146, 448] width 87 height 16
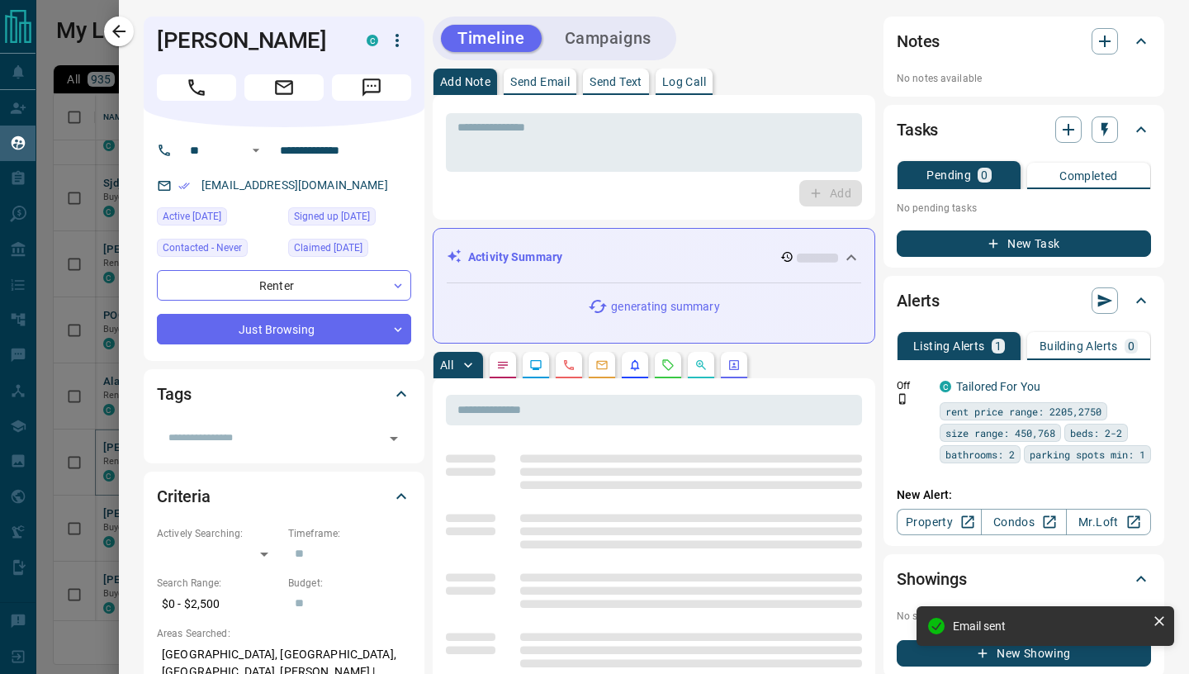
click at [561, 83] on p "Send Email" at bounding box center [539, 82] width 59 height 12
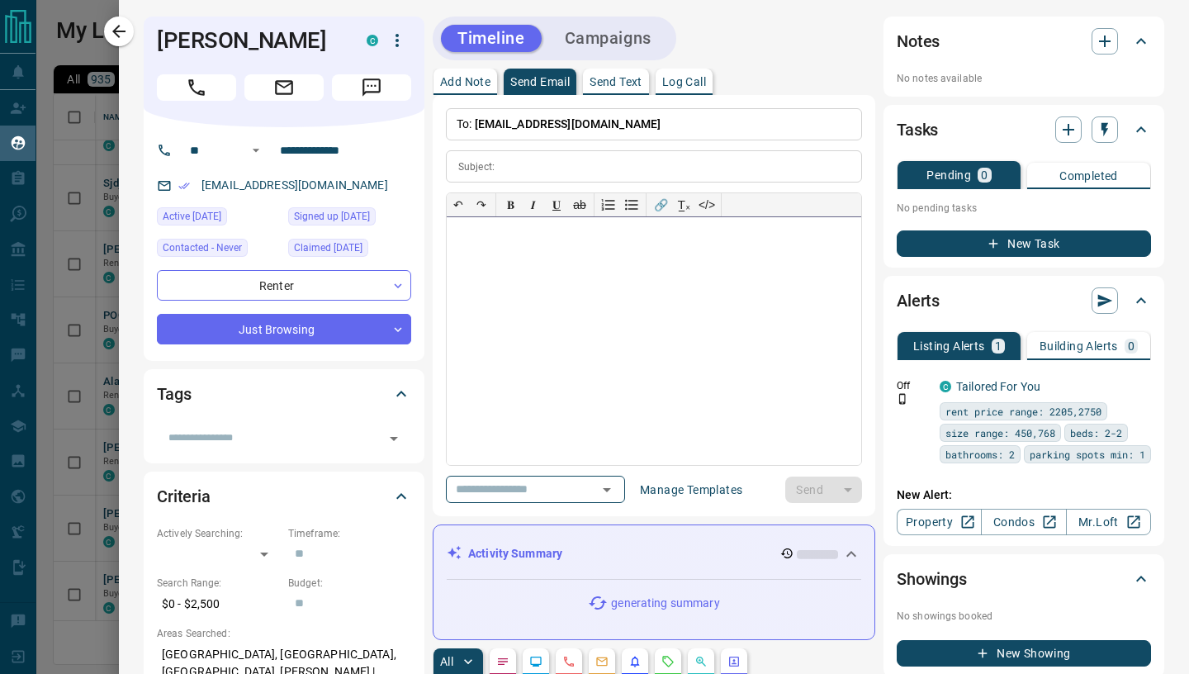
click at [513, 277] on div at bounding box center [654, 341] width 414 height 248
paste div
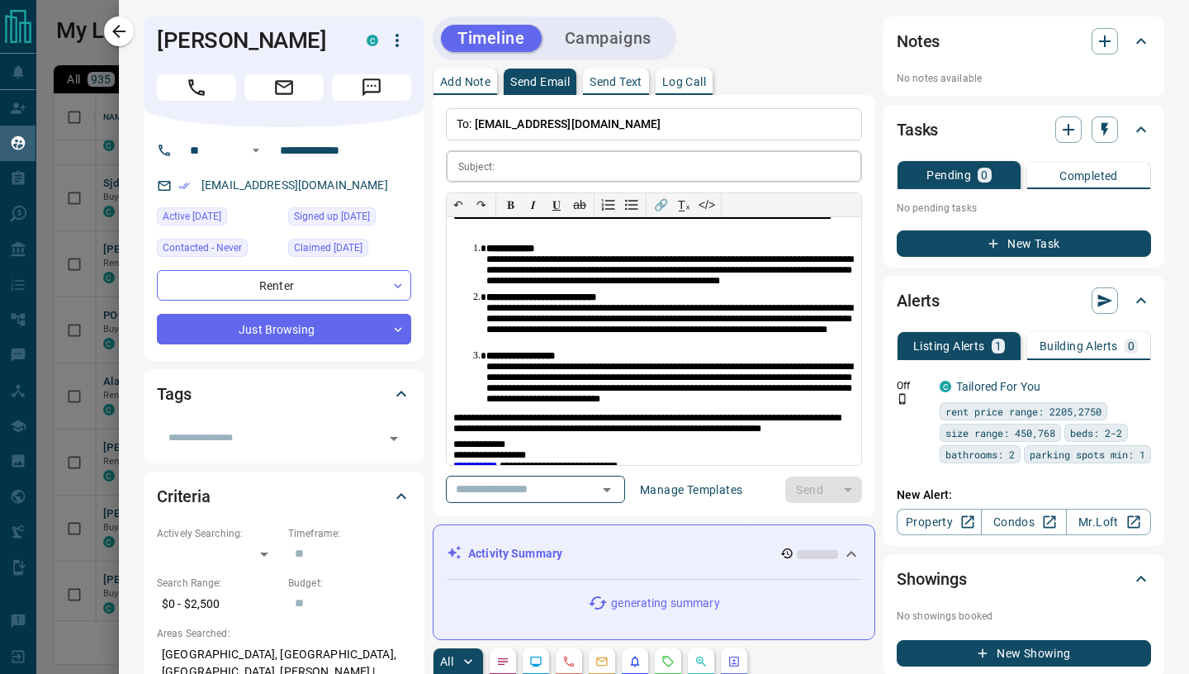
click at [518, 173] on input "text" at bounding box center [681, 166] width 360 height 31
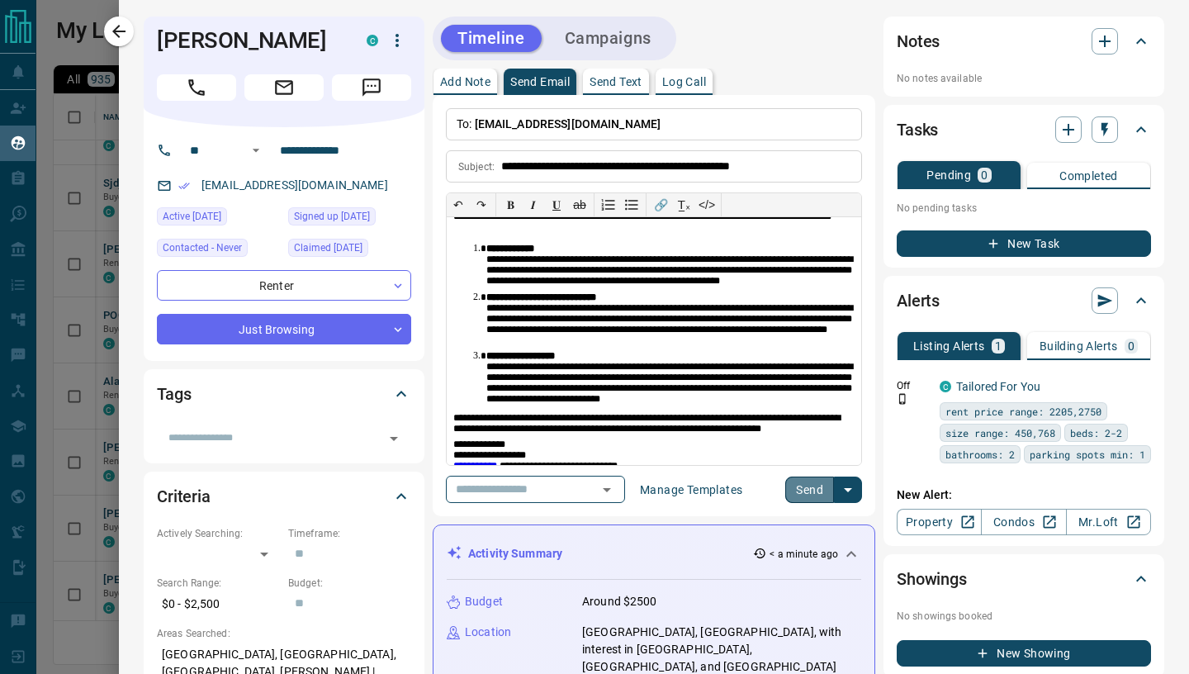
click at [807, 493] on button "Send" at bounding box center [809, 489] width 49 height 26
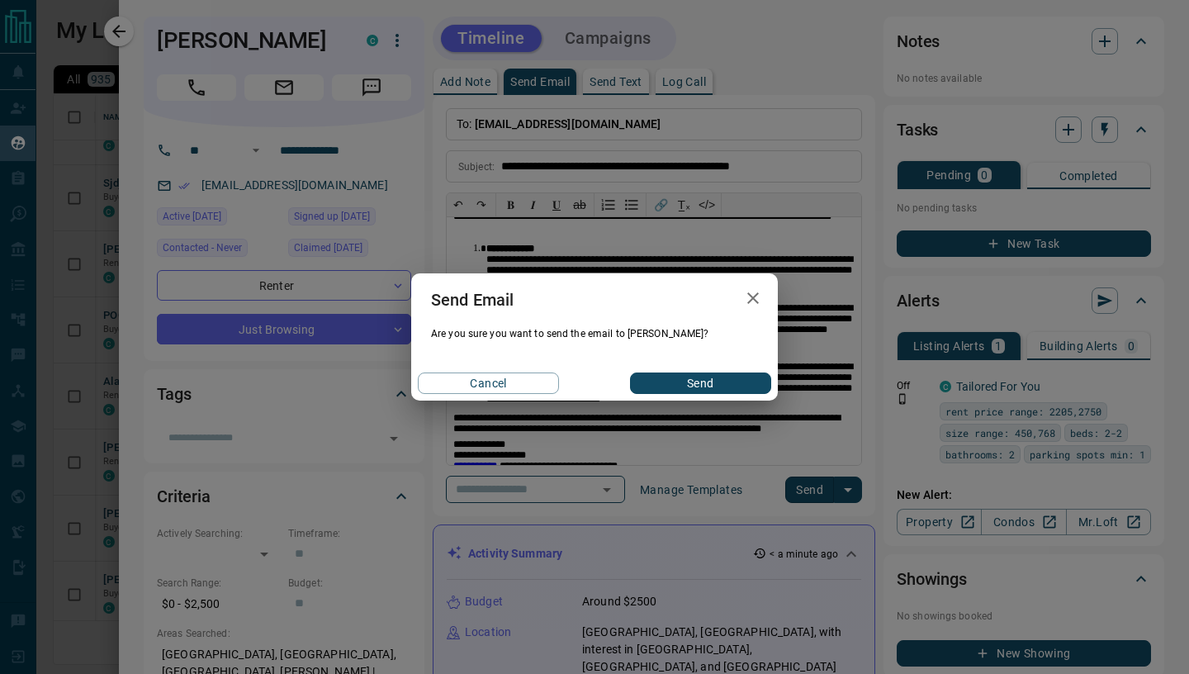
click at [732, 384] on button "Send" at bounding box center [700, 382] width 141 height 21
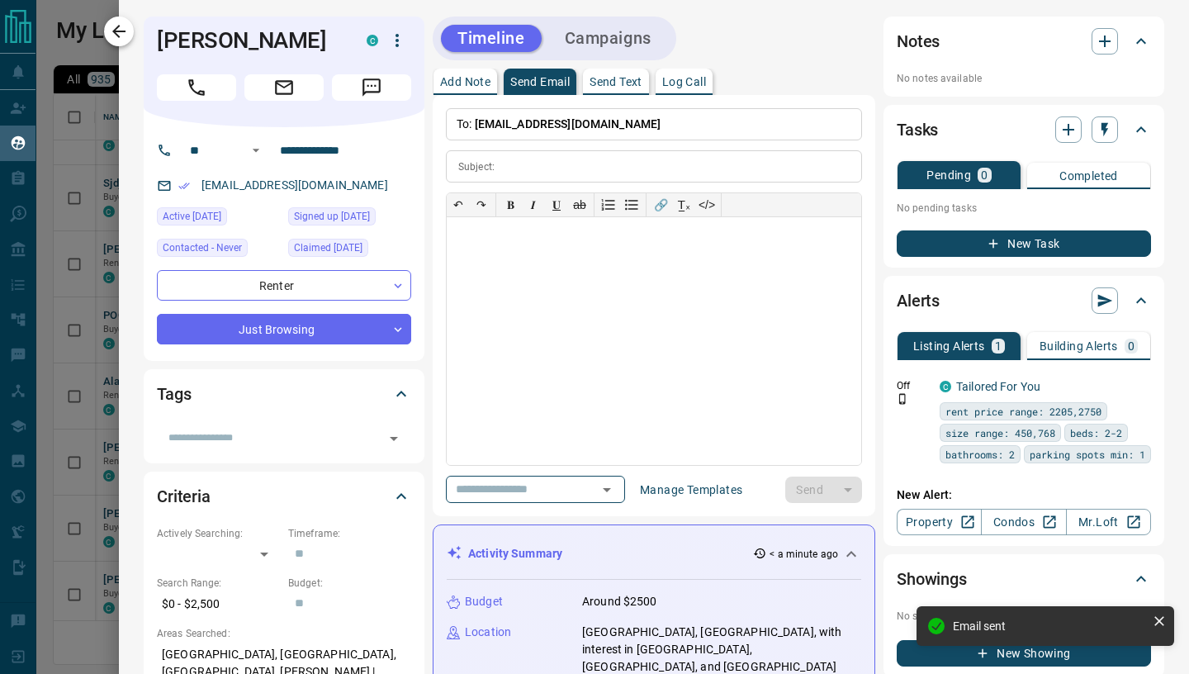
click at [122, 28] on icon "button" at bounding box center [119, 31] width 20 height 20
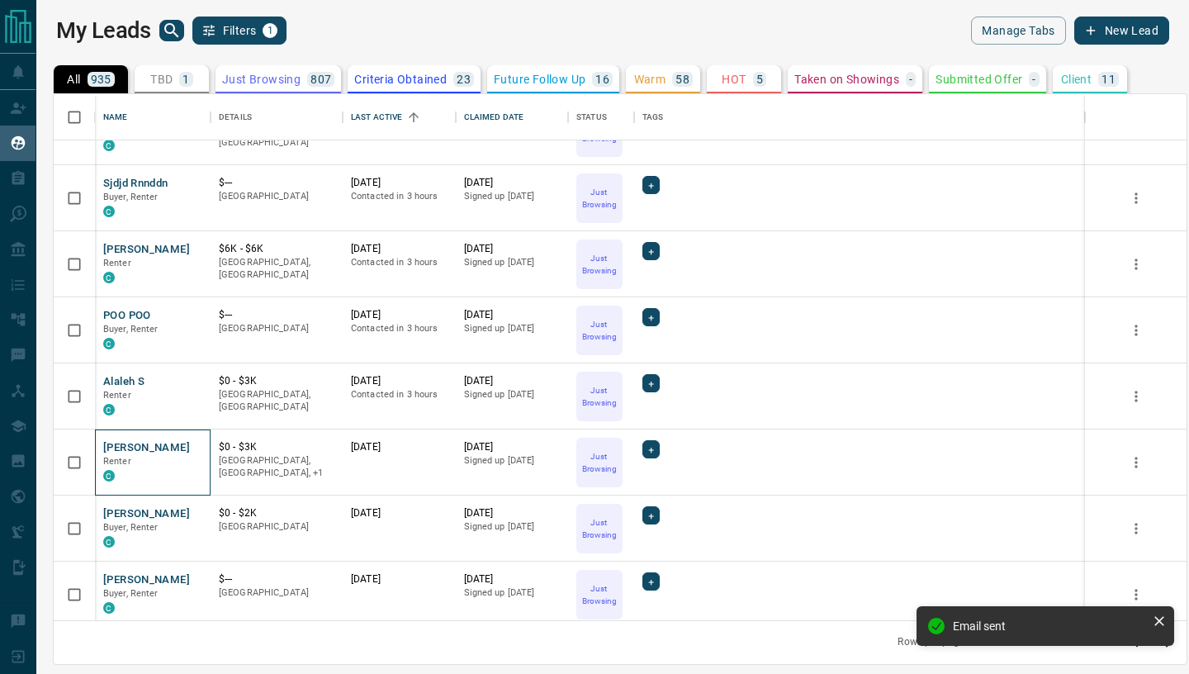
click at [168, 440] on div "[PERSON_NAME] C" at bounding box center [152, 462] width 99 height 45
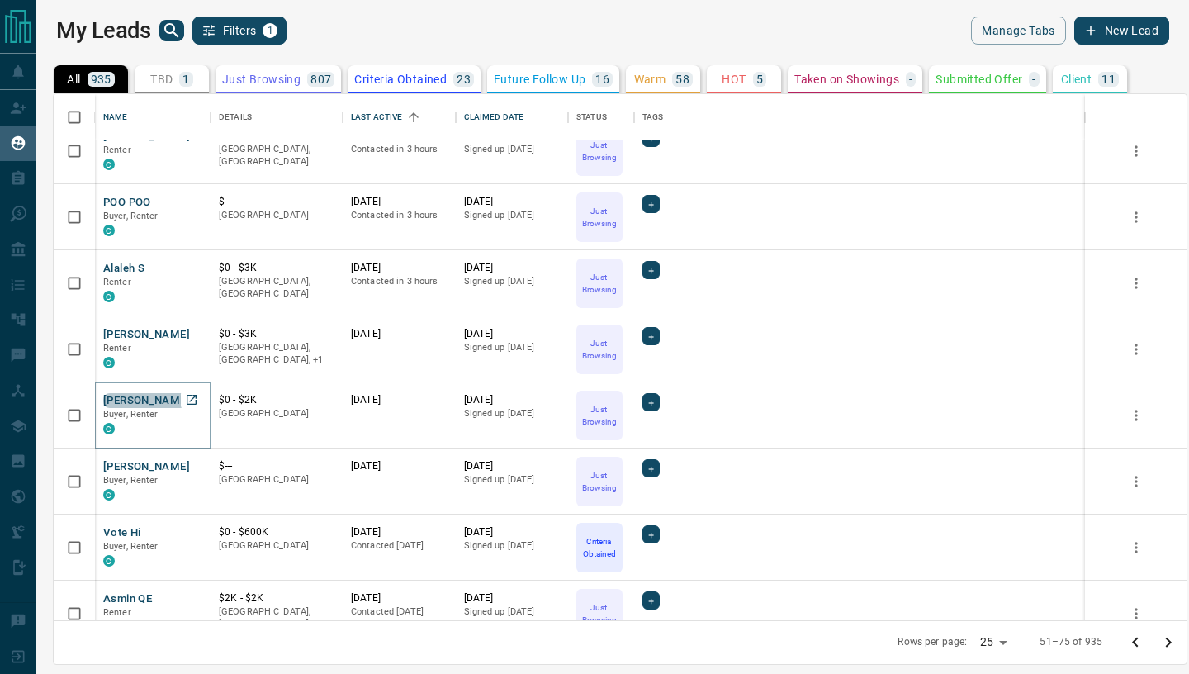
click at [162, 400] on button "[PERSON_NAME]" at bounding box center [146, 401] width 87 height 16
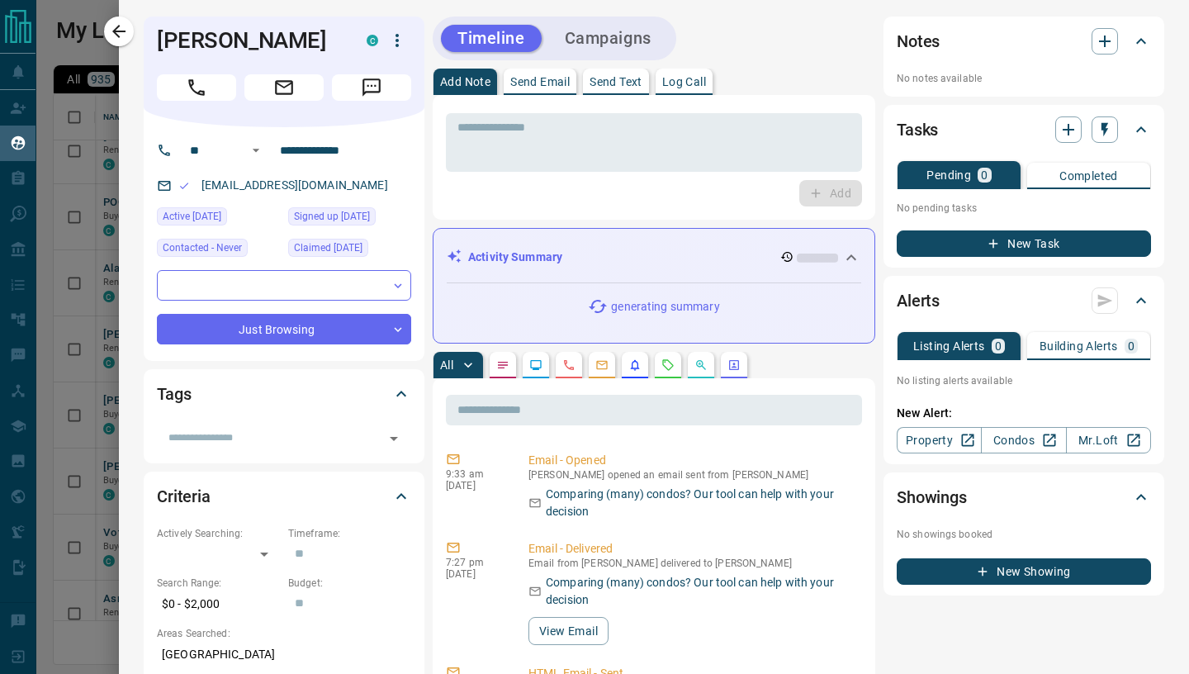
click at [551, 86] on p "Send Email" at bounding box center [539, 82] width 59 height 12
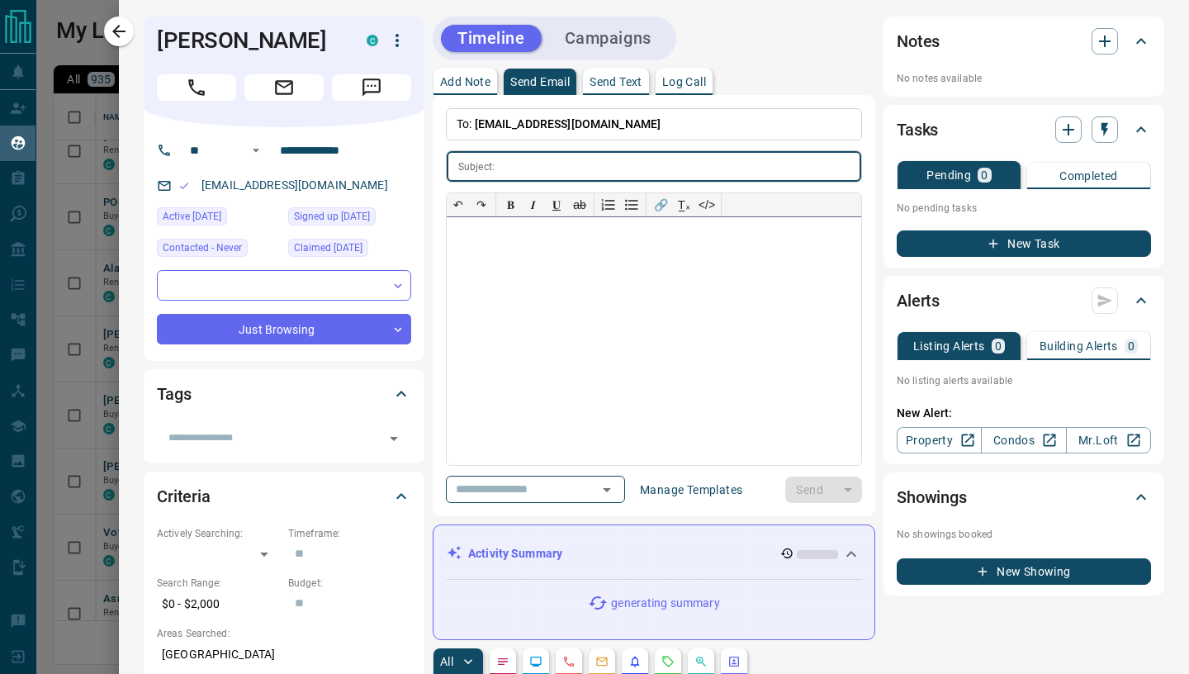
click at [516, 298] on div at bounding box center [654, 341] width 414 height 248
paste div
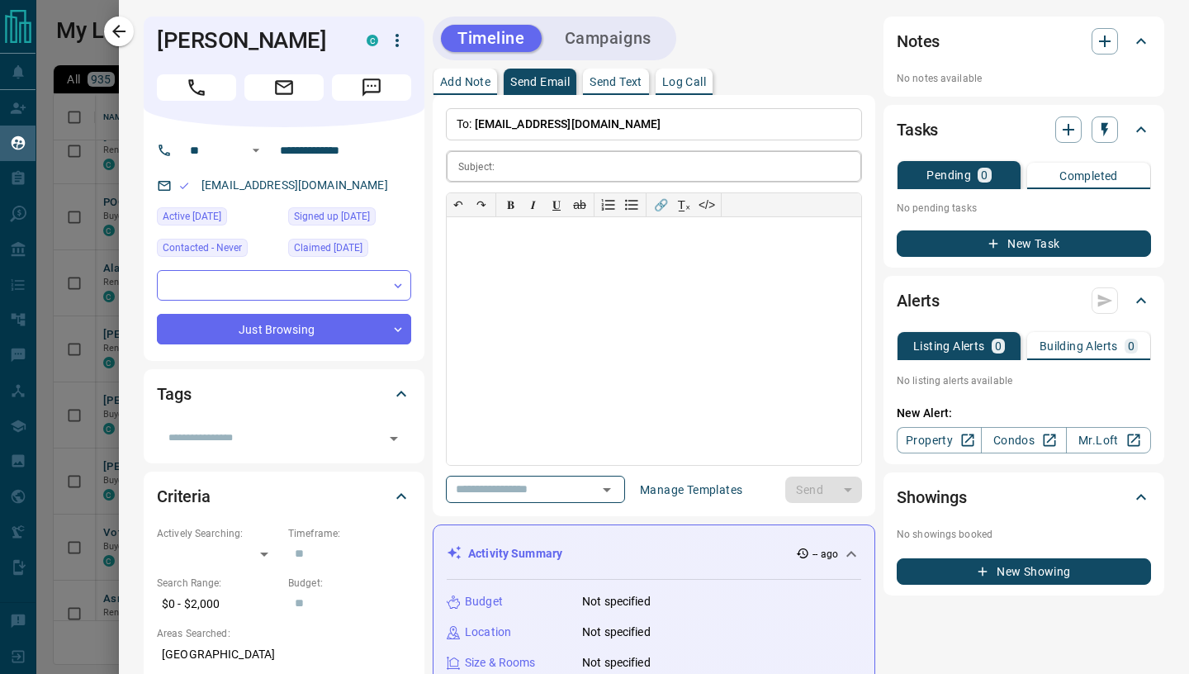
click at [528, 169] on input "text" at bounding box center [681, 166] width 360 height 31
paste input "**********"
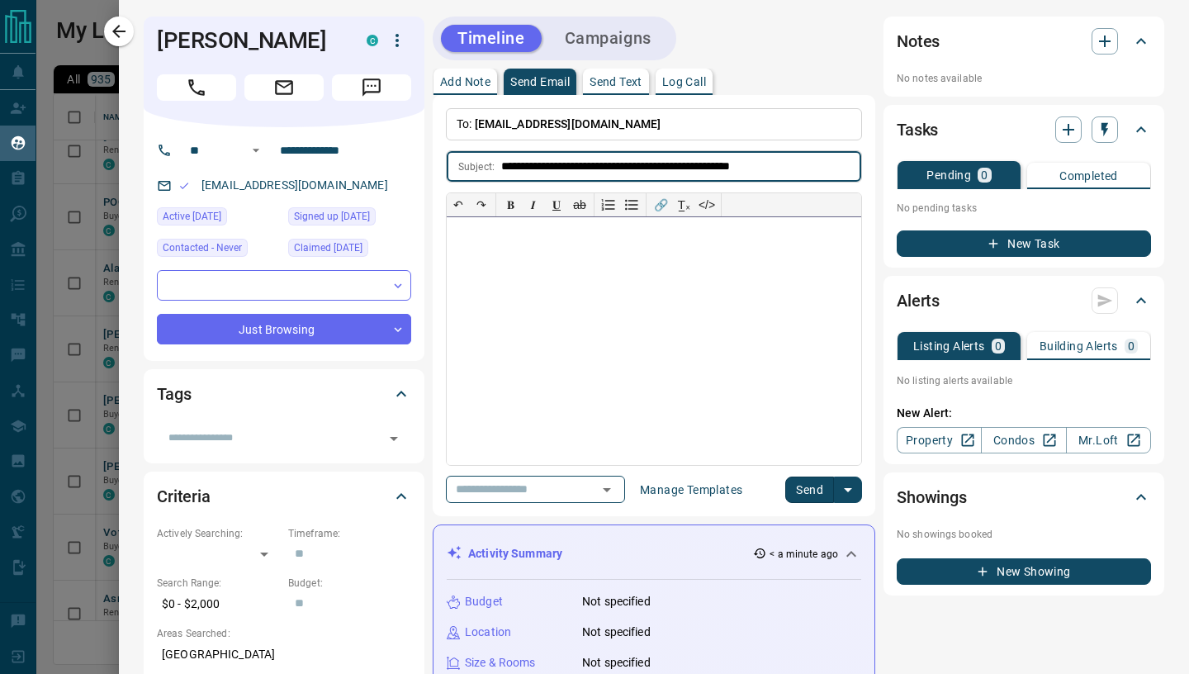
click at [495, 286] on div at bounding box center [654, 341] width 414 height 248
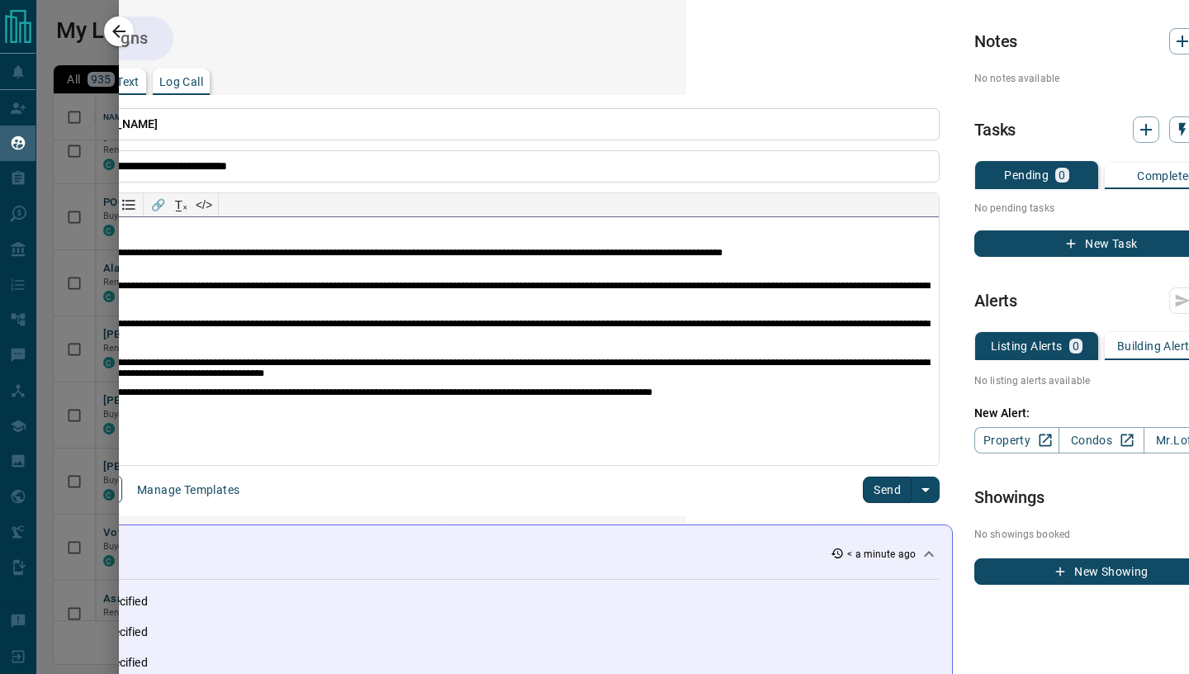
scroll to position [0, 556]
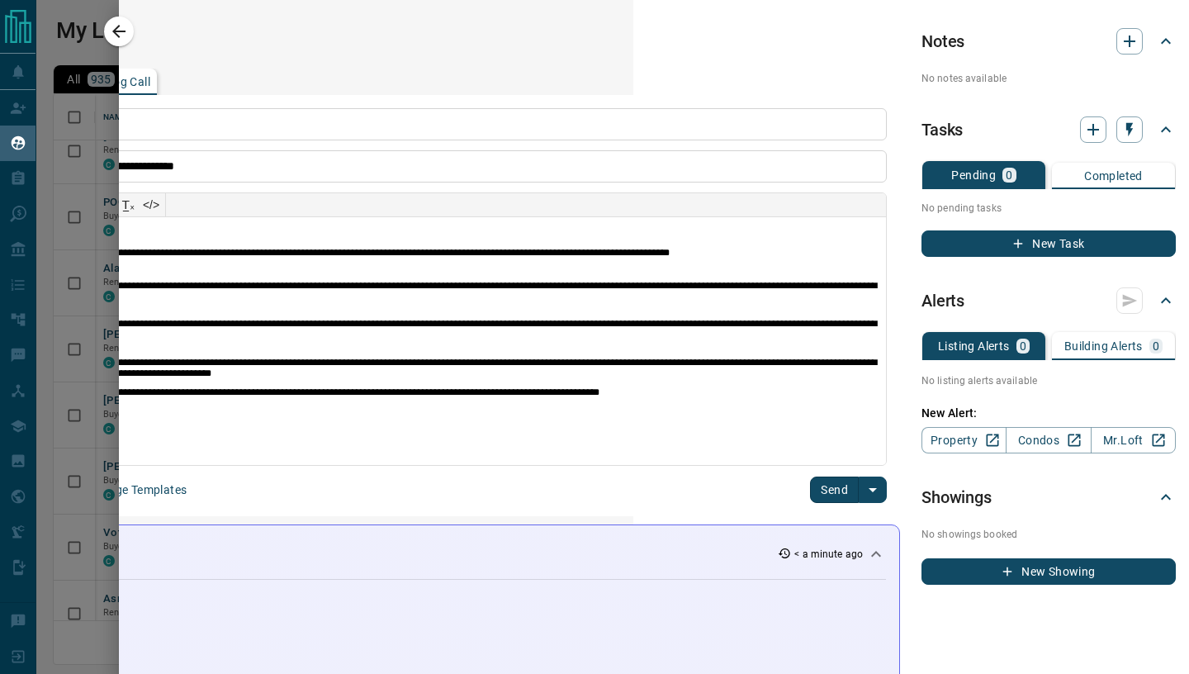
click at [832, 481] on button "Send" at bounding box center [834, 489] width 49 height 26
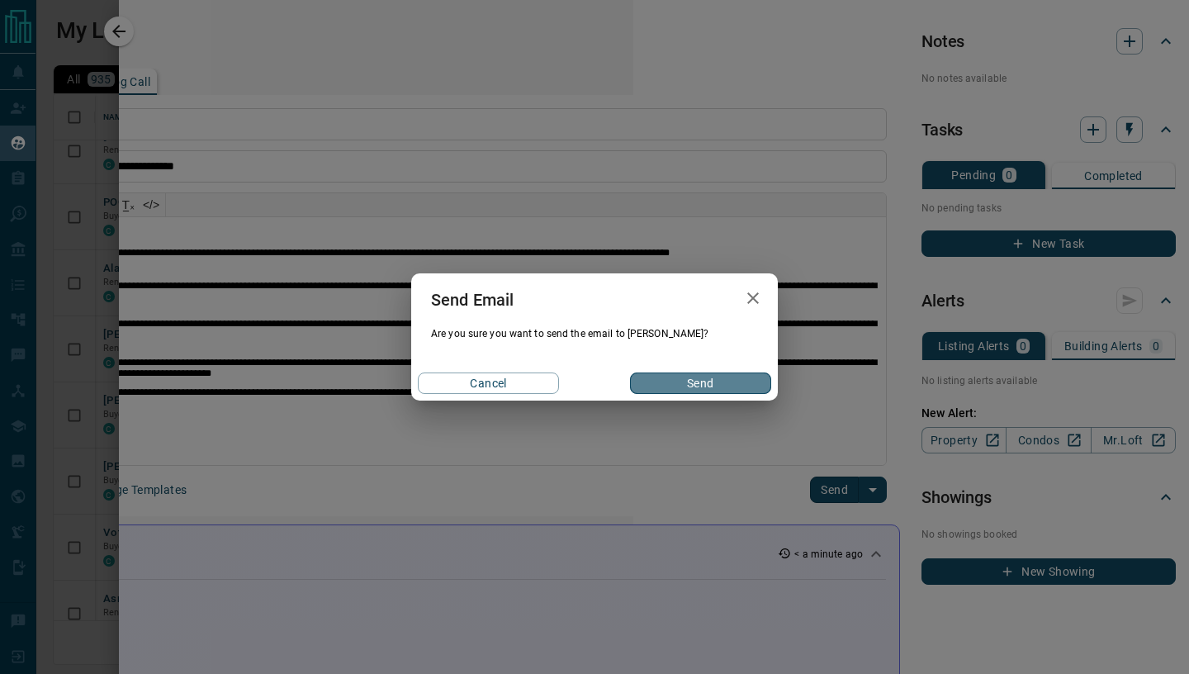
click at [732, 381] on button "Send" at bounding box center [700, 382] width 141 height 21
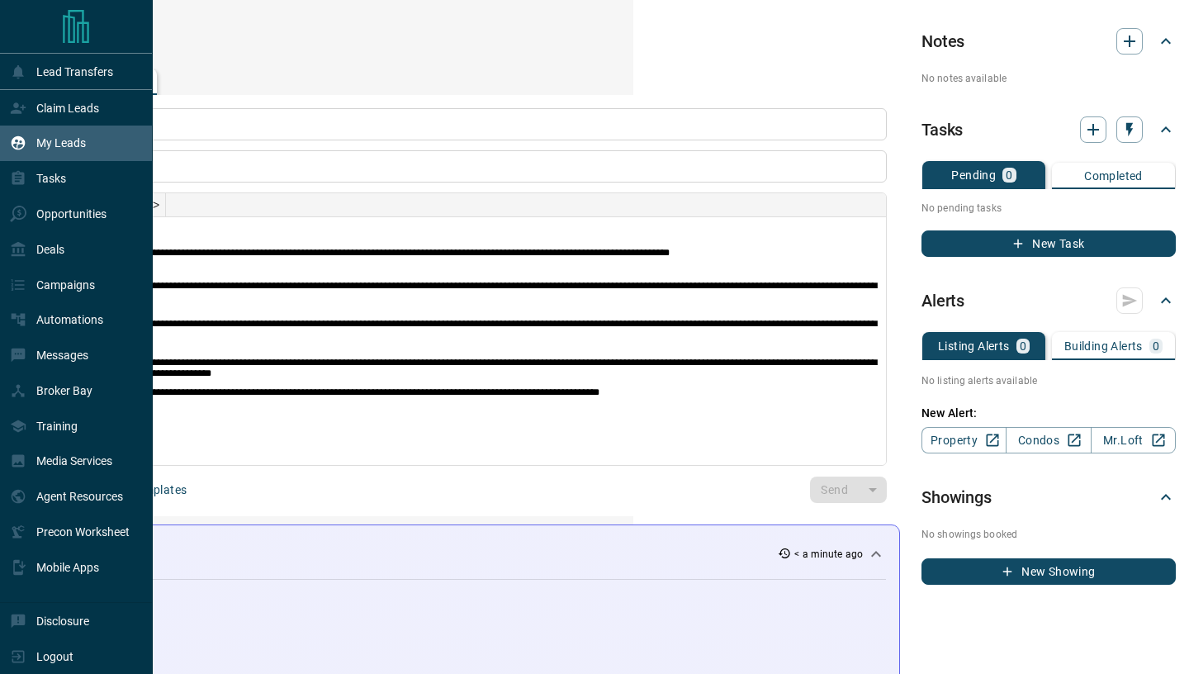
scroll to position [0, 0]
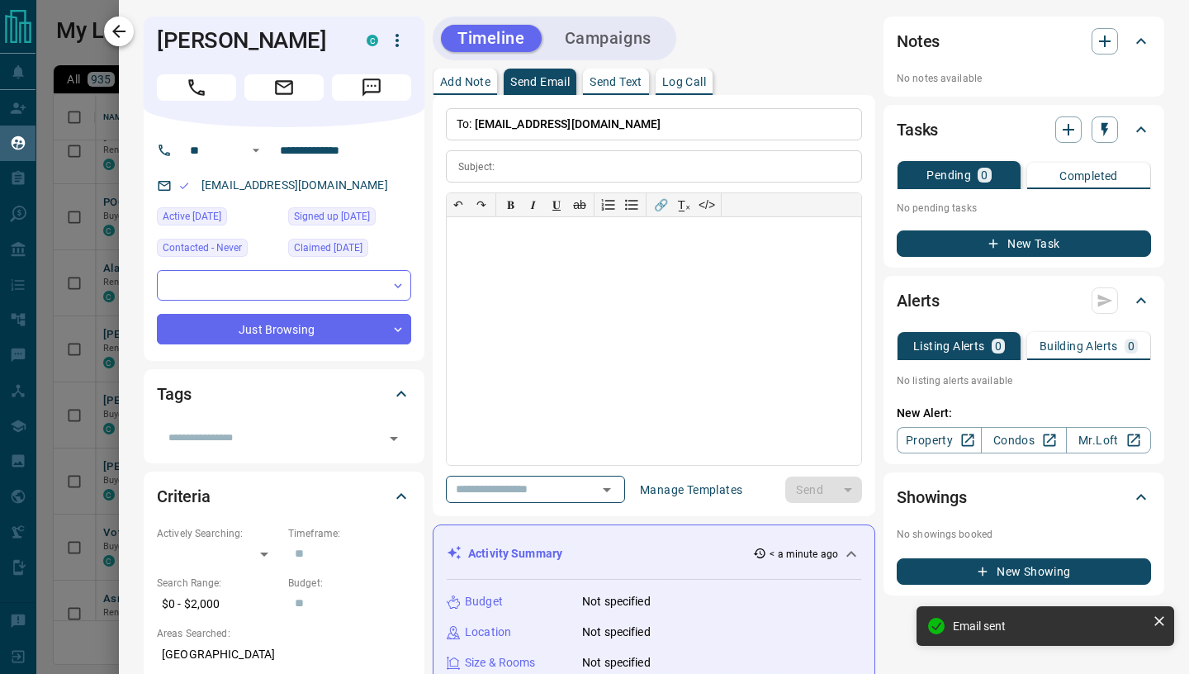
click at [132, 30] on button "button" at bounding box center [119, 32] width 30 height 30
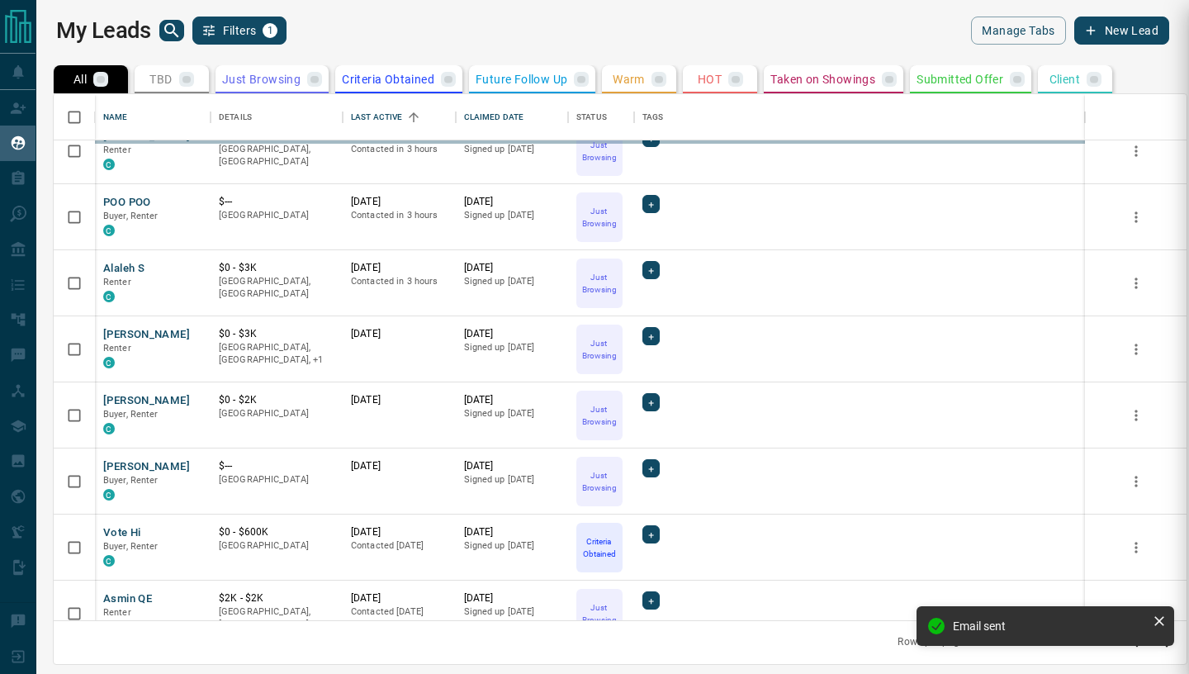
click at [135, 472] on div at bounding box center [594, 337] width 1189 height 674
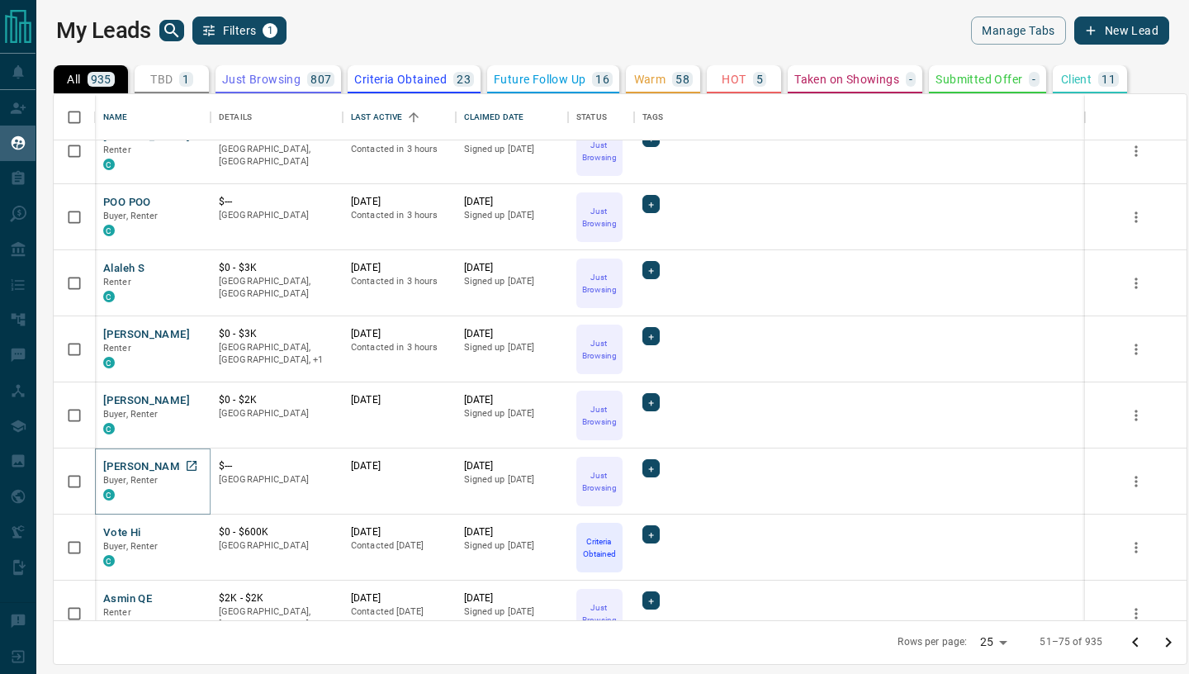
click at [138, 464] on button "[PERSON_NAME]" at bounding box center [146, 467] width 87 height 16
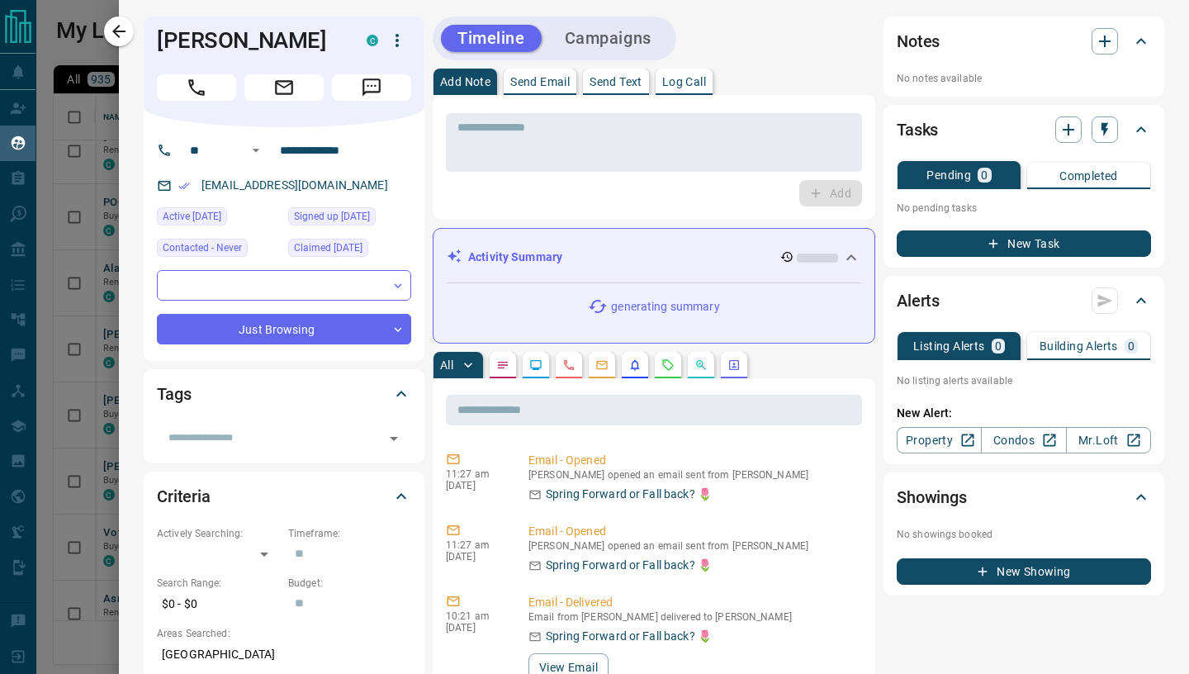
click at [552, 81] on p "Send Email" at bounding box center [539, 82] width 59 height 12
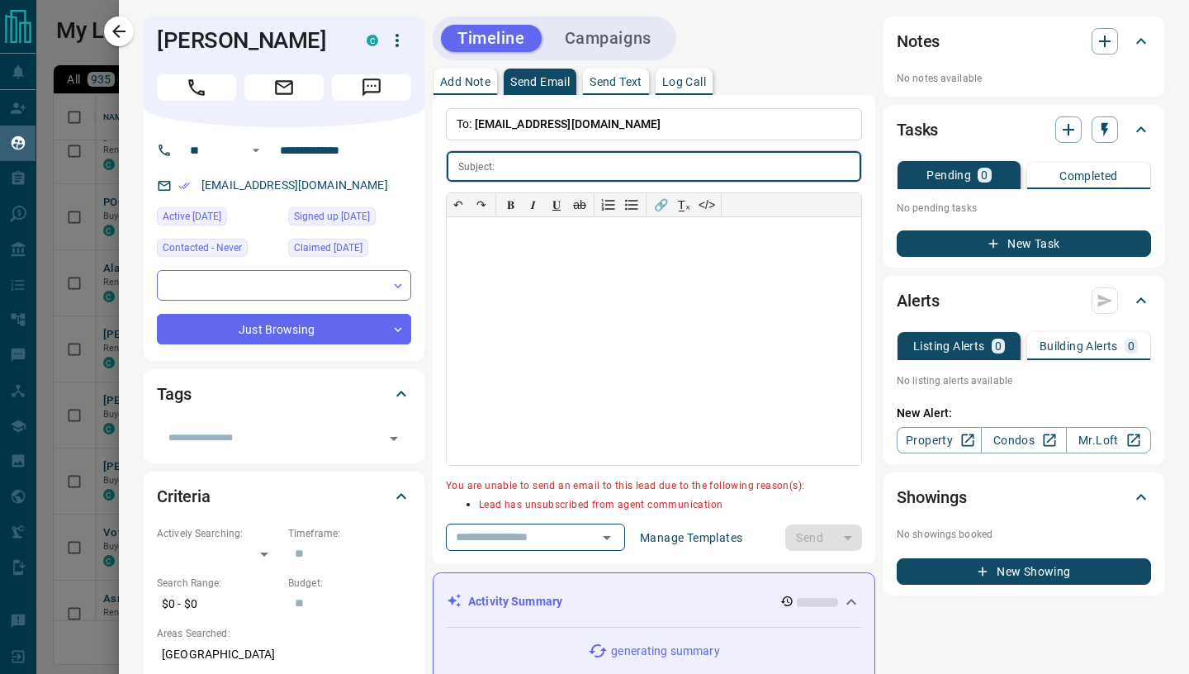
click at [128, 35] on icon "button" at bounding box center [119, 31] width 20 height 20
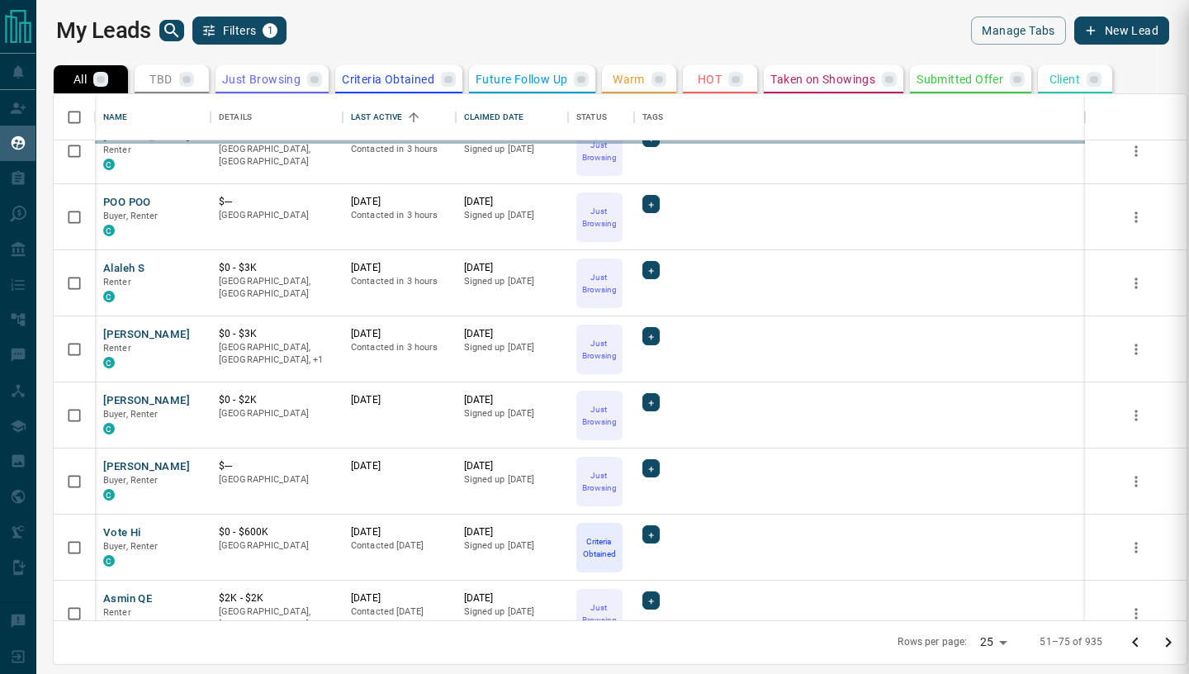
drag, startPoint x: 119, startPoint y: 30, endPoint x: 213, endPoint y: 357, distance: 340.3
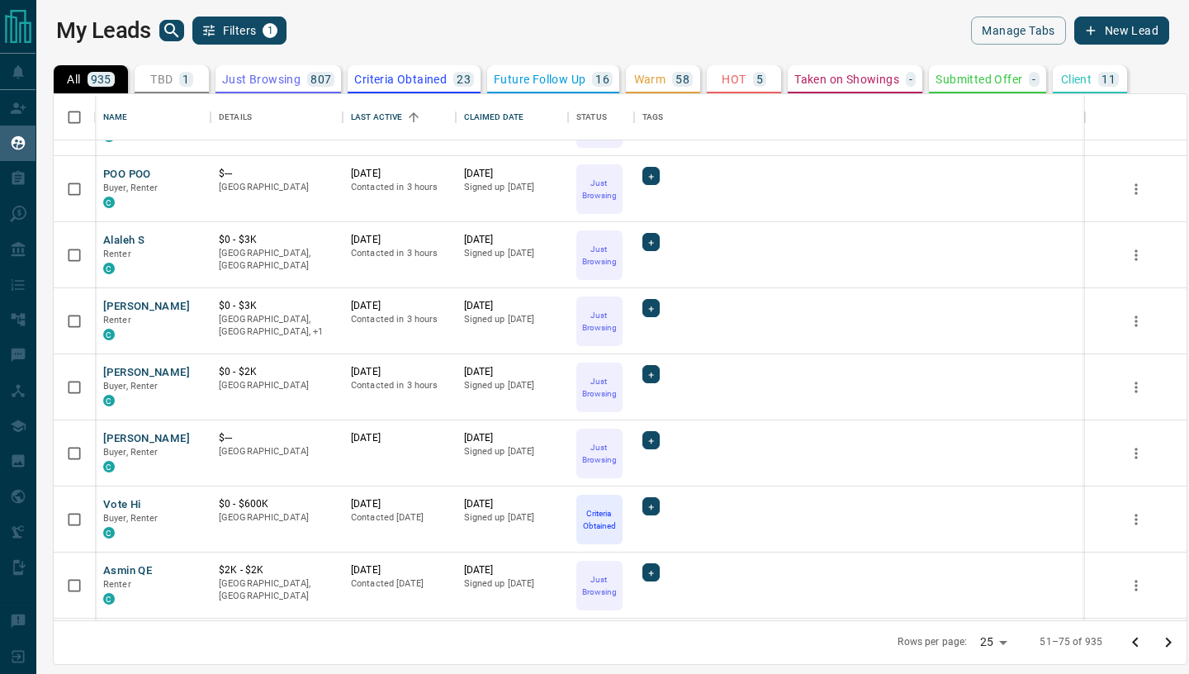
scroll to position [648, 0]
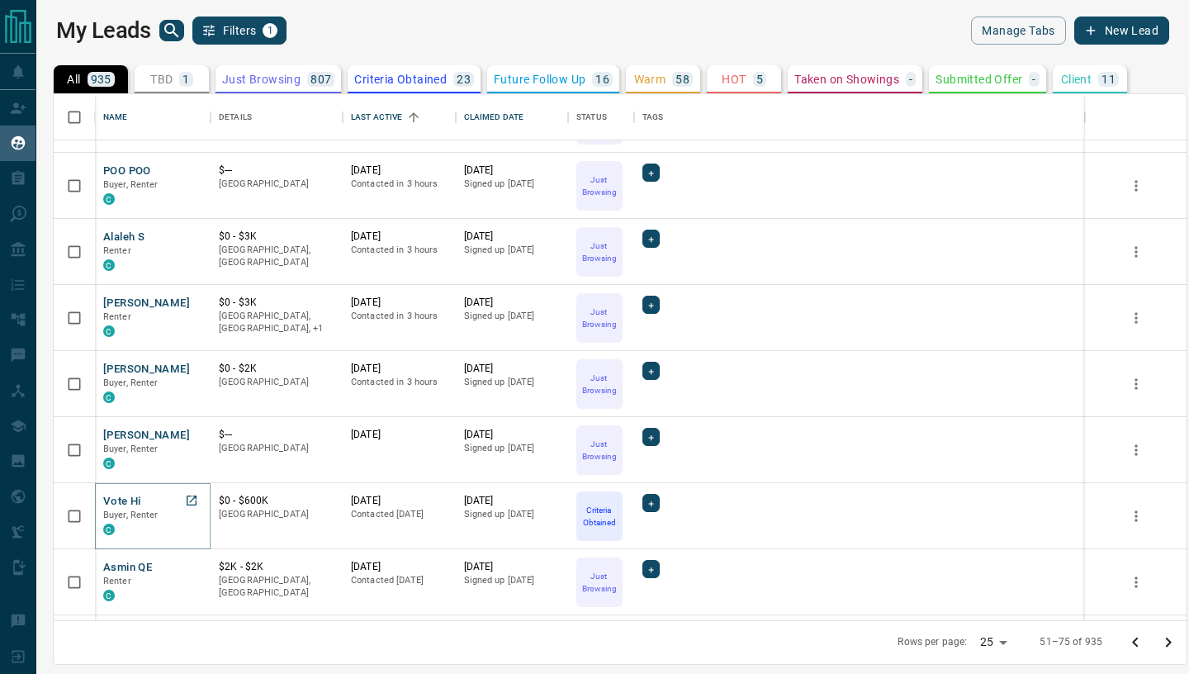
click at [127, 499] on button "Vote Hi" at bounding box center [122, 502] width 38 height 16
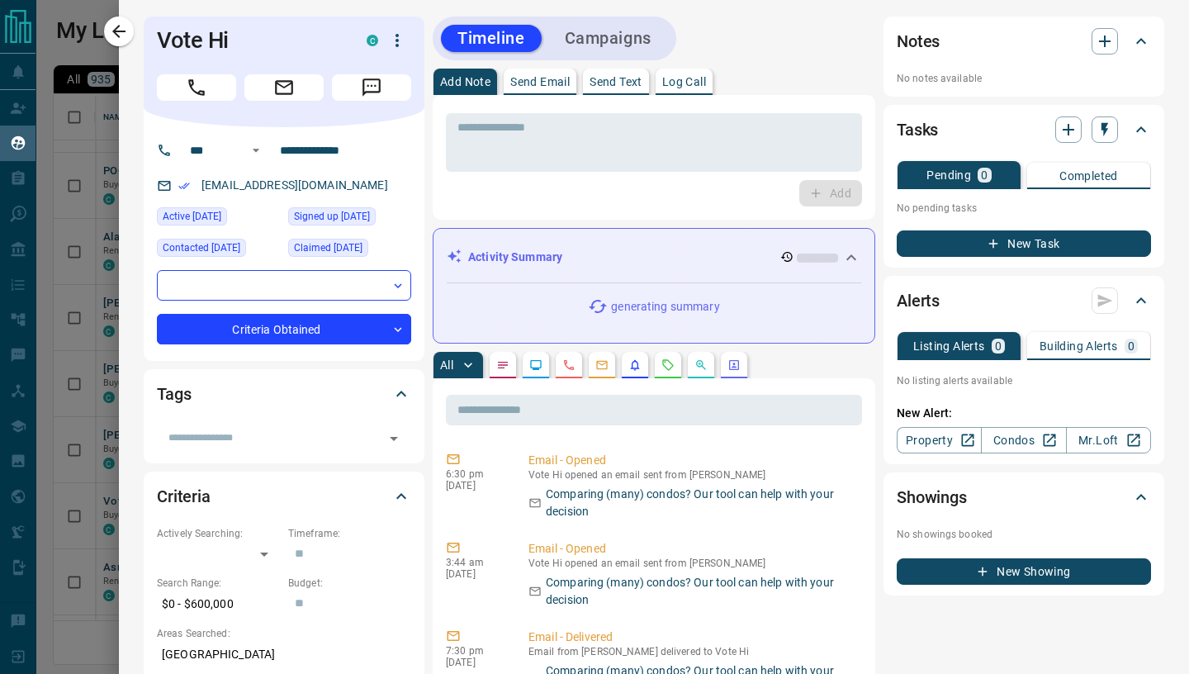
click at [531, 90] on button "Send Email" at bounding box center [540, 82] width 73 height 26
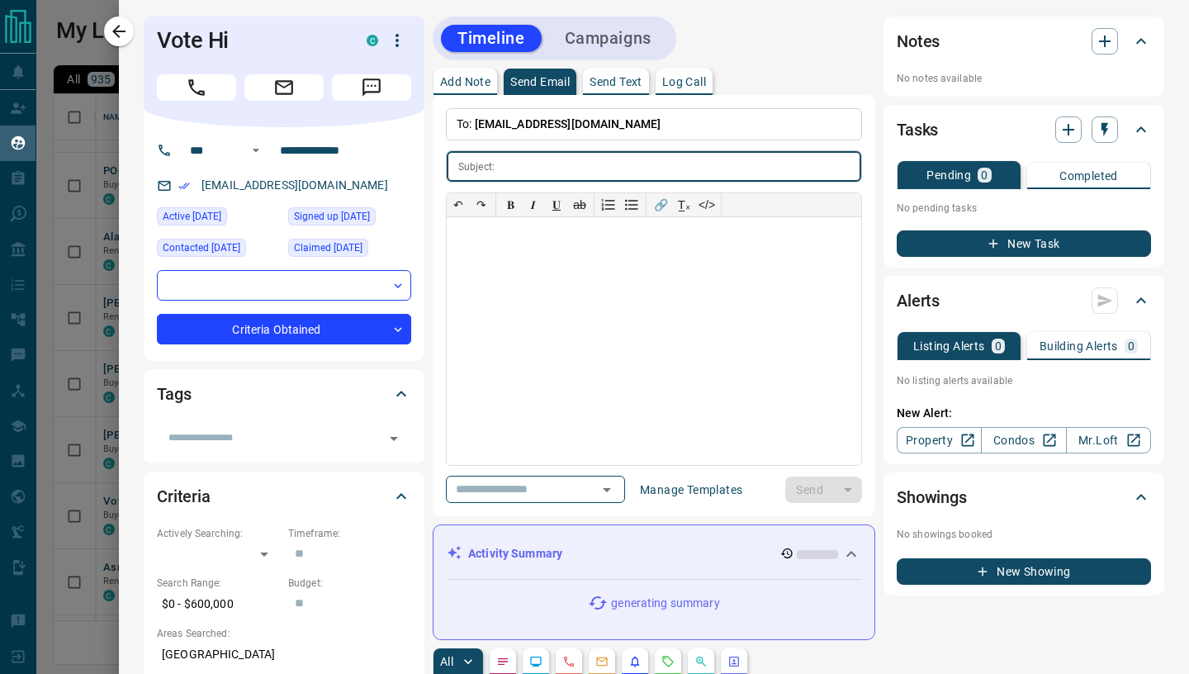
click at [528, 83] on p "Send Email" at bounding box center [539, 82] width 59 height 12
click at [506, 292] on div at bounding box center [654, 341] width 414 height 248
paste div
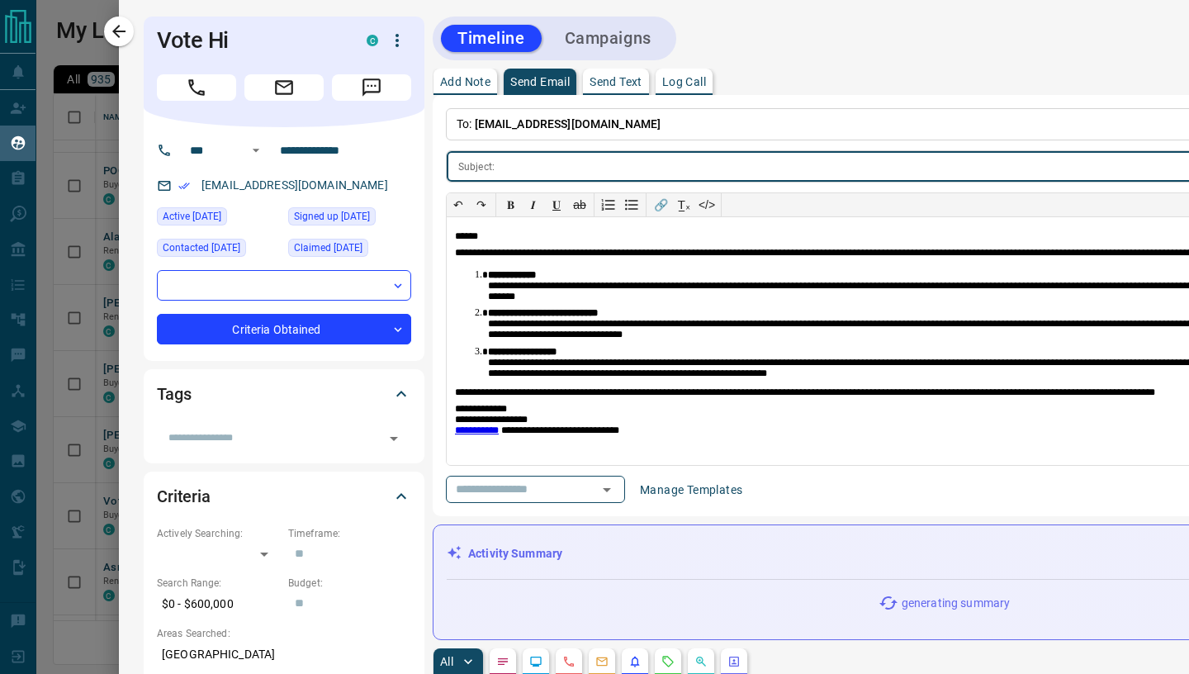
click at [519, 159] on input "text" at bounding box center [971, 166] width 940 height 31
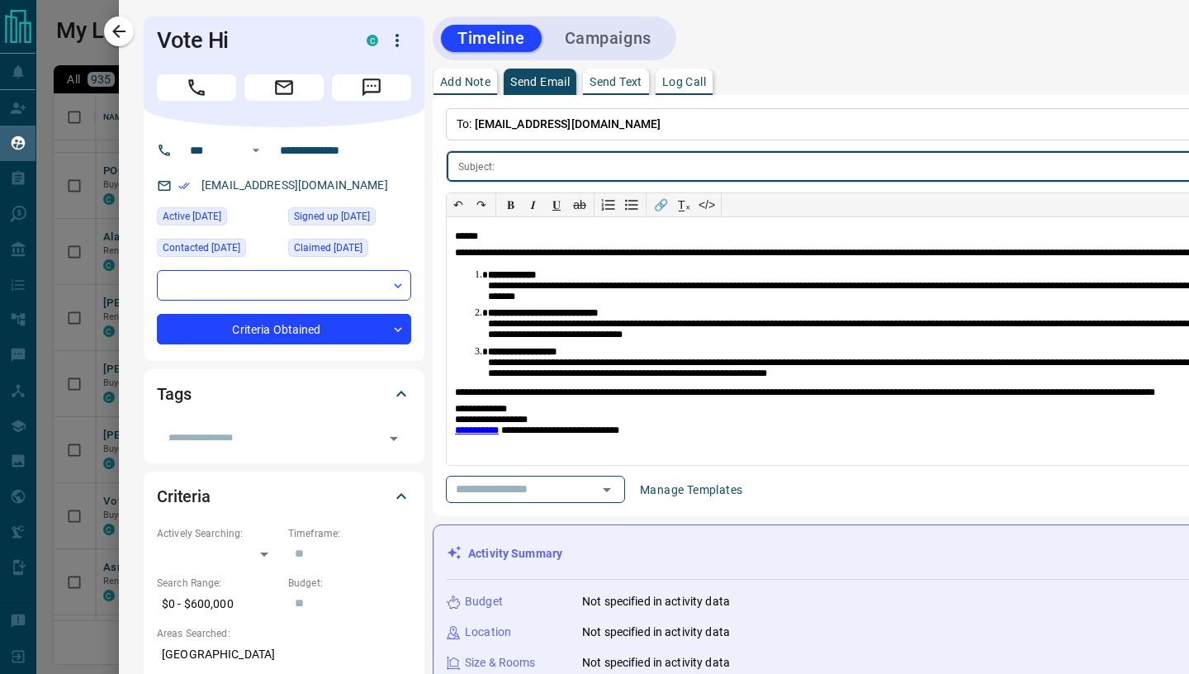
paste
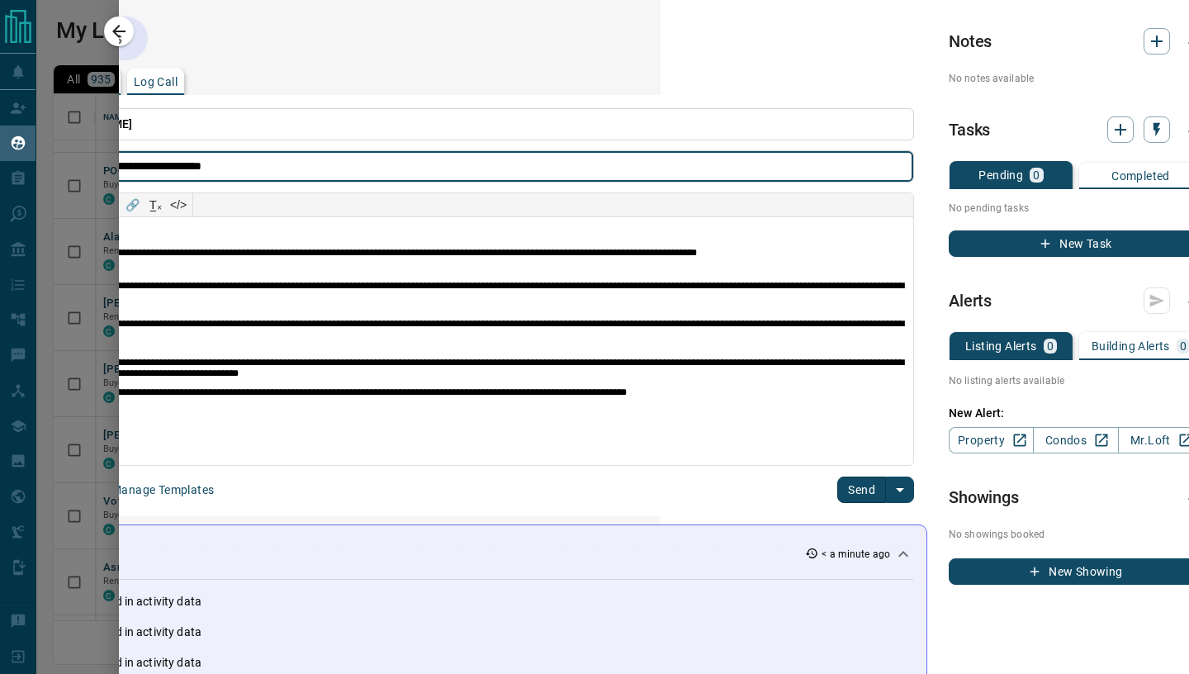
scroll to position [0, 556]
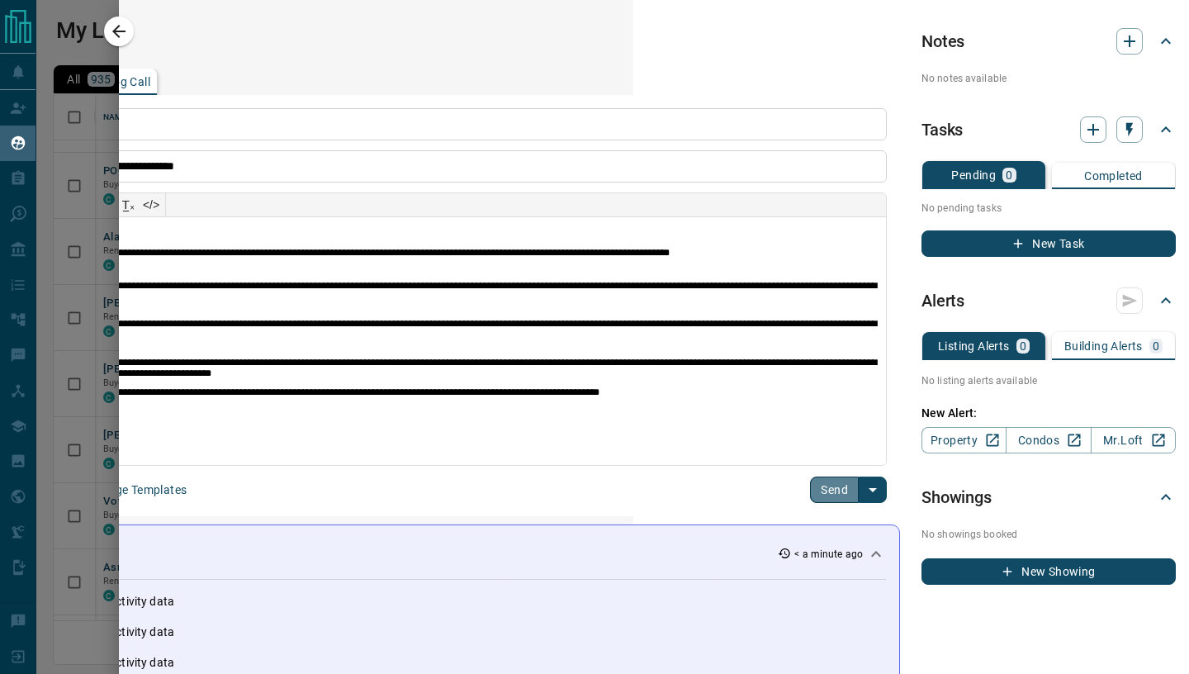
click at [828, 485] on button "Send" at bounding box center [834, 489] width 49 height 26
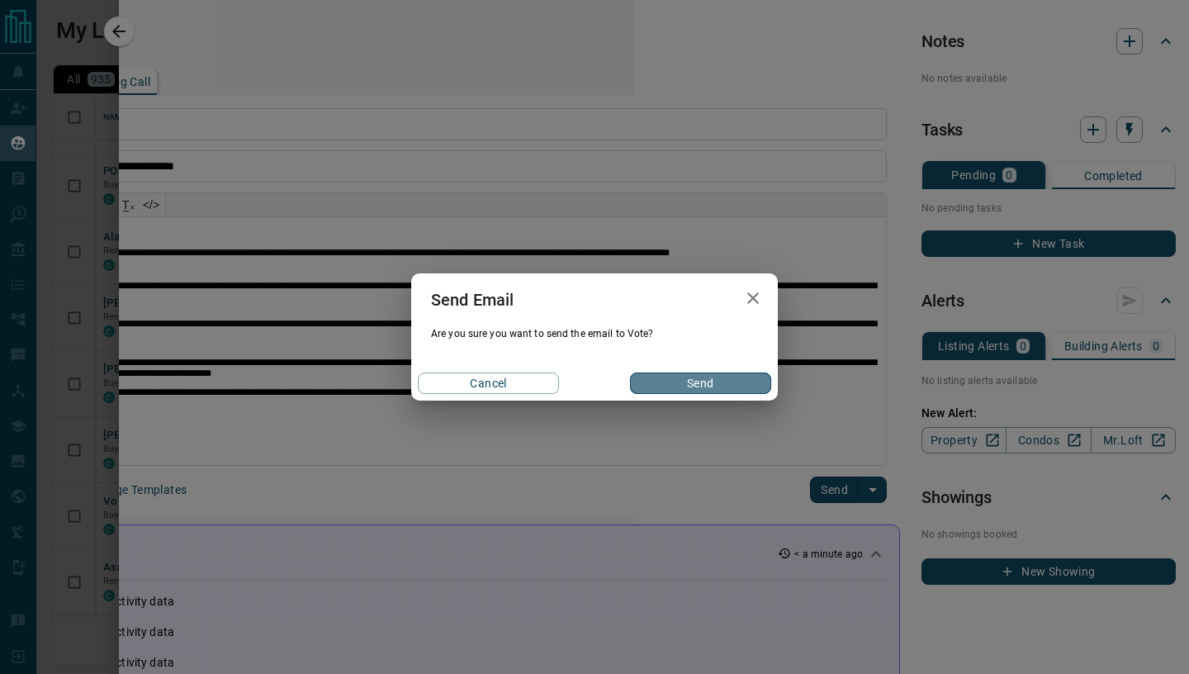
drag, startPoint x: 745, startPoint y: 386, endPoint x: 703, endPoint y: 384, distance: 41.3
click at [745, 386] on button "Send" at bounding box center [700, 382] width 141 height 21
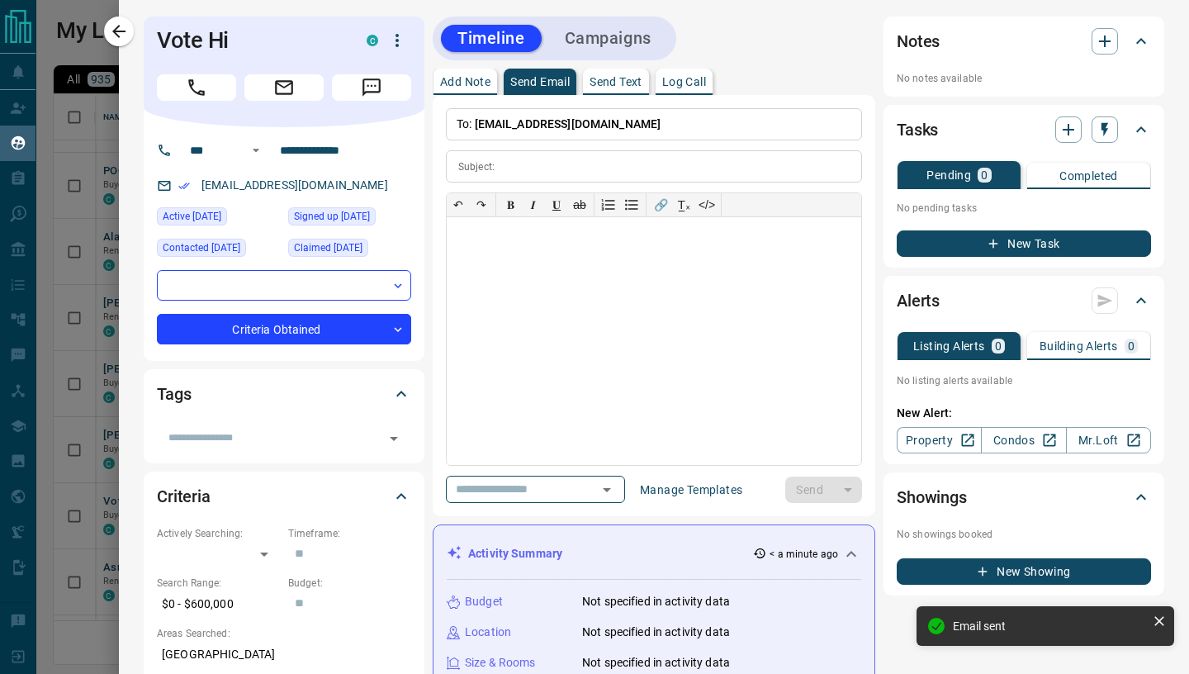
scroll to position [0, 0]
click at [114, 30] on icon "button" at bounding box center [119, 31] width 20 height 20
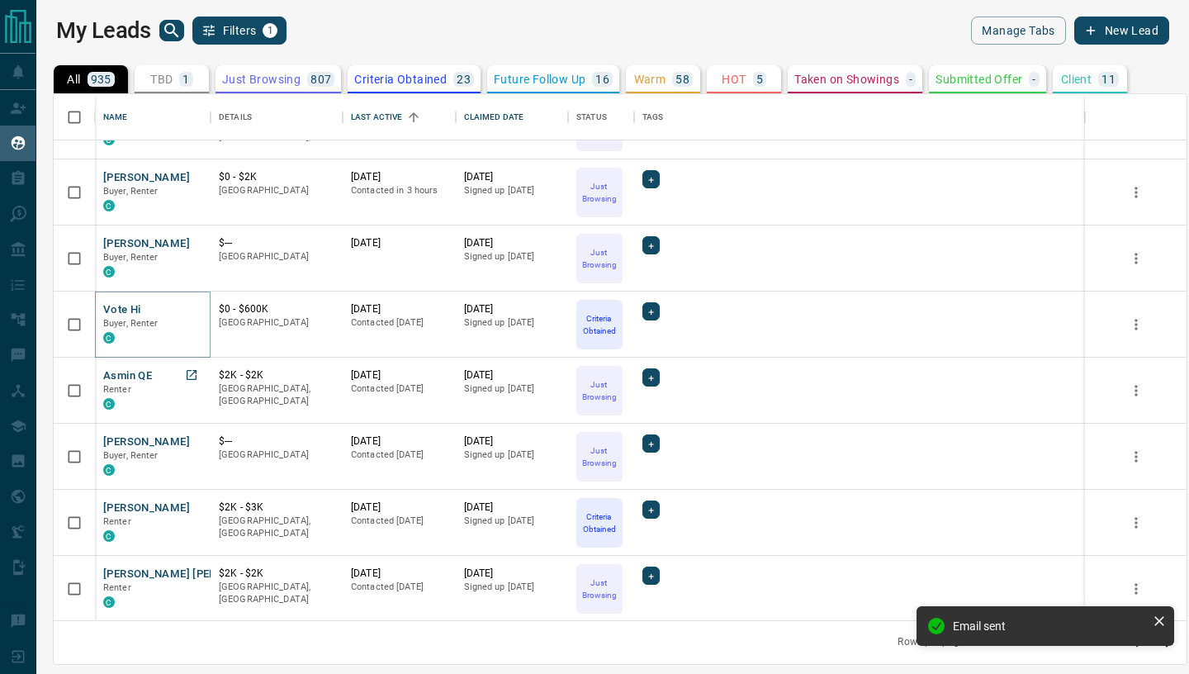
scroll to position [848, 0]
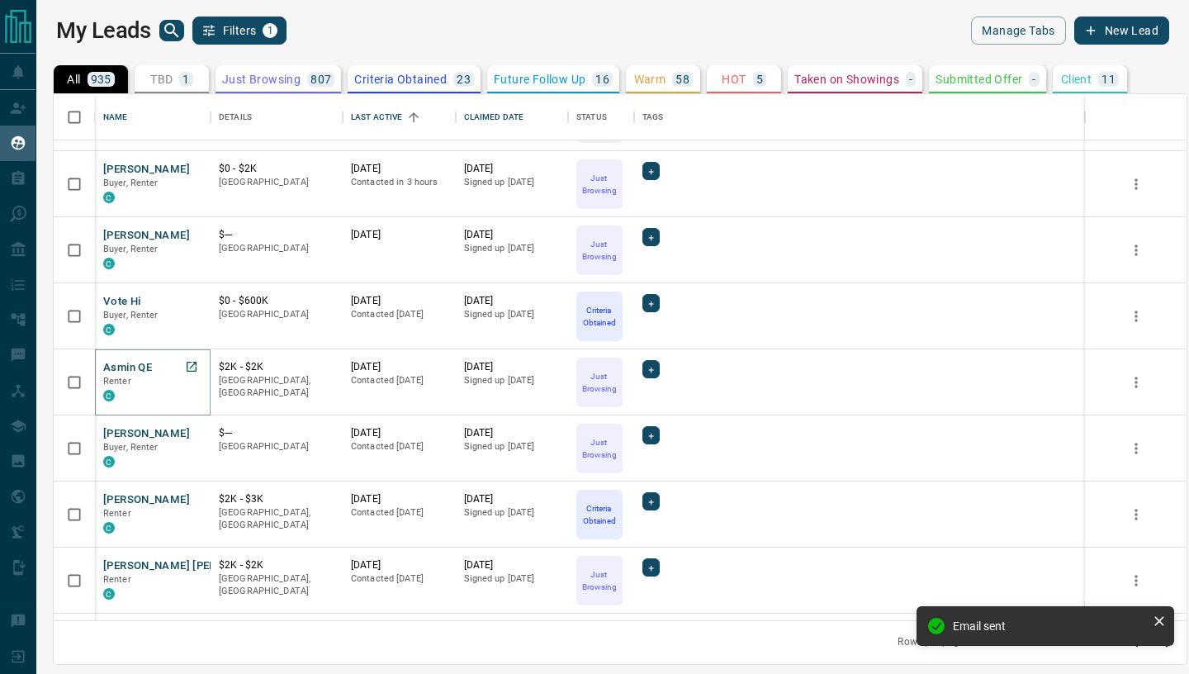
click at [116, 368] on button "Asmin QE" at bounding box center [127, 368] width 49 height 16
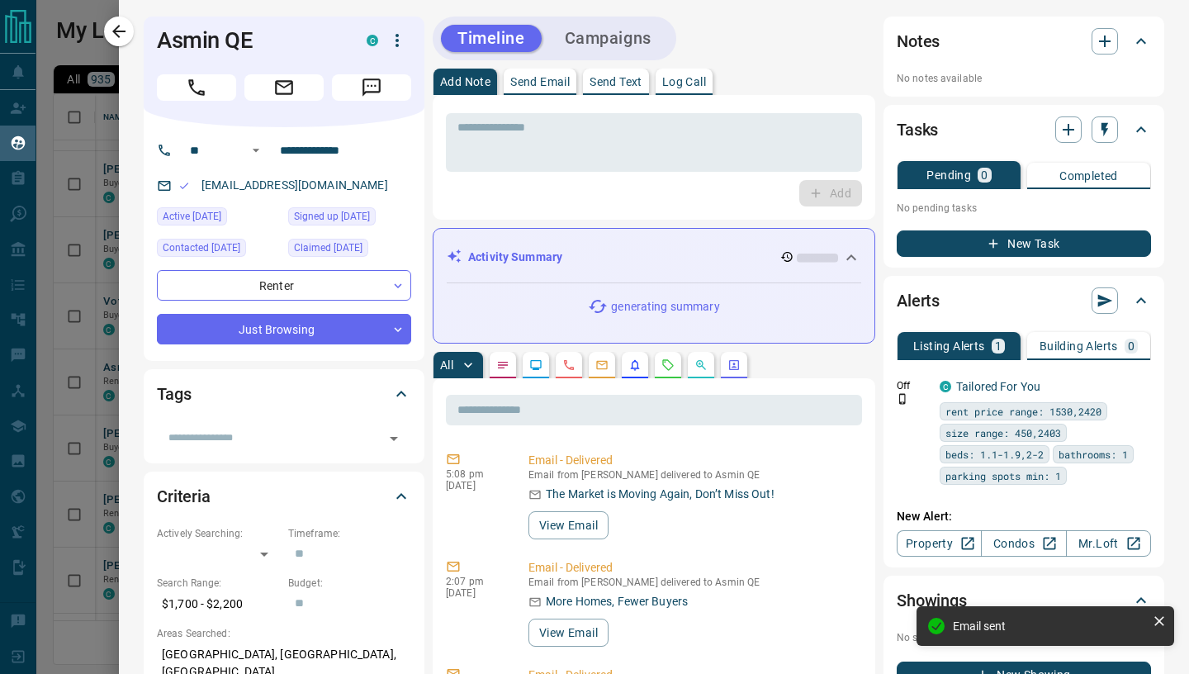
click at [552, 87] on p "Send Email" at bounding box center [539, 82] width 59 height 12
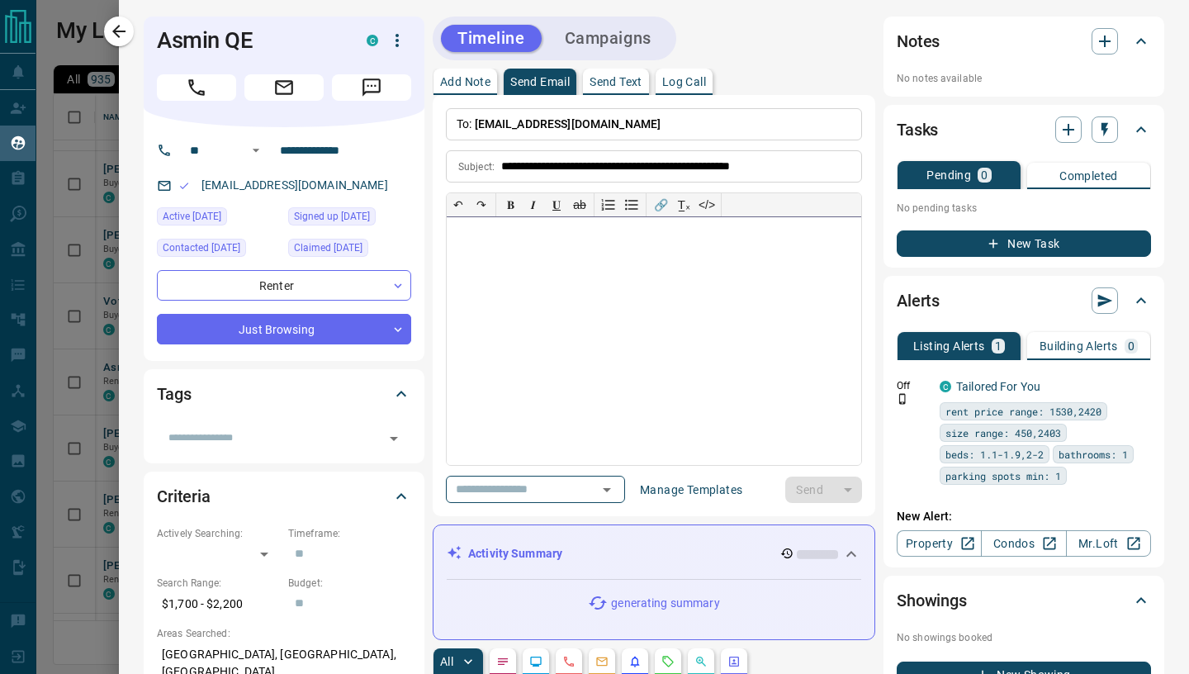
click at [535, 265] on div at bounding box center [654, 341] width 414 height 248
click at [552, 263] on div at bounding box center [654, 341] width 414 height 248
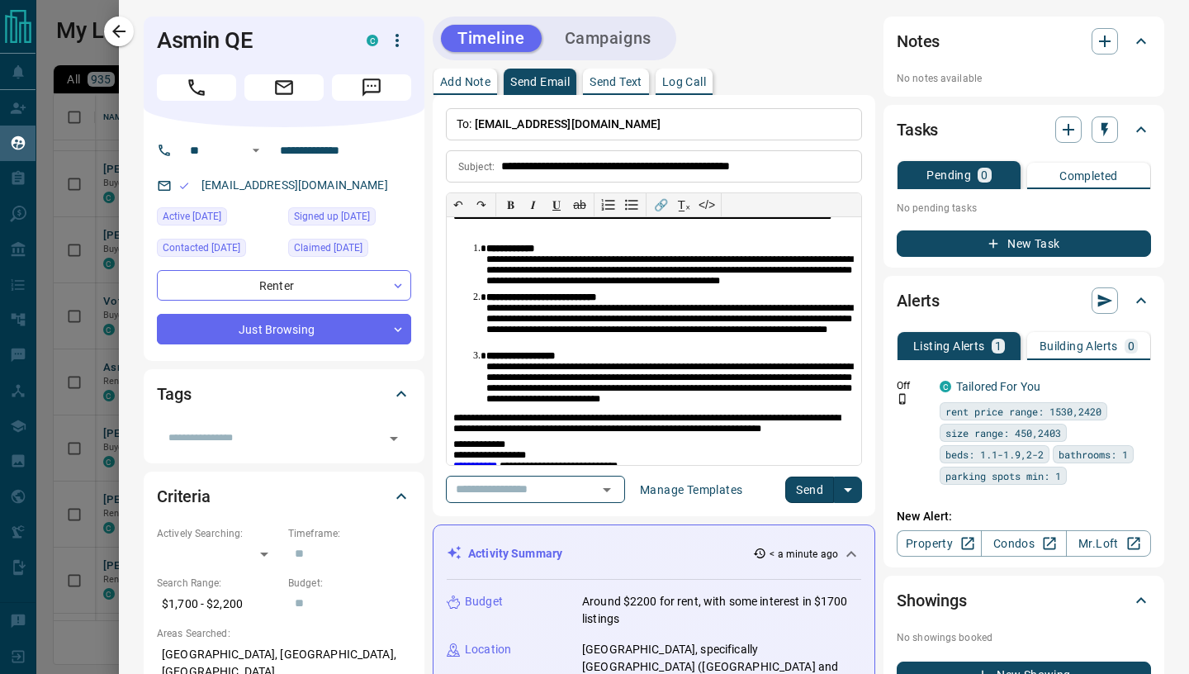
click at [808, 495] on button "Send" at bounding box center [809, 489] width 49 height 26
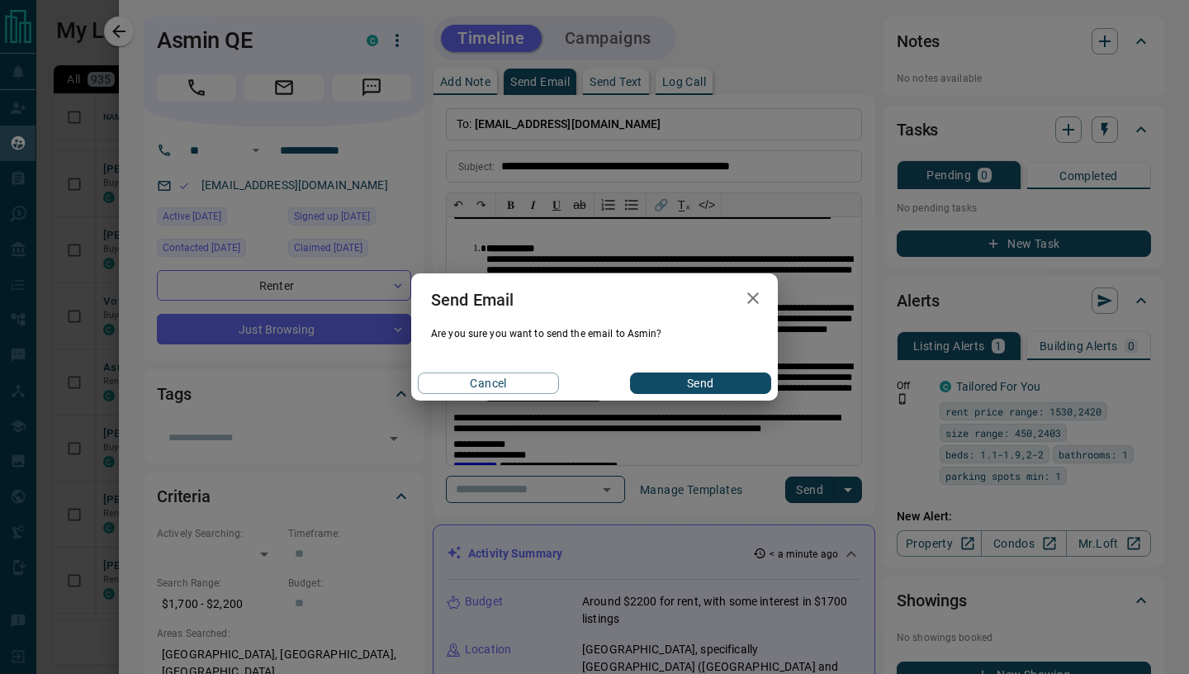
click at [732, 383] on button "Send" at bounding box center [700, 382] width 141 height 21
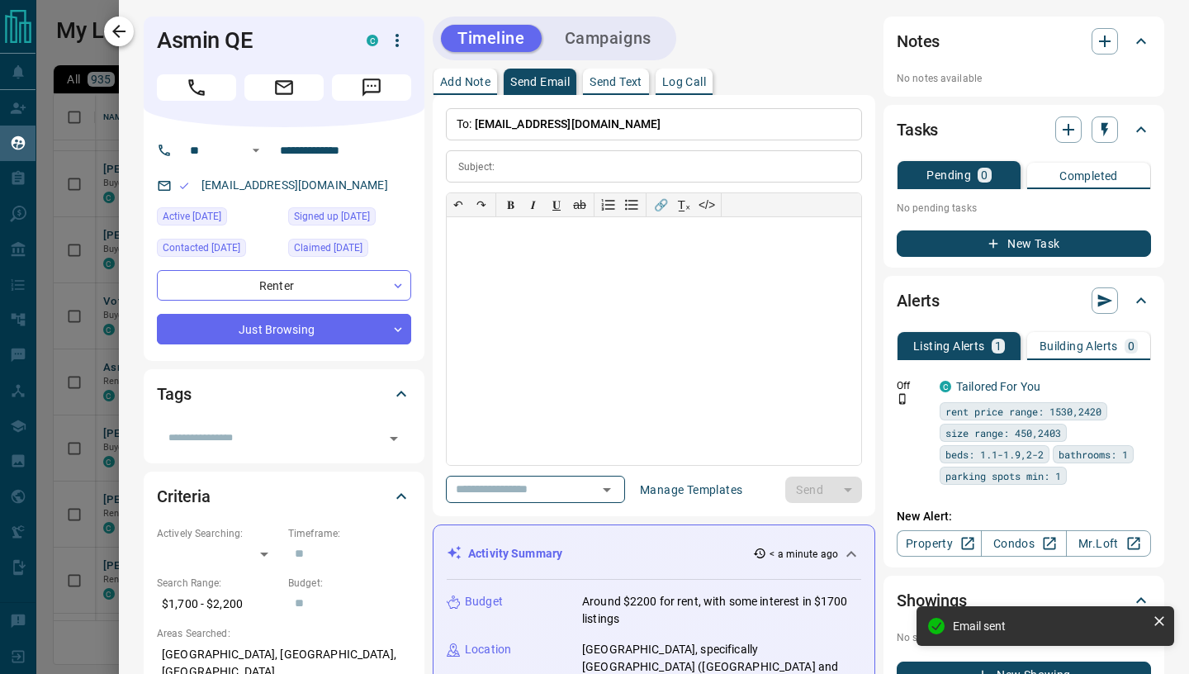
click at [119, 27] on icon "button" at bounding box center [118, 31] width 13 height 13
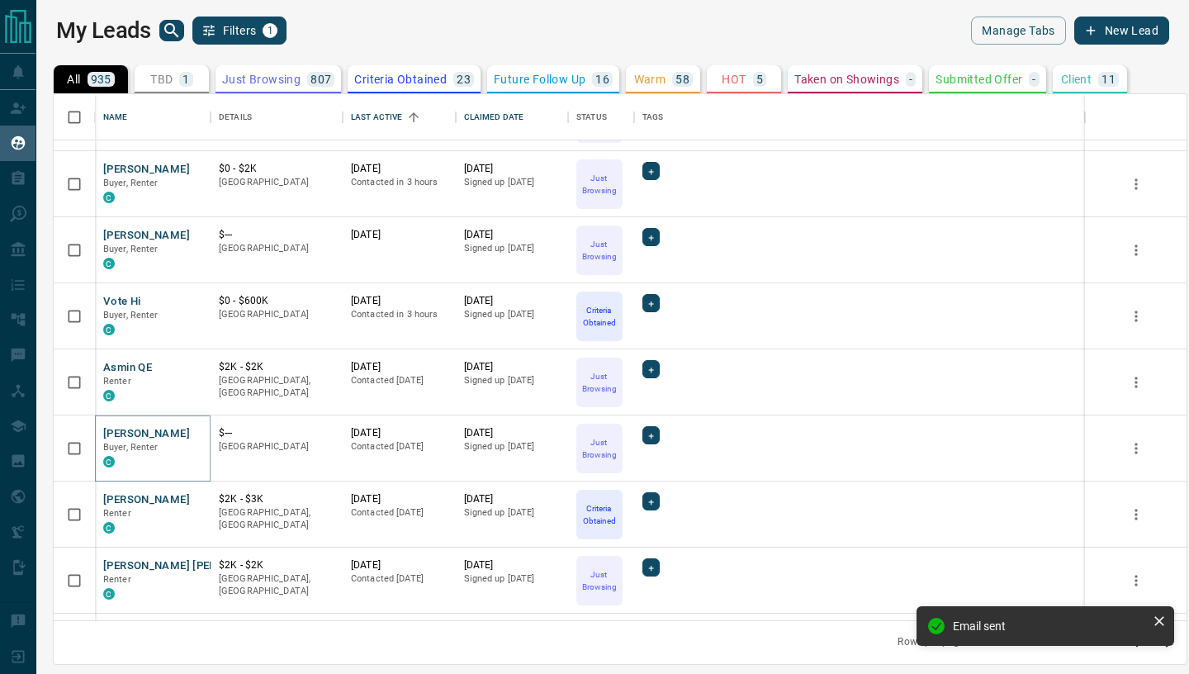
click at [127, 433] on button "[PERSON_NAME]" at bounding box center [146, 434] width 87 height 16
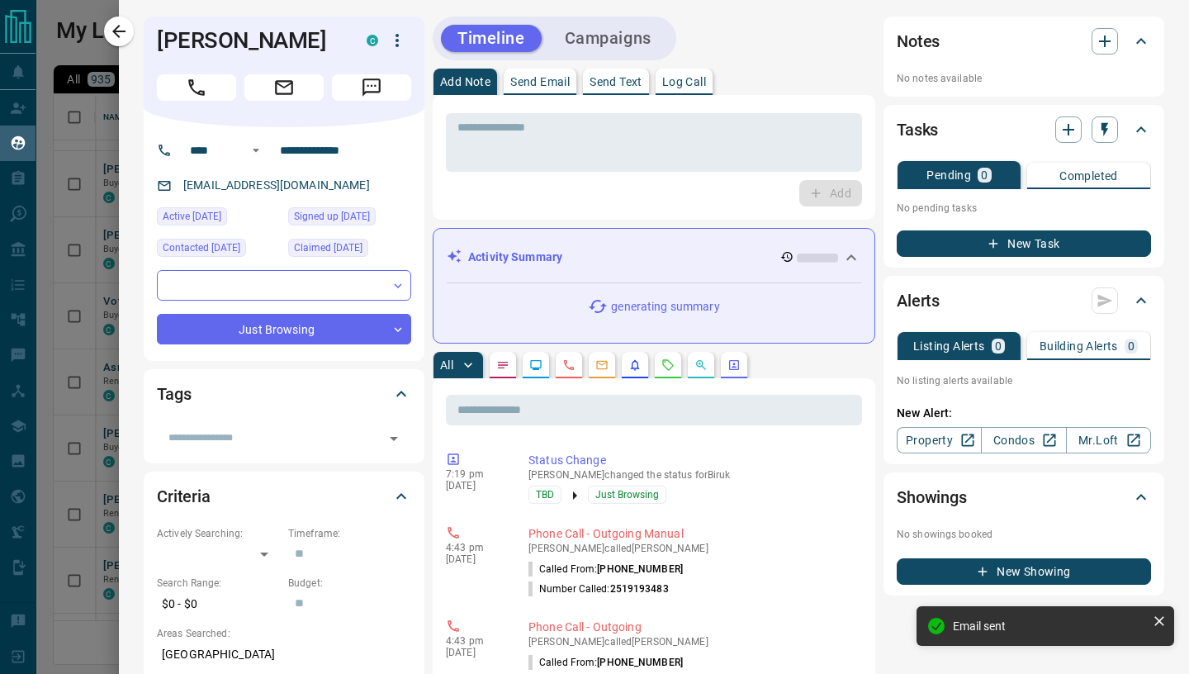
click at [551, 88] on p "Send Email" at bounding box center [539, 82] width 59 height 12
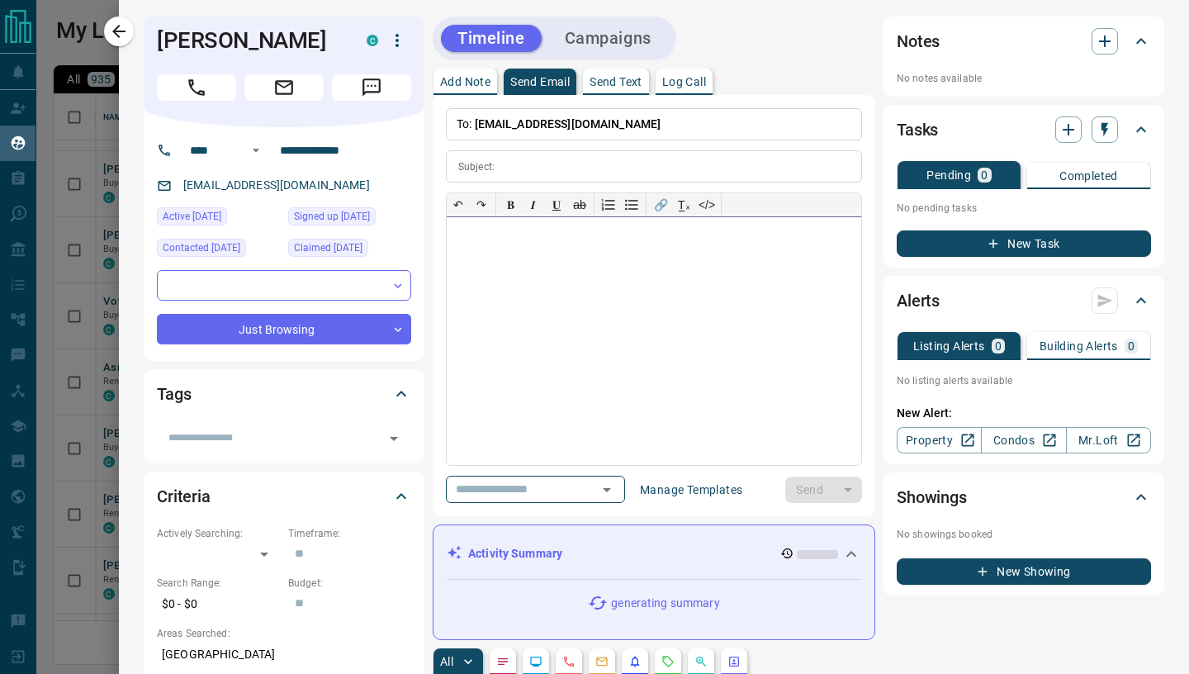
click at [512, 256] on div at bounding box center [654, 341] width 414 height 248
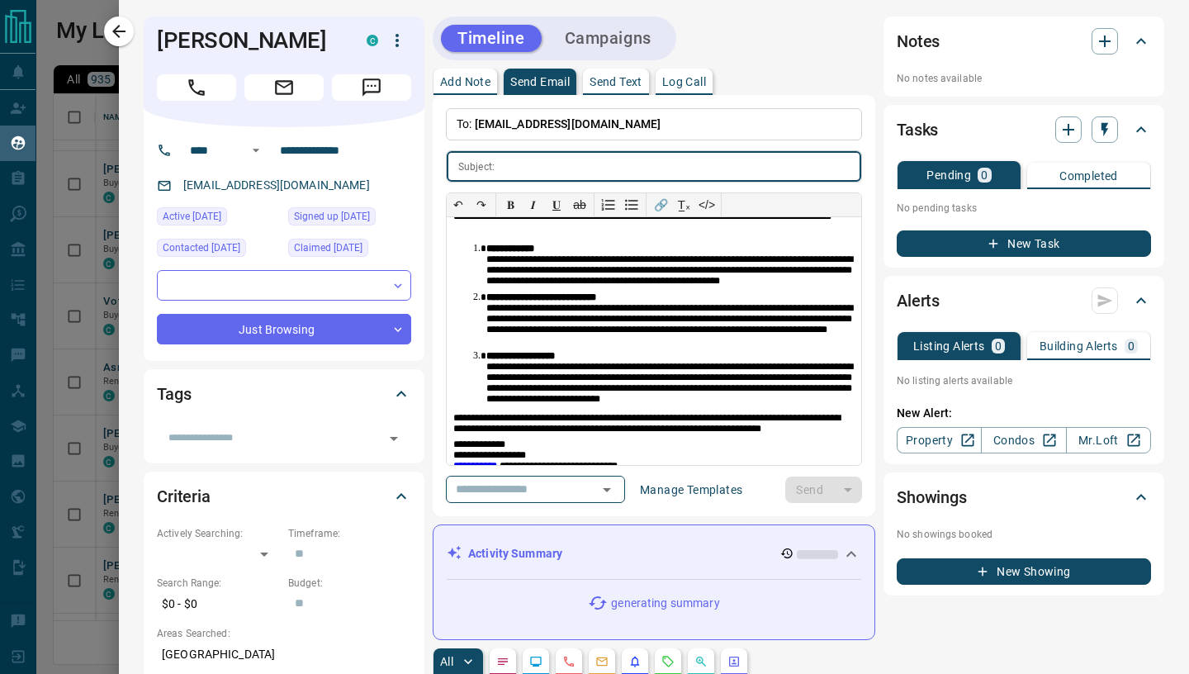
click at [554, 177] on input "text" at bounding box center [681, 166] width 360 height 31
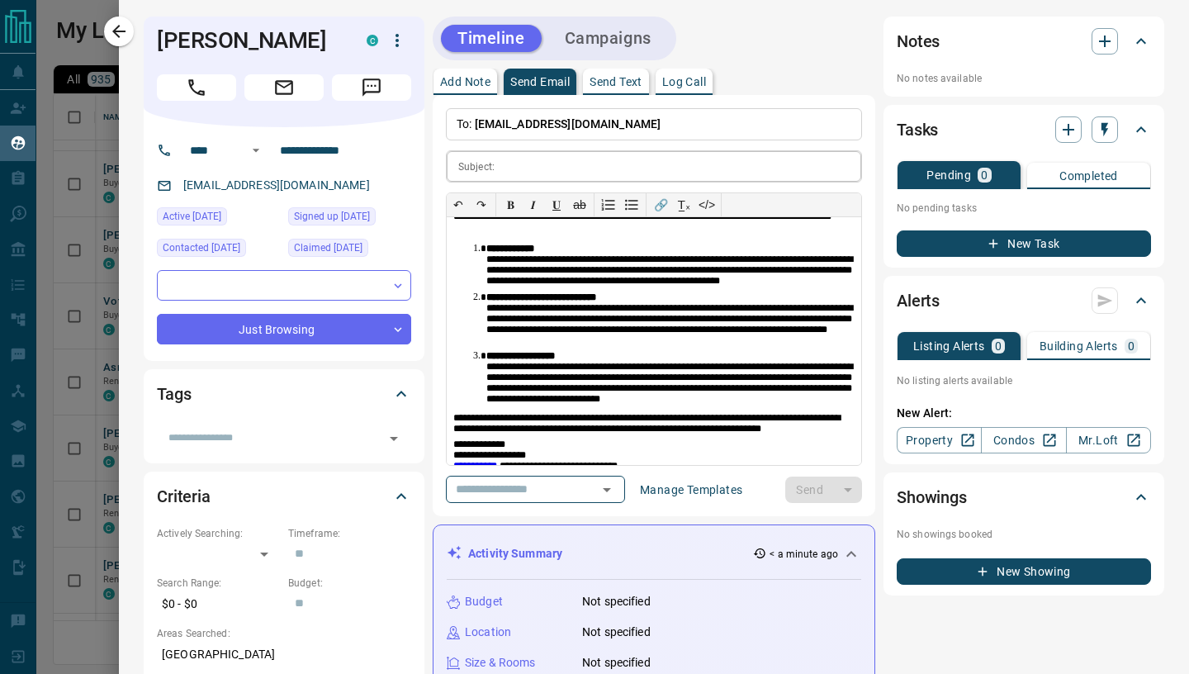
click at [520, 171] on input "text" at bounding box center [681, 166] width 360 height 31
drag, startPoint x: 511, startPoint y: 164, endPoint x: 500, endPoint y: 163, distance: 10.8
click at [511, 163] on input "text" at bounding box center [681, 166] width 360 height 31
click at [504, 163] on input "text" at bounding box center [681, 166] width 360 height 31
click at [500, 163] on div "Subject: ​" at bounding box center [654, 166] width 416 height 32
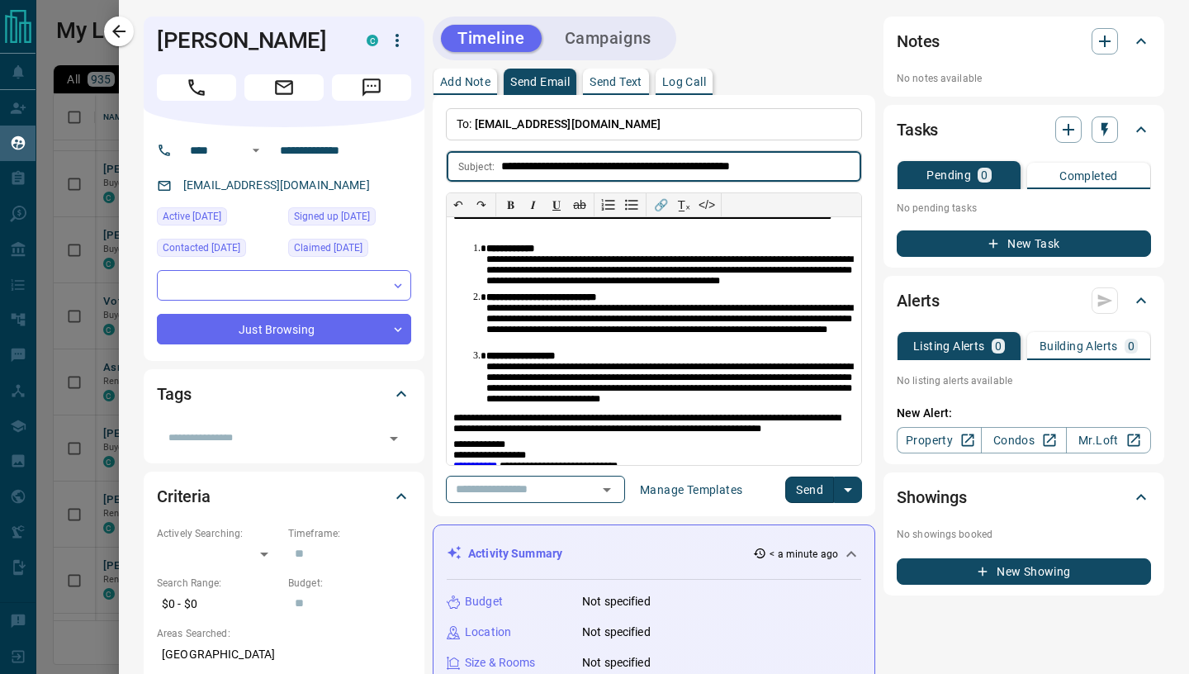
click at [805, 490] on button "Send" at bounding box center [809, 489] width 49 height 26
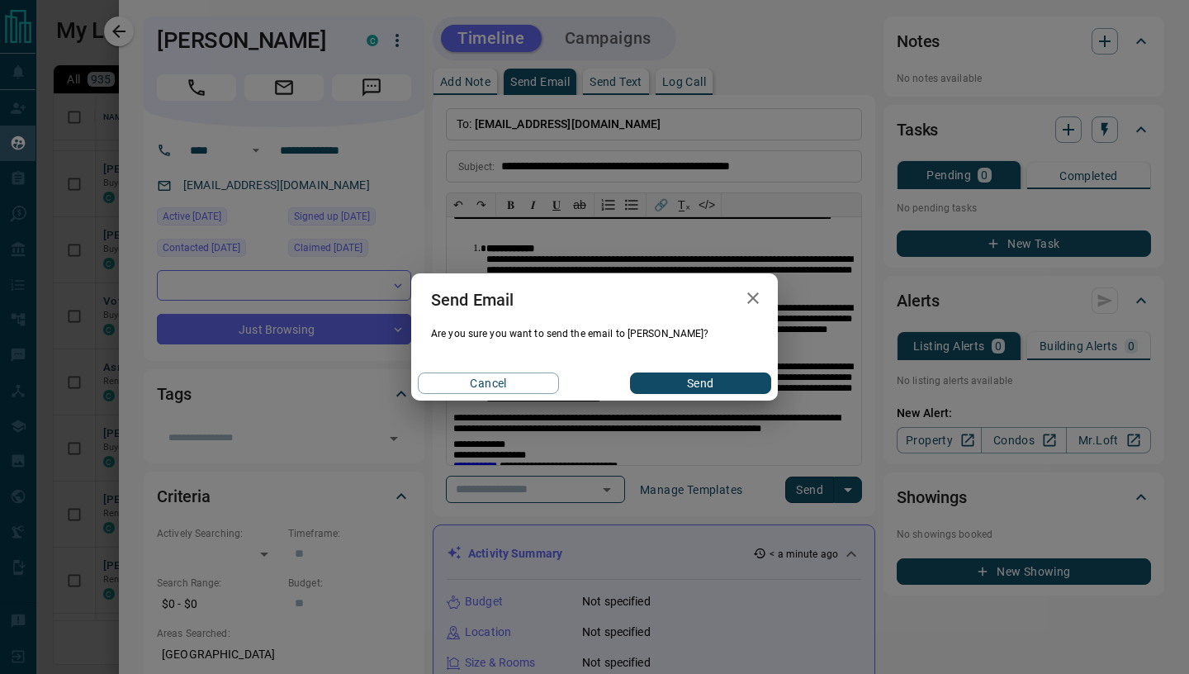
click at [692, 380] on button "Send" at bounding box center [700, 382] width 141 height 21
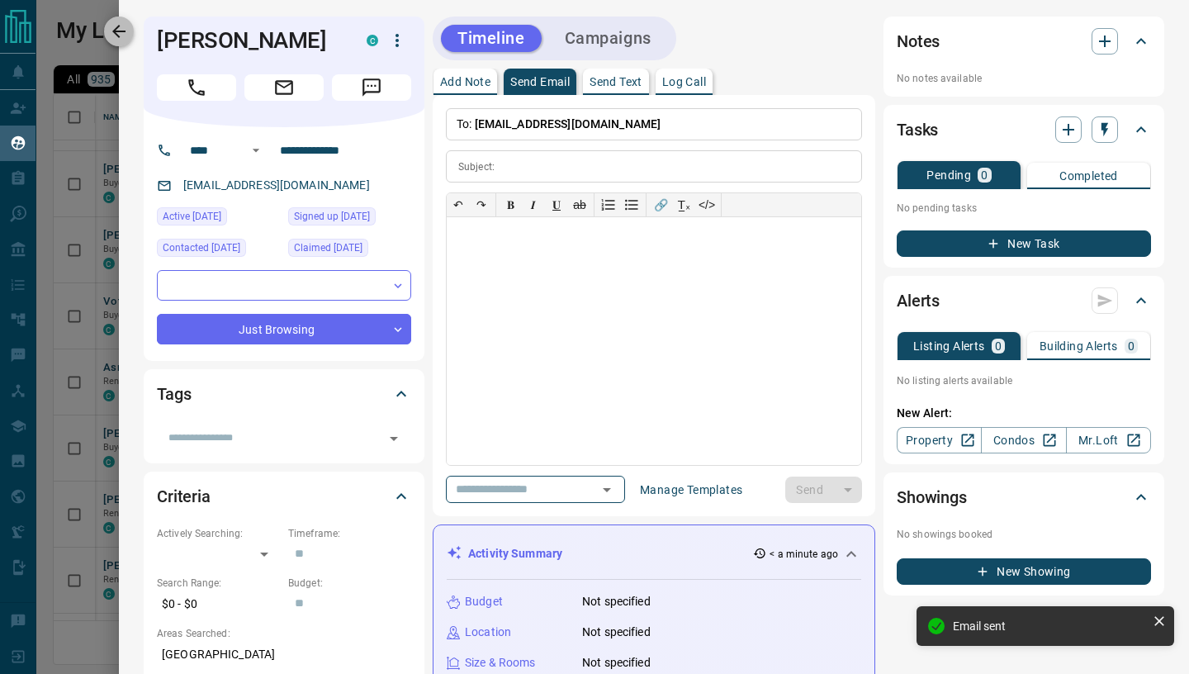
click at [120, 33] on icon "button" at bounding box center [119, 31] width 20 height 20
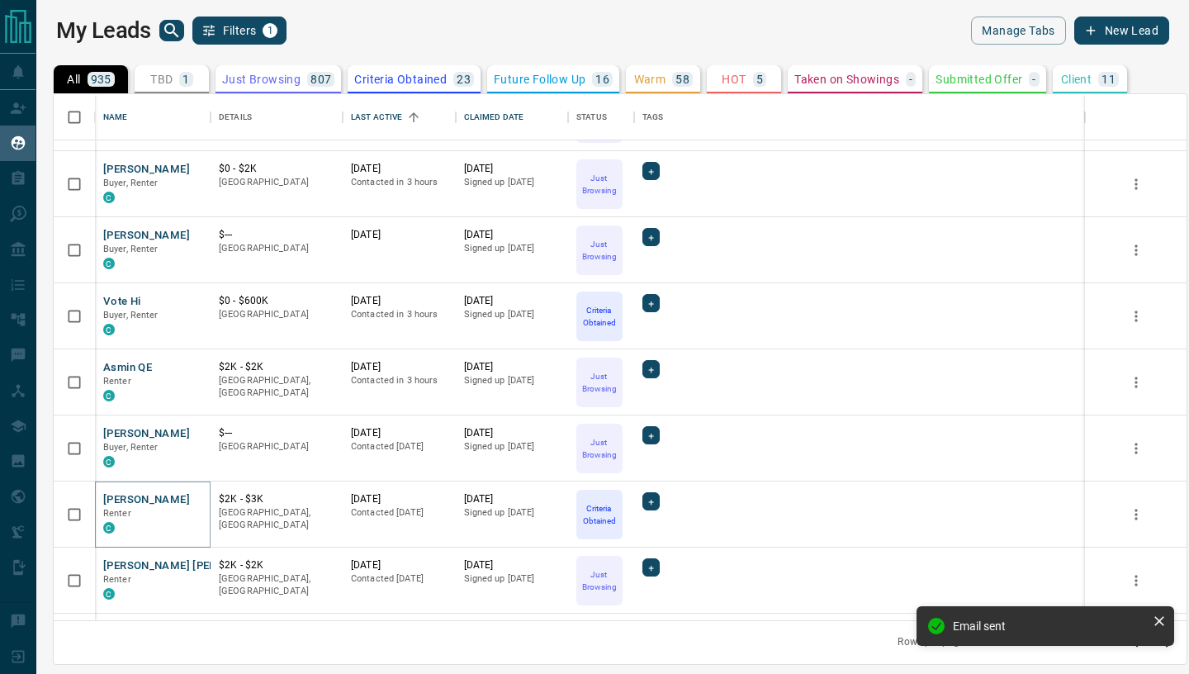
click at [141, 503] on button "[PERSON_NAME]" at bounding box center [146, 500] width 87 height 16
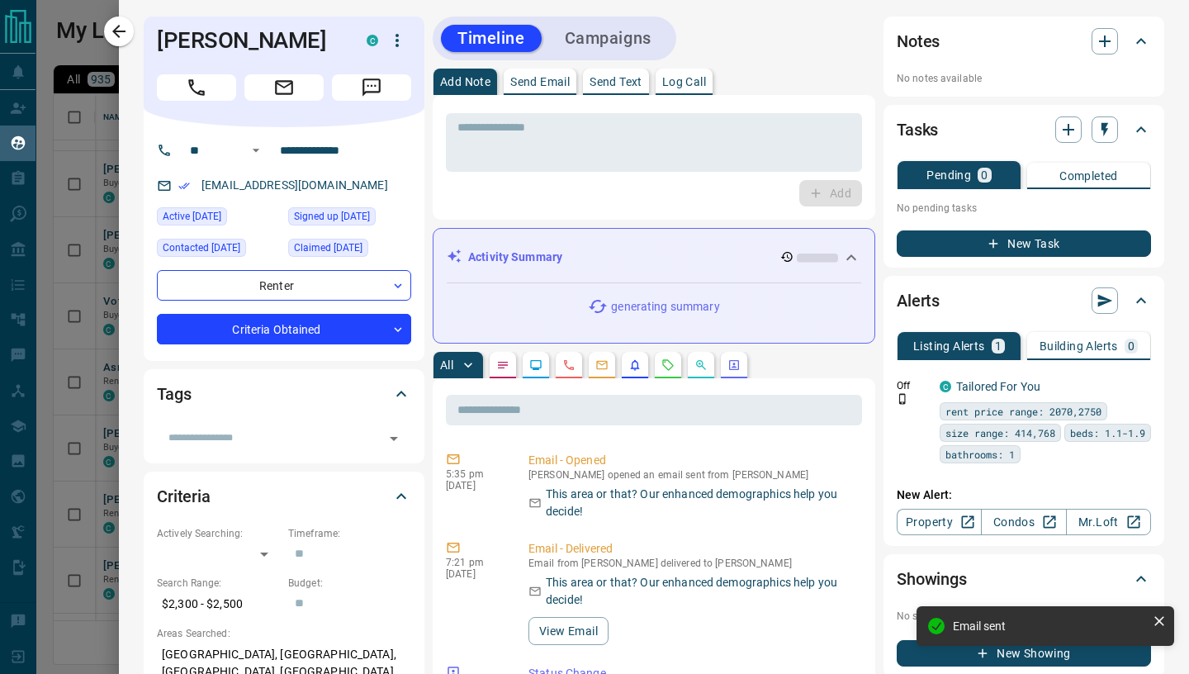
click at [542, 82] on p "Send Email" at bounding box center [539, 82] width 59 height 12
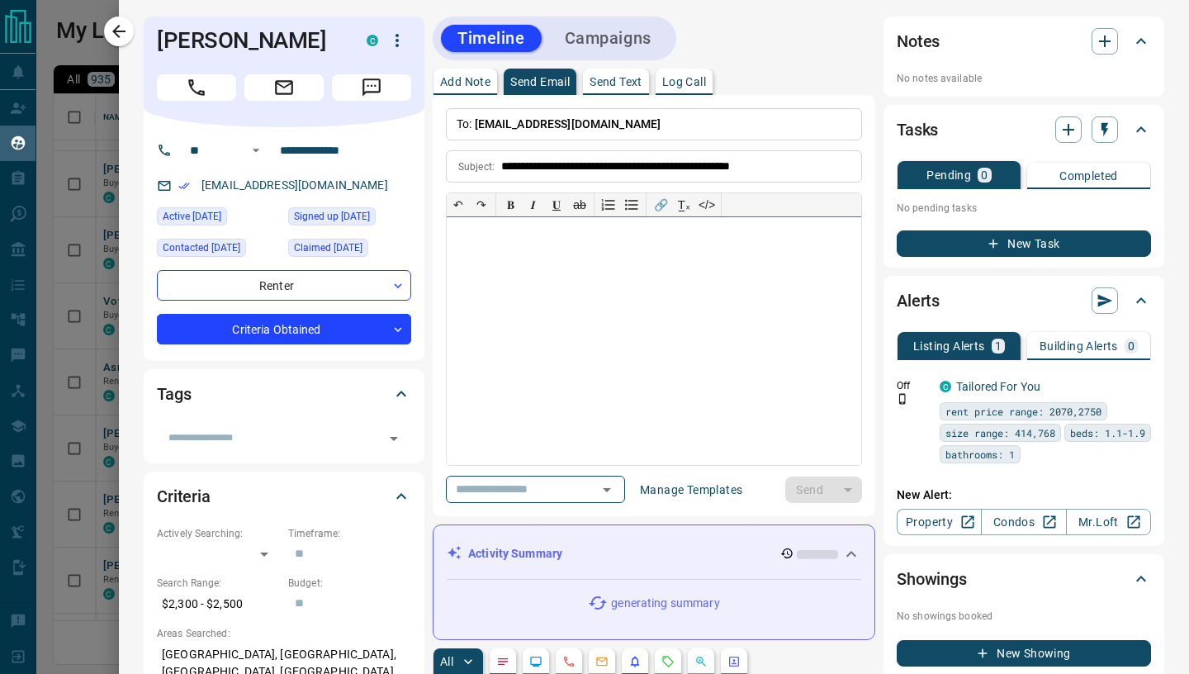
click at [544, 265] on div at bounding box center [654, 341] width 414 height 248
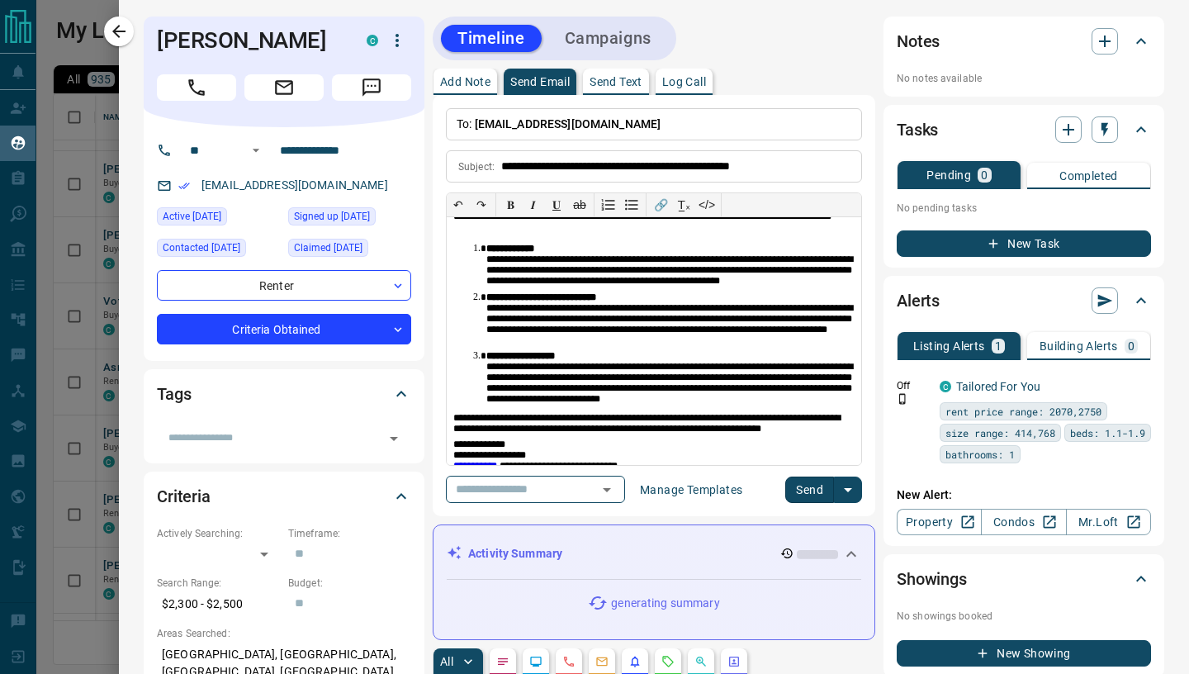
click at [805, 482] on button "Send" at bounding box center [809, 489] width 49 height 26
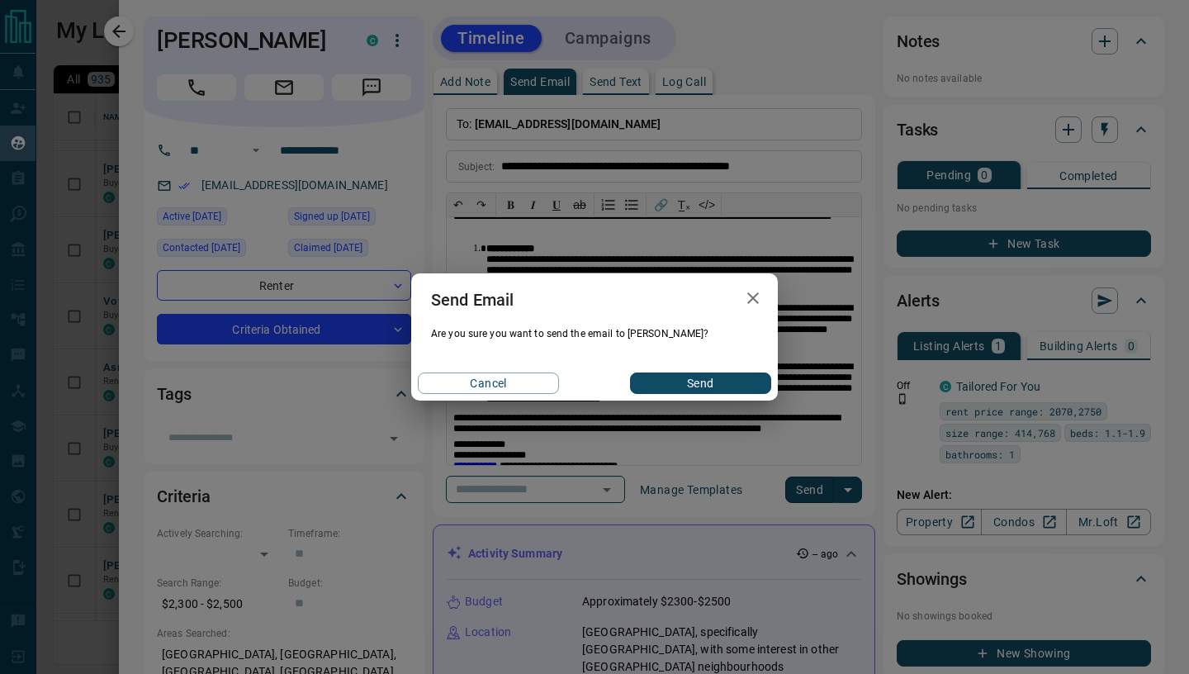
click at [724, 387] on button "Send" at bounding box center [700, 382] width 141 height 21
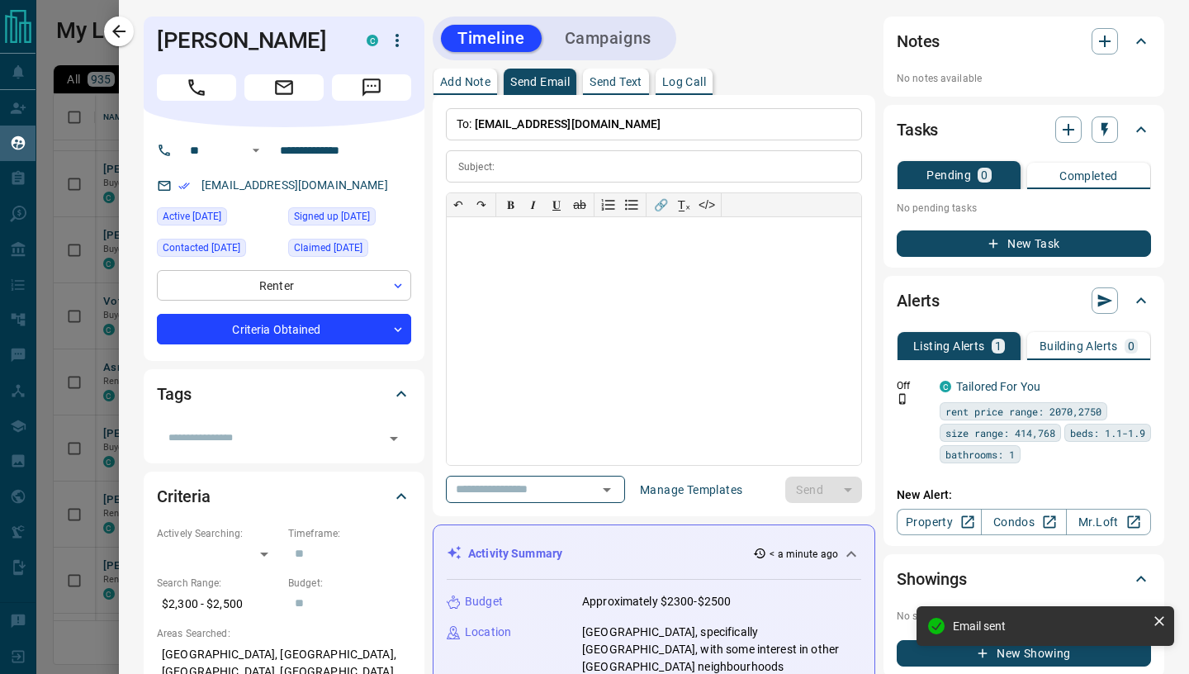
drag, startPoint x: 122, startPoint y: 30, endPoint x: 211, endPoint y: 287, distance: 271.6
click at [122, 30] on icon "button" at bounding box center [119, 31] width 20 height 20
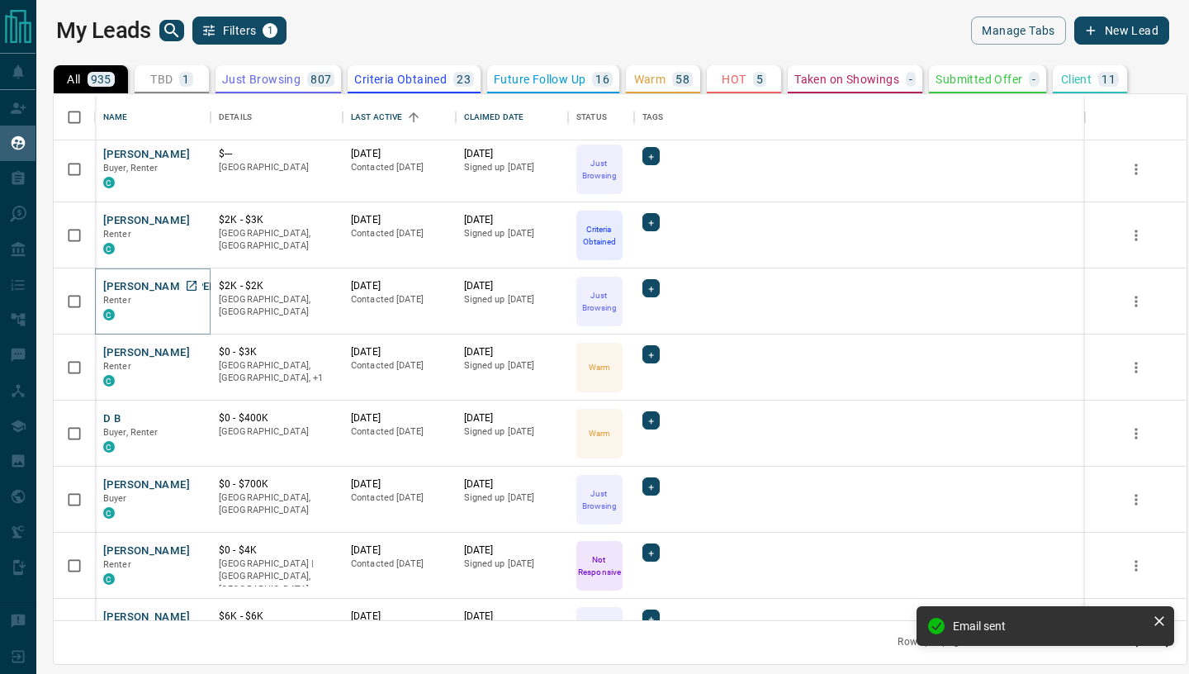
click at [115, 285] on button "[PERSON_NAME] [PERSON_NAME]" at bounding box center [191, 287] width 176 height 16
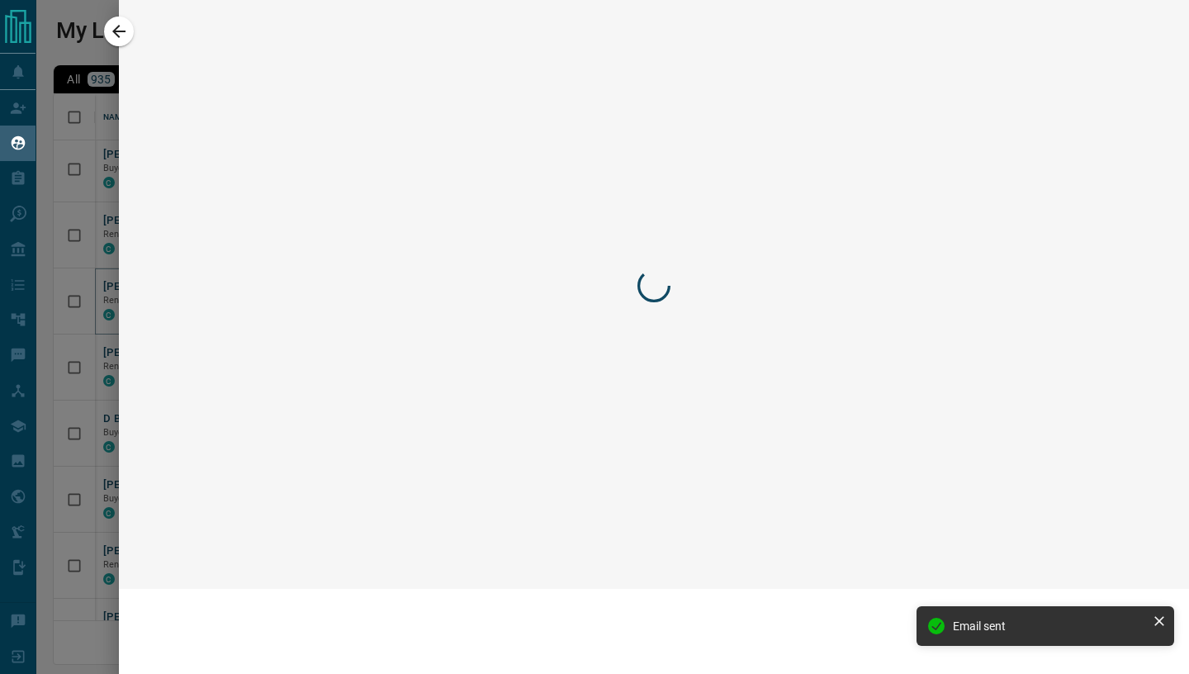
scroll to position [995, 0]
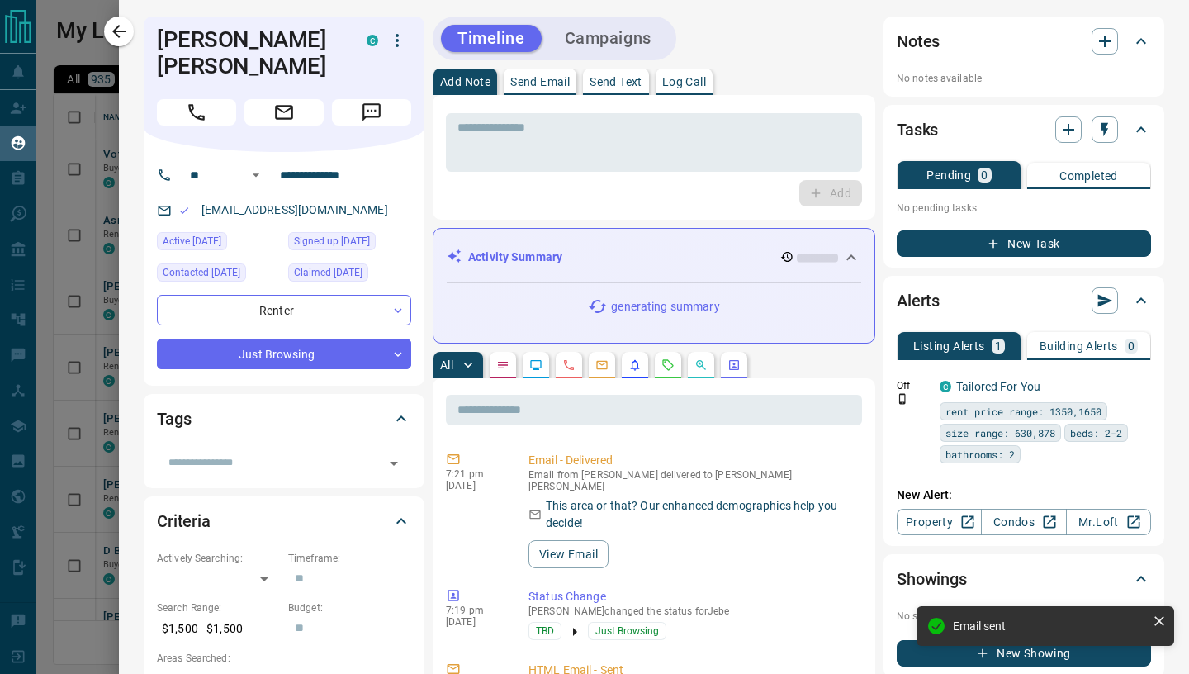
click at [531, 82] on p "Send Email" at bounding box center [539, 82] width 59 height 12
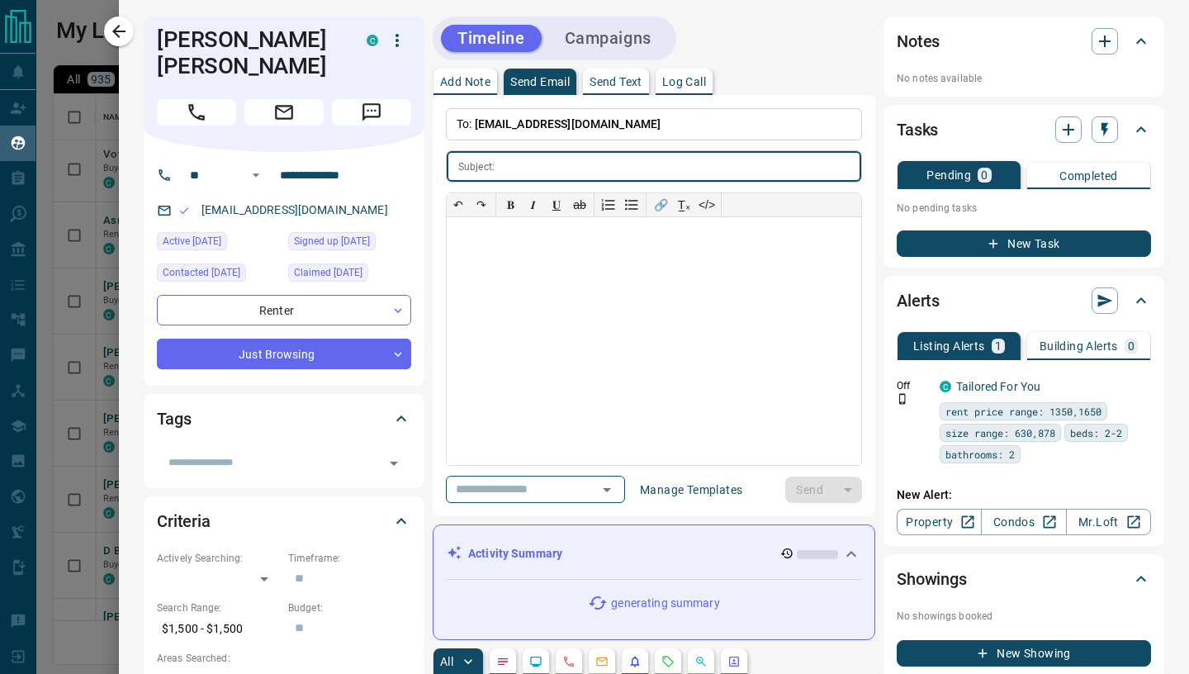
scroll to position [0, 0]
click at [538, 295] on div at bounding box center [654, 341] width 414 height 248
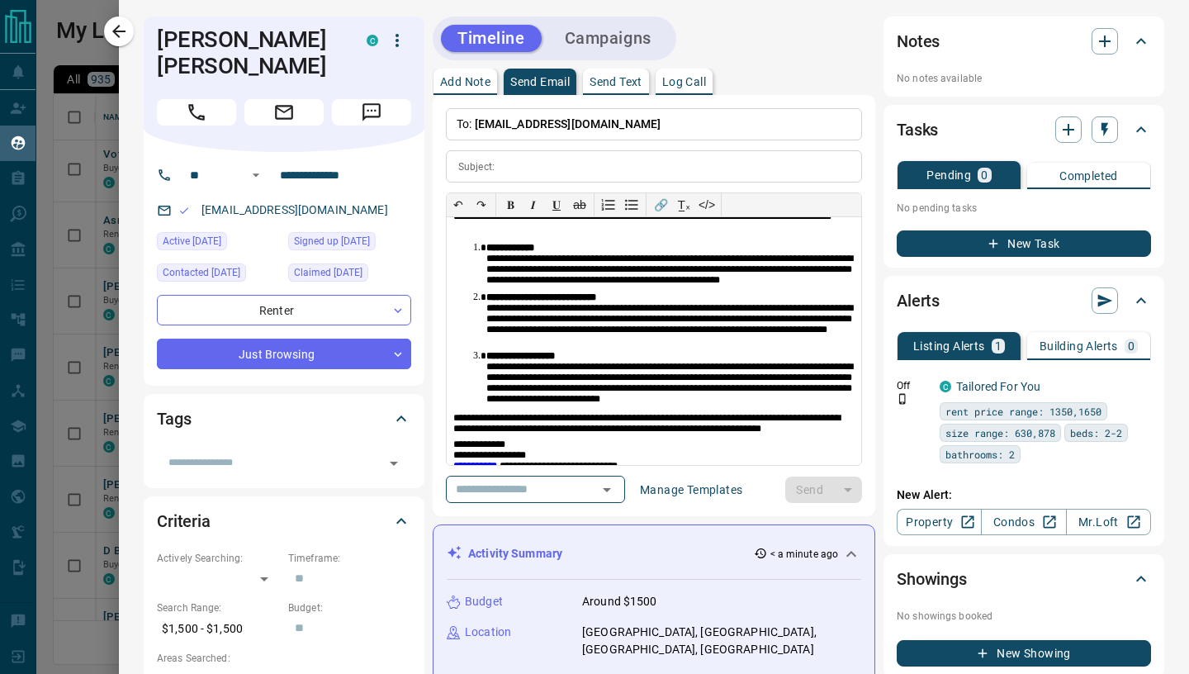
drag, startPoint x: 527, startPoint y: 167, endPoint x: 532, endPoint y: 133, distance: 34.2
click at [528, 168] on input "text" at bounding box center [681, 166] width 360 height 31
click at [522, 165] on input "text" at bounding box center [681, 166] width 360 height 31
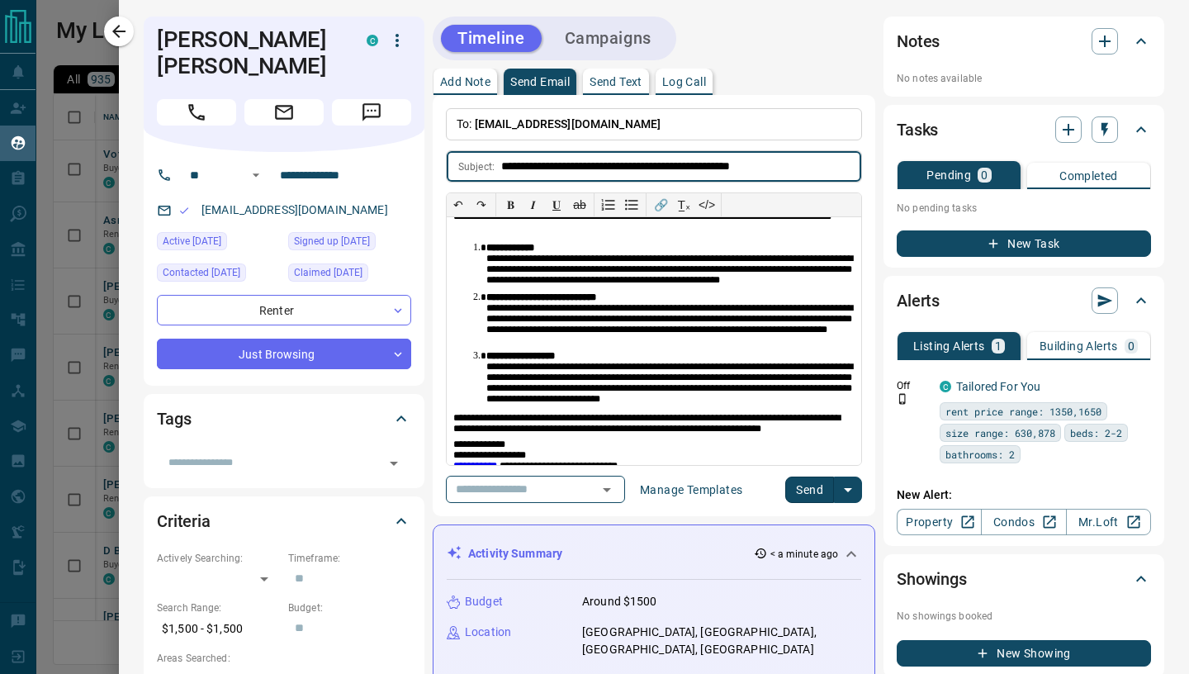
click at [812, 484] on button "Send" at bounding box center [809, 489] width 49 height 26
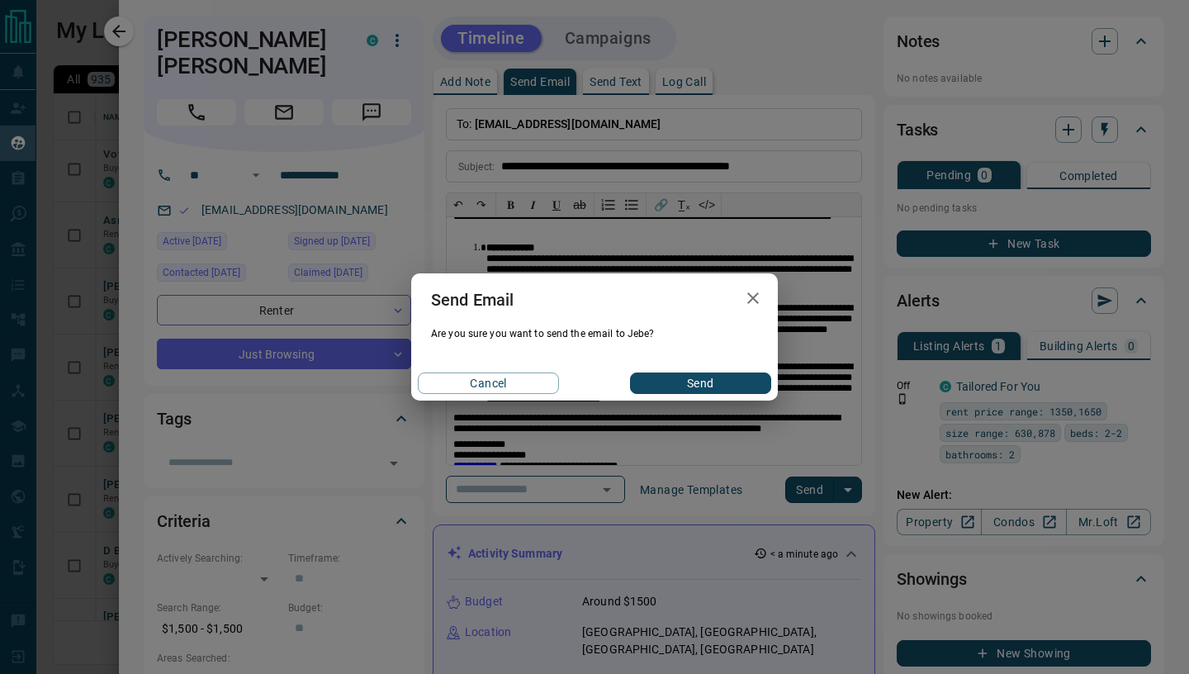
click at [693, 389] on button "Send" at bounding box center [700, 382] width 141 height 21
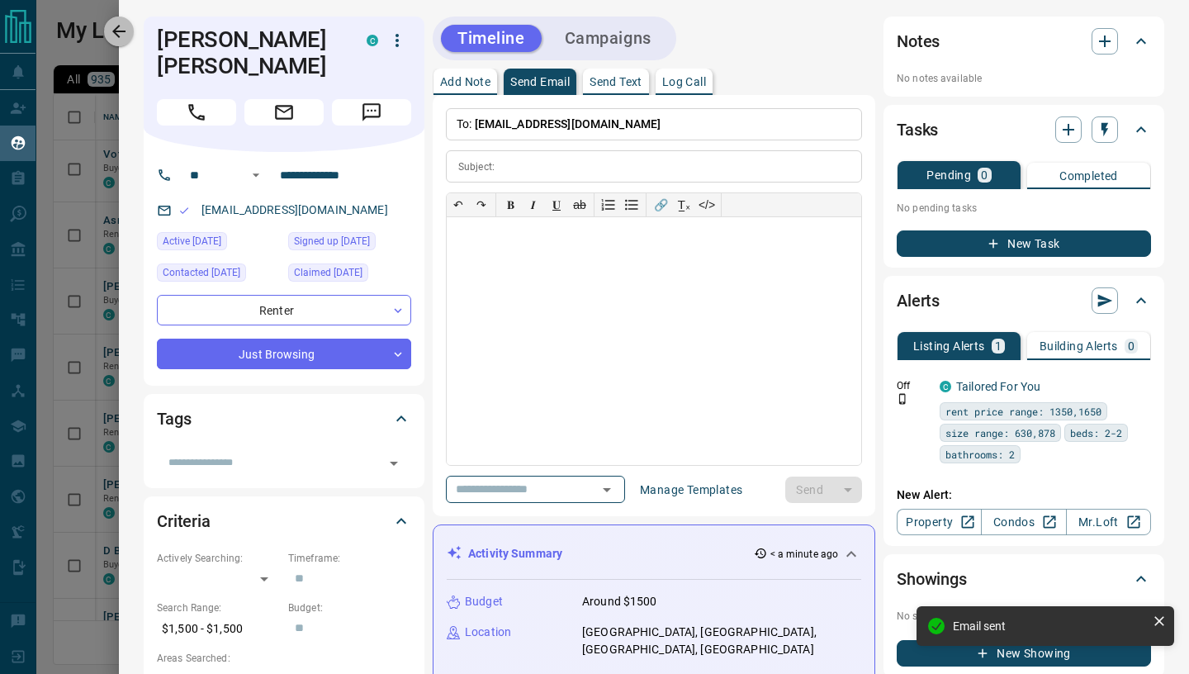
click at [122, 36] on icon "button" at bounding box center [119, 31] width 20 height 20
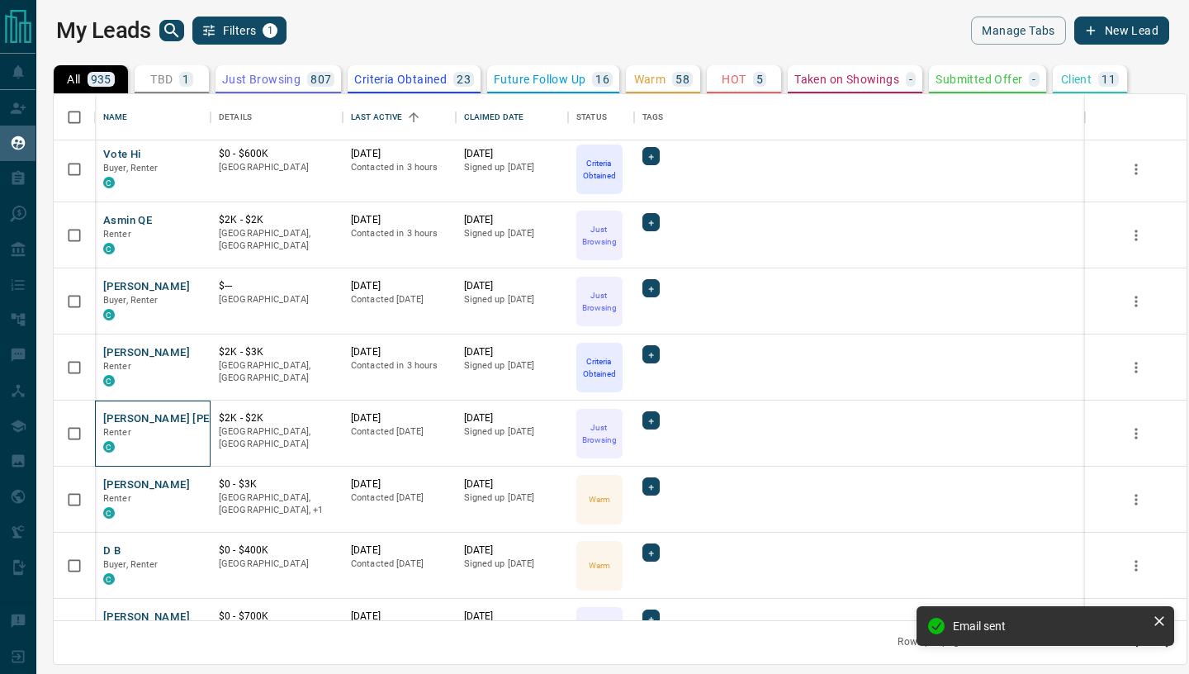
click at [124, 432] on div "Jebe [PERSON_NAME] Renter C" at bounding box center [153, 433] width 116 height 66
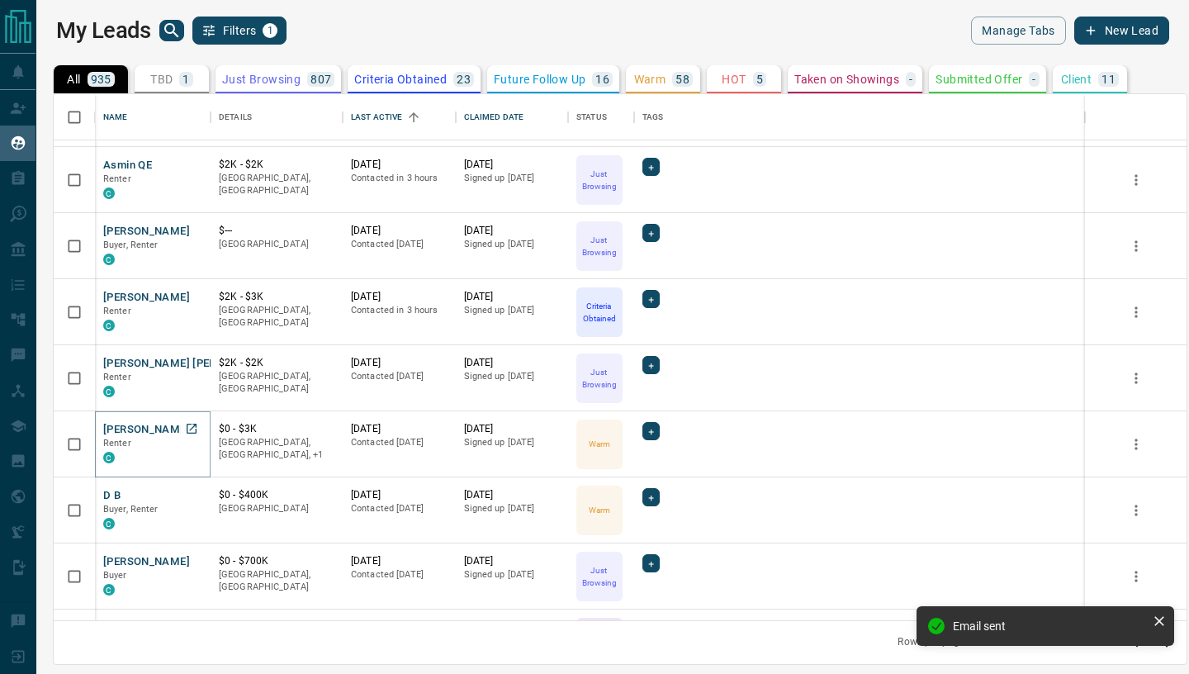
click at [124, 437] on button "[PERSON_NAME]" at bounding box center [146, 430] width 87 height 16
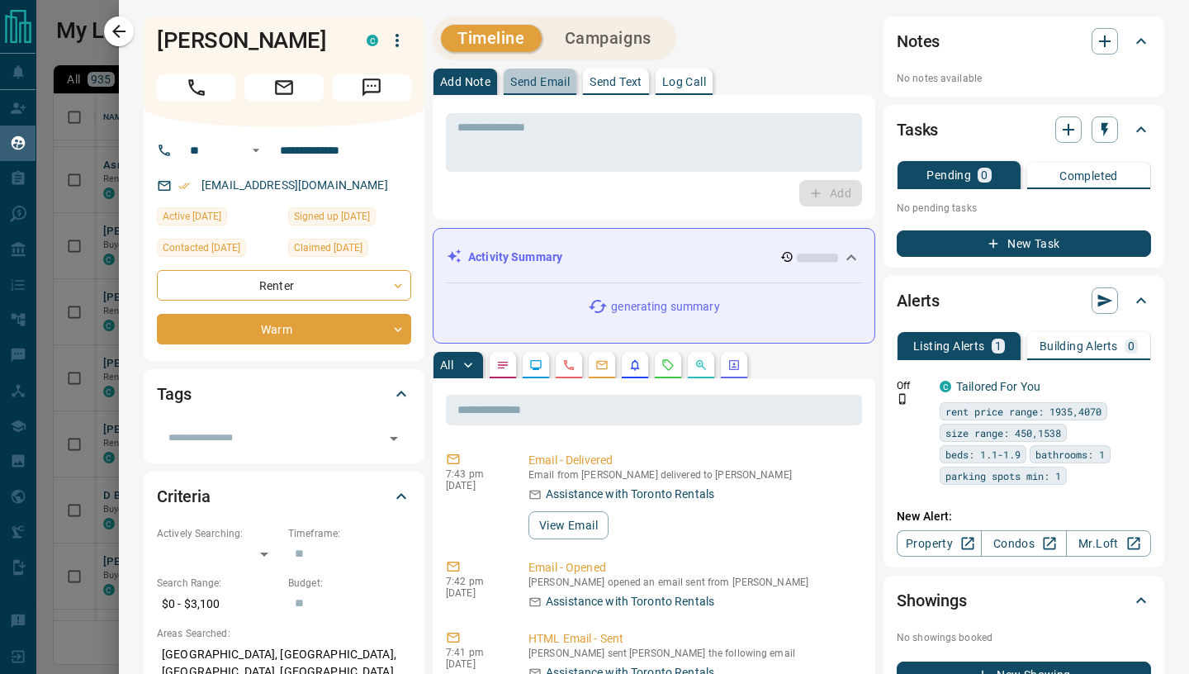
drag, startPoint x: 557, startPoint y: 83, endPoint x: 561, endPoint y: 96, distance: 12.8
click at [558, 83] on p "Send Email" at bounding box center [539, 82] width 59 height 12
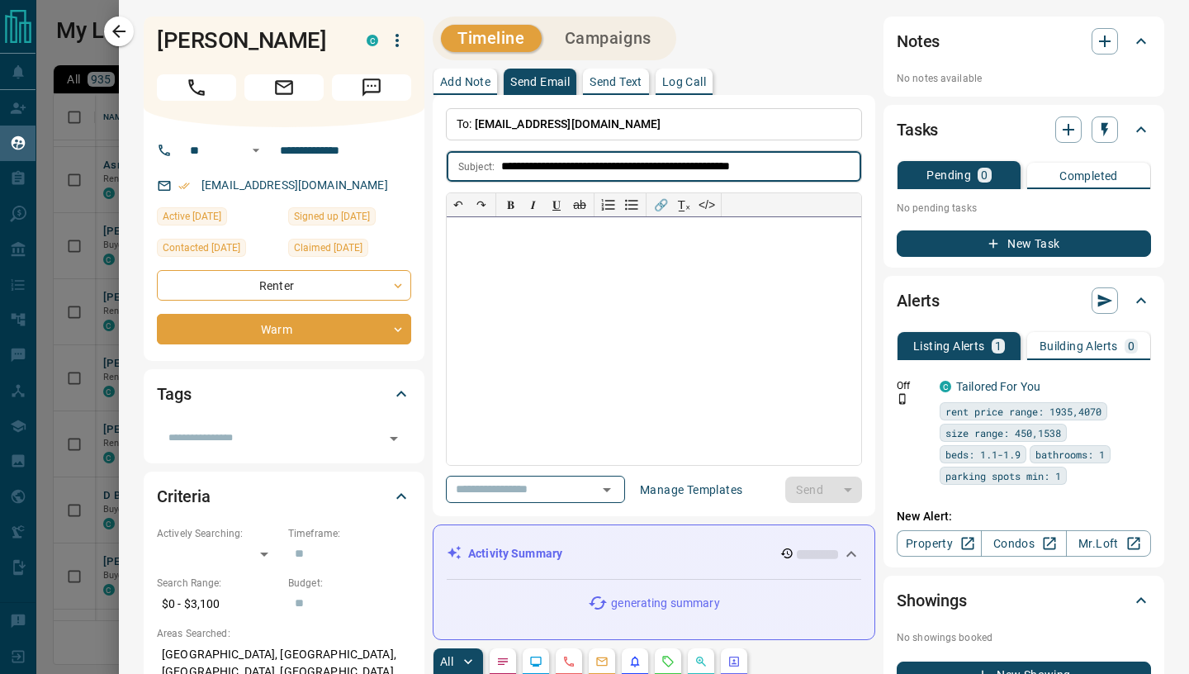
click at [531, 254] on div at bounding box center [654, 341] width 414 height 248
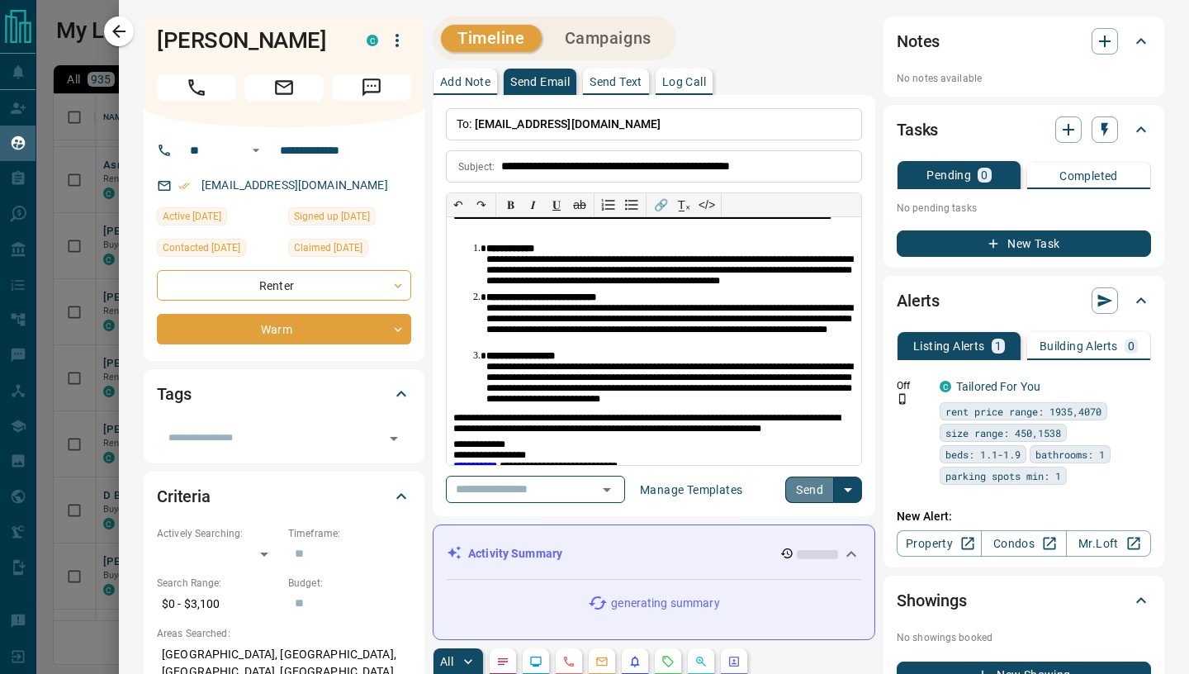
click at [815, 490] on button "Send" at bounding box center [809, 489] width 49 height 26
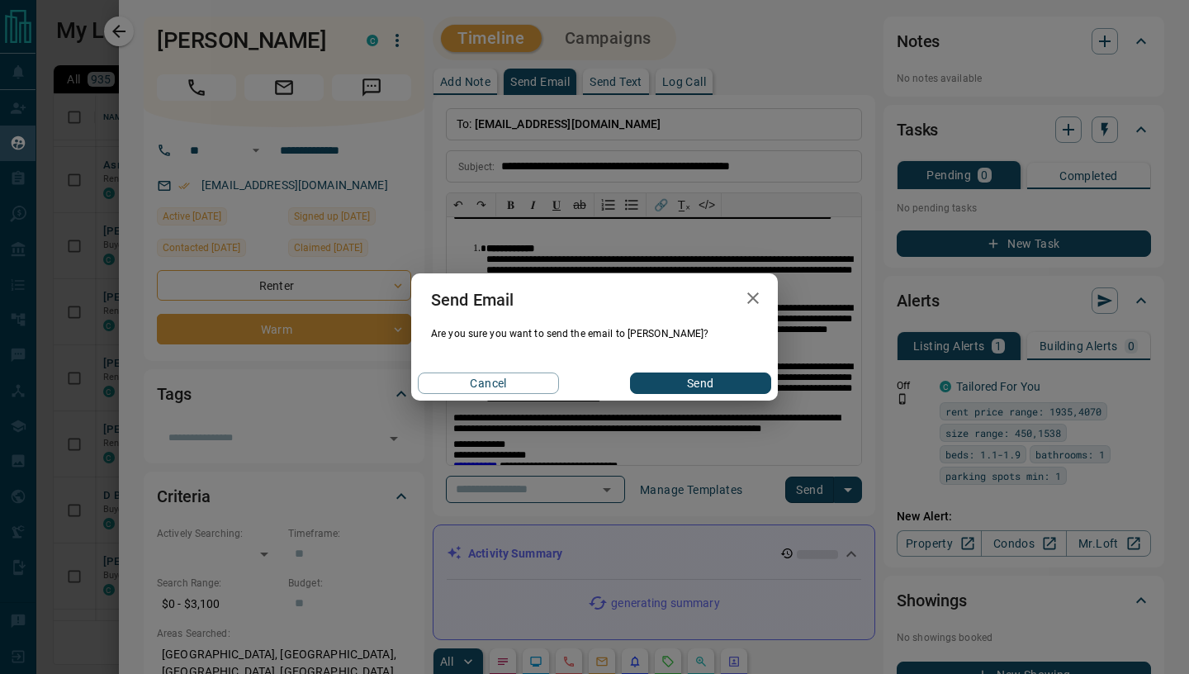
drag, startPoint x: 726, startPoint y: 381, endPoint x: 697, endPoint y: 343, distance: 47.7
click at [726, 381] on button "Send" at bounding box center [700, 382] width 141 height 21
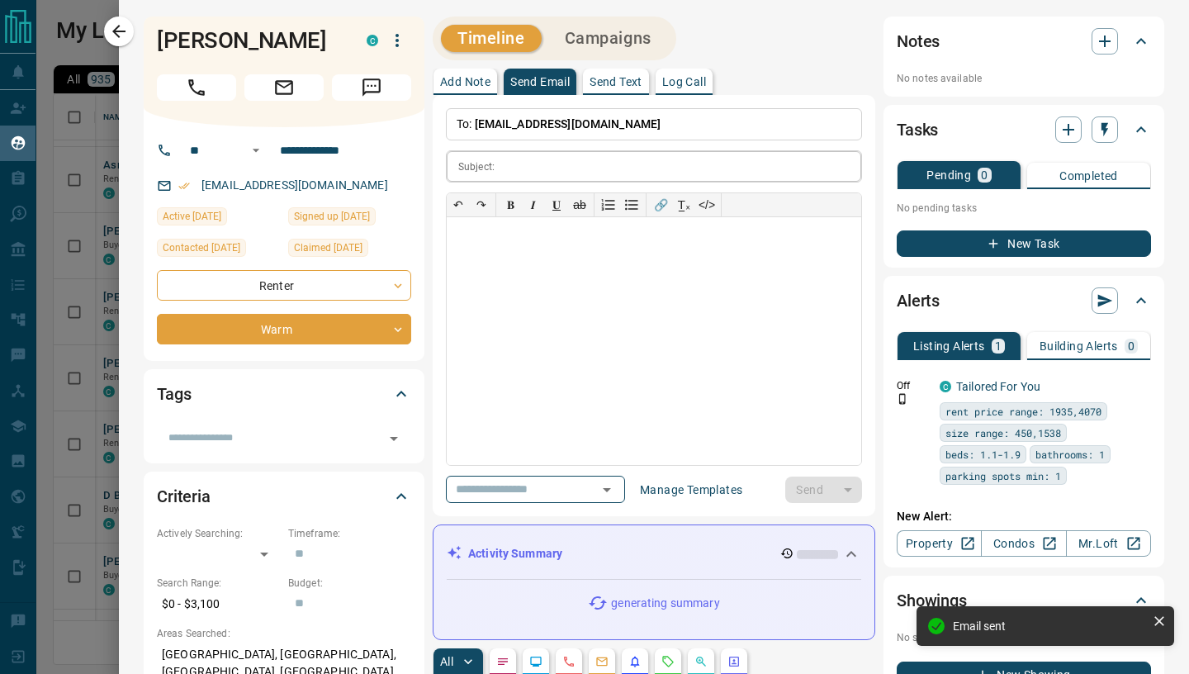
drag, startPoint x: 114, startPoint y: 28, endPoint x: 477, endPoint y: 153, distance: 384.1
click at [114, 29] on icon "button" at bounding box center [119, 31] width 20 height 20
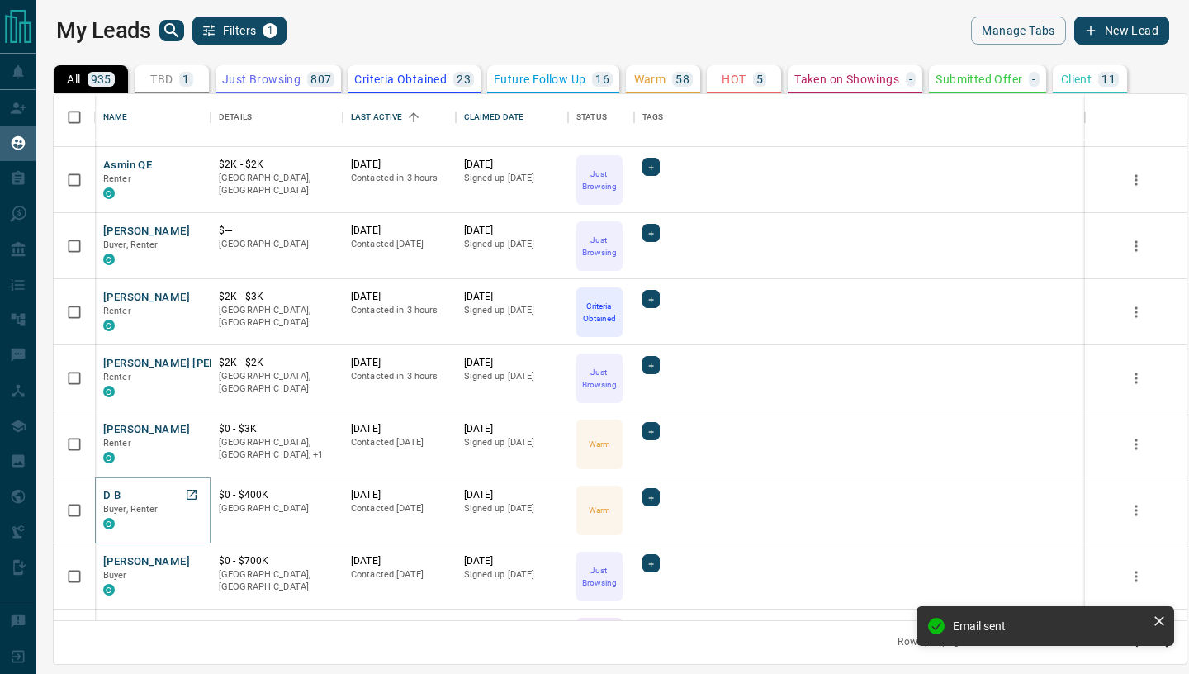
click at [114, 493] on button "D B" at bounding box center [111, 496] width 17 height 16
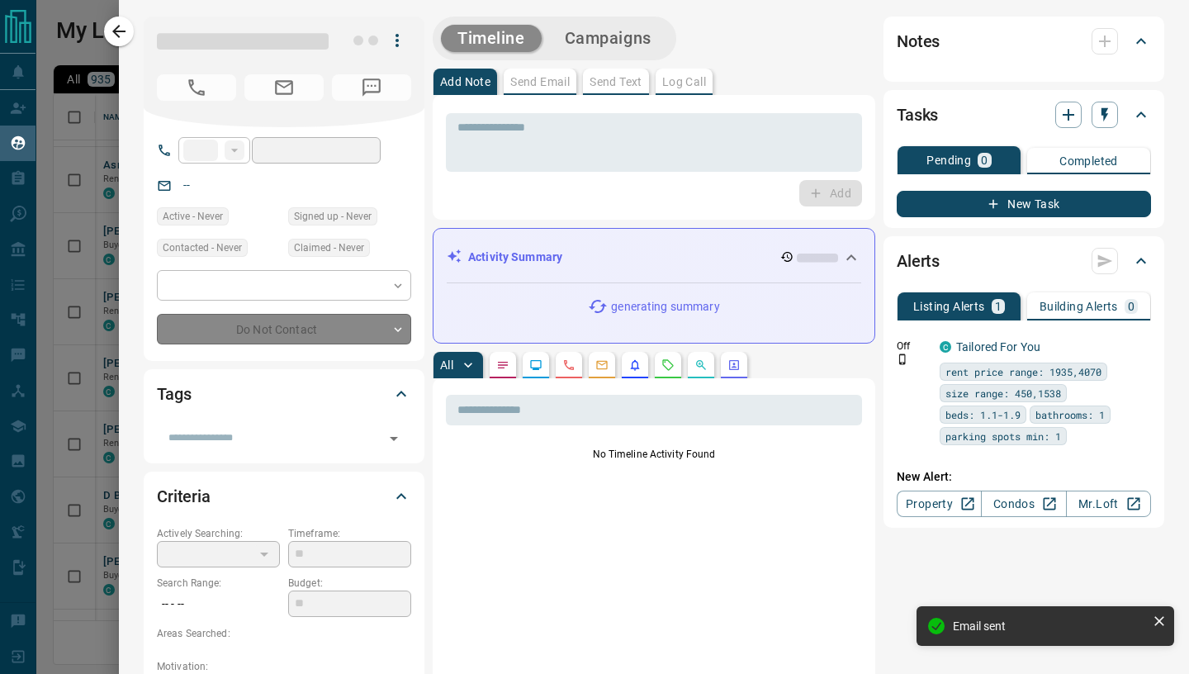
click at [543, 82] on div "Add Note Send Email Send Text Log Call" at bounding box center [654, 82] width 443 height 26
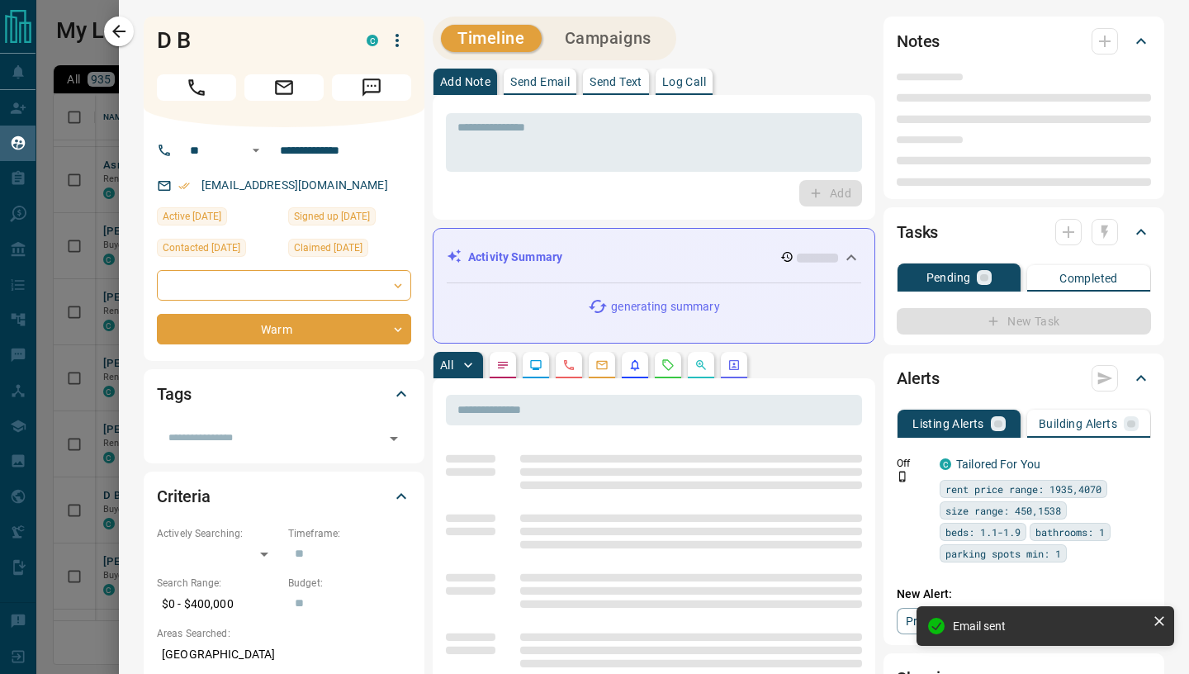
click at [543, 83] on p "Send Email" at bounding box center [539, 82] width 59 height 12
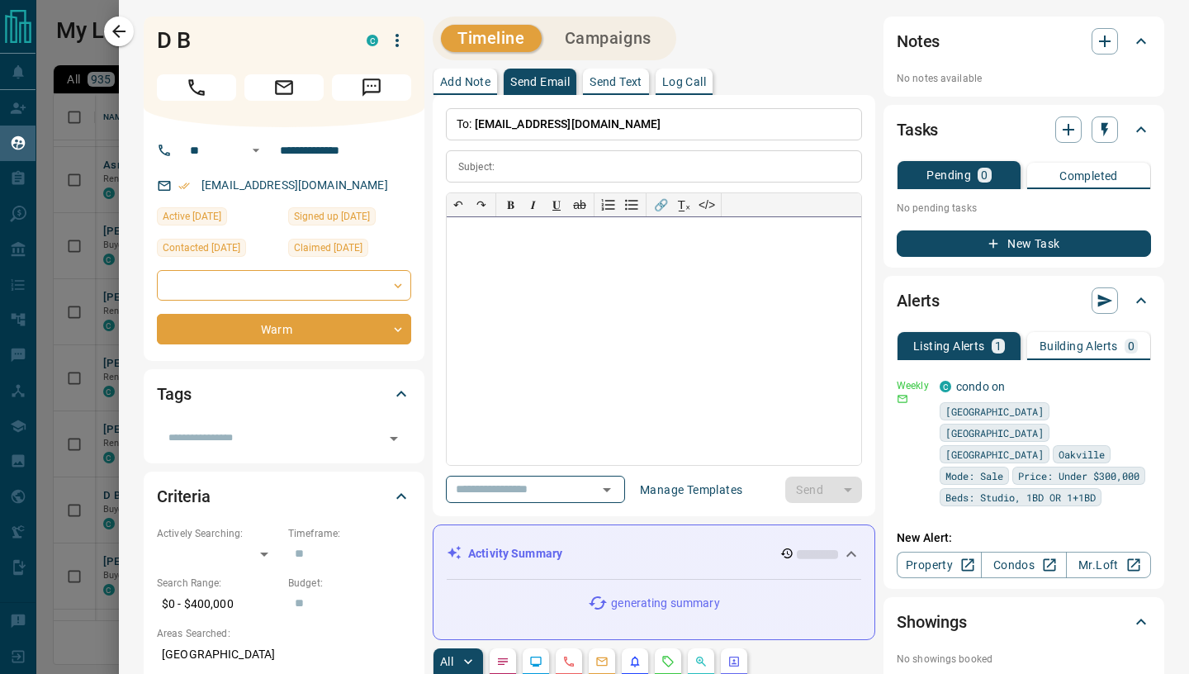
click at [476, 301] on div at bounding box center [654, 341] width 414 height 248
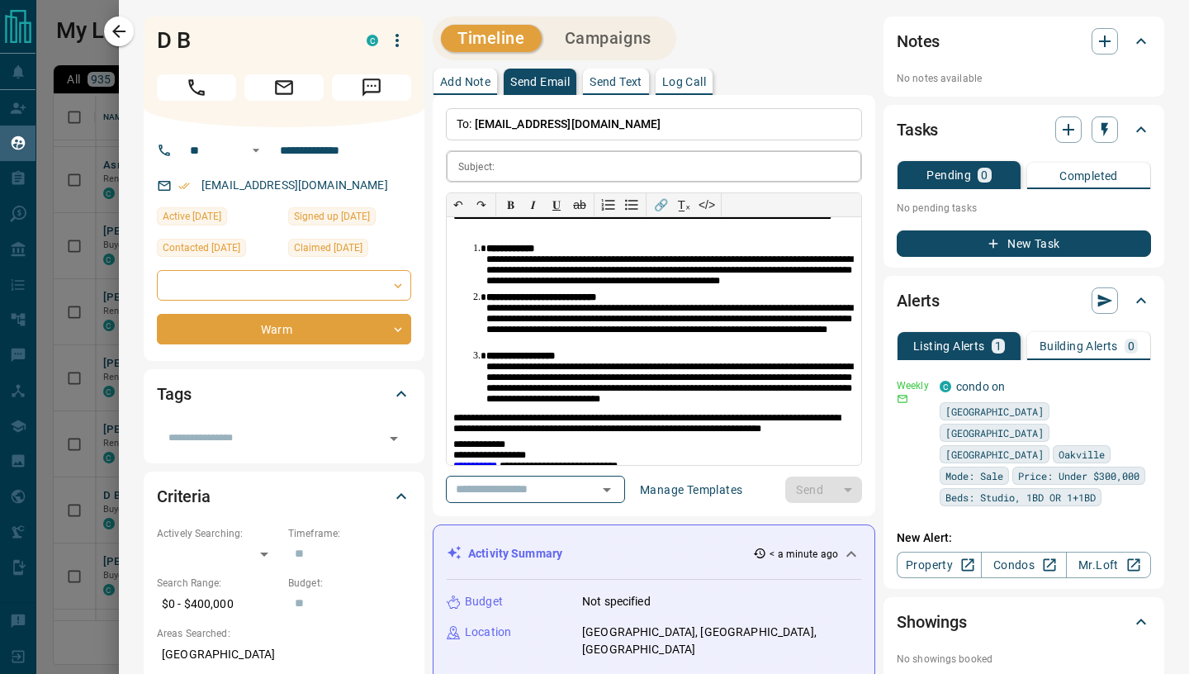
click at [540, 163] on input "text" at bounding box center [681, 166] width 360 height 31
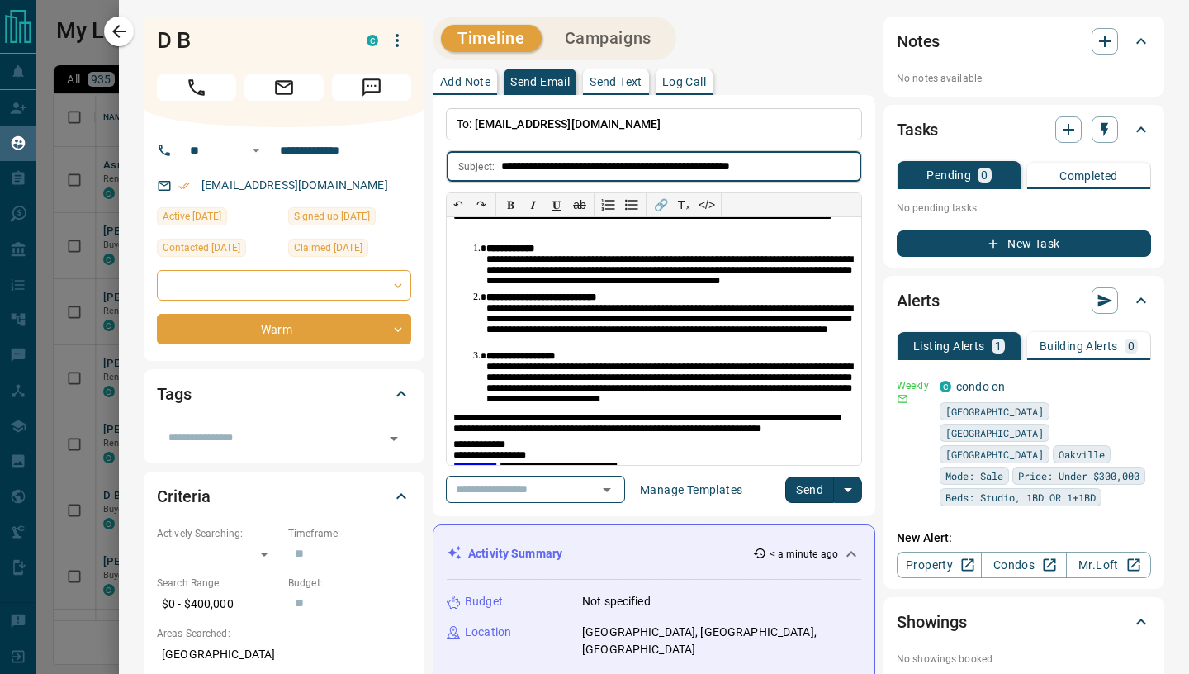
click at [814, 492] on button "Send" at bounding box center [809, 489] width 49 height 26
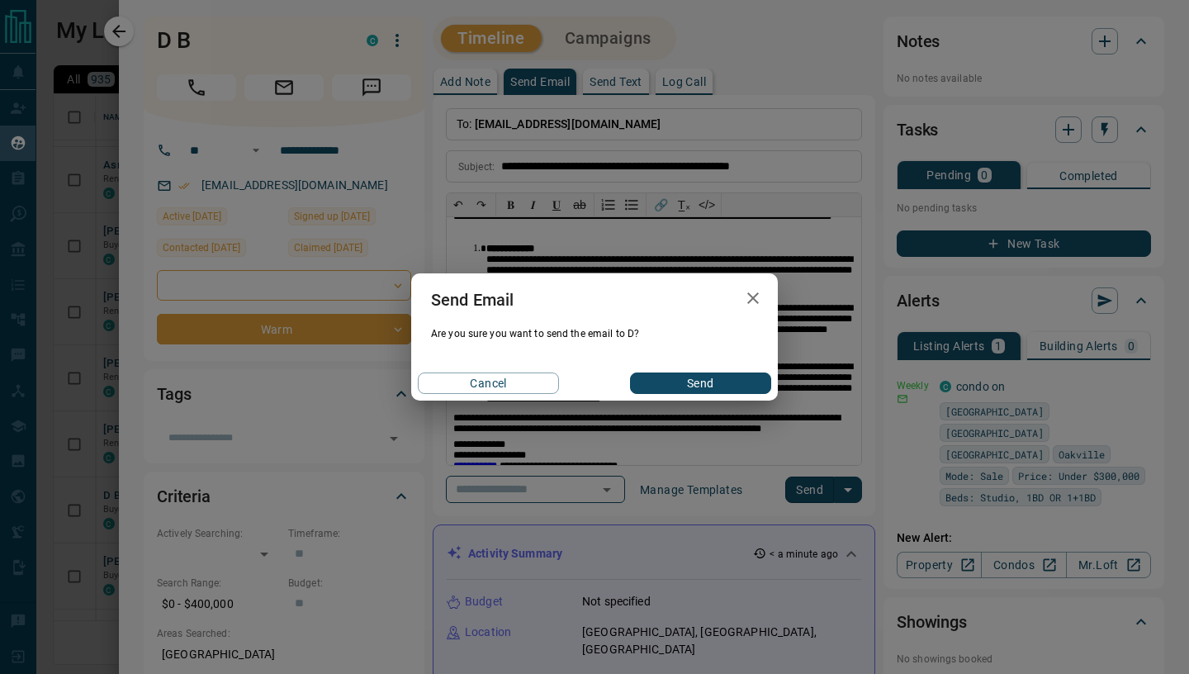
click at [697, 384] on button "Send" at bounding box center [700, 382] width 141 height 21
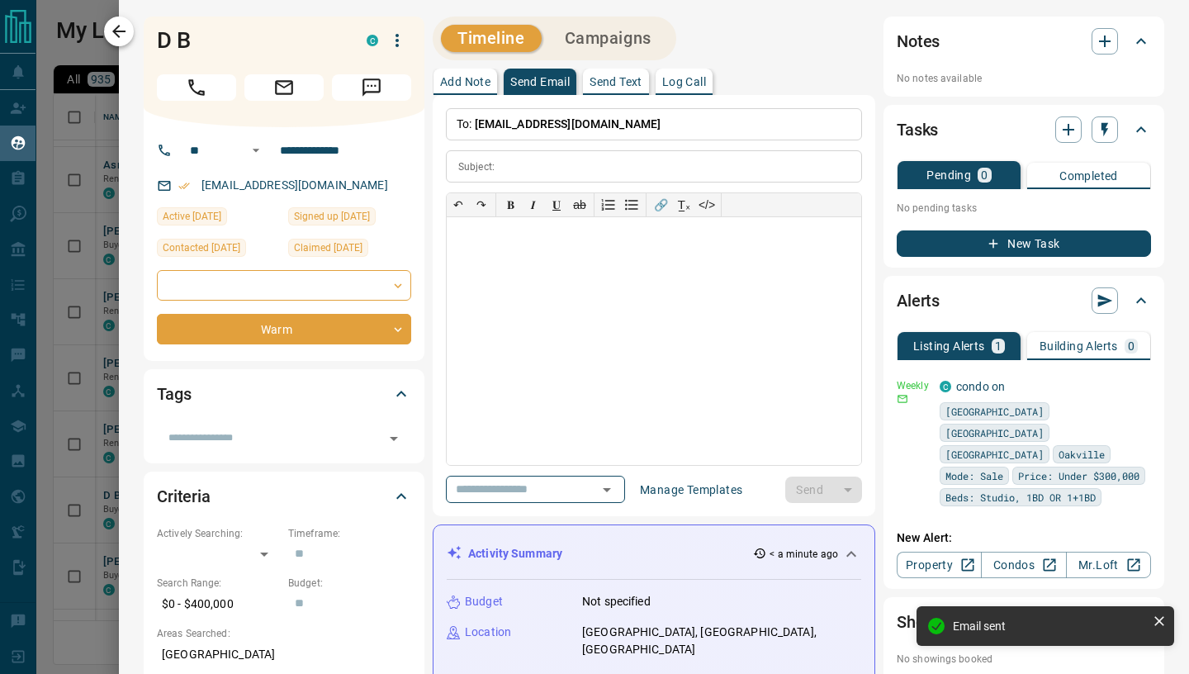
click at [116, 32] on icon "button" at bounding box center [118, 31] width 13 height 13
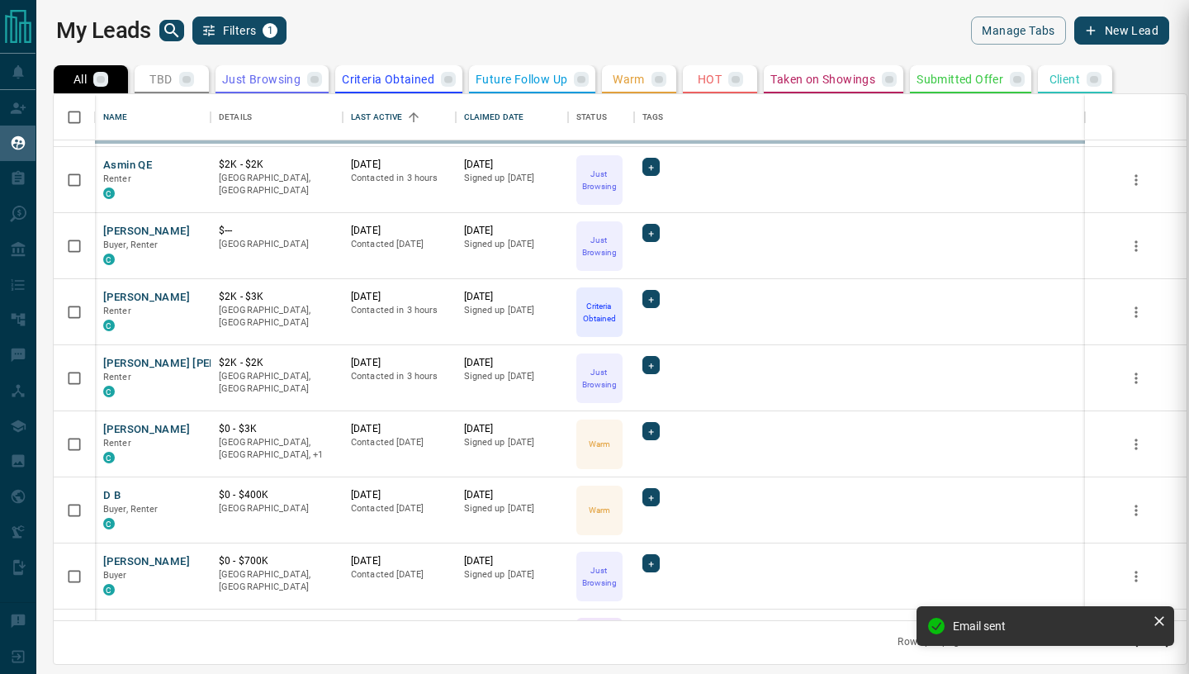
click at [135, 561] on div "**********" at bounding box center [594, 337] width 1189 height 674
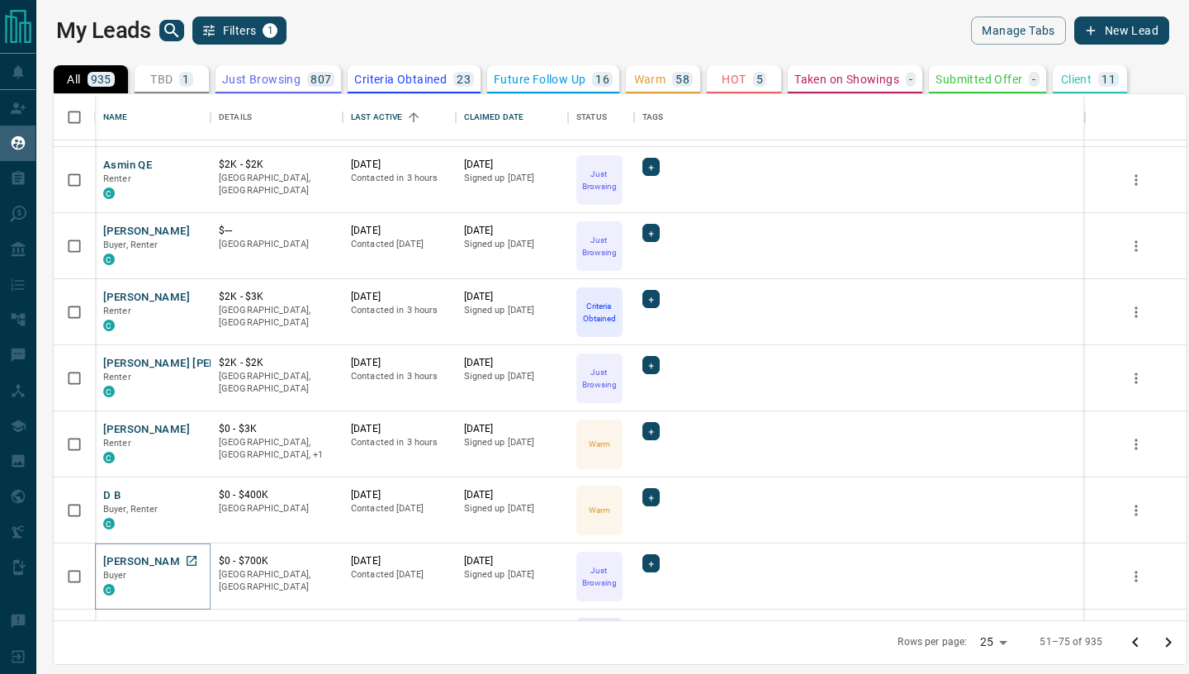
click at [135, 561] on button "[PERSON_NAME]" at bounding box center [146, 562] width 87 height 16
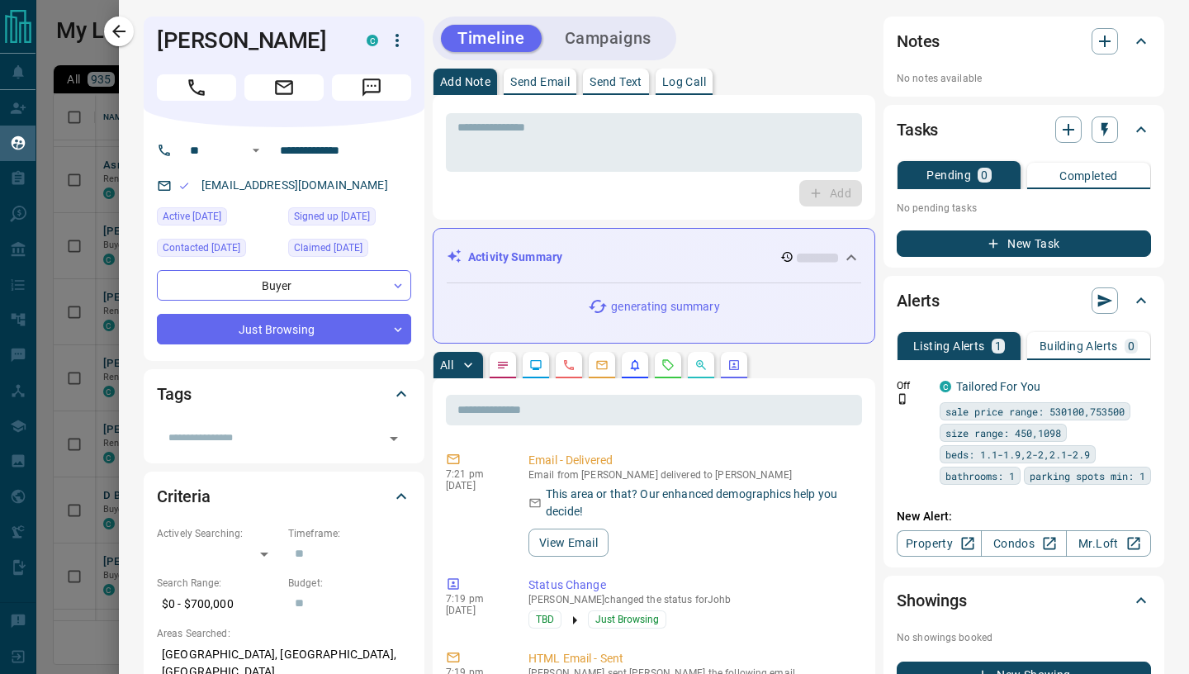
click at [528, 88] on p "Send Email" at bounding box center [539, 82] width 59 height 12
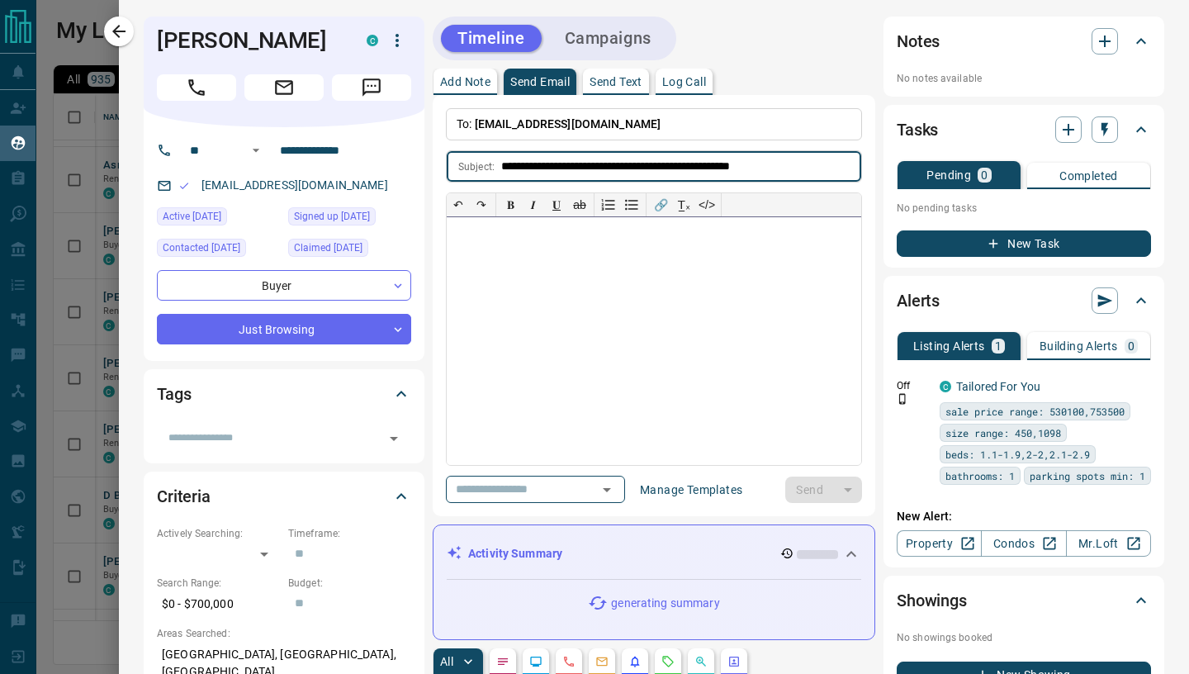
click at [508, 261] on div at bounding box center [654, 341] width 414 height 248
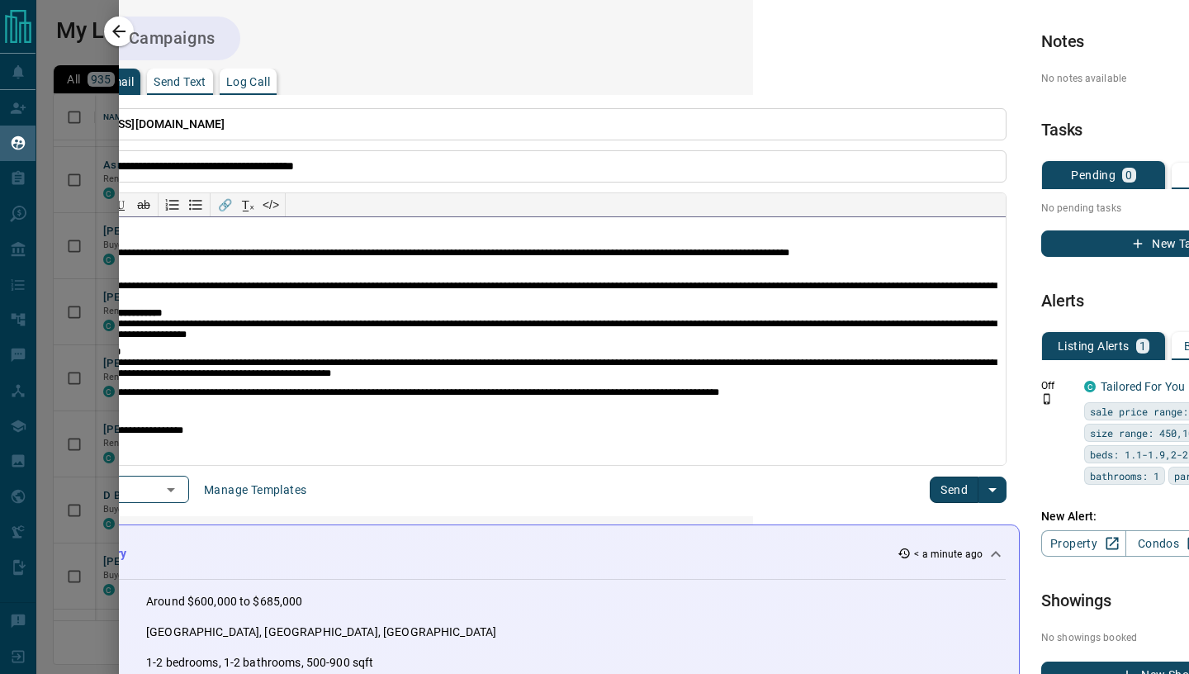
scroll to position [0, 556]
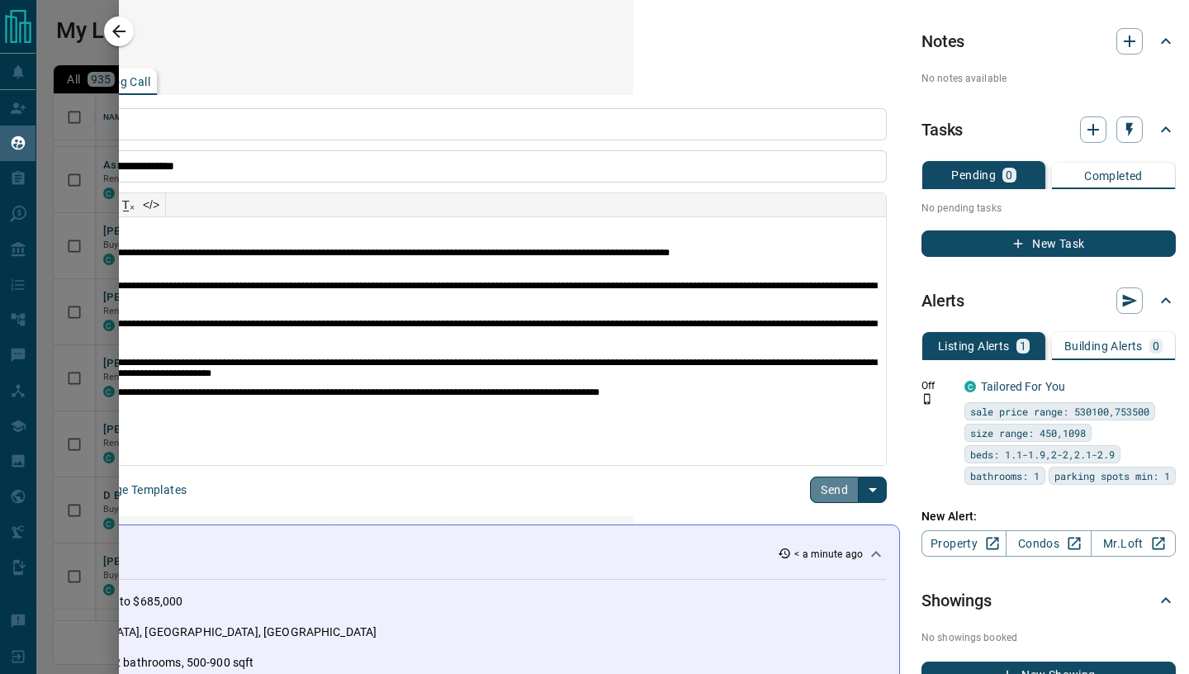
click at [817, 496] on button "Send" at bounding box center [834, 489] width 49 height 26
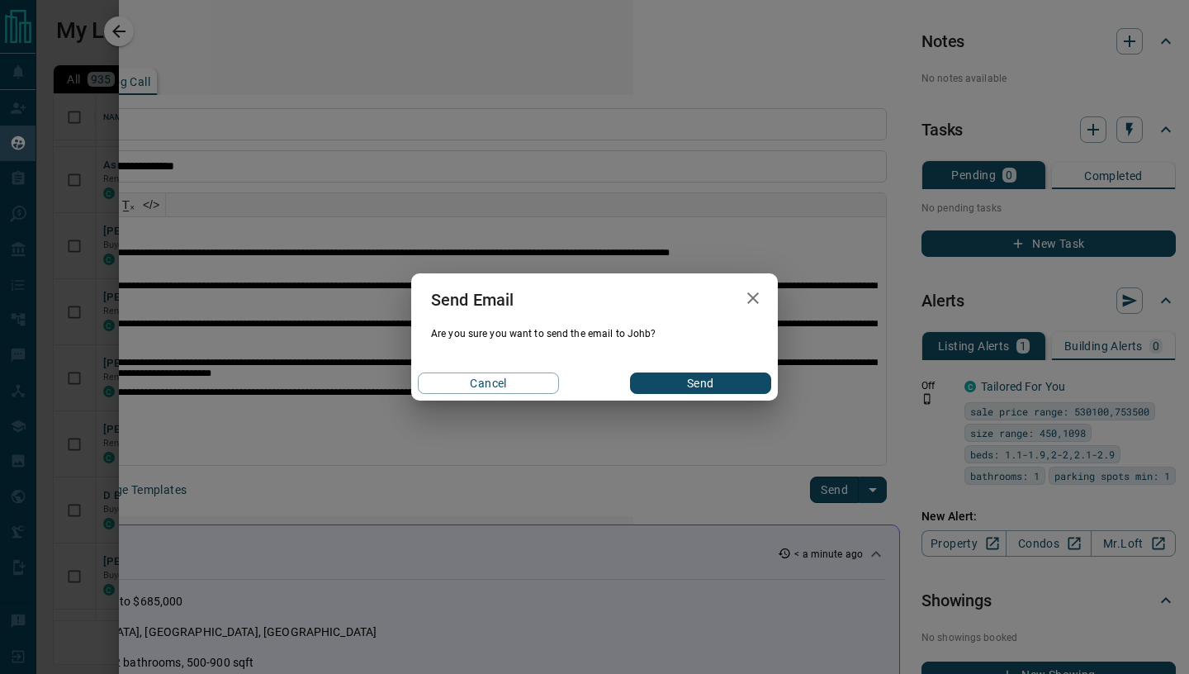
click at [666, 382] on button "Send" at bounding box center [700, 382] width 141 height 21
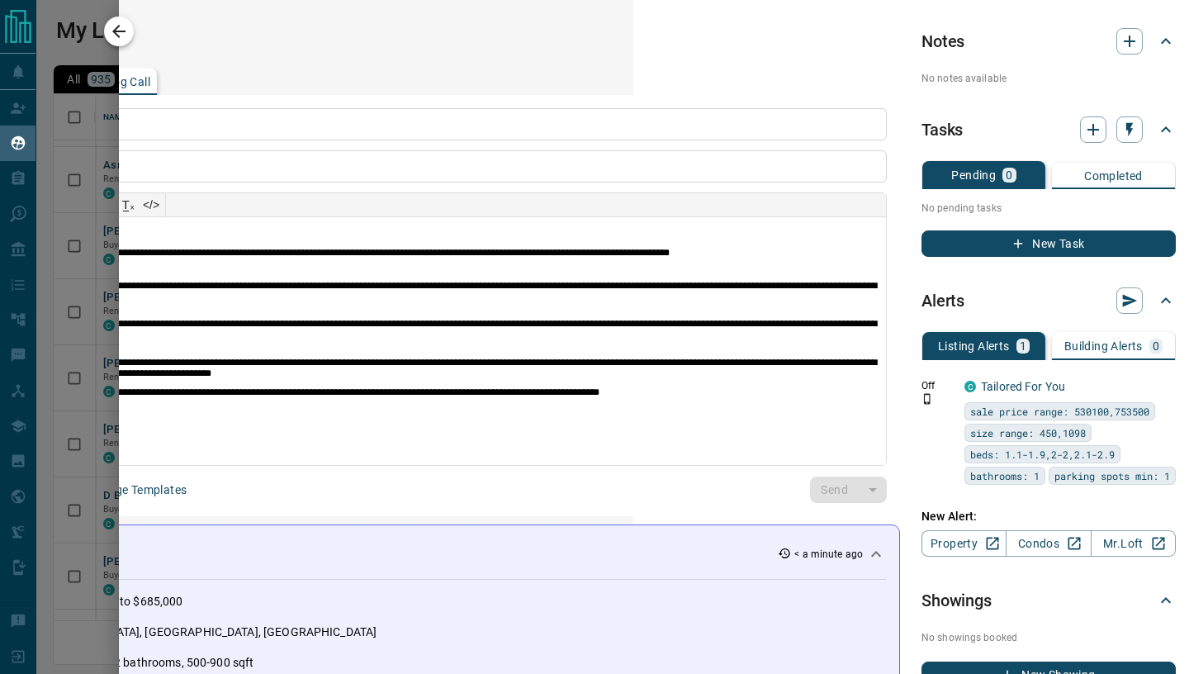
scroll to position [0, 0]
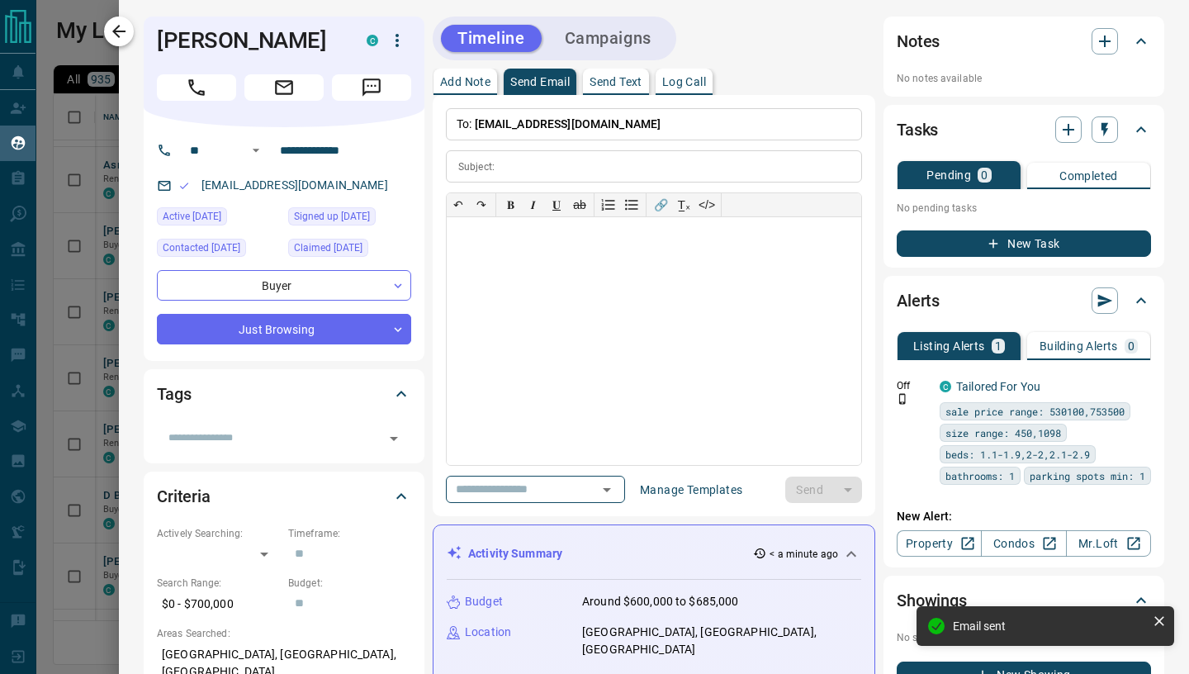
click at [125, 40] on icon "button" at bounding box center [119, 31] width 20 height 20
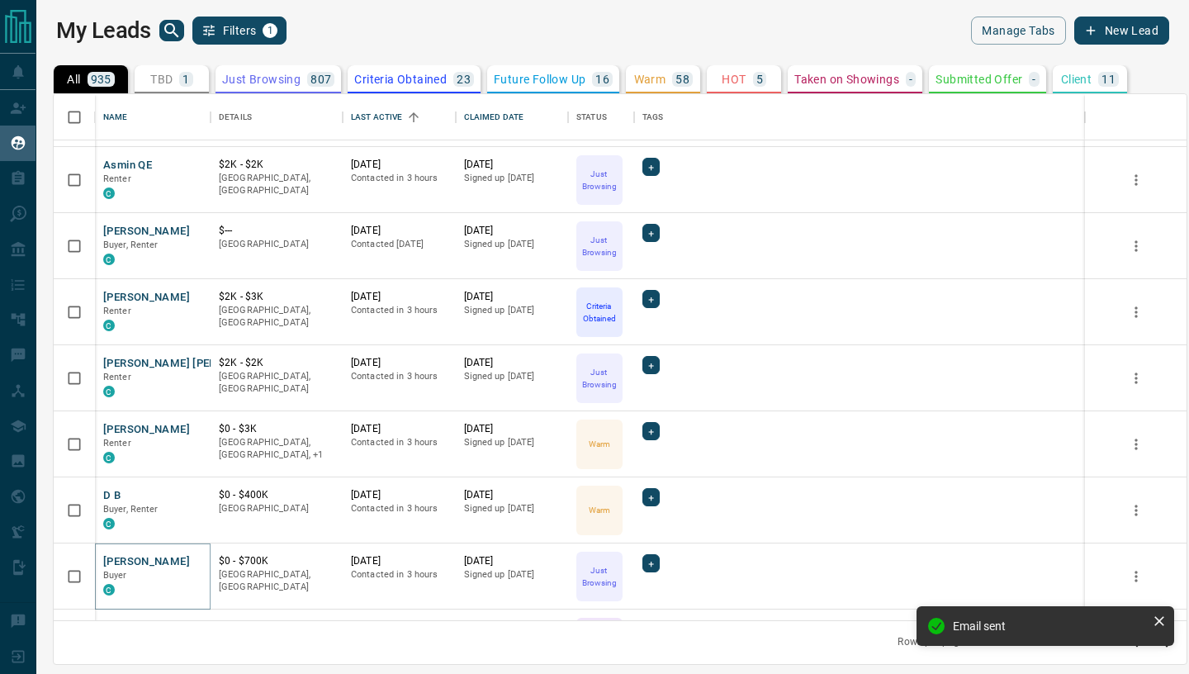
scroll to position [1172, 0]
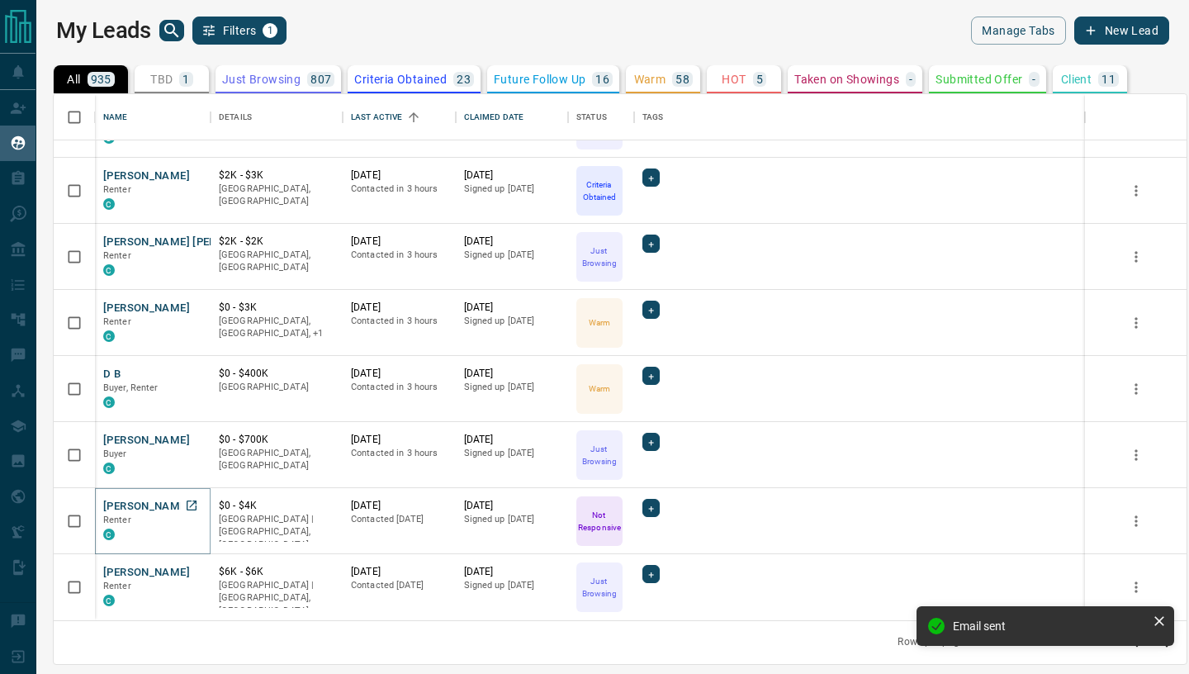
click at [127, 500] on button "[PERSON_NAME]" at bounding box center [146, 507] width 87 height 16
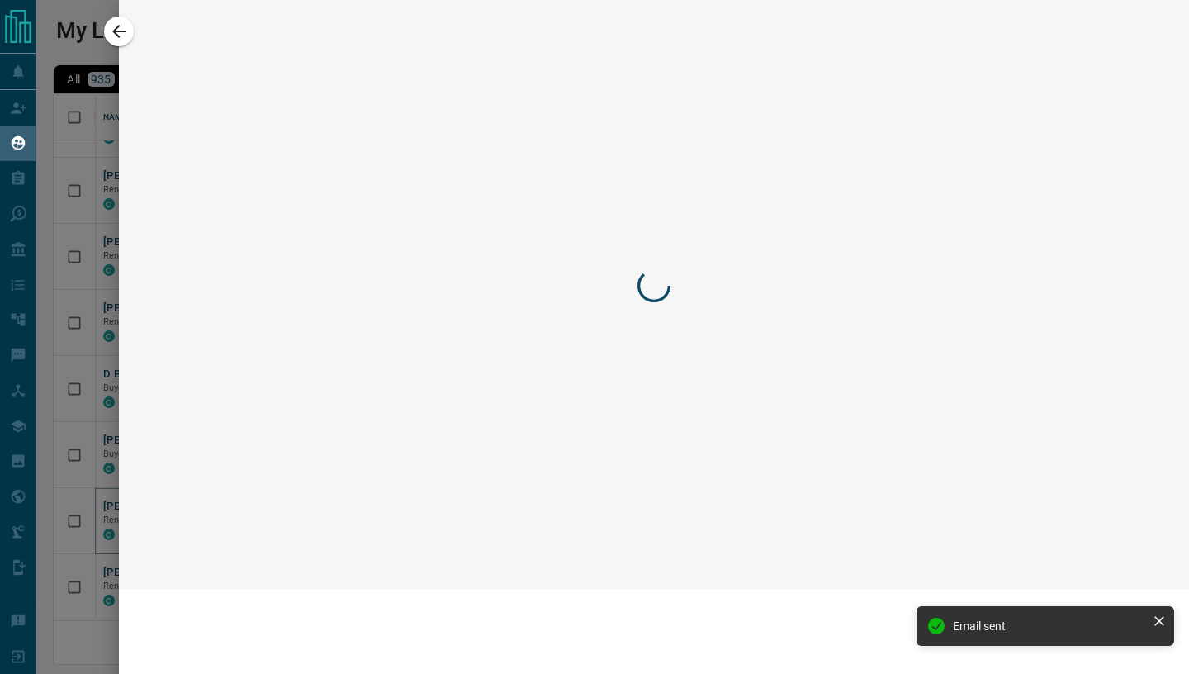
scroll to position [1040, 0]
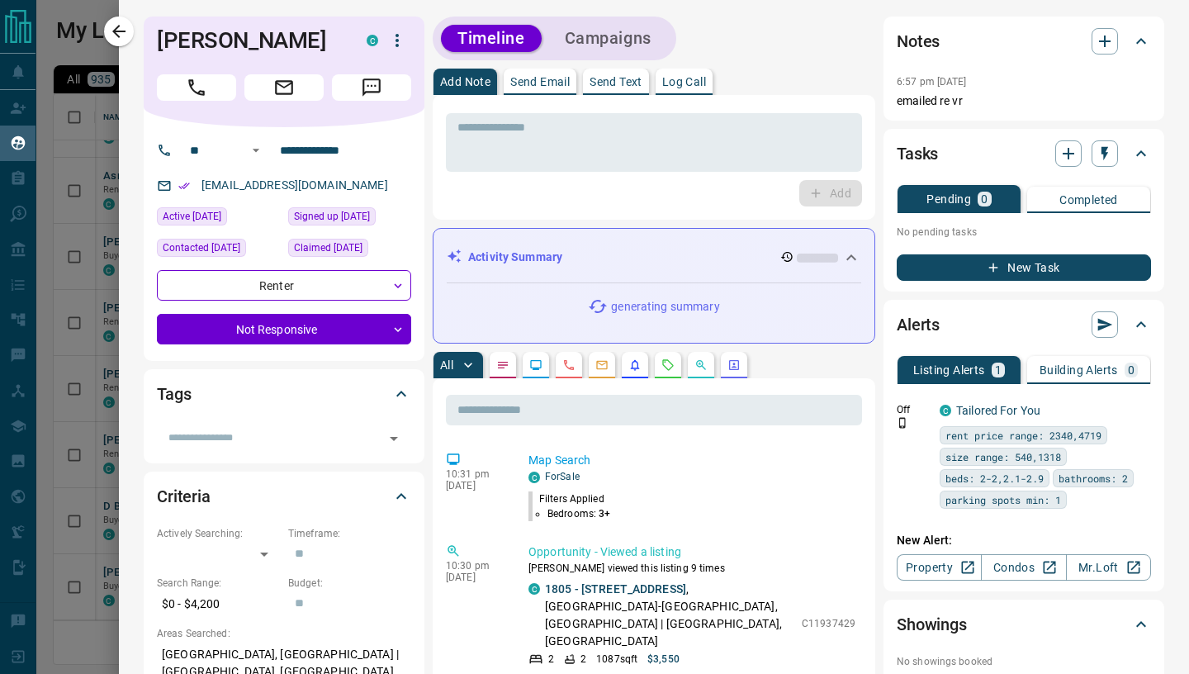
click at [542, 92] on button "Send Email" at bounding box center [540, 82] width 73 height 26
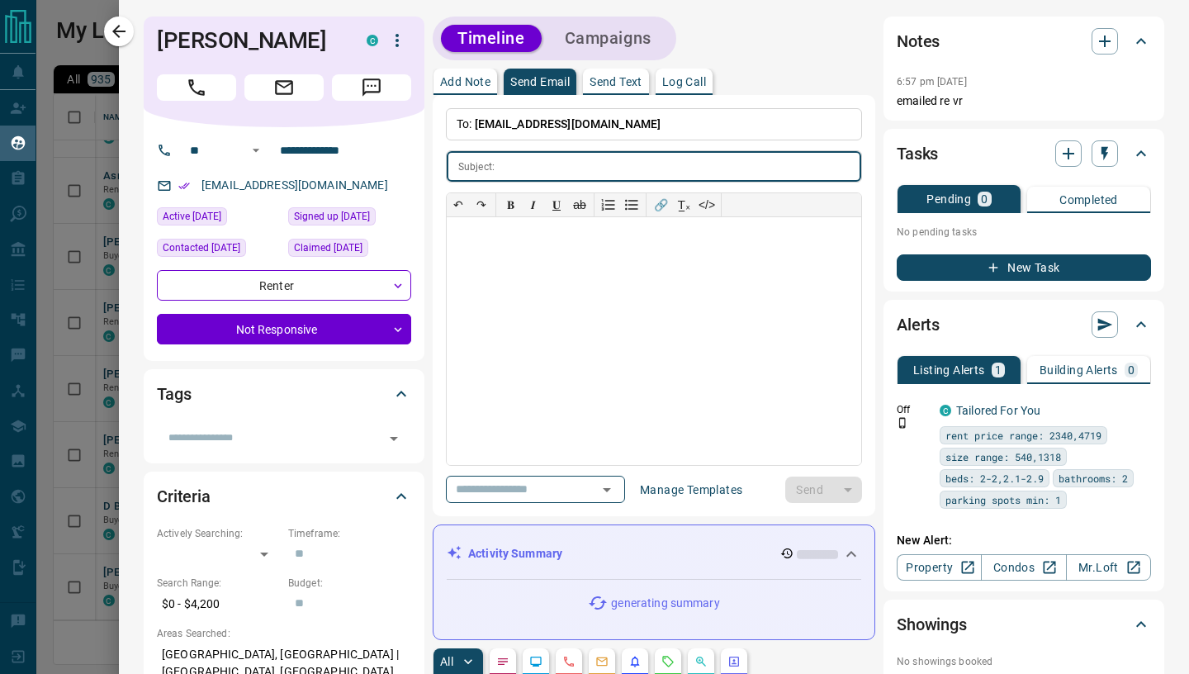
scroll to position [0, 0]
click at [585, 339] on div at bounding box center [654, 341] width 414 height 248
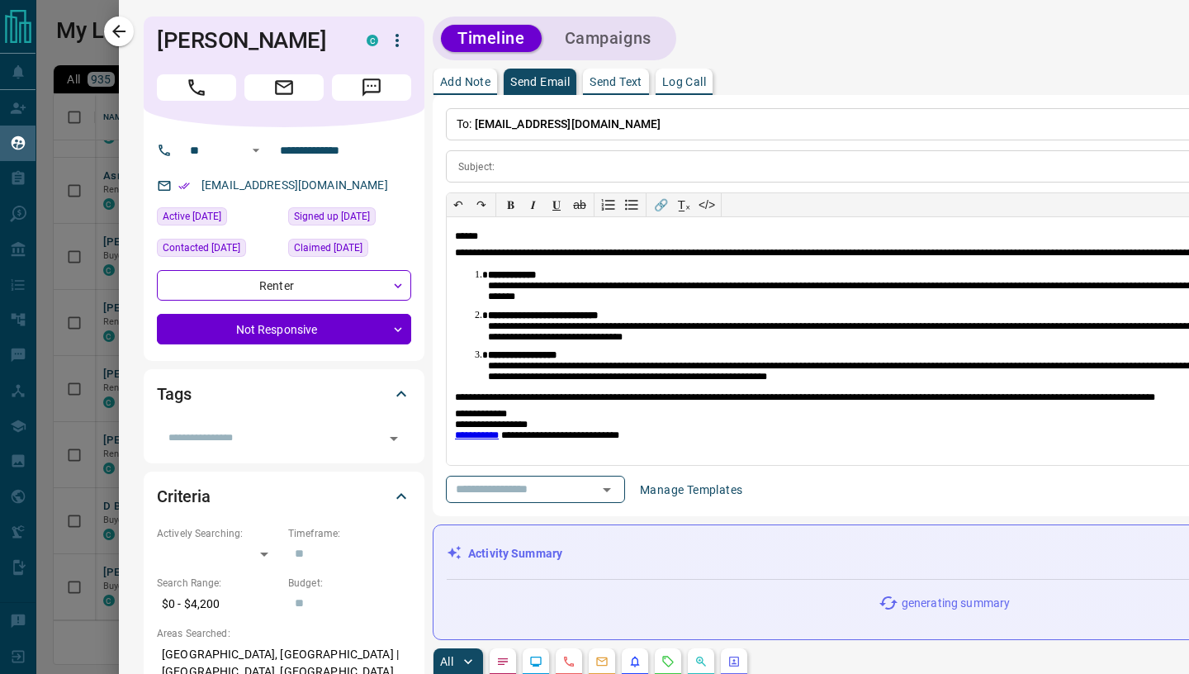
click at [532, 170] on input "text" at bounding box center [681, 166] width 360 height 31
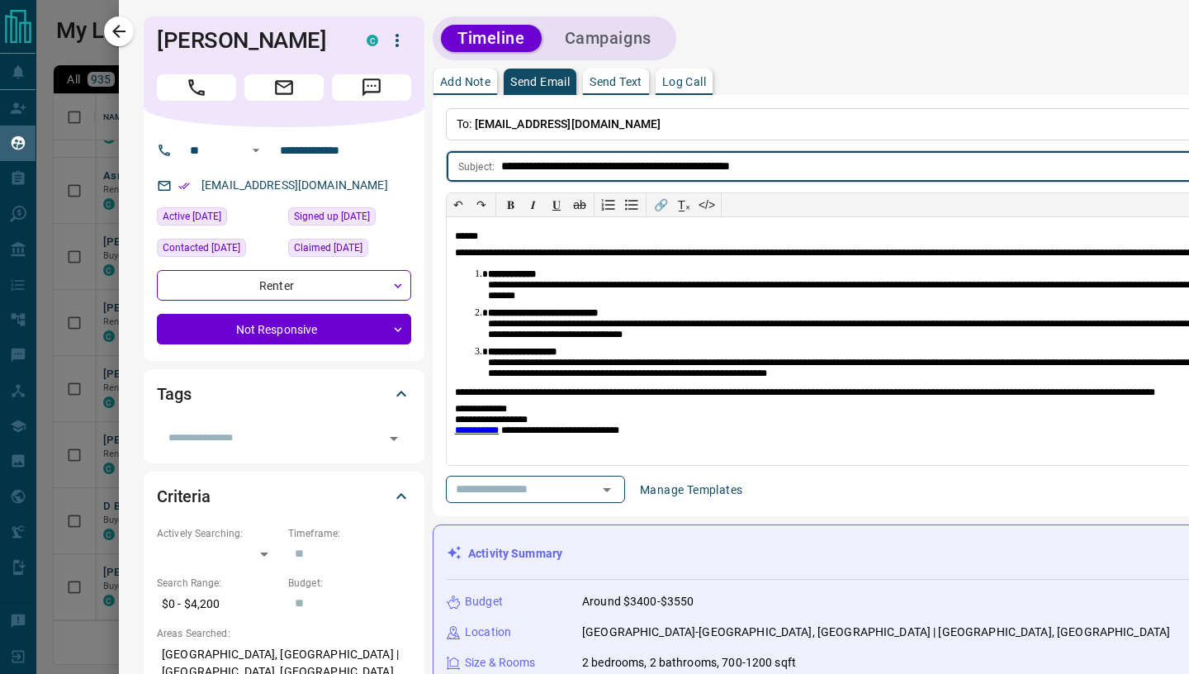
scroll to position [199, 556]
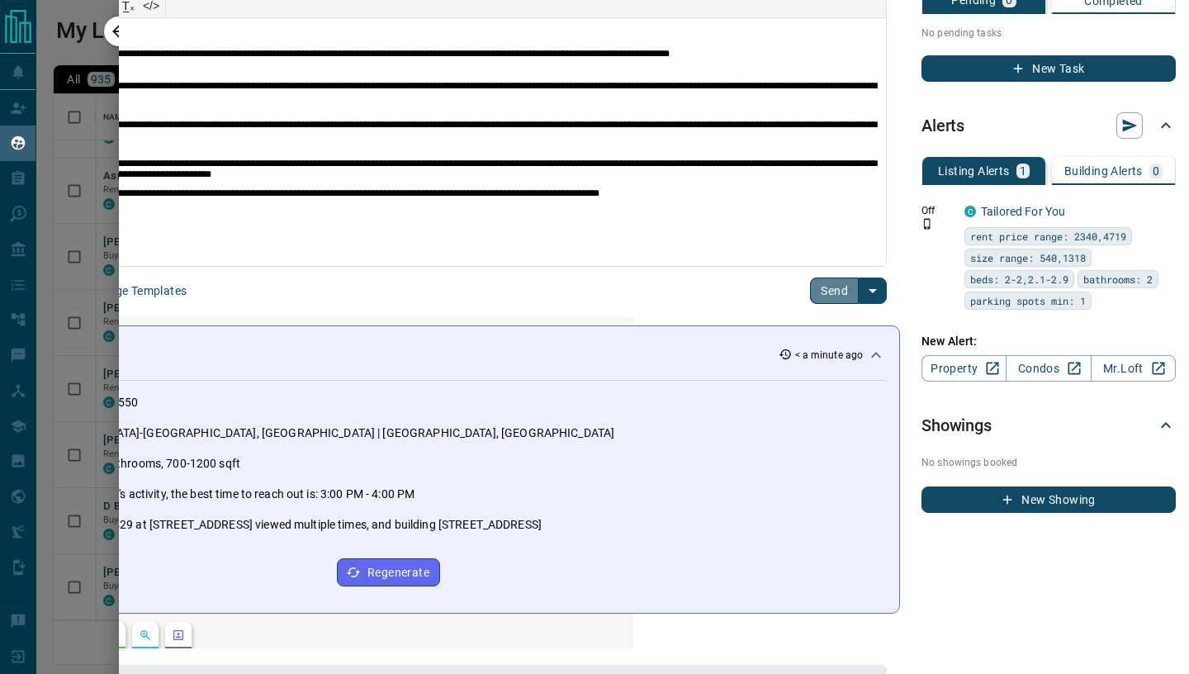
click at [834, 293] on button "Send" at bounding box center [834, 290] width 49 height 26
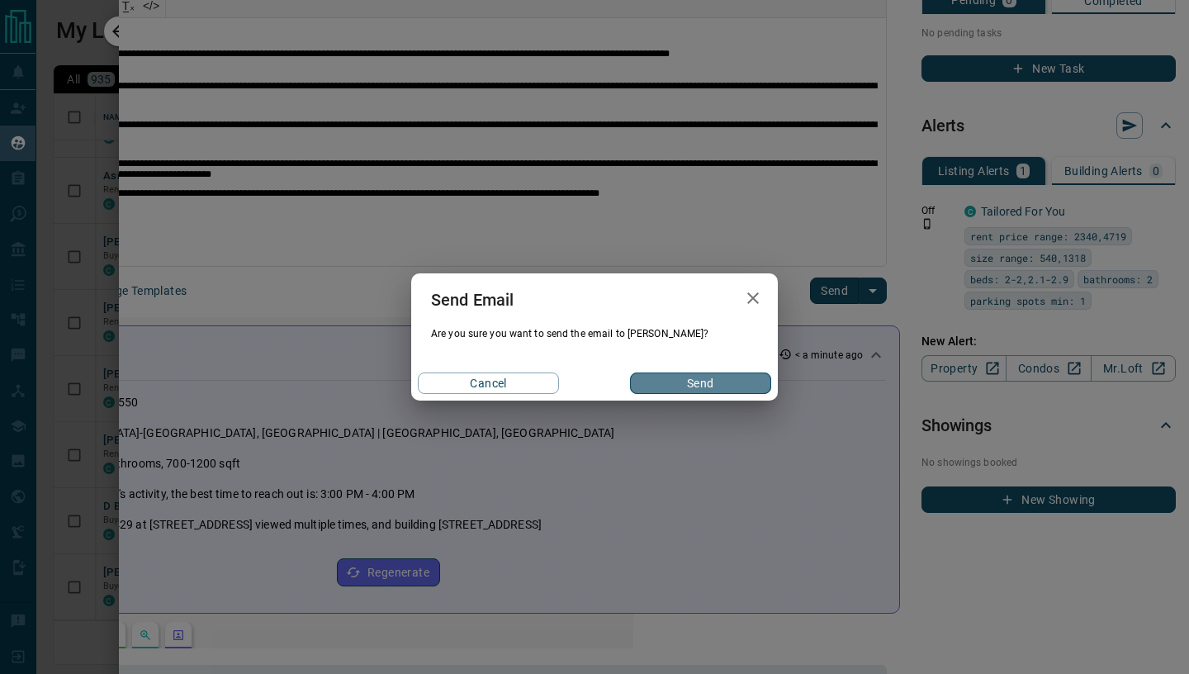
click at [726, 386] on button "Send" at bounding box center [700, 382] width 141 height 21
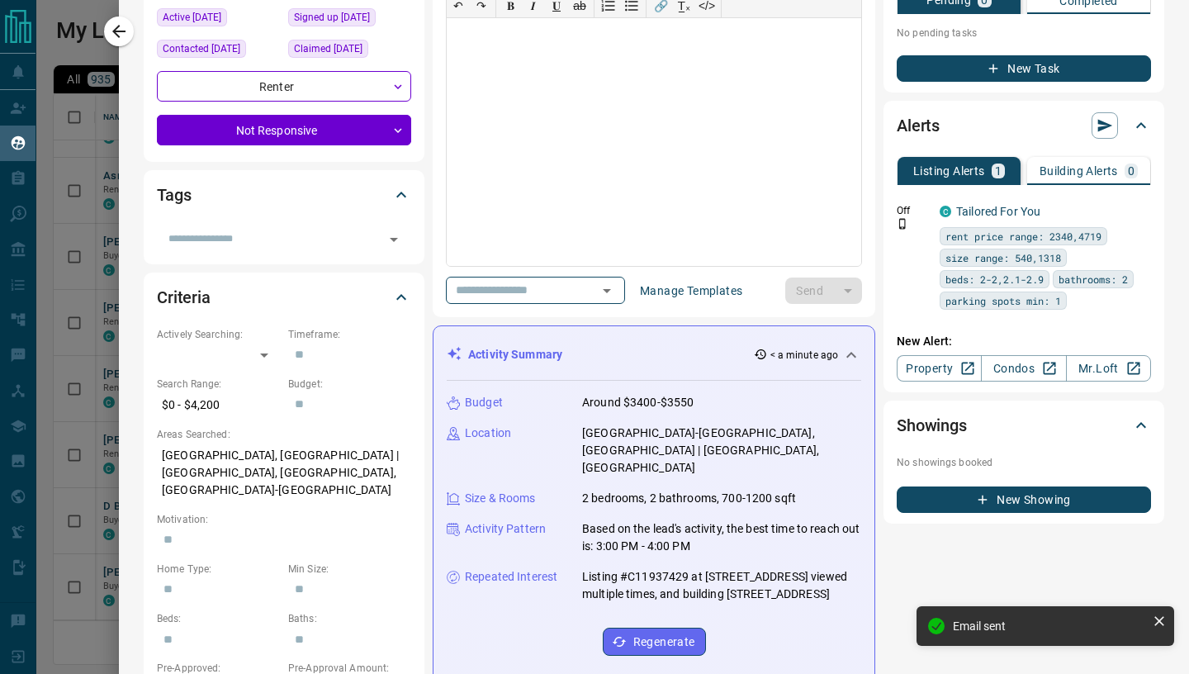
scroll to position [199, 0]
click at [126, 34] on icon "button" at bounding box center [119, 31] width 20 height 20
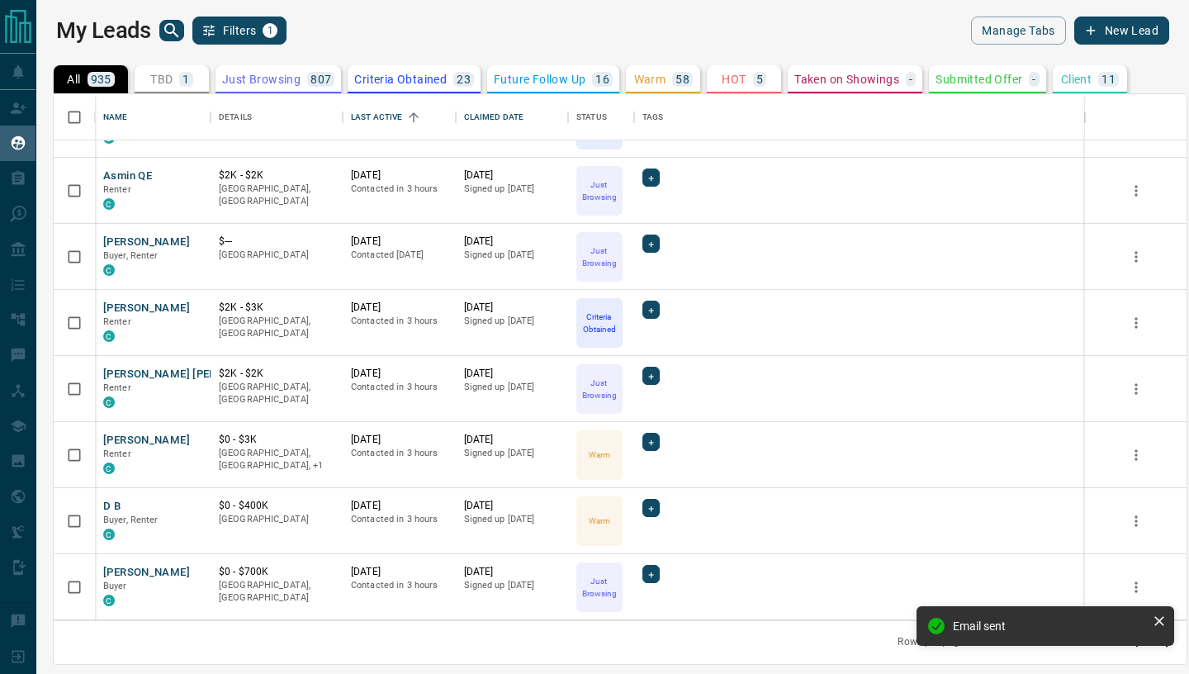
scroll to position [1172, 0]
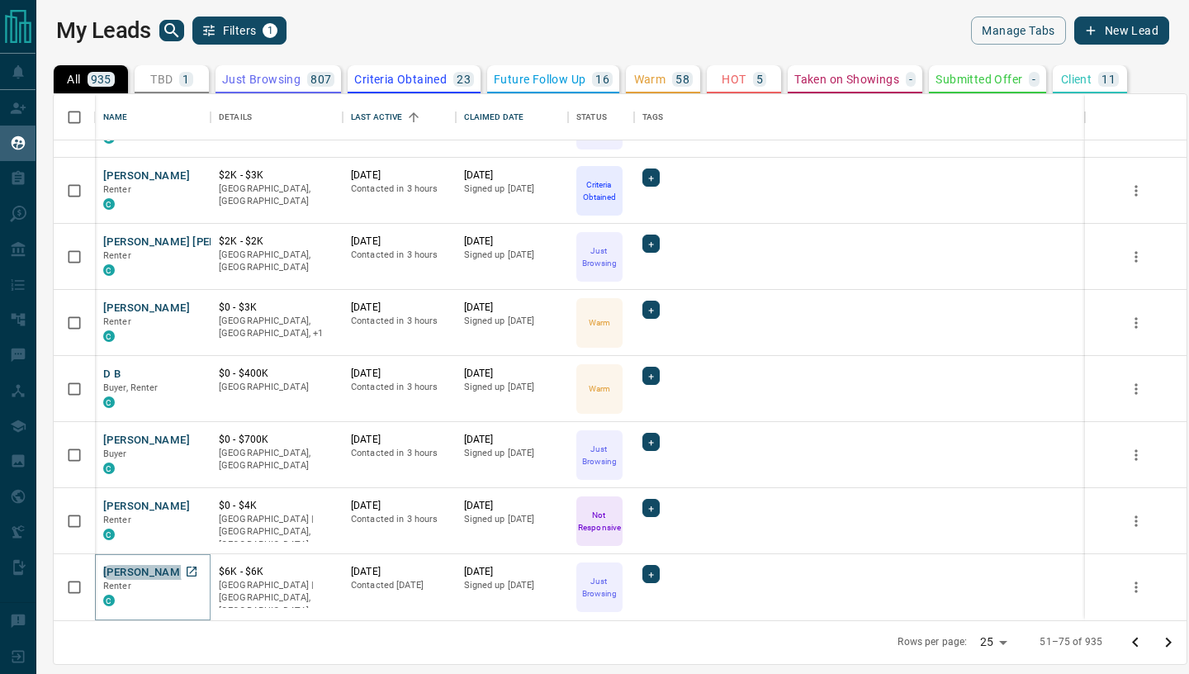
click at [148, 571] on button "[PERSON_NAME]" at bounding box center [146, 573] width 87 height 16
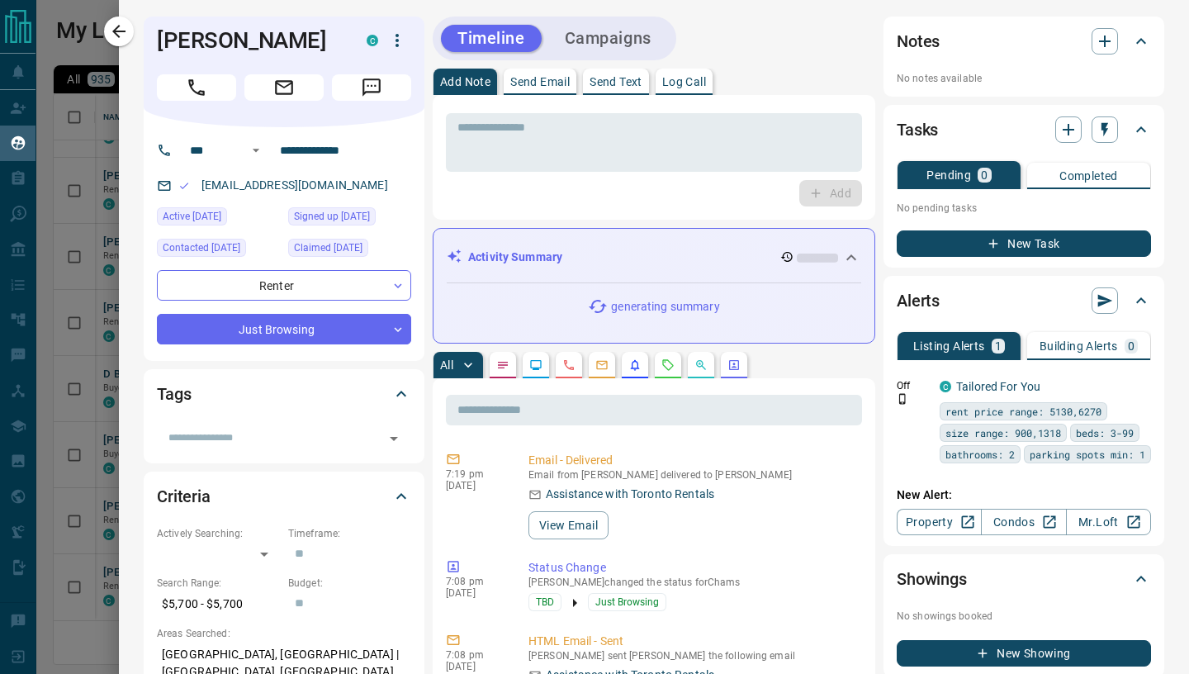
click at [541, 88] on p "Send Email" at bounding box center [539, 82] width 59 height 12
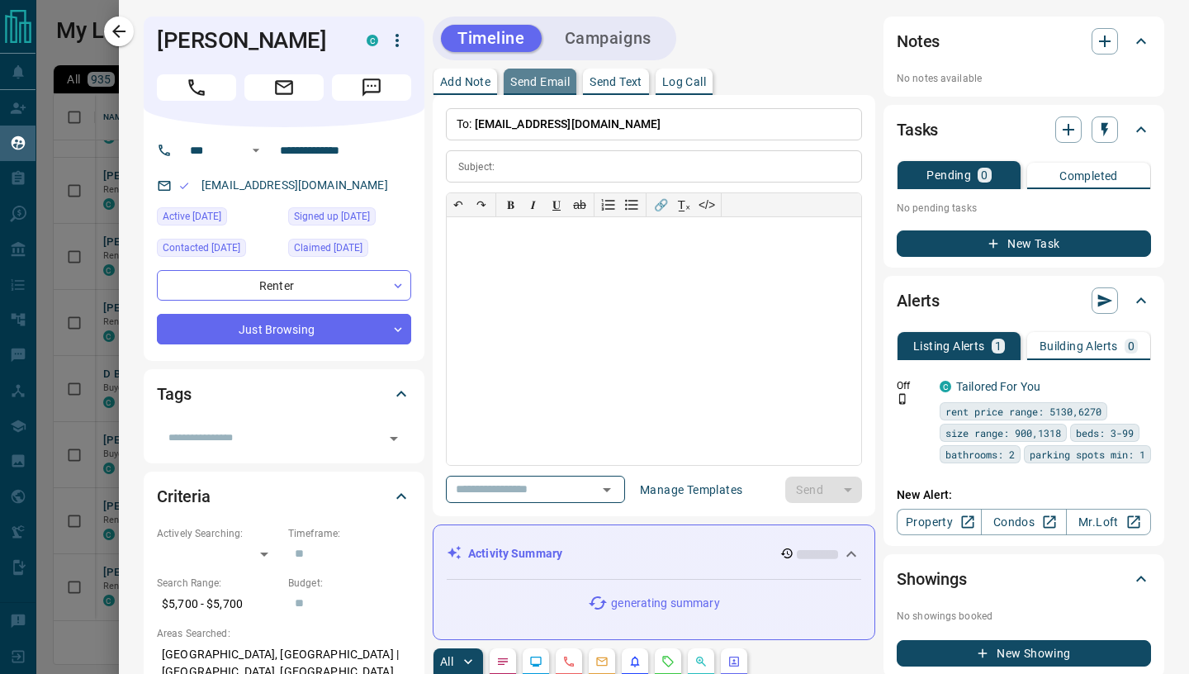
click at [538, 88] on p "Send Email" at bounding box center [539, 82] width 59 height 12
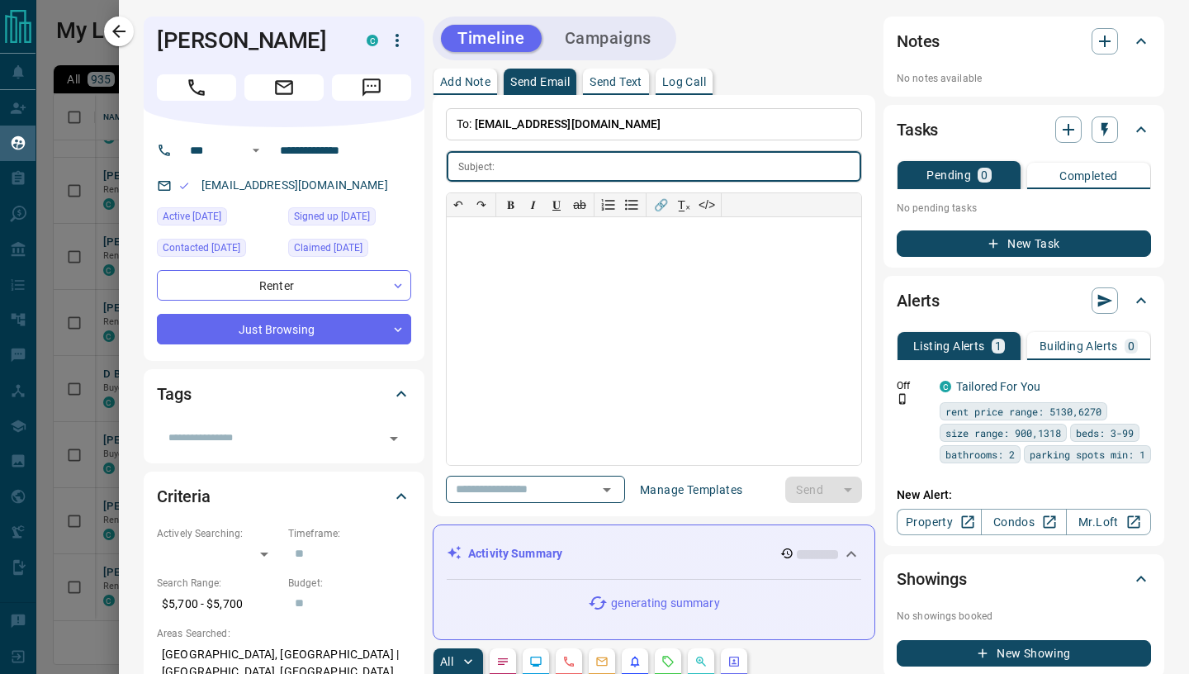
click at [525, 173] on input "text" at bounding box center [681, 166] width 360 height 31
click at [549, 279] on div at bounding box center [654, 341] width 414 height 248
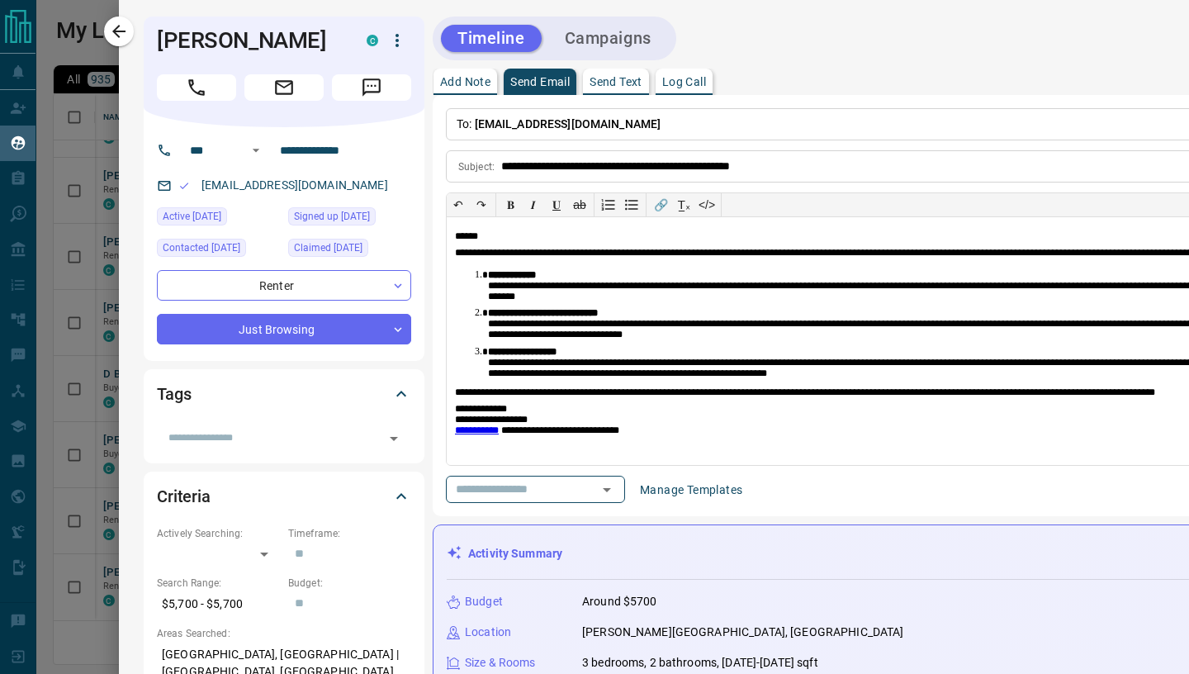
click at [830, 495] on div "​ Manage Templates Send" at bounding box center [944, 489] width 997 height 27
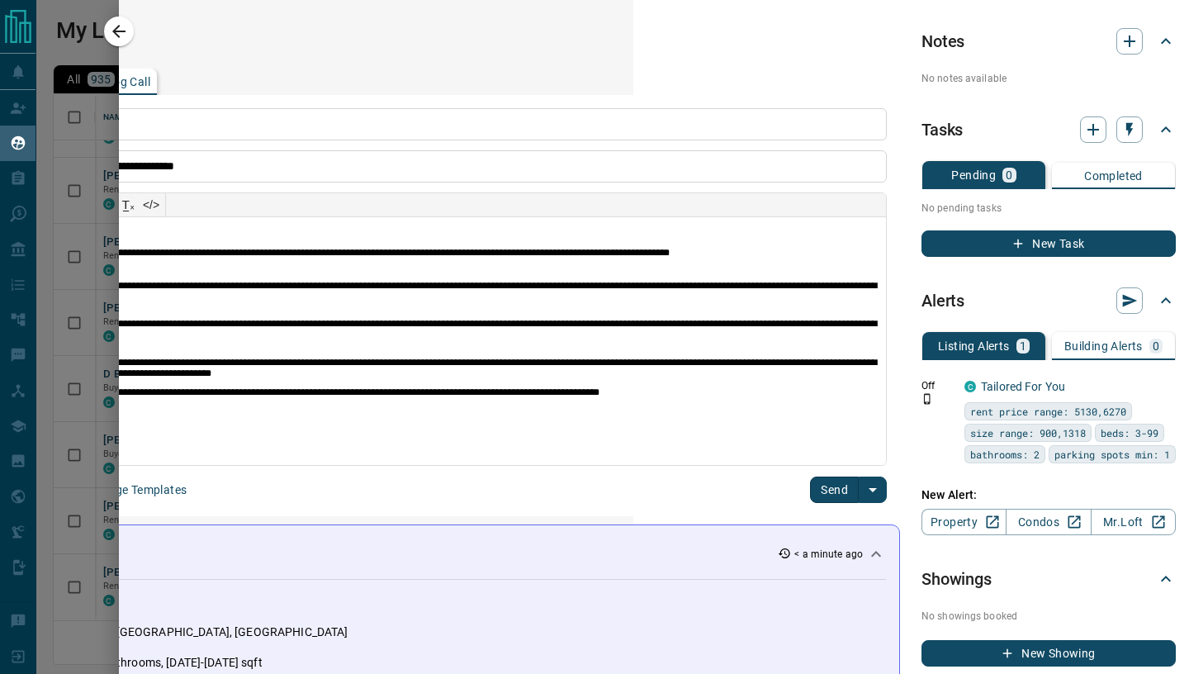
click at [831, 488] on button "Send" at bounding box center [834, 489] width 49 height 26
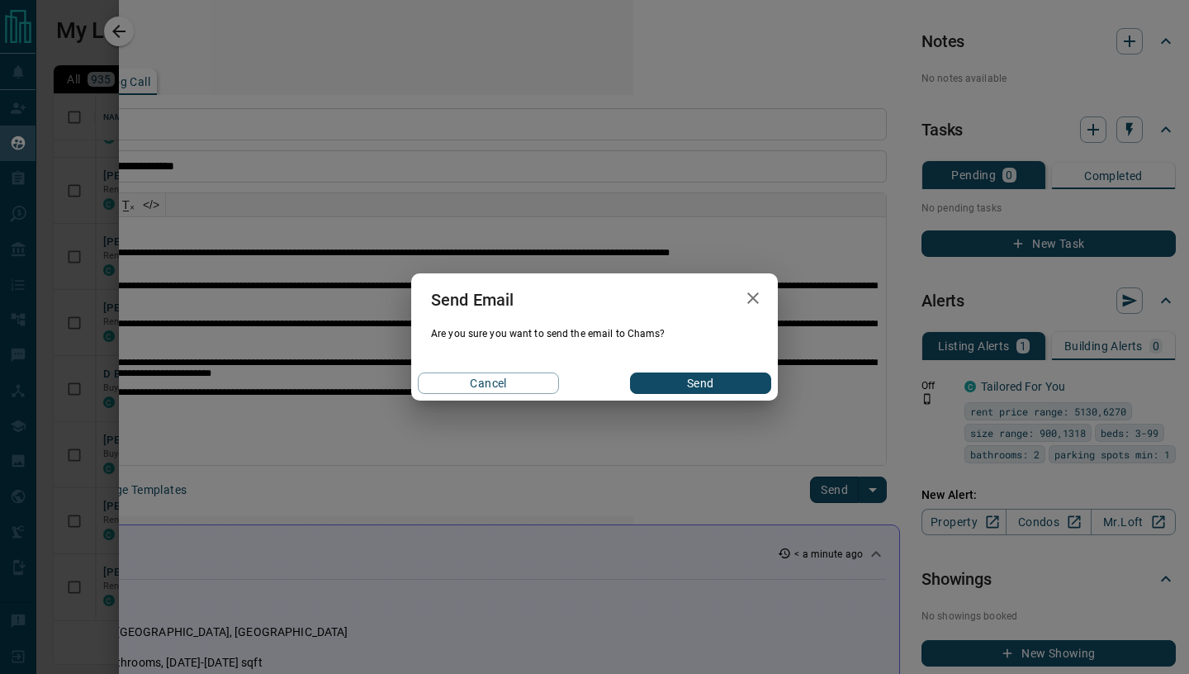
click at [672, 389] on button "Send" at bounding box center [700, 382] width 141 height 21
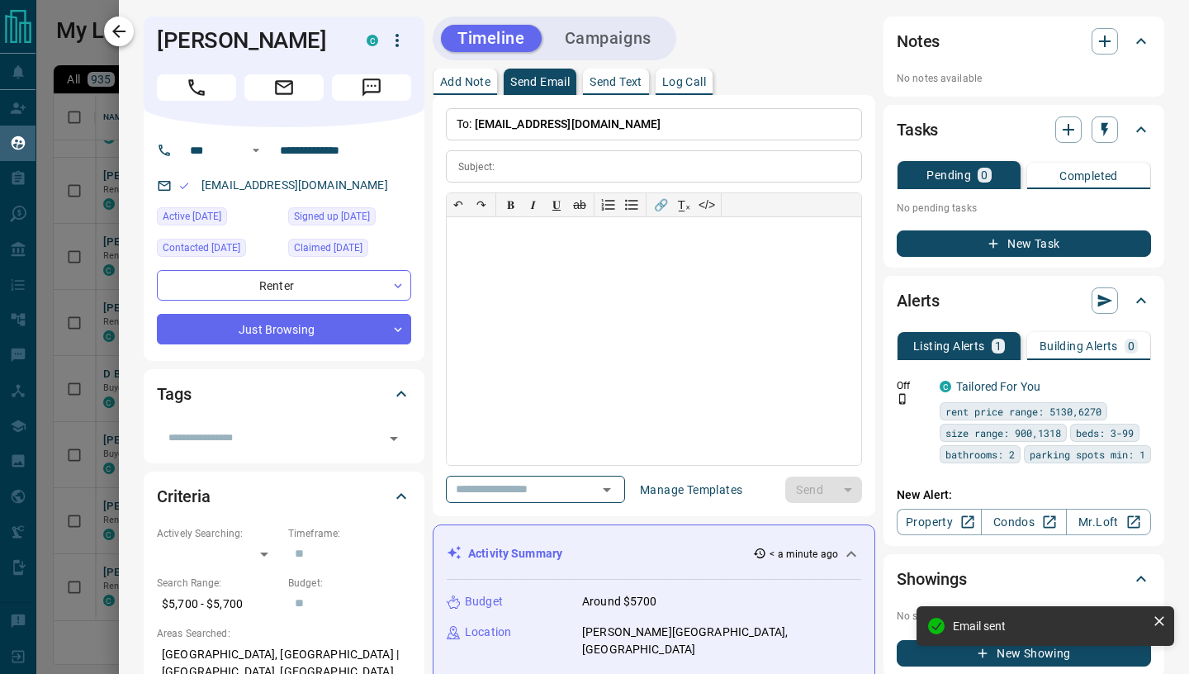
scroll to position [0, 0]
click at [120, 36] on icon "button" at bounding box center [119, 31] width 20 height 20
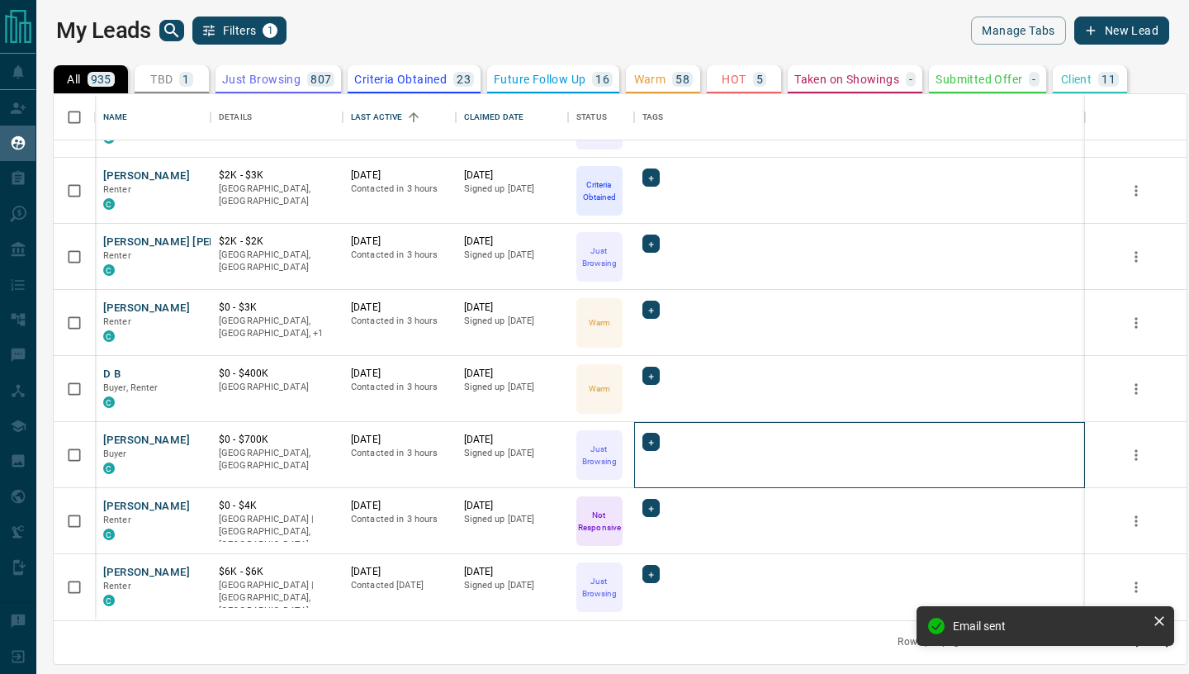
click at [915, 478] on div "+" at bounding box center [859, 455] width 451 height 66
